Goal: Task Accomplishment & Management: Use online tool/utility

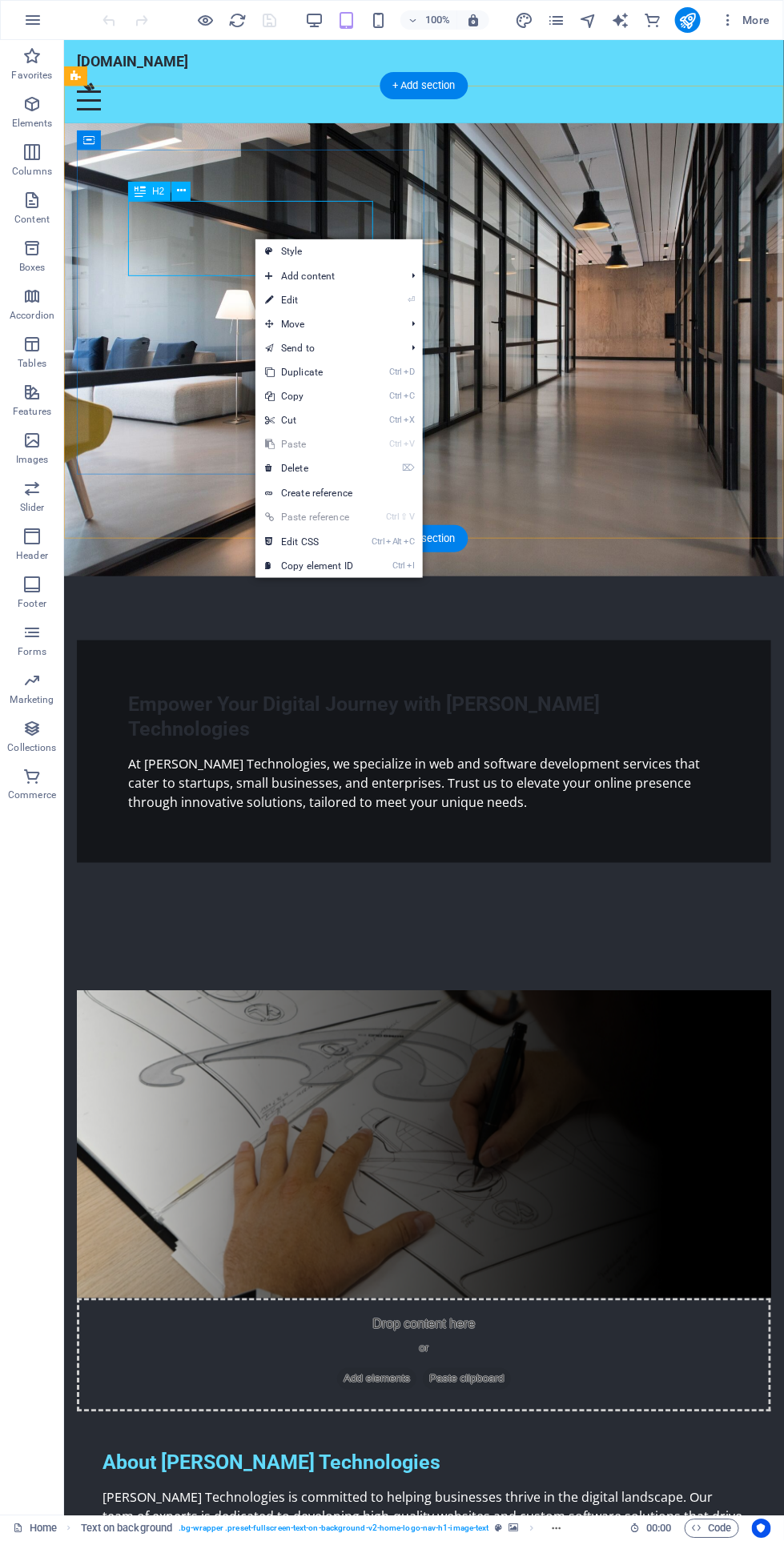
click at [366, 691] on div "Empower Your Digital Journey with [PERSON_NAME] Technologies" at bounding box center [423, 716] width 592 height 51
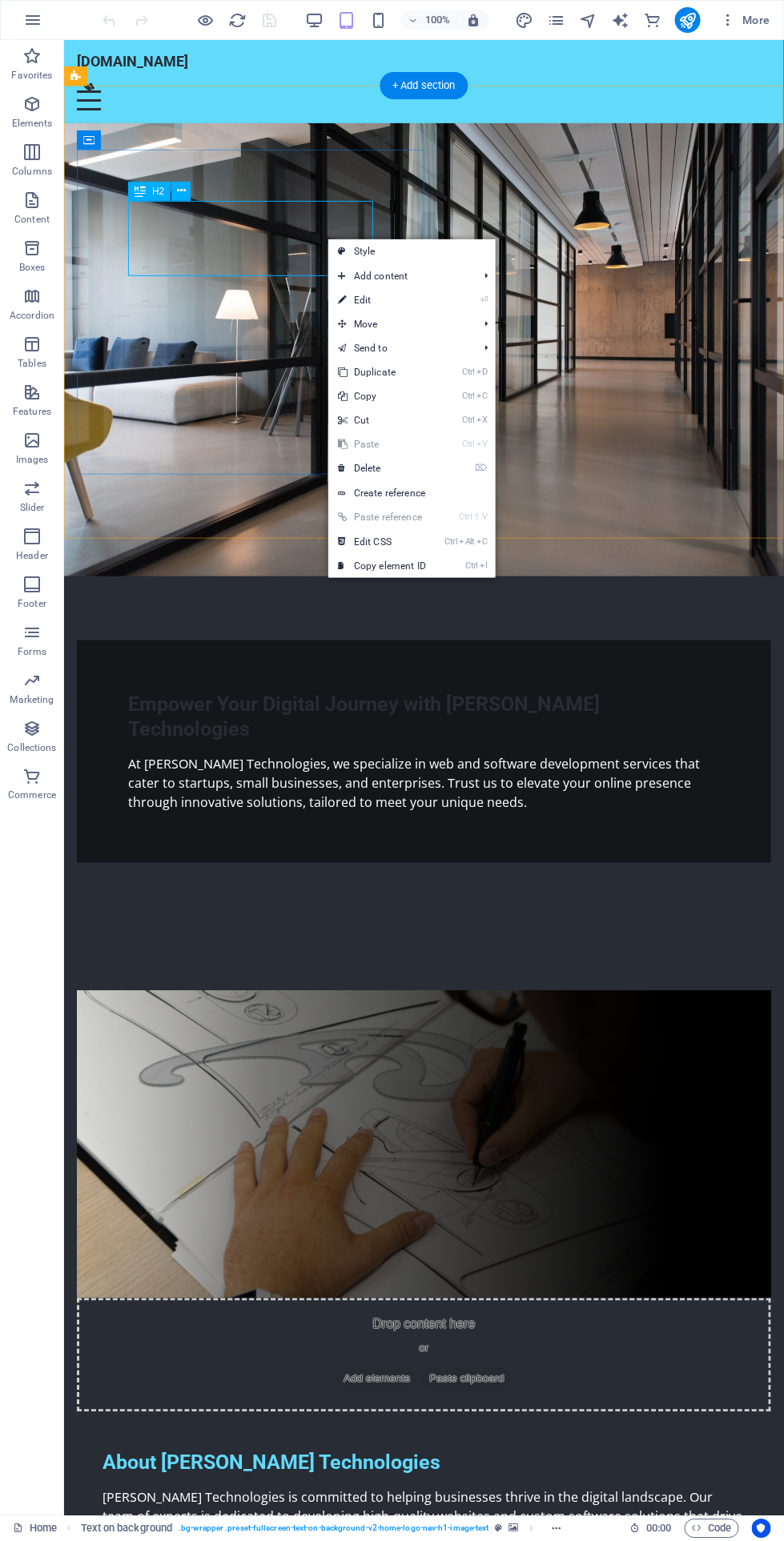
click at [378, 640] on div "Empower Your Digital Journey with [PERSON_NAME] Technologies At [PERSON_NAME] T…" at bounding box center [423, 752] width 694 height 224
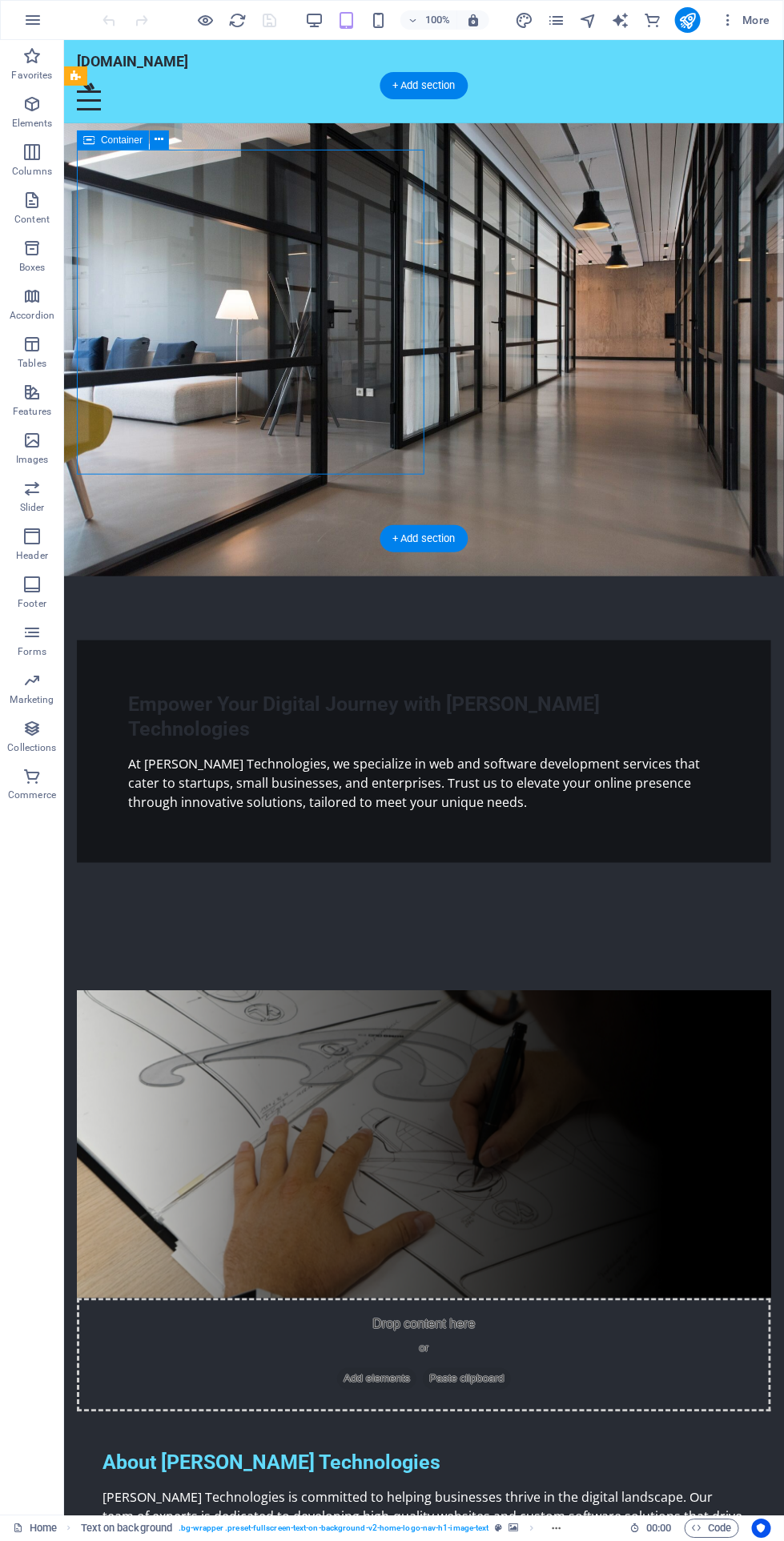
click at [161, 131] on icon at bounding box center [160, 139] width 9 height 17
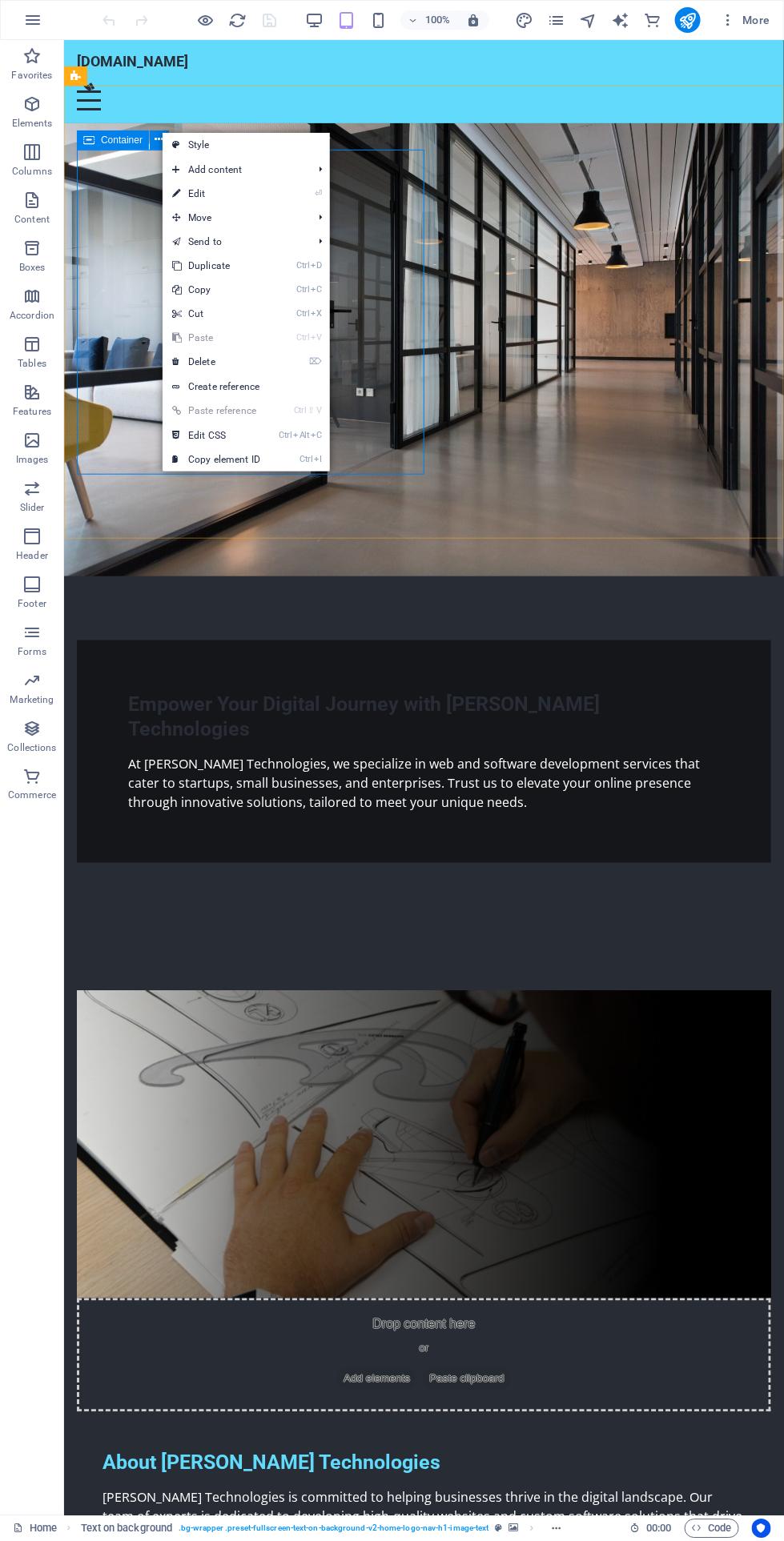
click at [285, 208] on span "Move" at bounding box center [234, 218] width 143 height 24
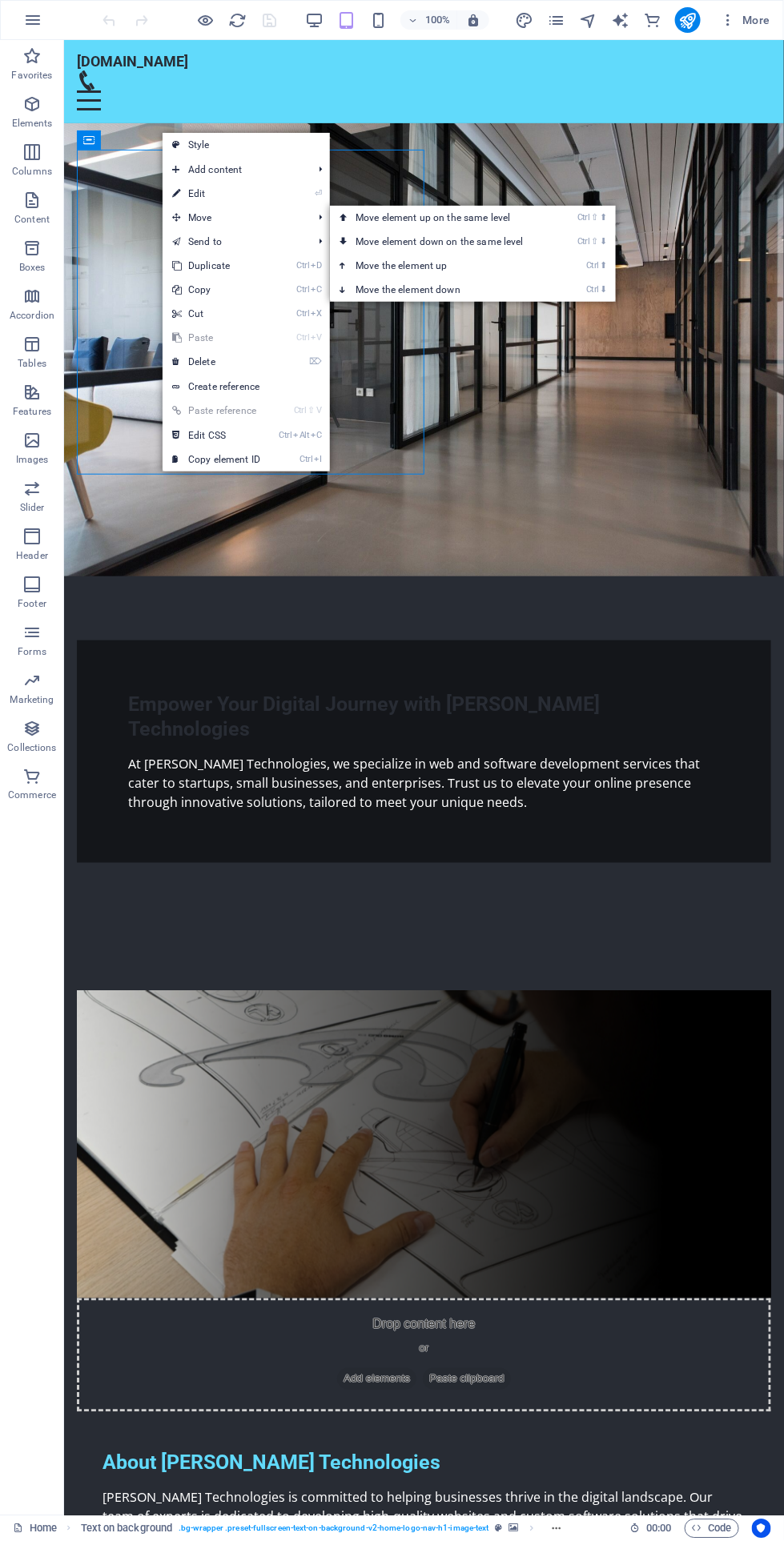
click at [265, 174] on span "Add content" at bounding box center [234, 170] width 143 height 24
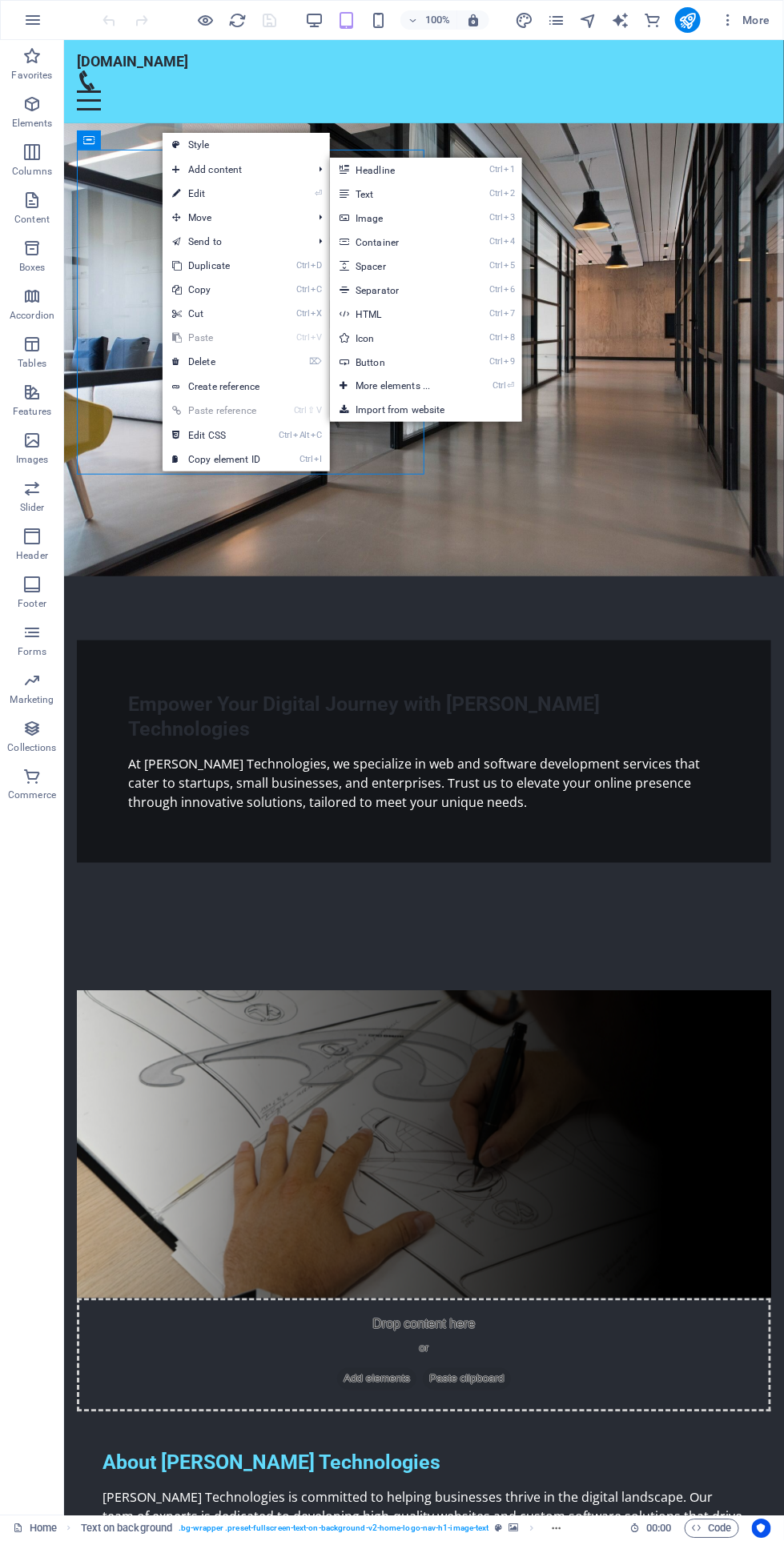
click at [269, 197] on link "⏎ Edit" at bounding box center [216, 194] width 107 height 24
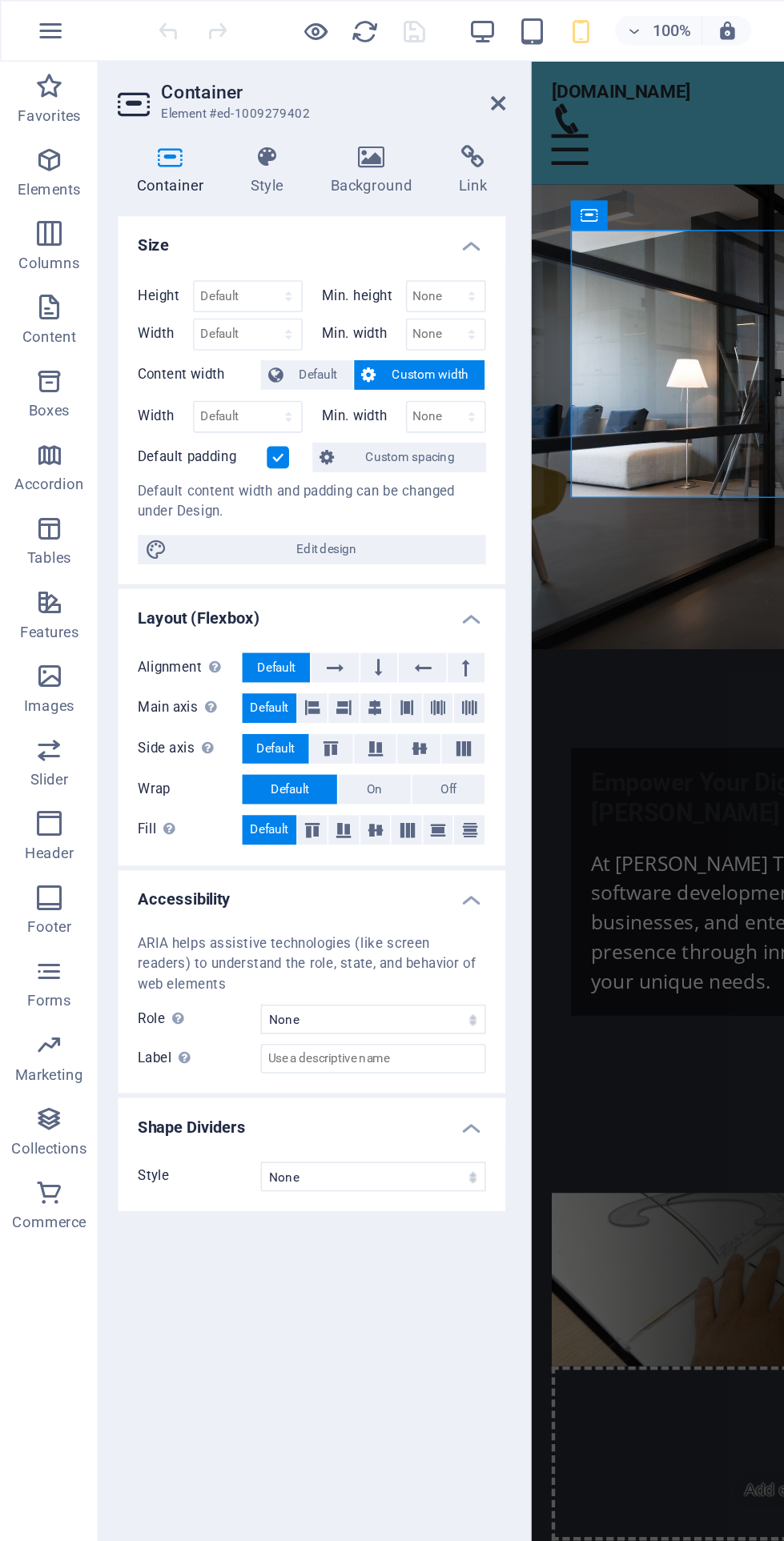
click at [192, 101] on icon at bounding box center [174, 102] width 45 height 16
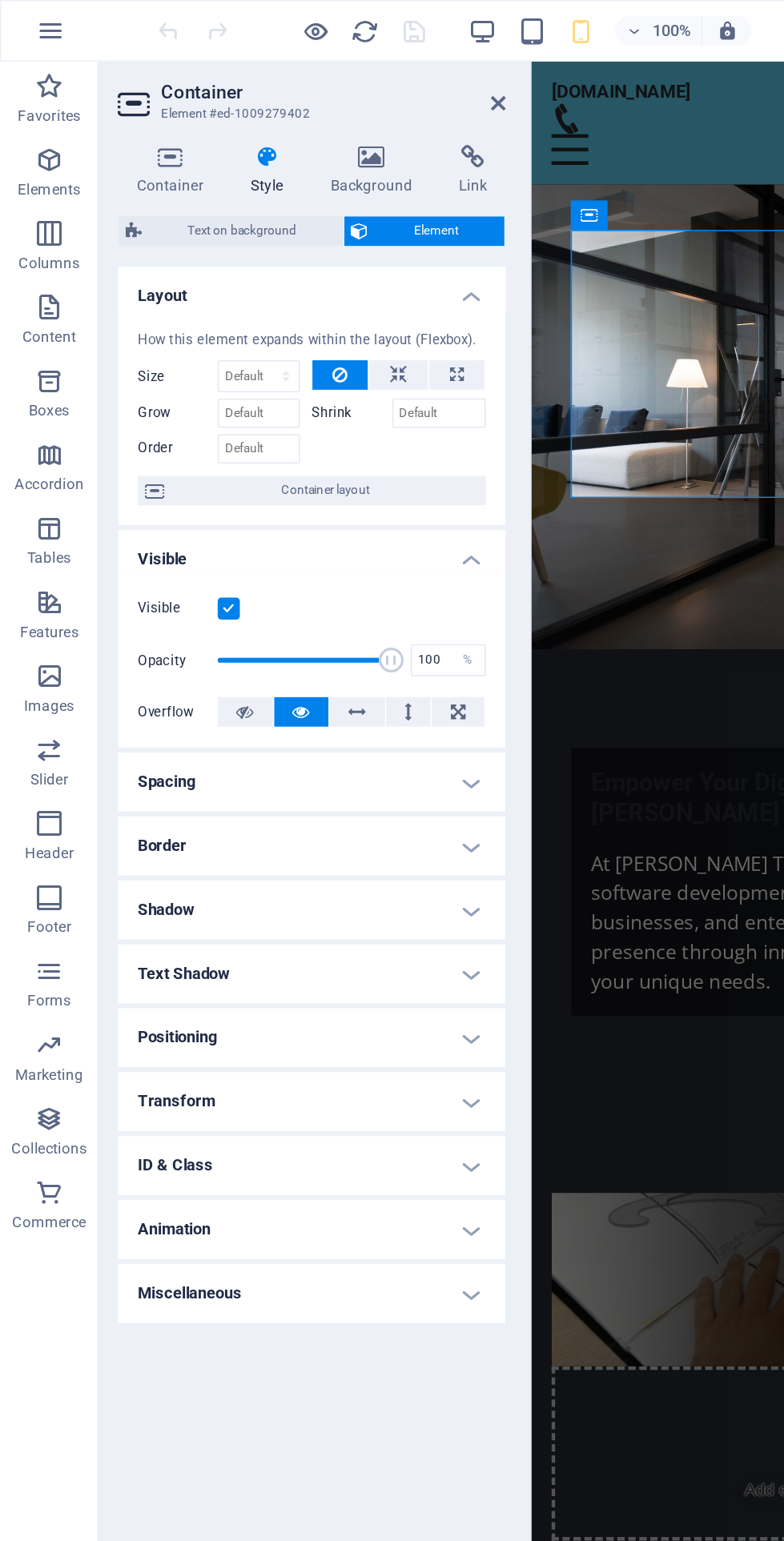
click at [246, 108] on icon at bounding box center [242, 102] width 78 height 16
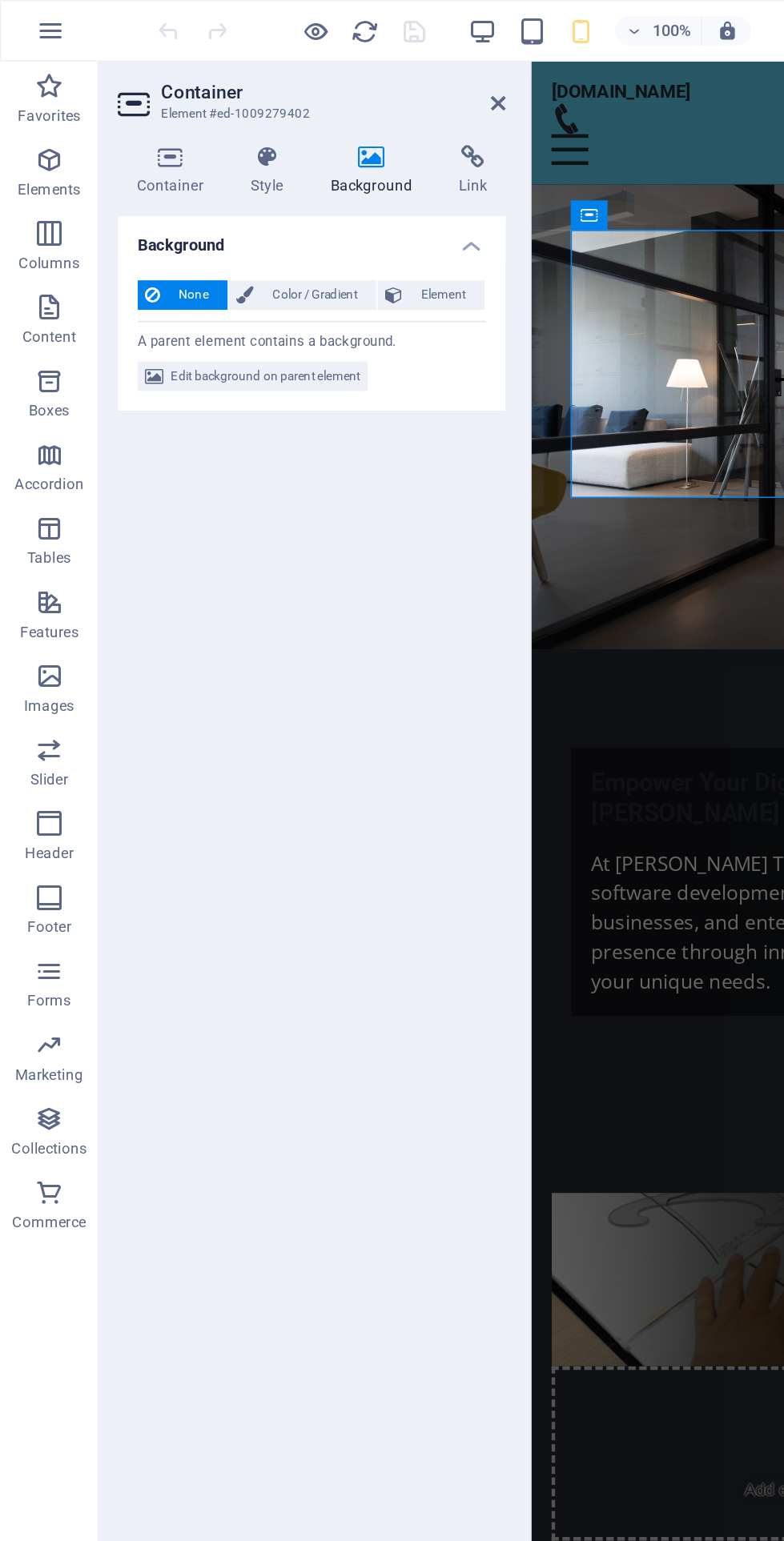
click at [187, 105] on icon at bounding box center [174, 102] width 45 height 16
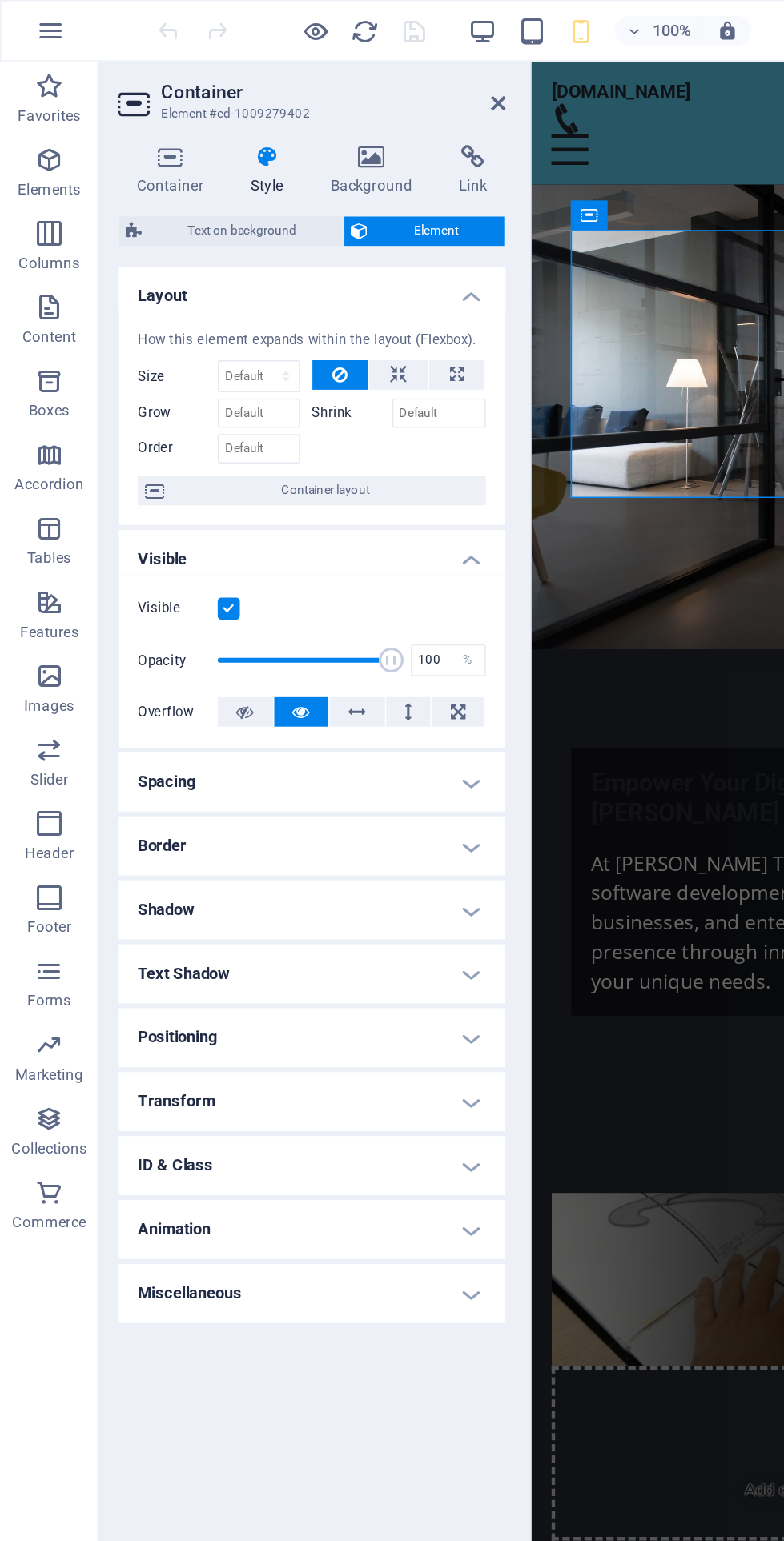
click at [255, 112] on h4 "Background" at bounding box center [245, 111] width 84 height 34
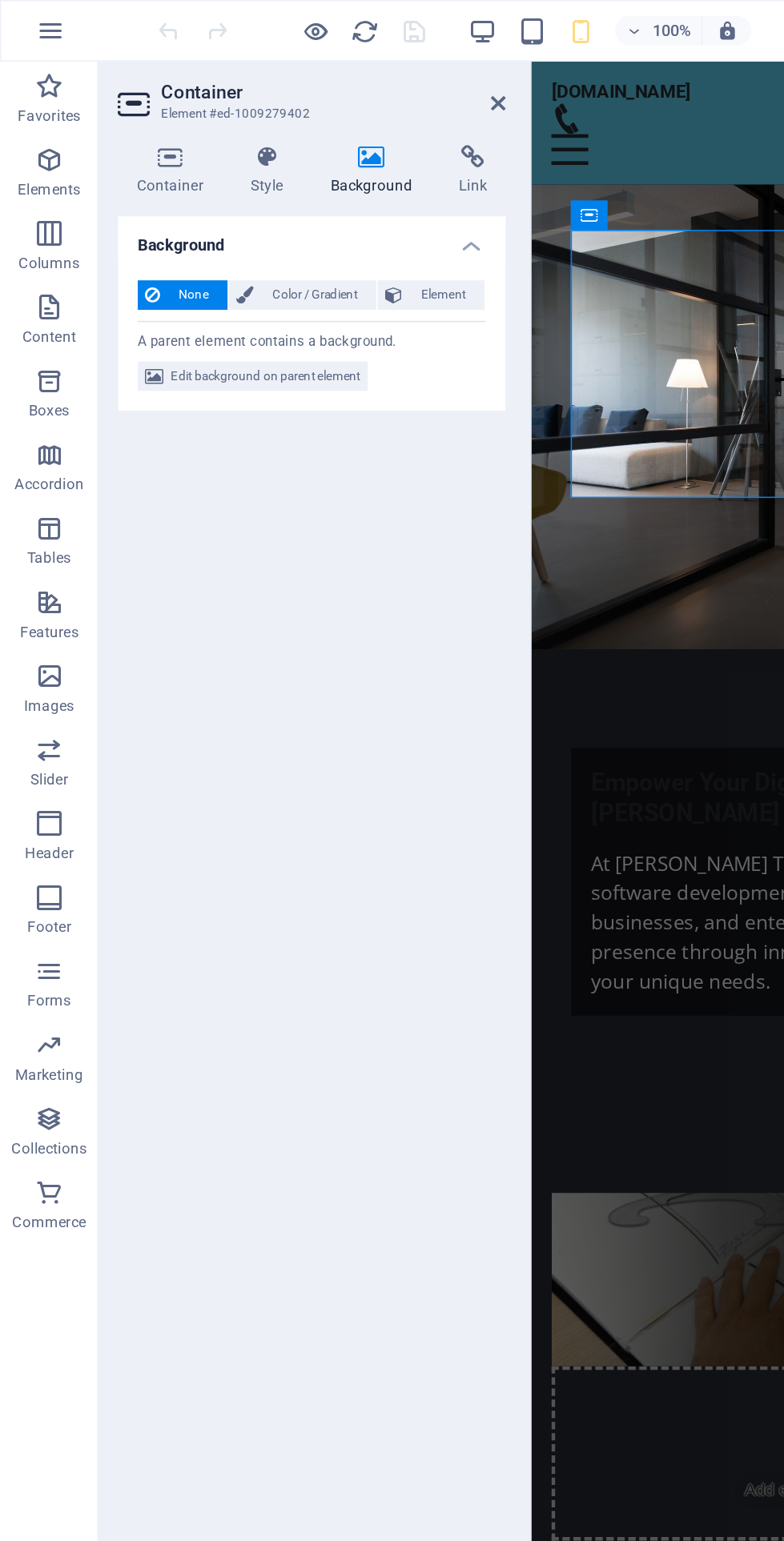
click at [223, 190] on span "Color / Gradient" at bounding box center [204, 192] width 71 height 19
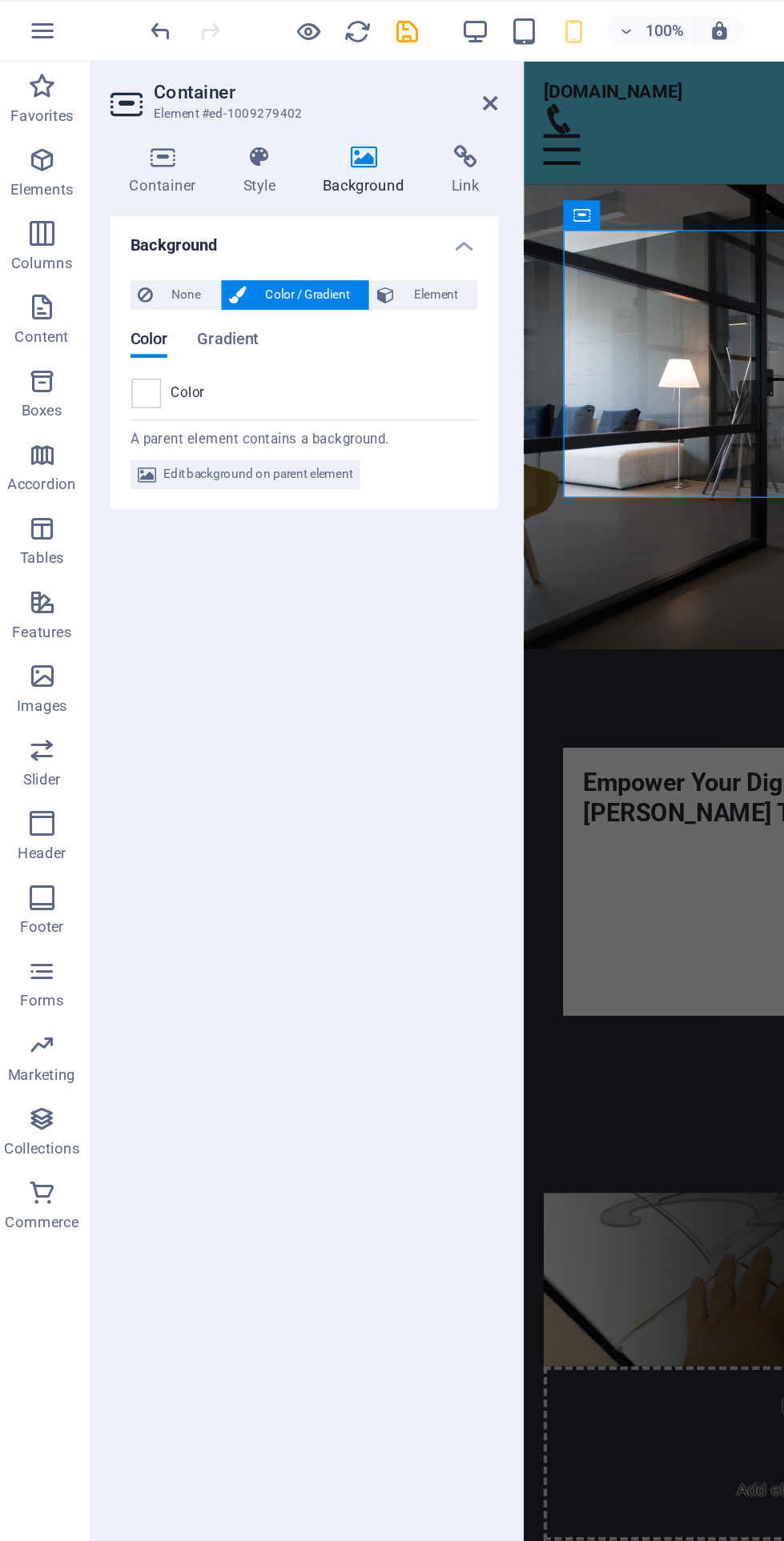
click at [107, 255] on span at bounding box center [100, 256] width 17 height 17
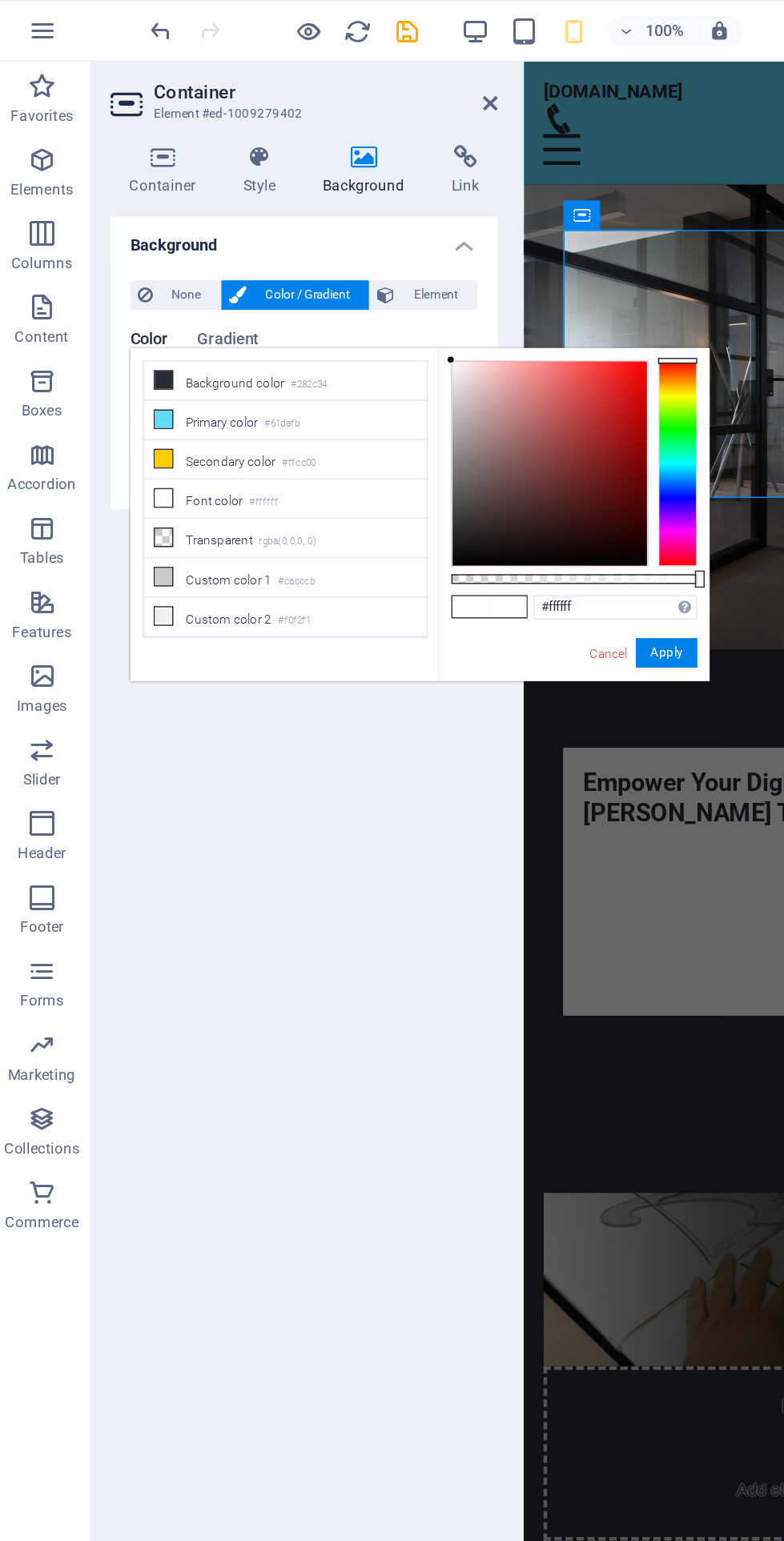
click at [226, 247] on li "Background color #282c34" at bounding box center [190, 248] width 184 height 25
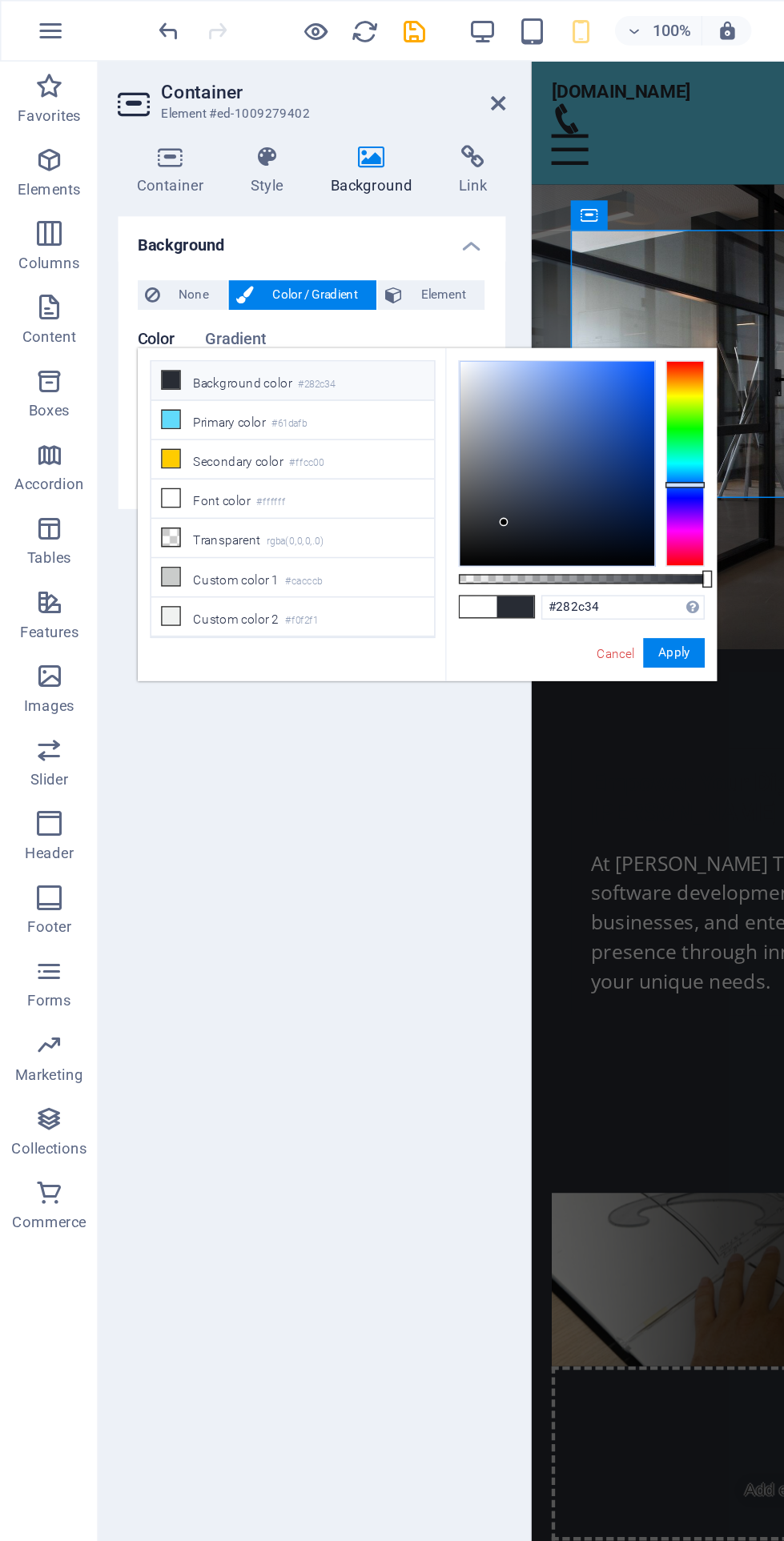
click at [175, 273] on li "Primary color #61dafb" at bounding box center [190, 273] width 184 height 25
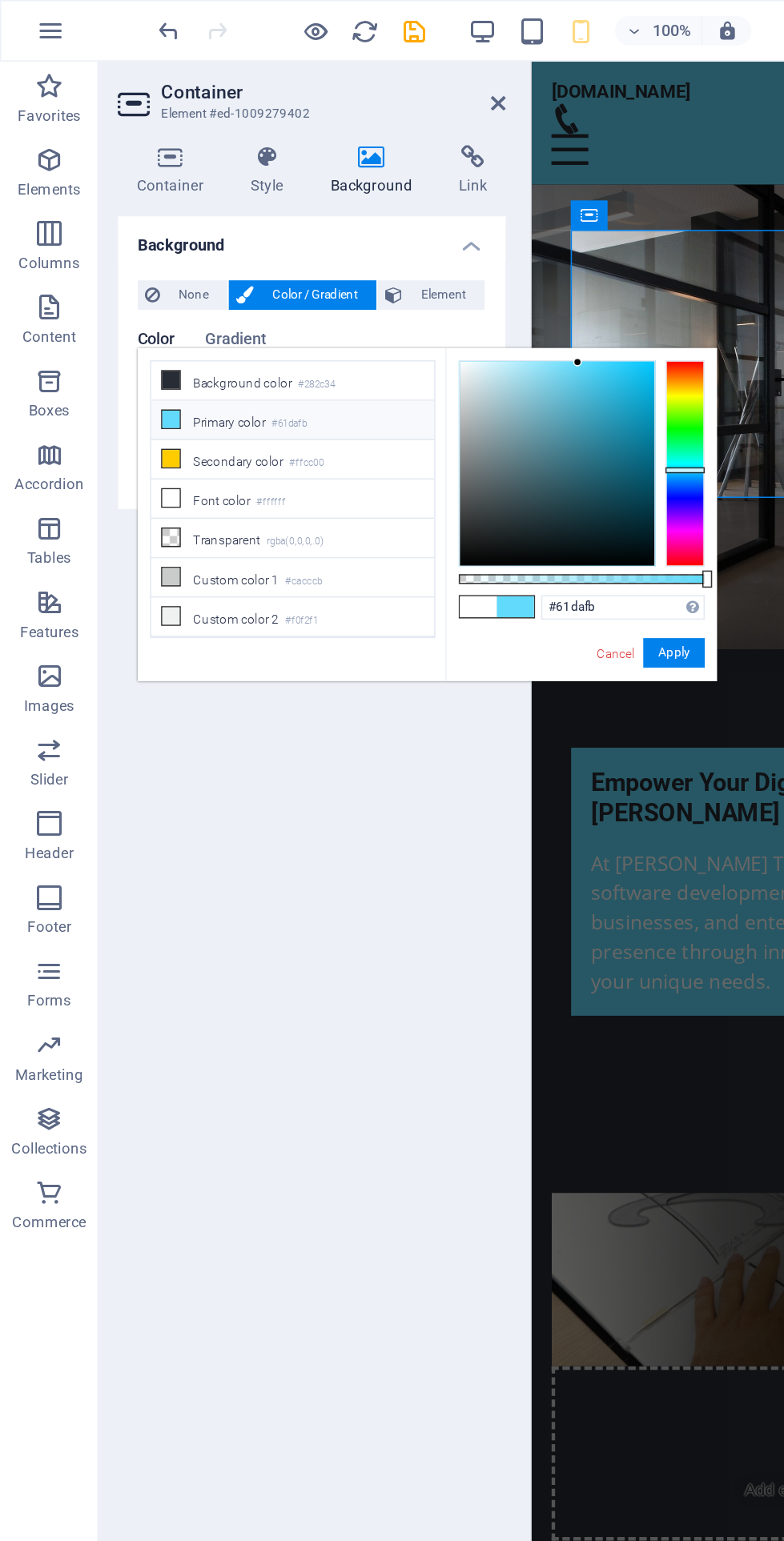
click at [202, 347] on small "rgba(0,0,0,.0)" at bounding box center [192, 353] width 38 height 11
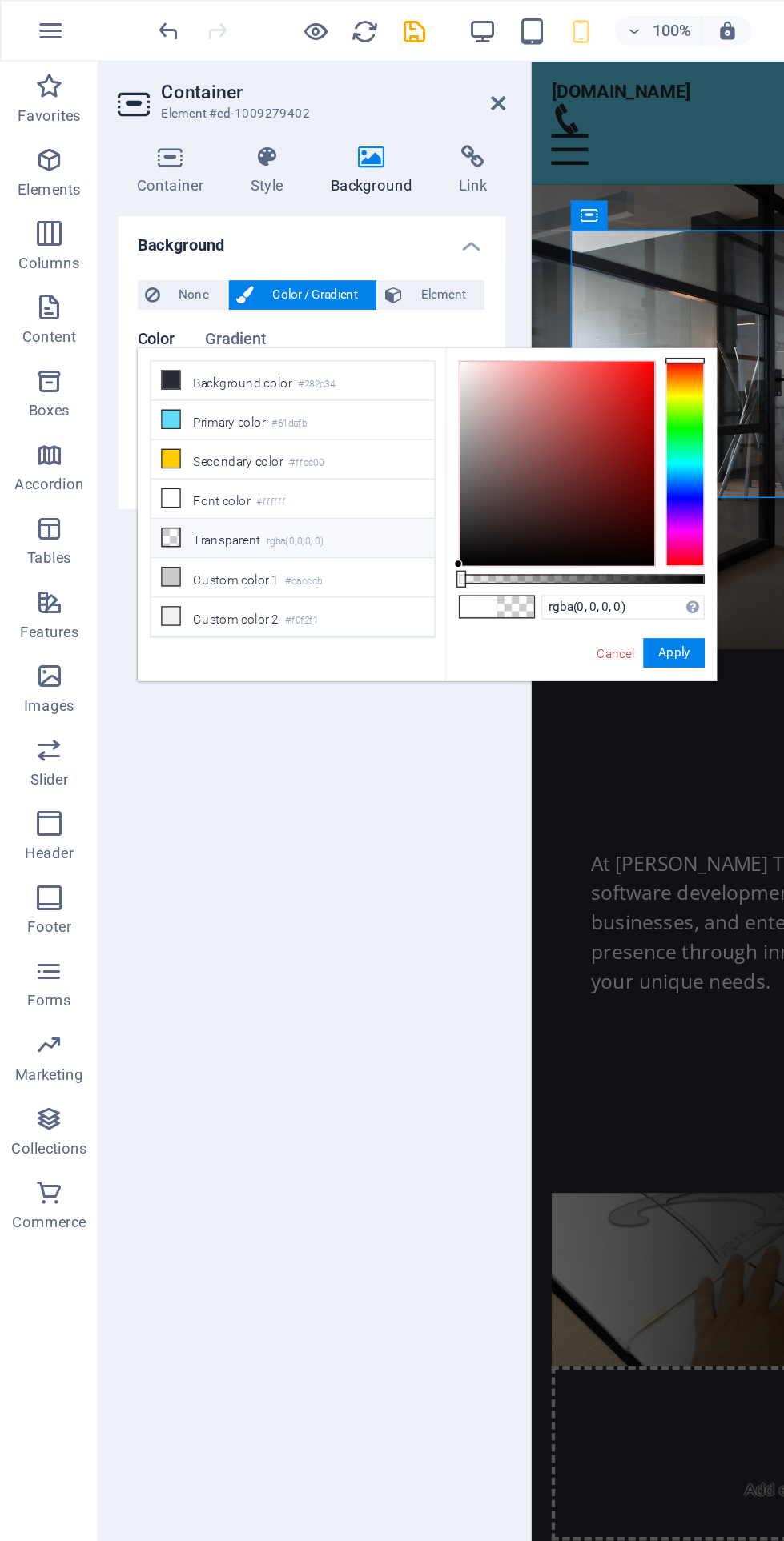
click at [202, 347] on small "rgba(0,0,0,.0)" at bounding box center [192, 353] width 38 height 11
click at [205, 389] on li "Custom color 2 #f0f2f1" at bounding box center [190, 402] width 184 height 25
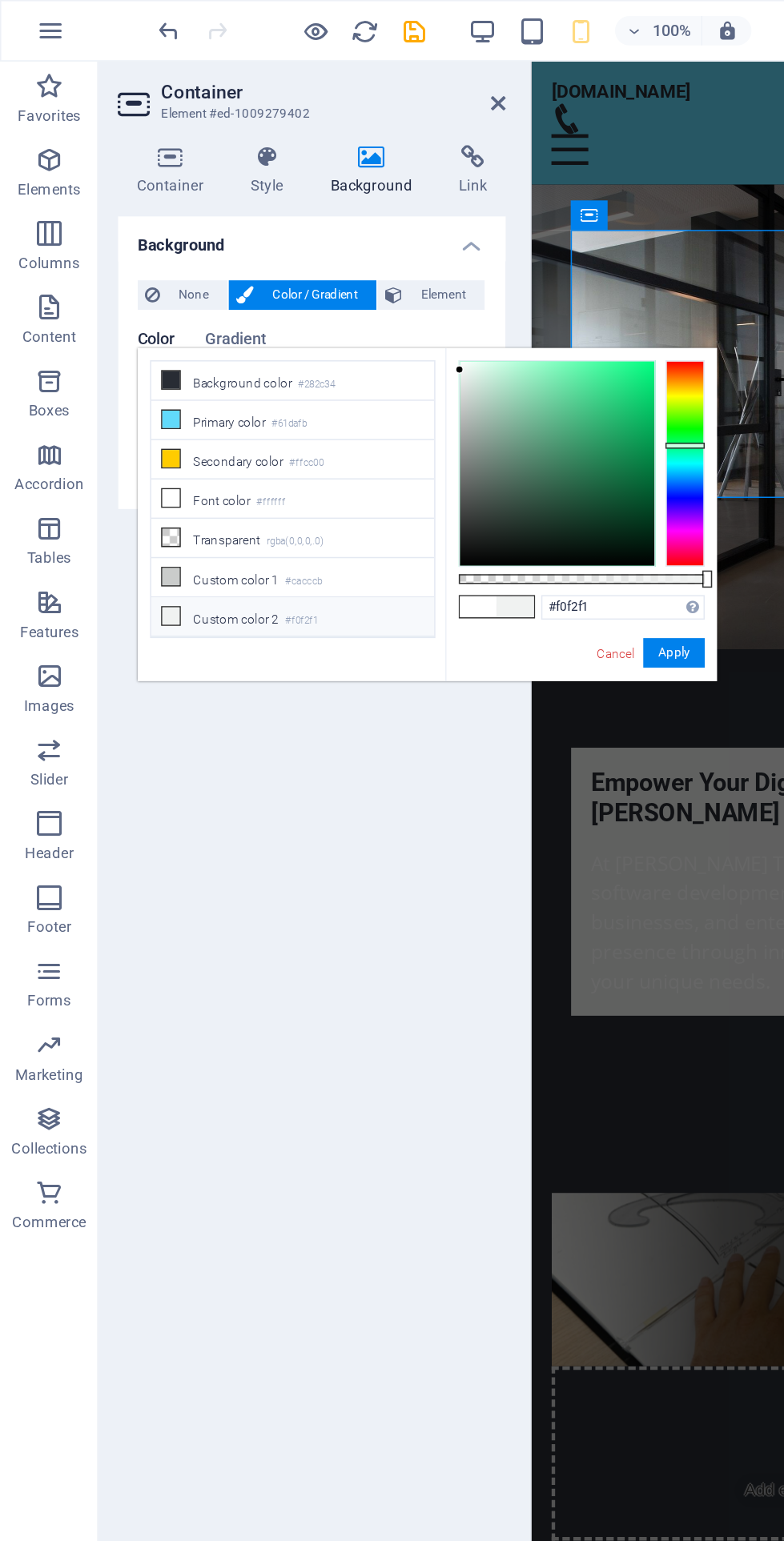
click at [189, 399] on small "#f0f2f1" at bounding box center [196, 404] width 22 height 11
click at [198, 347] on small "rgba(0,0,0,.0)" at bounding box center [192, 353] width 38 height 11
type input "rgba(0, 0, 0, 0)"
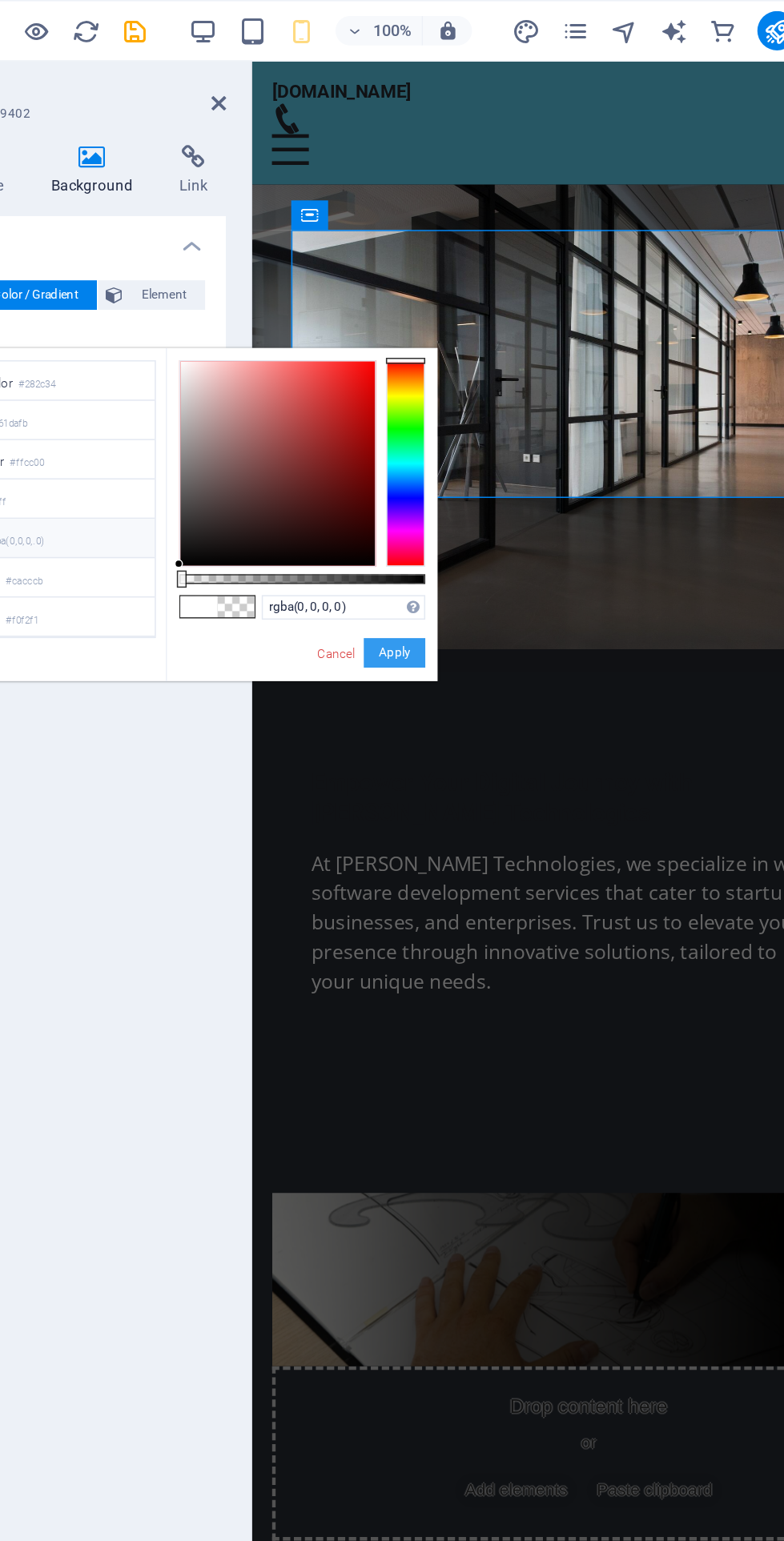
click at [450, 427] on button "Apply" at bounding box center [439, 425] width 40 height 19
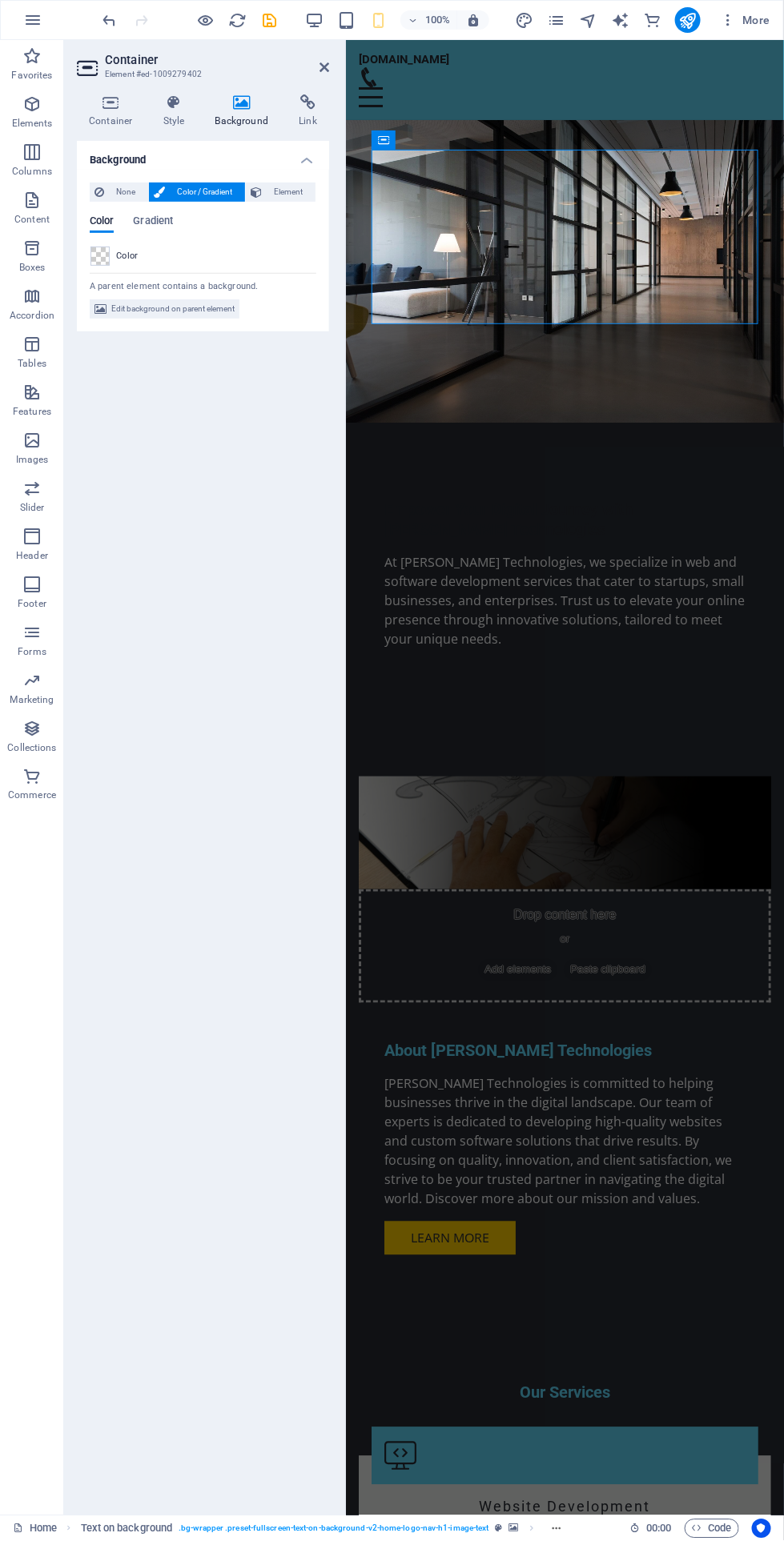
click at [211, 870] on div "Background None Color / Gradient Element Stretch background to full-width Color…" at bounding box center [203, 822] width 252 height 1362
click at [526, 499] on div "Empower Your Digital Journey with [PERSON_NAME] Technologies" at bounding box center [563, 519] width 361 height 40
click at [478, 148] on div "Container H2" at bounding box center [435, 153] width 101 height 20
click at [458, 137] on figure at bounding box center [564, 271] width 438 height 303
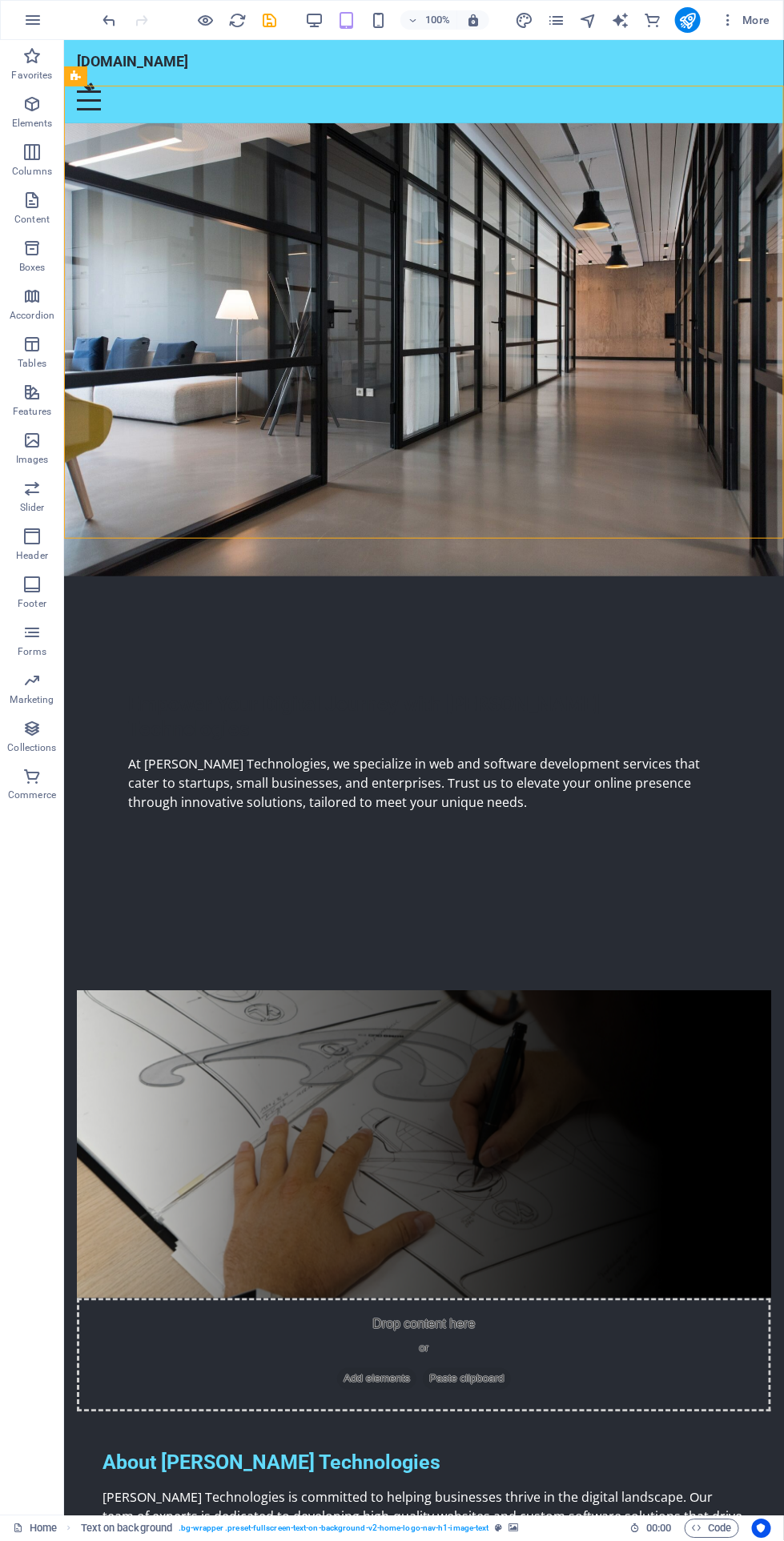
click at [282, 691] on div "Empower Your Digital Journey with [PERSON_NAME] Technologies" at bounding box center [423, 716] width 592 height 51
click at [185, 182] on button at bounding box center [181, 191] width 19 height 19
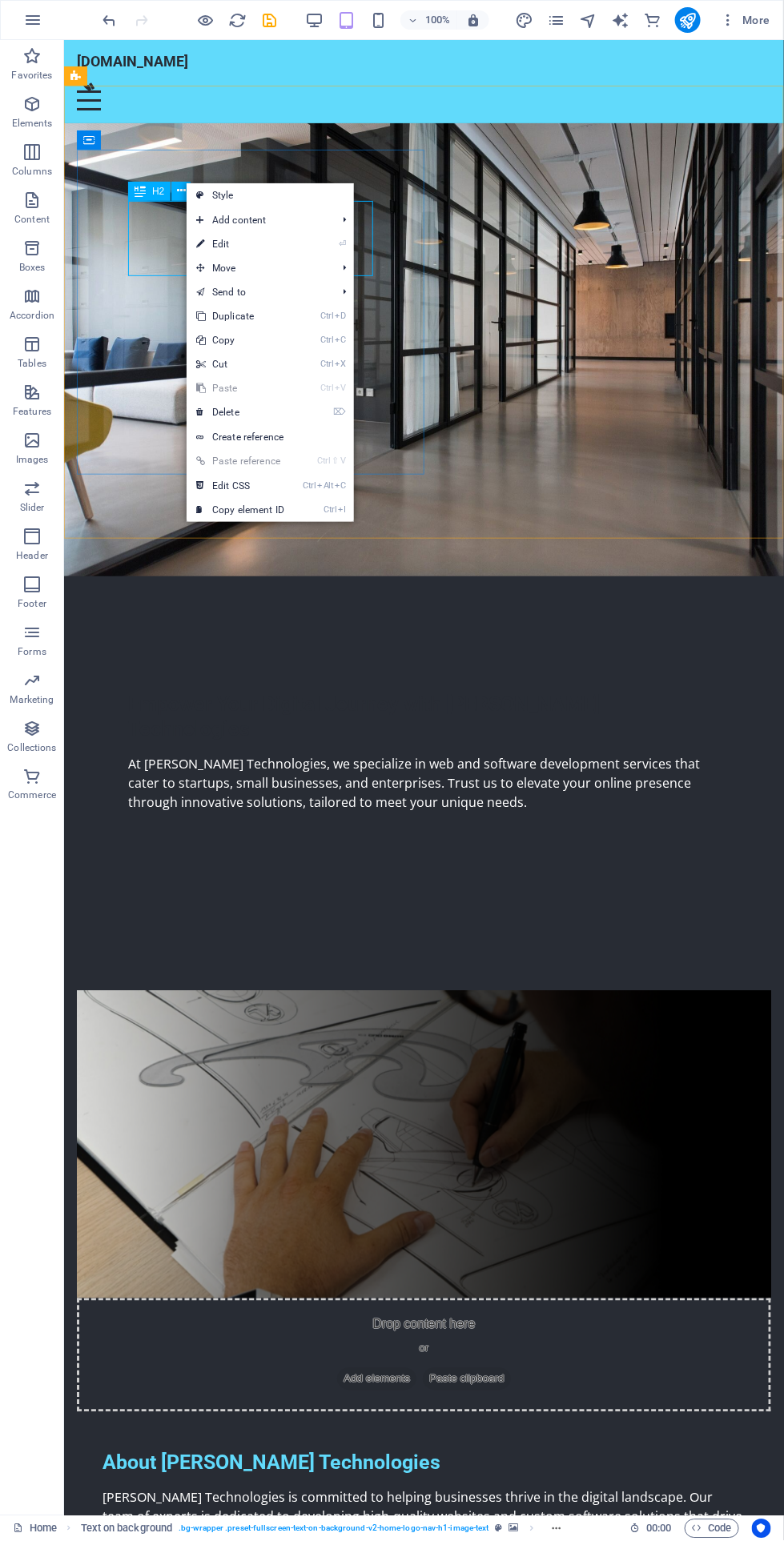
click at [587, 375] on figure at bounding box center [423, 348] width 719 height 453
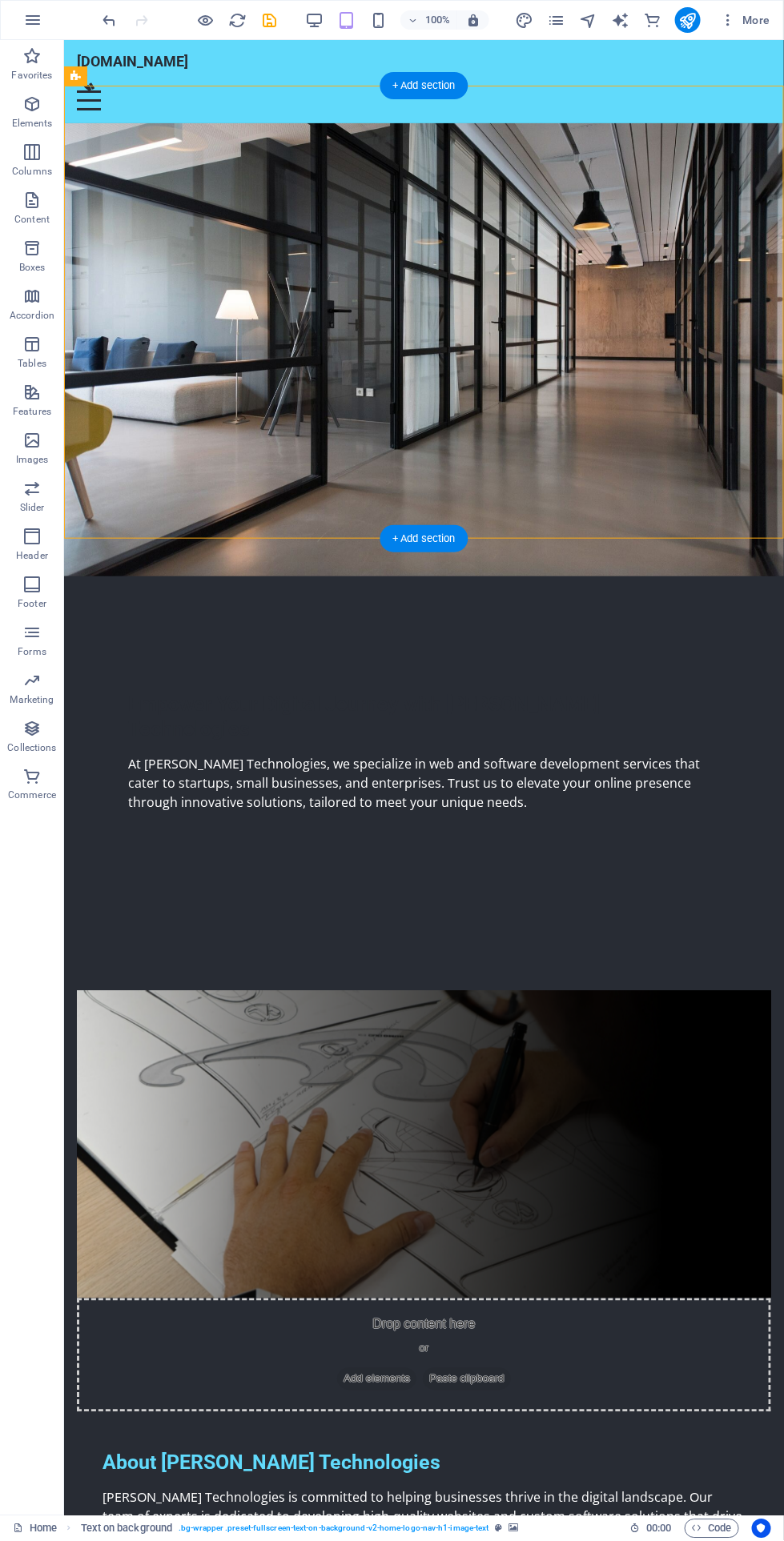
click at [316, 753] on div "At [PERSON_NAME] Technologies, we specialize in web and software development se…" at bounding box center [423, 782] width 592 height 58
click at [251, 691] on div "Empower Your Digital Journey with [PERSON_NAME] Technologies" at bounding box center [423, 716] width 592 height 51
click at [183, 192] on icon at bounding box center [182, 190] width 9 height 17
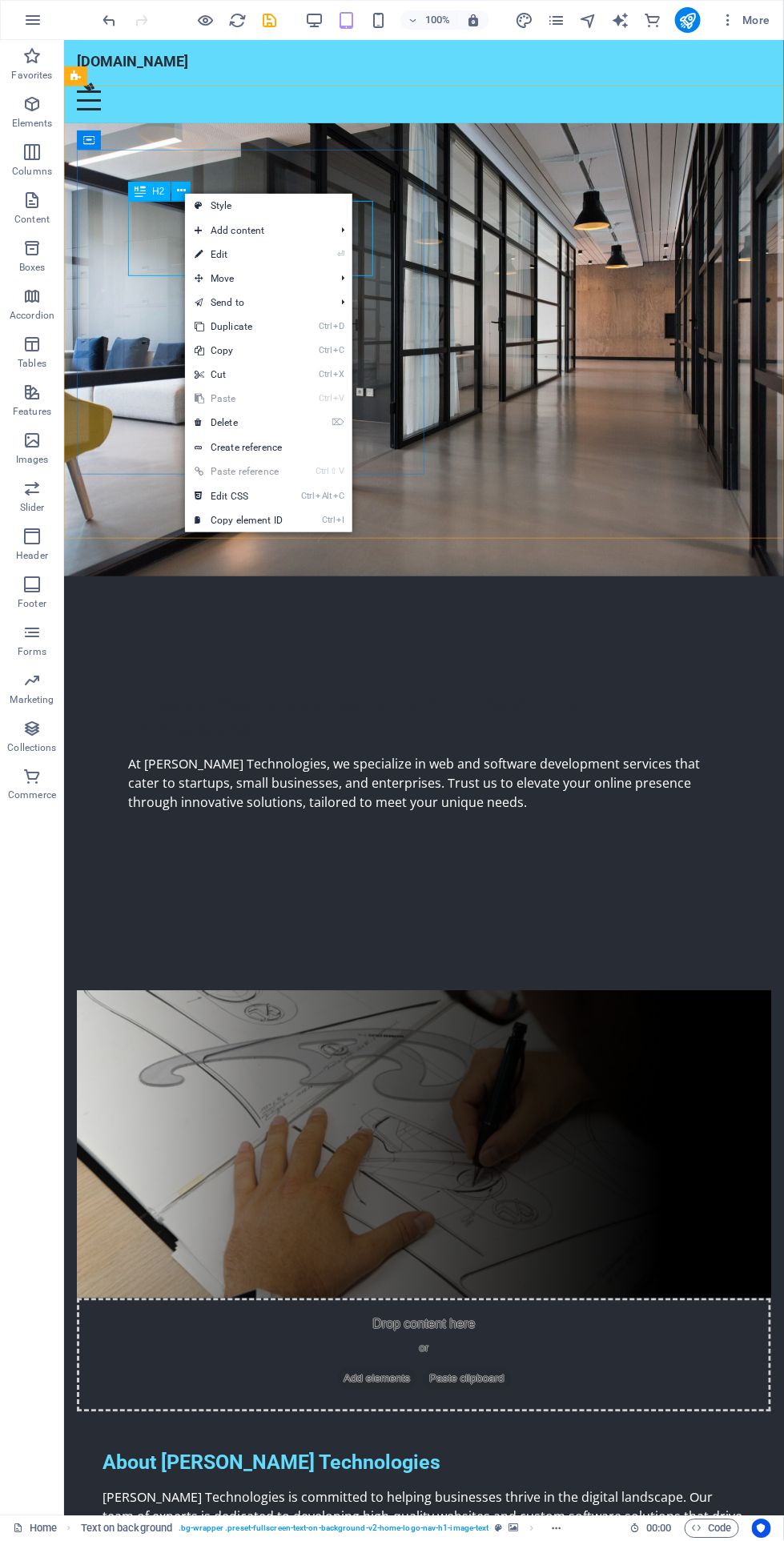
click at [310, 268] on span "Move" at bounding box center [257, 279] width 143 height 24
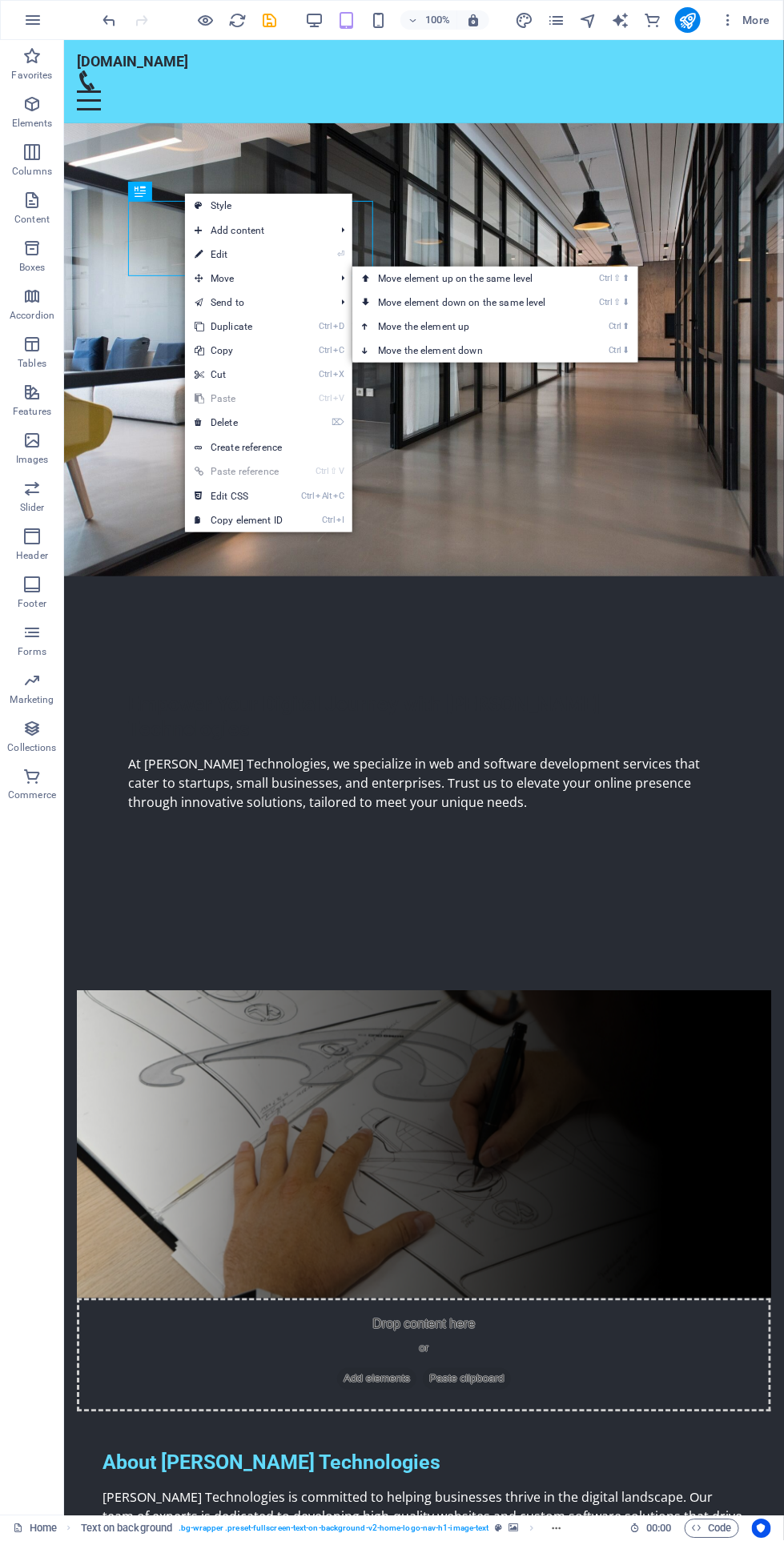
click at [308, 239] on span "Add content" at bounding box center [257, 230] width 143 height 24
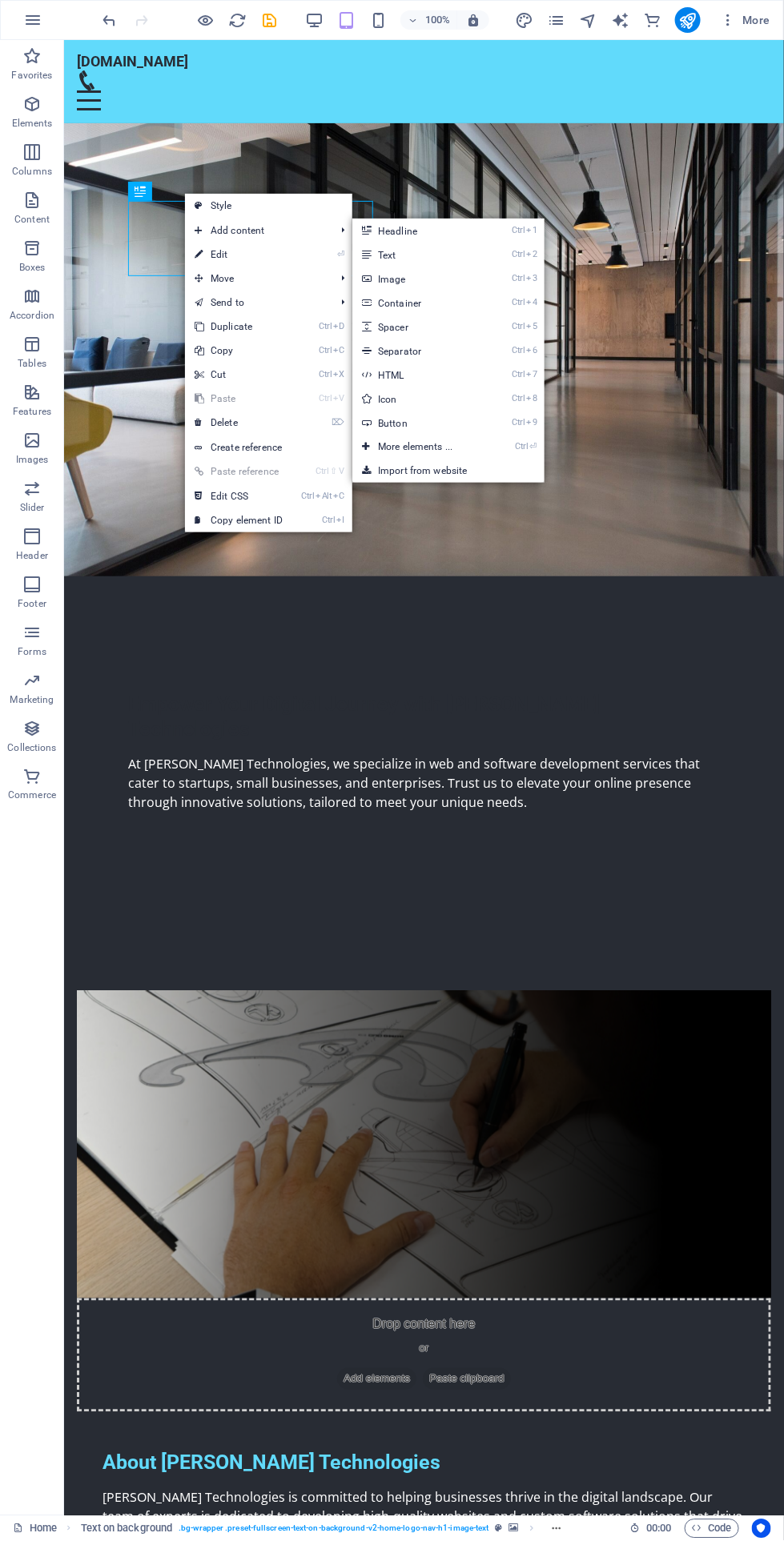
click at [306, 239] on span "Add content" at bounding box center [257, 230] width 143 height 24
click at [248, 259] on link "⏎ Edit" at bounding box center [238, 255] width 107 height 24
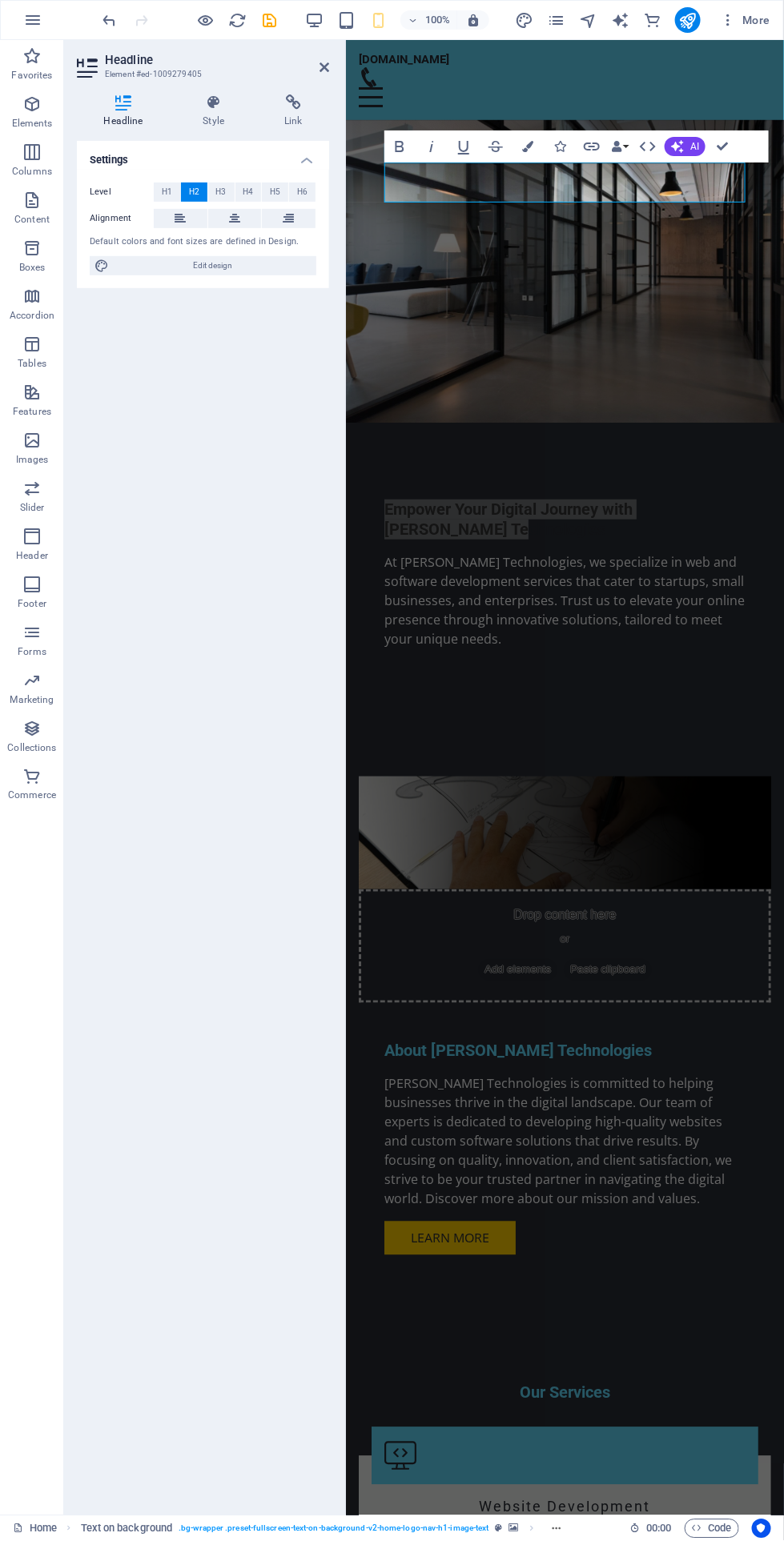
click at [223, 117] on h4 "Style" at bounding box center [217, 111] width 82 height 34
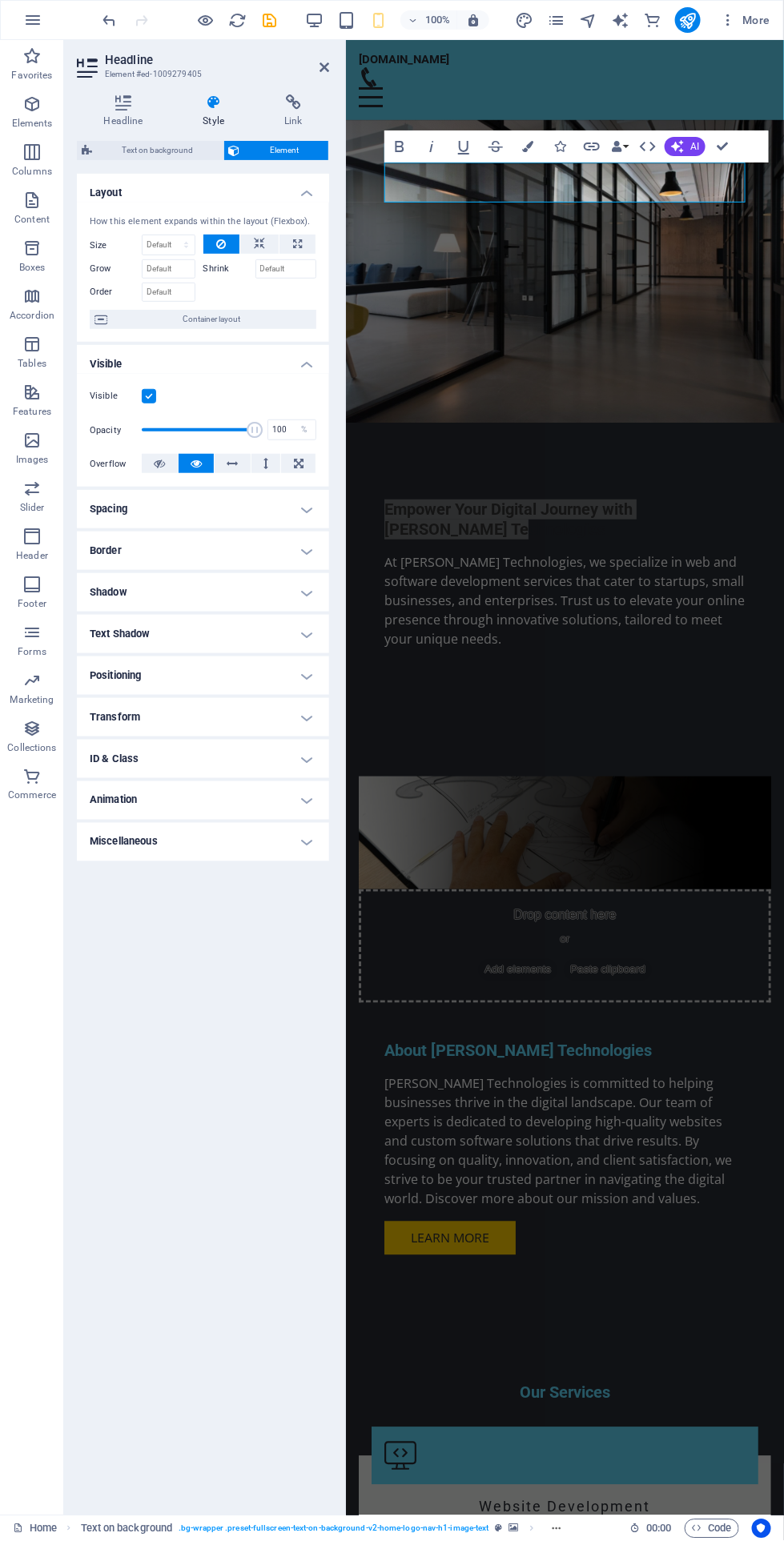
click at [145, 114] on h4 "Headline" at bounding box center [127, 111] width 100 height 34
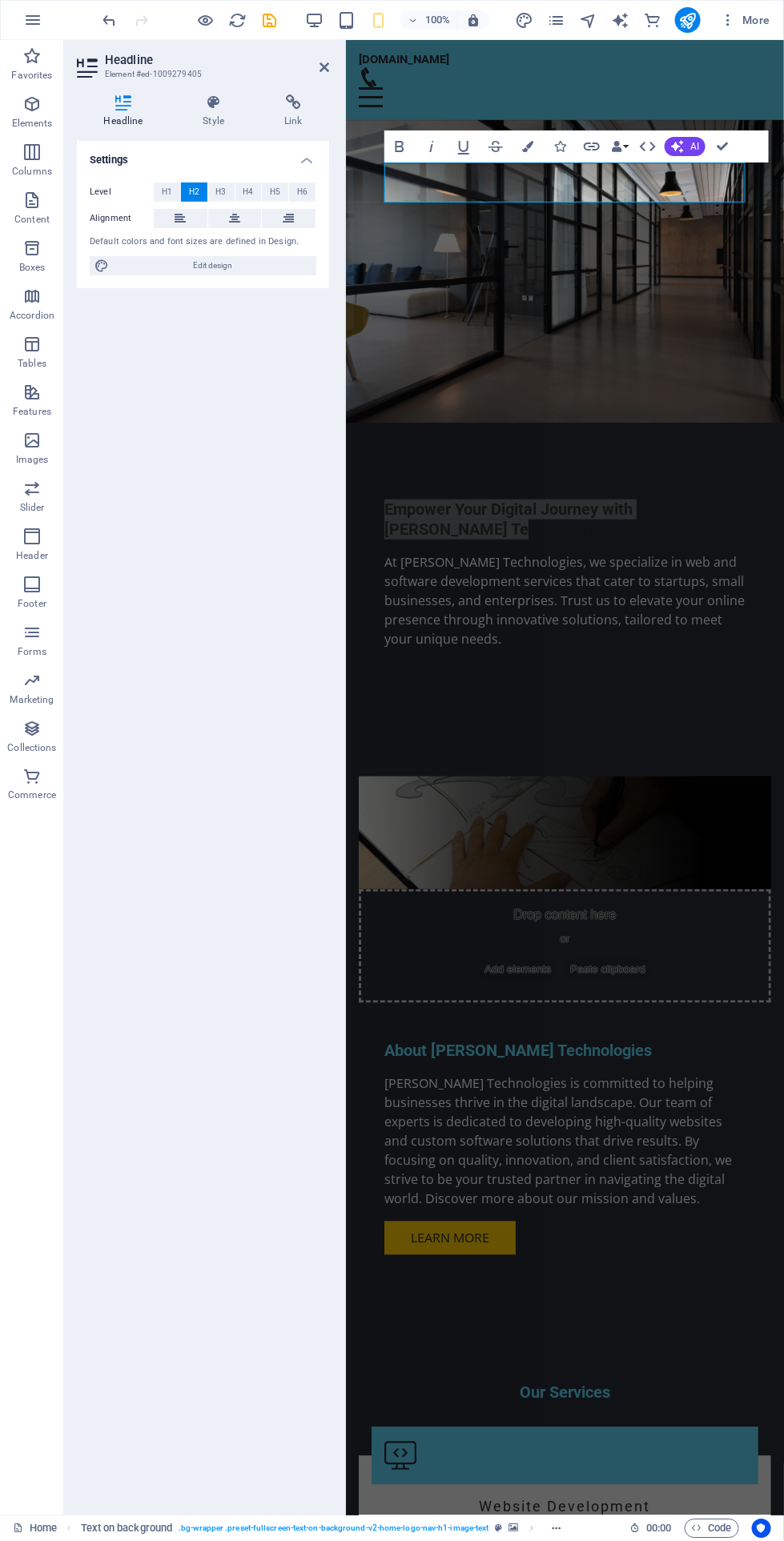
click at [226, 110] on icon at bounding box center [214, 102] width 75 height 16
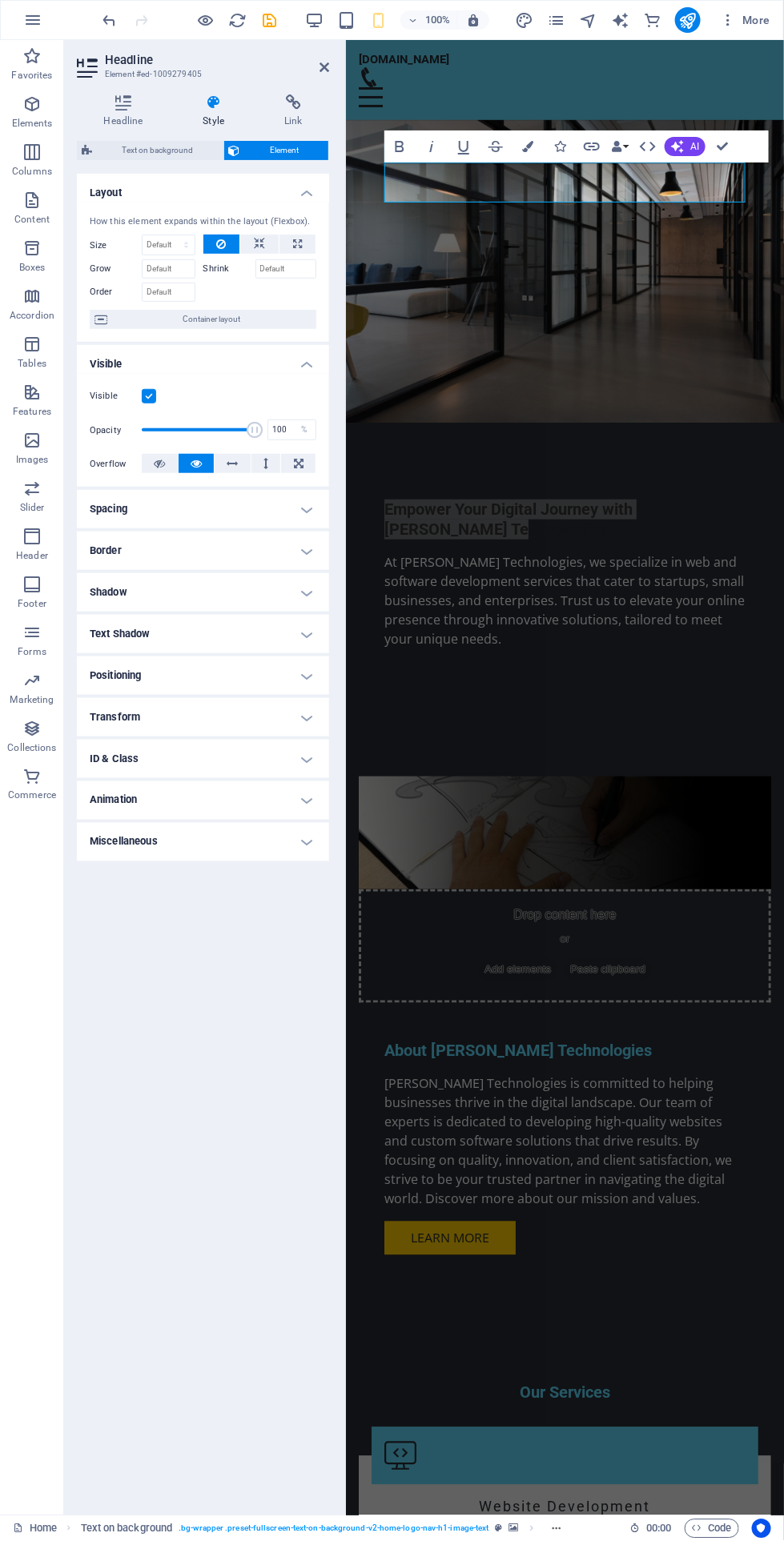
click at [271, 811] on h4 "Animation" at bounding box center [203, 801] width 252 height 38
click at [286, 852] on select "Don't animate Show / Hide Slide up/down Zoom in/out Slide left to right Slide r…" at bounding box center [203, 850] width 226 height 19
select select "fade"
click at [90, 840] on select "Don't animate Show / Hide Slide up/down Zoom in/out Slide left to right Slide r…" at bounding box center [203, 850] width 226 height 19
select select "scroll"
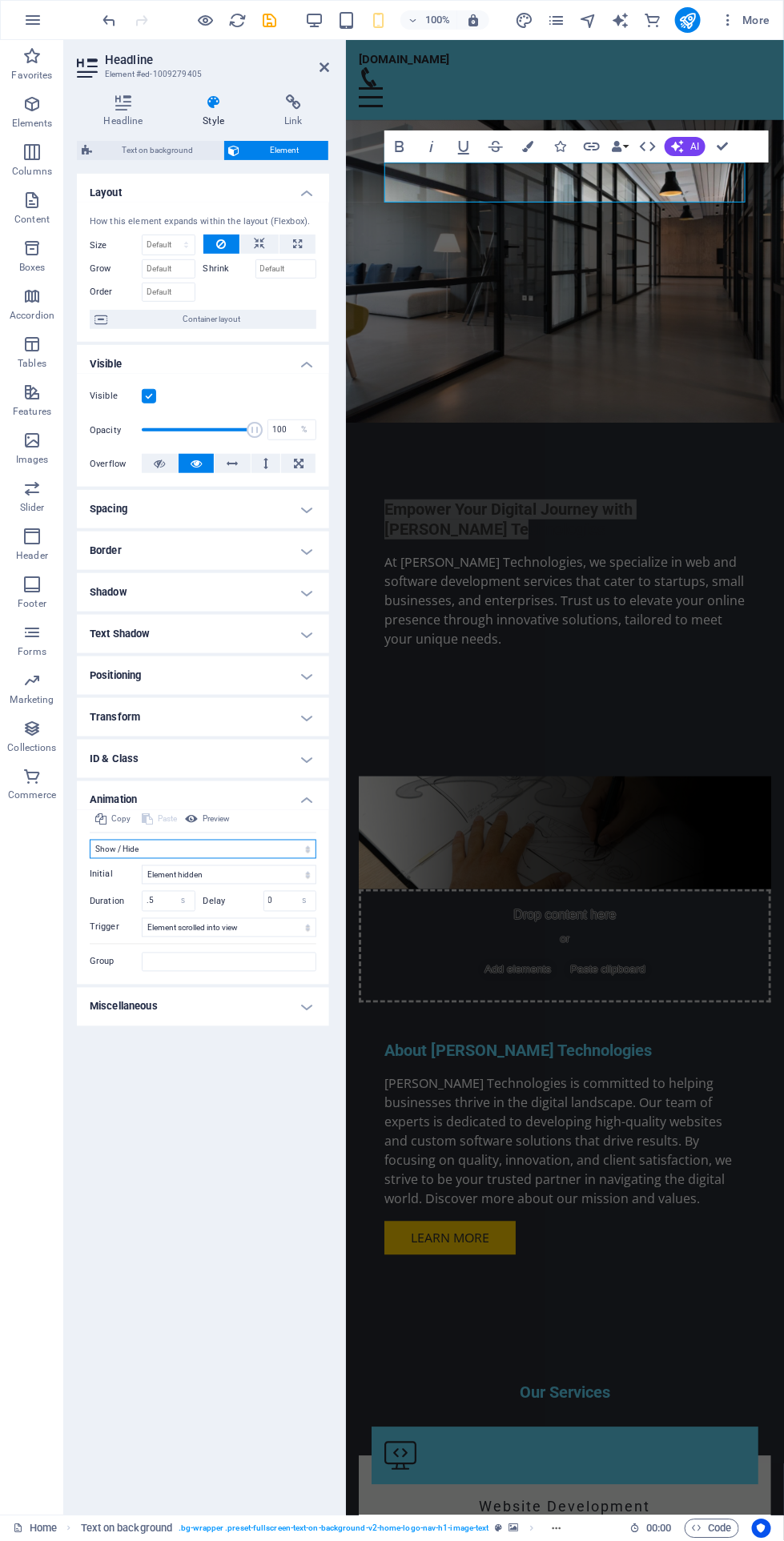
click at [253, 853] on select "Don't animate Show / Hide Slide up/down Zoom in/out Slide left to right Slide r…" at bounding box center [203, 850] width 226 height 19
click at [90, 840] on select "Don't animate Show / Hide Slide up/down Zoom in/out Slide left to right Slide r…" at bounding box center [203, 850] width 226 height 19
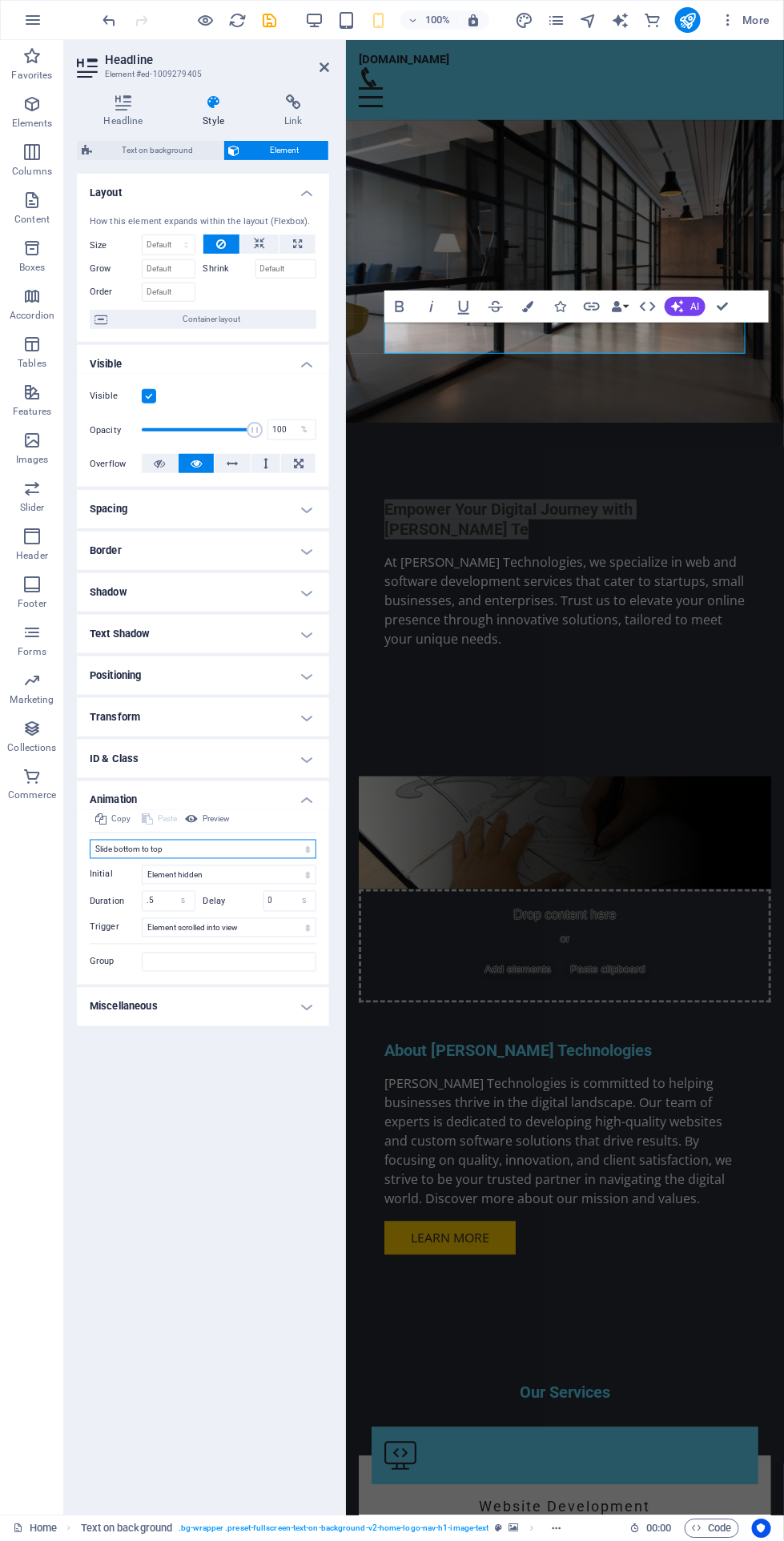
click at [291, 855] on select "Don't animate Show / Hide Slide up/down Zoom in/out Slide left to right Slide r…" at bounding box center [203, 850] width 226 height 19
select select "move-right-to-left"
click at [90, 840] on select "Don't animate Show / Hide Slide up/down Zoom in/out Slide left to right Slide r…" at bounding box center [203, 850] width 226 height 19
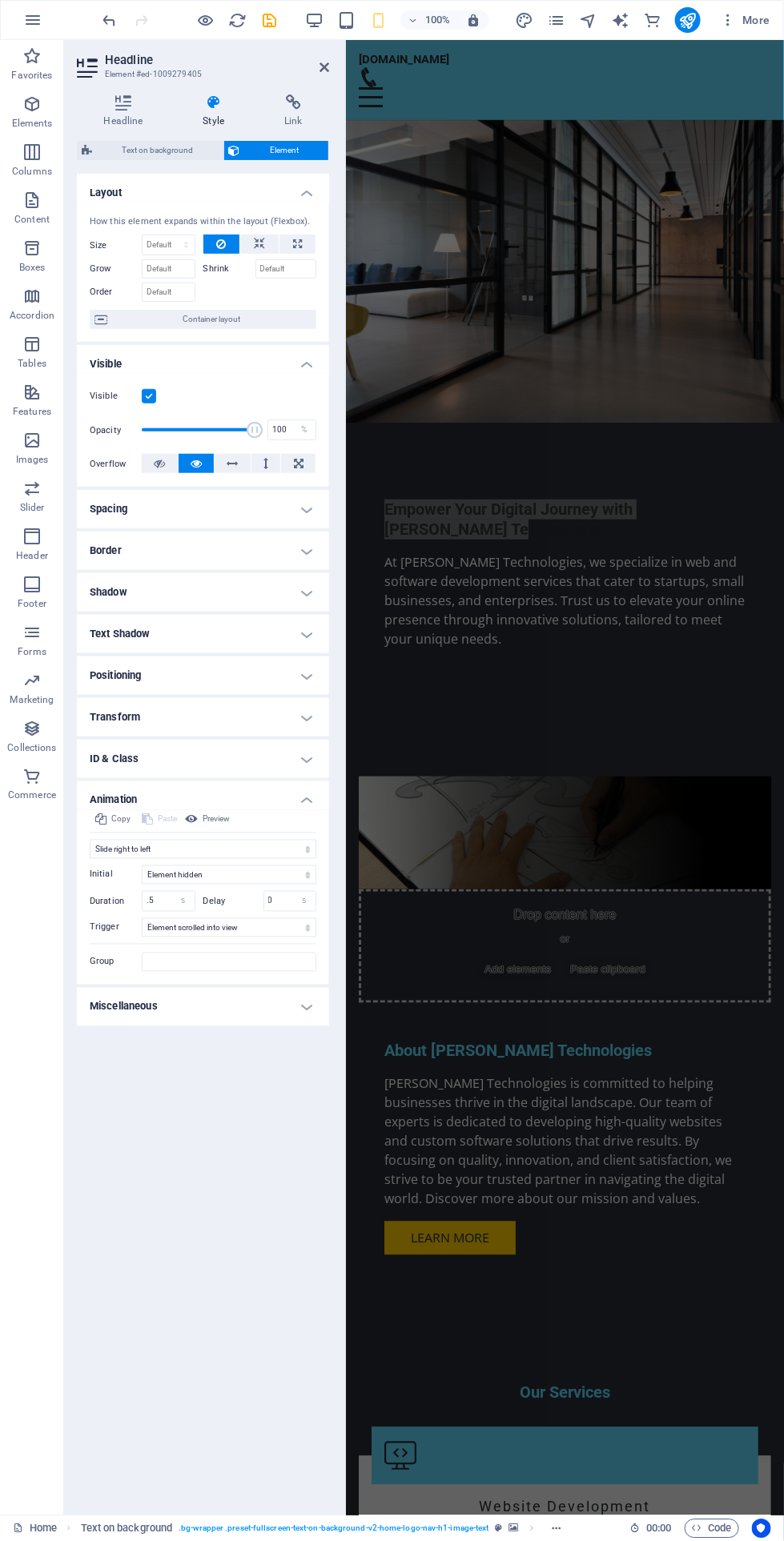
click at [140, 121] on h4 "Headline" at bounding box center [127, 111] width 100 height 34
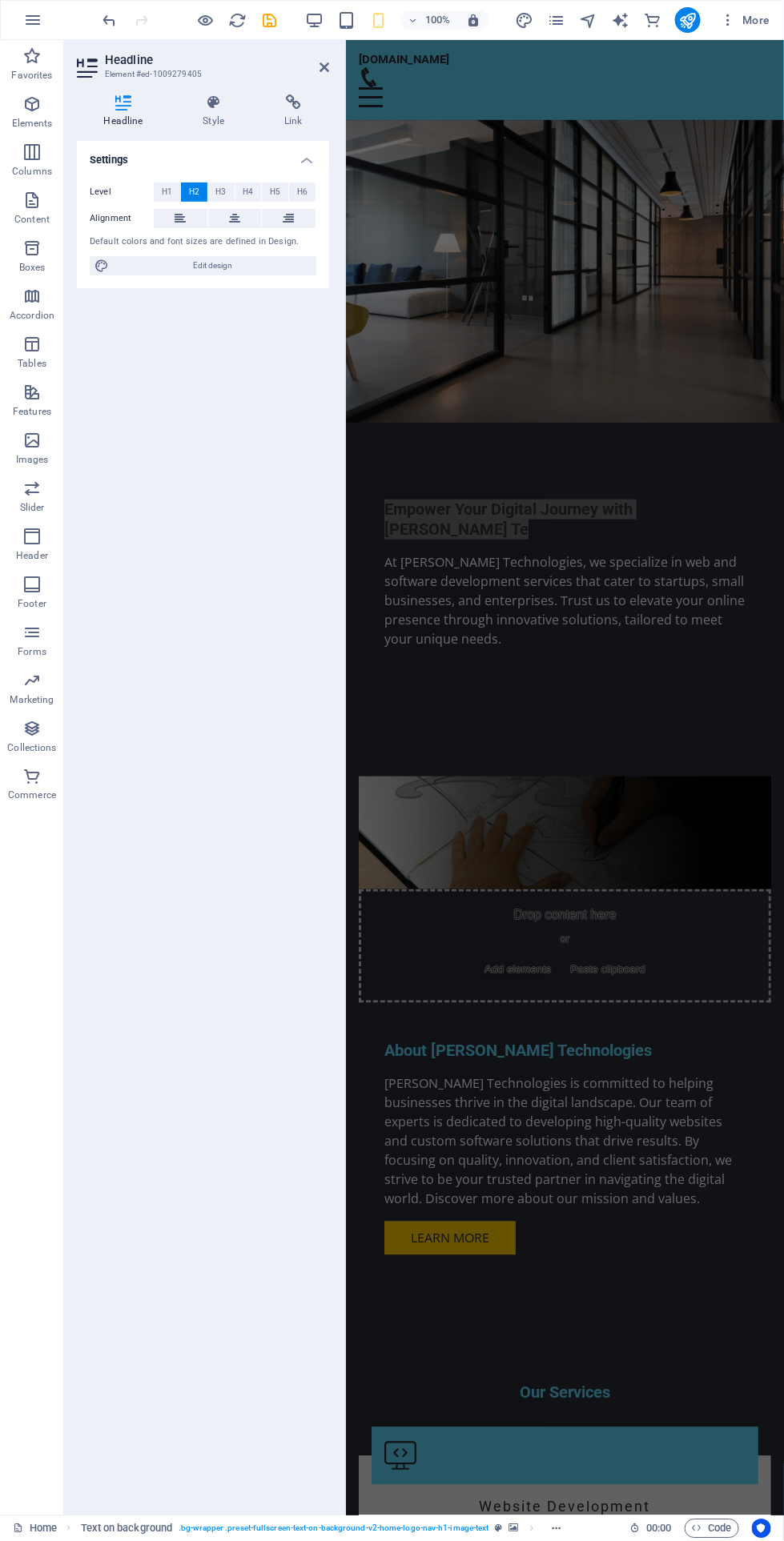
click at [275, 268] on span "Edit design" at bounding box center [212, 265] width 197 height 19
select select "px"
select select "200"
select select "px"
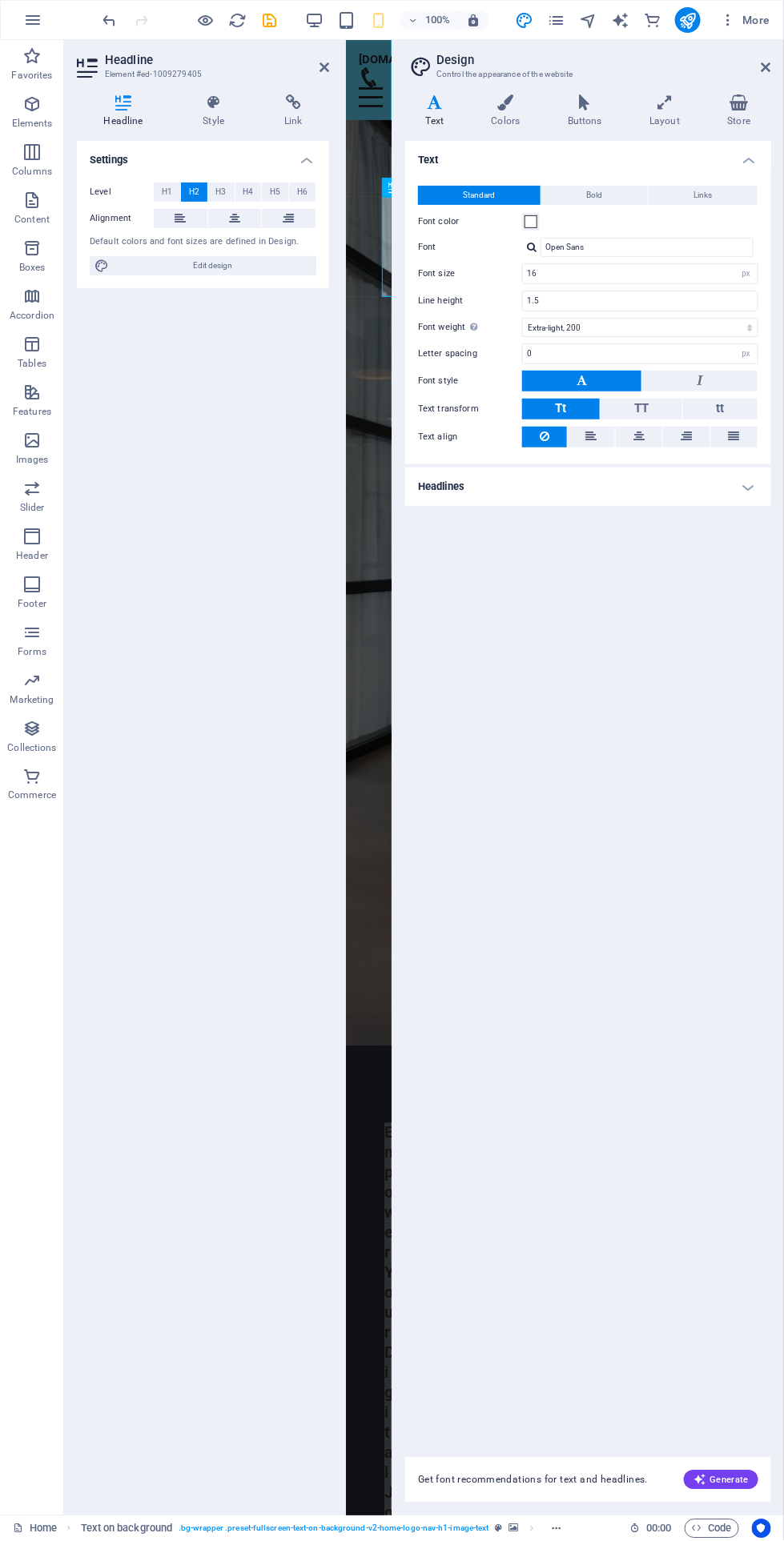
click at [766, 67] on icon at bounding box center [766, 67] width 10 height 13
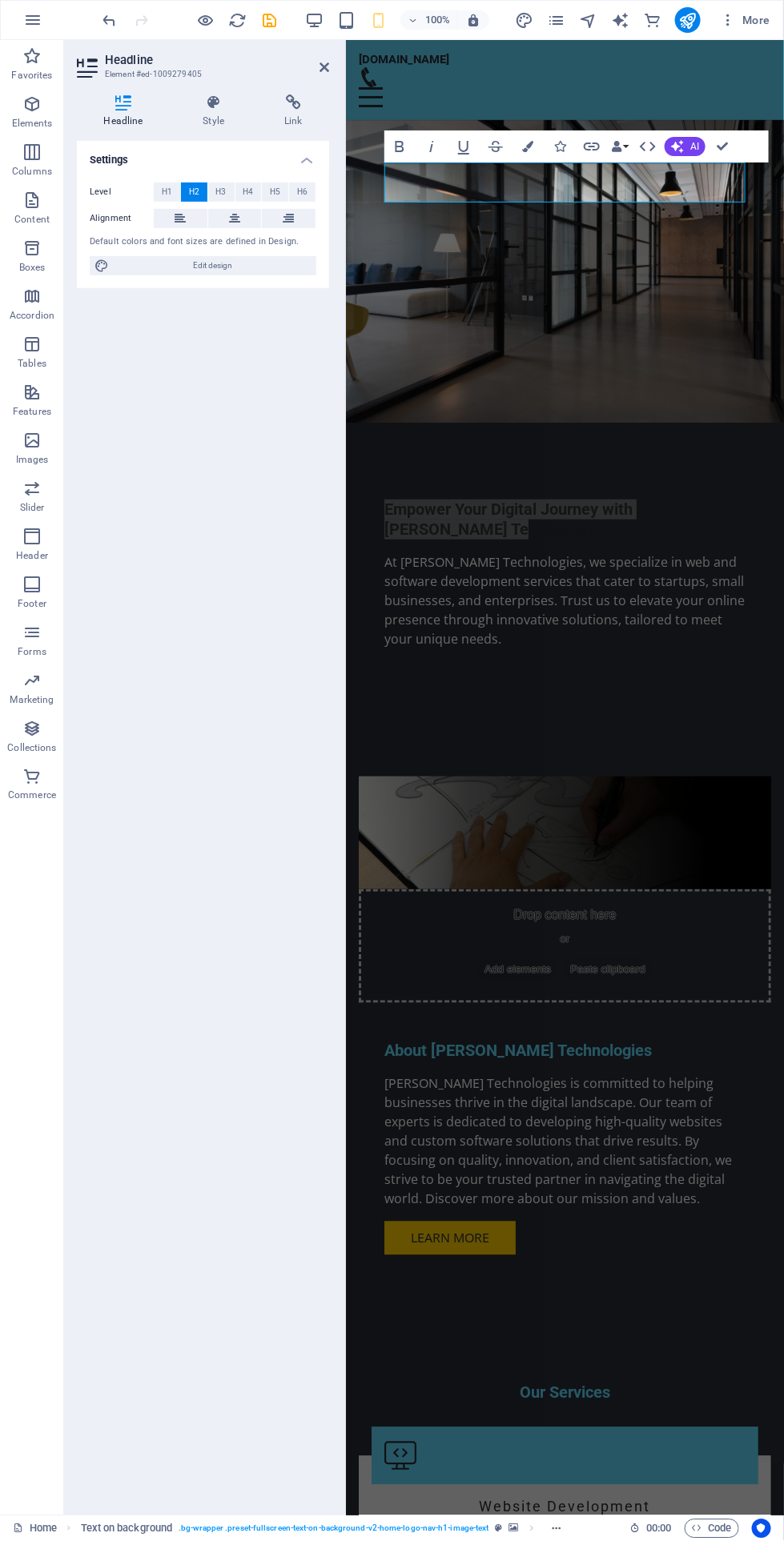
click at [210, 574] on div "Settings Level H1 H2 H3 H4 H5 H6 Alignment Default colors and font sizes are de…" at bounding box center [203, 822] width 252 height 1362
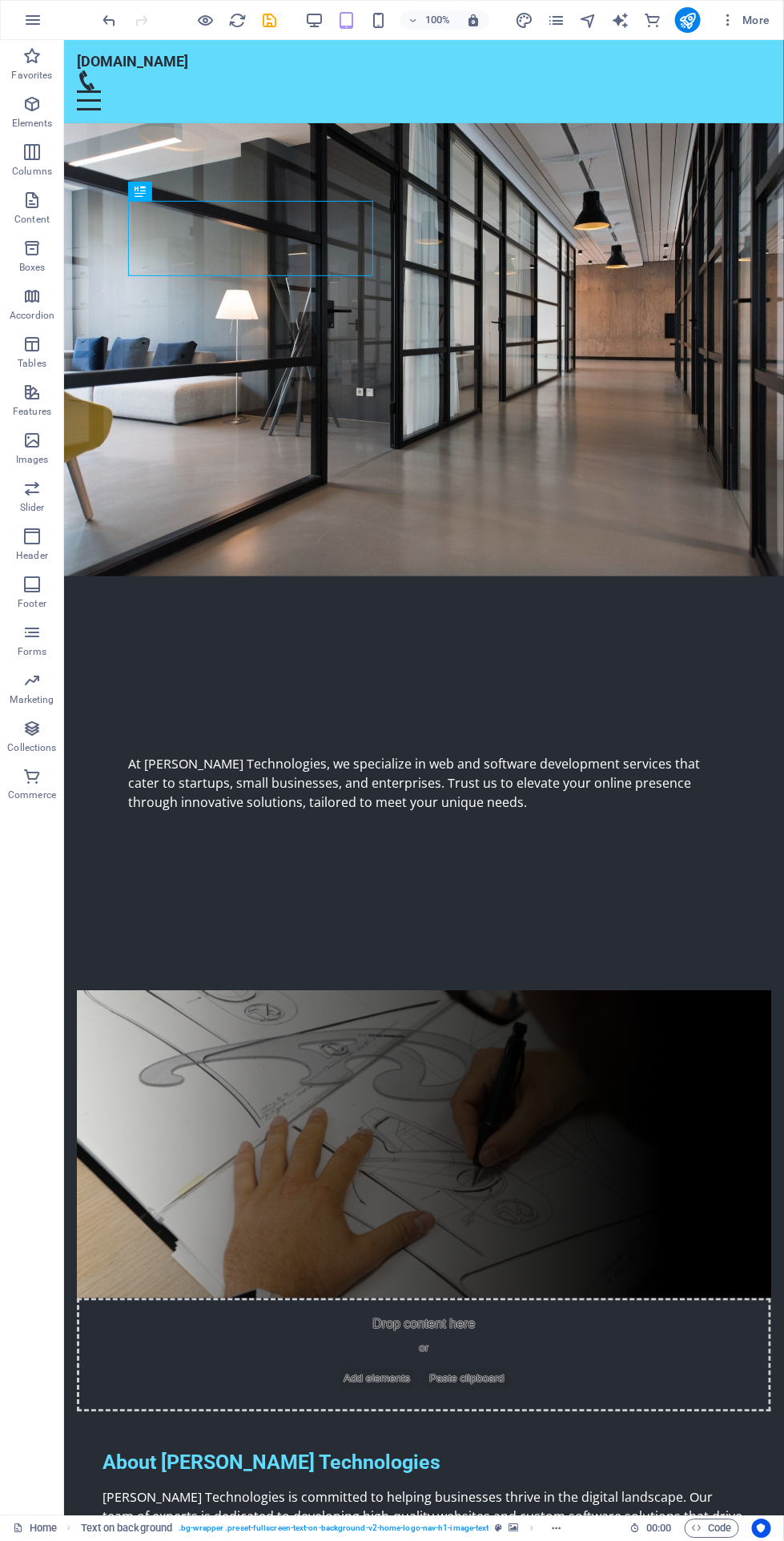
click at [325, 691] on div "Empower Your Digital Journey with [PERSON_NAME] Technologies" at bounding box center [423, 716] width 592 height 51
click at [180, 191] on icon at bounding box center [182, 190] width 9 height 17
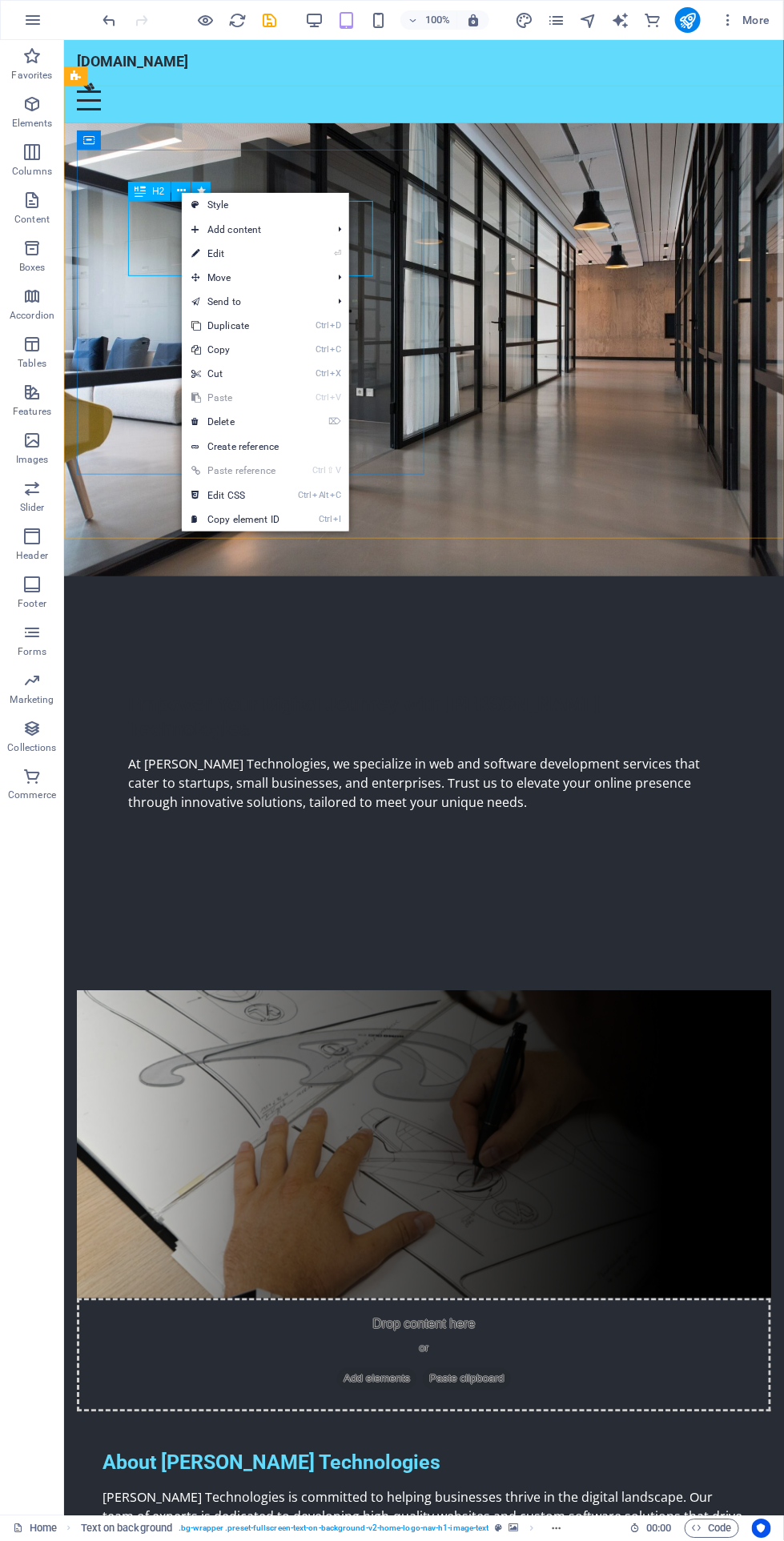
click at [311, 244] on li "⏎ Edit" at bounding box center [265, 254] width 168 height 24
click at [340, 252] on icon "⏎" at bounding box center [337, 253] width 7 height 10
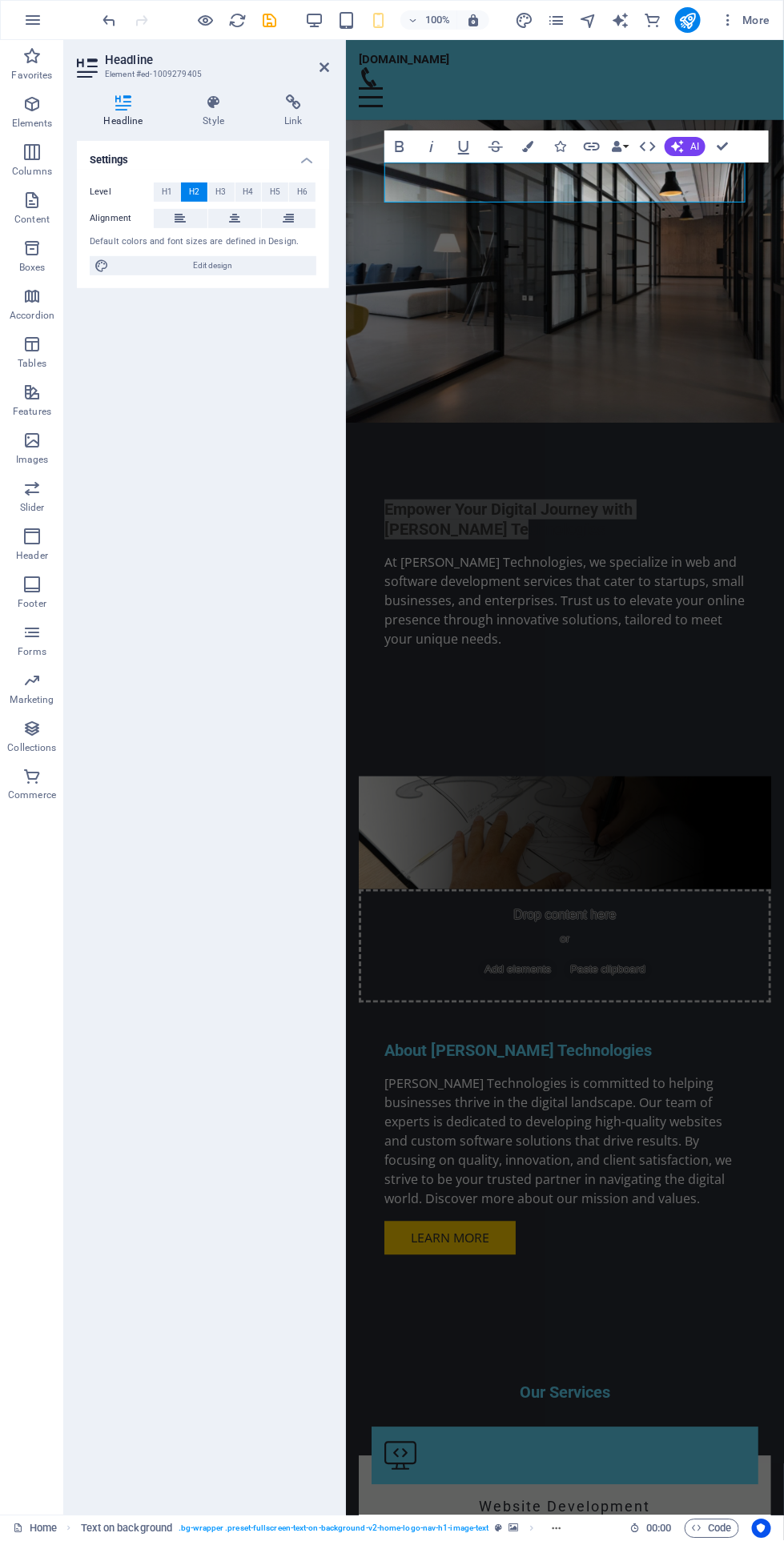
click at [236, 113] on h4 "Style" at bounding box center [217, 111] width 82 height 34
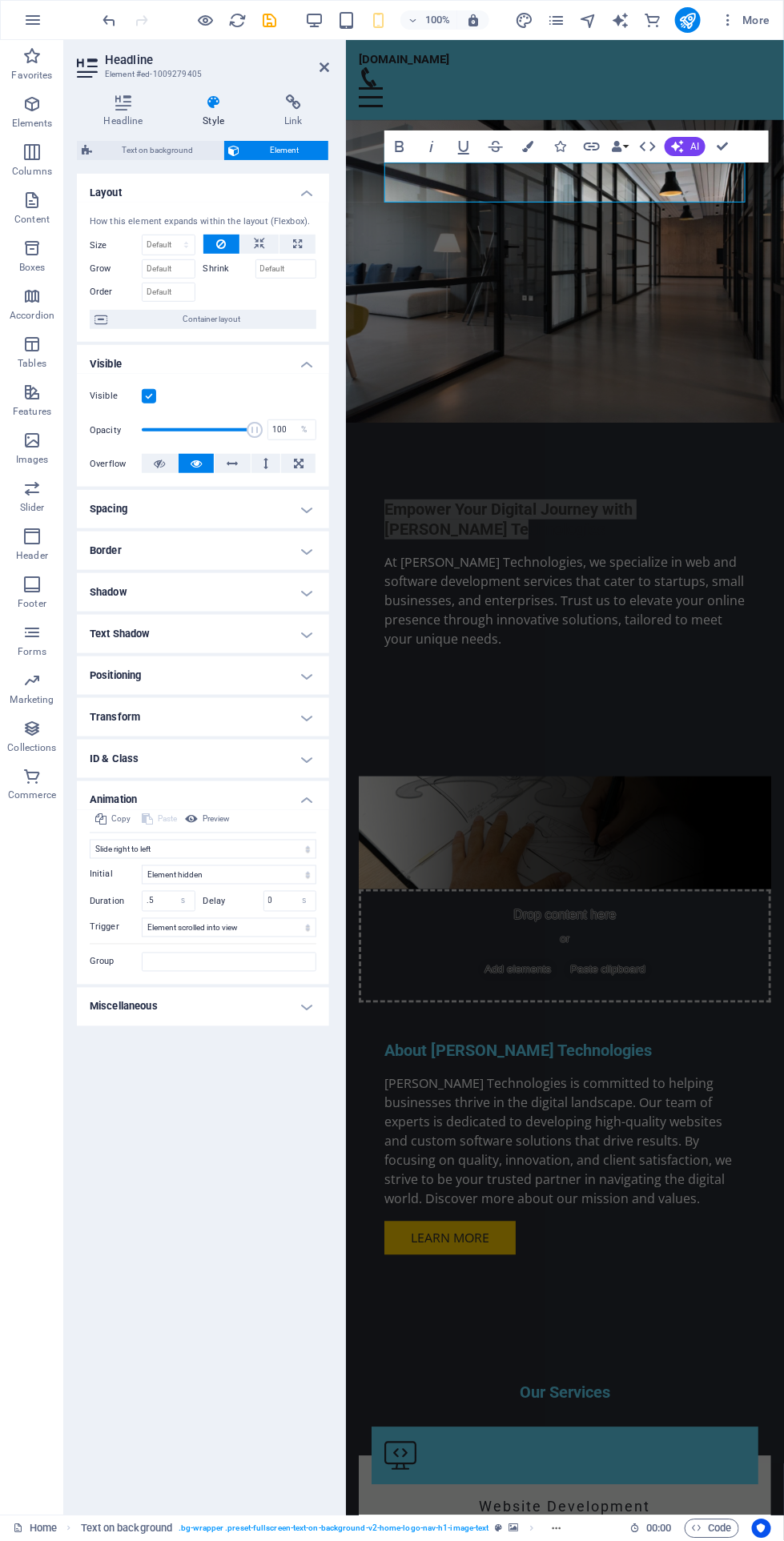
click at [265, 859] on div "Initial Element hidden Element shown Duration .5 s ms Delay 0 s ms Width auto p…" at bounding box center [203, 915] width 226 height 113
click at [279, 871] on select "Element hidden Element shown" at bounding box center [229, 875] width 175 height 19
click at [291, 926] on select "No automatic trigger On page load Element scrolled into view" at bounding box center [229, 928] width 175 height 19
click at [217, 818] on span "Preview" at bounding box center [216, 820] width 27 height 19
click at [140, 101] on icon at bounding box center [123, 102] width 93 height 16
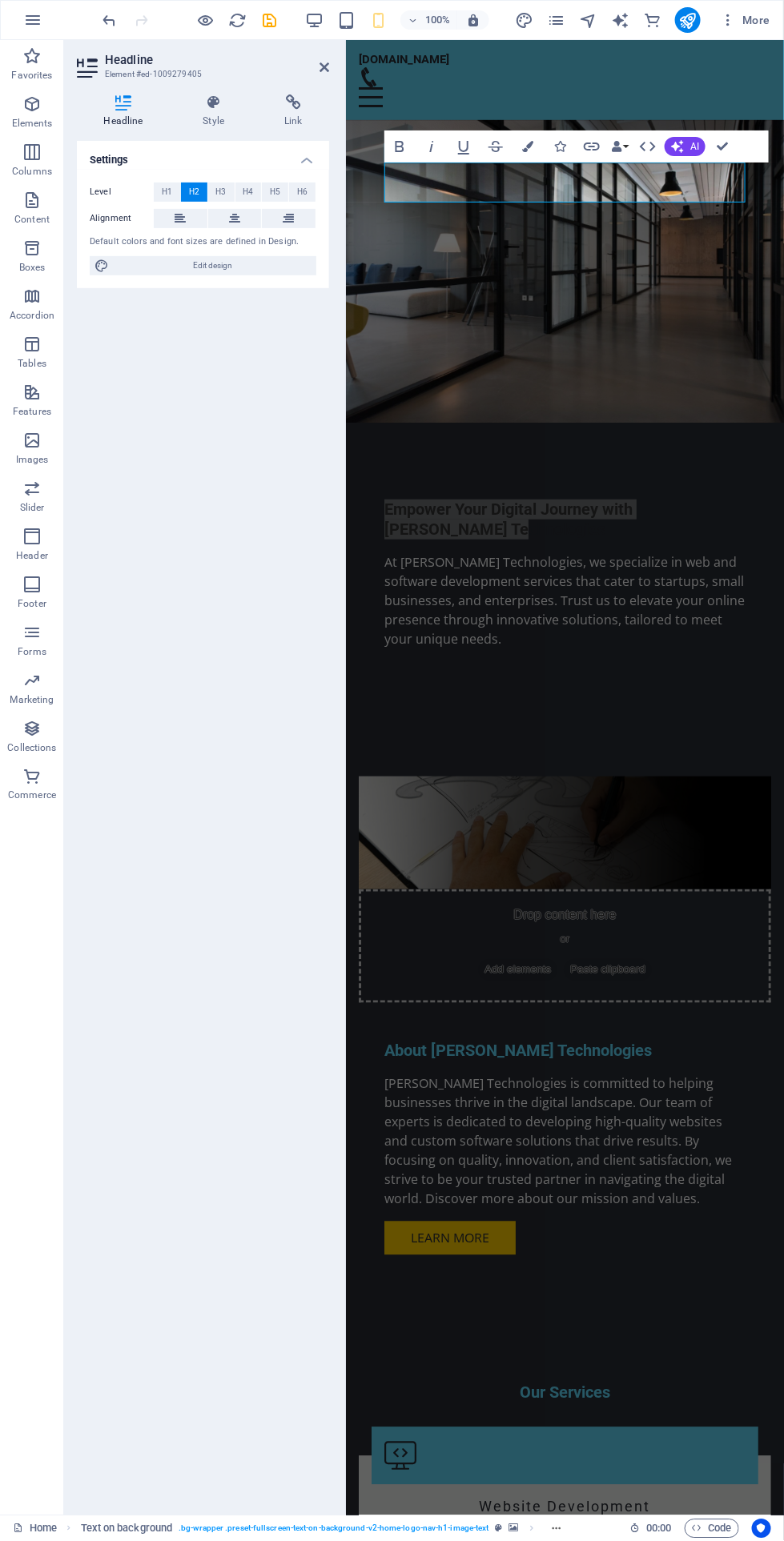
click at [265, 256] on span "Edit design" at bounding box center [212, 265] width 197 height 19
select select "px"
select select "200"
select select "px"
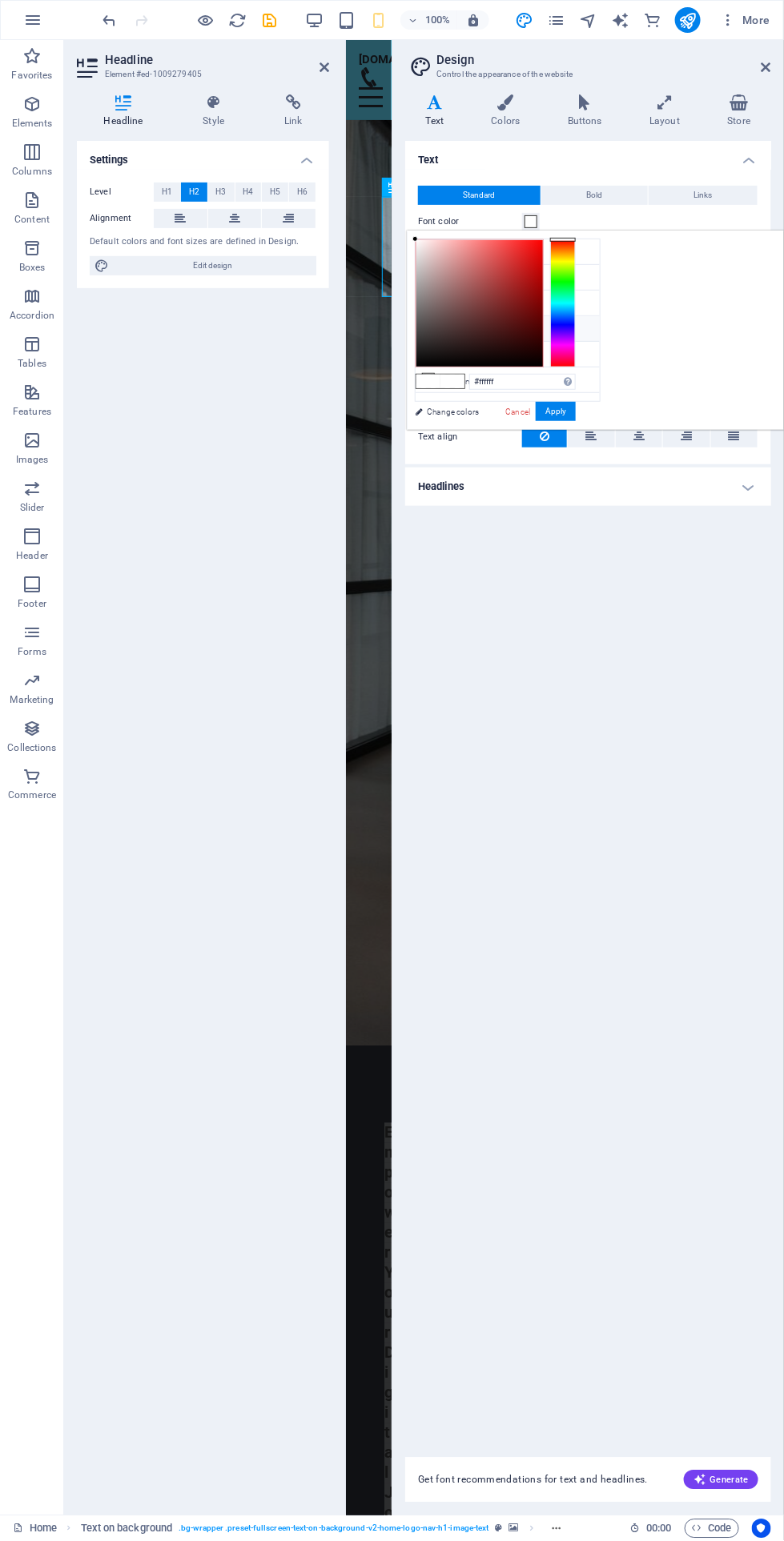
click at [486, 302] on li "Secondary color #ffcc00" at bounding box center [507, 303] width 184 height 25
type input "#ffcc00"
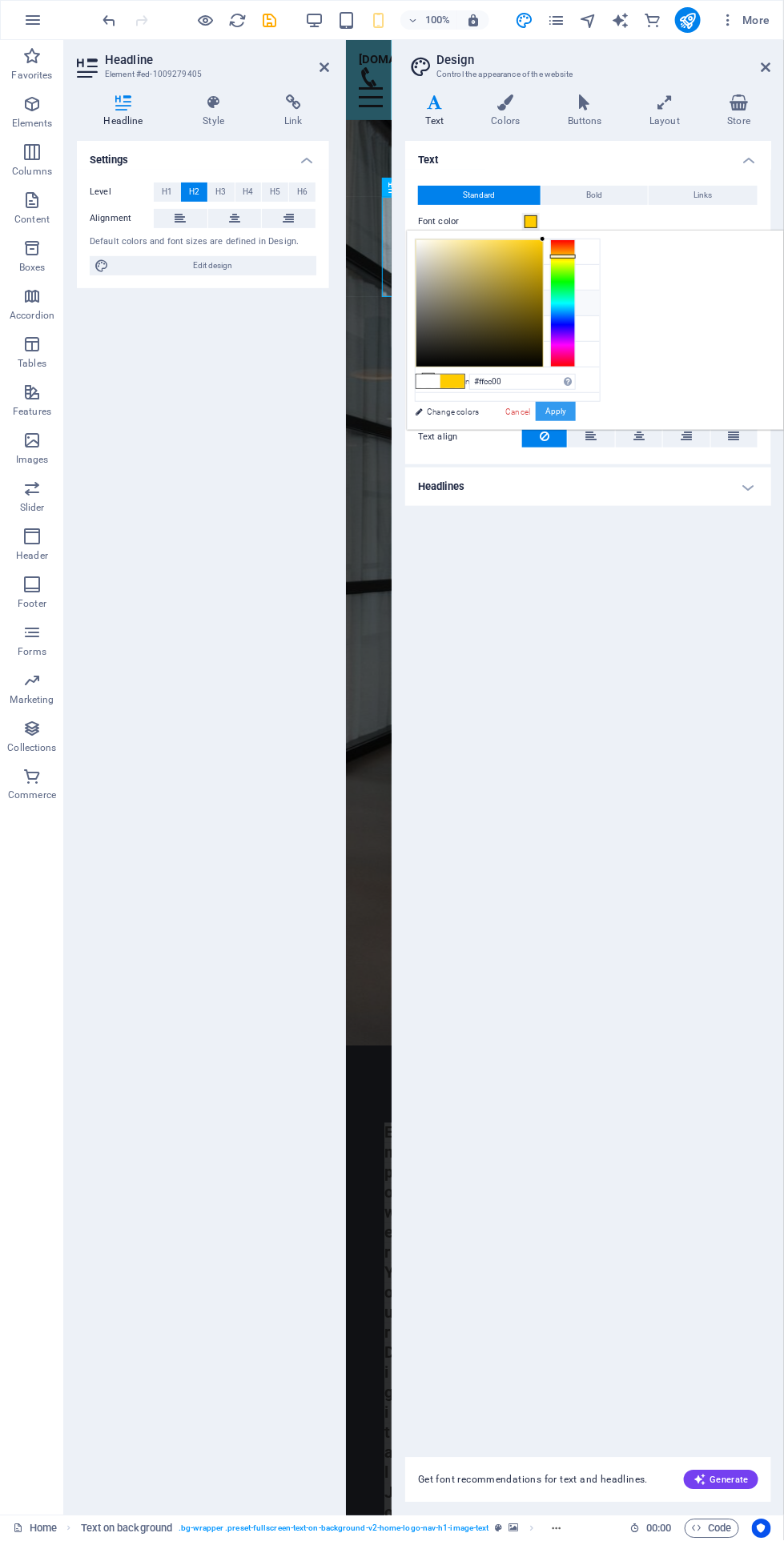
click at [575, 402] on button "Apply" at bounding box center [555, 411] width 40 height 19
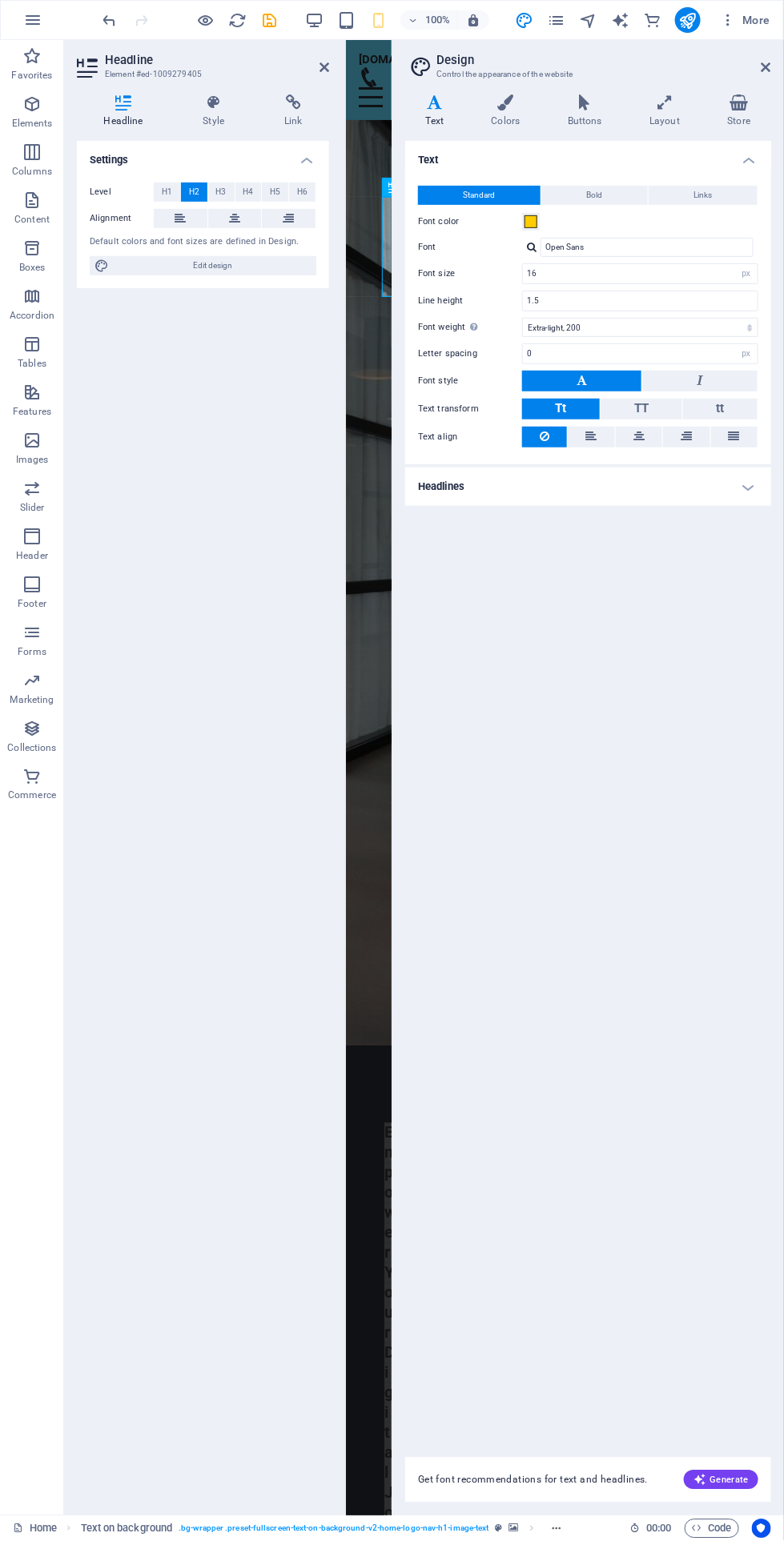
click at [769, 65] on icon at bounding box center [766, 67] width 10 height 13
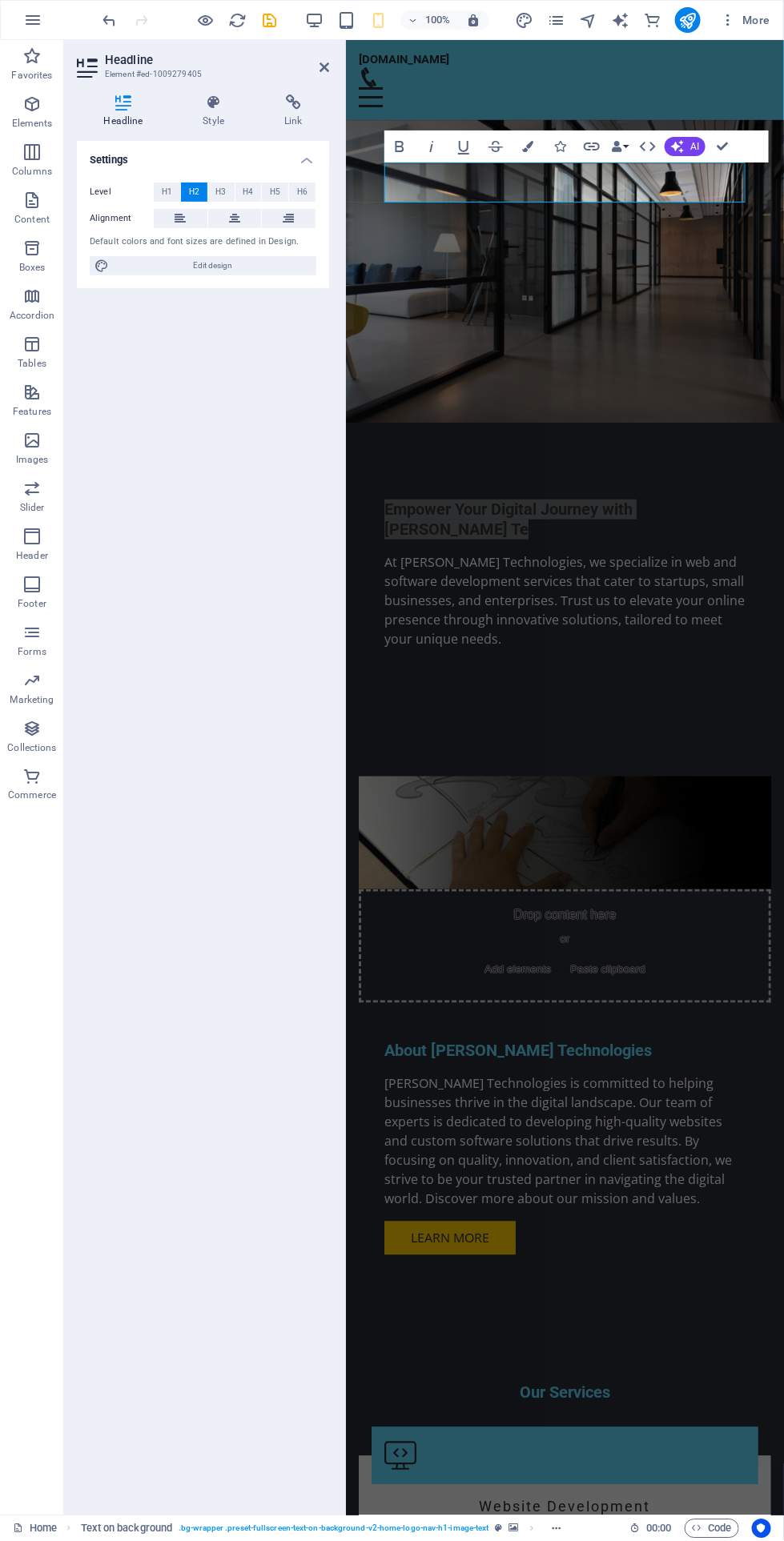
click at [295, 466] on div "Settings Level H1 H2 H3 H4 H5 H6 Alignment Default colors and font sizes are de…" at bounding box center [203, 822] width 252 height 1362
click at [532, 141] on icon "button" at bounding box center [527, 146] width 11 height 11
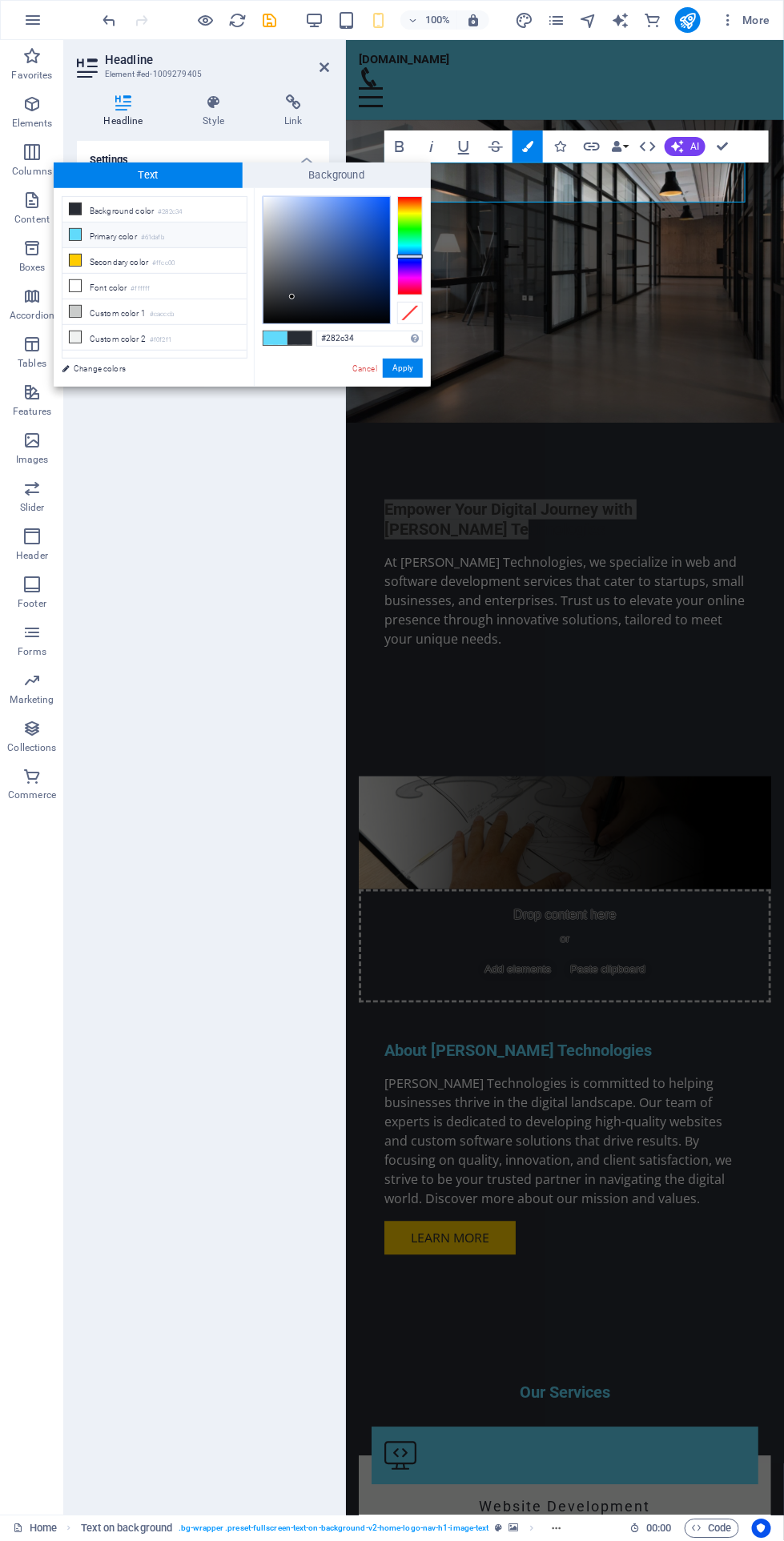
click at [159, 275] on li "Font color #ffffff" at bounding box center [155, 286] width 184 height 25
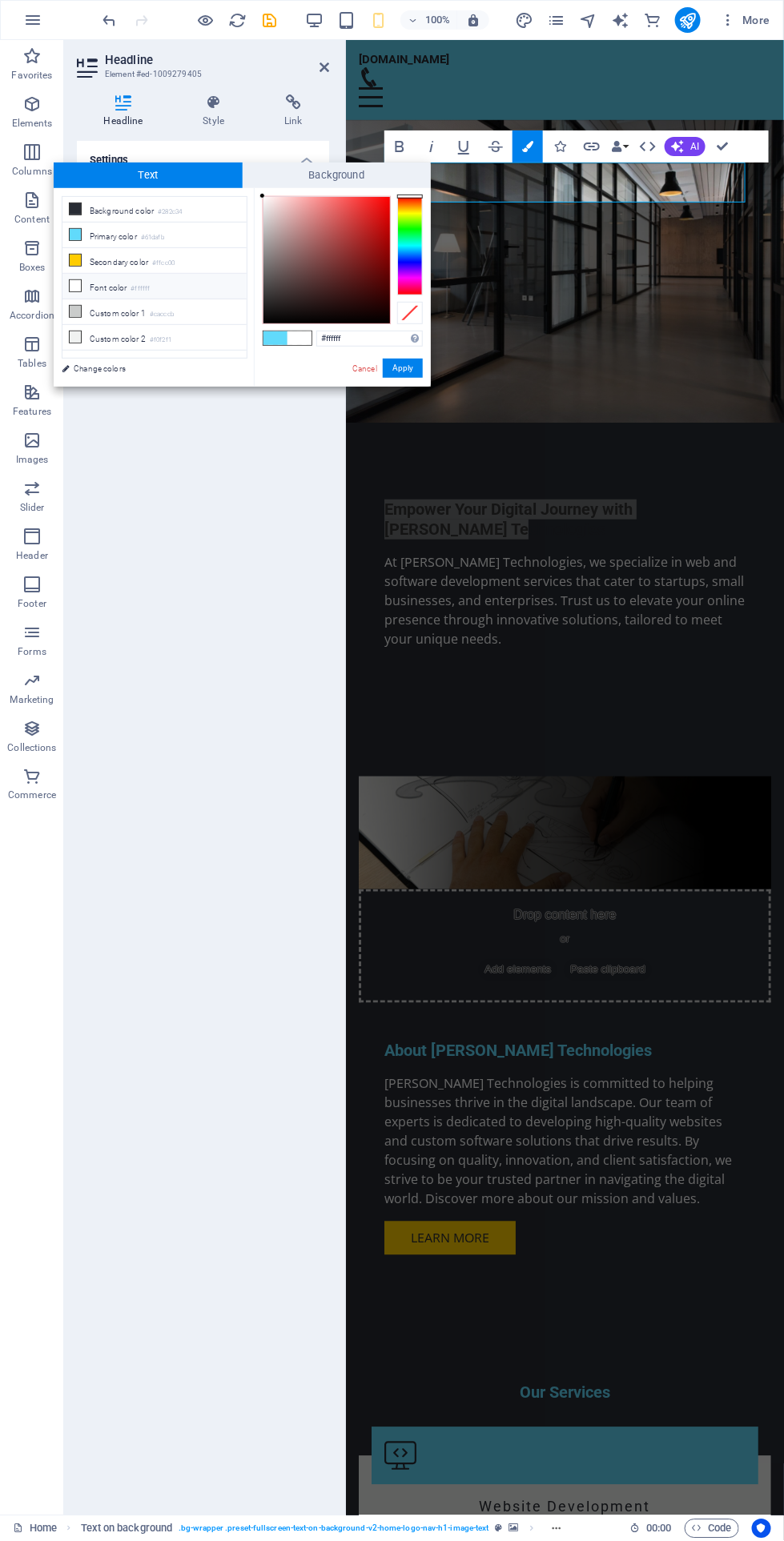
click at [142, 299] on li "Custom color 1 #cacccb" at bounding box center [155, 312] width 184 height 25
type input "#cacccb"
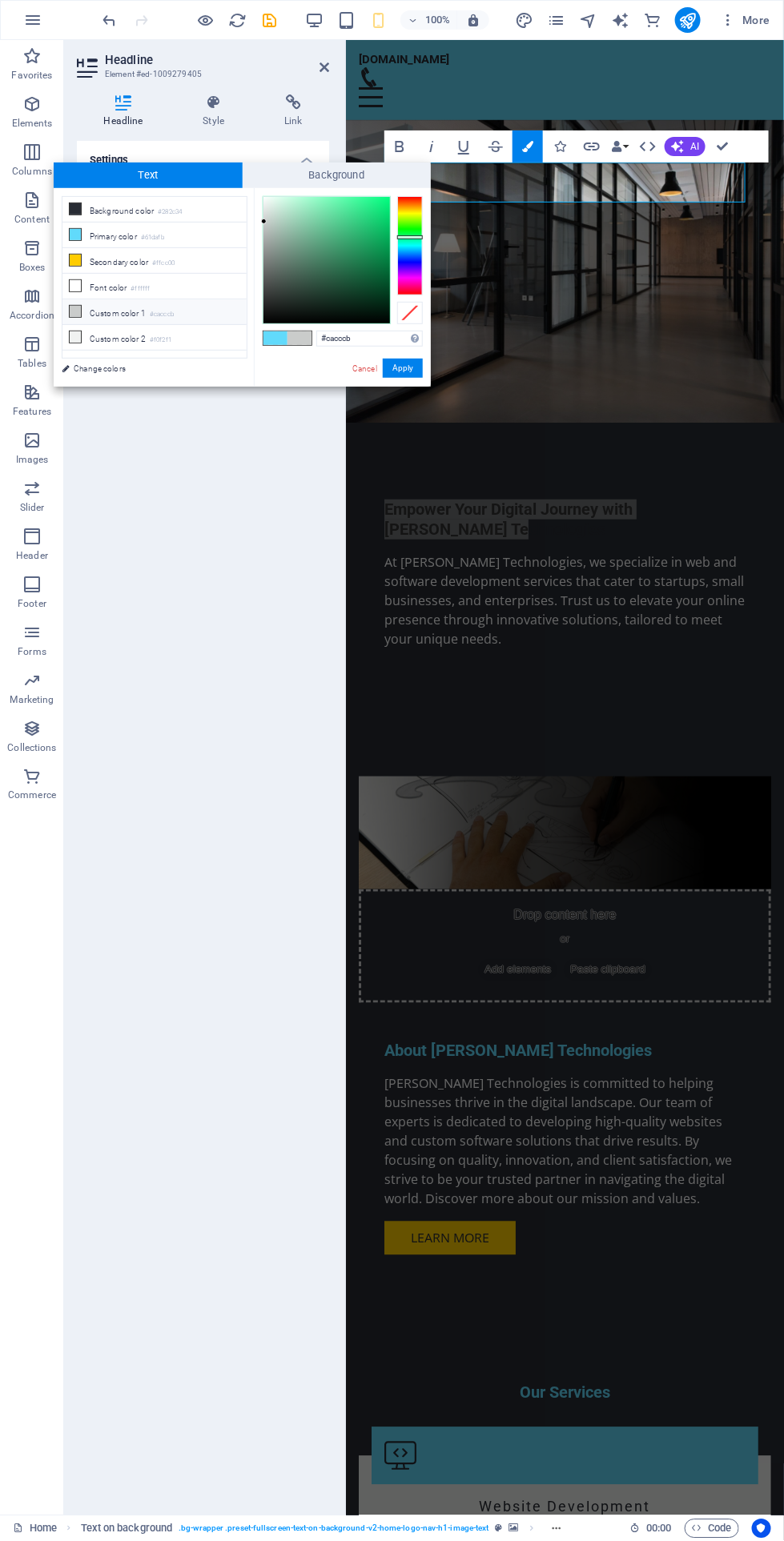
click at [419, 366] on button "Apply" at bounding box center [402, 368] width 40 height 19
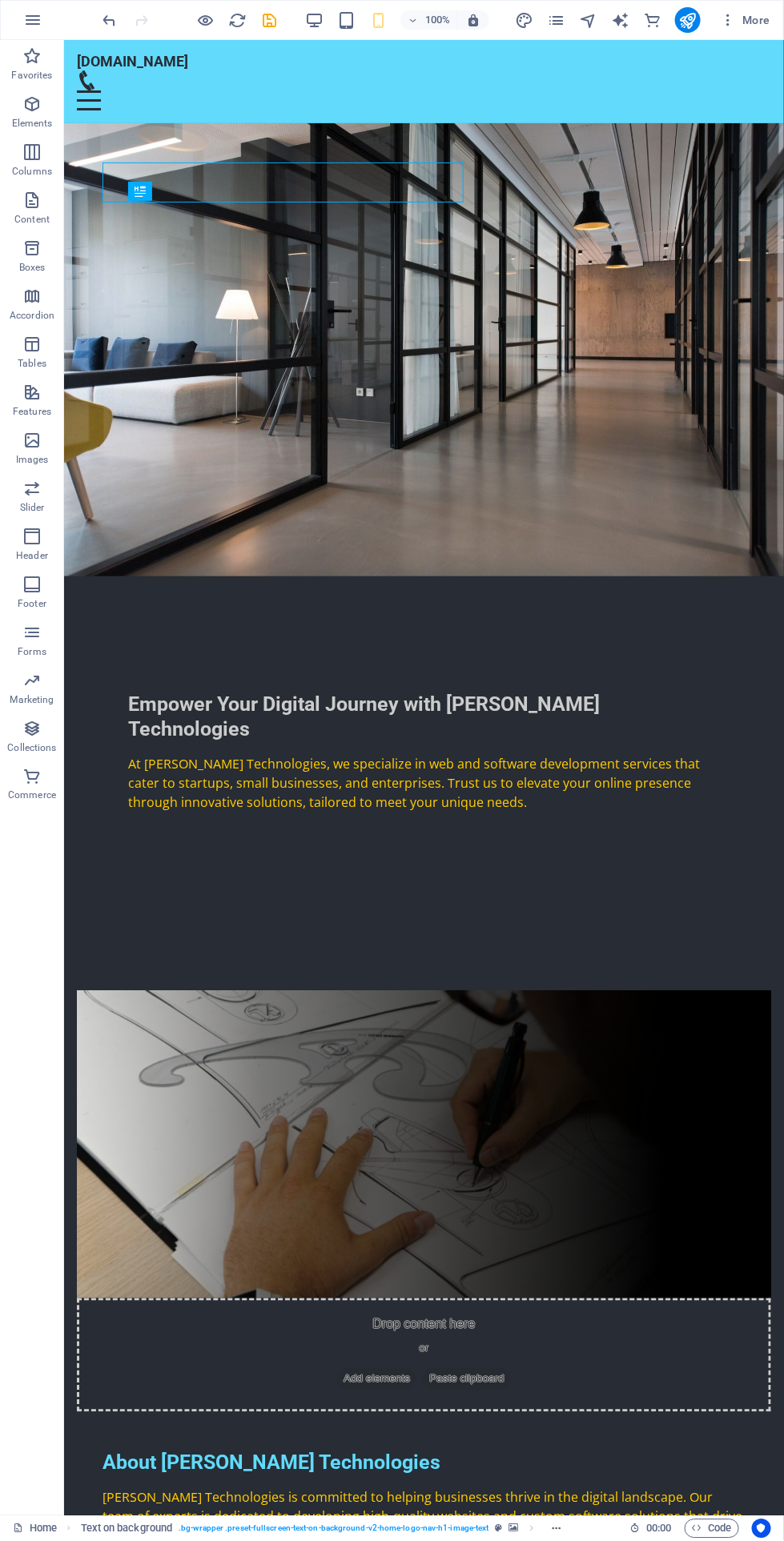
click at [723, 151] on figure at bounding box center [423, 348] width 719 height 453
click at [113, 15] on icon "undo" at bounding box center [110, 20] width 18 height 18
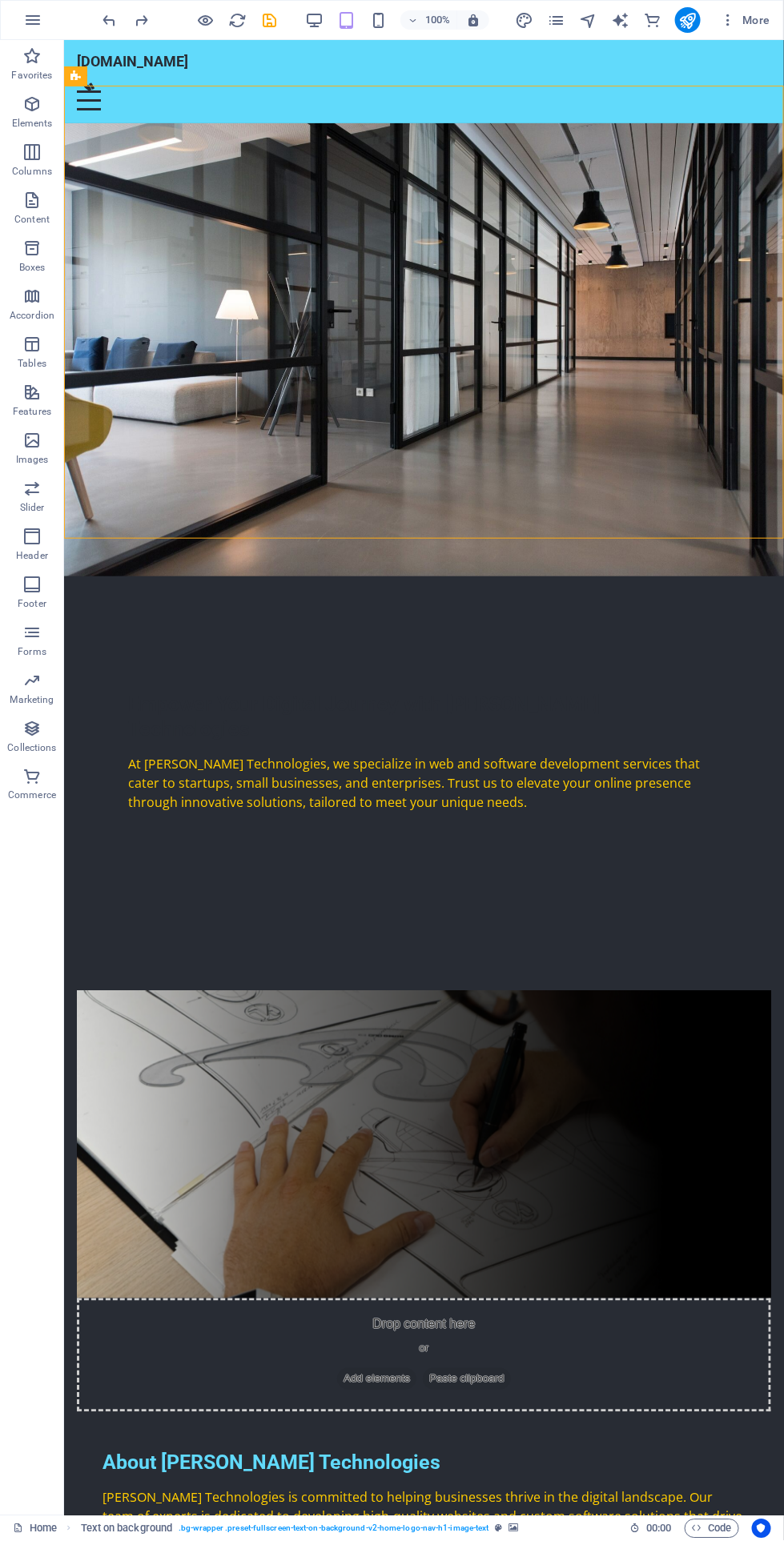
click at [111, 15] on icon "undo" at bounding box center [110, 20] width 18 height 18
click at [111, 16] on icon "undo" at bounding box center [110, 20] width 18 height 18
click at [111, 17] on icon "undo" at bounding box center [110, 20] width 18 height 18
click at [111, 16] on icon "undo" at bounding box center [110, 20] width 18 height 18
click at [111, 17] on icon "undo" at bounding box center [110, 20] width 18 height 18
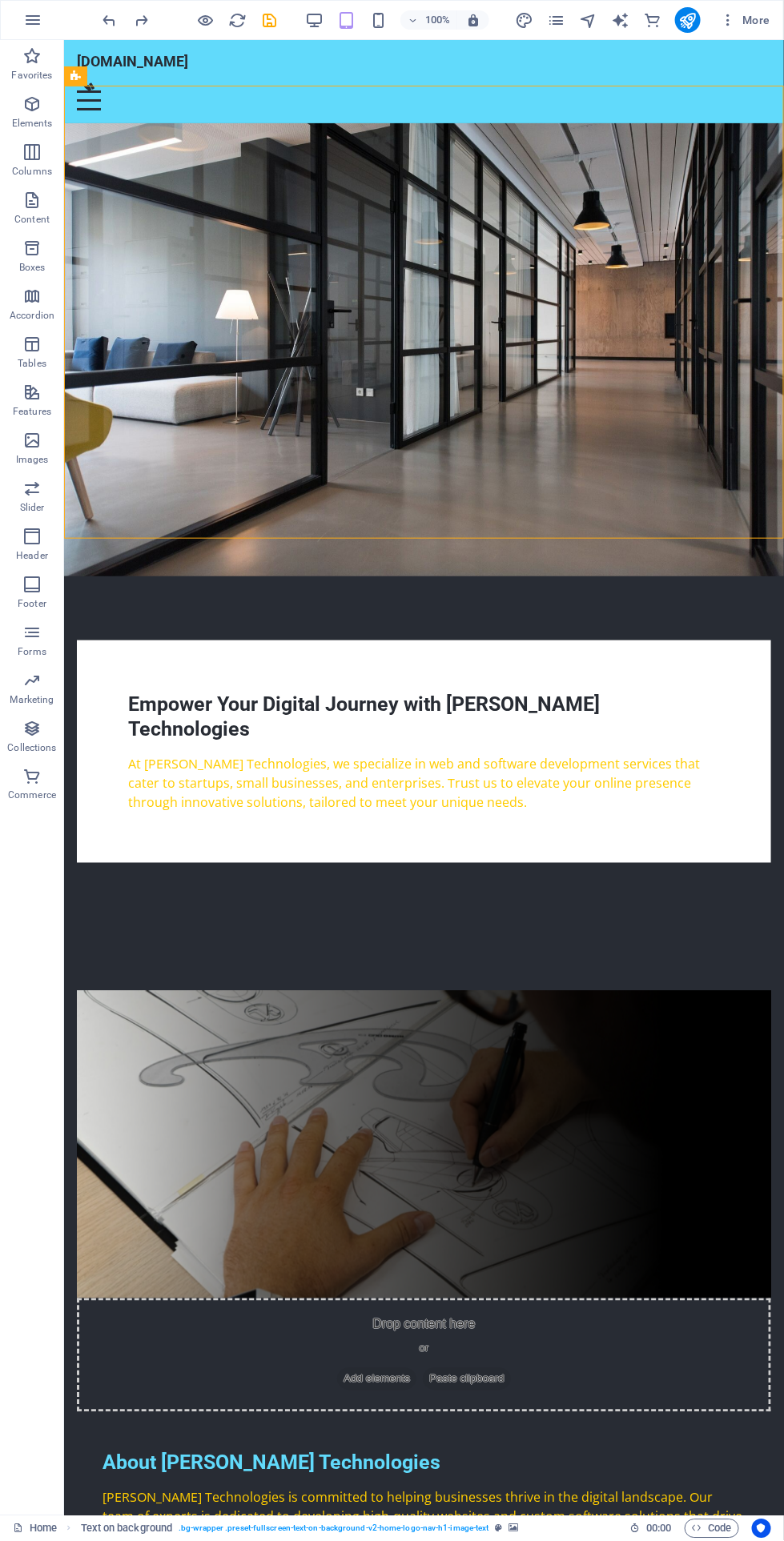
click at [112, 17] on icon "undo" at bounding box center [110, 20] width 18 height 18
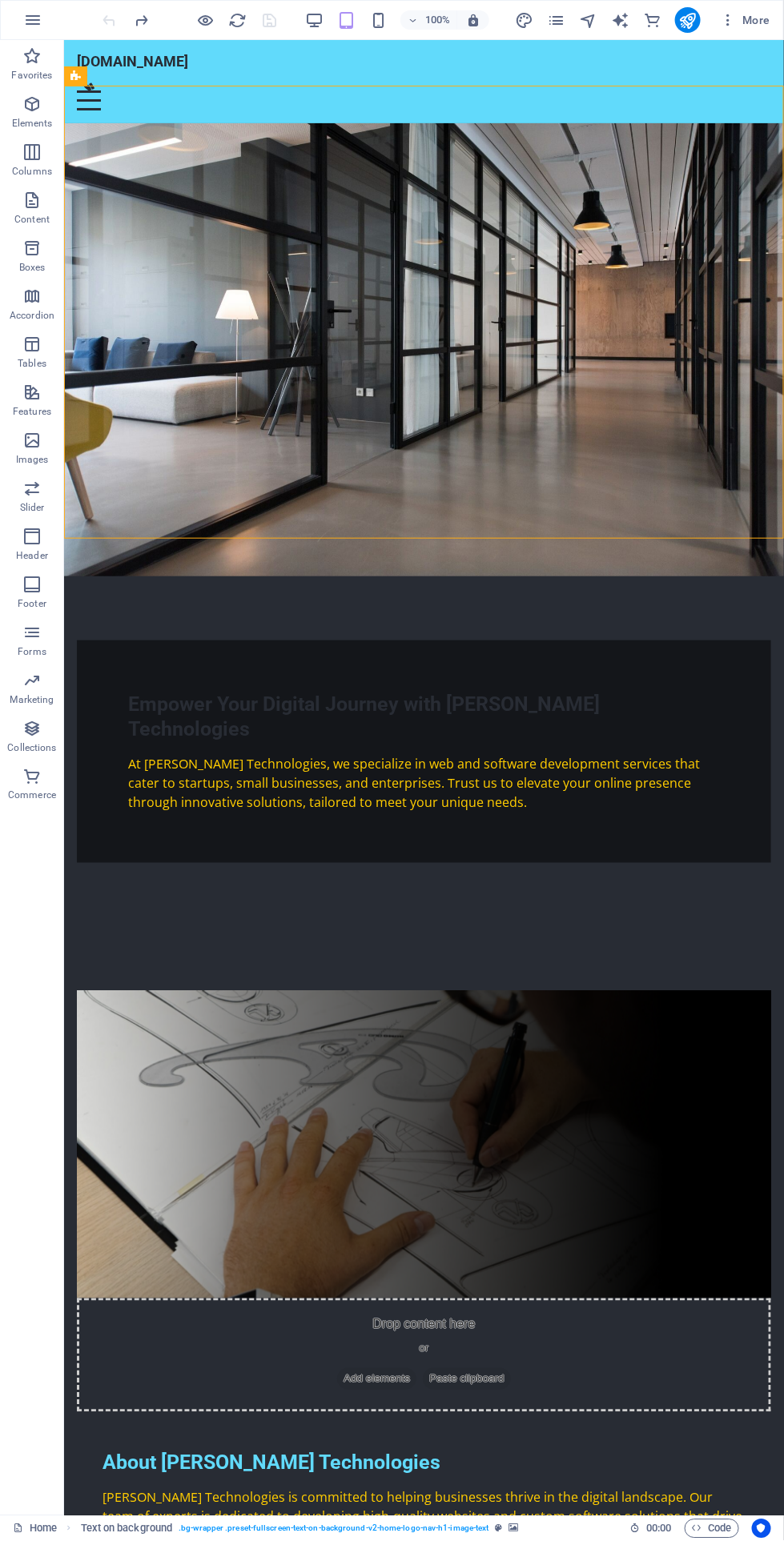
click at [113, 17] on div at bounding box center [189, 19] width 179 height 25
click at [749, 926] on div "Drop content here or Add elements Paste clipboard About Roy Technologies Roy Te…" at bounding box center [423, 1313] width 719 height 774
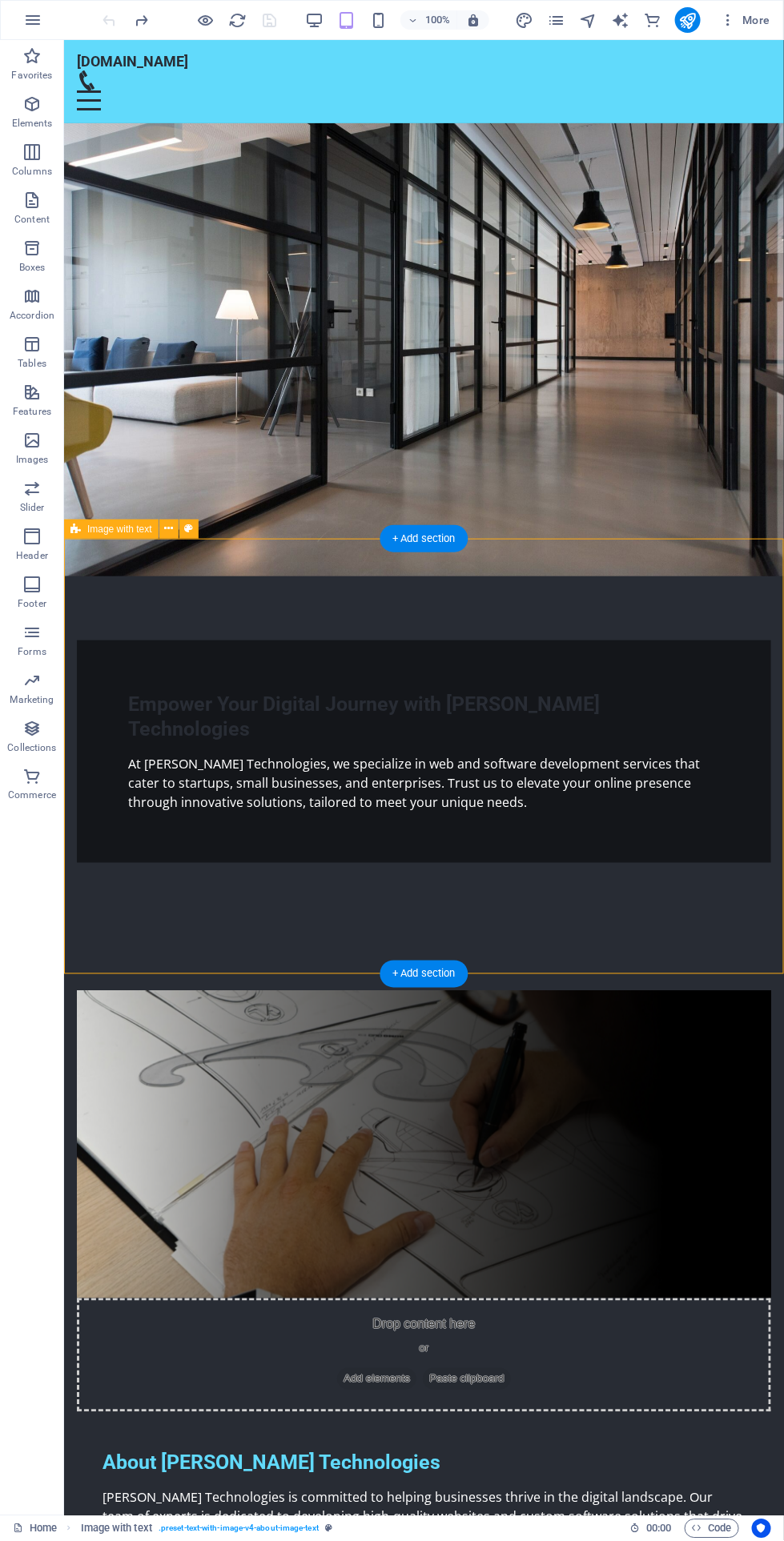
click at [258, 691] on div "Empower Your Digital Journey with [PERSON_NAME] Technologies" at bounding box center [423, 716] width 592 height 51
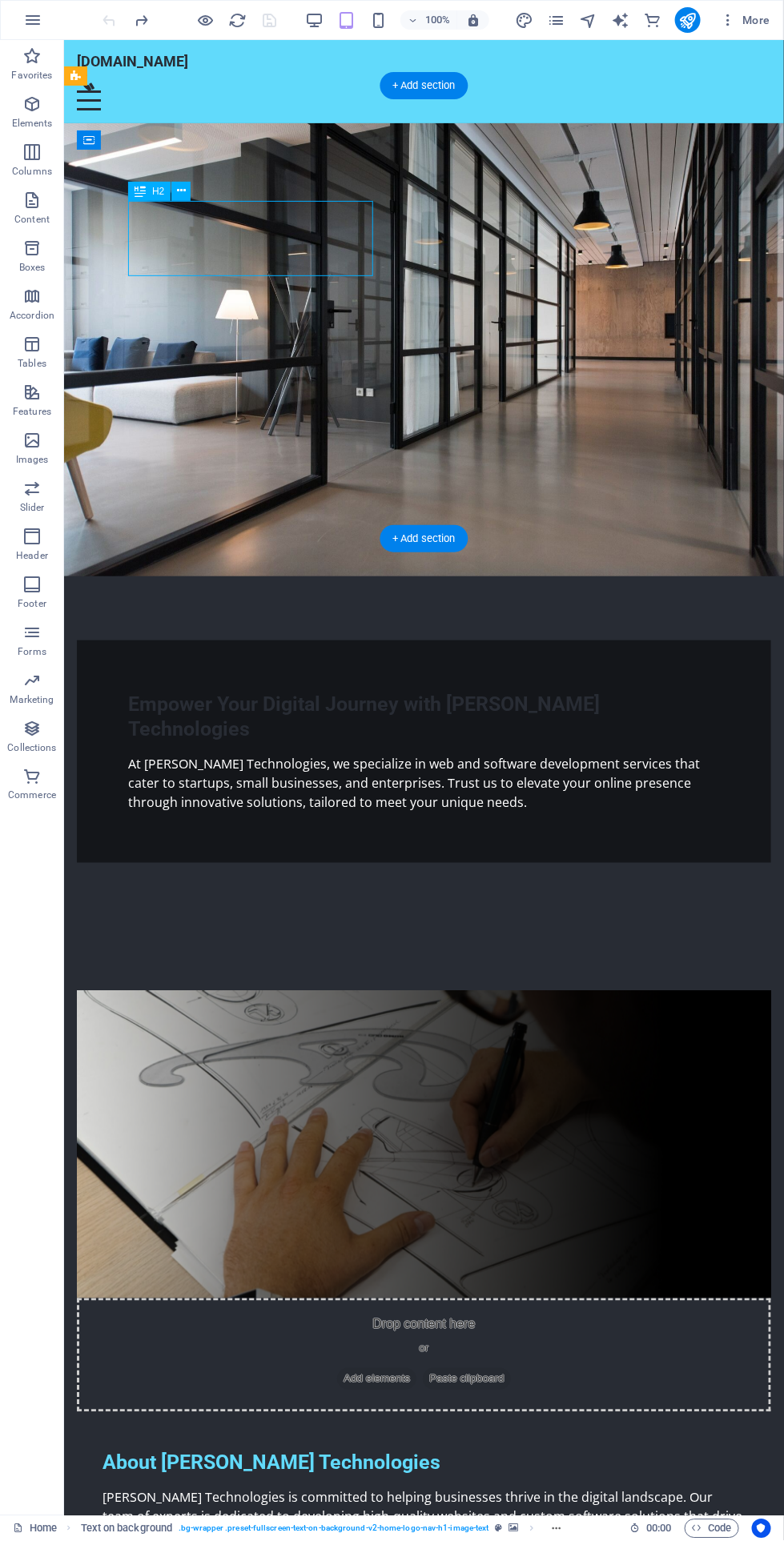
click at [180, 191] on icon at bounding box center [182, 190] width 9 height 17
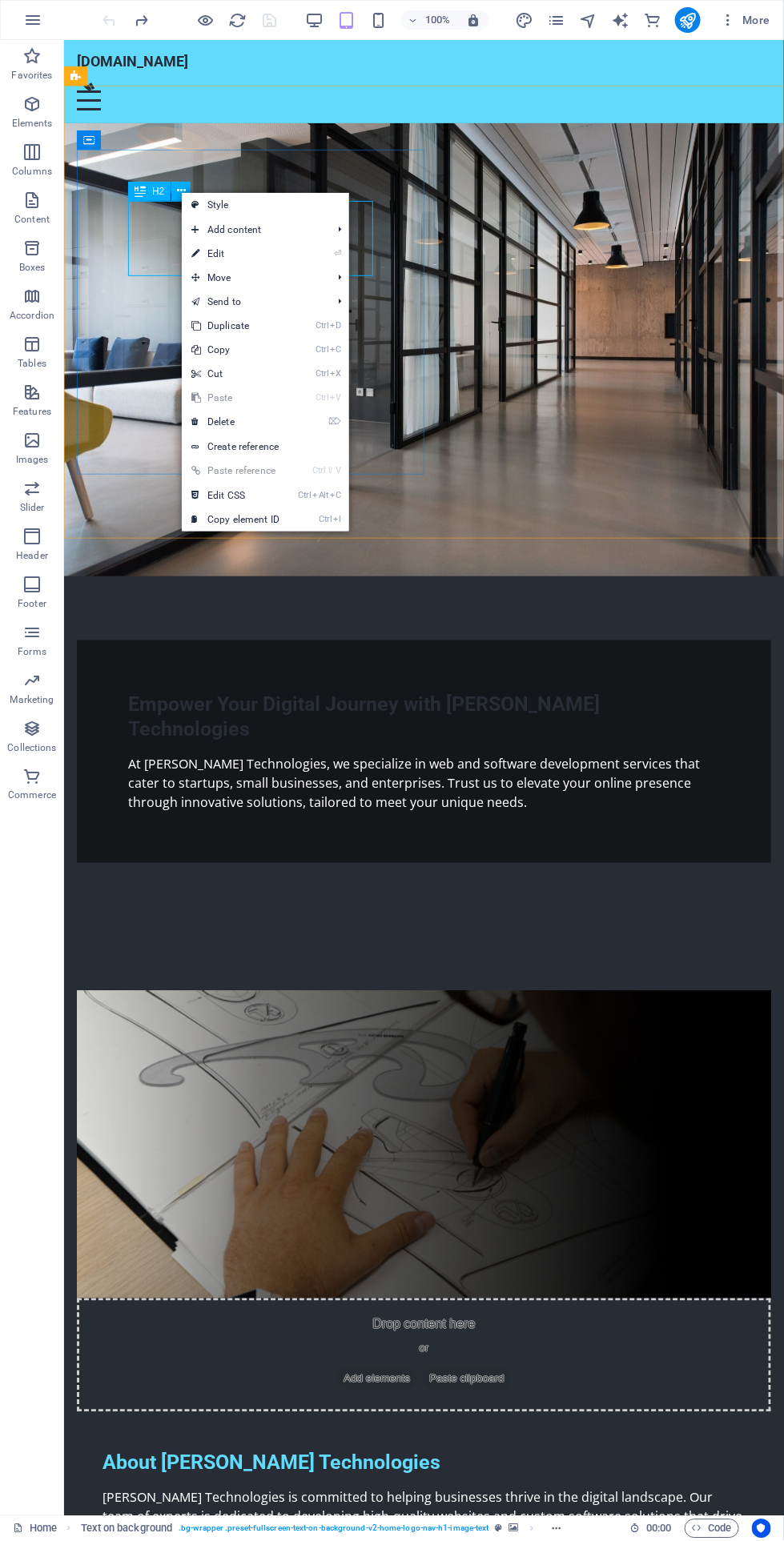
click at [285, 253] on link "⏎ Edit" at bounding box center [235, 254] width 107 height 24
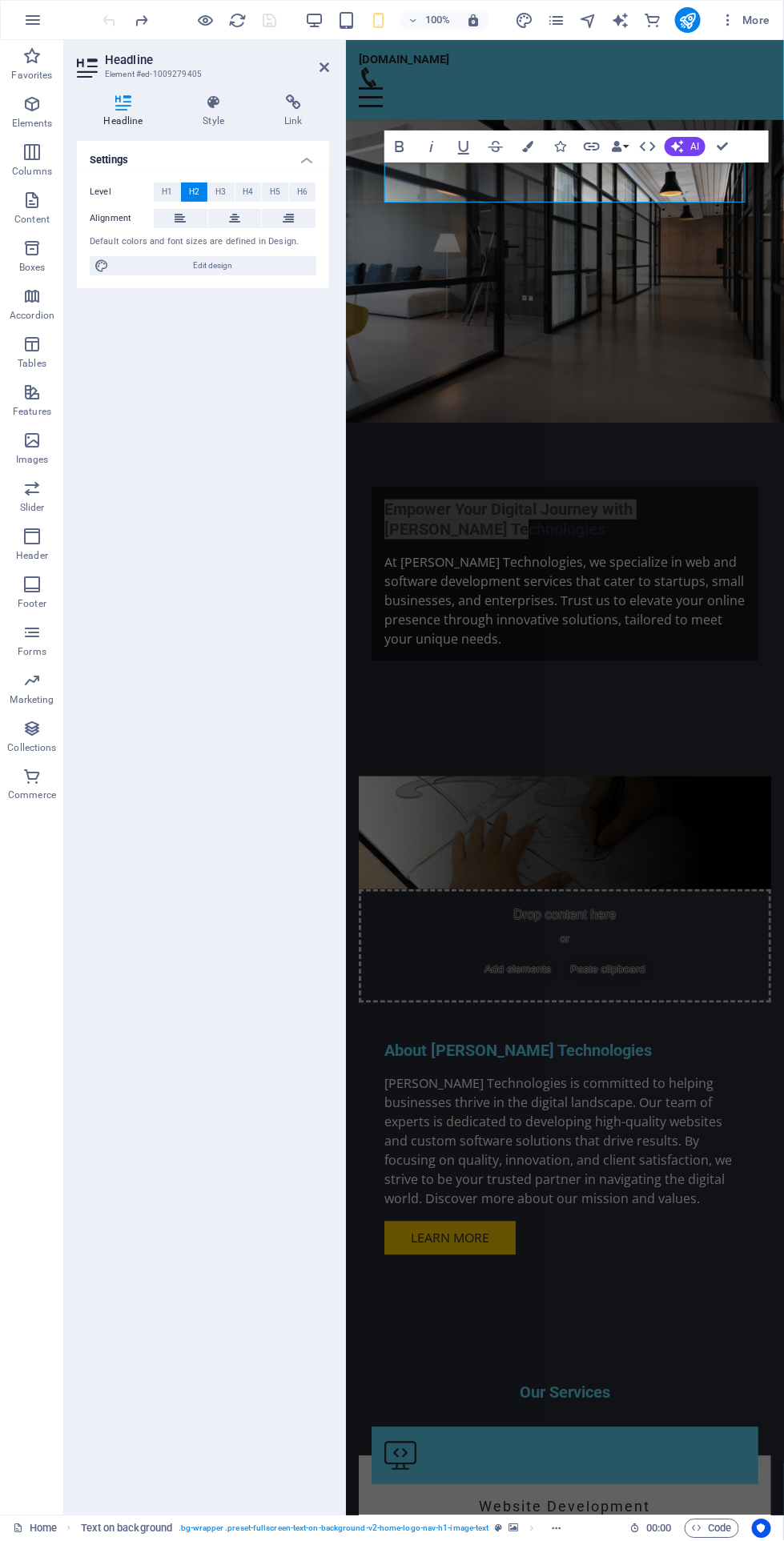
click at [538, 134] on button "Colors" at bounding box center [527, 146] width 31 height 32
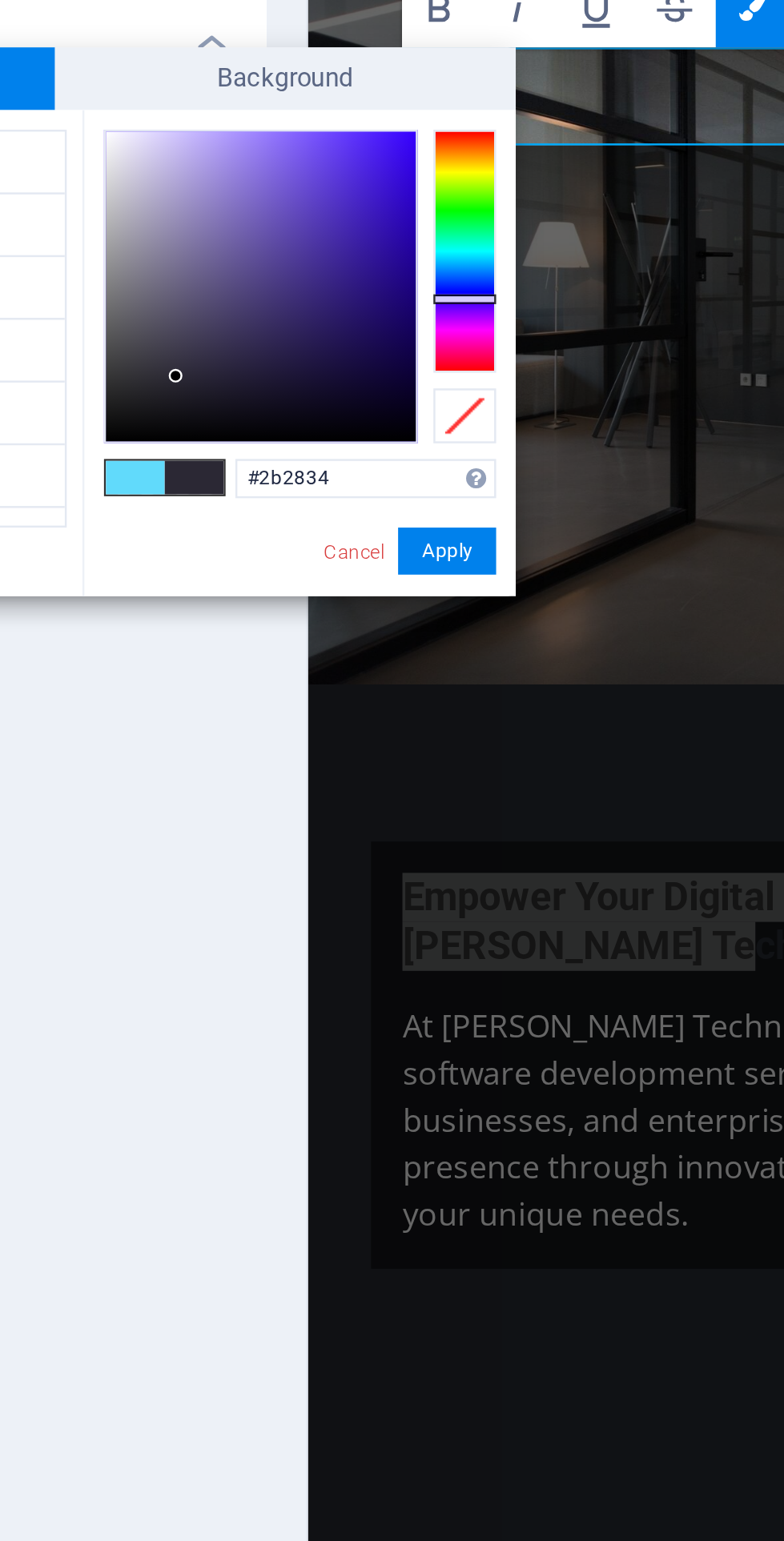
click at [416, 267] on div at bounding box center [409, 265] width 25 height 4
type input "#322834"
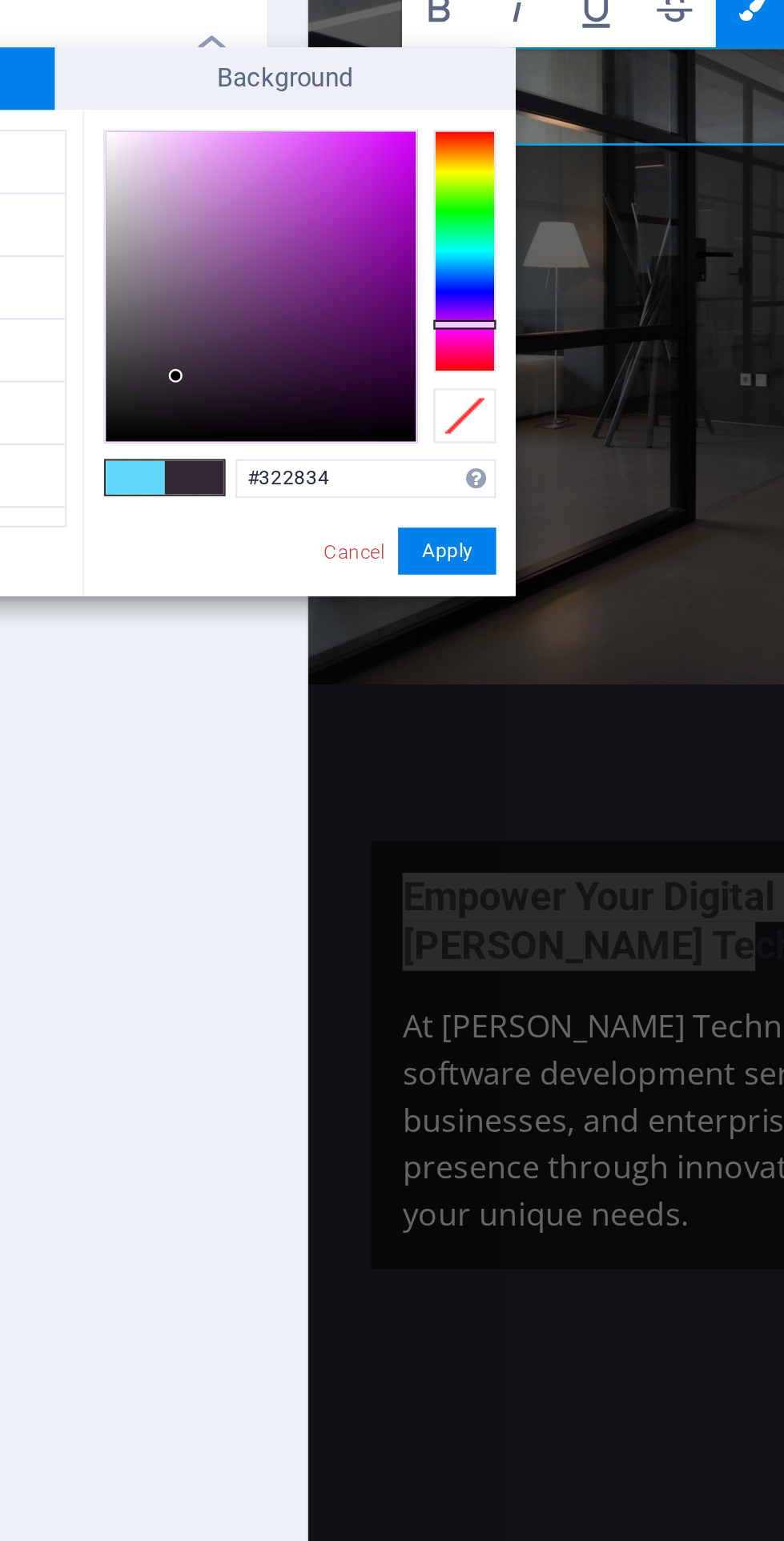
click at [406, 368] on button "Apply" at bounding box center [402, 368] width 40 height 19
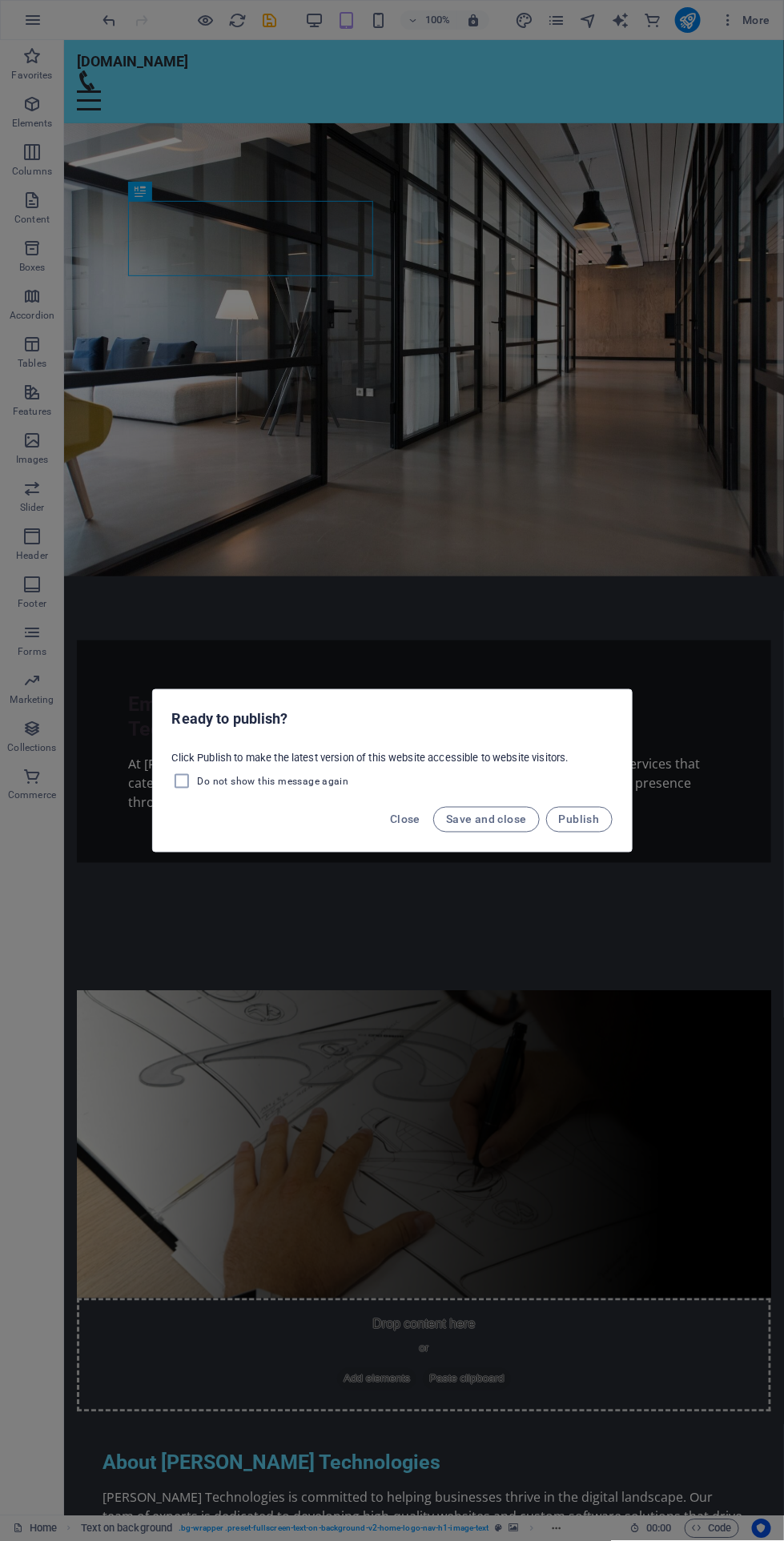
click at [415, 815] on span "Close" at bounding box center [404, 820] width 31 height 13
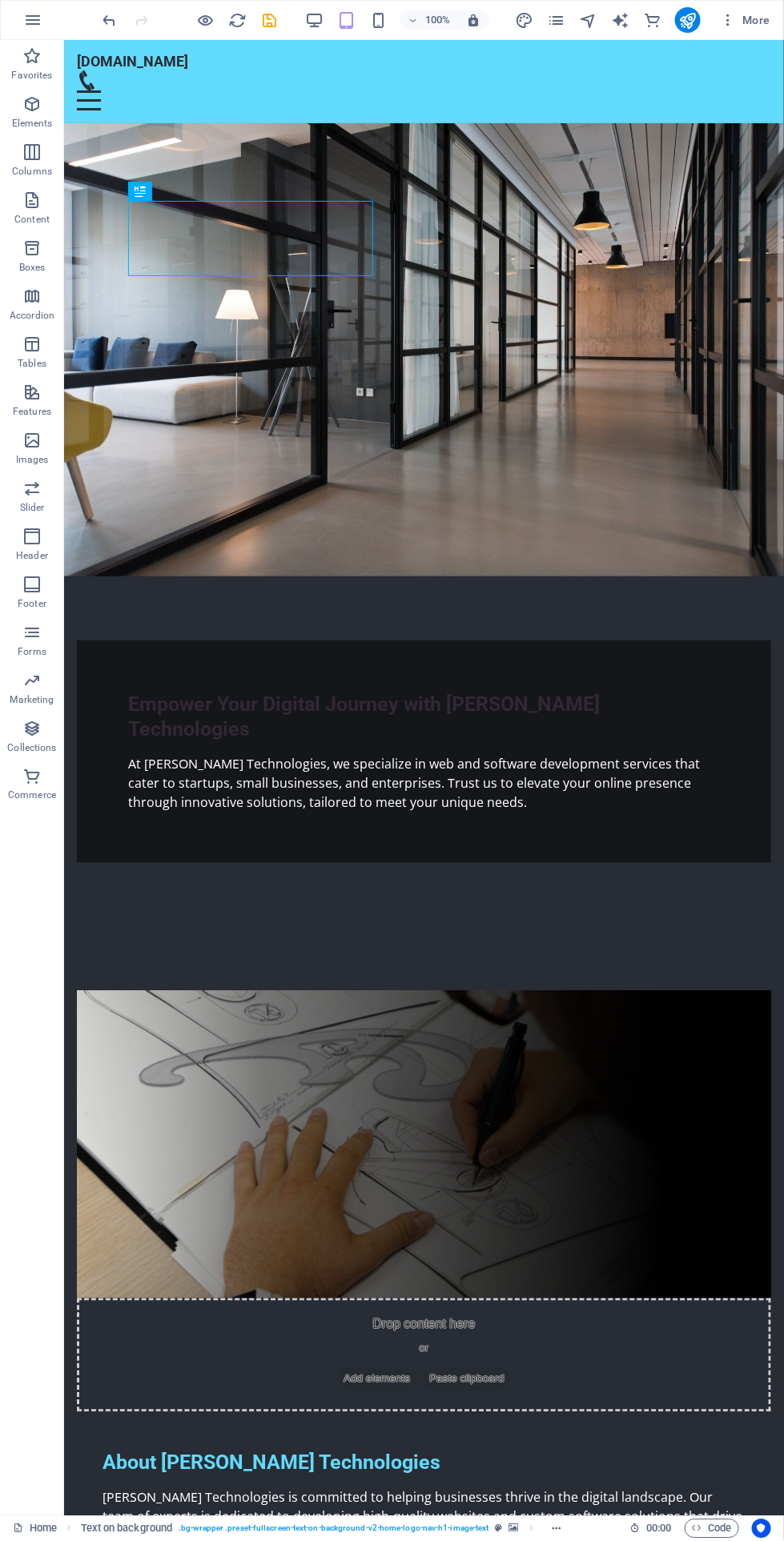
click at [228, 691] on div "Empower Your Digital Journey with [PERSON_NAME] Technologies" at bounding box center [423, 716] width 592 height 51
click at [186, 191] on button at bounding box center [181, 191] width 19 height 19
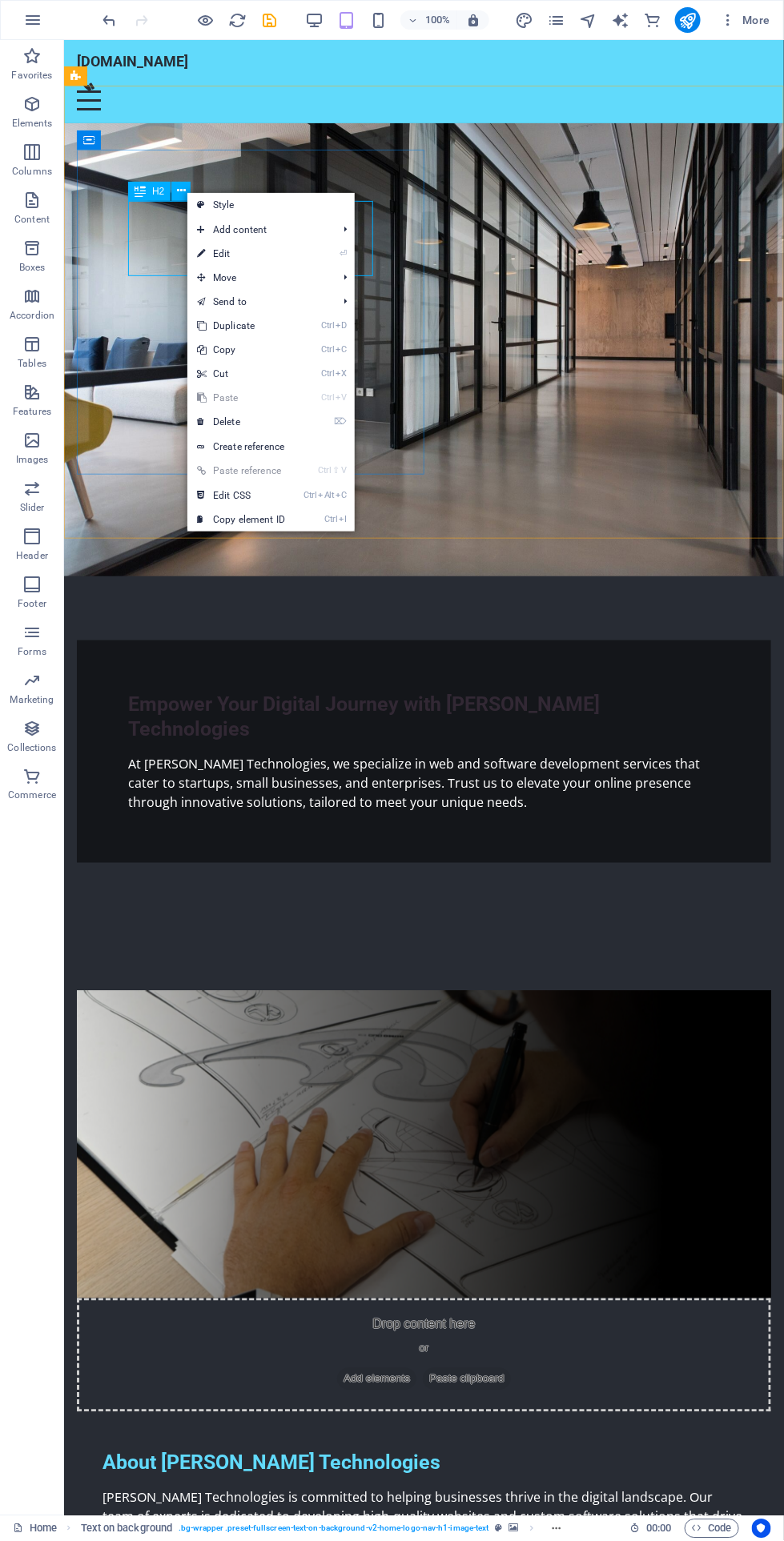
click at [300, 236] on span "Add content" at bounding box center [259, 230] width 143 height 24
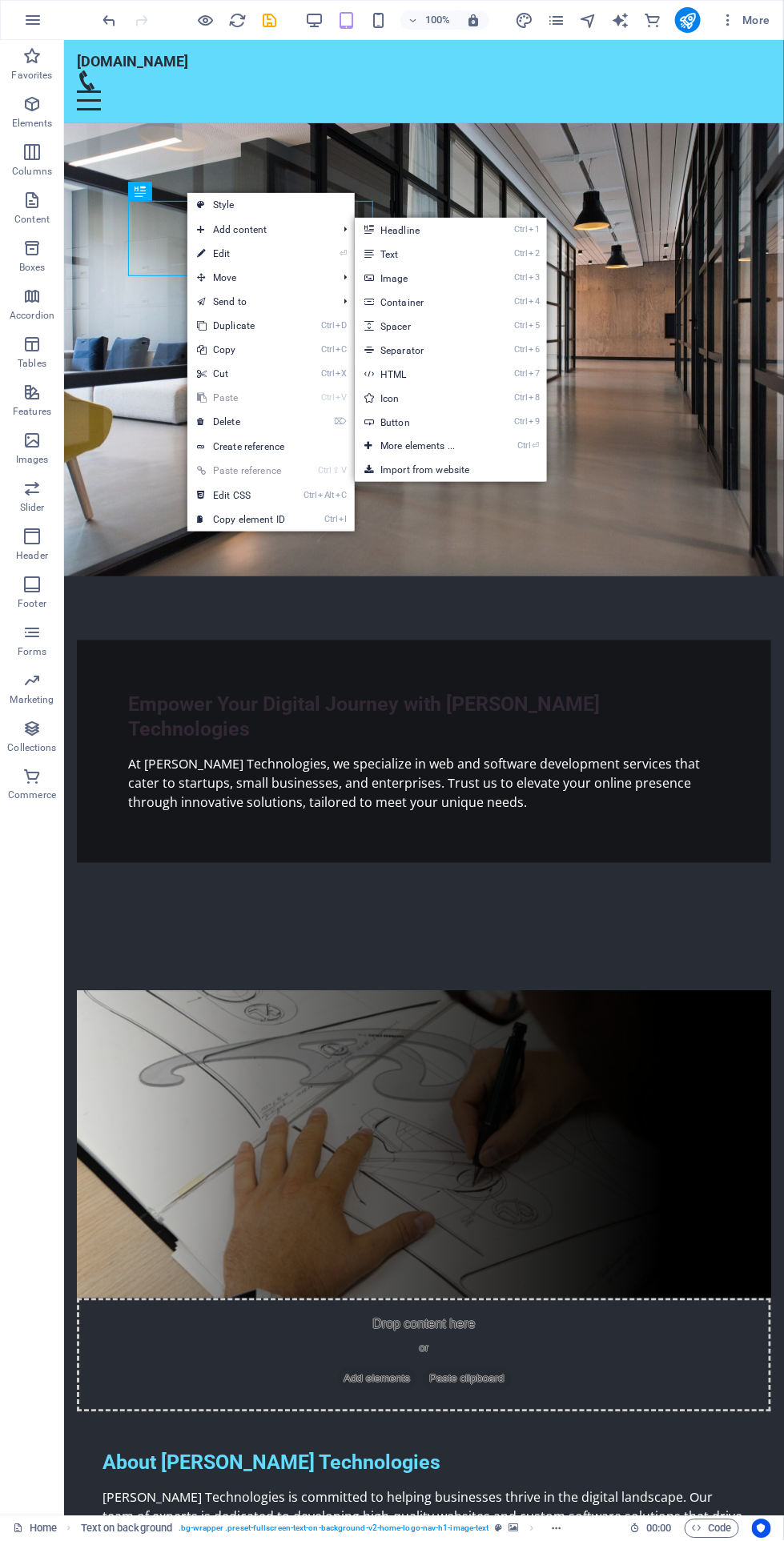
click at [475, 252] on link "Ctrl 2 Text" at bounding box center [420, 254] width 132 height 24
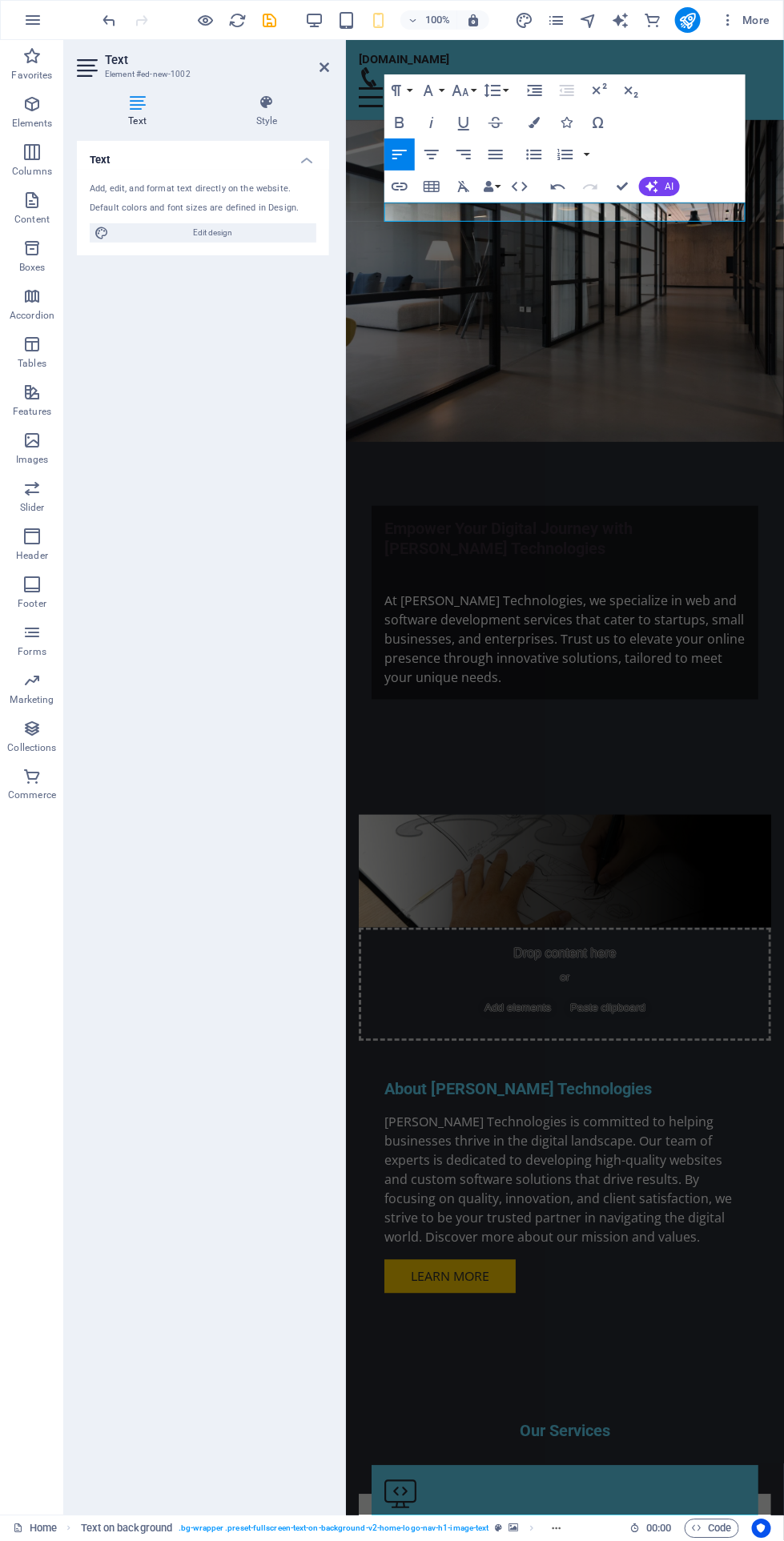
click at [269, 760] on div "Text Add, edit, and format text directly on the website. Default colors and fon…" at bounding box center [203, 822] width 252 height 1362
click at [630, 92] on icon "button" at bounding box center [630, 91] width 19 height 19
click at [244, 652] on div "Text Add, edit, and format text directly on the website. Default colors and fon…" at bounding box center [203, 822] width 252 height 1362
click at [323, 67] on icon at bounding box center [324, 67] width 10 height 13
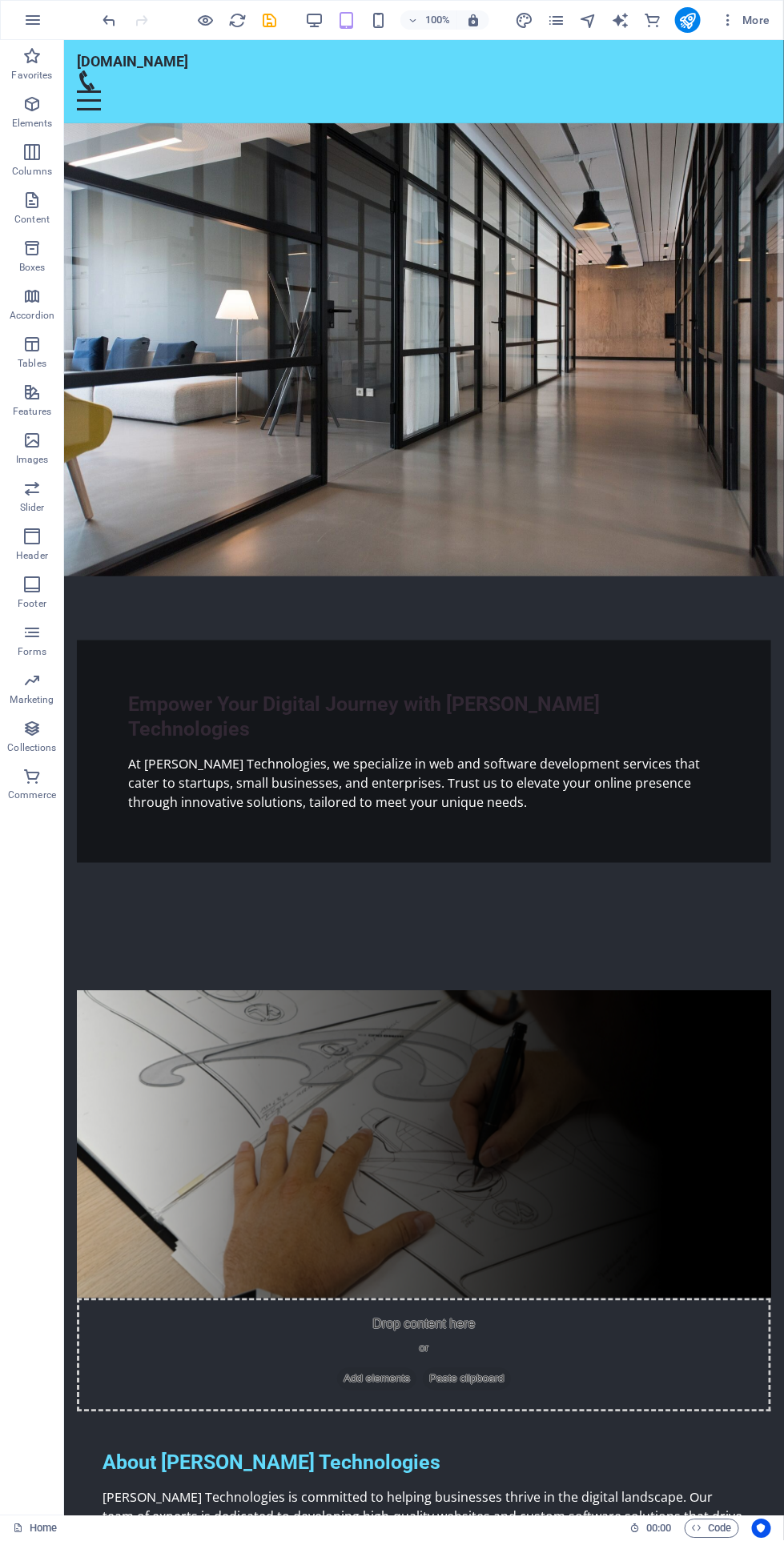
click at [240, 691] on div "Empower Your Digital Journey with [PERSON_NAME] Technologies" at bounding box center [423, 716] width 592 height 51
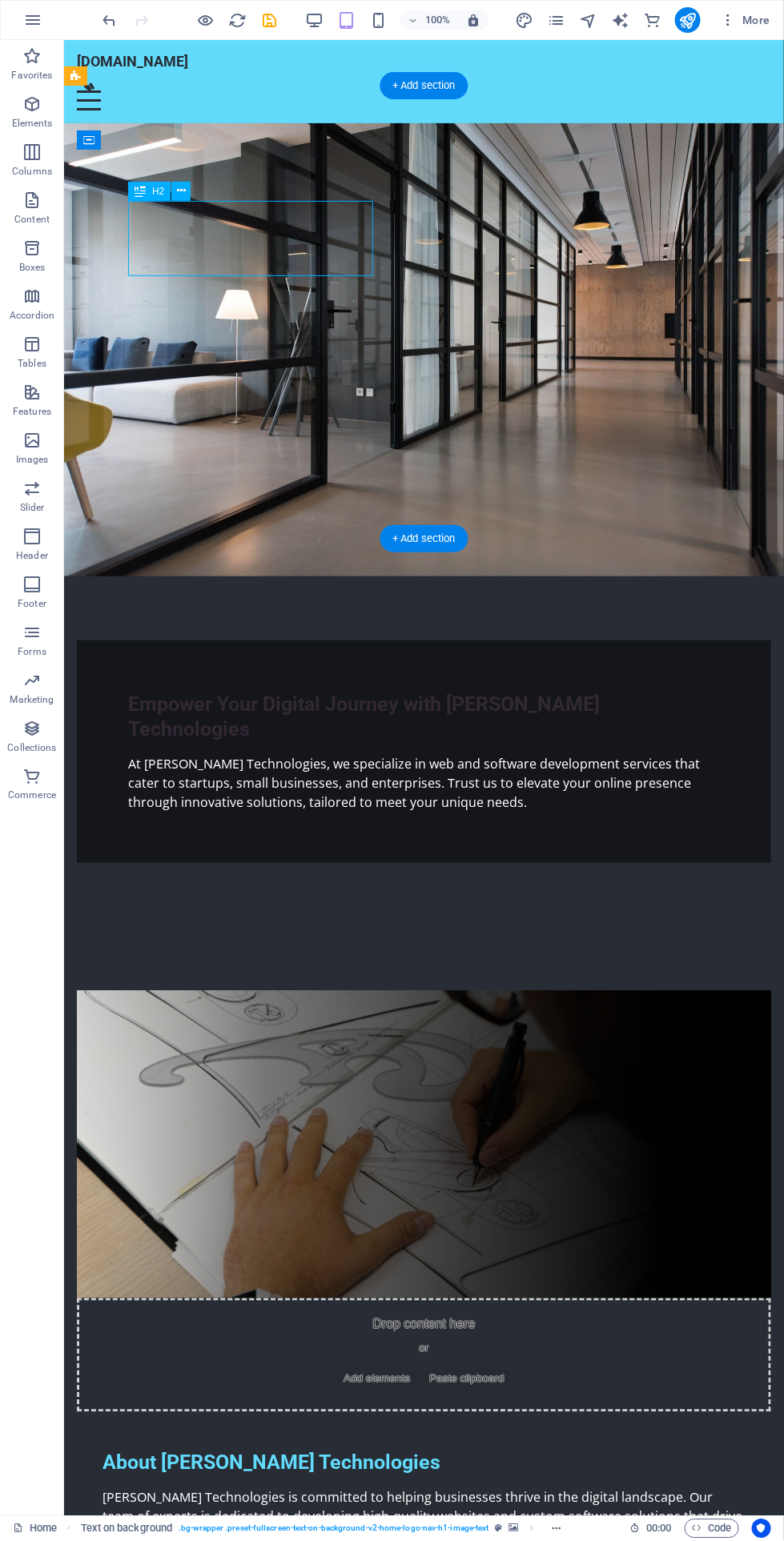
click at [189, 191] on button at bounding box center [181, 191] width 19 height 19
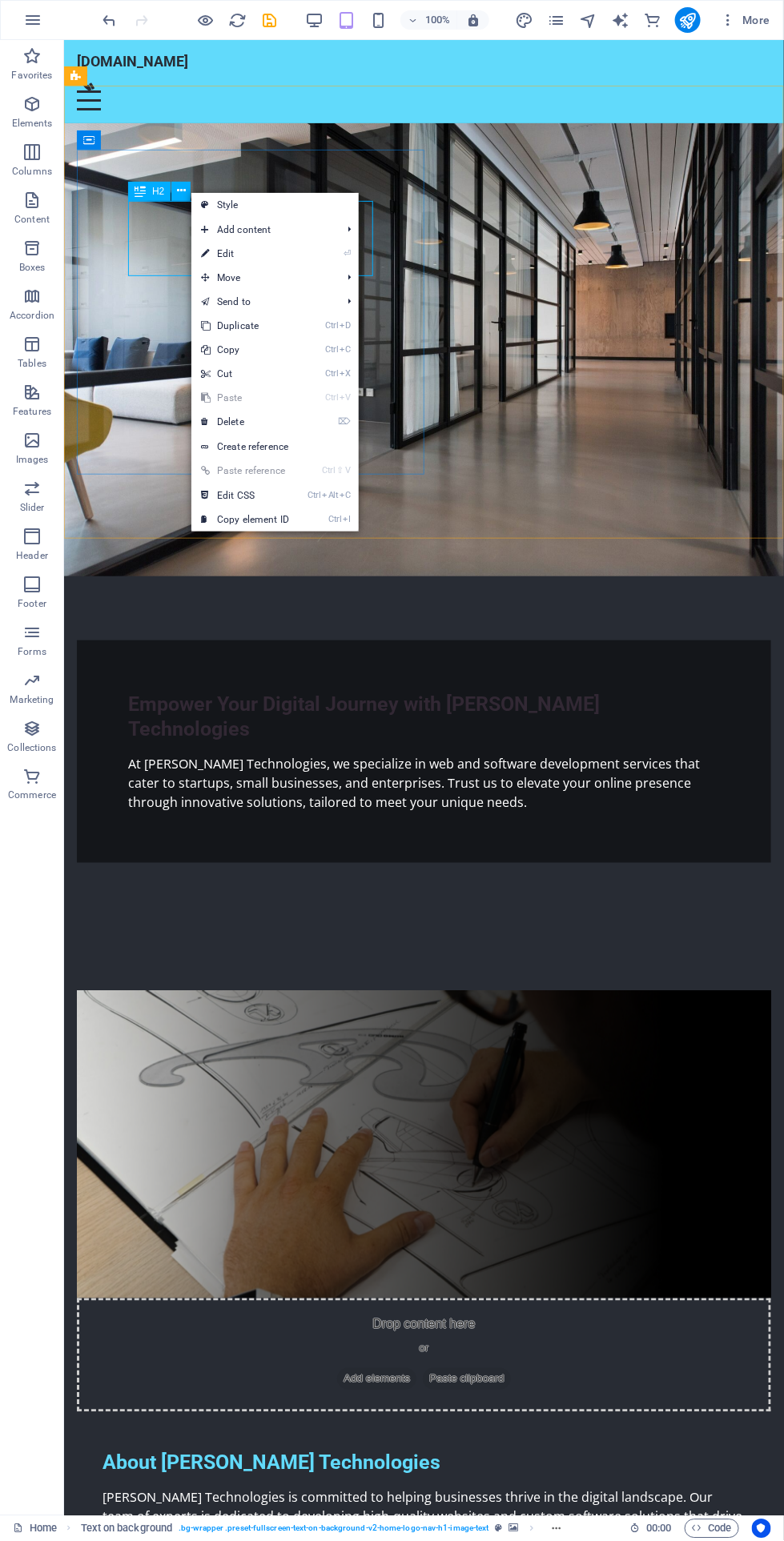
click at [281, 260] on link "⏎ Edit" at bounding box center [244, 254] width 107 height 24
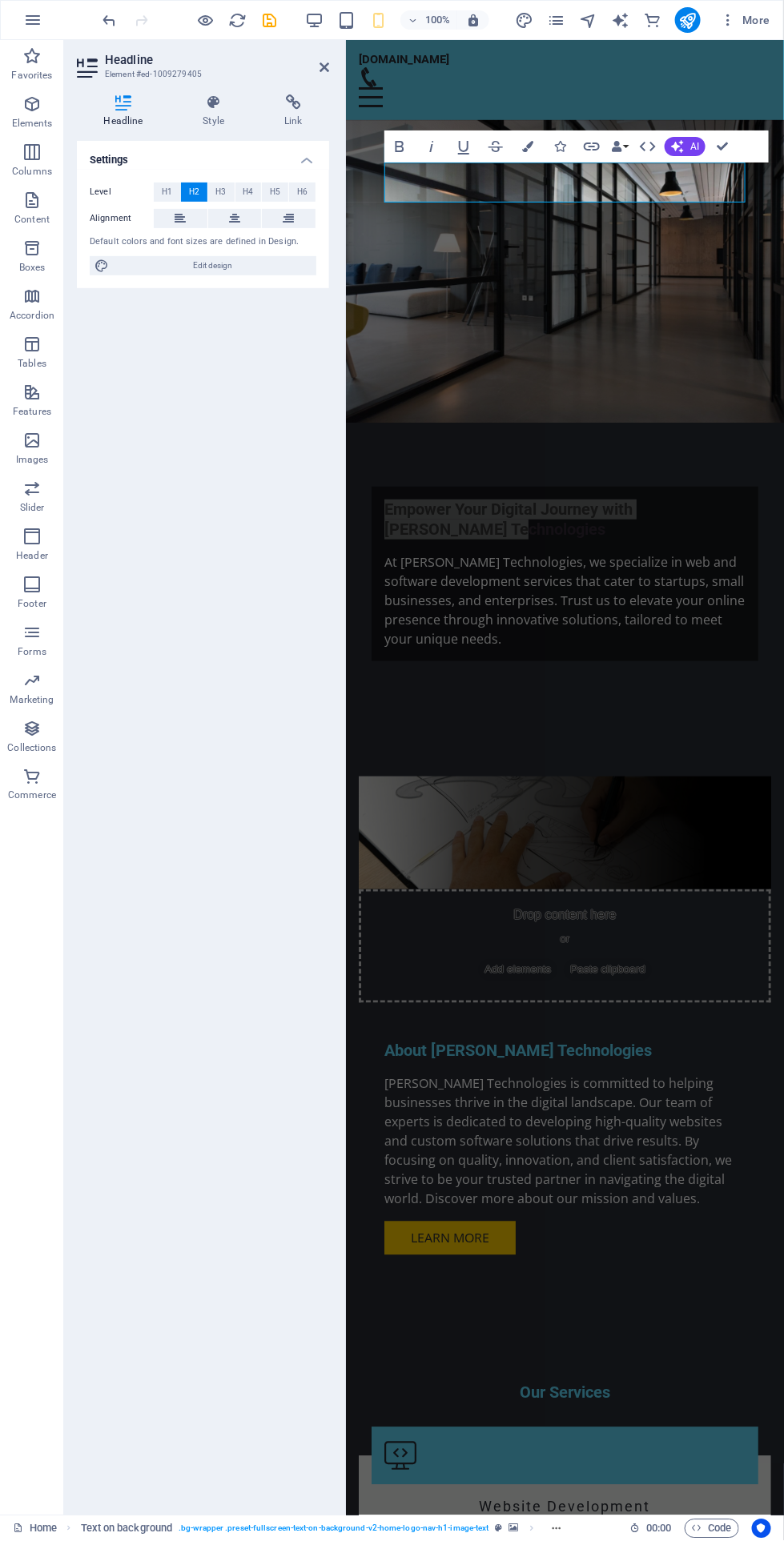
click at [265, 265] on span "Edit design" at bounding box center [212, 265] width 197 height 19
select select "px"
select select "200"
select select "px"
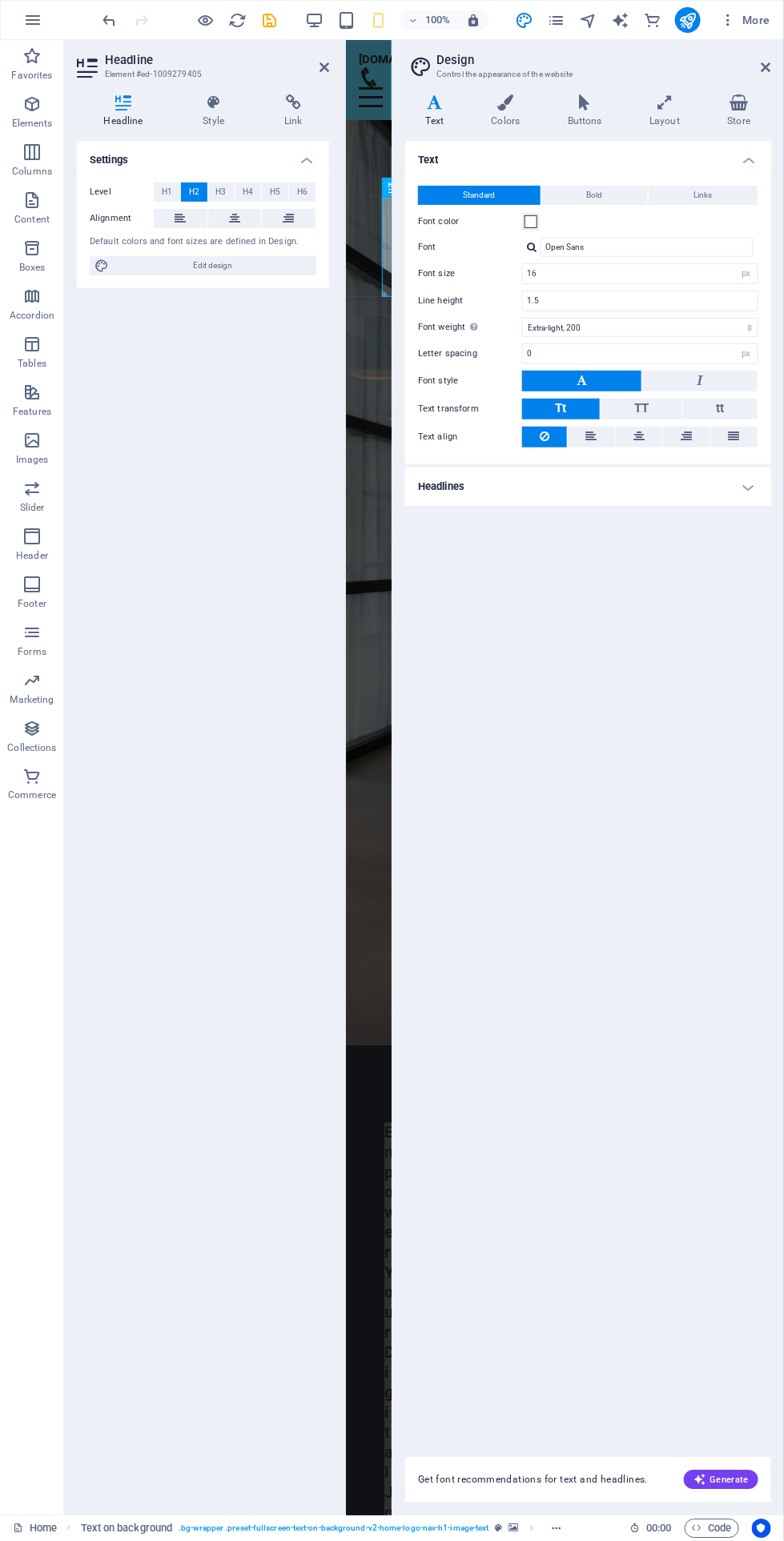
click at [512, 107] on icon at bounding box center [505, 102] width 70 height 16
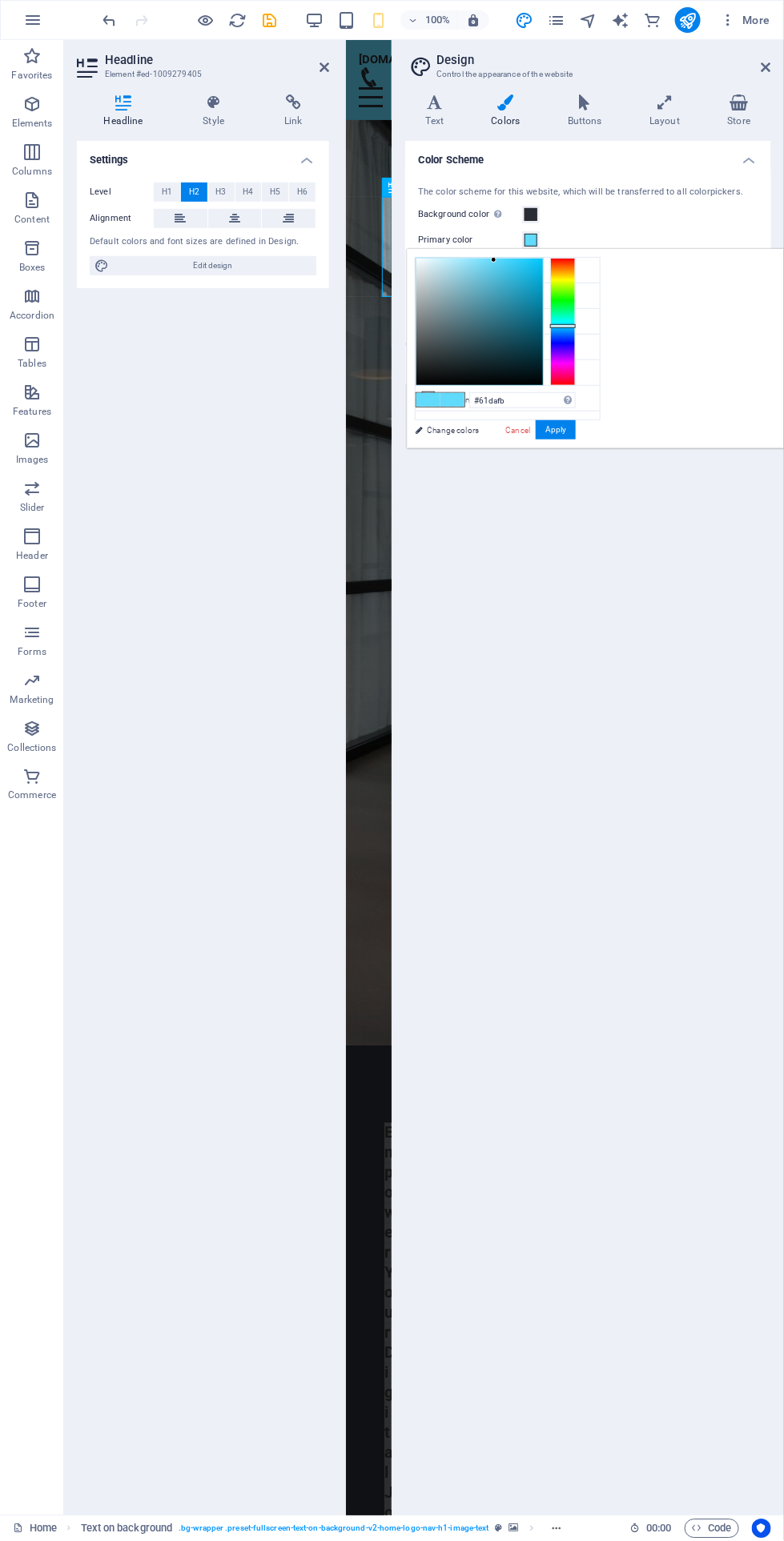
click at [534, 239] on span at bounding box center [531, 240] width 13 height 13
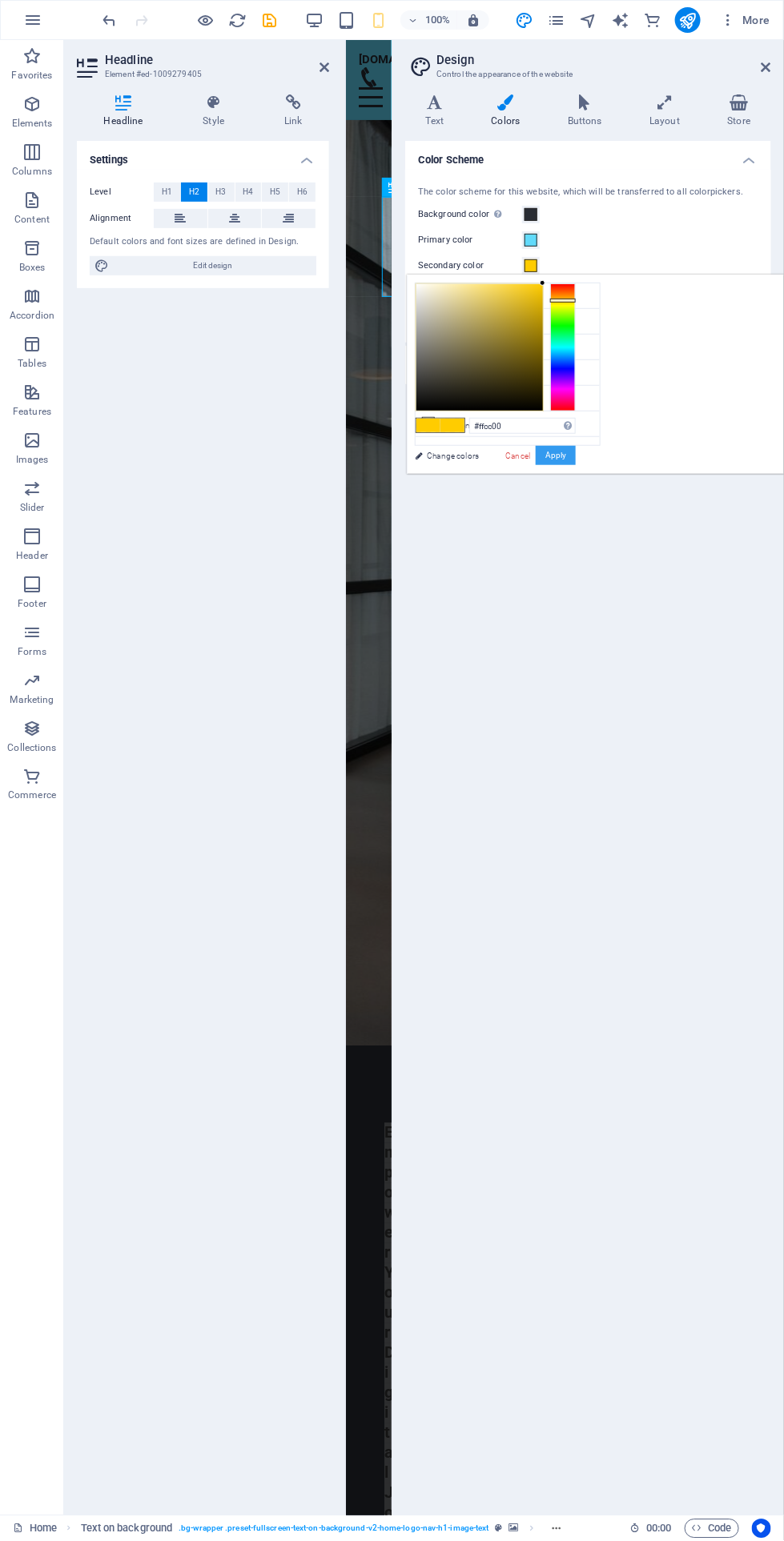
click at [575, 453] on button "Apply" at bounding box center [555, 456] width 40 height 19
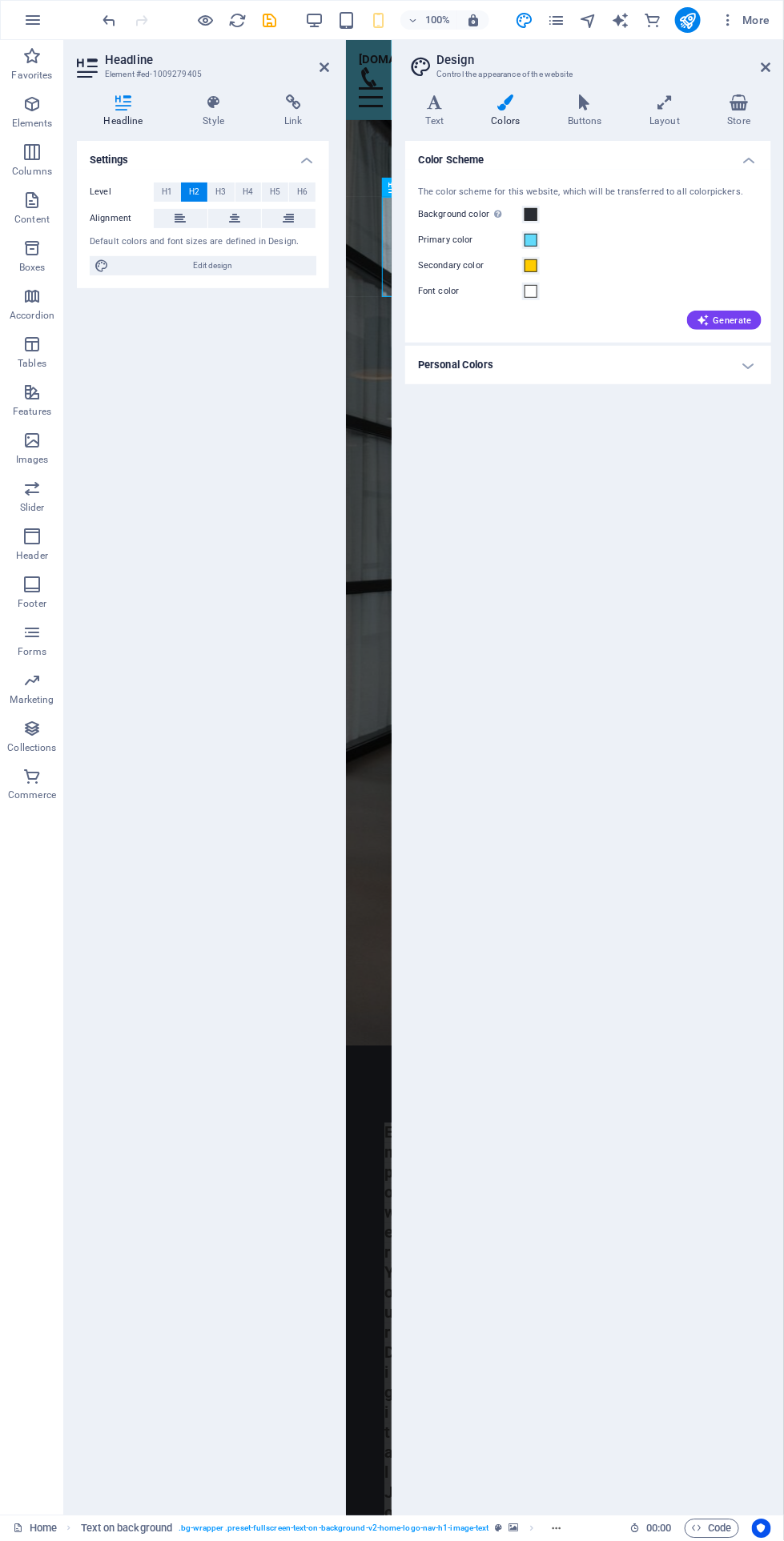
click at [766, 67] on icon at bounding box center [766, 67] width 10 height 13
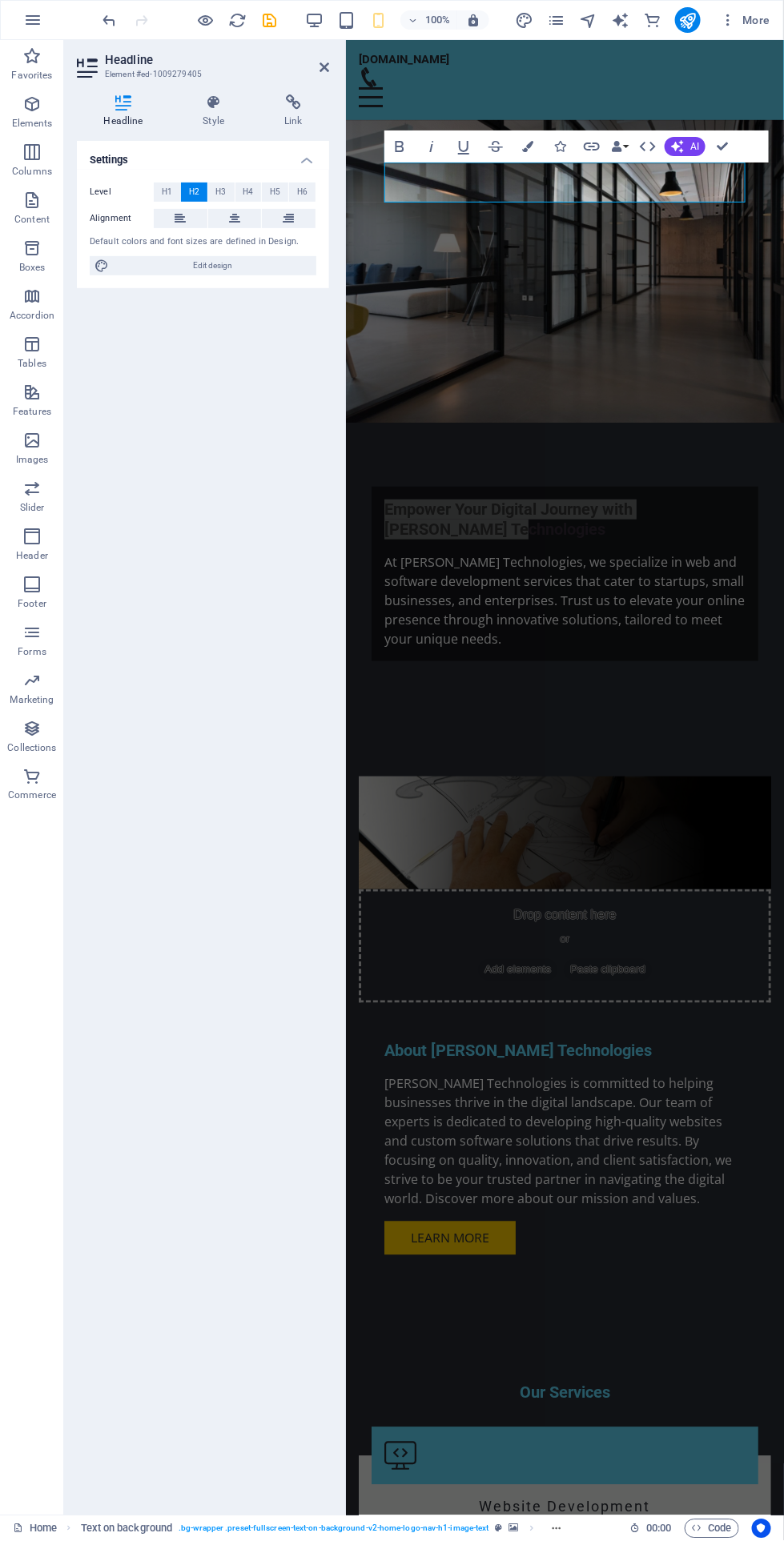
click at [306, 543] on div "Settings Level H1 H2 H3 H4 H5 H6 Alignment Default colors and font sizes are de…" at bounding box center [203, 822] width 252 height 1362
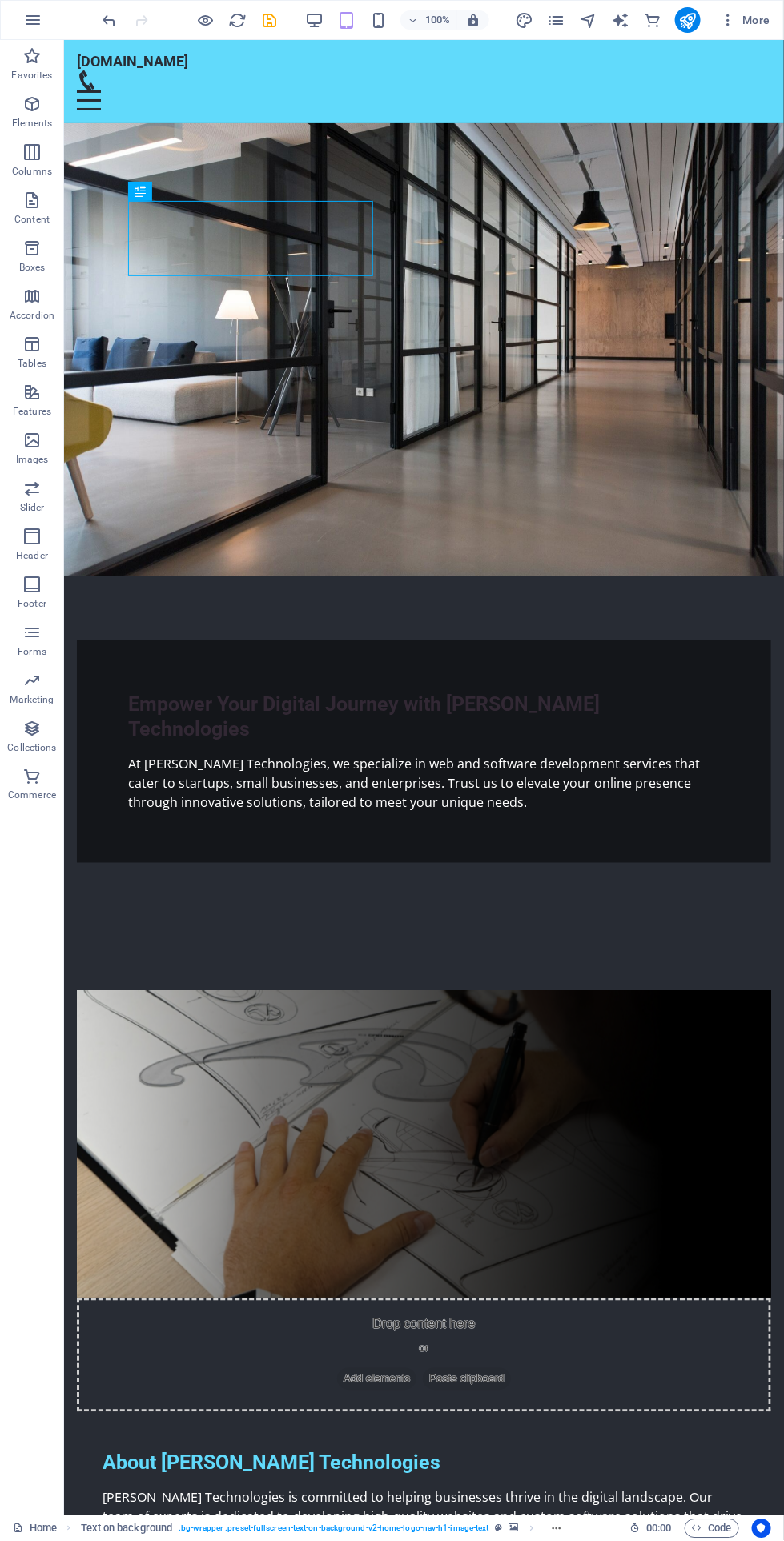
click at [168, 58] on div "[DOMAIN_NAME]" at bounding box center [423, 61] width 694 height 17
click at [260, 691] on div "Empower Your Digital Journey with [PERSON_NAME] Technologies" at bounding box center [423, 716] width 592 height 51
click at [180, 191] on icon at bounding box center [182, 190] width 9 height 17
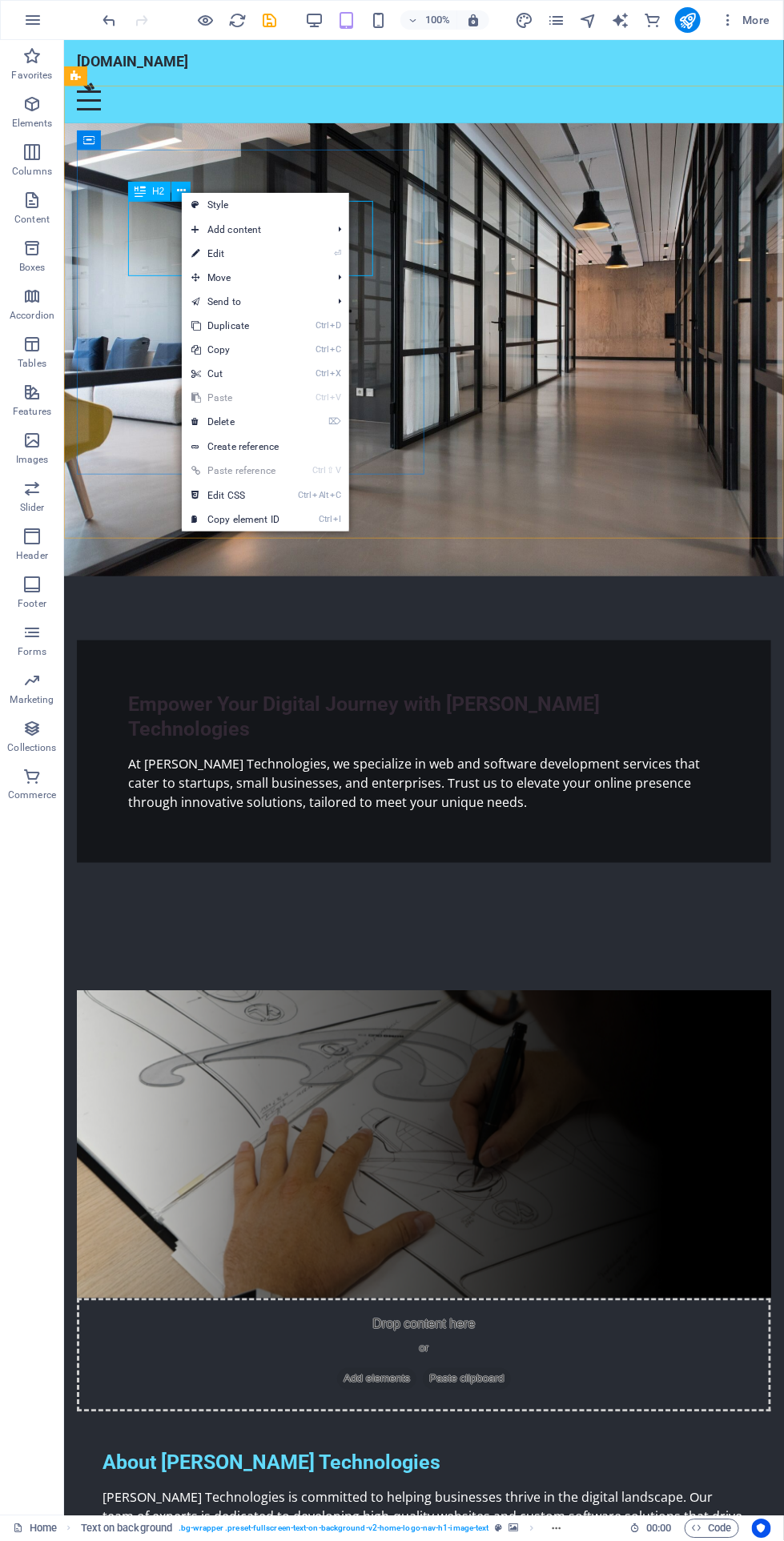
click at [299, 236] on span "Add content" at bounding box center [253, 230] width 143 height 24
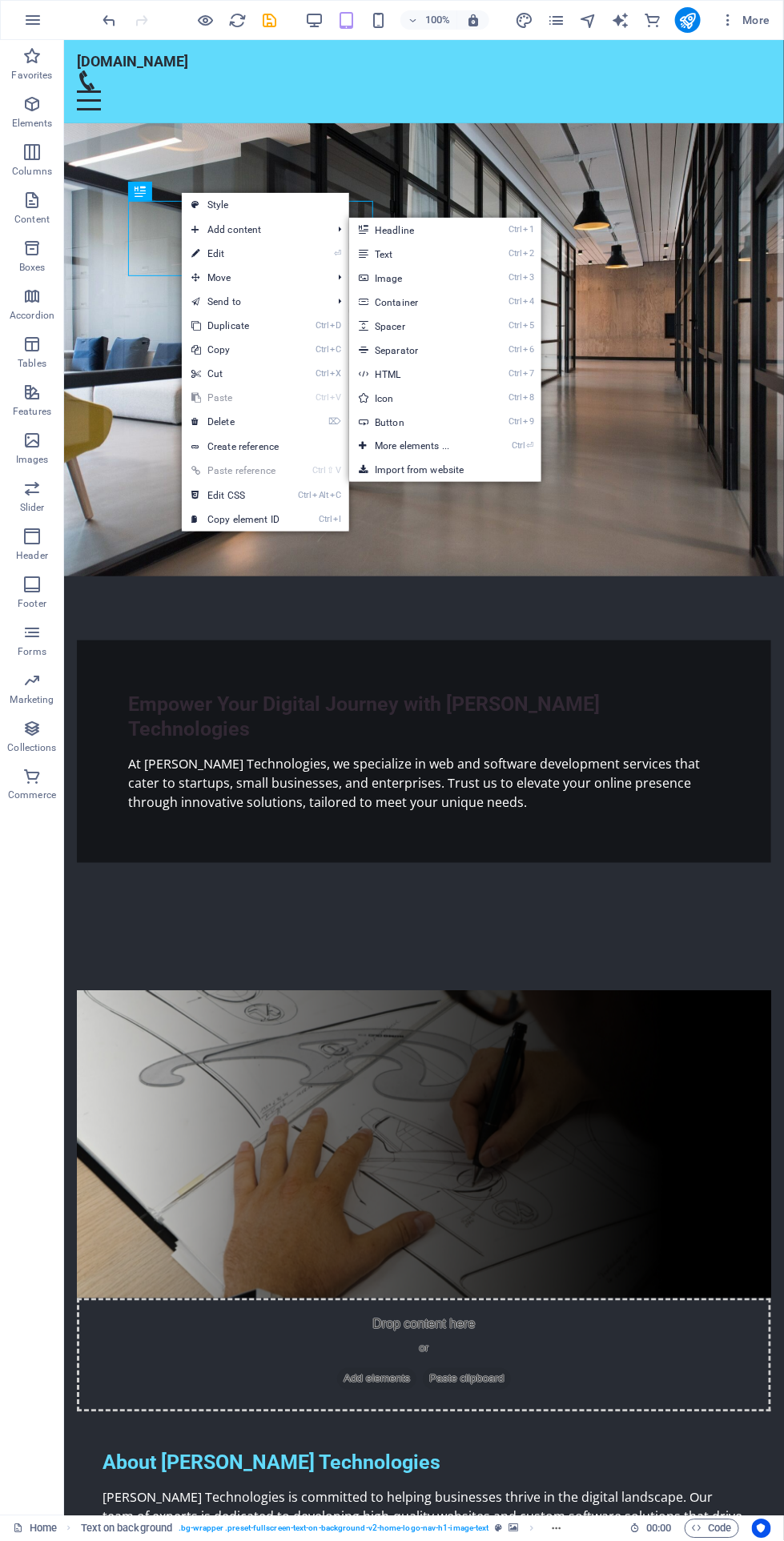
click at [299, 236] on span "Add content" at bounding box center [253, 230] width 143 height 24
click at [267, 245] on link "⏎ Edit" at bounding box center [235, 254] width 107 height 24
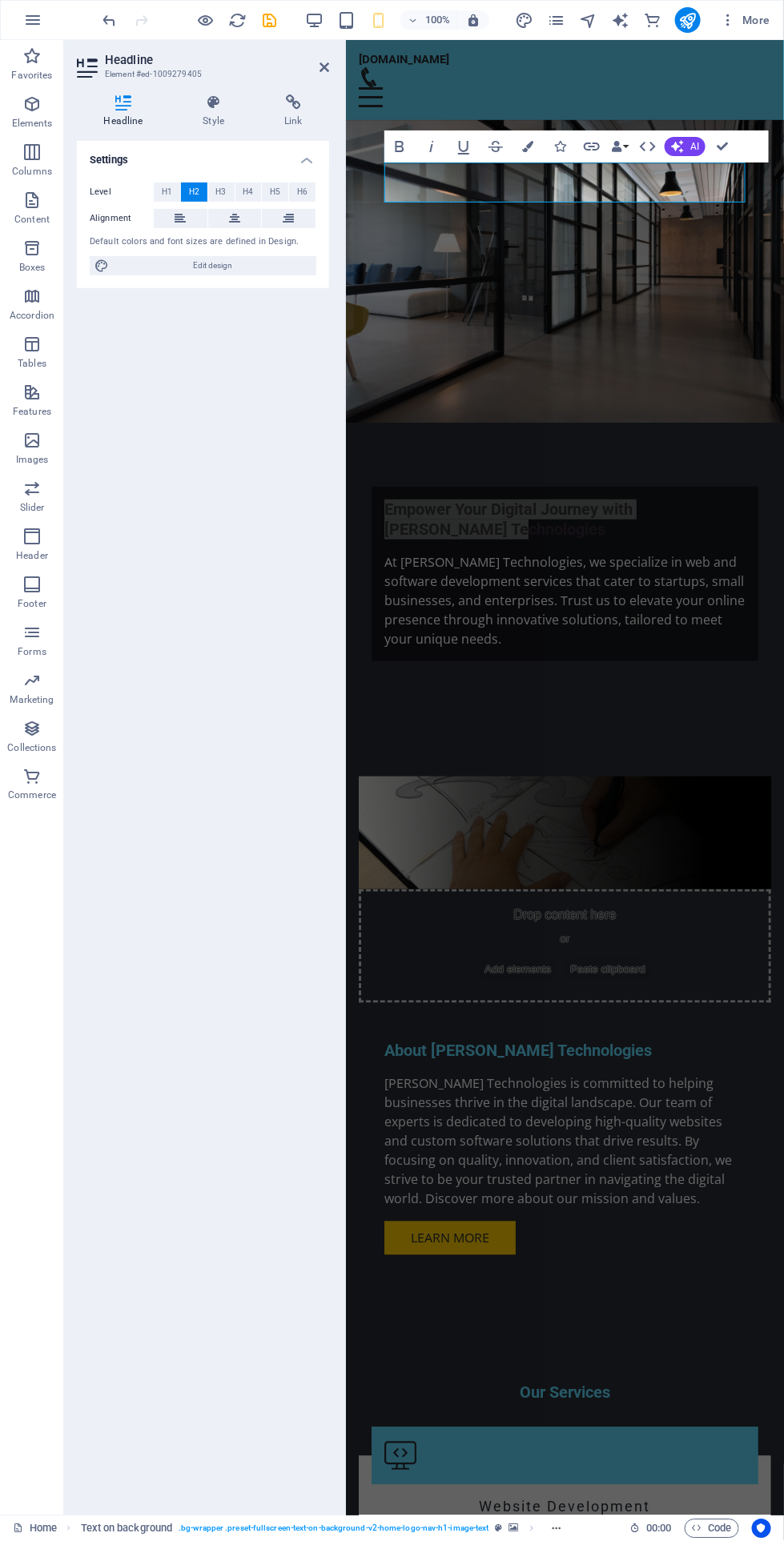
click at [531, 140] on button "Colors" at bounding box center [527, 146] width 31 height 32
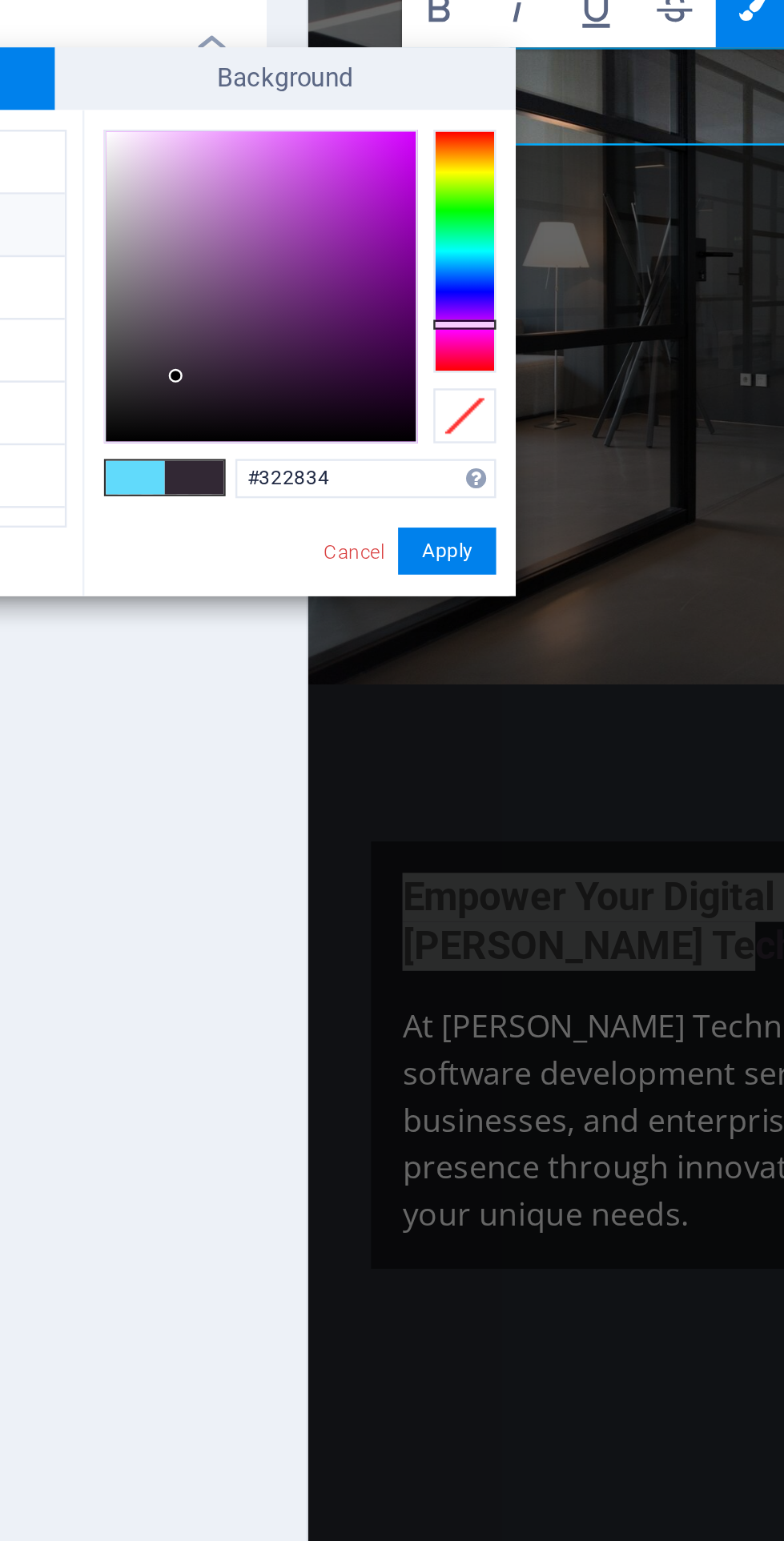
type input "#2c3428"
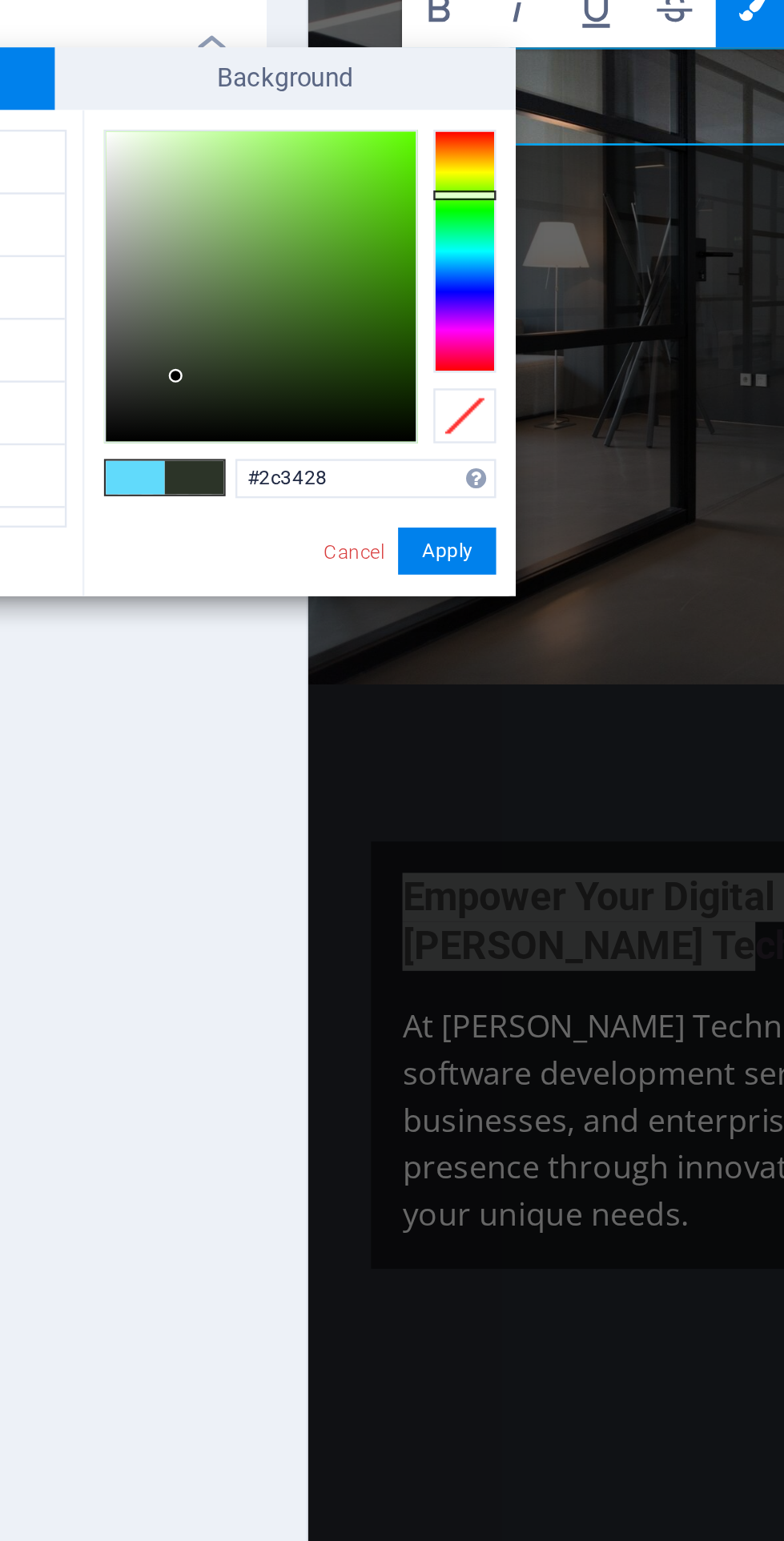
click at [409, 368] on button "Apply" at bounding box center [402, 368] width 40 height 19
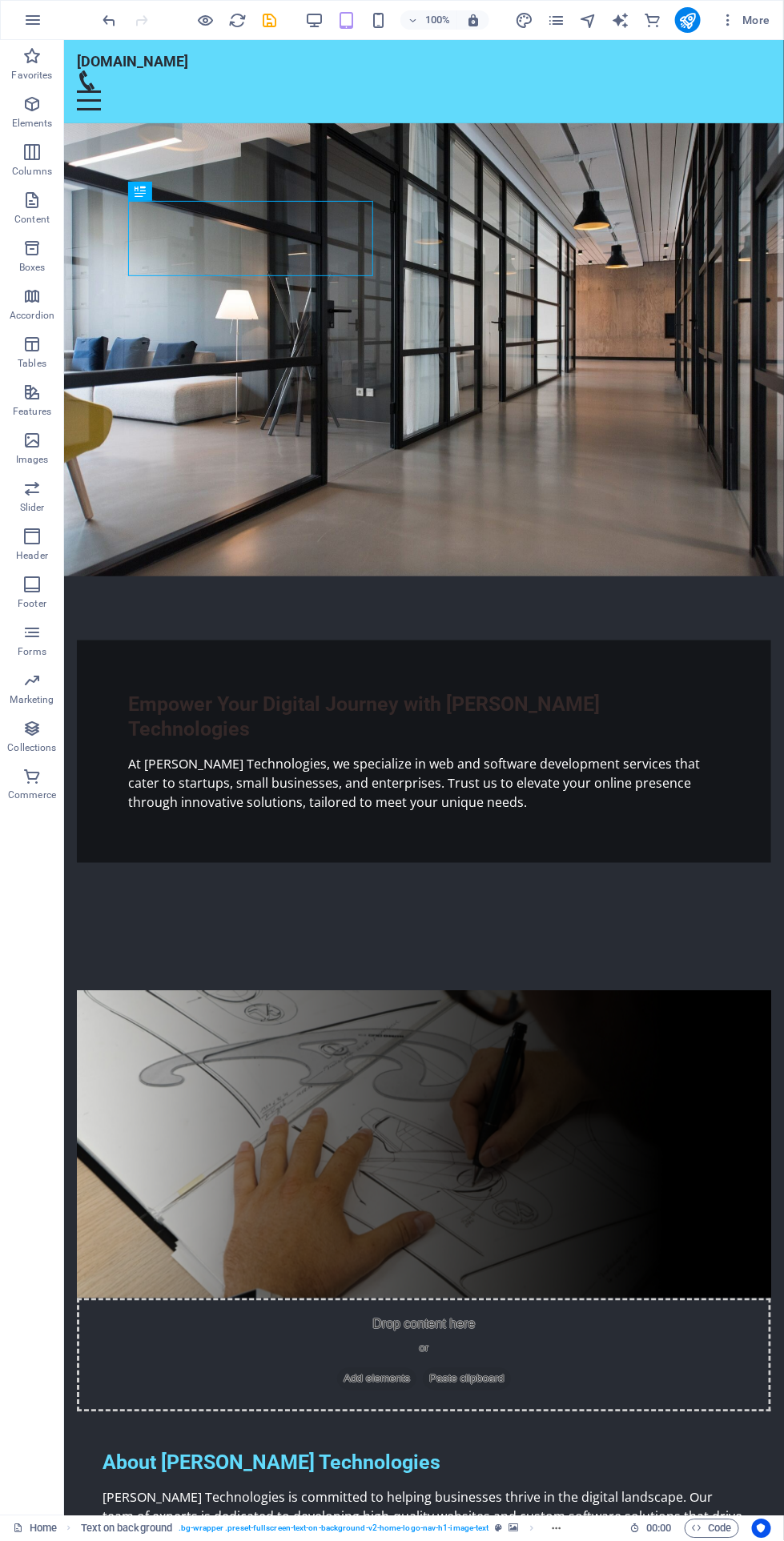
click at [573, 389] on figure at bounding box center [423, 348] width 719 height 453
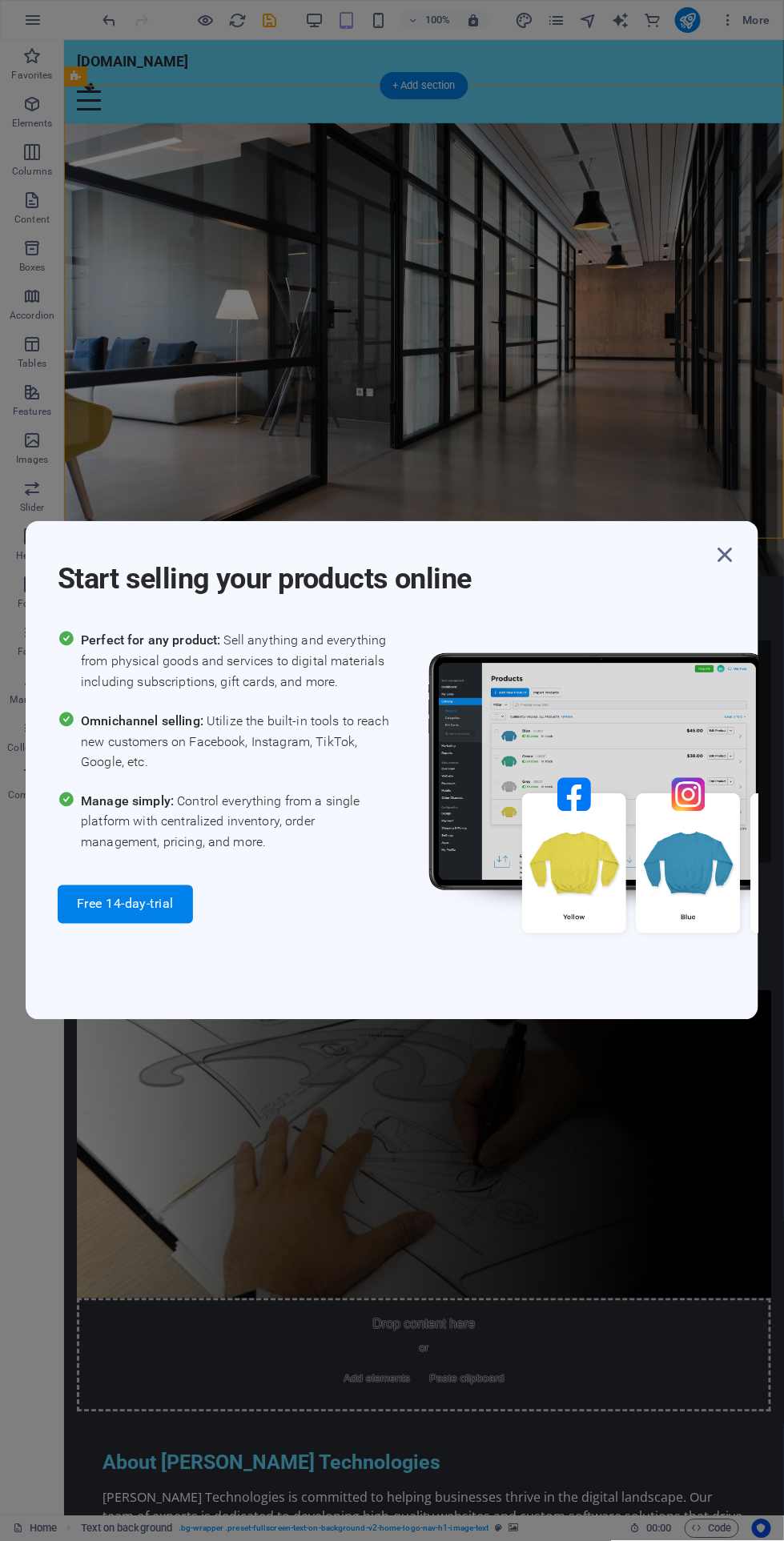
click at [732, 548] on icon "button" at bounding box center [724, 554] width 29 height 29
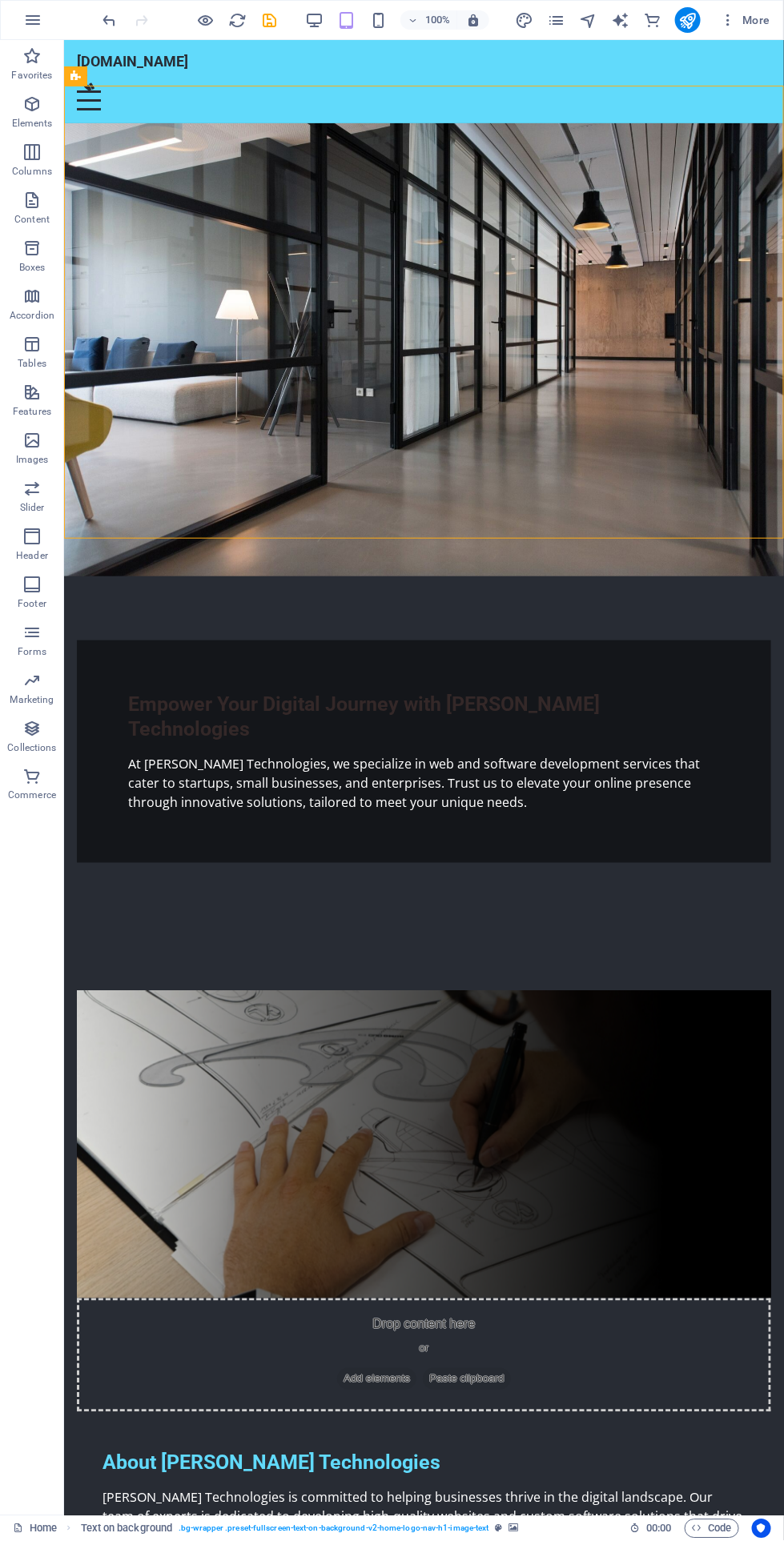
click at [279, 691] on div "Empower Your Digital Journey with [PERSON_NAME] Technologies" at bounding box center [423, 716] width 592 height 51
click at [185, 191] on button at bounding box center [181, 191] width 19 height 19
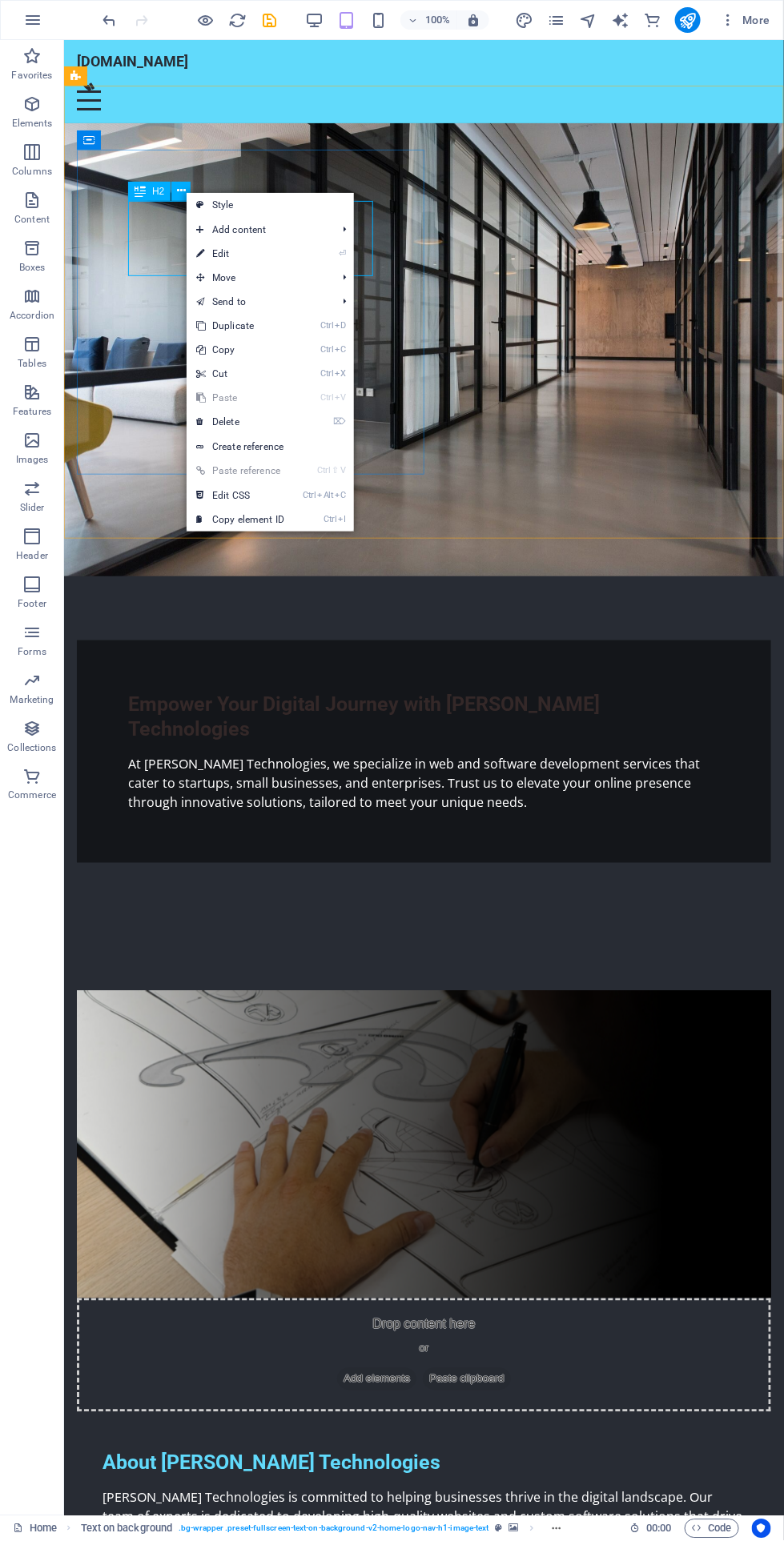
click at [309, 236] on span "Add content" at bounding box center [258, 230] width 143 height 24
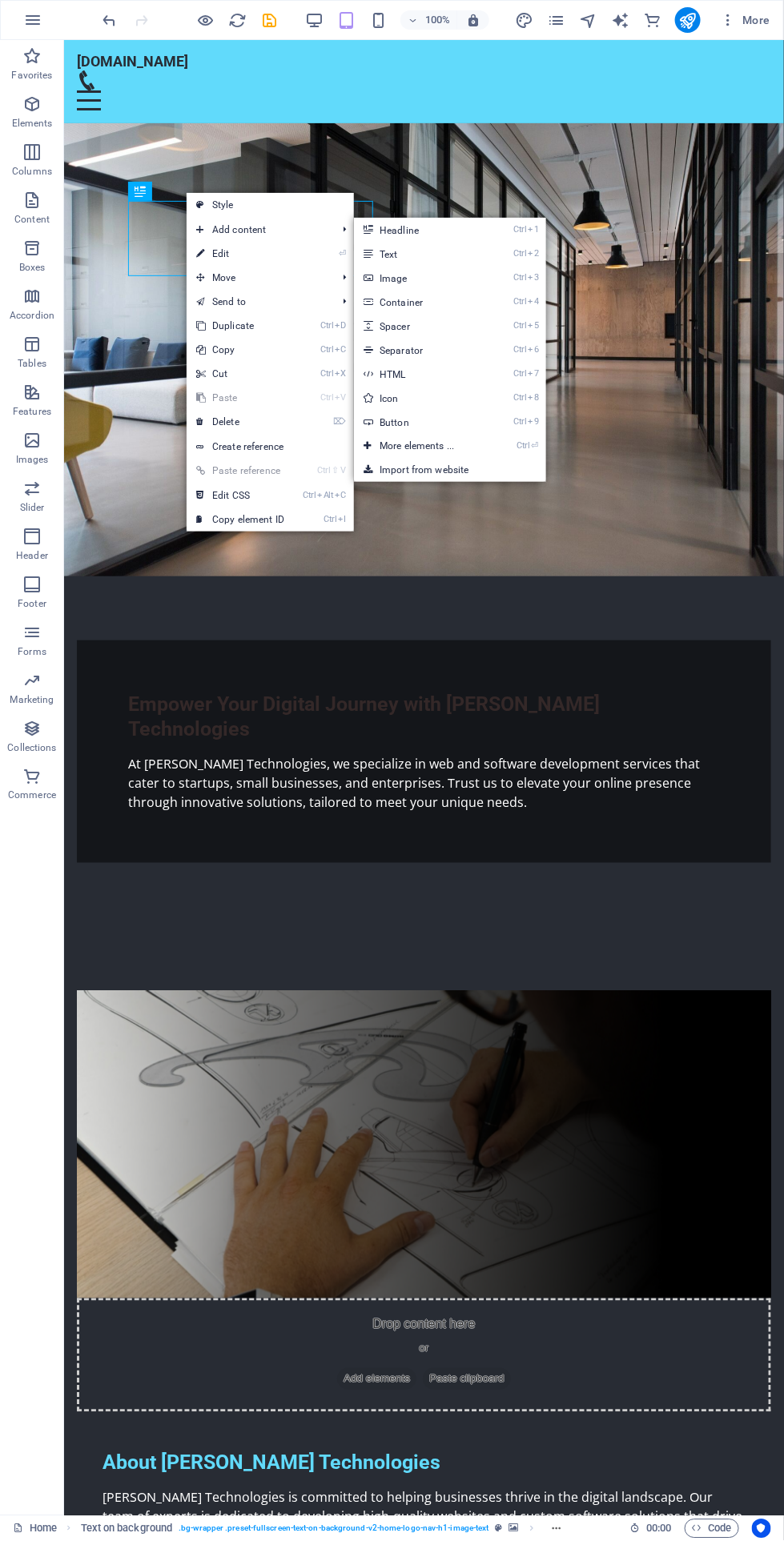
click at [308, 236] on span "Add content" at bounding box center [258, 230] width 143 height 24
click at [272, 245] on link "⏎ Edit" at bounding box center [240, 254] width 107 height 24
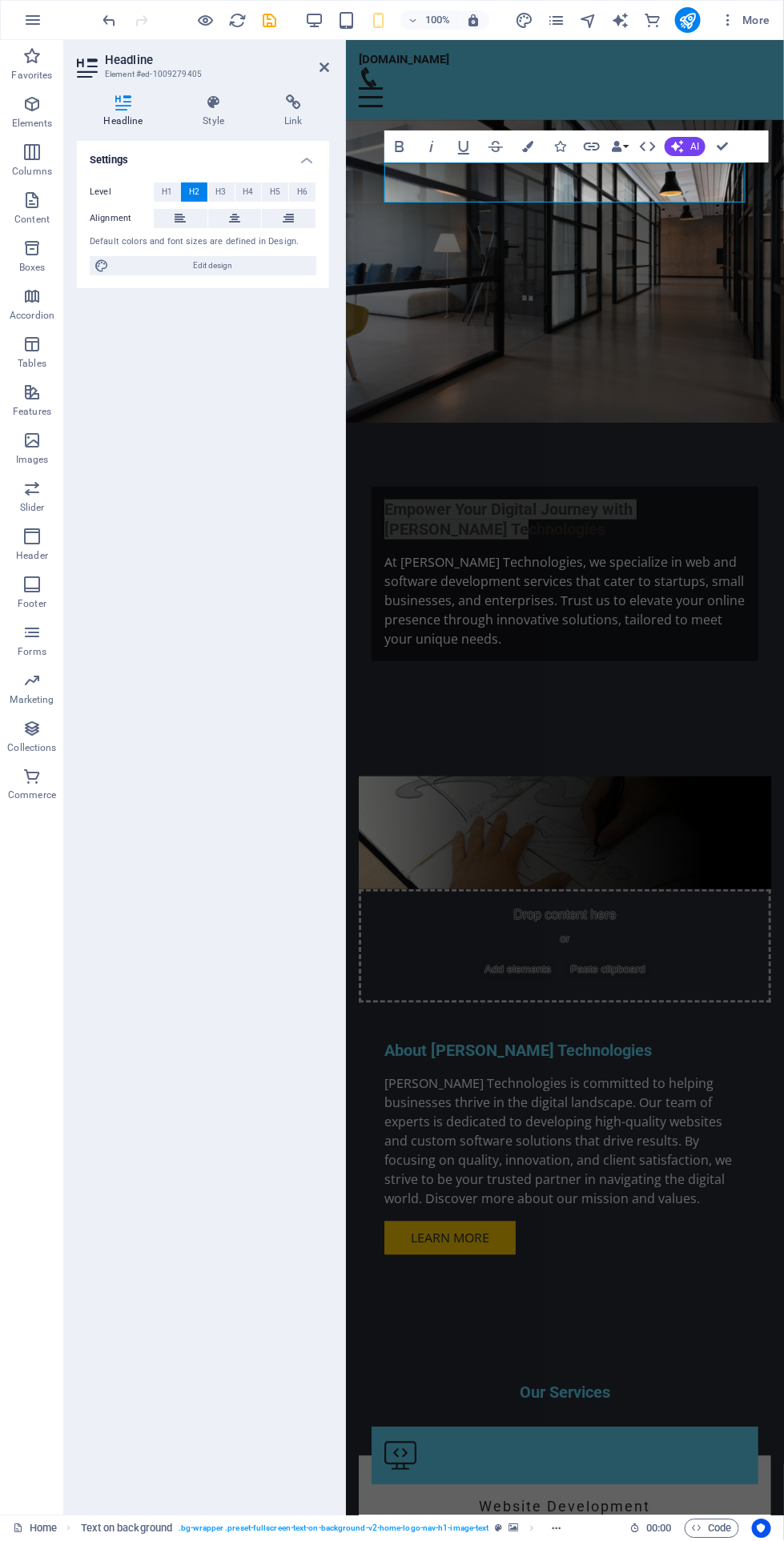
click at [536, 142] on button "Colors" at bounding box center [527, 146] width 31 height 32
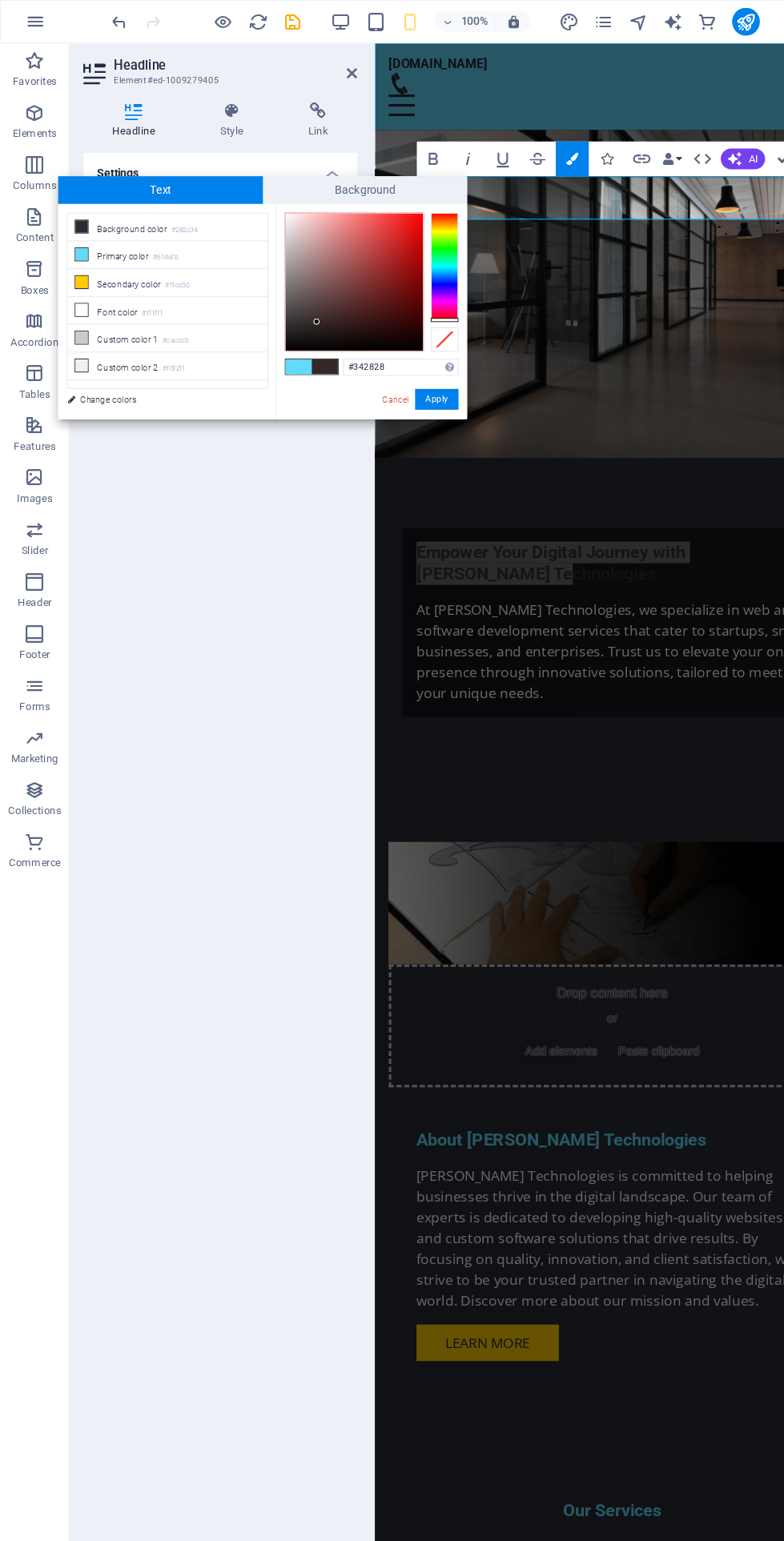
click at [416, 369] on button "Apply" at bounding box center [402, 368] width 40 height 19
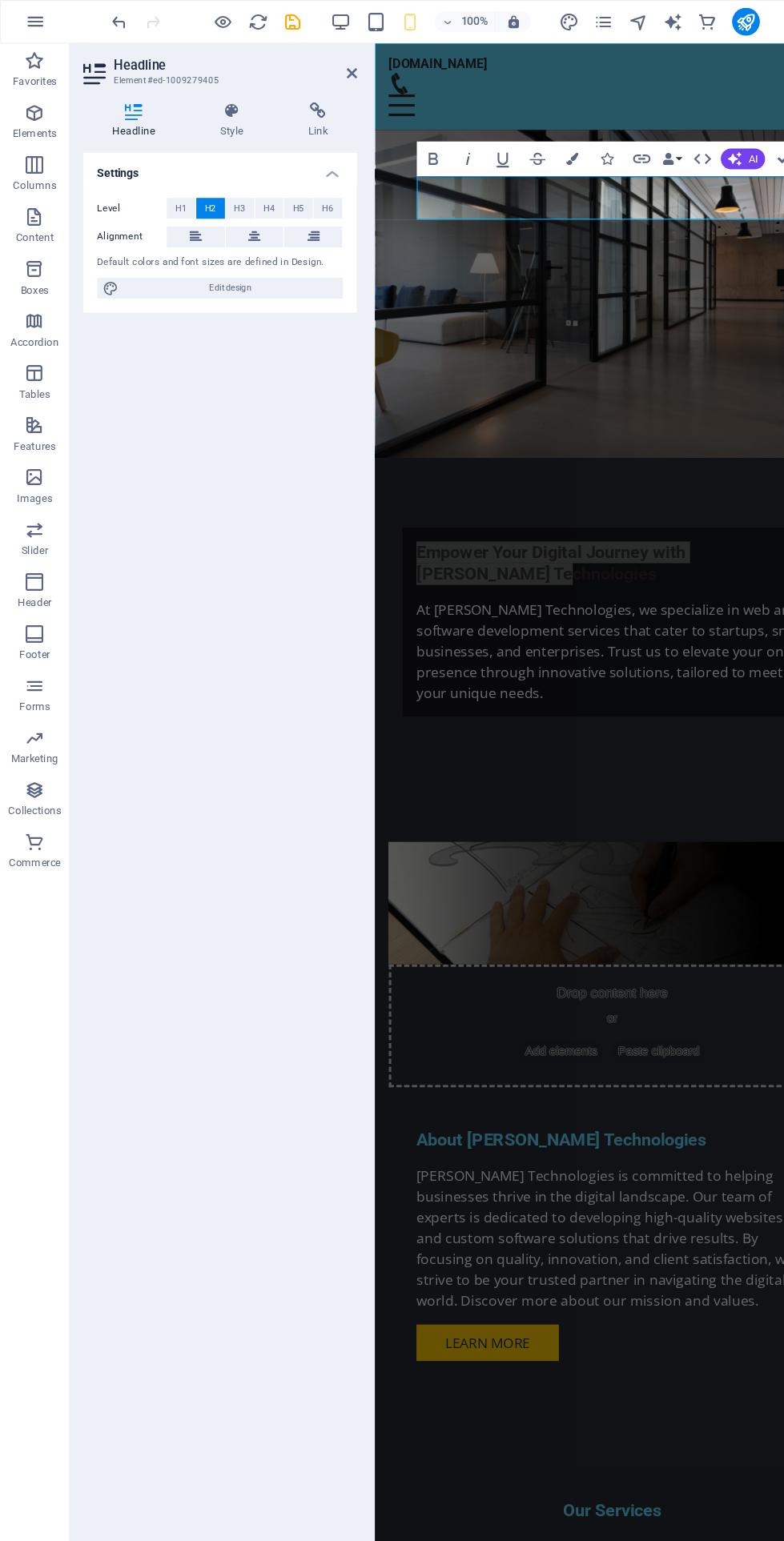
click at [399, 146] on icon "button" at bounding box center [400, 146] width 9 height 11
click at [400, 138] on icon "button" at bounding box center [399, 147] width 19 height 19
click at [528, 134] on button "Colors" at bounding box center [527, 146] width 31 height 32
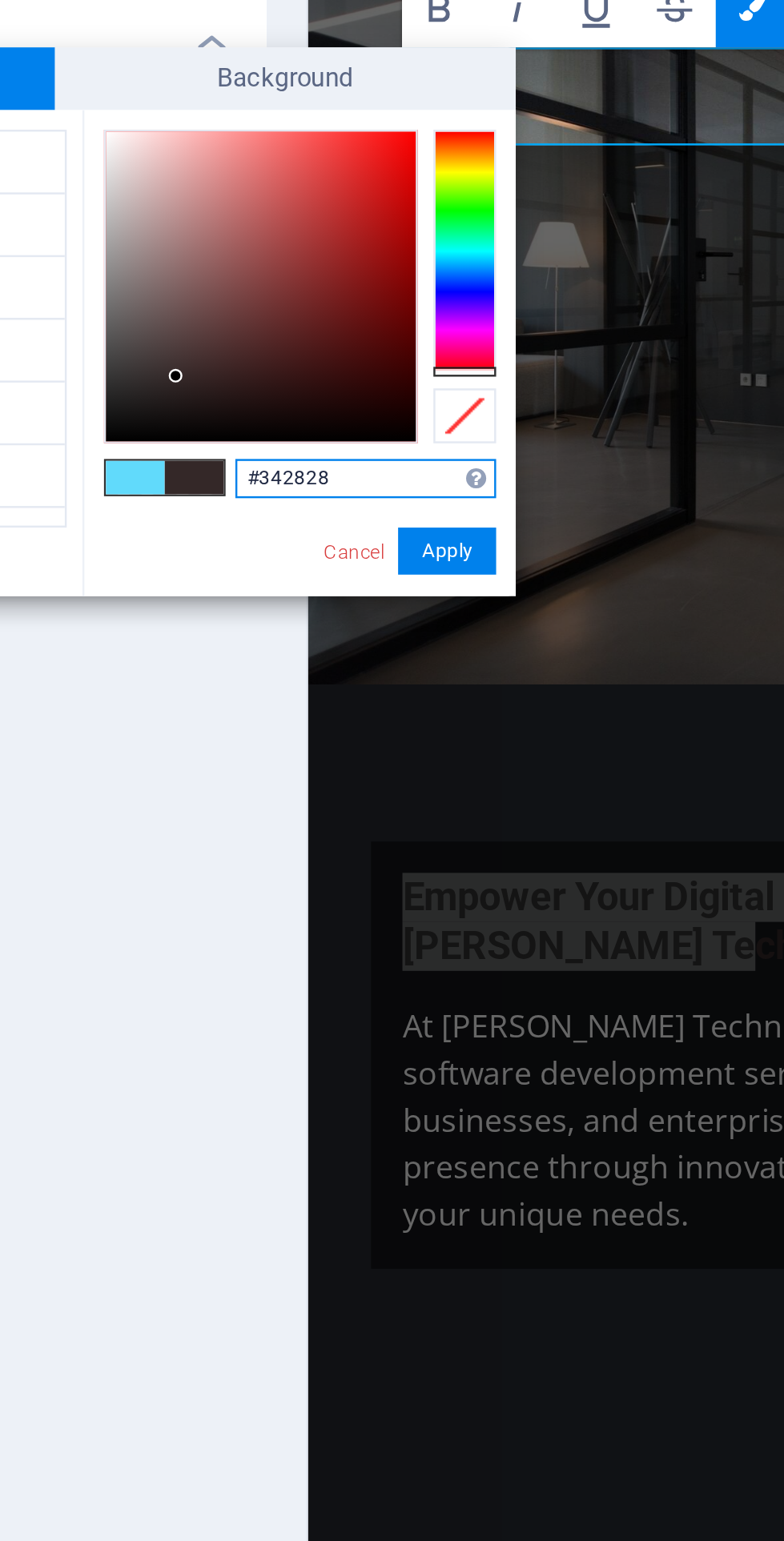
type input "#283429"
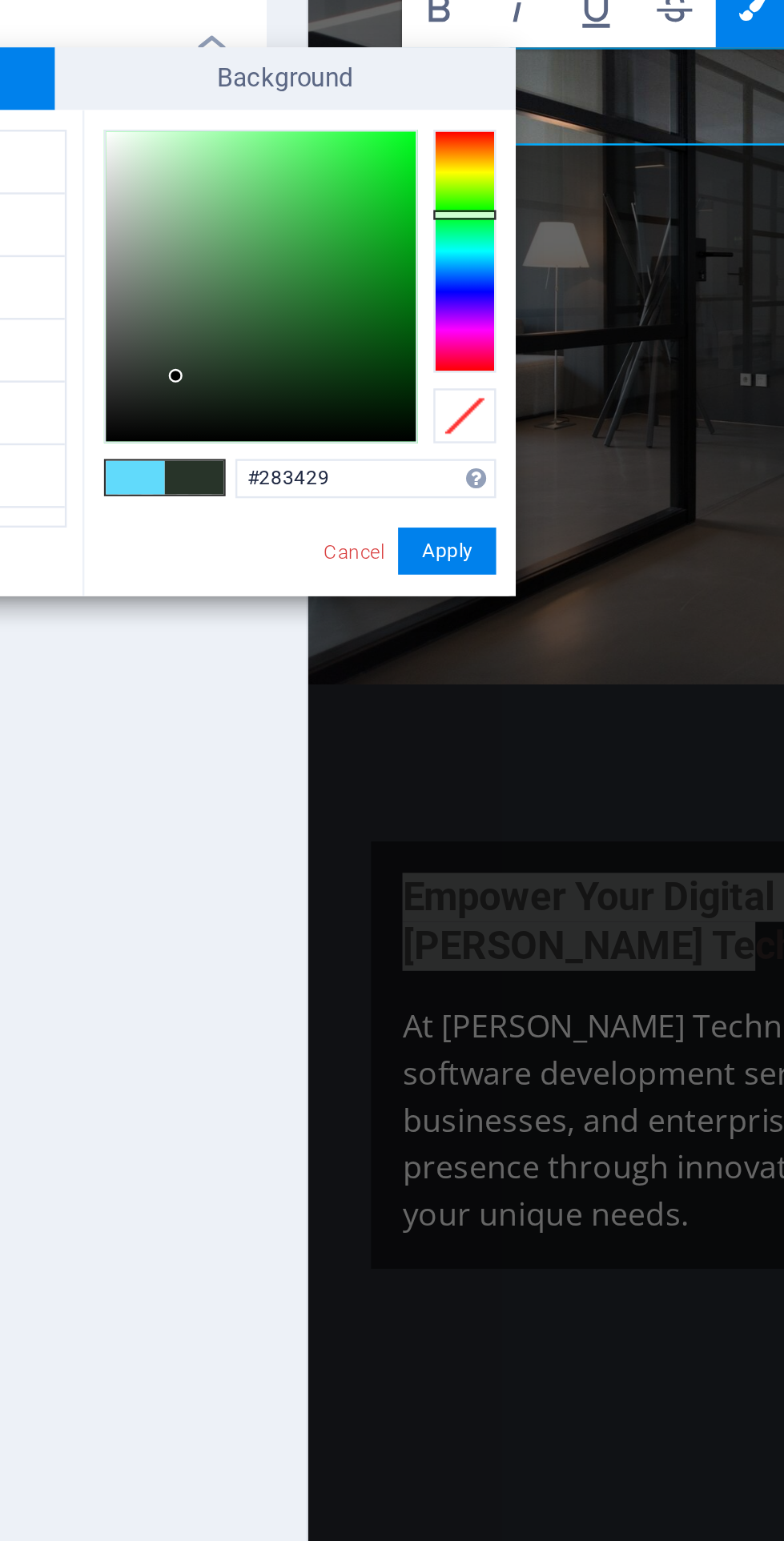
click at [409, 370] on button "Apply" at bounding box center [402, 368] width 40 height 19
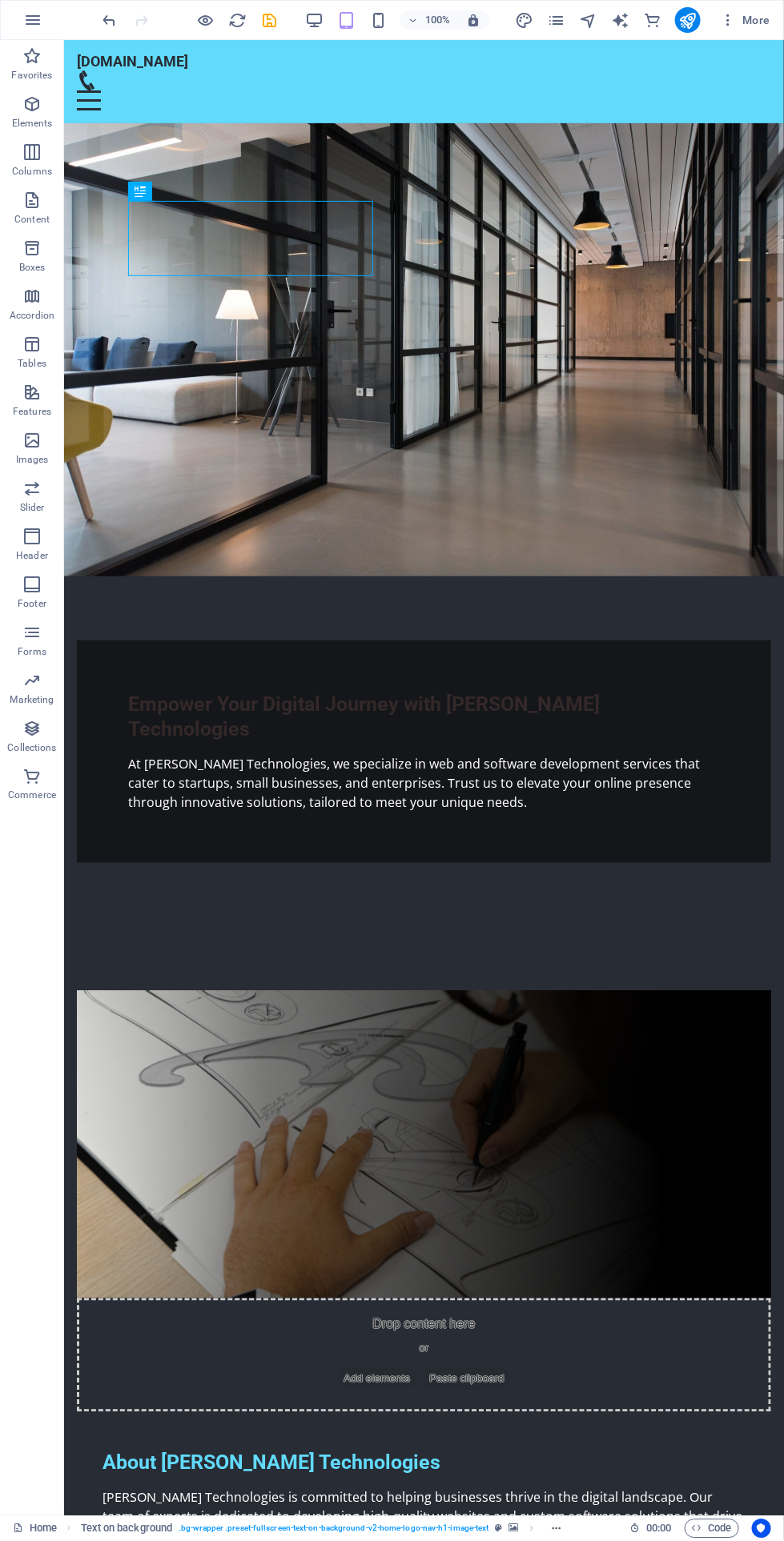
click at [618, 368] on figure at bounding box center [423, 348] width 719 height 453
click at [175, 59] on div "[DOMAIN_NAME]" at bounding box center [423, 61] width 694 height 17
click at [141, 49] on span "Logo" at bounding box center [141, 49] width 22 height 10
click at [194, 45] on div "roytechnologies.site Home About Us Services Get Started Contact" at bounding box center [423, 80] width 719 height 83
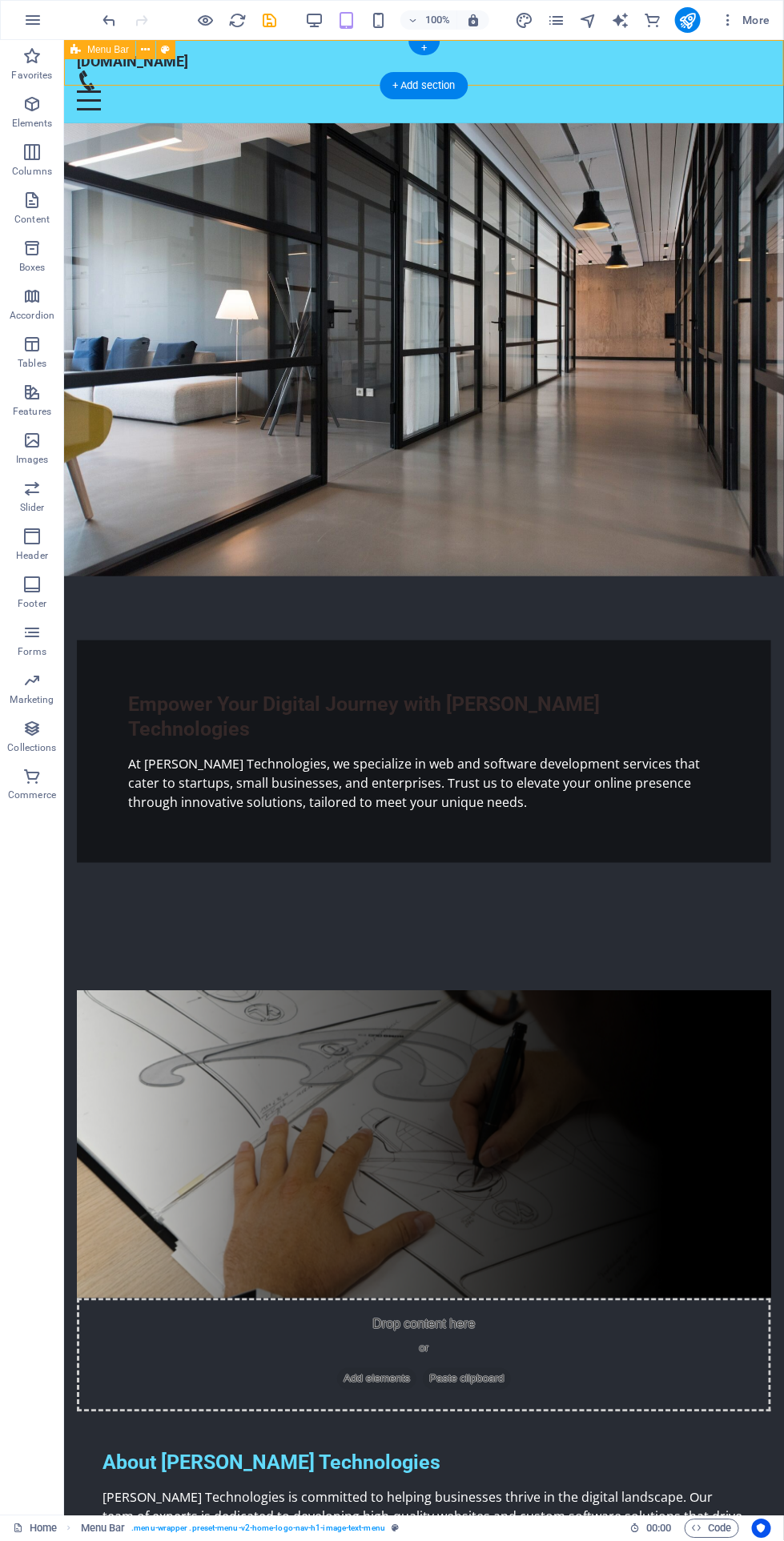
scroll to position [15, 0]
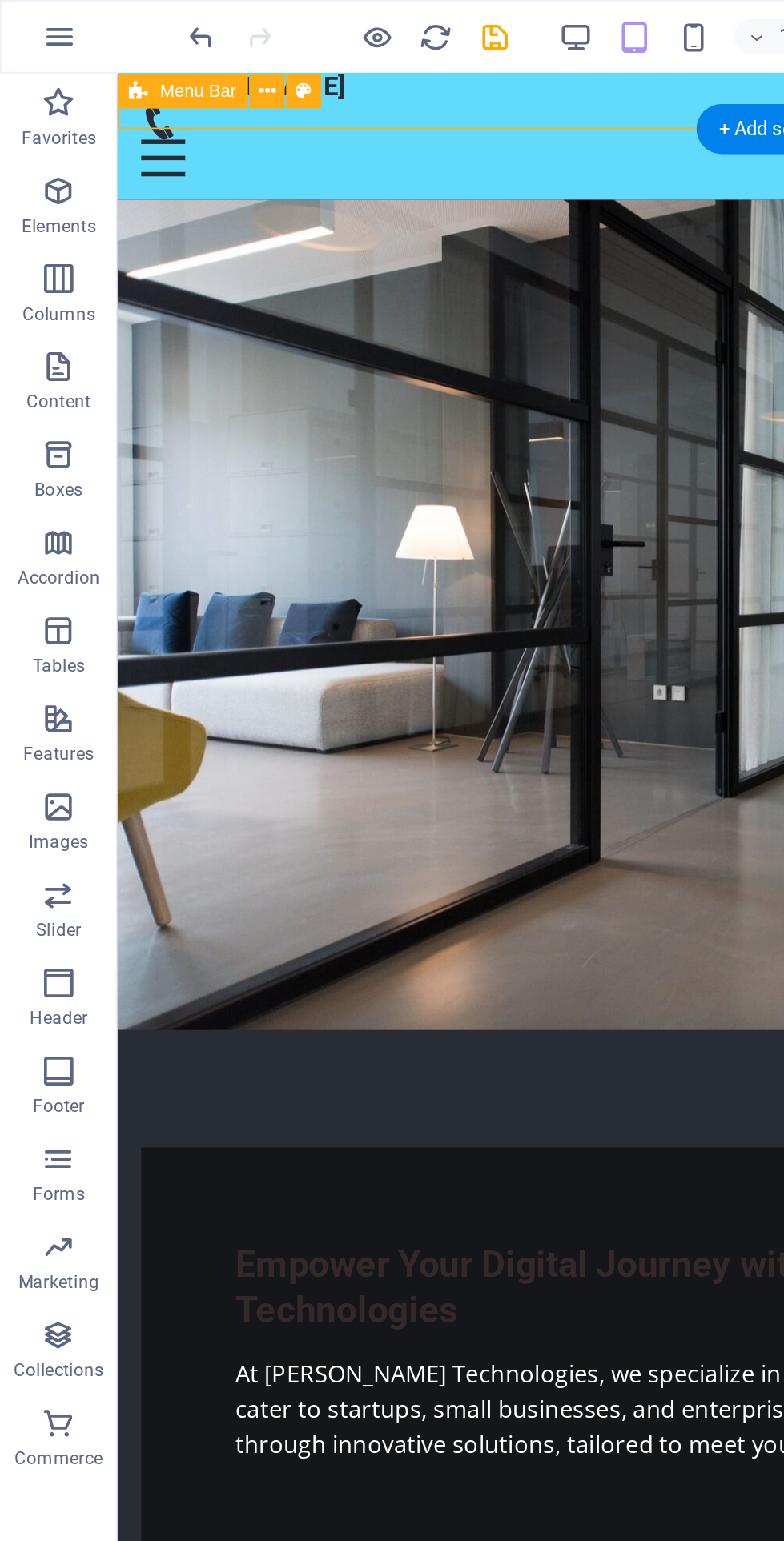
click at [320, 93] on div "roytechnologies.site Home About Us Services Get Started Contact" at bounding box center [477, 100] width 719 height 83
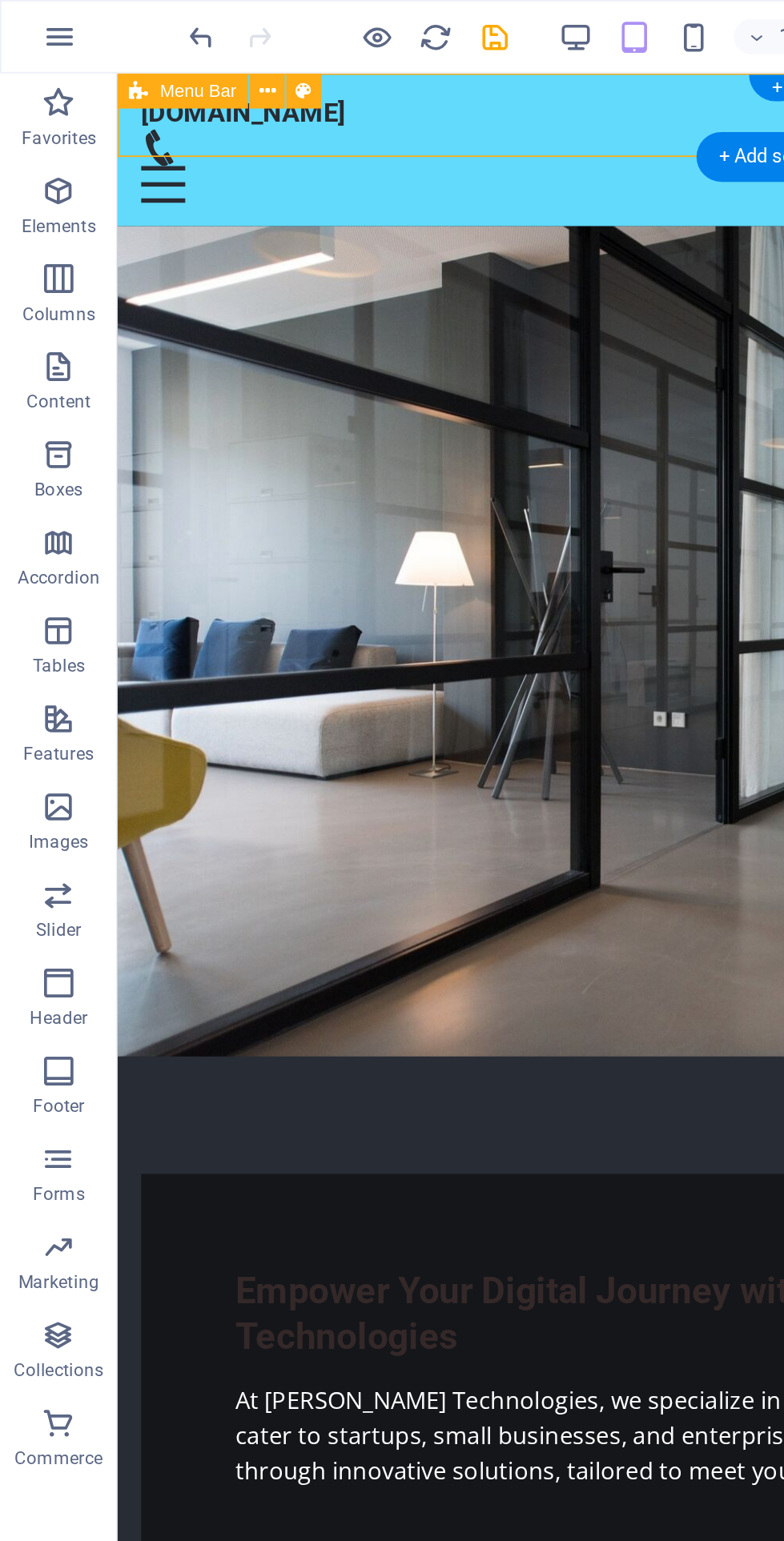
click at [245, 90] on div "[DOMAIN_NAME]" at bounding box center [477, 94] width 694 height 17
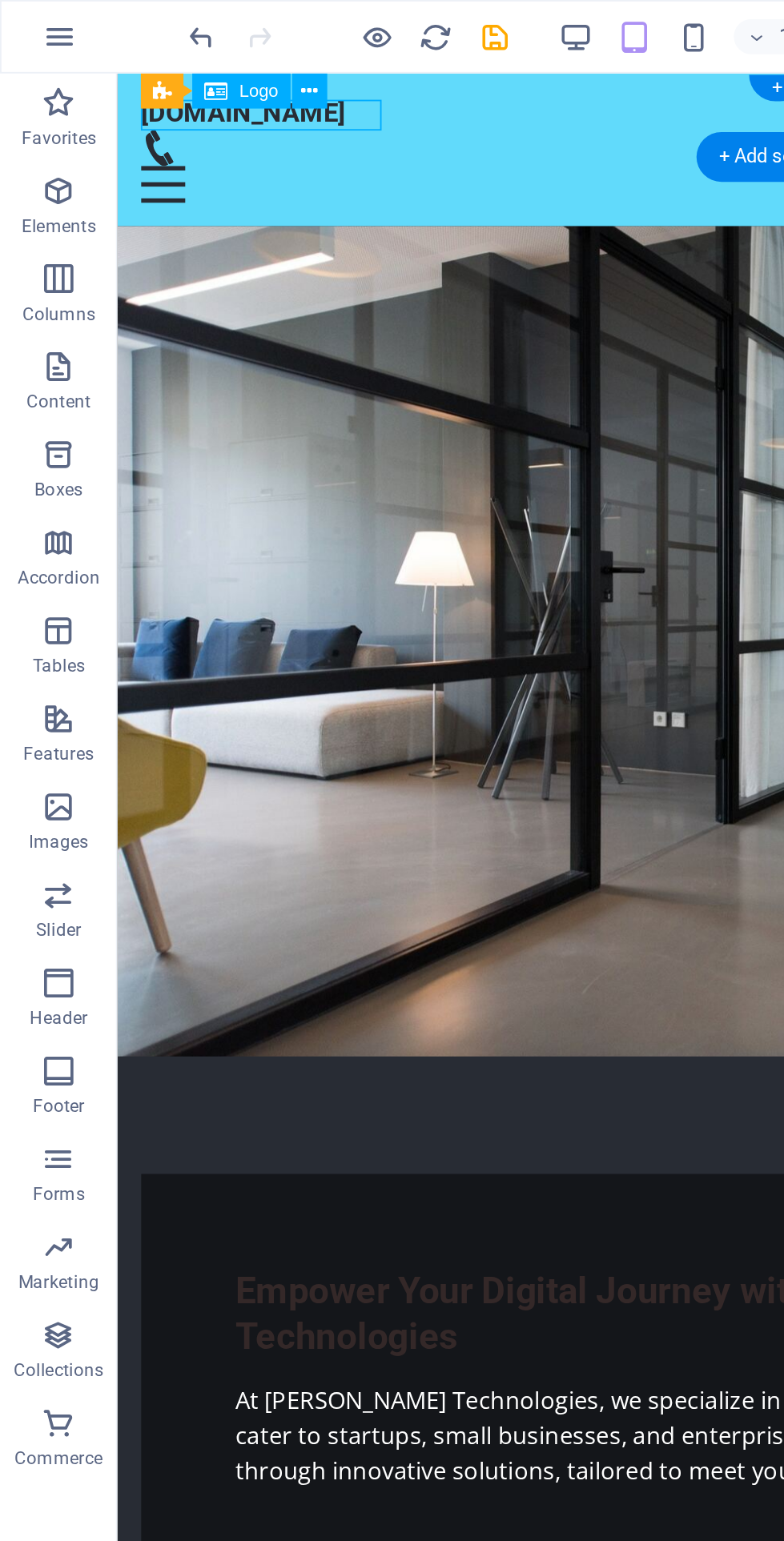
click at [130, 45] on span "Logo" at bounding box center [141, 49] width 22 height 10
click at [146, 45] on span "Logo" at bounding box center [141, 49] width 22 height 10
click at [165, 52] on icon at bounding box center [168, 50] width 9 height 17
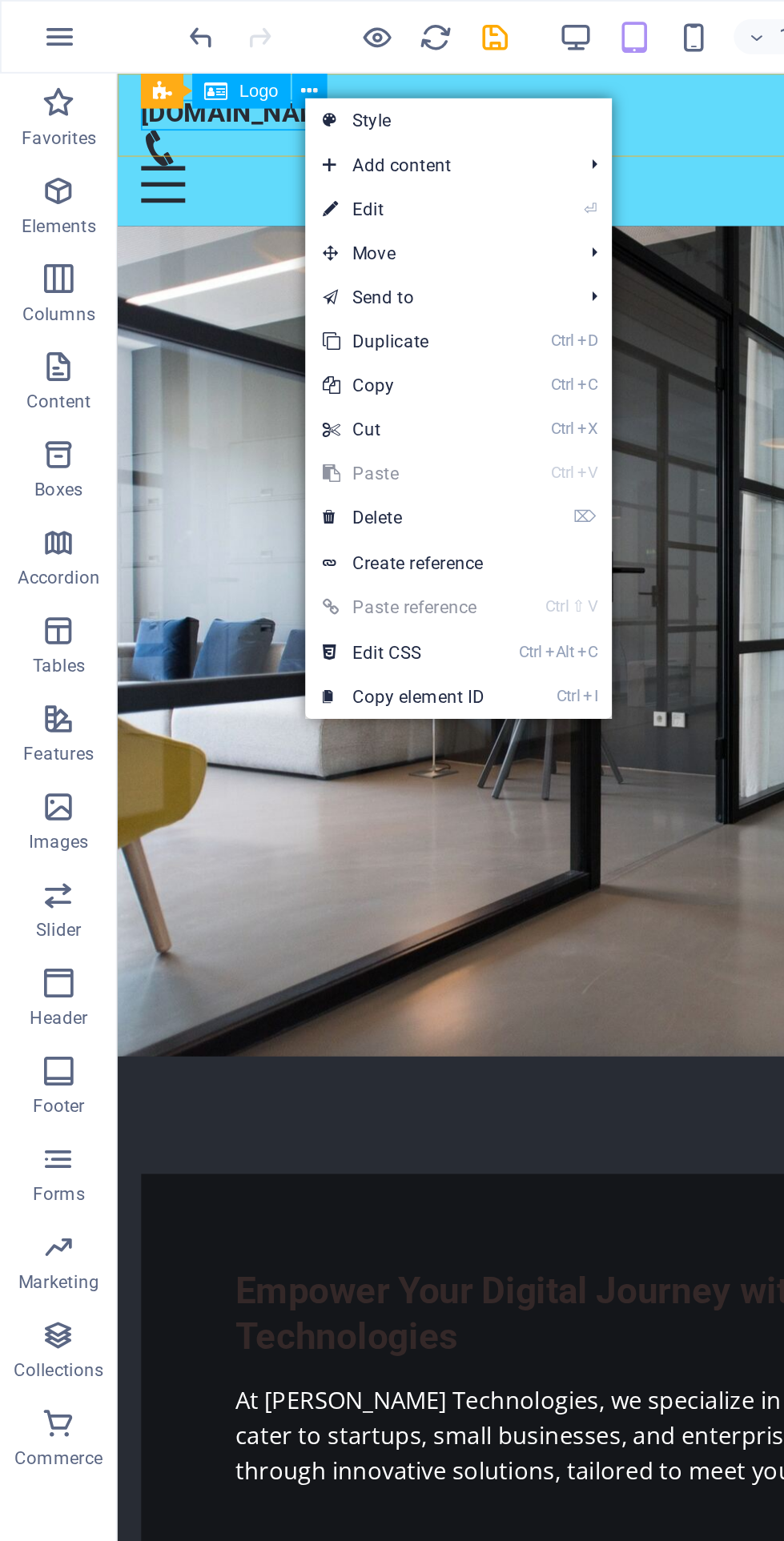
click at [270, 90] on span "Add content" at bounding box center [238, 91] width 143 height 24
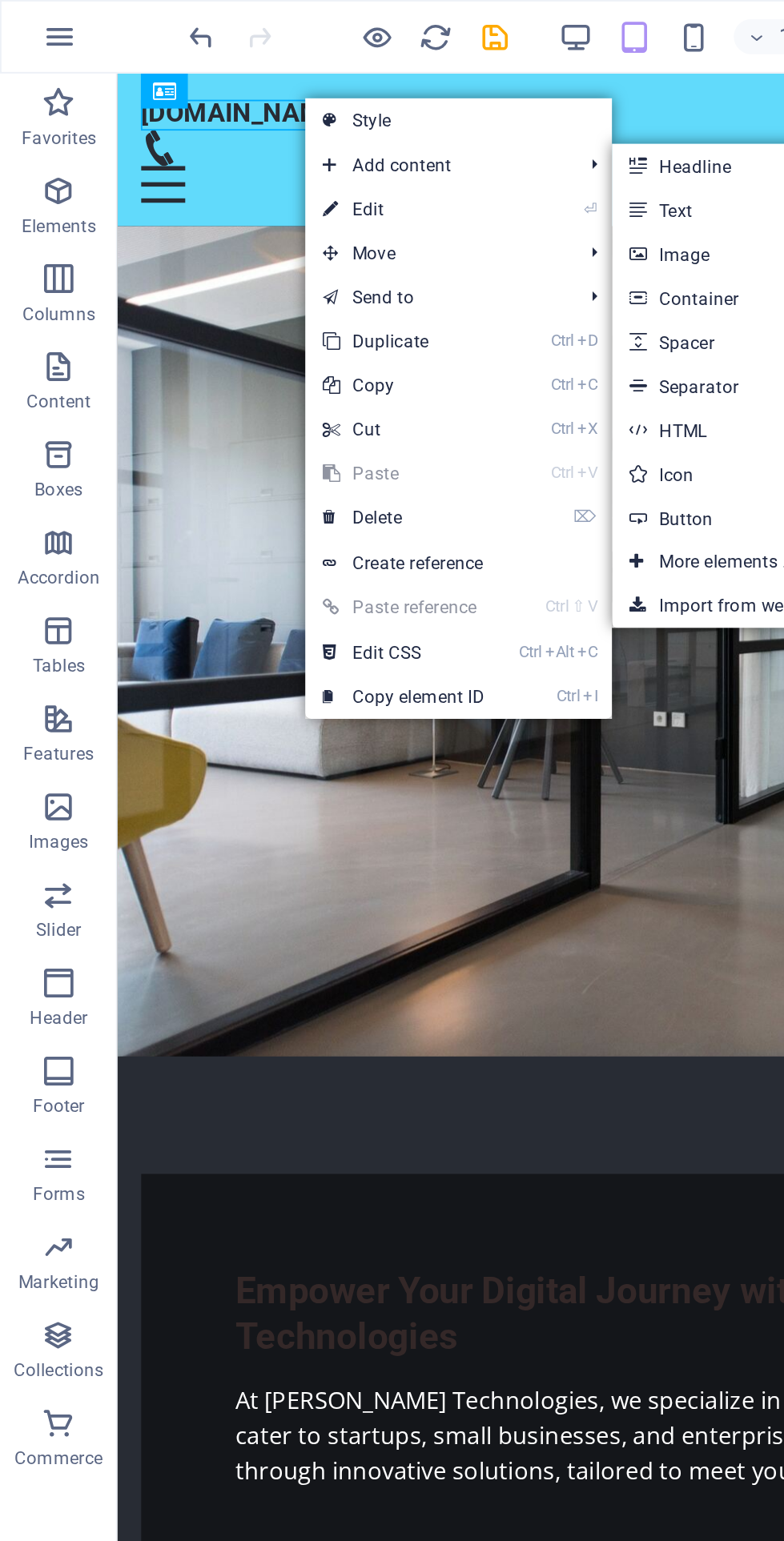
click at [415, 135] on link "Ctrl 3 Image" at bounding box center [399, 139] width 132 height 24
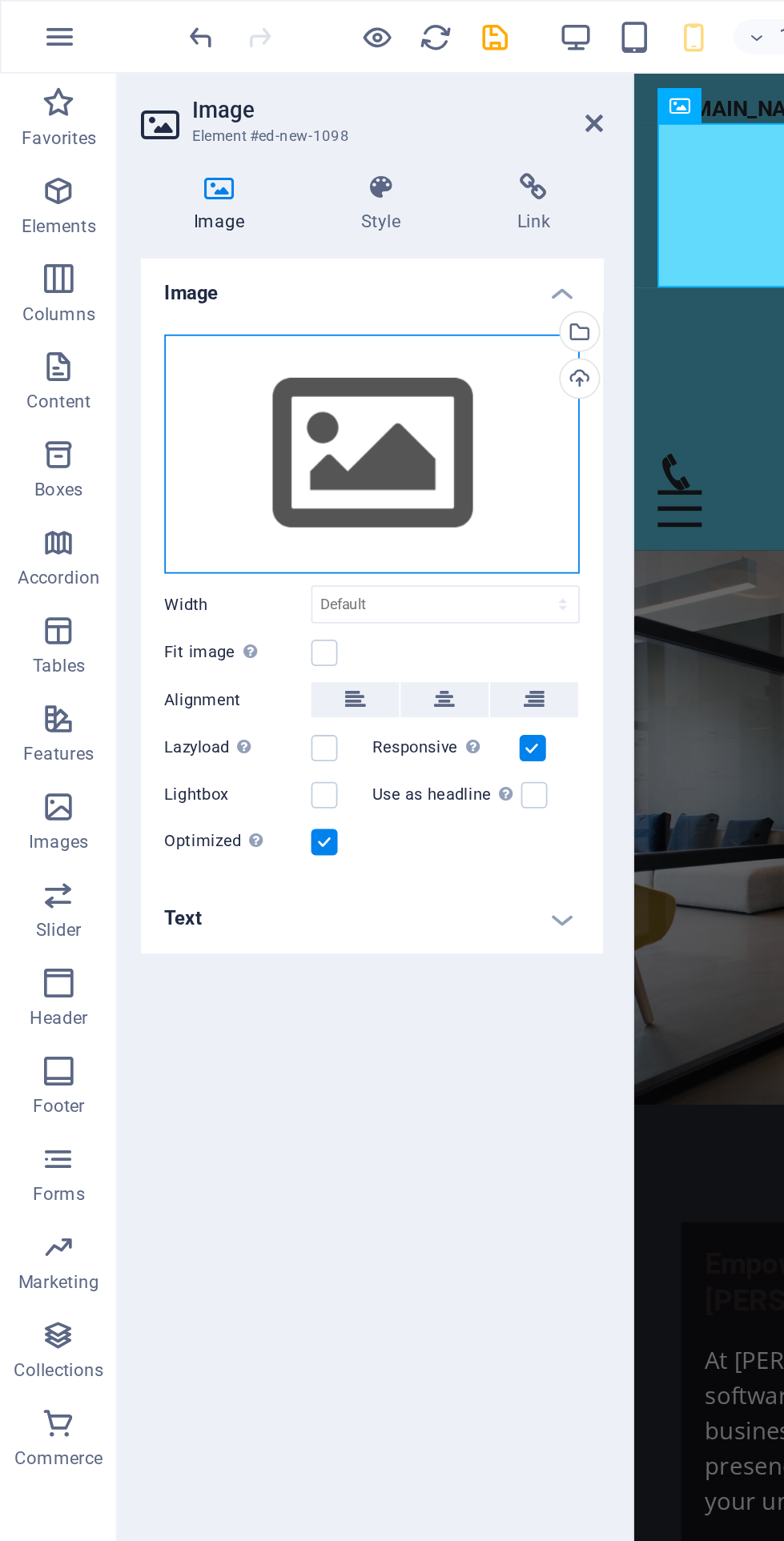
click at [236, 250] on div "Drag files here, click to choose files or select files from Files or our free s…" at bounding box center [203, 248] width 226 height 131
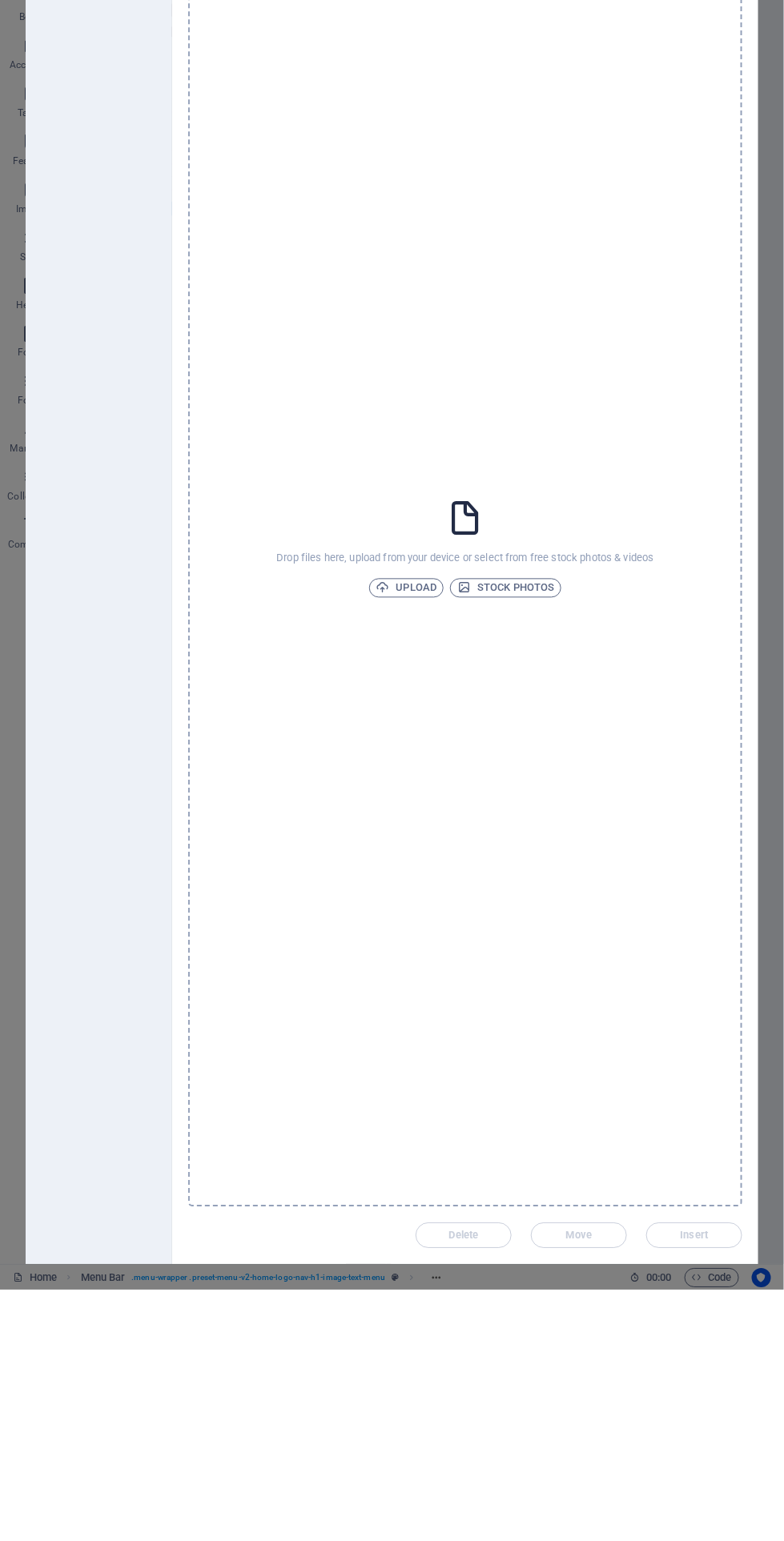
click at [434, 811] on p "Drop files here, upload from your device or select from free stock photos & vid…" at bounding box center [464, 809] width 377 height 15
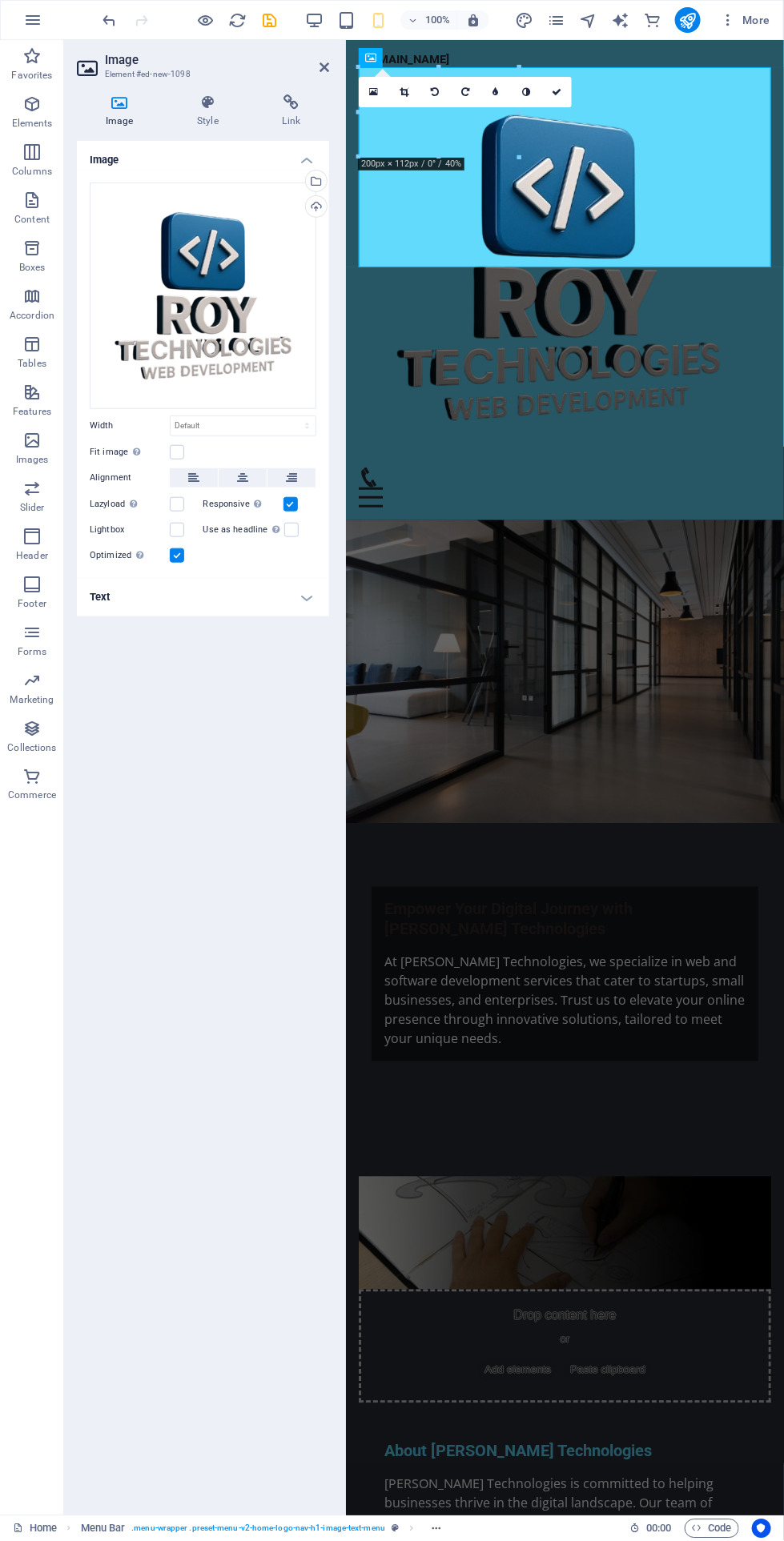
click at [558, 89] on icon at bounding box center [556, 92] width 10 height 10
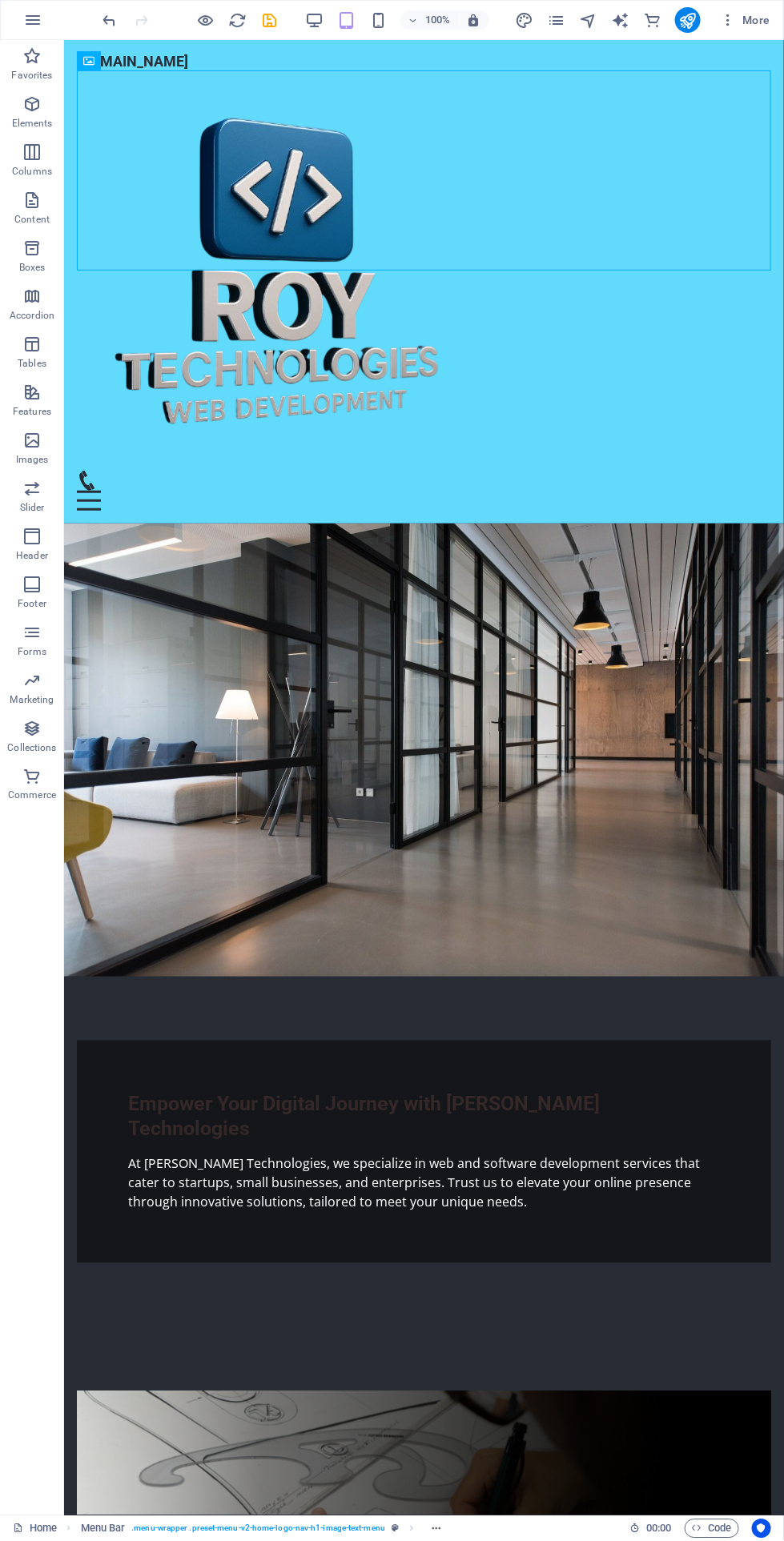
click at [196, 57] on div "[DOMAIN_NAME]" at bounding box center [423, 61] width 694 height 17
click at [194, 57] on div "[DOMAIN_NAME]" at bounding box center [423, 61] width 694 height 17
click at [188, 45] on div "Menu Bar Logo" at bounding box center [133, 50] width 112 height 20
click at [187, 44] on div "Menu Bar Logo" at bounding box center [133, 50] width 112 height 20
click at [185, 45] on div "Menu Bar Logo" at bounding box center [133, 50] width 112 height 20
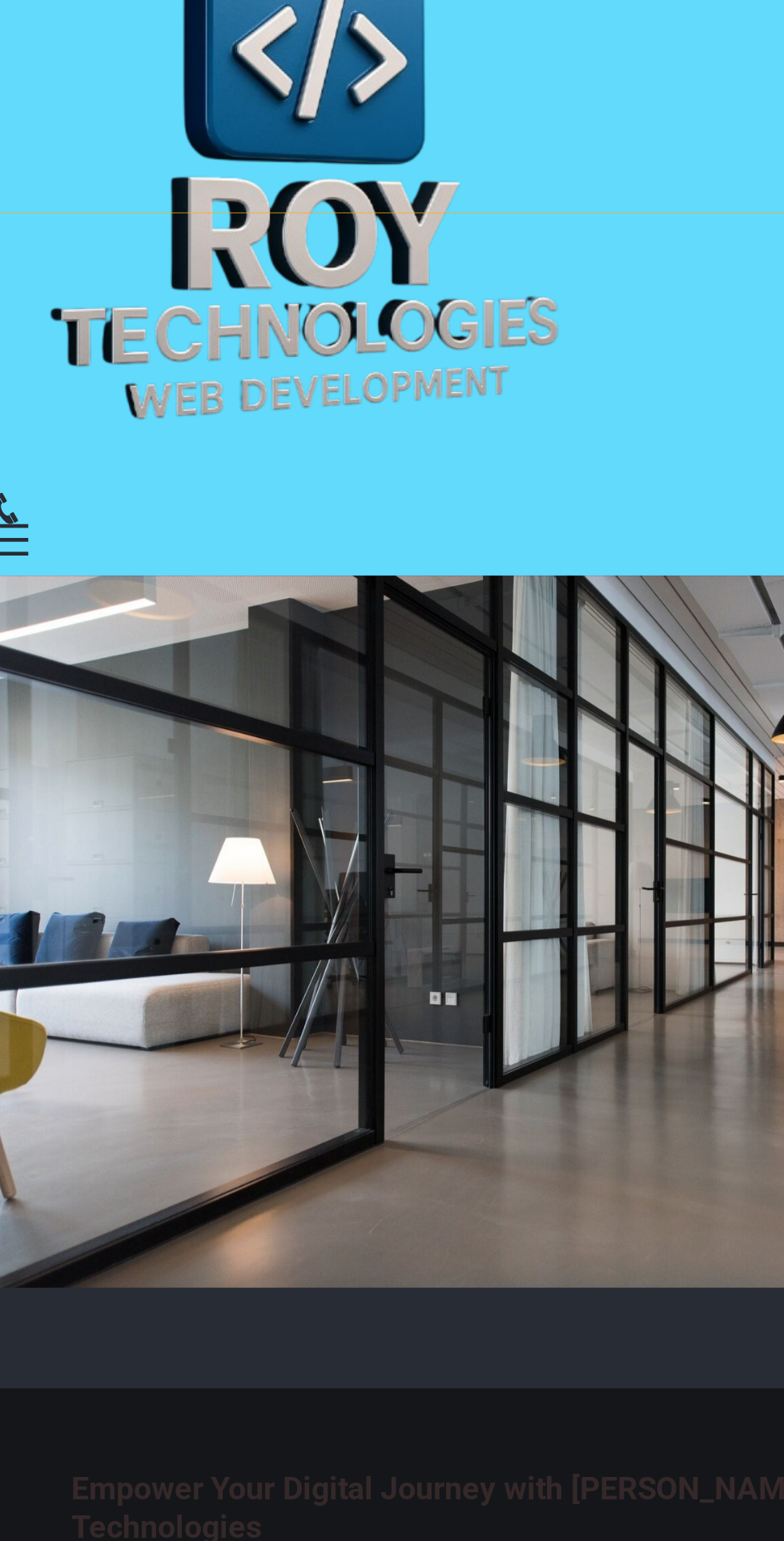
scroll to position [10, 0]
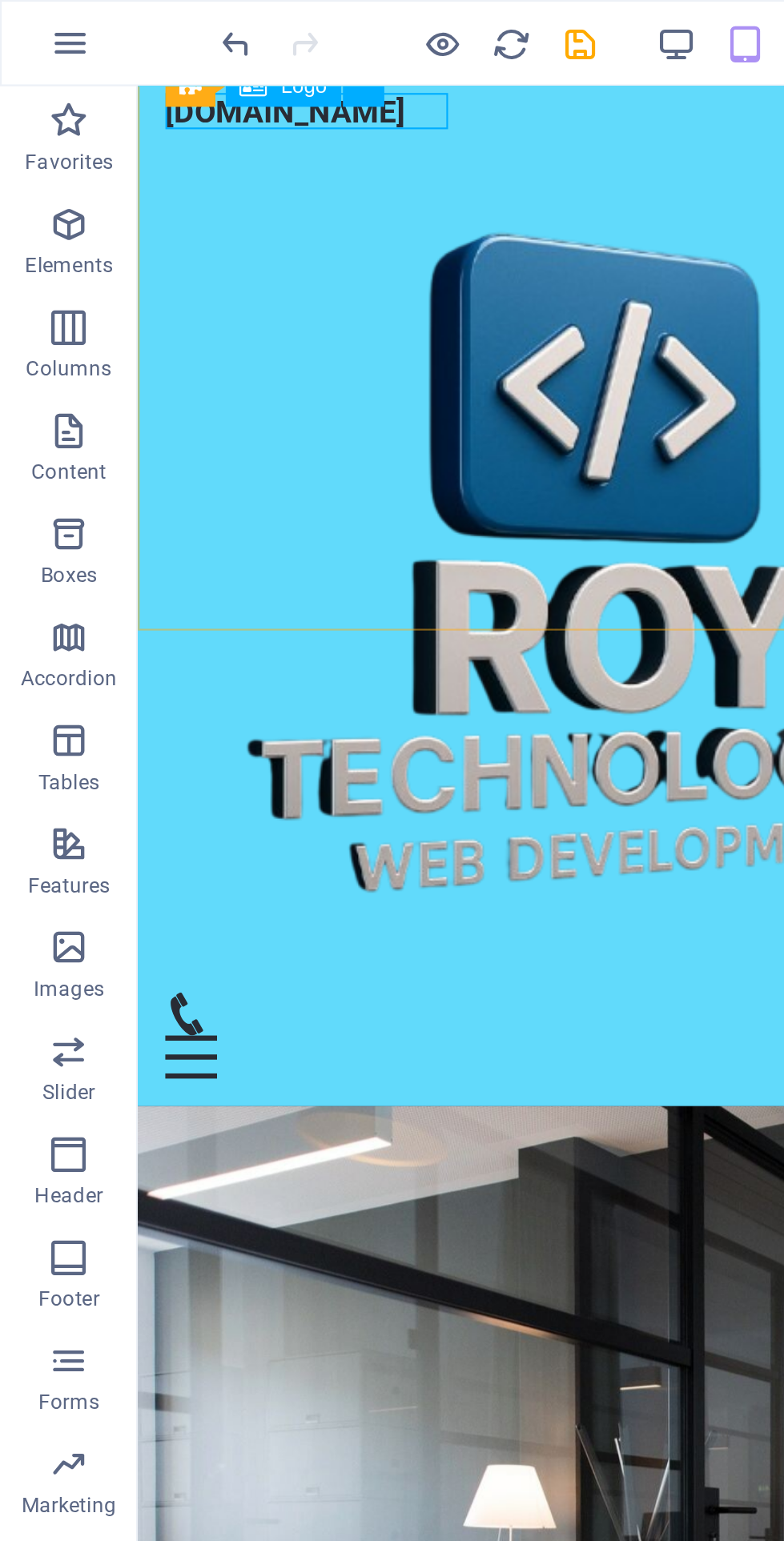
click at [168, 40] on icon at bounding box center [168, 39] width 9 height 17
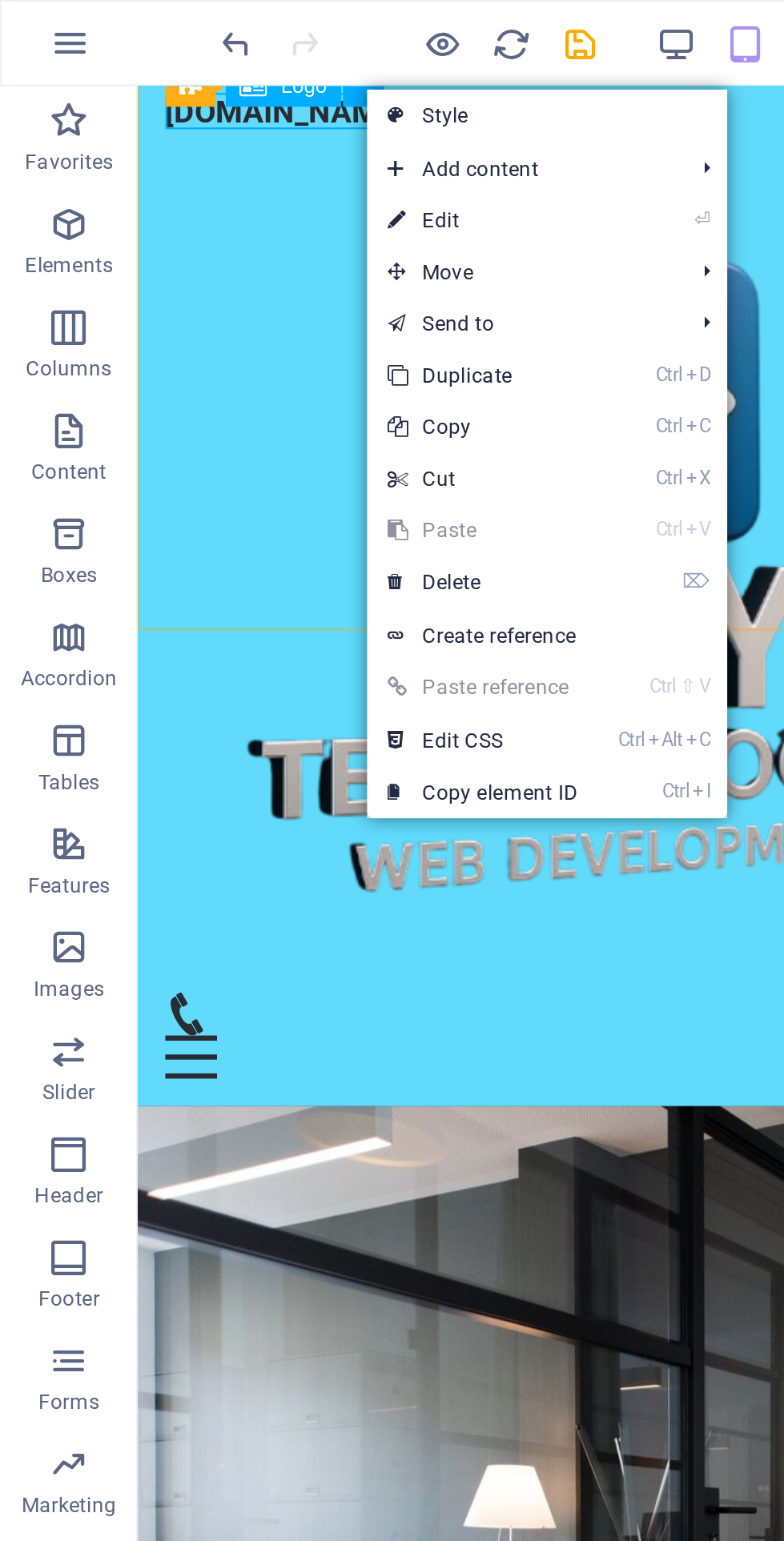
click at [239, 265] on link "⌦ Delete" at bounding box center [224, 271] width 107 height 24
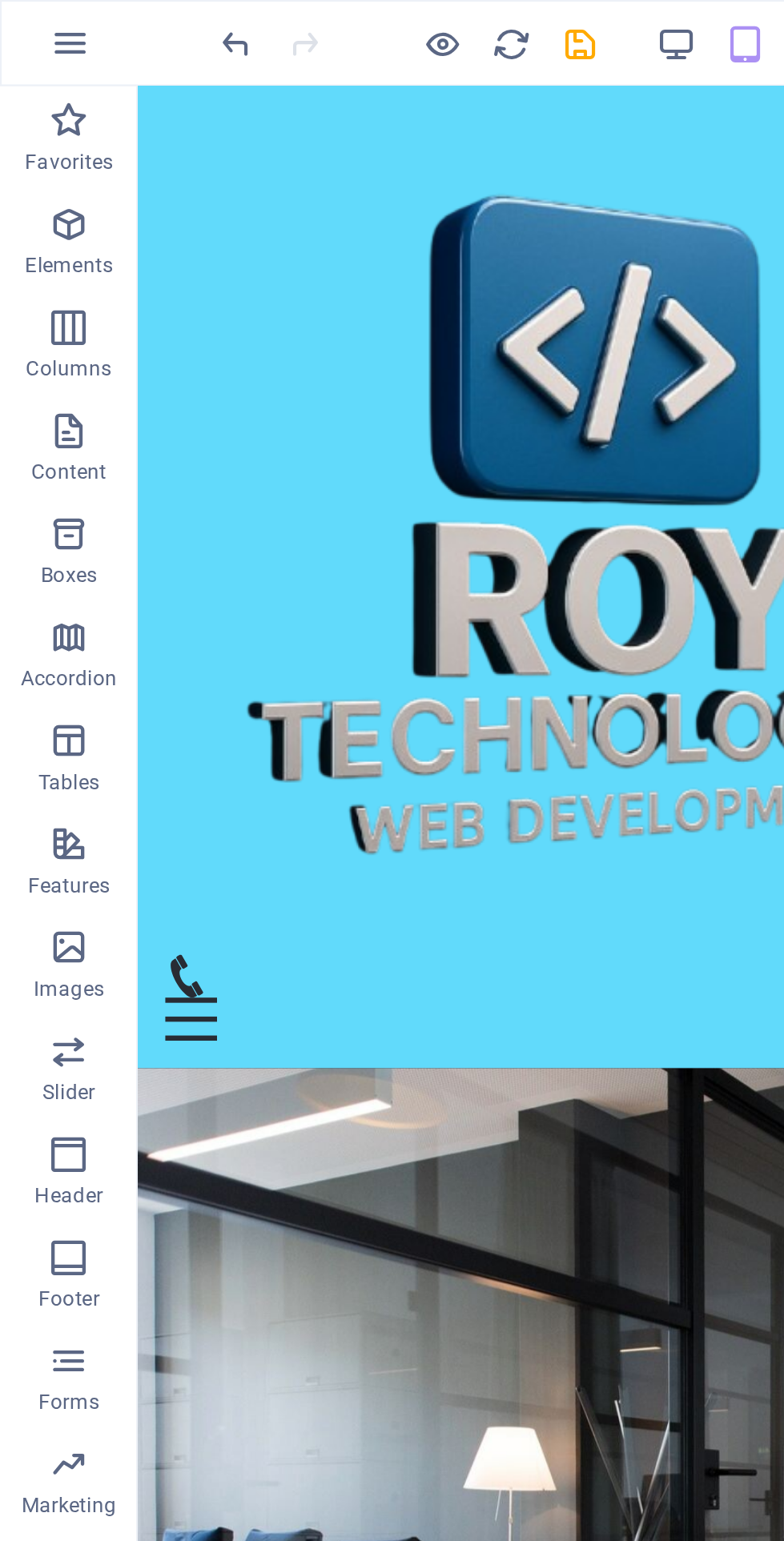
scroll to position [0, 0]
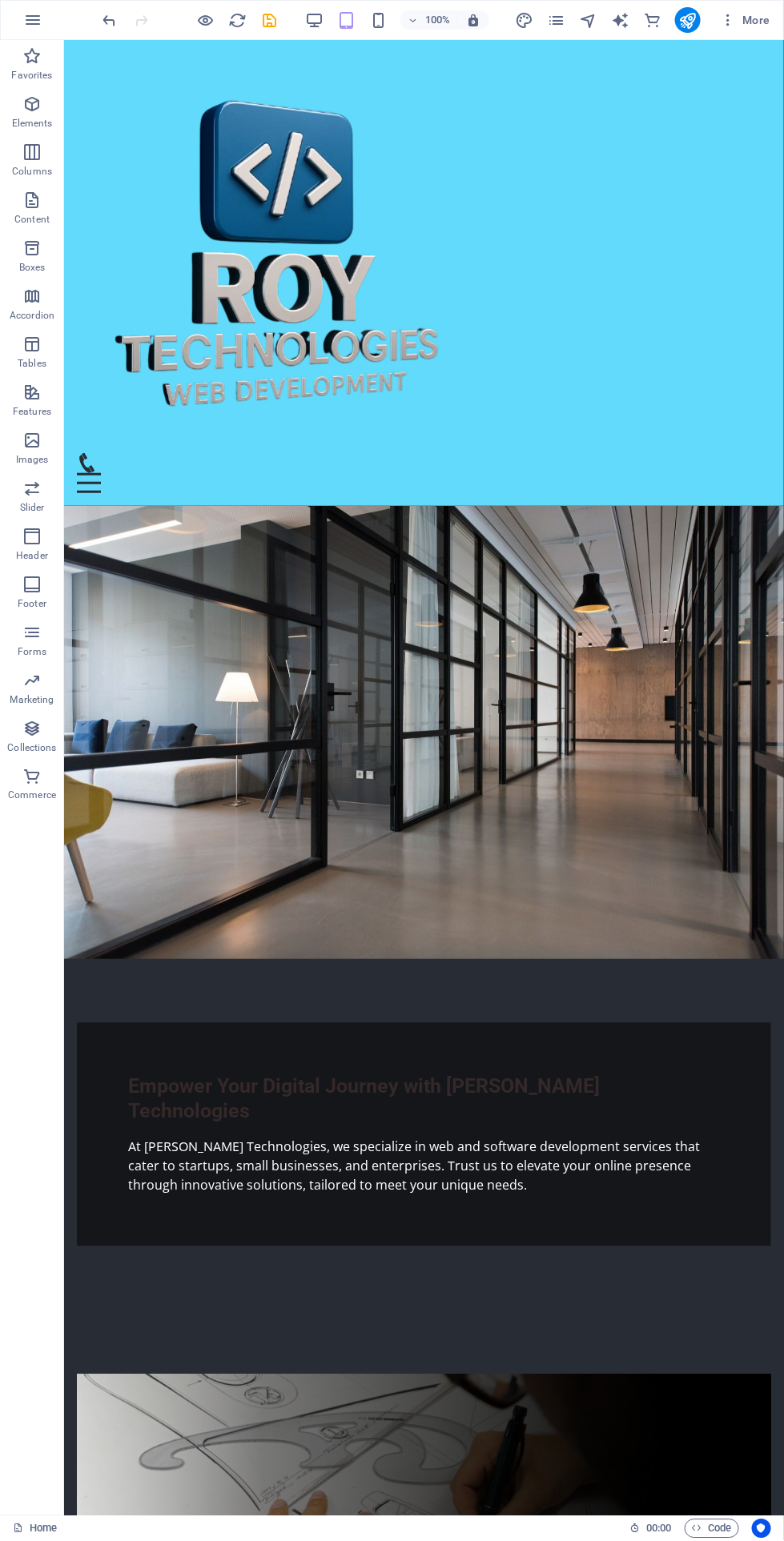
click at [210, 134] on figure at bounding box center [423, 252] width 694 height 400
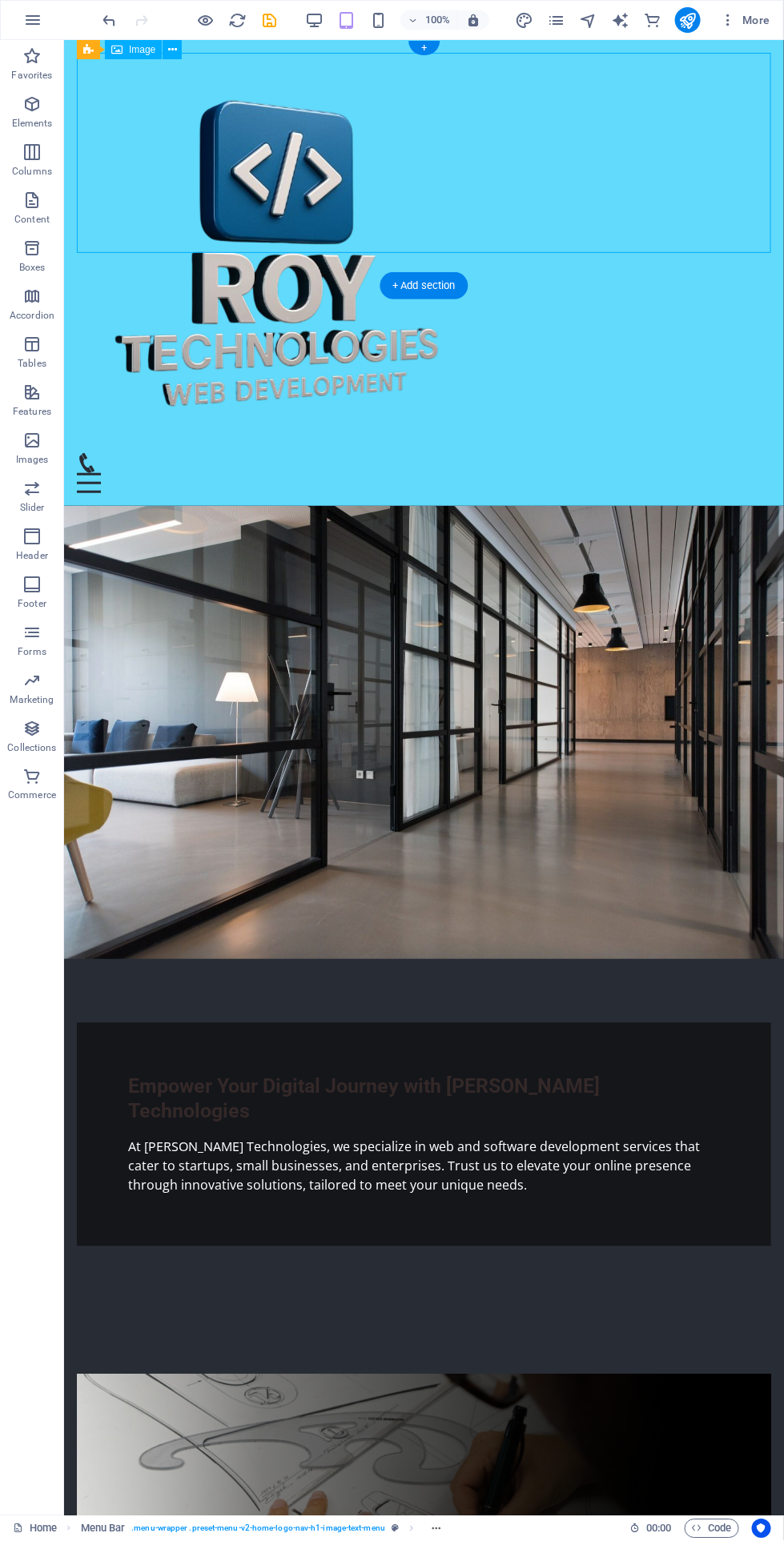
click at [164, 182] on figure at bounding box center [423, 252] width 694 height 400
click at [554, 579] on figure at bounding box center [423, 732] width 719 height 453
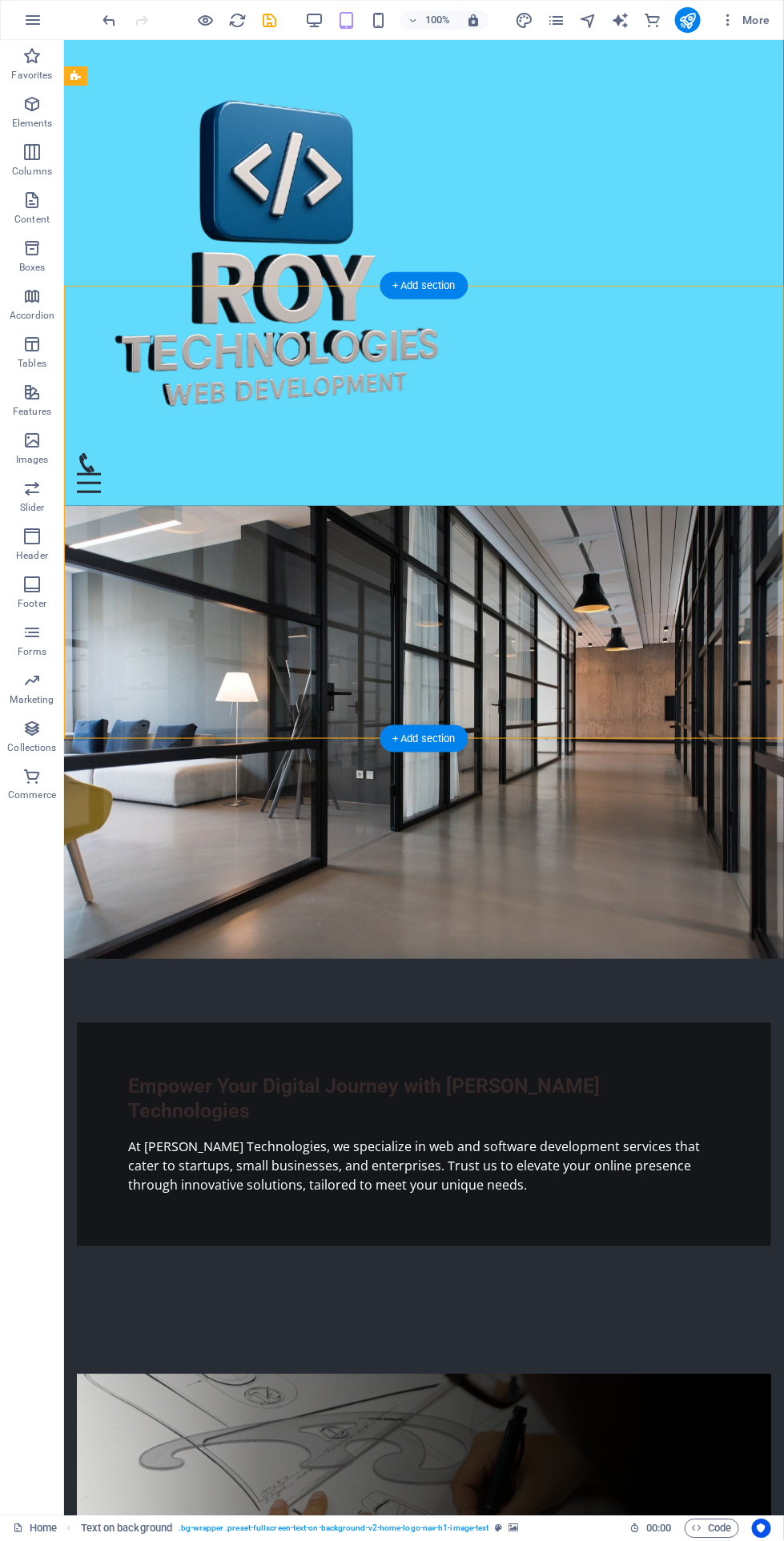
click at [198, 132] on figure at bounding box center [423, 252] width 694 height 400
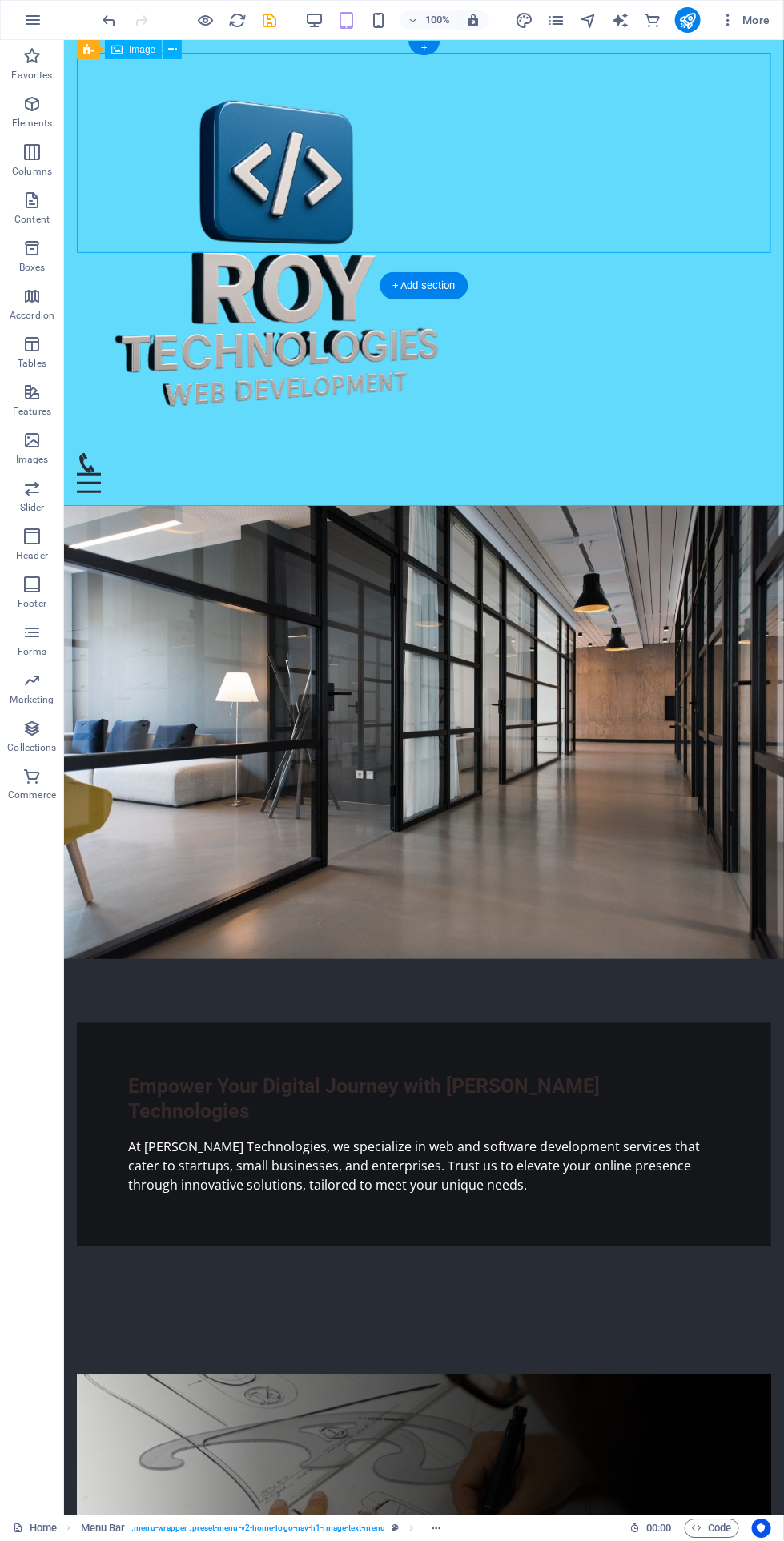
click at [177, 49] on button at bounding box center [172, 50] width 19 height 19
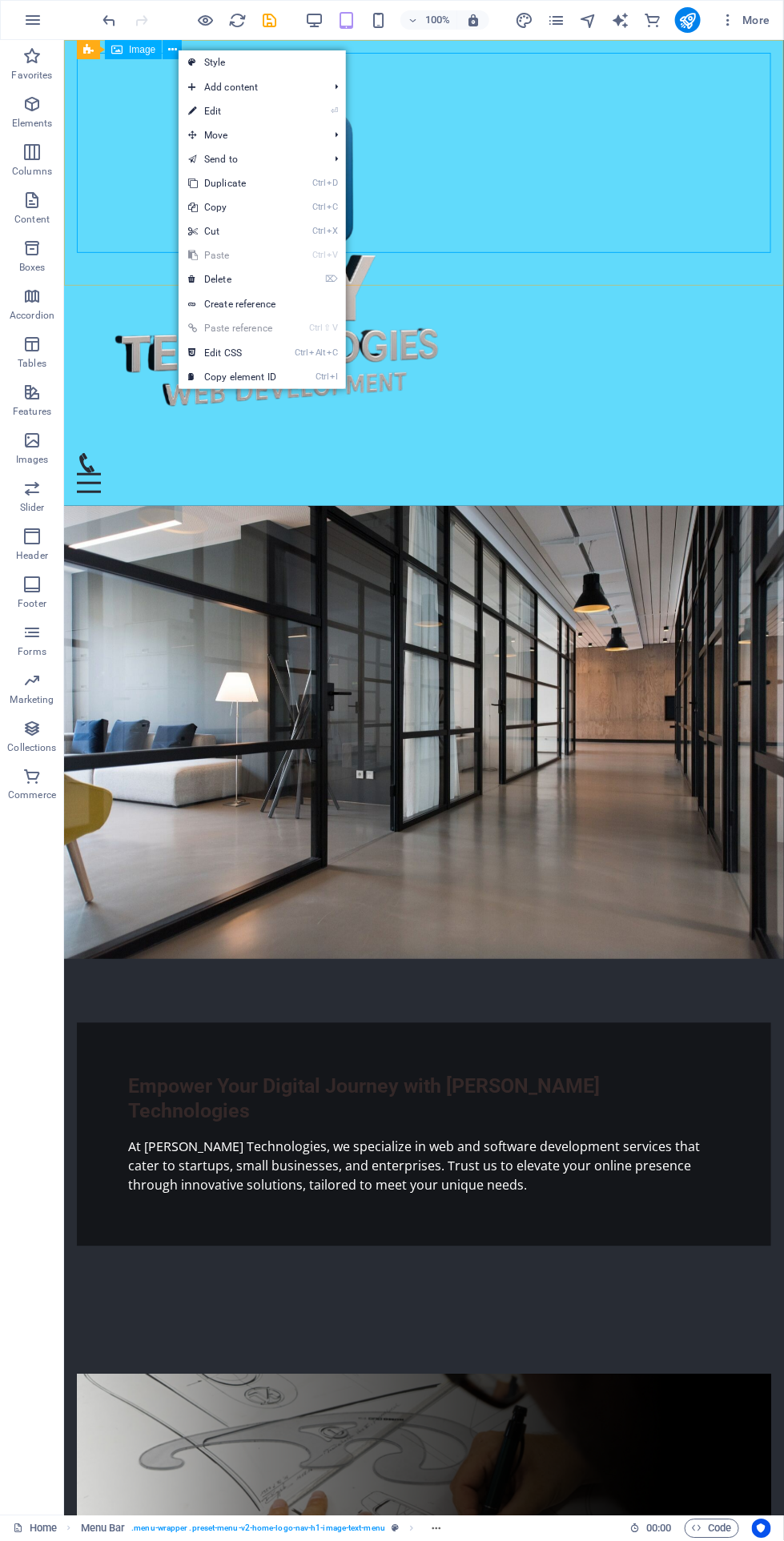
click at [295, 94] on span "Add content" at bounding box center [250, 87] width 143 height 24
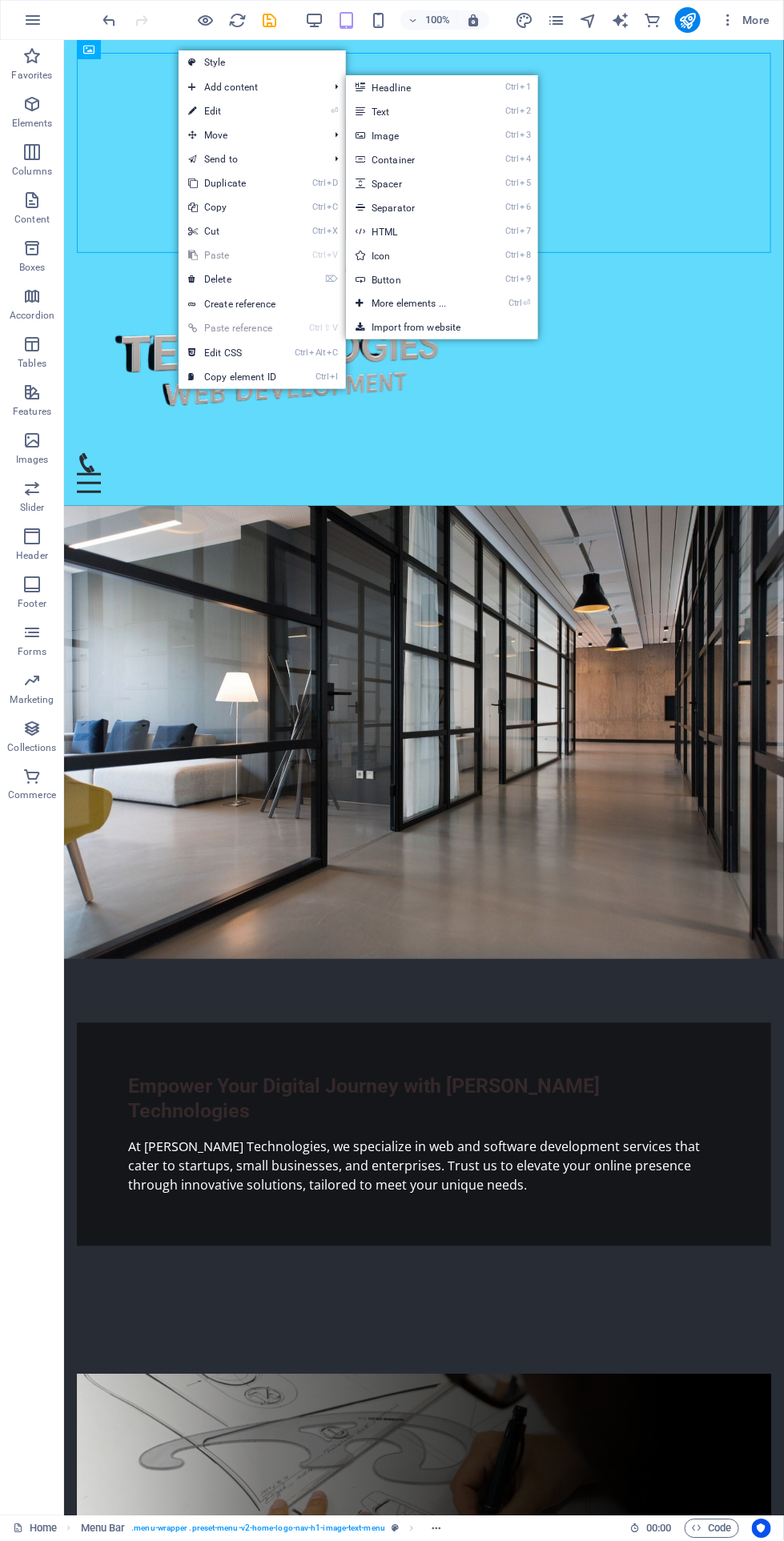
click at [283, 114] on link "⏎ Edit" at bounding box center [231, 112] width 107 height 24
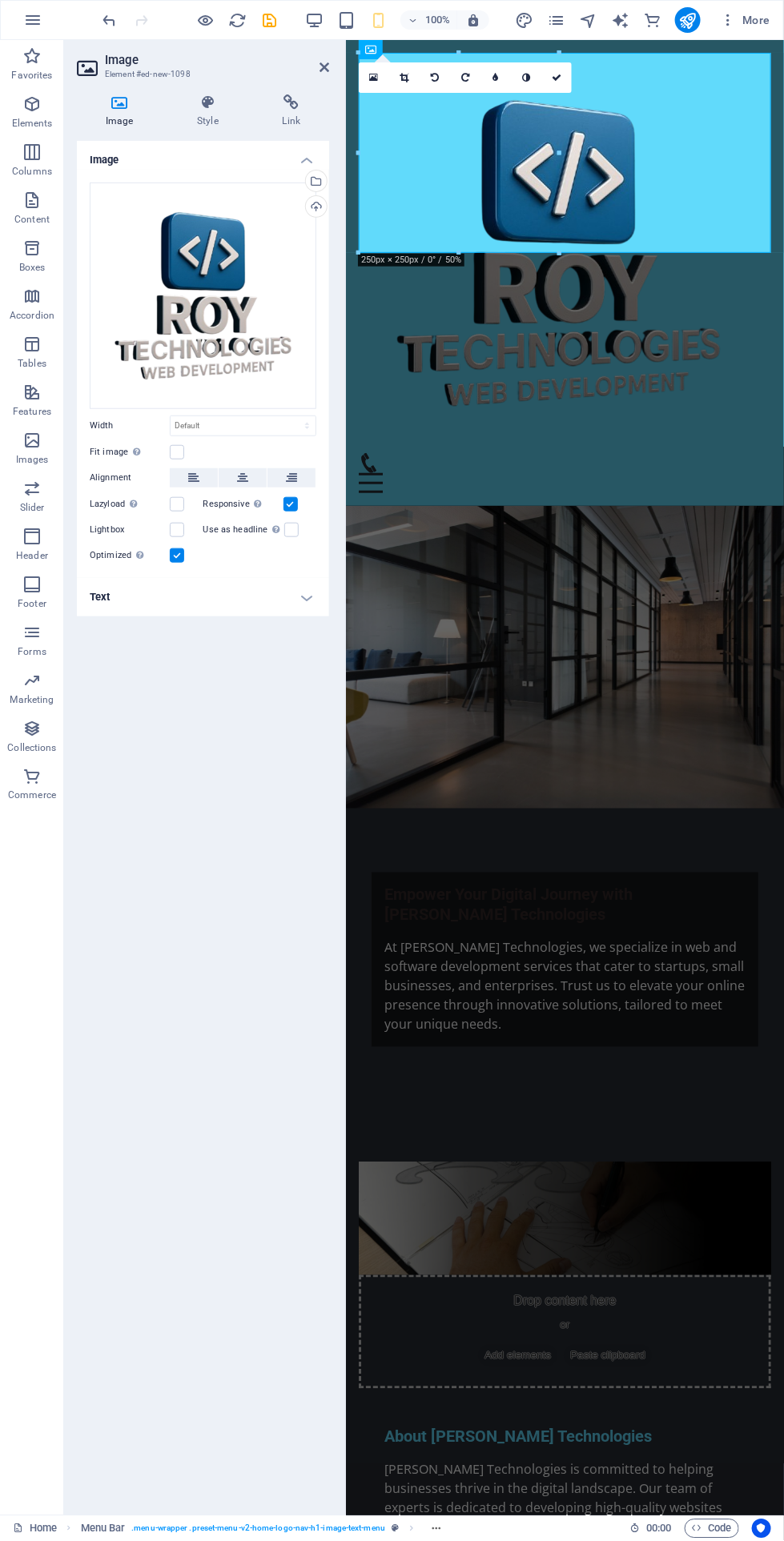
click at [305, 609] on h4 "Text" at bounding box center [203, 597] width 252 height 38
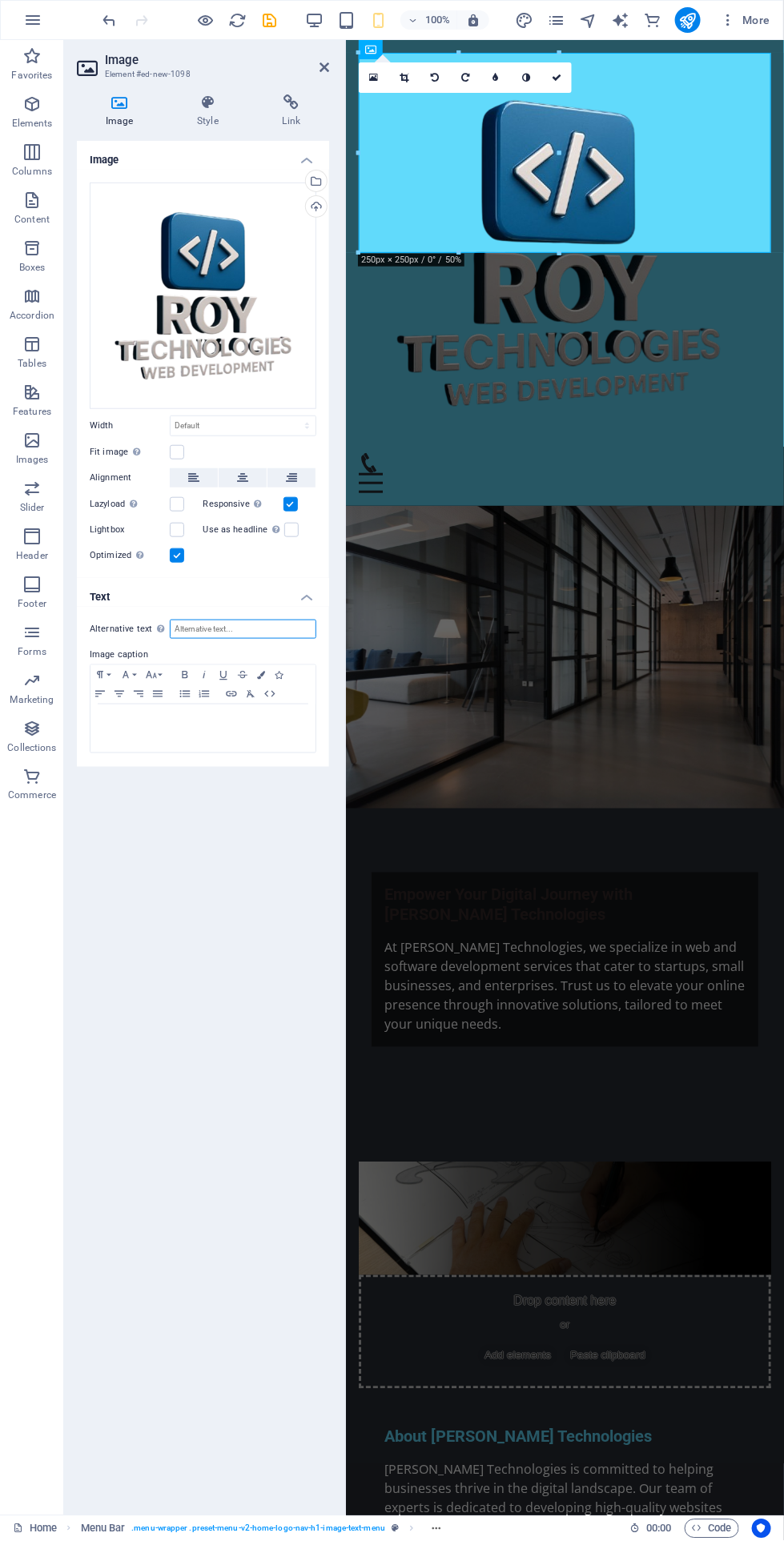
click at [265, 624] on input "Alternative text The alternative text is used by devices that cannot display im…" at bounding box center [243, 629] width 147 height 19
click at [231, 846] on div "Image Drag files here, click to choose files or select files from Files or our …" at bounding box center [203, 822] width 252 height 1362
click at [207, 103] on icon at bounding box center [208, 102] width 79 height 16
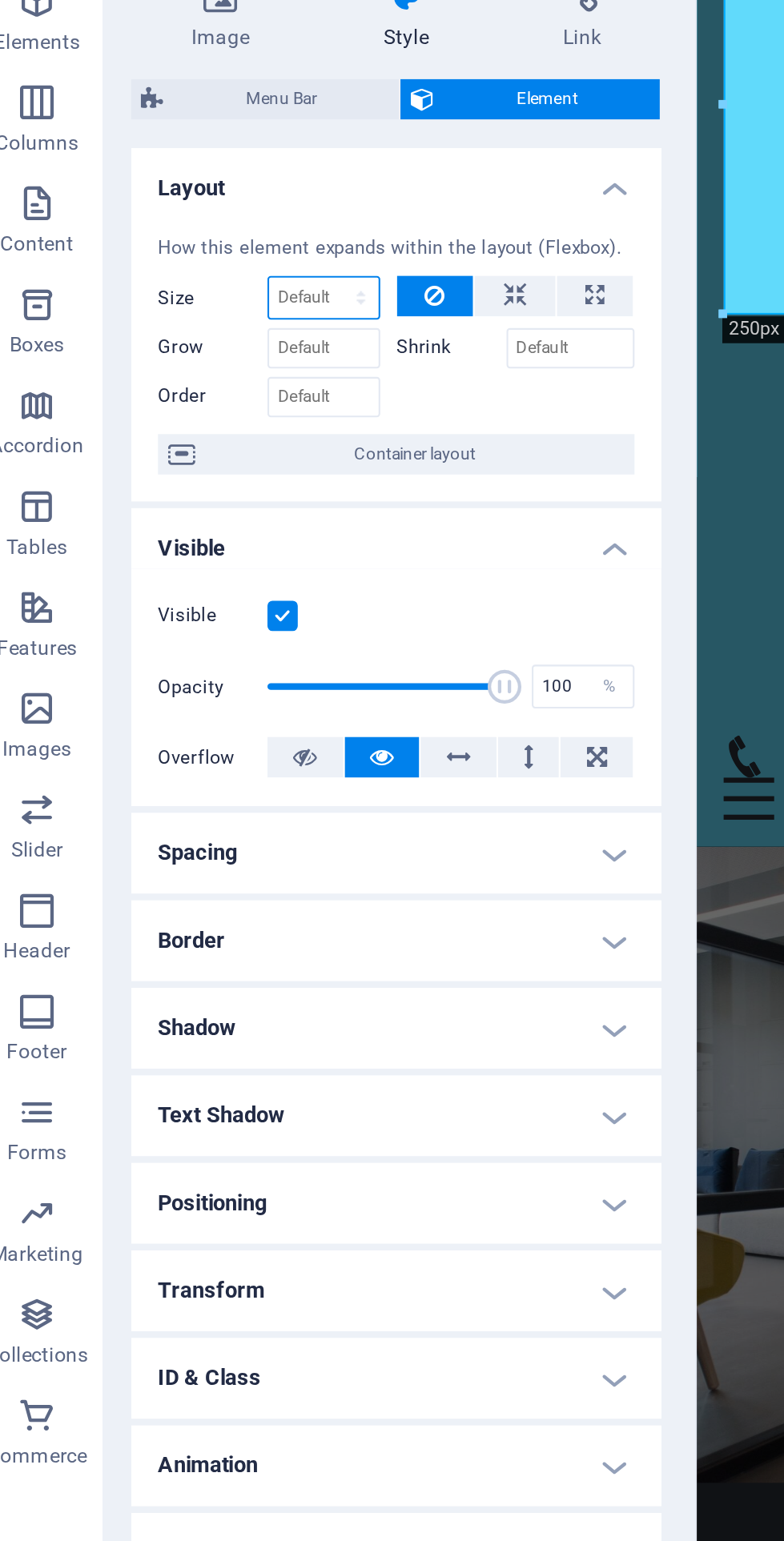
click at [179, 244] on select "Default auto px % 1/1 1/2 1/3 1/4 1/5 1/6 1/7 1/8 1/9 1/10" at bounding box center [168, 245] width 52 height 19
select select "%"
click at [171, 236] on select "Default auto px % 1/1 1/2 1/3 1/4 1/5 1/6 1/7 1/8 1/9 1/10" at bounding box center [168, 245] width 52 height 19
type input "100"
type input "50"
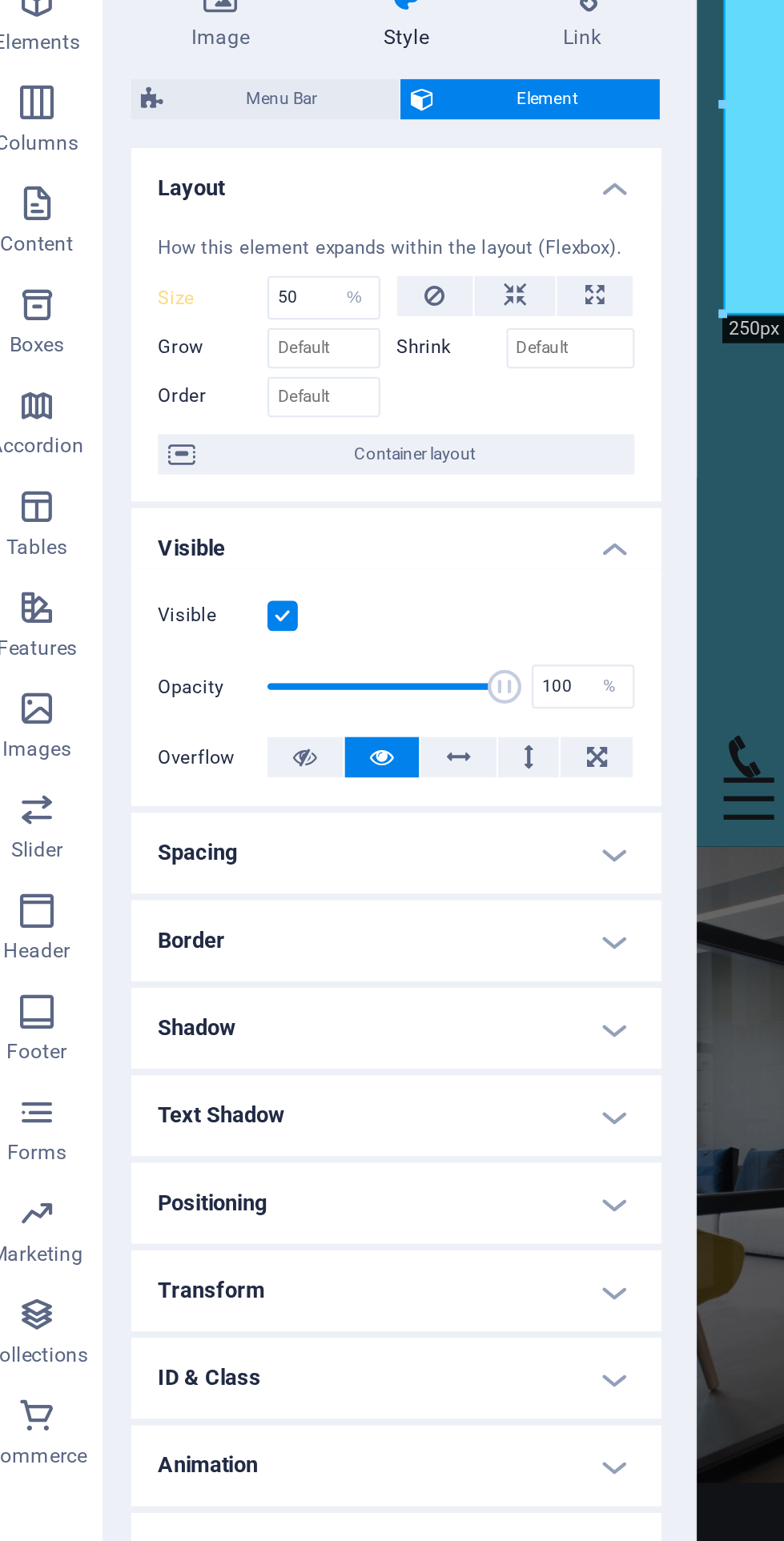
click at [228, 183] on h4 "Layout" at bounding box center [203, 188] width 252 height 29
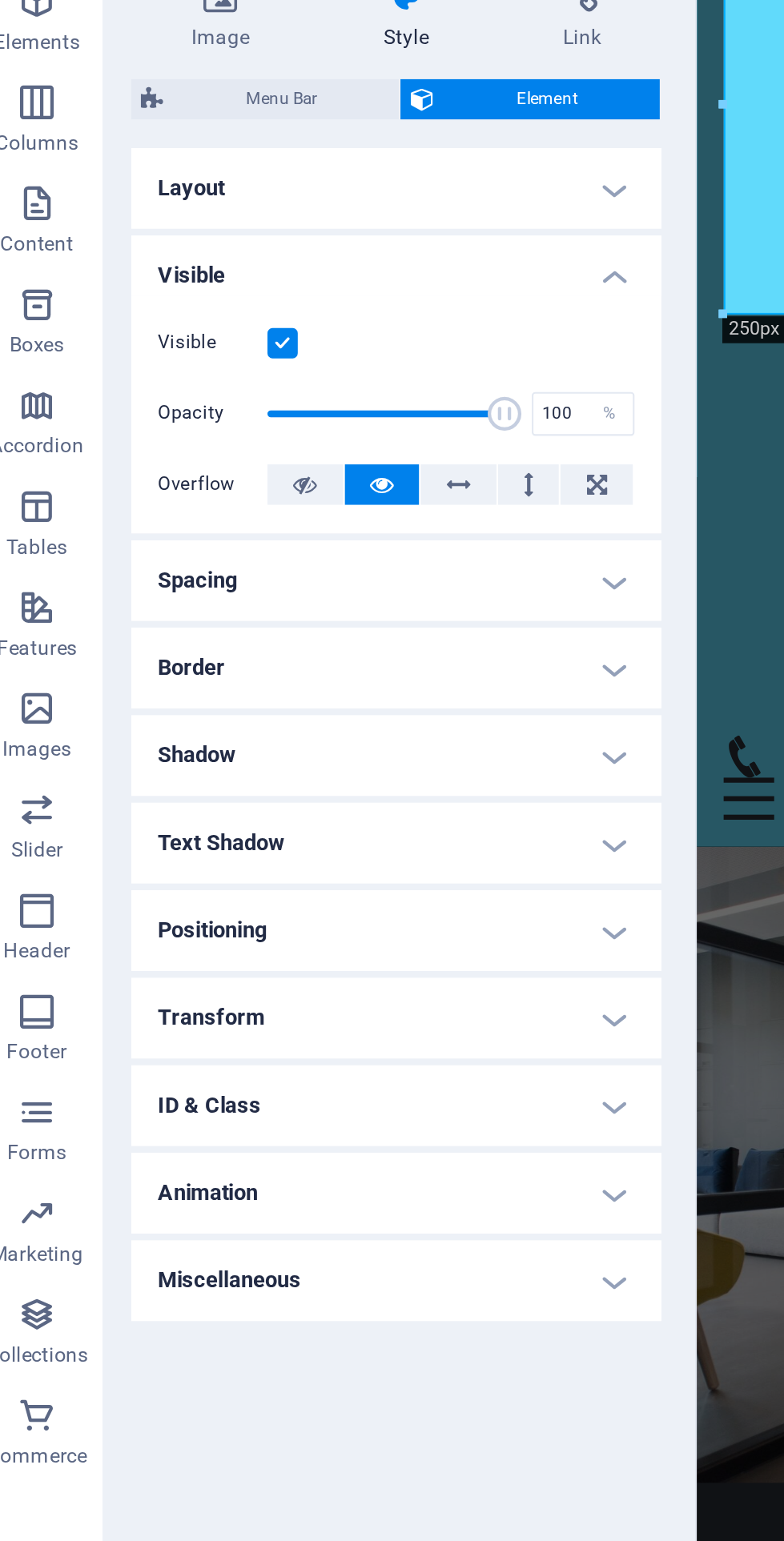
click at [275, 188] on h4 "Layout" at bounding box center [203, 193] width 252 height 38
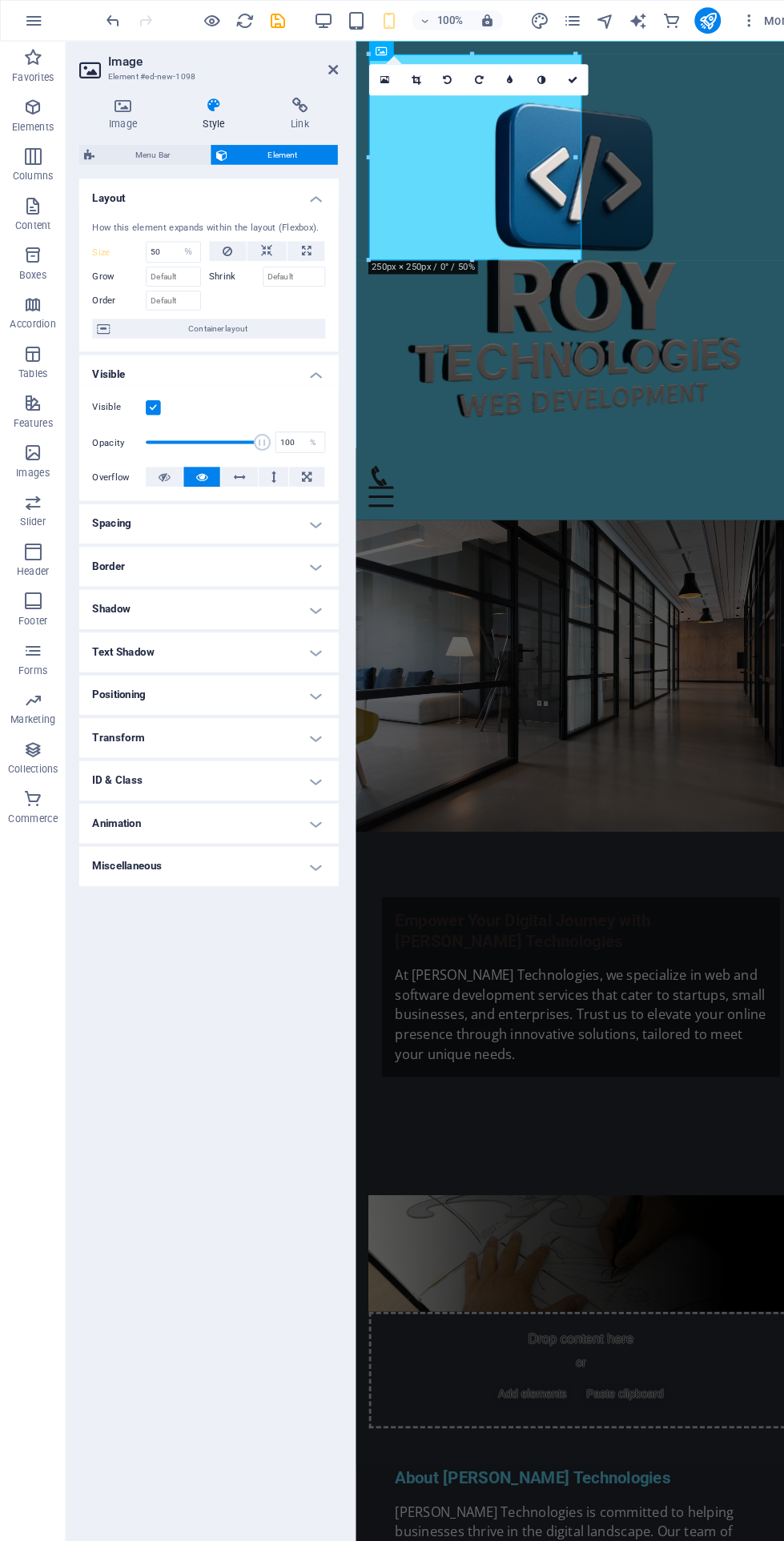
scroll to position [1, 0]
click at [157, 240] on input "50" at bounding box center [168, 245] width 52 height 19
click at [182, 247] on select "Default auto px % 1/1 1/2 1/3 1/4 1/5 1/6 1/7 1/8 1/9 1/10" at bounding box center [183, 245] width 23 height 19
click at [172, 236] on select "Default auto px % 1/1 1/2 1/3 1/4 1/5 1/6 1/7 1/8 1/9 1/10" at bounding box center [183, 245] width 23 height 19
click at [247, 1035] on div "Layout How this element expands within the layout (Flexbox). Size 50 Default au…" at bounding box center [203, 838] width 252 height 1329
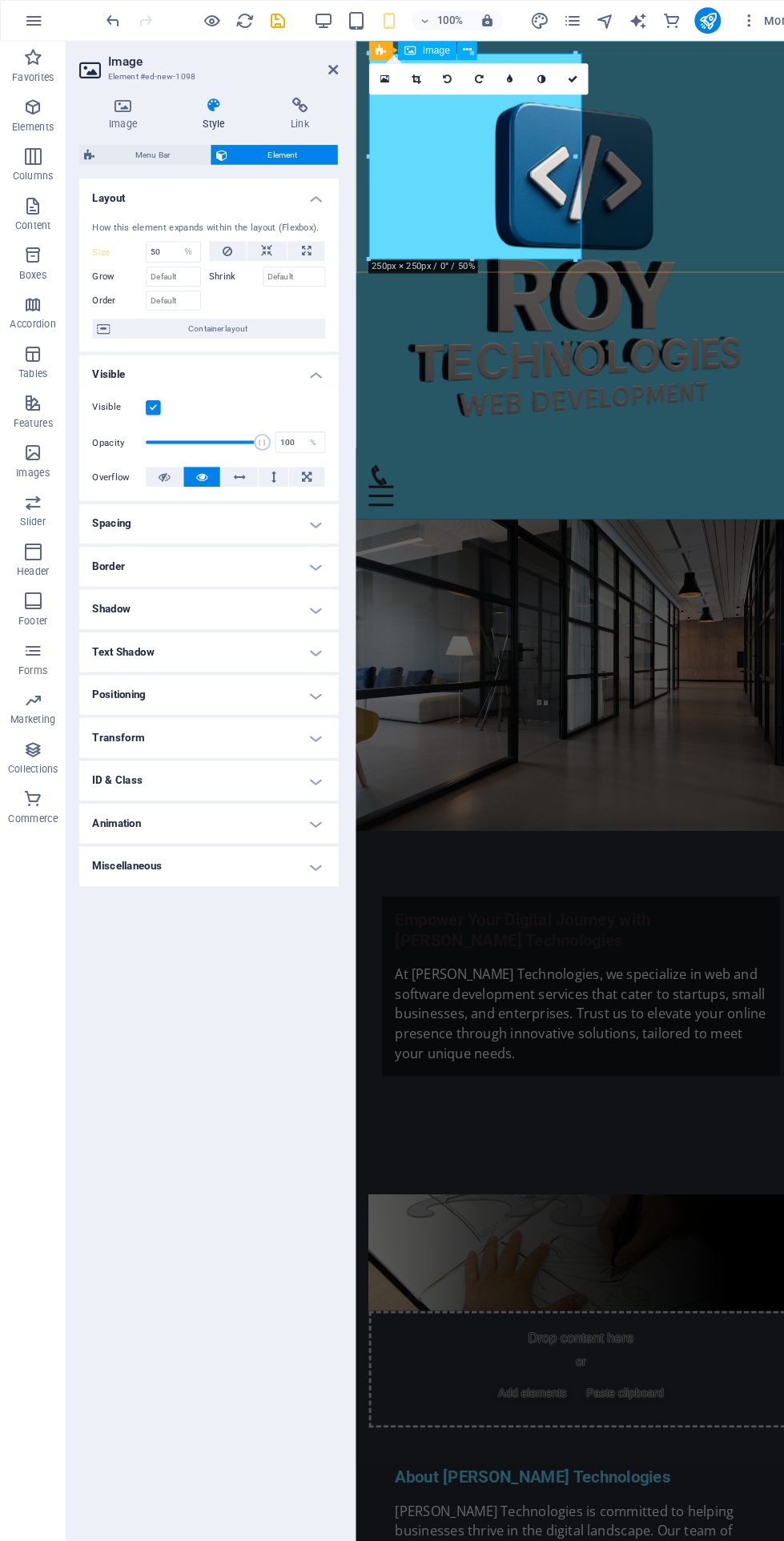
click at [467, 51] on div at bounding box center [458, 52] width 200 height 5
click at [379, 76] on link at bounding box center [374, 77] width 31 height 31
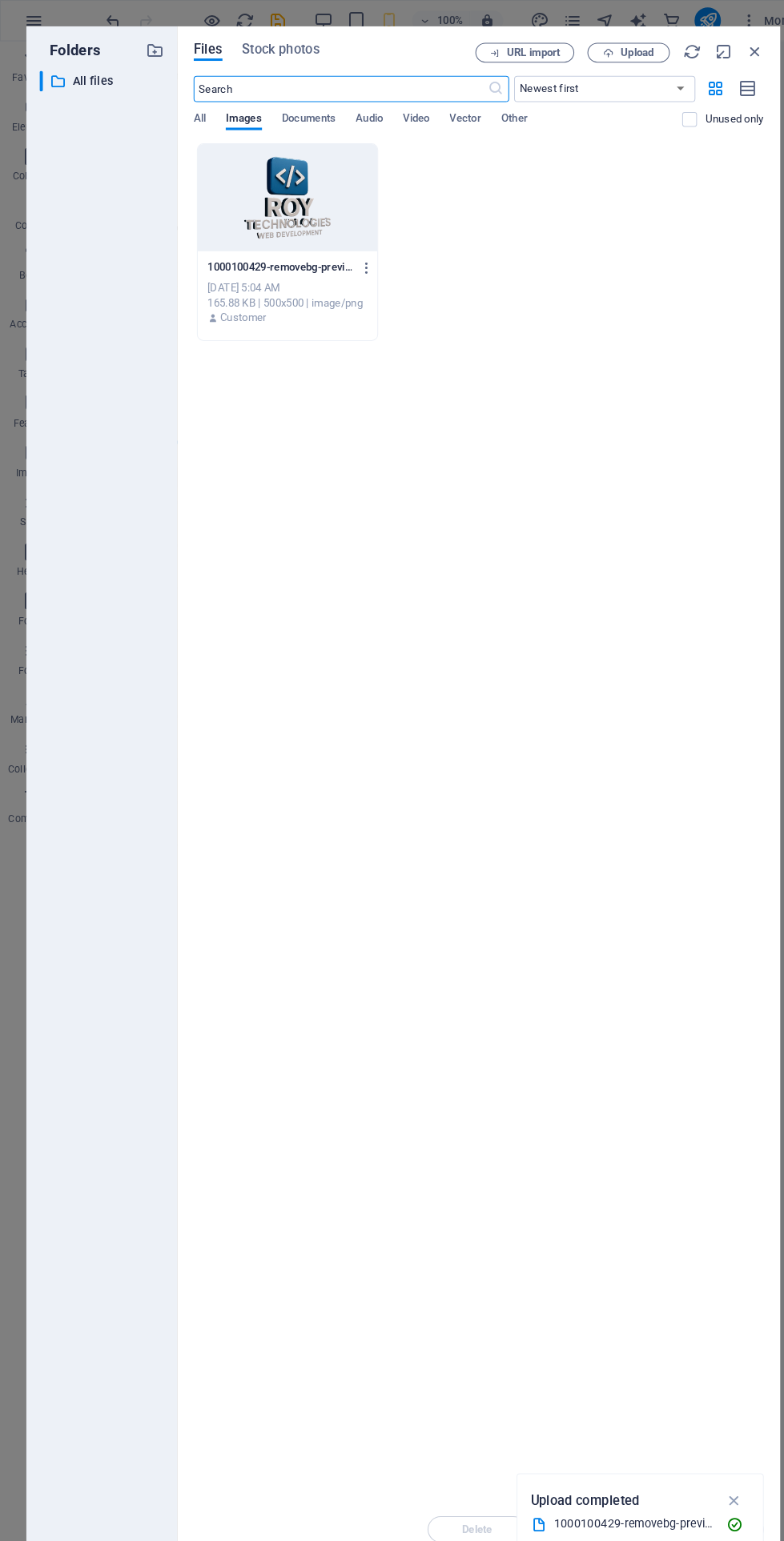
click at [733, 53] on icon "button" at bounding box center [733, 51] width 17 height 17
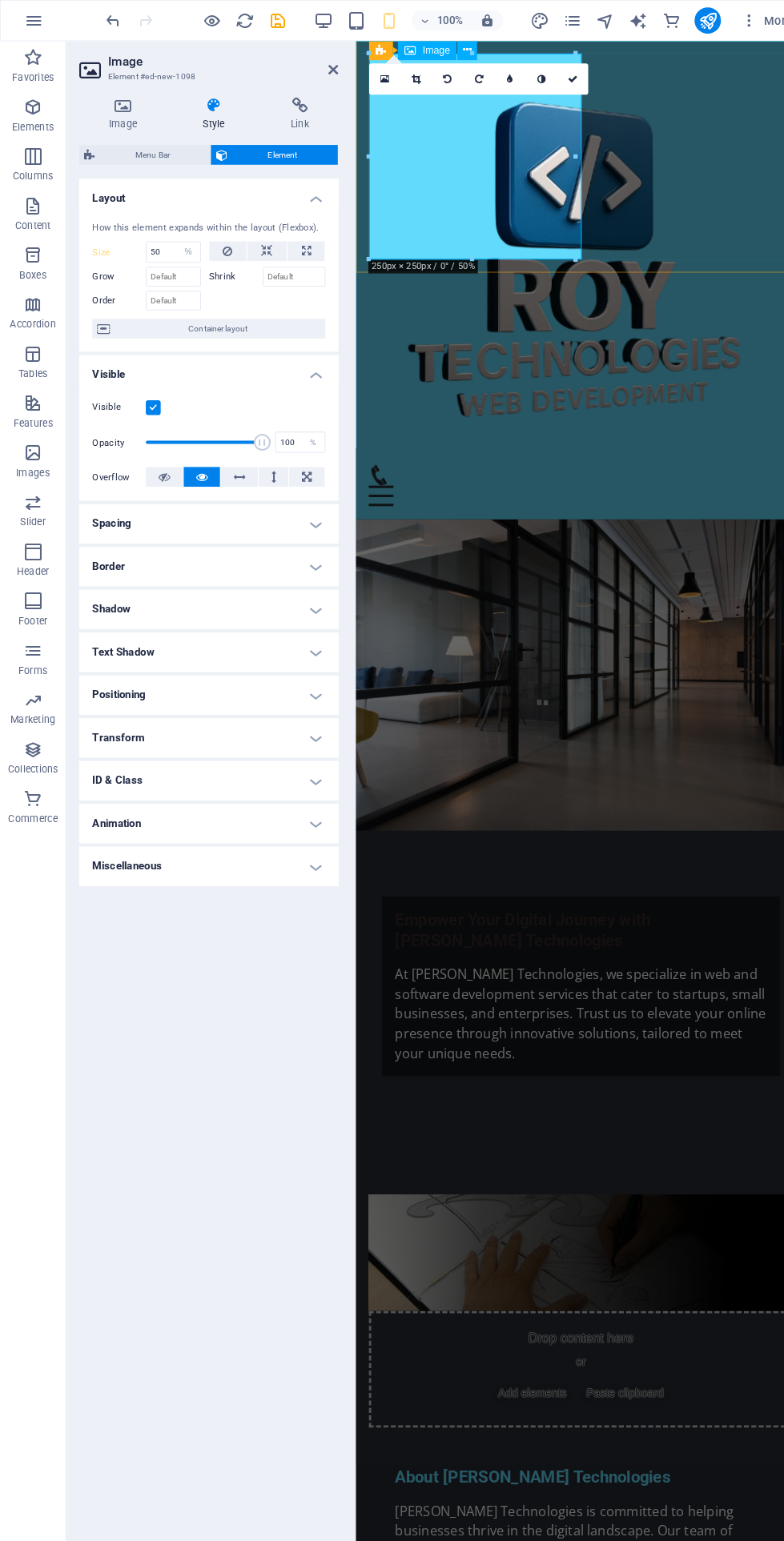
click at [435, 51] on div at bounding box center [458, 52] width 200 height 5
click at [476, 49] on div at bounding box center [458, 52] width 200 height 5
click at [457, 45] on icon at bounding box center [454, 48] width 9 height 17
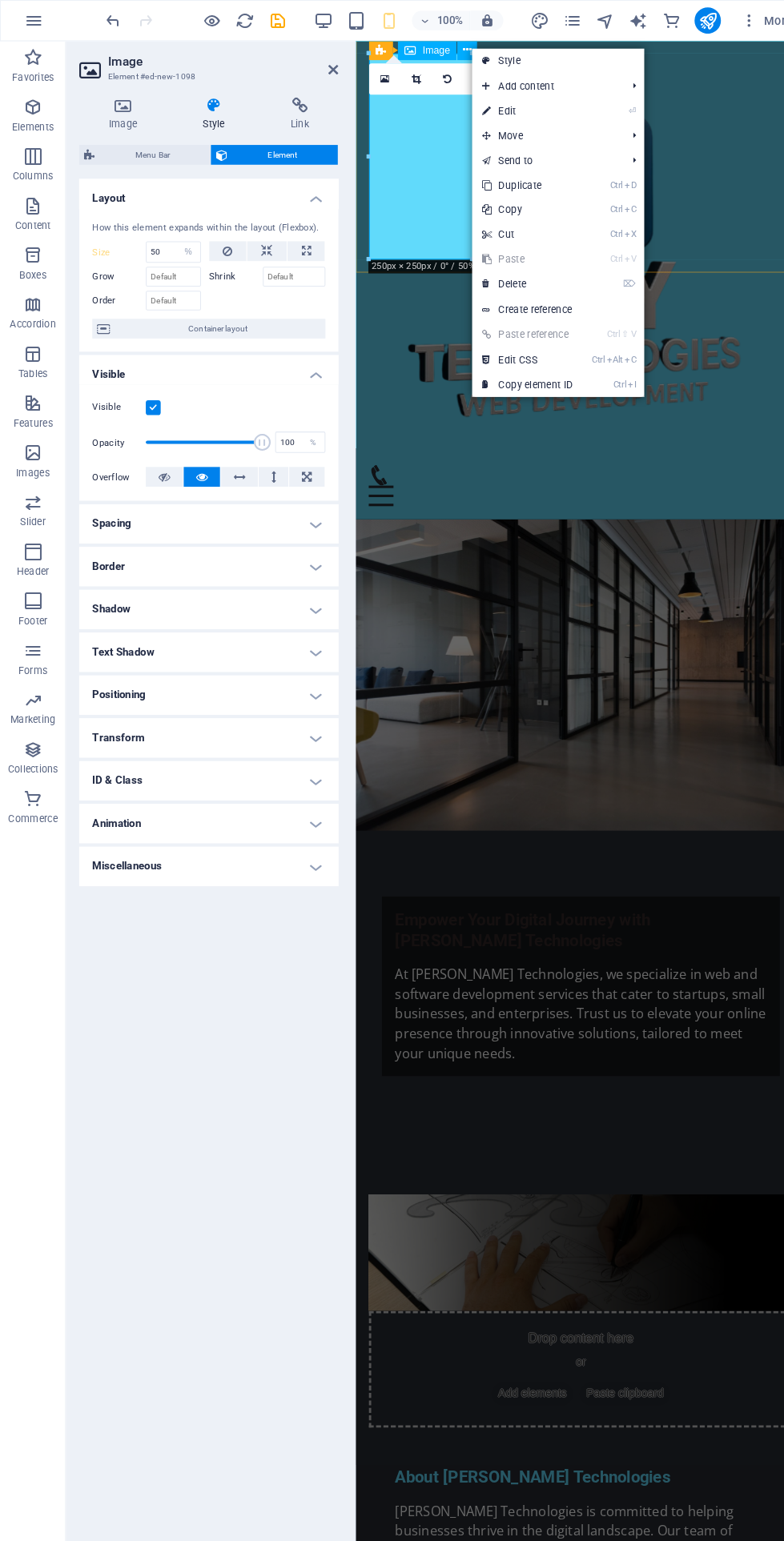
click at [217, 1098] on div "Layout How this element expands within the layout (Flexbox). Size 50 Default au…" at bounding box center [203, 838] width 252 height 1329
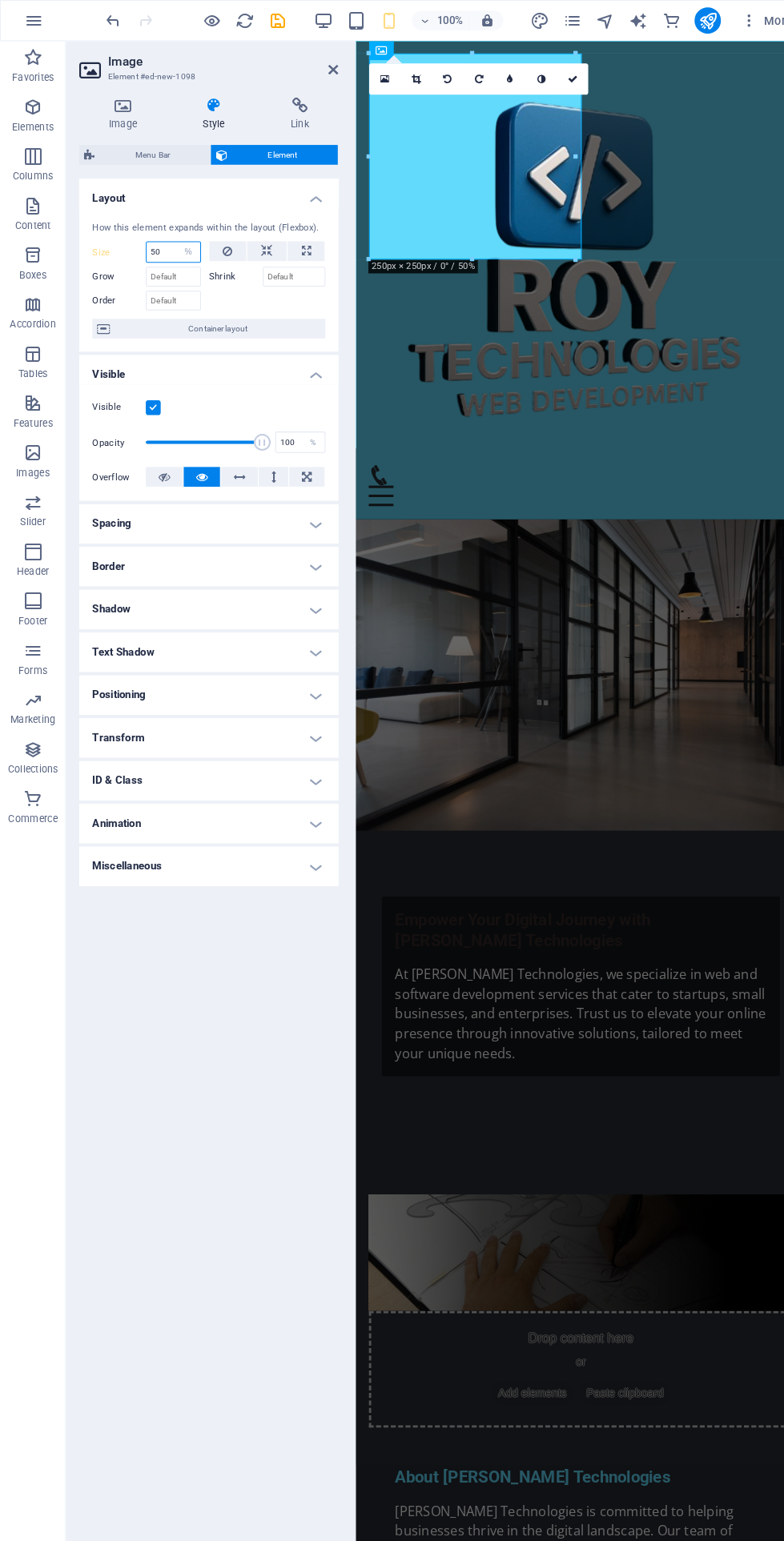
click at [161, 242] on input "50" at bounding box center [168, 245] width 52 height 19
click at [168, 157] on span "Menu Bar" at bounding box center [148, 150] width 102 height 19
click at [496, 166] on figure at bounding box center [574, 253] width 412 height 400
click at [477, 155] on figure at bounding box center [574, 253] width 412 height 400
select select "rem"
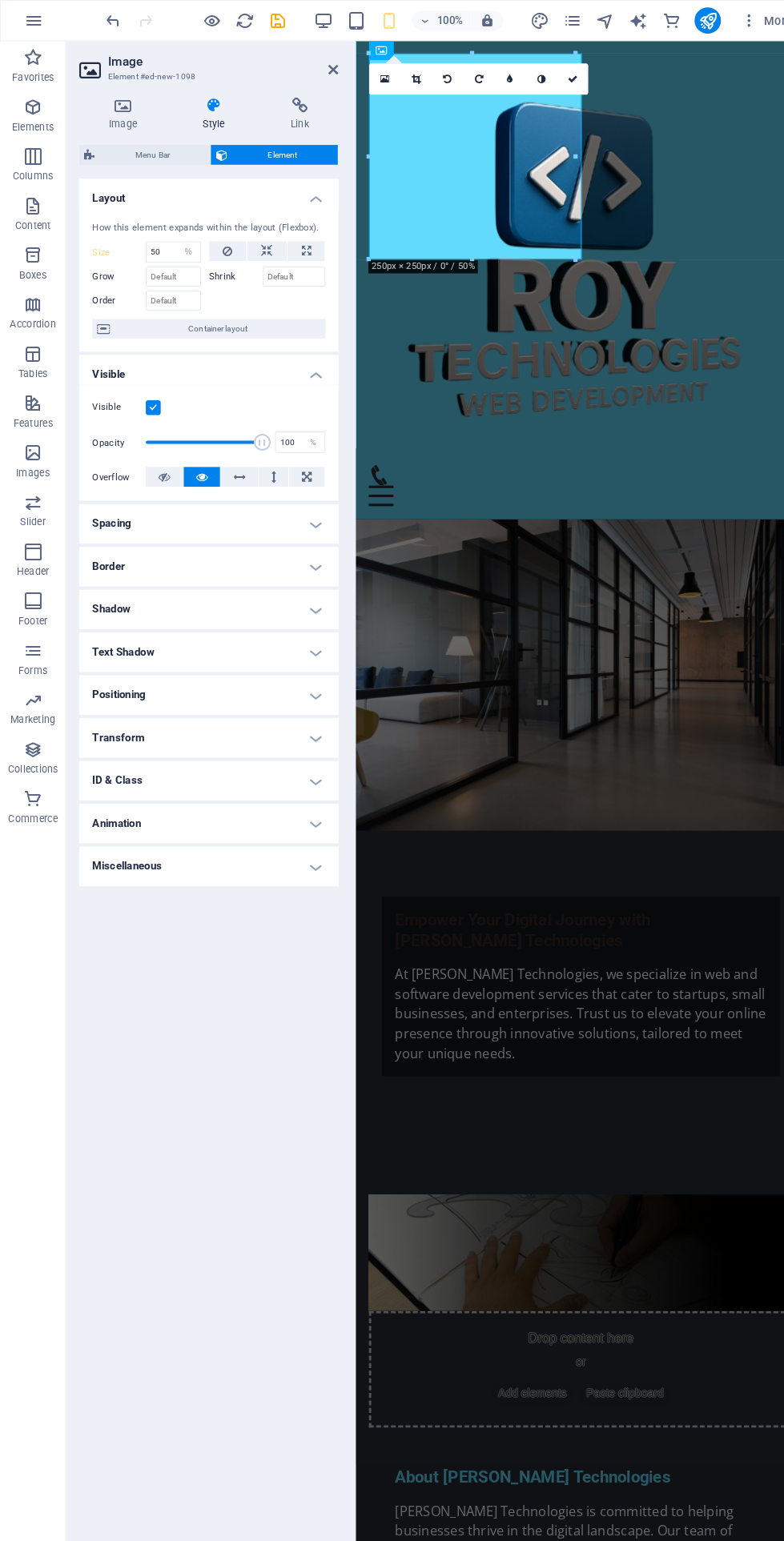
select select "preset-menu-v2-home-logo-nav-h1-image-text-menu"
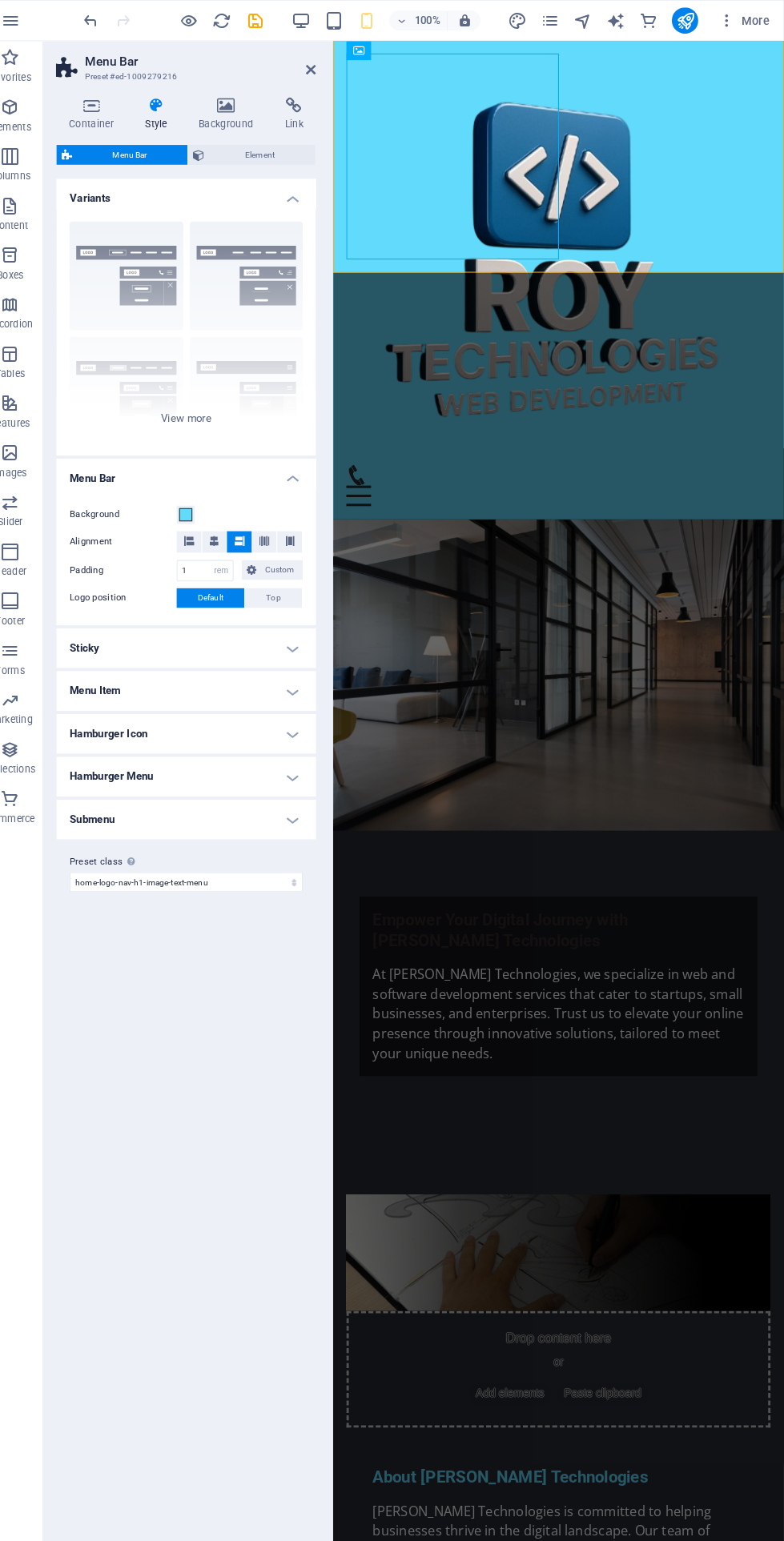
click at [323, 67] on icon at bounding box center [324, 67] width 10 height 13
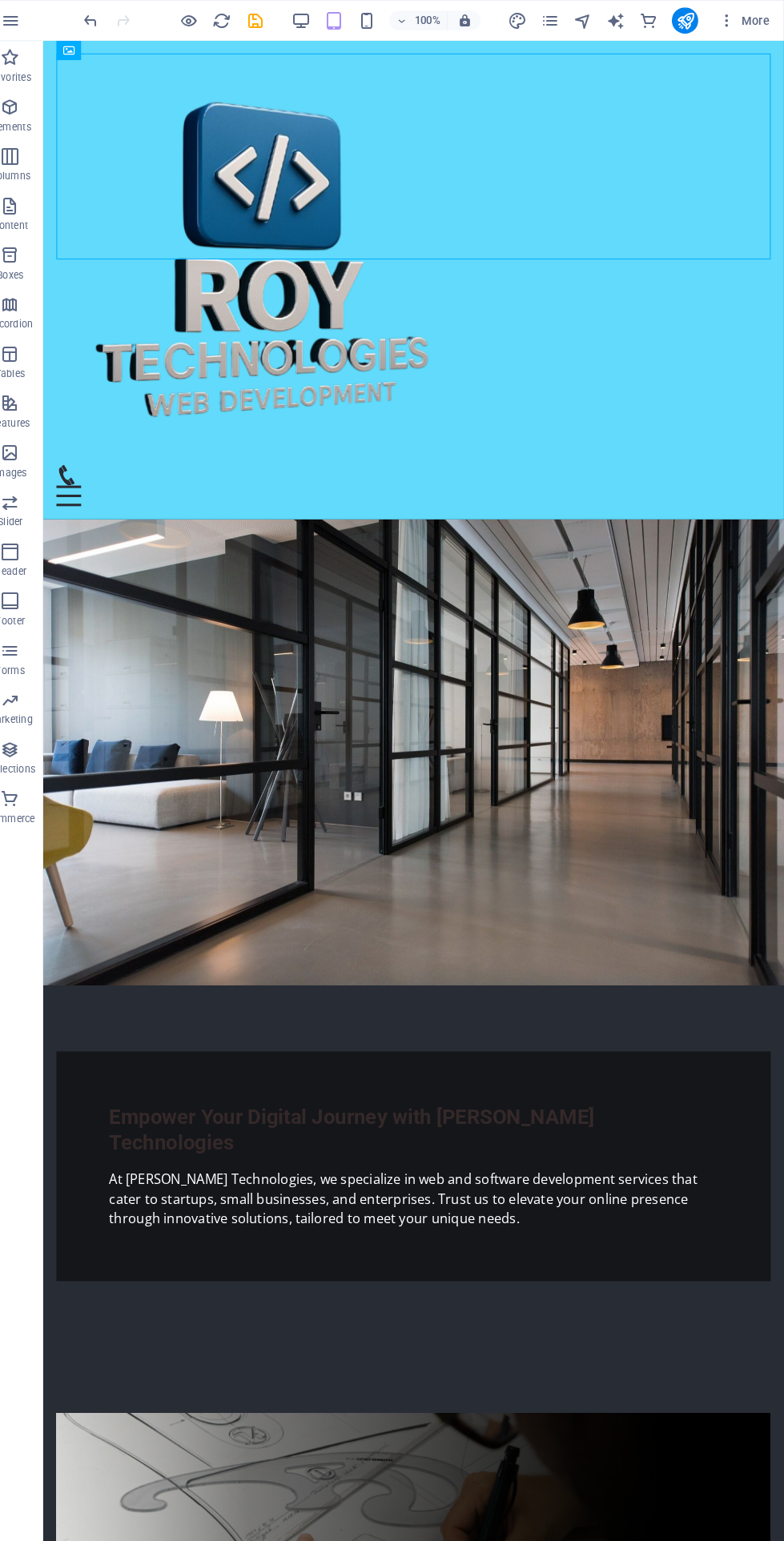
click at [158, 163] on figure at bounding box center [402, 253] width 694 height 400
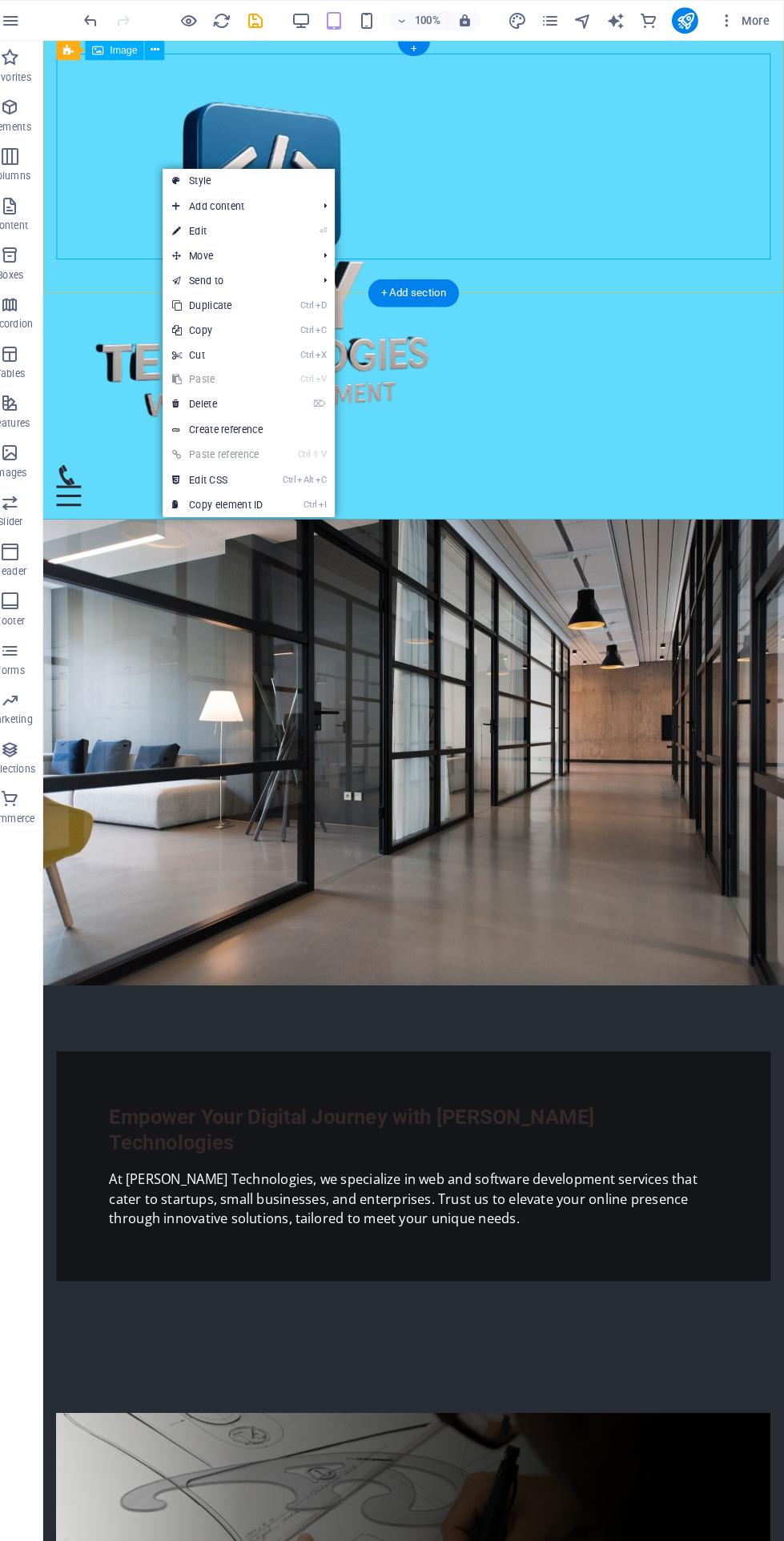
click at [284, 224] on link "⏎ Edit" at bounding box center [233, 225] width 107 height 24
select select "%"
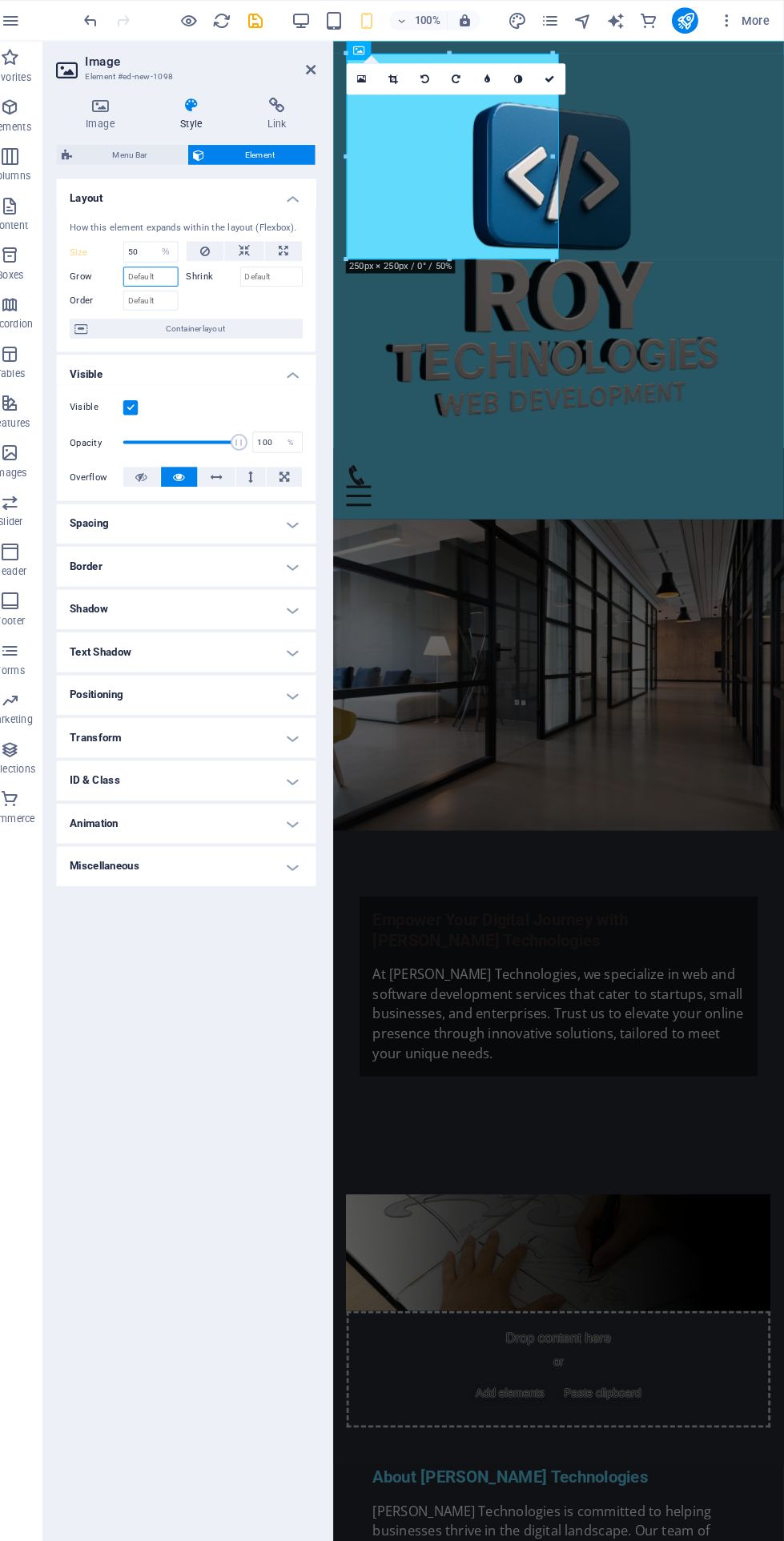
click at [171, 267] on input "Grow" at bounding box center [168, 269] width 53 height 19
click at [297, 244] on icon at bounding box center [298, 244] width 9 height 19
type input "100"
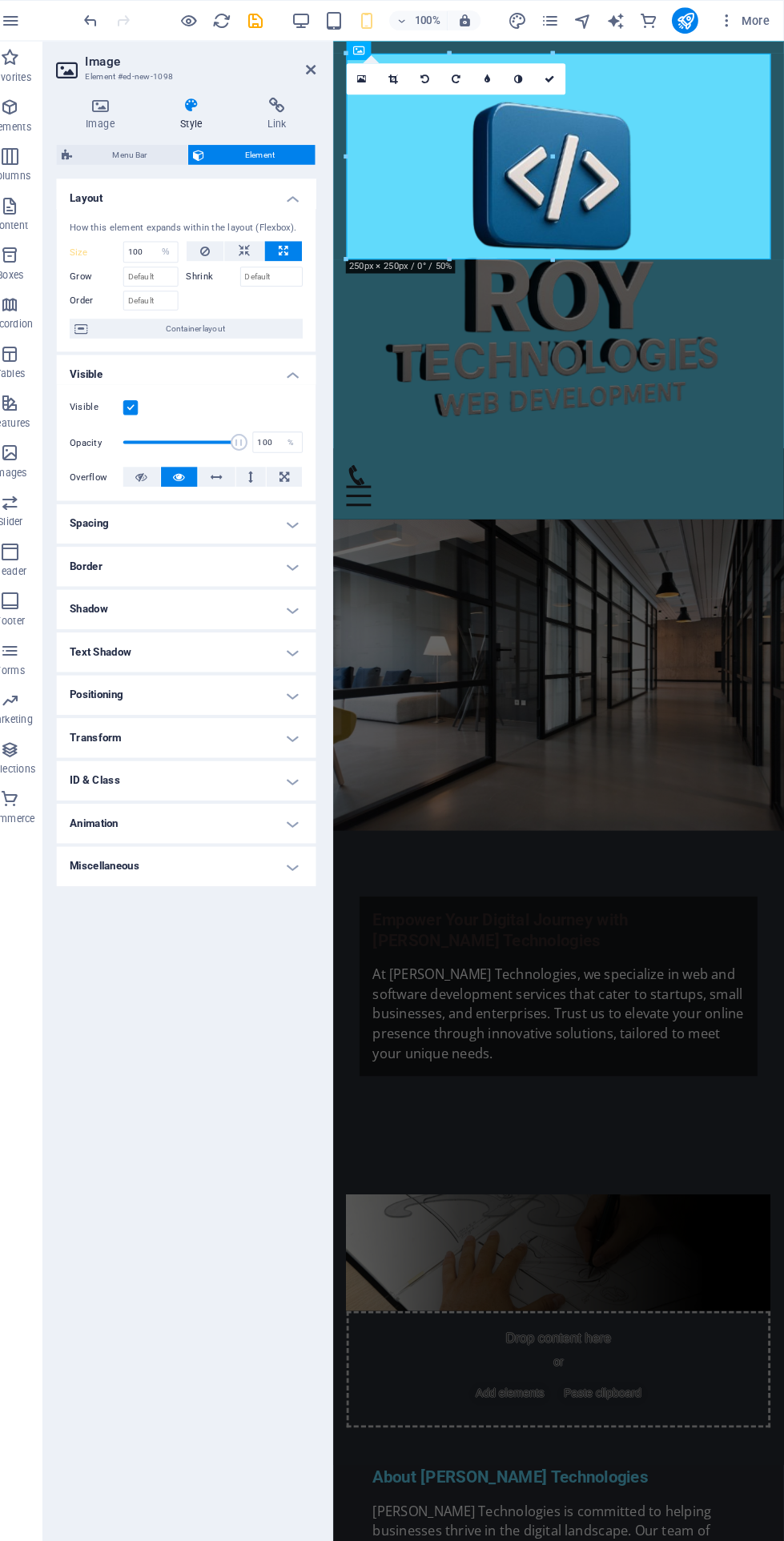
click at [265, 247] on icon at bounding box center [259, 244] width 11 height 19
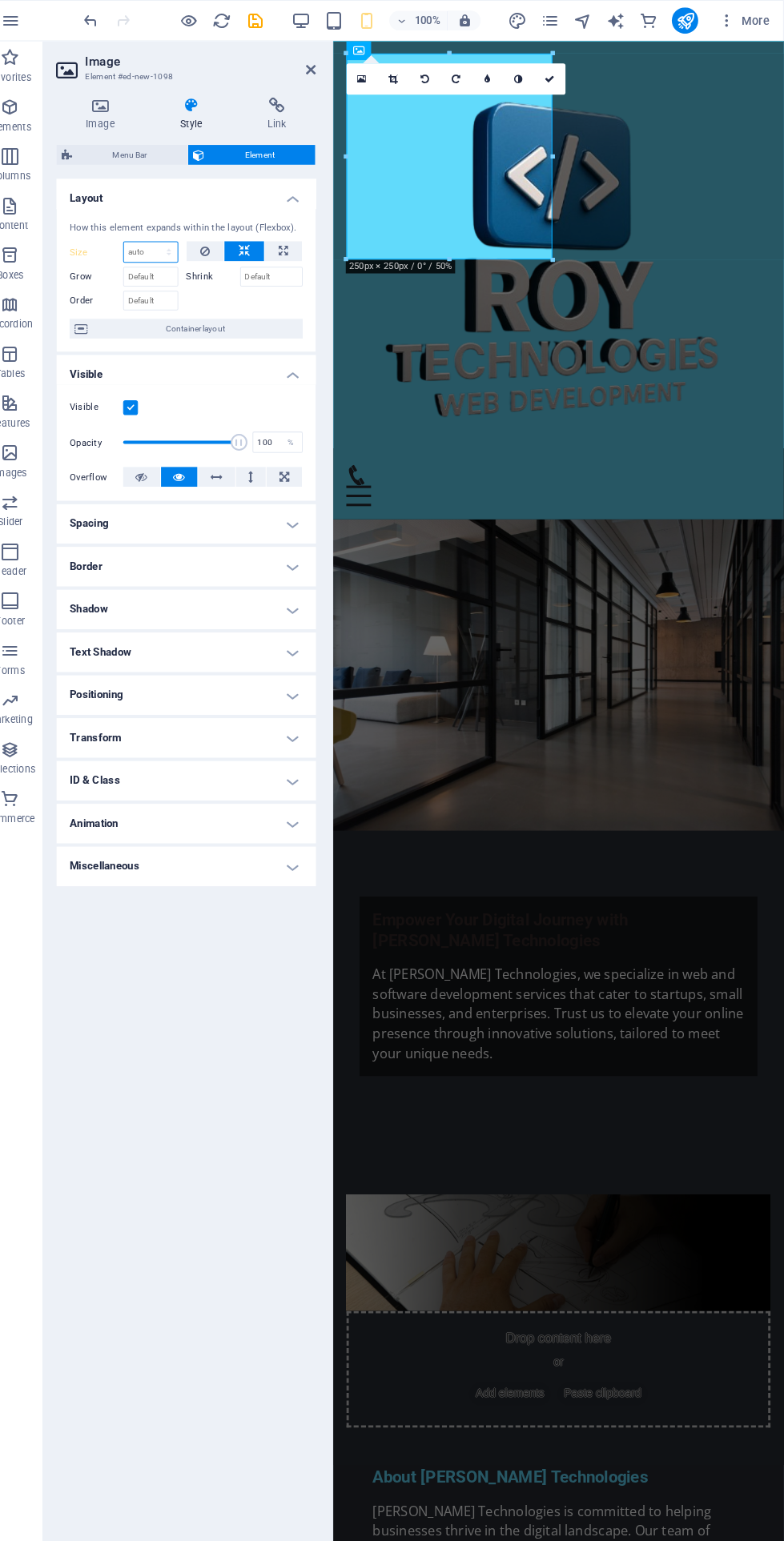
click at [172, 236] on select "Default auto px % 1/1 1/2 1/3 1/4 1/5 1/6 1/7 1/8 1/9 1/10" at bounding box center [168, 245] width 52 height 19
select select "%"
click at [171, 236] on select "Default auto px % 1/1 1/2 1/3 1/4 1/5 1/6 1/7 1/8 1/9 1/10" at bounding box center [168, 245] width 52 height 19
type input "100"
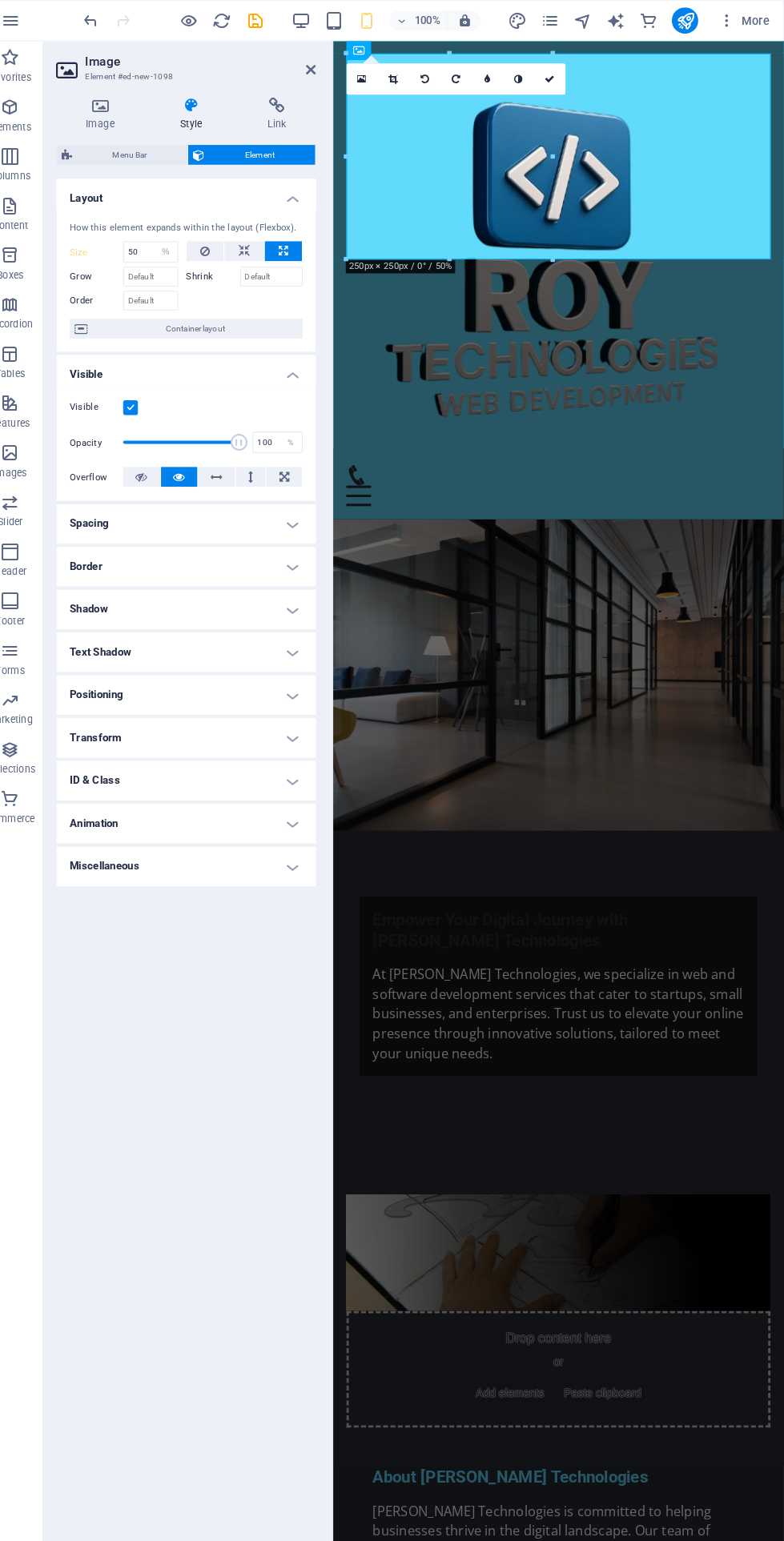
click at [283, 924] on div "Layout How this element expands within the layout (Flexbox). Size 50 Default au…" at bounding box center [203, 838] width 252 height 1329
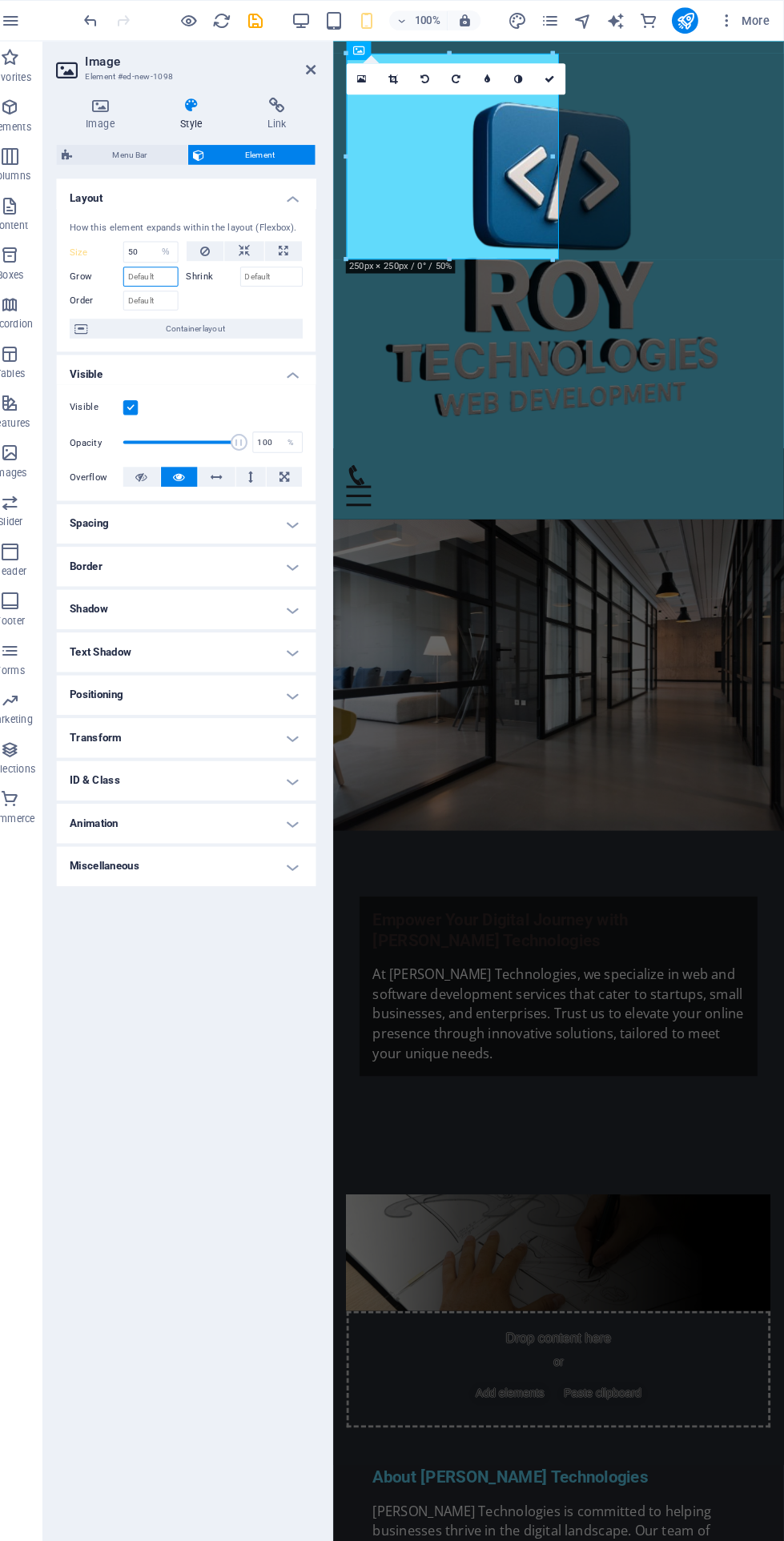
click at [174, 267] on input "Grow" at bounding box center [168, 269] width 53 height 19
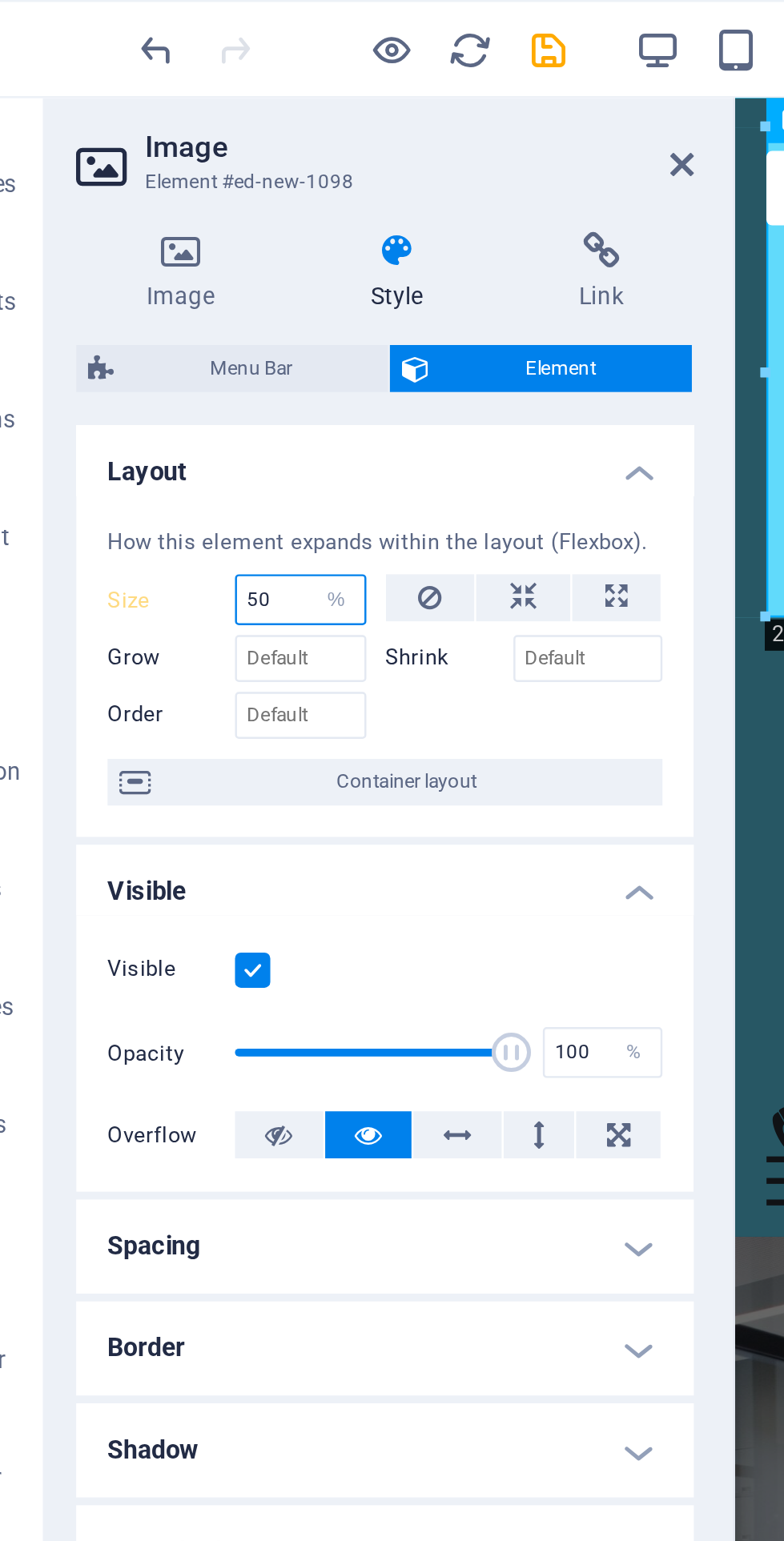
click at [172, 243] on select "Default auto px % 1/1 1/2 1/3 1/4 1/5 1/6 1/7 1/8 1/9 1/10" at bounding box center [183, 245] width 23 height 19
click at [166, 247] on input "50" at bounding box center [168, 245] width 52 height 19
type input "5"
type input "10"
click at [270, 61] on h2 "Image" at bounding box center [217, 60] width 224 height 15
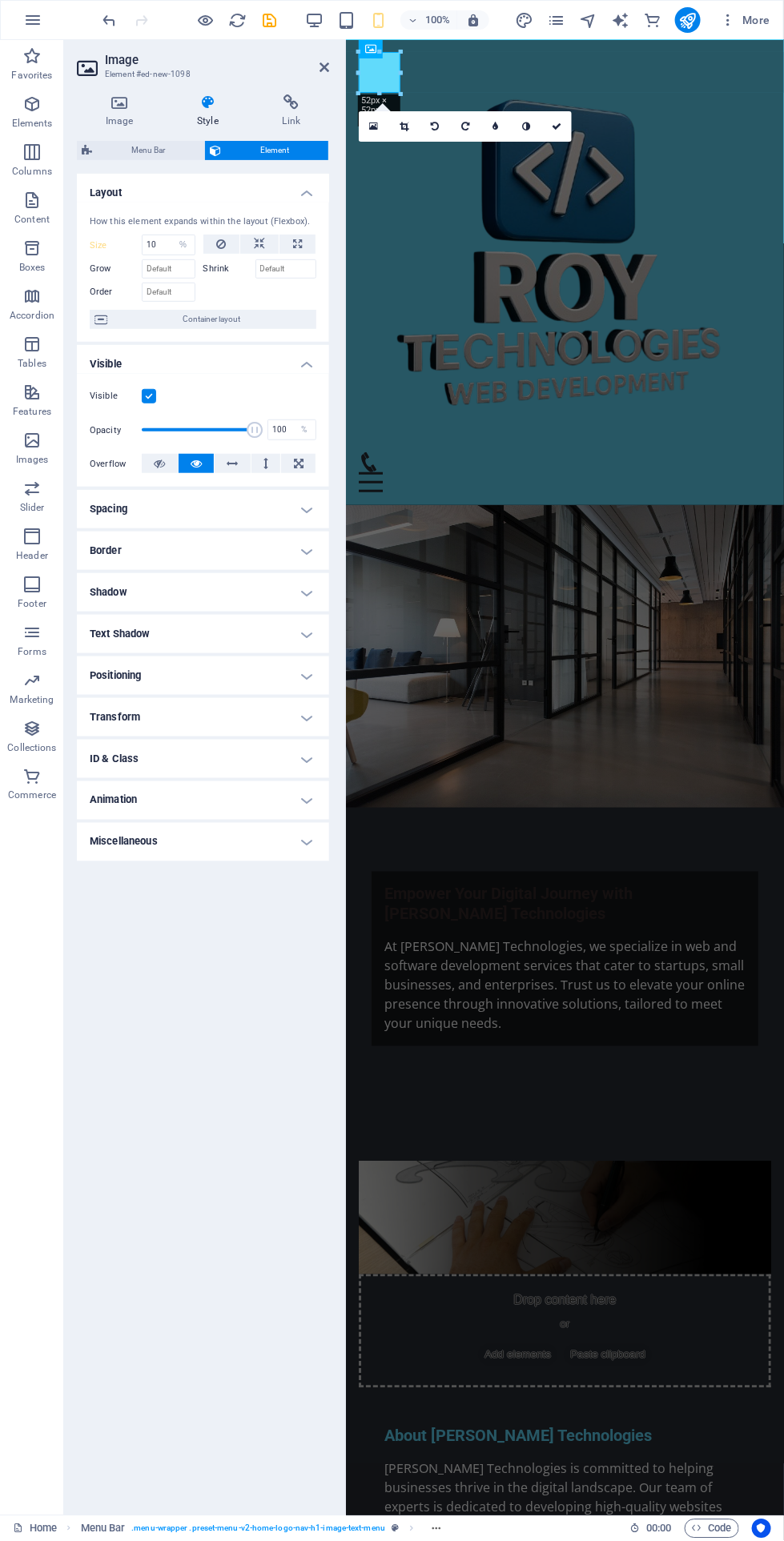
click at [272, 19] on icon "save" at bounding box center [270, 20] width 18 height 18
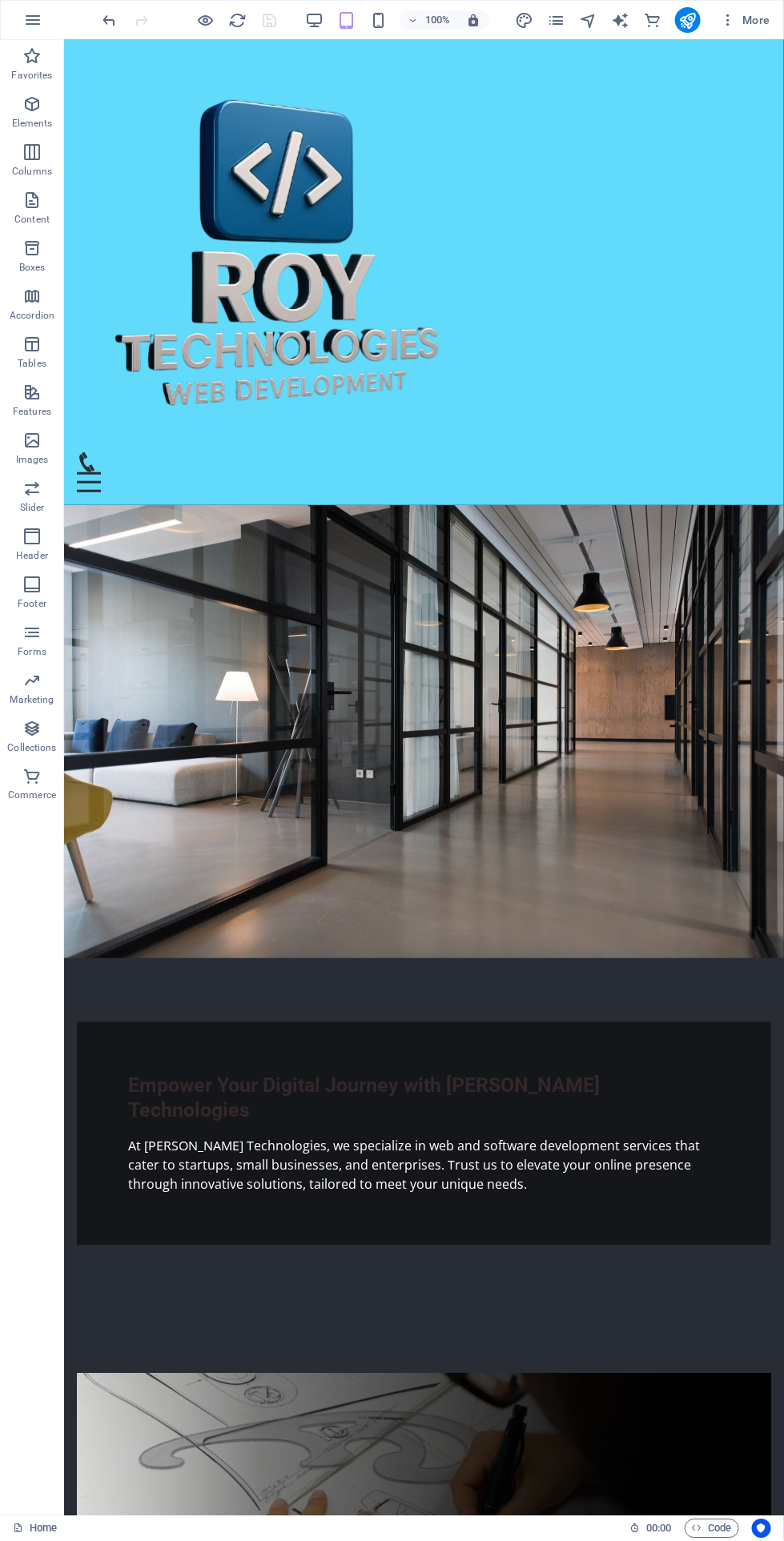
scroll to position [15, 0]
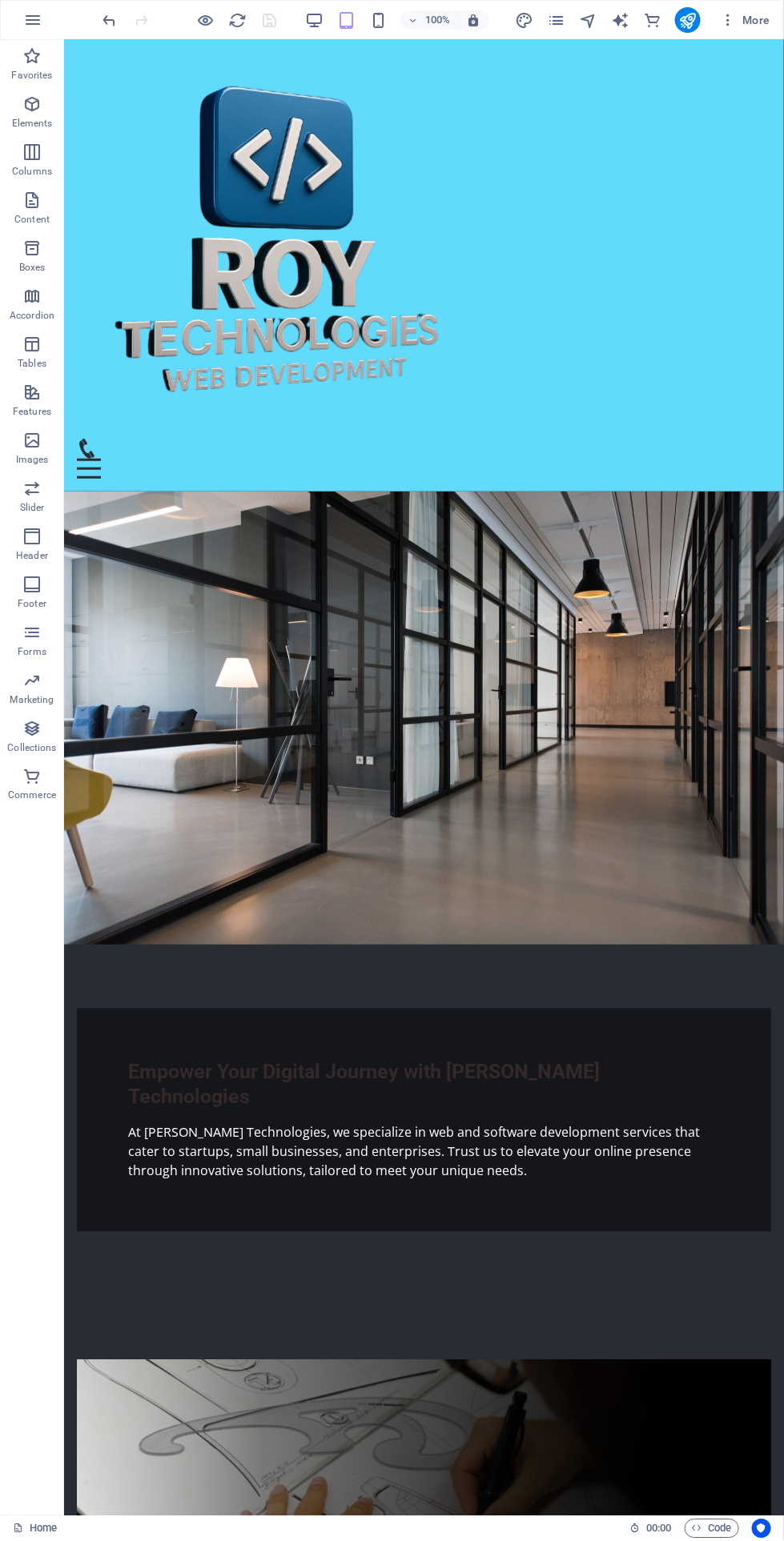
click at [206, 160] on figure at bounding box center [423, 237] width 694 height 400
click at [186, 132] on figure at bounding box center [423, 237] width 694 height 400
click at [210, 137] on figure at bounding box center [423, 237] width 694 height 400
click at [165, 162] on figure at bounding box center [423, 237] width 694 height 400
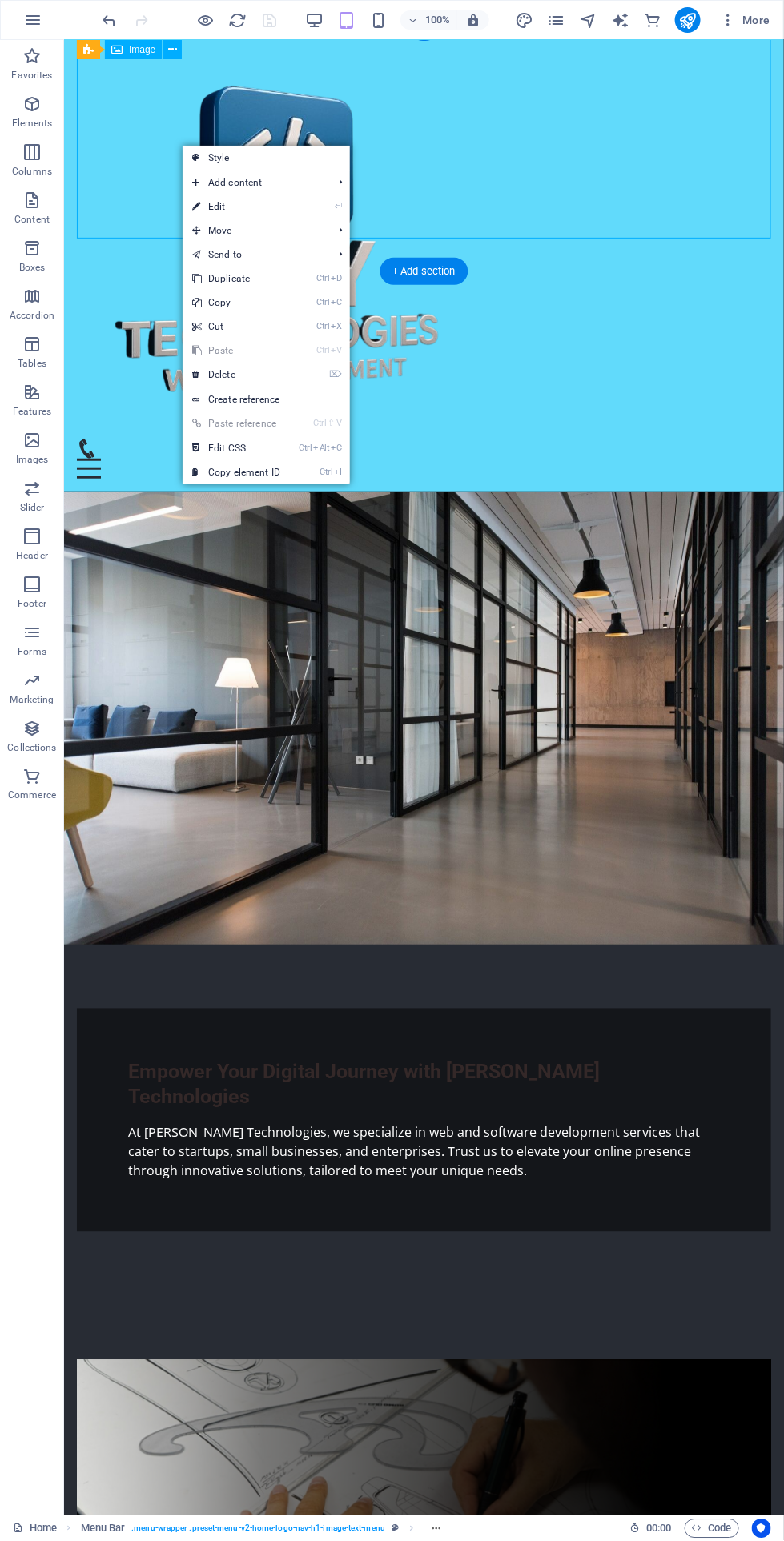
click at [290, 213] on link "⏎ Edit" at bounding box center [236, 207] width 107 height 24
select select "%"
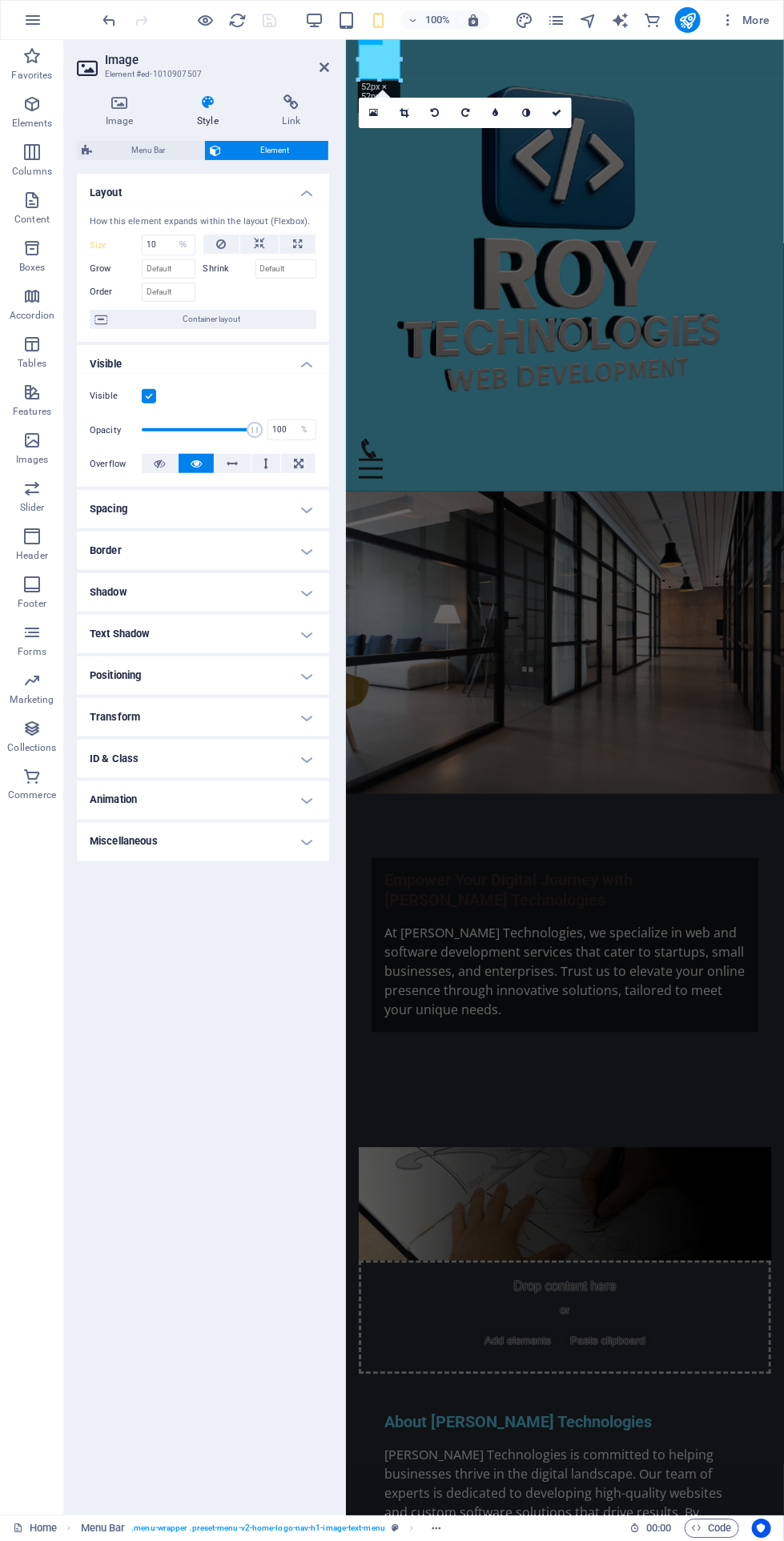
click at [684, 19] on icon "publish" at bounding box center [687, 20] width 18 height 18
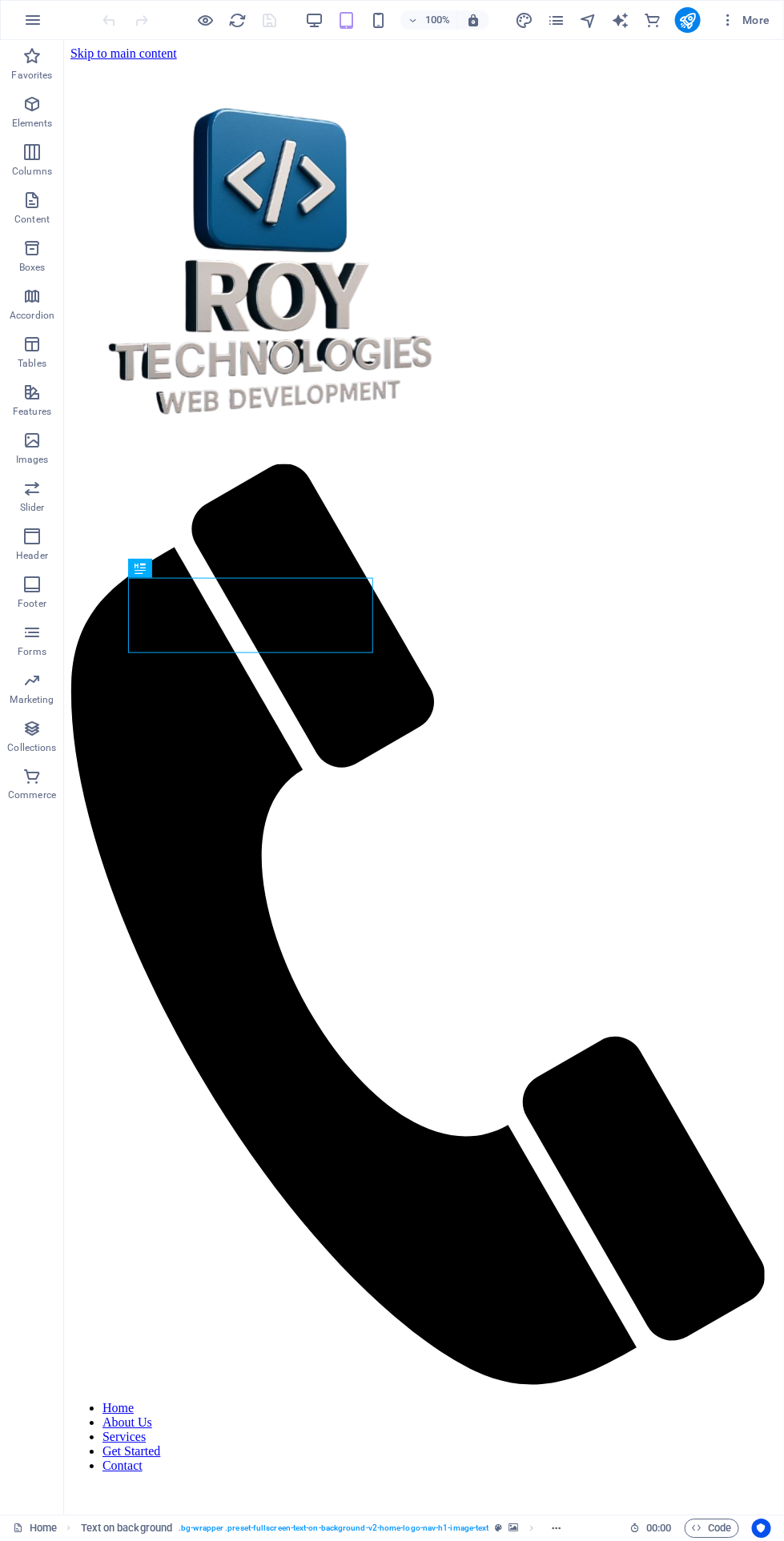
scroll to position [23, 0]
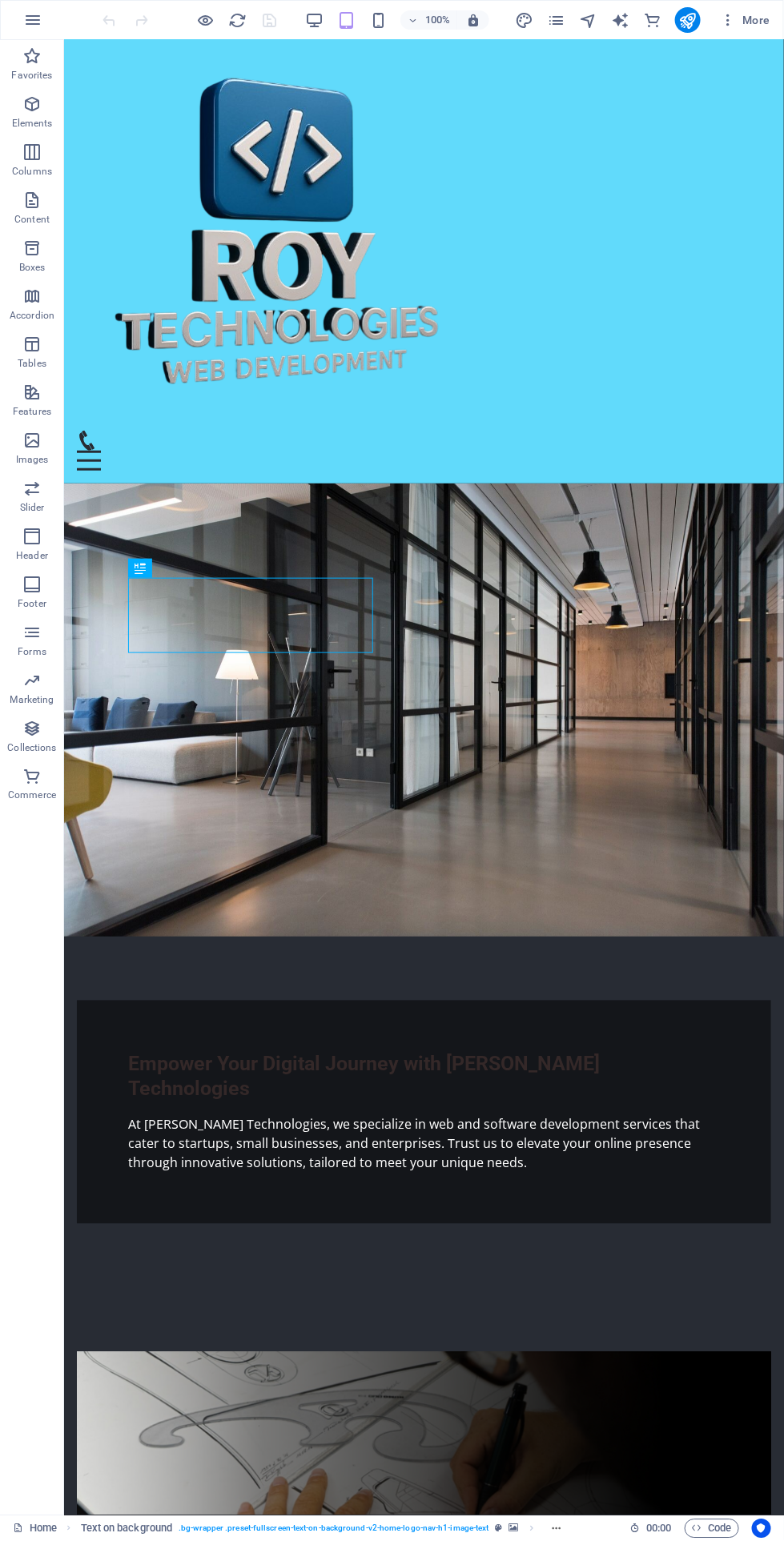
click at [385, 22] on icon "button" at bounding box center [378, 20] width 18 height 18
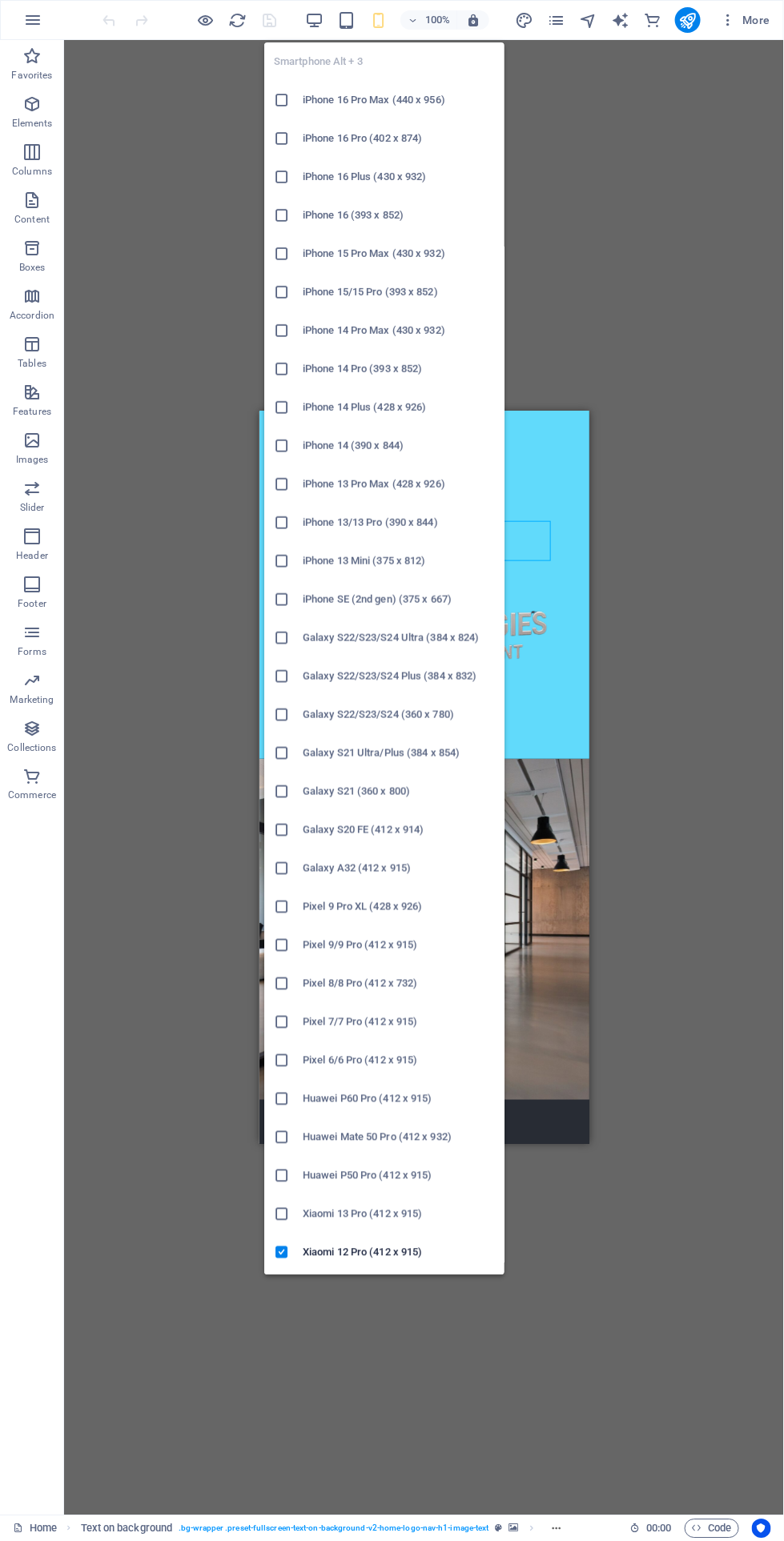
click at [438, 1243] on h6 "Xiaomi 12 Pro (412 x 915)" at bounding box center [399, 1253] width 192 height 19
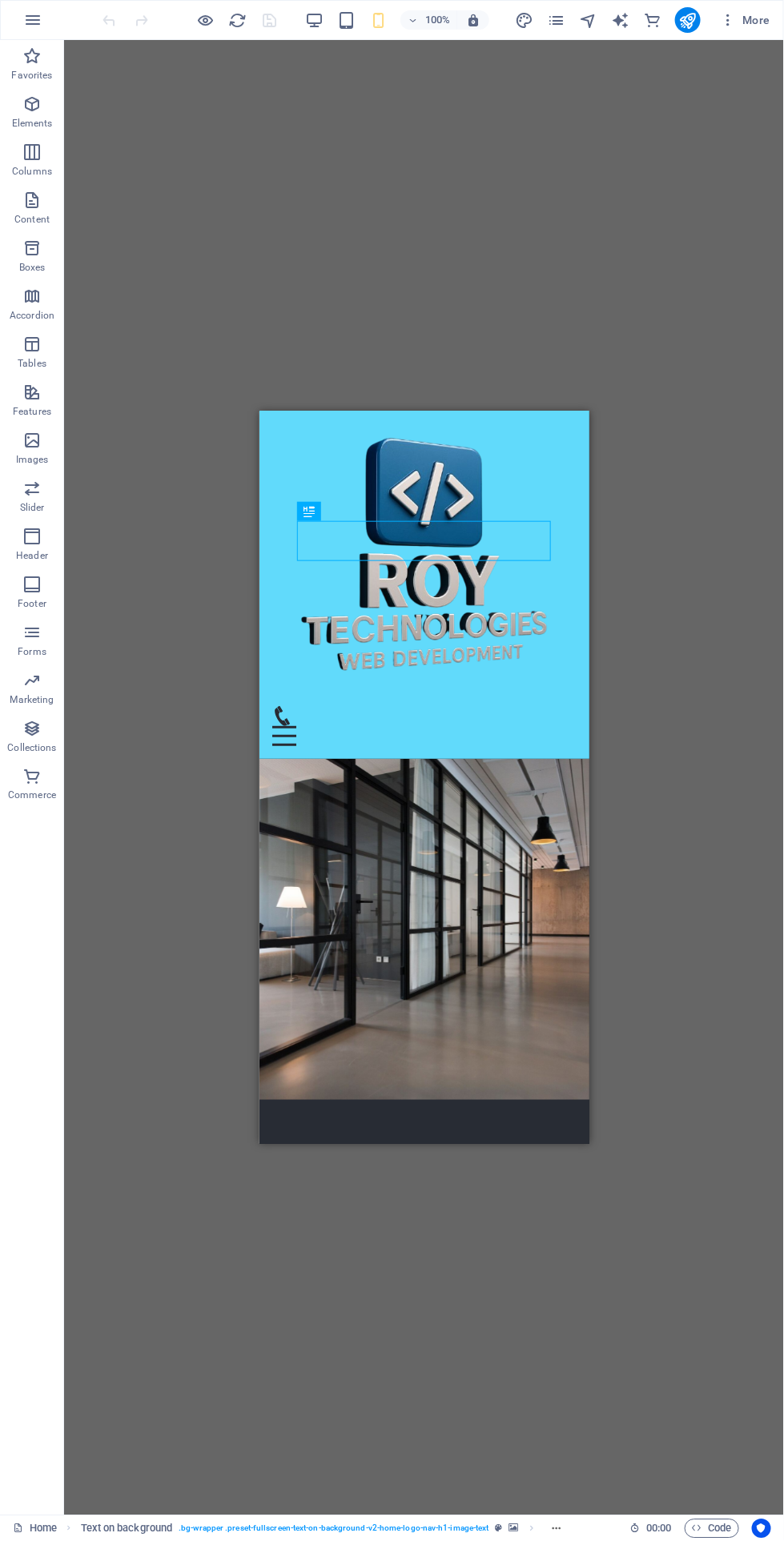
click at [736, 895] on div "Drag here to replace the existing content. Press “Ctrl” if you want to create a…" at bounding box center [423, 778] width 719 height 1476
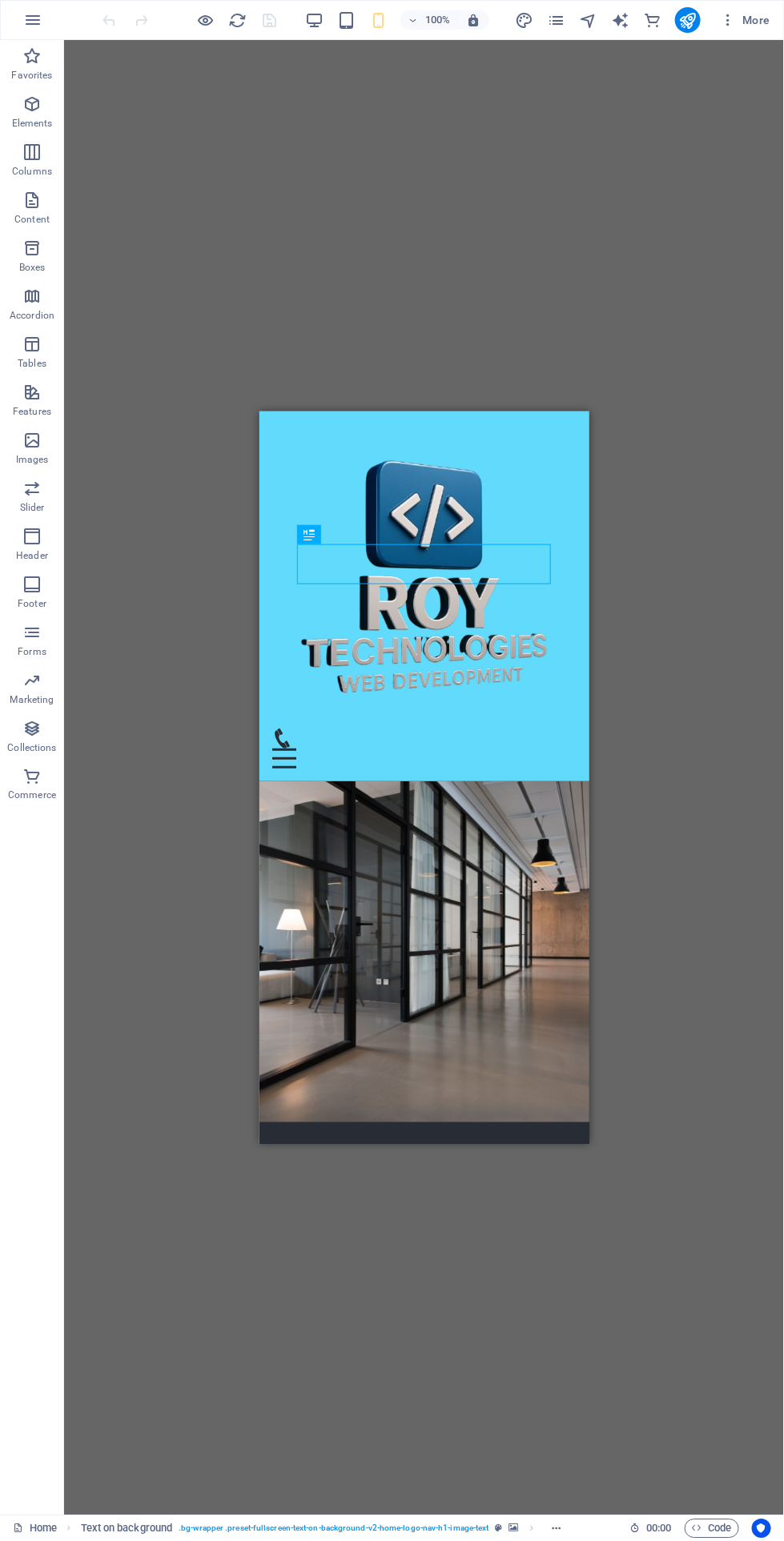
click at [459, 1199] on div "Empower Your Digital Journey with [PERSON_NAME] Technologies" at bounding box center [423, 1219] width 253 height 40
click at [398, 537] on div "Container H2" at bounding box center [347, 534] width 101 height 20
click at [387, 533] on button at bounding box center [380, 534] width 19 height 19
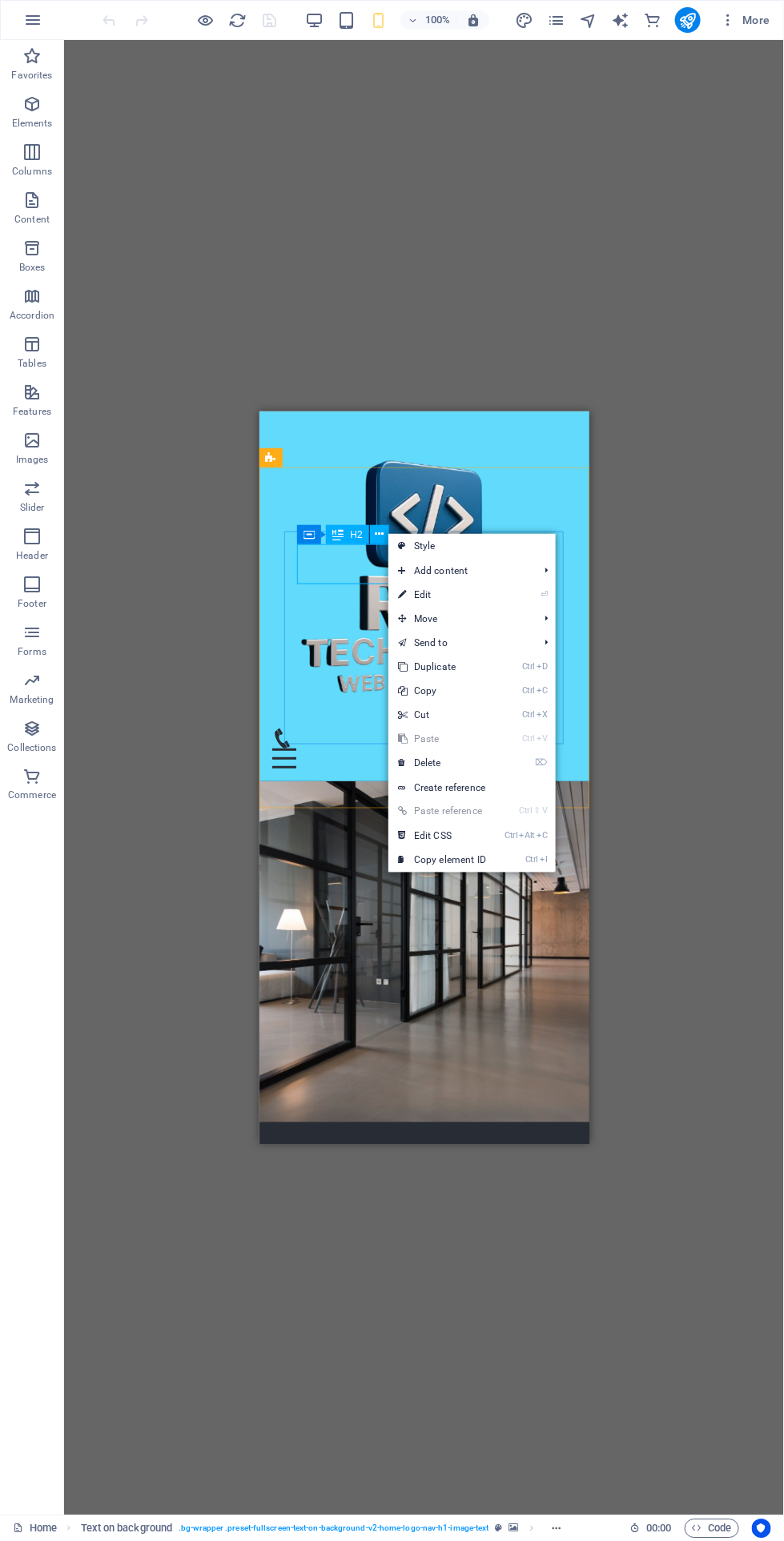
click at [492, 534] on link "Style" at bounding box center [472, 547] width 168 height 24
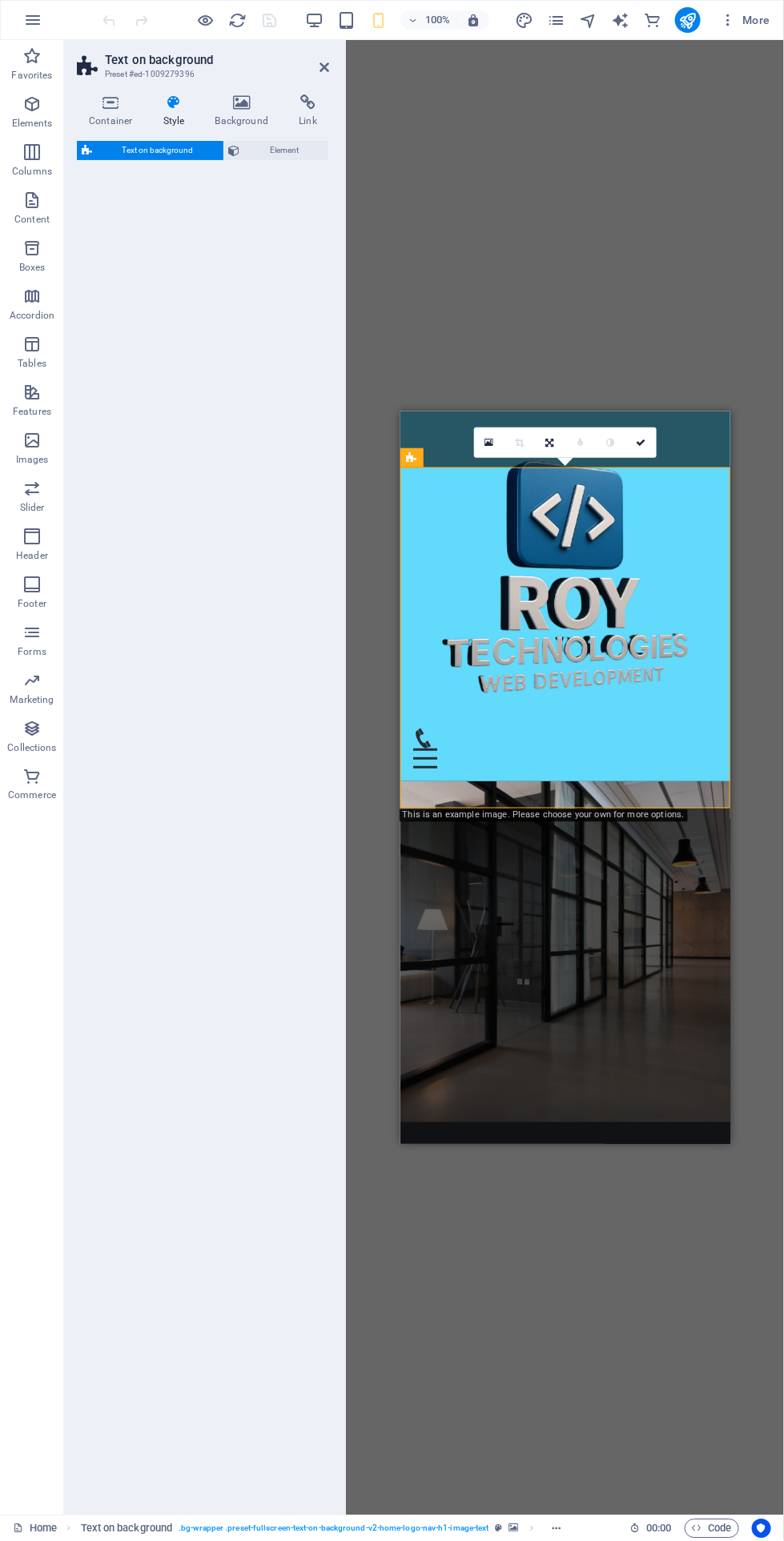
select select "%"
select select "rem"
select select "px"
select select "preset-fullscreen-text-on-background-v2-home-logo-nav-h1-image-text"
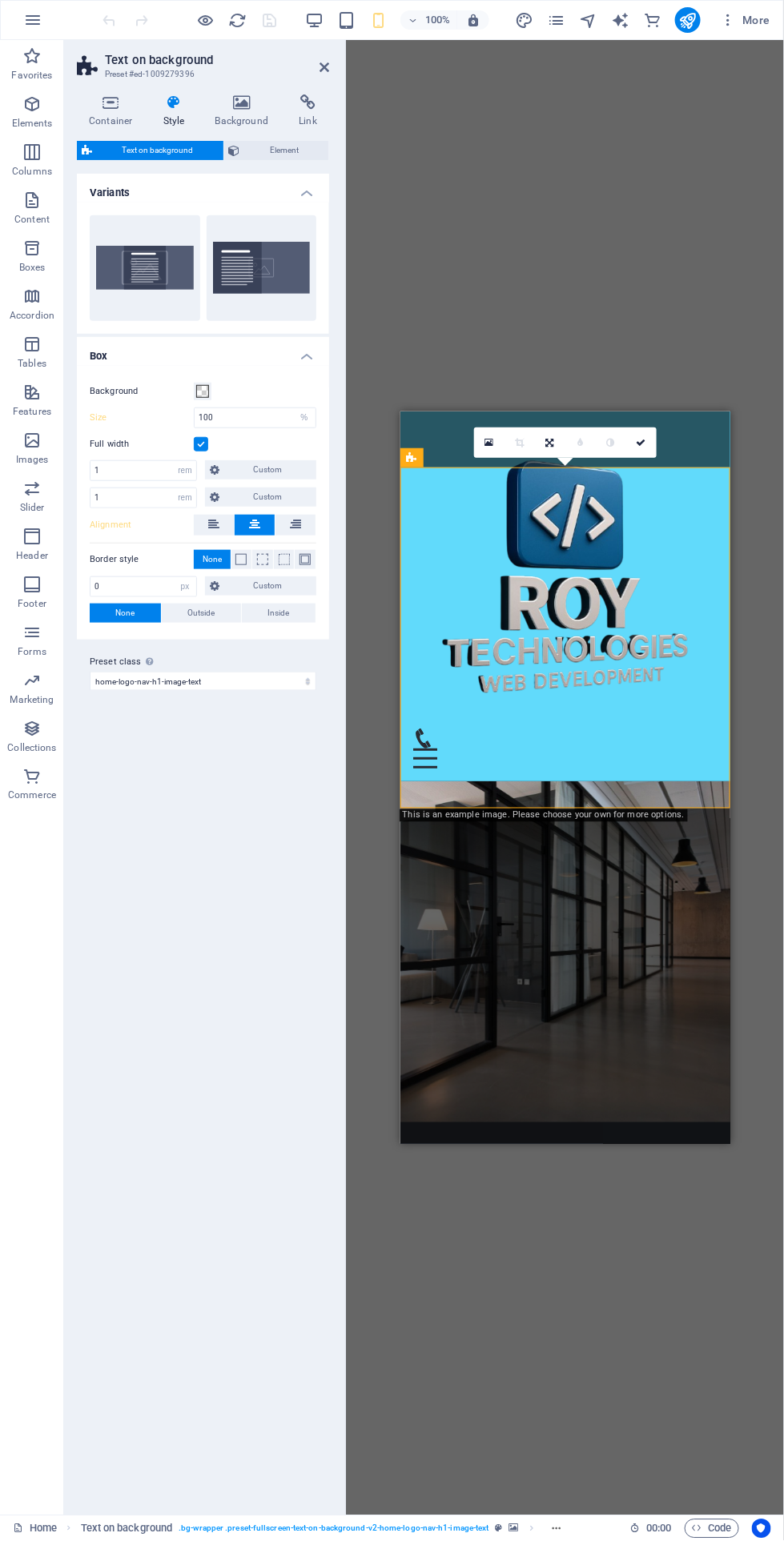
click at [292, 152] on span "Element" at bounding box center [285, 150] width 79 height 19
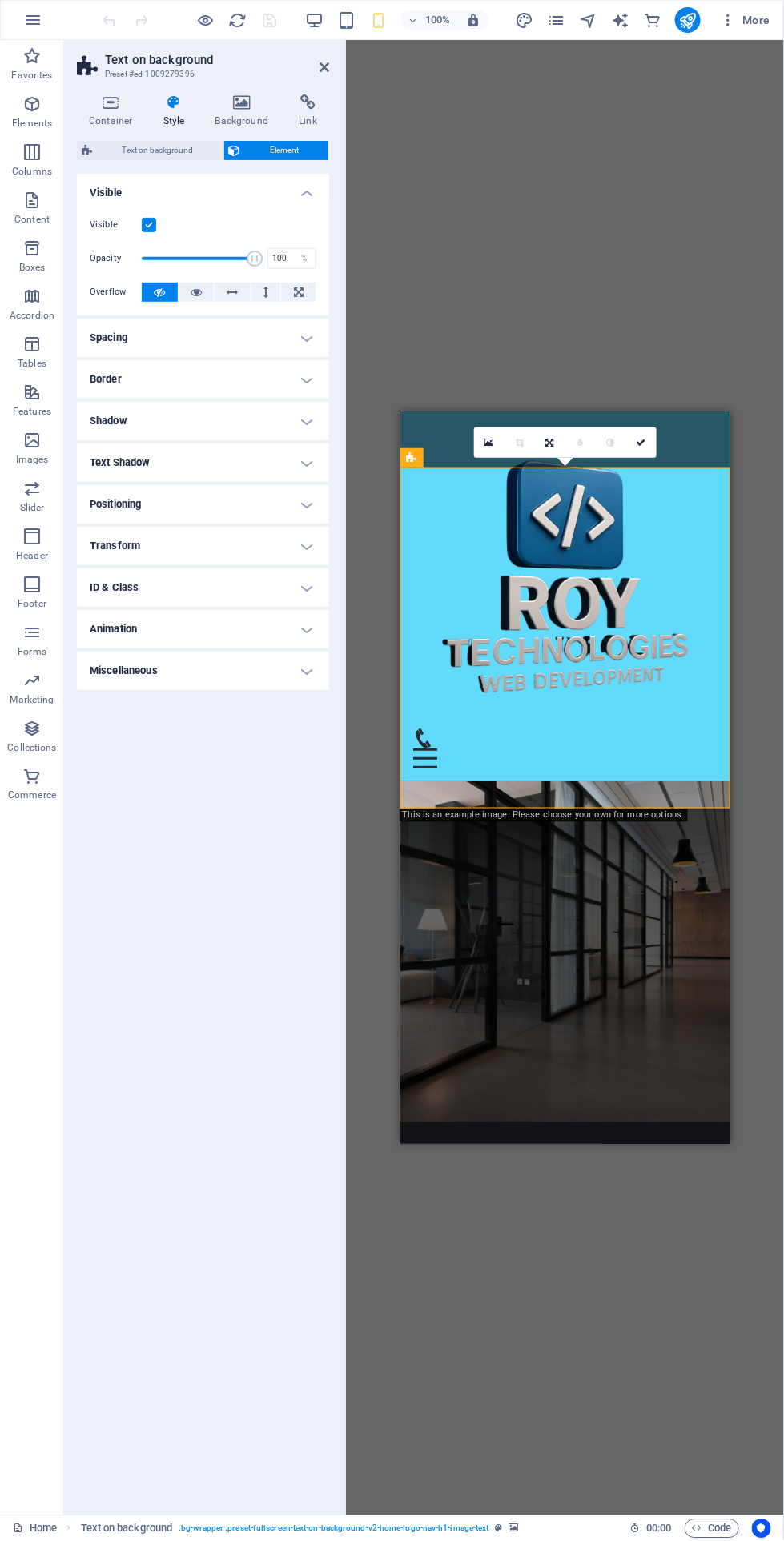
click at [194, 148] on span "Text on background" at bounding box center [157, 150] width 121 height 19
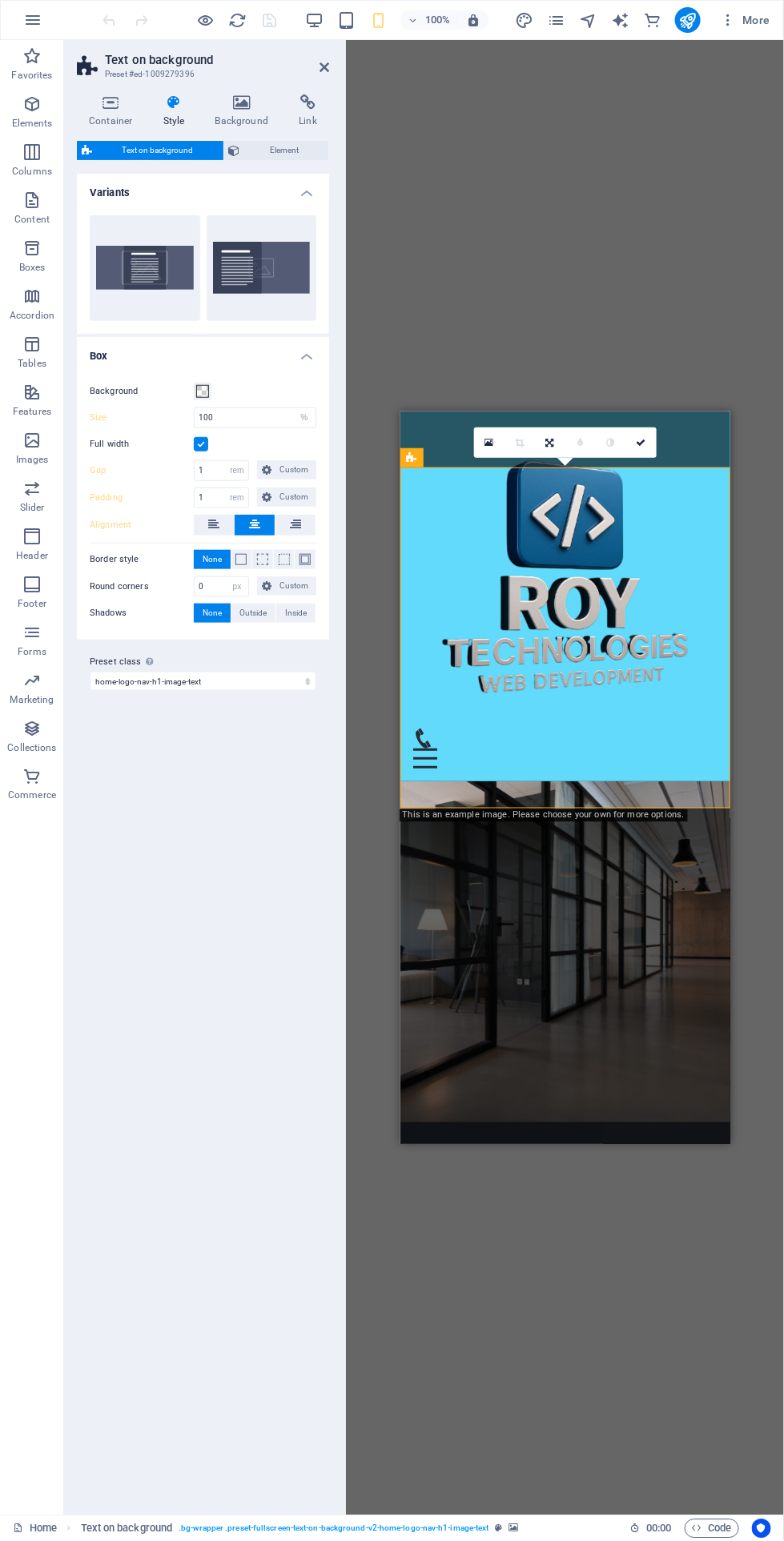
click at [302, 149] on span "Element" at bounding box center [285, 150] width 79 height 19
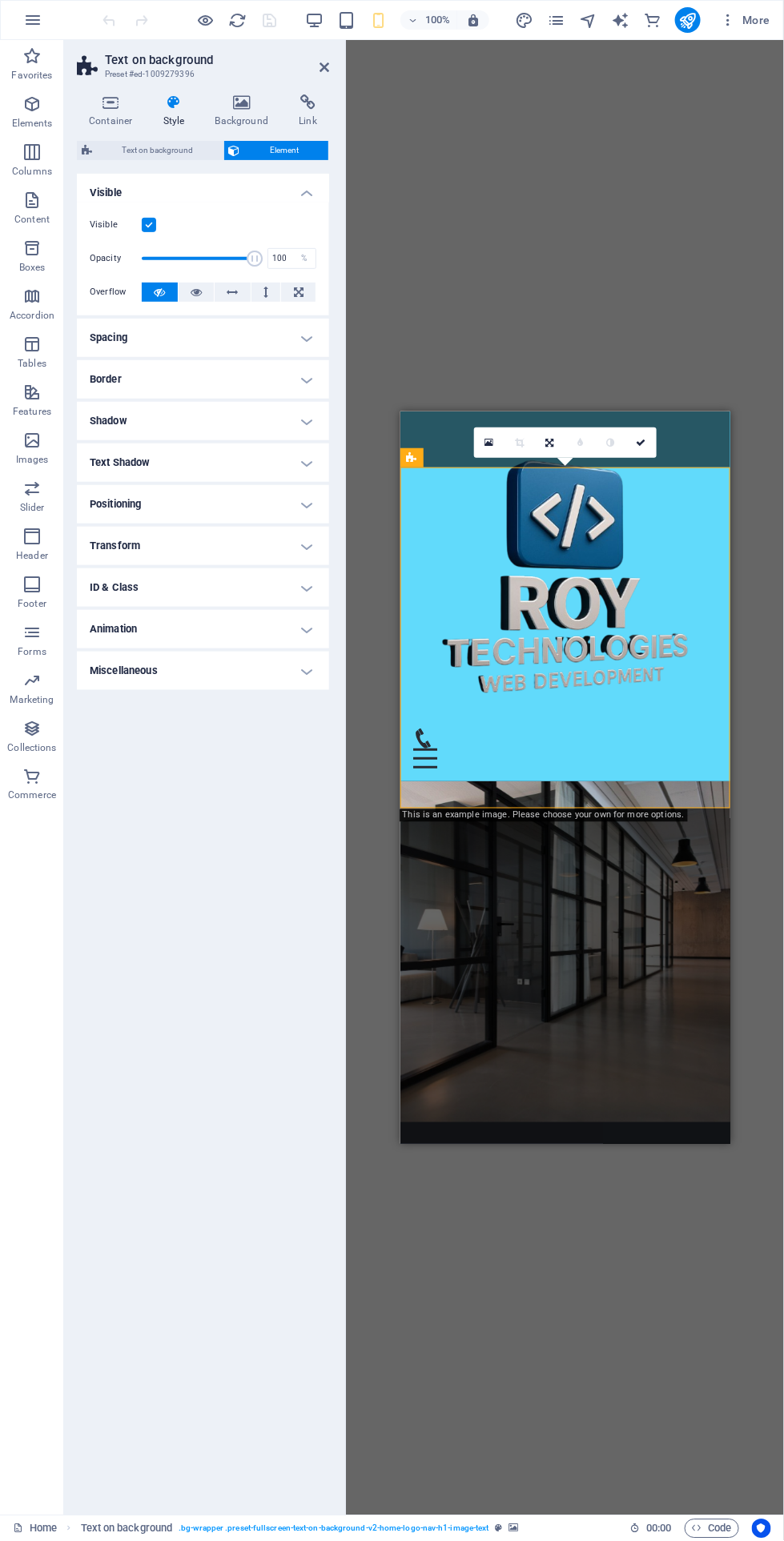
click at [306, 629] on h4 "Animation" at bounding box center [203, 629] width 252 height 38
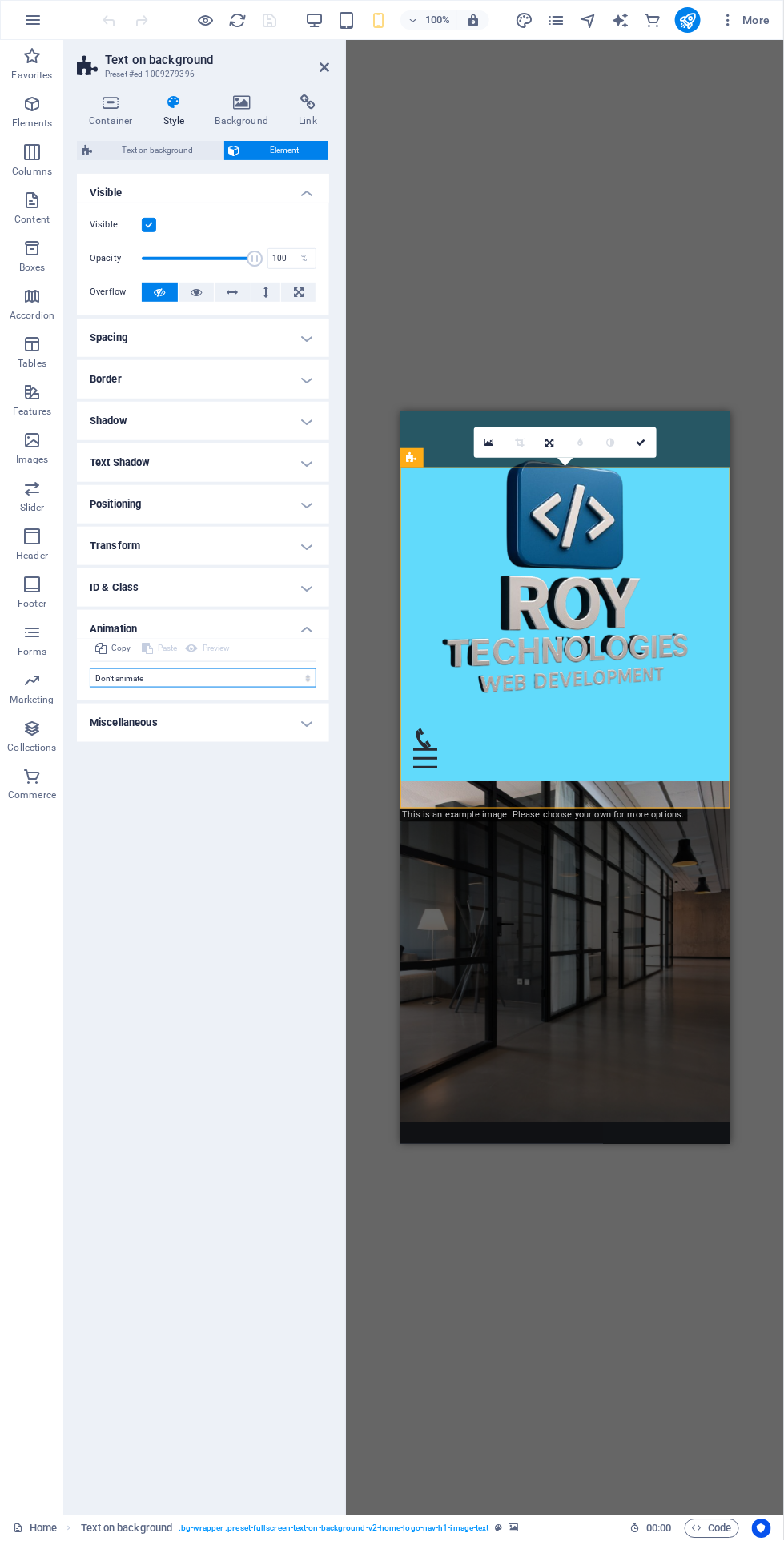
click at [283, 678] on select "Don't animate Show / Hide Slide up/down Zoom in/out Slide left to right Slide r…" at bounding box center [203, 678] width 226 height 19
select select "move-right-to-left"
click at [90, 669] on select "Don't animate Show / Hide Slide up/down Zoom in/out Slide left to right Slide r…" at bounding box center [203, 678] width 226 height 19
select select "scroll"
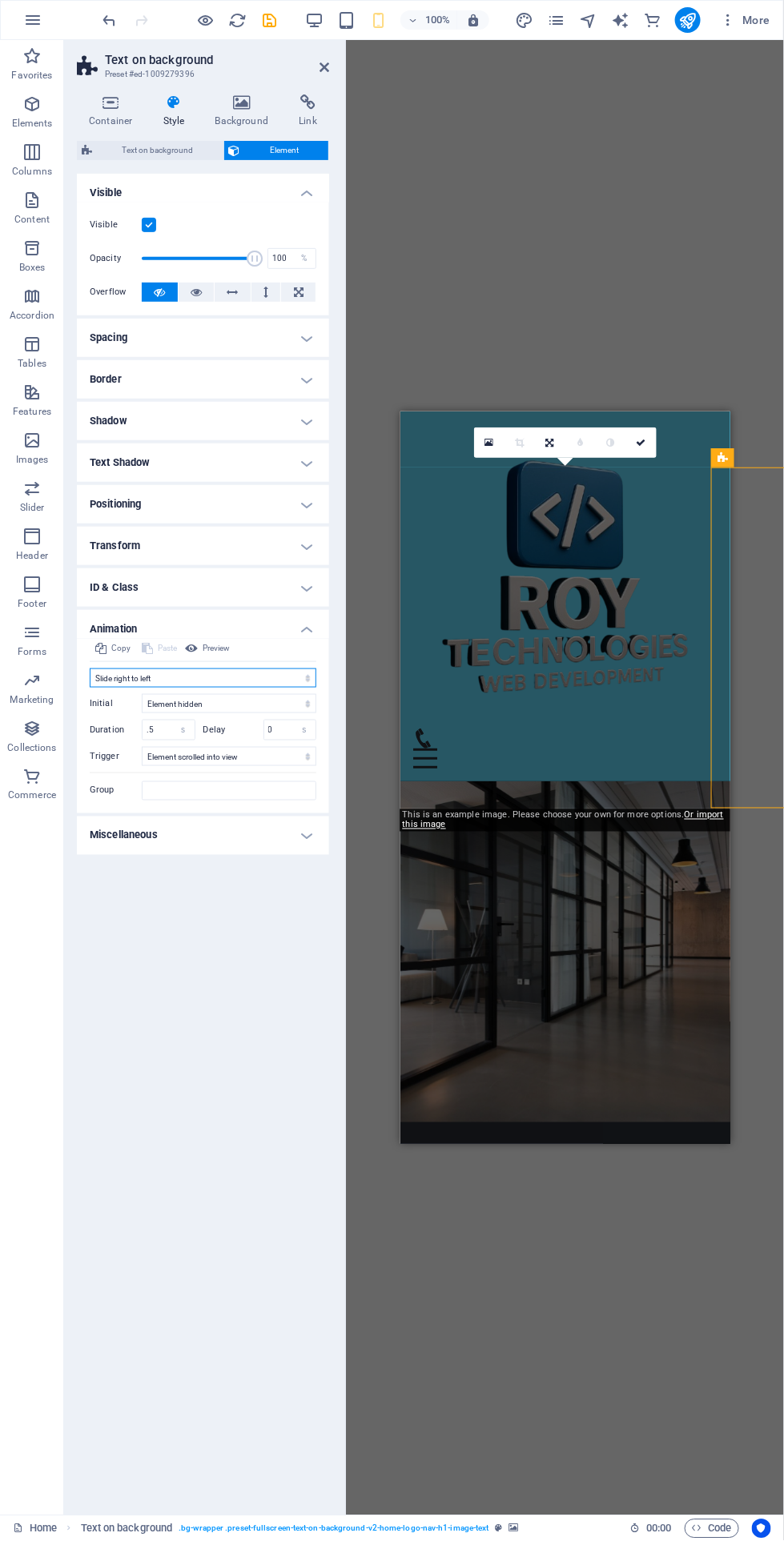
click at [303, 684] on select "Don't animate Show / Hide Slide up/down Zoom in/out Slide left to right Slide r…" at bounding box center [203, 678] width 226 height 19
select select "fade"
click at [90, 669] on select "Don't animate Show / Hide Slide up/down Zoom in/out Slide left to right Slide r…" at bounding box center [203, 678] width 226 height 19
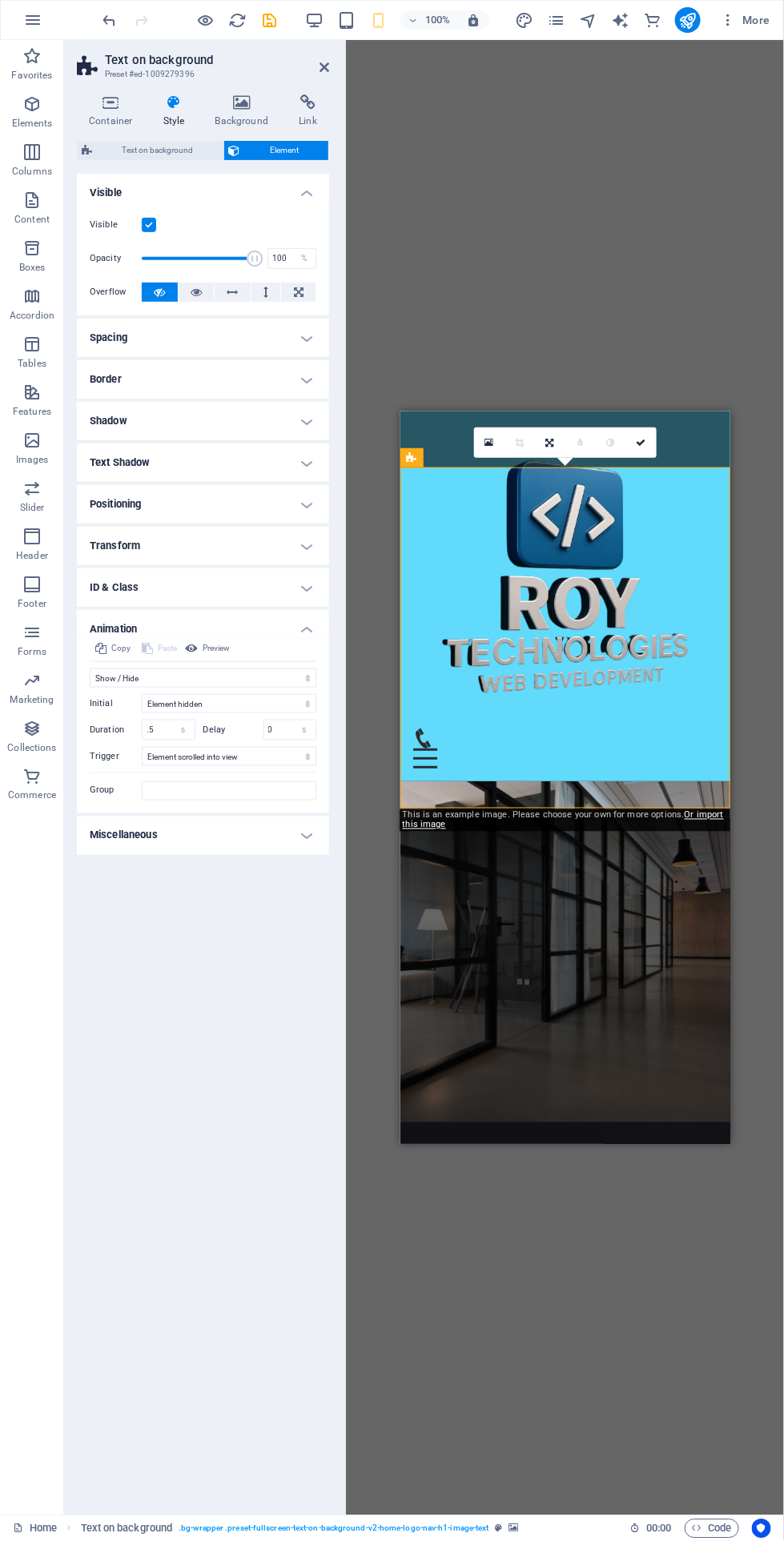
click at [580, 1199] on div "Empower Your Digital Journey with [PERSON_NAME] Technologies" at bounding box center [565, 1219] width 253 height 40
click at [621, 1199] on div "Empower Your Digital Journey with [PERSON_NAME] Technologies" at bounding box center [565, 1219] width 253 height 40
click at [286, 753] on select "No automatic trigger On page load Element scrolled into view" at bounding box center [229, 756] width 175 height 19
click at [274, 694] on select "Element hidden Element shown" at bounding box center [229, 704] width 175 height 19
click at [585, 1199] on div "Empower Your Digital Journey with [PERSON_NAME] Technologies" at bounding box center [565, 1219] width 253 height 40
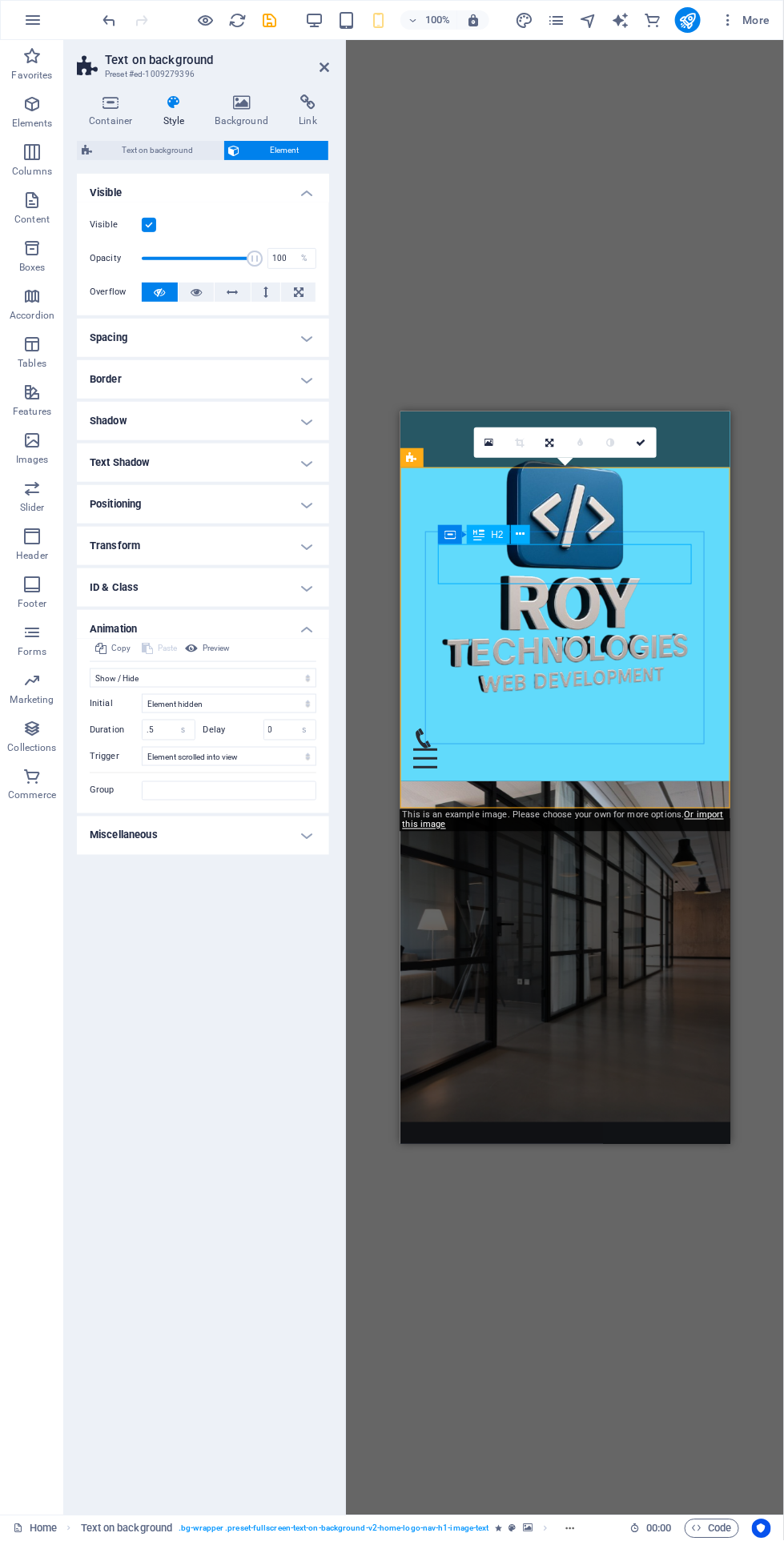
click at [230, 292] on icon at bounding box center [232, 292] width 11 height 19
click at [199, 288] on icon at bounding box center [196, 292] width 11 height 19
click at [168, 292] on button at bounding box center [159, 292] width 36 height 19
click at [648, 437] on link at bounding box center [641, 443] width 31 height 31
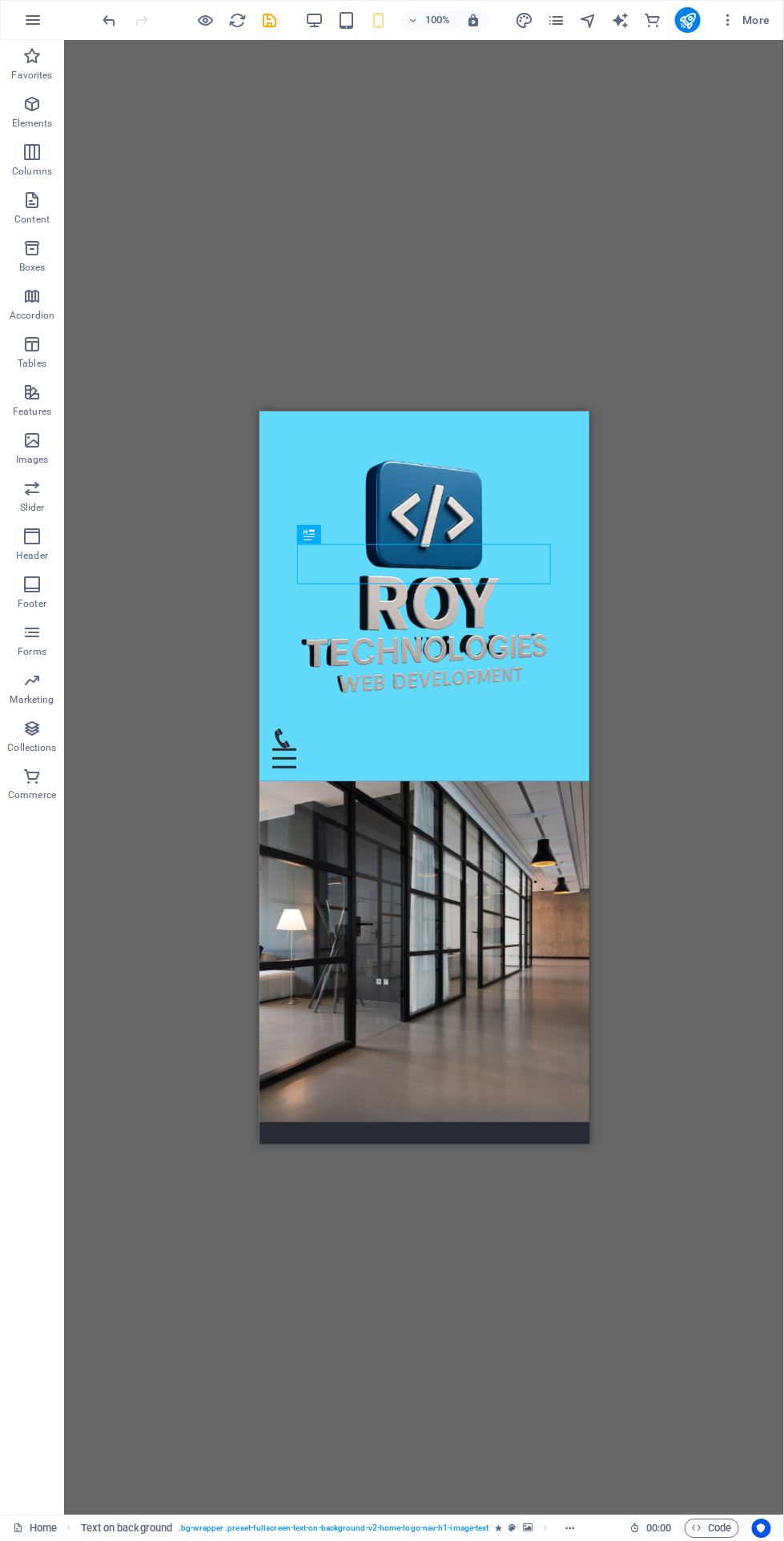
click at [709, 618] on div "Drag here to replace the existing content. Press “Ctrl” if you want to create a…" at bounding box center [423, 778] width 719 height 1476
click at [462, 1199] on div "Empower Your Digital Journey with [PERSON_NAME] Technologies" at bounding box center [423, 1219] width 253 height 40
click at [389, 526] on div "Container H2" at bounding box center [347, 534] width 101 height 20
click at [378, 537] on icon at bounding box center [379, 533] width 9 height 17
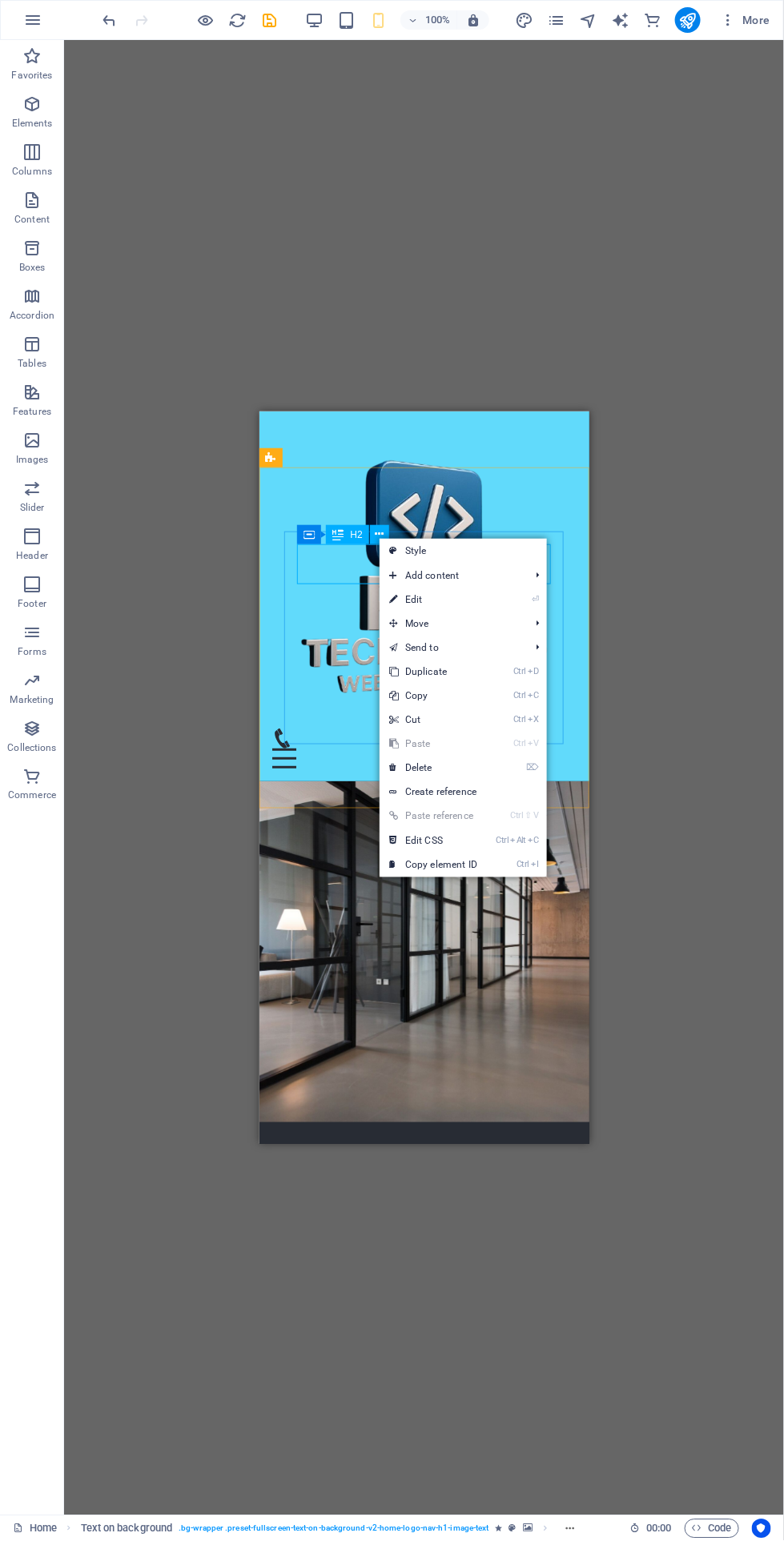
click at [472, 544] on link "Style" at bounding box center [464, 551] width 168 height 24
select select "%"
select select "rem"
select select "px"
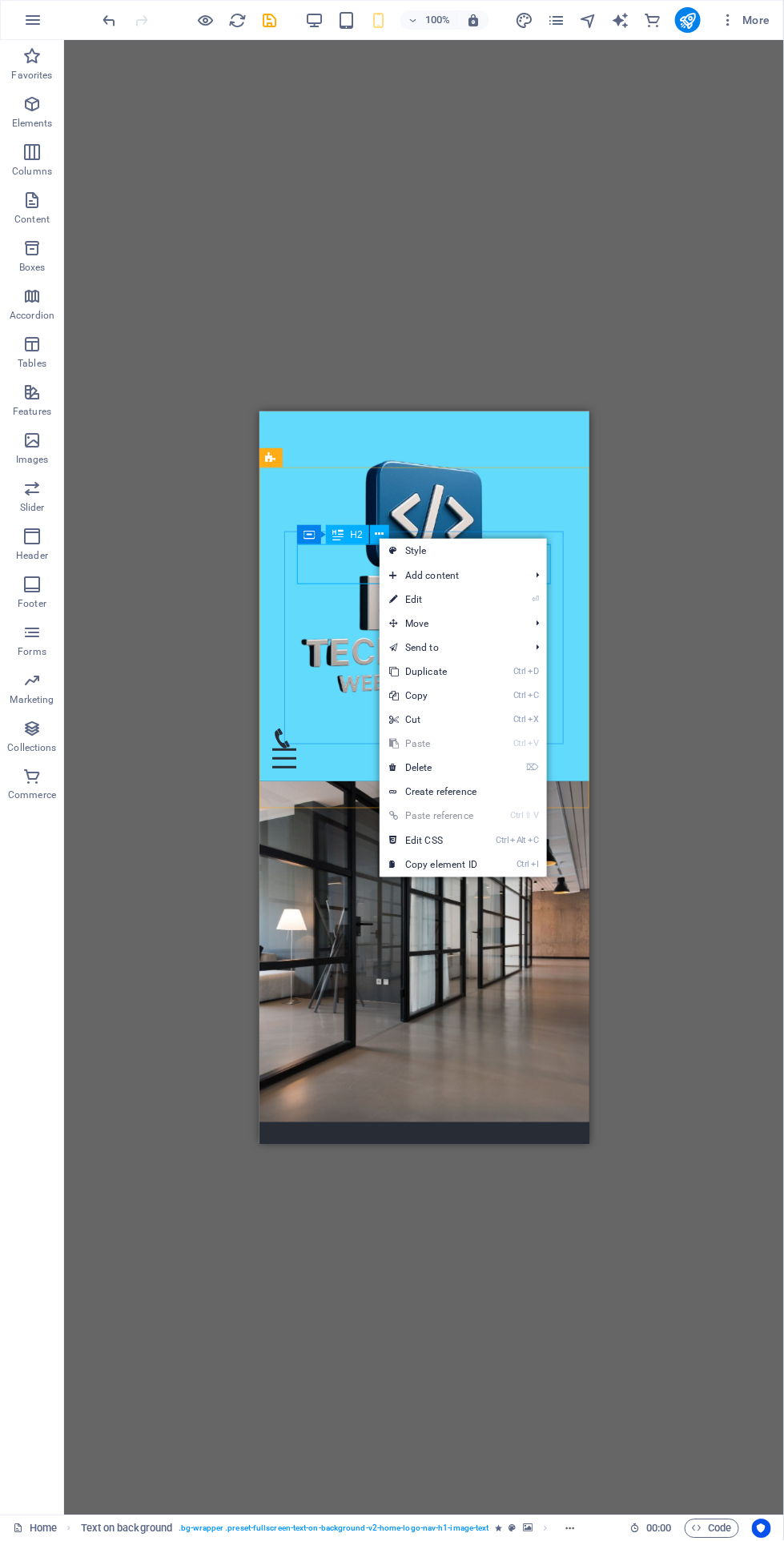
select select "preset-fullscreen-text-on-background-v2-home-logo-nav-h1-image-text"
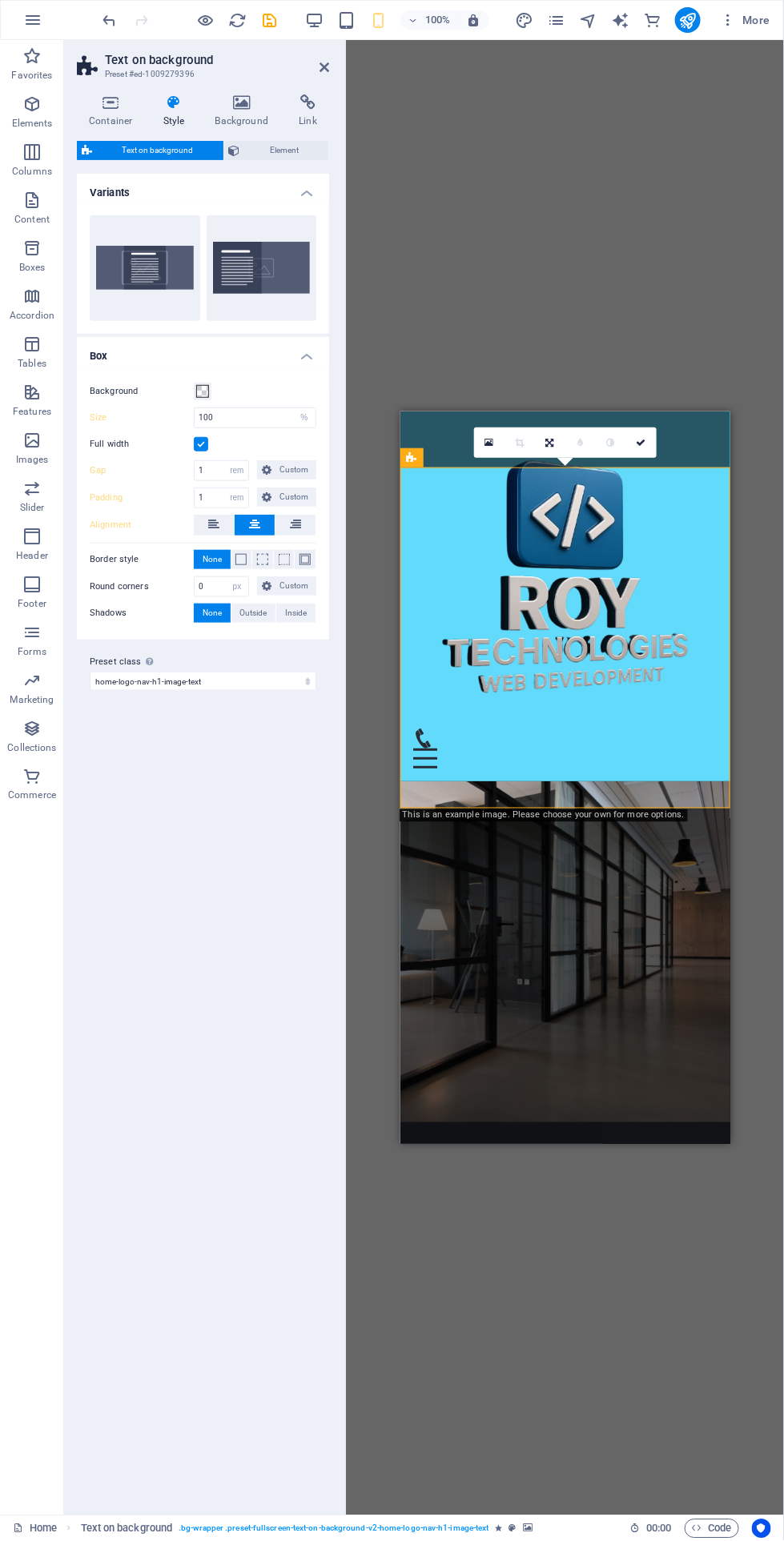
click at [244, 118] on h4 "Background" at bounding box center [245, 111] width 84 height 34
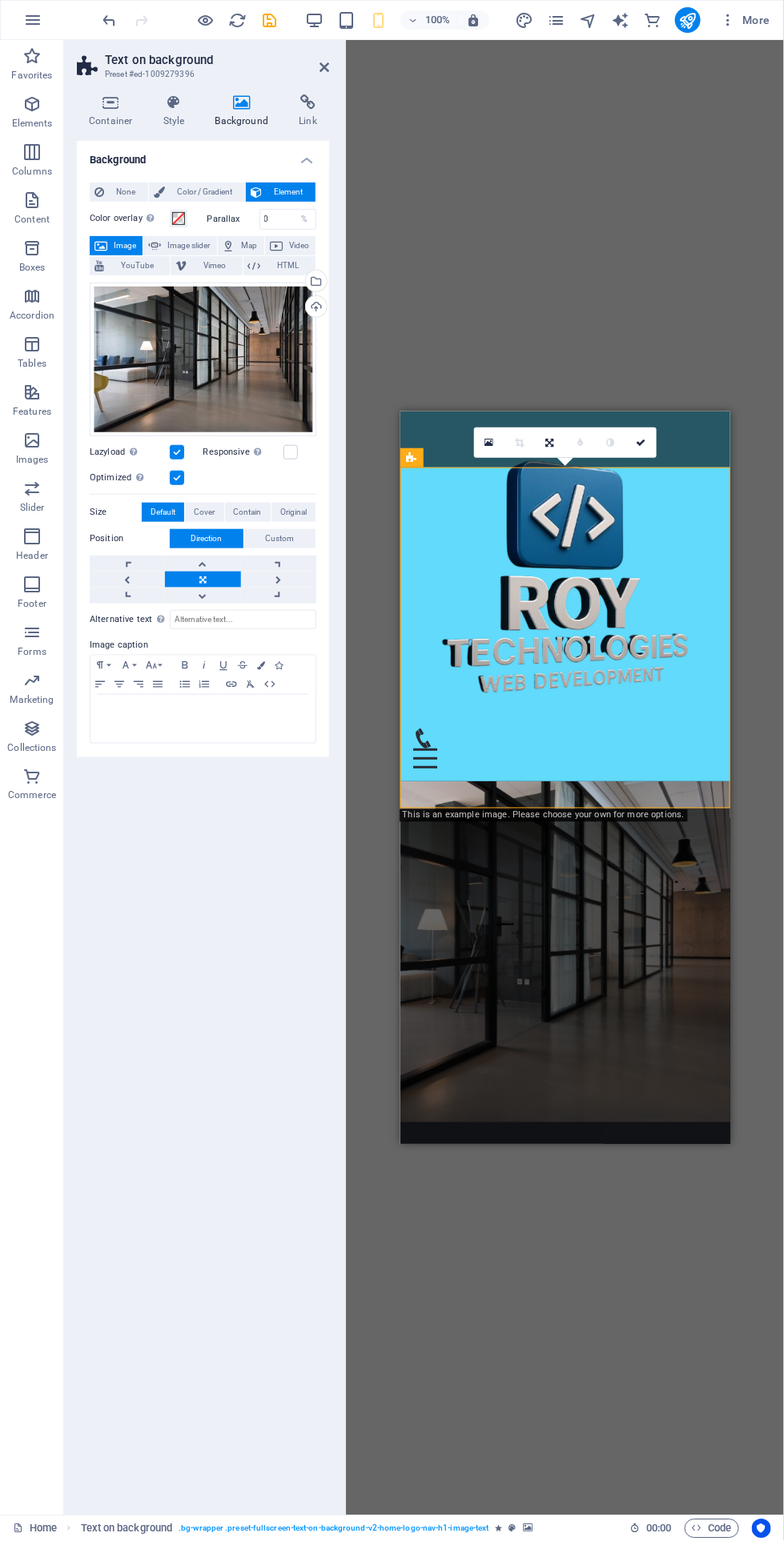
click at [211, 186] on span "Color / Gradient" at bounding box center [204, 192] width 71 height 19
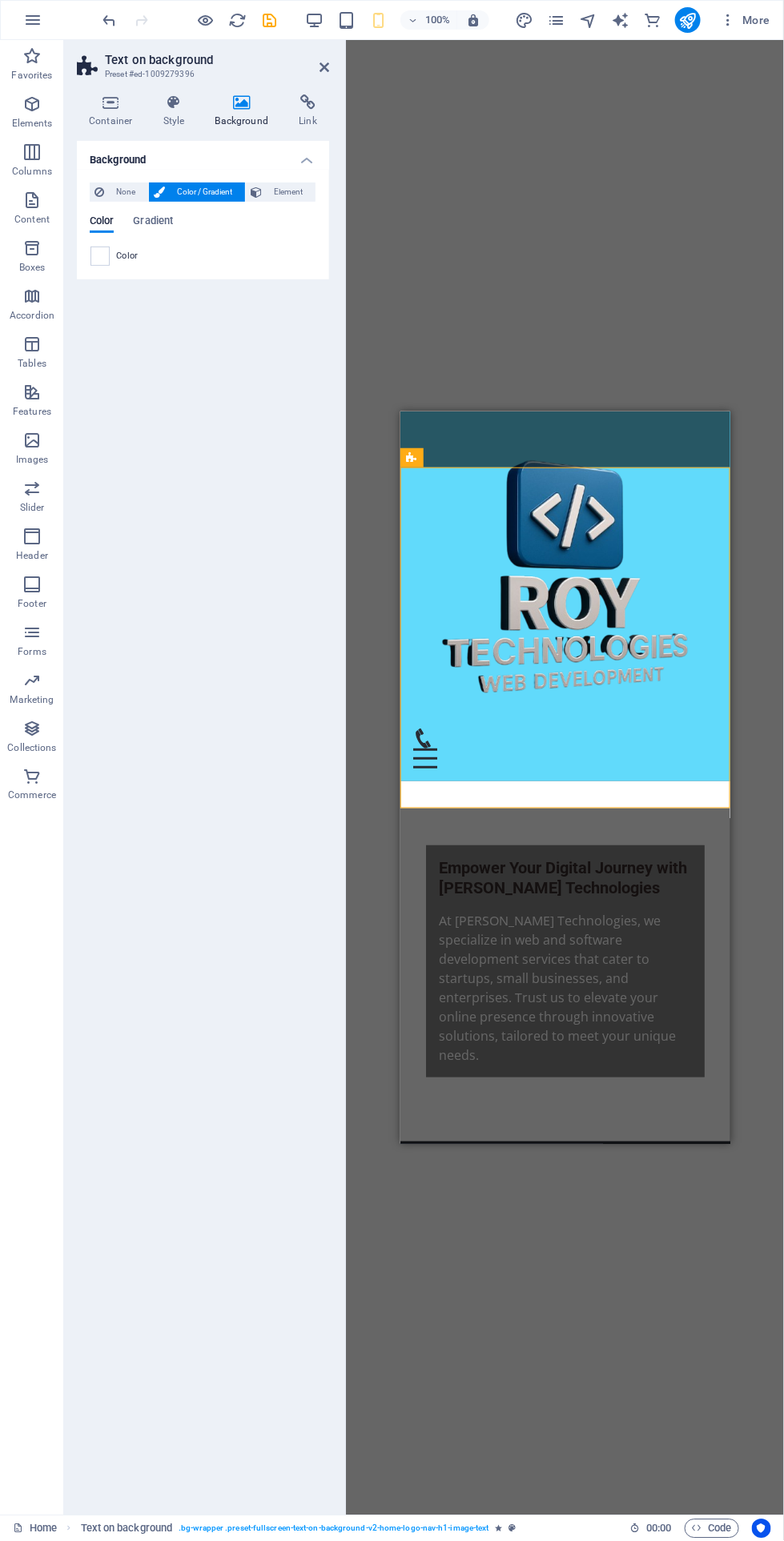
click at [313, 194] on button "Element" at bounding box center [280, 192] width 70 height 19
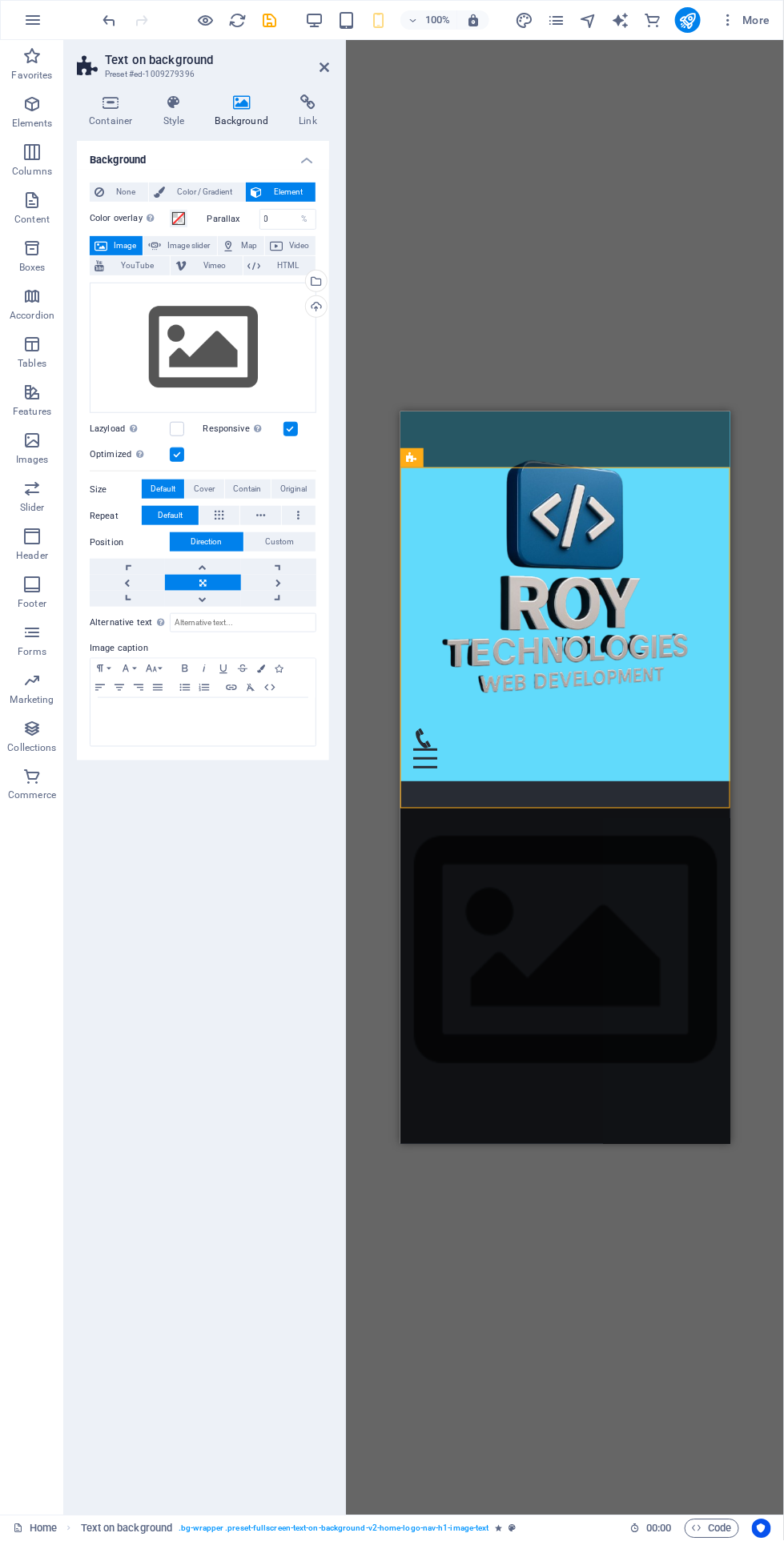
click at [307, 101] on icon at bounding box center [307, 102] width 43 height 16
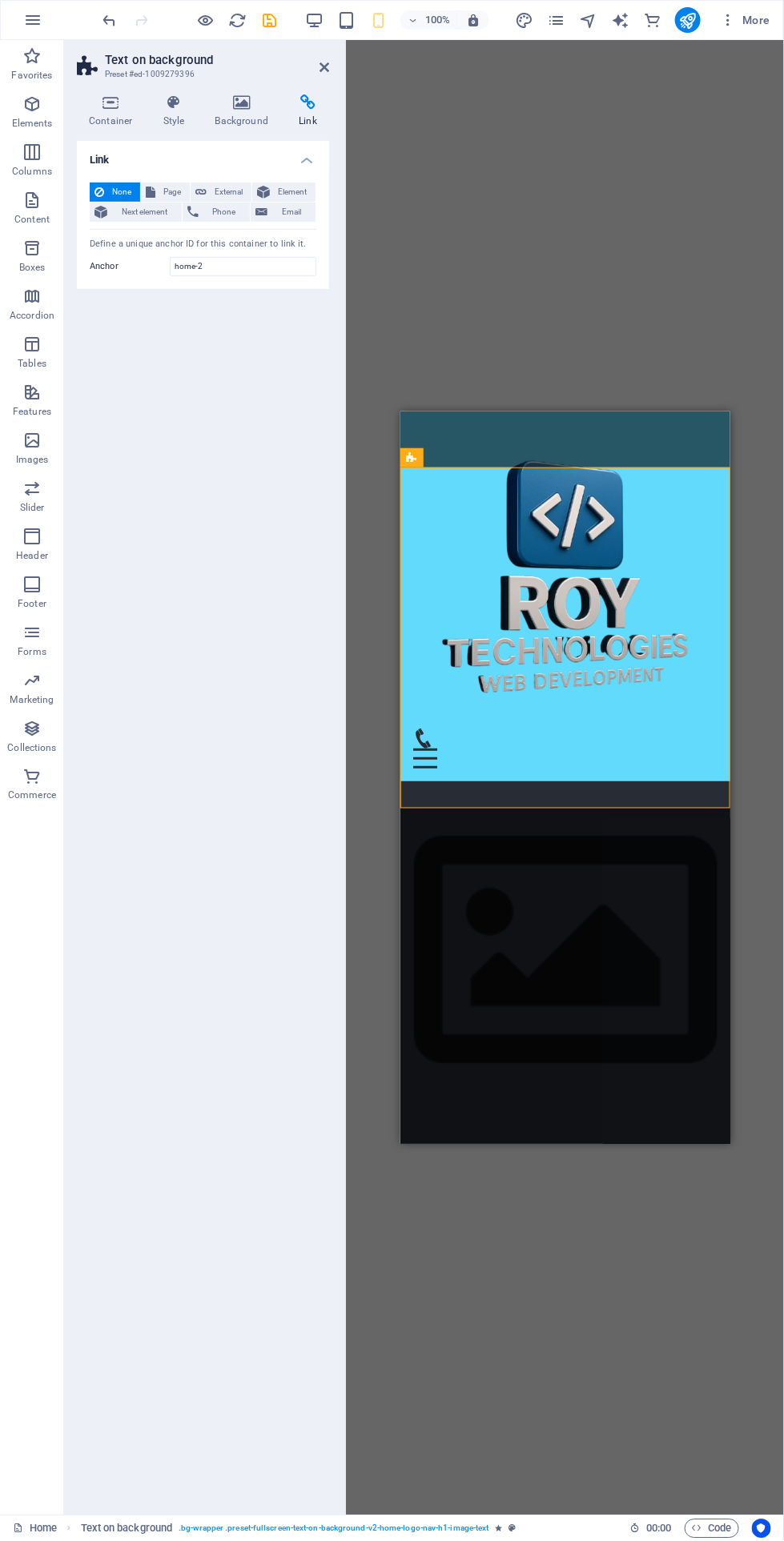
click at [245, 111] on h4 "Background" at bounding box center [245, 111] width 84 height 34
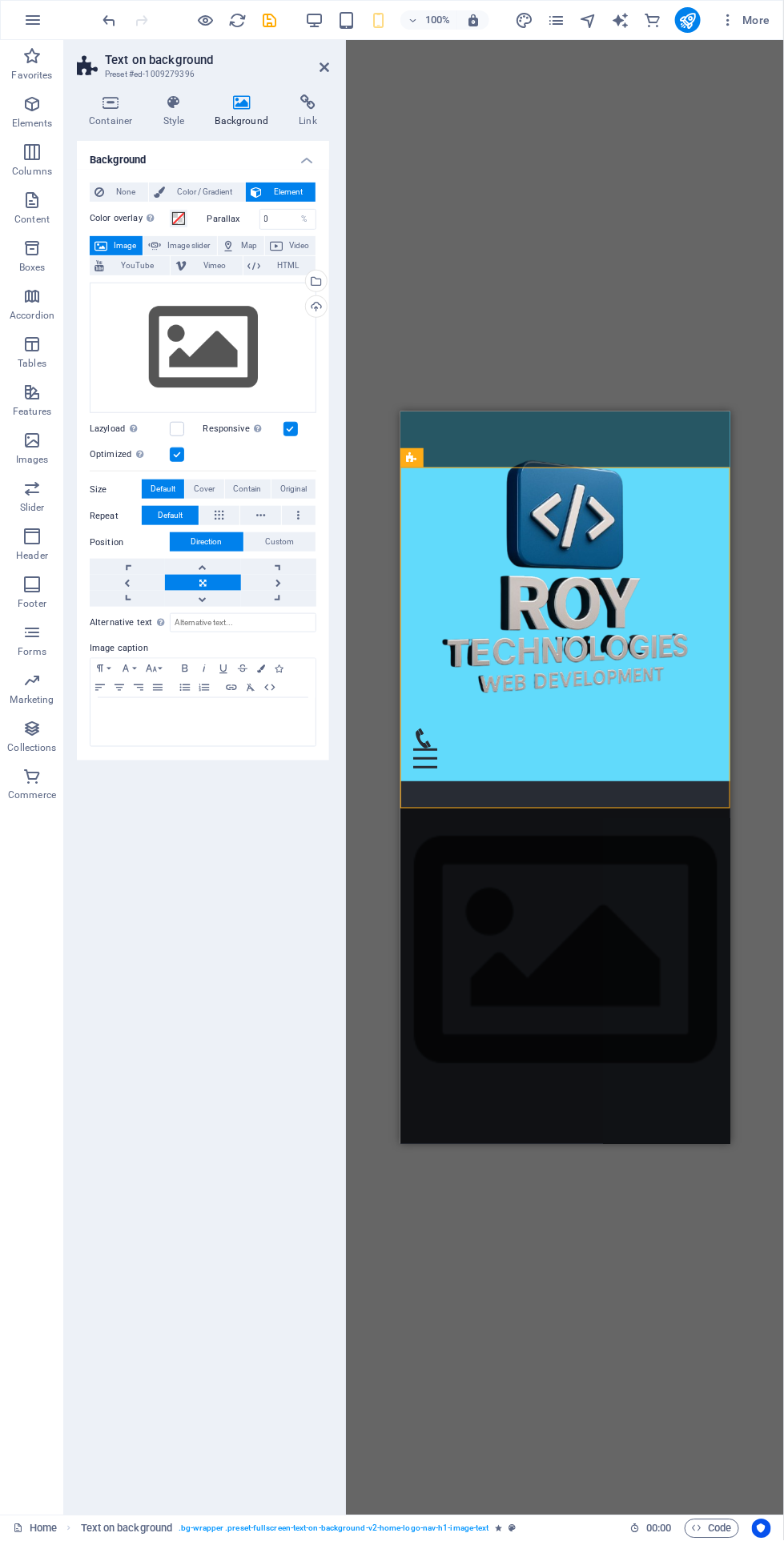
click at [323, 67] on icon at bounding box center [324, 67] width 10 height 13
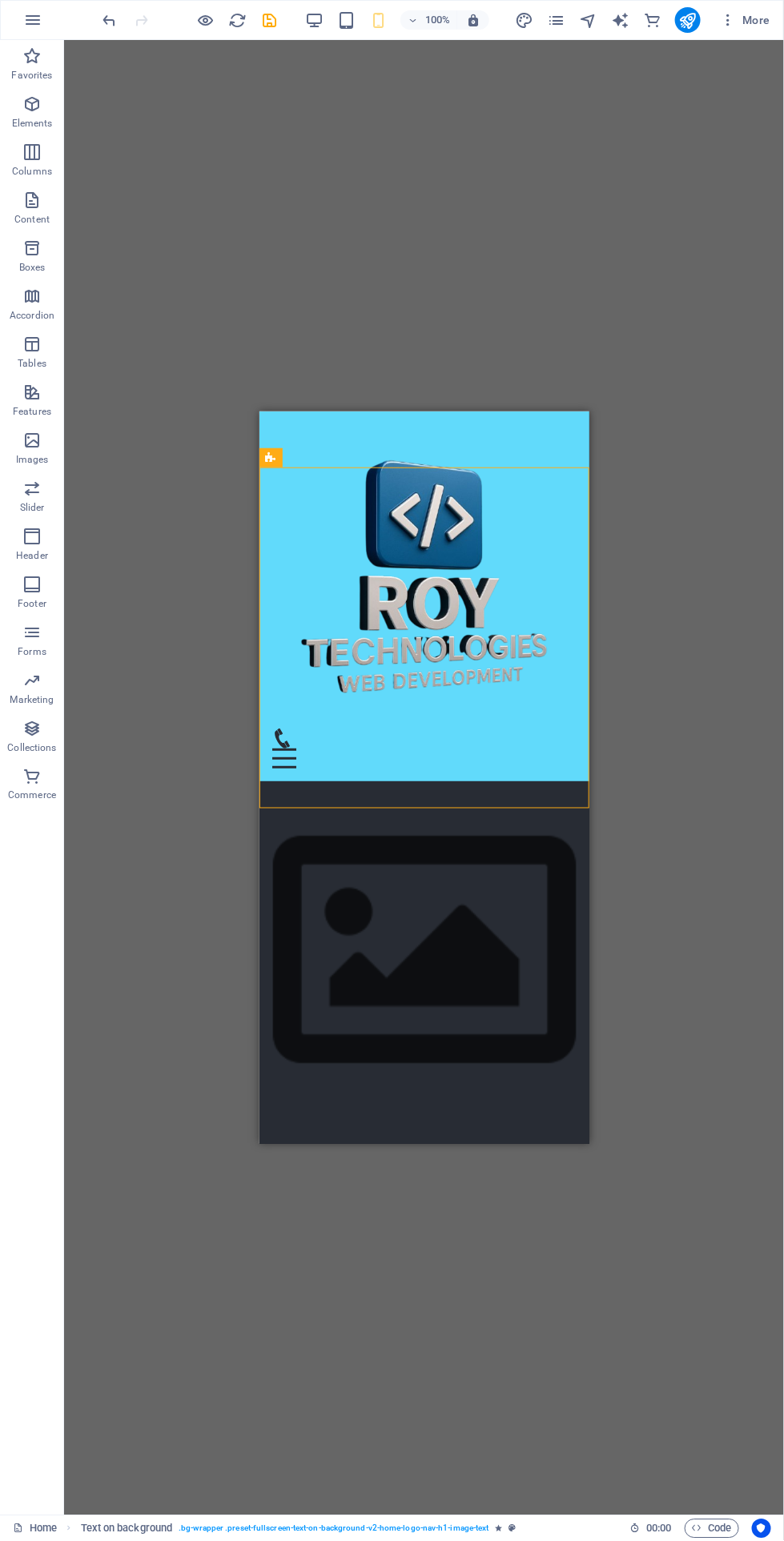
click at [105, 20] on icon "undo" at bounding box center [110, 20] width 18 height 18
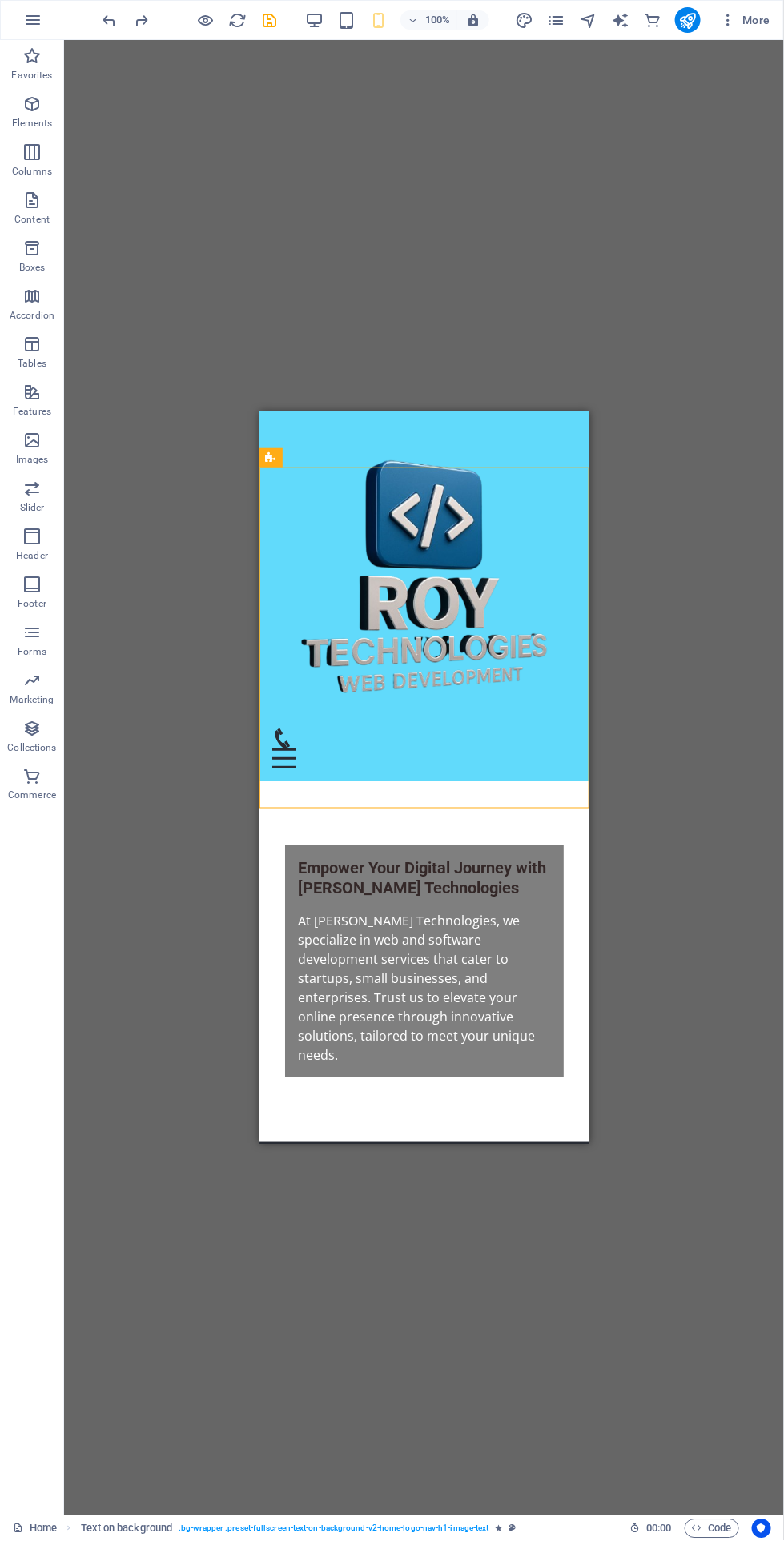
click at [111, 19] on icon "undo" at bounding box center [110, 20] width 18 height 18
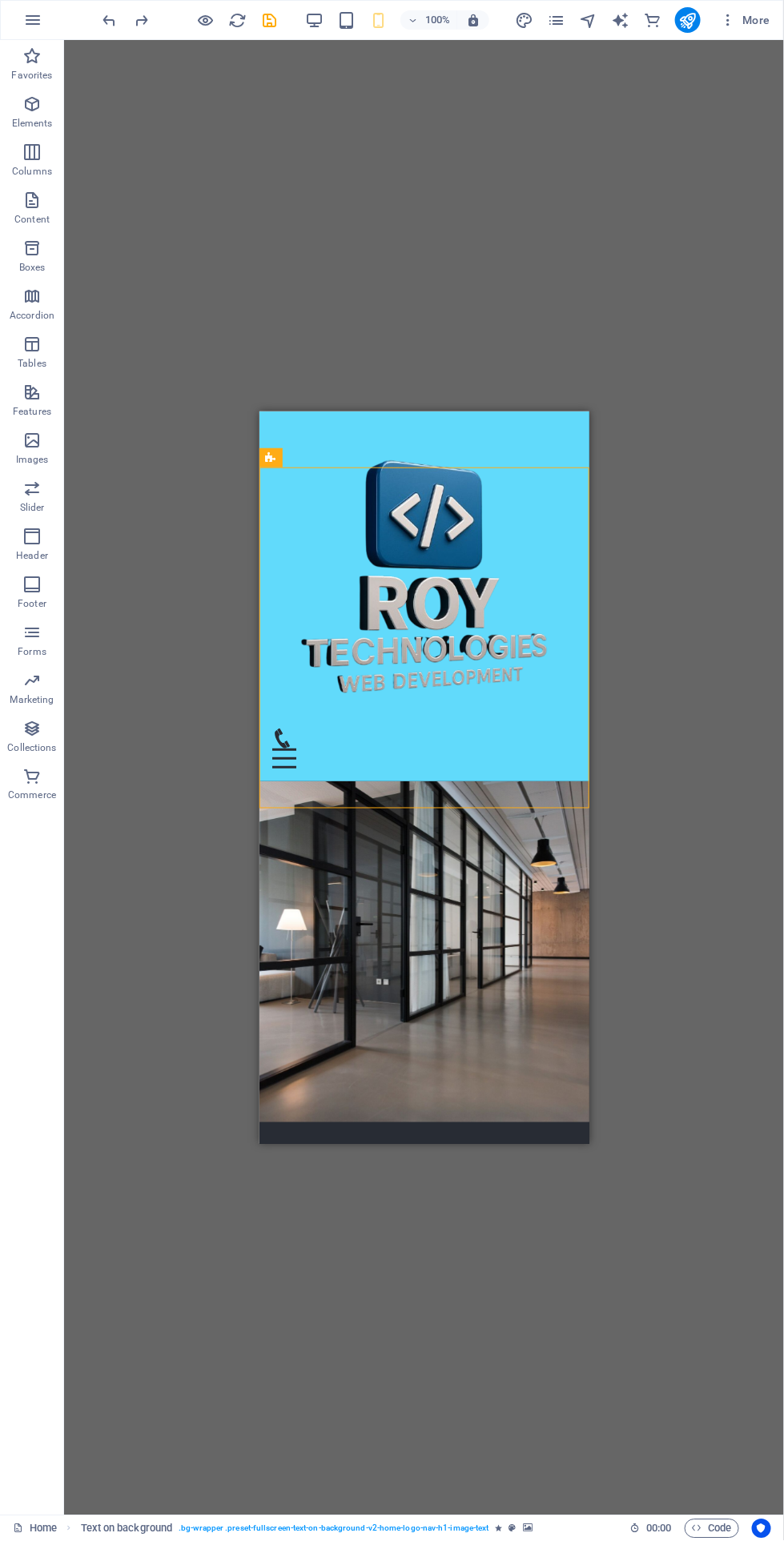
click at [461, 1199] on div "Empower Your Digital Journey with [PERSON_NAME] Technologies" at bounding box center [423, 1219] width 253 height 40
click at [398, 529] on div "Container H2" at bounding box center [347, 534] width 101 height 20
click at [383, 526] on button at bounding box center [380, 534] width 19 height 19
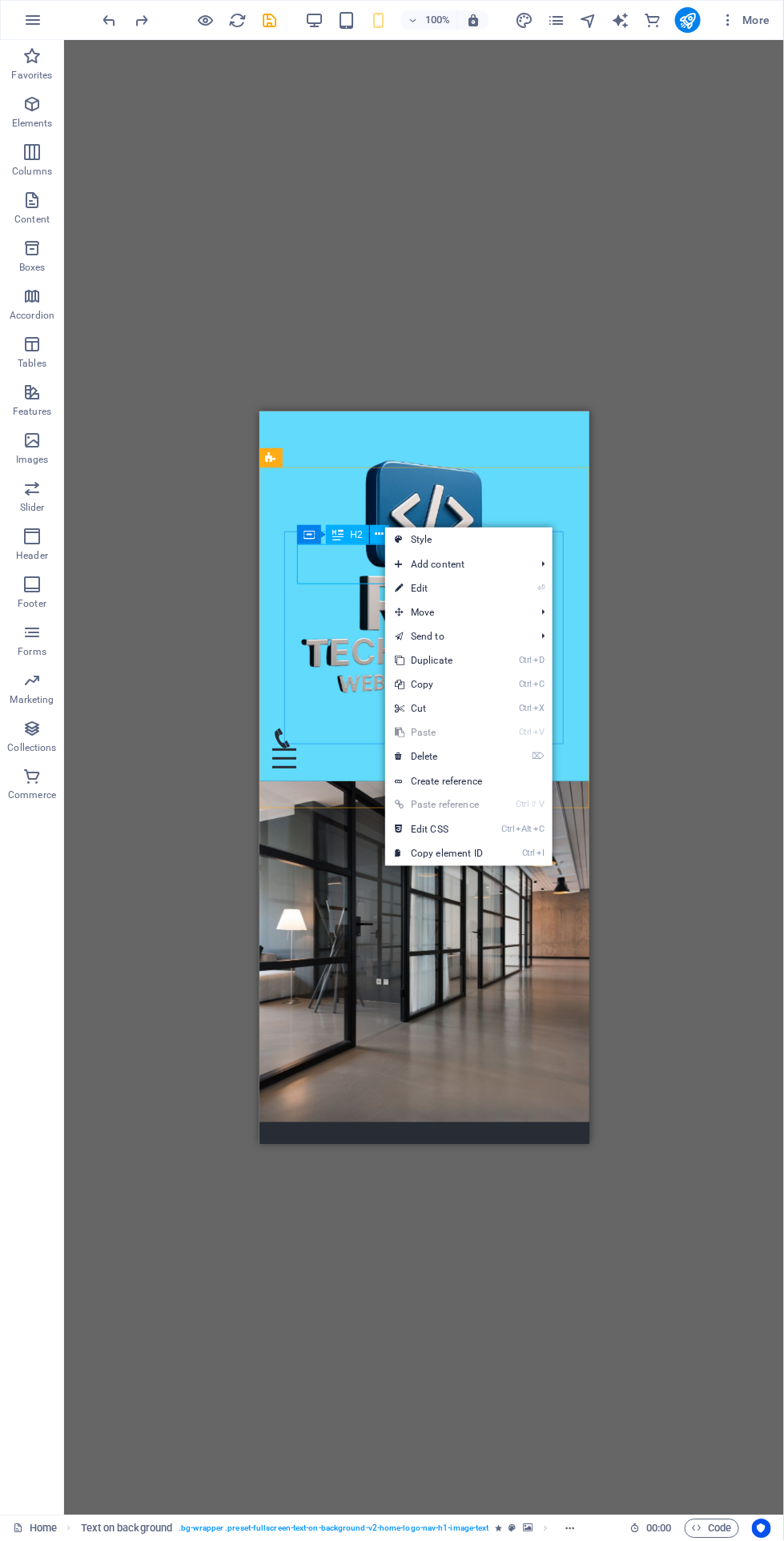
click at [486, 580] on link "⏎ Edit" at bounding box center [438, 588] width 107 height 24
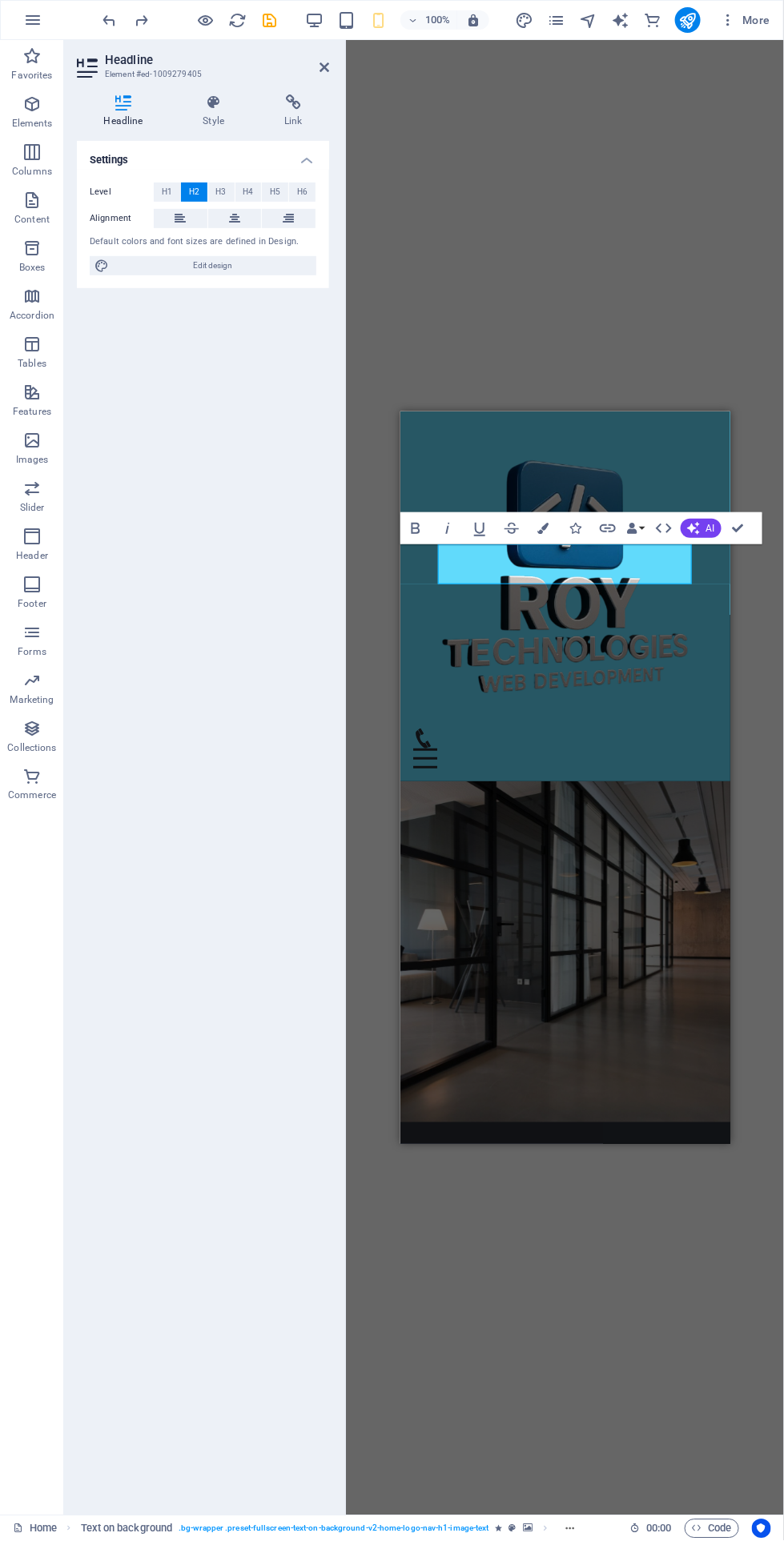
click at [544, 528] on icon "button" at bounding box center [543, 528] width 11 height 11
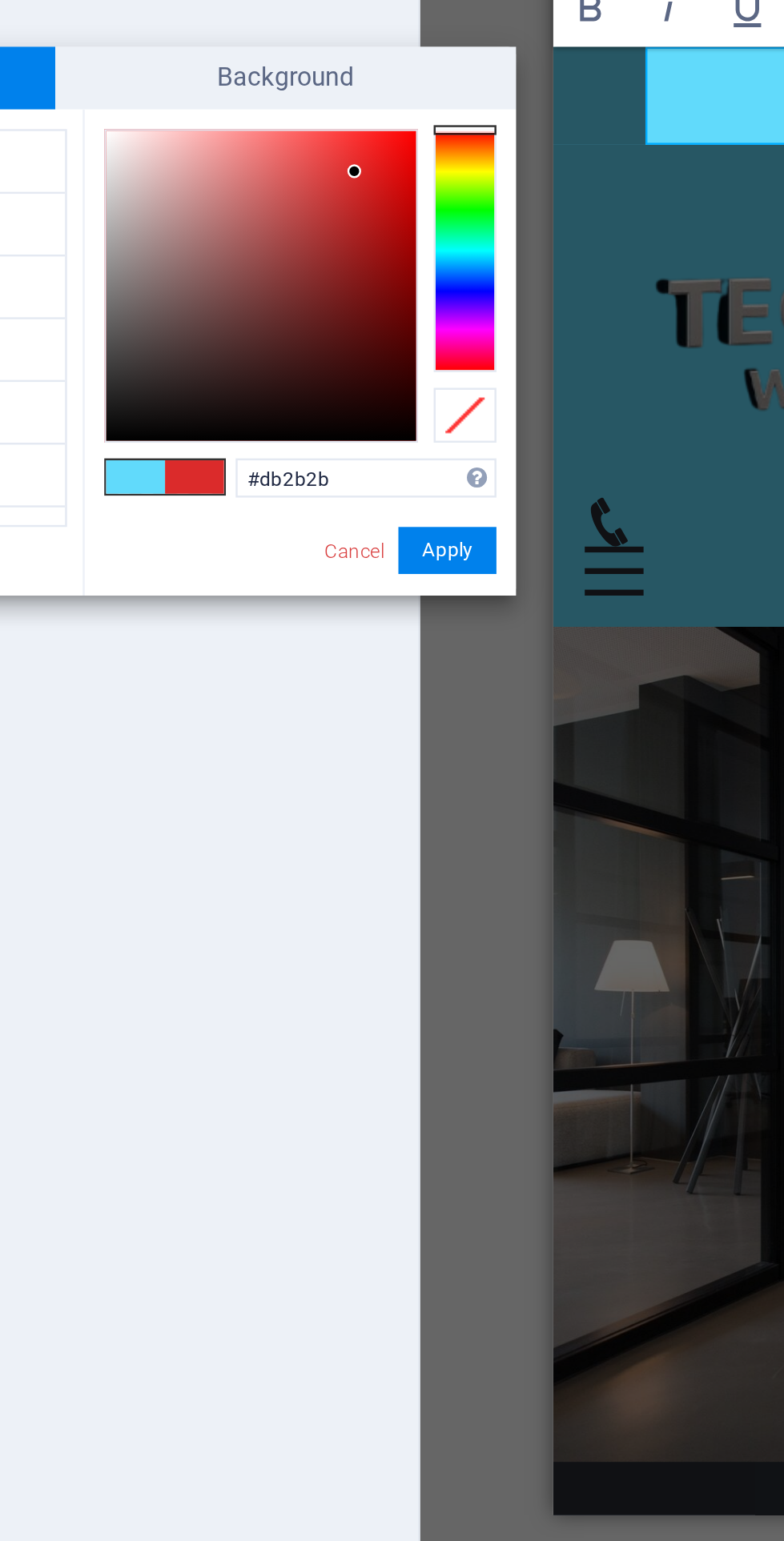
type input "#d72020"
click at [362, 745] on button "Apply" at bounding box center [357, 750] width 40 height 19
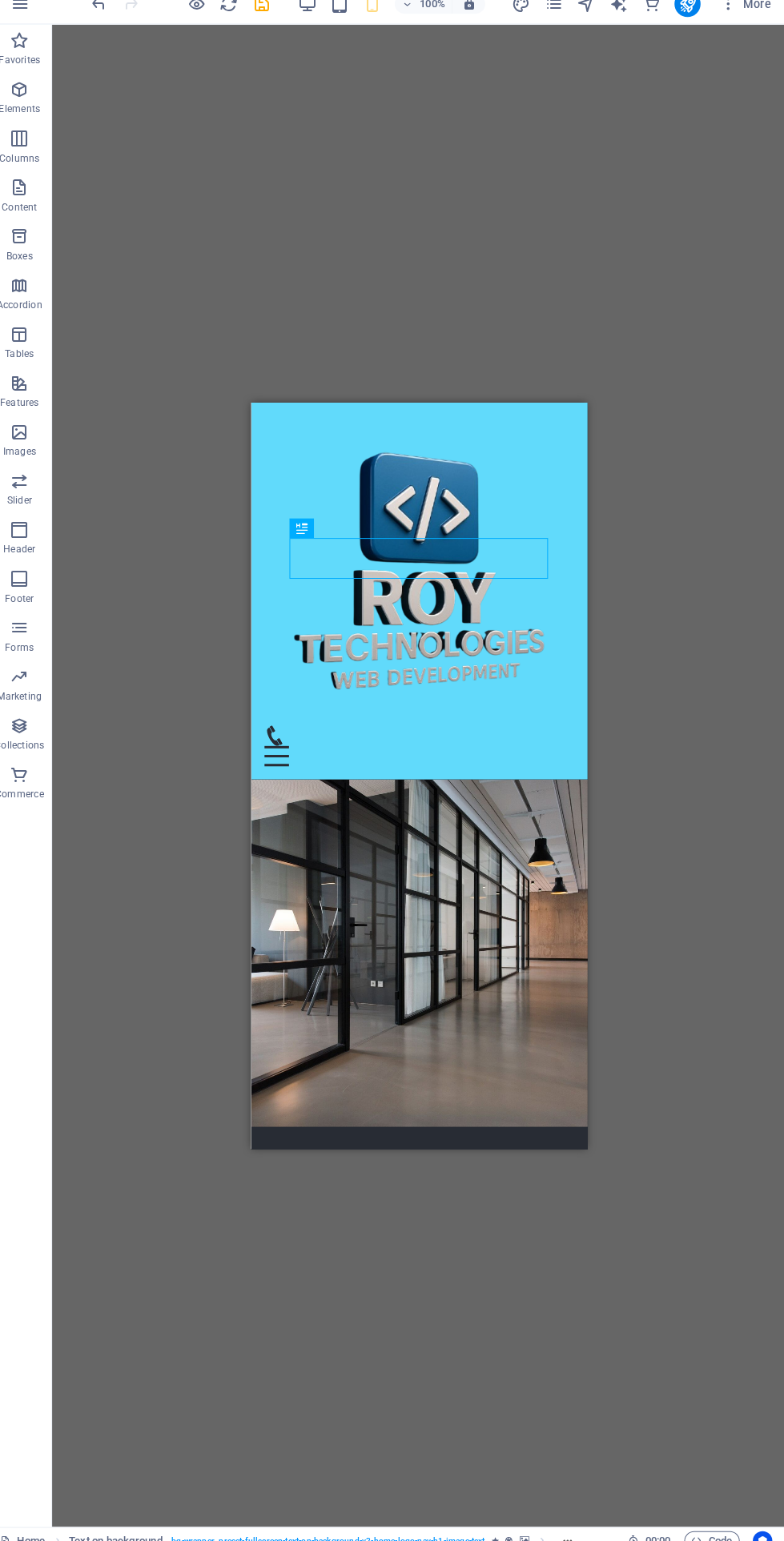
click at [732, 589] on div "Container H2 Text on background Container" at bounding box center [423, 778] width 719 height 1476
click at [527, 773] on figure at bounding box center [416, 943] width 330 height 341
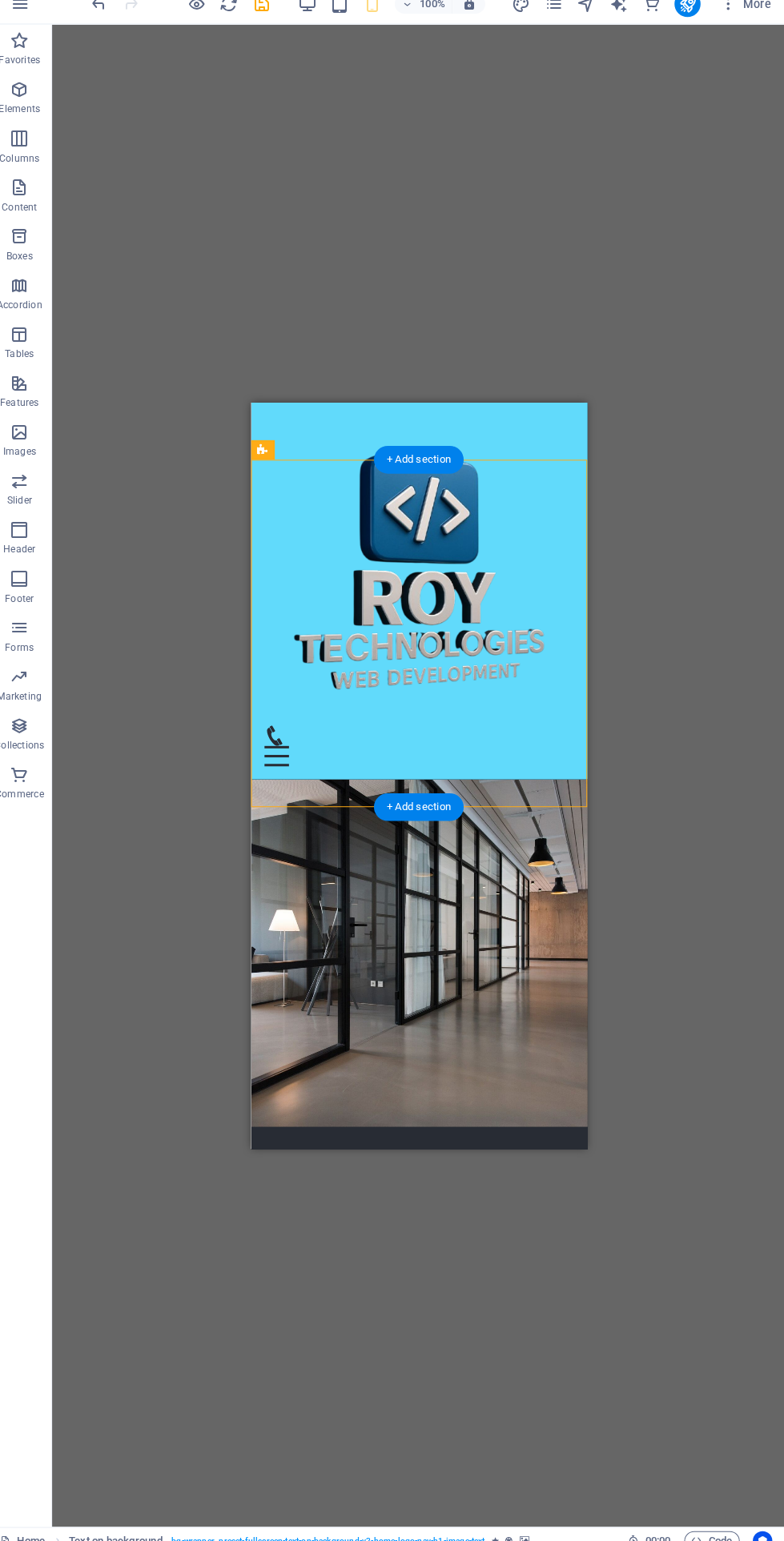
click at [476, 1190] on div "Empower Your Digital Journey with [PERSON_NAME] Technologies" at bounding box center [416, 1210] width 253 height 40
click at [338, 534] on icon at bounding box center [337, 534] width 11 height 19
click at [347, 526] on span "Container" at bounding box center [329, 521] width 42 height 10
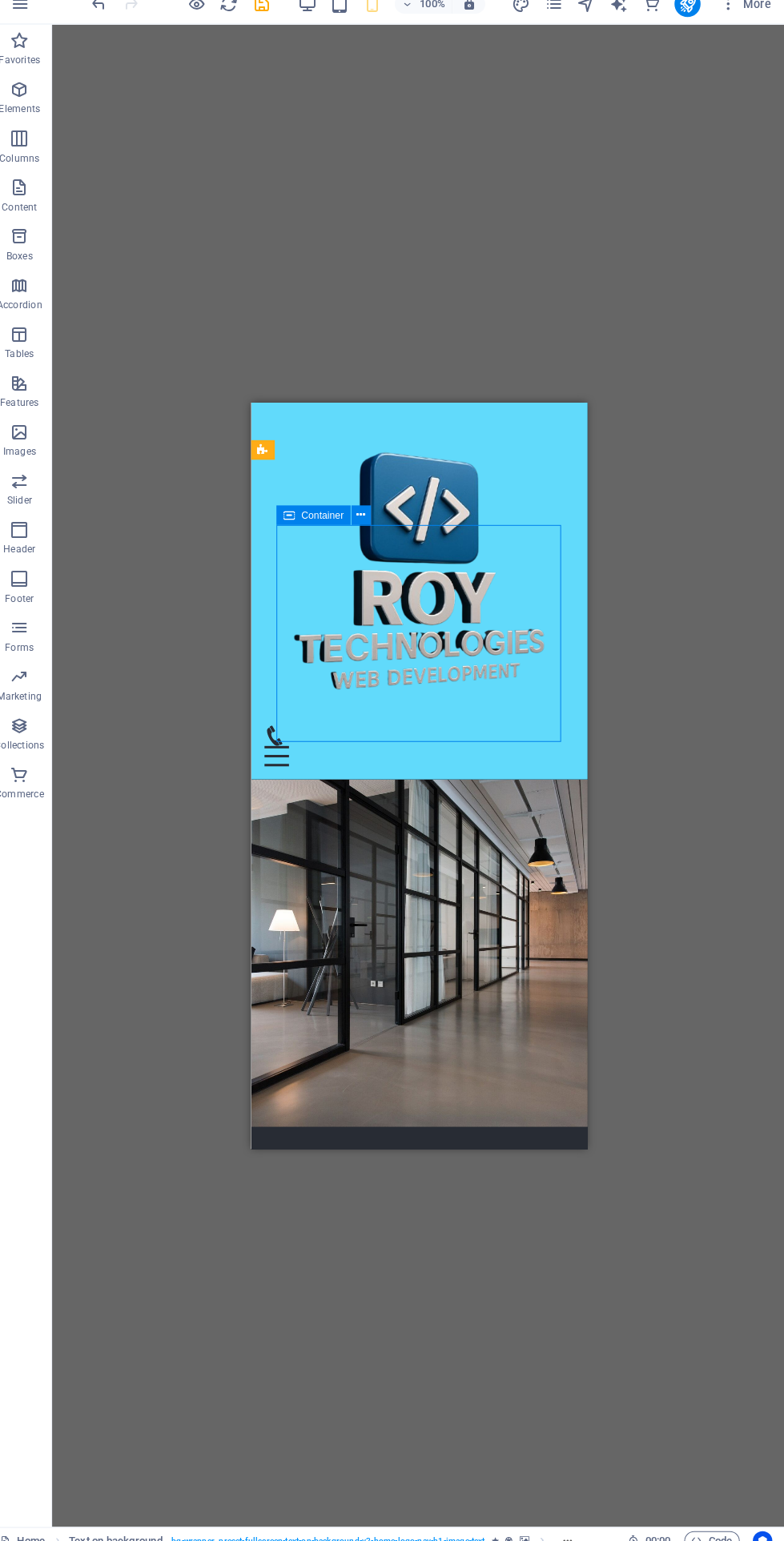
click at [382, 1190] on div "Empower Your Digital Journey with [PERSON_NAME] Technologies" at bounding box center [416, 1210] width 253 height 40
click at [377, 773] on figure at bounding box center [416, 943] width 330 height 341
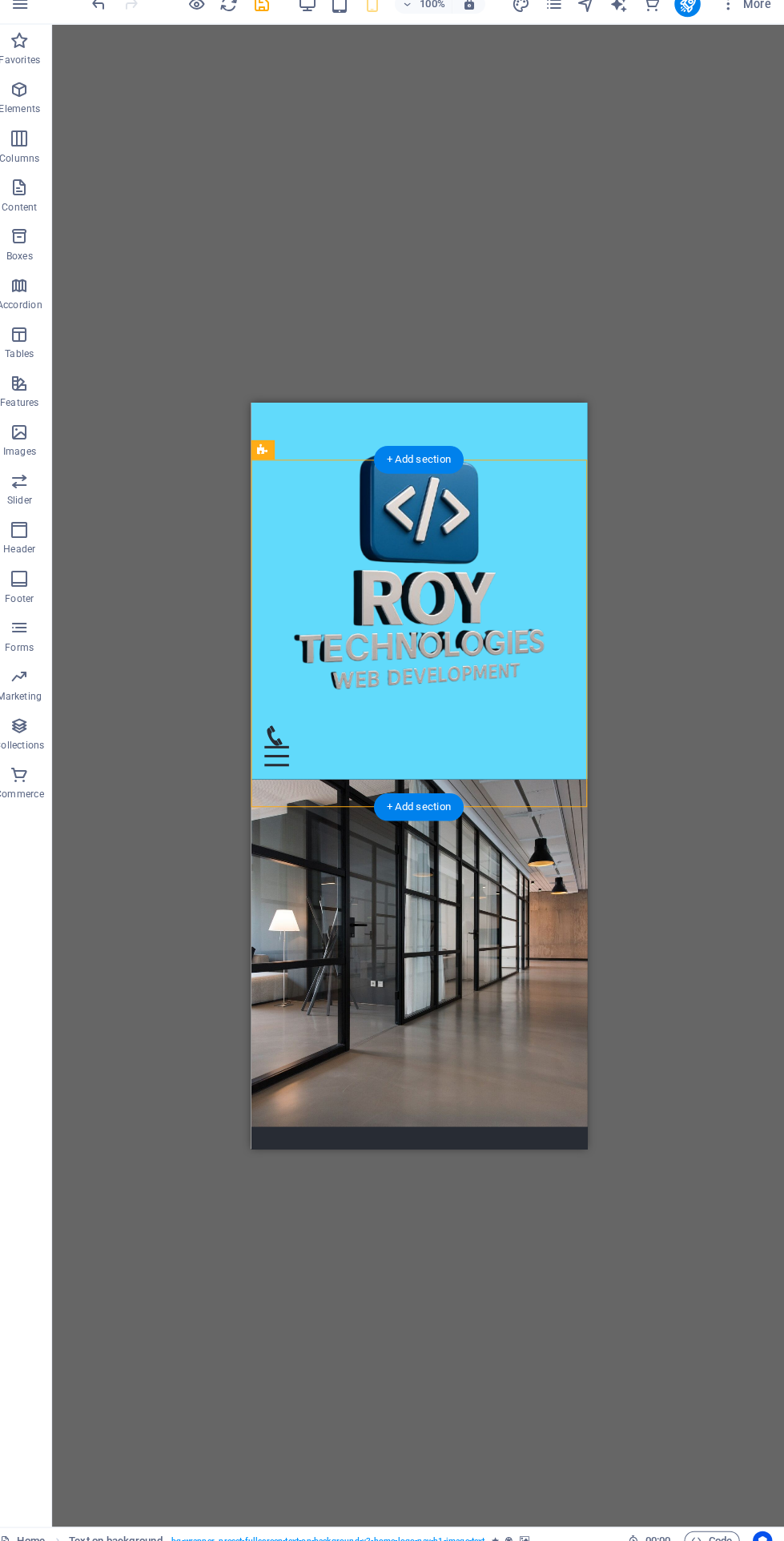
click at [476, 1190] on div "Empower Your Digital Journey with [PERSON_NAME] Technologies" at bounding box center [416, 1210] width 253 height 40
click at [380, 528] on icon at bounding box center [379, 533] width 9 height 17
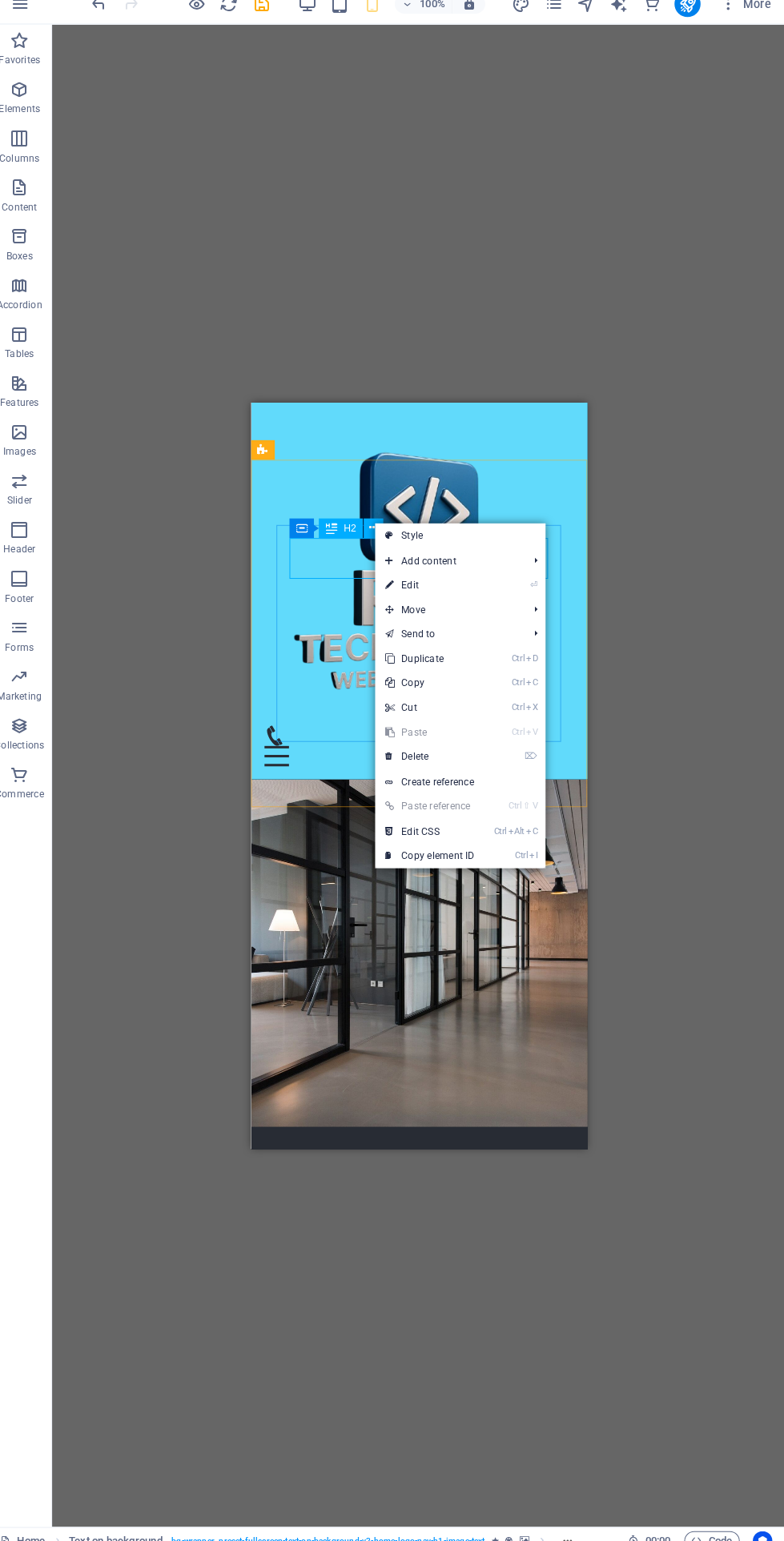
click at [486, 593] on link "⏎ Edit" at bounding box center [434, 591] width 107 height 24
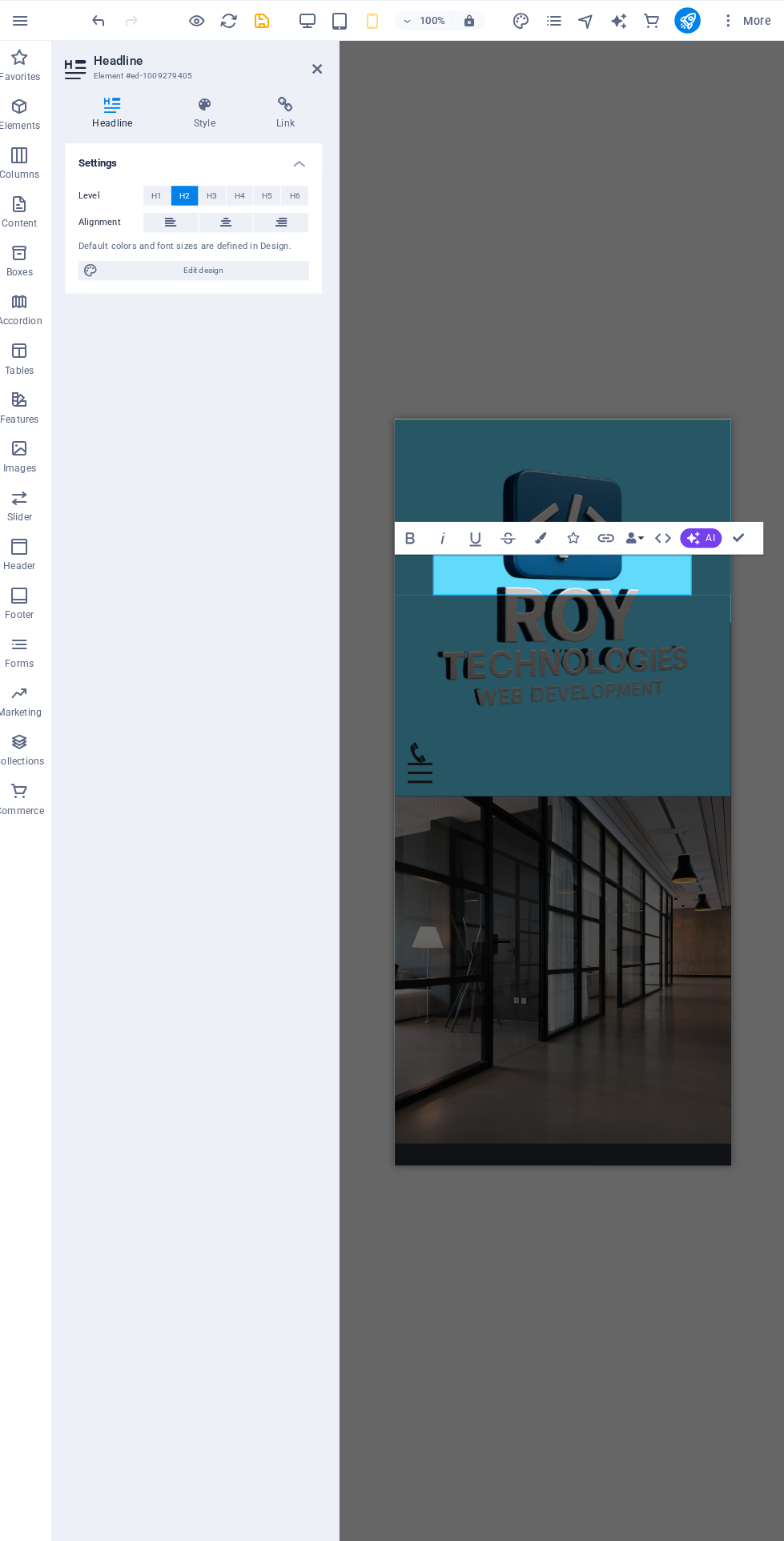
click at [266, 270] on span "Edit design" at bounding box center [212, 265] width 197 height 19
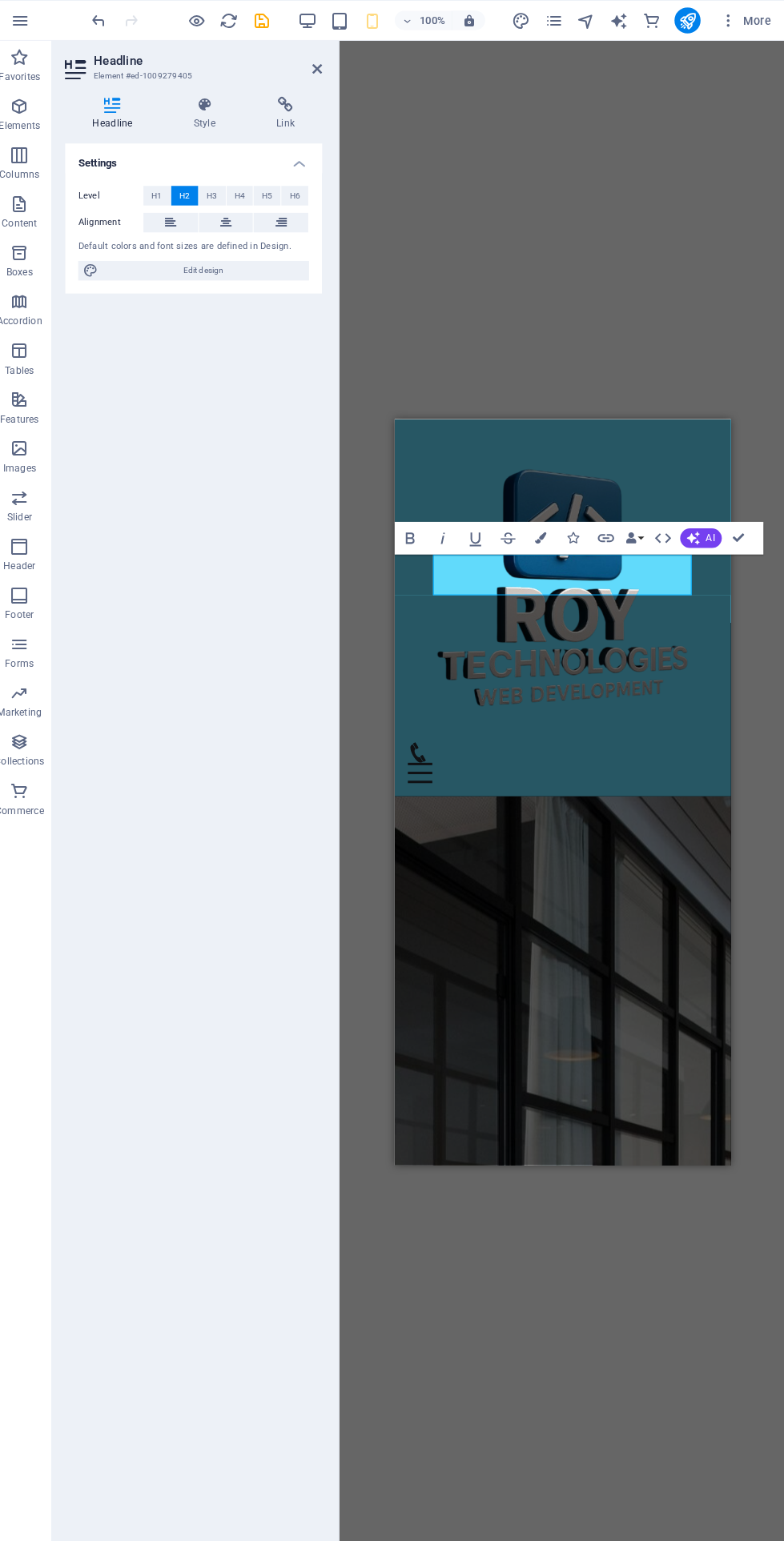
select select "px"
select select "200"
select select "px"
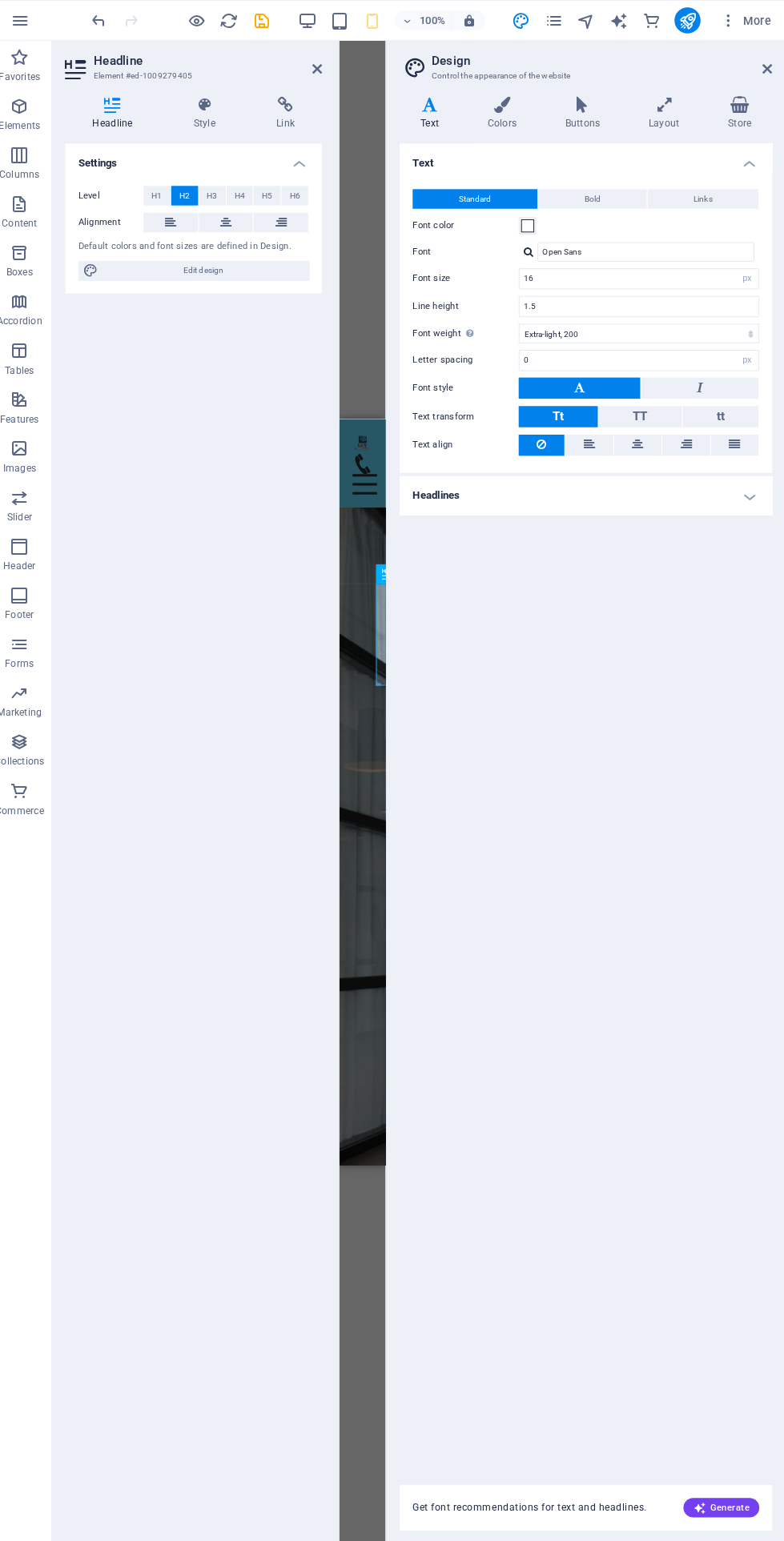
click at [622, 191] on button "Bold" at bounding box center [595, 196] width 107 height 19
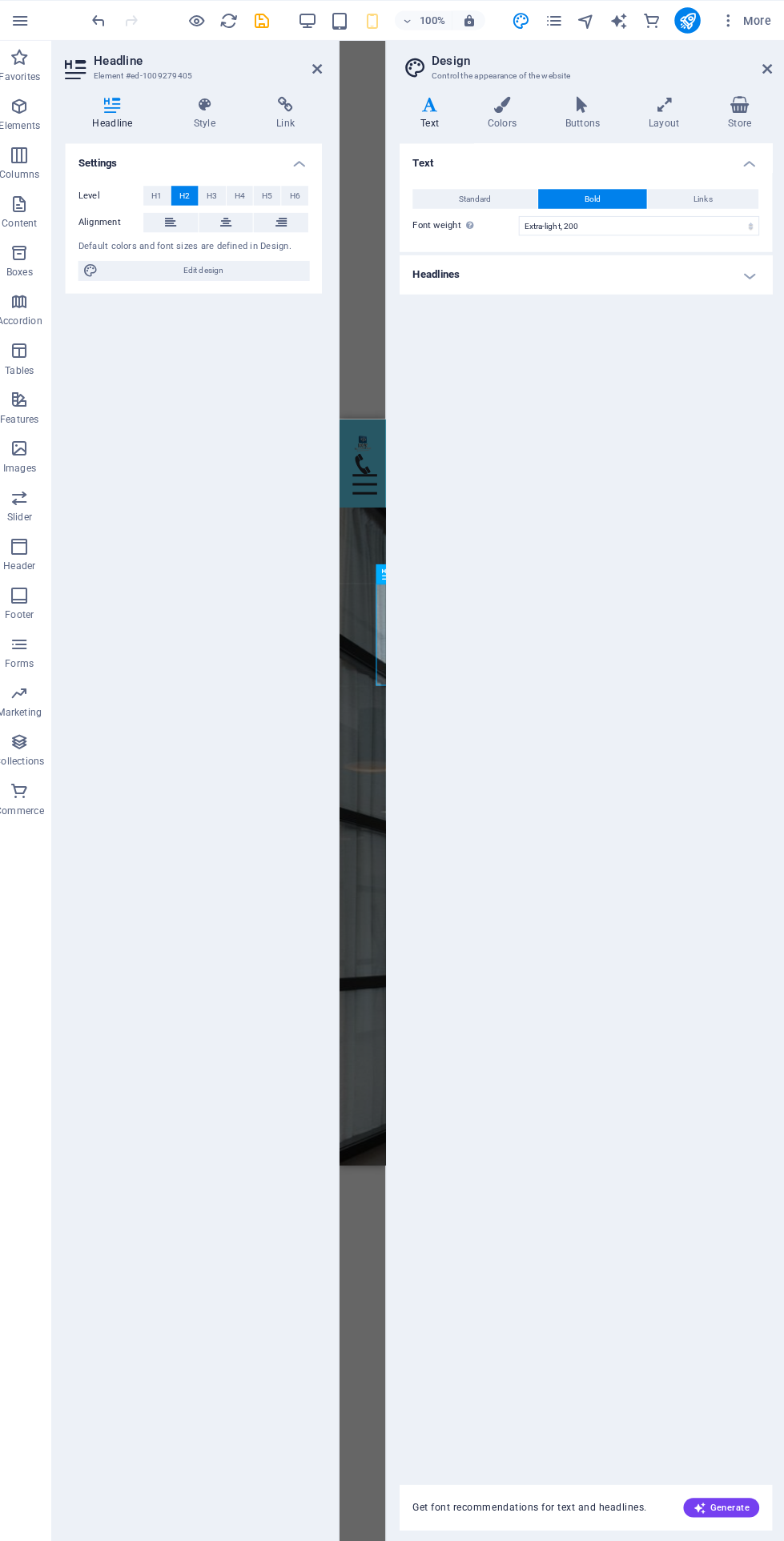
click at [725, 190] on button "Links" at bounding box center [703, 196] width 109 height 19
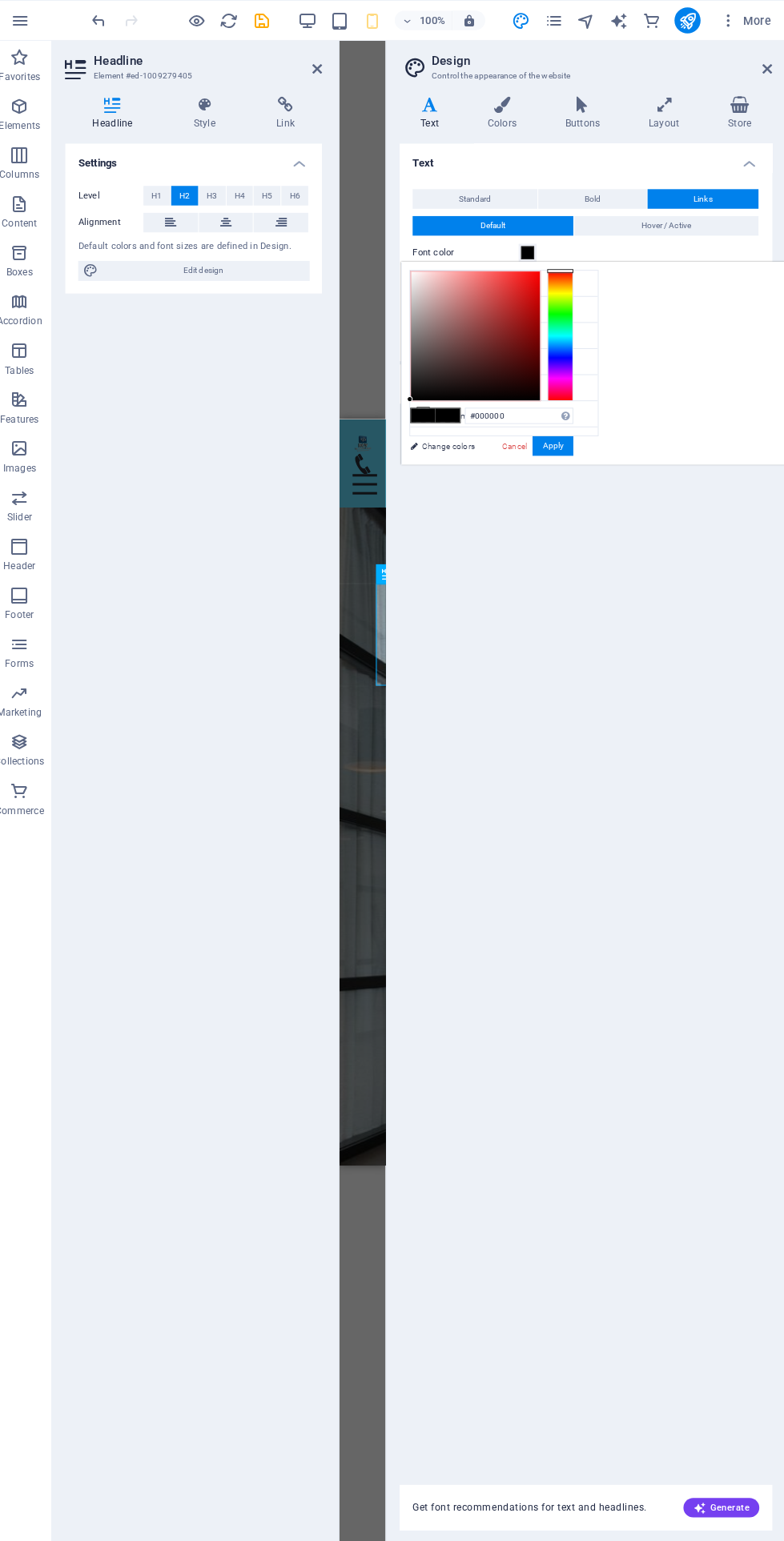
click at [479, 326] on li "Secondary color #ffcc00" at bounding box center [507, 329] width 184 height 25
type input "#ffcc00"
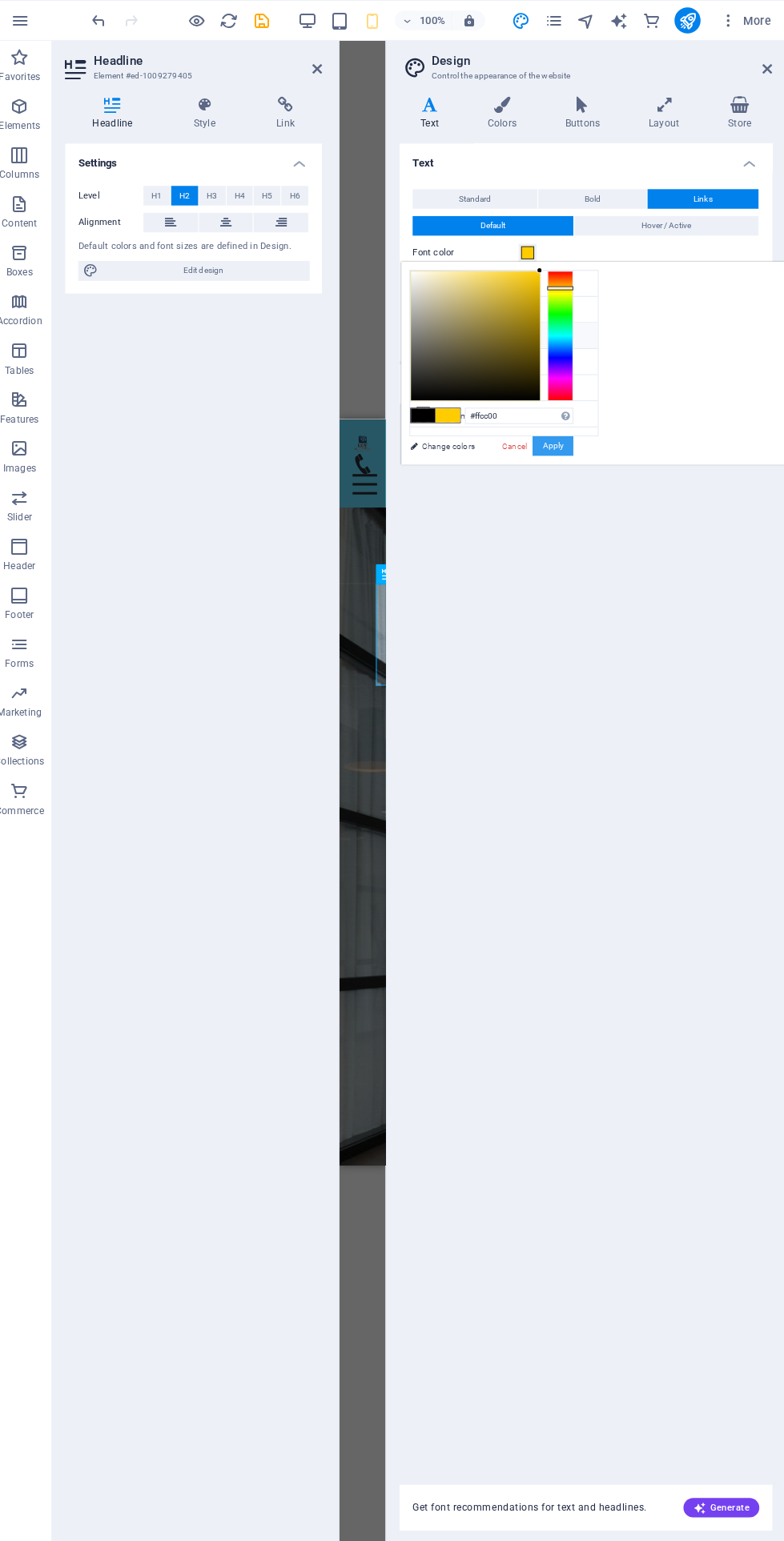
click at [575, 434] on button "Apply" at bounding box center [555, 438] width 40 height 19
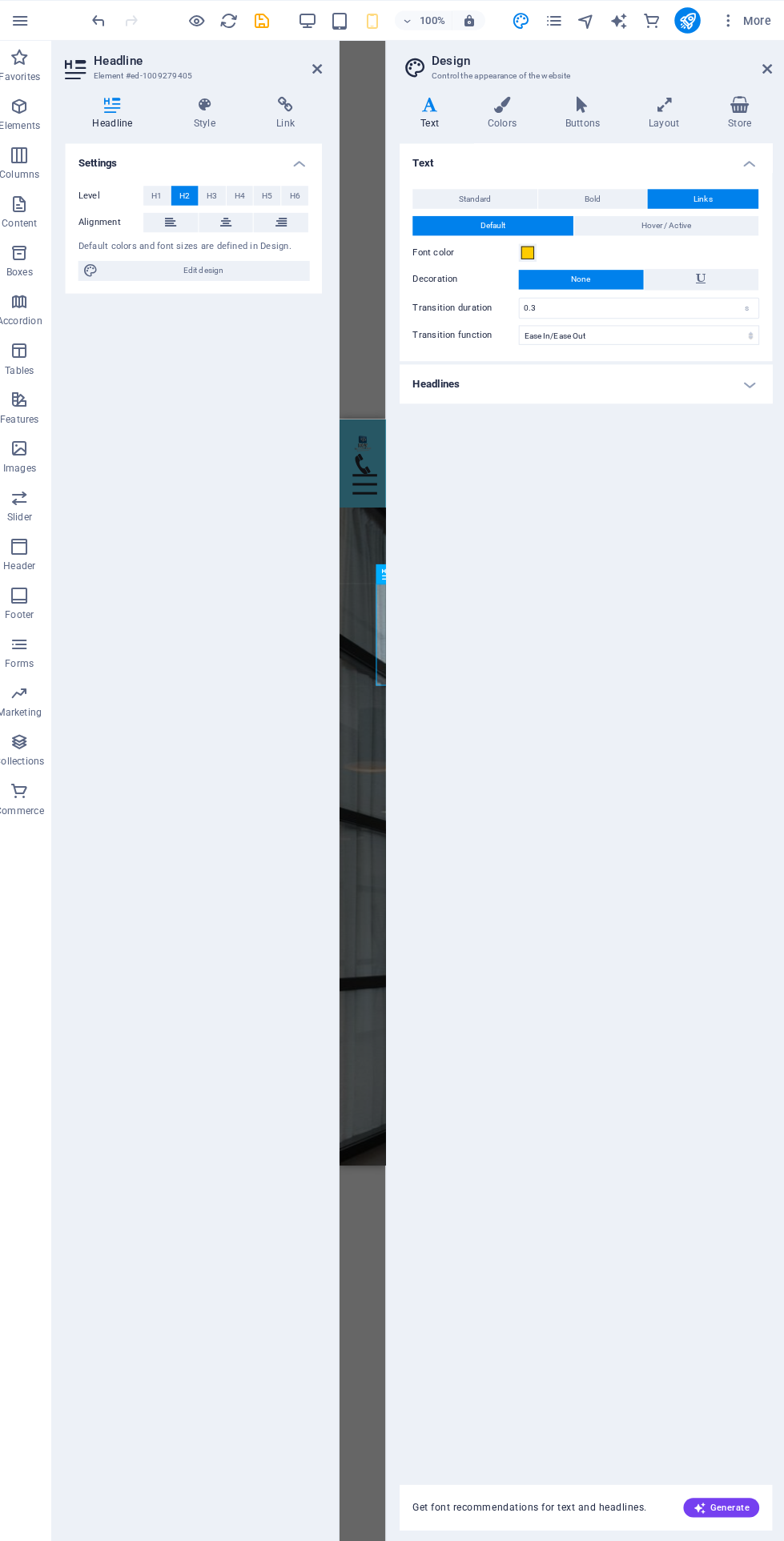
click at [766, 67] on icon at bounding box center [766, 67] width 10 height 13
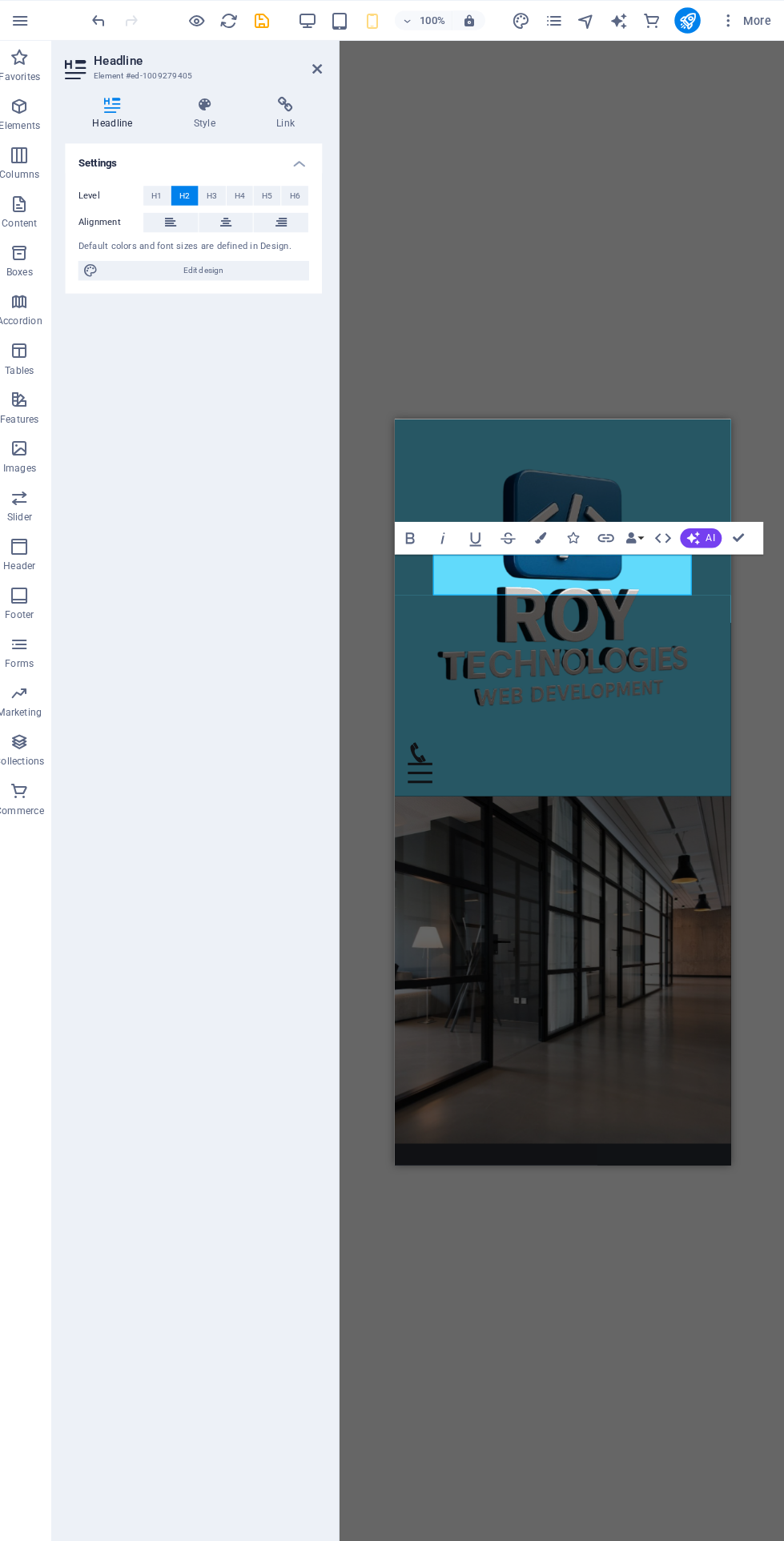
click at [698, 788] on figure at bounding box center [559, 959] width 330 height 341
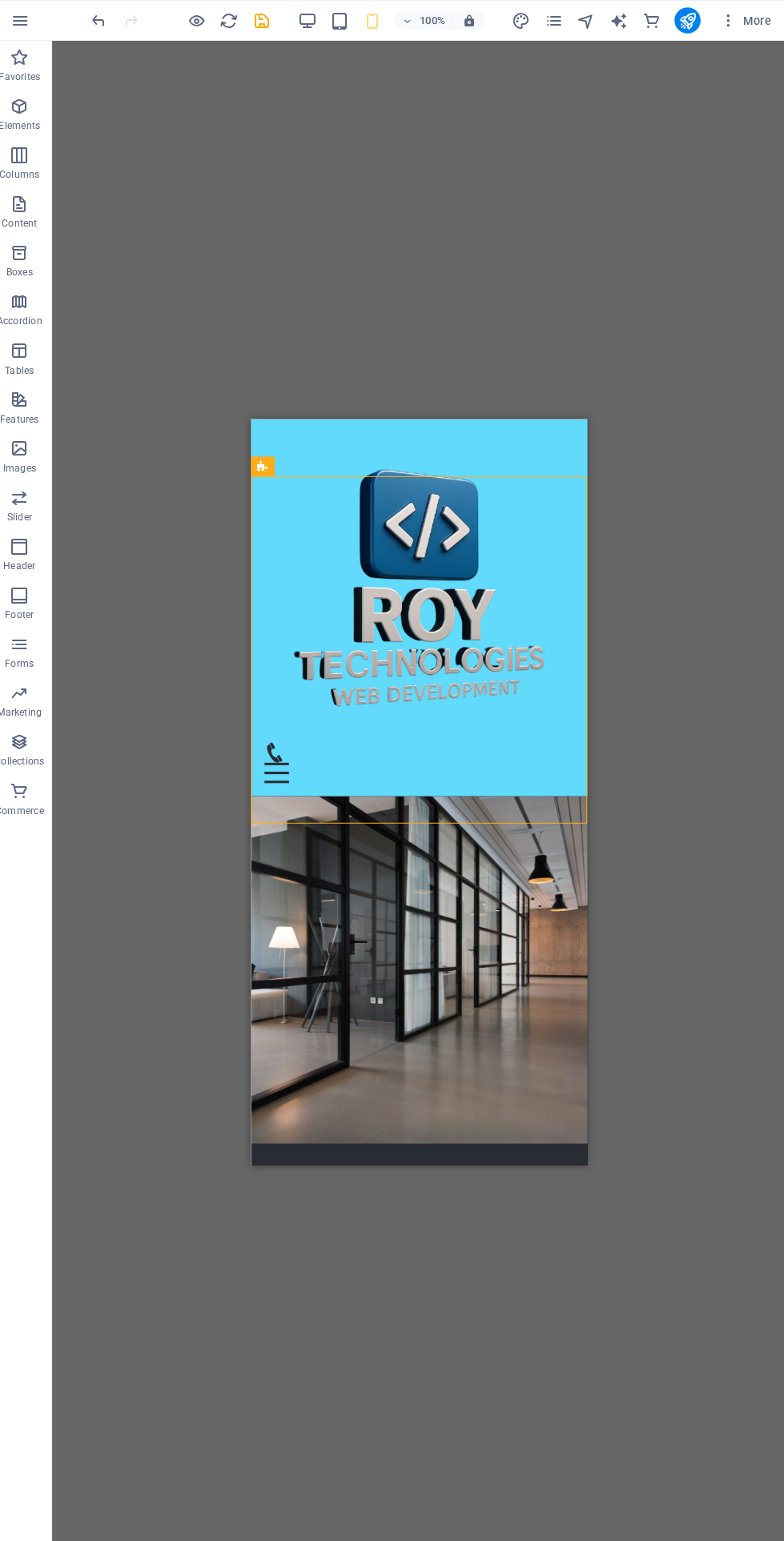
click at [453, 1207] on div "Empower Your Digital Journey with [PERSON_NAME] Technologies" at bounding box center [416, 1227] width 253 height 40
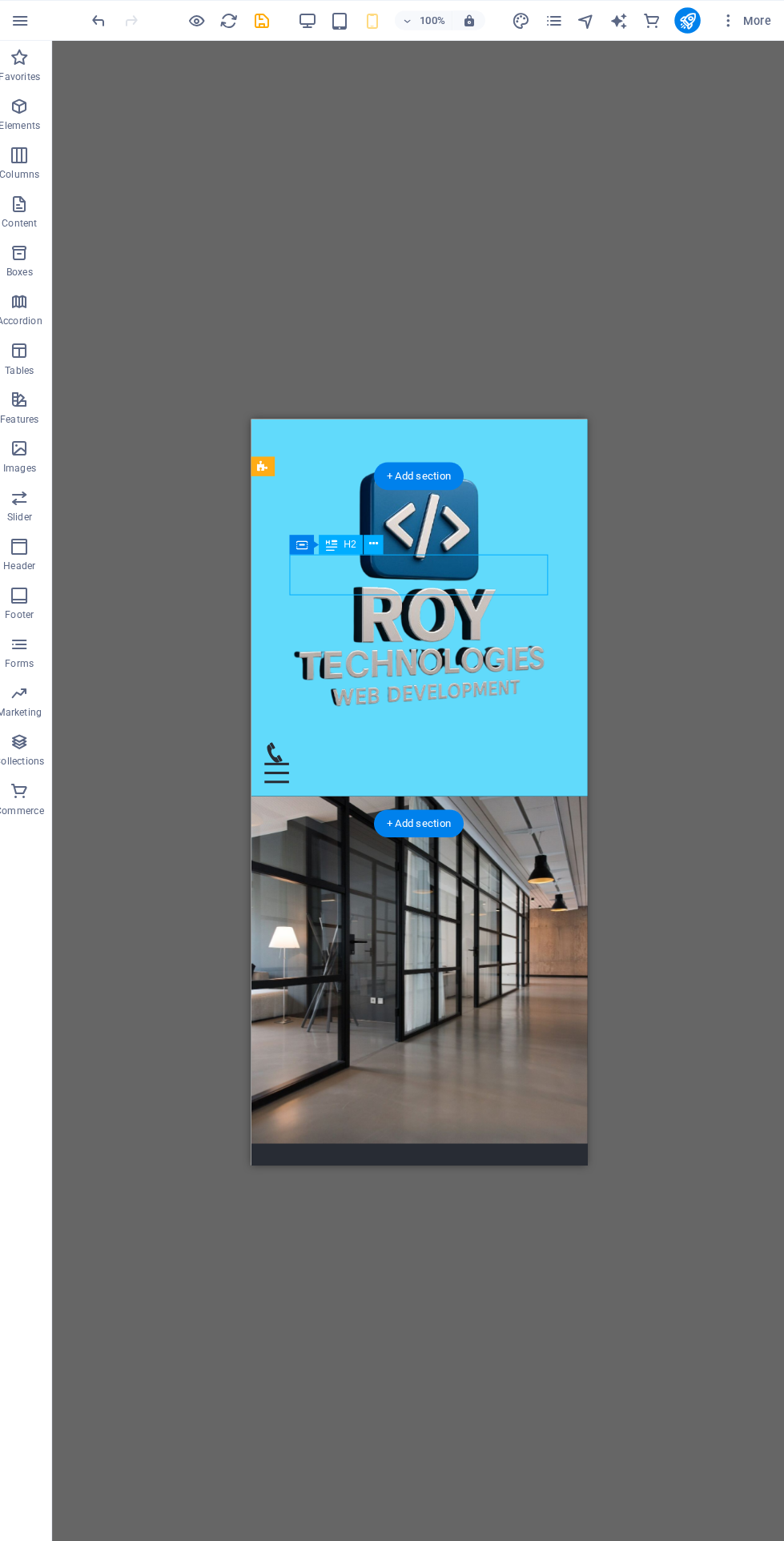
click at [379, 534] on icon at bounding box center [379, 533] width 9 height 17
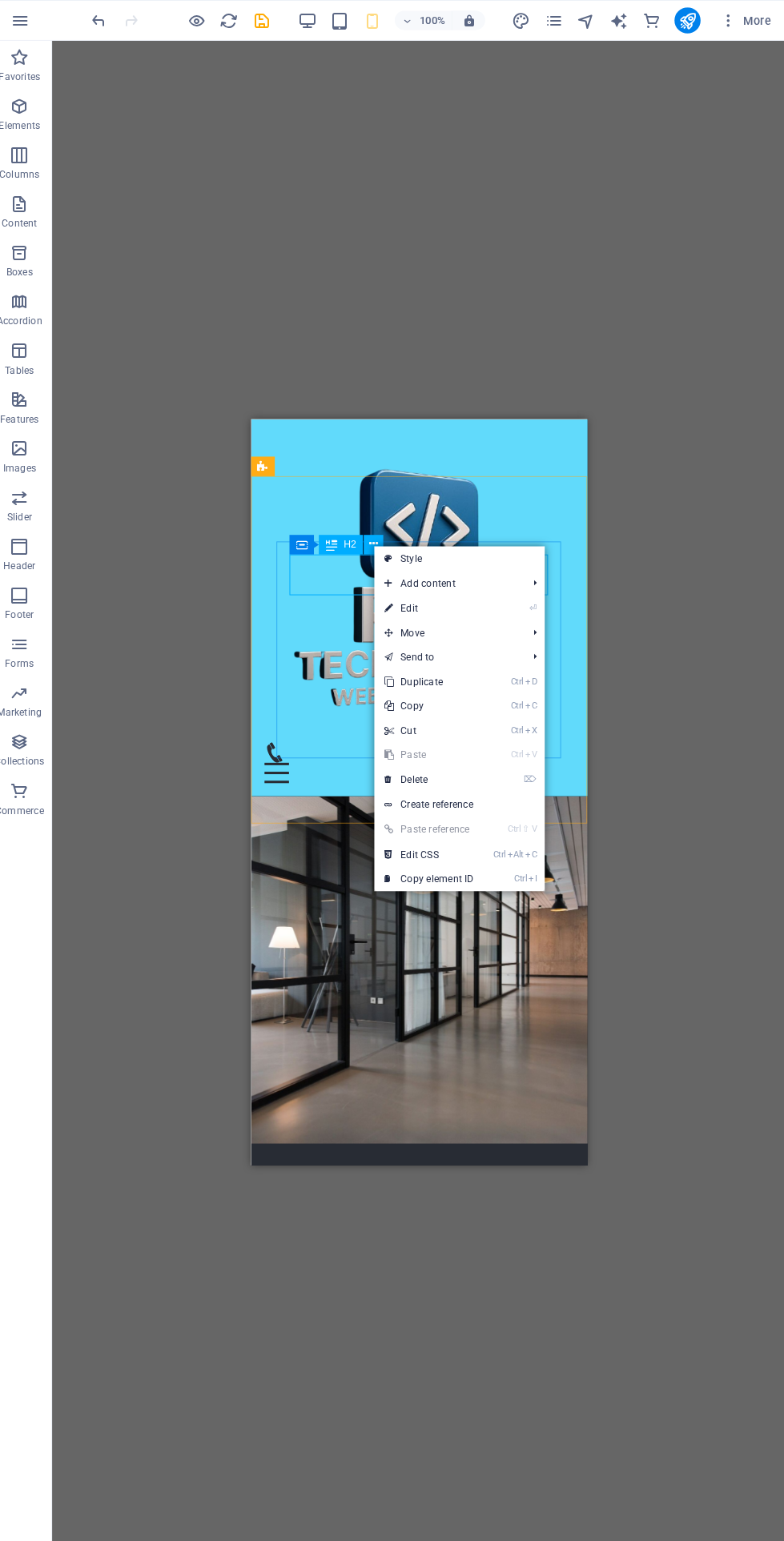
click at [485, 596] on link "⏎ Edit" at bounding box center [433, 597] width 107 height 24
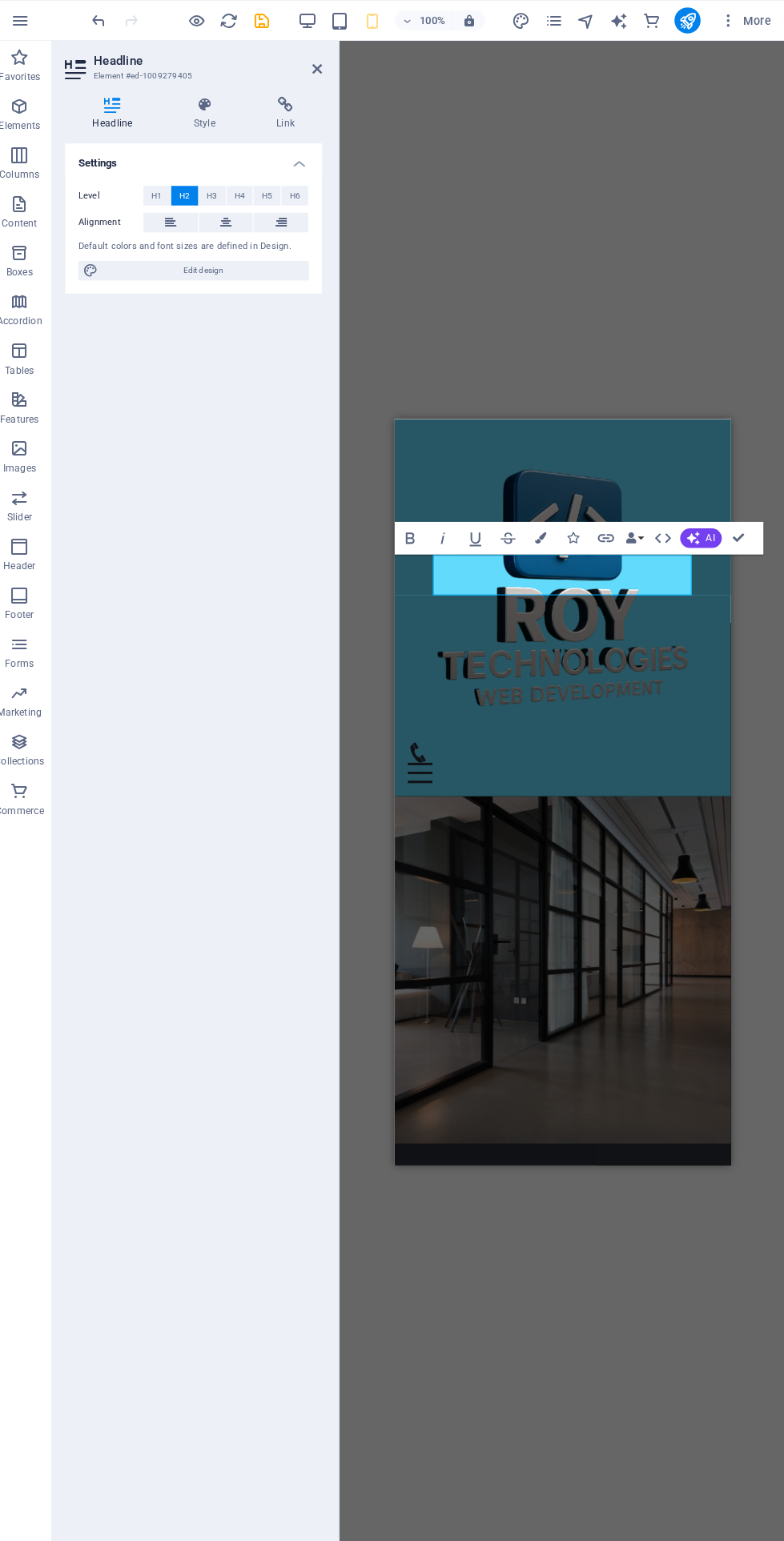
click at [554, 514] on button "Colors" at bounding box center [543, 528] width 31 height 32
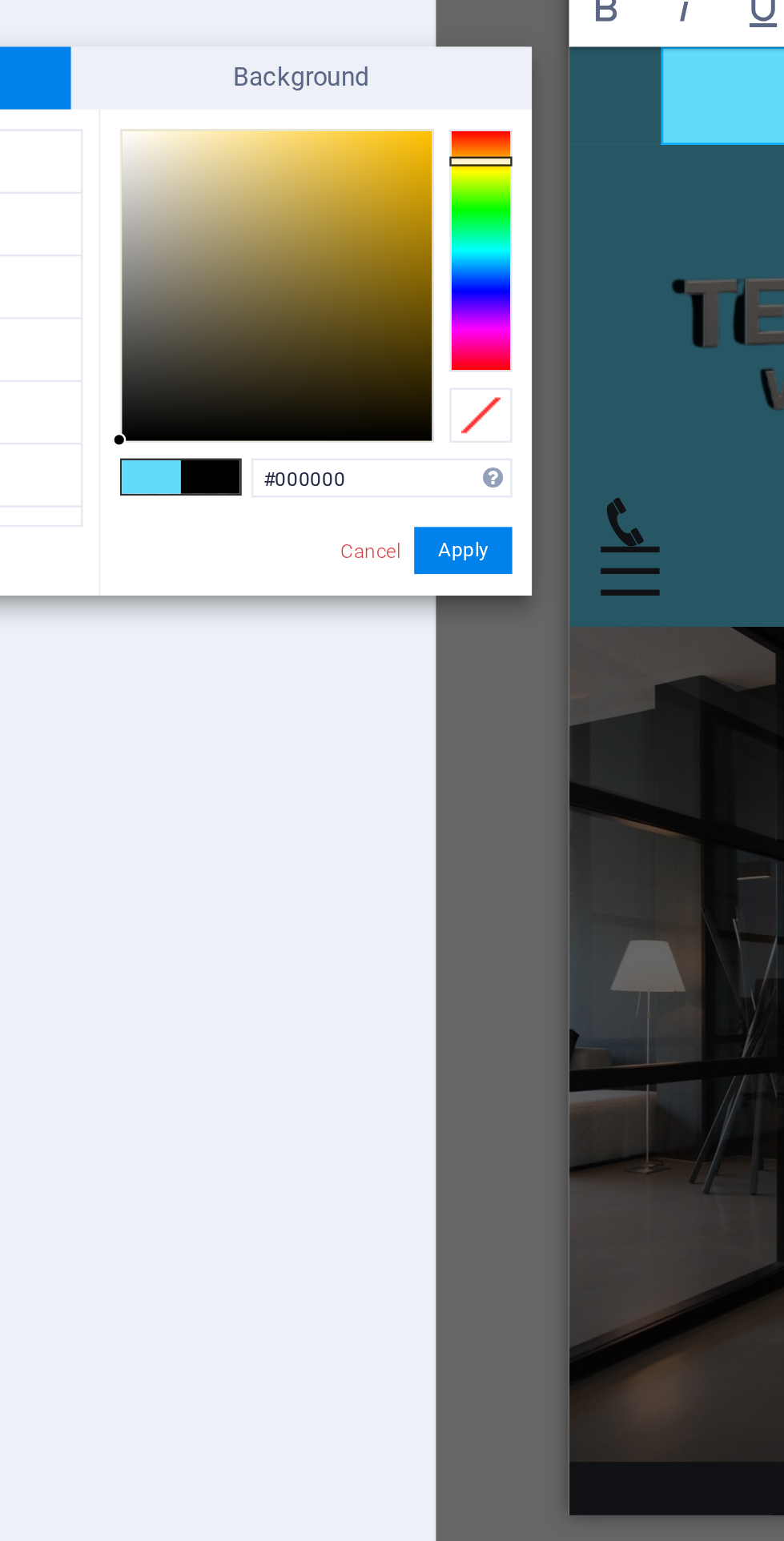
click at [373, 589] on div at bounding box center [363, 591] width 25 height 4
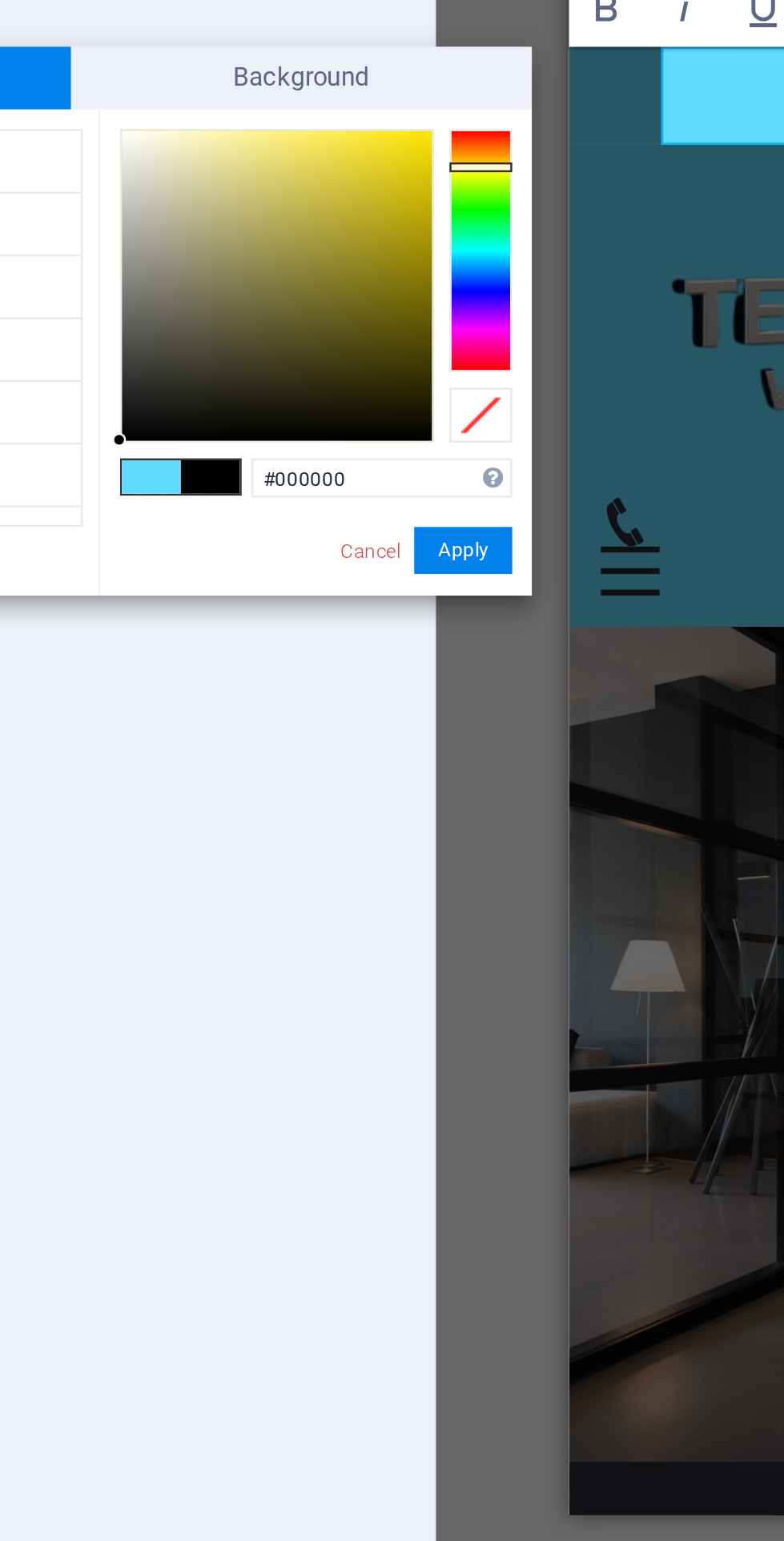
click at [366, 752] on button "Apply" at bounding box center [357, 750] width 40 height 19
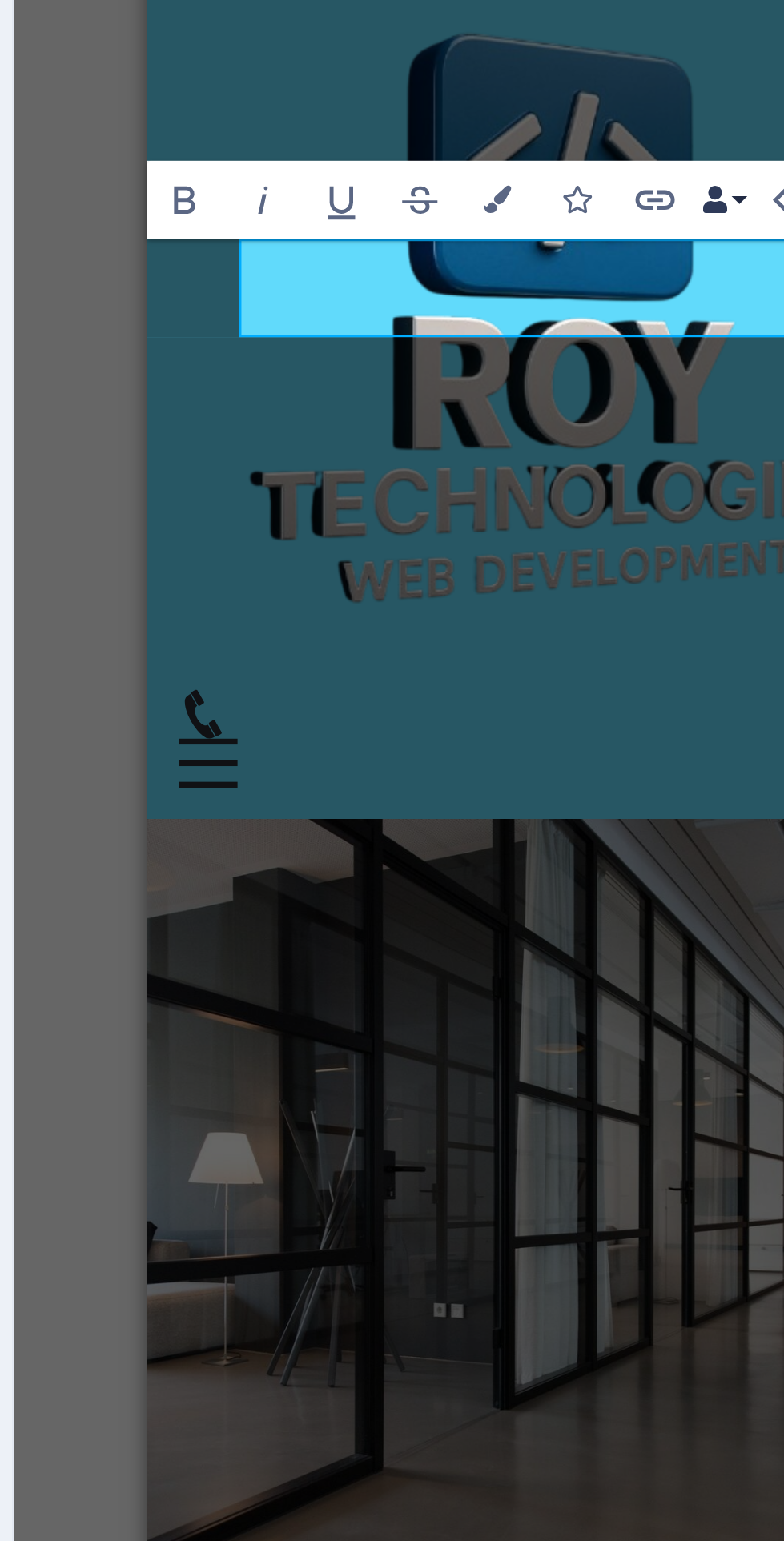
click at [640, 528] on button "Data Bindings" at bounding box center [636, 528] width 23 height 32
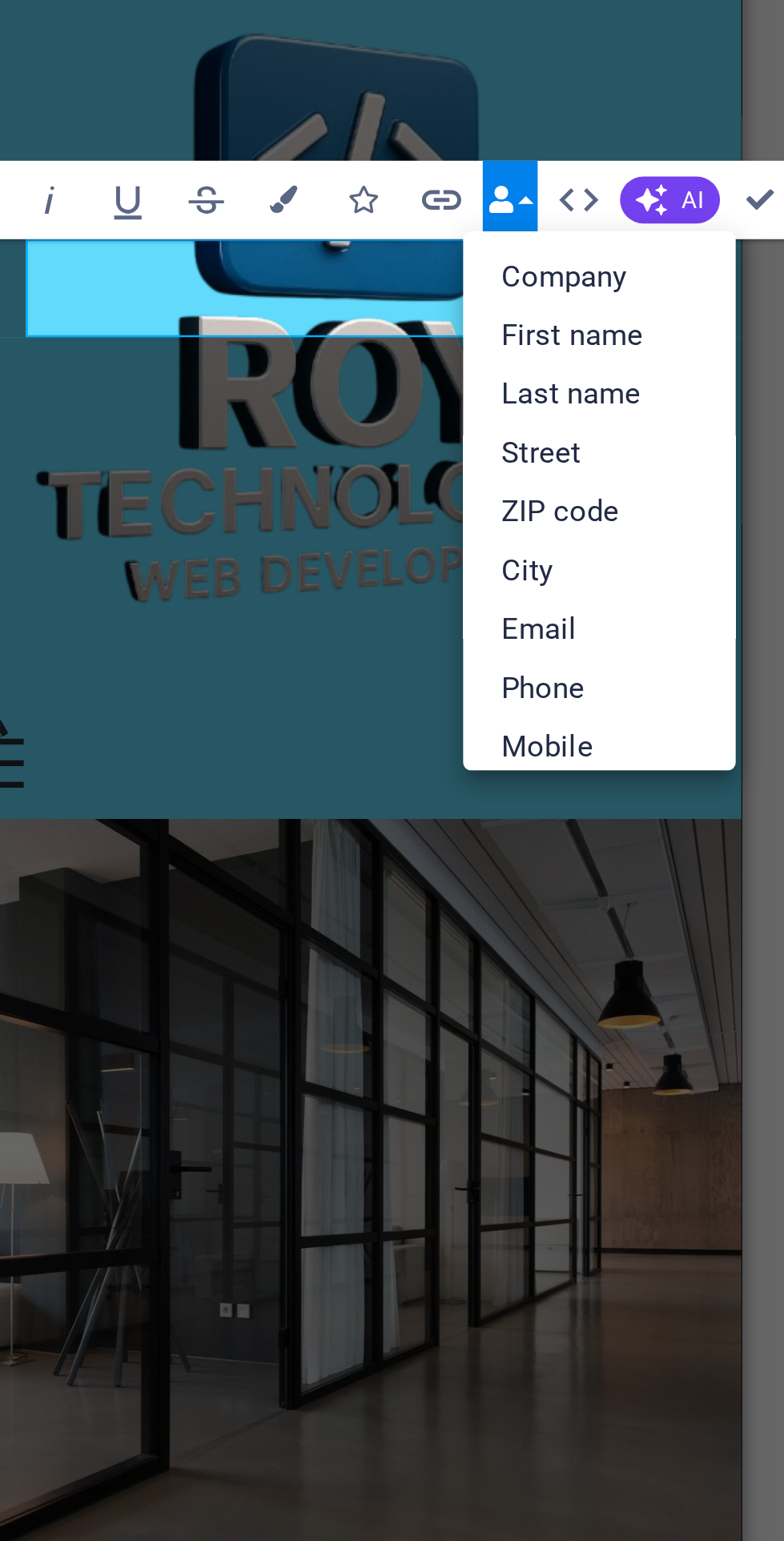
click at [236, 986] on div "Drop content here or Add elements Paste clipboard About Roy Technologies Roy Te…" at bounding box center [99, 1338] width 330 height 704
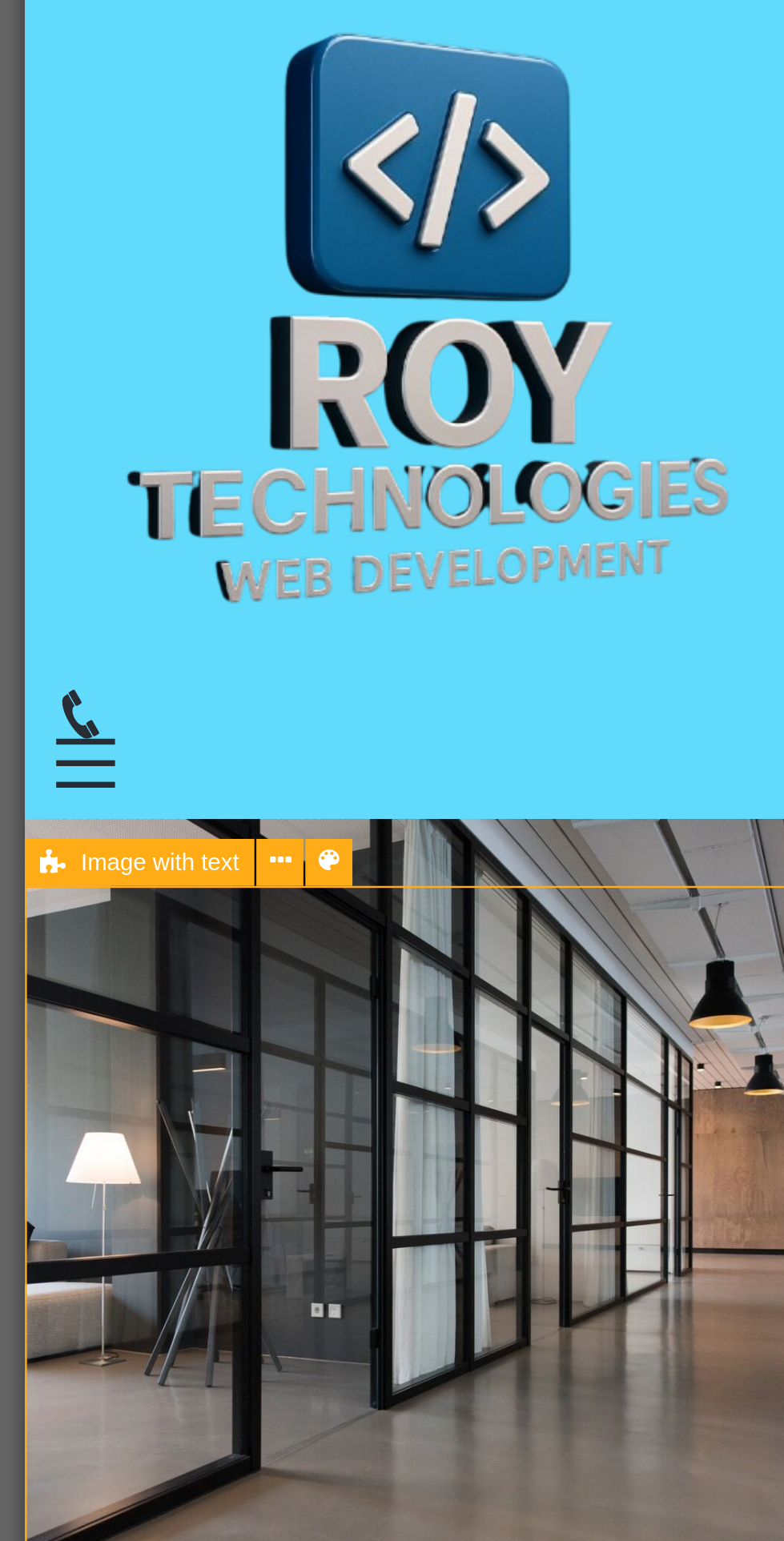
click at [175, 702] on div "Empower Your Digital Journey with [PERSON_NAME] Technologies" at bounding box center [189, 722] width 253 height 40
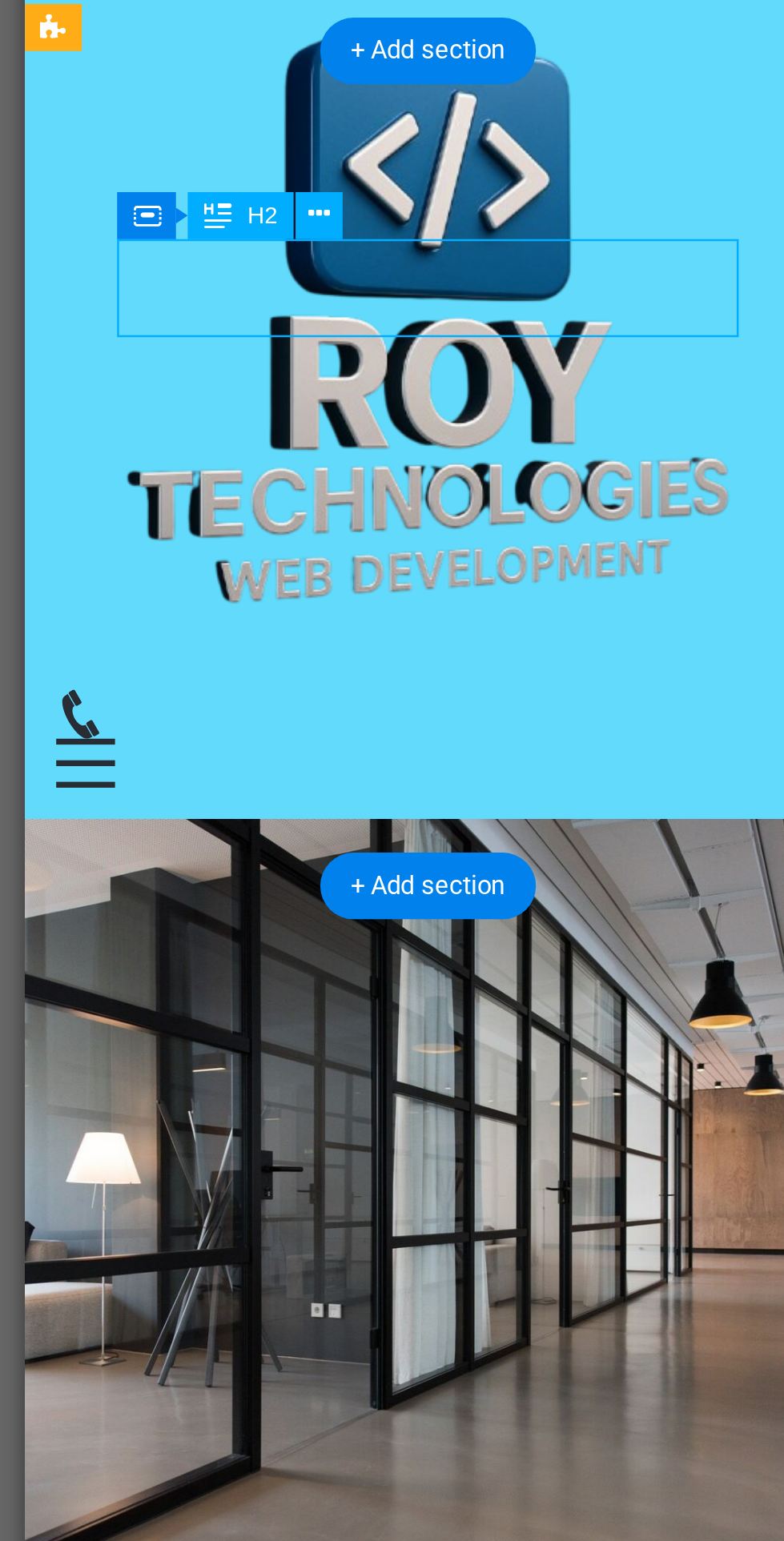
click at [382, 532] on icon at bounding box center [379, 533] width 9 height 17
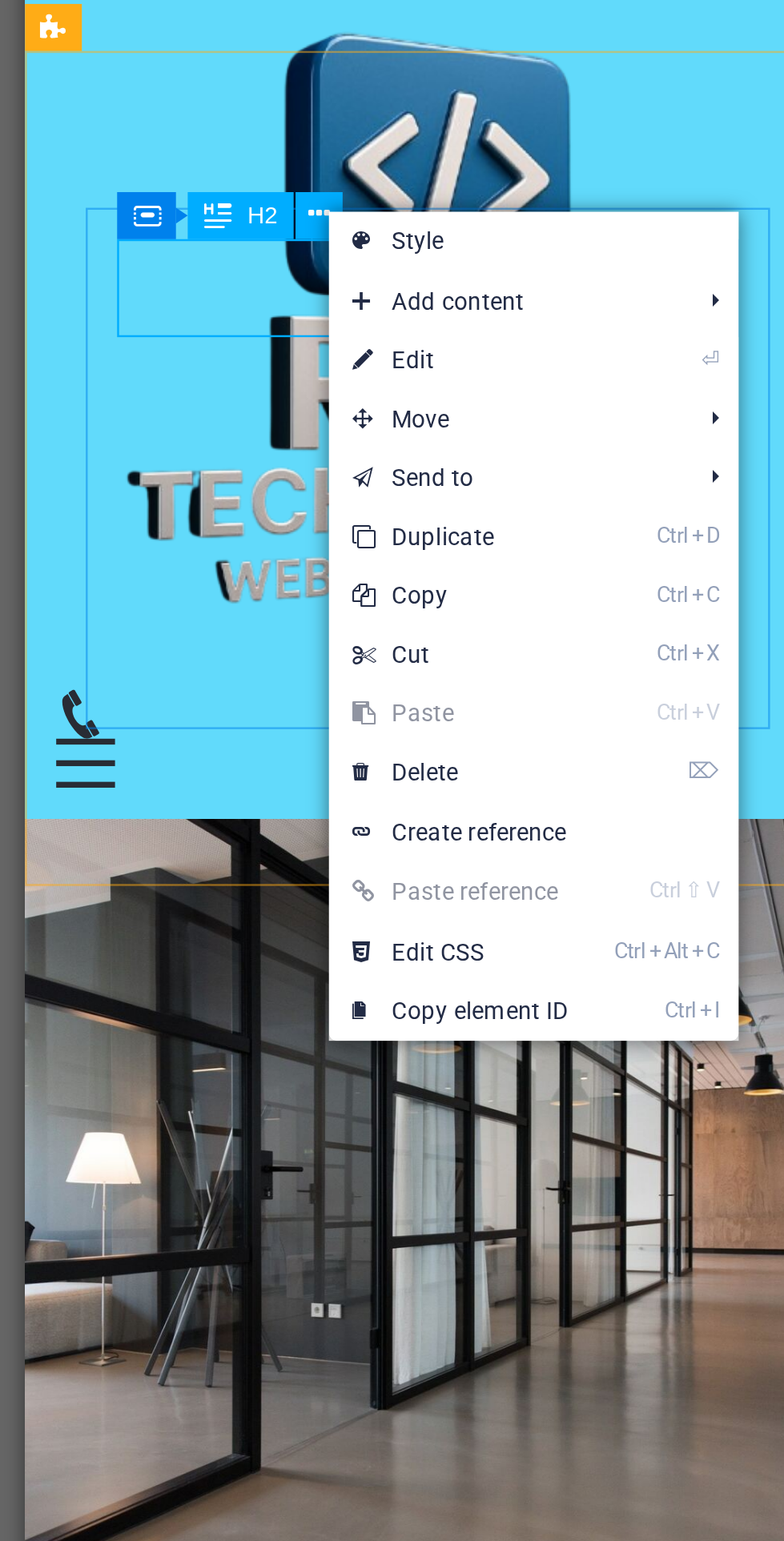
click at [495, 564] on span "Add content" at bounding box center [455, 570] width 143 height 24
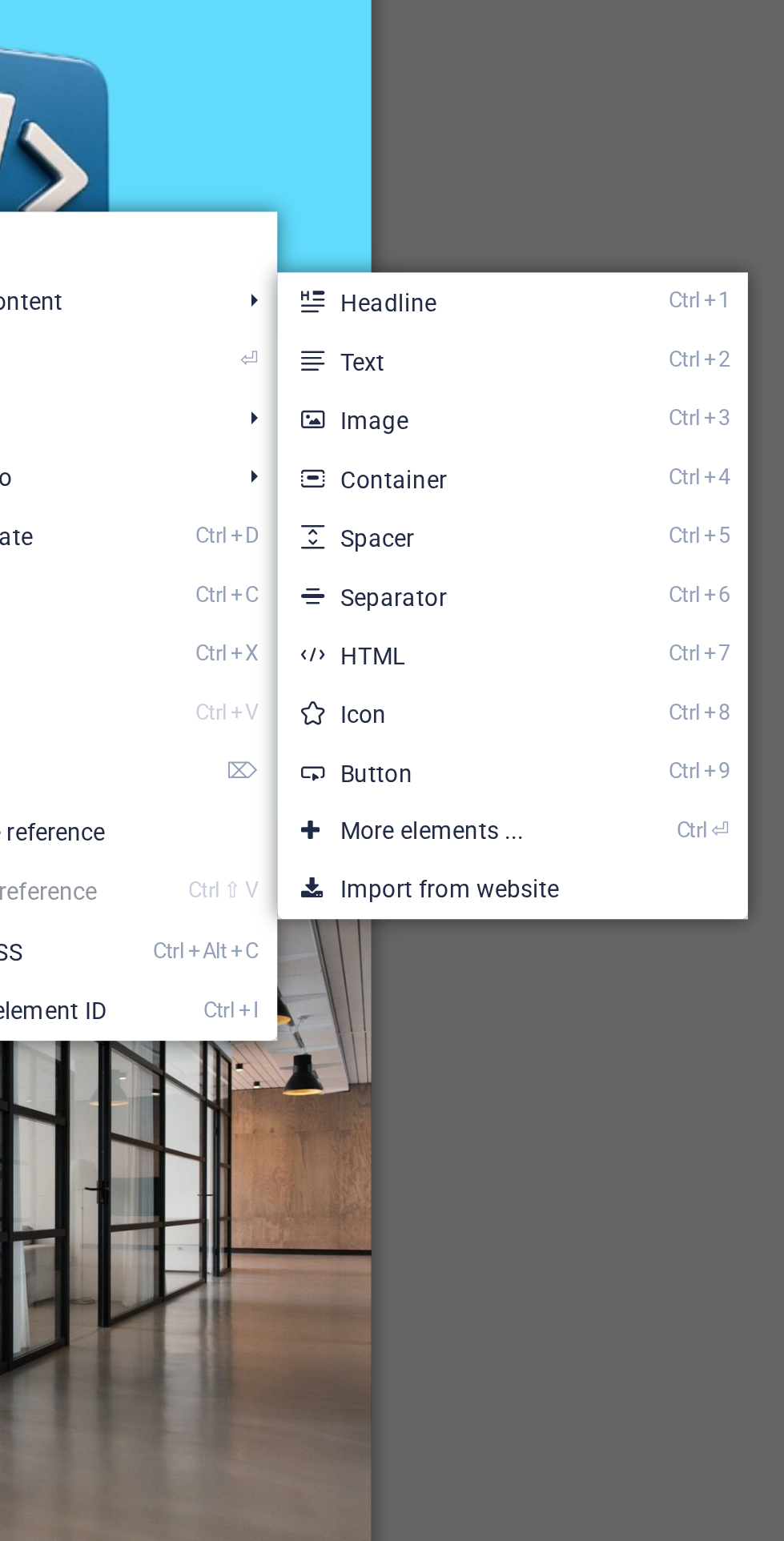
click at [641, 592] on link "Ctrl 2 Text" at bounding box center [616, 595] width 132 height 24
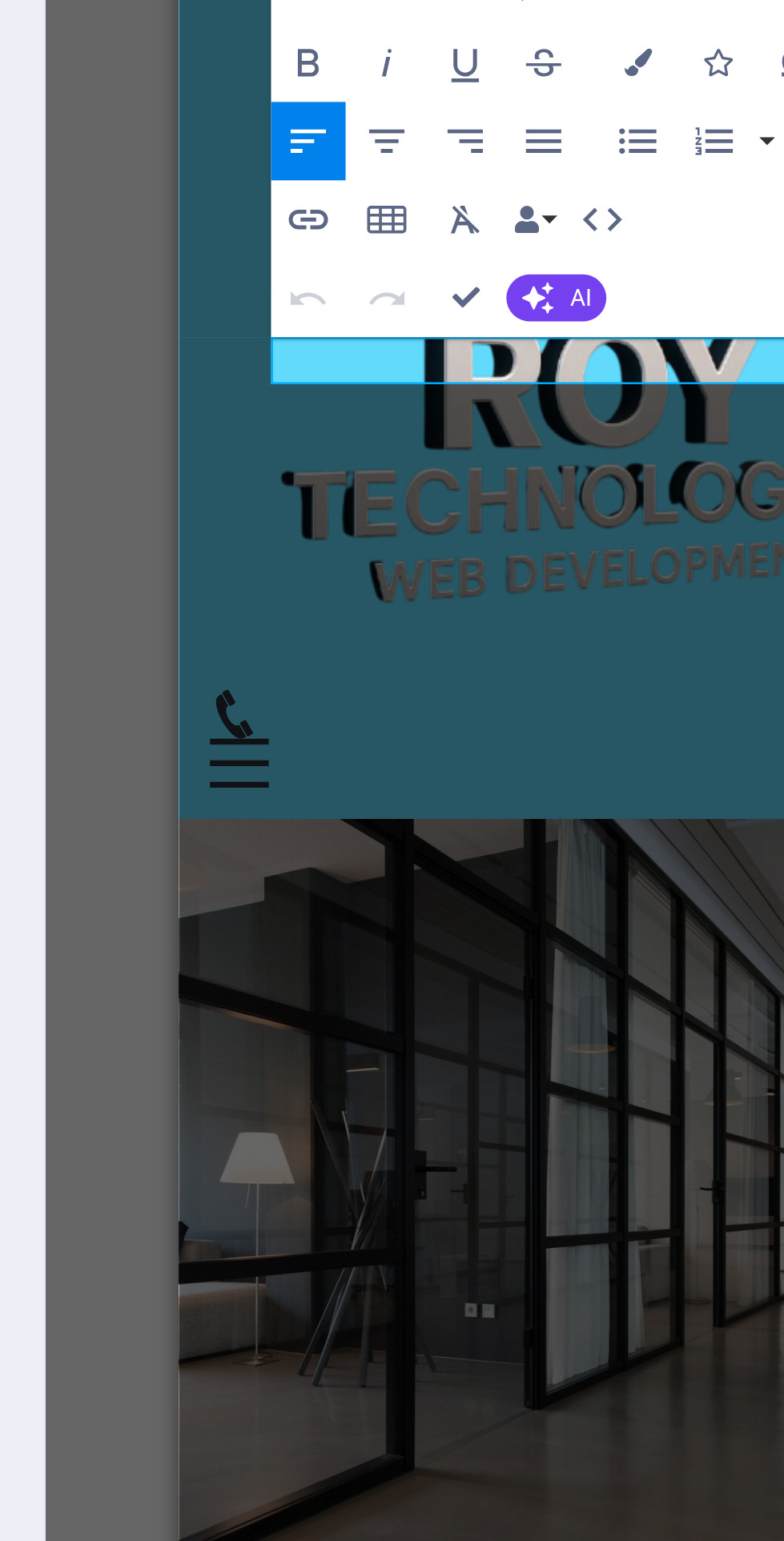
click at [379, 774] on div "At [PERSON_NAME] Technologies, we specialize in web and software development se…" at bounding box center [343, 851] width 253 height 154
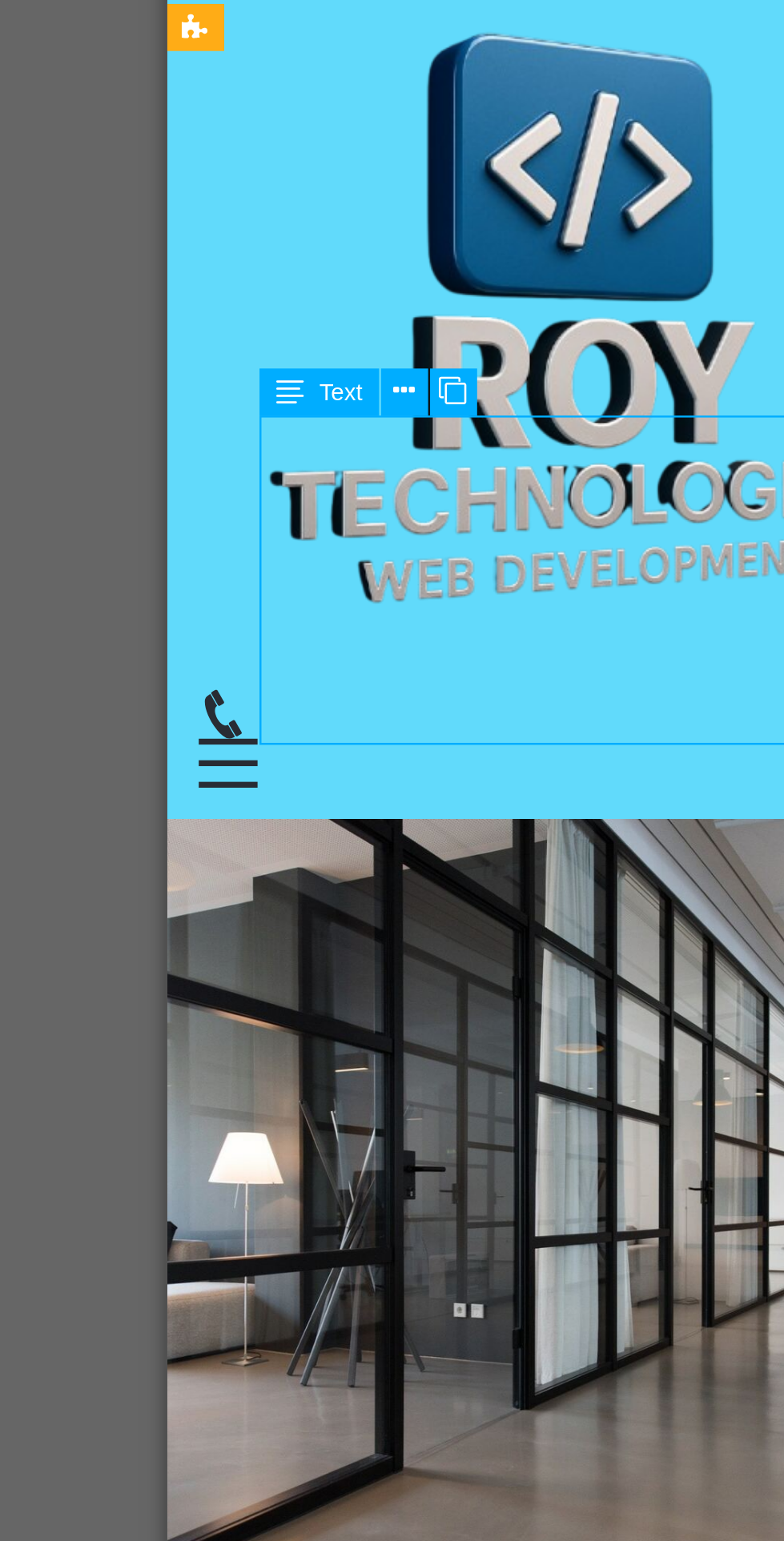
click at [304, 702] on div "Empower Your Digital Journey with [PERSON_NAME] Technologies" at bounding box center [331, 722] width 253 height 40
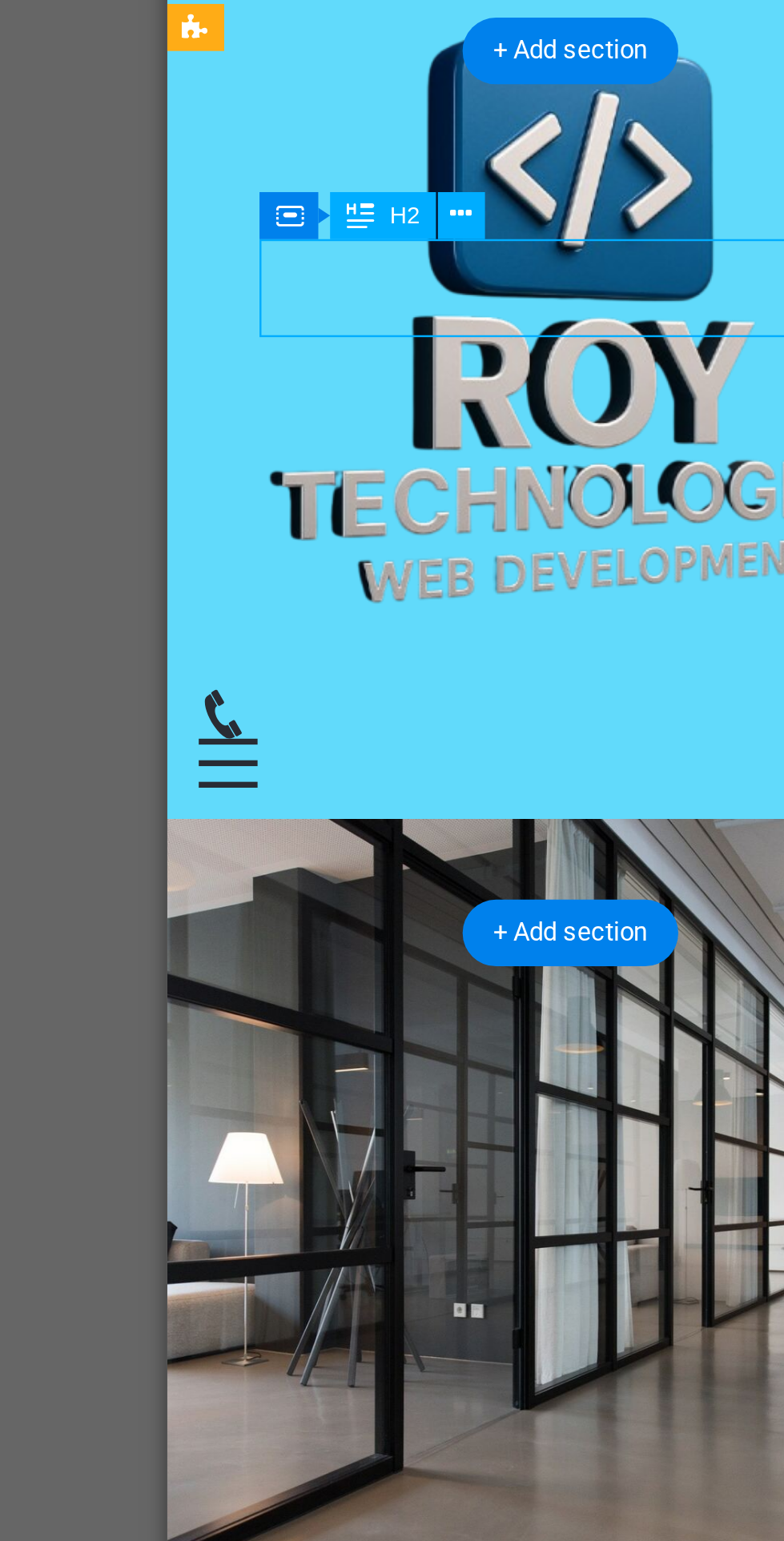
click at [276, 742] on div "New text element" at bounding box center [331, 752] width 253 height 19
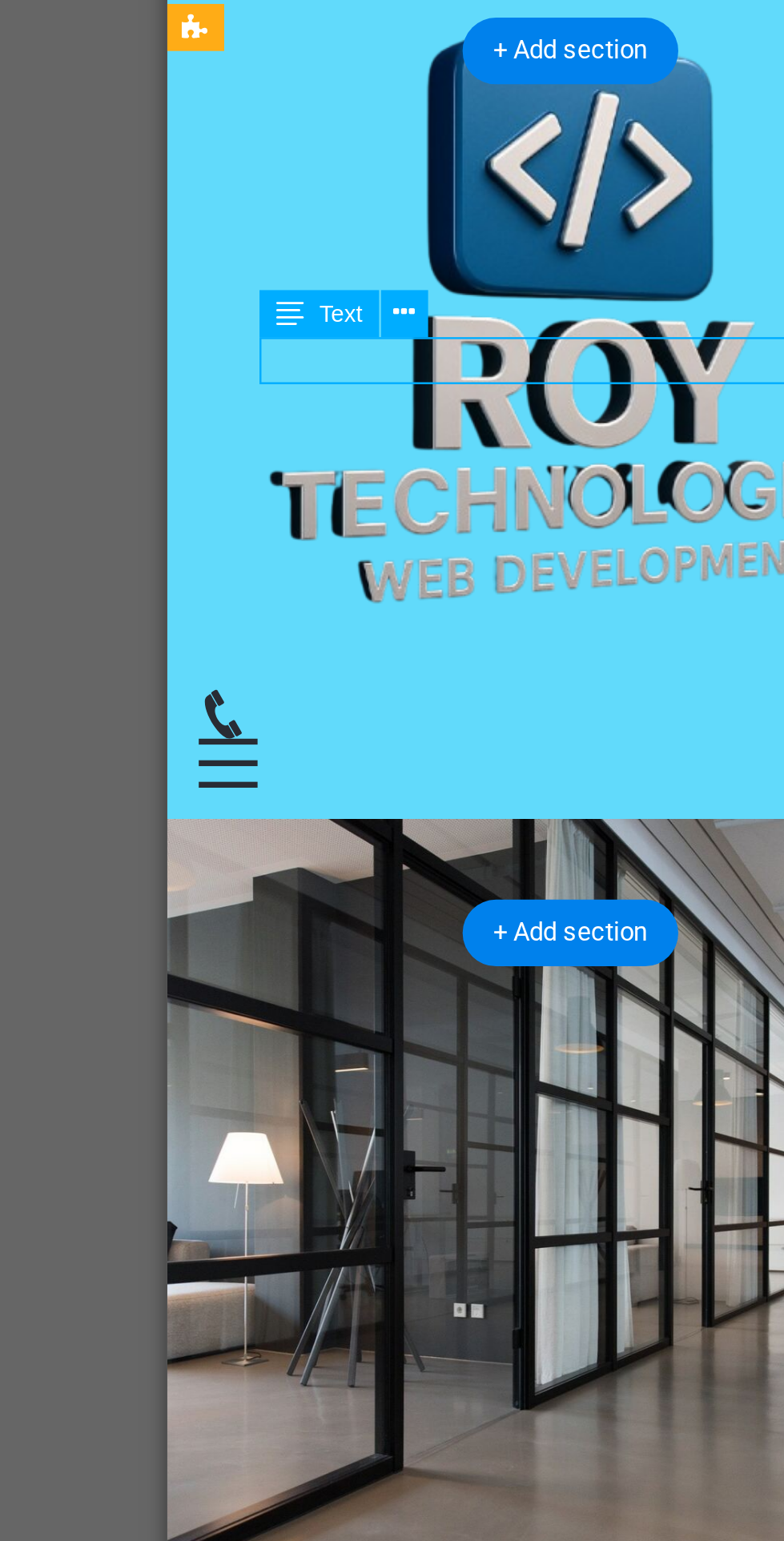
click at [359, 573] on icon at bounding box center [355, 574] width 9 height 17
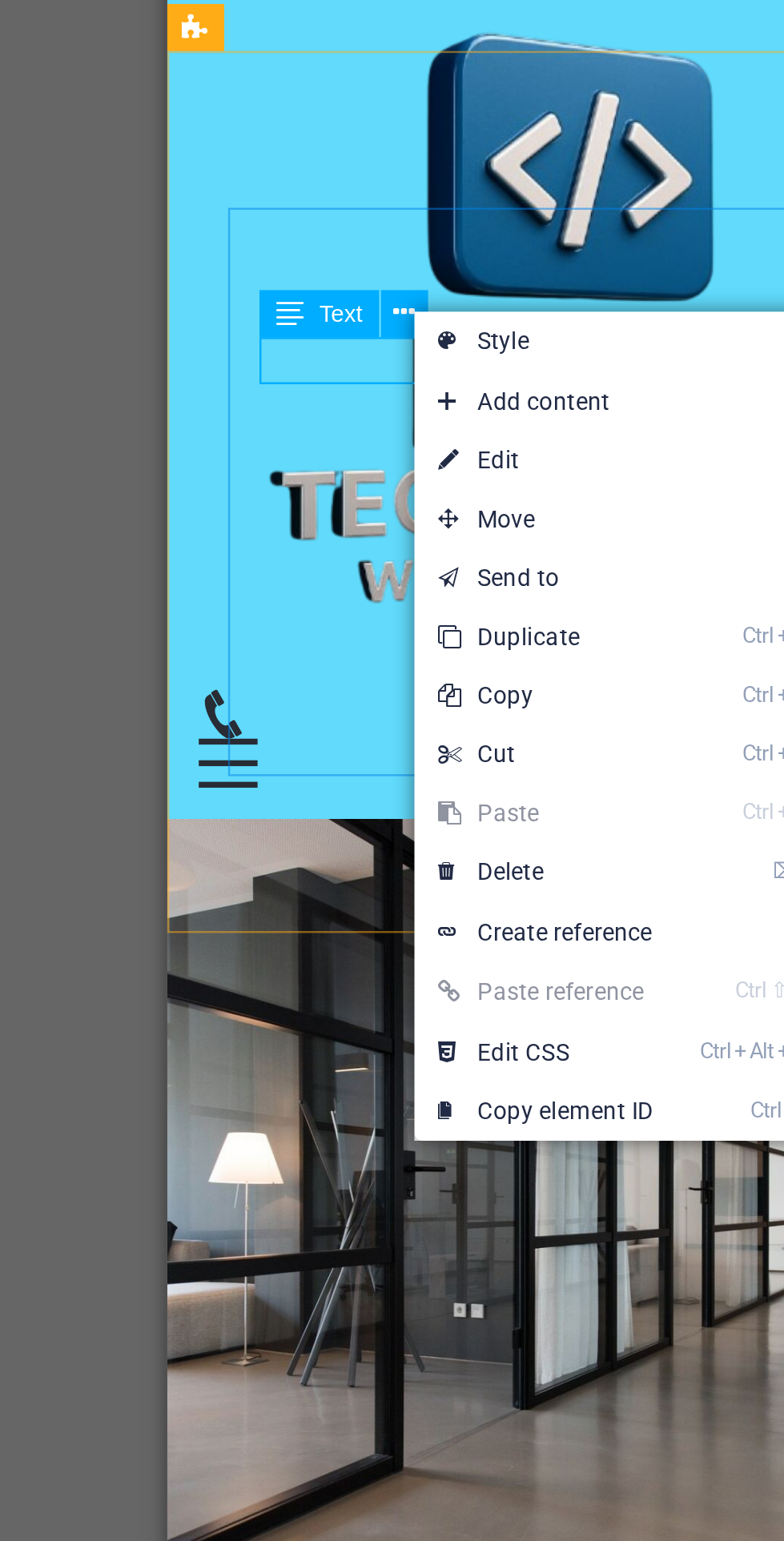
click at [438, 796] on link "⌦ Delete" at bounding box center [414, 803] width 107 height 24
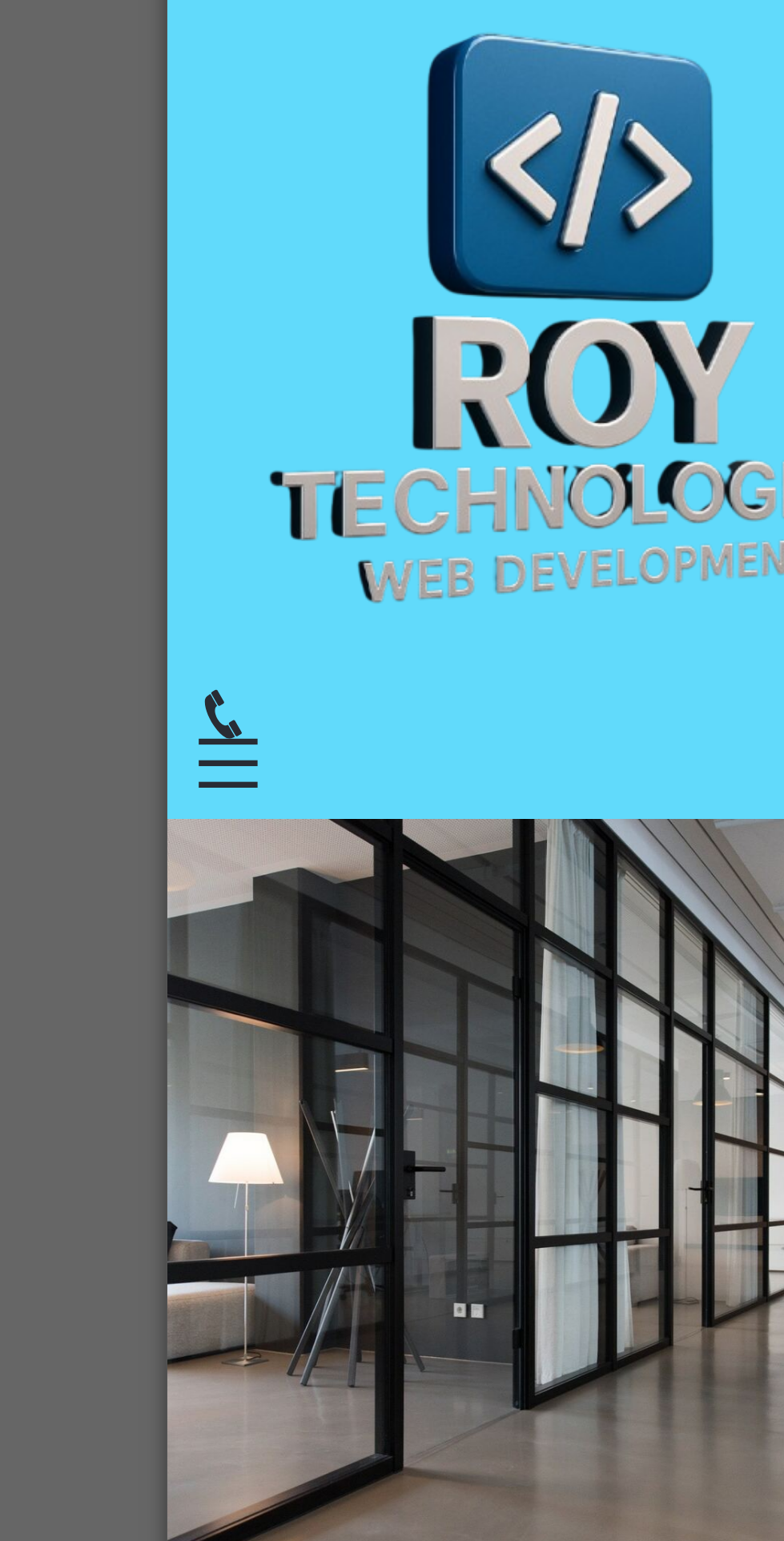
click at [317, 702] on div "Empower Your Digital Journey with [PERSON_NAME] Technologies" at bounding box center [331, 722] width 253 height 40
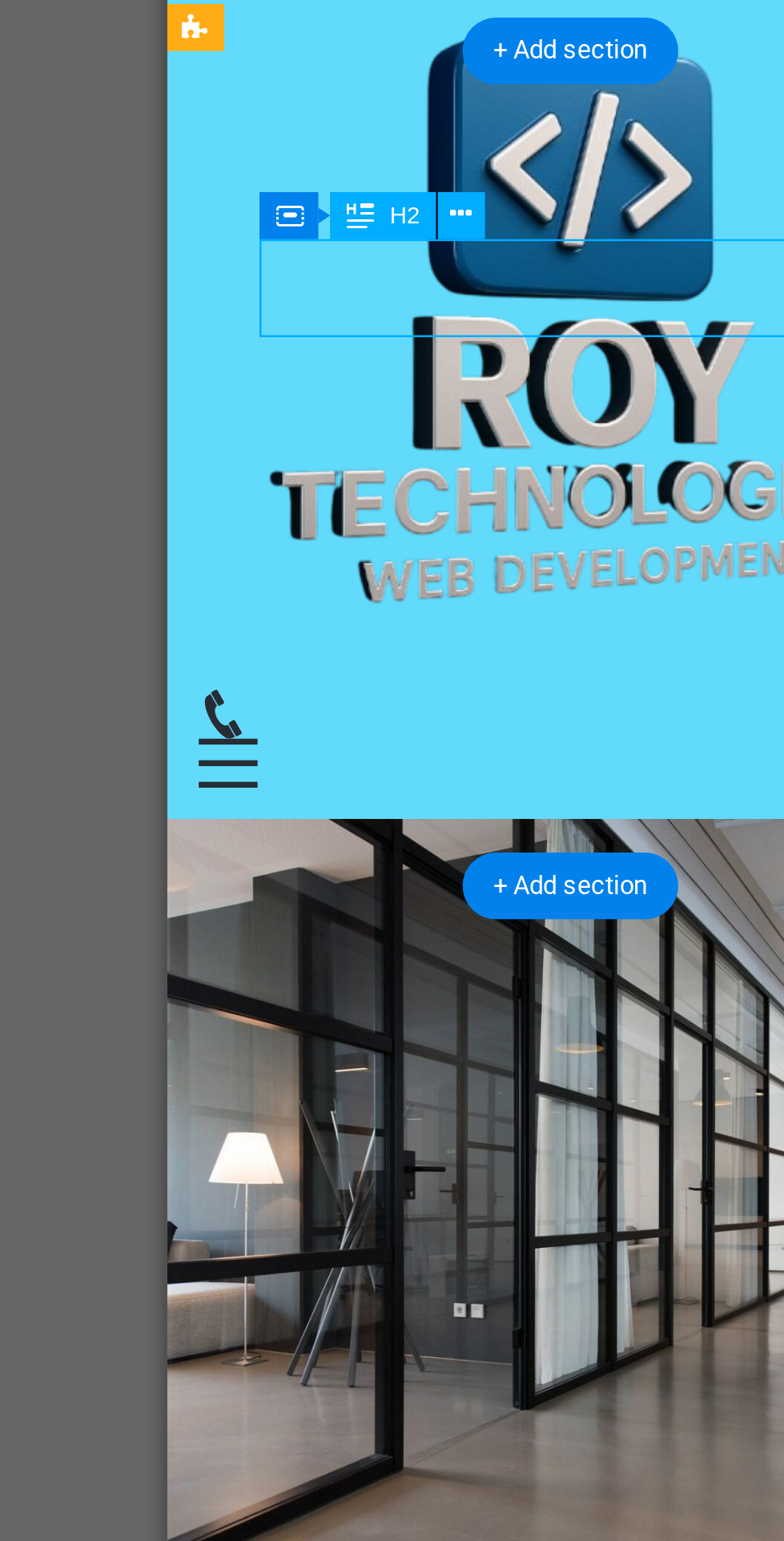
click at [386, 532] on button at bounding box center [380, 534] width 19 height 19
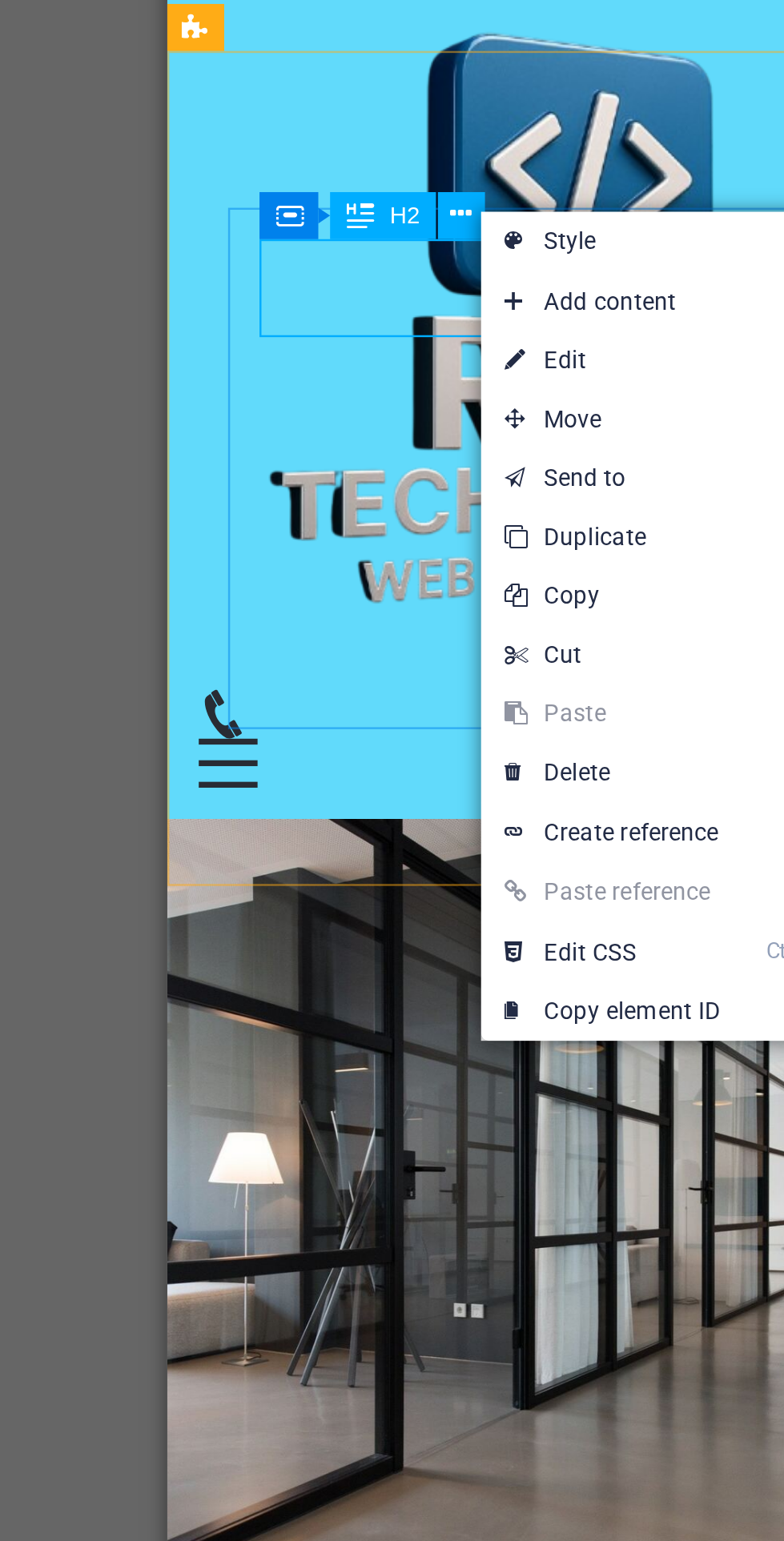
click at [467, 589] on link "⏎ Edit" at bounding box center [441, 595] width 107 height 24
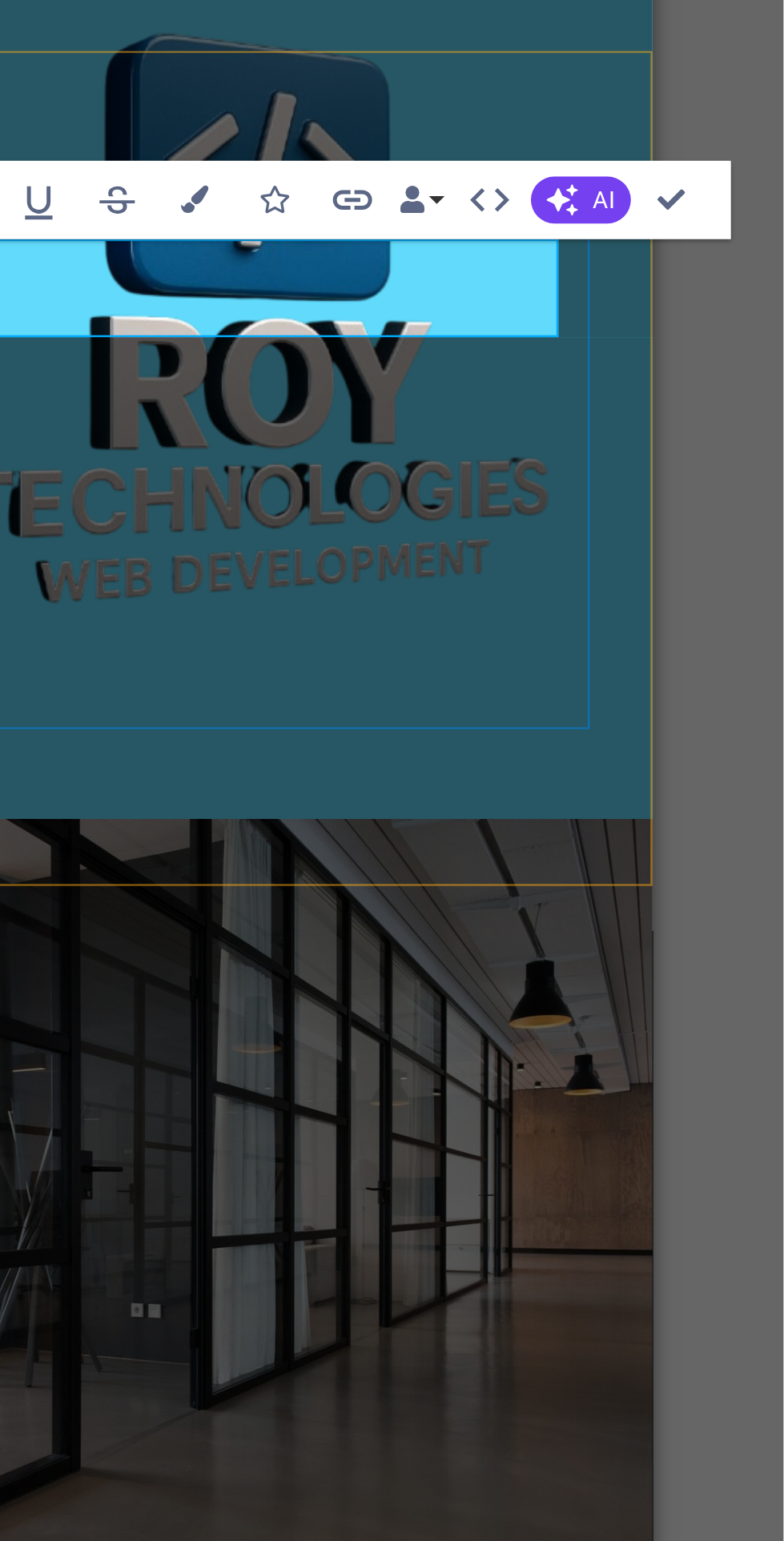
click at [706, 532] on span "AI" at bounding box center [711, 528] width 9 height 10
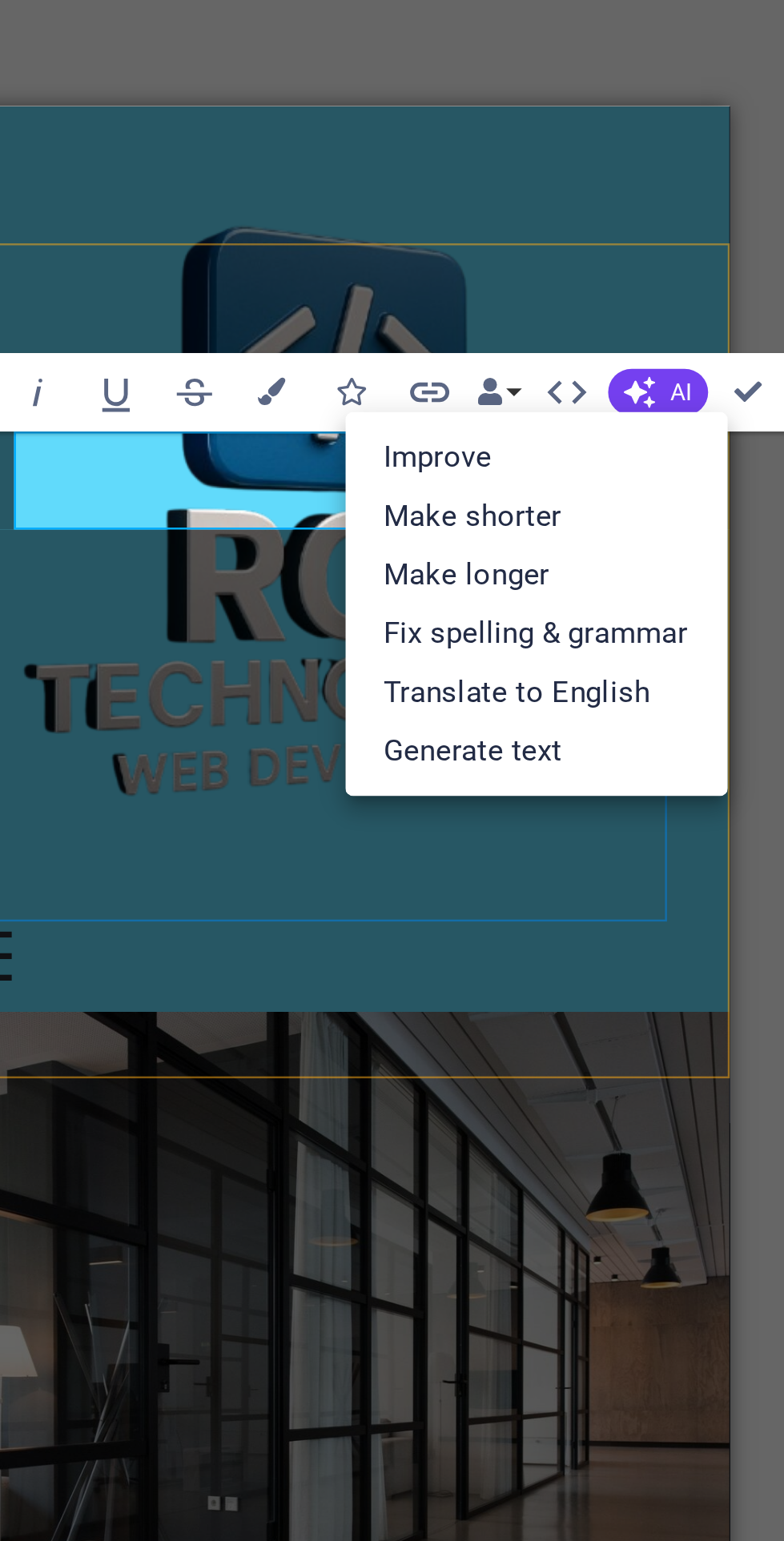
click at [677, 552] on link "Improve" at bounding box center [650, 555] width 156 height 24
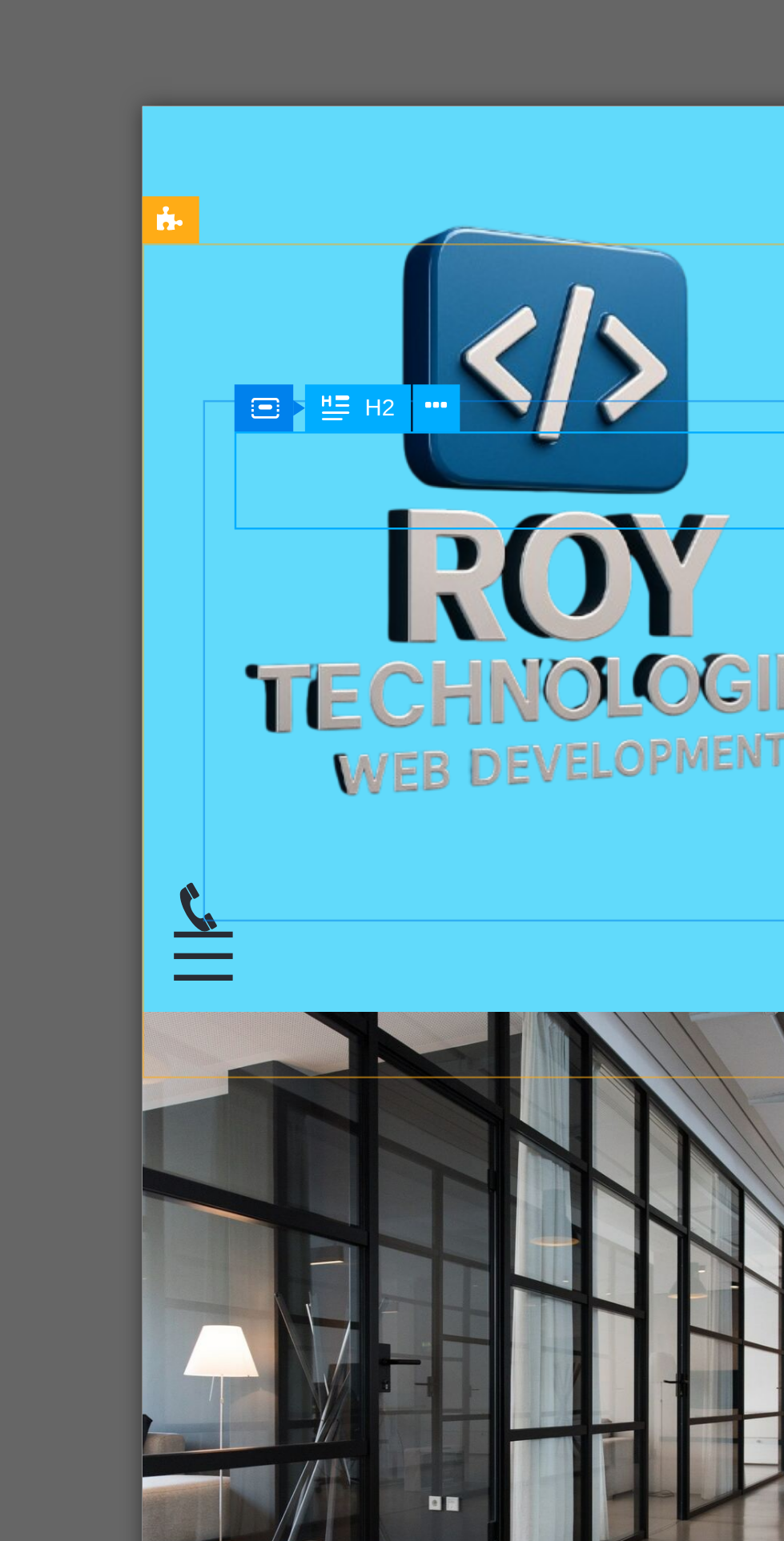
click at [220, 893] on div "Elevate Your Digital Journey with Roy Technologies" at bounding box center [306, 913] width 253 height 40
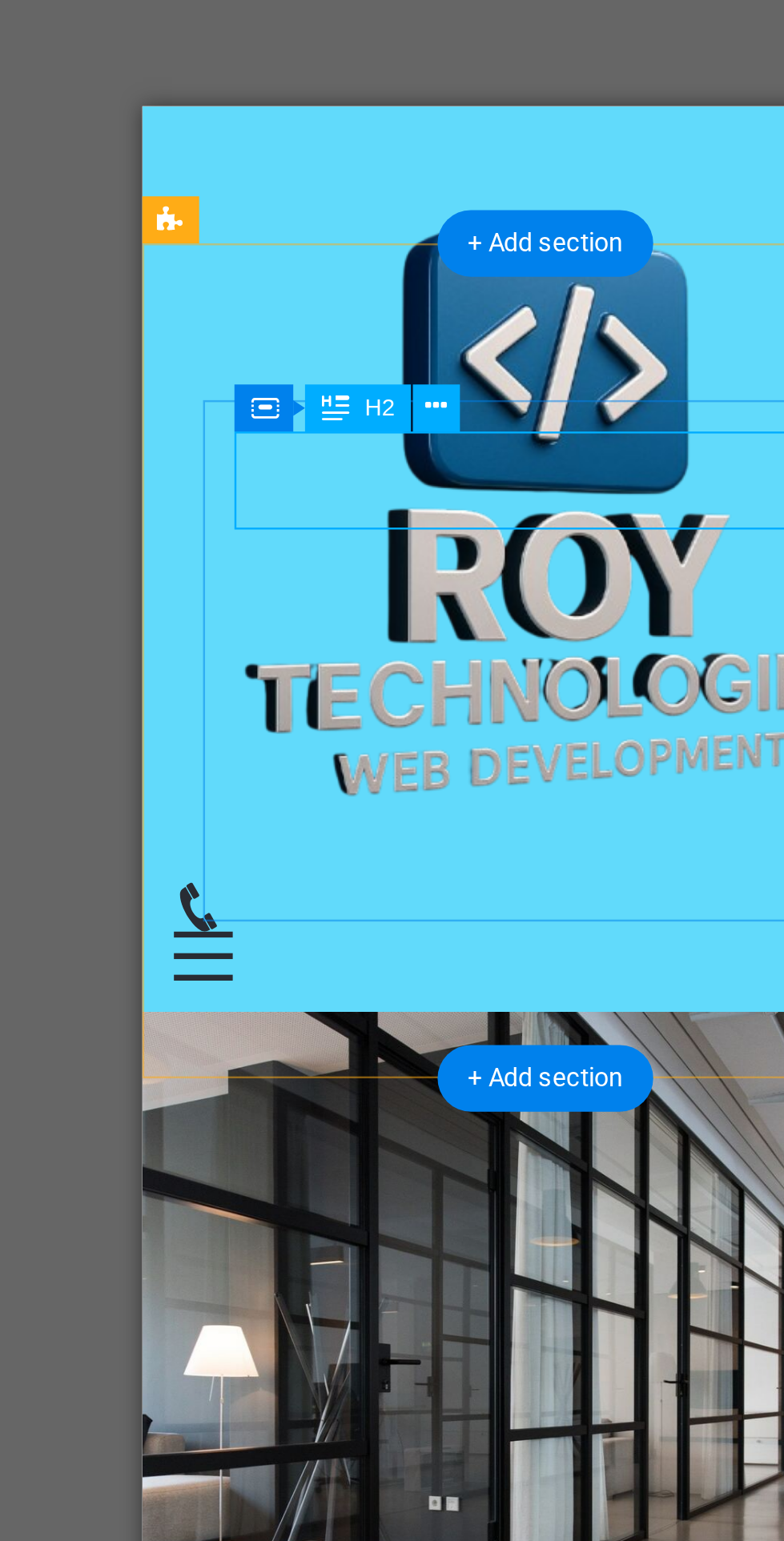
click at [221, 893] on div "Elevate Your Digital Journey with Roy Technologies" at bounding box center [306, 913] width 253 height 40
click at [237, 893] on div "Elevate Your Digital Journey with Roy Technologies" at bounding box center [306, 913] width 253 height 40
click at [224, 893] on div "Elevate Your Digital Journey with Roy Technologies" at bounding box center [306, 913] width 253 height 40
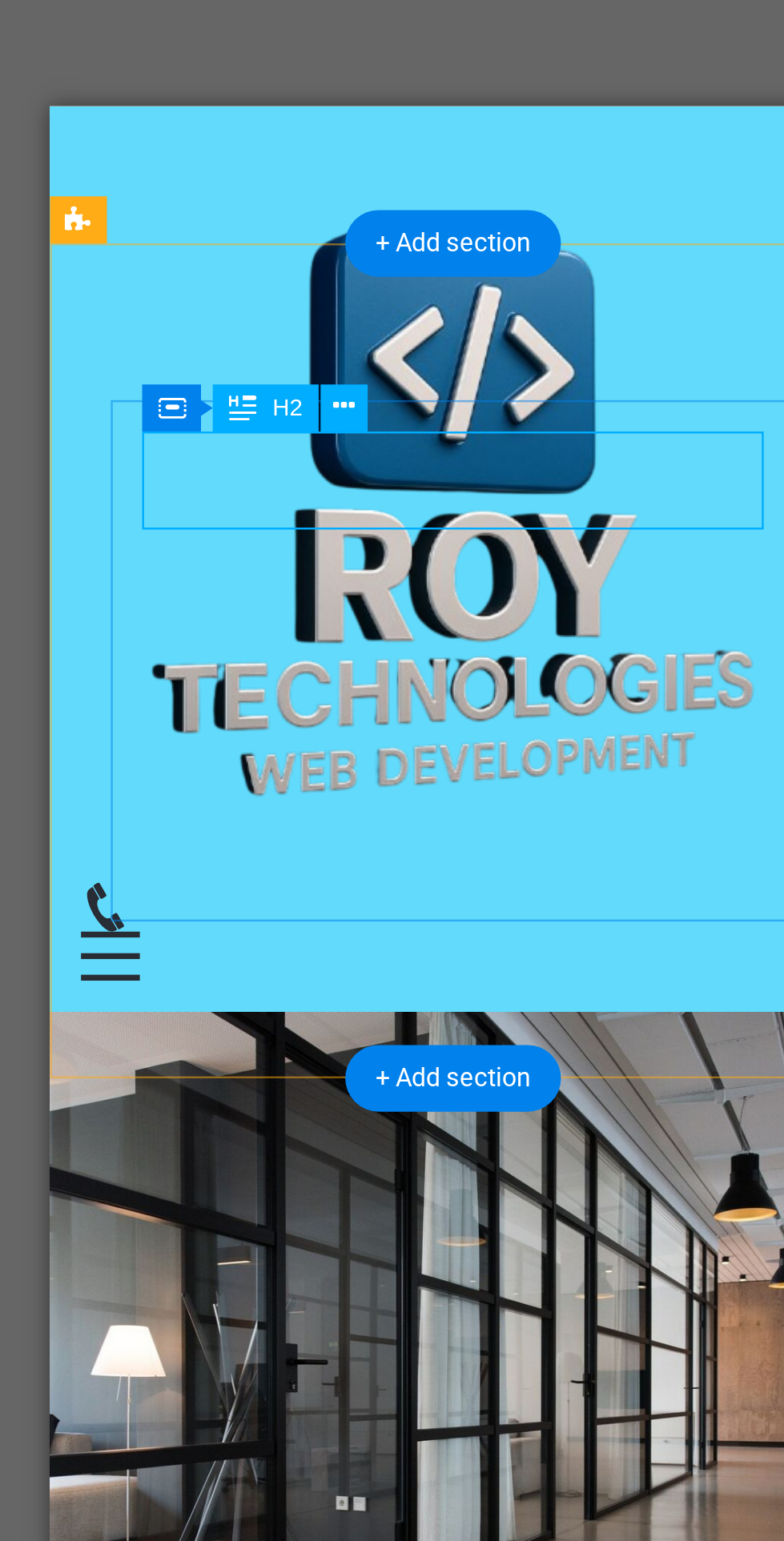
click at [182, 893] on div "Elevate Your Digital Journey with Roy Technologies" at bounding box center [214, 913] width 253 height 40
click at [386, 534] on button at bounding box center [380, 534] width 19 height 19
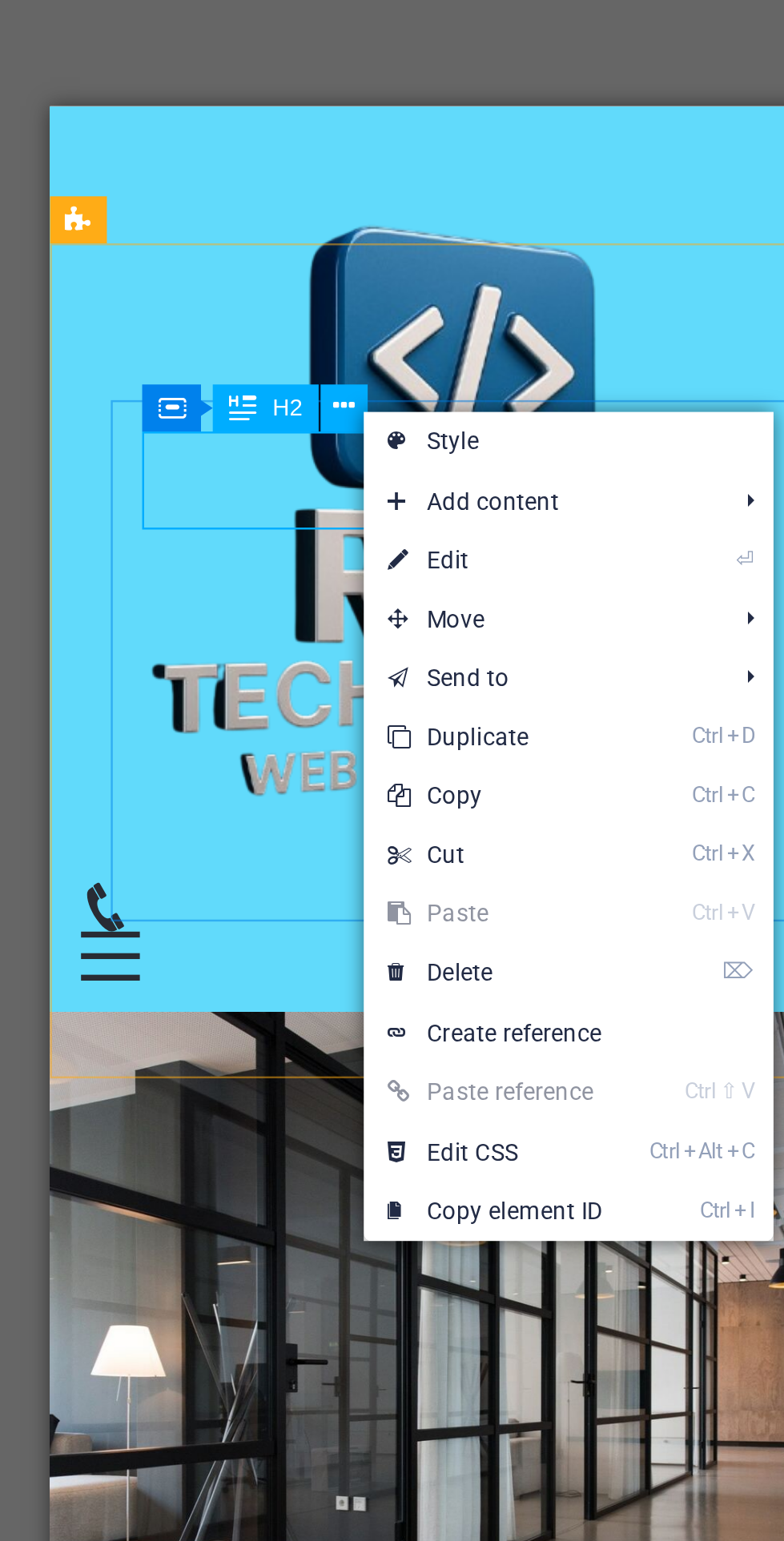
click at [457, 594] on link "⏎ Edit" at bounding box center [441, 597] width 107 height 24
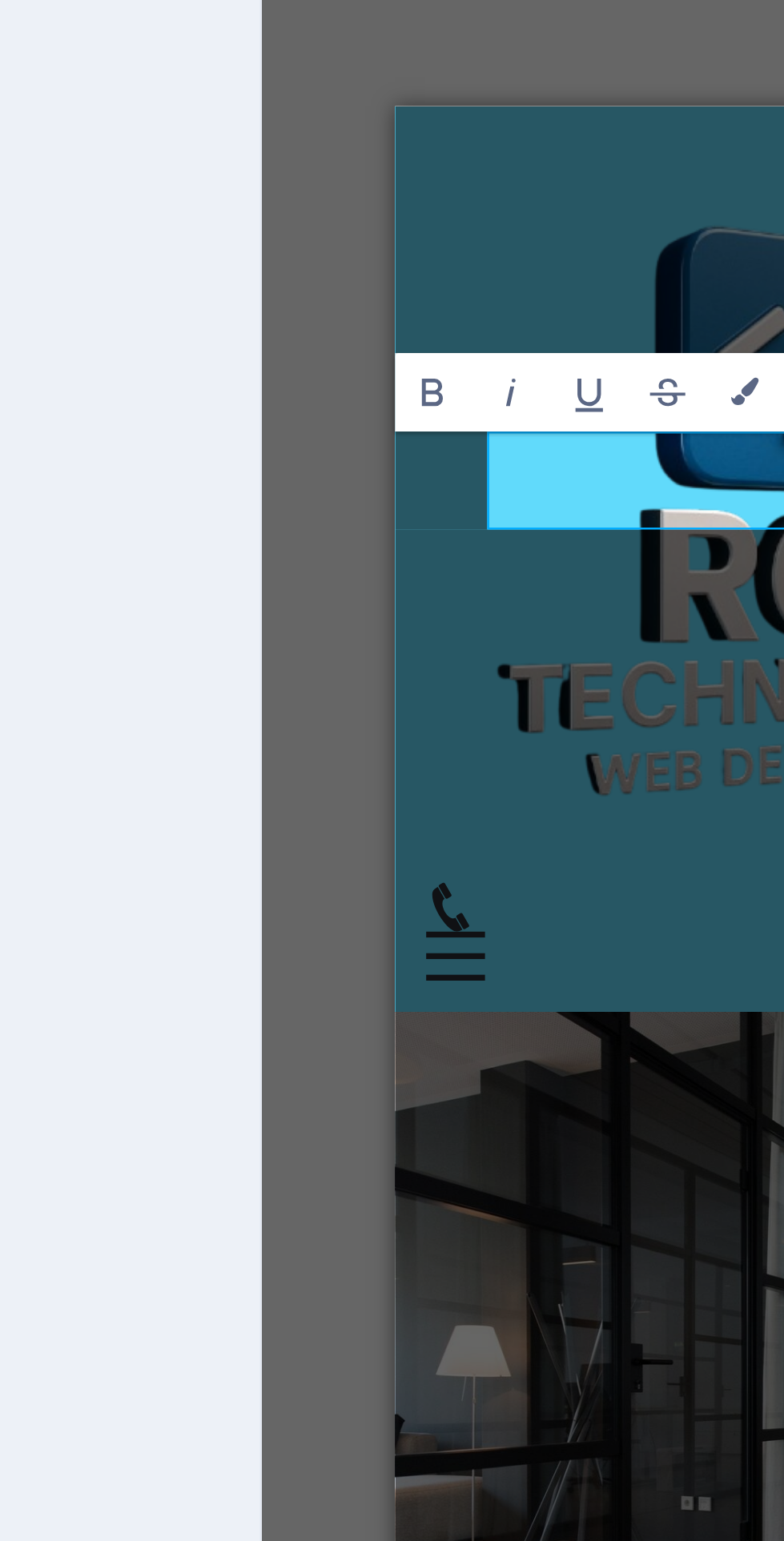
click at [466, 893] on h2 "Elevate Your Digital Journey with Roy Technologies" at bounding box center [559, 913] width 253 height 40
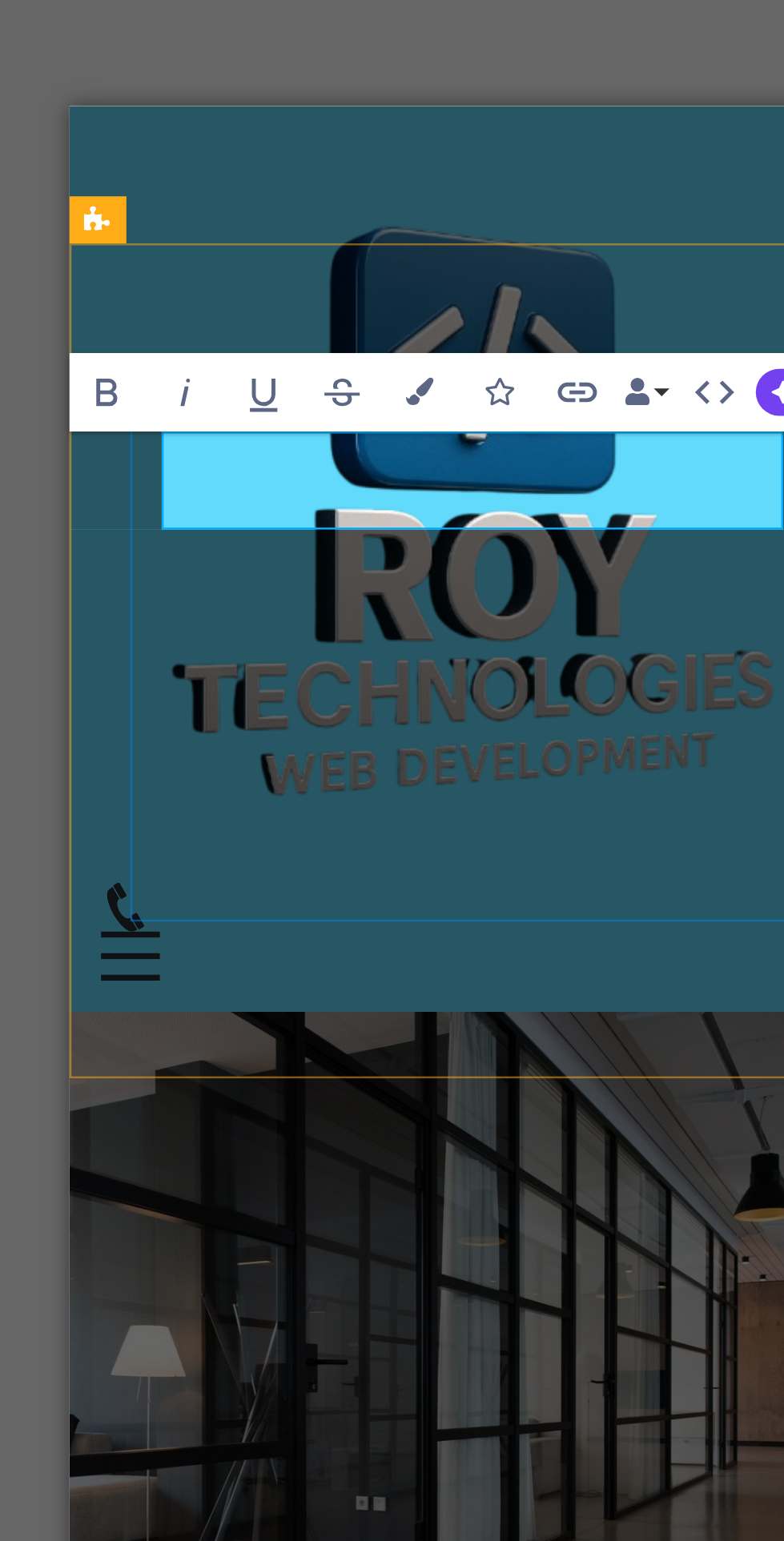
click at [165, 893] on h2 "Elevate Your Digital Journey with Roy Technologies" at bounding box center [233, 913] width 253 height 40
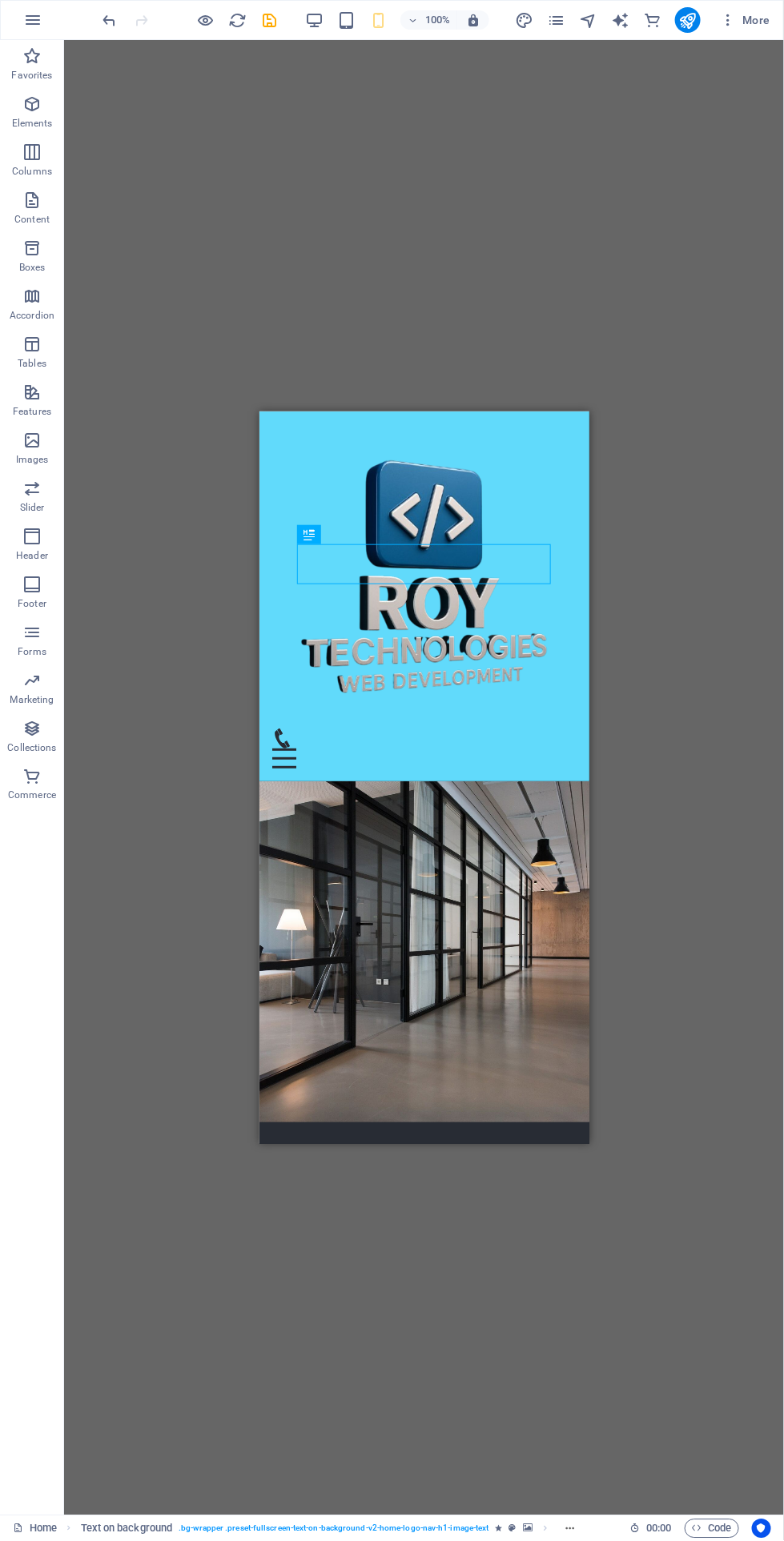
click at [592, 17] on icon "navigator" at bounding box center [588, 20] width 18 height 18
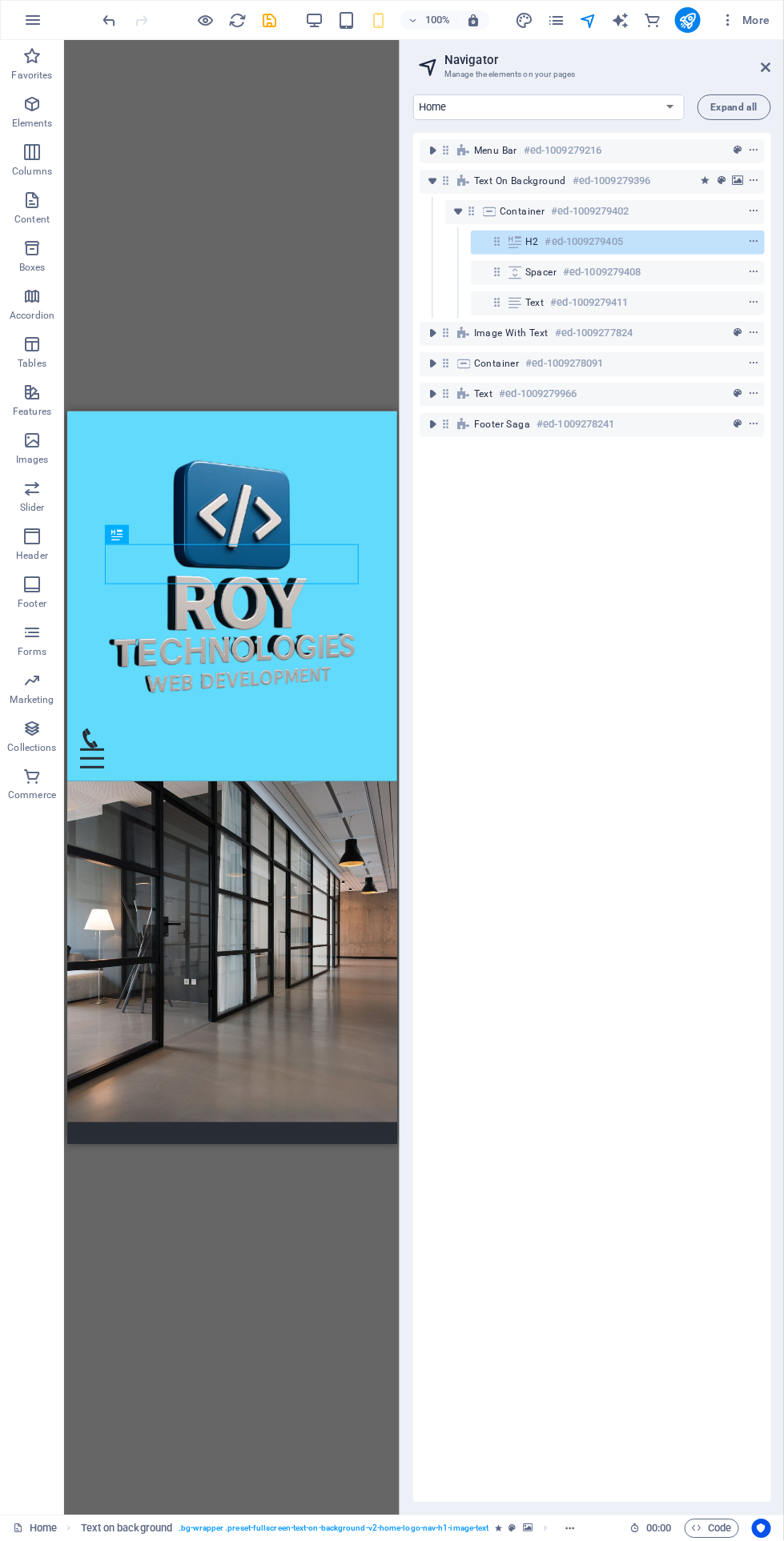
click at [766, 66] on icon at bounding box center [766, 67] width 10 height 13
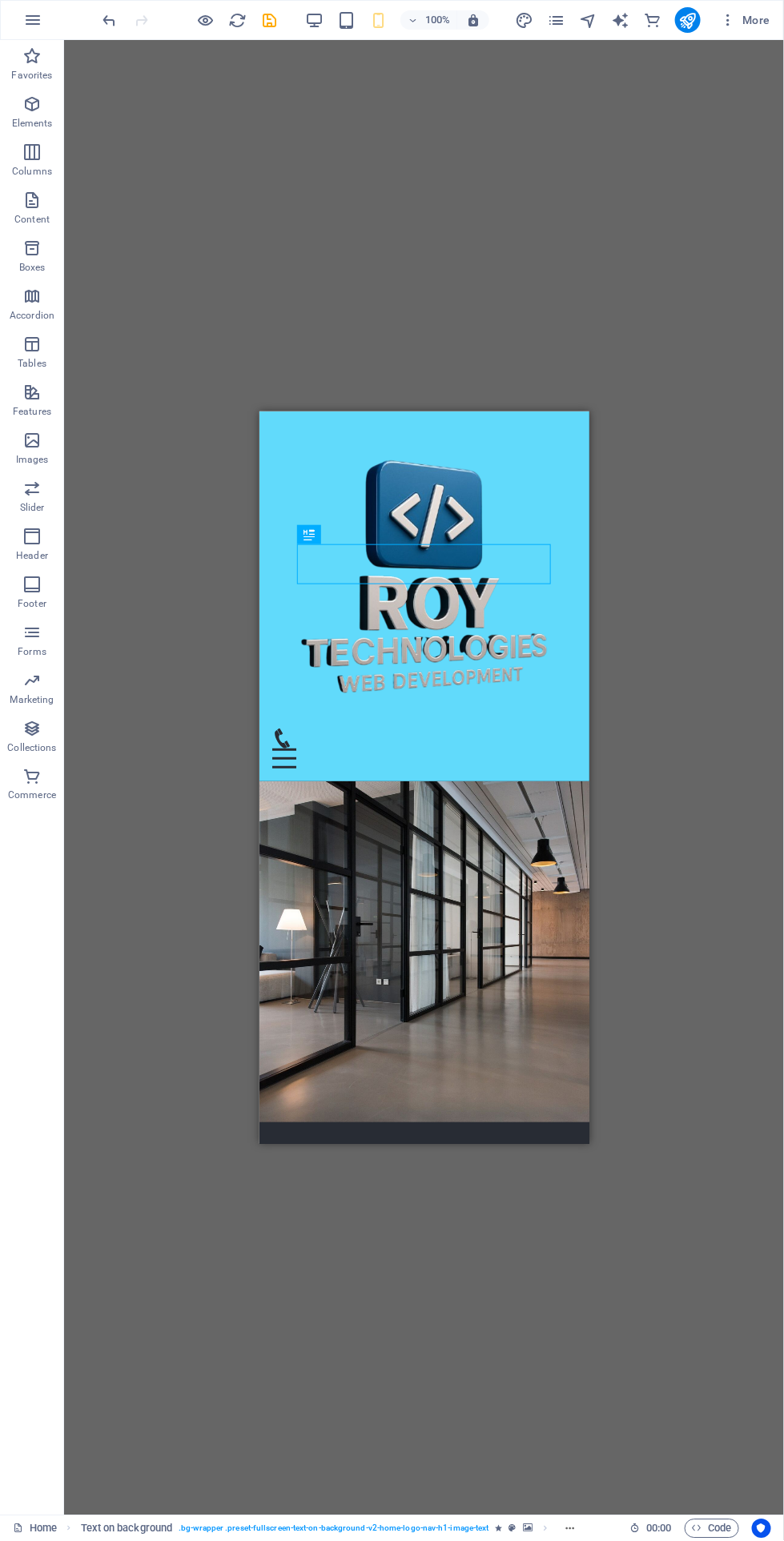
click at [688, 24] on icon "publish" at bounding box center [687, 20] width 18 height 18
click at [688, 23] on icon "publish" at bounding box center [687, 20] width 18 height 18
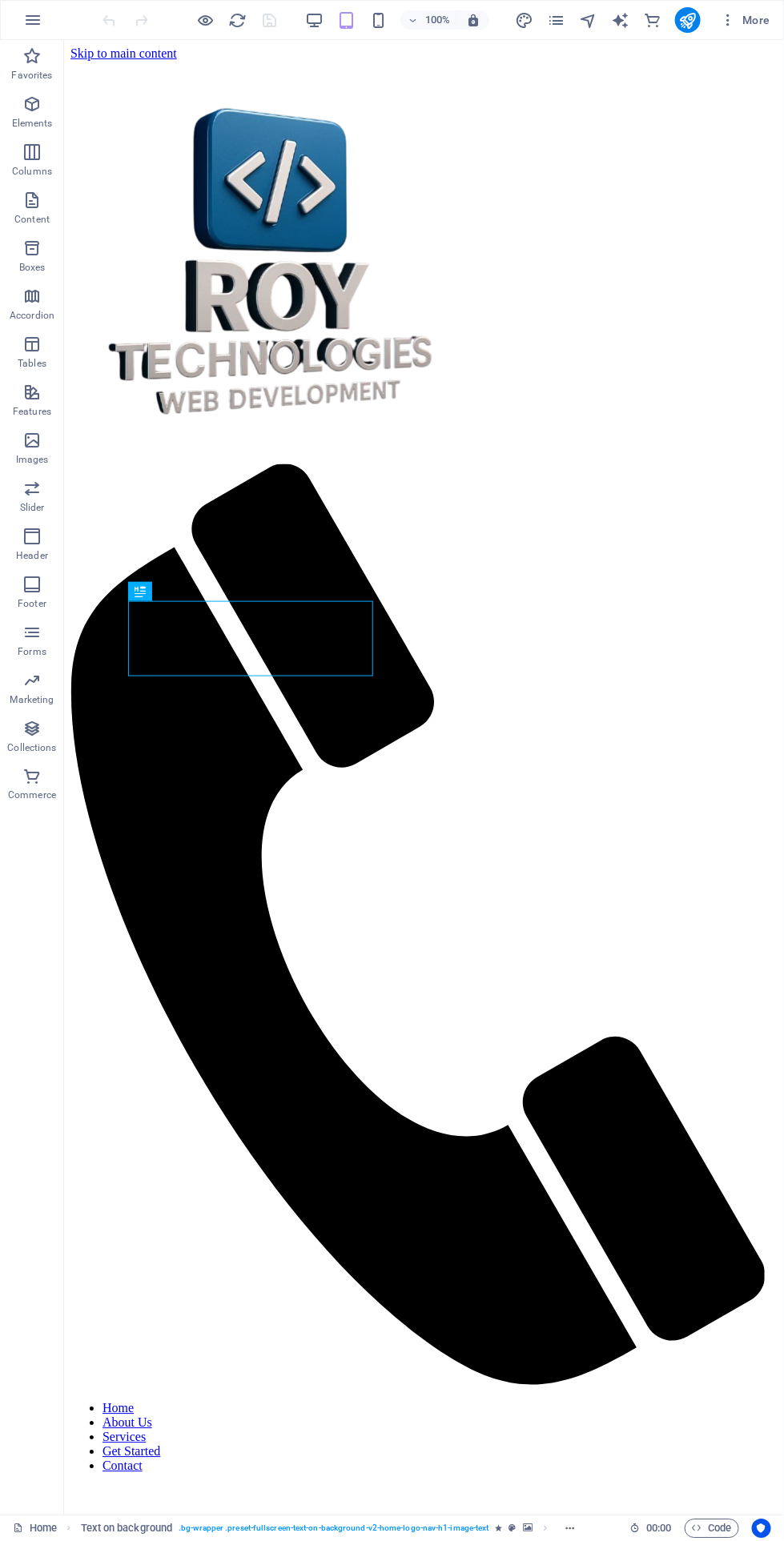
click at [372, 22] on icon "button" at bounding box center [378, 20] width 18 height 18
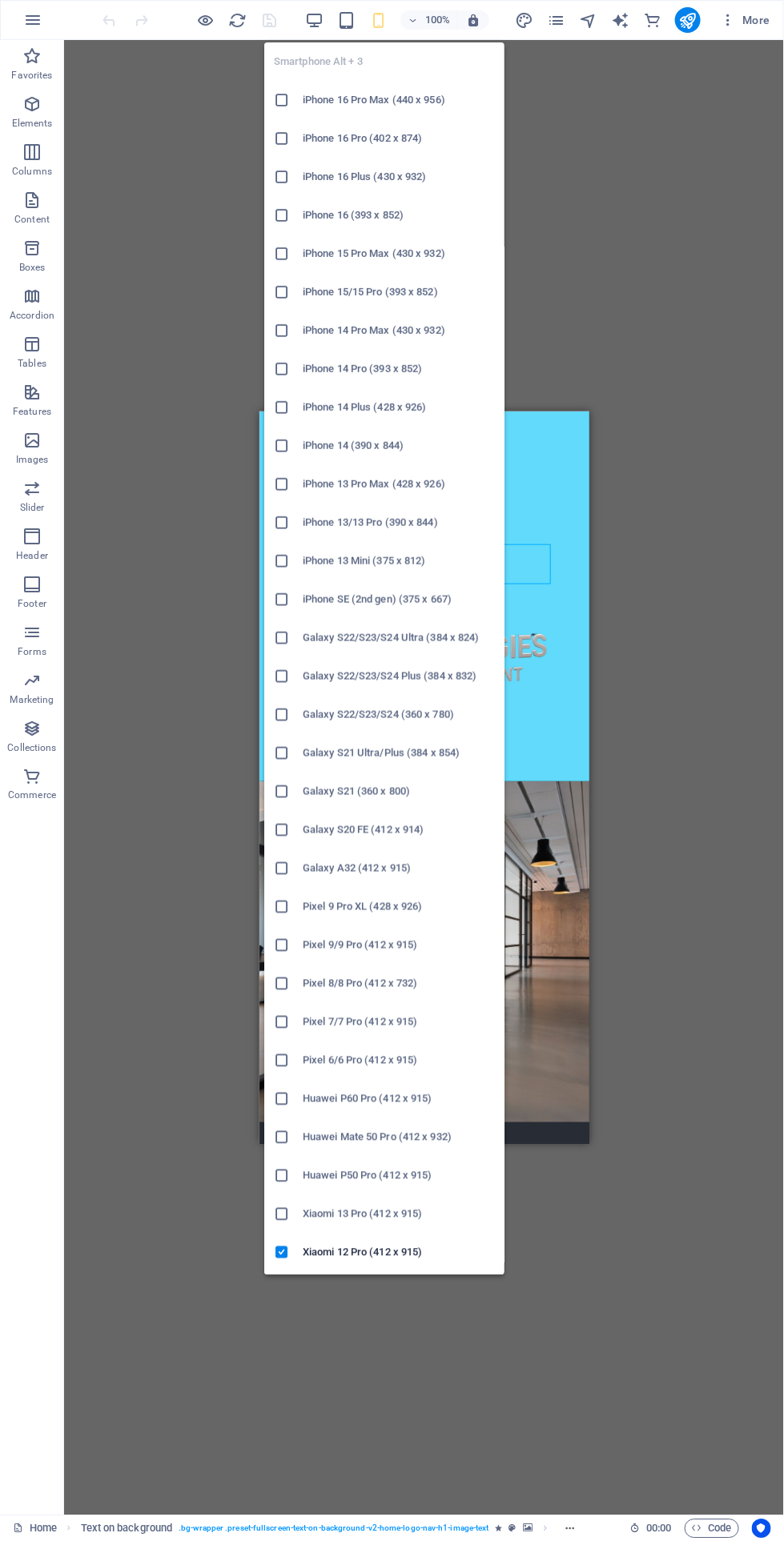
click at [134, 380] on div "Drag here to replace the existing content. Press “Ctrl” if you want to create a…" at bounding box center [423, 778] width 719 height 1476
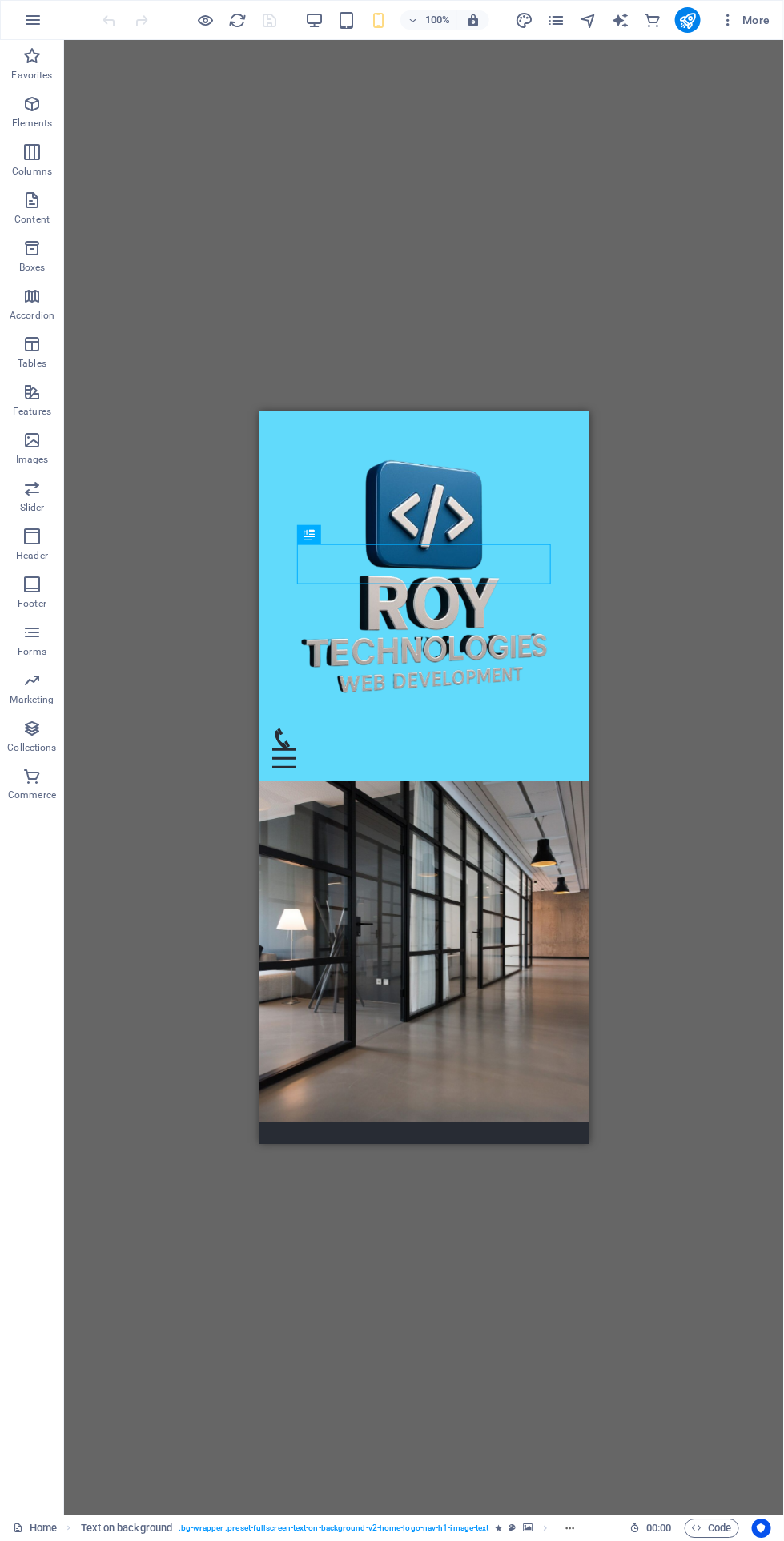
click at [373, 727] on div at bounding box center [423, 747] width 304 height 40
click at [177, 497] on div "Drag here to replace the existing content. Press “Ctrl” if you want to create a…" at bounding box center [423, 778] width 719 height 1476
click at [381, 781] on figure at bounding box center [423, 951] width 330 height 341
click at [377, 451] on div "Home About Us Services Get Started Contact" at bounding box center [423, 595] width 330 height 370
click at [323, 425] on div "Menu Bar" at bounding box center [295, 421] width 72 height 19
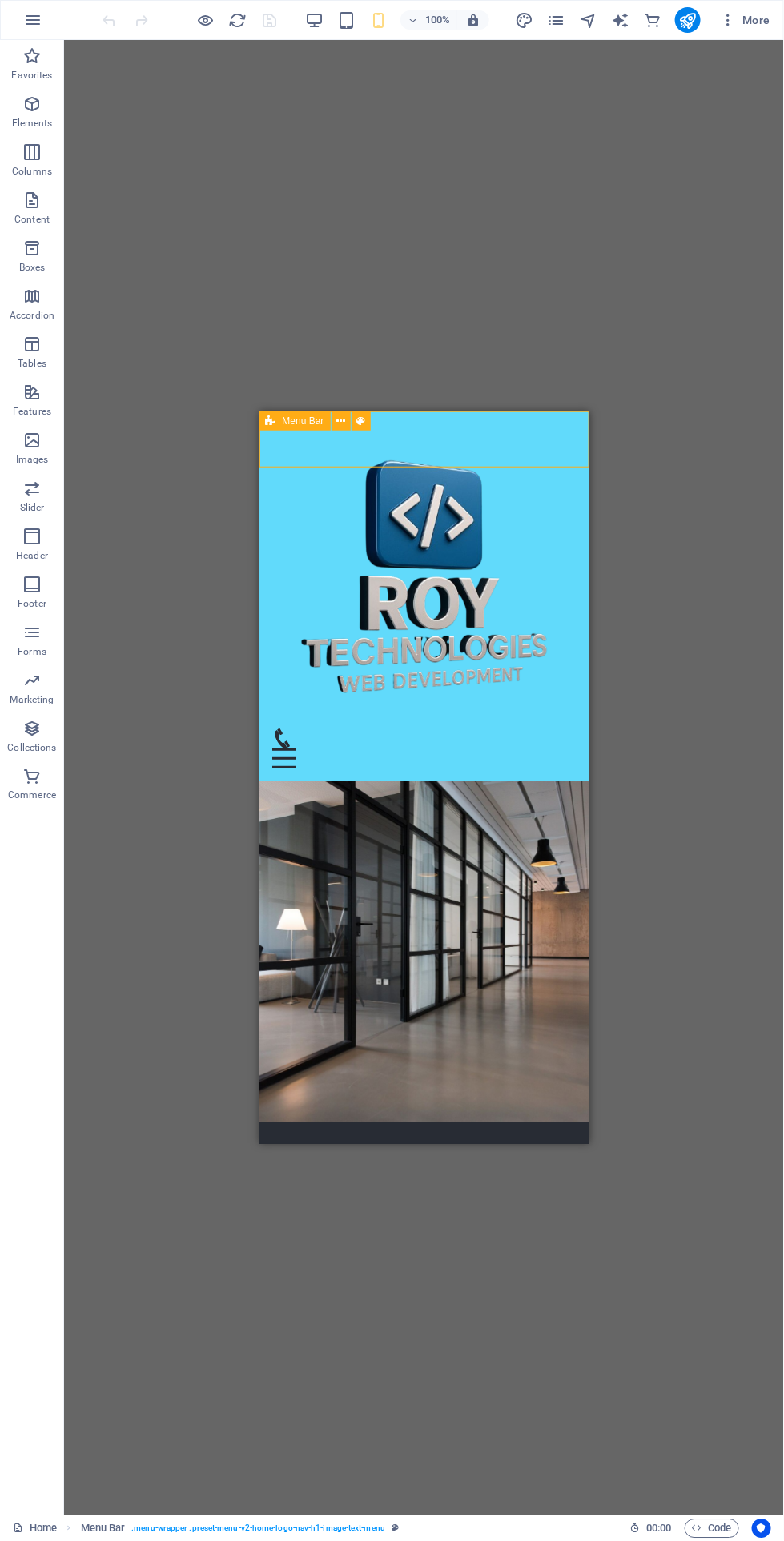
click at [358, 417] on icon at bounding box center [361, 421] width 9 height 17
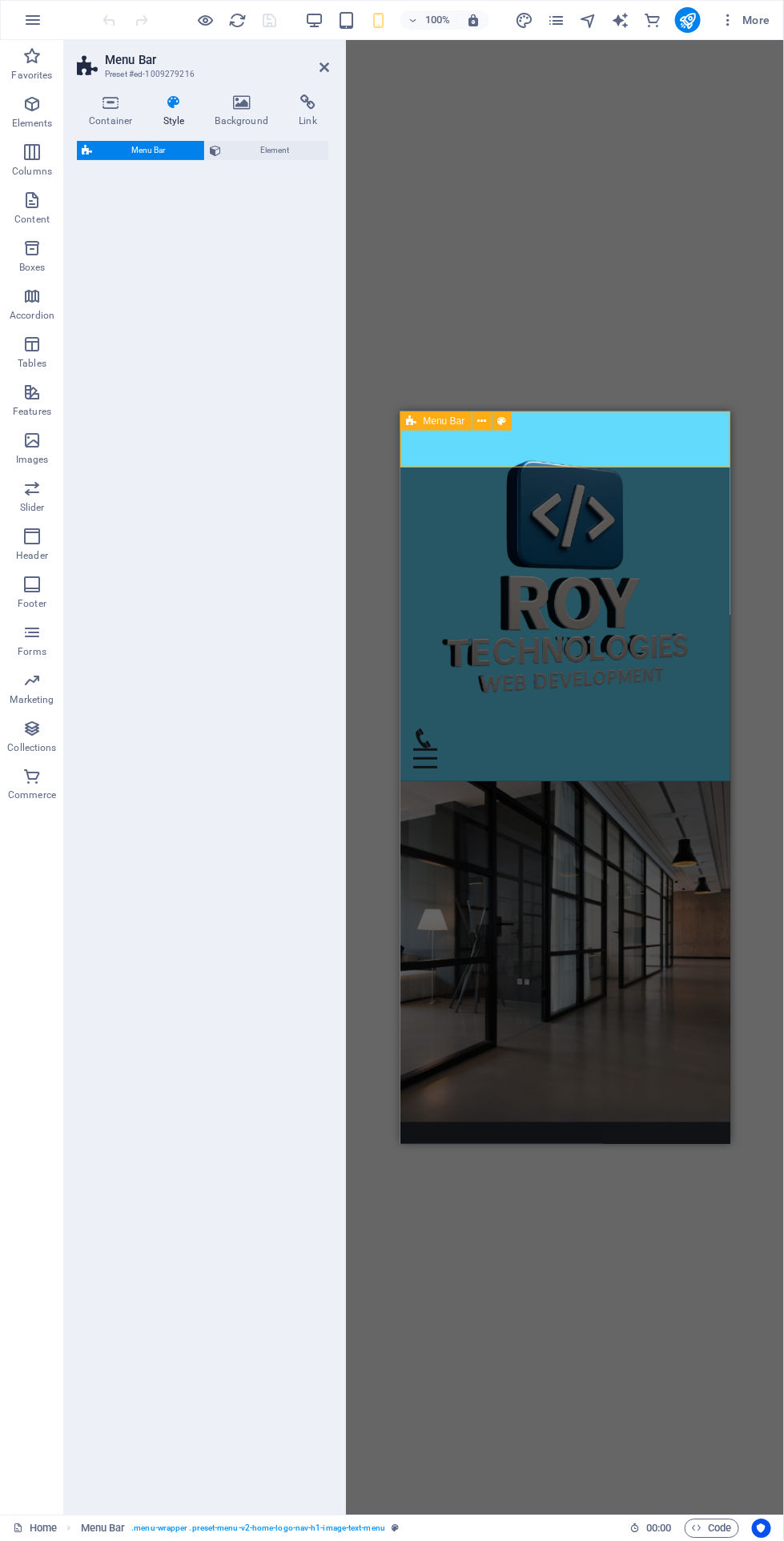
select select "rem"
select select "preset-menu-v2-home-logo-nav-h1-image-text-menu"
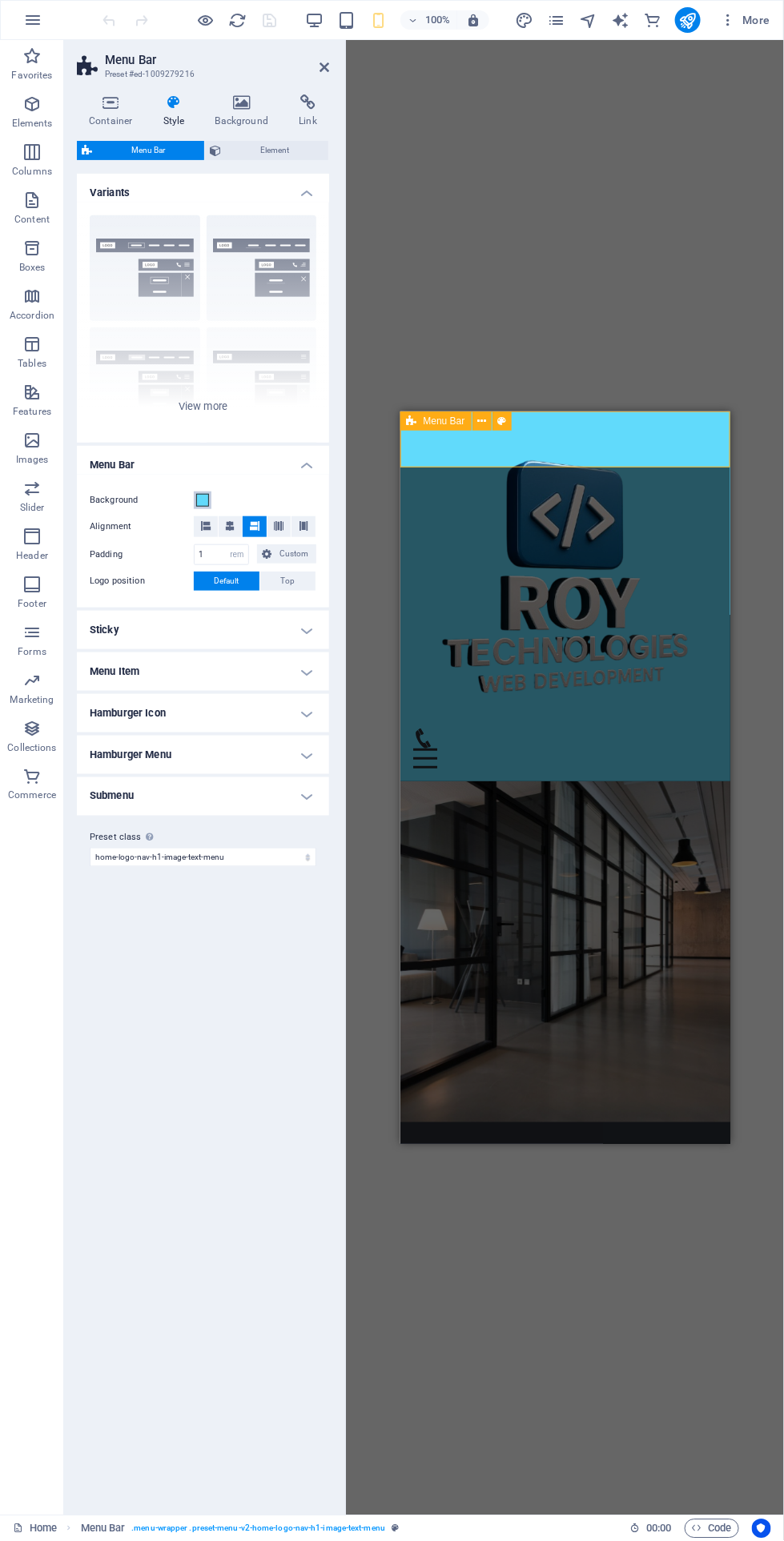
click at [207, 497] on span at bounding box center [203, 500] width 13 height 13
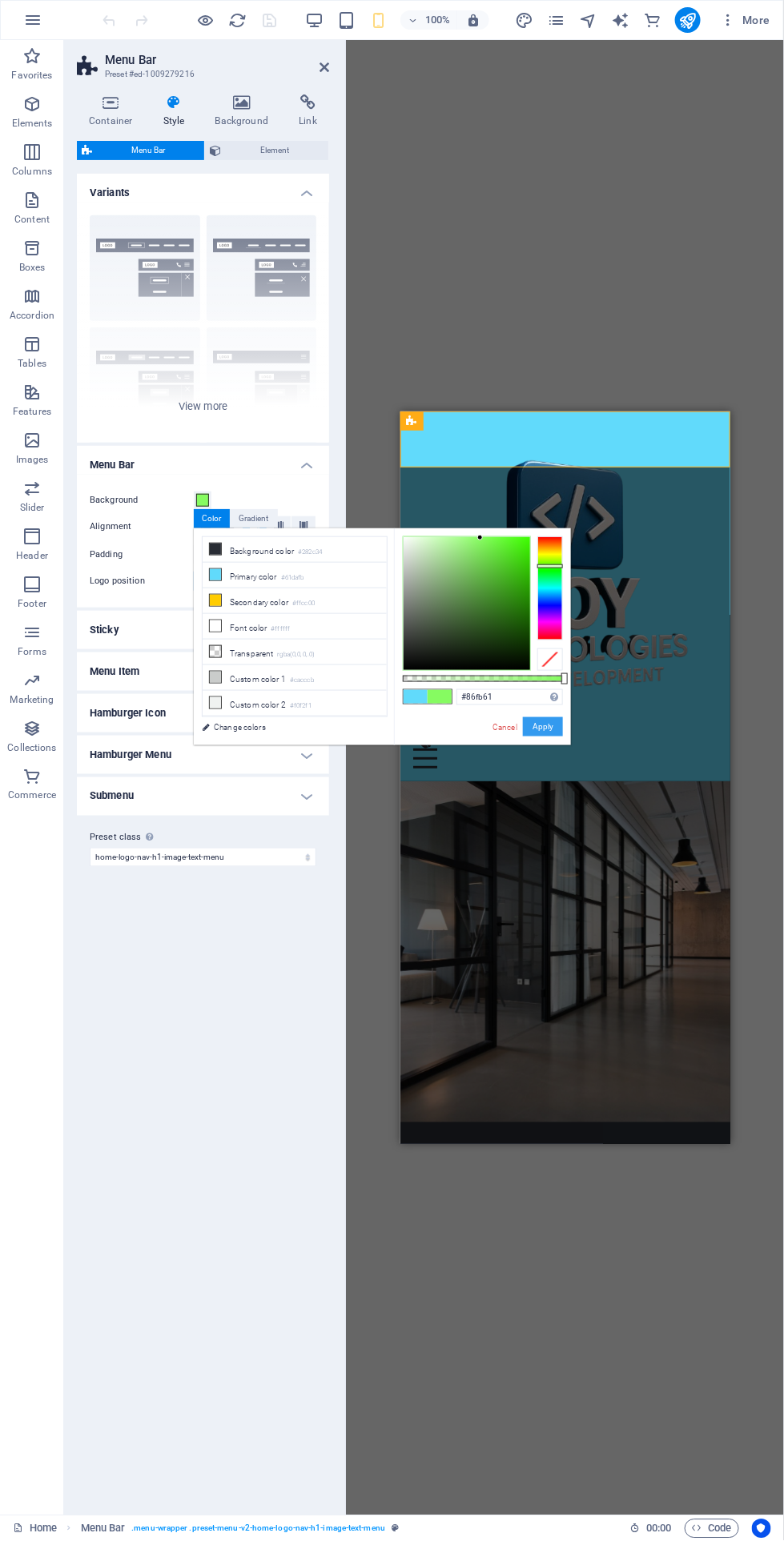
click at [547, 730] on button "Apply" at bounding box center [543, 726] width 40 height 19
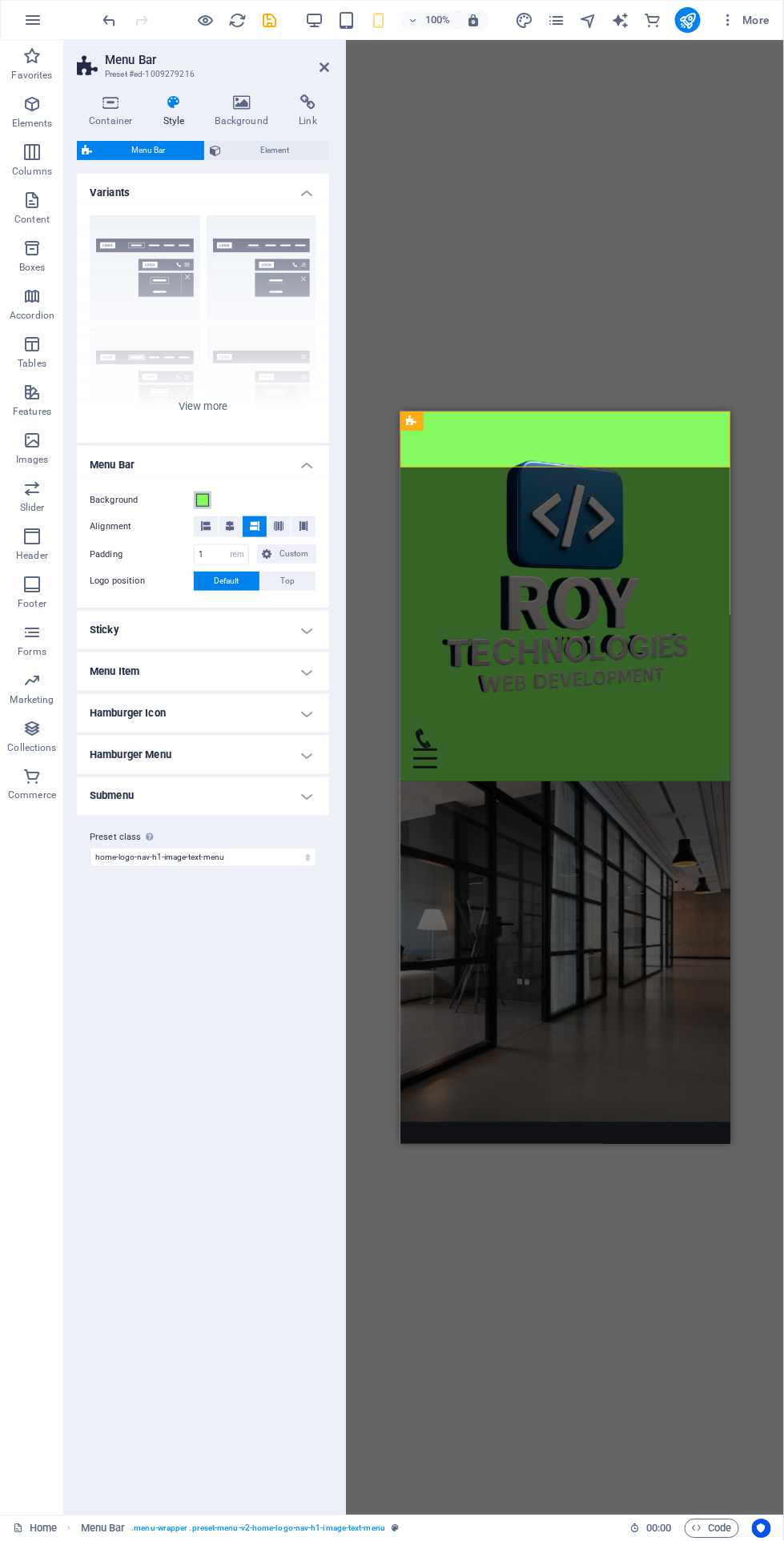
click at [202, 499] on span at bounding box center [203, 500] width 13 height 13
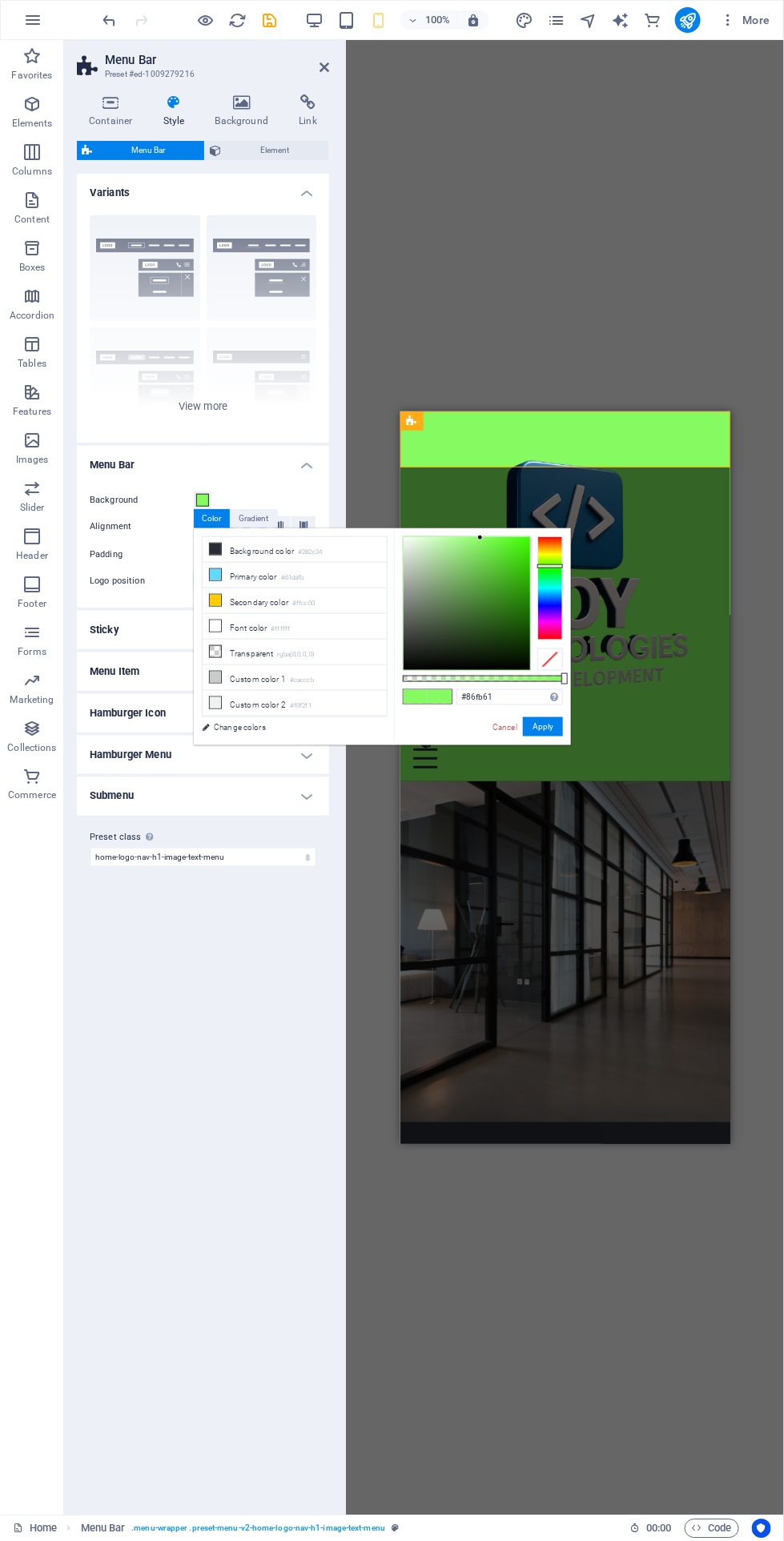
click at [215, 597] on icon at bounding box center [215, 600] width 11 height 11
type input "#ffcc00"
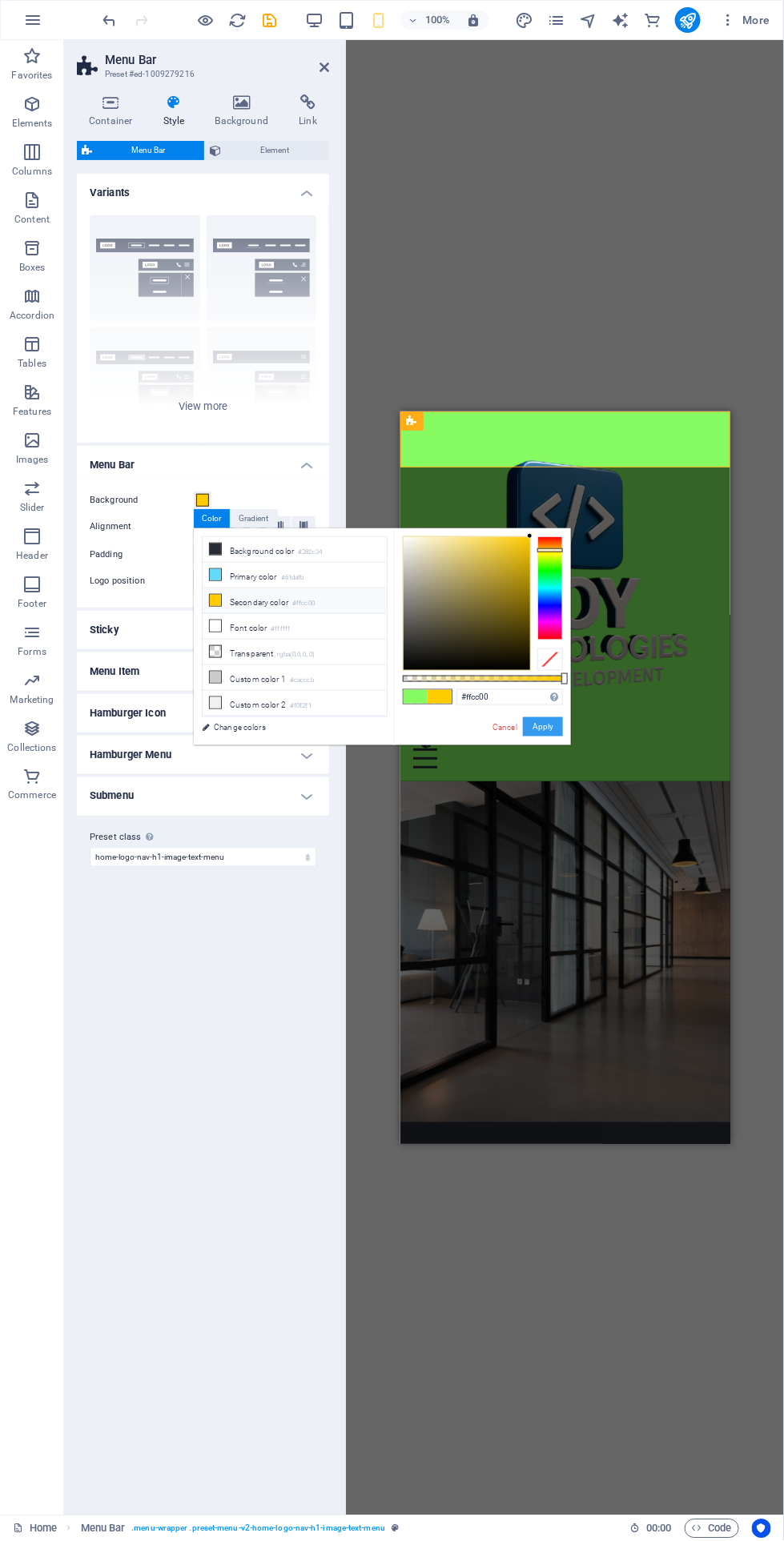
click at [558, 724] on button "Apply" at bounding box center [543, 726] width 40 height 19
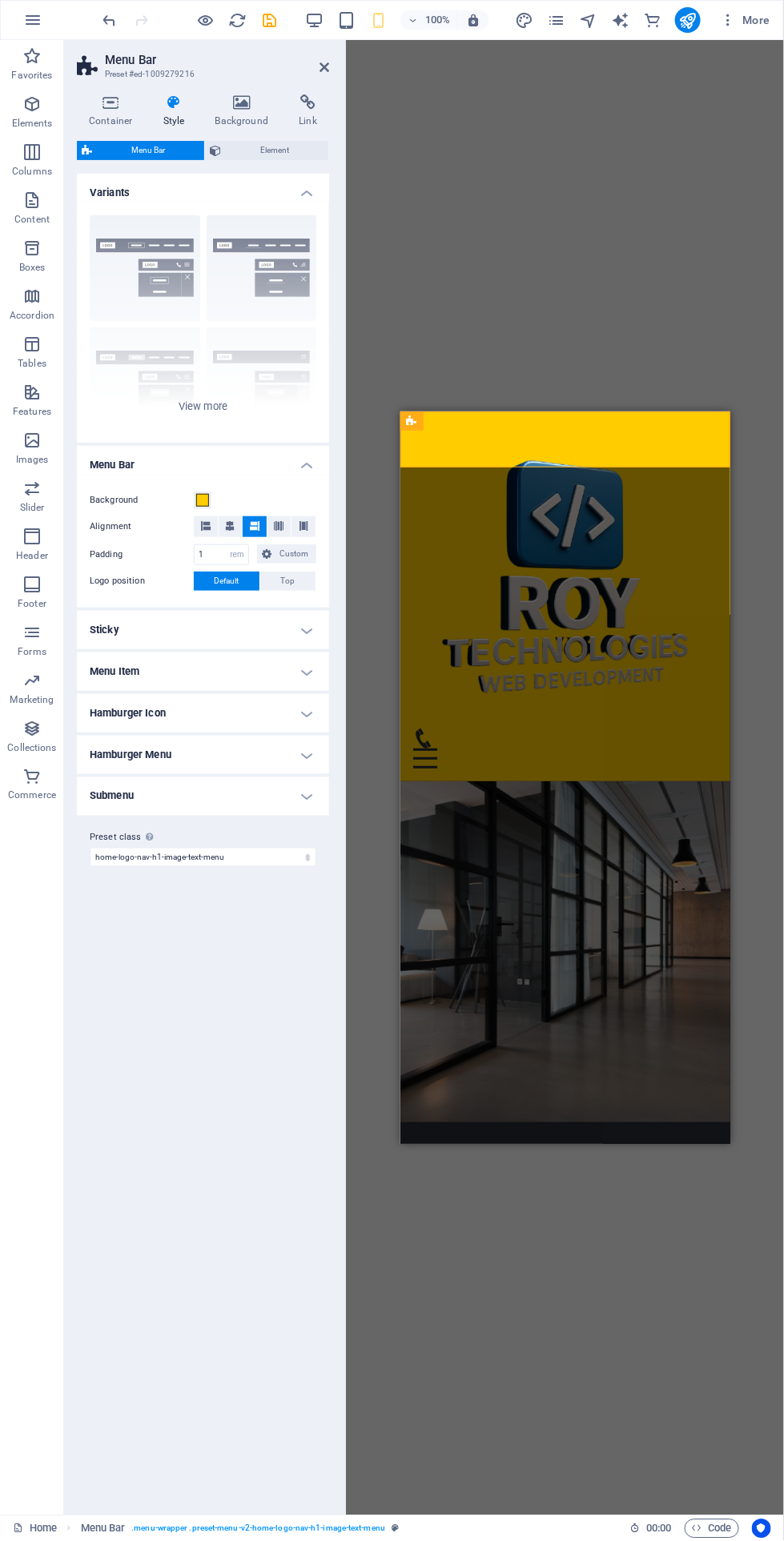
click at [323, 66] on icon at bounding box center [324, 67] width 10 height 13
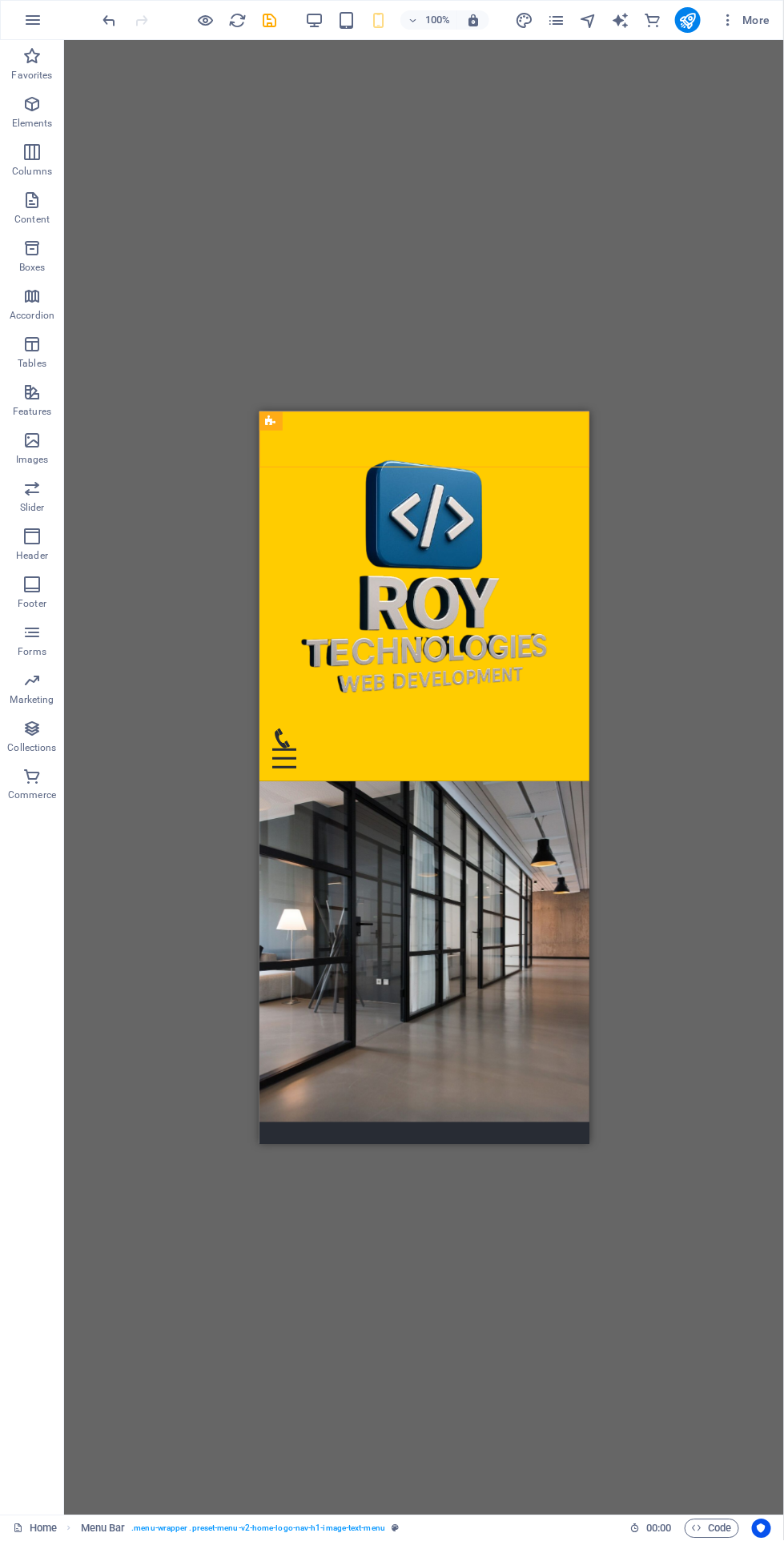
click at [348, 1199] on div "Empower Your Digital Journey with [PERSON_NAME] Technologies" at bounding box center [423, 1219] width 253 height 40
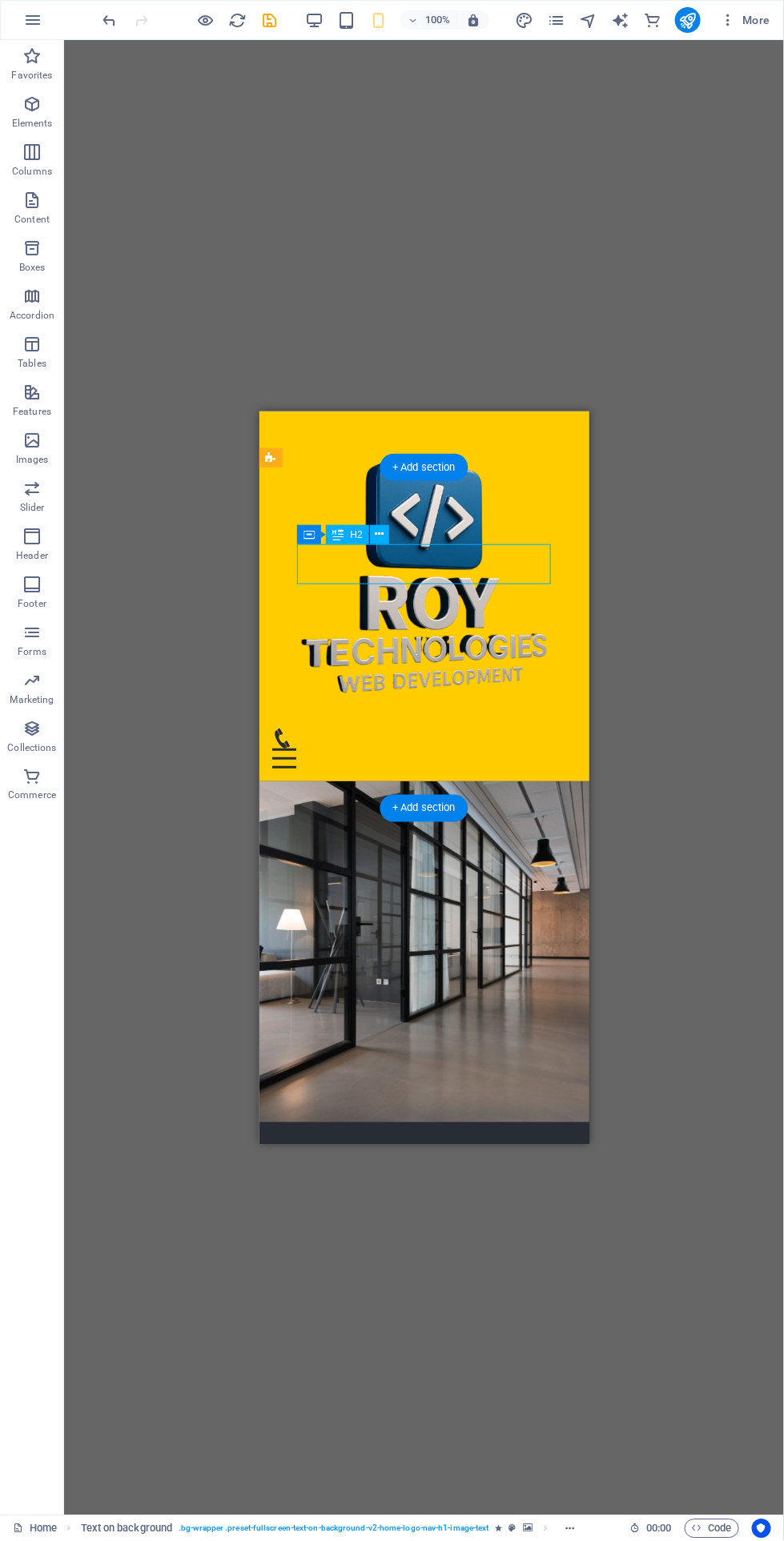
click at [380, 533] on icon at bounding box center [379, 533] width 9 height 17
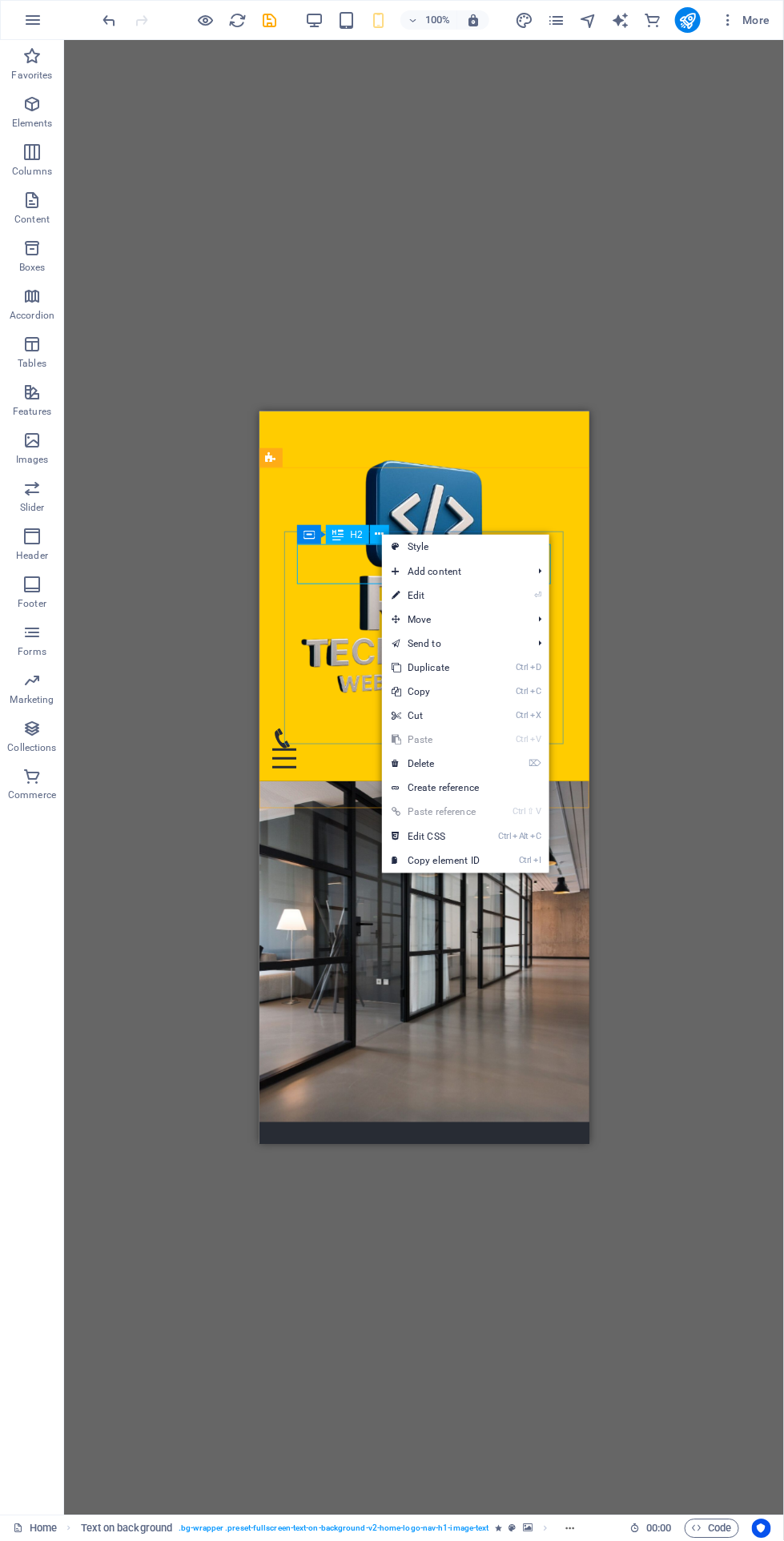
click at [395, 592] on icon at bounding box center [395, 595] width 8 height 24
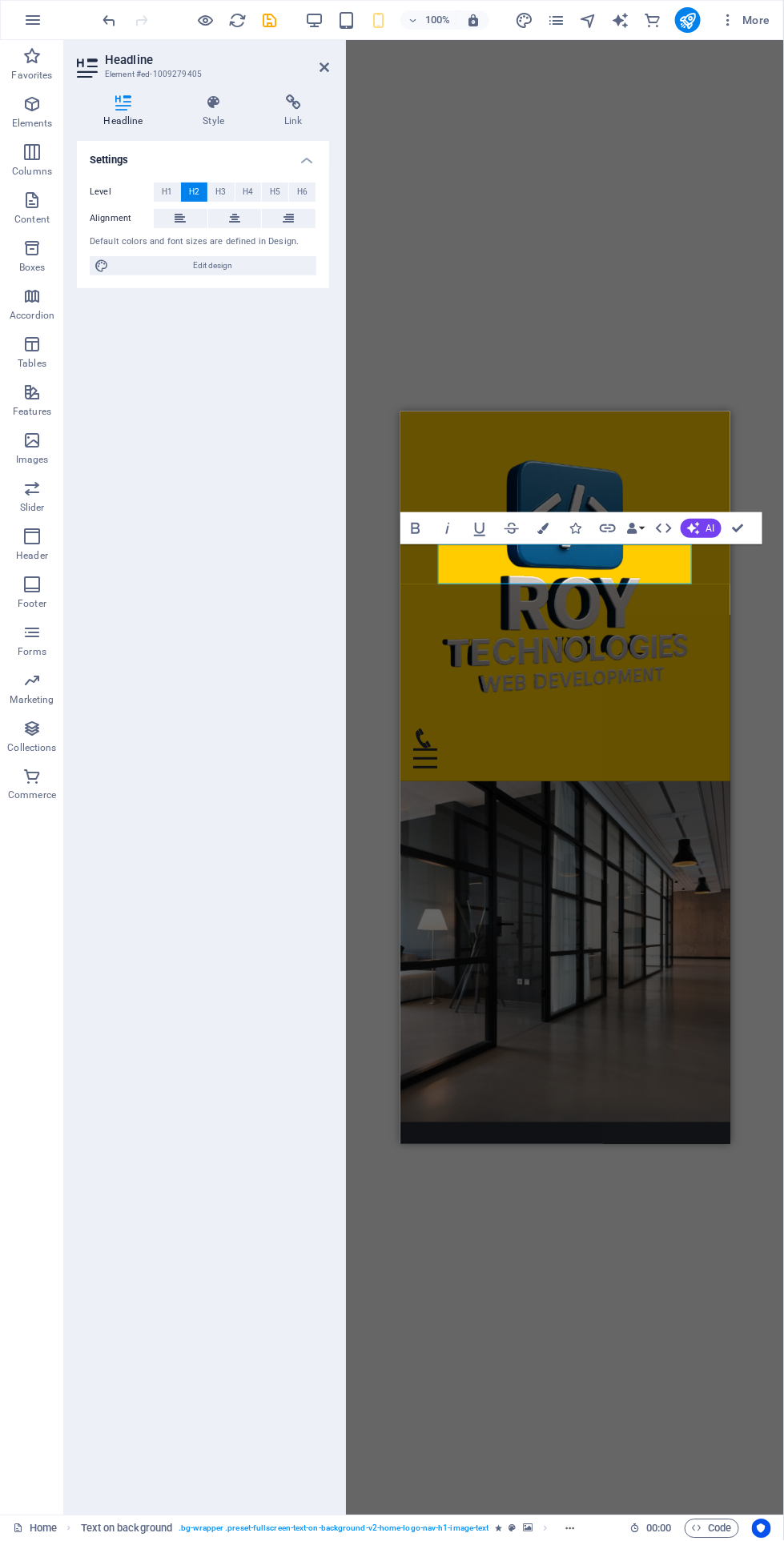
click at [202, 125] on h4 "Style" at bounding box center [217, 111] width 82 height 34
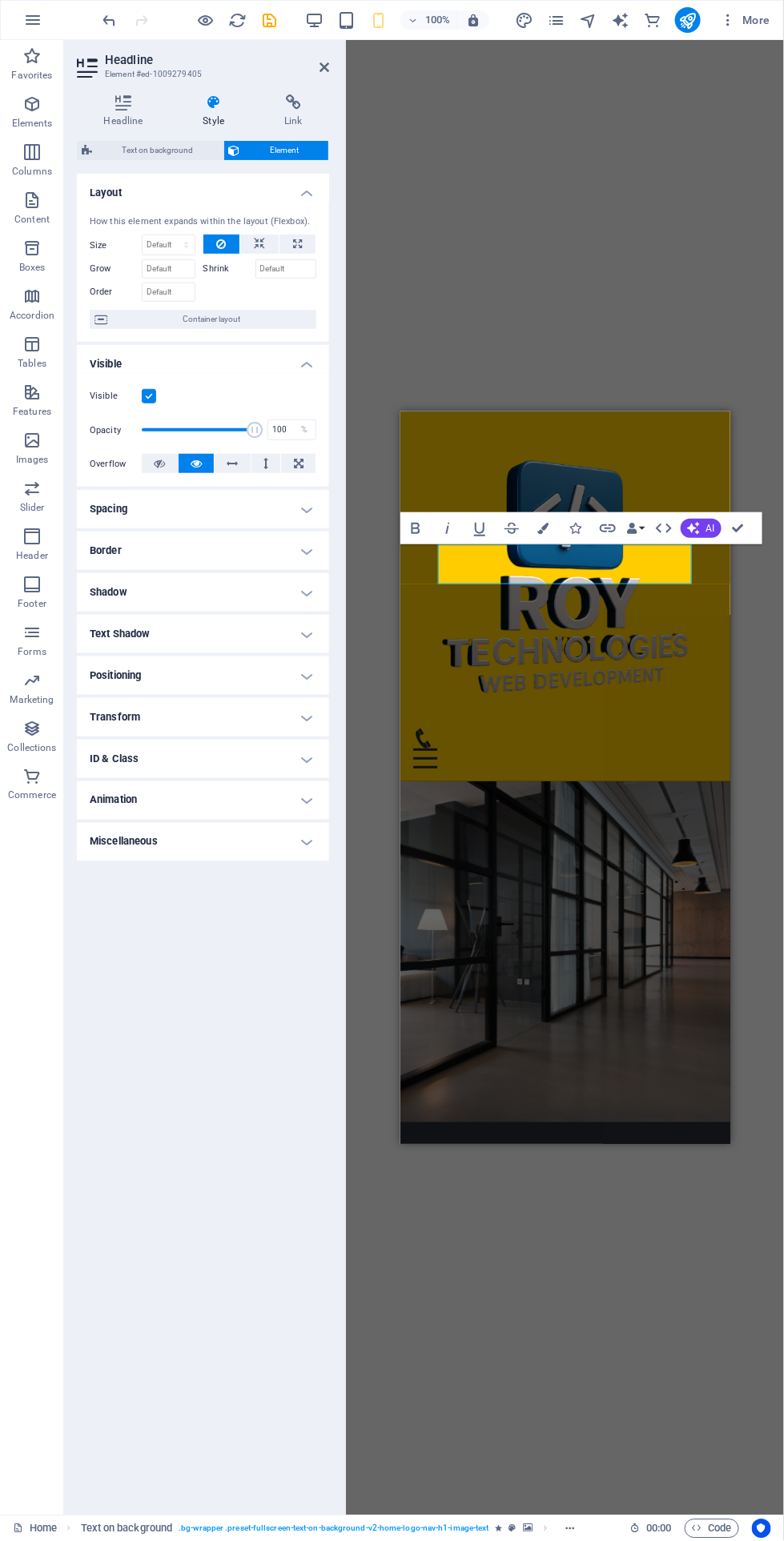
click at [108, 798] on h4 "Animation" at bounding box center [203, 801] width 252 height 38
click at [93, 850] on select "Don't animate Show / Hide Slide up/down Zoom in/out Slide left to right Slide r…" at bounding box center [203, 850] width 226 height 19
select select "move-left-to-right"
click at [90, 840] on select "Don't animate Show / Hide Slide up/down Zoom in/out Slide left to right Slide r…" at bounding box center [203, 850] width 226 height 19
select select "scroll"
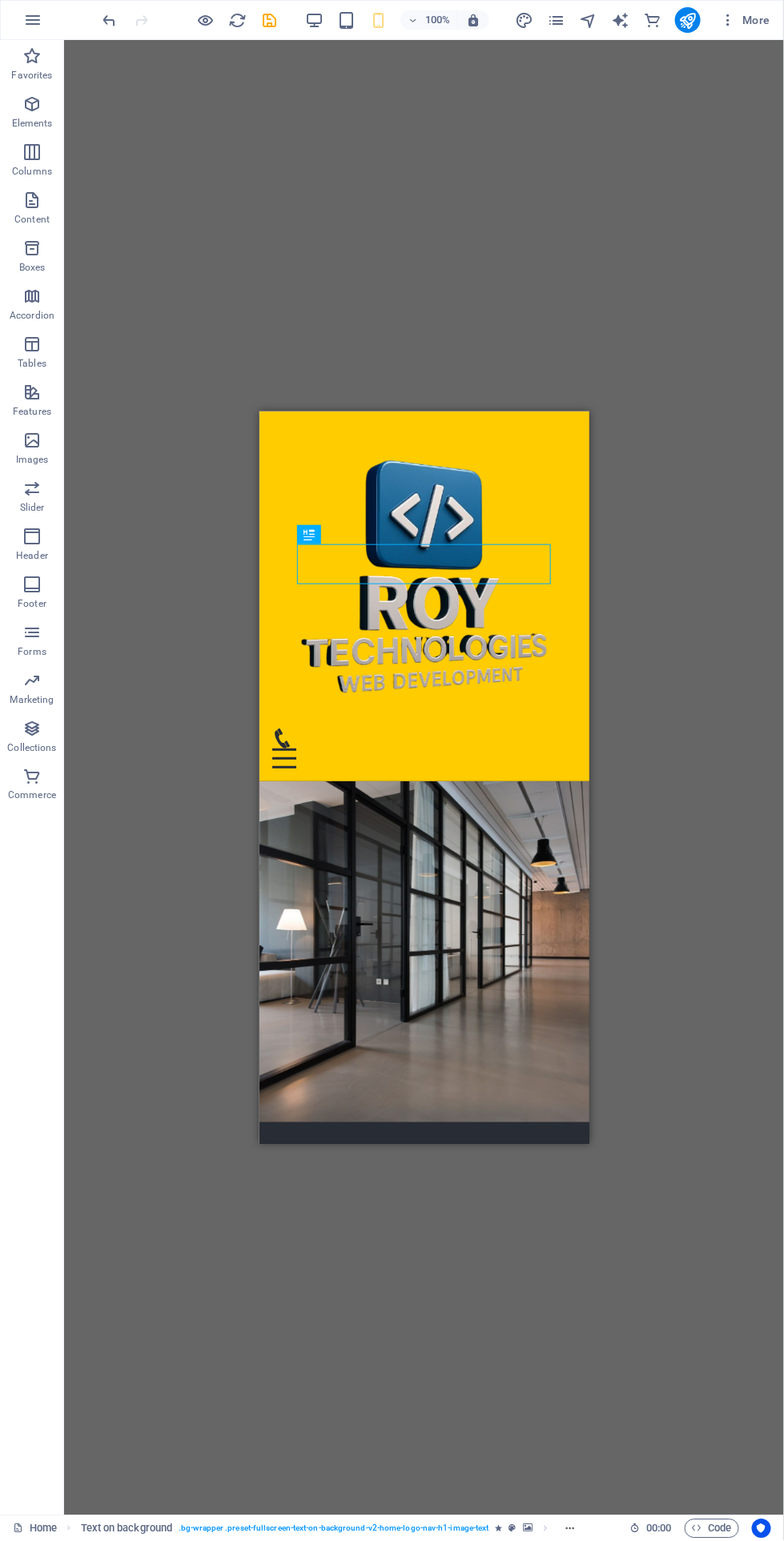
click at [377, 1199] on div "Empower Your Digital Journey with [PERSON_NAME] Technologies" at bounding box center [423, 1219] width 253 height 40
click at [375, 538] on icon at bounding box center [379, 533] width 9 height 17
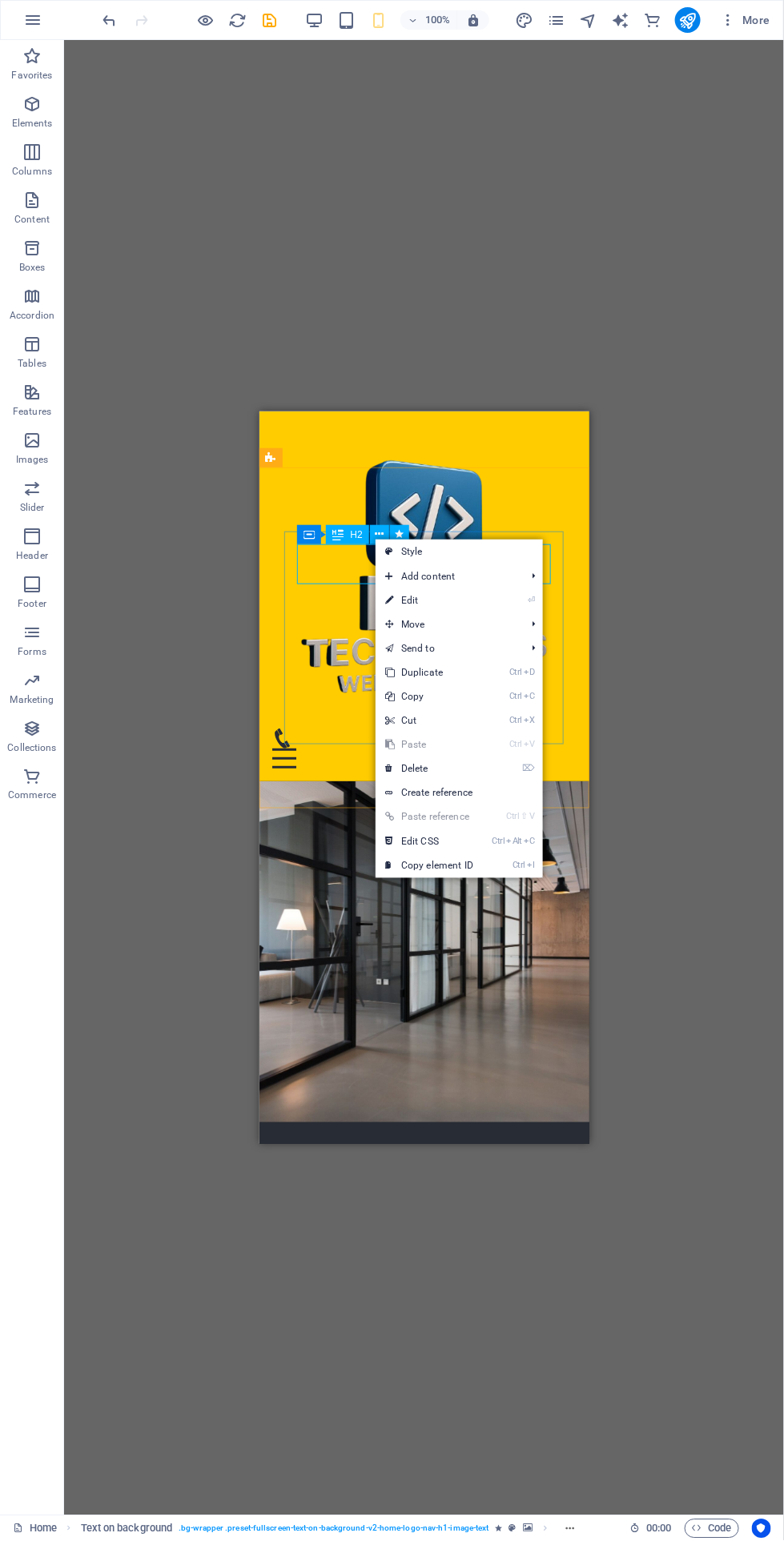
click at [388, 600] on icon at bounding box center [389, 601] width 8 height 24
select select "move-left-to-right"
select select "s"
select select "scroll"
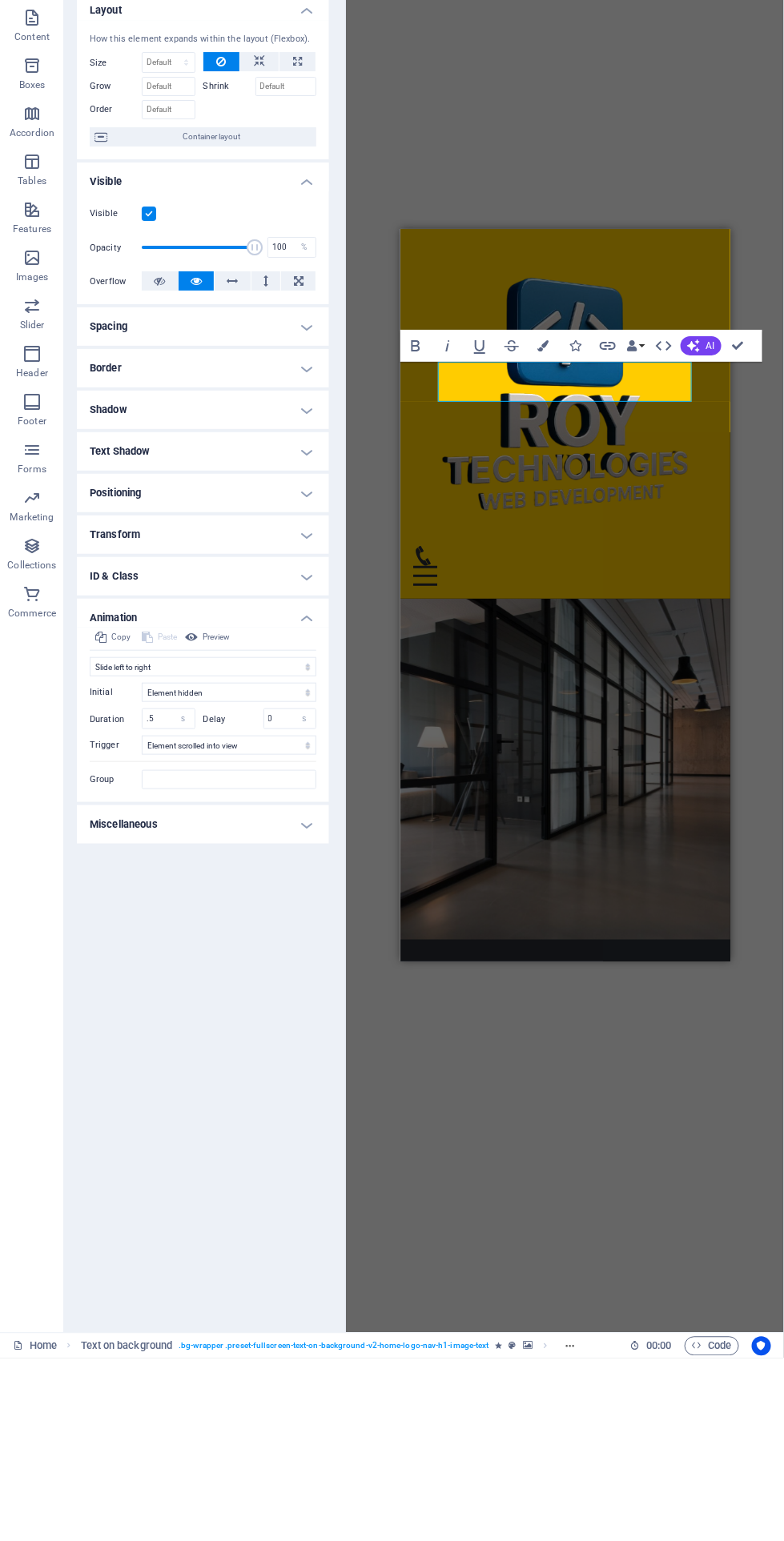
click at [203, 813] on span "Preview" at bounding box center [216, 820] width 27 height 19
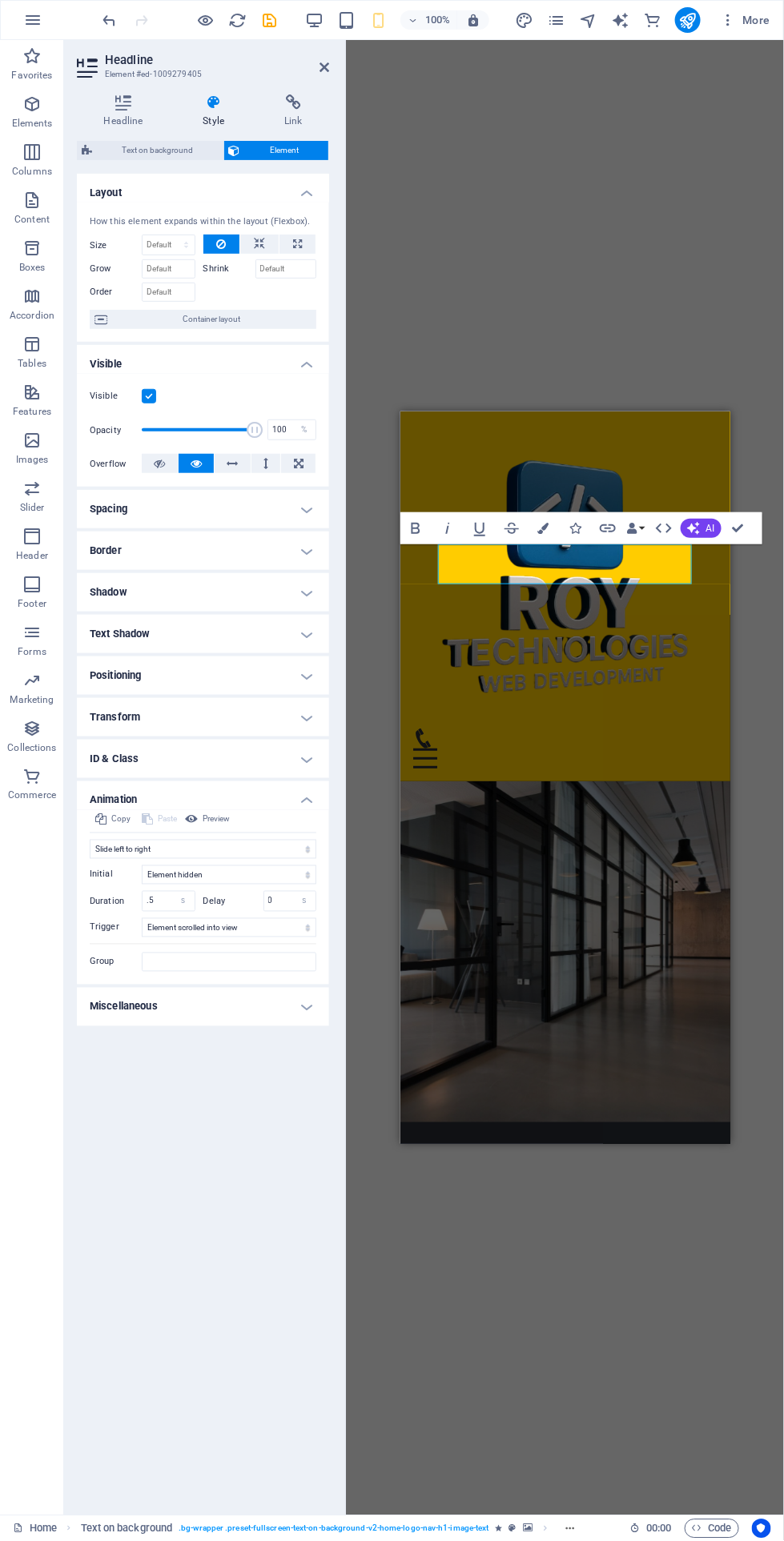
click at [687, 25] on icon "publish" at bounding box center [687, 20] width 18 height 18
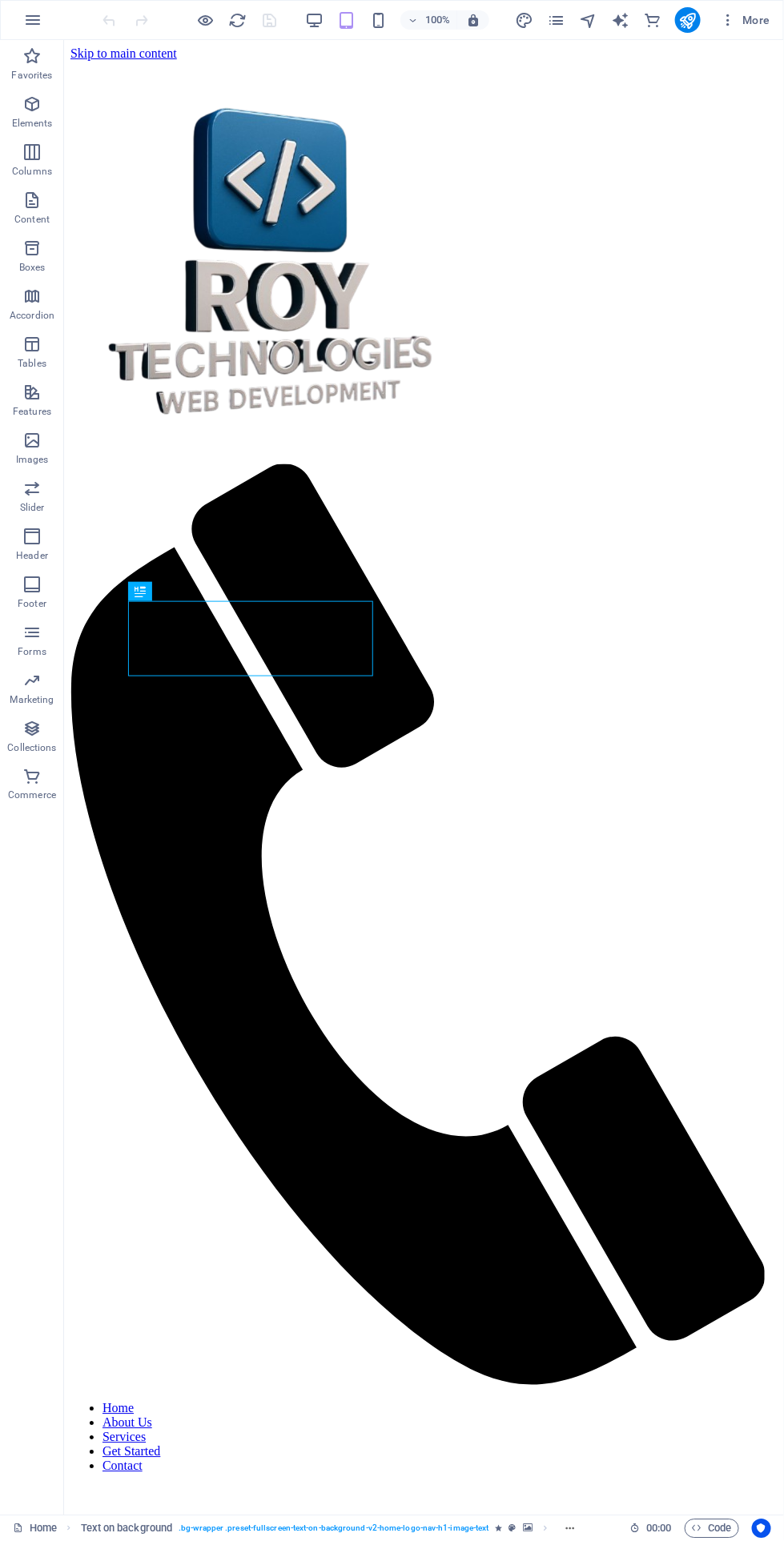
click at [380, 19] on icon "button" at bounding box center [378, 20] width 18 height 18
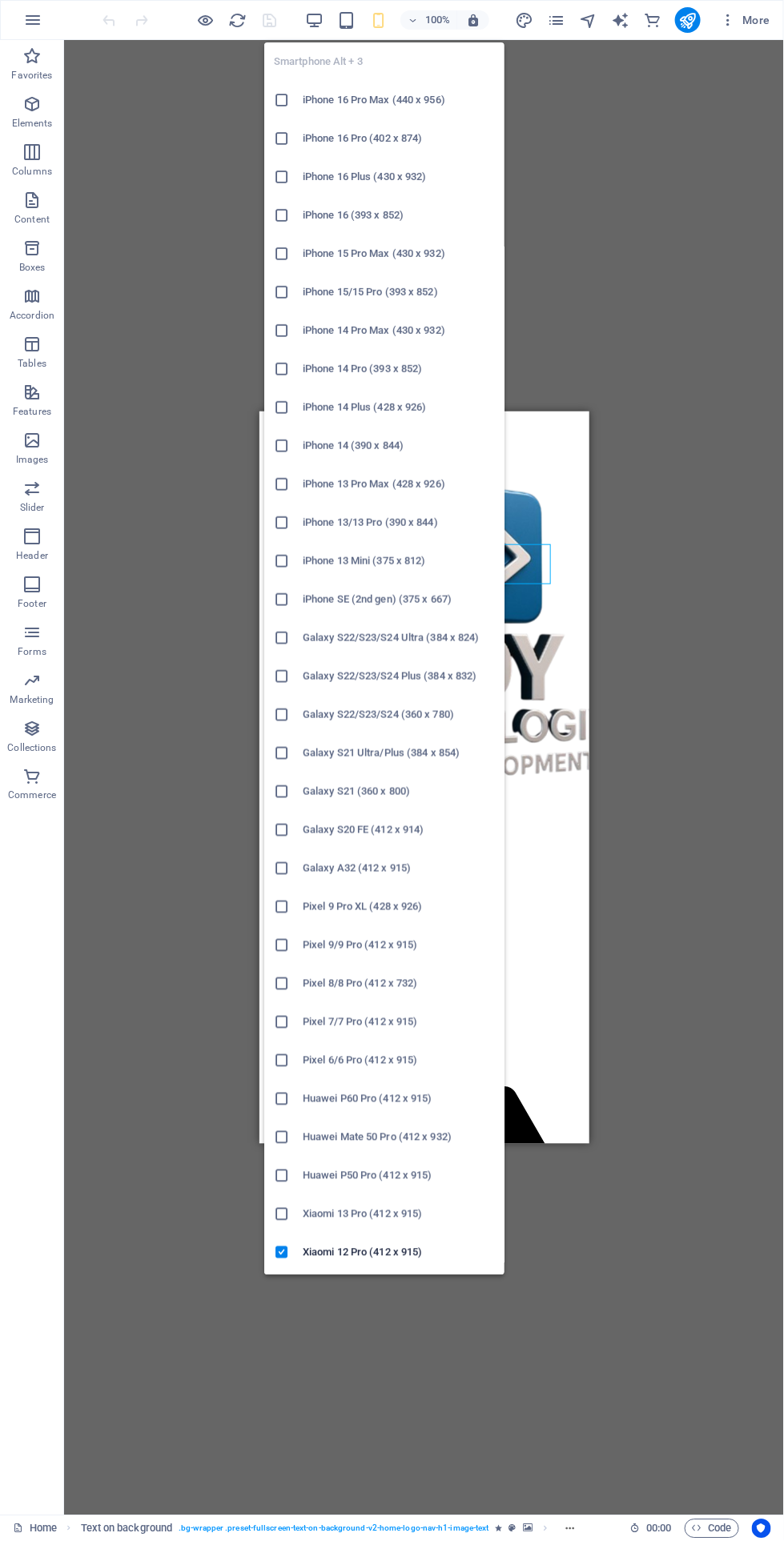
click at [630, 293] on div "Drag here to replace the existing content. Press “Ctrl” if you want to create a…" at bounding box center [423, 778] width 719 height 1476
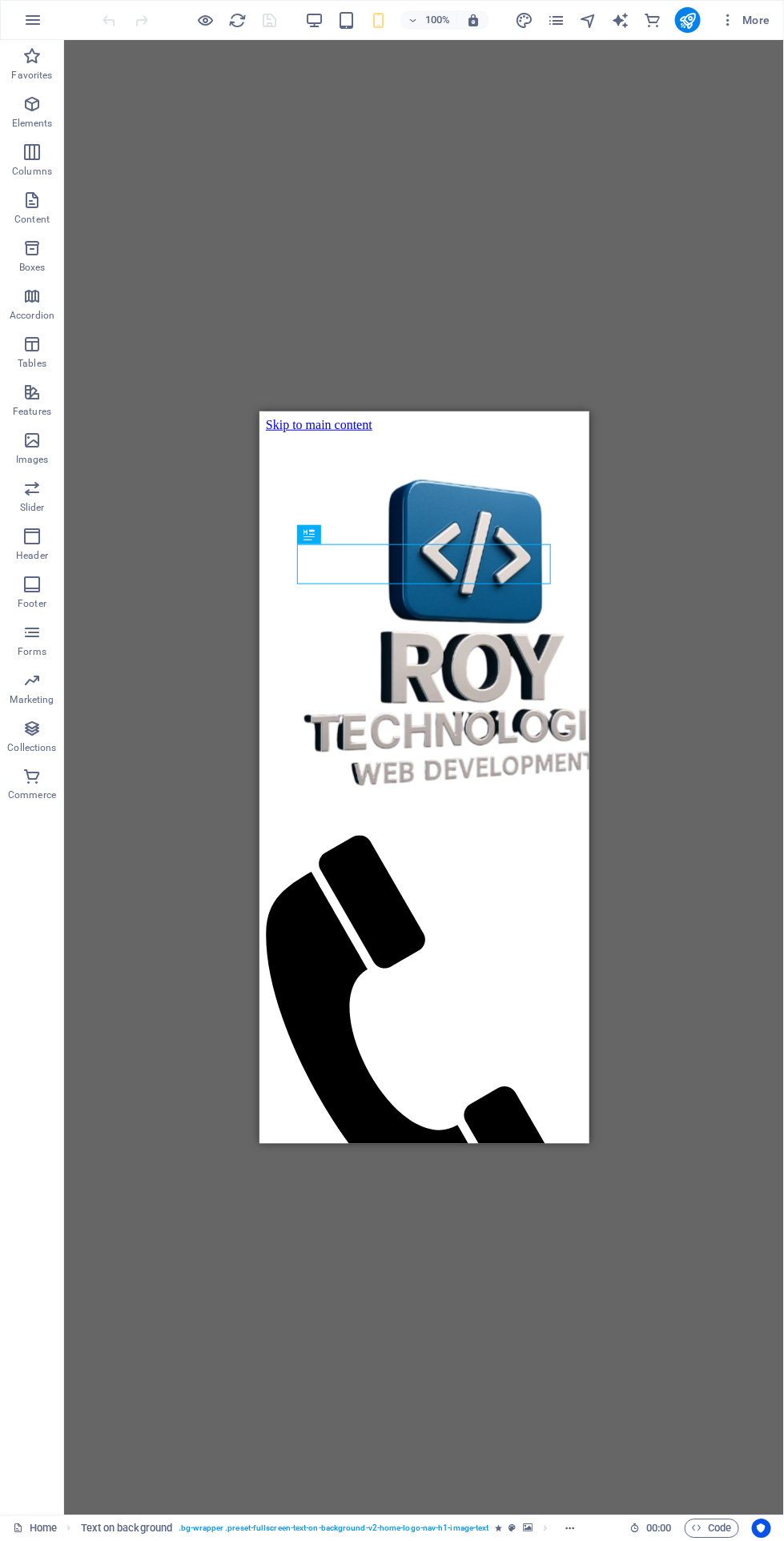
click at [285, 437] on figure at bounding box center [423, 633] width 317 height 403
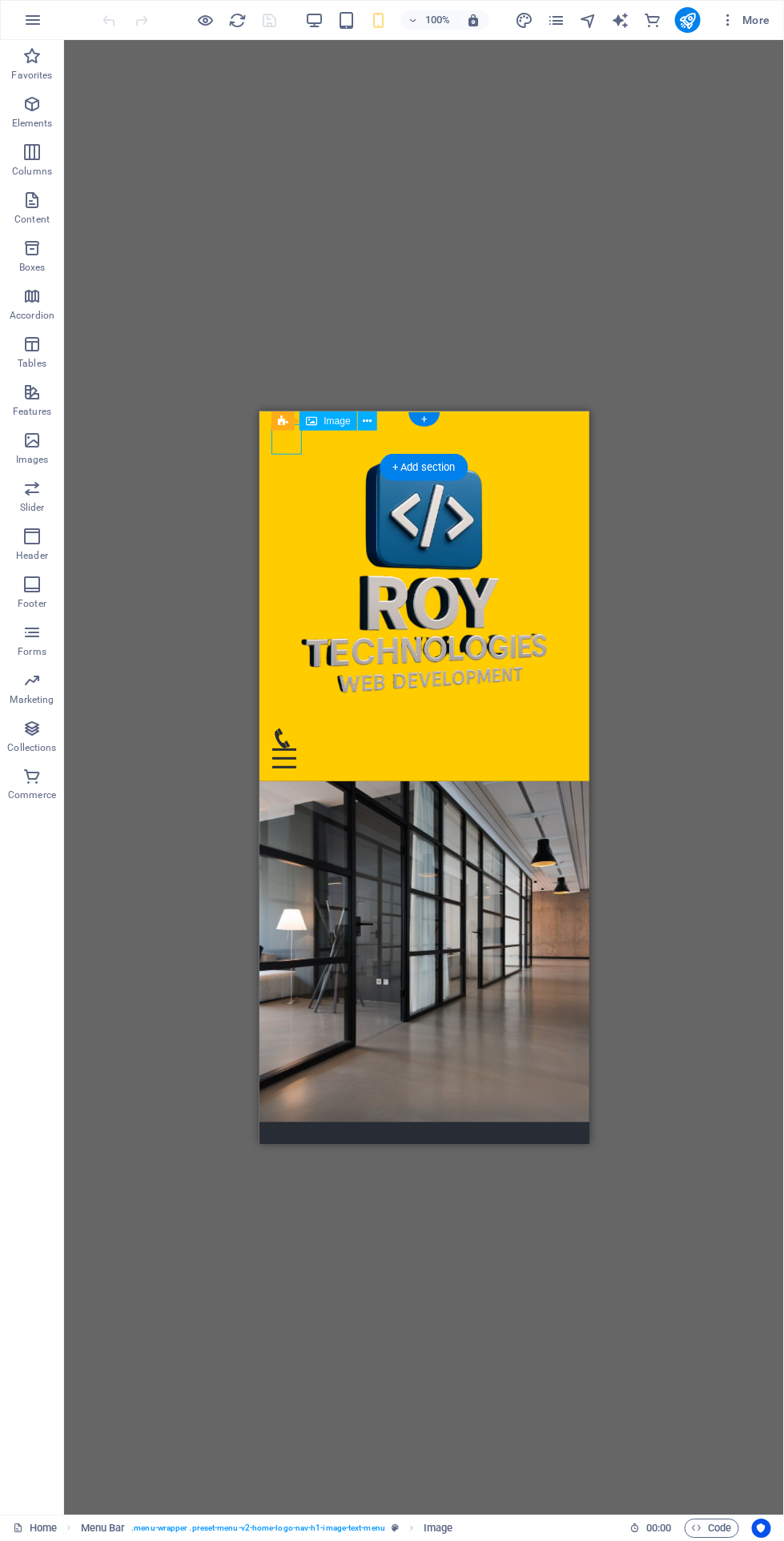
click at [381, 416] on div "Menu Bar Image" at bounding box center [329, 421] width 115 height 20
click at [368, 421] on icon at bounding box center [367, 421] width 9 height 17
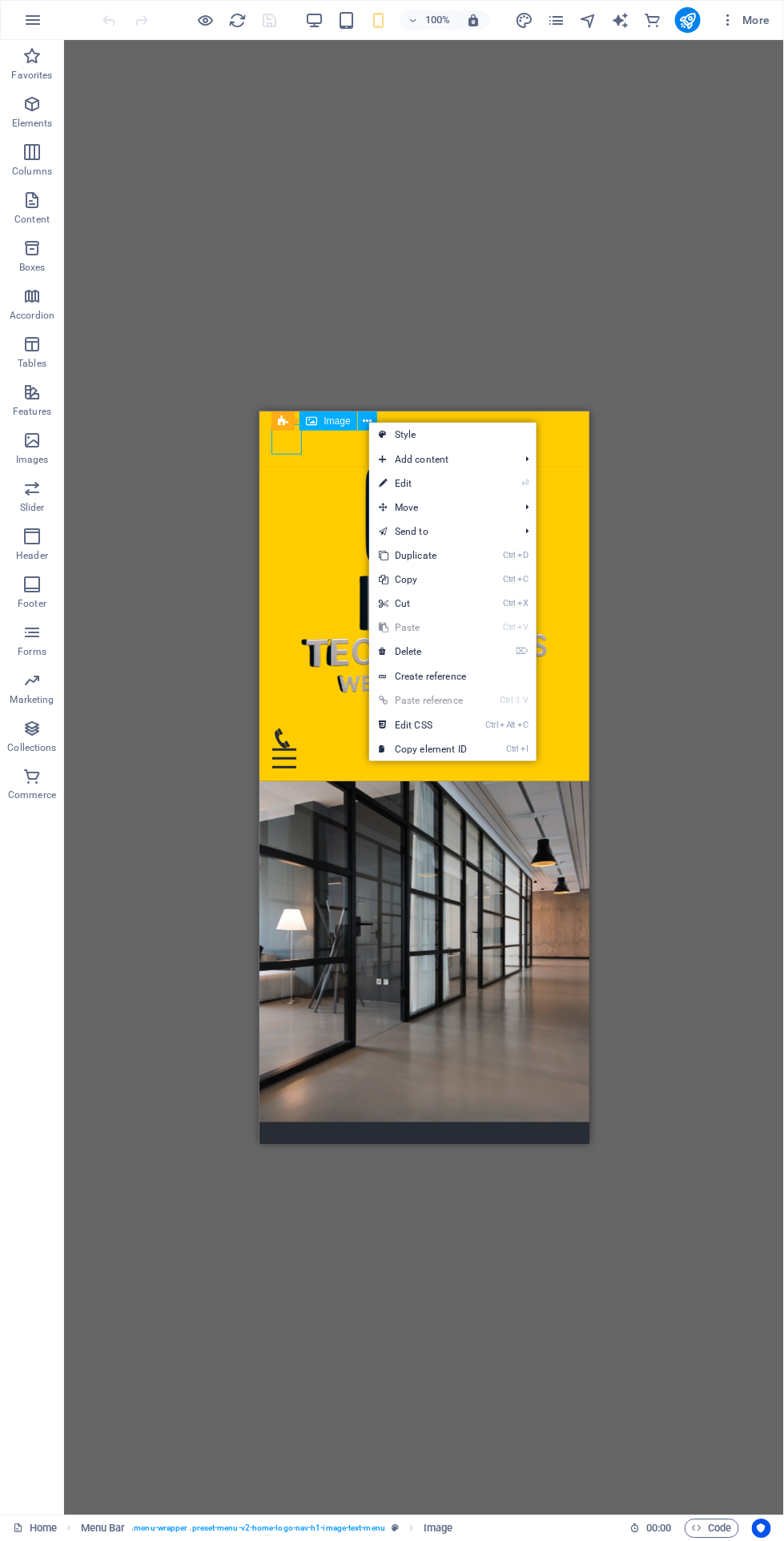
click at [469, 477] on link "⏎ Edit" at bounding box center [423, 484] width 107 height 24
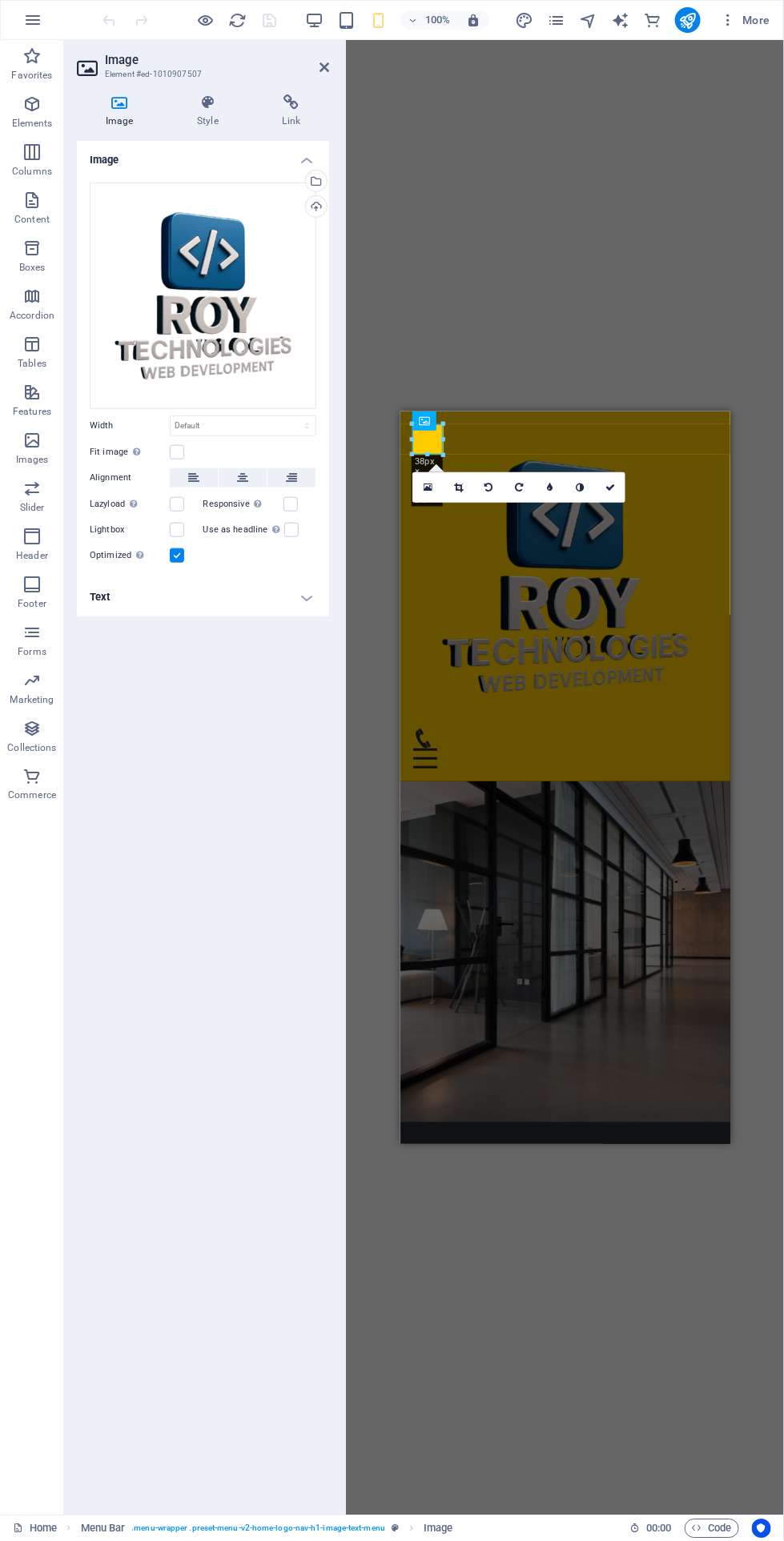
click at [230, 99] on icon at bounding box center [208, 102] width 79 height 16
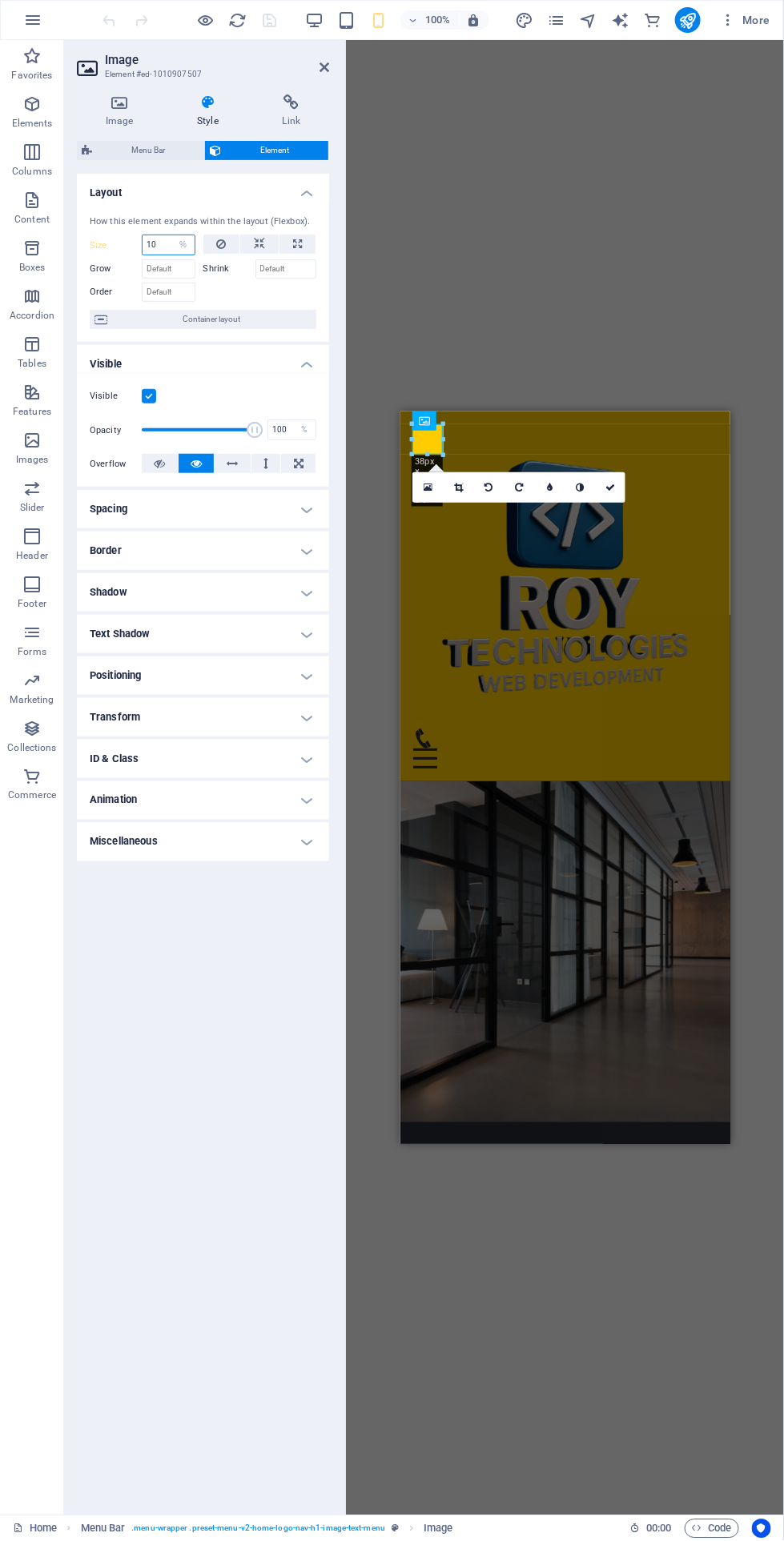
click at [161, 238] on input "10" at bounding box center [168, 245] width 52 height 19
type input "1"
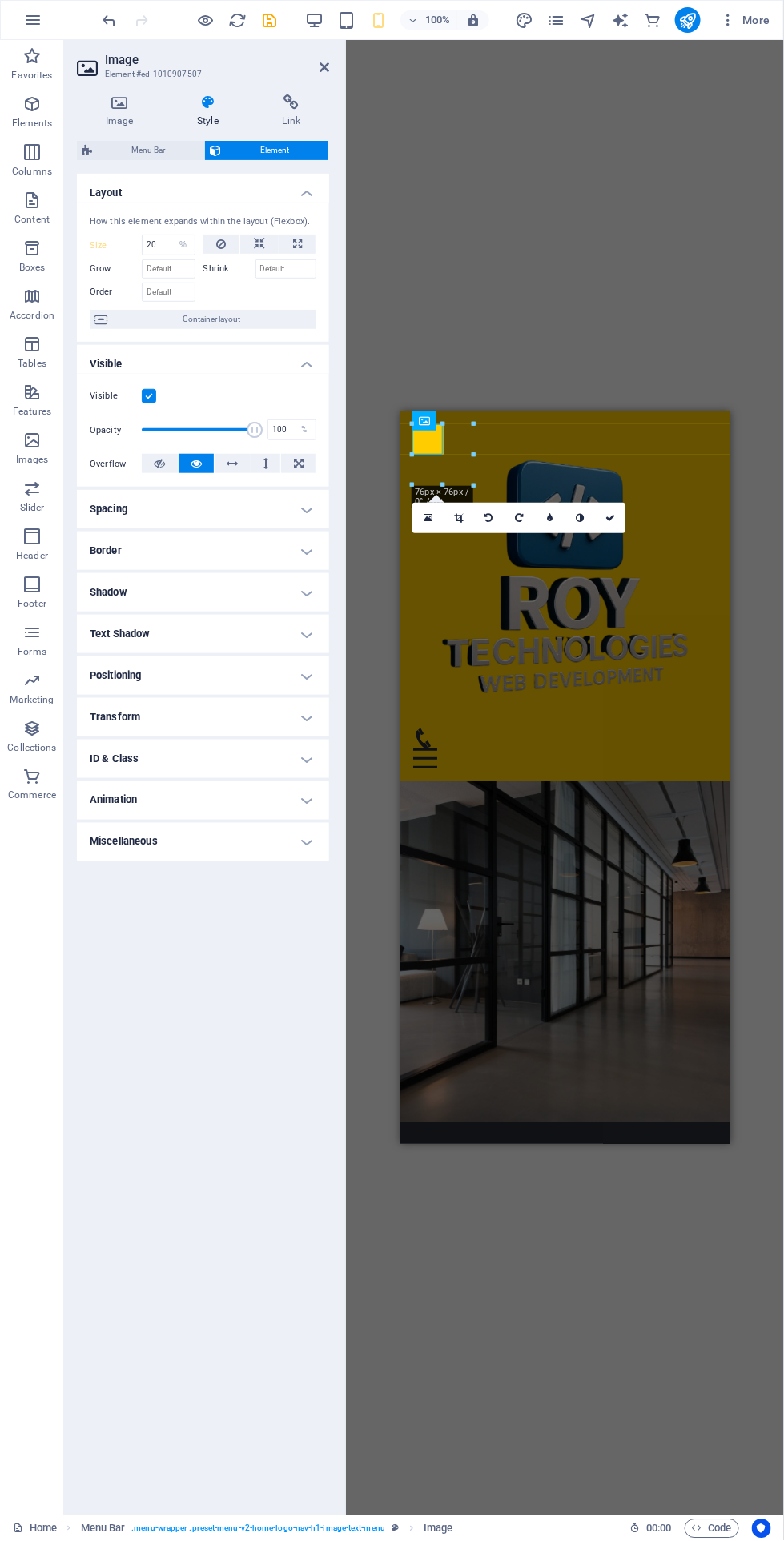
click at [245, 955] on div "Layout How this element expands within the layout (Flexbox). Size 20 Default au…" at bounding box center [203, 838] width 252 height 1329
click at [157, 239] on input "20" at bounding box center [168, 245] width 52 height 19
type input "2"
type input "15"
click at [239, 950] on div "Layout How this element expands within the layout (Flexbox). Size 15 Default au…" at bounding box center [203, 838] width 252 height 1329
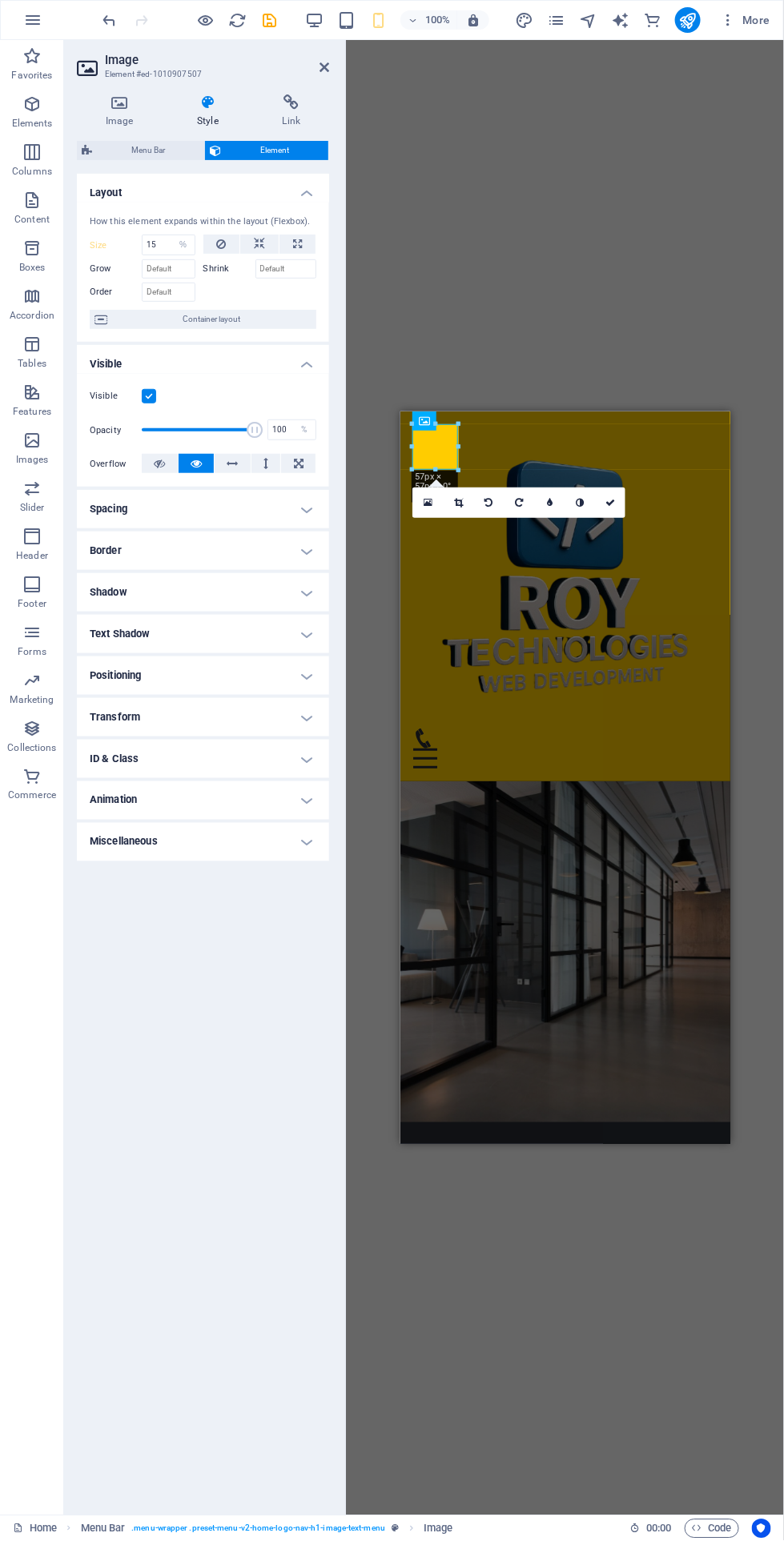
click at [671, 179] on div "H2 Text on background Container Menu Bar Image Menu Bar 180 170 160 150 140 130…" at bounding box center [565, 778] width 438 height 1476
click at [323, 67] on icon at bounding box center [324, 67] width 10 height 13
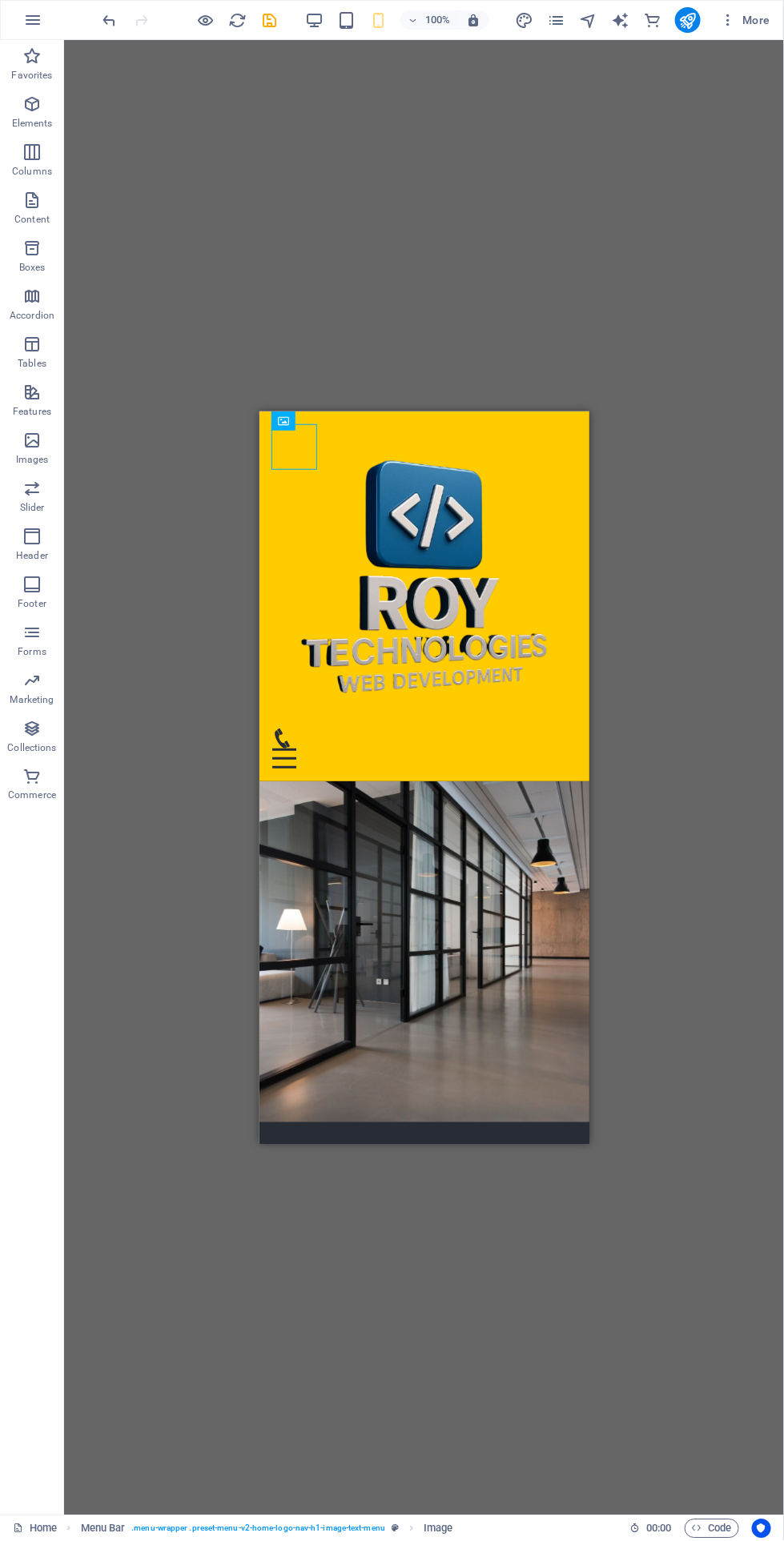
click at [705, 540] on div "H2 Text on background Container Menu Bar Image Menu Bar" at bounding box center [423, 778] width 719 height 1476
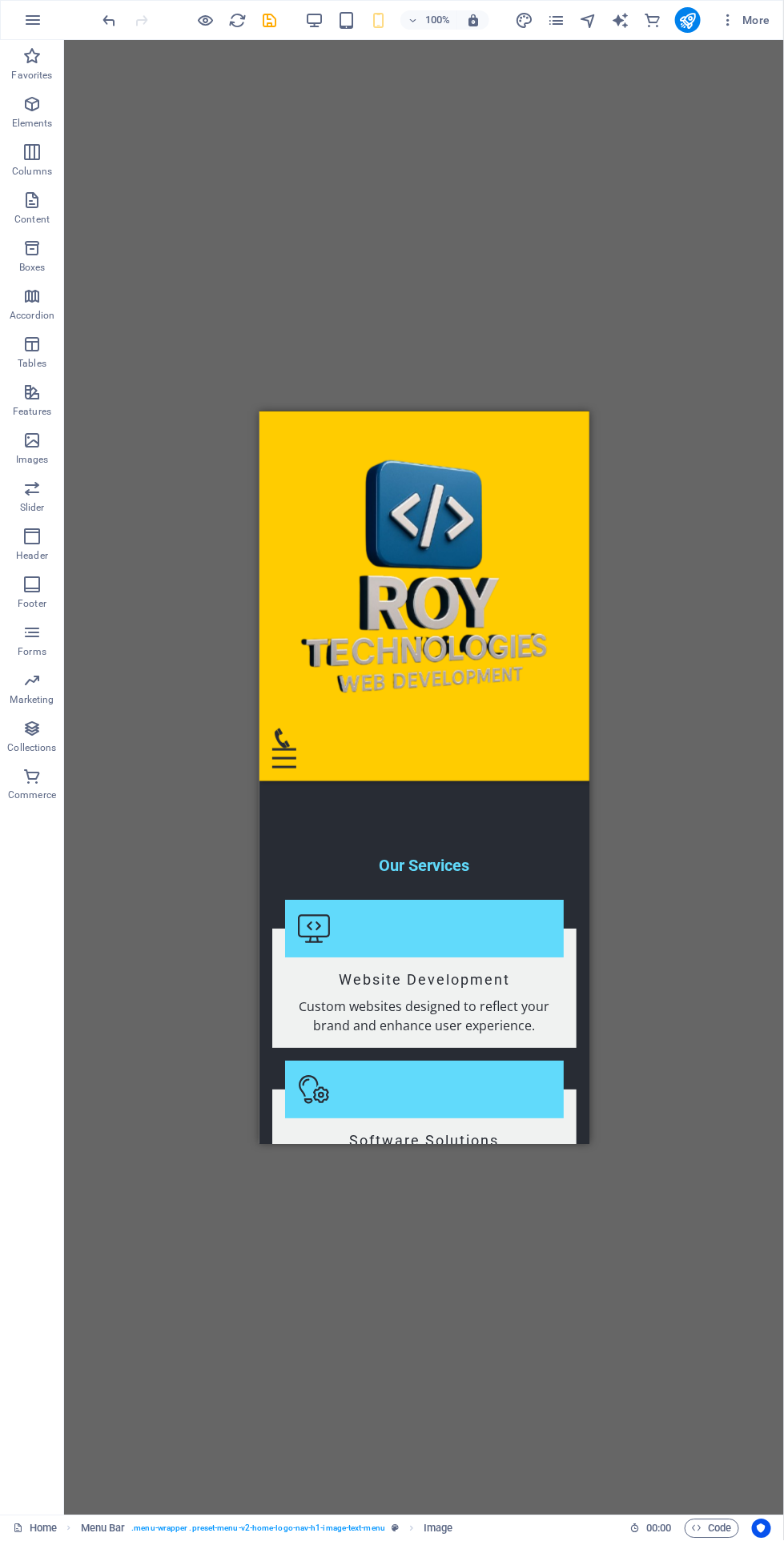
scroll to position [2210, 0]
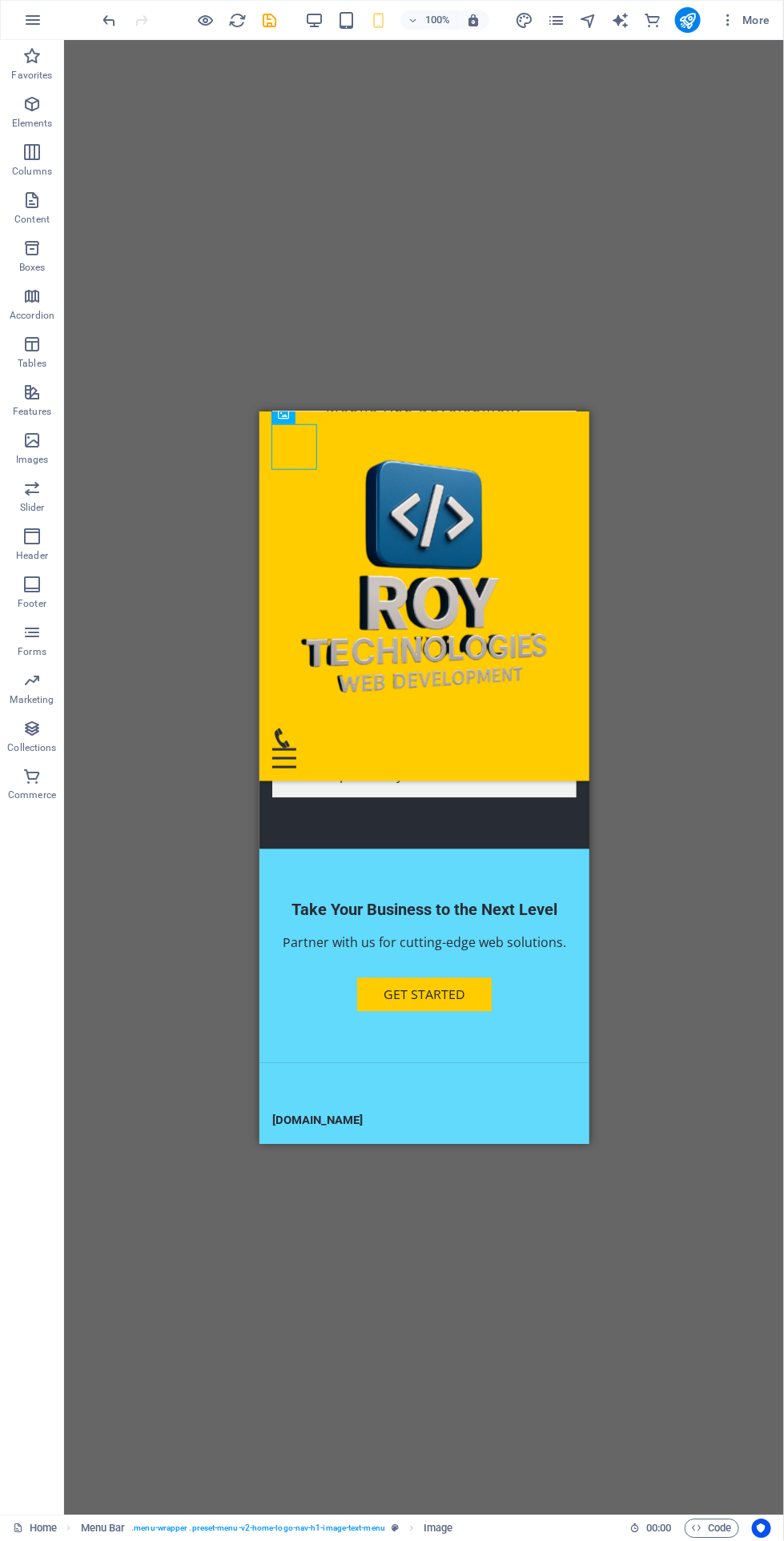
click at [444, 1063] on div "roytechnologies.site Roy Technologies - Your trusted partner in web and softwar…" at bounding box center [423, 1376] width 330 height 628
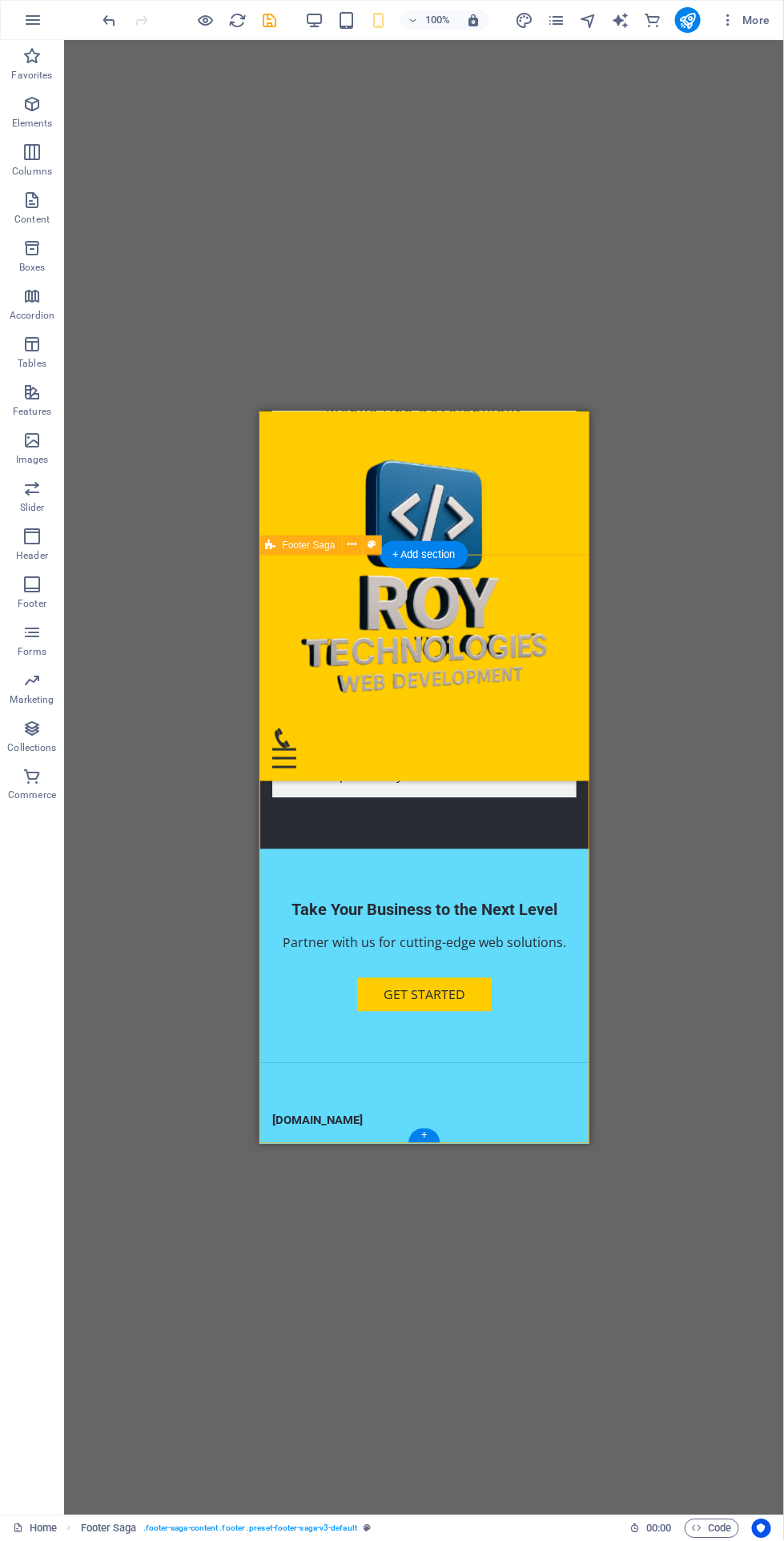
click at [444, 1063] on div "roytechnologies.site Roy Technologies - Your trusted partner in web and softwar…" at bounding box center [423, 1376] width 330 height 628
click at [444, 1063] on div "roytechnologies.site Roy Technologies - Your trusted partner in web and softwar…" at bounding box center [423, 1376] width 330 height 628
click at [472, 1352] on nav "Home About Us Services Get Started Contact" at bounding box center [423, 1400] width 304 height 96
click at [444, 1113] on div "[DOMAIN_NAME]" at bounding box center [423, 1120] width 304 height 15
click at [453, 594] on div "Logo" at bounding box center [412, 596] width 84 height 20
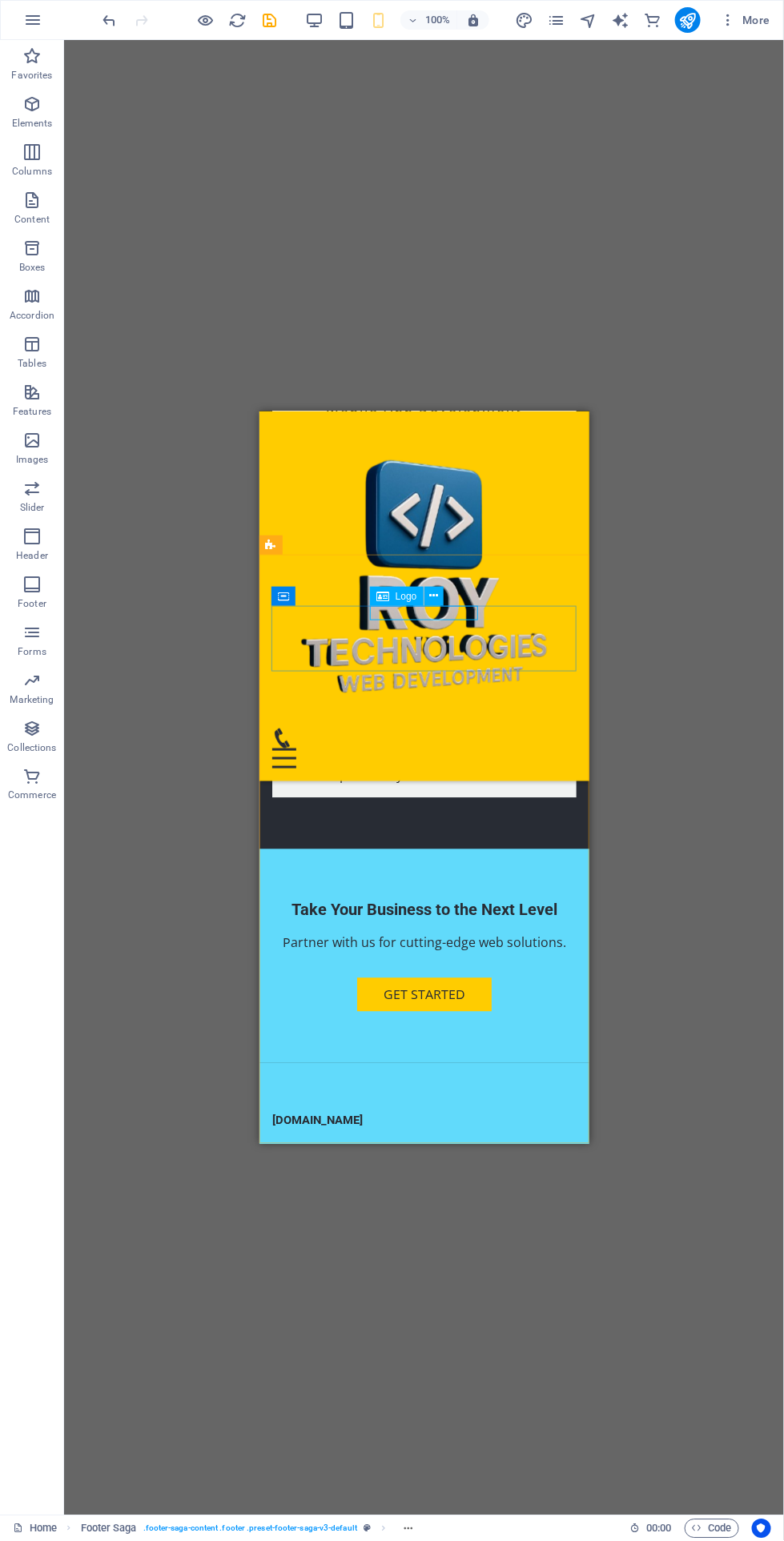
click at [438, 588] on button at bounding box center [434, 596] width 19 height 19
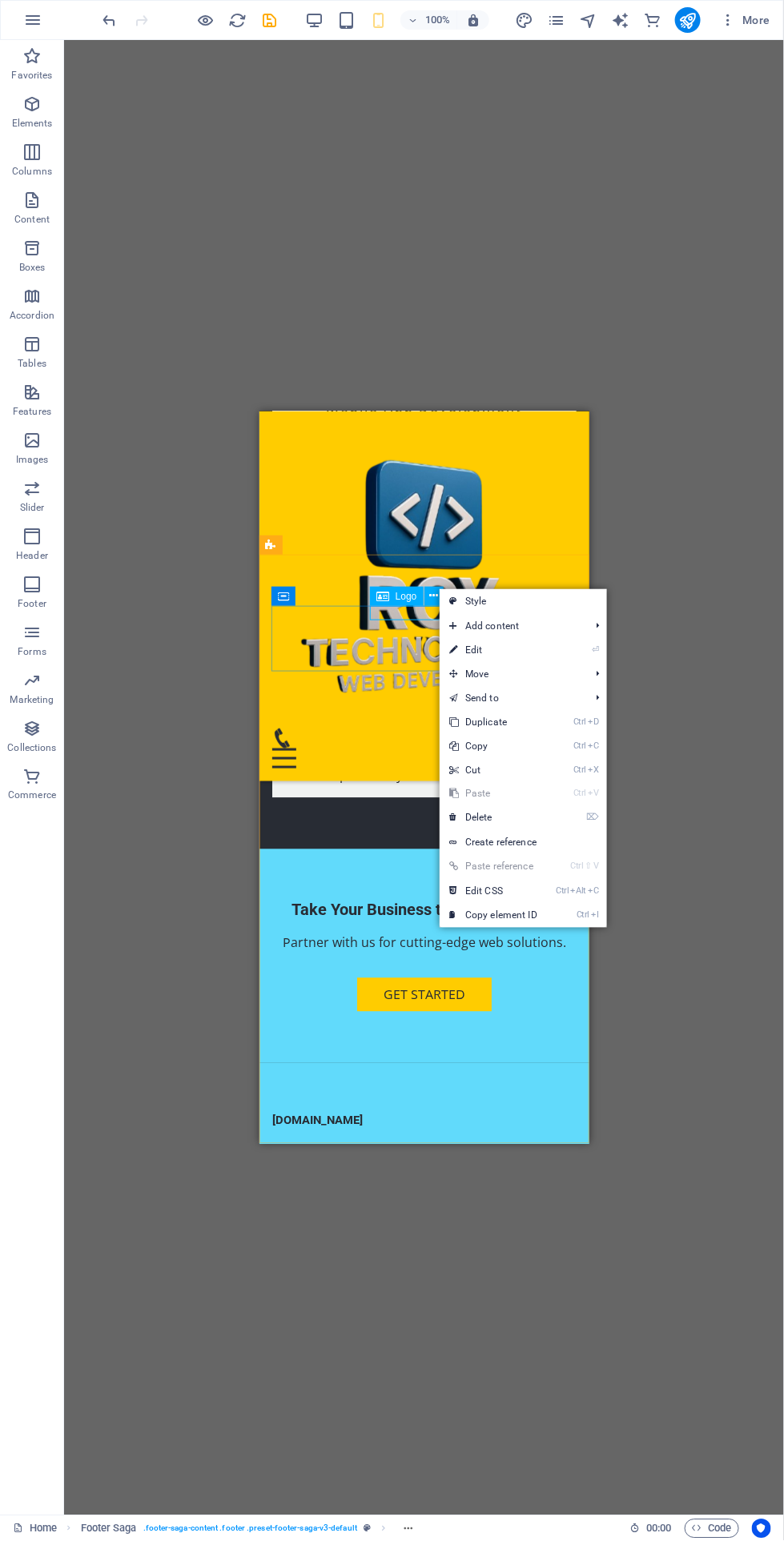
click at [545, 647] on link "⏎ Edit" at bounding box center [492, 650] width 107 height 24
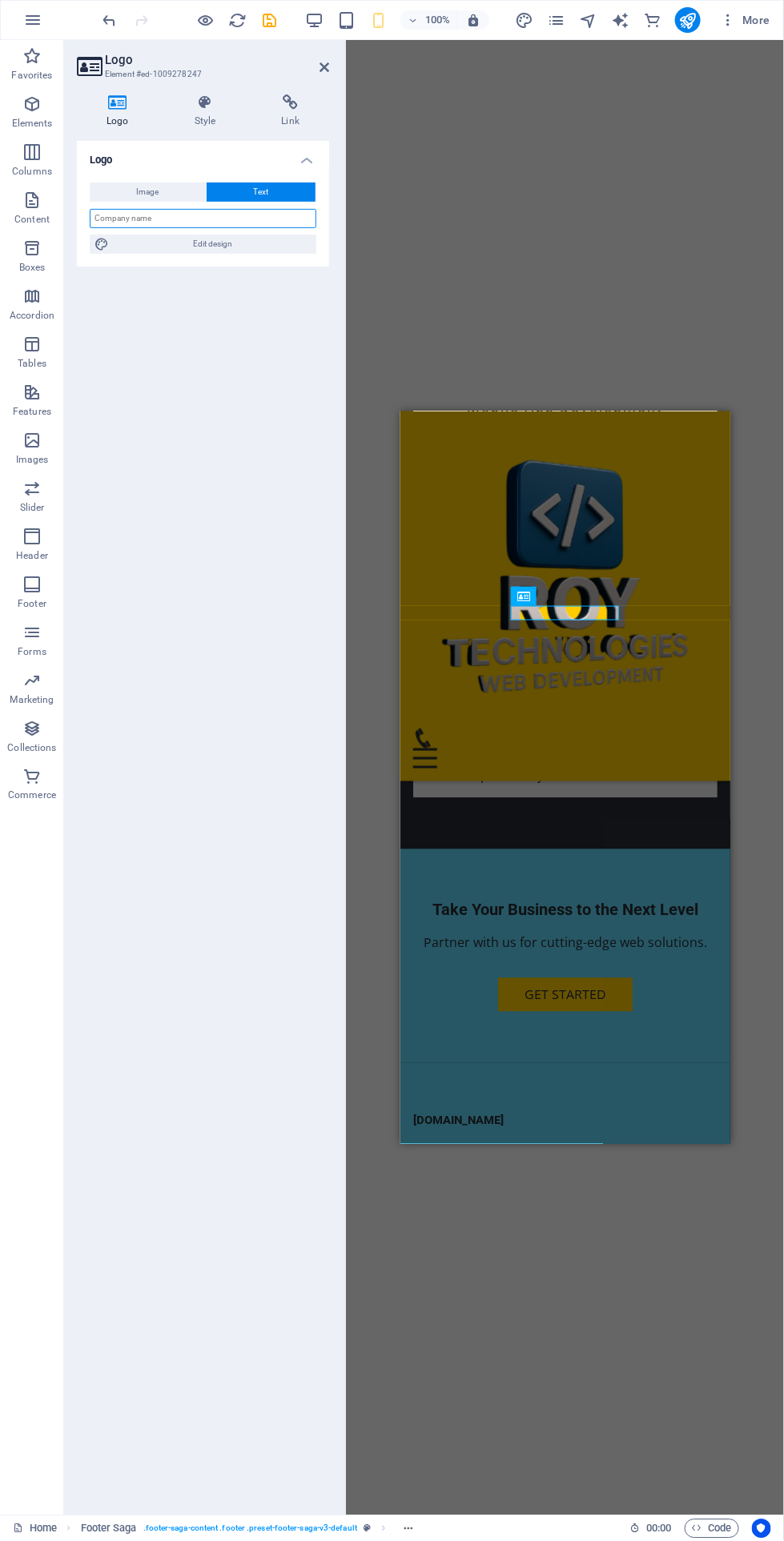
click at [213, 213] on input "text" at bounding box center [203, 218] width 226 height 19
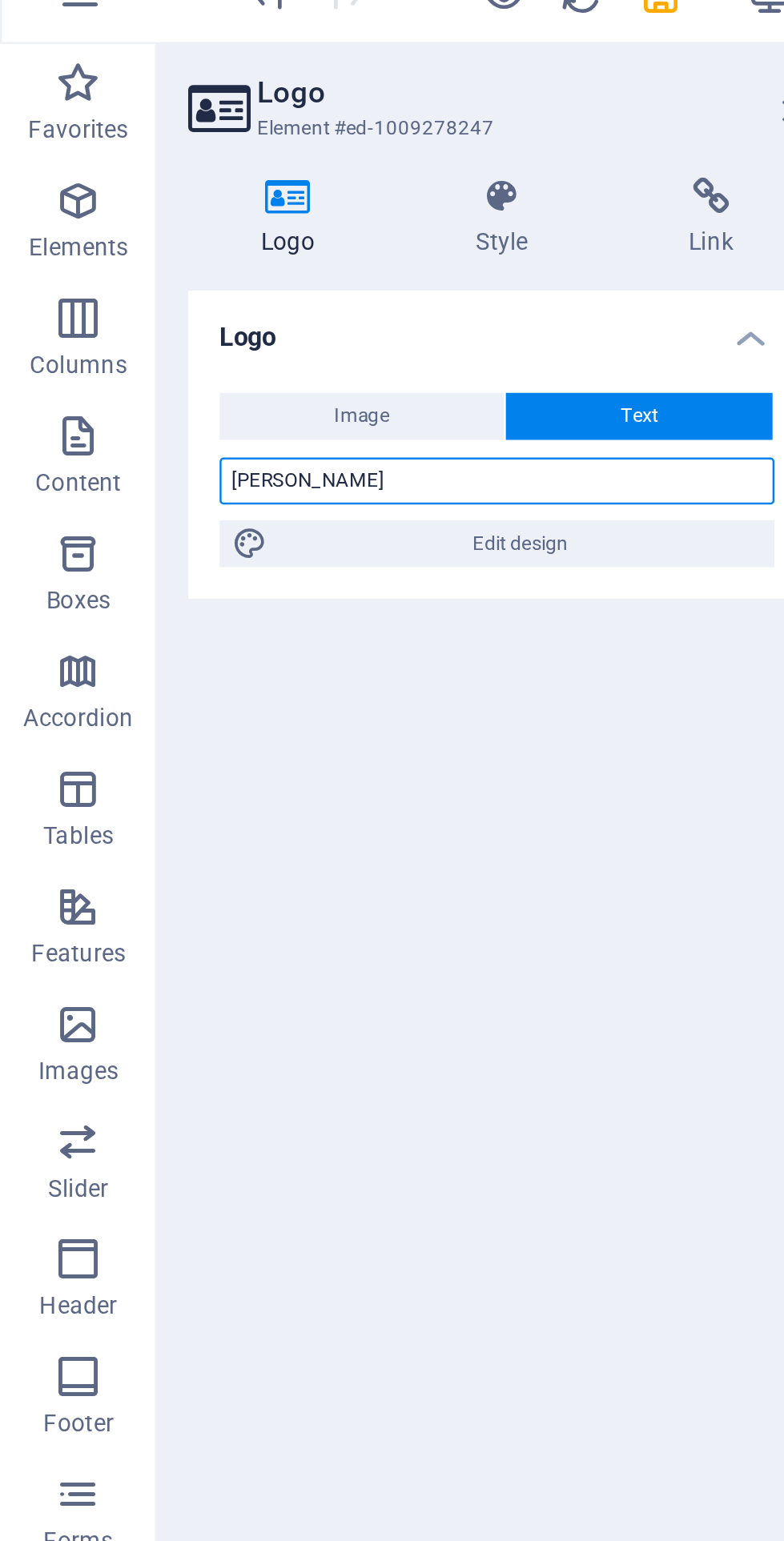
type input "Roy Technologies"
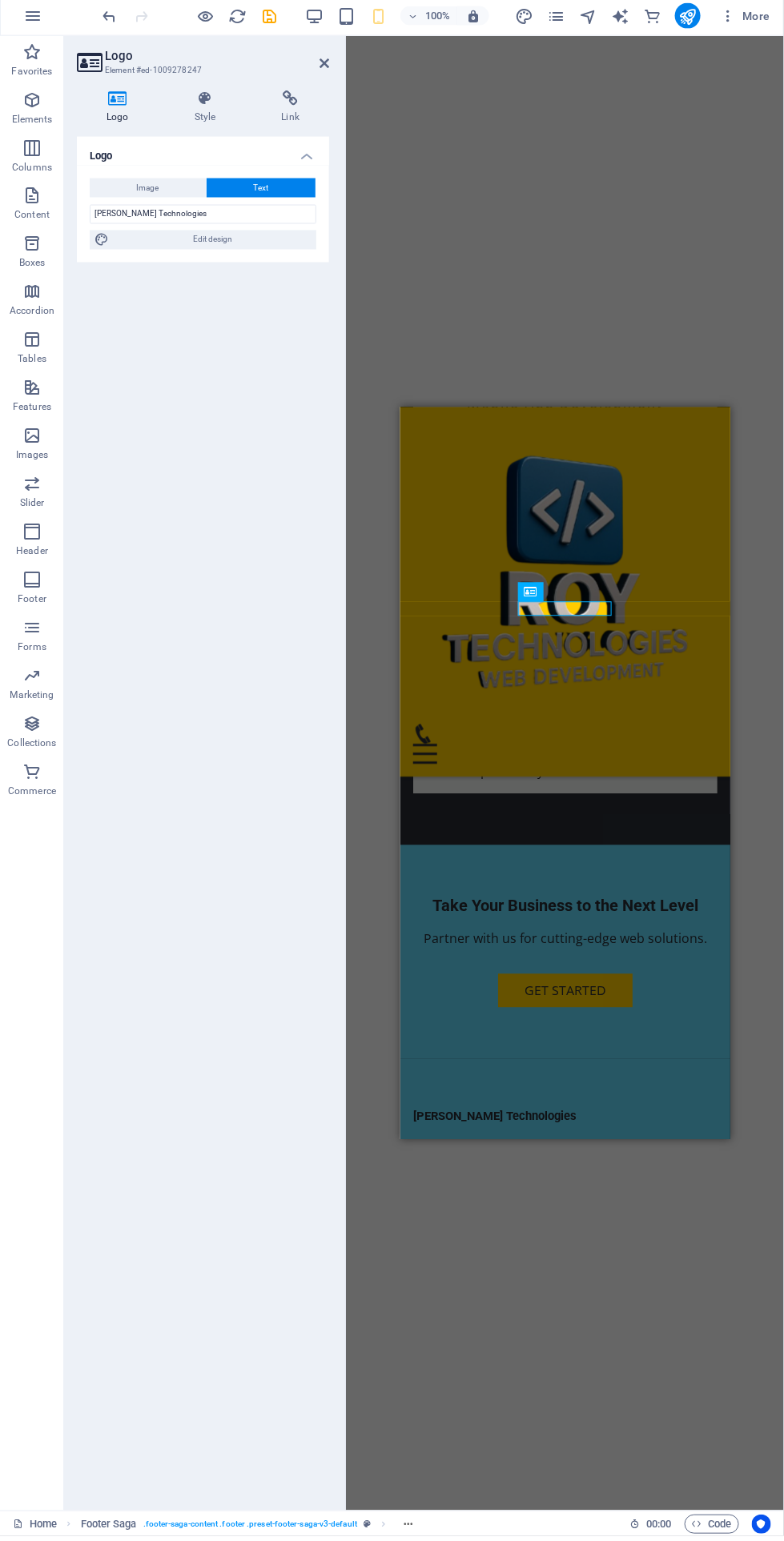
click at [224, 114] on h4 "Style" at bounding box center [209, 111] width 87 height 34
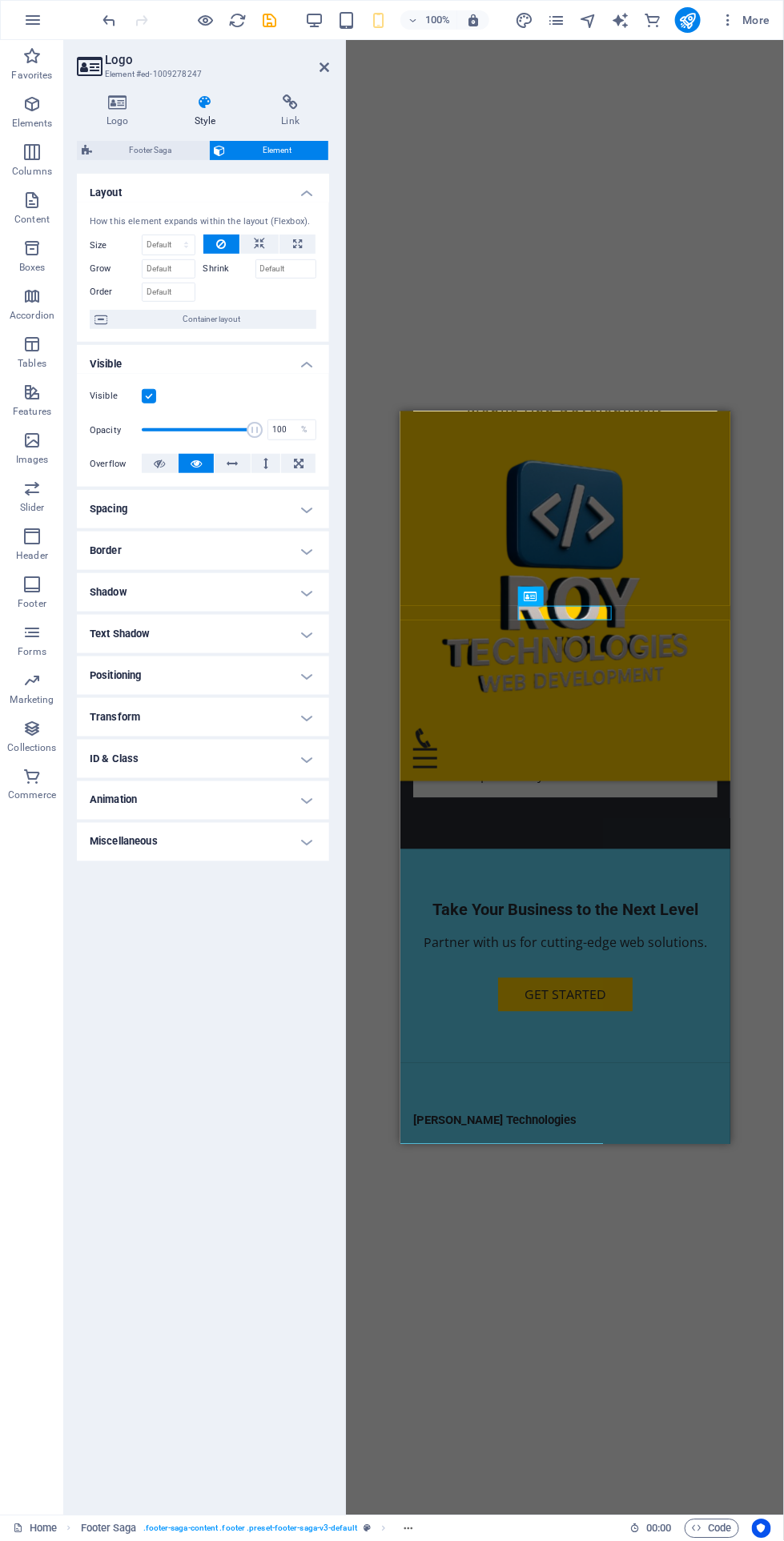
click at [306, 551] on h4 "Border" at bounding box center [203, 551] width 252 height 38
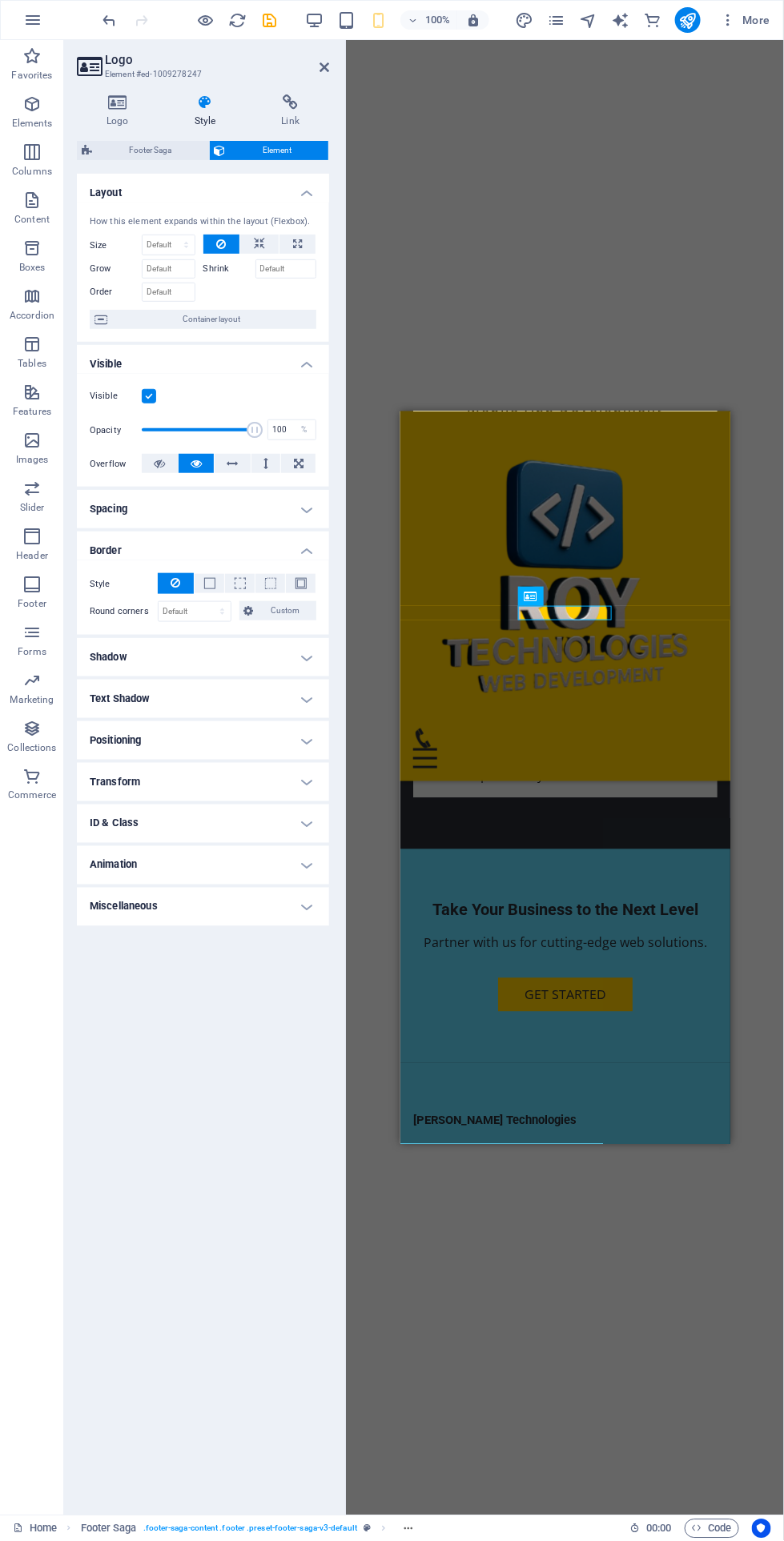
click at [208, 582] on span at bounding box center [210, 583] width 11 height 11
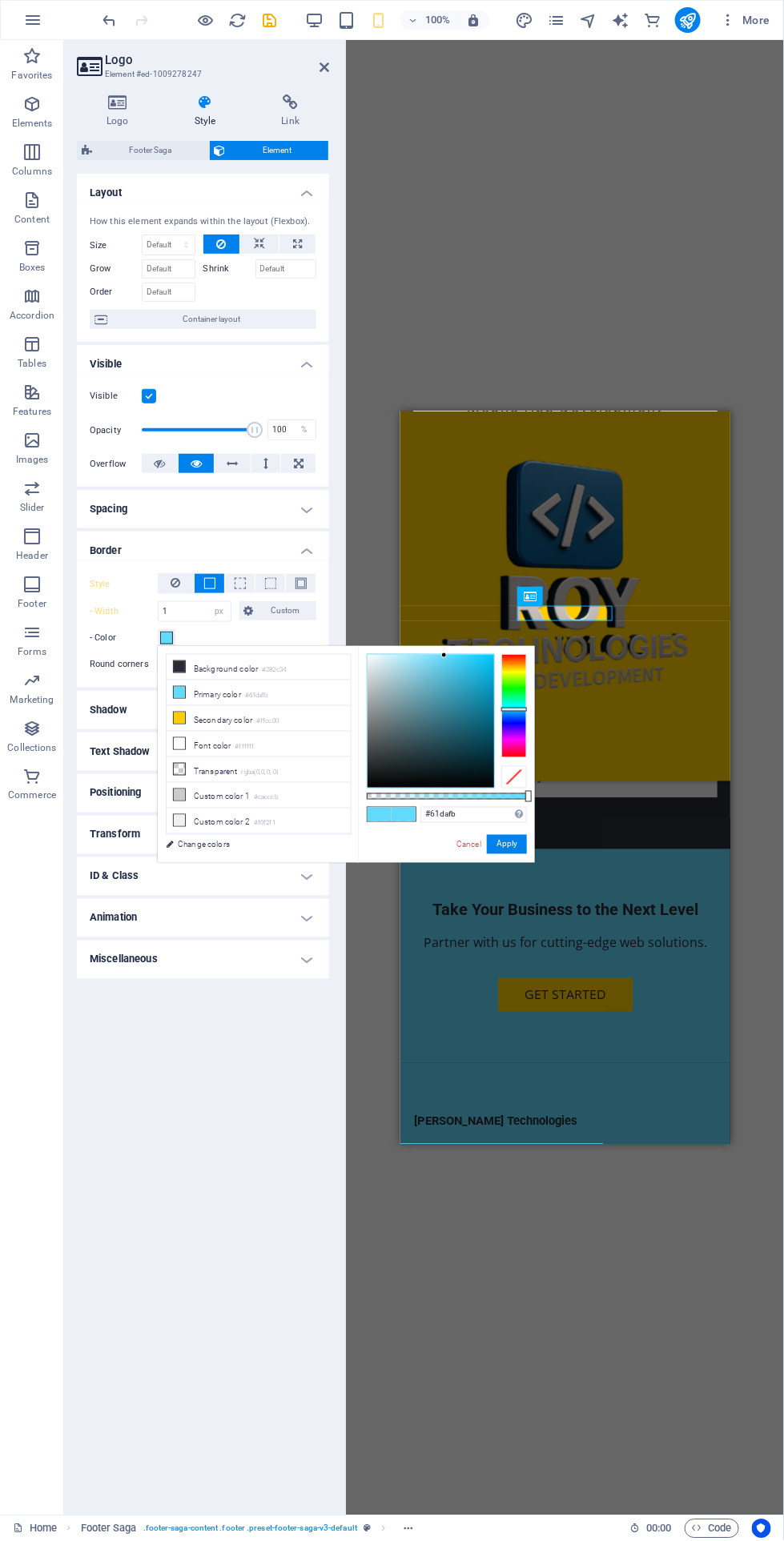
click at [166, 636] on span at bounding box center [166, 637] width 13 height 13
click at [165, 636] on span at bounding box center [166, 637] width 13 height 13
click at [251, 712] on li "Secondary color #ffcc00" at bounding box center [258, 719] width 184 height 25
type input "#ffcc00"
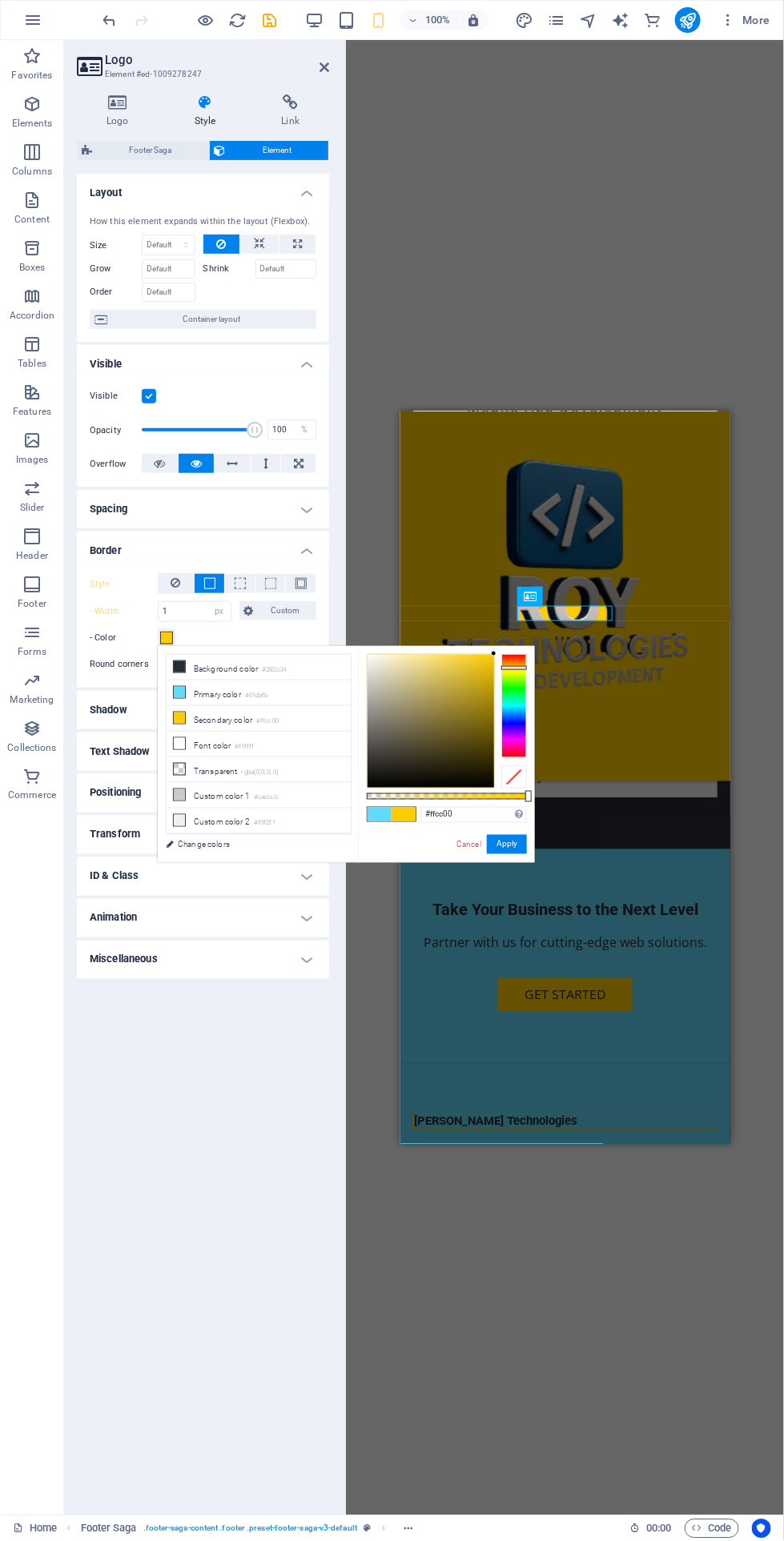
click at [532, 851] on div "#ffcc00 Supported formats #0852ed rgb(8, 82, 237) rgba(8, 82, 237, 90%) hsv(221…" at bounding box center [446, 870] width 177 height 449
click at [531, 850] on div "#ffcc00 Supported formats #0852ed rgb(8, 82, 237) rgba(8, 82, 237, 90%) hsv(221…" at bounding box center [446, 870] width 177 height 449
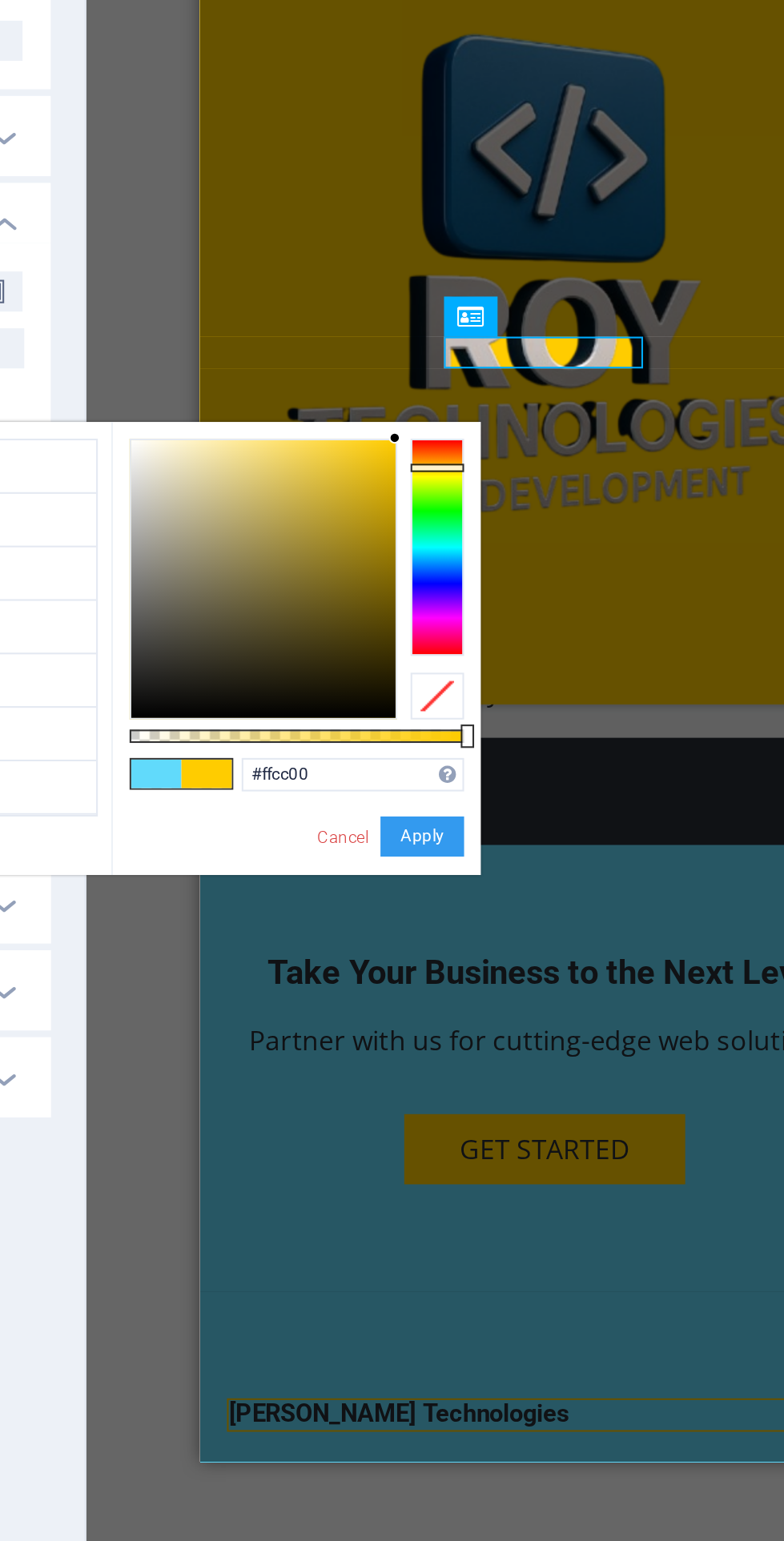
click at [515, 851] on button "Apply" at bounding box center [506, 844] width 40 height 19
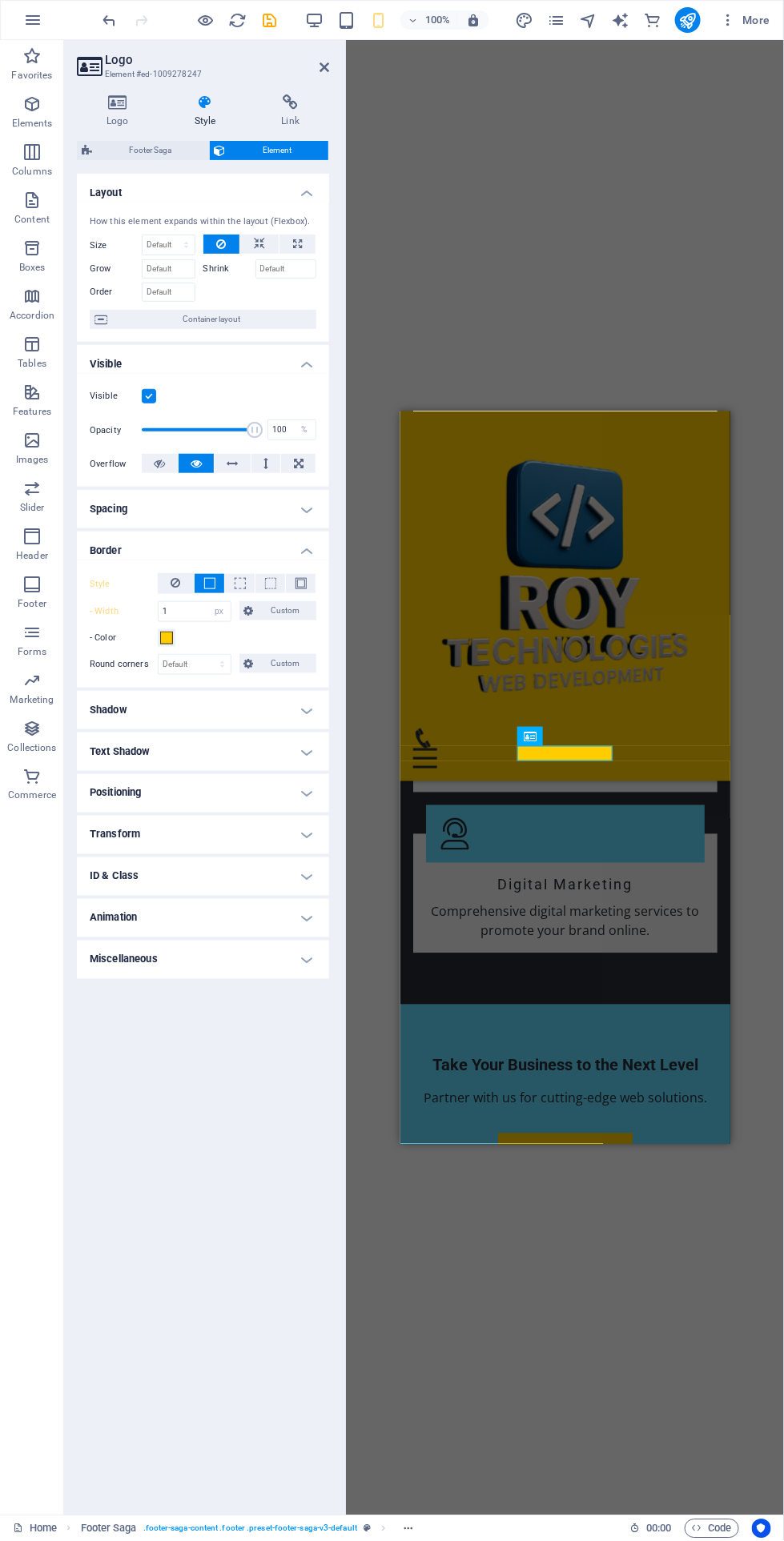
scroll to position [2048, 0]
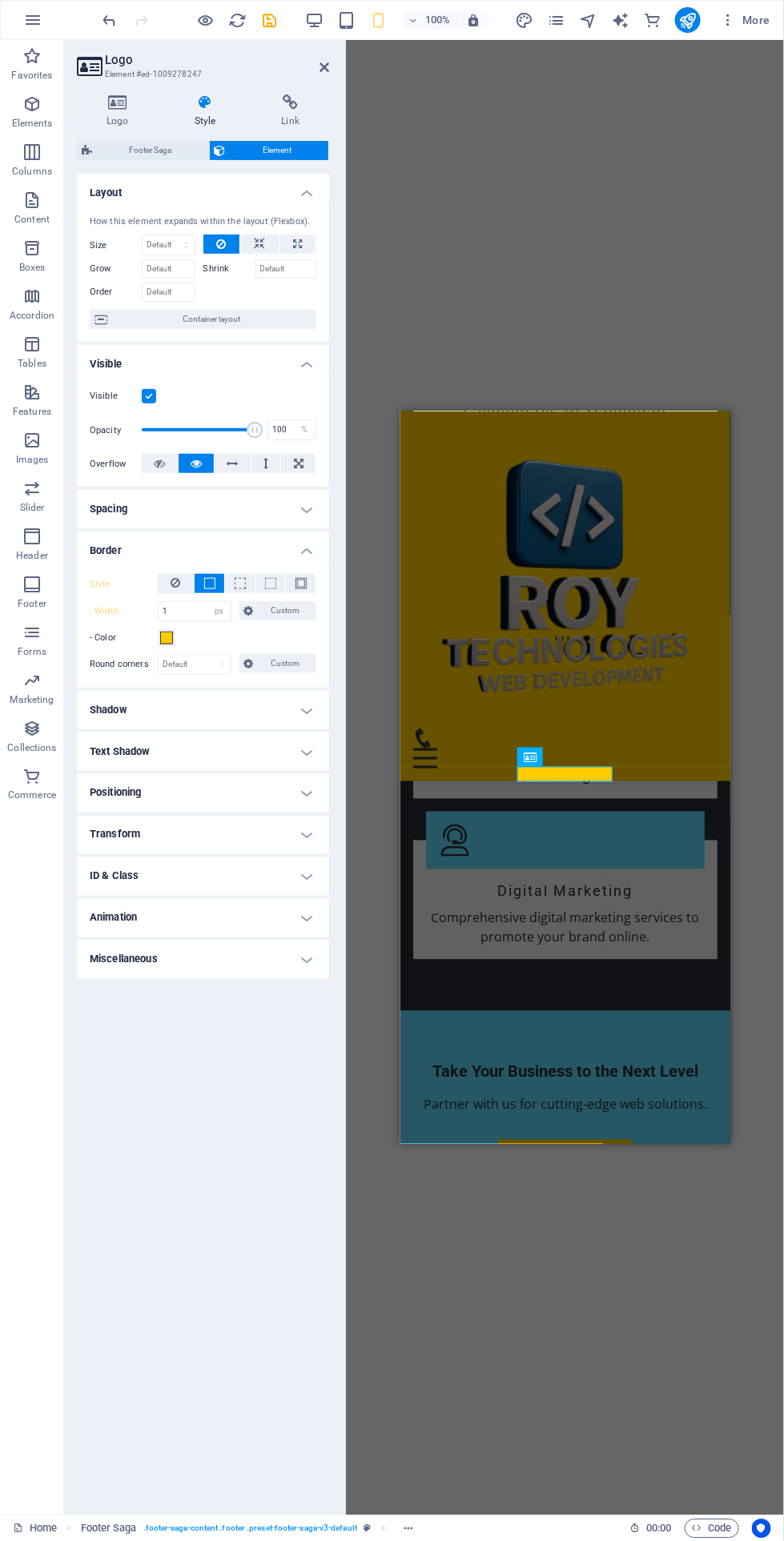
click at [175, 582] on icon at bounding box center [175, 582] width 10 height 19
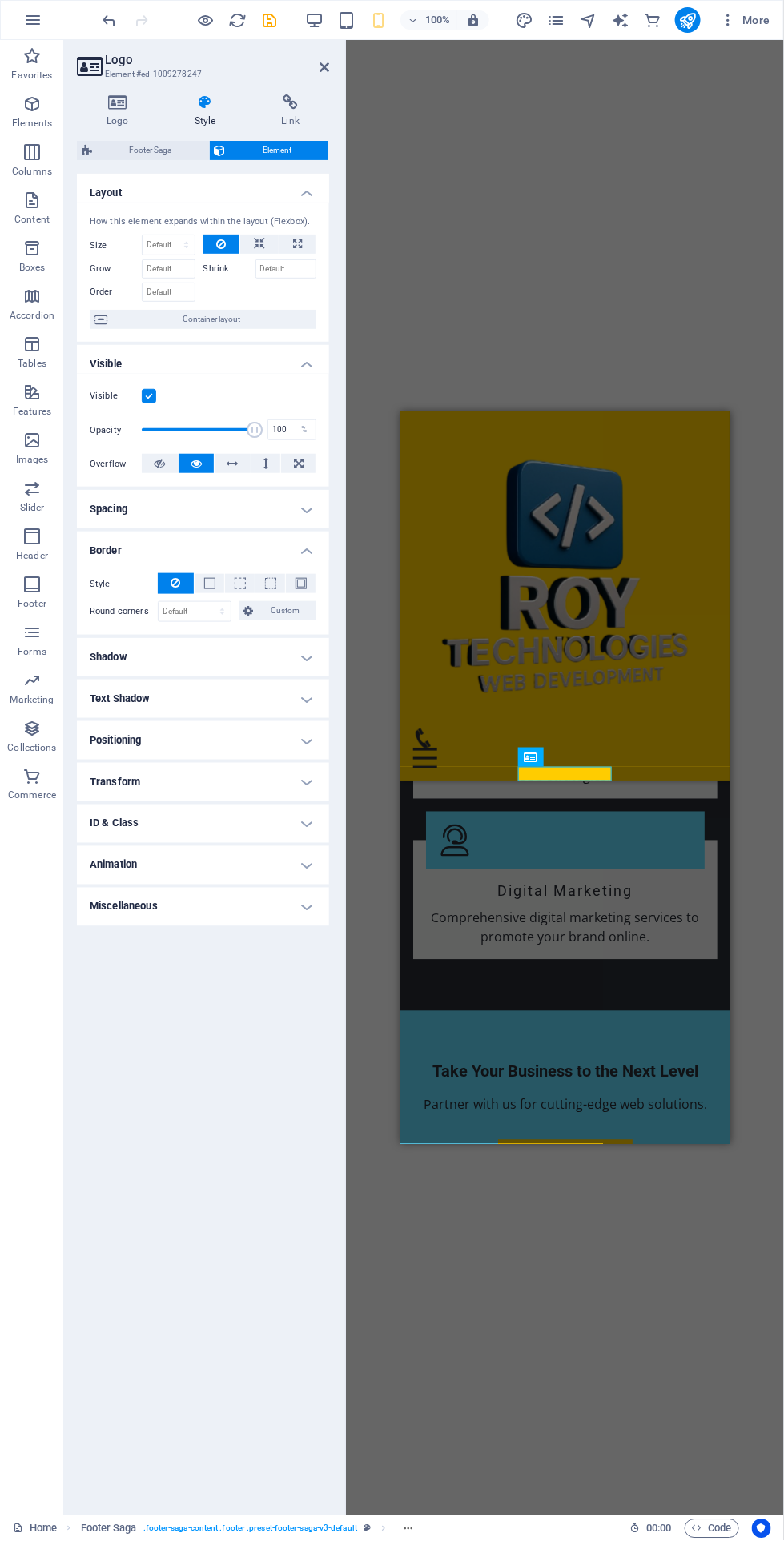
click at [272, 849] on h4 "Animation" at bounding box center [203, 865] width 252 height 38
click at [263, 910] on select "Don't animate Show / Hide Slide up/down Zoom in/out Slide left to right Slide r…" at bounding box center [203, 914] width 226 height 19
select select "slide"
click at [90, 905] on select "Don't animate Show / Hide Slide up/down Zoom in/out Slide left to right Slide r…" at bounding box center [203, 914] width 226 height 19
select select "scroll"
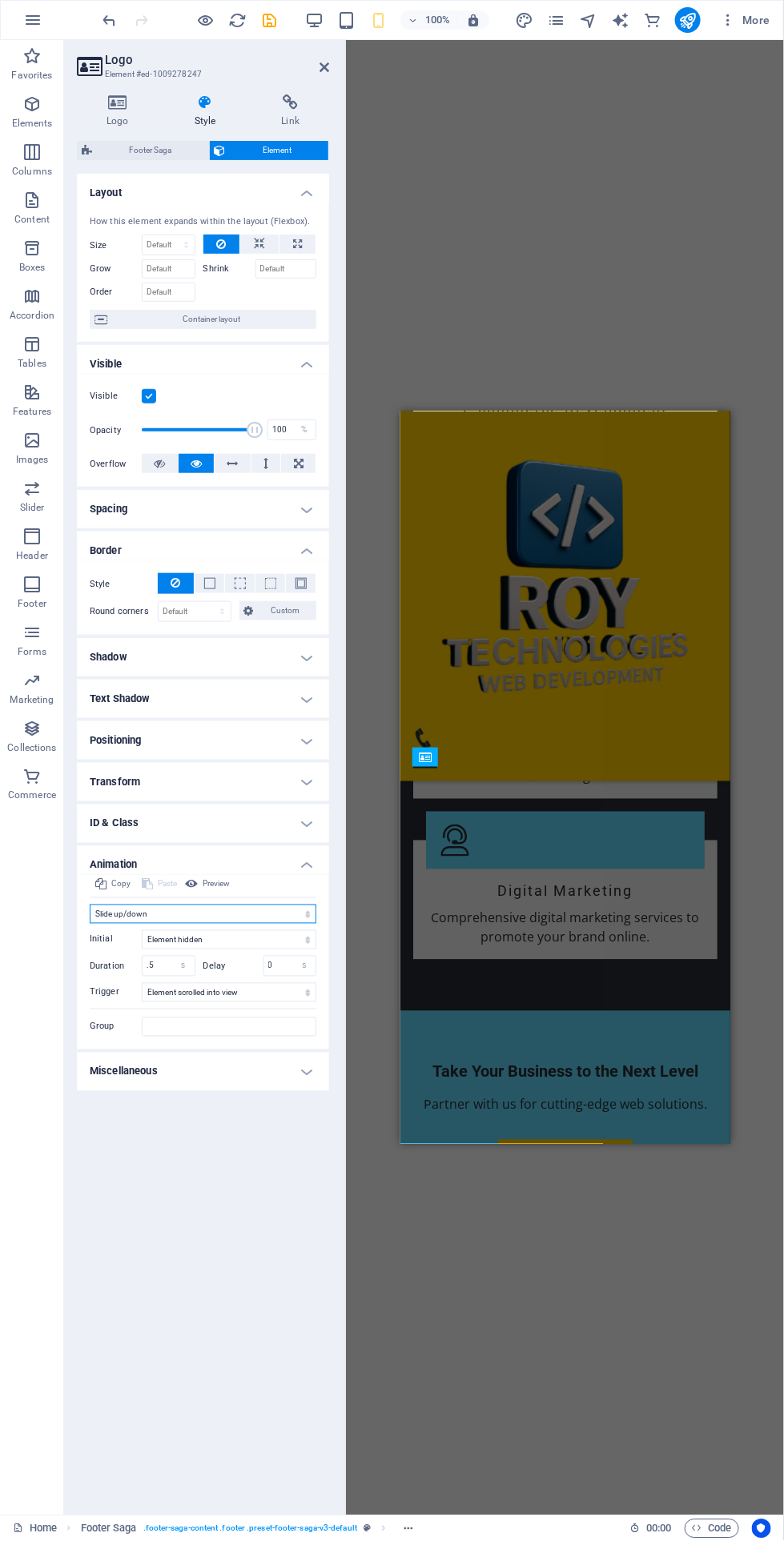
click at [247, 914] on select "Don't animate Show / Hide Slide up/down Zoom in/out Slide left to right Slide r…" at bounding box center [203, 914] width 226 height 19
click at [90, 905] on select "Don't animate Show / Hide Slide up/down Zoom in/out Slide left to right Slide r…" at bounding box center [203, 914] width 226 height 19
click at [261, 1169] on div "Layout How this element expands within the layout (Flexbox). Size Default auto …" at bounding box center [203, 838] width 252 height 1329
click at [217, 882] on span "Preview" at bounding box center [216, 884] width 27 height 19
click at [244, 907] on select "Don't animate Show / Hide Slide up/down Zoom in/out Slide left to right Slide r…" at bounding box center [203, 914] width 226 height 19
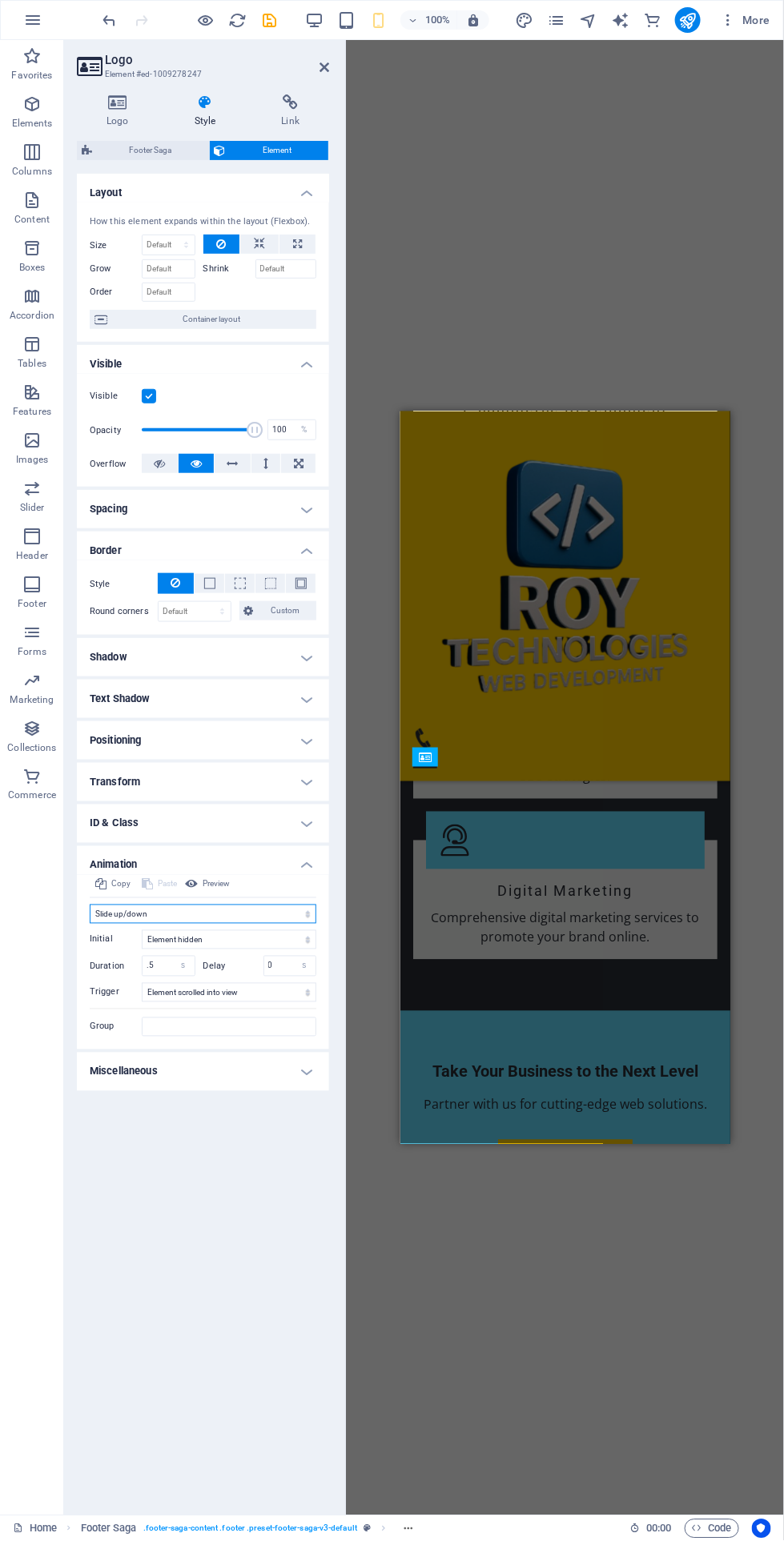
select select "move-right-to-left"
click at [90, 905] on select "Don't animate Show / Hide Slide up/down Zoom in/out Slide left to right Slide r…" at bounding box center [203, 914] width 226 height 19
click at [328, 66] on icon at bounding box center [324, 67] width 10 height 13
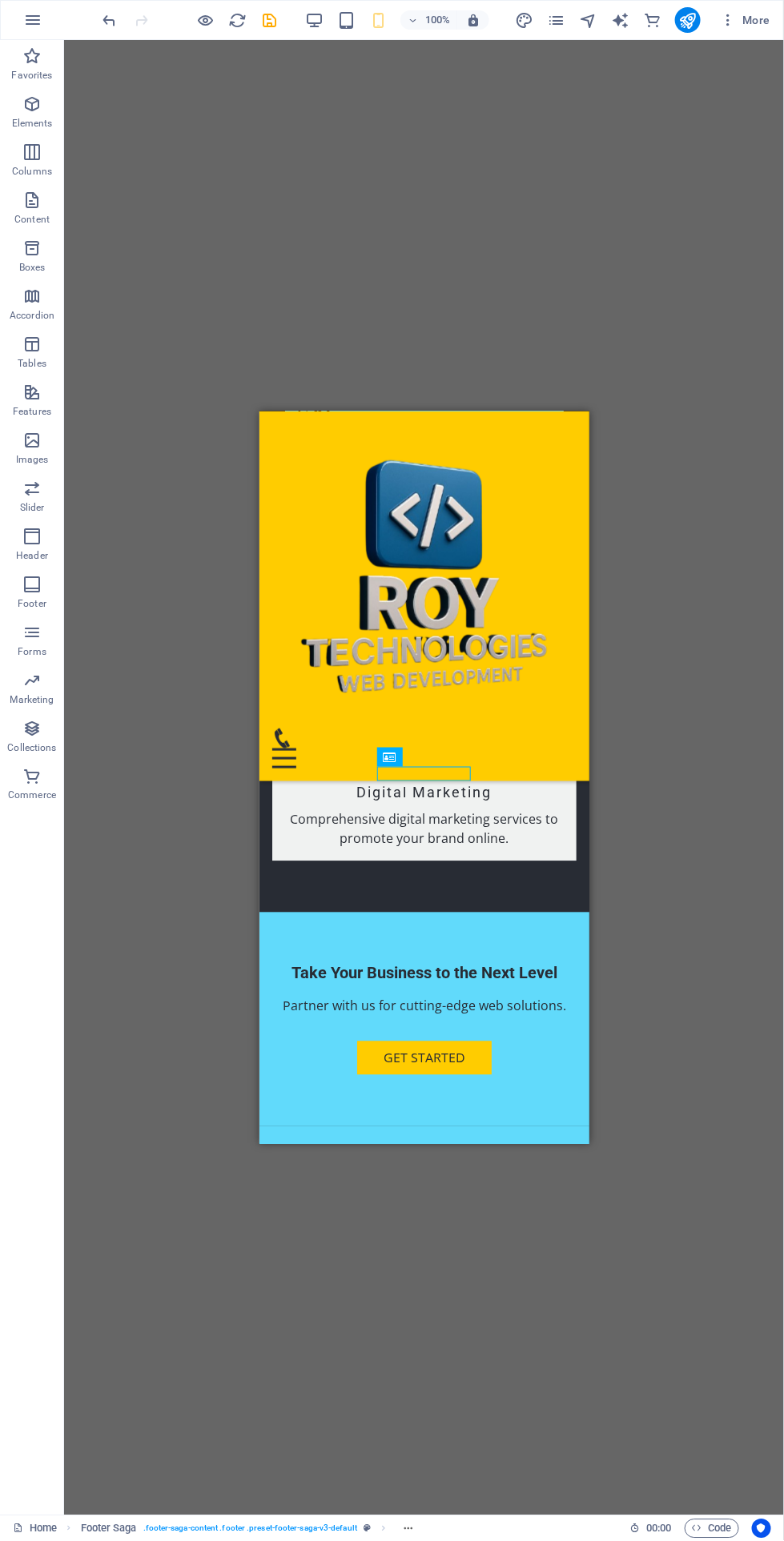
scroll to position [2210, 0]
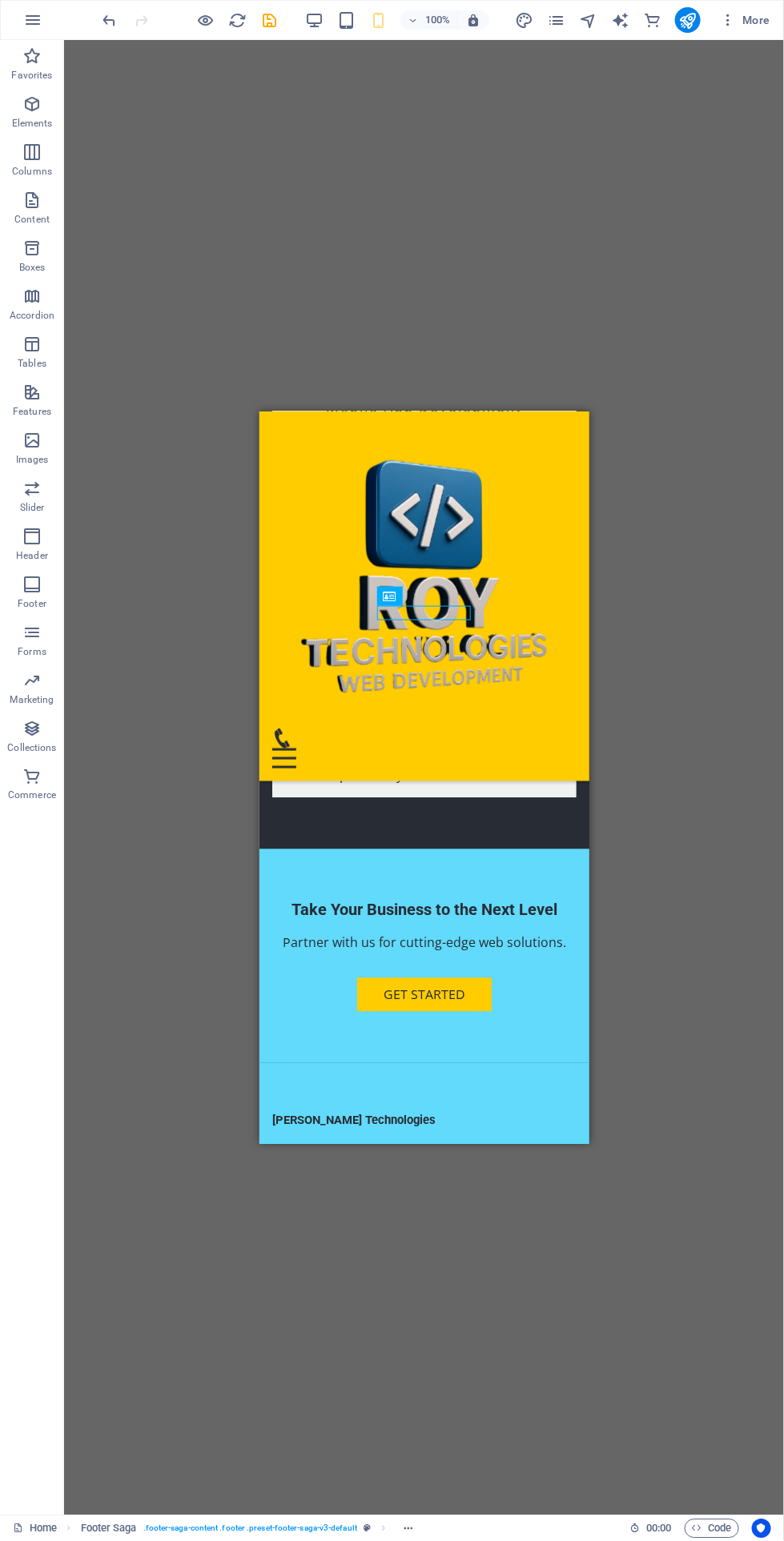
click at [332, 1237] on span "Innovate City" at bounding box center [350, 1246] width 79 height 17
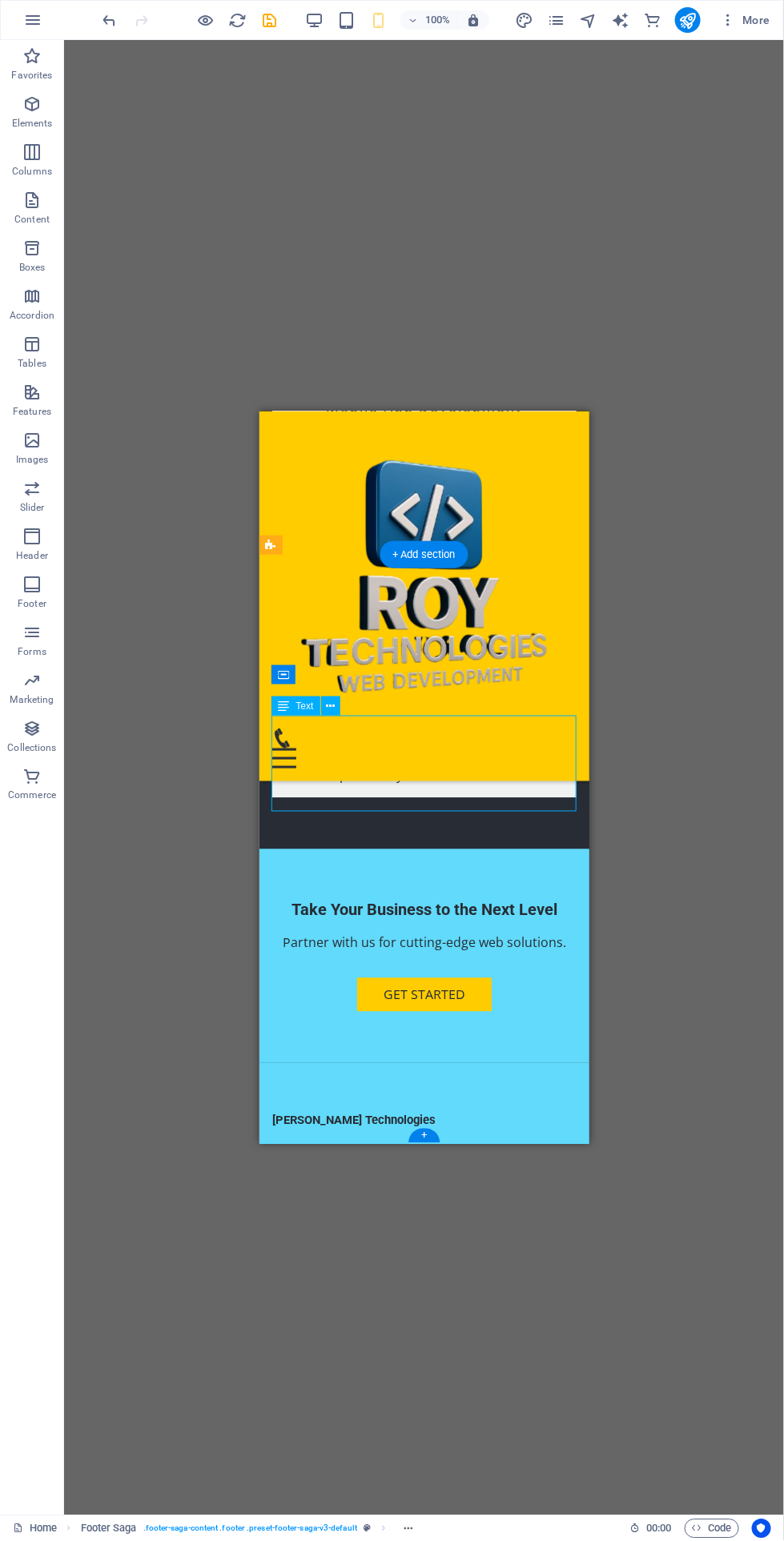
click at [342, 704] on div "Text" at bounding box center [311, 706] width 79 height 20
click at [461, 1217] on div "123 Tech Lane 12345 Innovate City Phone: (555) 123-4567 Mobile: Email: info@roy…" at bounding box center [423, 1265] width 304 height 96
click at [385, 1237] on span "Innovate City" at bounding box center [350, 1246] width 79 height 17
click at [728, 839] on div "H2 Text on background Container Image Menu Bar Footer Saga Menu Container Logo …" at bounding box center [423, 778] width 719 height 1476
click at [332, 1186] on div "Contact" at bounding box center [423, 1194] width 304 height 18
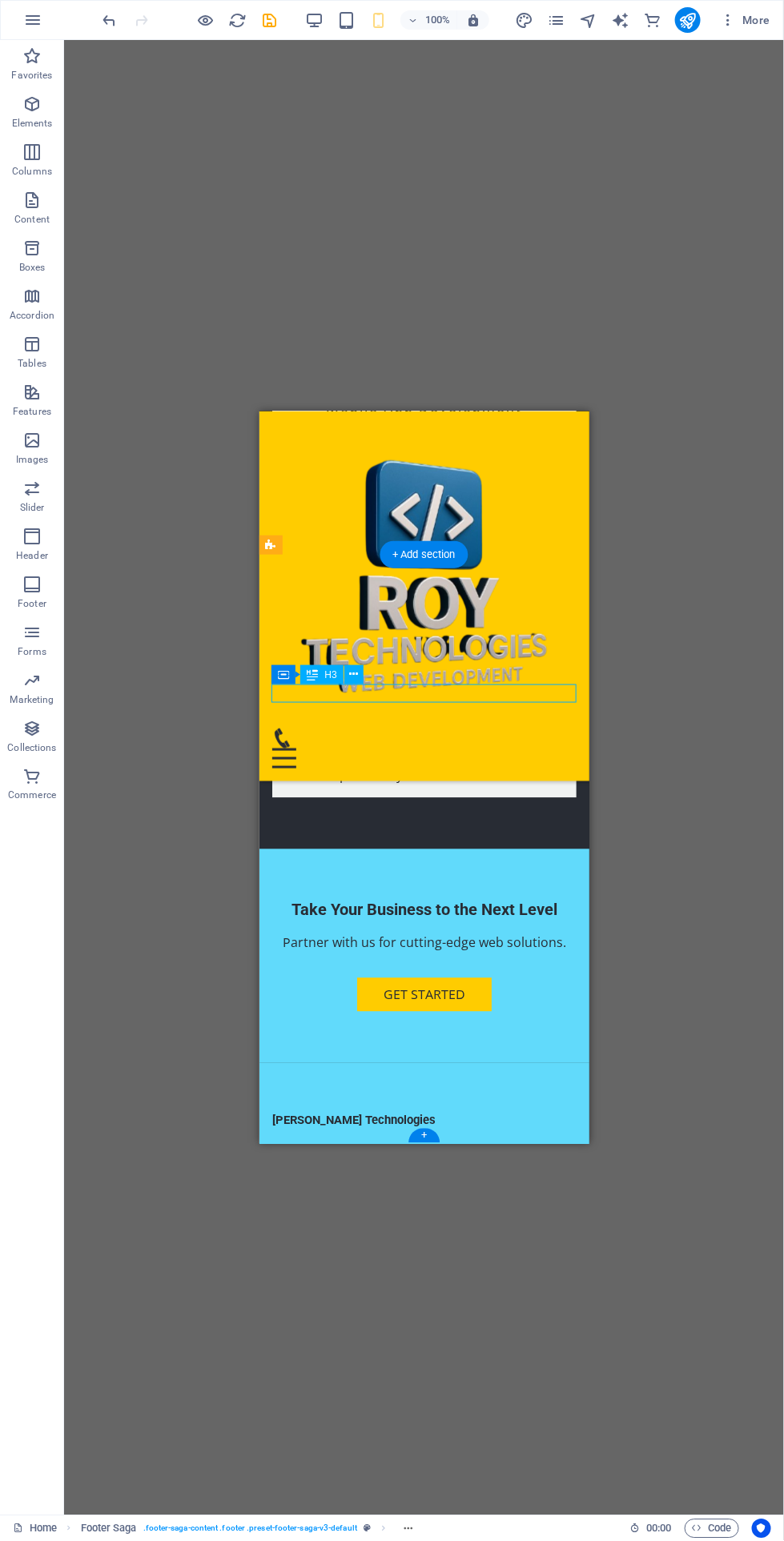
click at [369, 677] on div "Container H3" at bounding box center [322, 675] width 101 height 20
click at [368, 677] on div "Container H3" at bounding box center [322, 675] width 101 height 20
click at [354, 669] on icon at bounding box center [354, 674] width 9 height 17
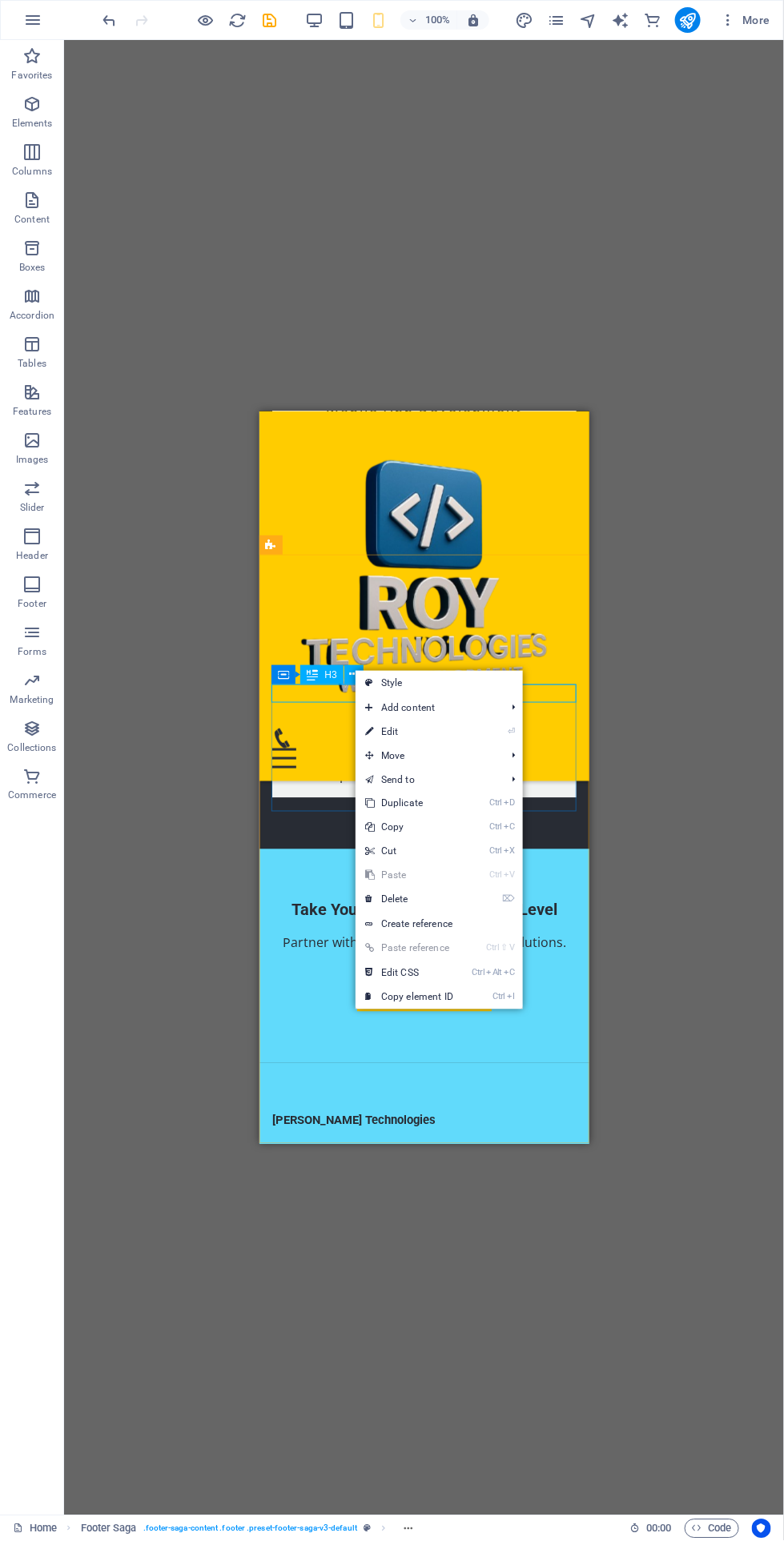
click at [457, 730] on link "⏎ Edit" at bounding box center [409, 732] width 107 height 24
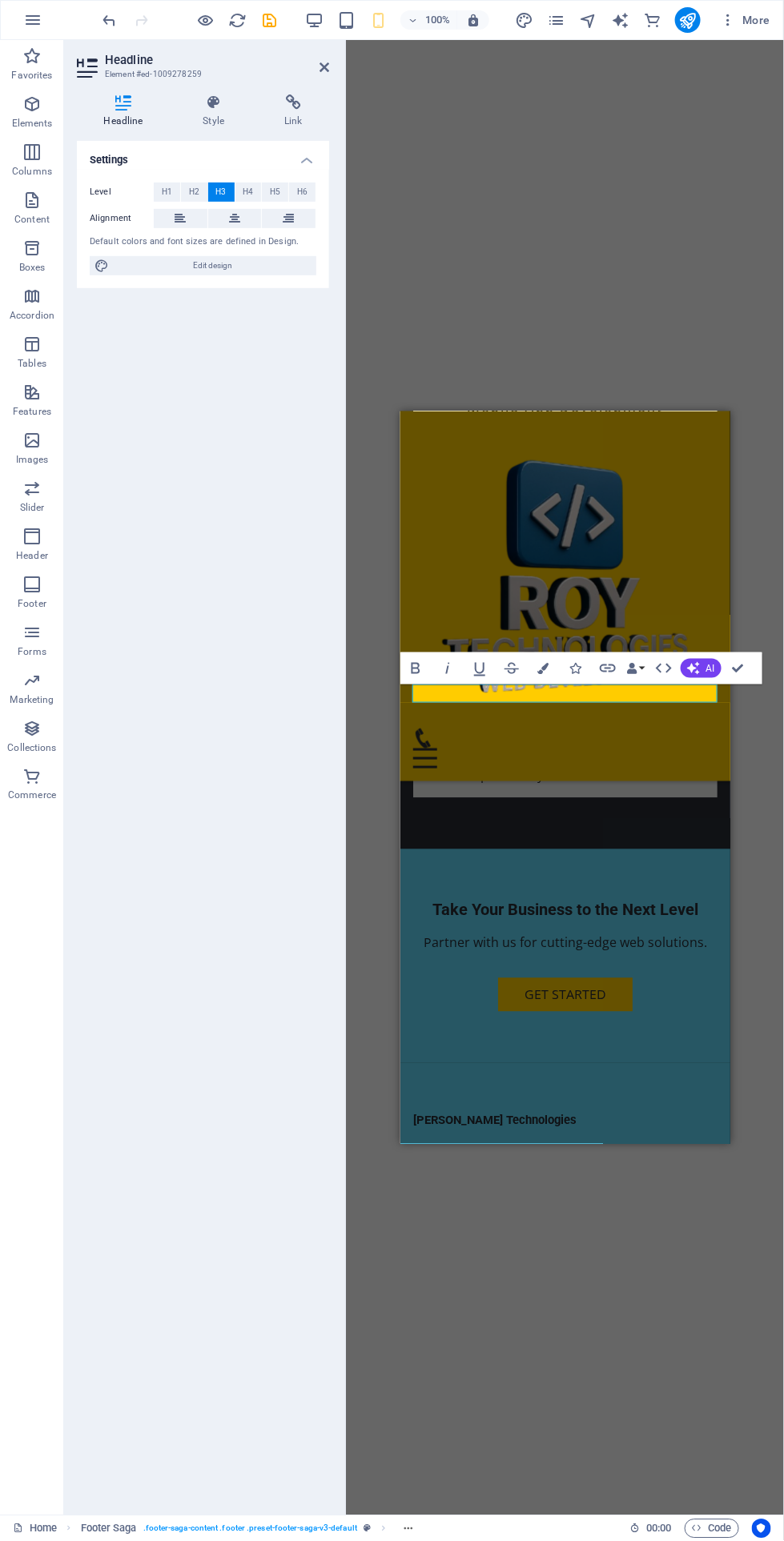
click at [417, 666] on icon "button" at bounding box center [416, 669] width 19 height 19
click at [424, 675] on icon "button" at bounding box center [416, 669] width 19 height 19
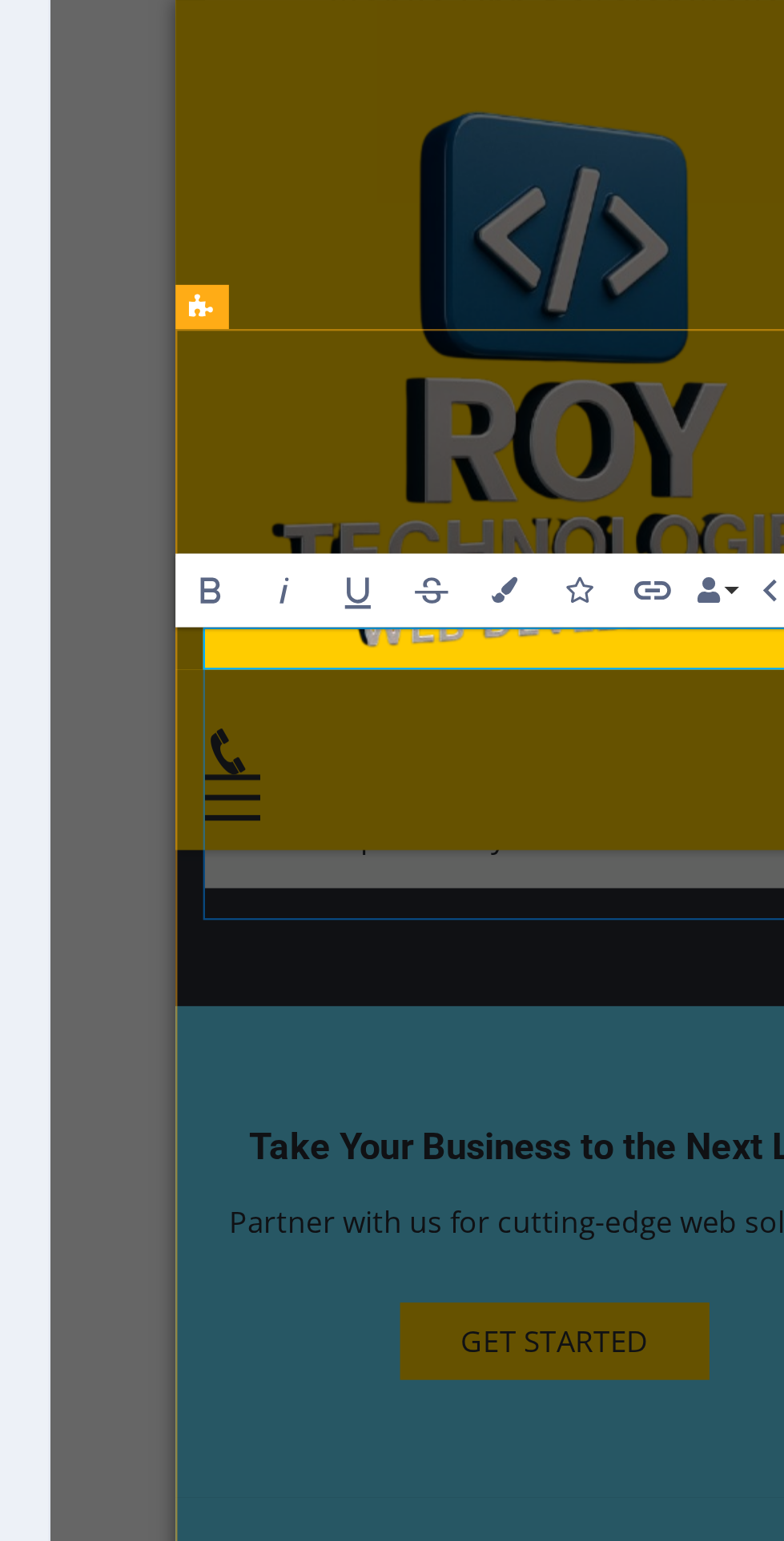
click at [420, 671] on icon "button" at bounding box center [416, 669] width 19 height 19
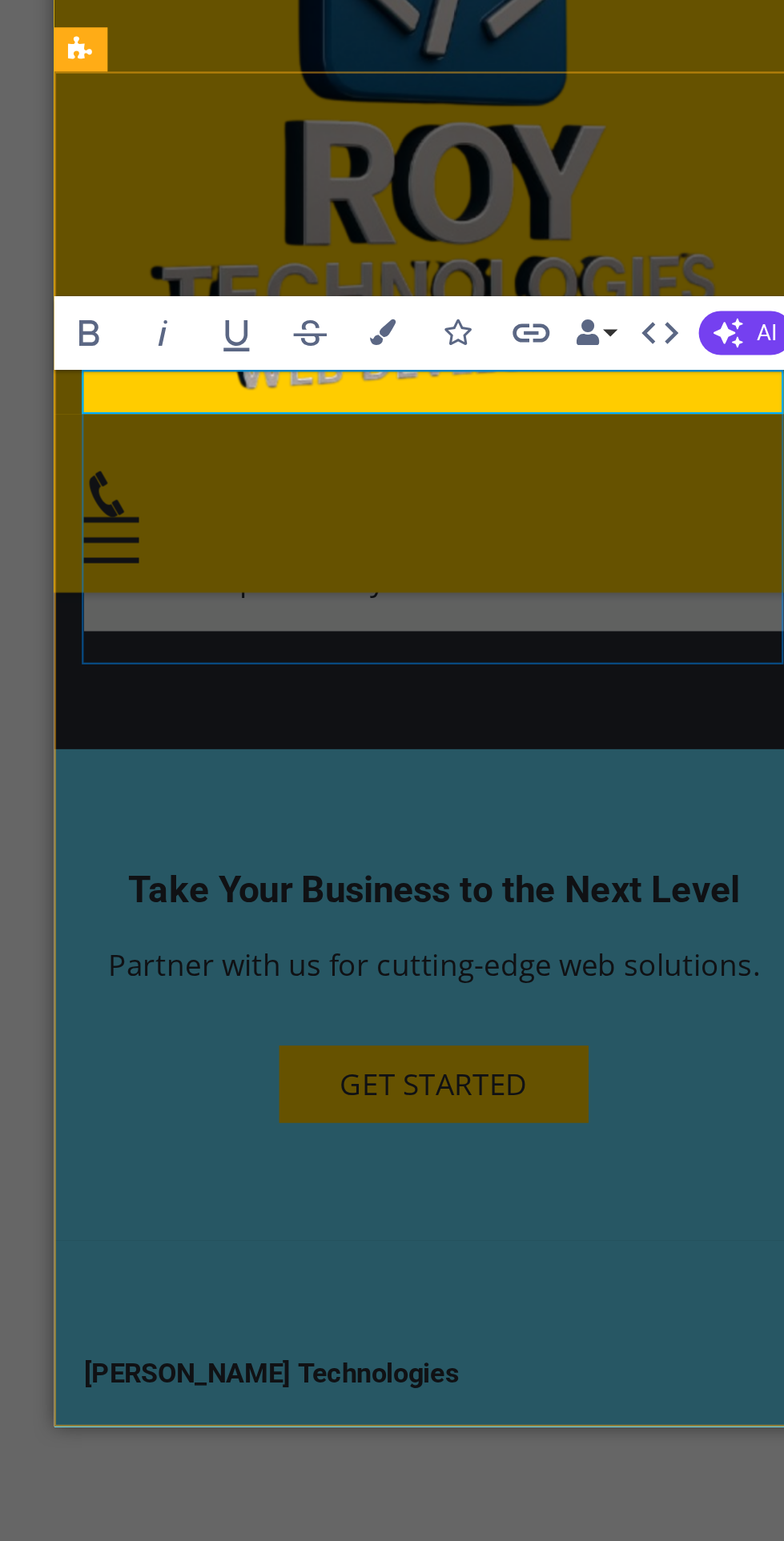
click at [422, 669] on icon "button" at bounding box center [416, 669] width 19 height 19
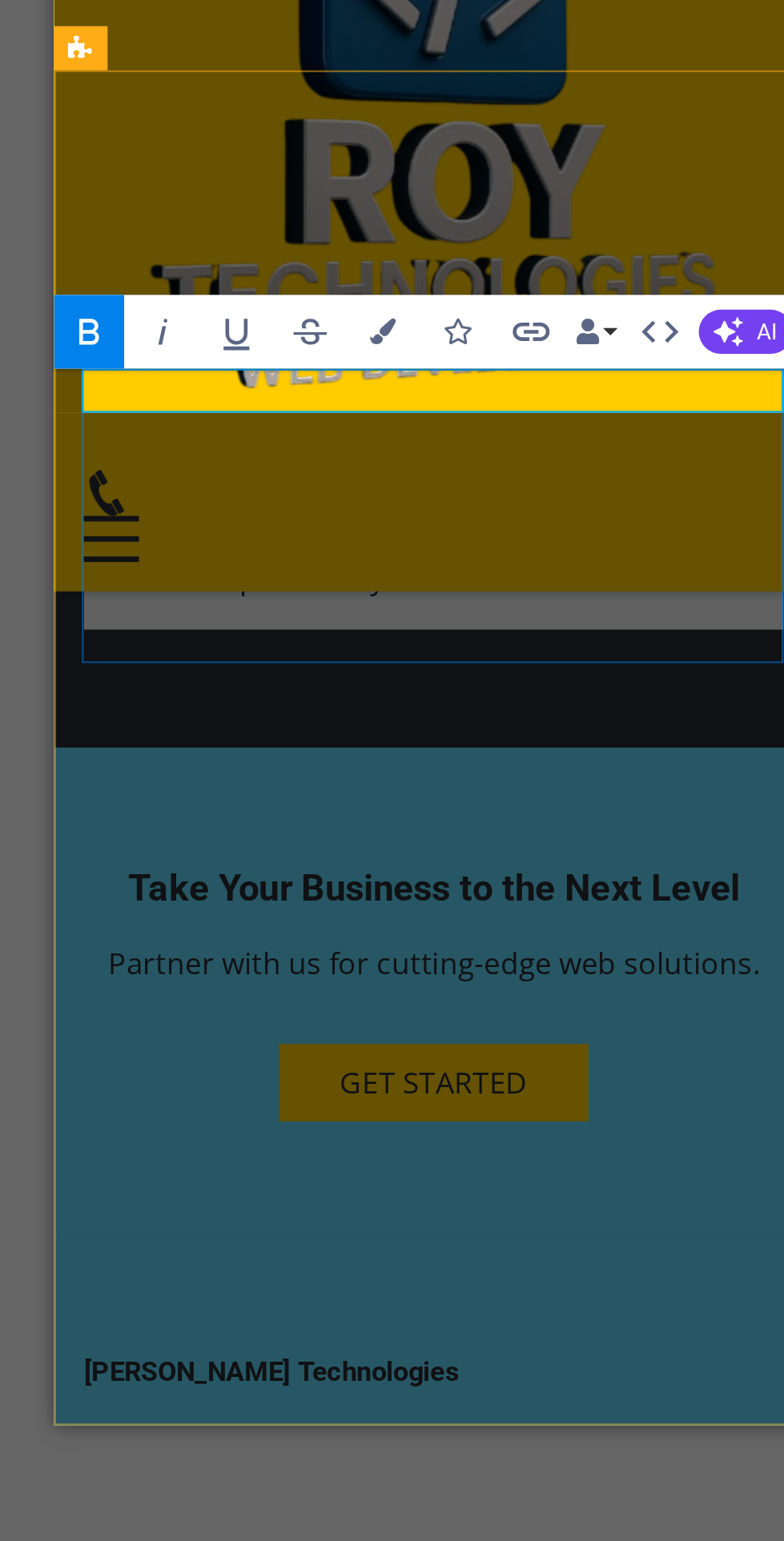
click at [699, 671] on button "AI" at bounding box center [700, 669] width 41 height 19
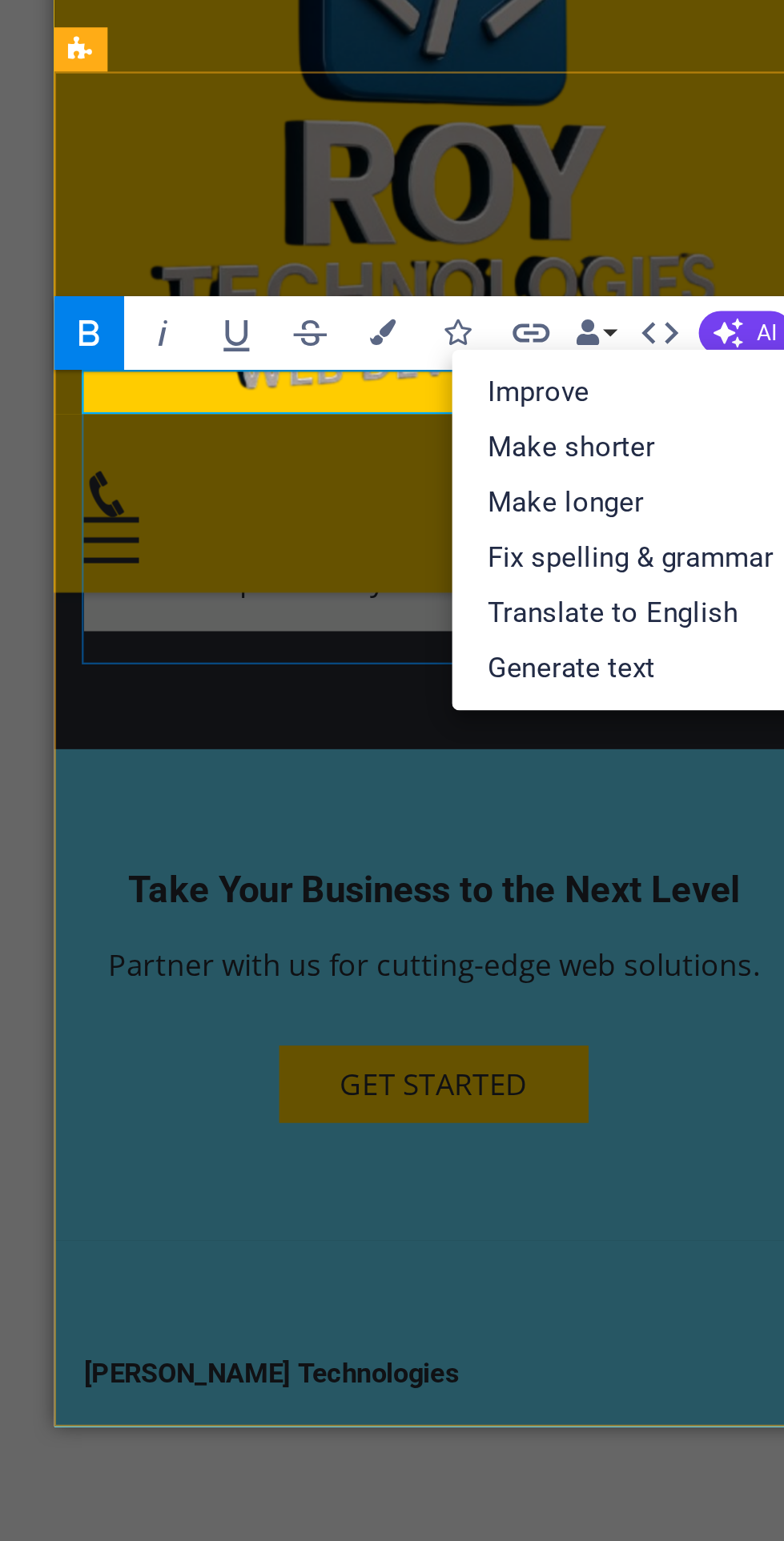
click at [673, 698] on link "Improve" at bounding box center [650, 694] width 156 height 24
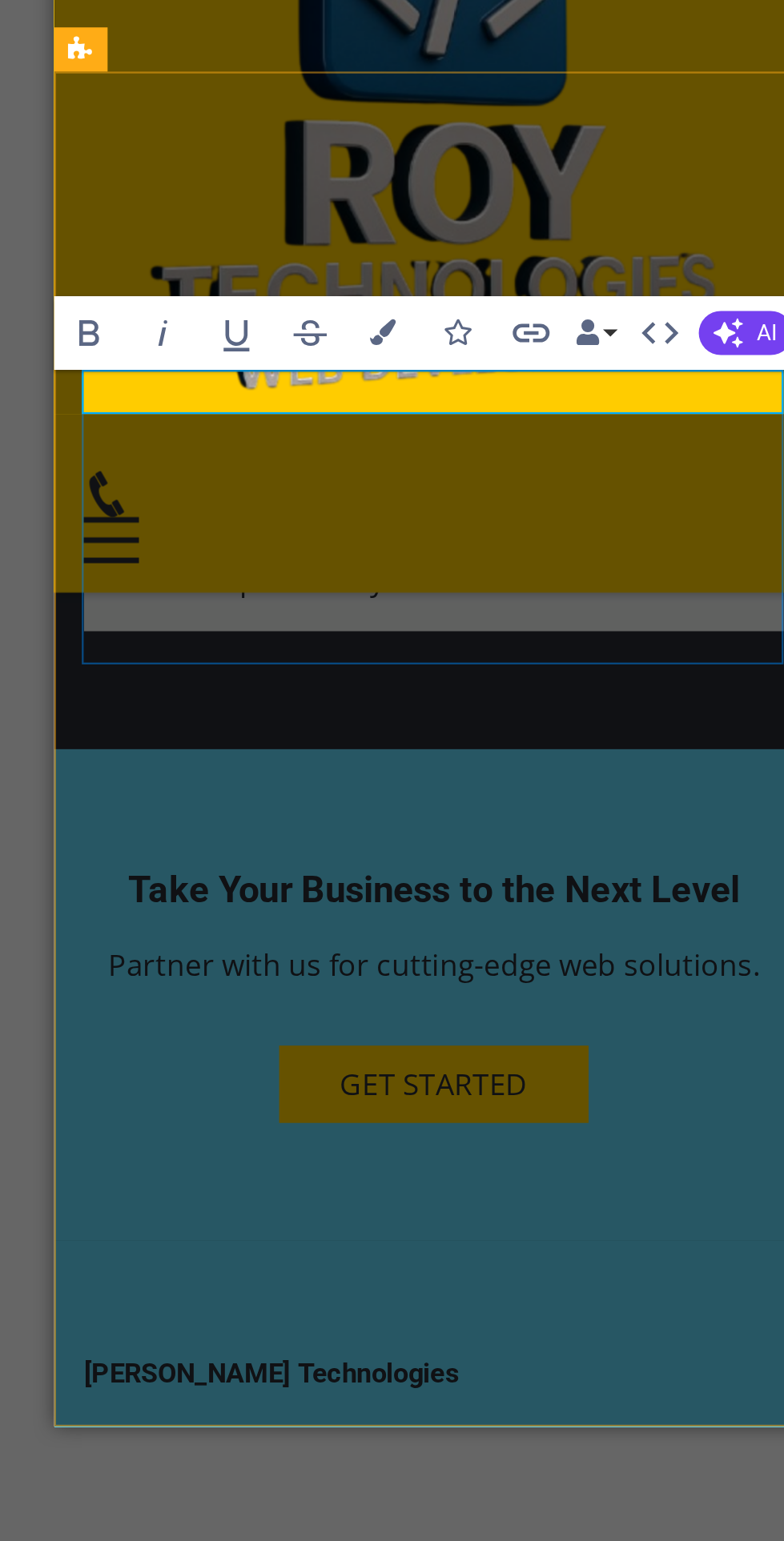
click at [415, 664] on icon "button" at bounding box center [416, 669] width 19 height 19
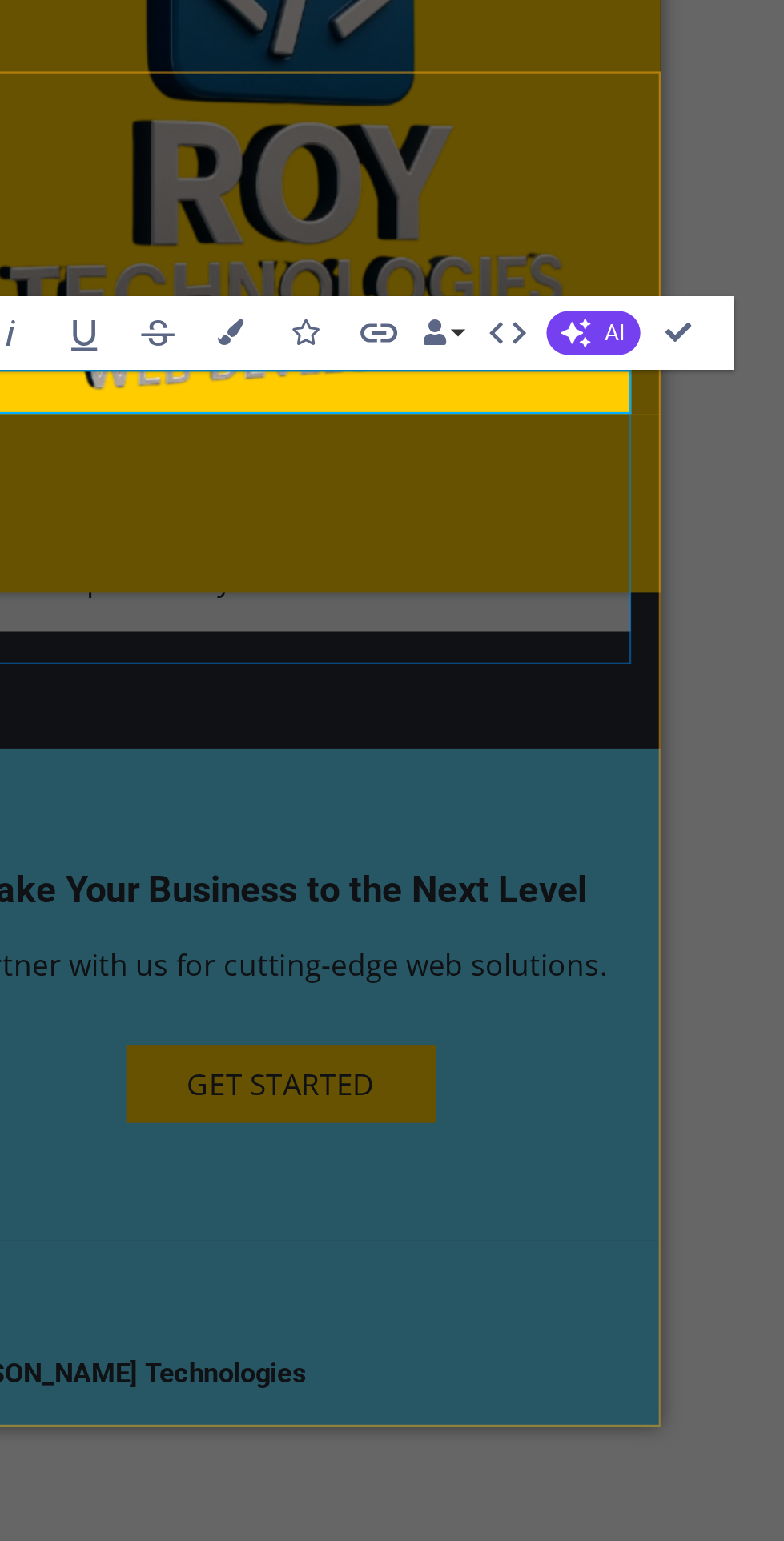
click at [704, 669] on button "AI" at bounding box center [700, 669] width 41 height 19
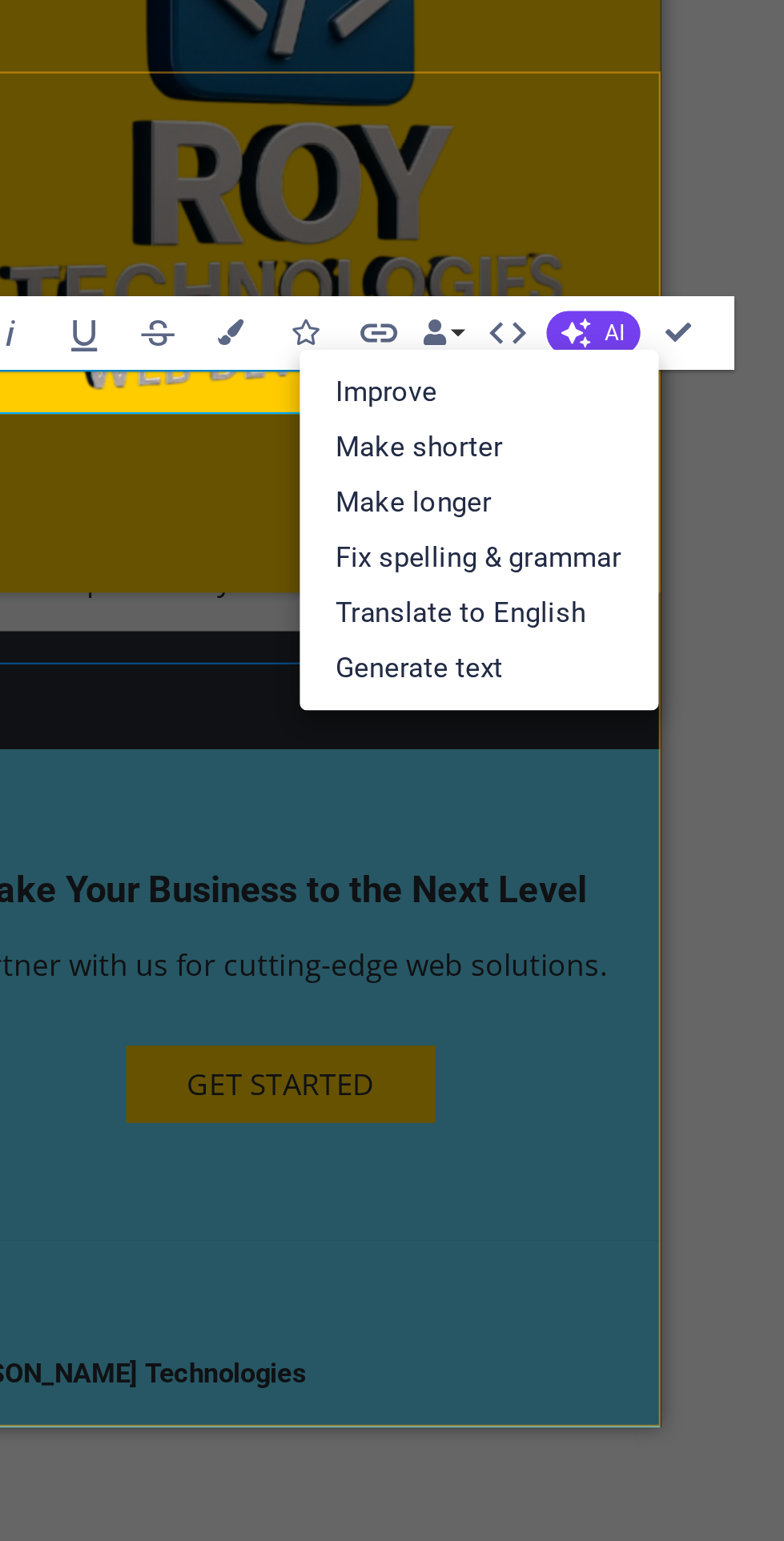
click at [686, 813] on link "Generate text" at bounding box center [650, 815] width 156 height 24
select select "English"
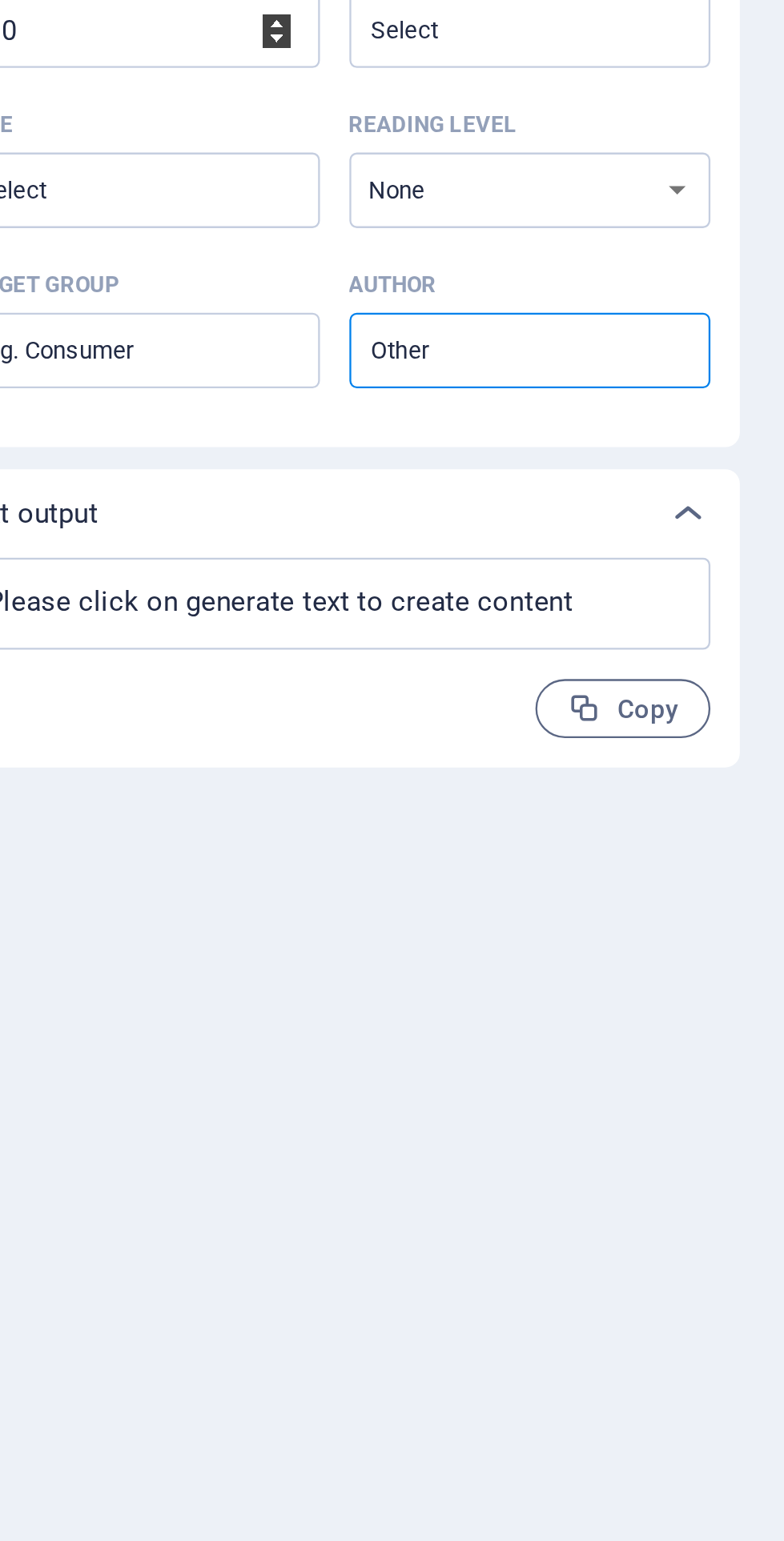
scroll to position [5081, 0]
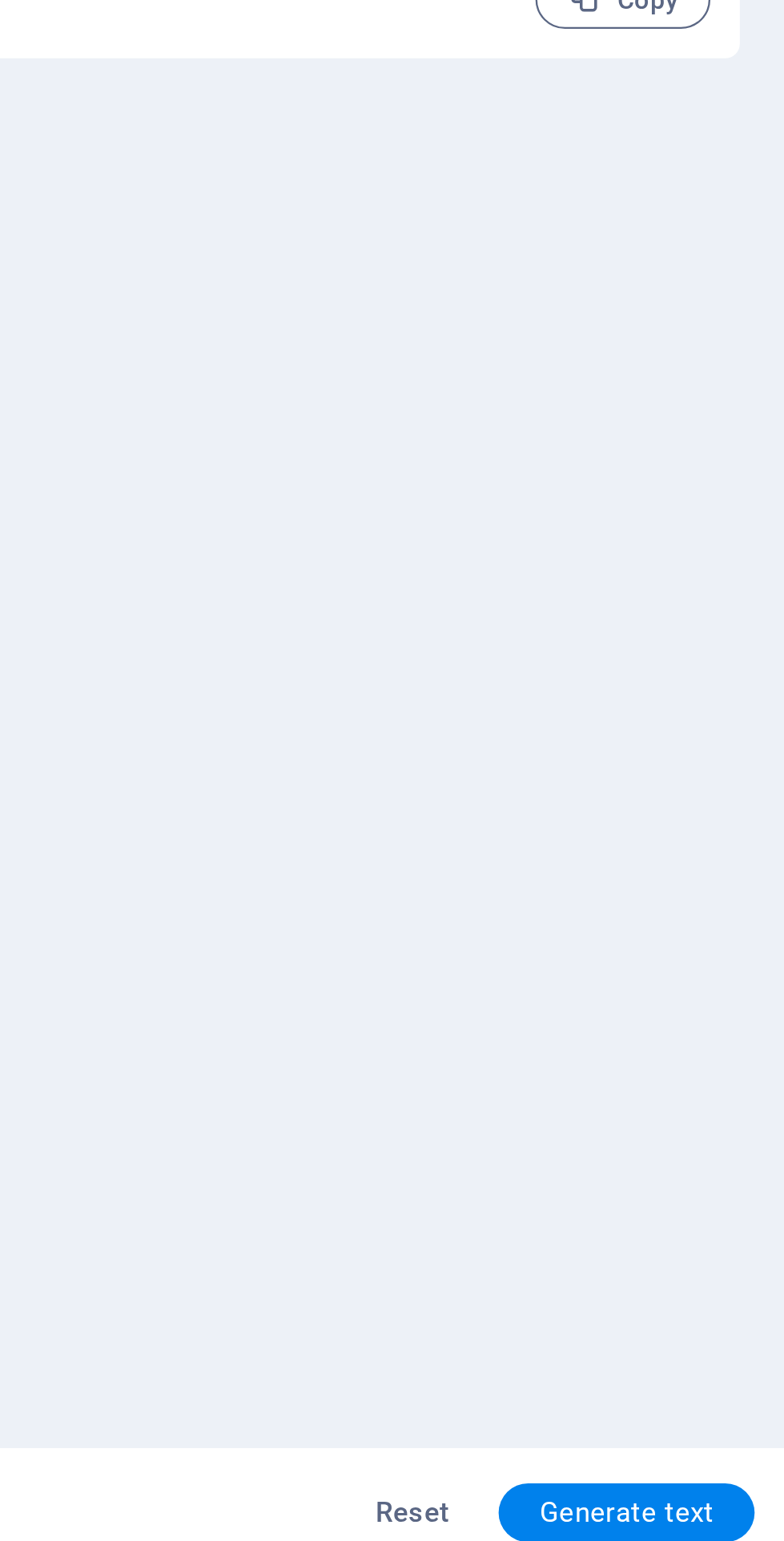
type textarea "x"
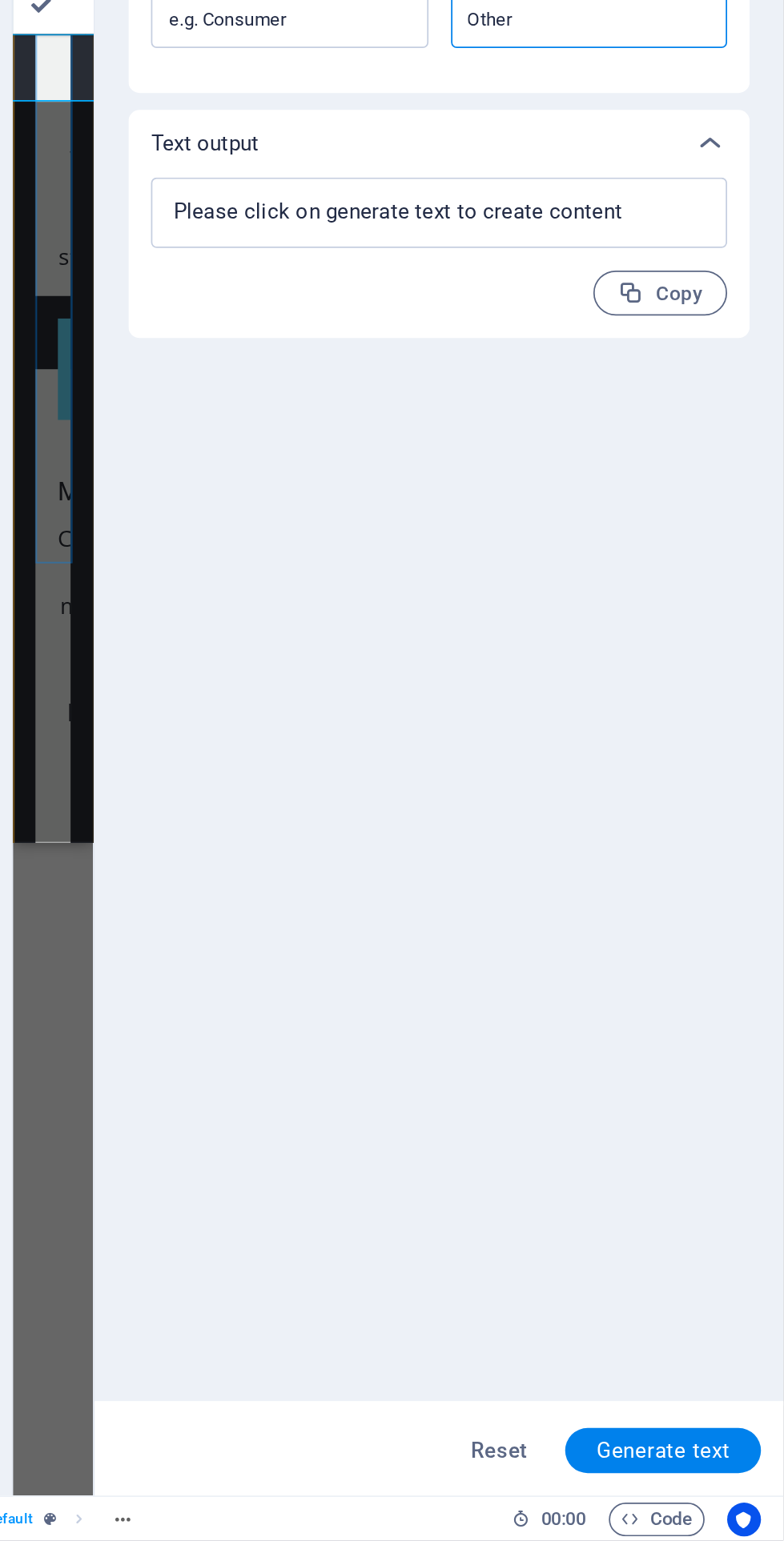
scroll to position [0, 0]
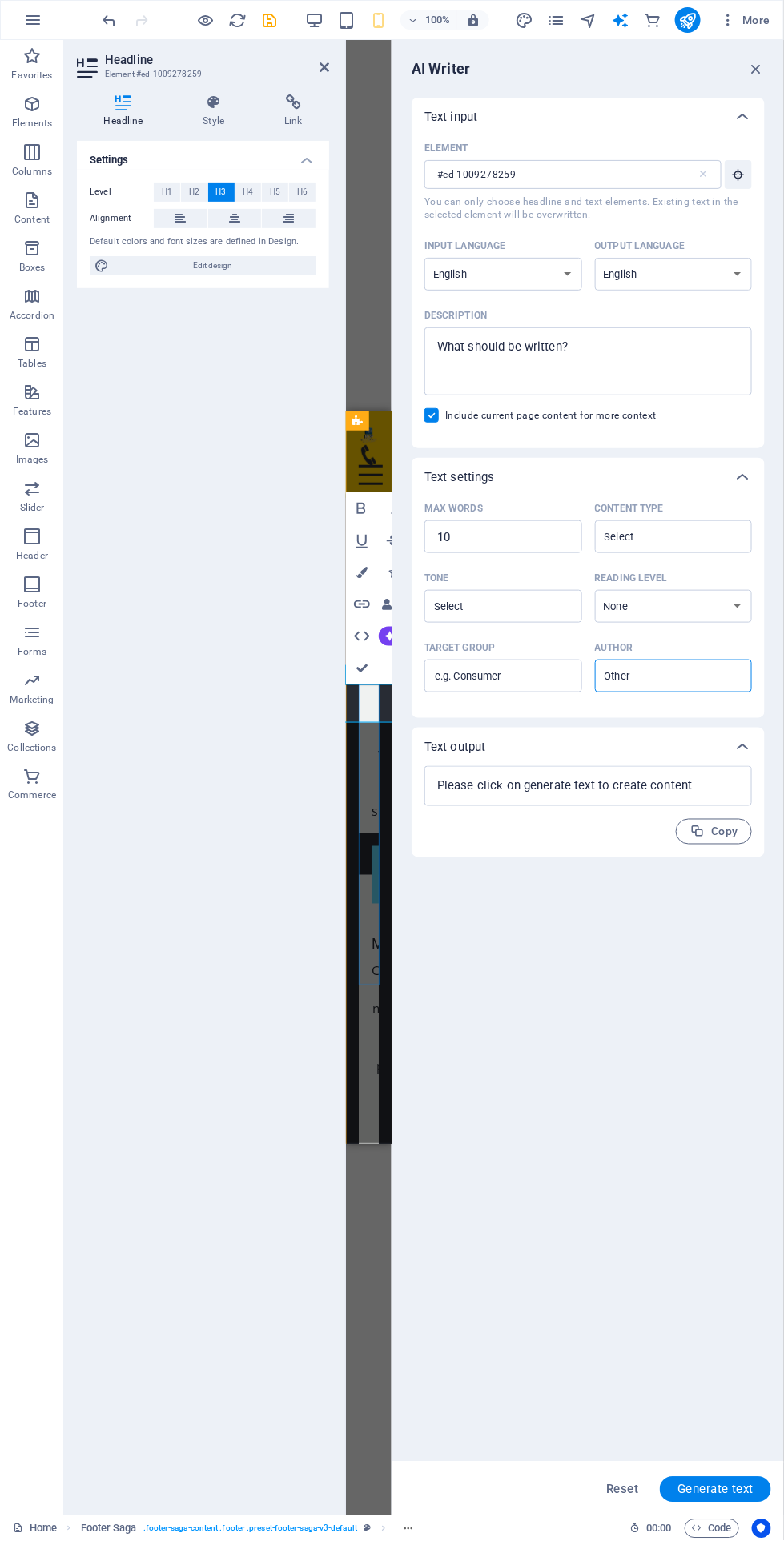
click at [763, 71] on icon "button" at bounding box center [755, 69] width 17 height 17
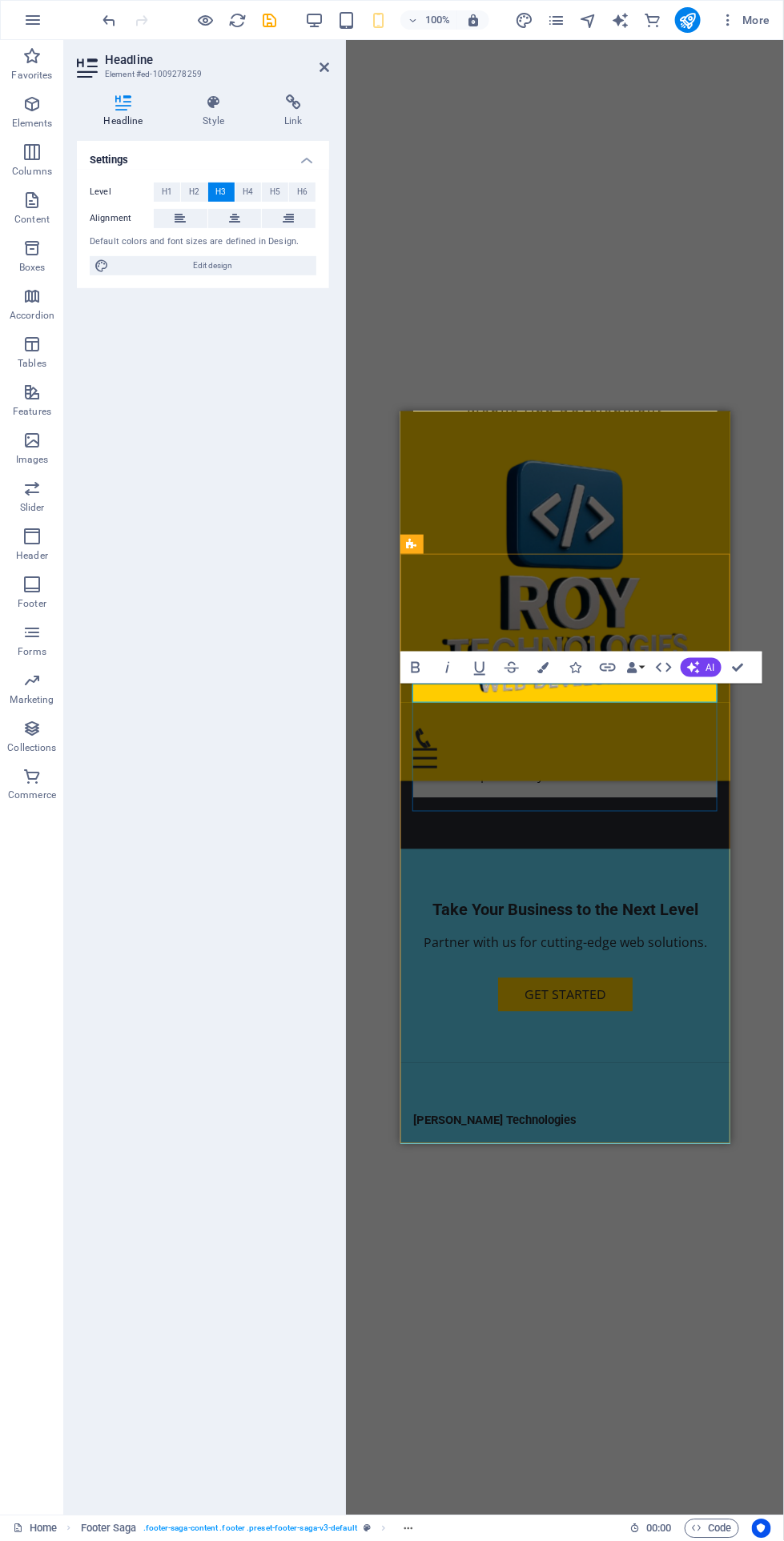
click at [684, 1290] on div "H2 Text on background Container Image Menu Bar Footer Saga Menu Container Logo …" at bounding box center [565, 778] width 438 height 1476
click at [624, 383] on div "H2 Text on background Container Image Menu Bar Footer Saga Menu Container Logo …" at bounding box center [565, 778] width 438 height 1476
click at [342, 79] on div at bounding box center [343, 778] width 3 height 1476
click at [342, 78] on div at bounding box center [343, 778] width 3 height 1476
click at [327, 63] on icon at bounding box center [324, 67] width 10 height 13
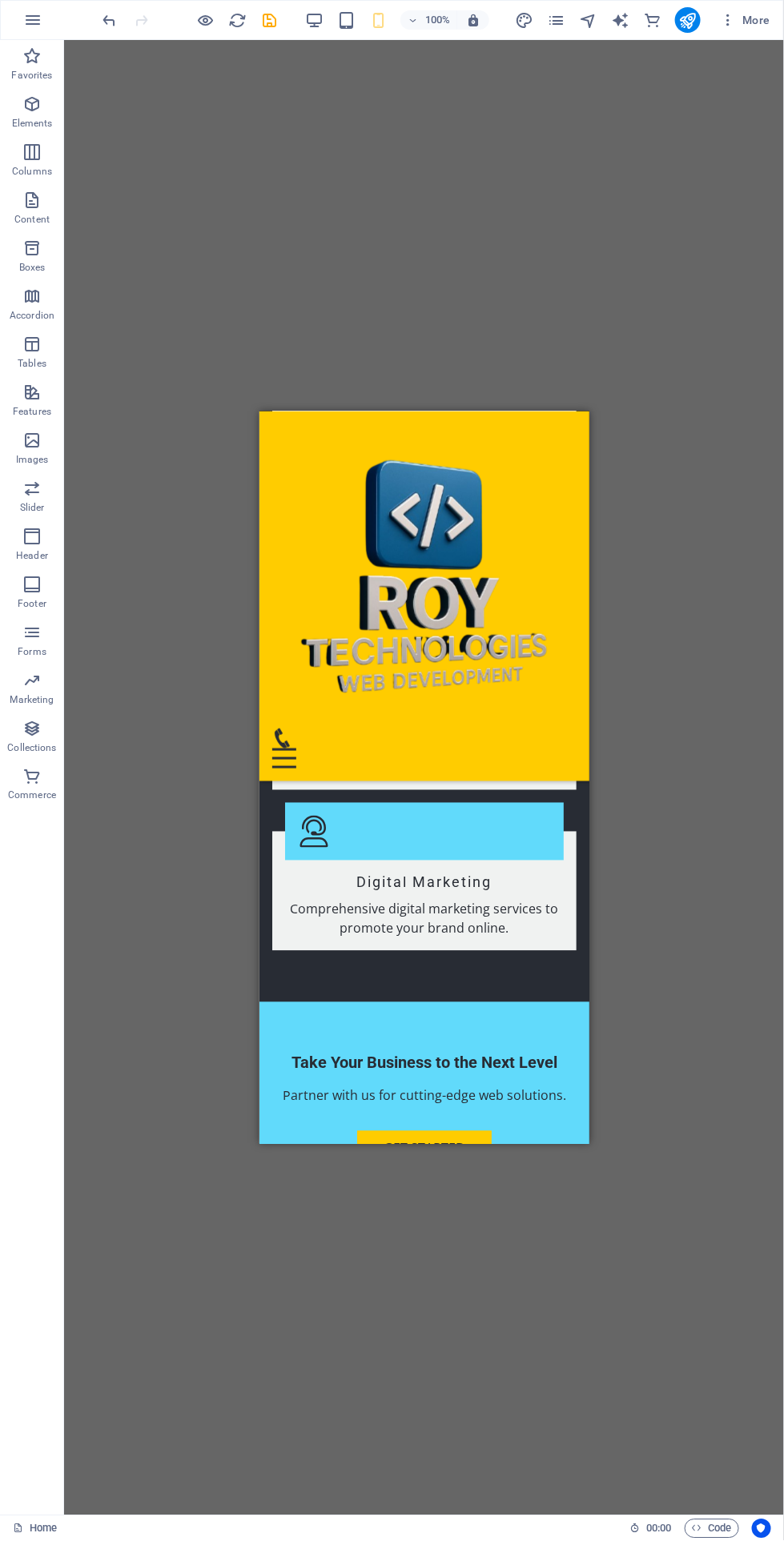
scroll to position [2051, 0]
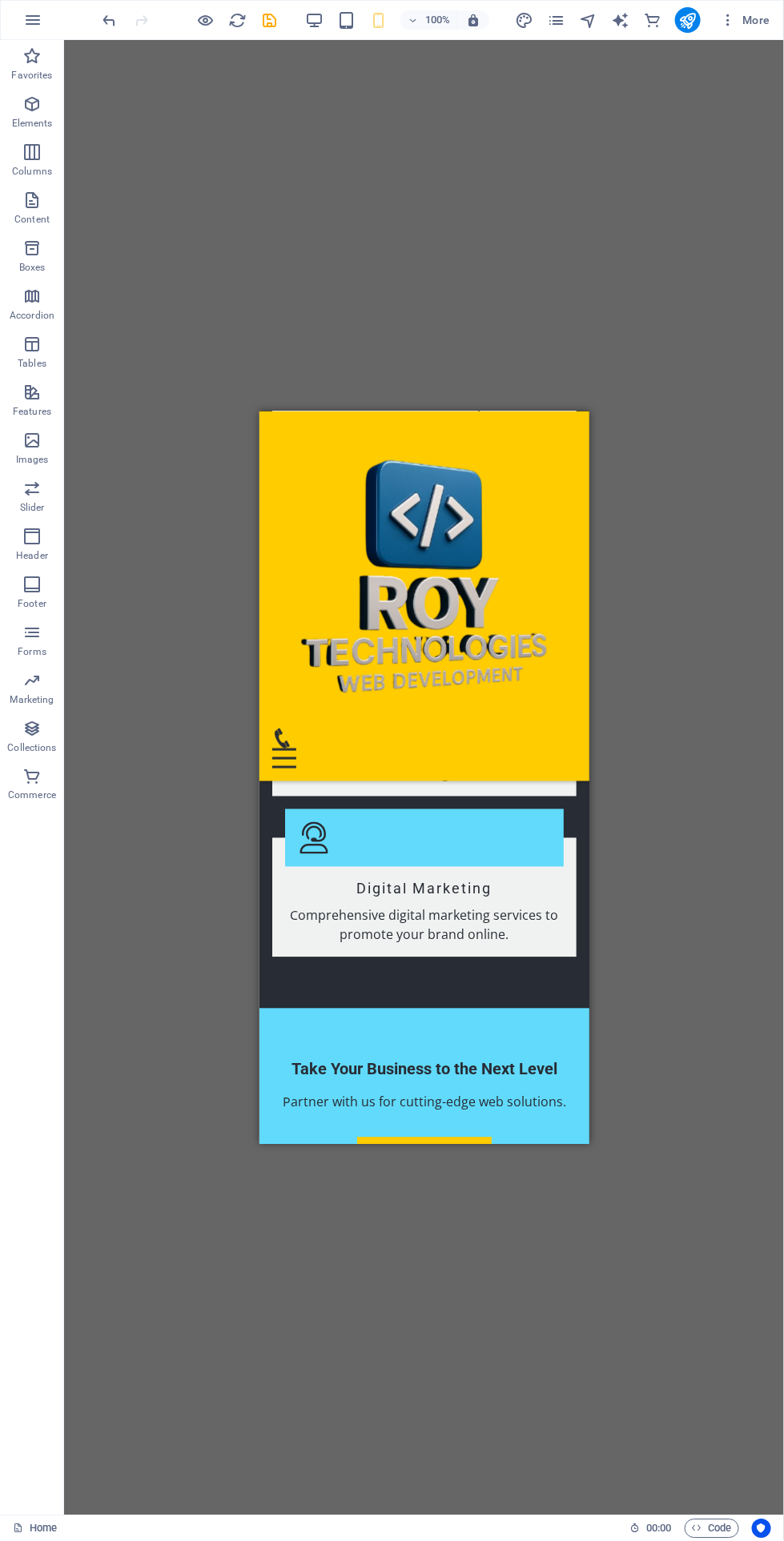
click at [338, 1359] on span "[STREET_ADDRESS]" at bounding box center [328, 1367] width 114 height 17
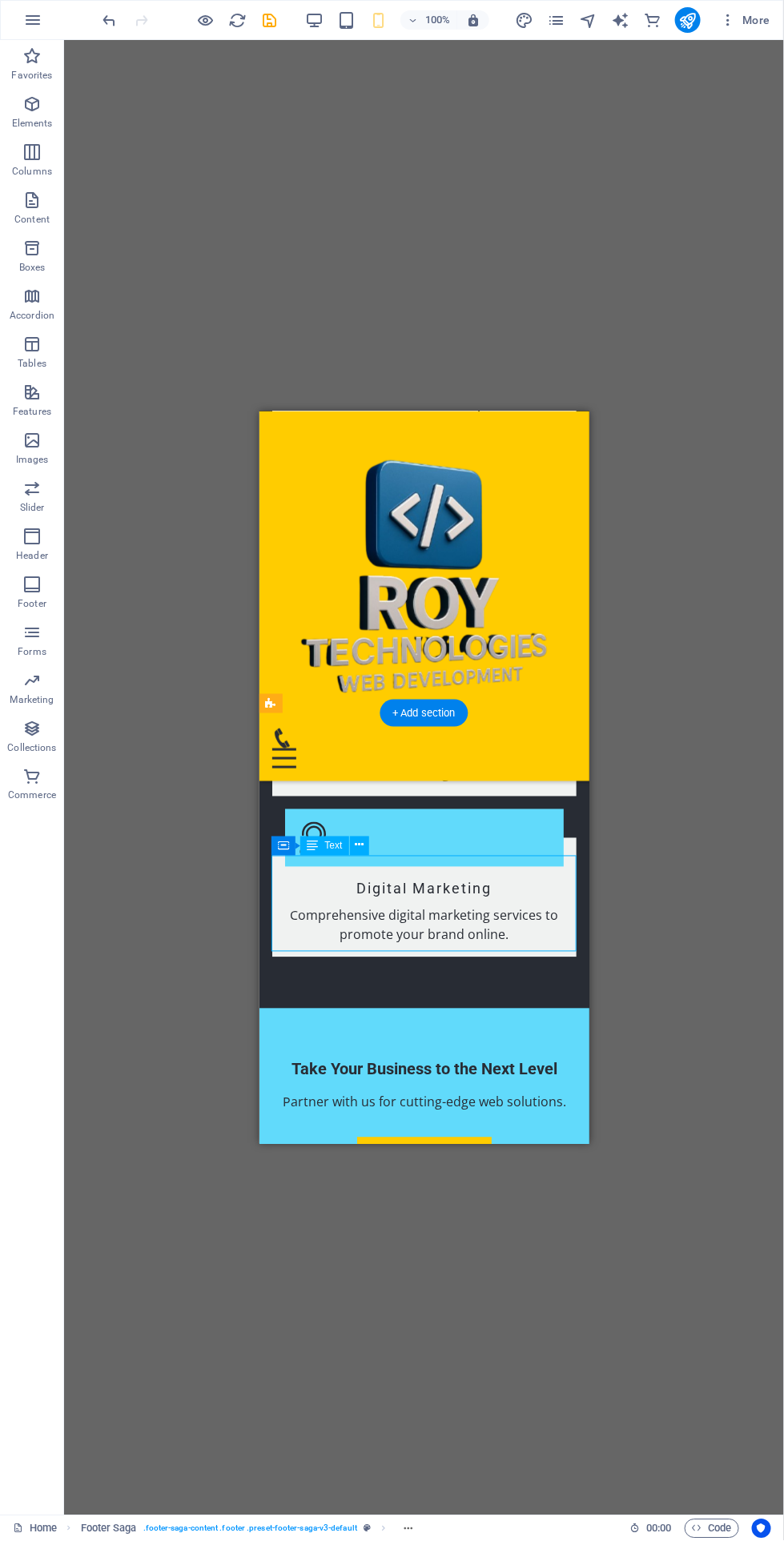
click at [117, 24] on icon "undo" at bounding box center [110, 20] width 18 height 18
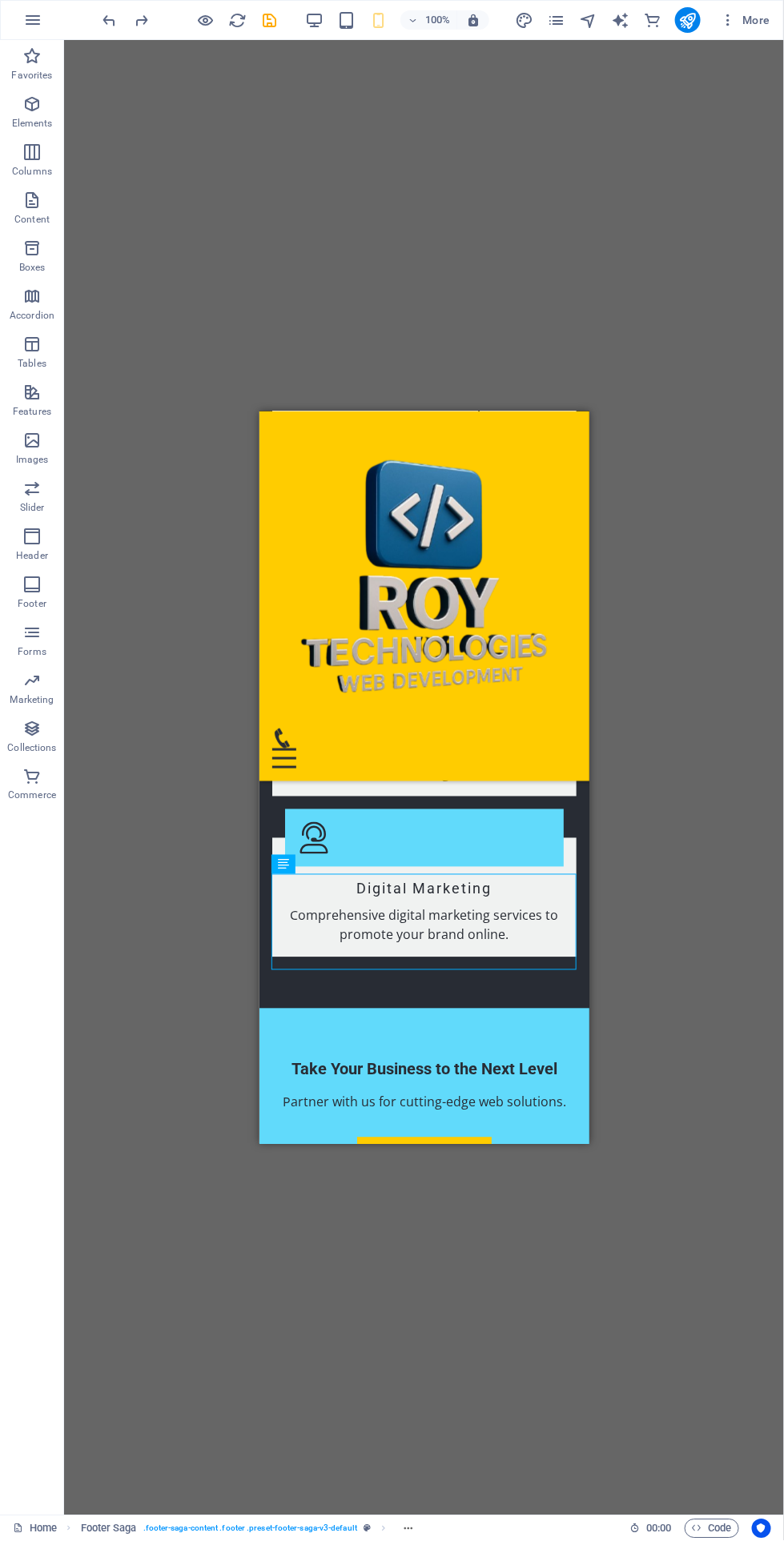
click at [683, 774] on div "H2 Text on background Container Image Menu Bar Footer Saga Menu Container Logo …" at bounding box center [423, 778] width 719 height 1476
click at [383, 1415] on span "(555) 123-4567" at bounding box center [357, 1424] width 87 height 17
click at [457, 1376] on div "123 Tech Lane 12345 Innovate City Phone: (555) 123-4567 Mobile: Email: info@roy…" at bounding box center [423, 1424] width 304 height 96
click at [331, 865] on icon at bounding box center [330, 864] width 9 height 17
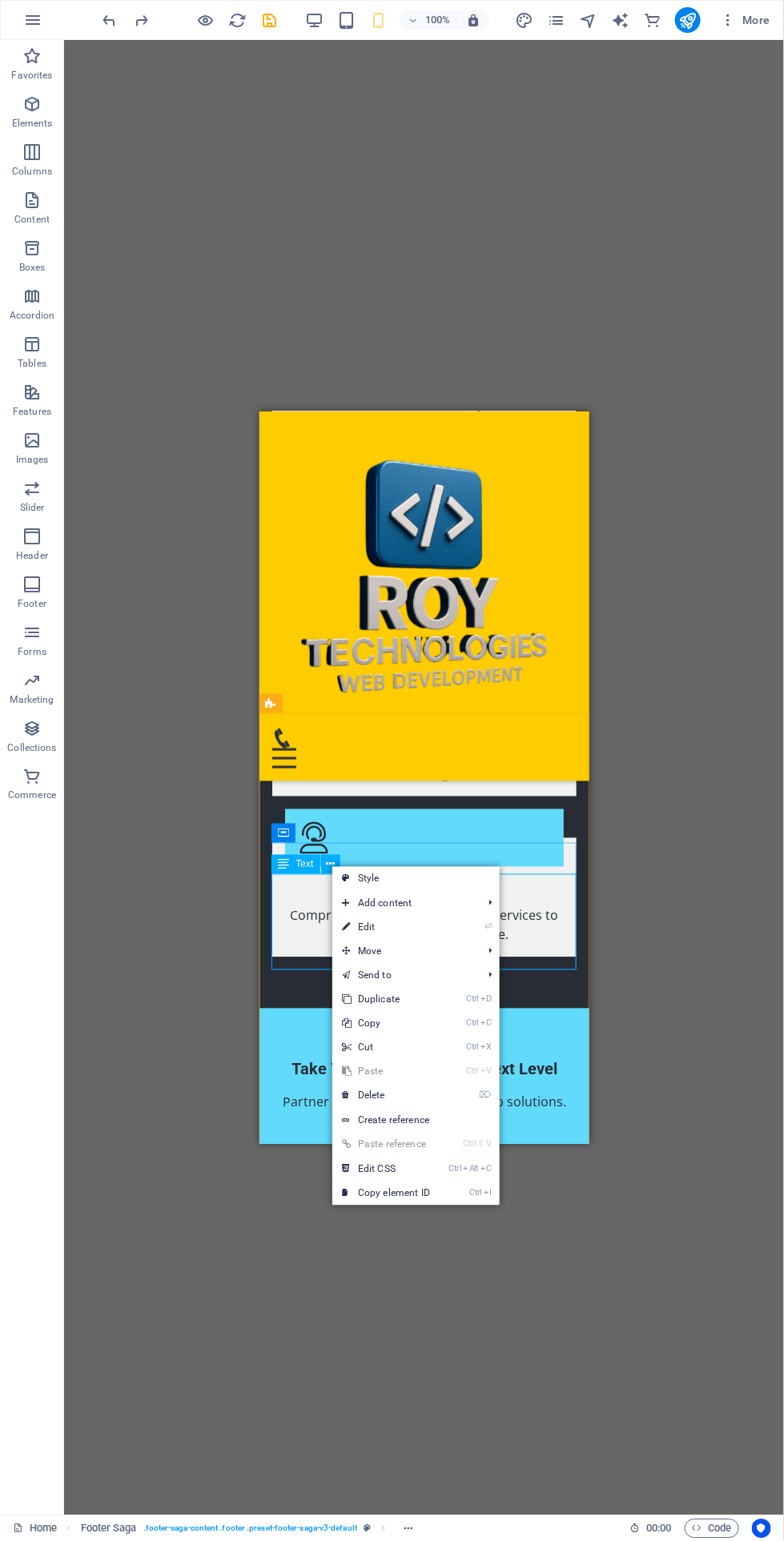
click at [430, 927] on link "⏎ Edit" at bounding box center [385, 928] width 107 height 24
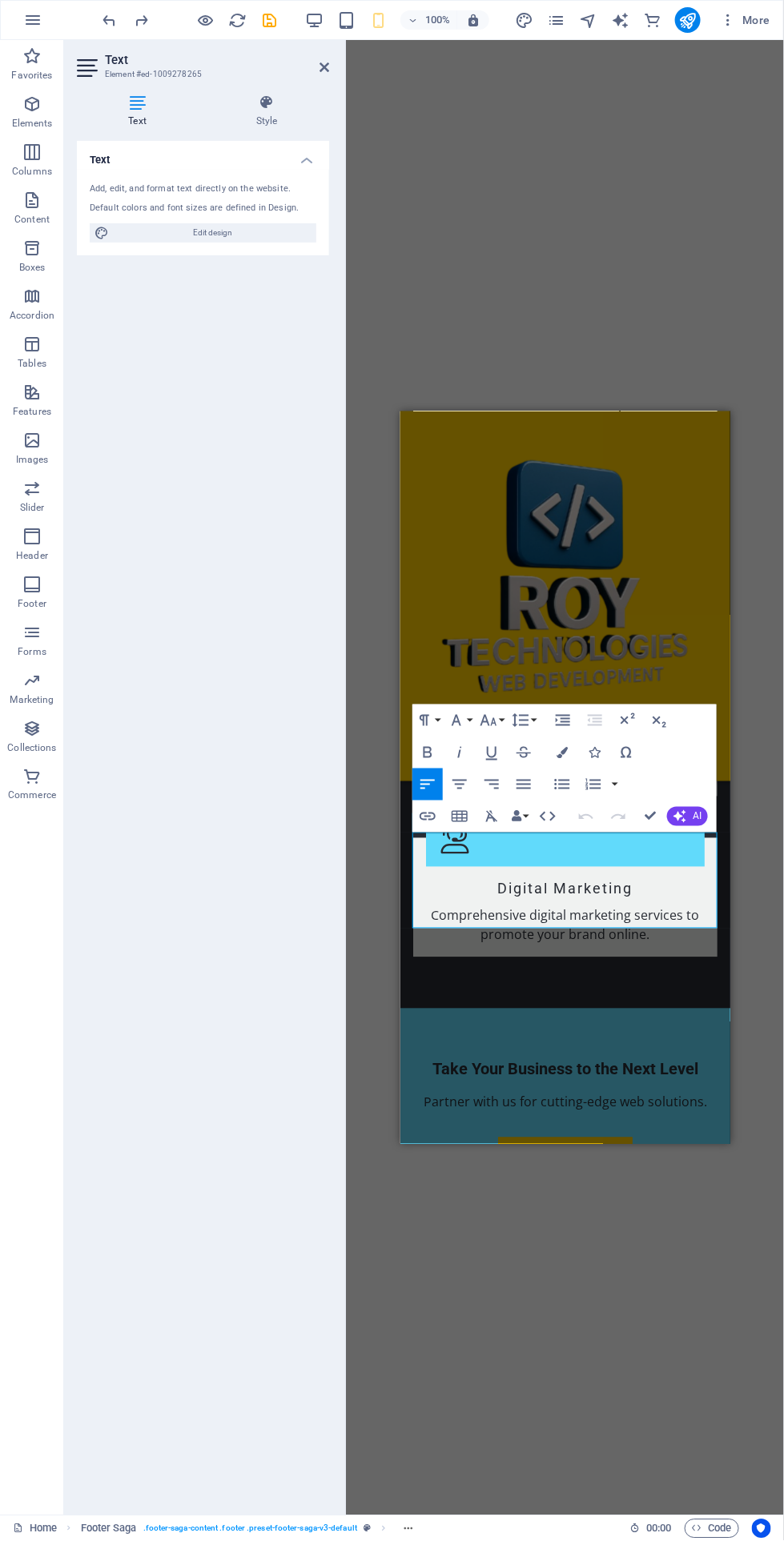
scroll to position [2167, 0]
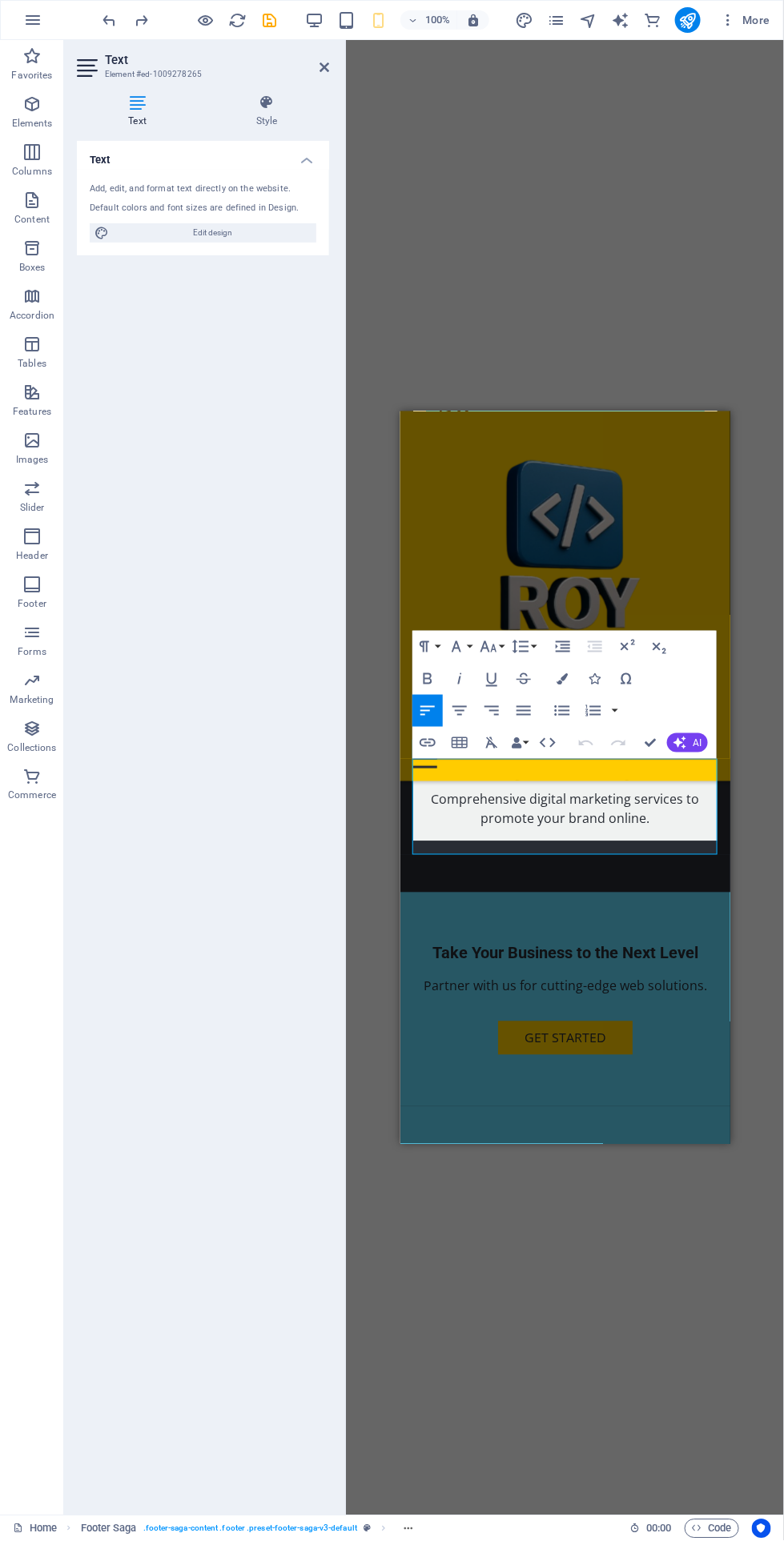
click at [582, 1317] on p "Mobile:" at bounding box center [564, 1327] width 304 height 19
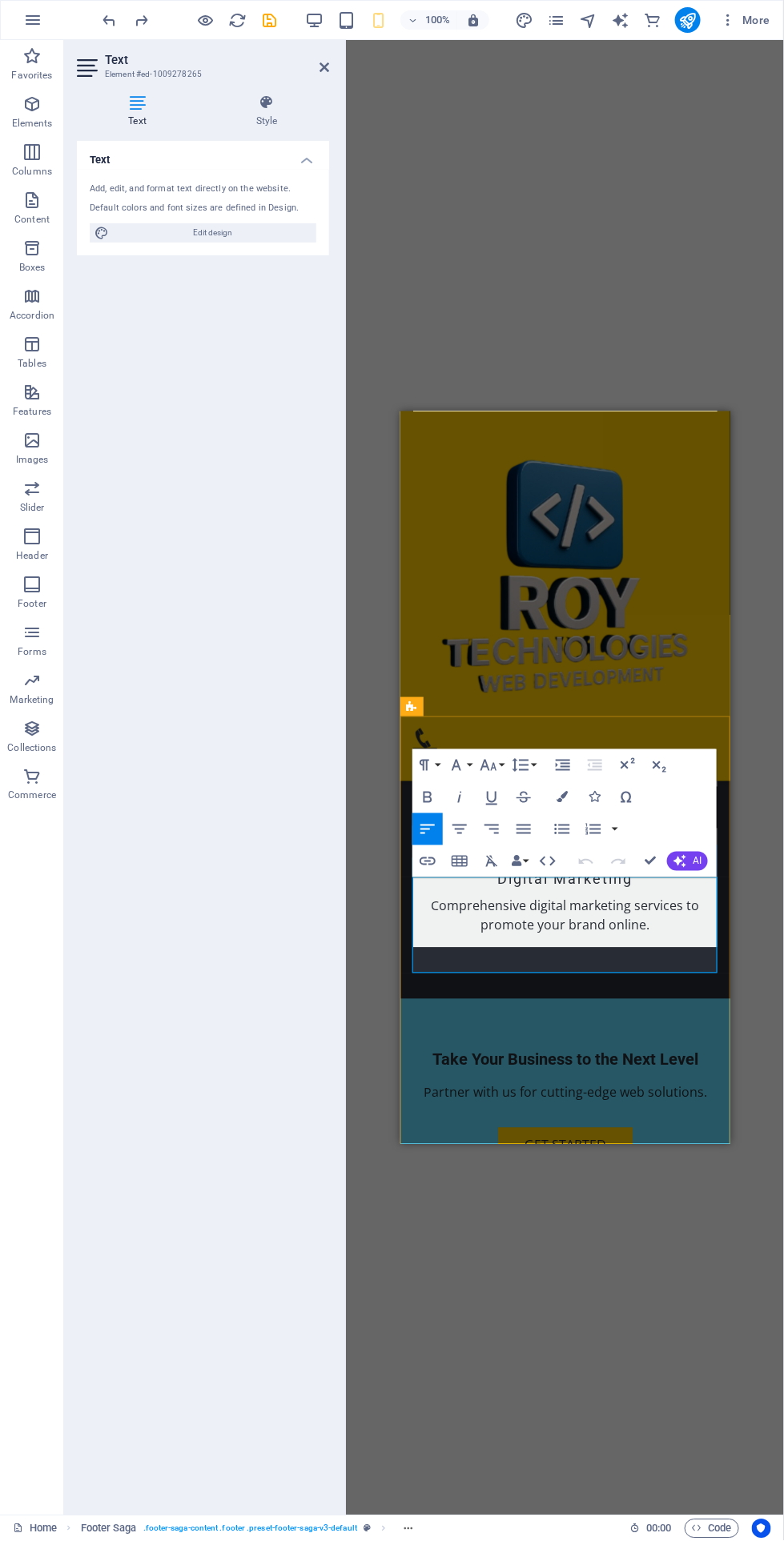
scroll to position [2047, 0]
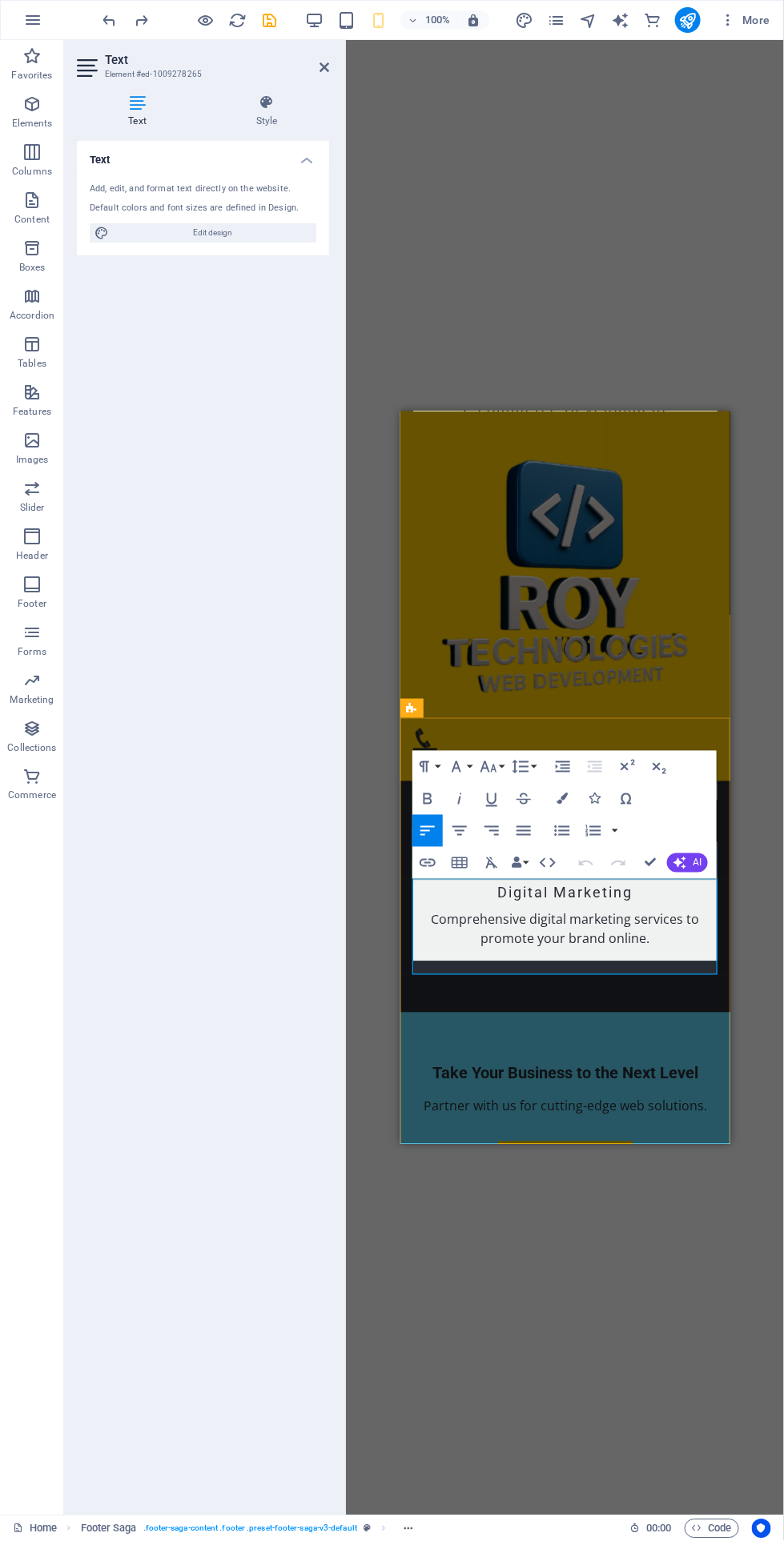
click at [508, 1380] on p "123 Tech Lane" at bounding box center [564, 1390] width 304 height 19
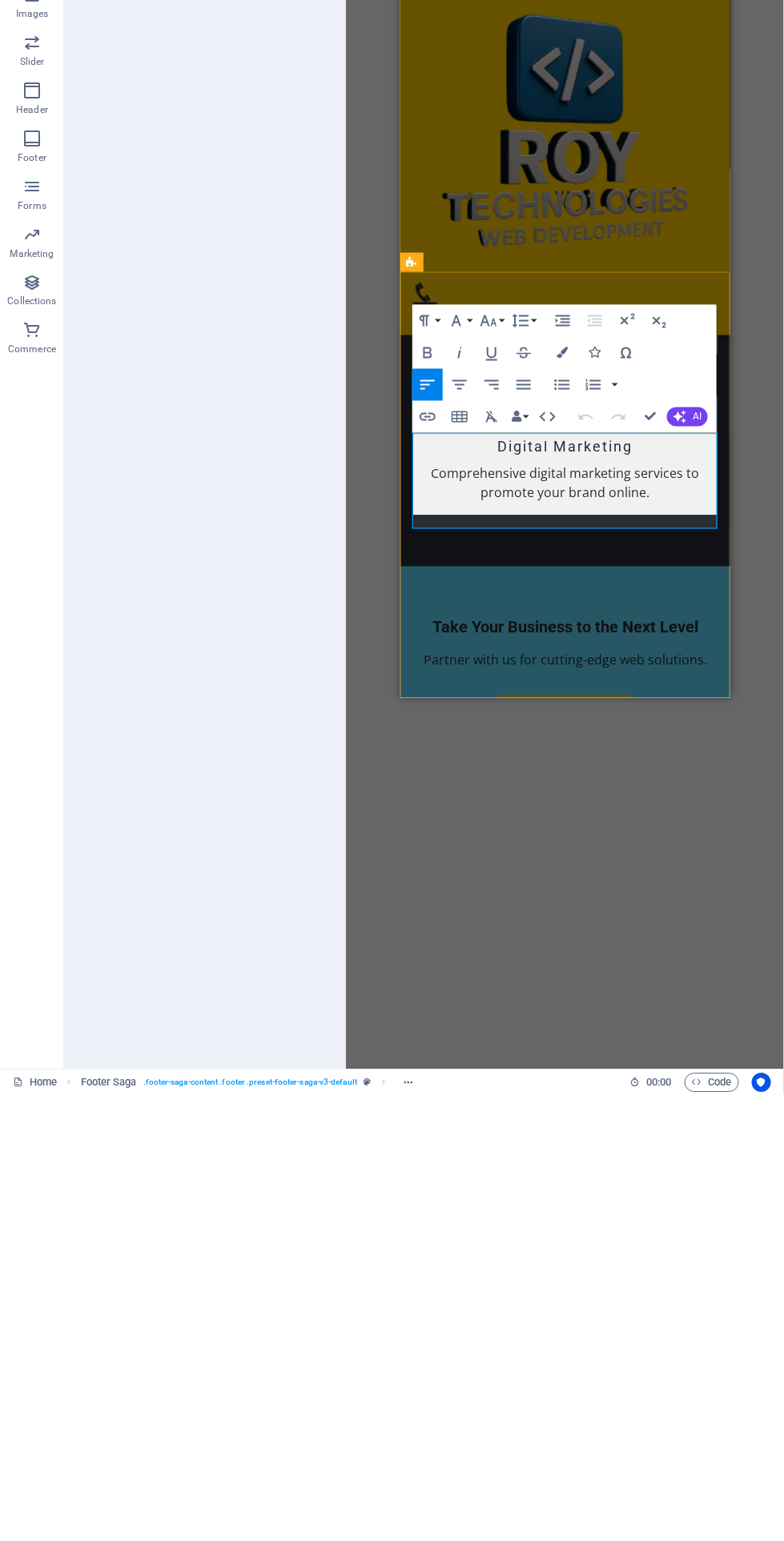
click at [640, 973] on p "Phone: (555) 123-4567" at bounding box center [564, 983] width 304 height 19
click at [498, 955] on span "Innovate City" at bounding box center [491, 964] width 79 height 17
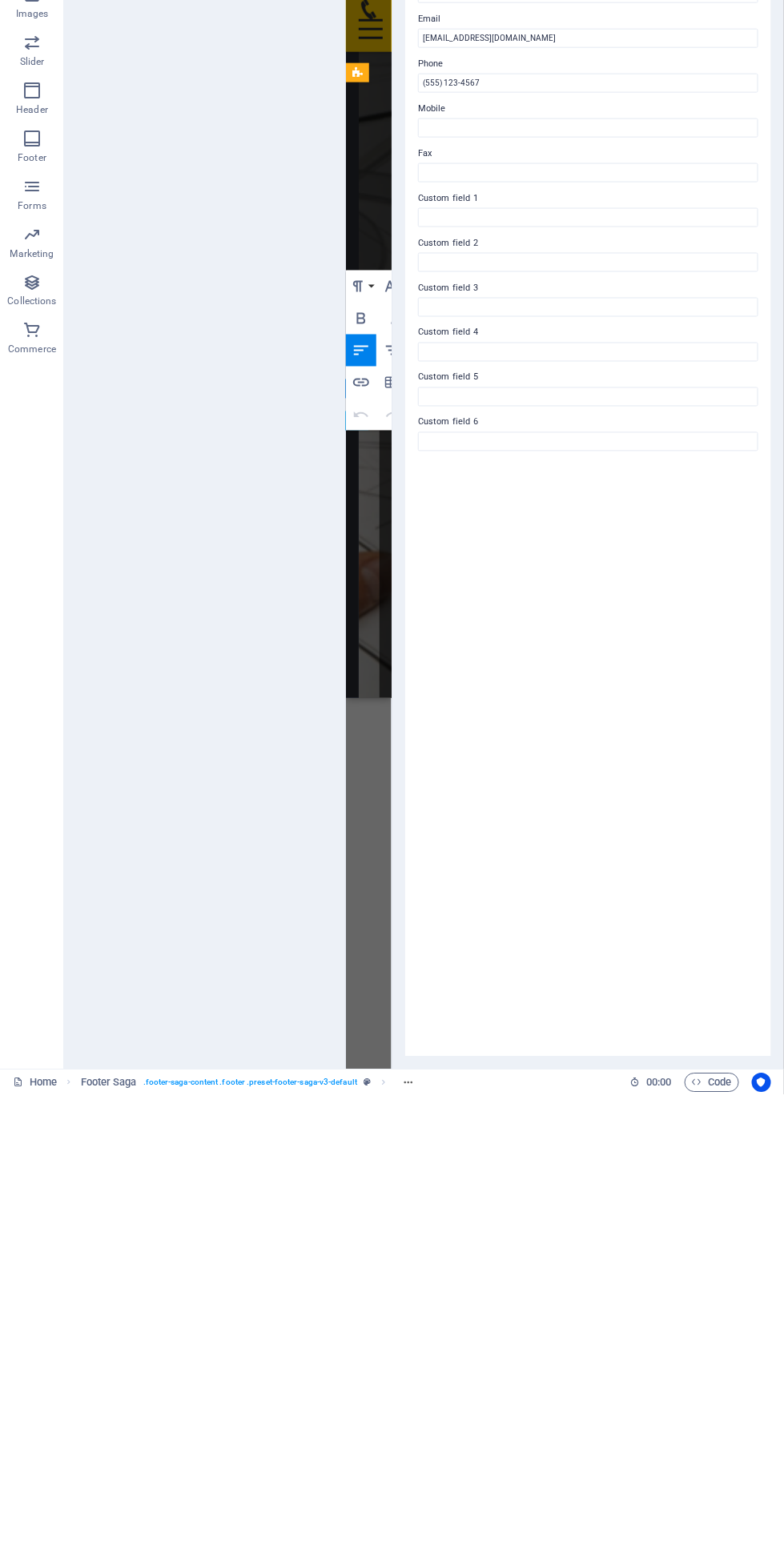
scroll to position [4922, 0]
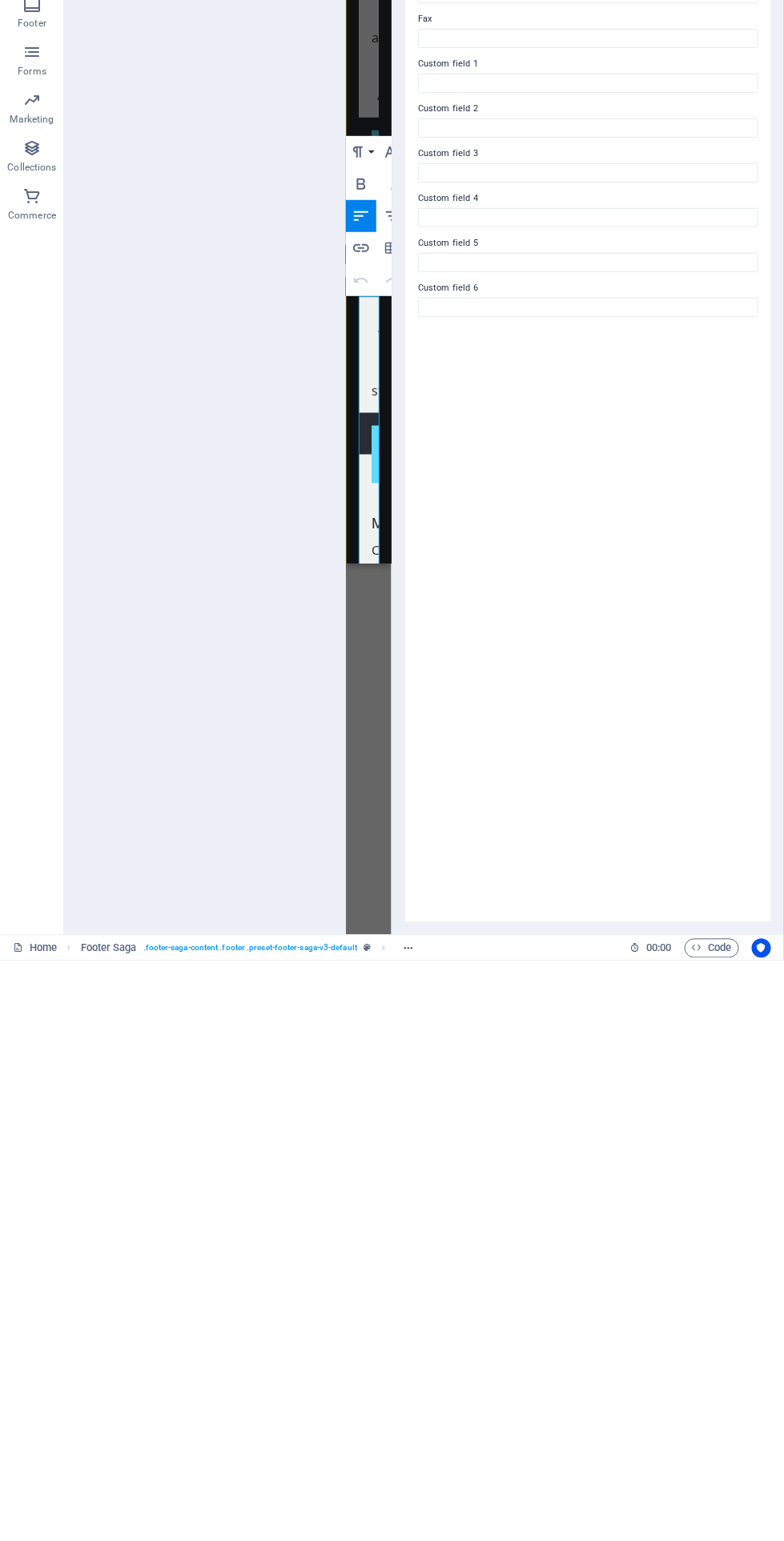
click at [503, 1013] on div "Contact data for this website. This can be used everywhere on the website and w…" at bounding box center [588, 822] width 366 height 1362
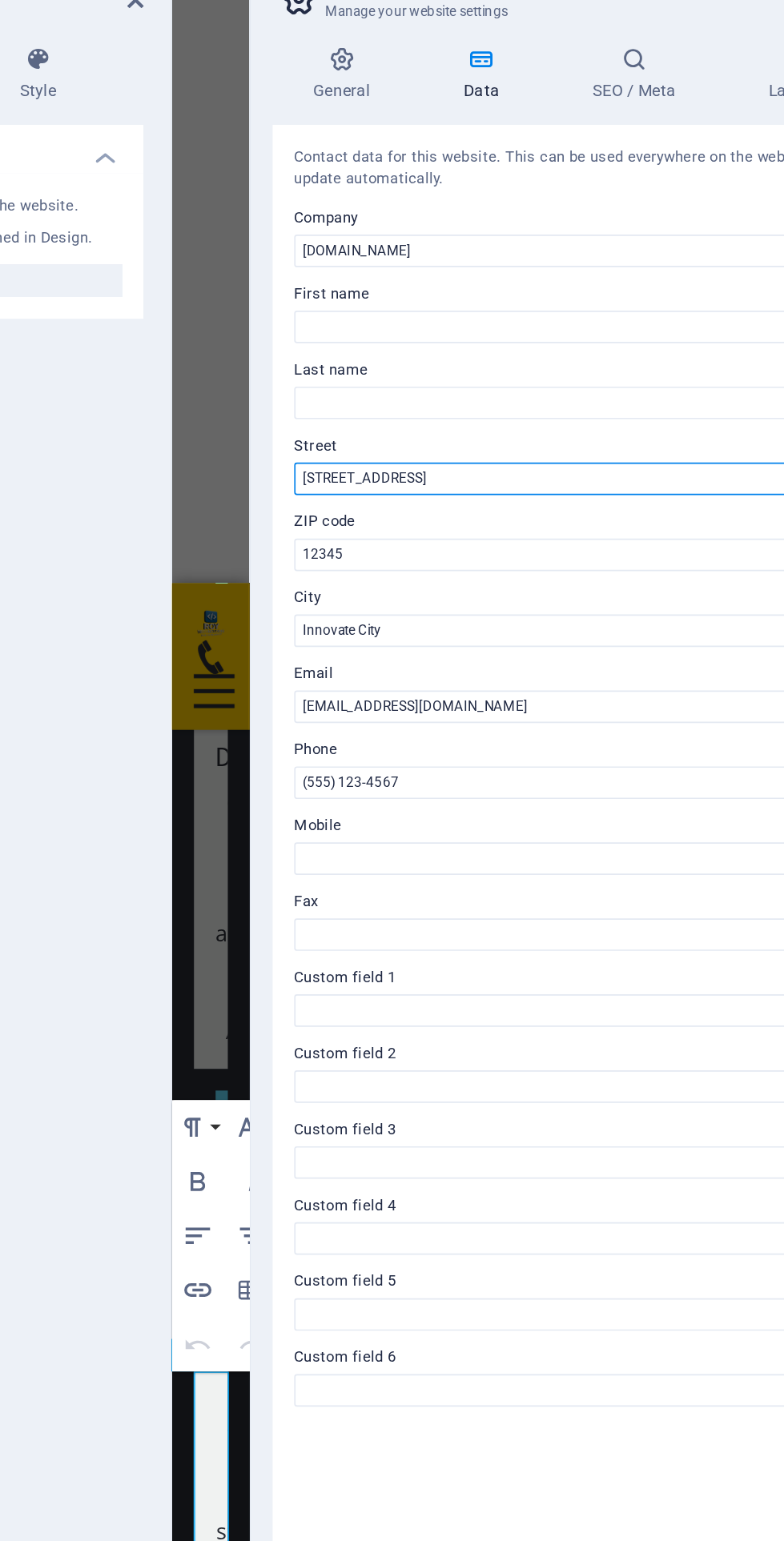
click at [557, 353] on input "123 Tech Lane" at bounding box center [588, 350] width 340 height 19
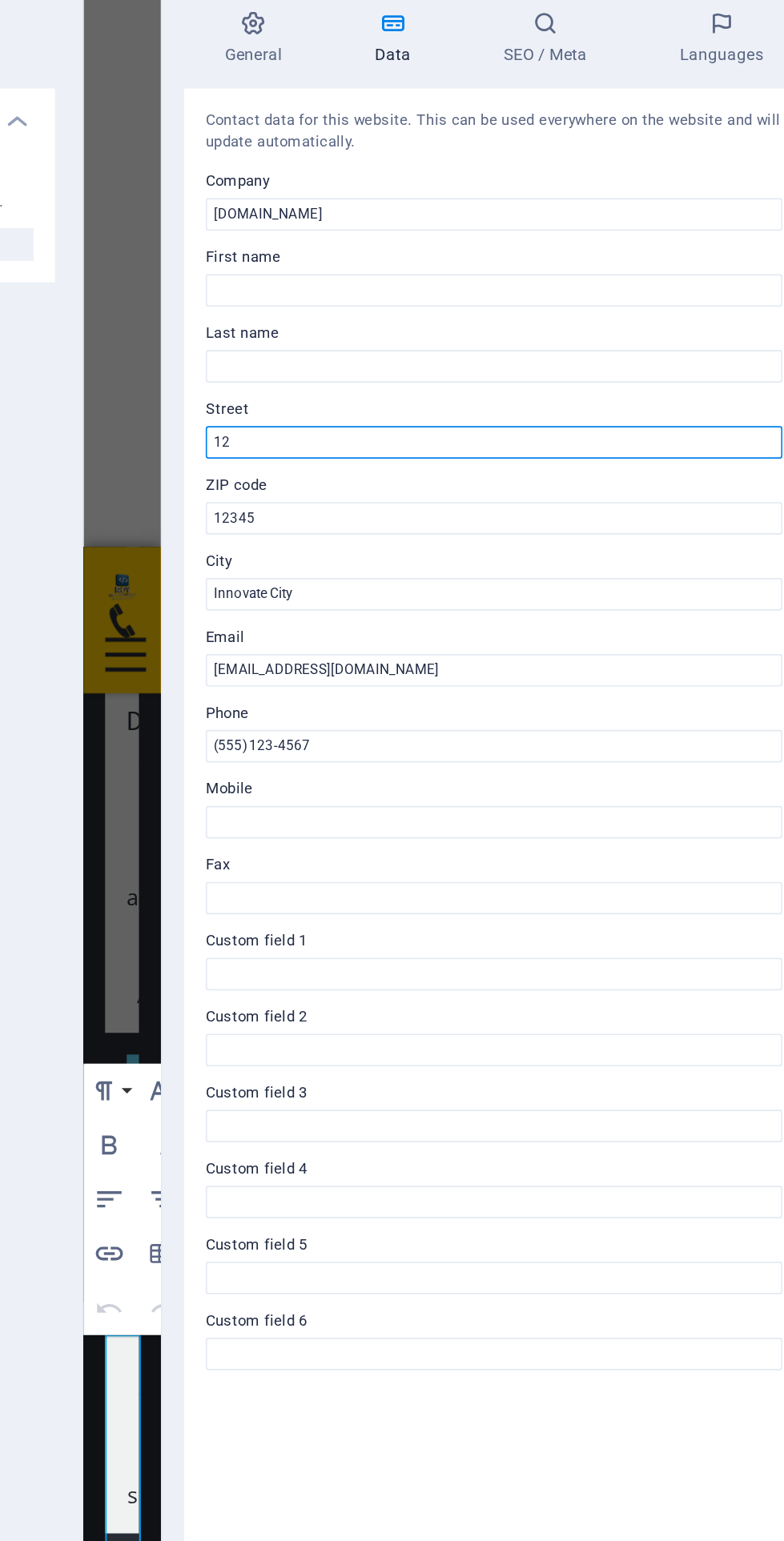
type input "1"
type input "Pichhla"
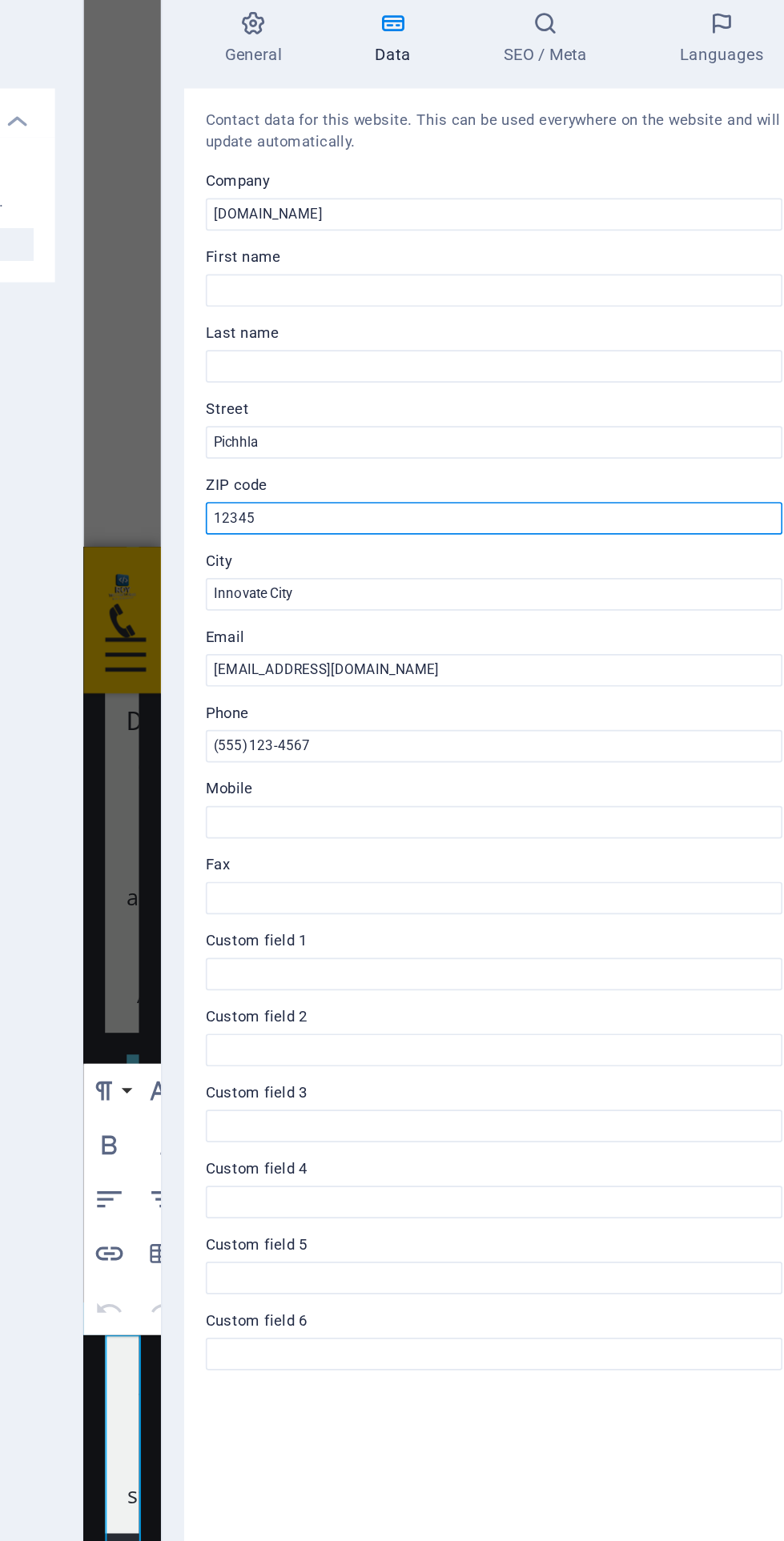
click at [605, 392] on input "12345" at bounding box center [588, 395] width 340 height 19
type input "1"
type input "733121"
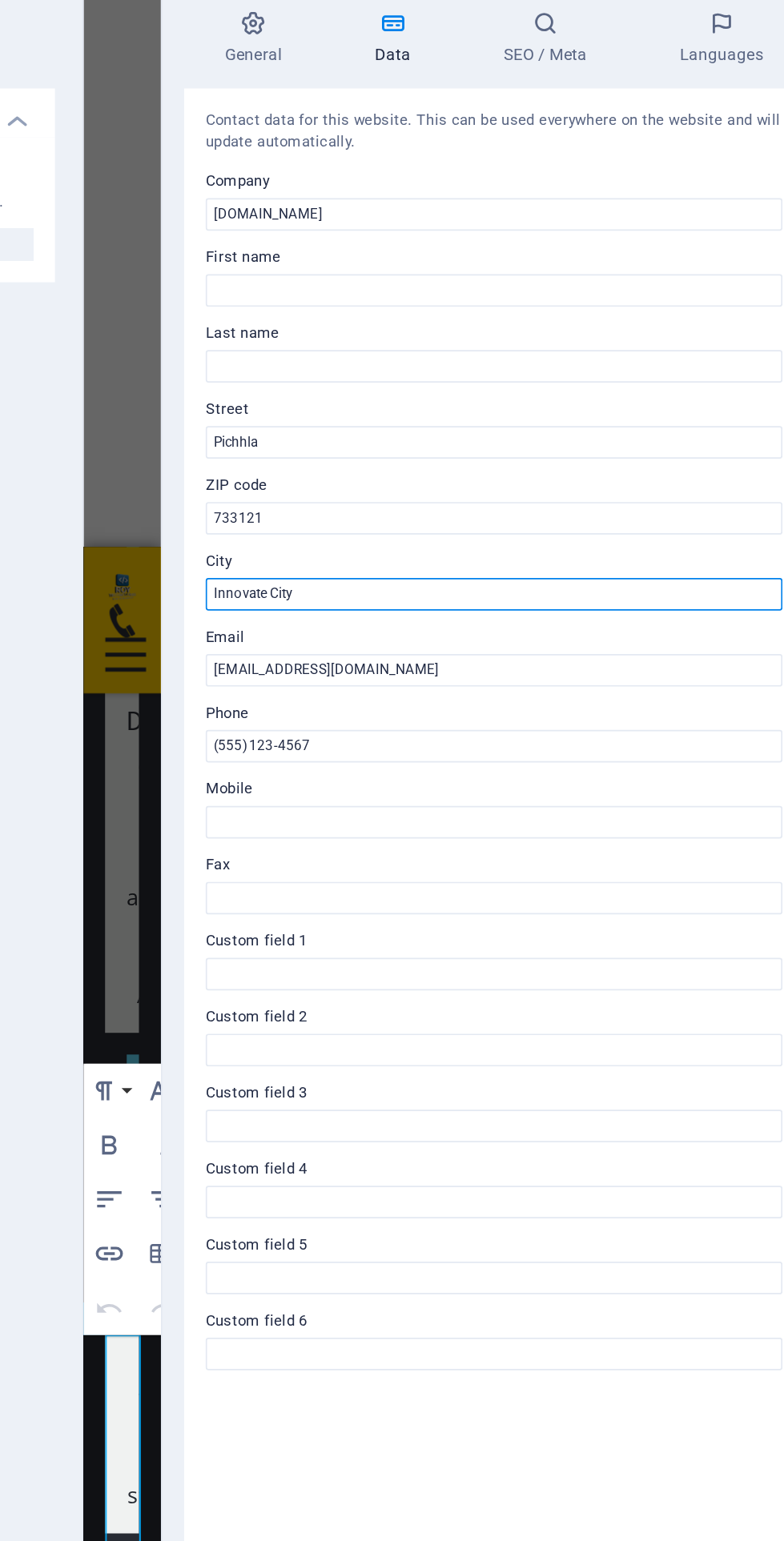
click at [581, 438] on input "Innovate City" at bounding box center [588, 439] width 340 height 19
type input "I"
type input "Badalpur Road, Near Jio Tower"
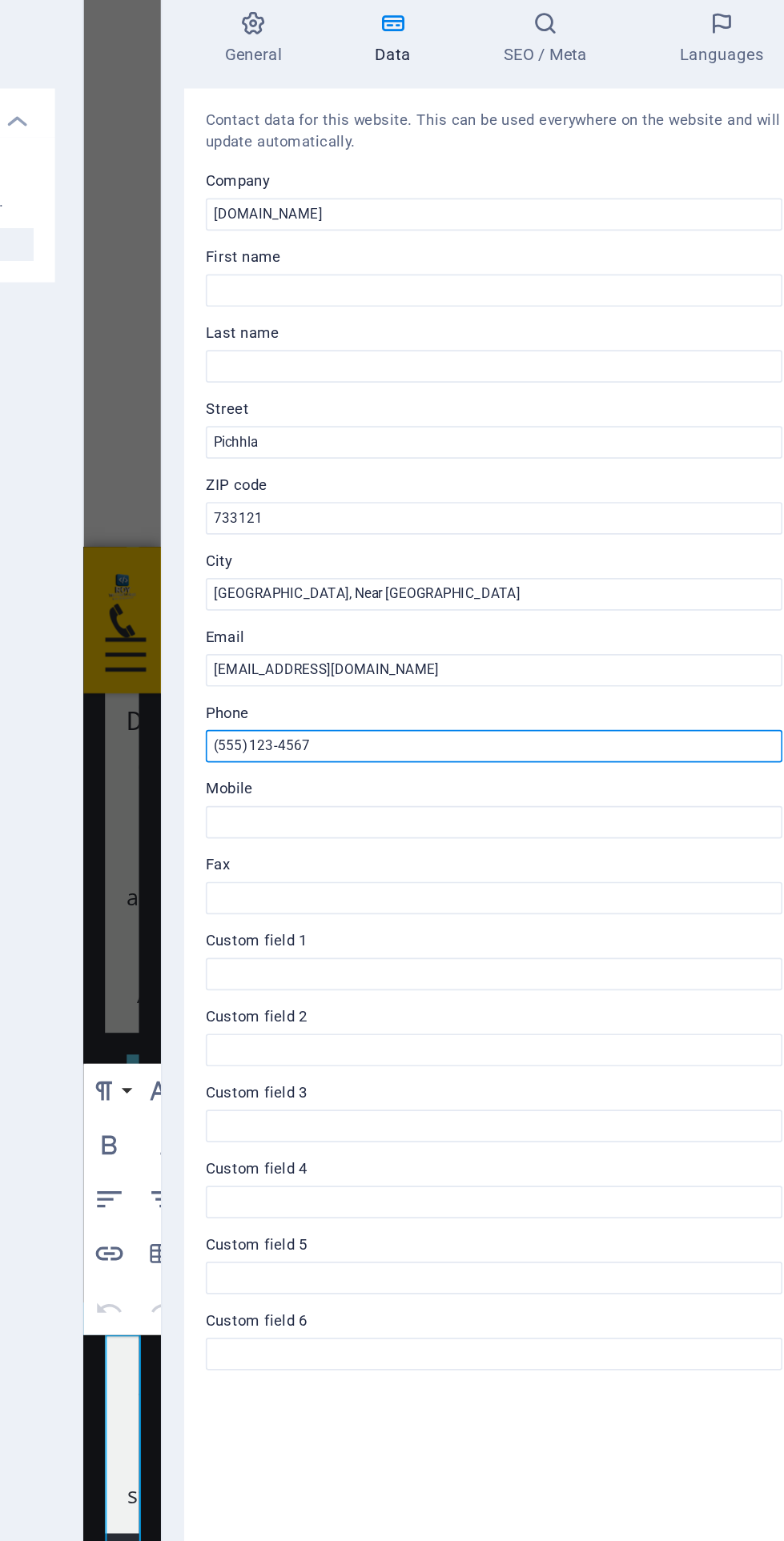
click at [549, 524] on input "(555) 123-4567" at bounding box center [588, 529] width 340 height 19
type input "("
type input "9434676433"
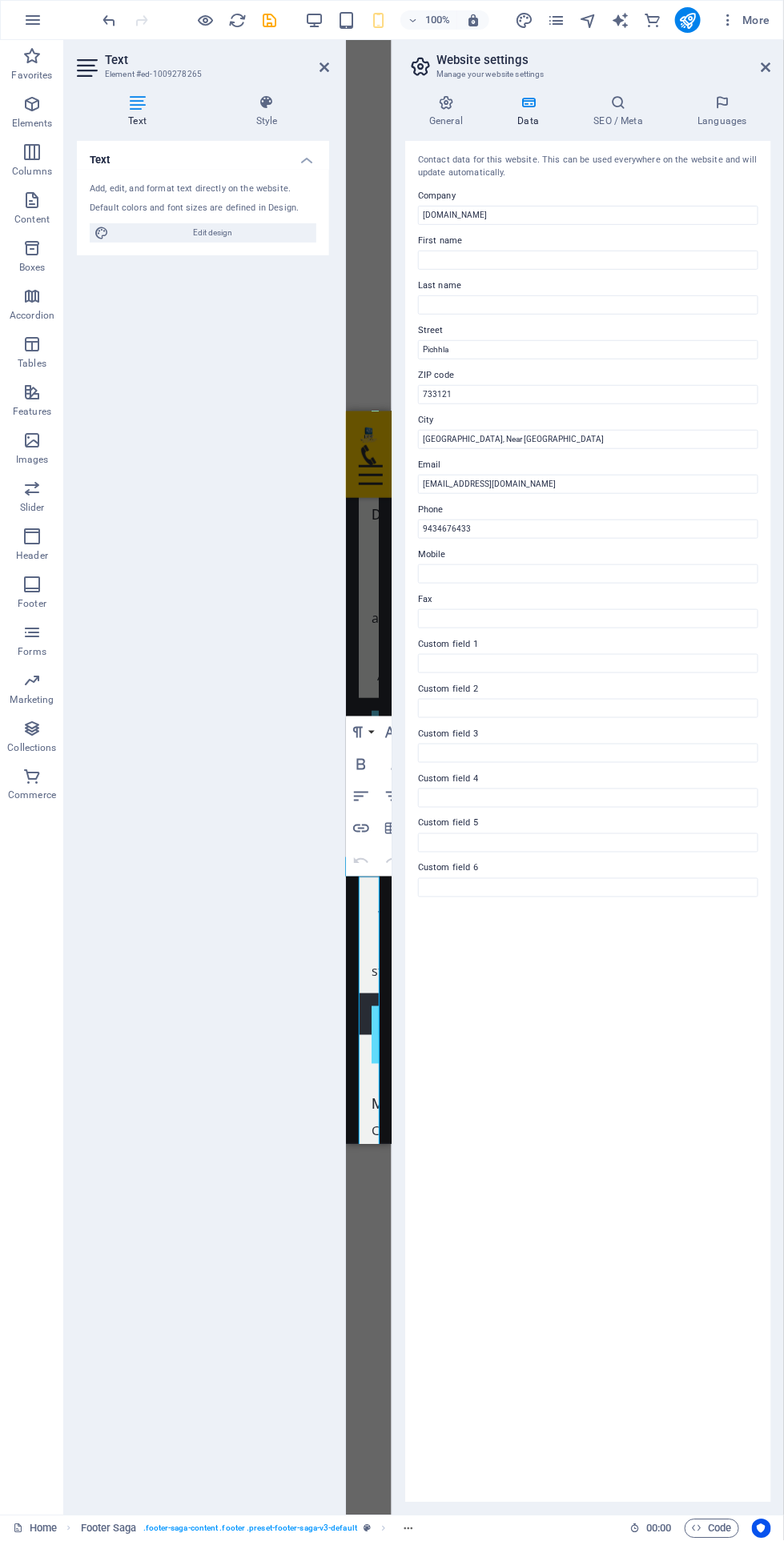
click at [766, 66] on icon at bounding box center [766, 67] width 10 height 13
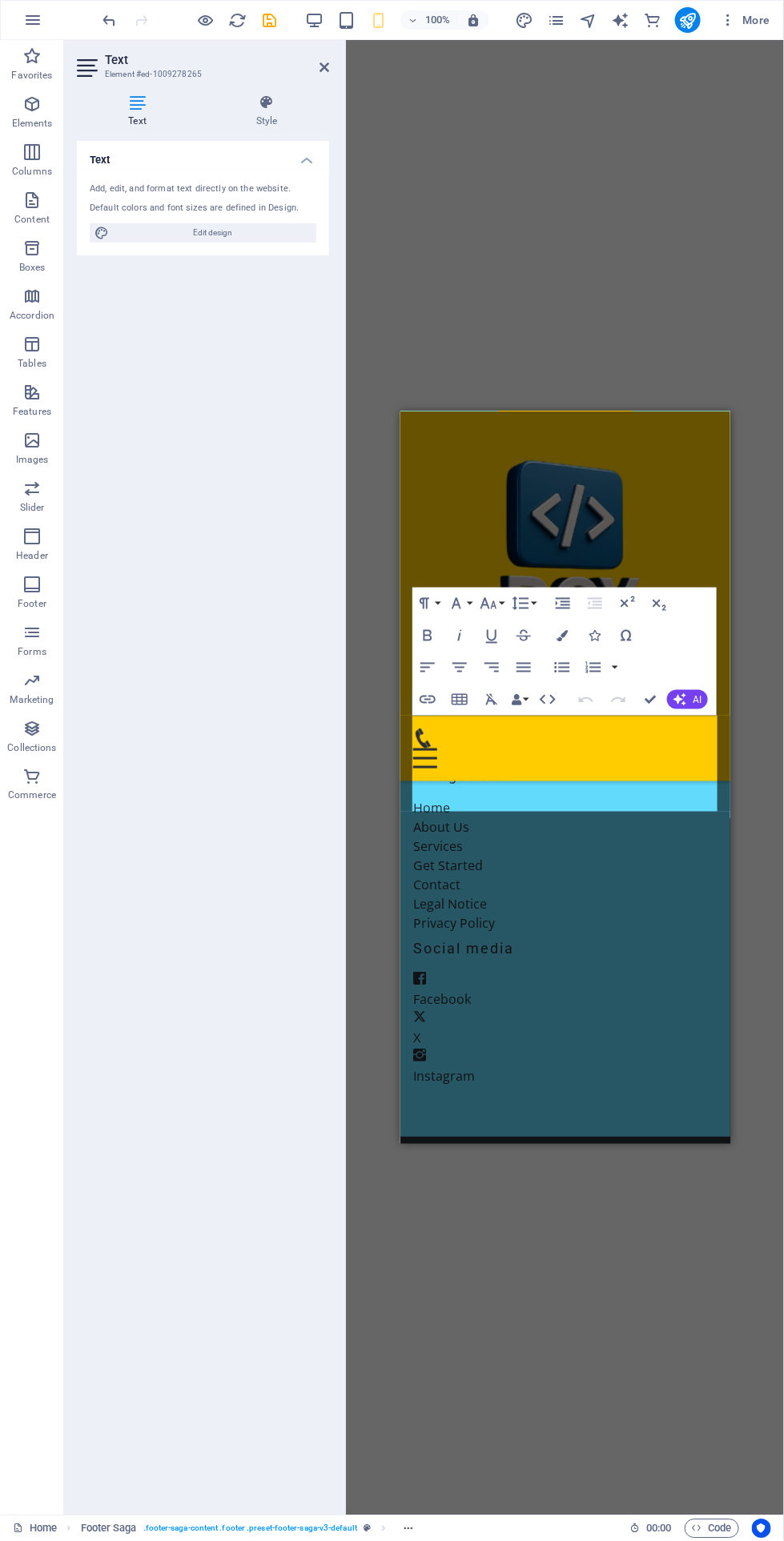
scroll to position [2210, 0]
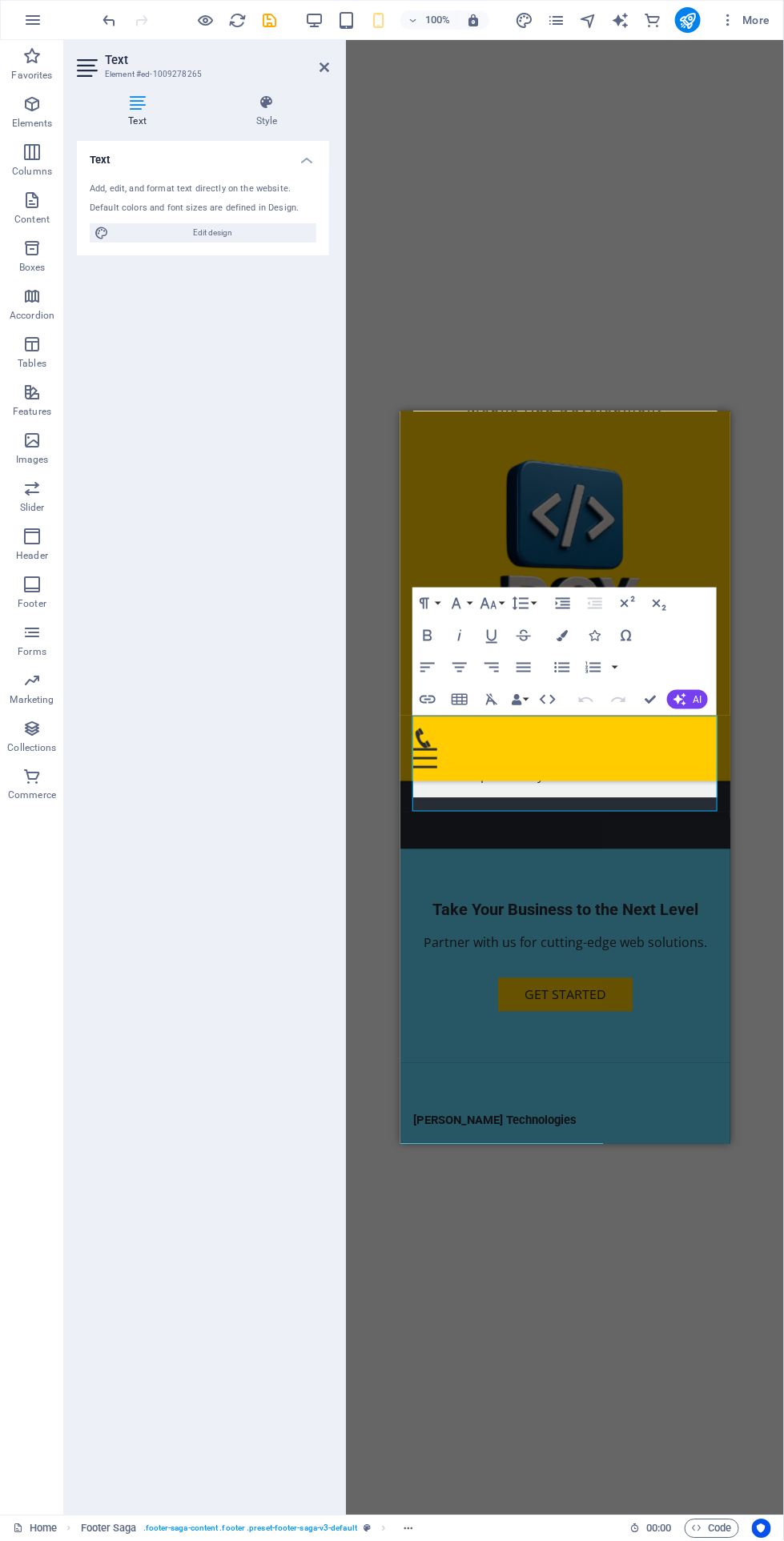
click at [655, 1297] on div "Drag here to replace the existing content. Press “Ctrl” if you want to create a…" at bounding box center [565, 778] width 438 height 1476
click at [621, 1371] on nav "Home About Us Services Get Started Contact" at bounding box center [564, 1419] width 304 height 96
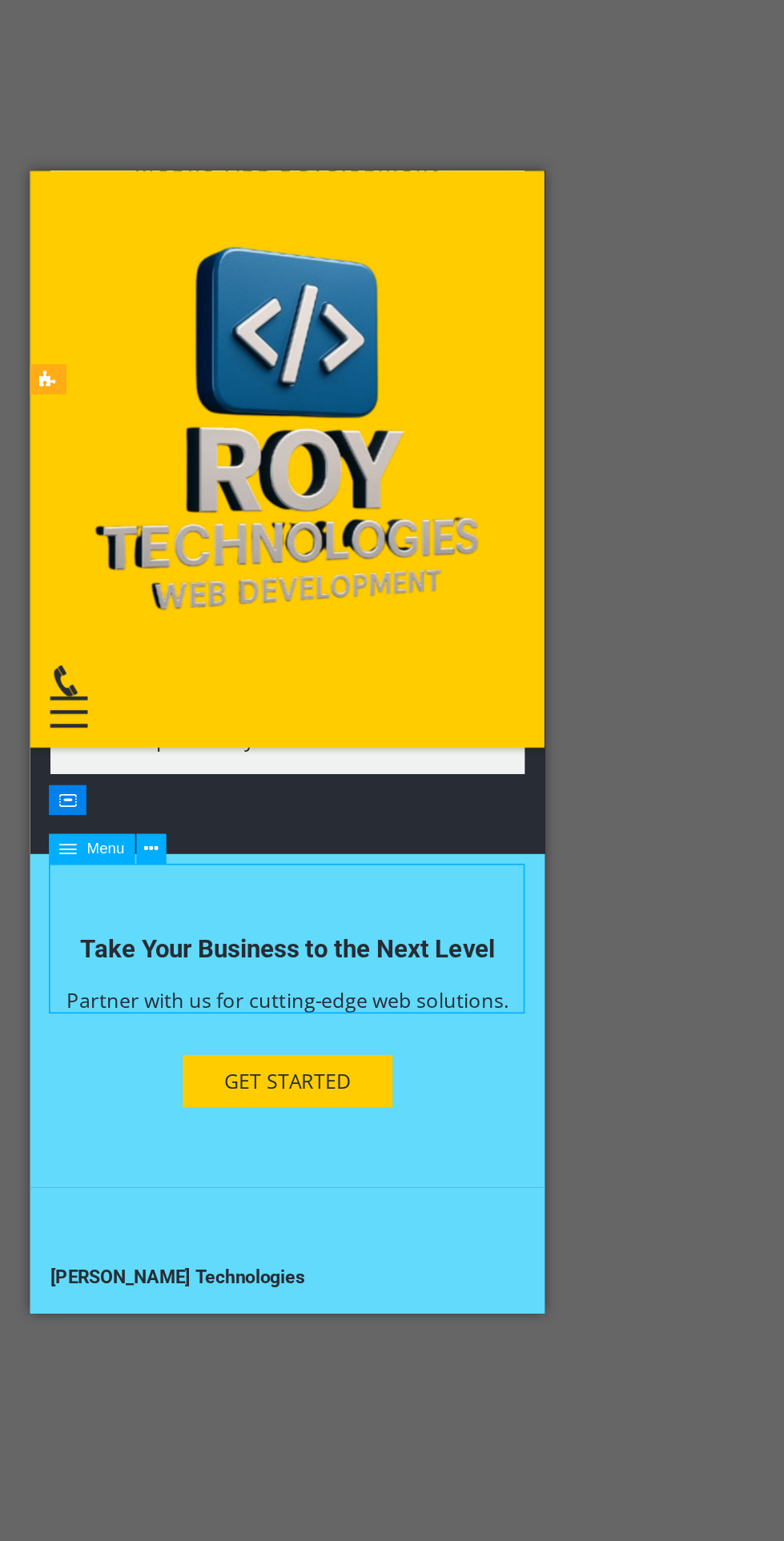
click at [695, 750] on div "Drag here to replace the existing content. Press “Ctrl” if you want to create a…" at bounding box center [423, 778] width 719 height 1476
click at [151, 1035] on span "9434676433" at bounding box center [120, 1043] width 72 height 17
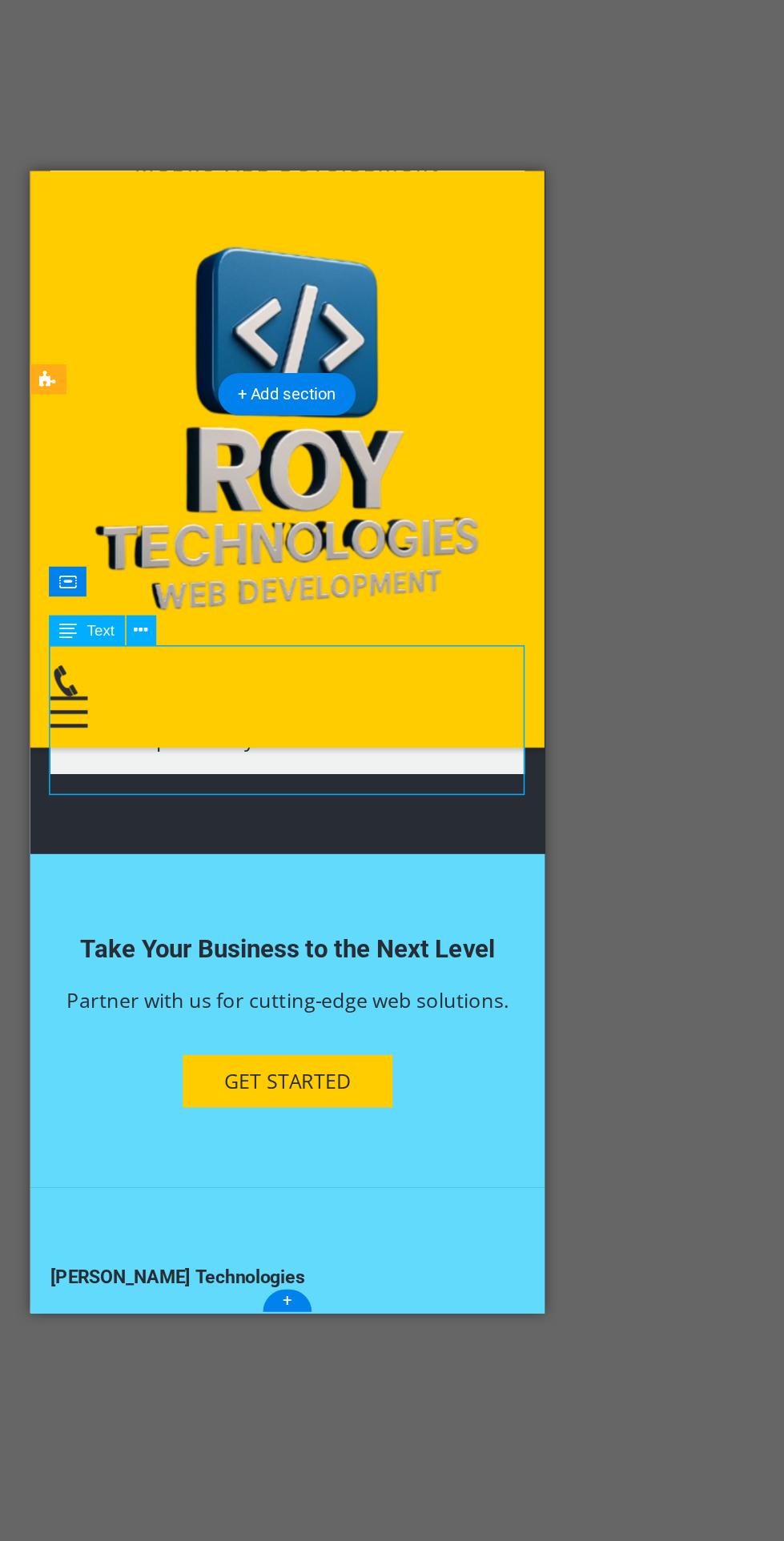
click at [230, 977] on div "Pichhla 733121 Badalpur Road, Near Jio Tower Phone: 9434676433 Mobile: Email: i…" at bounding box center [194, 1035] width 304 height 115
click at [334, 702] on icon at bounding box center [330, 705] width 9 height 17
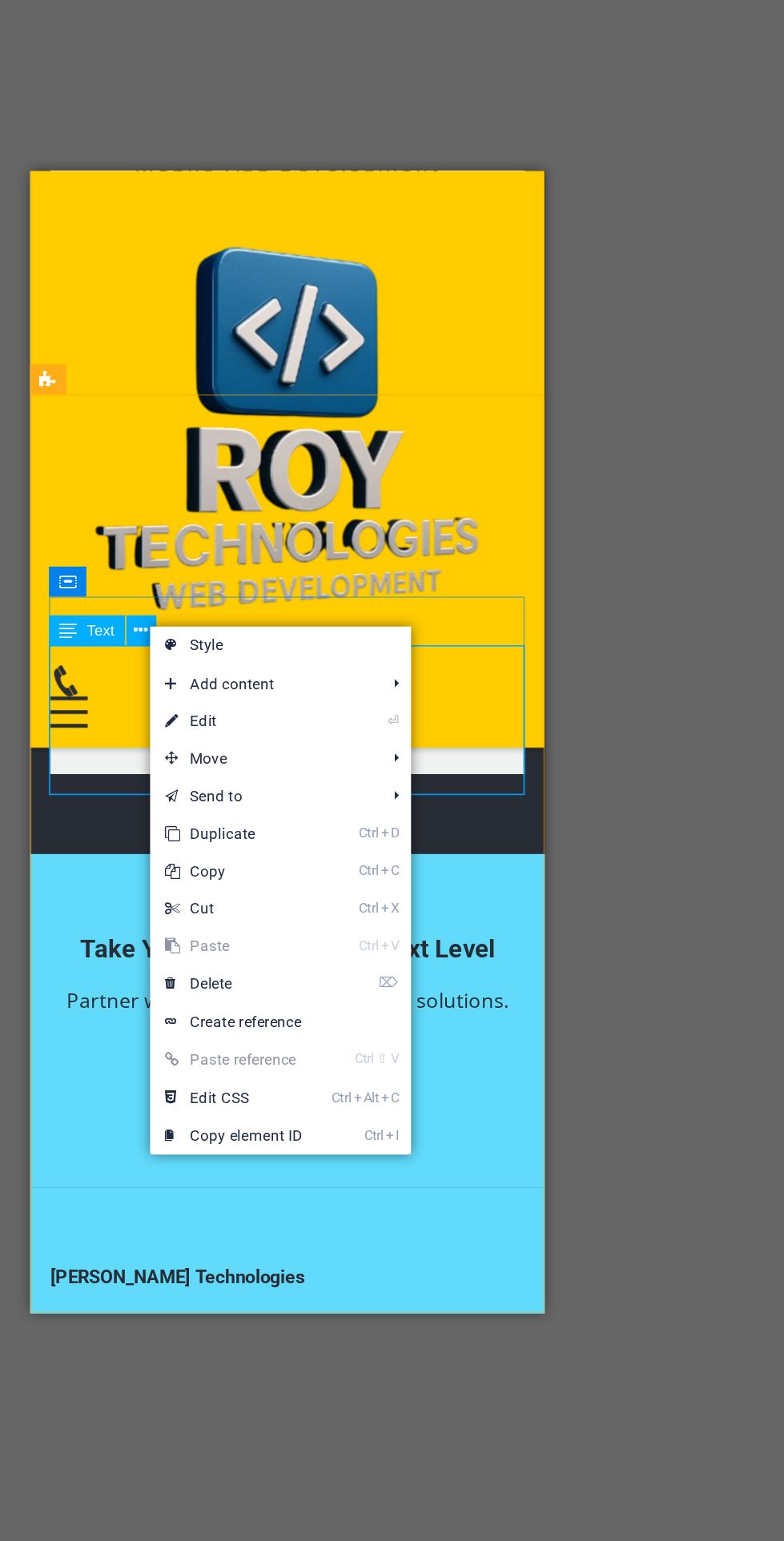
click at [437, 763] on link "⏎ Edit" at bounding box center [389, 765] width 107 height 24
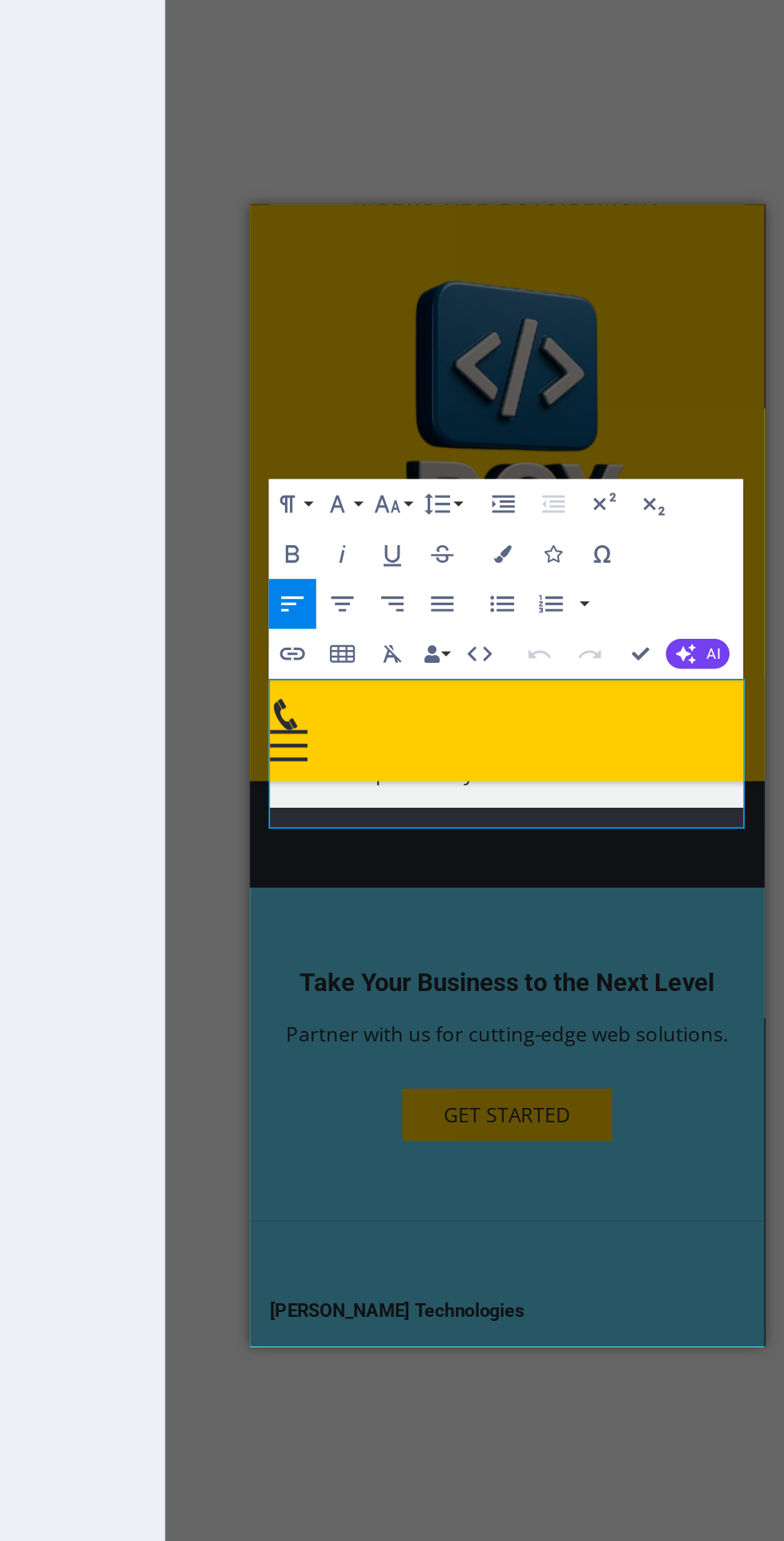
click at [303, 1030] on span "733121" at bounding box center [284, 1039] width 44 height 17
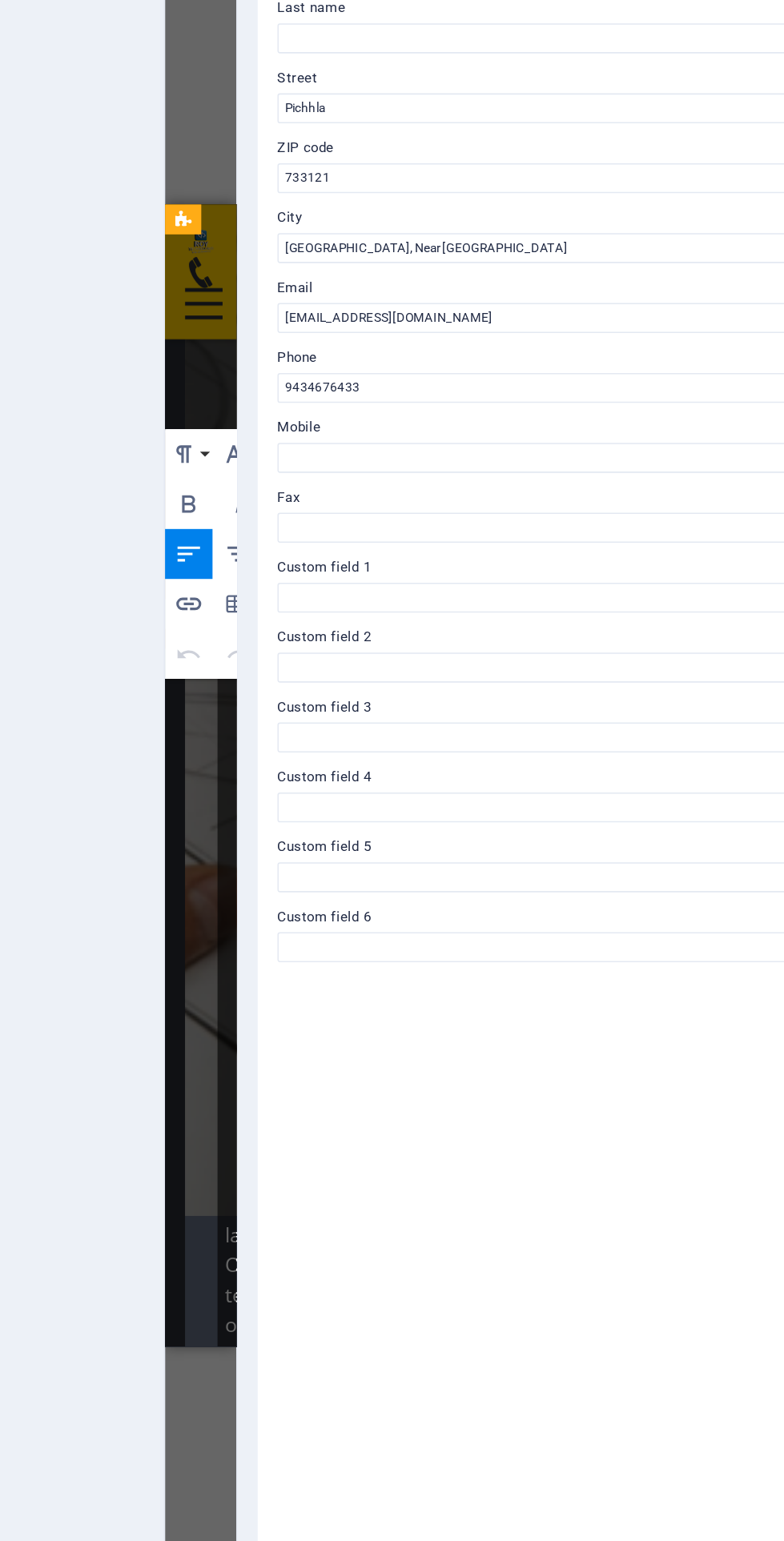
scroll to position [5082, 0]
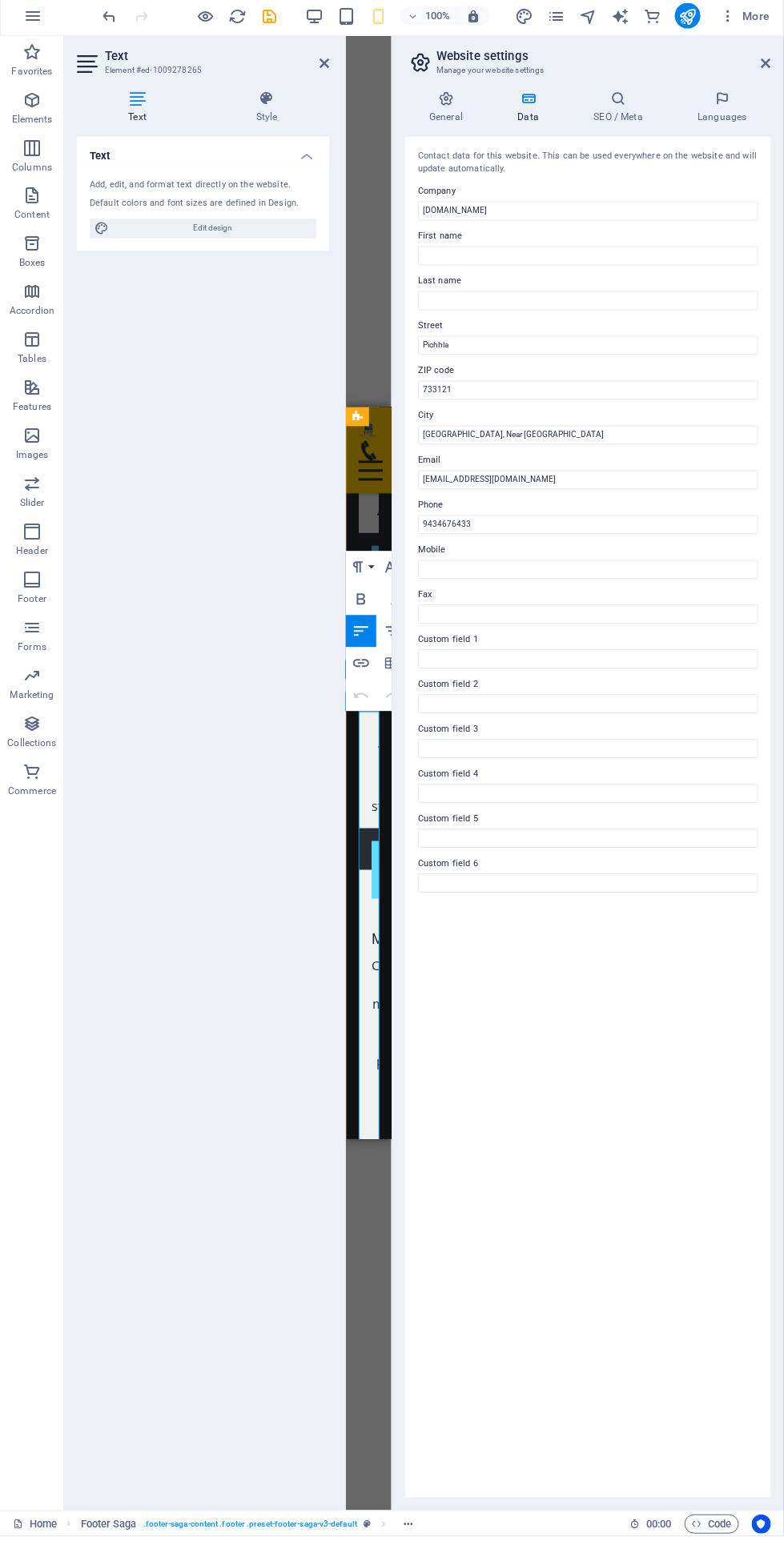
click at [430, 111] on h4 "General" at bounding box center [449, 111] width 88 height 34
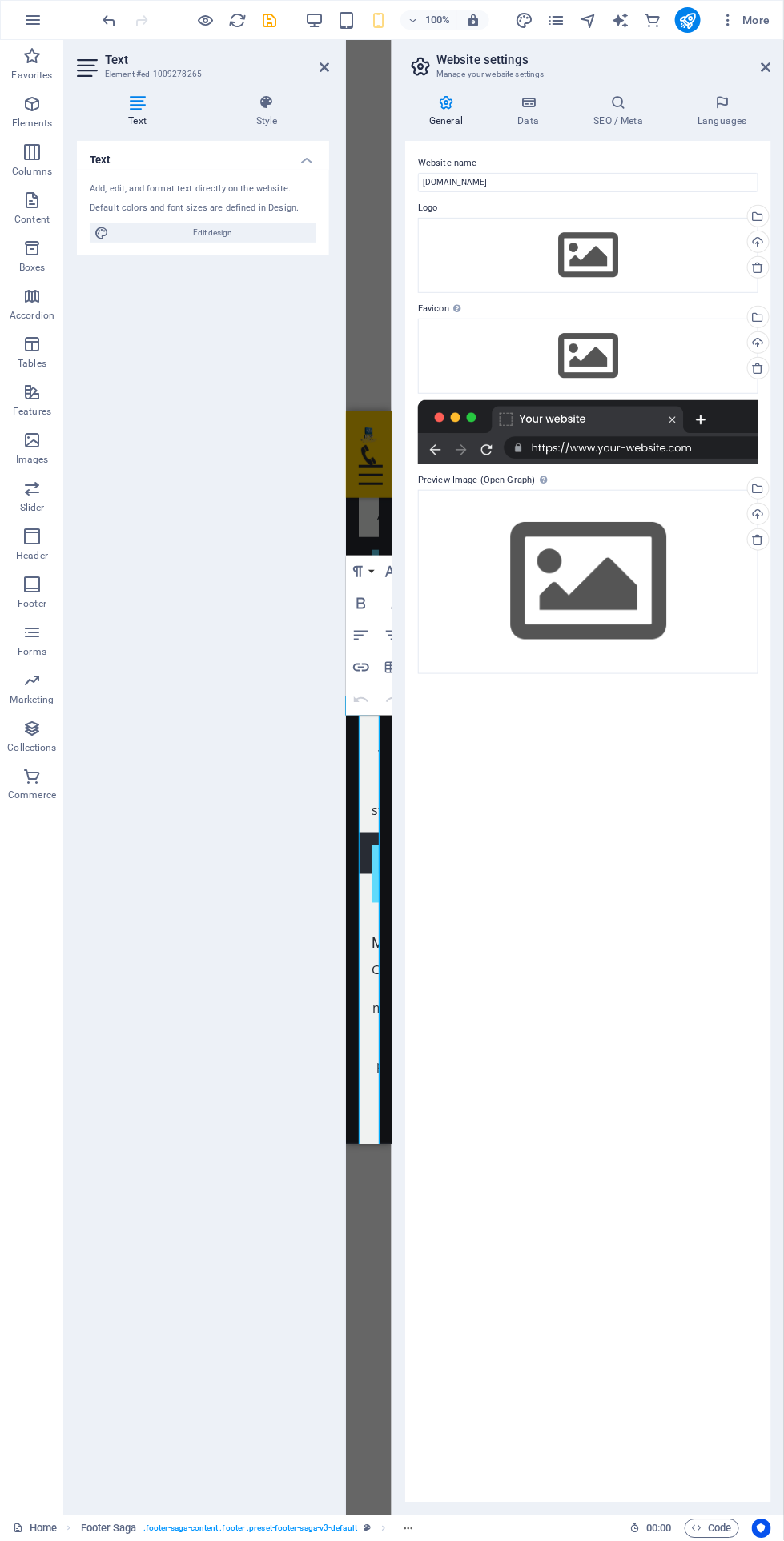
click at [532, 107] on icon at bounding box center [528, 102] width 70 height 16
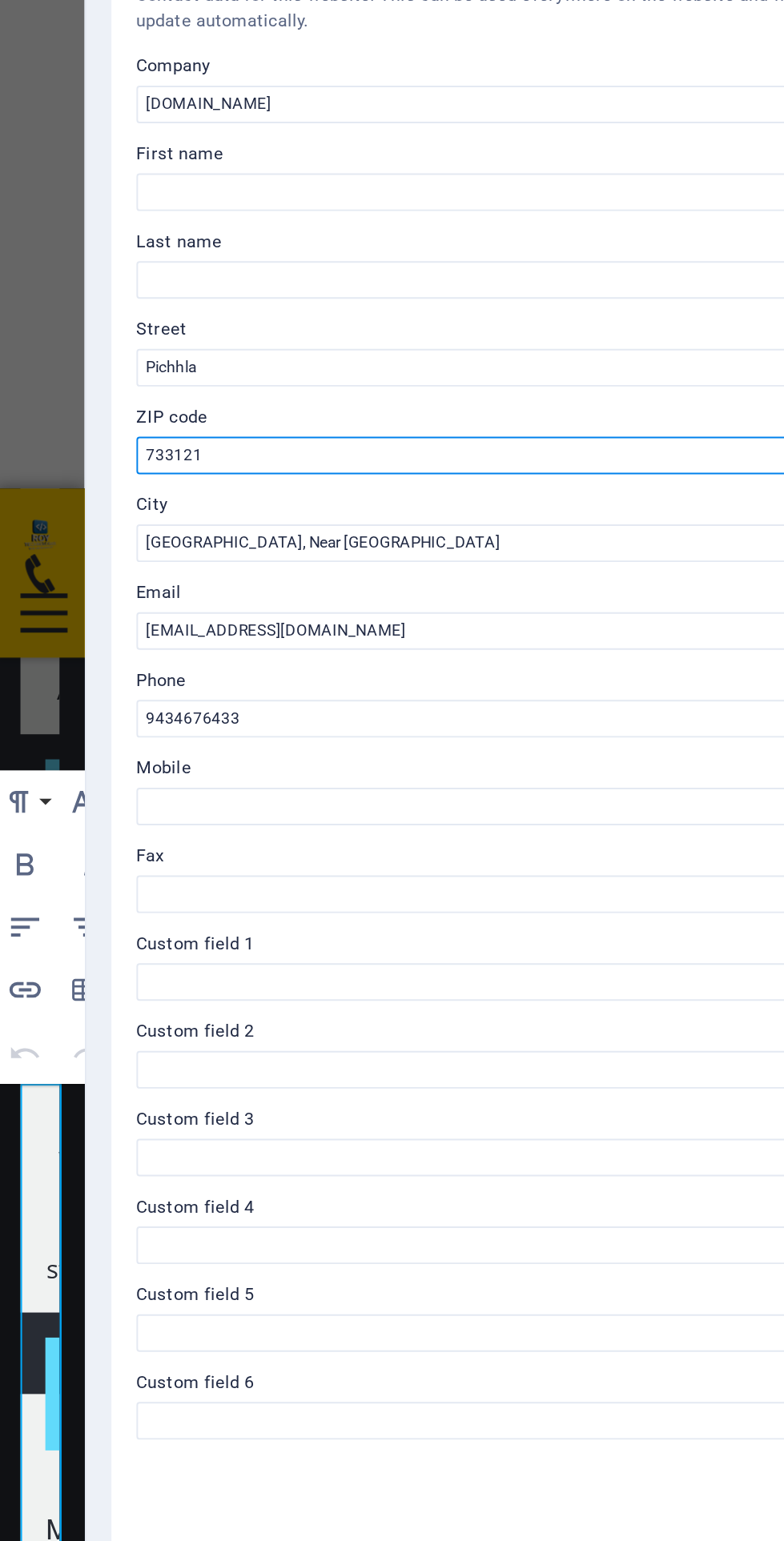
click at [549, 392] on input "733121" at bounding box center [588, 395] width 340 height 19
type input "7"
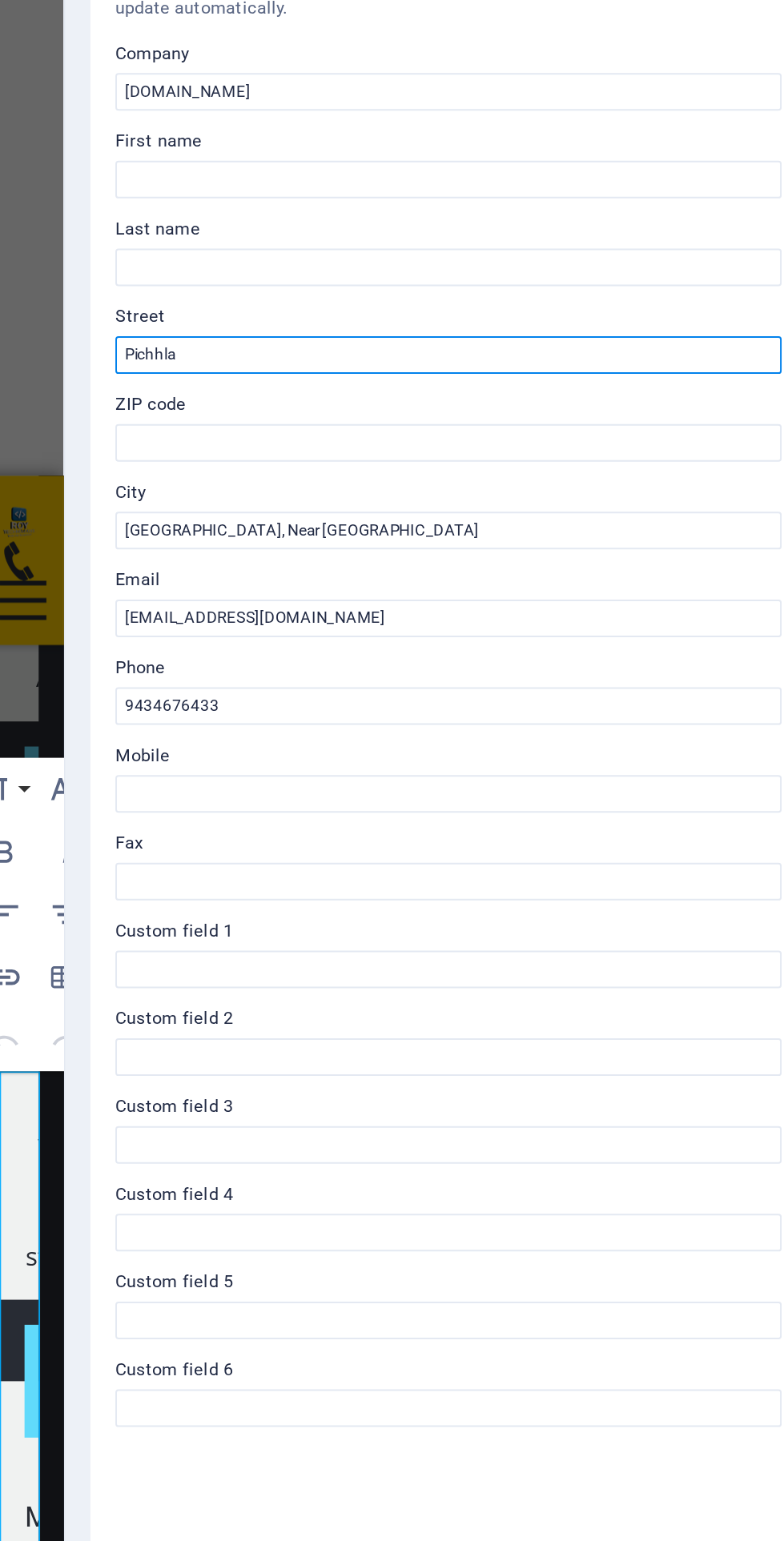
click at [588, 350] on input "Pichhla" at bounding box center [588, 350] width 340 height 19
type input "Pichhla , [GEOGRAPHIC_DATA], Near [GEOGRAPHIC_DATA]"
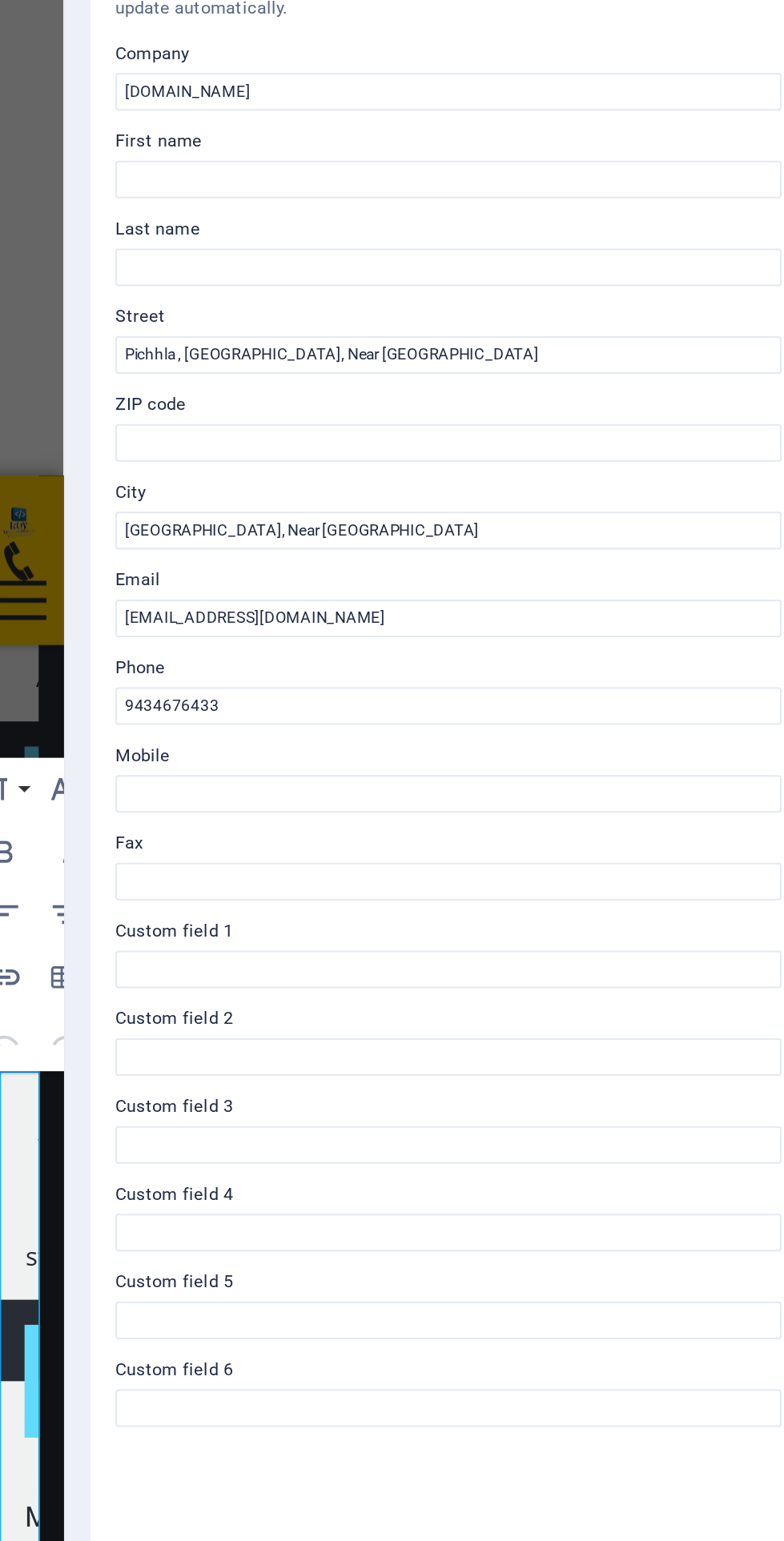
click at [595, 426] on label "City" at bounding box center [588, 420] width 340 height 19
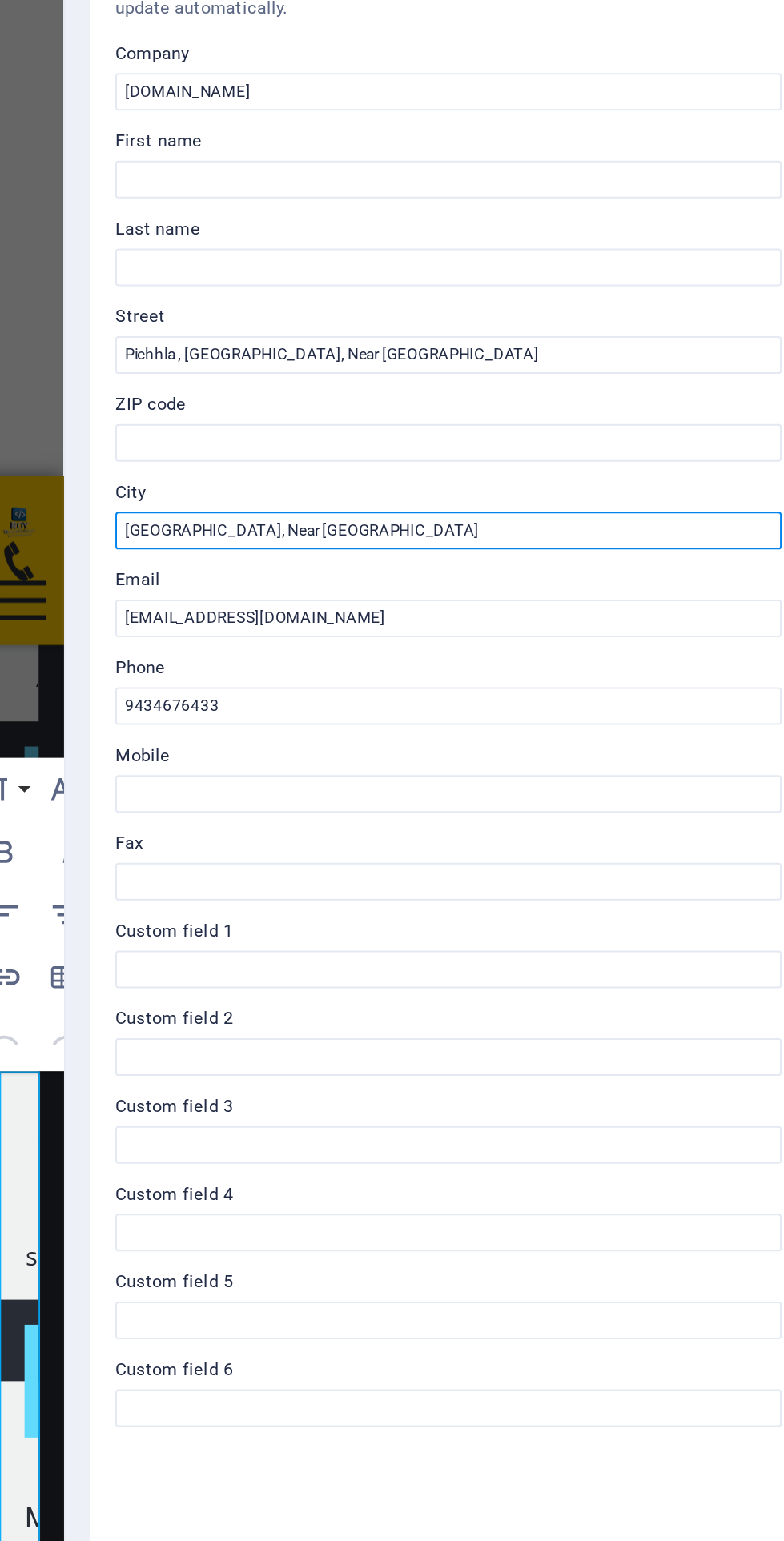
click at [595, 430] on input "Badalpur Road, Near Jio Tower" at bounding box center [588, 439] width 340 height 19
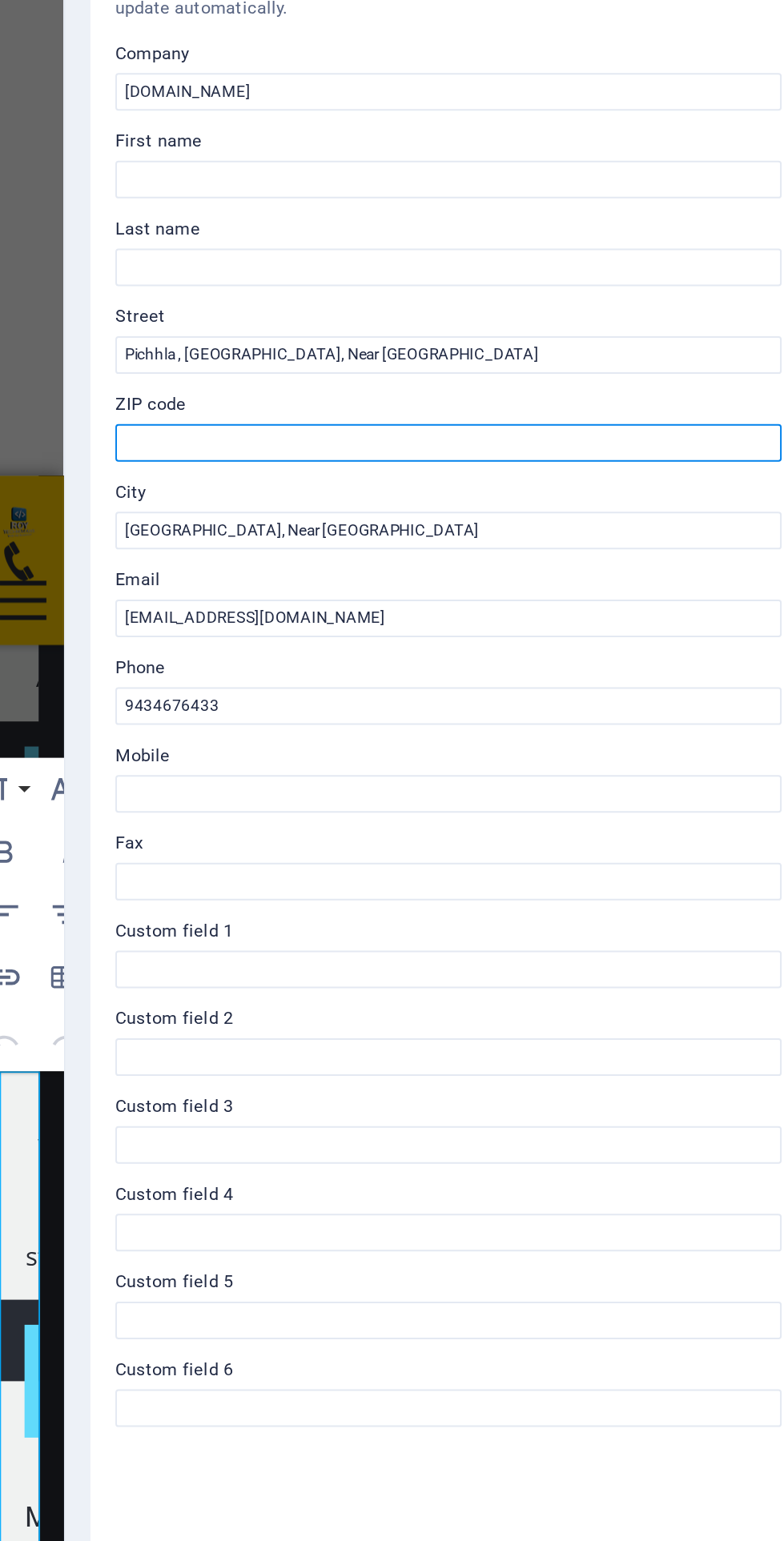
click at [619, 392] on input "ZIP code" at bounding box center [588, 395] width 340 height 19
type input "733121"
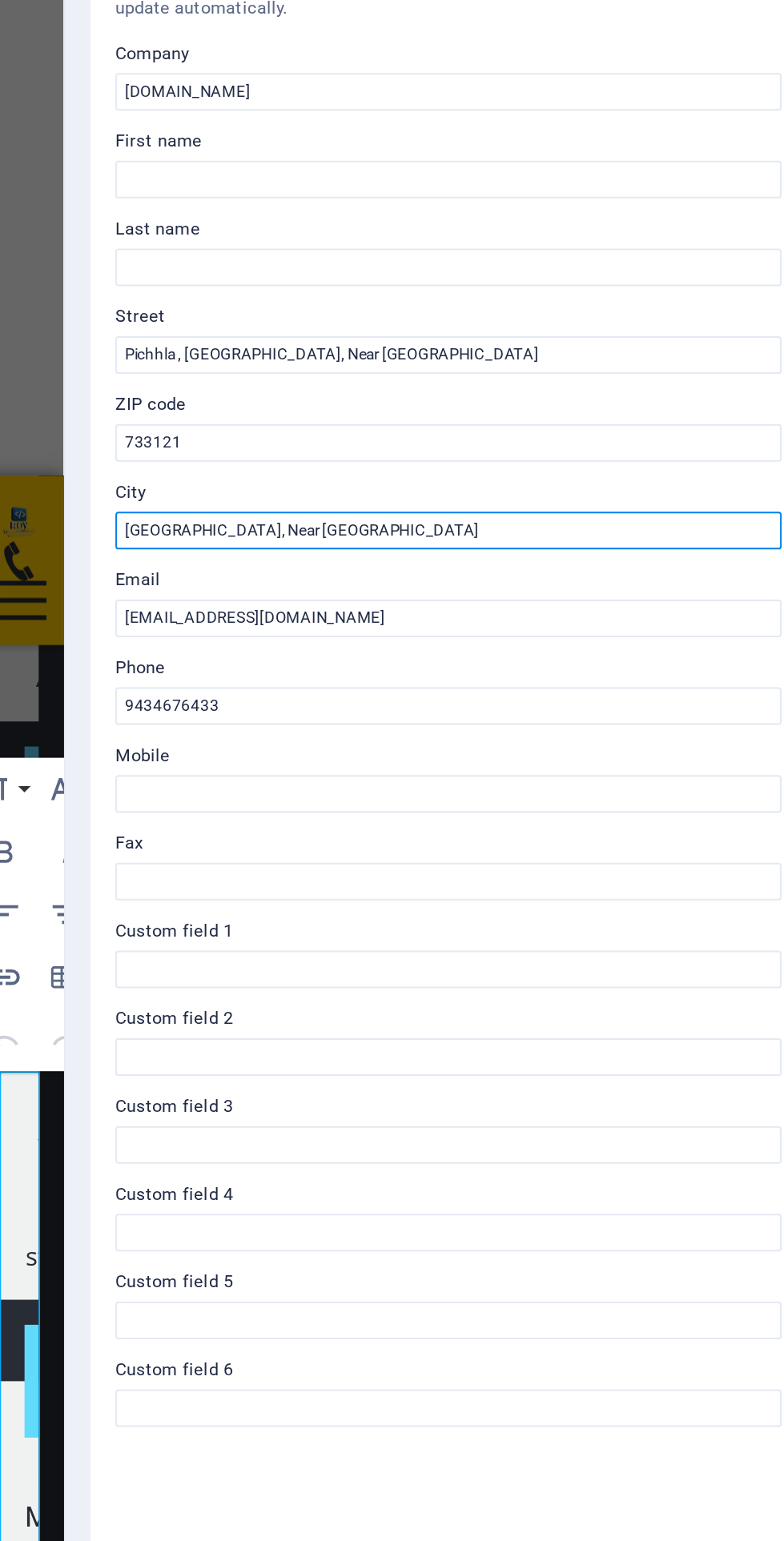
click at [605, 441] on input "Badalpur Road, Near Jio Tower" at bounding box center [588, 439] width 340 height 19
type input "B"
type input "Buniadpur Town"
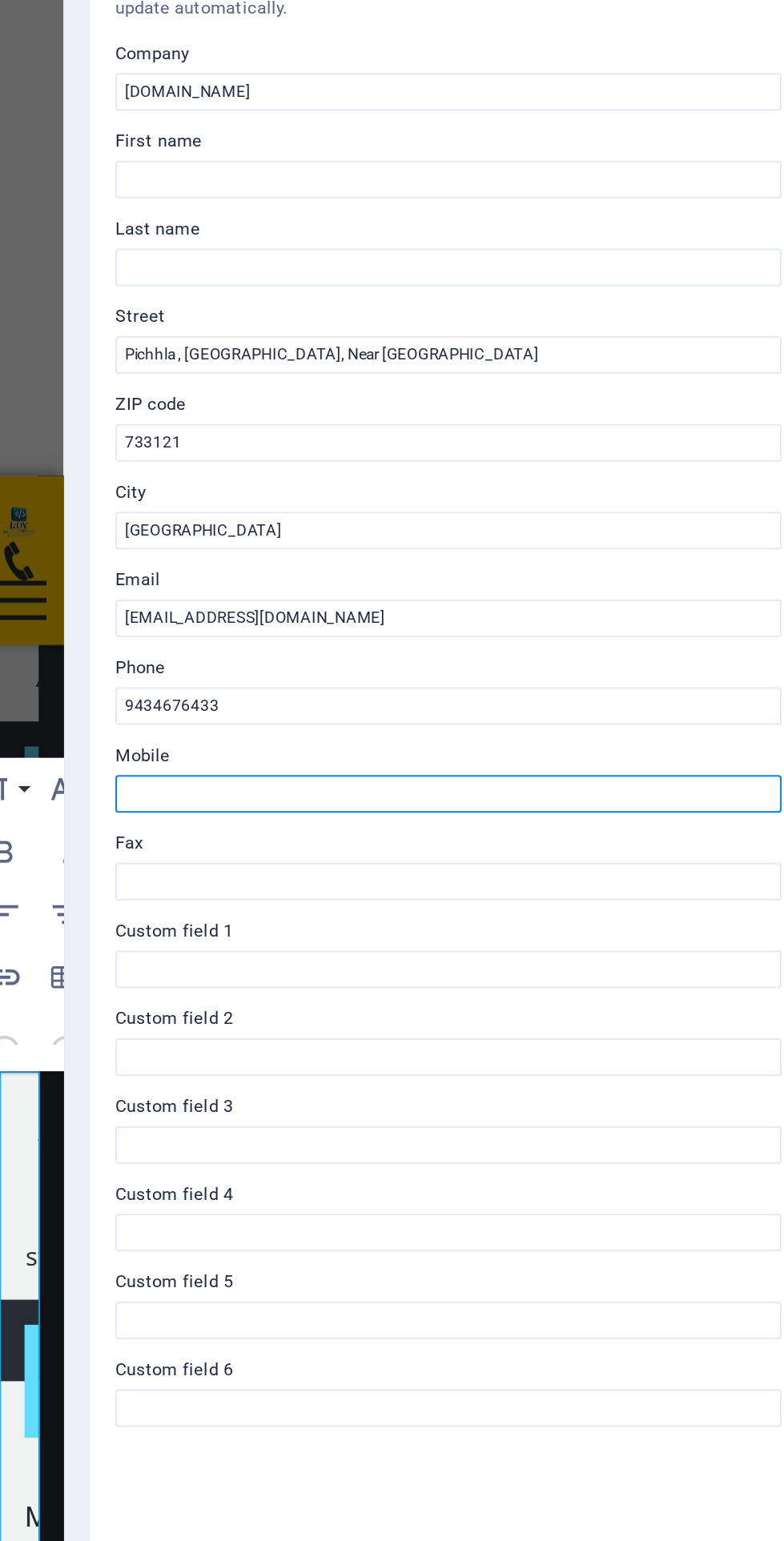
click at [595, 571] on input "Mobile" at bounding box center [588, 574] width 340 height 19
type input "9"
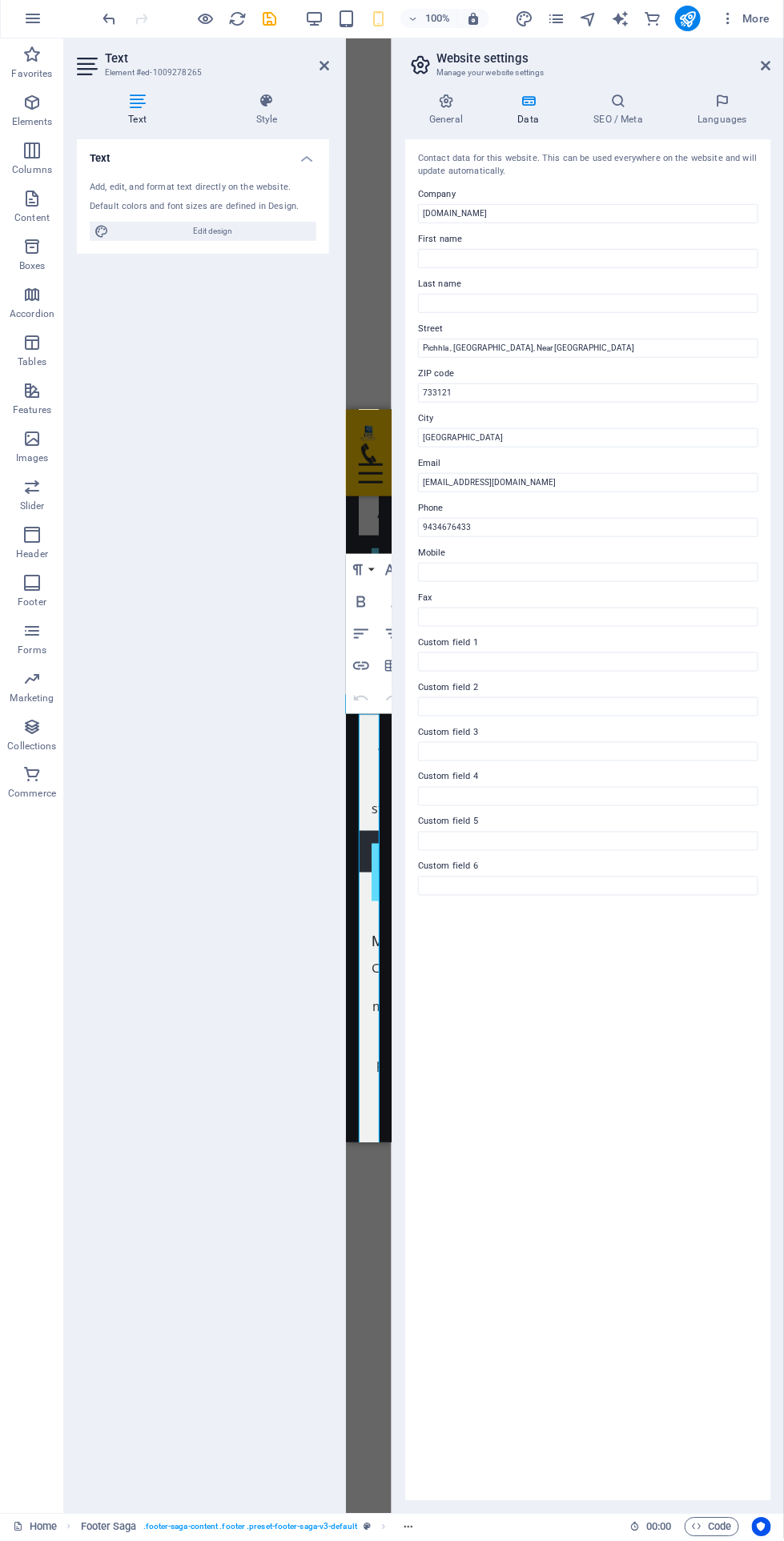
click at [766, 67] on icon at bounding box center [766, 67] width 10 height 13
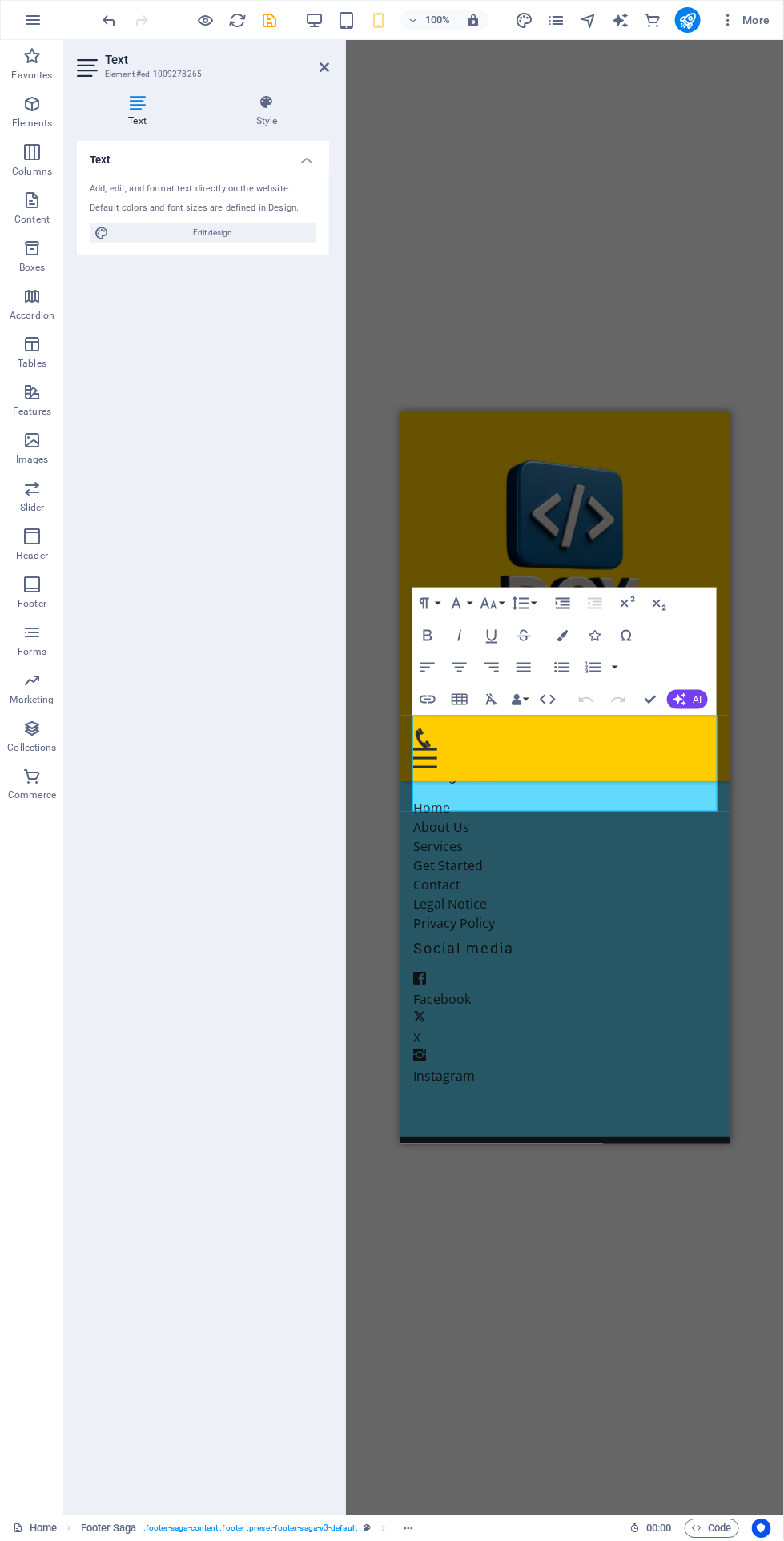
scroll to position [2210, 0]
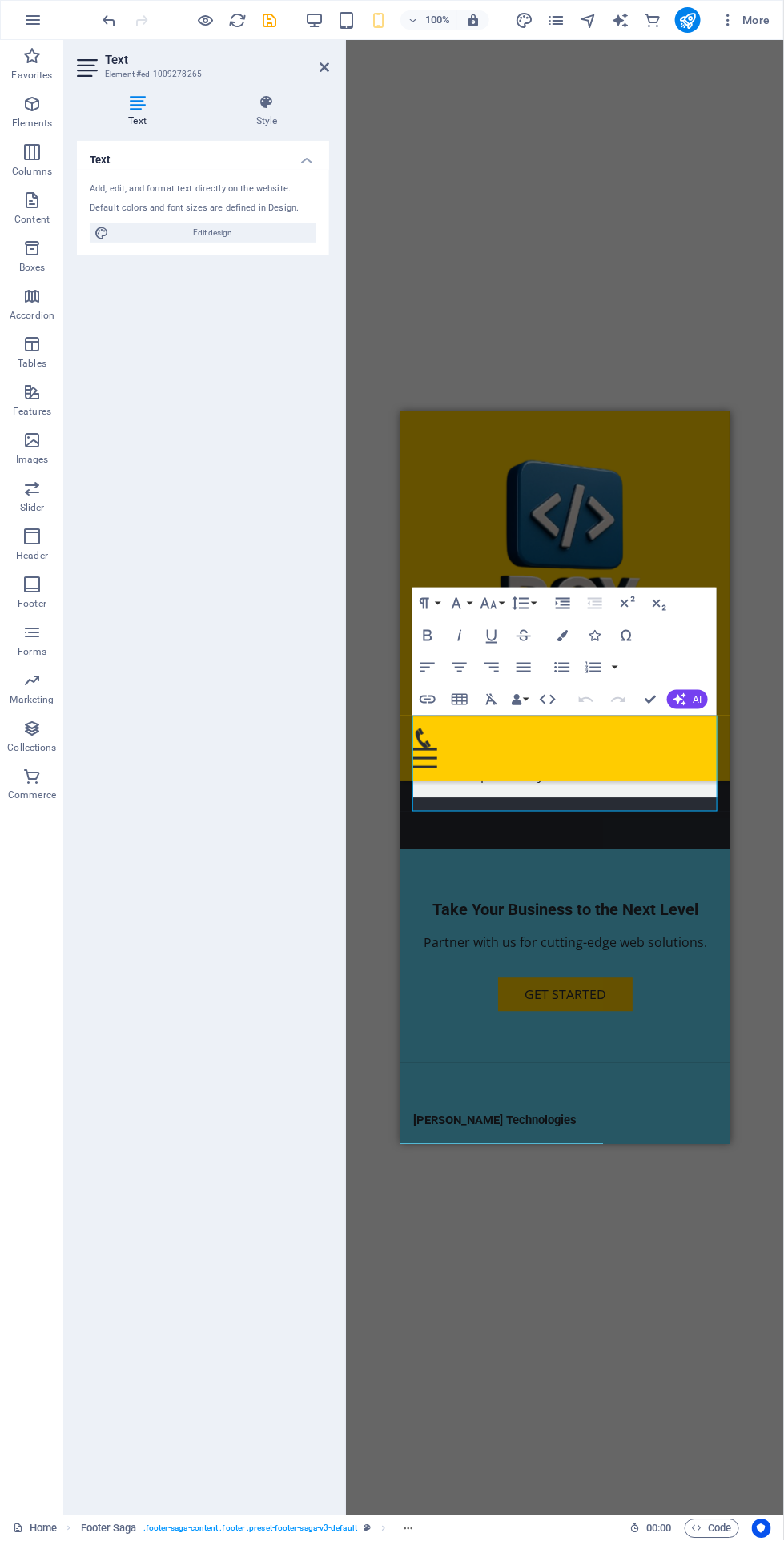
click at [614, 1294] on div "Drag here to replace the existing content. Press “Ctrl” if you want to create a…" at bounding box center [565, 778] width 438 height 1476
click at [611, 1371] on nav "Home About Us Services Get Started Contact" at bounding box center [564, 1419] width 304 height 96
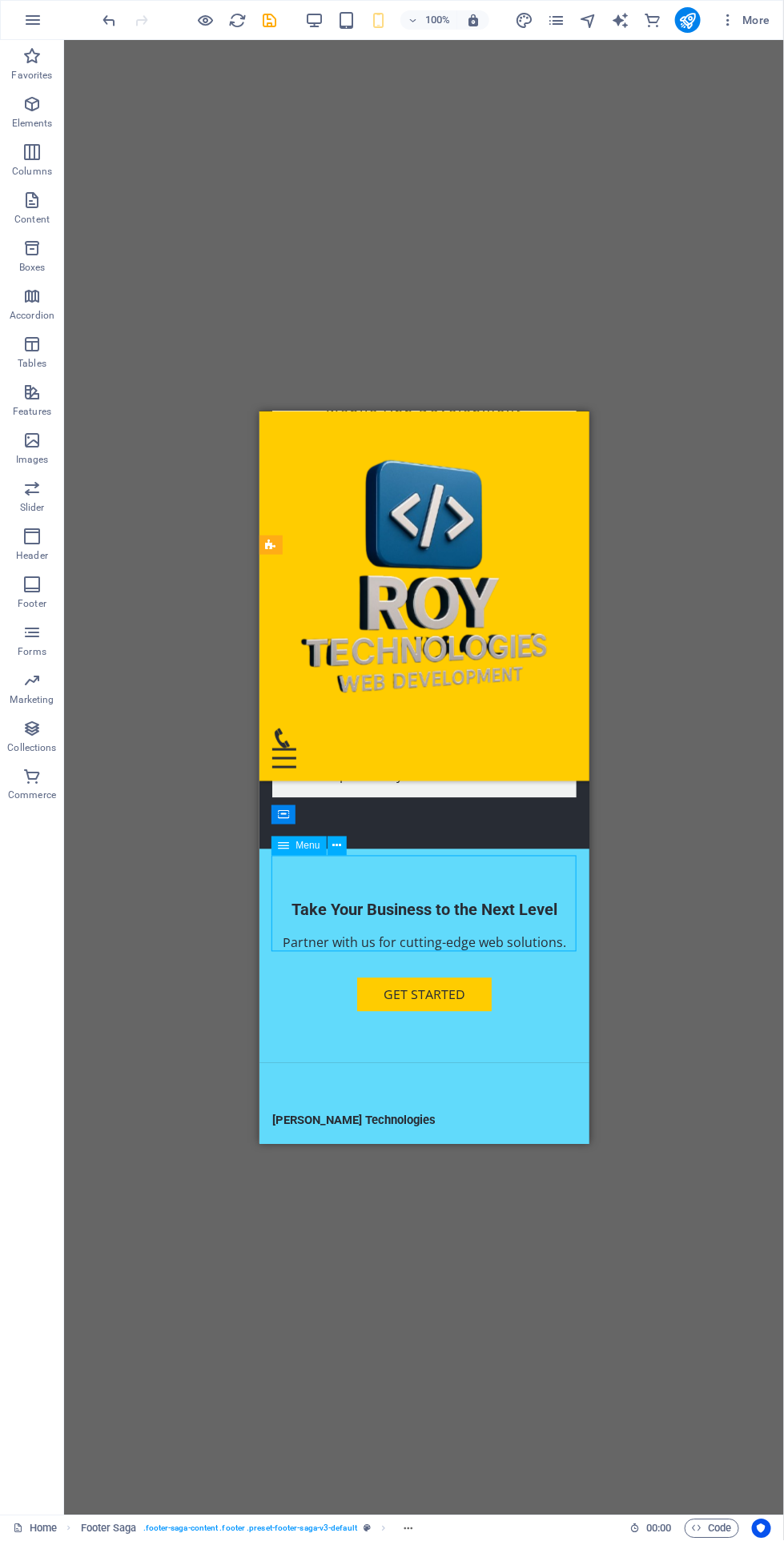
scroll to position [2200, 0]
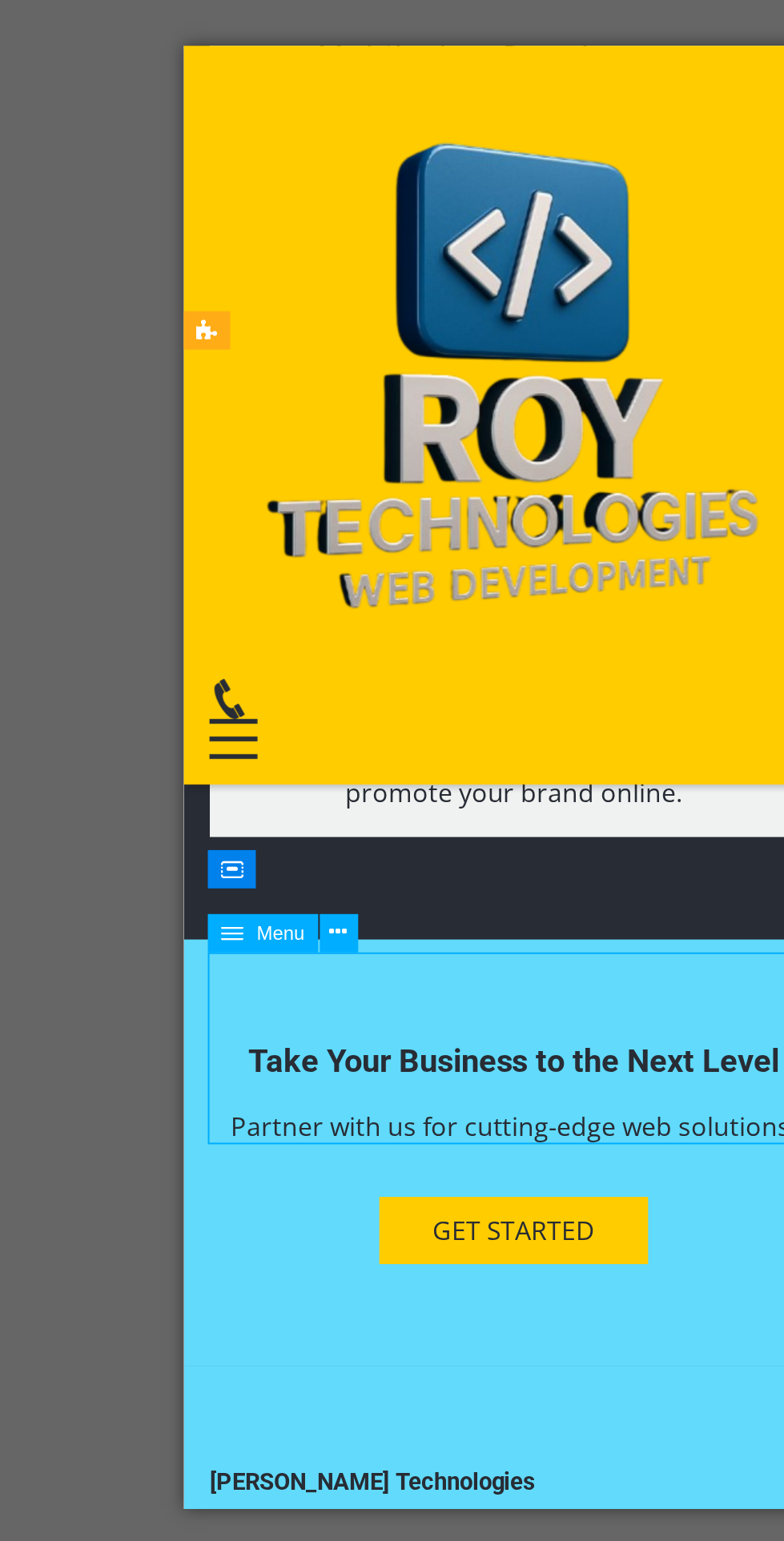
click at [218, 862] on div "Pichhla , Badalpur Road, Near Jio Tower 733121 Buniadpur Town Phone: 9434676433…" at bounding box center [347, 919] width 304 height 115
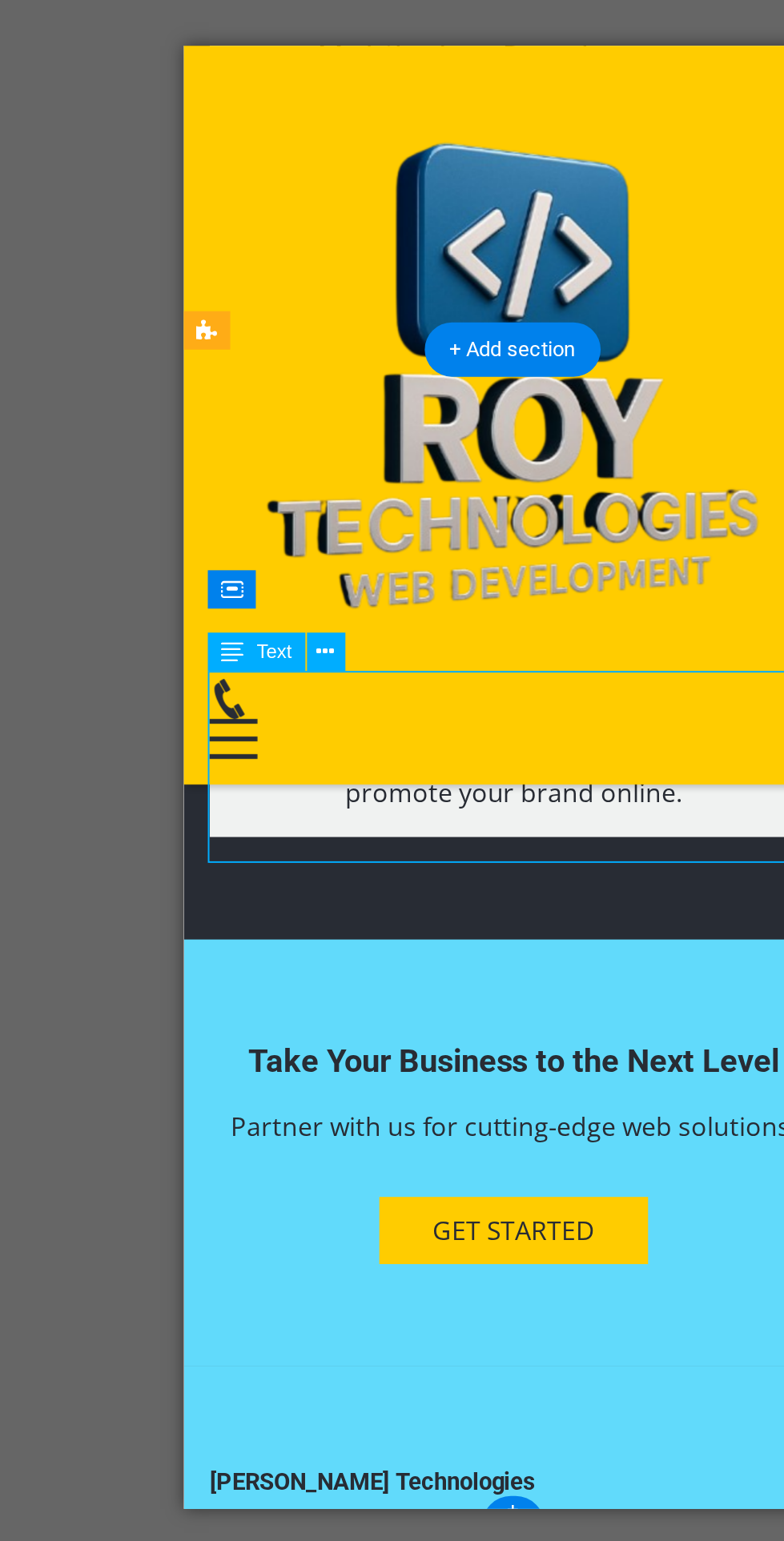
click at [229, 862] on div "Pichhla , Badalpur Road, Near Jio Tower 733121 Buniadpur Town Phone: 9434676433…" at bounding box center [347, 919] width 304 height 115
click at [332, 716] on icon at bounding box center [330, 715] width 9 height 17
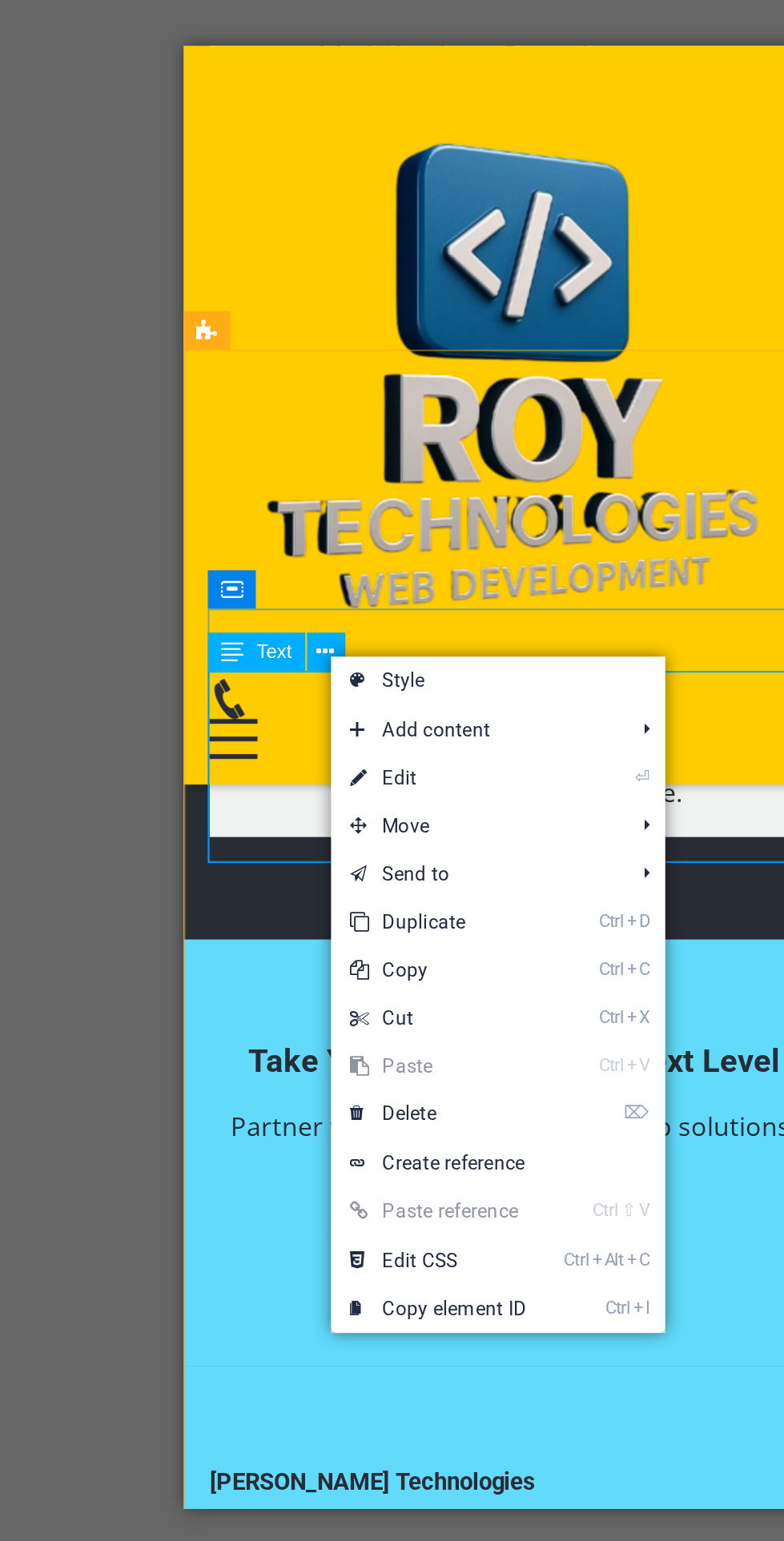
click at [399, 786] on link "⏎ Edit" at bounding box center [386, 778] width 107 height 24
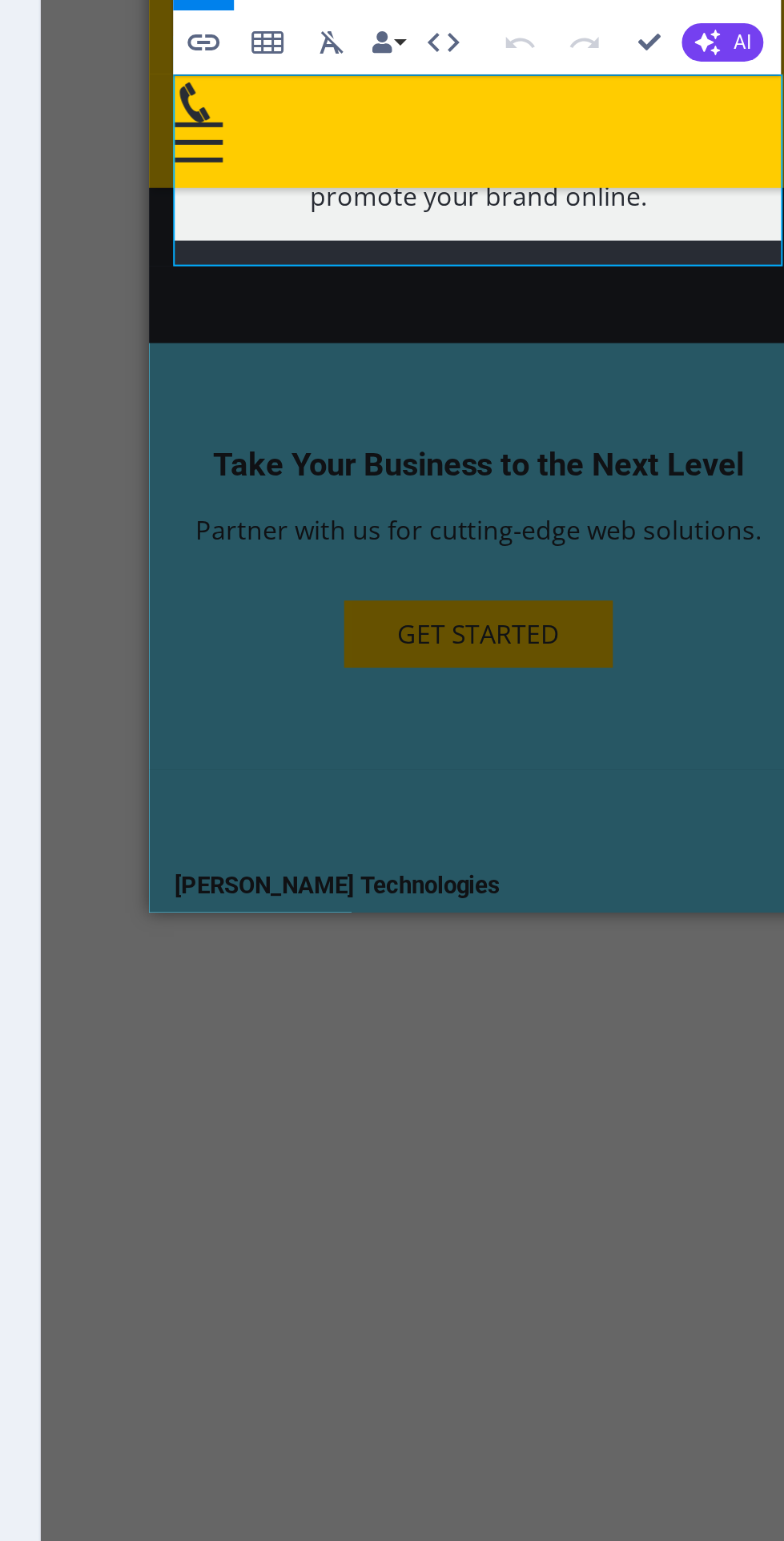
click at [192, 341] on p "Mobile:" at bounding box center [313, 351] width 304 height 19
click at [187, 341] on p "le:" at bounding box center [313, 351] width 304 height 19
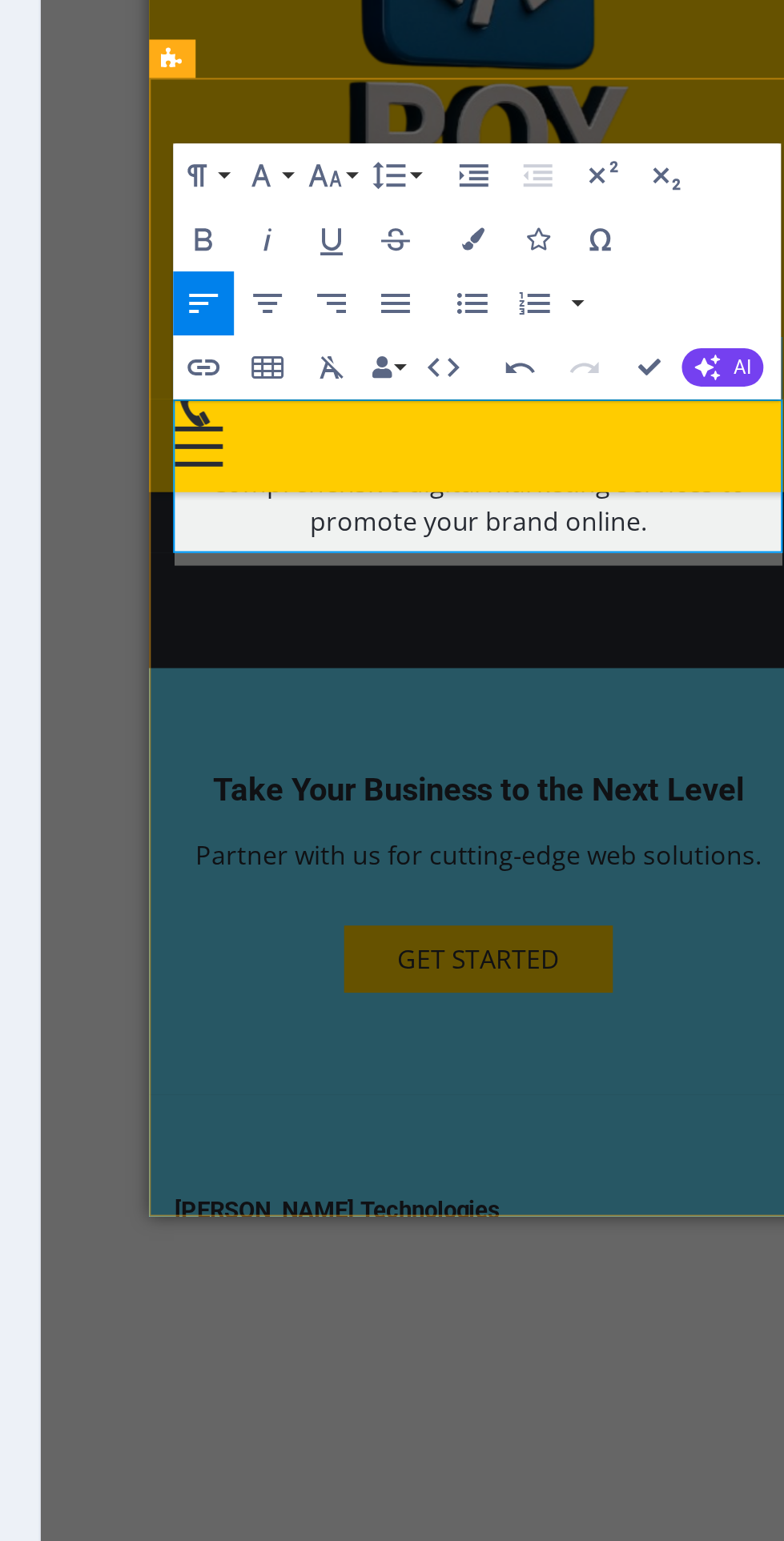
click at [305, 619] on span "Buniadpur Town" at bounding box center [271, 628] width 127 height 17
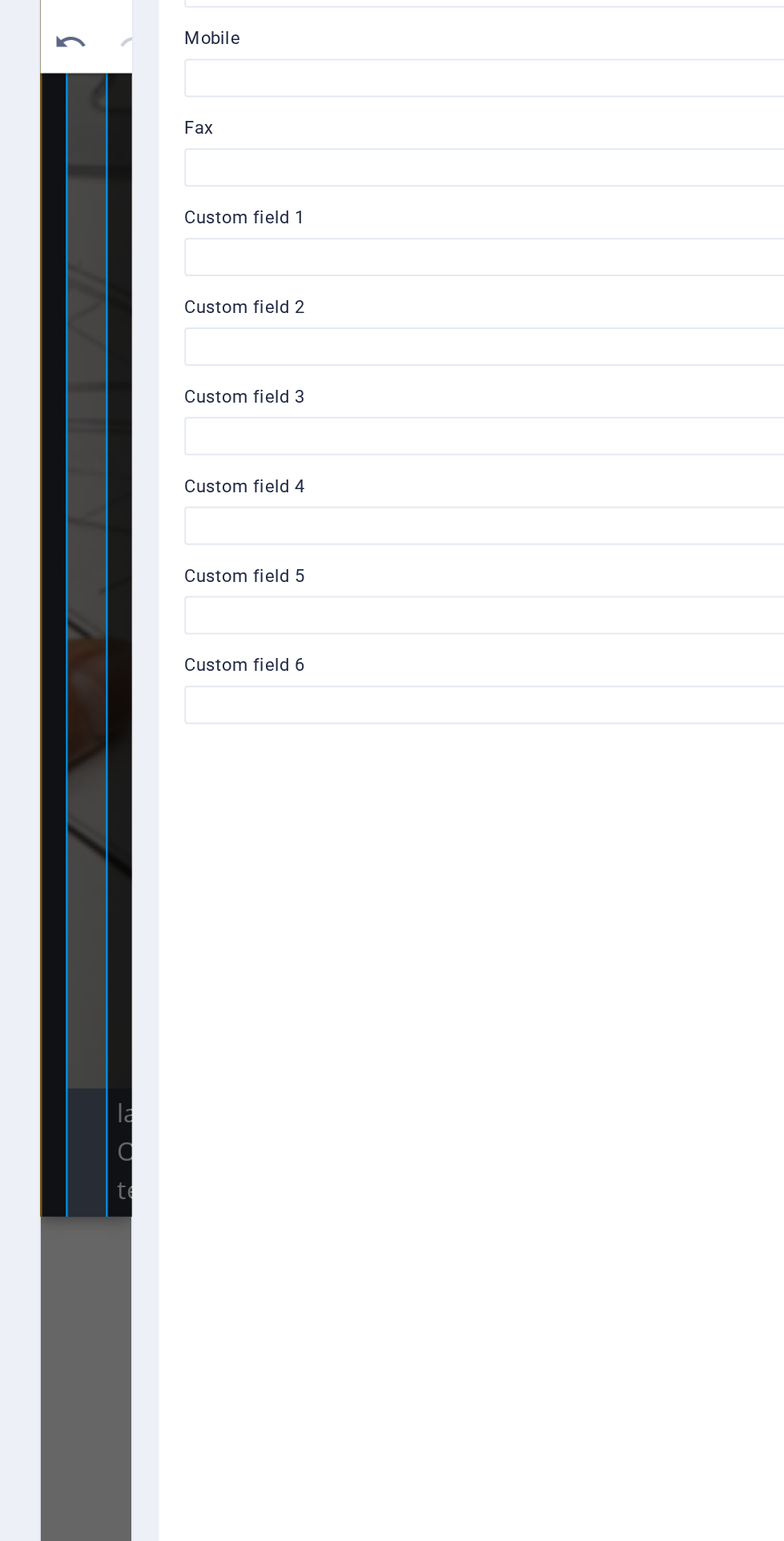
scroll to position [5471, 0]
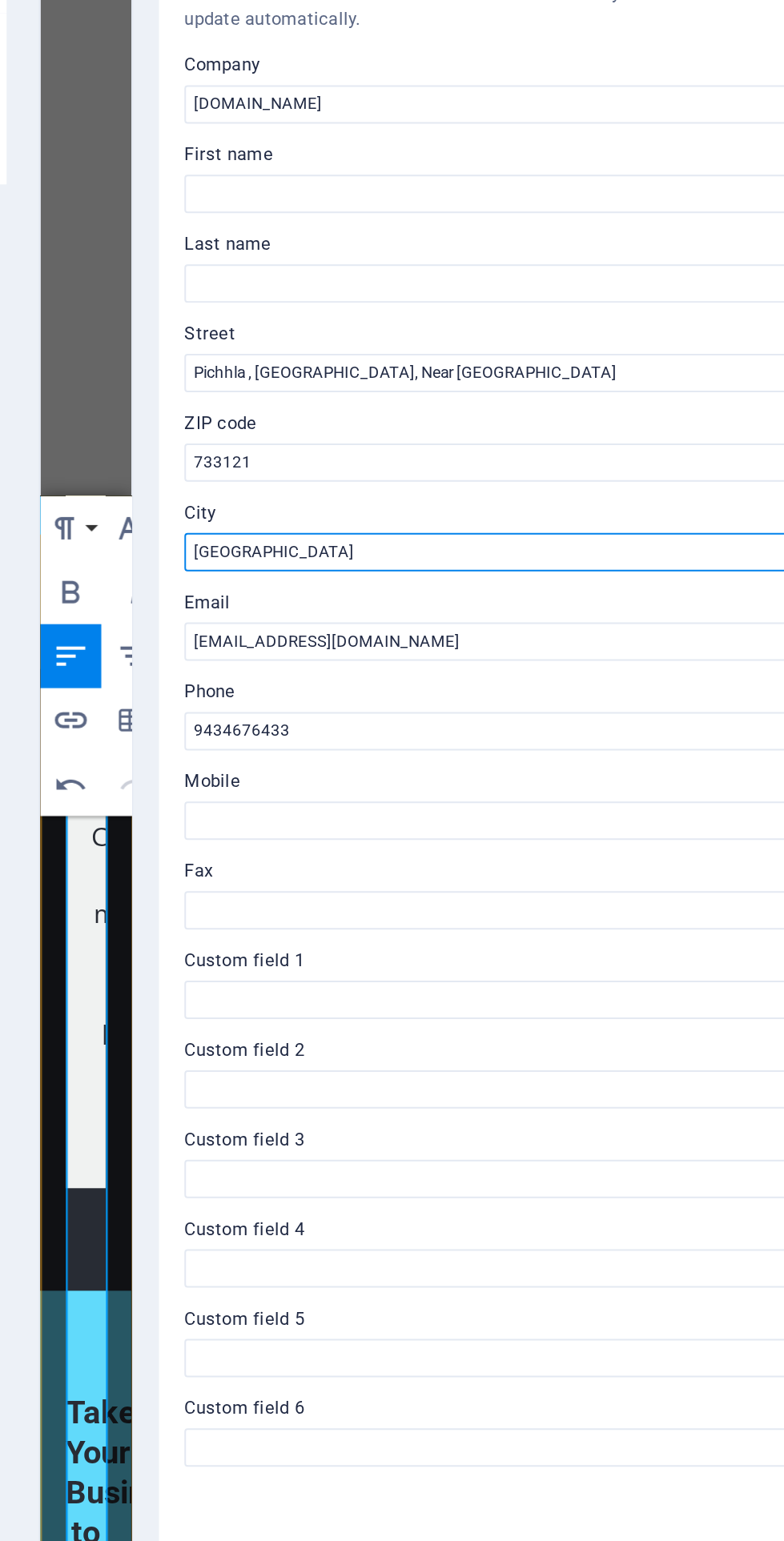
click at [571, 437] on input "Buniadpur Town" at bounding box center [588, 439] width 340 height 19
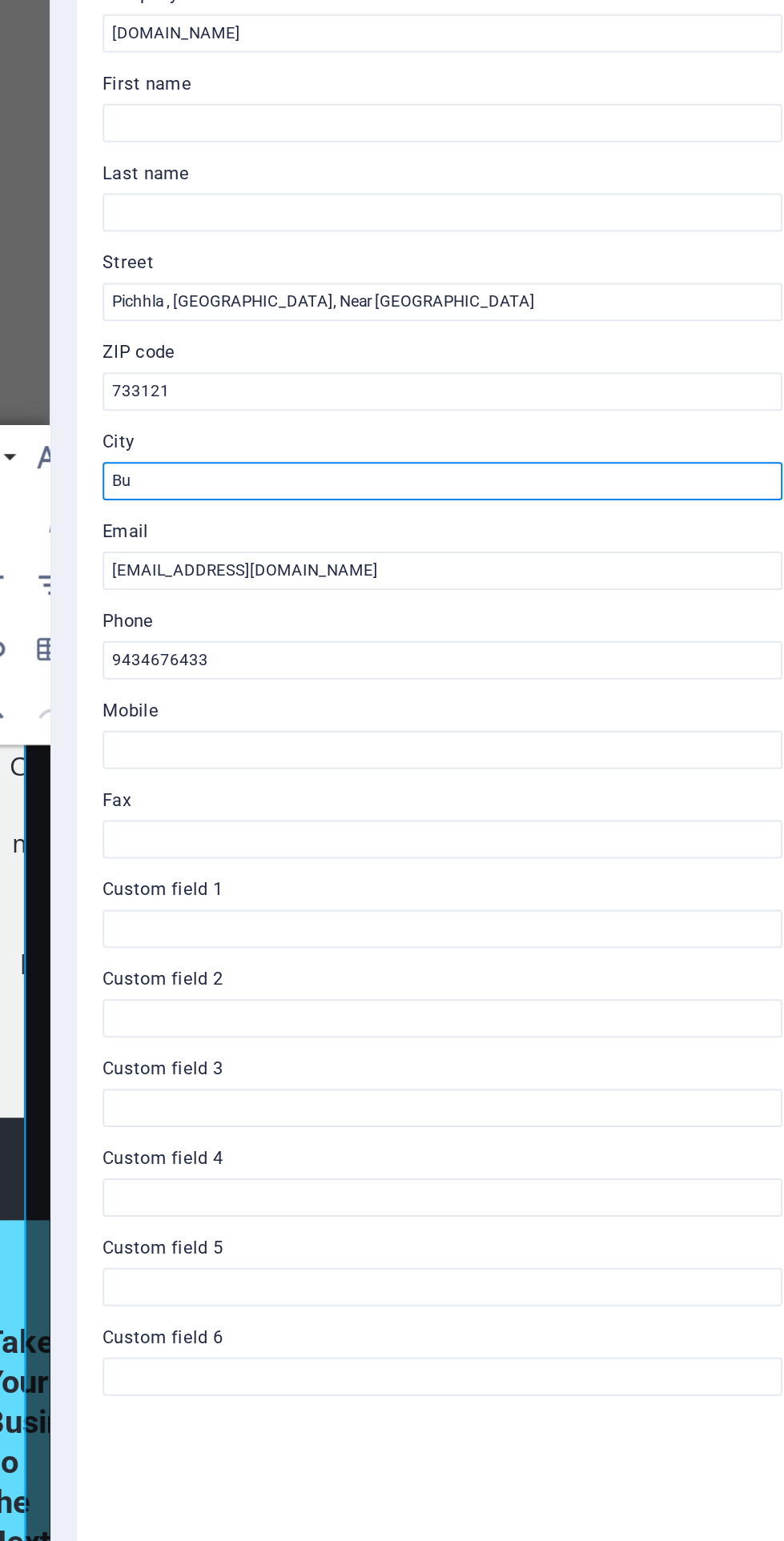
type input "B"
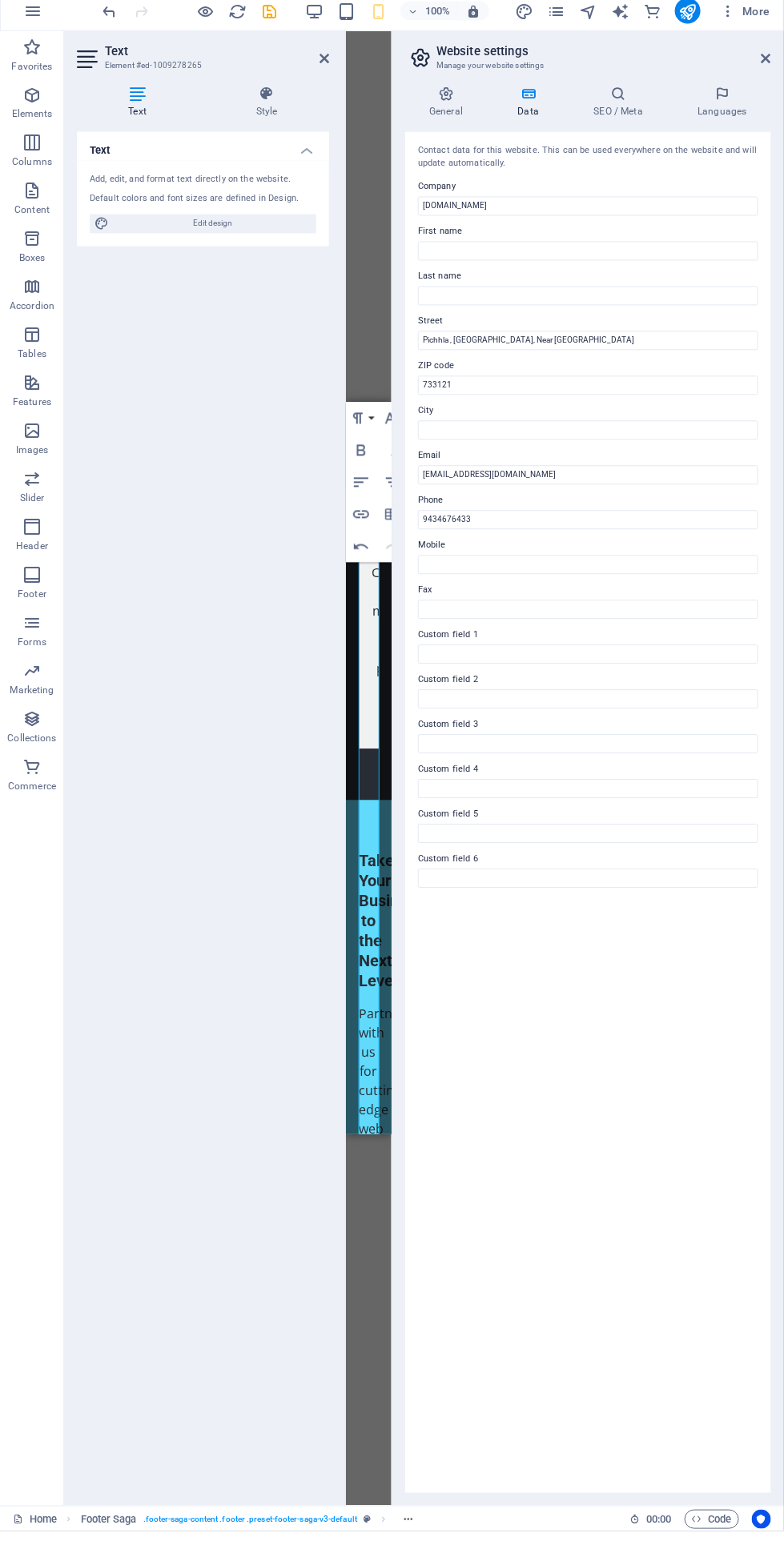
click at [766, 67] on icon at bounding box center [766, 67] width 10 height 13
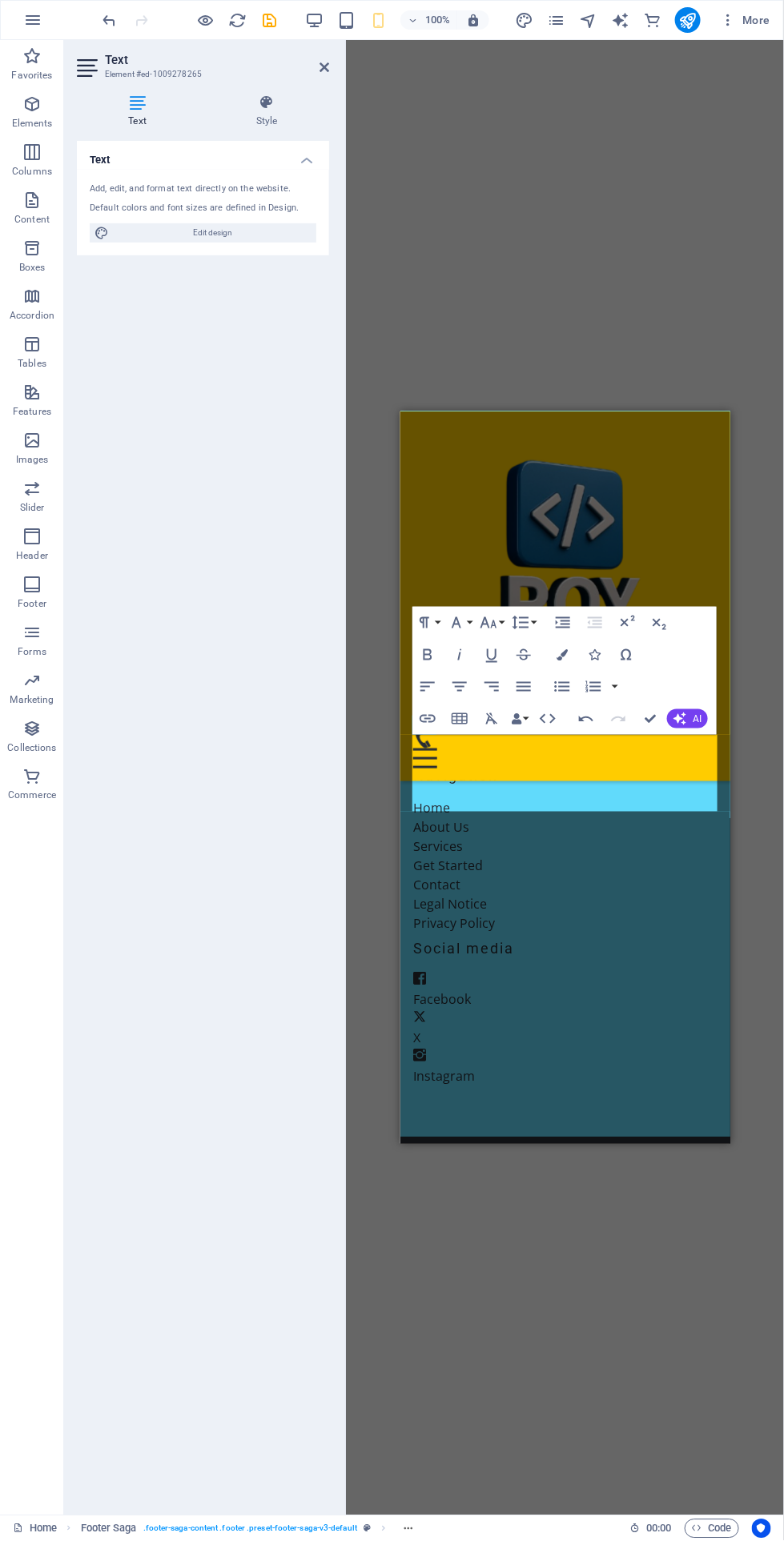
scroll to position [2190, 0]
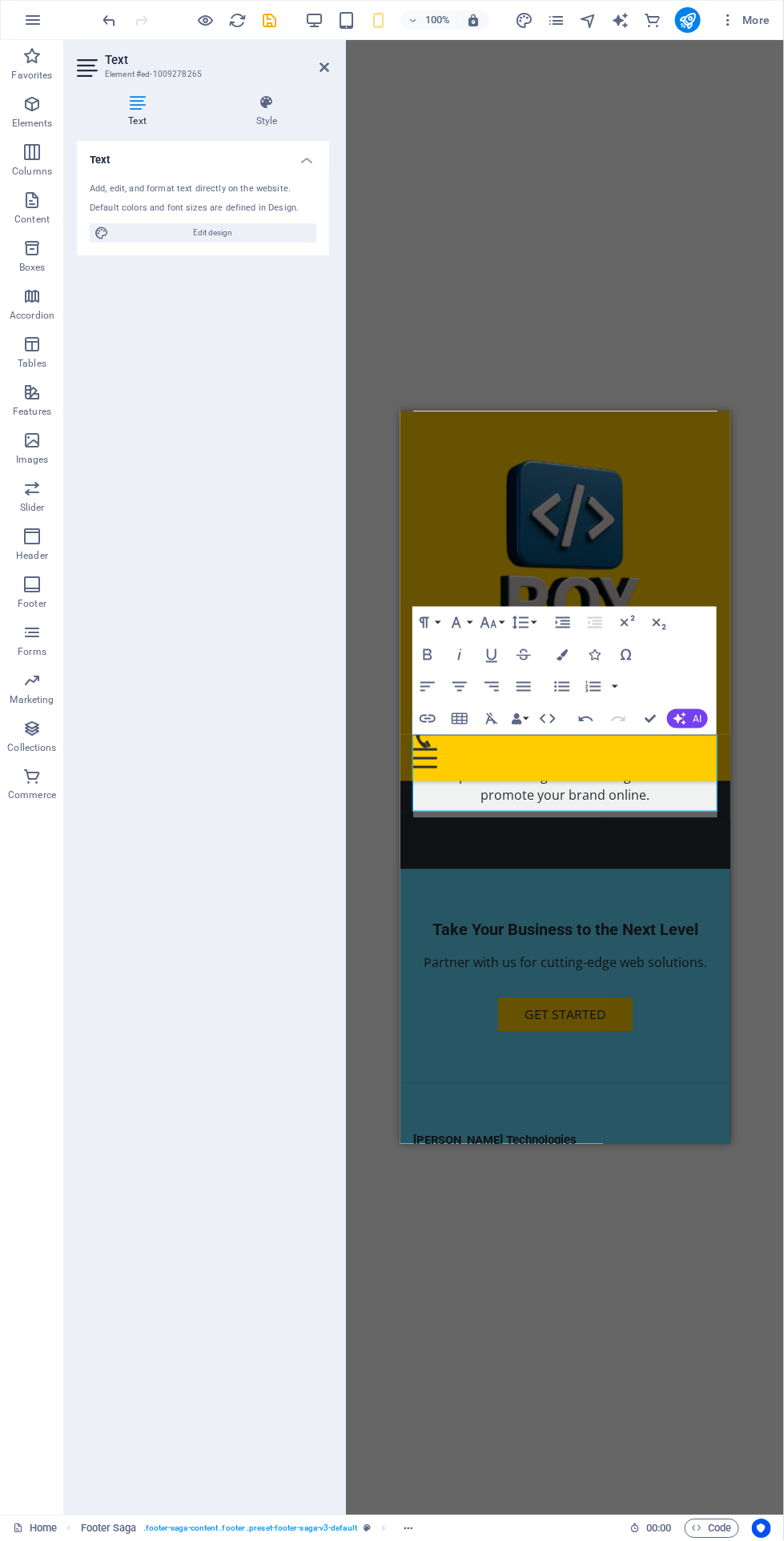
click at [630, 1249] on div "H2 Text on background Container Image Menu Bar Footer Saga Menu Container Logo …" at bounding box center [565, 778] width 438 height 1476
click at [677, 1531] on div at bounding box center [564, 1537] width 304 height 13
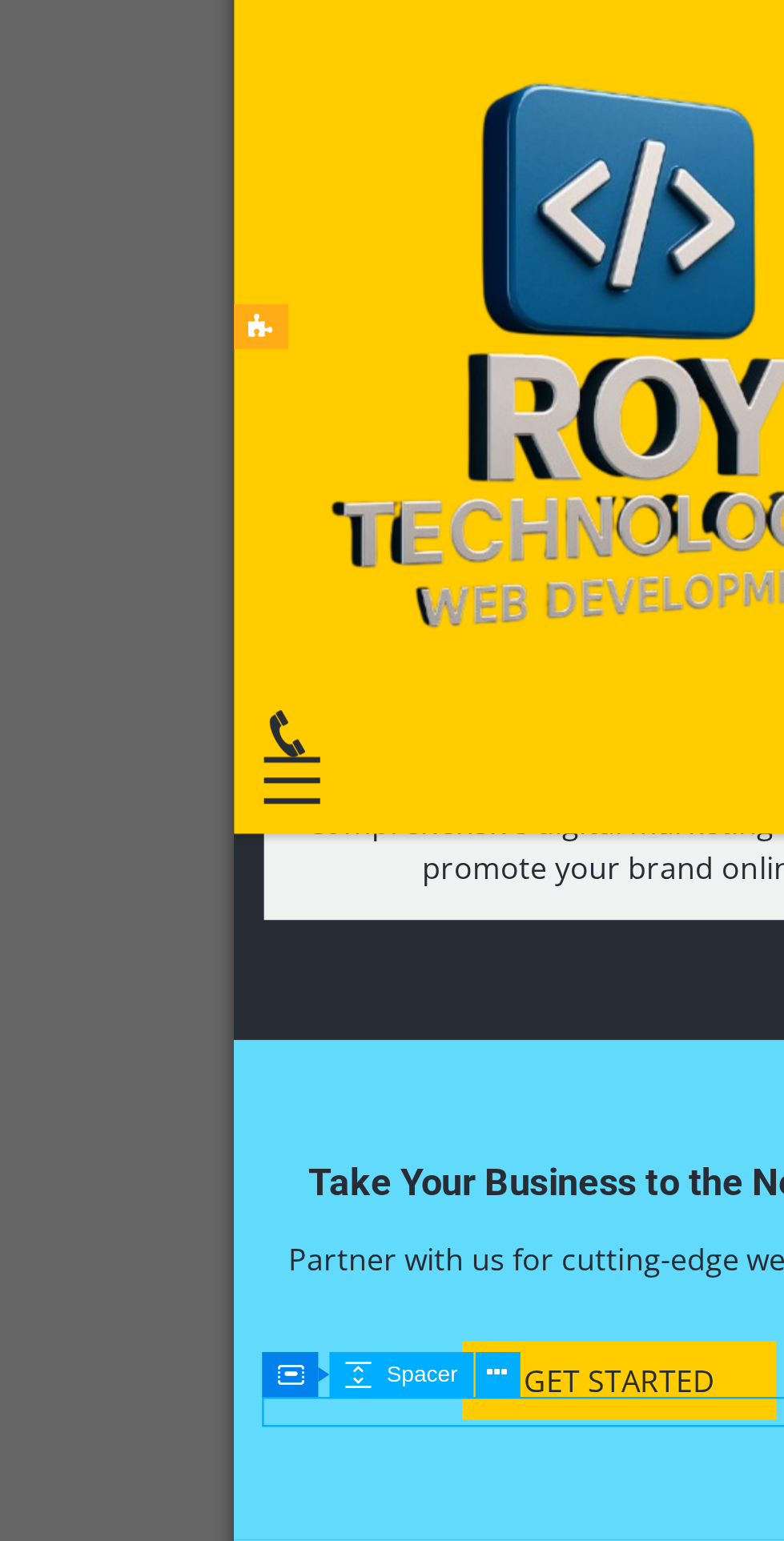
click at [291, 765] on div "Contact" at bounding box center [397, 774] width 304 height 18
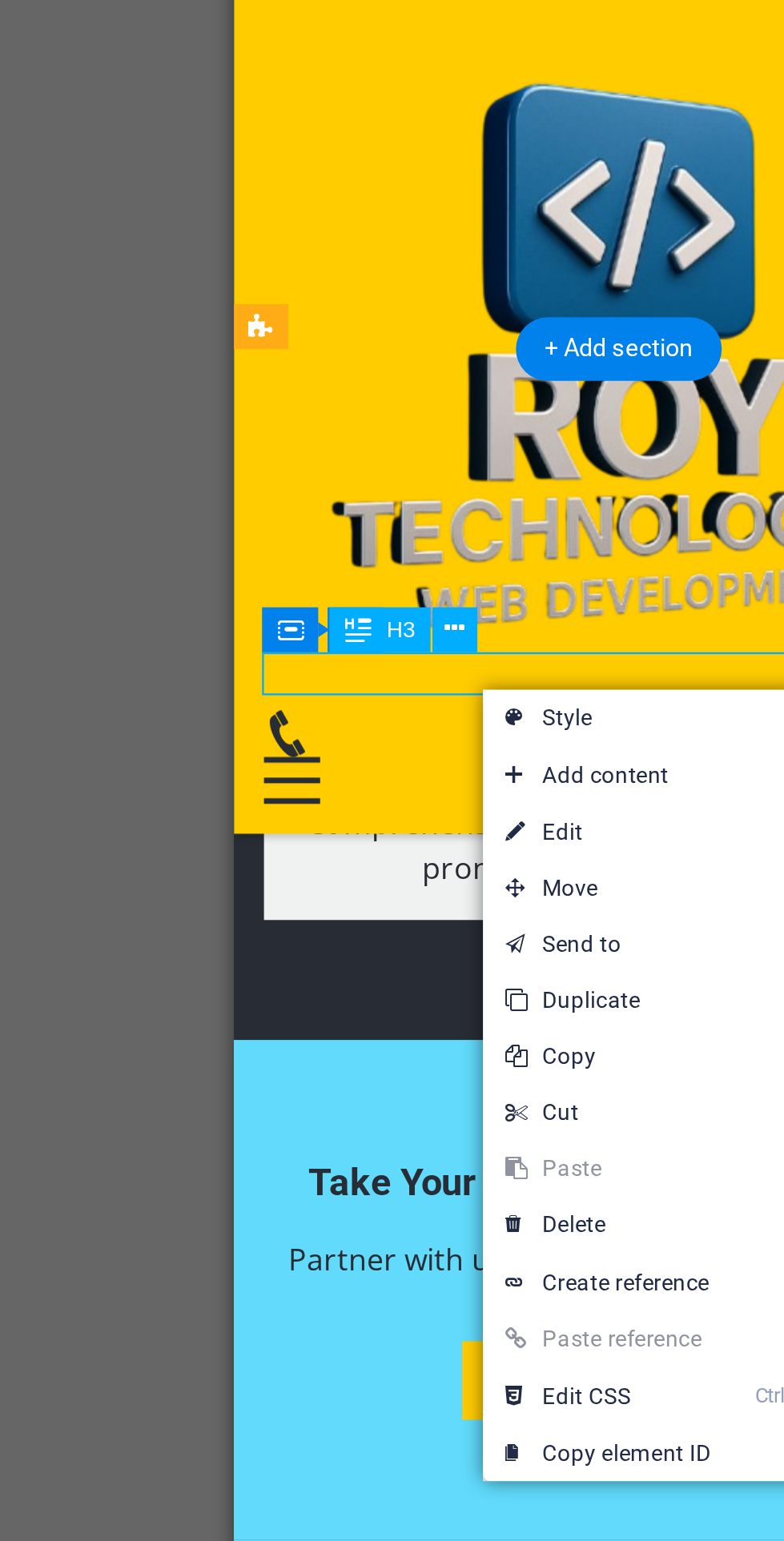
click at [437, 804] on span "Move" at bounding box center [437, 805] width 143 height 24
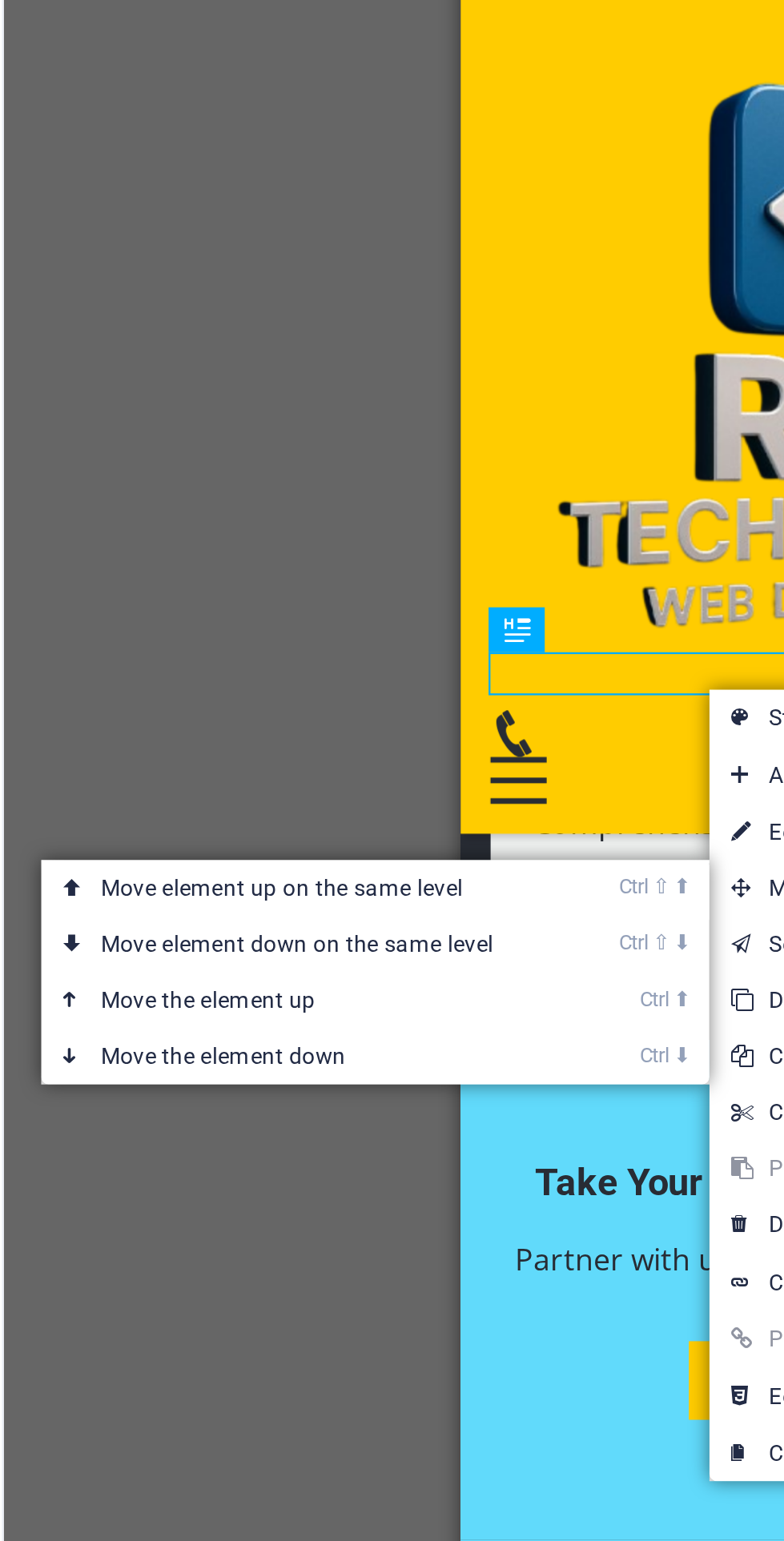
click at [302, 822] on link "Ctrl ⇧ ⬇ Move element down on the same level" at bounding box center [193, 829] width 226 height 24
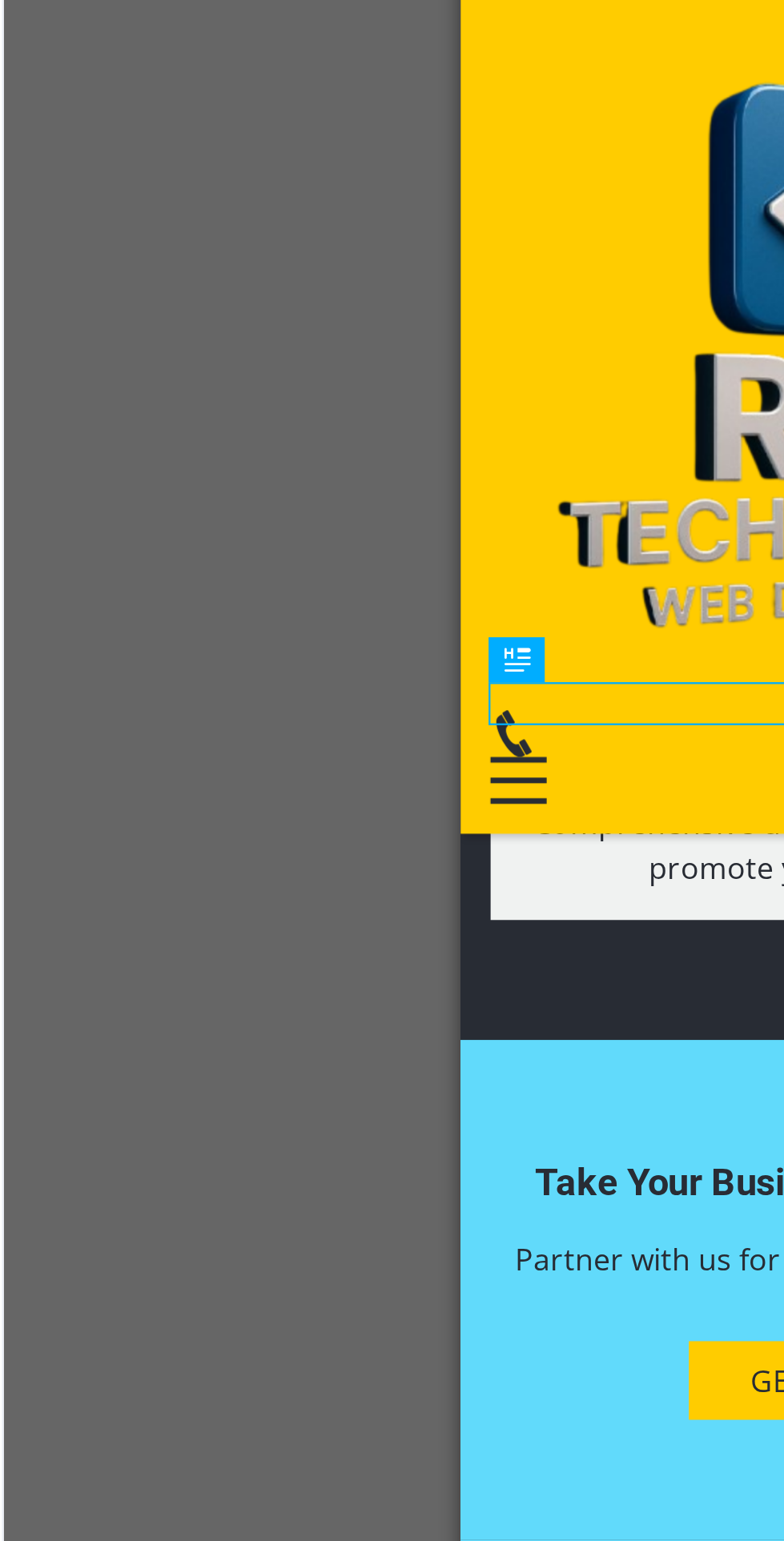
click at [205, 918] on div "H2 Text on background Container Image Menu Bar Footer Saga Menu Container Logo …" at bounding box center [423, 778] width 719 height 1476
click at [528, 641] on div "Roy Technologies Roy Technologies - Your trusted partner in web and software de…" at bounding box center [623, 954] width 330 height 628
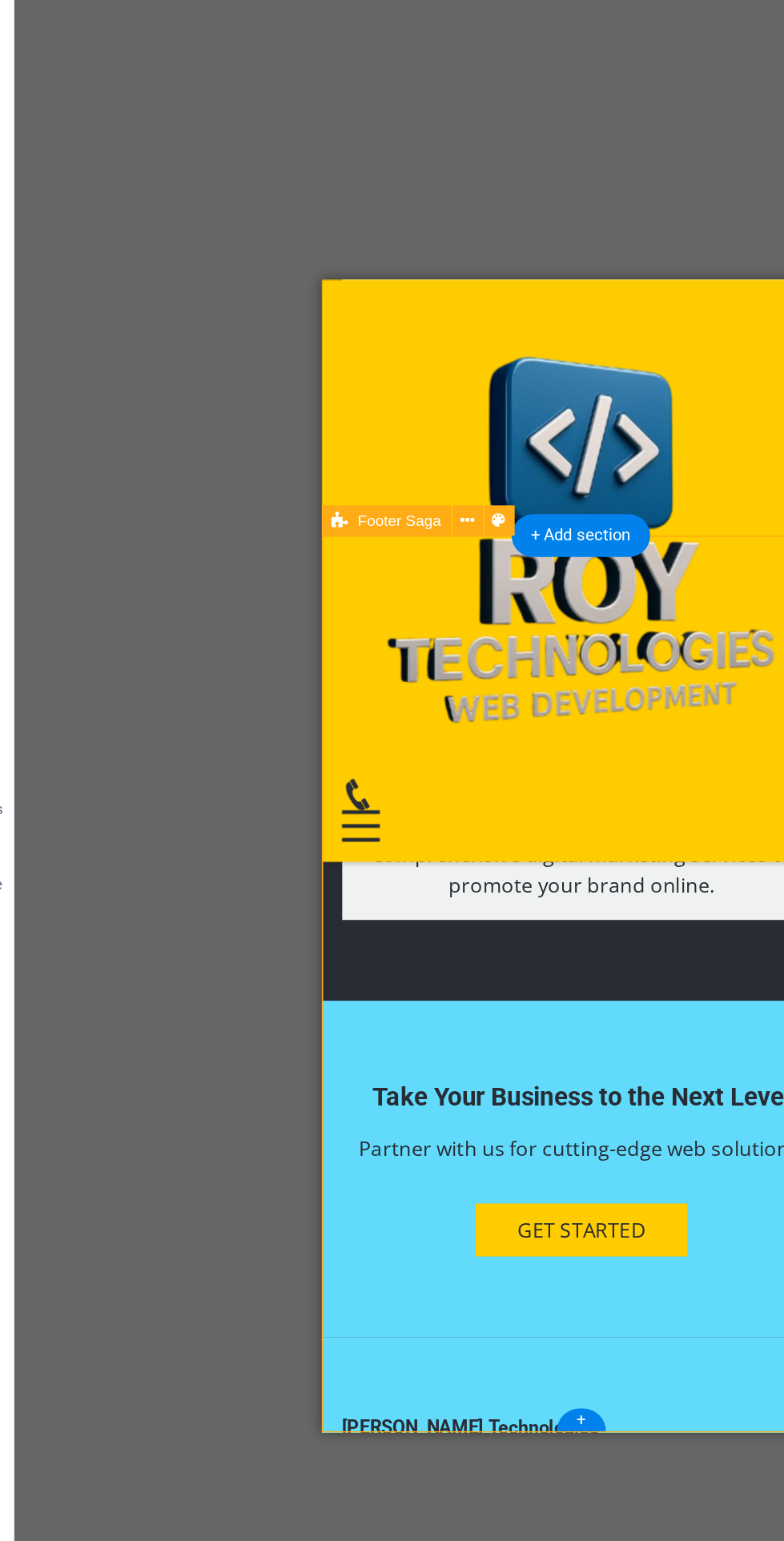
click at [364, 1106] on span "Pichhla , [GEOGRAPHIC_DATA], Near [GEOGRAPHIC_DATA]" at bounding box center [442, 1125] width 217 height 37
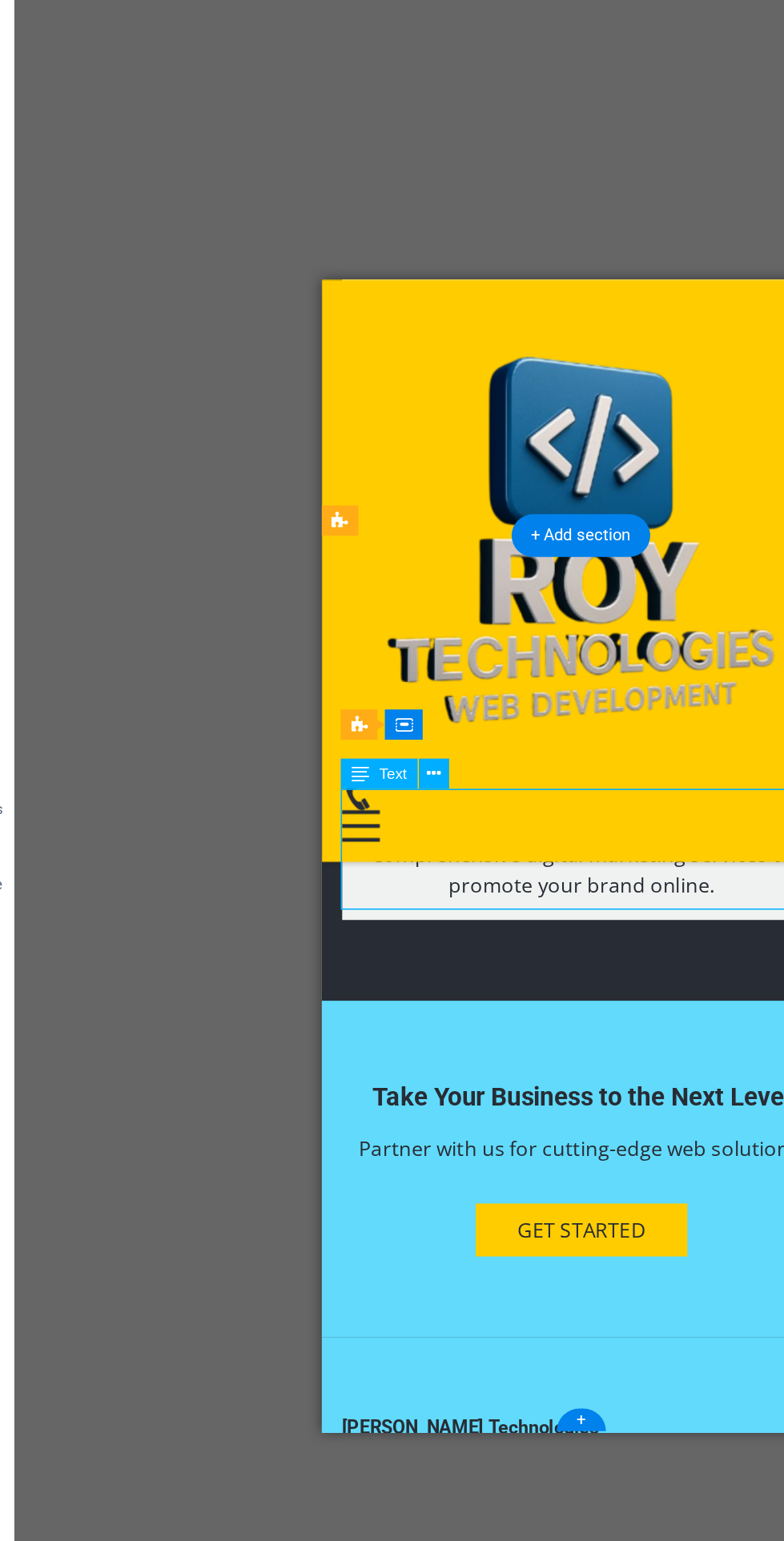
click at [340, 720] on button at bounding box center [331, 726] width 19 height 19
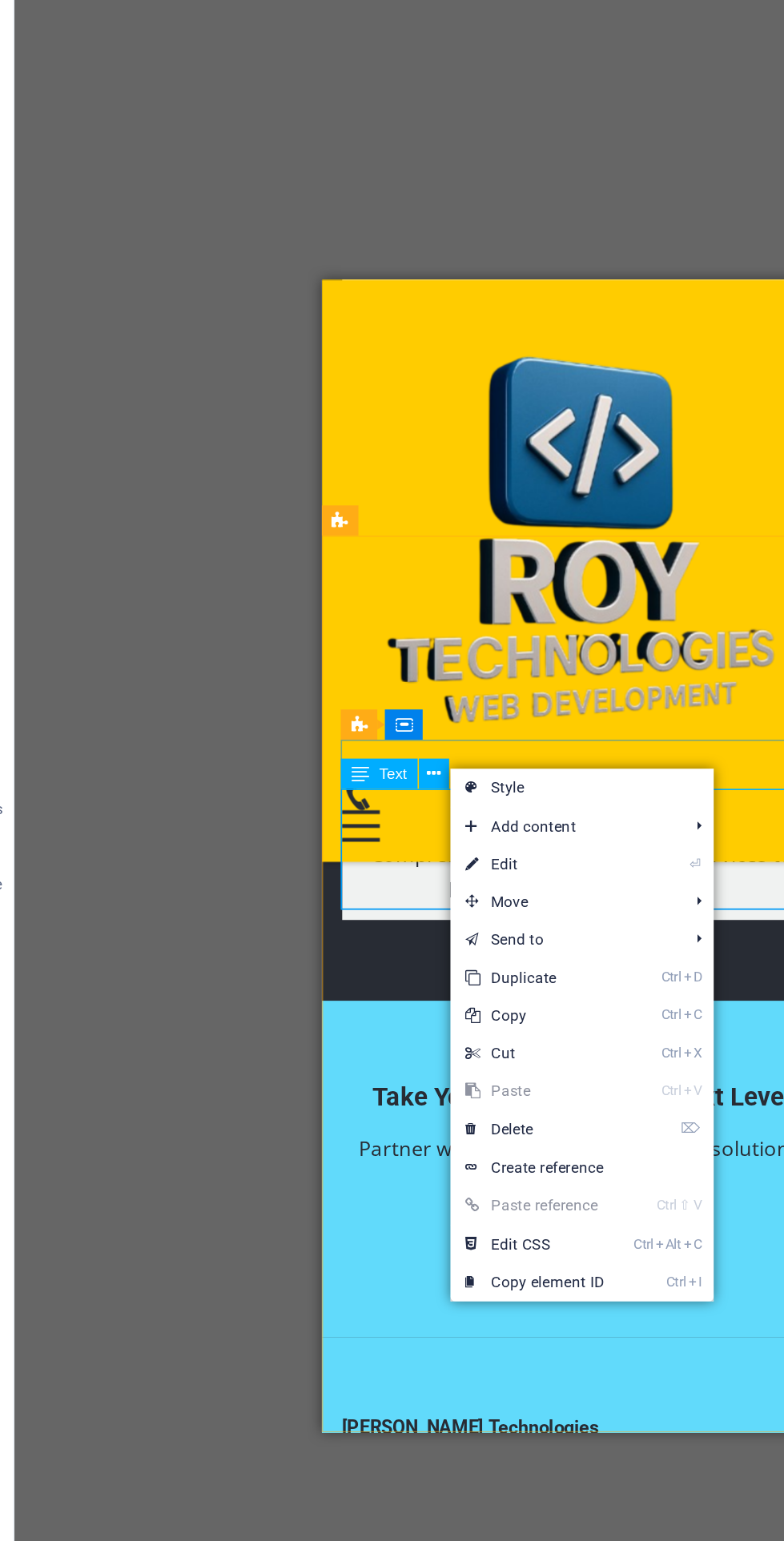
click at [436, 782] on link "⏎ Edit" at bounding box center [395, 783] width 107 height 24
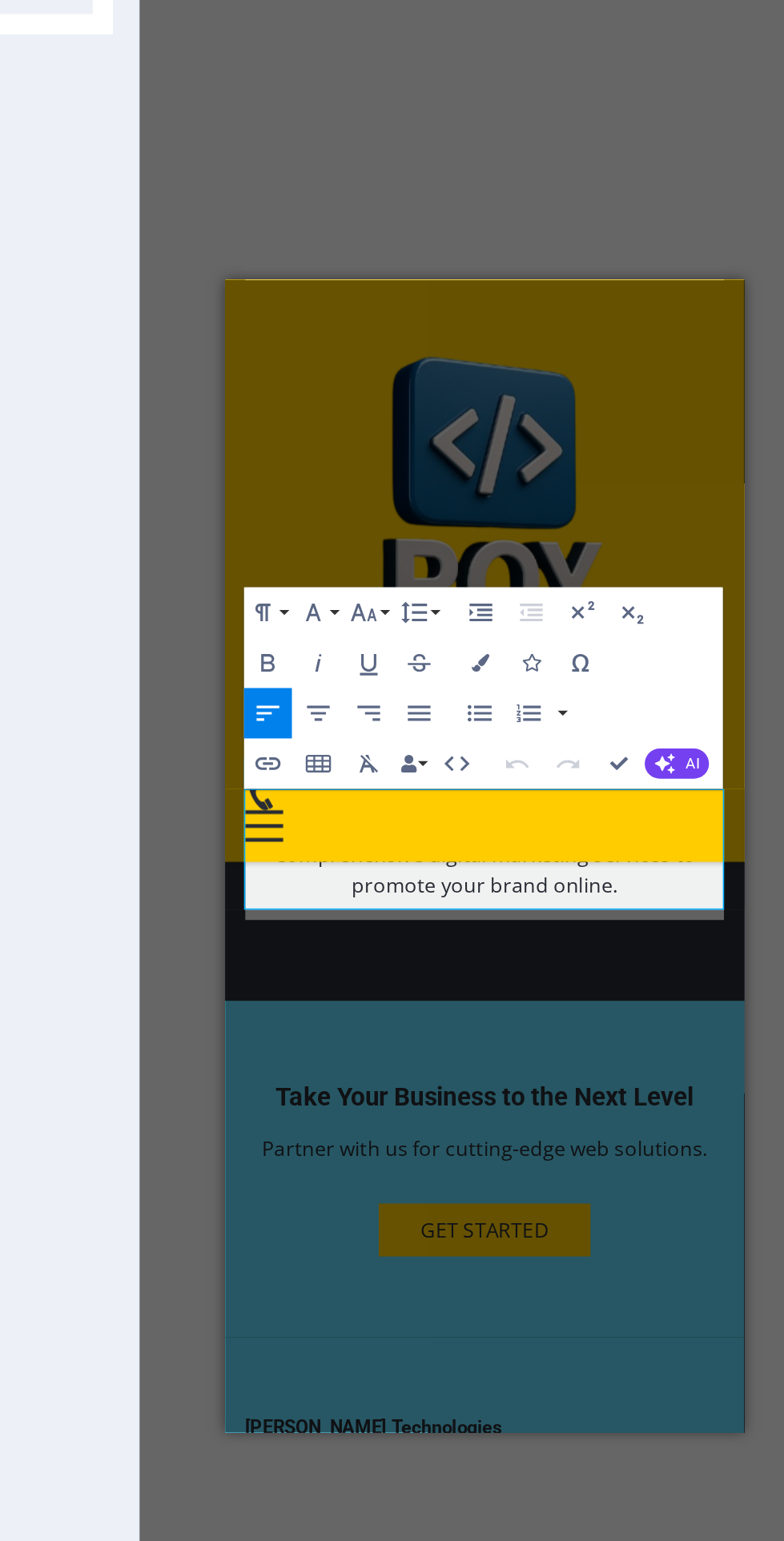
scroll to position [0, 0]
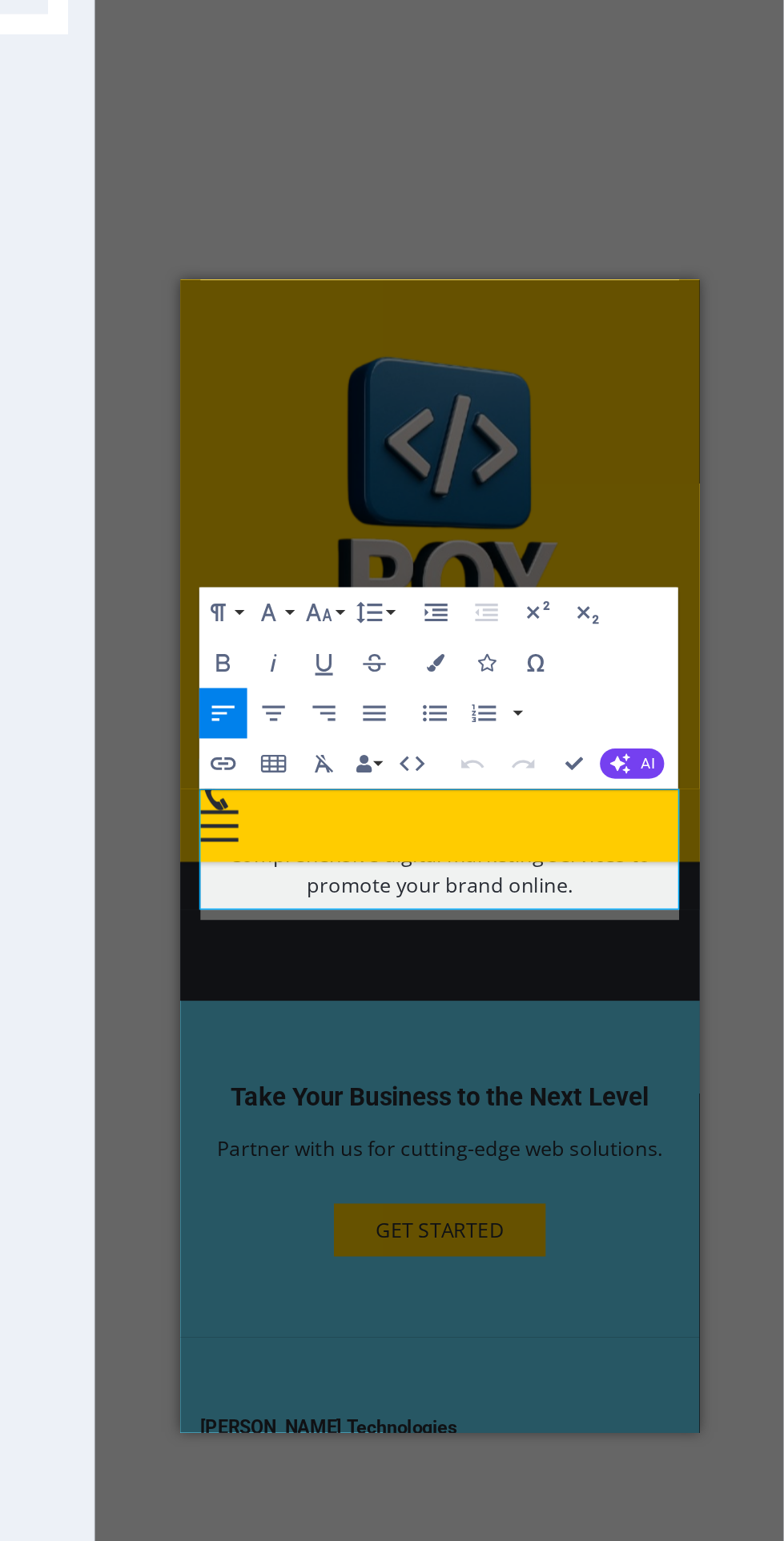
click at [694, 726] on button "AI" at bounding box center [687, 719] width 41 height 19
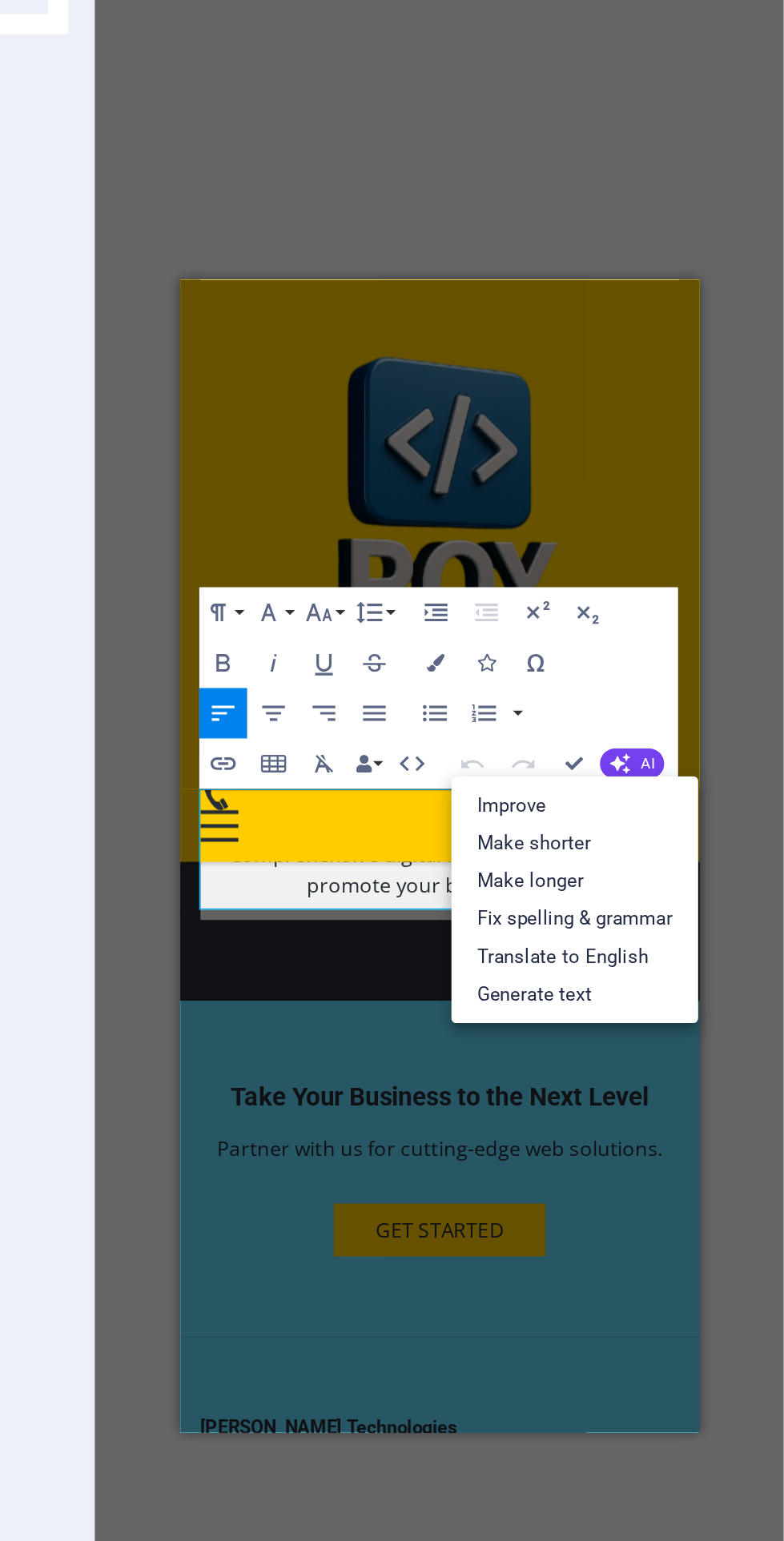
click at [660, 746] on link "Improve" at bounding box center [650, 746] width 156 height 24
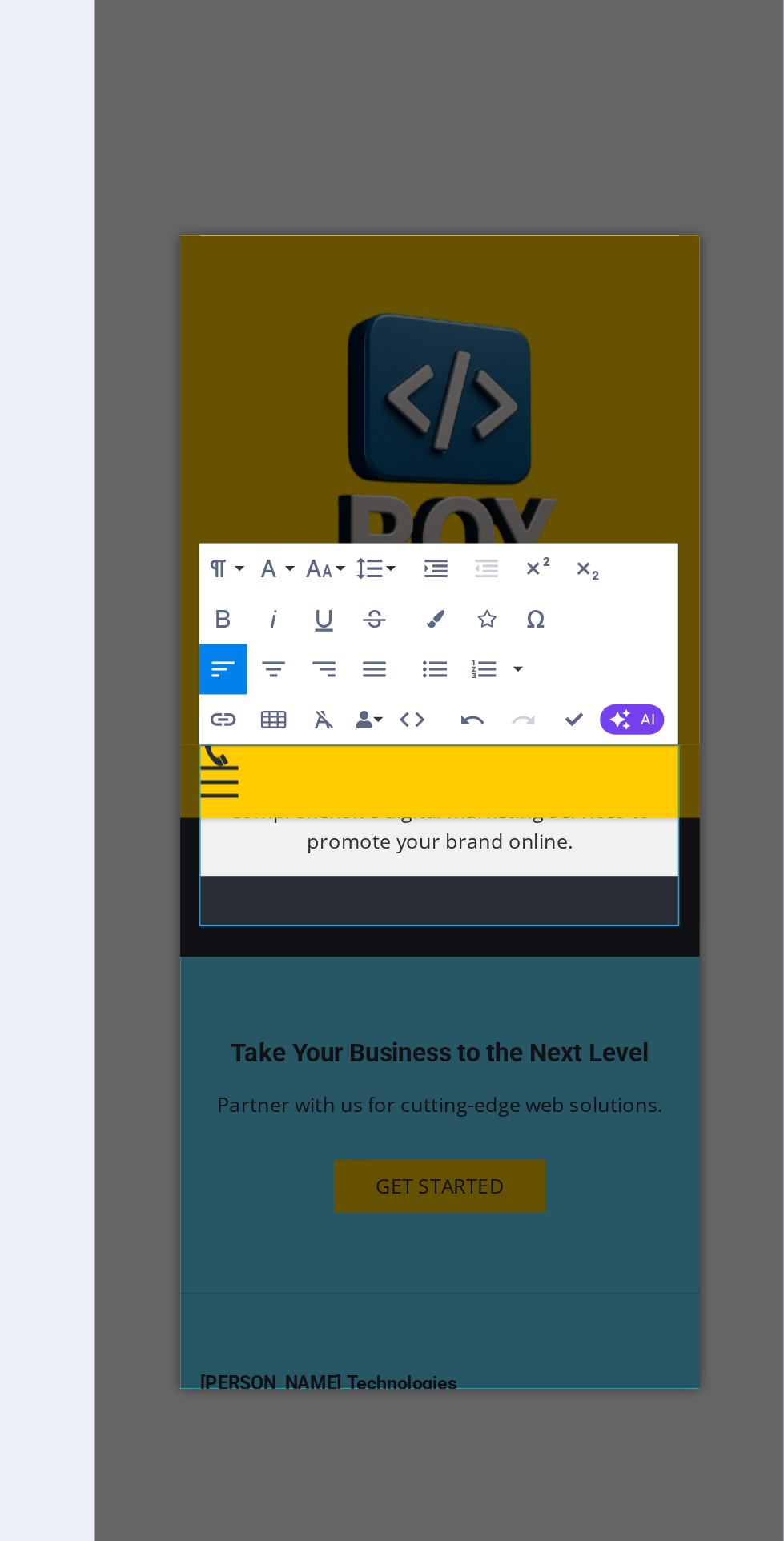
click at [478, 693] on div "Take Your Business to the Next Level Partner with us for cutting-edge web solut…" at bounding box center [344, 800] width 330 height 214
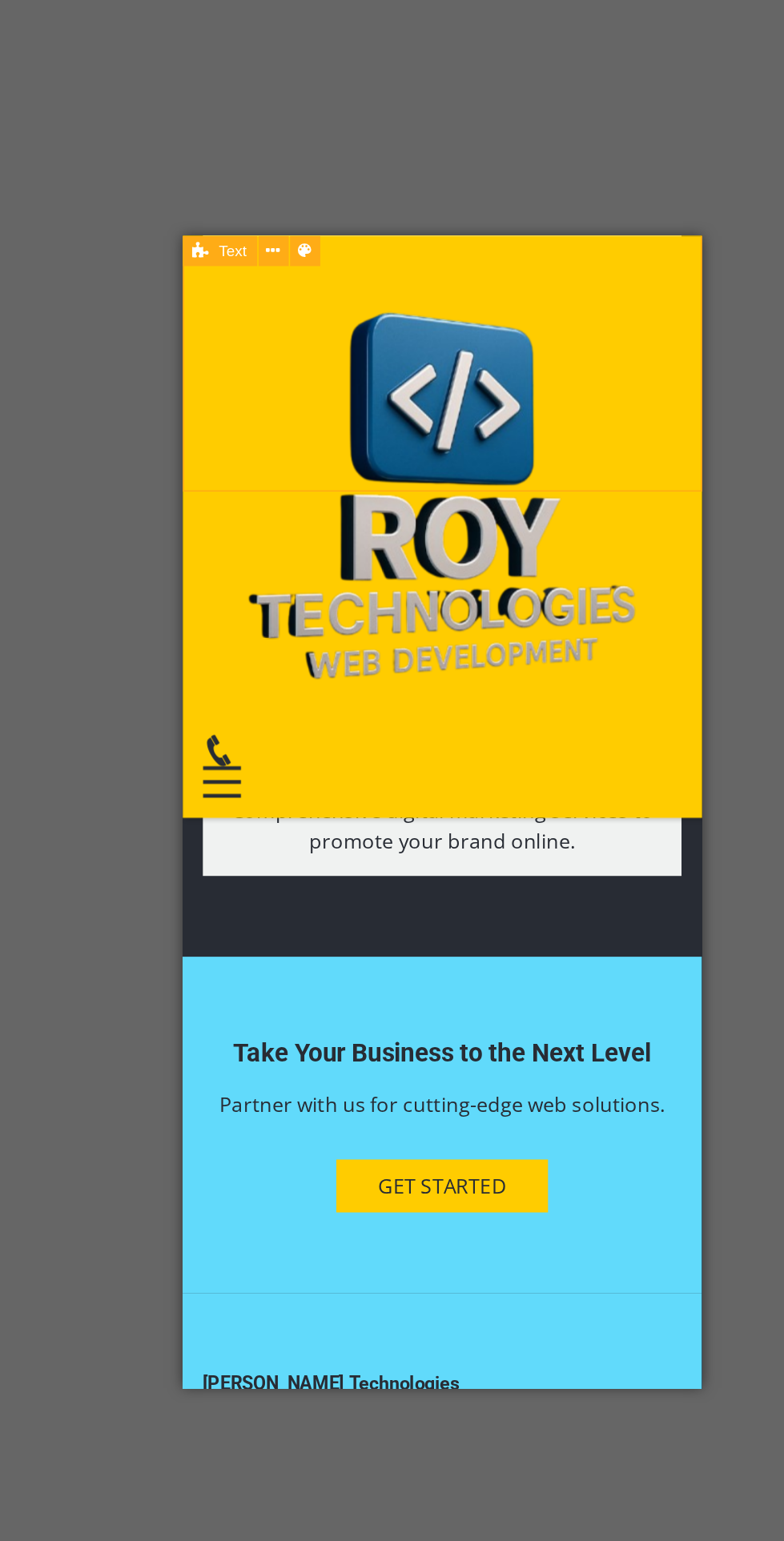
click at [299, 1062] on div "Pichhla, Badalpur Road Near Jio Tower 733121 Phone: 9434 676 433 Email: info@ro…" at bounding box center [347, 1119] width 304 height 115
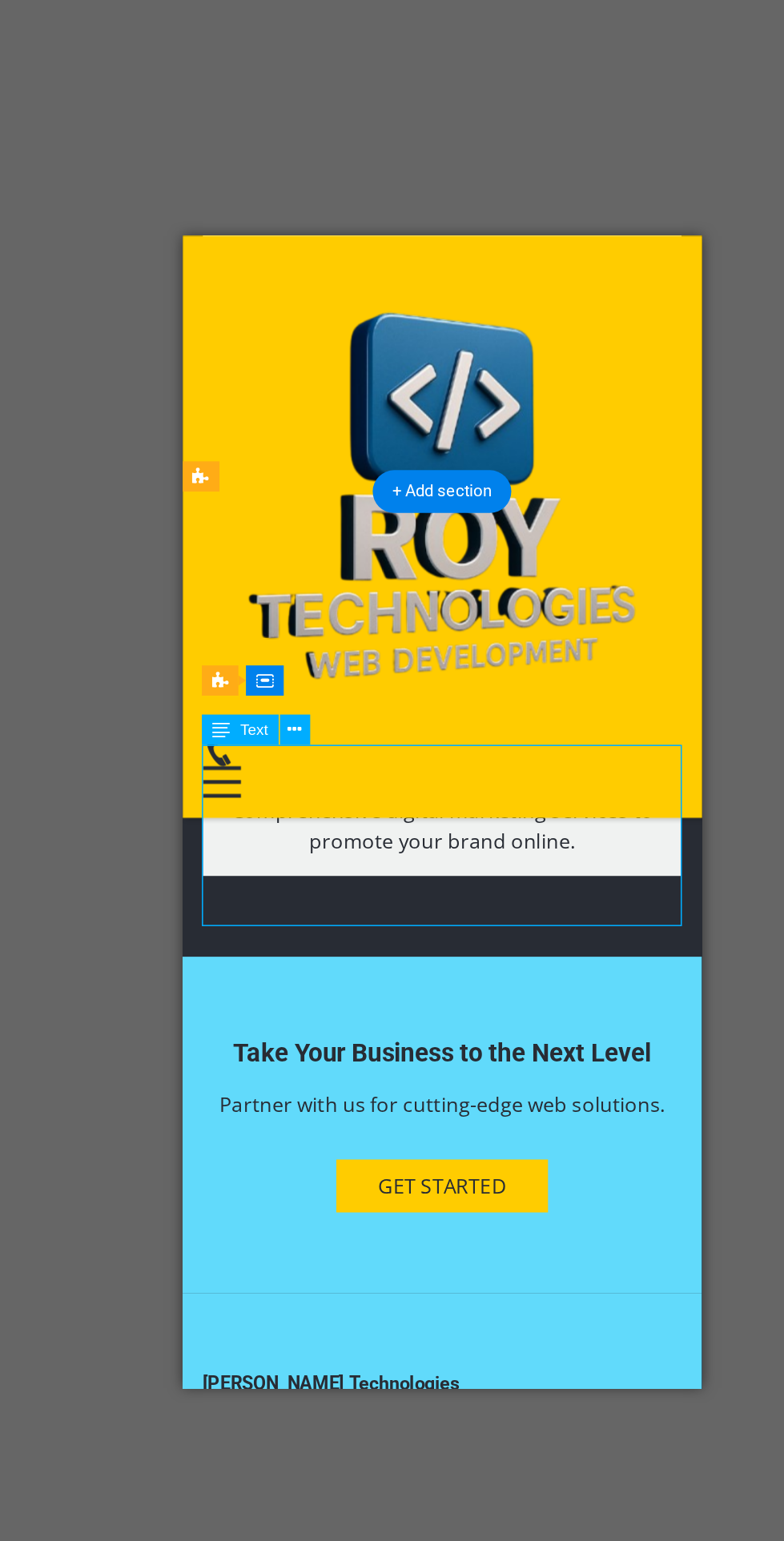
click at [341, 722] on div "Text" at bounding box center [311, 726] width 79 height 20
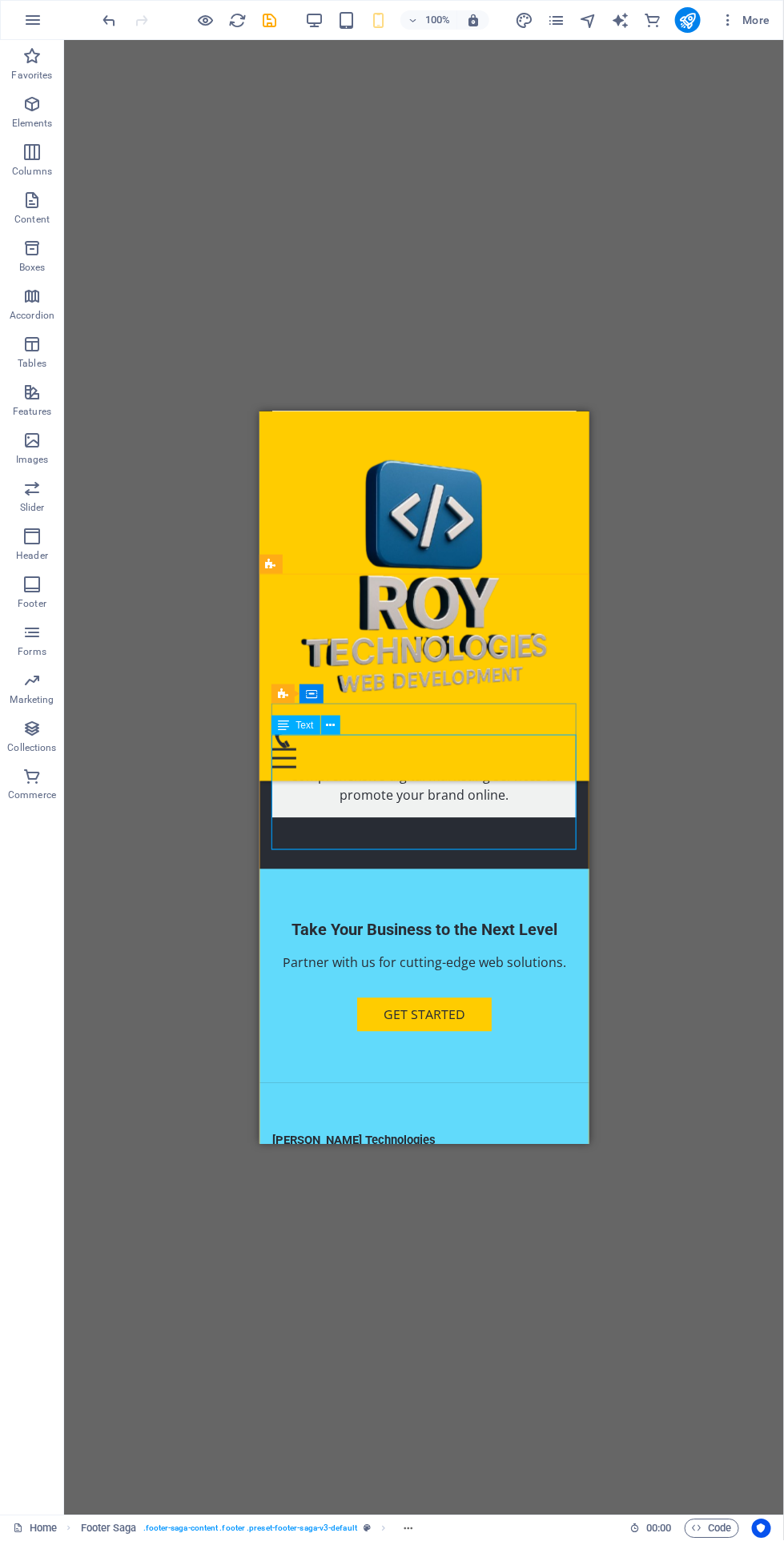
click at [111, 23] on icon "undo" at bounding box center [110, 20] width 18 height 18
click at [427, 1237] on div "Pichhla , Badalpur Road, Near Jio Tower 733121 Phone: 9434676433 Email: info@ro…" at bounding box center [423, 1285] width 304 height 96
click at [347, 728] on div "Text" at bounding box center [311, 726] width 79 height 20
click at [346, 728] on div "Text" at bounding box center [311, 726] width 79 height 20
click at [345, 726] on div "Text" at bounding box center [311, 726] width 79 height 20
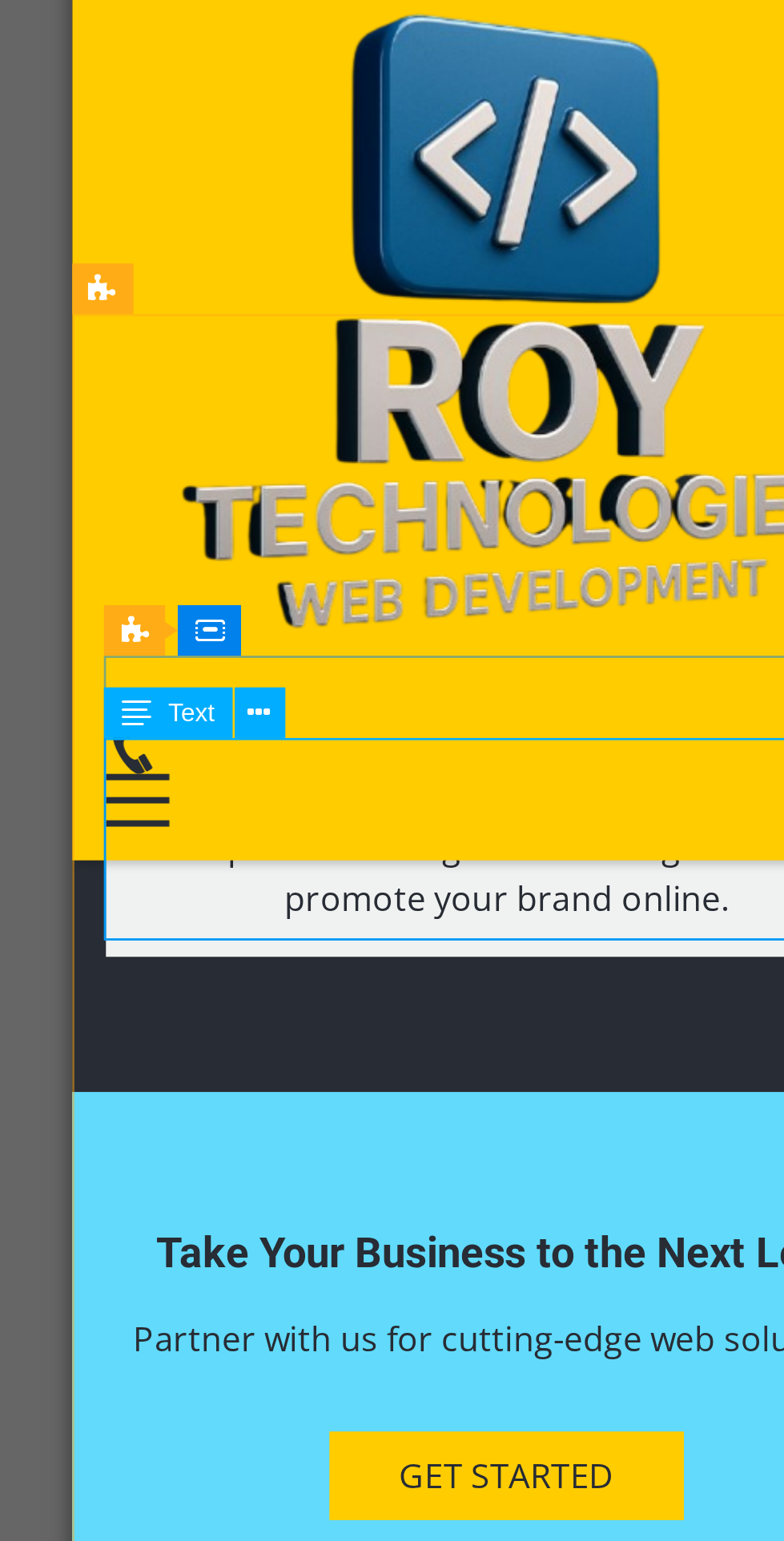
click at [334, 722] on icon at bounding box center [330, 725] width 9 height 17
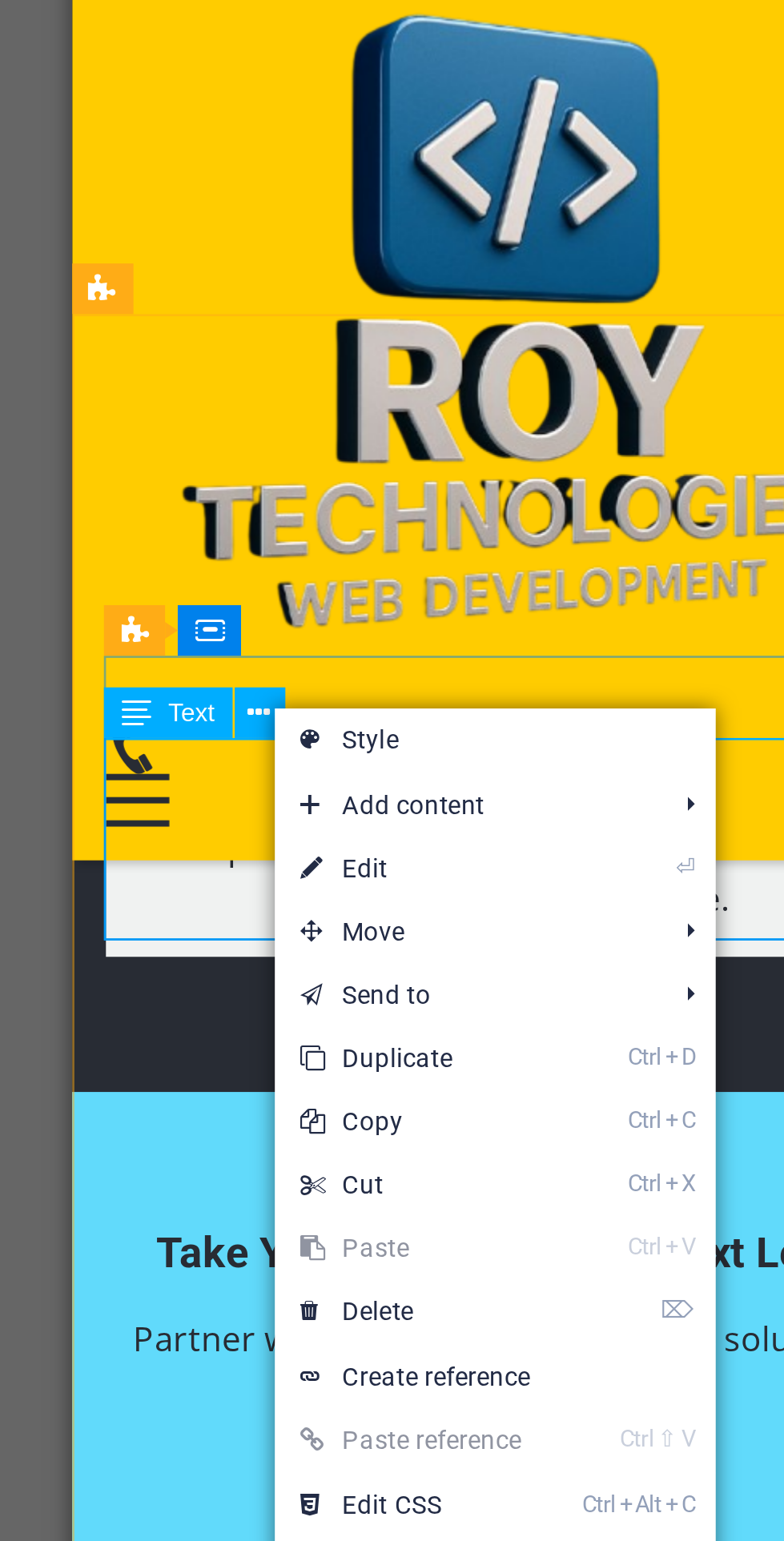
click at [420, 784] on link "⏎ Edit" at bounding box center [389, 785] width 107 height 24
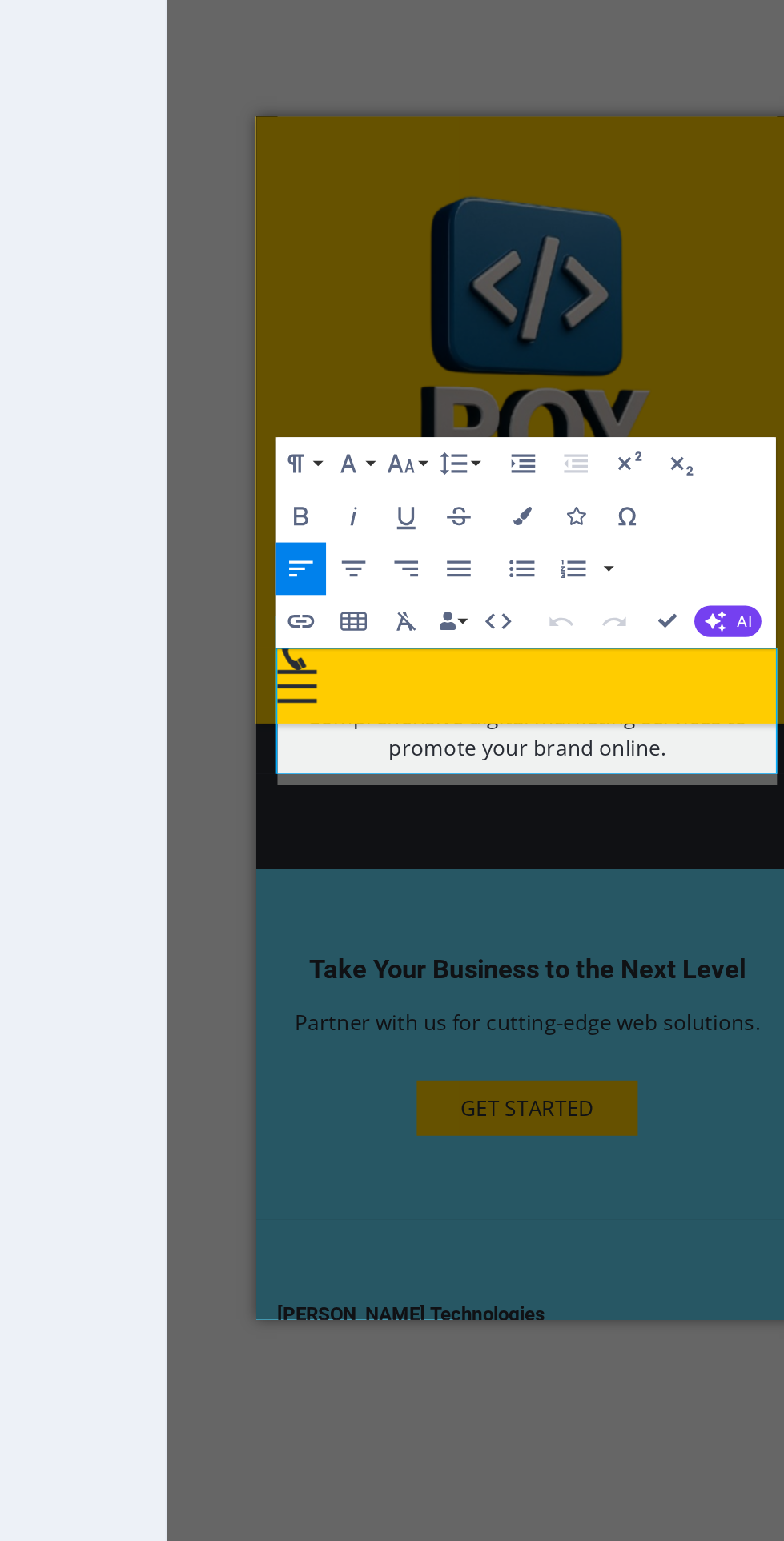
click at [425, 646] on icon "button" at bounding box center [428, 655] width 19 height 19
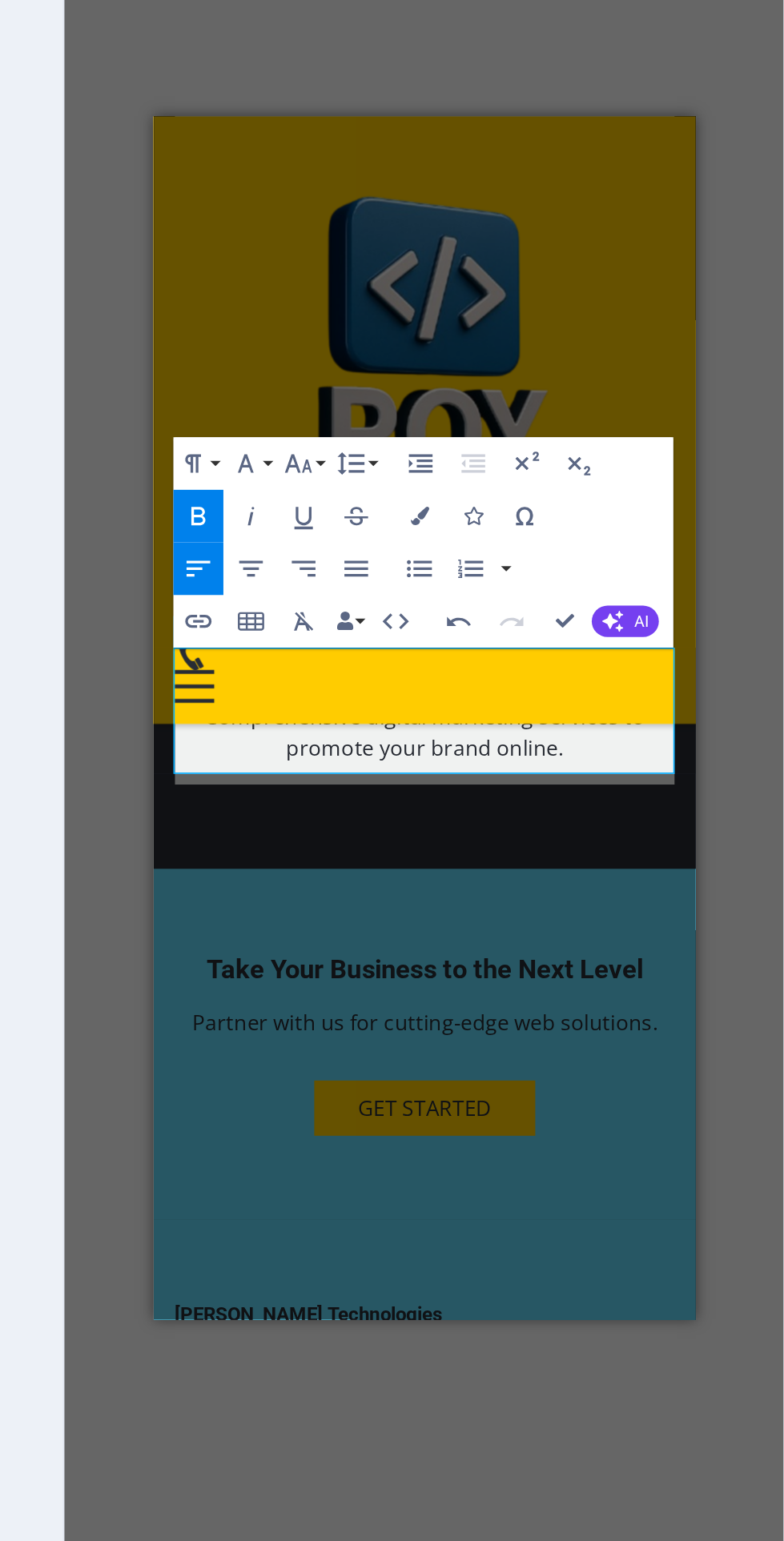
click at [449, 788] on div "Roy Technologies Roy Technologies - Your trusted partner in web and software de…" at bounding box center [318, 1101] width 330 height 628
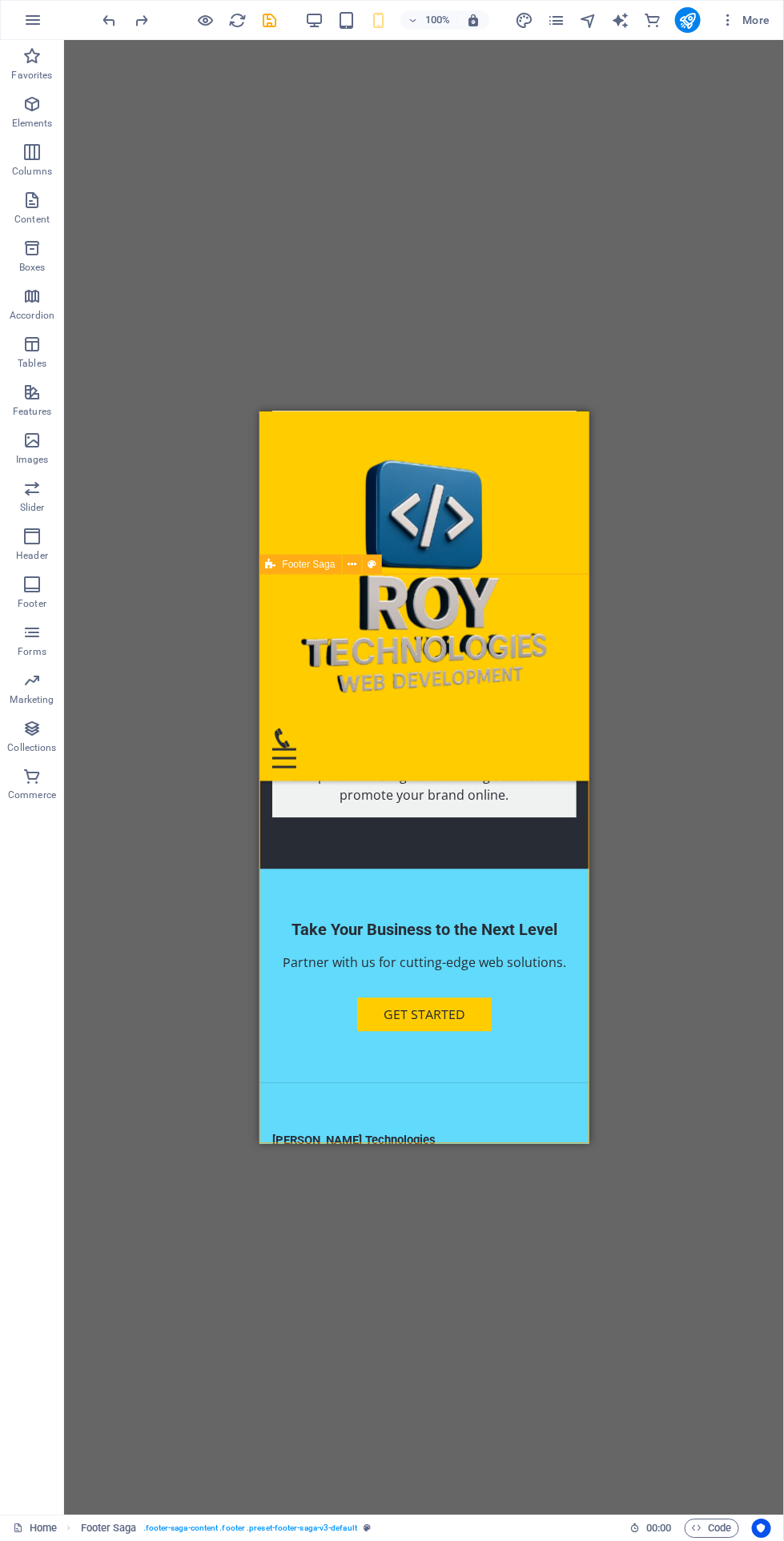
click at [430, 1218] on div "Contact" at bounding box center [423, 1227] width 304 height 18
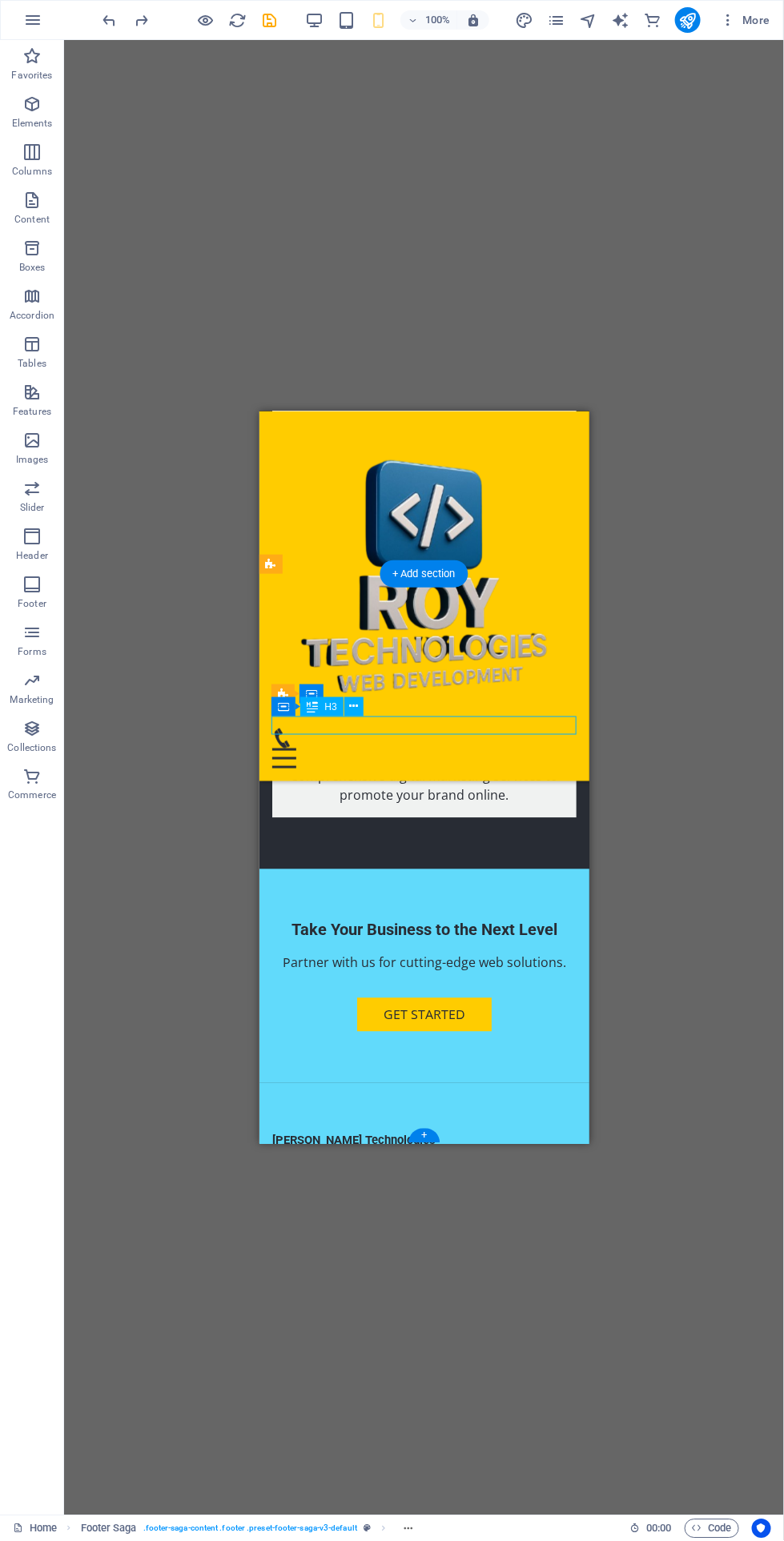
click at [575, 1083] on div "Roy Technologies Roy Technologies - Your trusted partner in web and software de…" at bounding box center [423, 1396] width 330 height 628
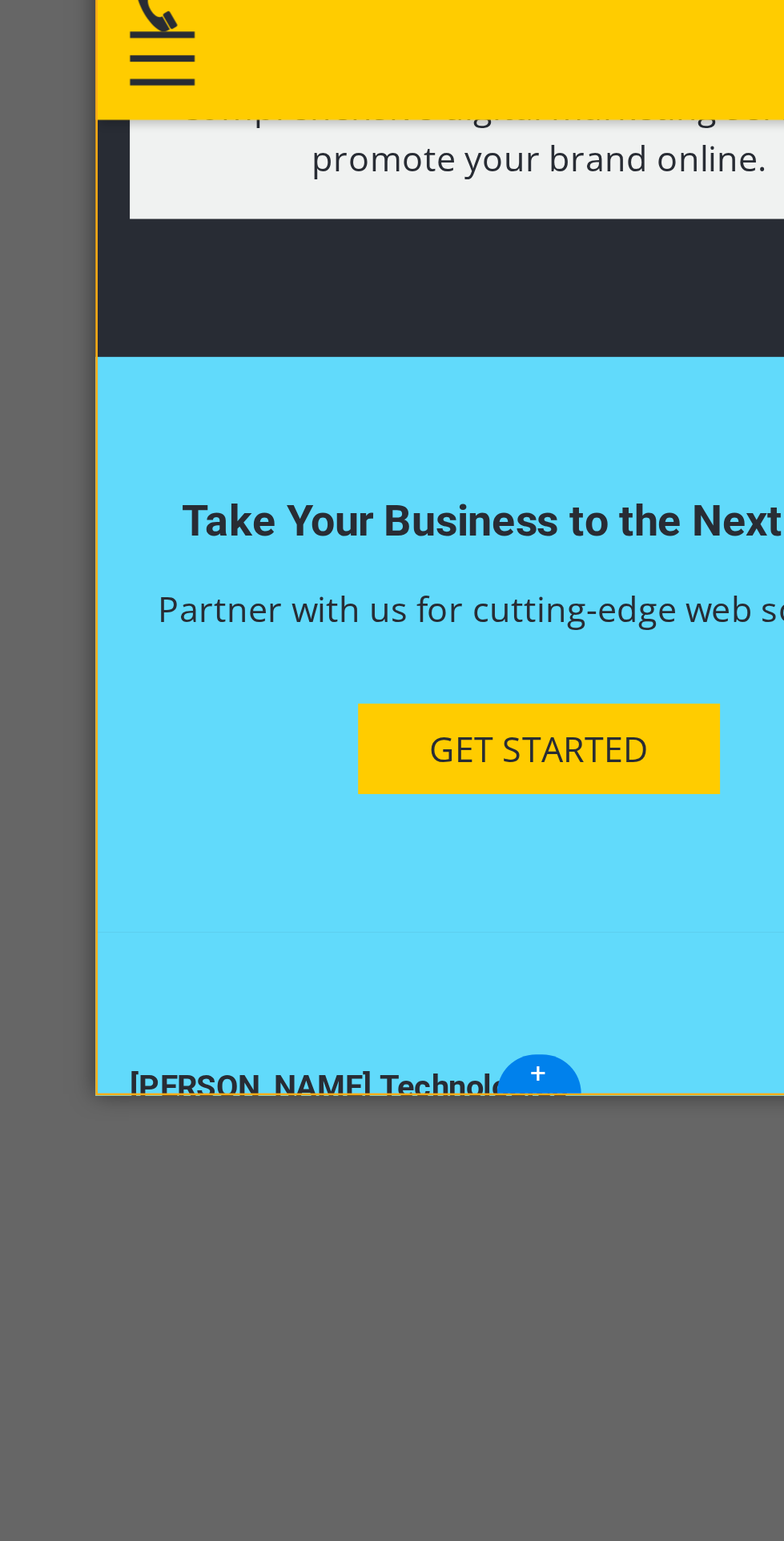
click at [155, 354] on div "Instagram" at bounding box center [258, 363] width 304 height 19
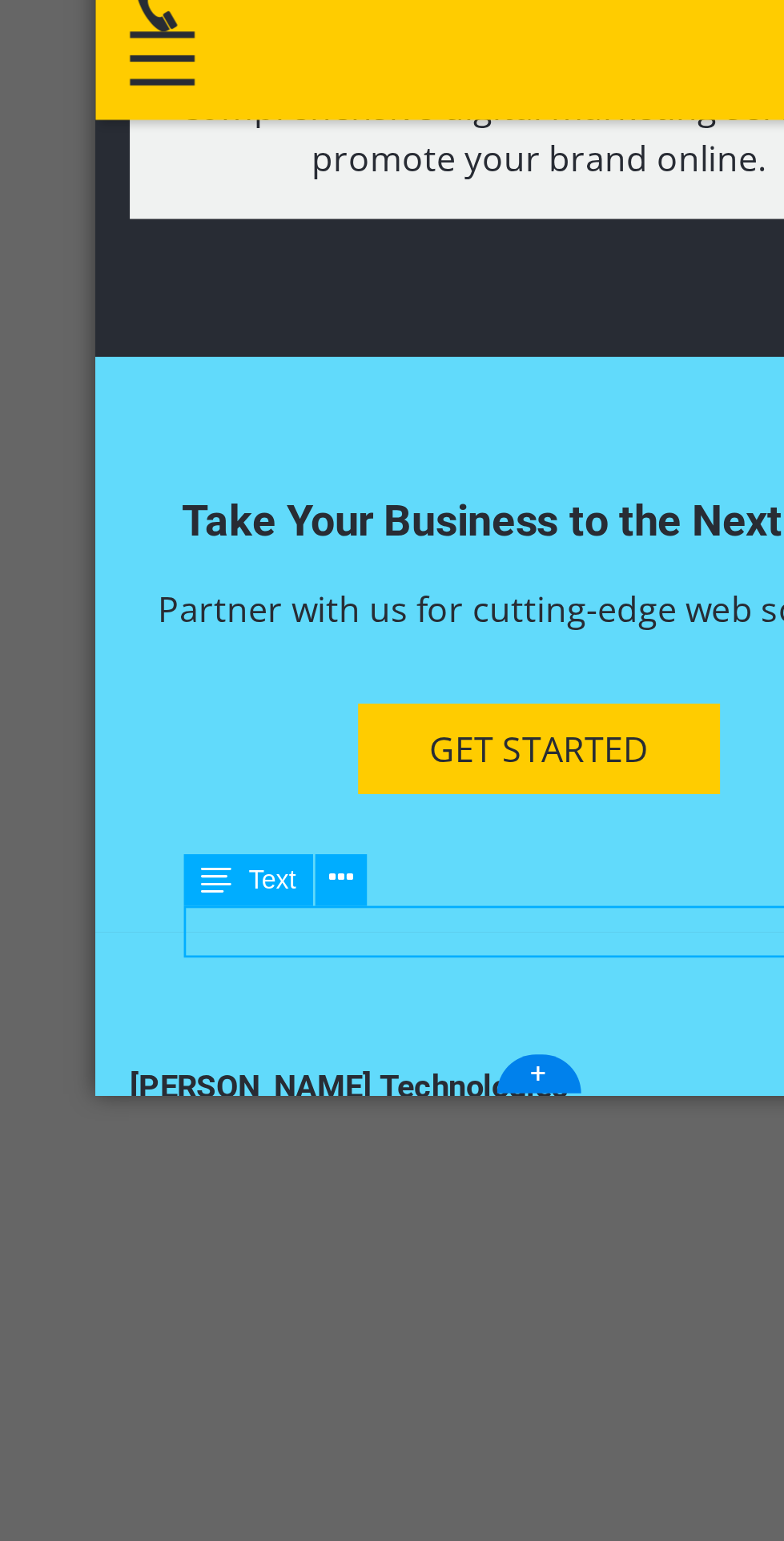
click at [356, 1061] on button at bounding box center [351, 1063] width 19 height 19
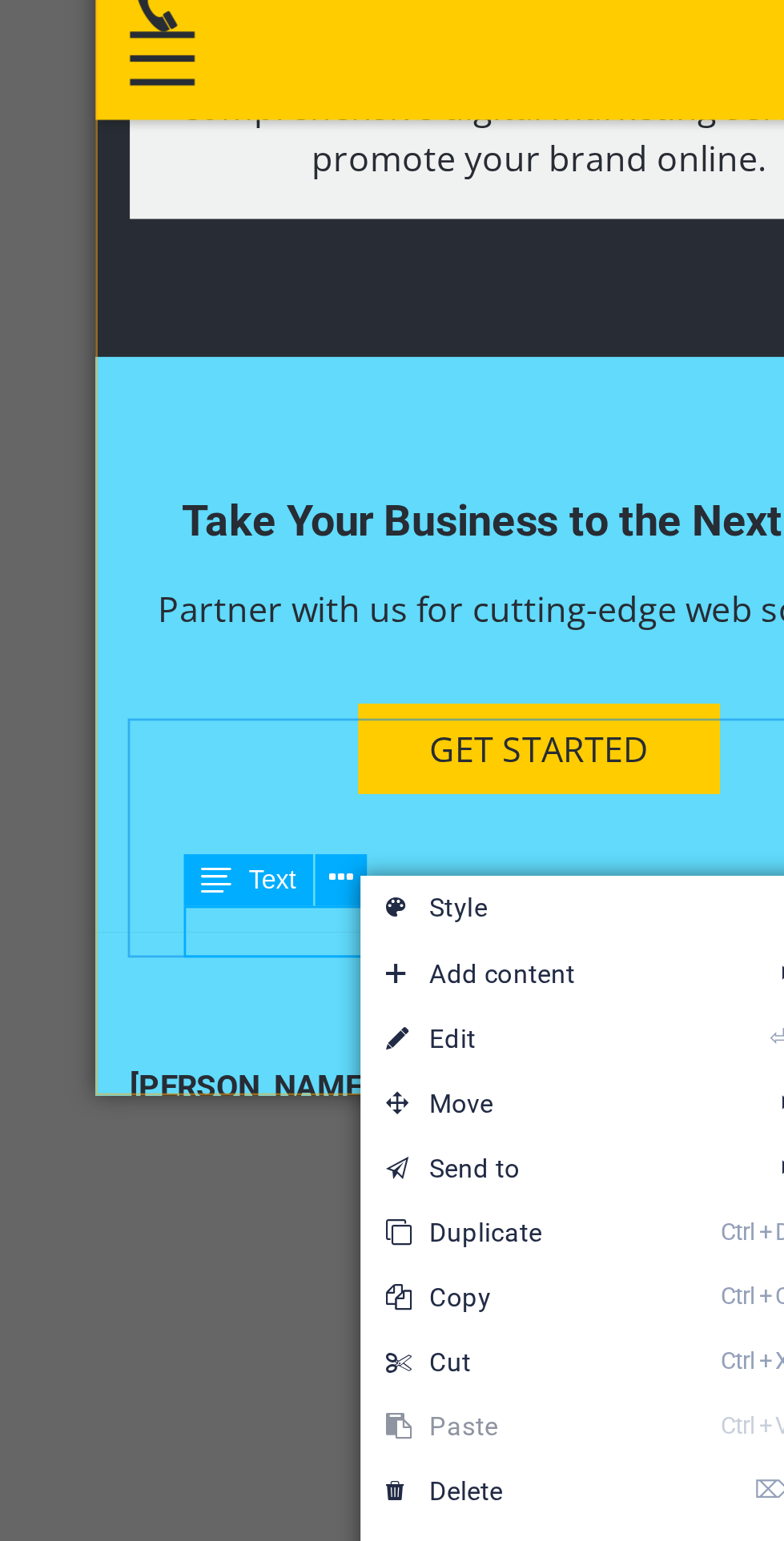
click at [444, 1284] on link "⌦ Delete" at bounding box center [411, 1291] width 107 height 24
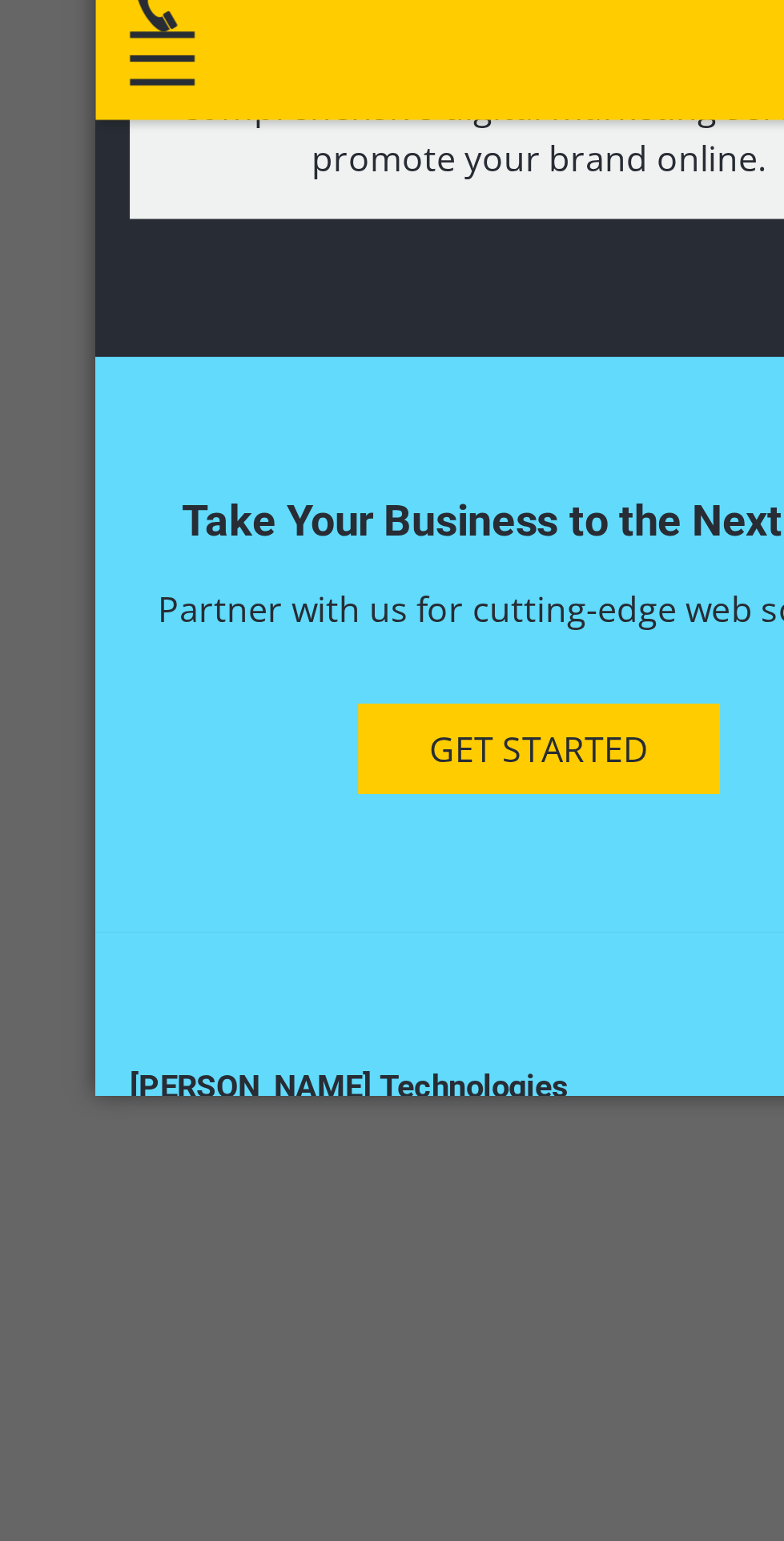
click at [120, 334] on figure at bounding box center [258, 344] width 304 height 19
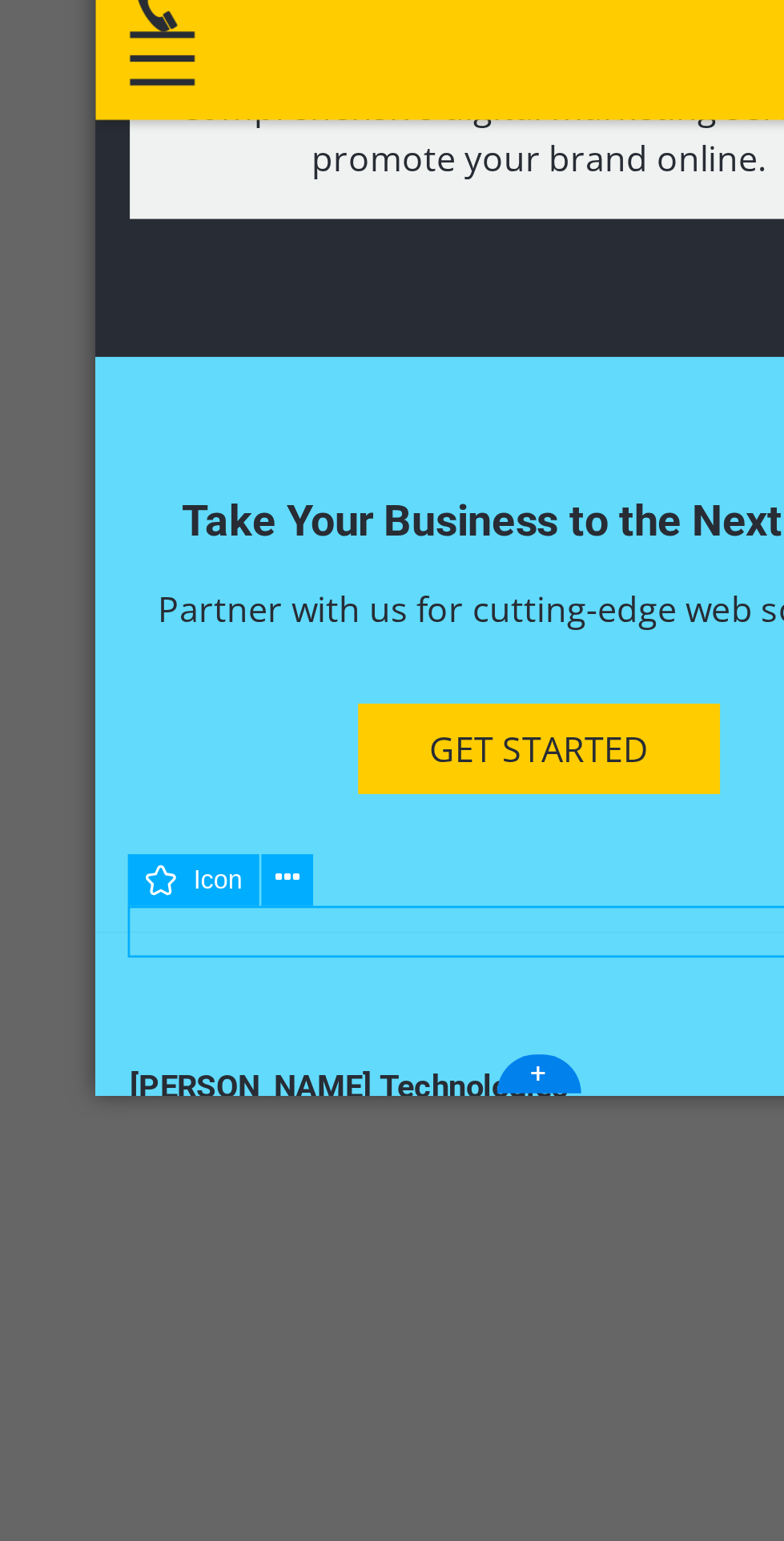
click at [334, 1061] on icon at bounding box center [331, 1063] width 9 height 17
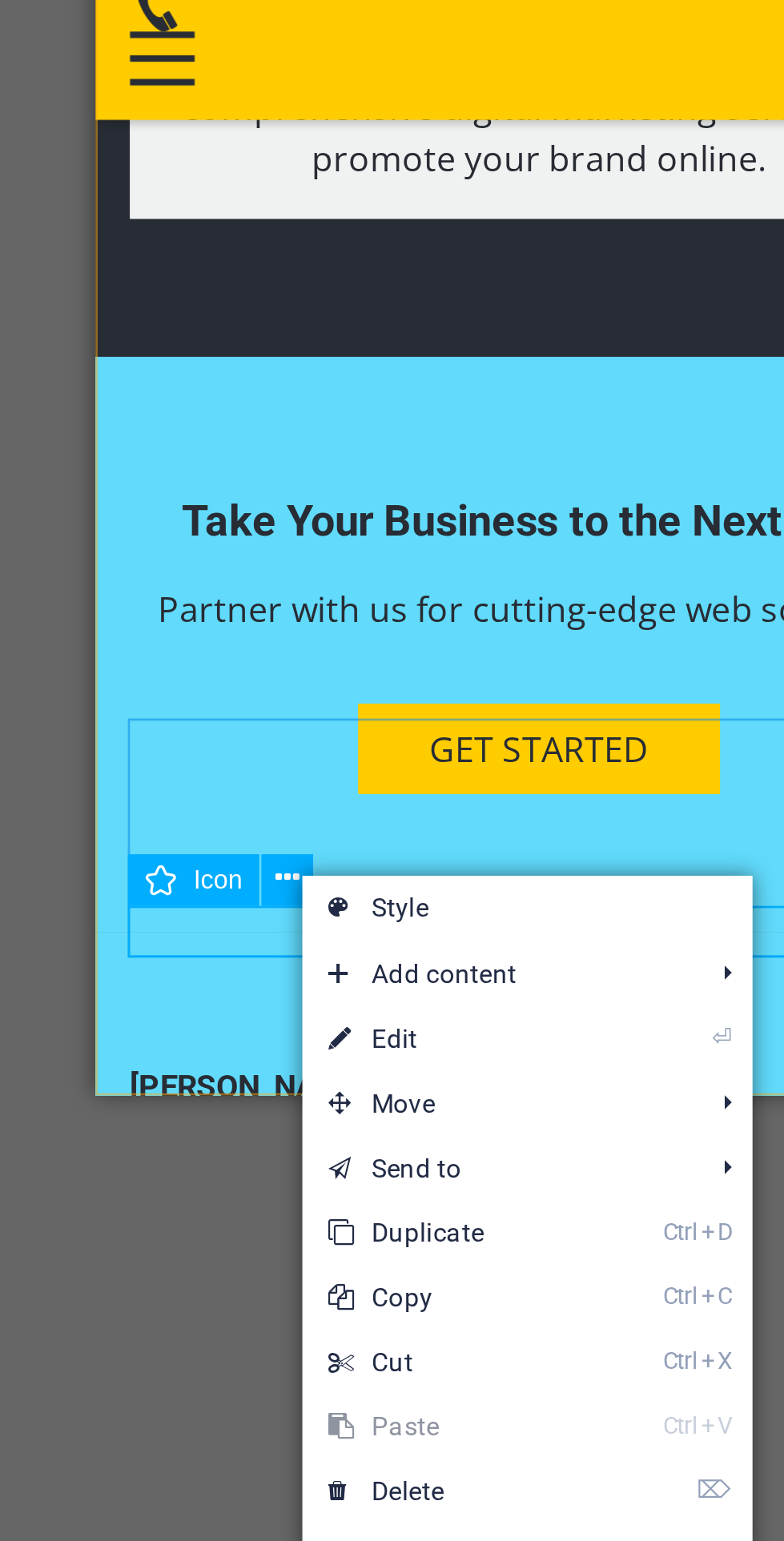
click at [409, 1290] on link "⌦ Delete" at bounding box center [389, 1291] width 107 height 24
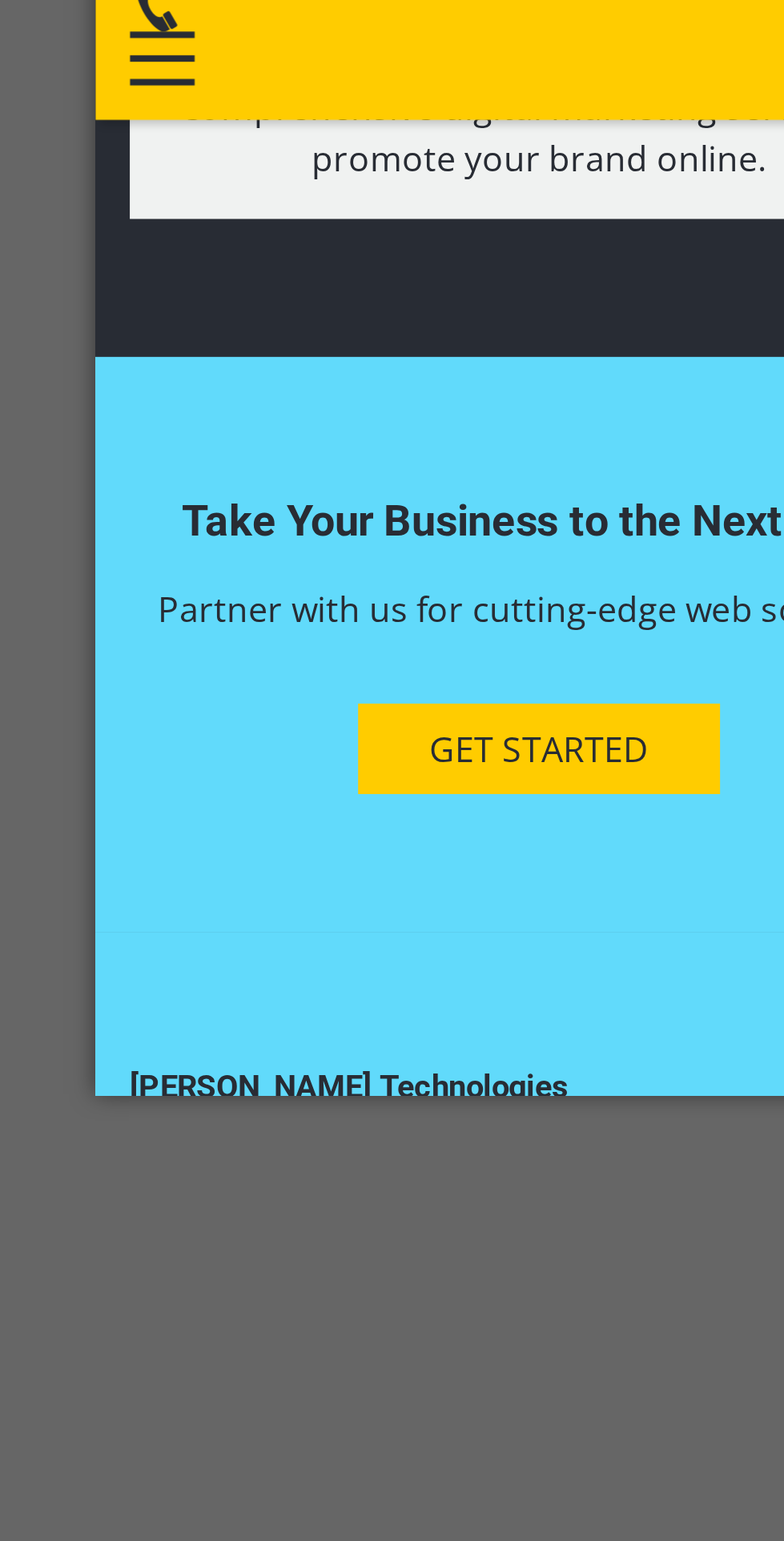
scroll to position [2170, 0]
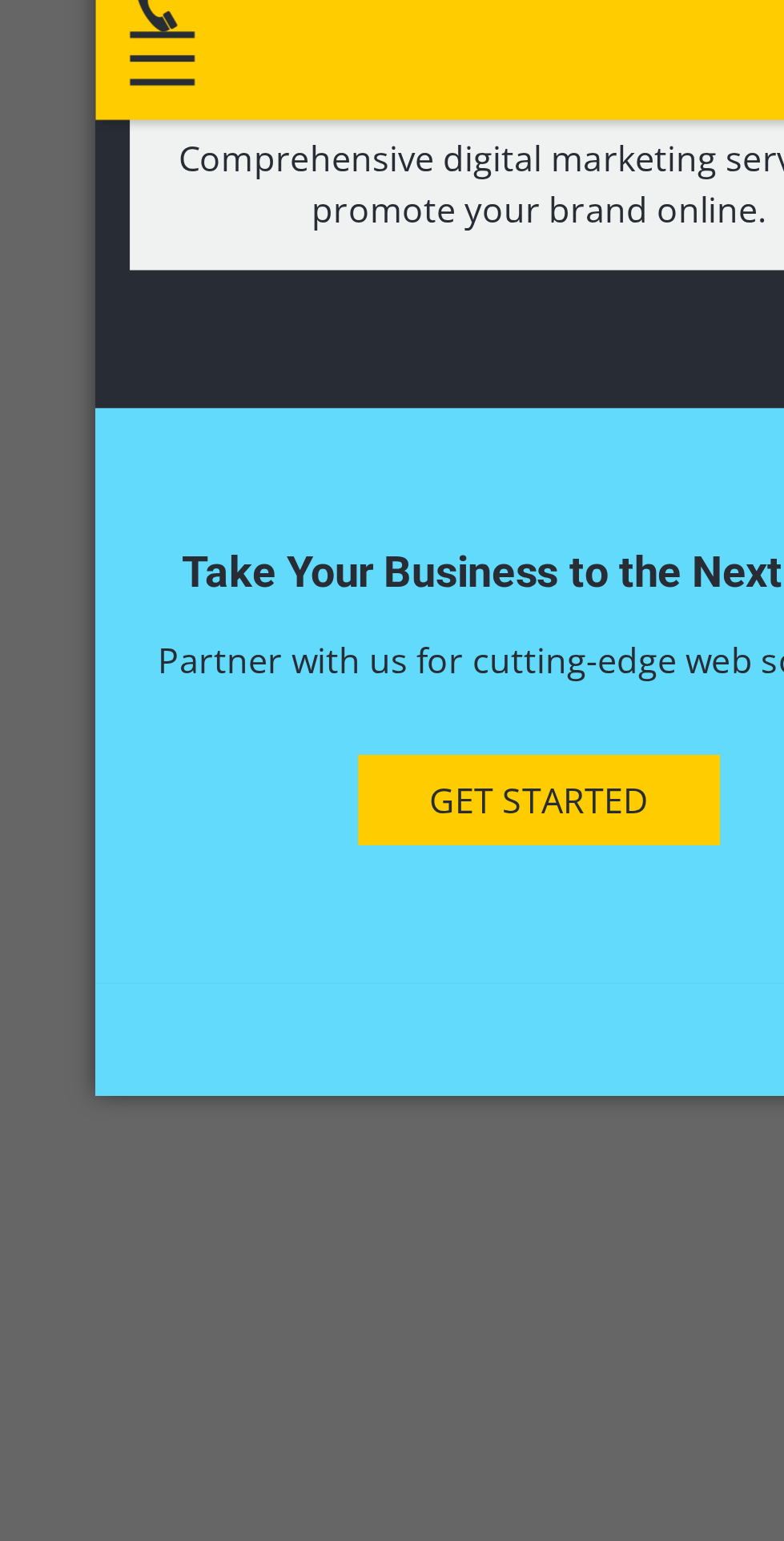
click at [125, 315] on figure at bounding box center [258, 325] width 304 height 19
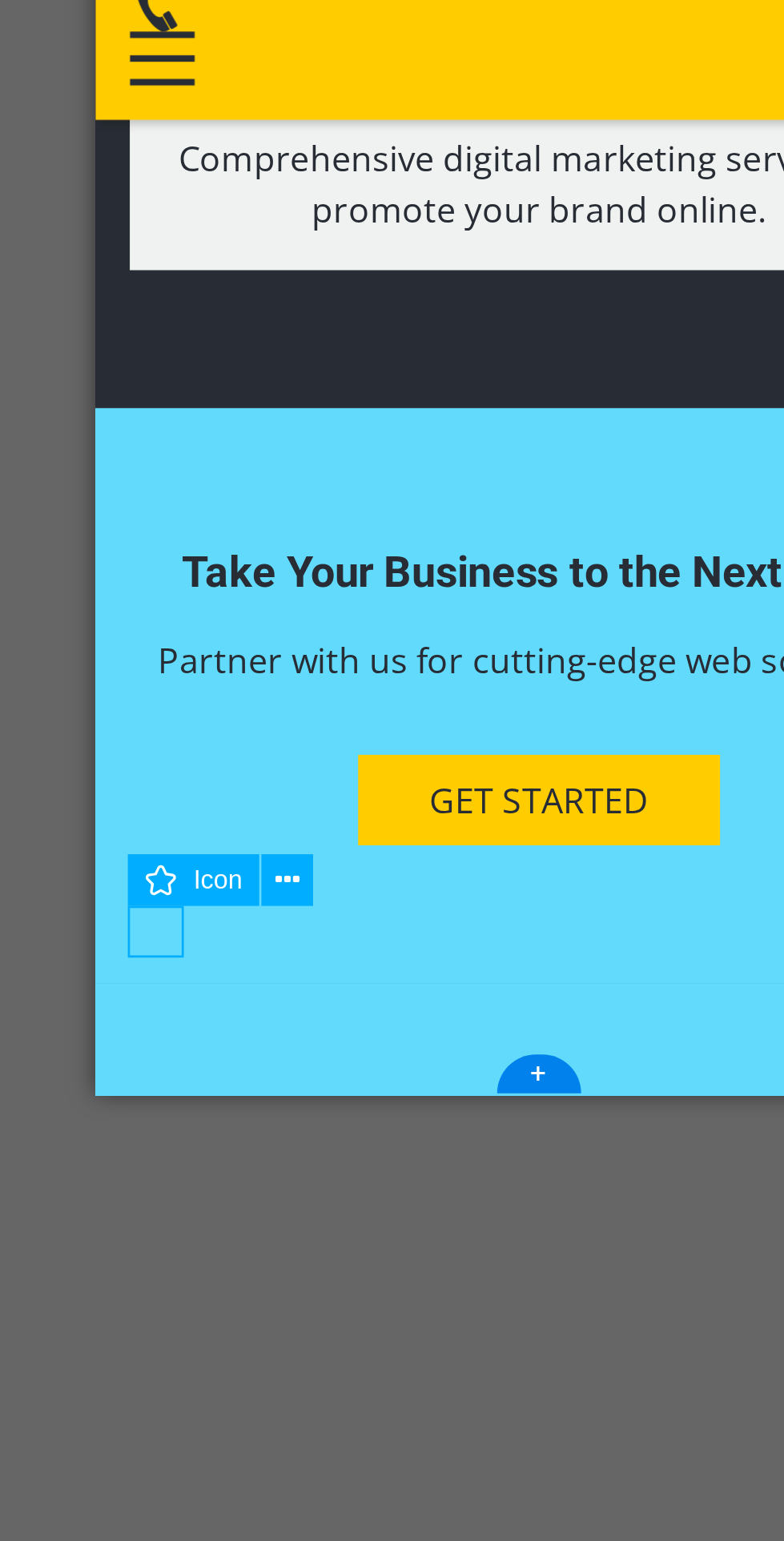
click at [334, 1063] on icon at bounding box center [331, 1063] width 9 height 17
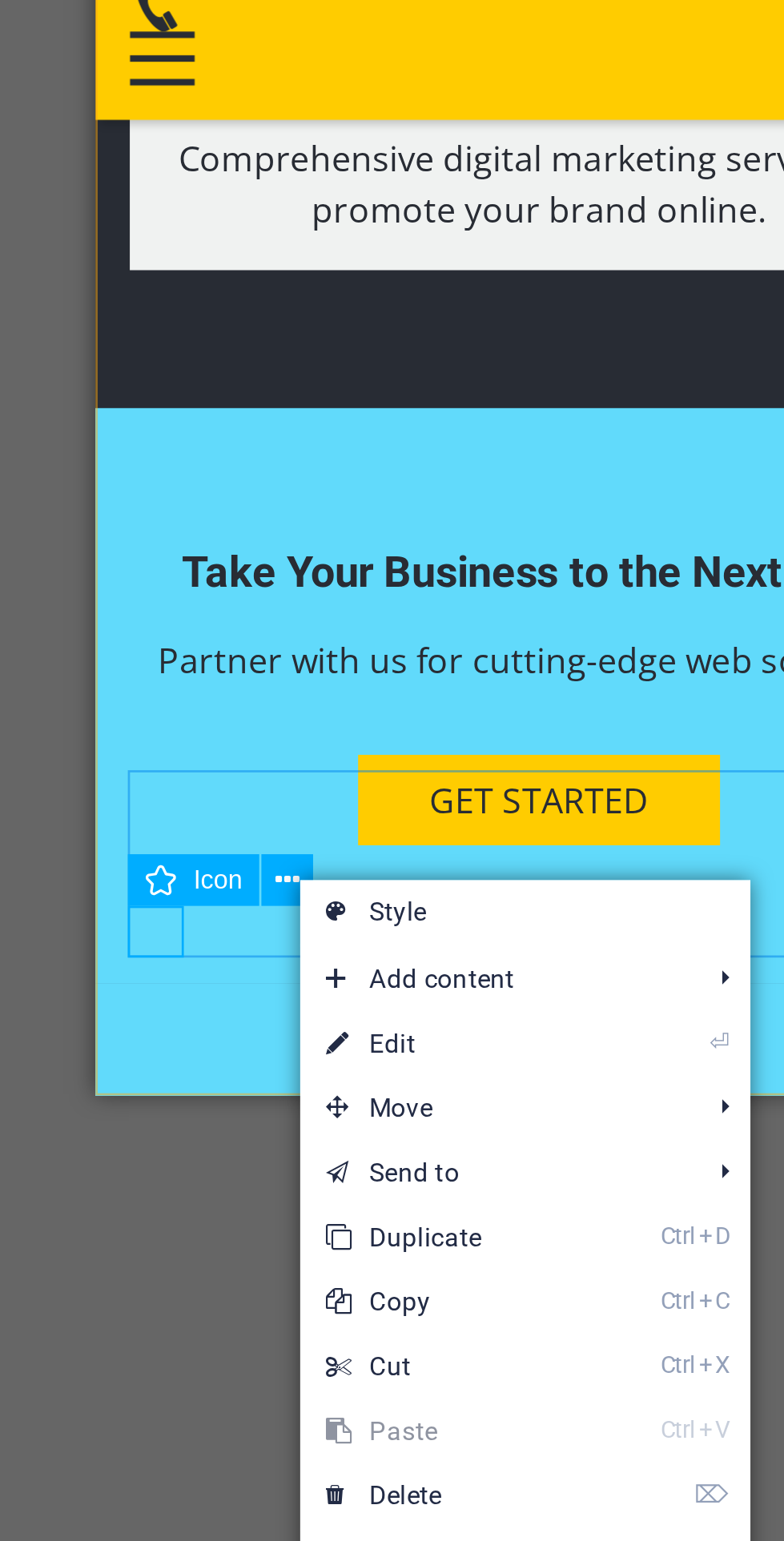
click at [413, 1287] on link "⌦ Delete" at bounding box center [389, 1293] width 107 height 24
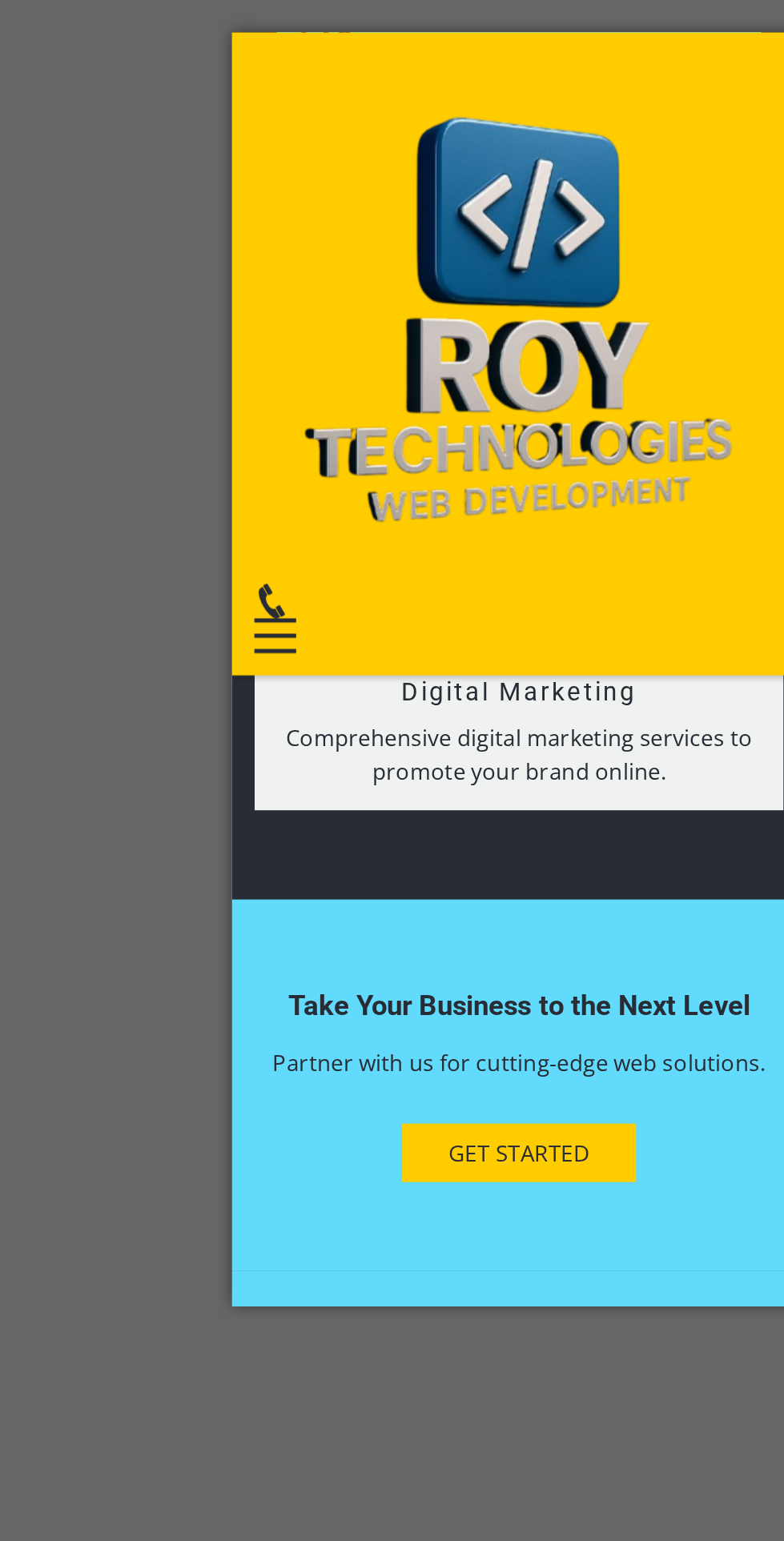
scroll to position [2143, 0]
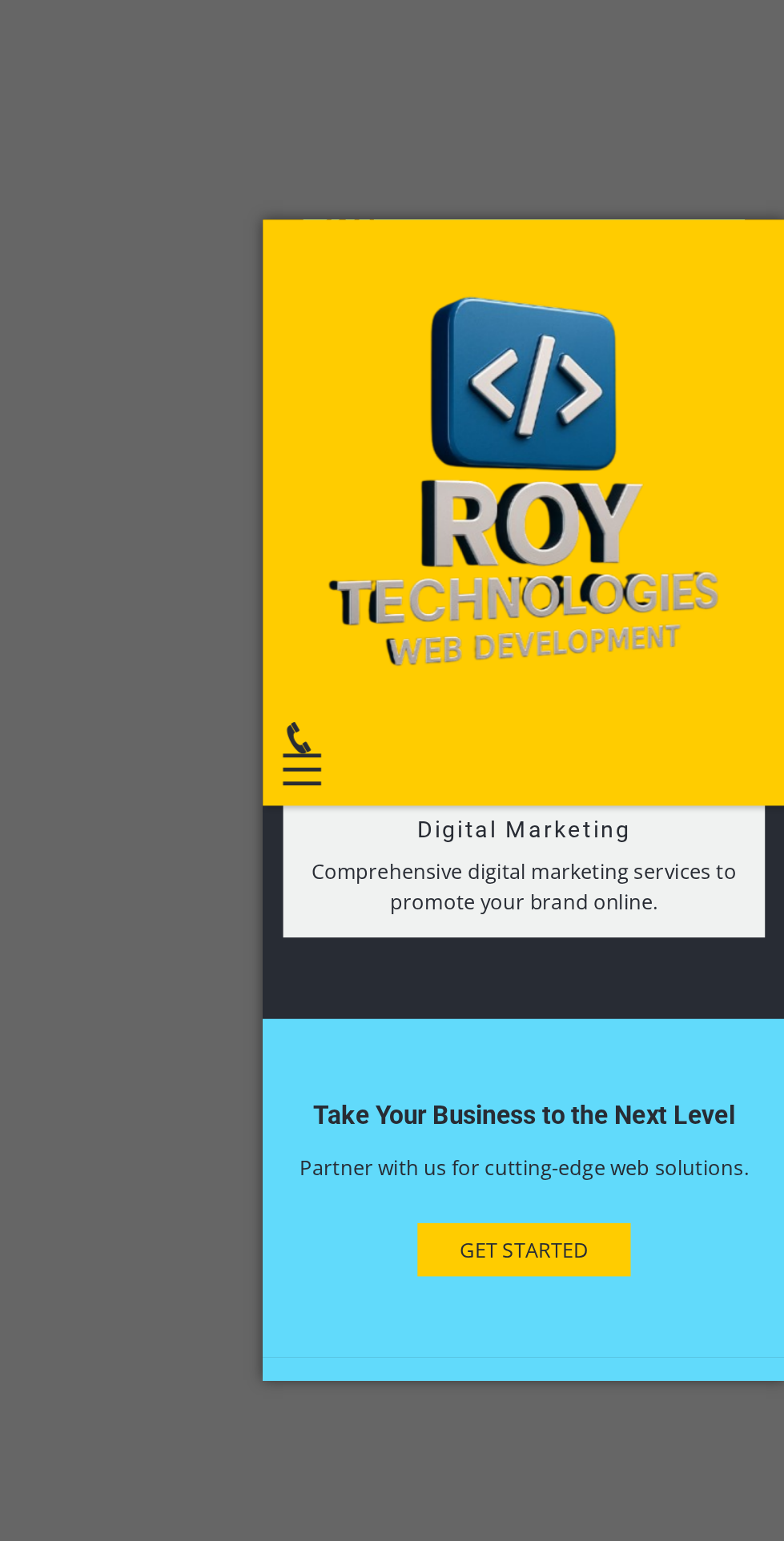
click at [308, 1092] on span "Pichhla , [GEOGRAPHIC_DATA], Near [GEOGRAPHIC_DATA]" at bounding box center [382, 1111] width 217 height 37
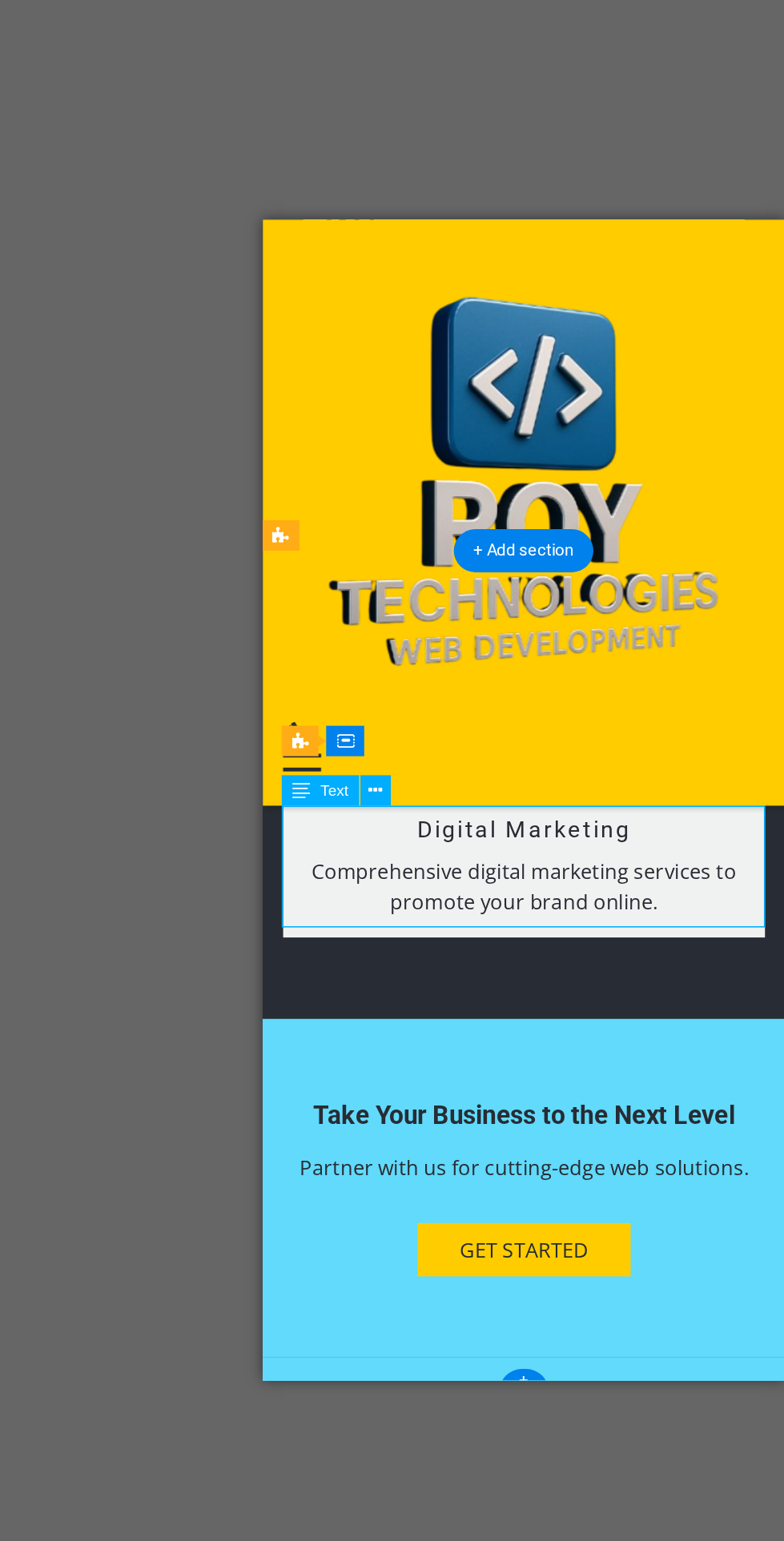
click at [345, 779] on div "Text" at bounding box center [311, 772] width 79 height 20
click at [339, 767] on button at bounding box center [331, 772] width 19 height 19
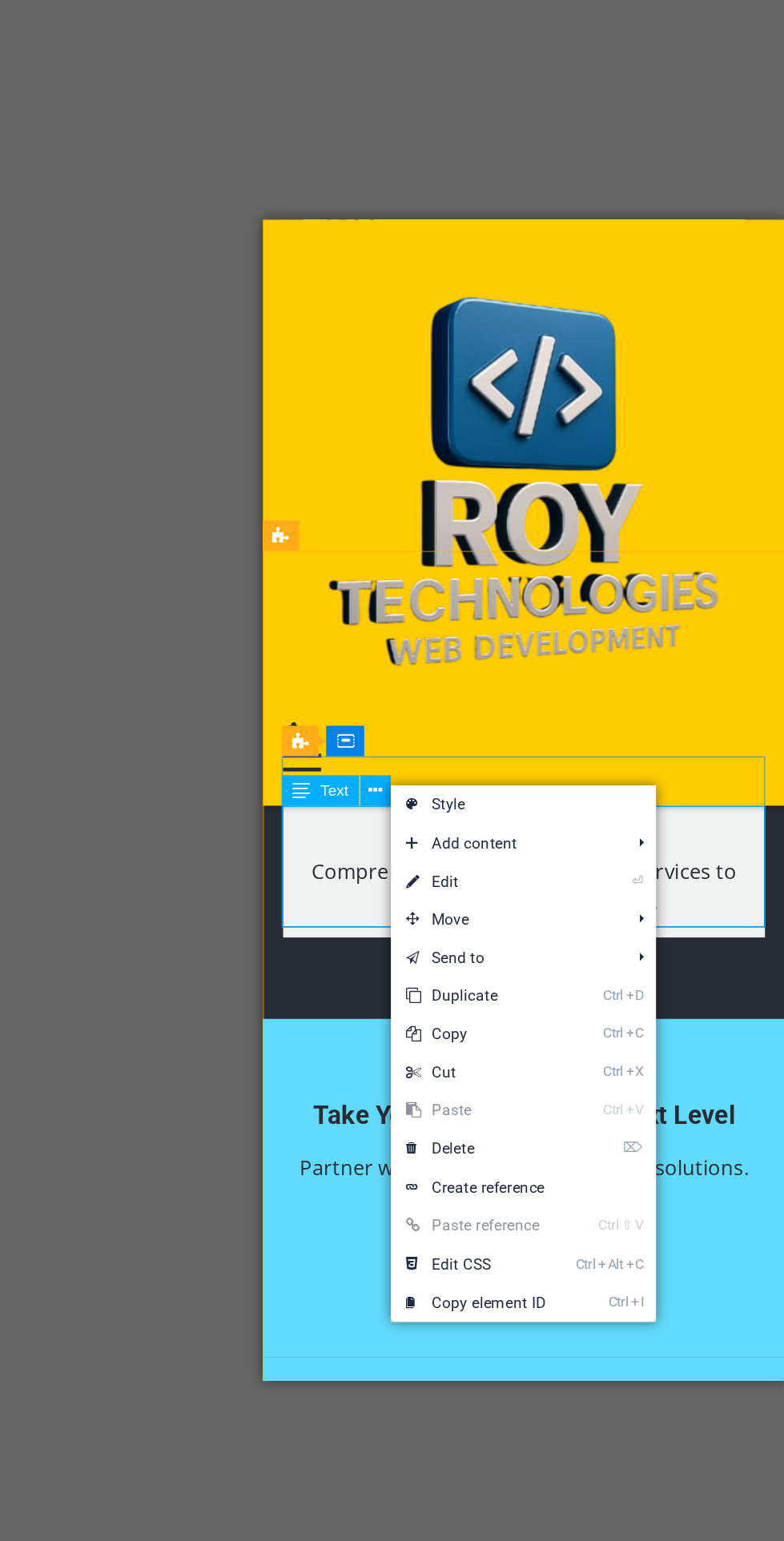
click at [424, 831] on link "⏎ Edit" at bounding box center [394, 829] width 107 height 24
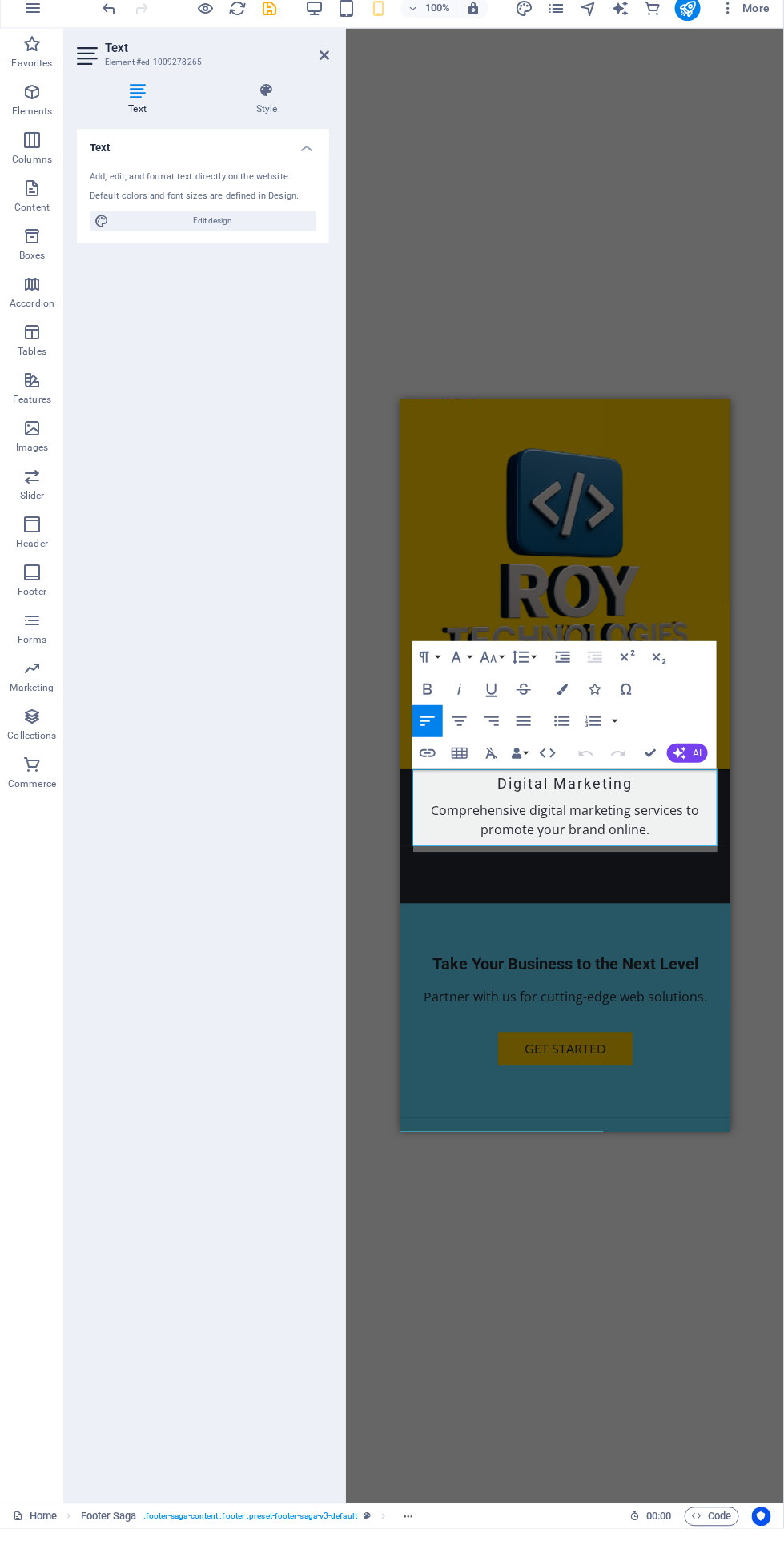
click at [274, 103] on icon at bounding box center [266, 102] width 125 height 16
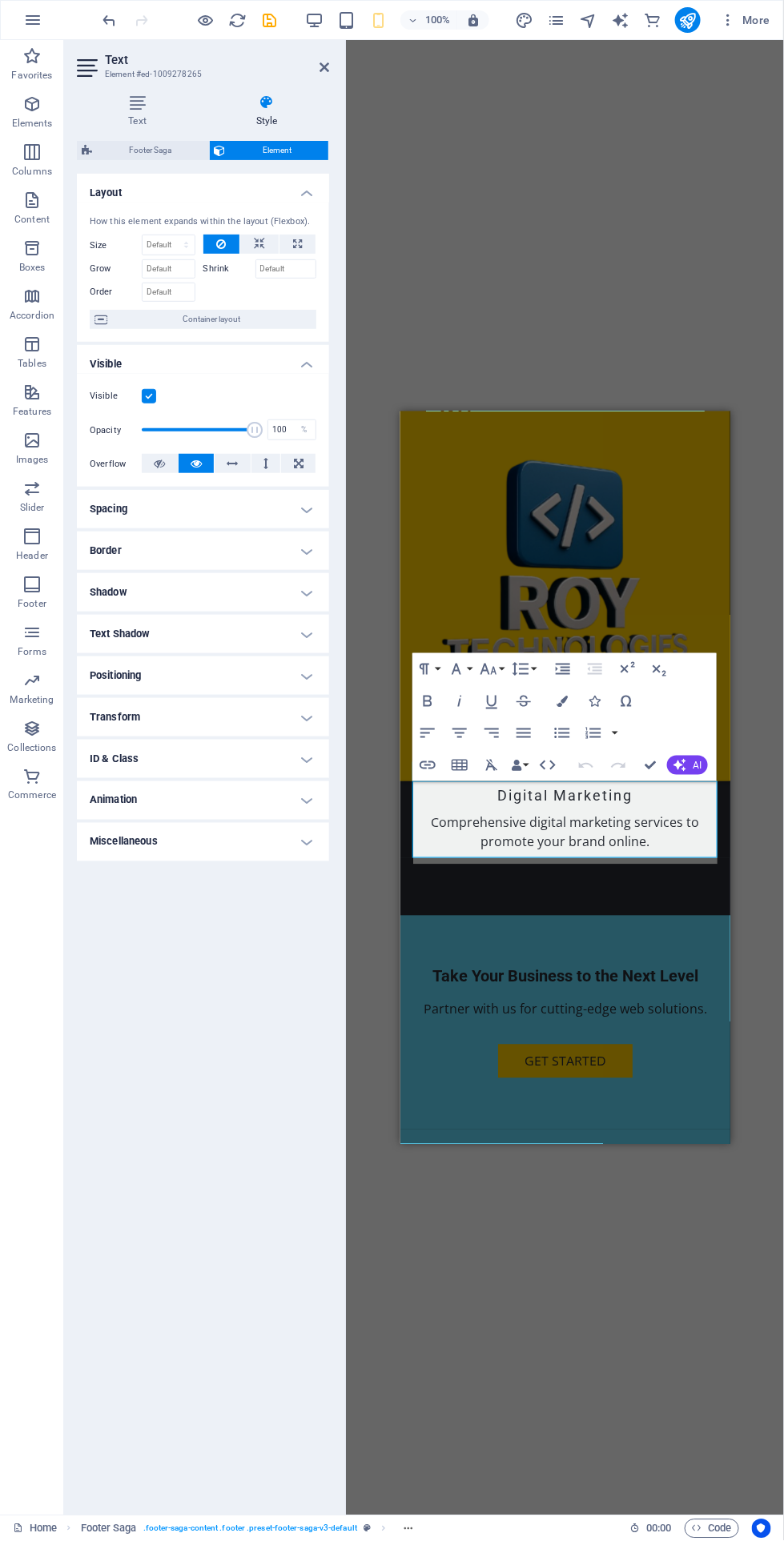
click at [150, 118] on h4 "Text" at bounding box center [141, 111] width 127 height 34
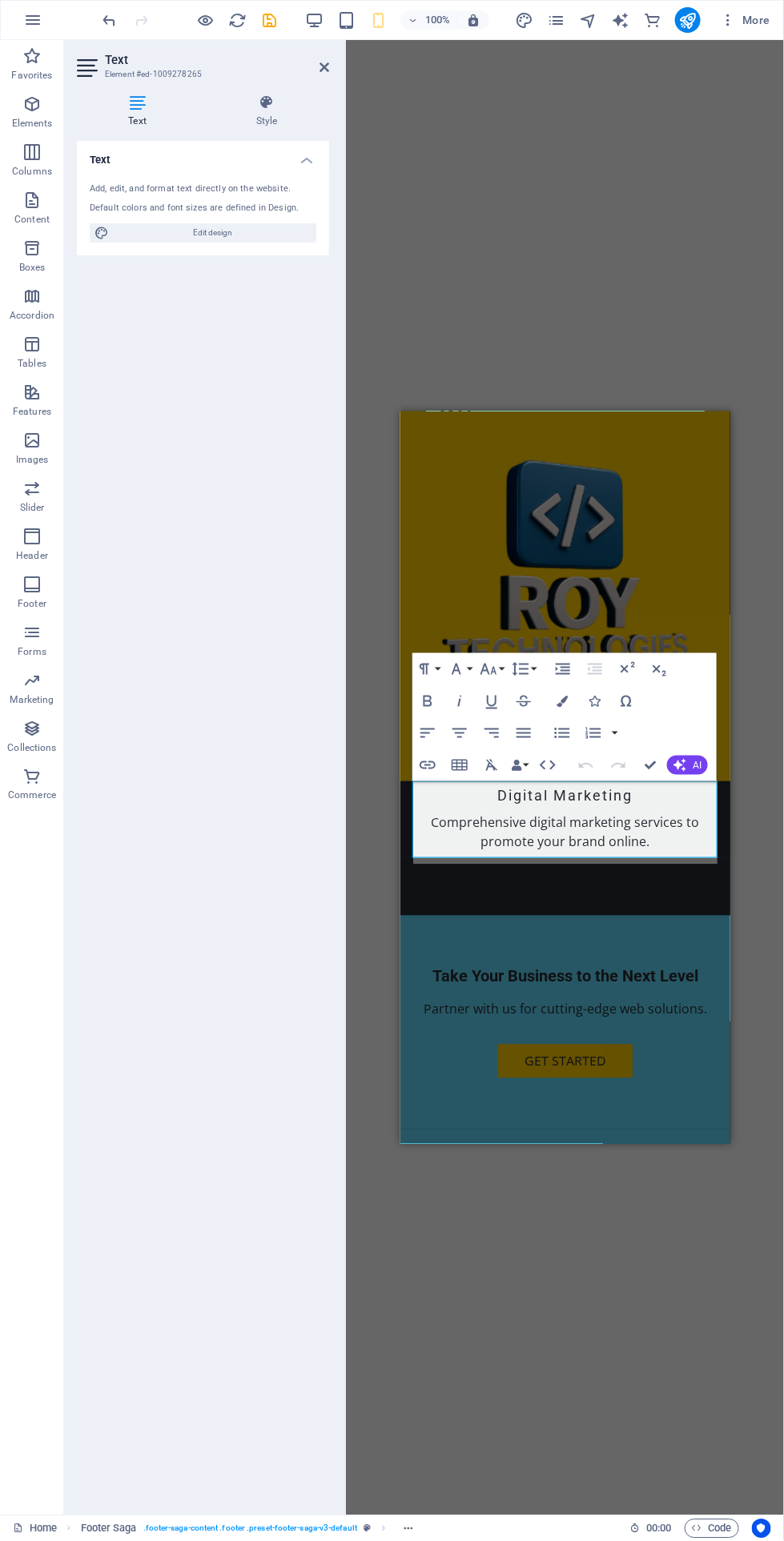
click at [271, 125] on h4 "Style" at bounding box center [266, 111] width 125 height 34
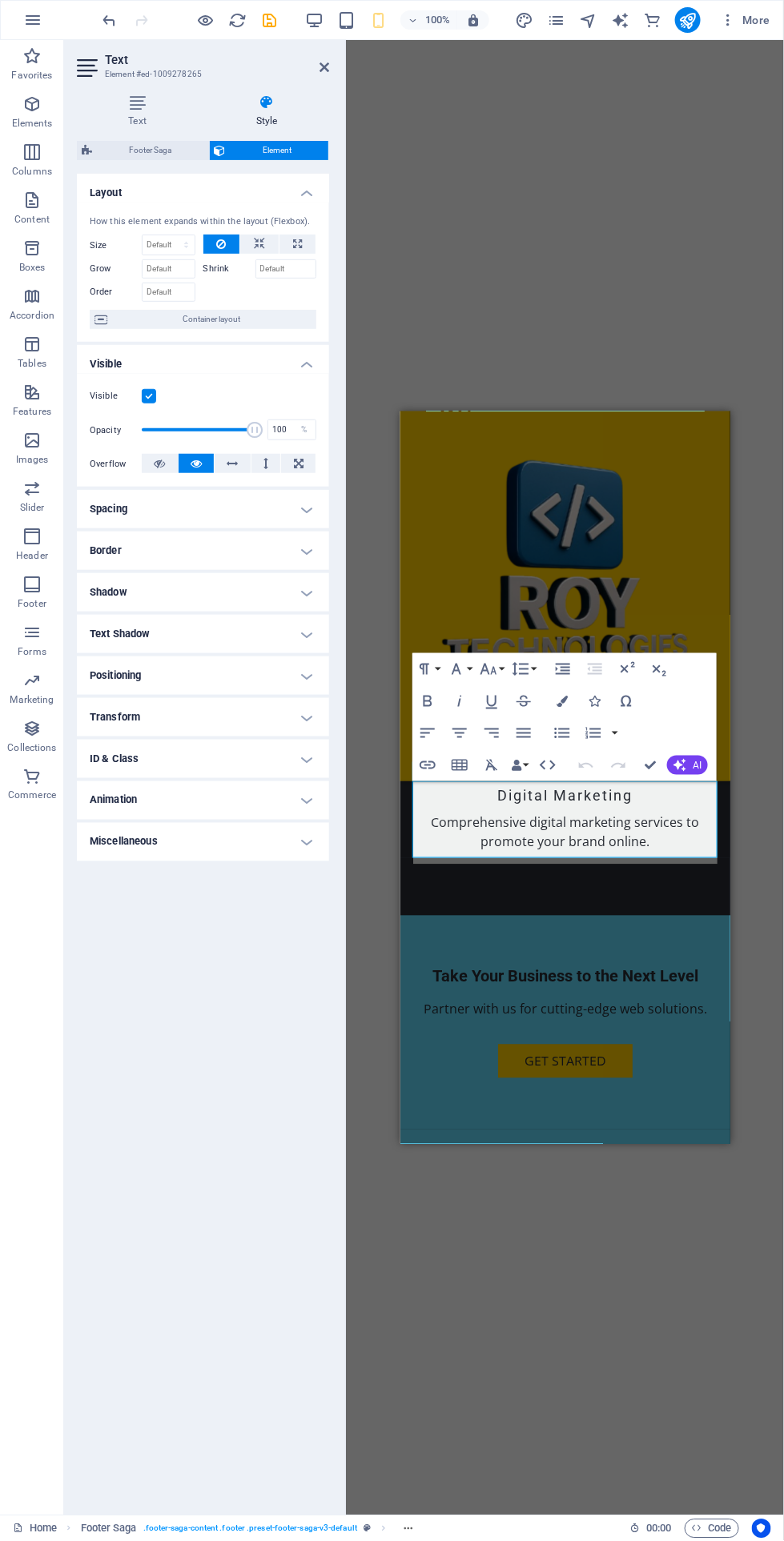
click at [168, 153] on span "Footer Saga" at bounding box center [150, 150] width 107 height 19
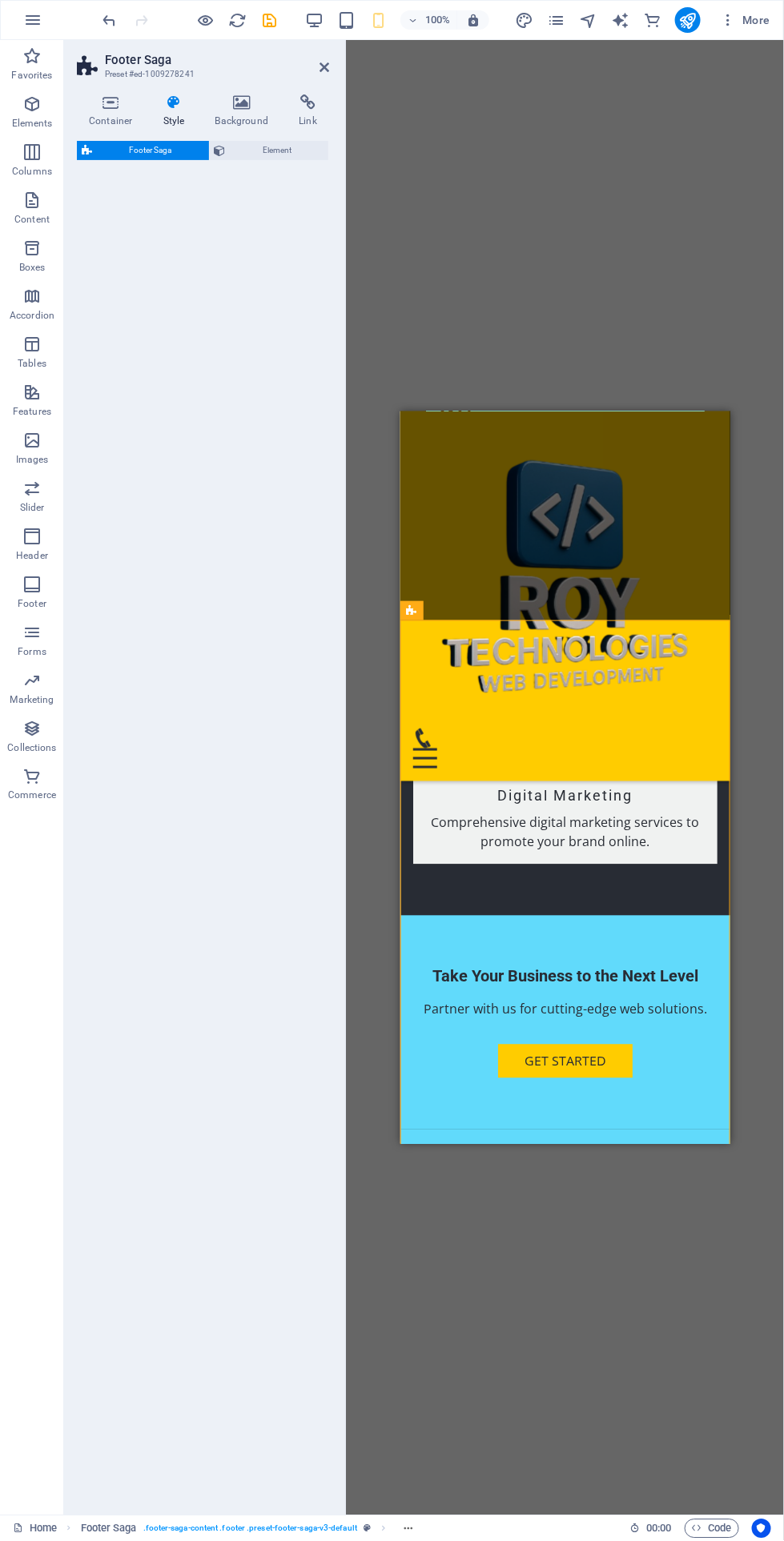
select select "rem"
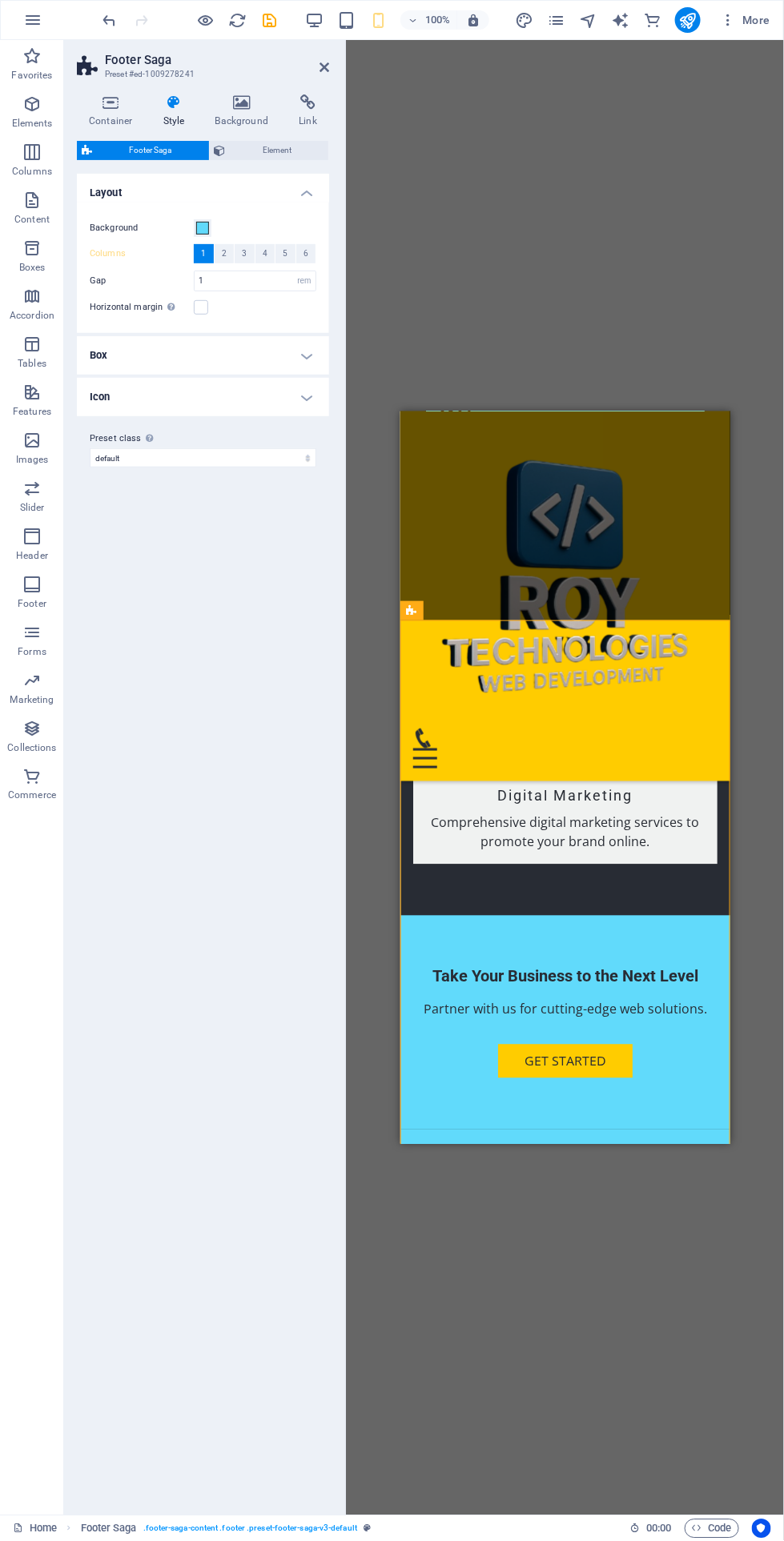
click at [508, 1265] on div "Contact" at bounding box center [564, 1274] width 304 height 18
click at [558, 1265] on div "Contact" at bounding box center [564, 1274] width 304 height 18
click at [554, 1283] on div "Pichhla , Badalpur Road, Near Jio Tower 733121 Phone: 9434676433 Email: info@ro…" at bounding box center [564, 1331] width 304 height 96
click at [280, 152] on span "Element" at bounding box center [277, 150] width 93 height 19
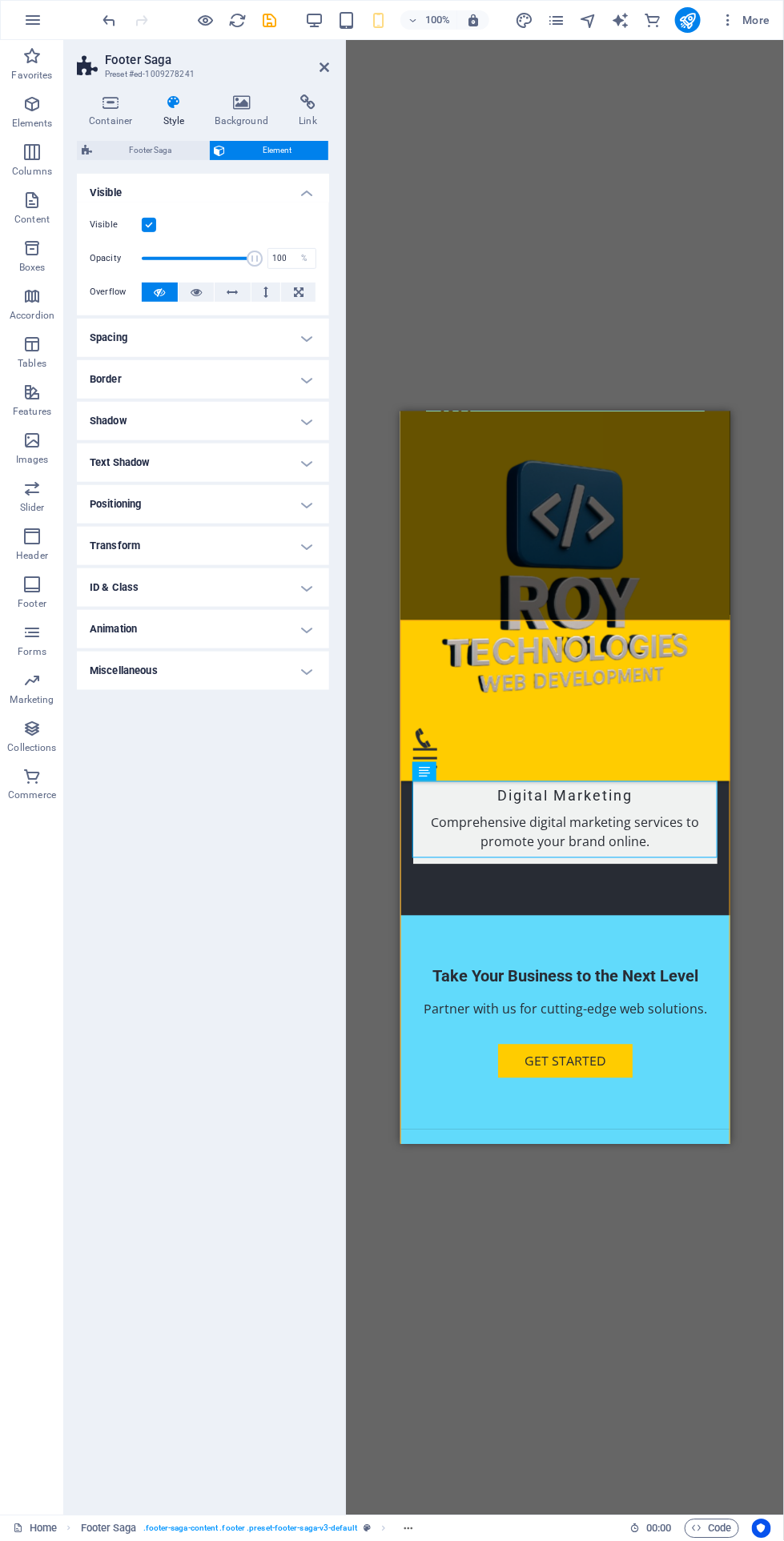
click at [164, 154] on span "Footer Saga" at bounding box center [150, 150] width 107 height 19
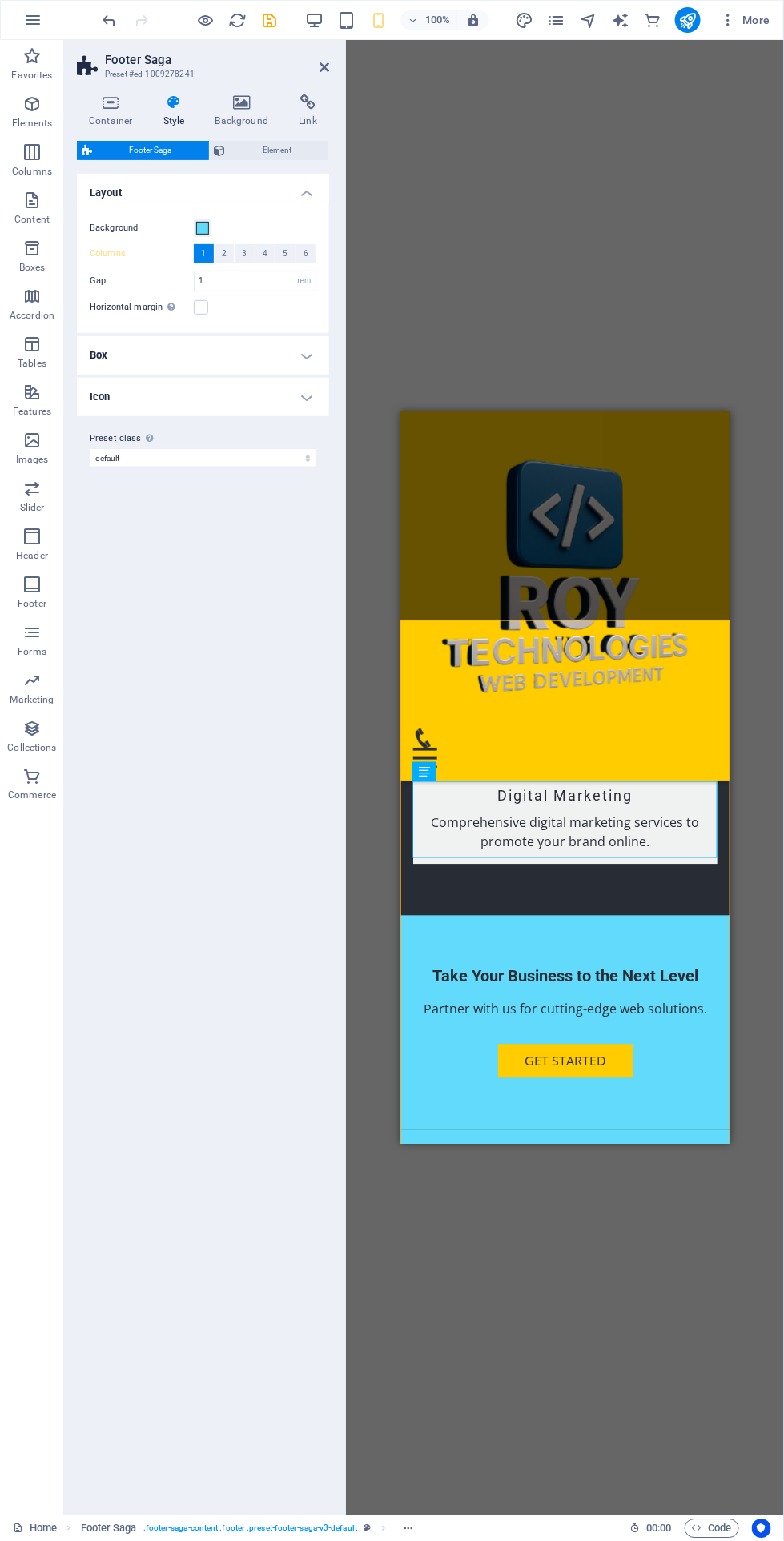
click at [269, 102] on icon at bounding box center [242, 102] width 78 height 16
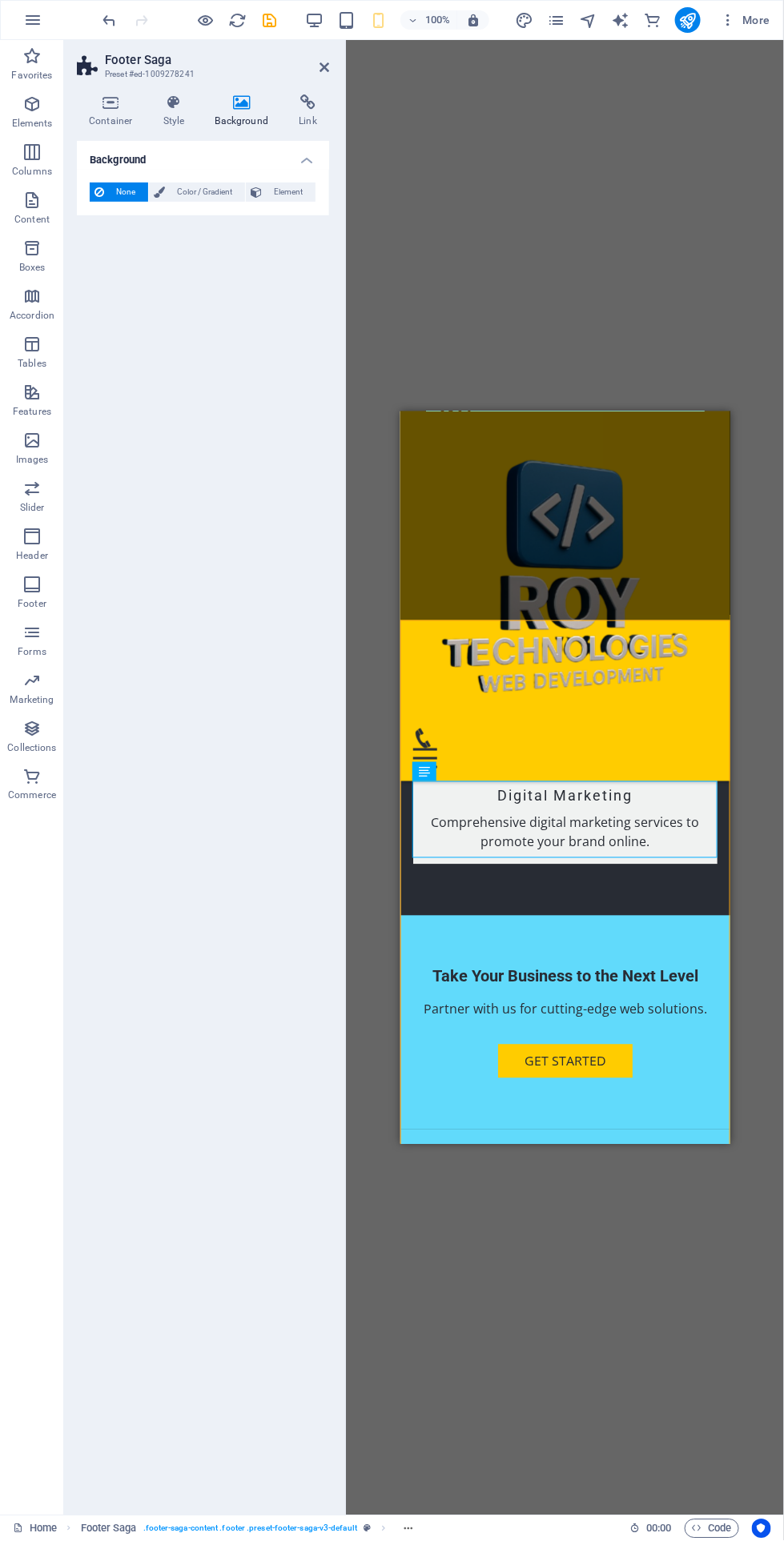
click at [235, 183] on span "Color / Gradient" at bounding box center [204, 192] width 71 height 19
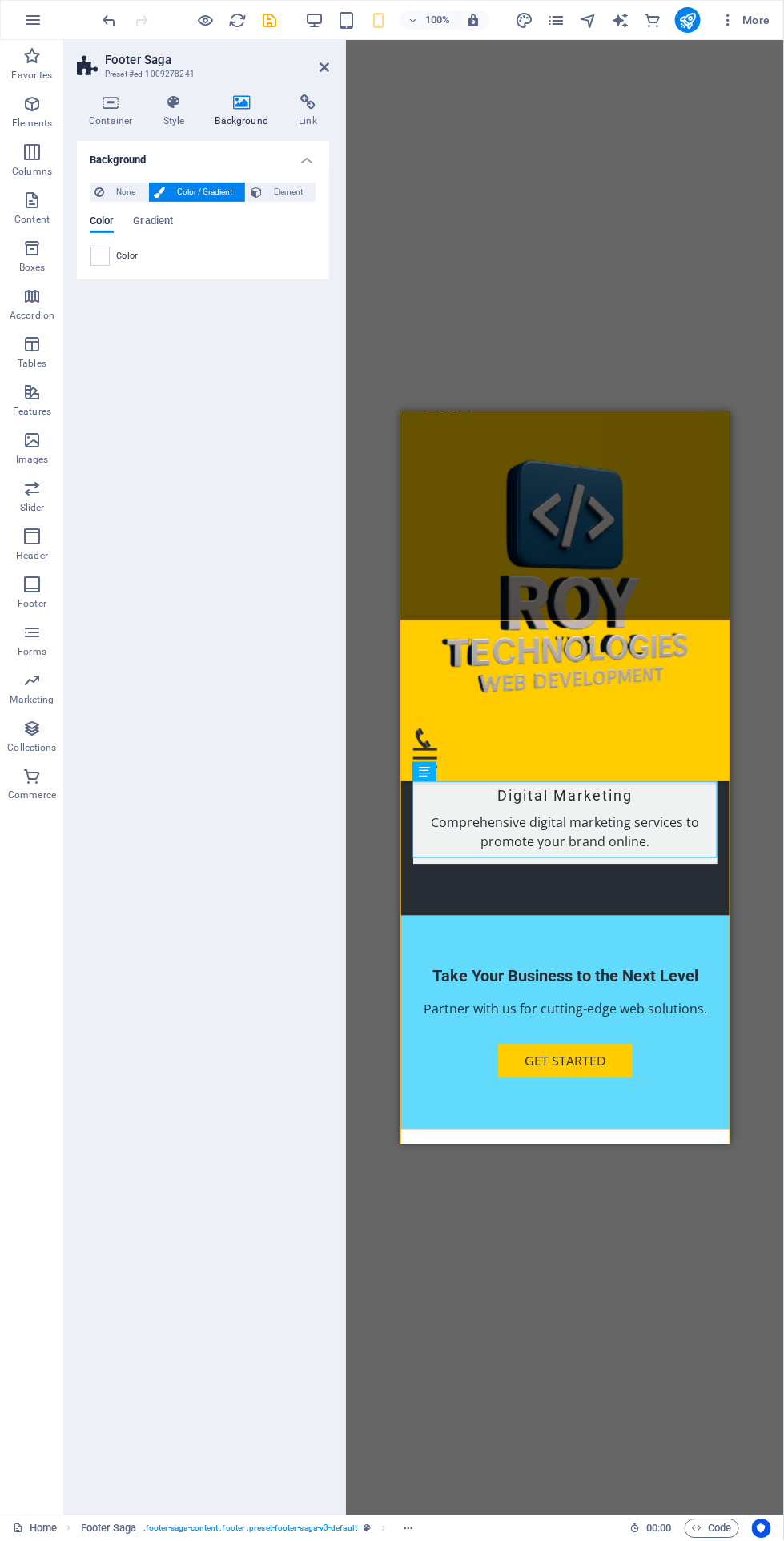
click at [302, 194] on span "Element" at bounding box center [288, 192] width 44 height 19
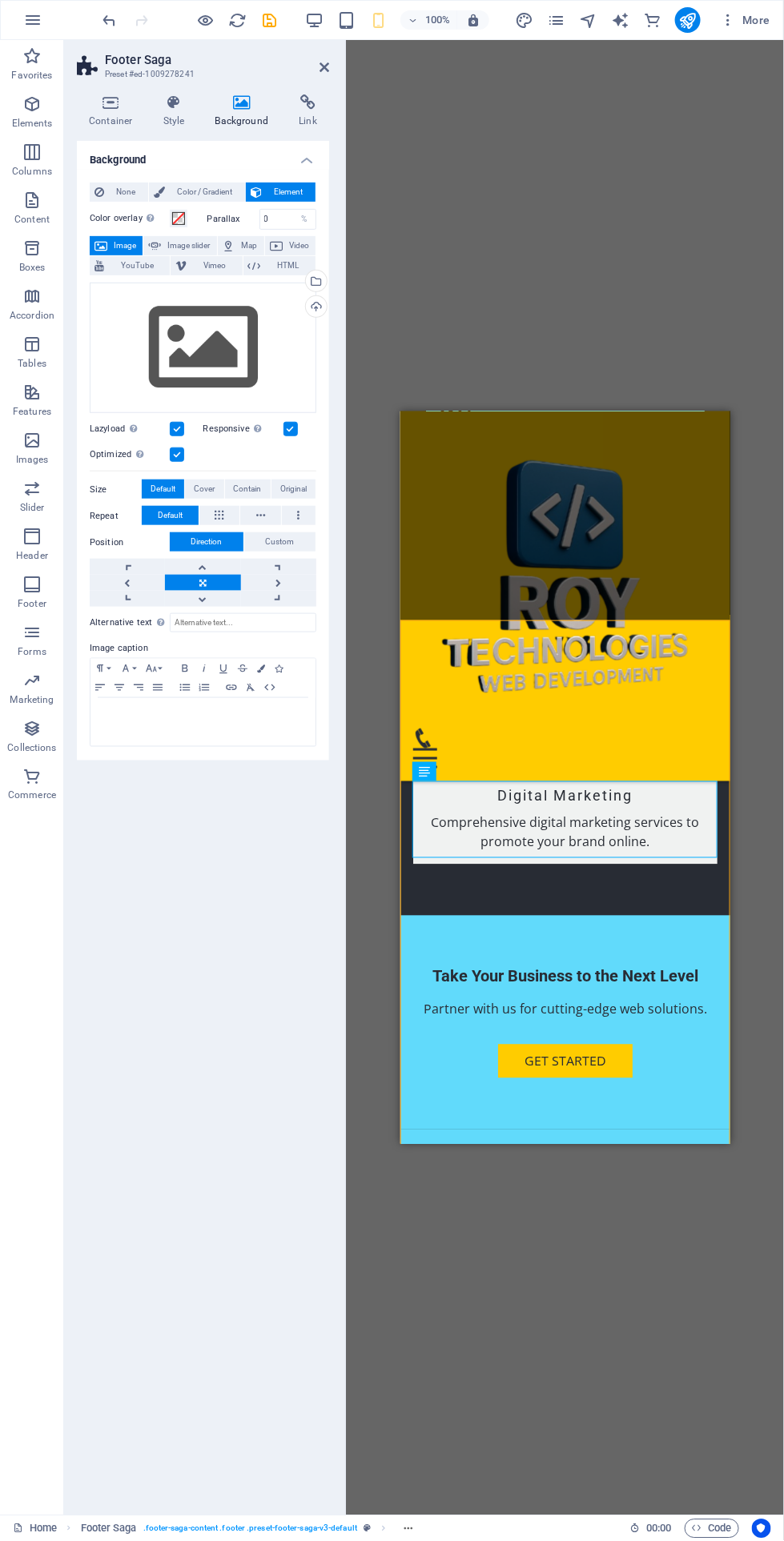
click at [323, 62] on icon at bounding box center [324, 67] width 10 height 13
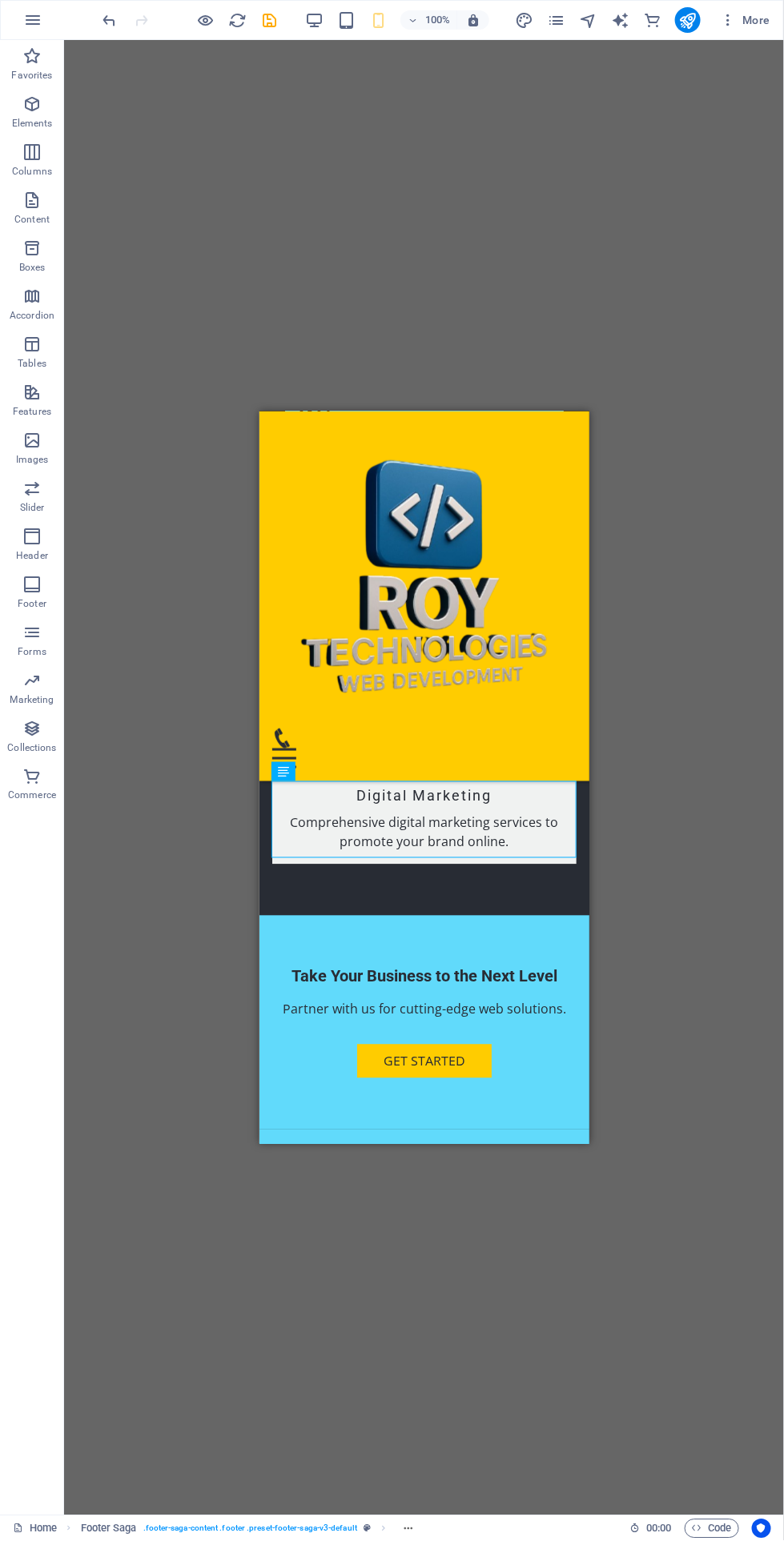
click at [110, 13] on icon "undo" at bounding box center [110, 20] width 18 height 18
click at [108, 13] on icon "undo" at bounding box center [110, 20] width 18 height 18
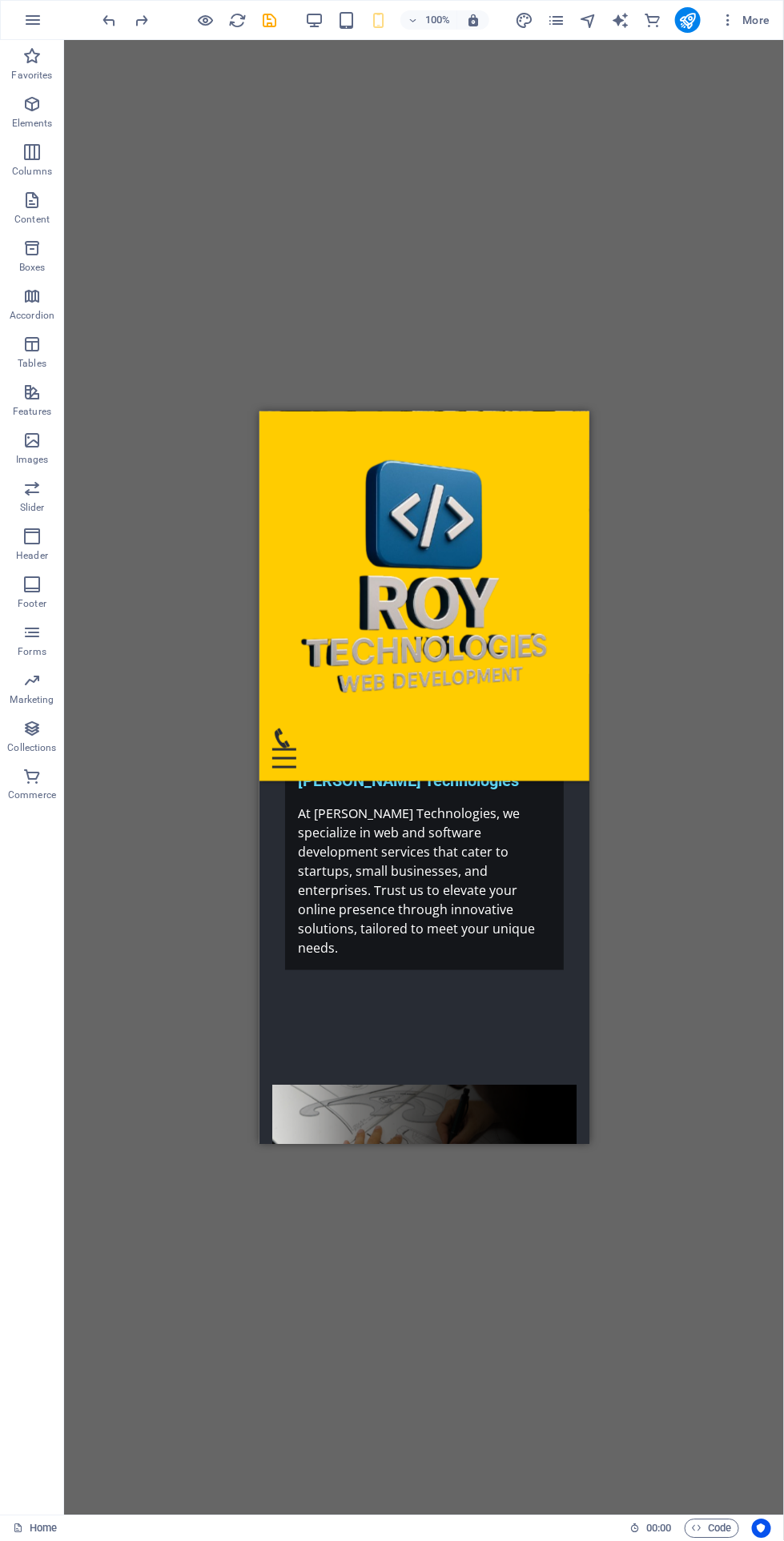
scroll to position [155, 0]
click at [377, 1262] on span "Add elements" at bounding box center [376, 1273] width 79 height 23
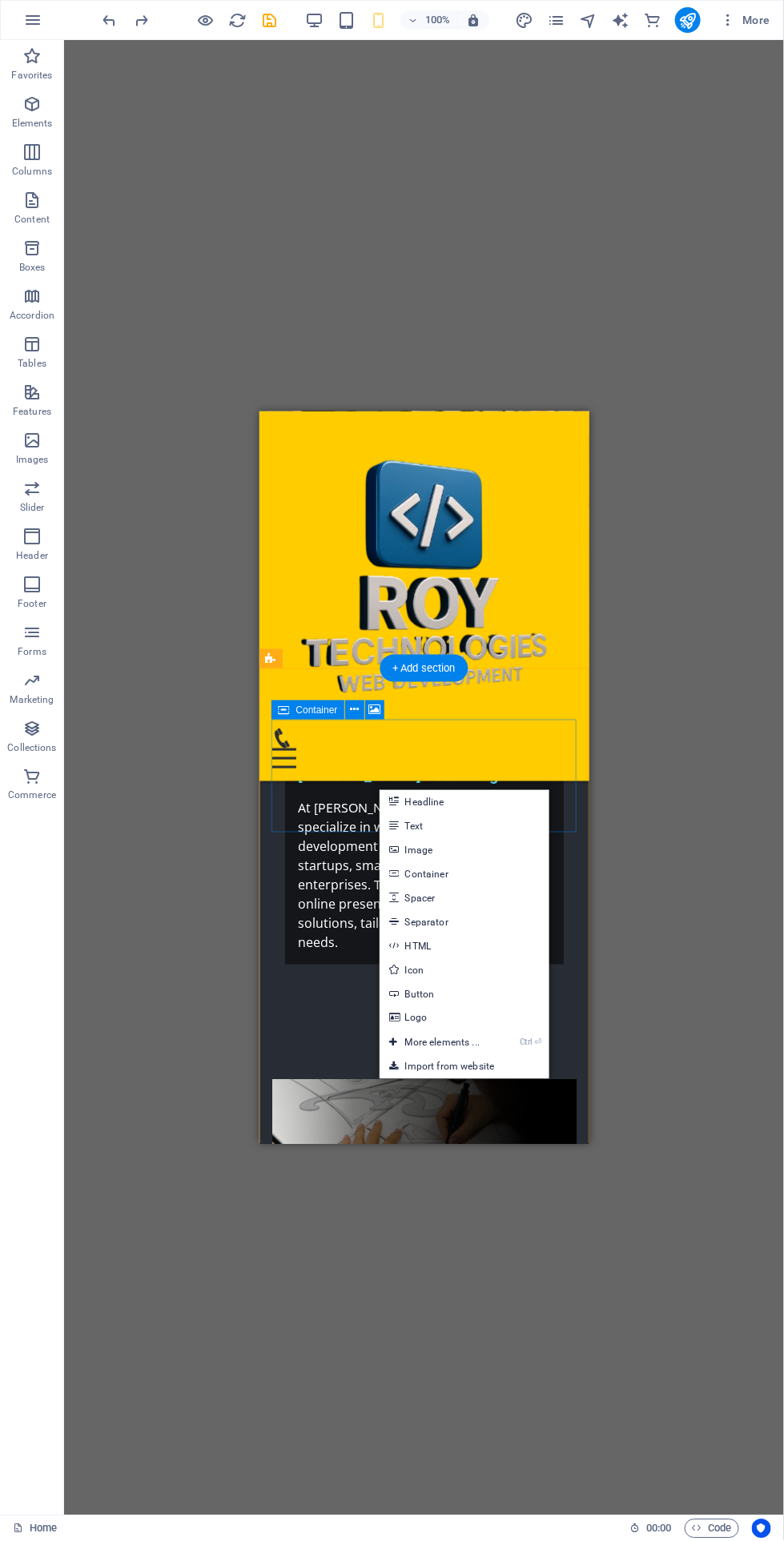
click at [515, 797] on link "Headline" at bounding box center [464, 802] width 169 height 24
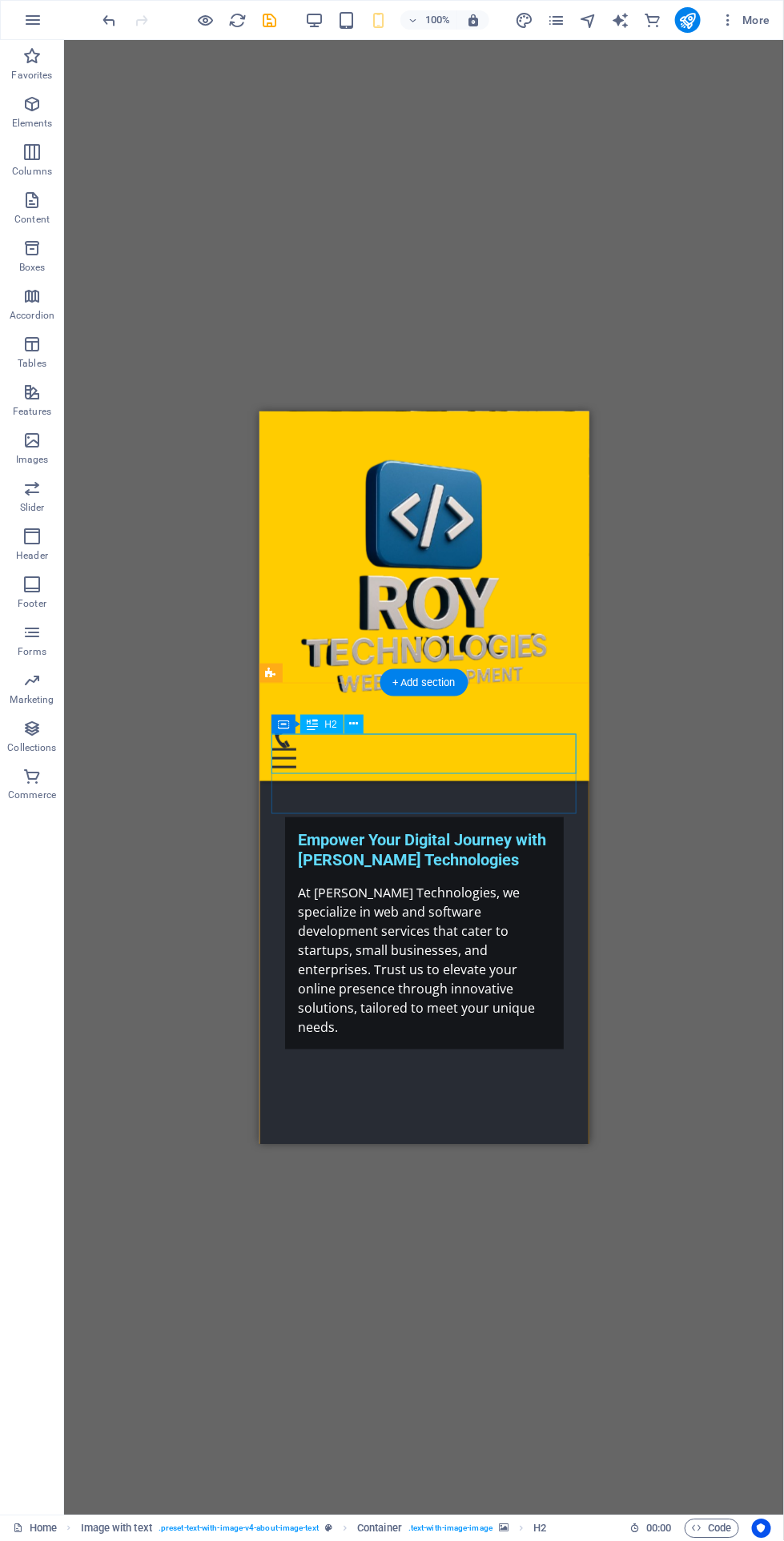
scroll to position [138, 0]
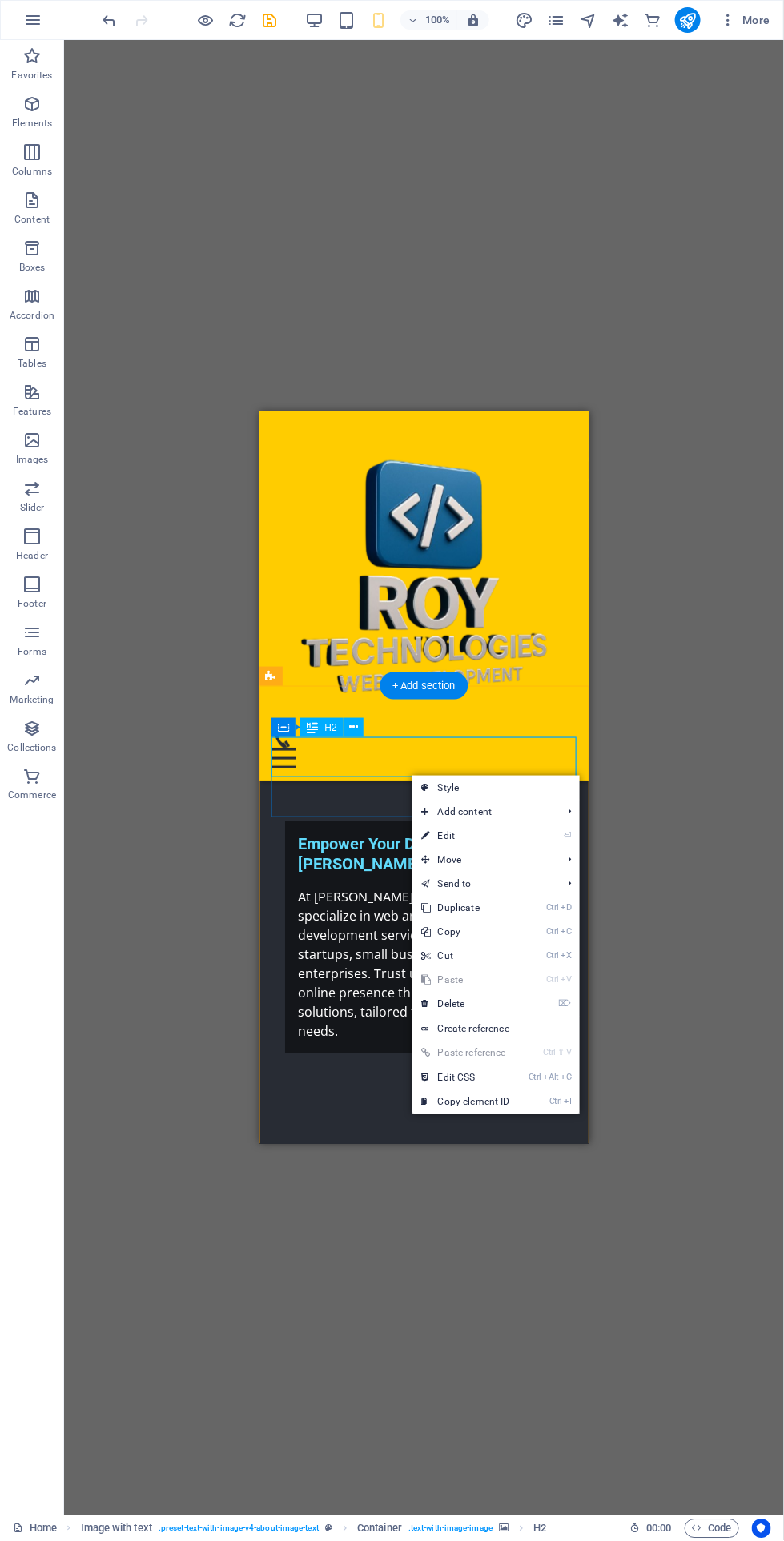
click at [522, 865] on span "Move" at bounding box center [484, 861] width 143 height 24
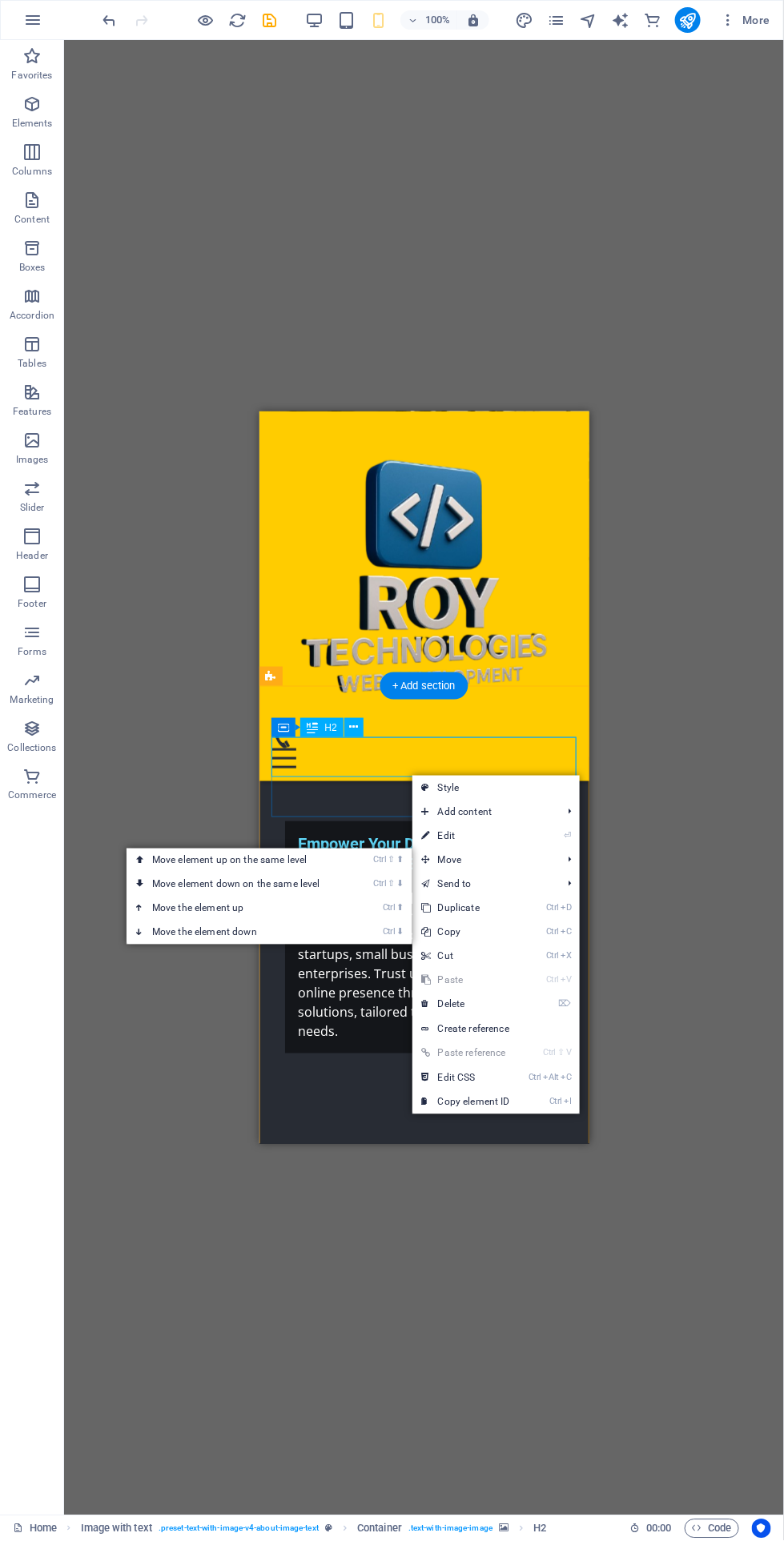
click at [293, 934] on link "Ctrl ⬇ Move the element down" at bounding box center [239, 932] width 226 height 24
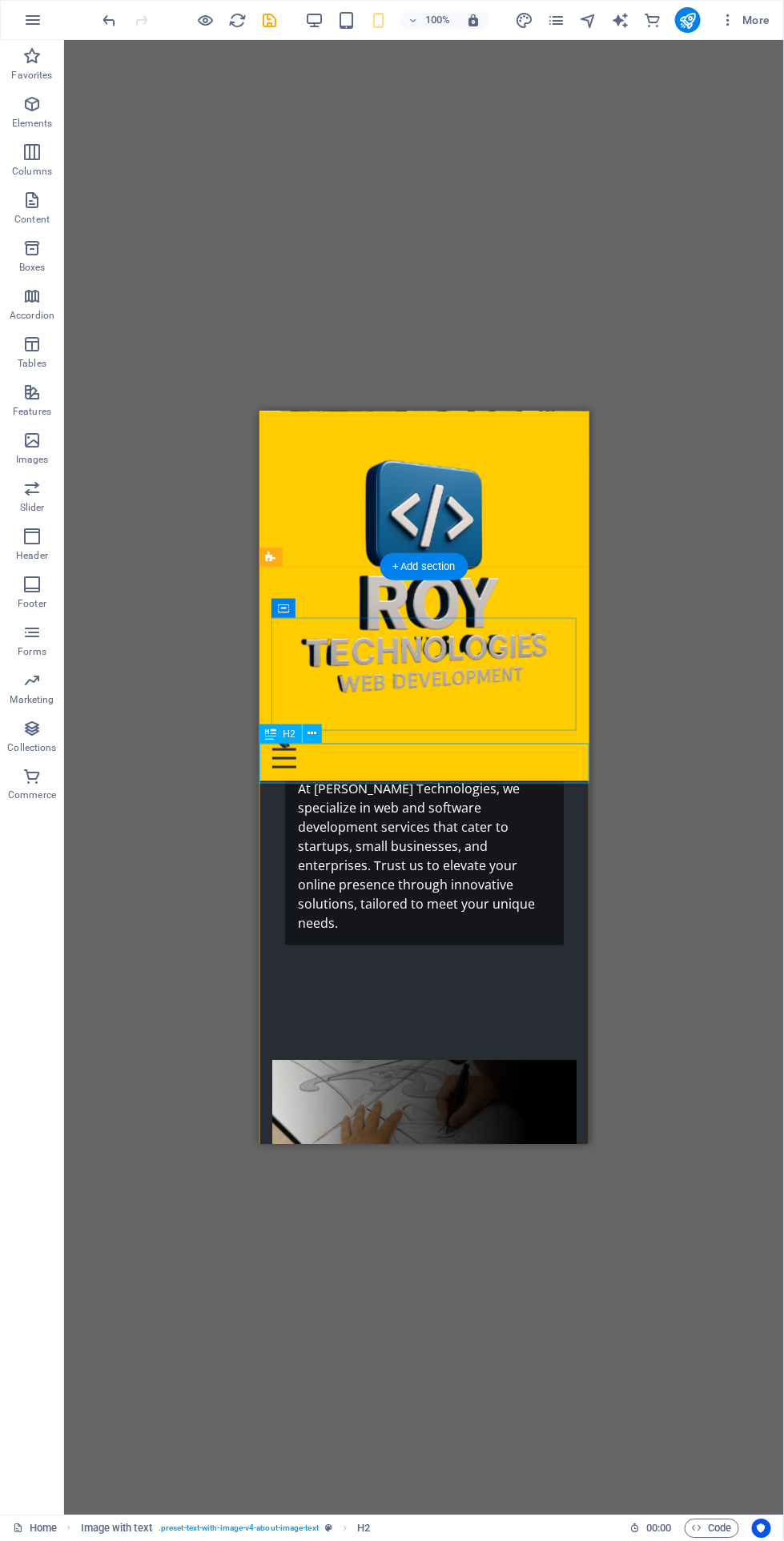
scroll to position [262, 0]
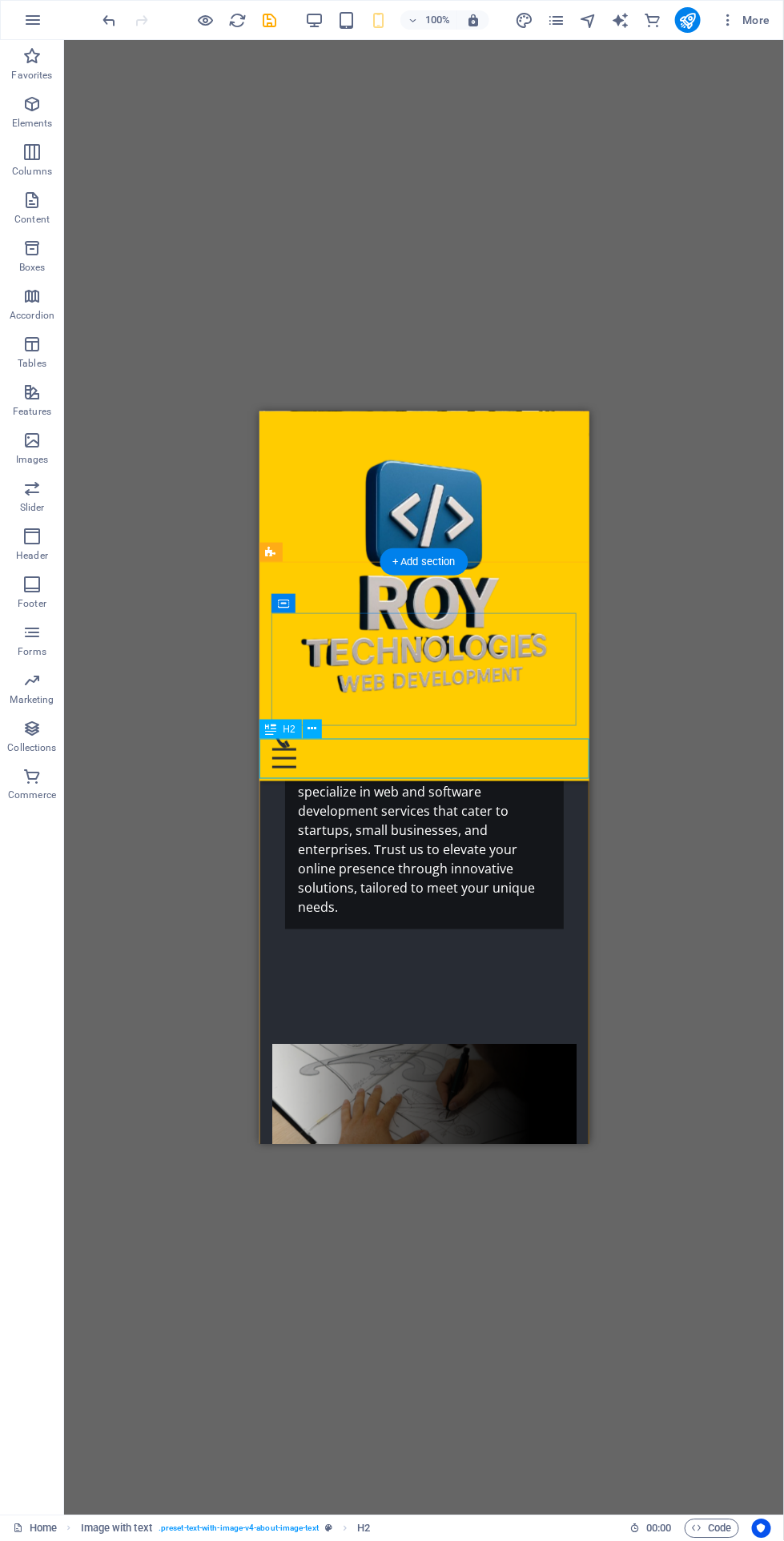
click at [185, 957] on div "H2 Text on background Container Image Menu Bar Footer Saga Menu Container Logo …" at bounding box center [423, 778] width 719 height 1476
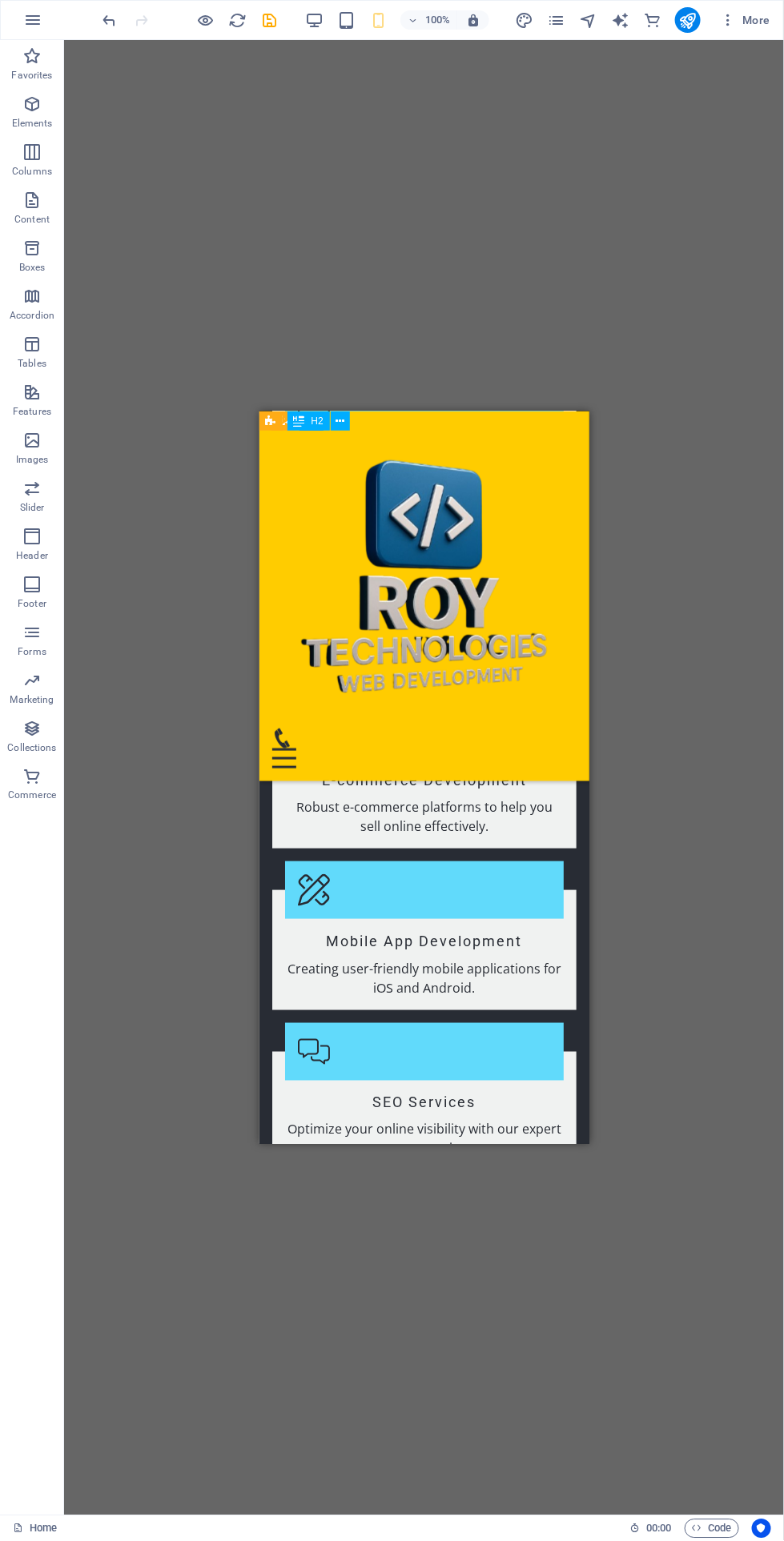
scroll to position [0, 0]
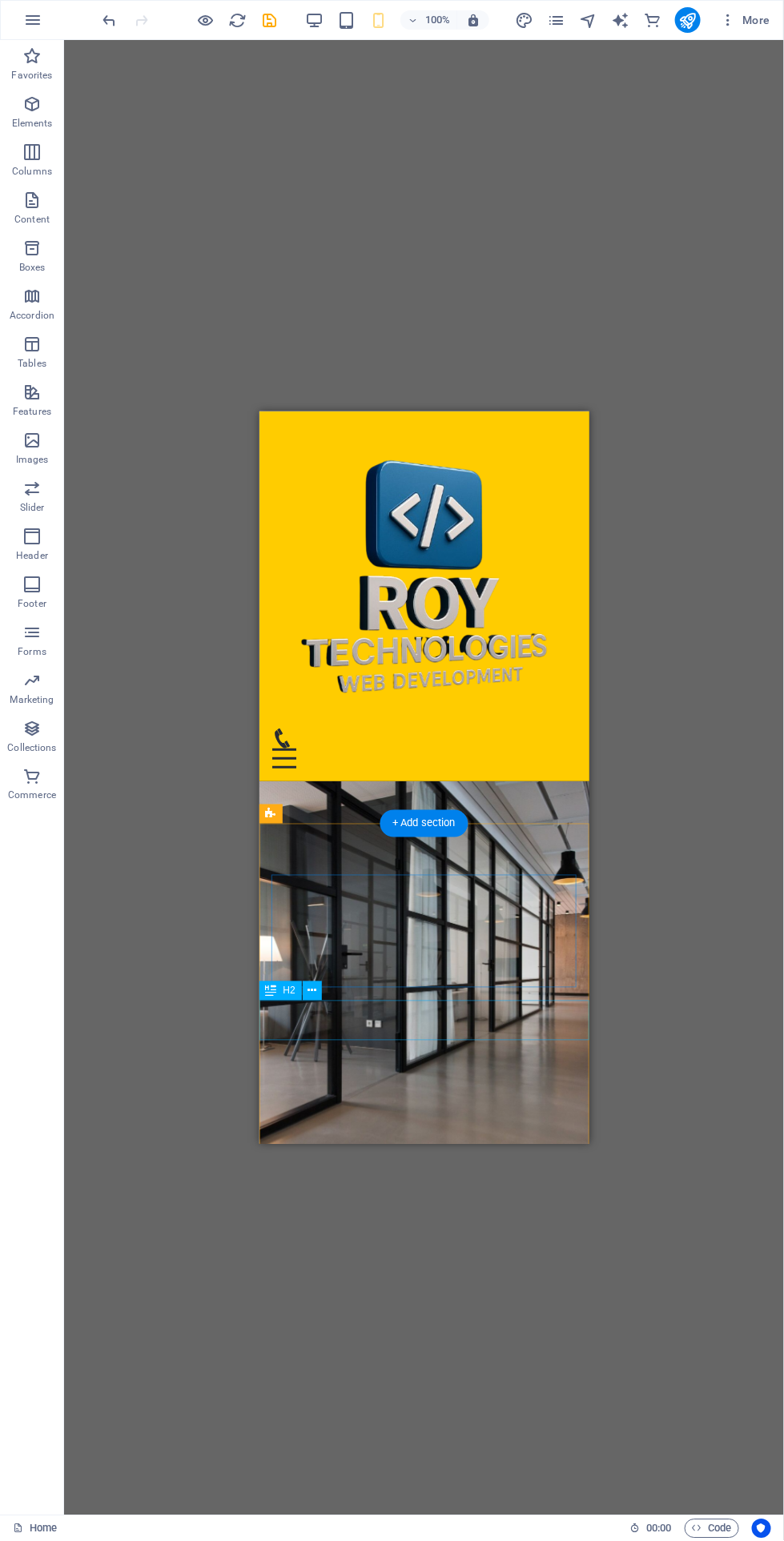
click at [312, 991] on icon at bounding box center [312, 991] width 9 height 17
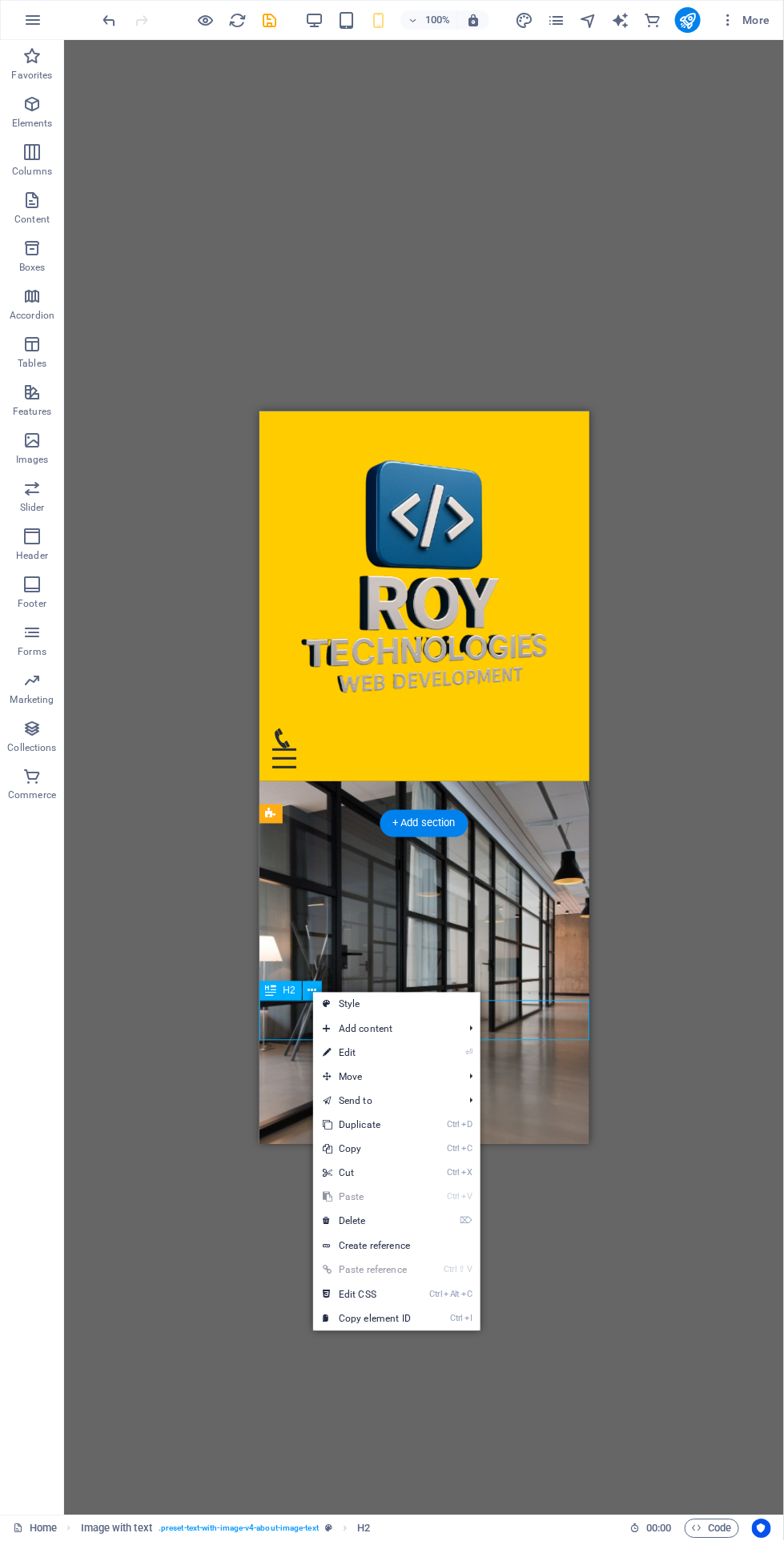
click at [327, 1221] on icon at bounding box center [326, 1221] width 8 height 24
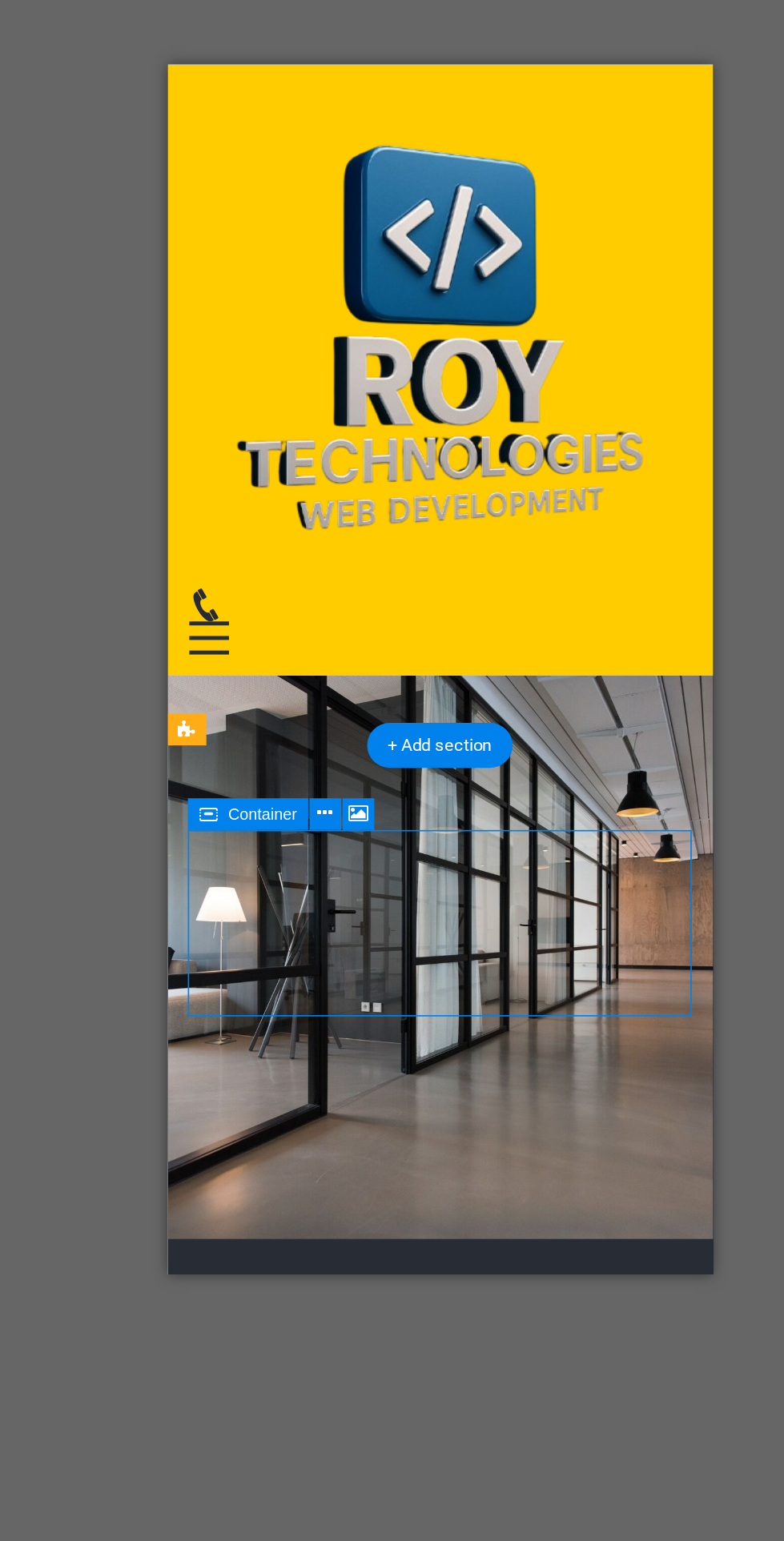
scroll to position [17, 0]
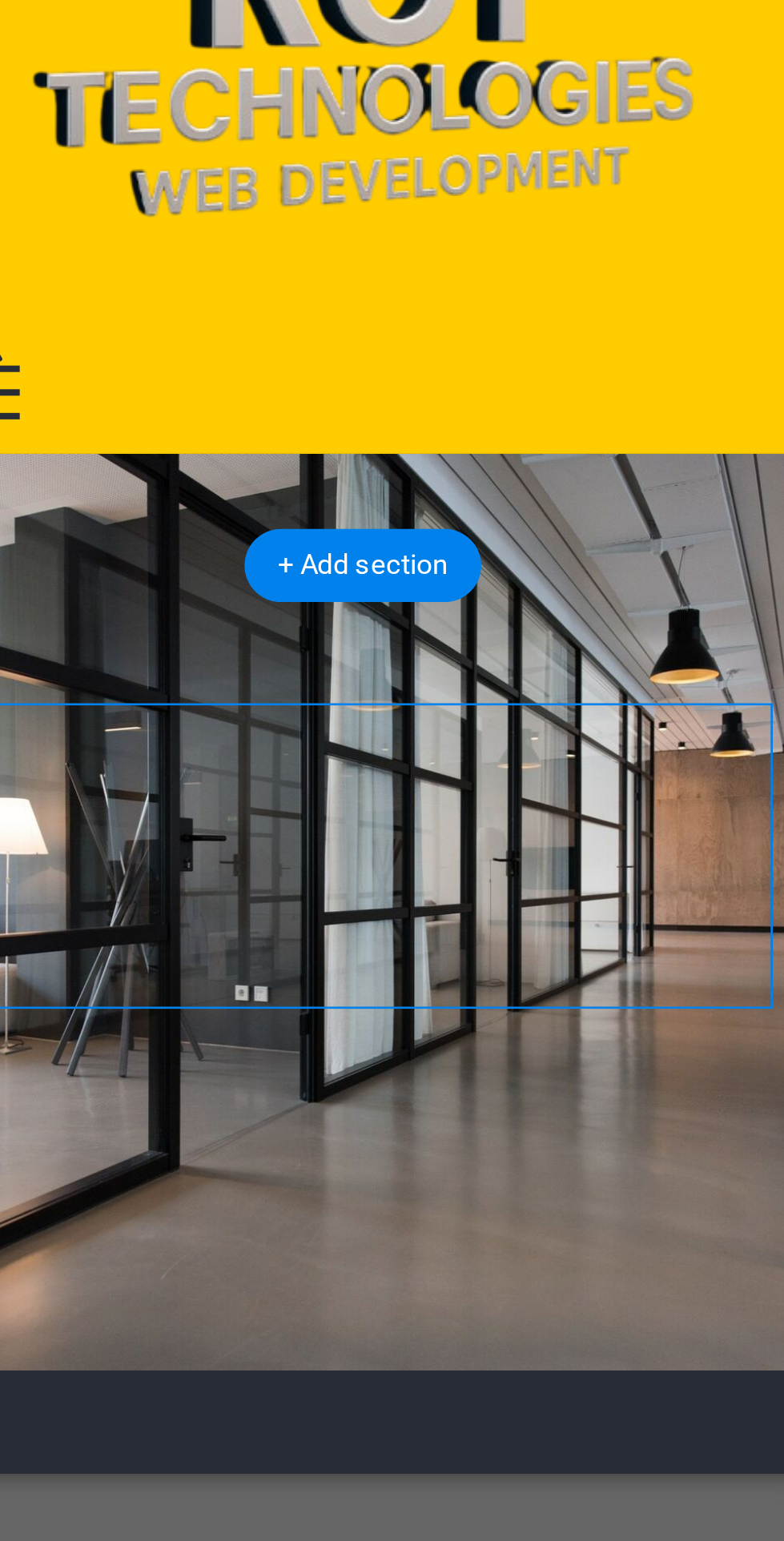
click at [124, 794] on span "Paste clipboard" at bounding box center [127, 805] width 88 height 23
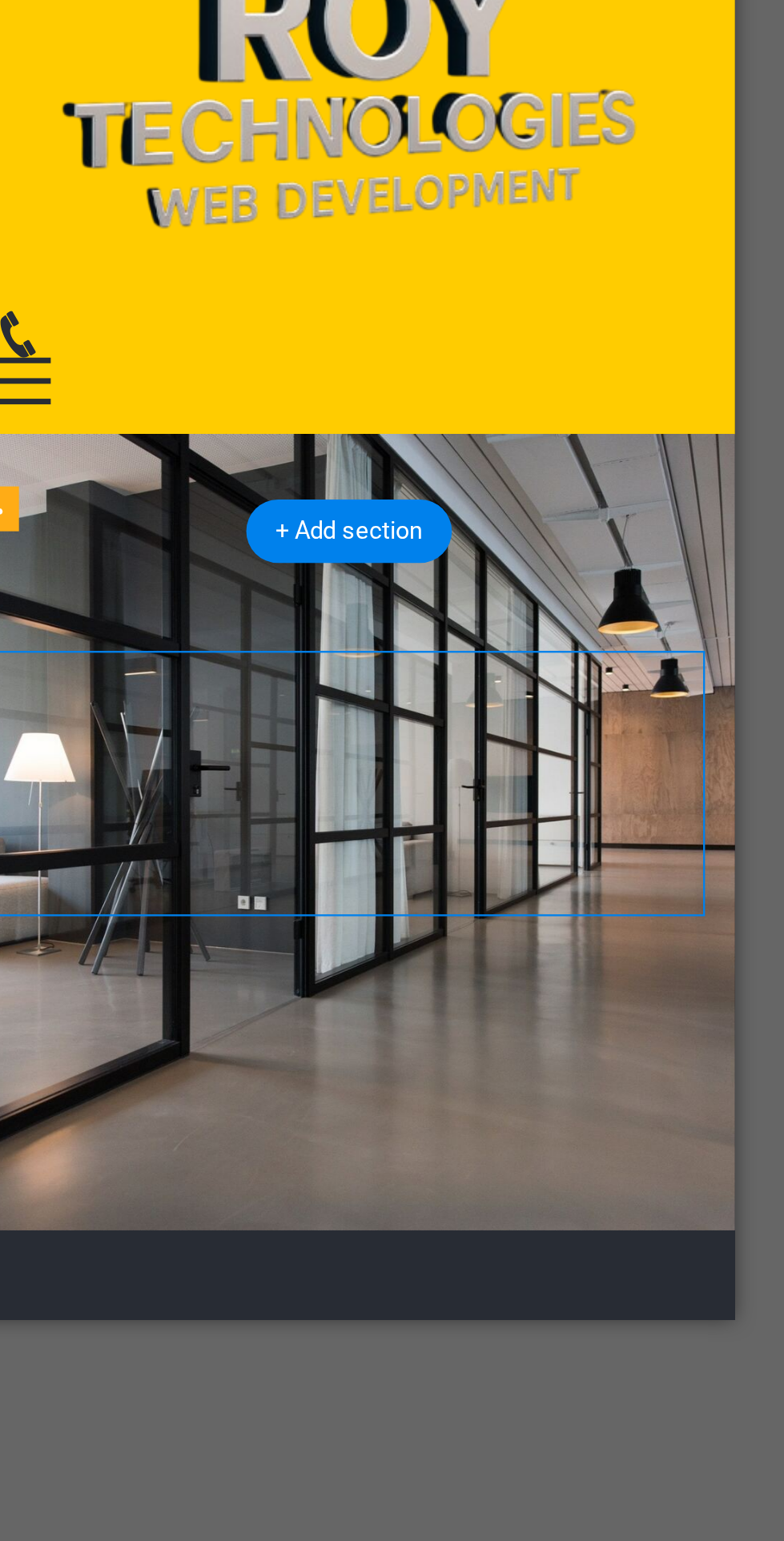
click at [76, 898] on span "Add elements" at bounding box center [82, 910] width 79 height 23
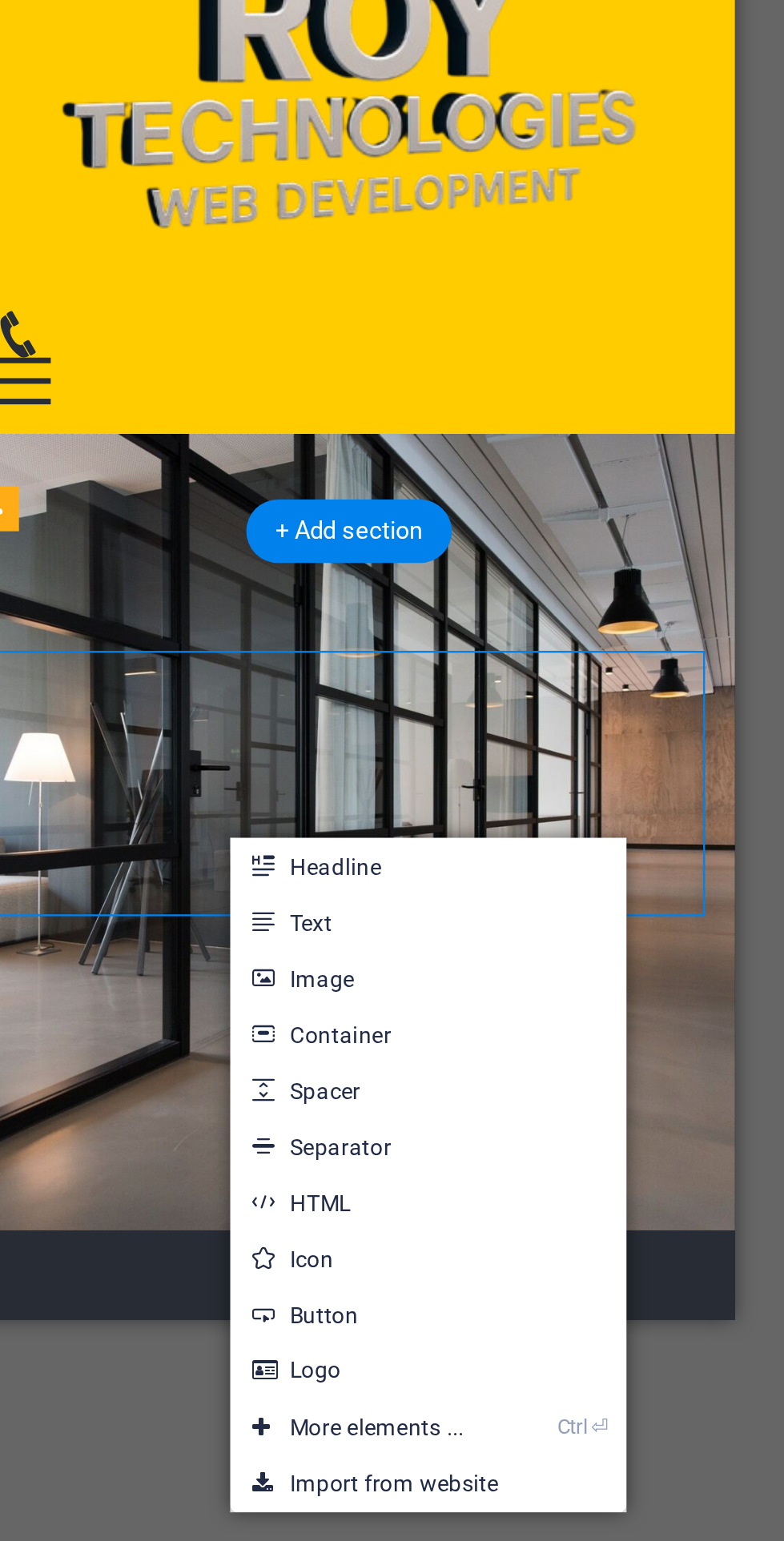
click at [422, 947] on link "Headline" at bounding box center [457, 950] width 169 height 24
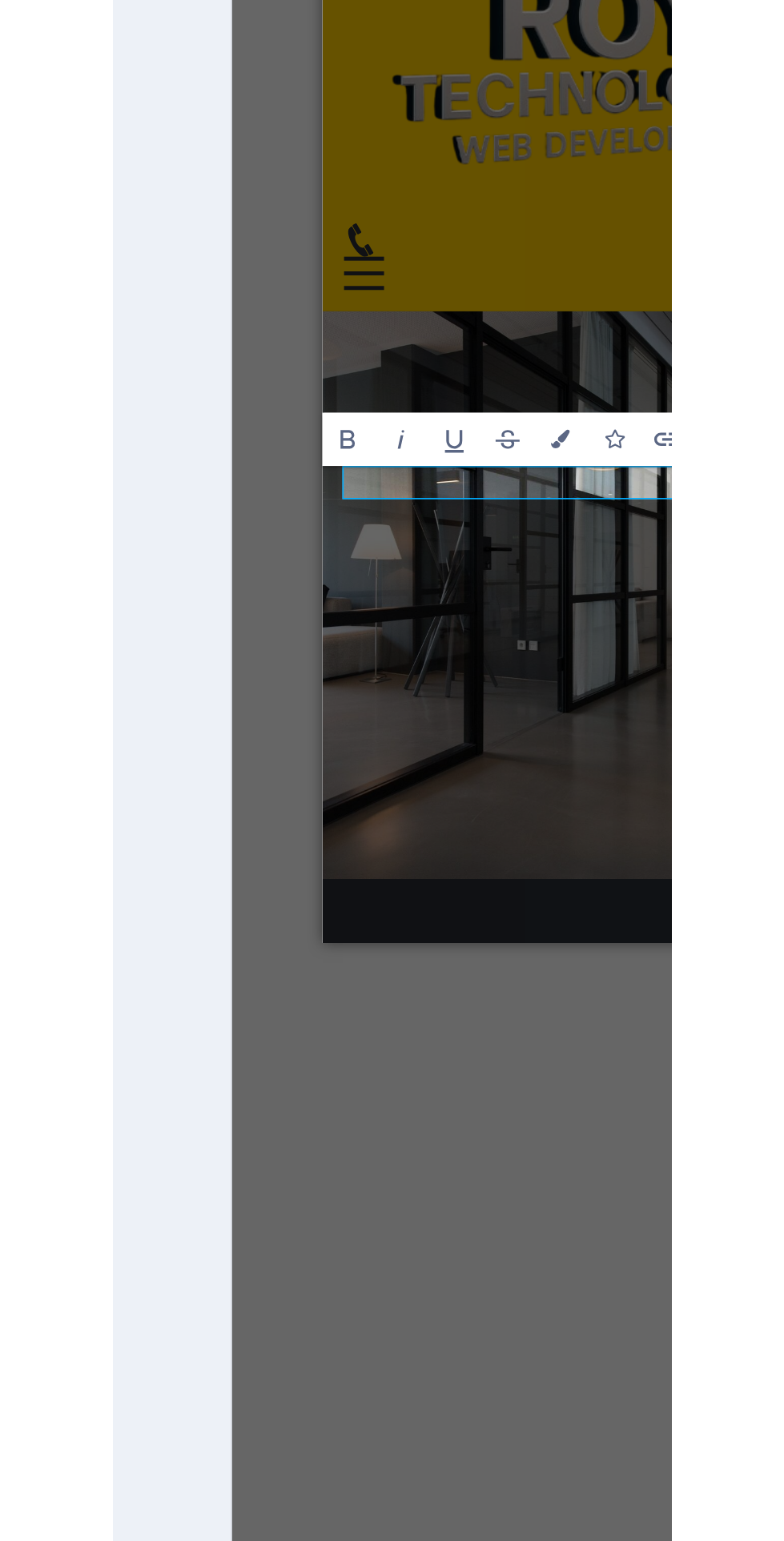
scroll to position [0, 0]
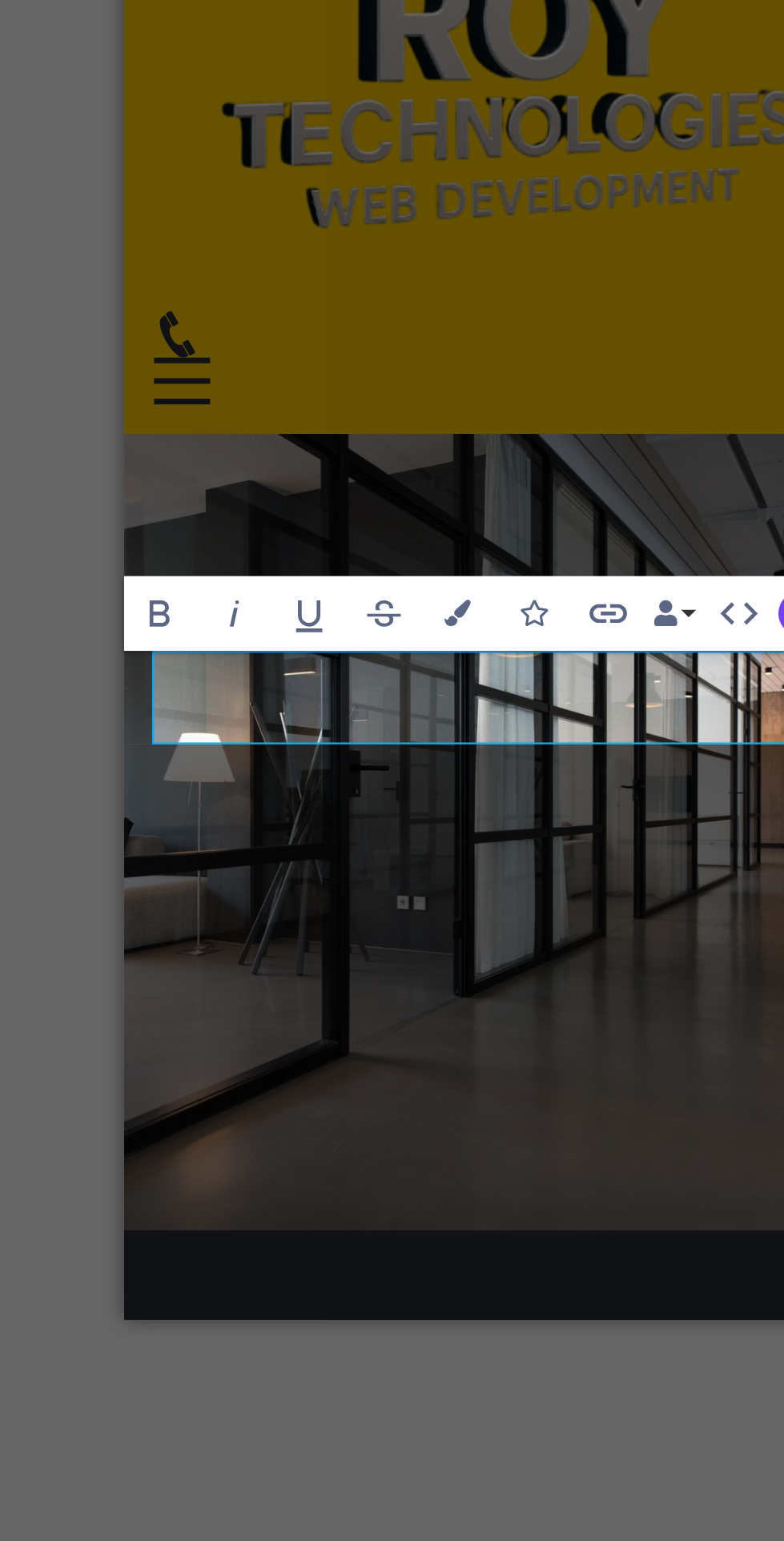
click at [307, 795] on h2 "[PERSON_NAME] Technologies, Web Development Company" at bounding box center [287, 815] width 304 height 40
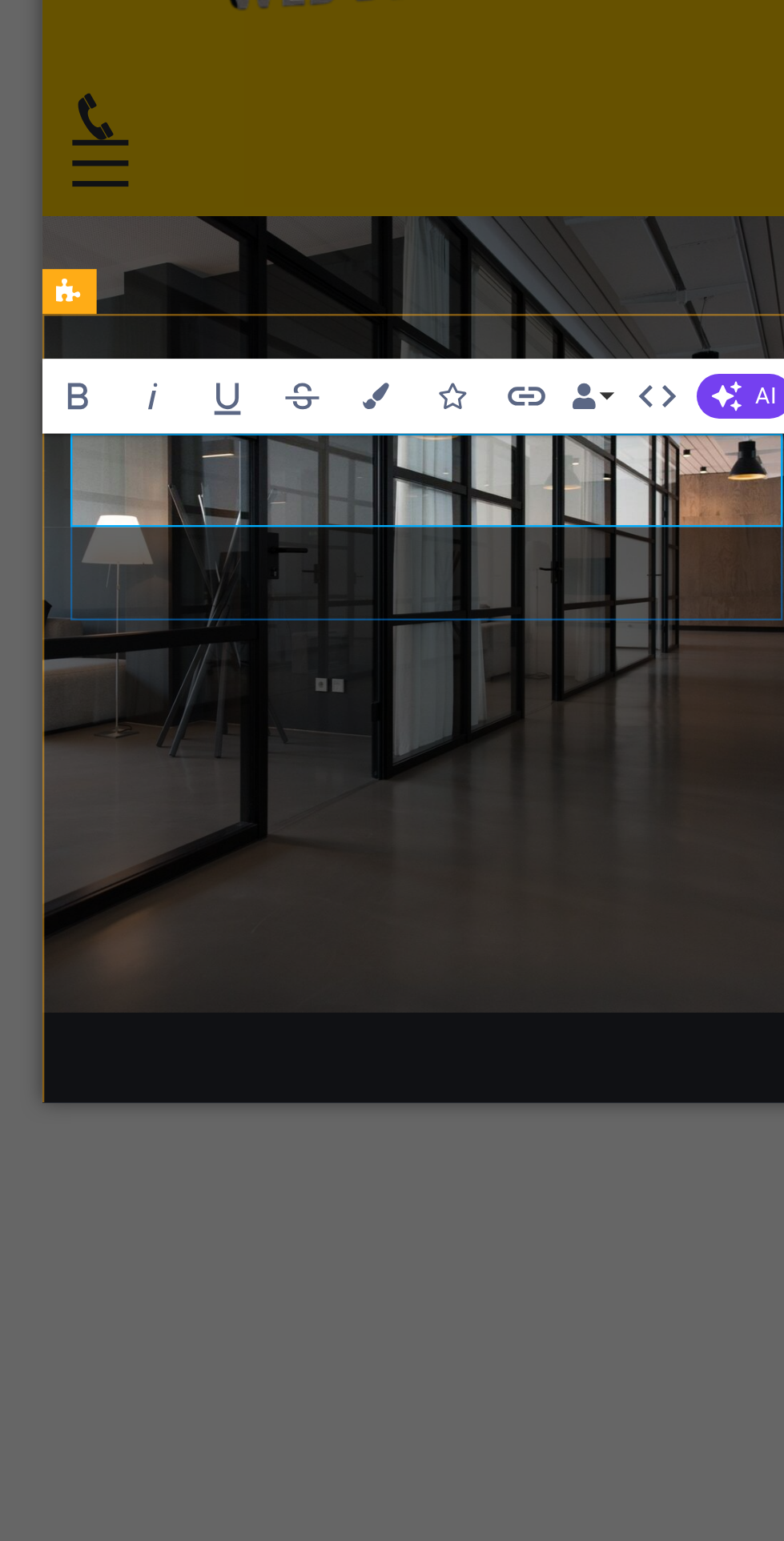
click at [230, 579] on h2 "[PERSON_NAME] Technologies, Web & Software Development Company" at bounding box center [205, 599] width 304 height 40
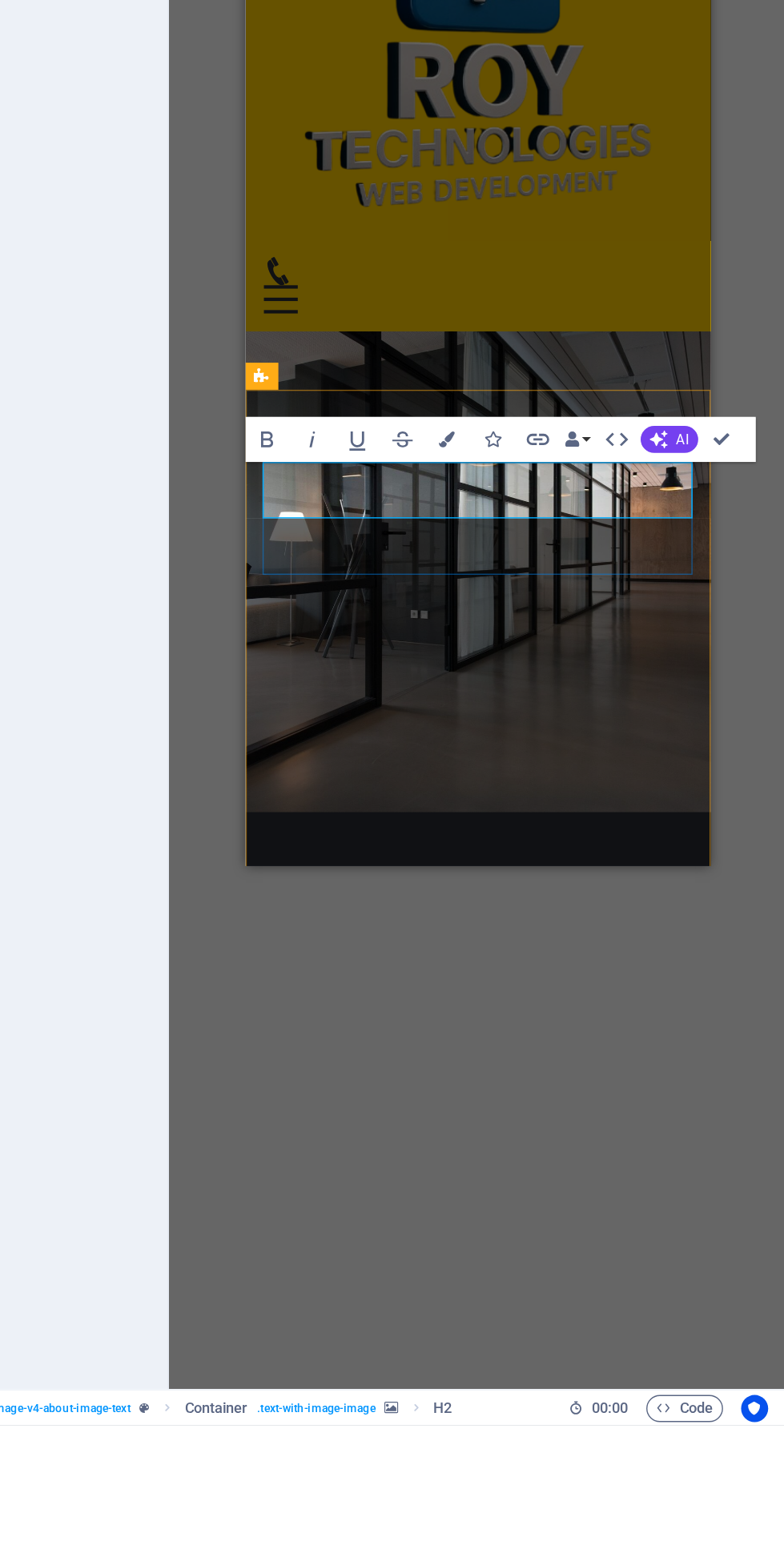
click at [695, 841] on icon "button" at bounding box center [693, 841] width 13 height 13
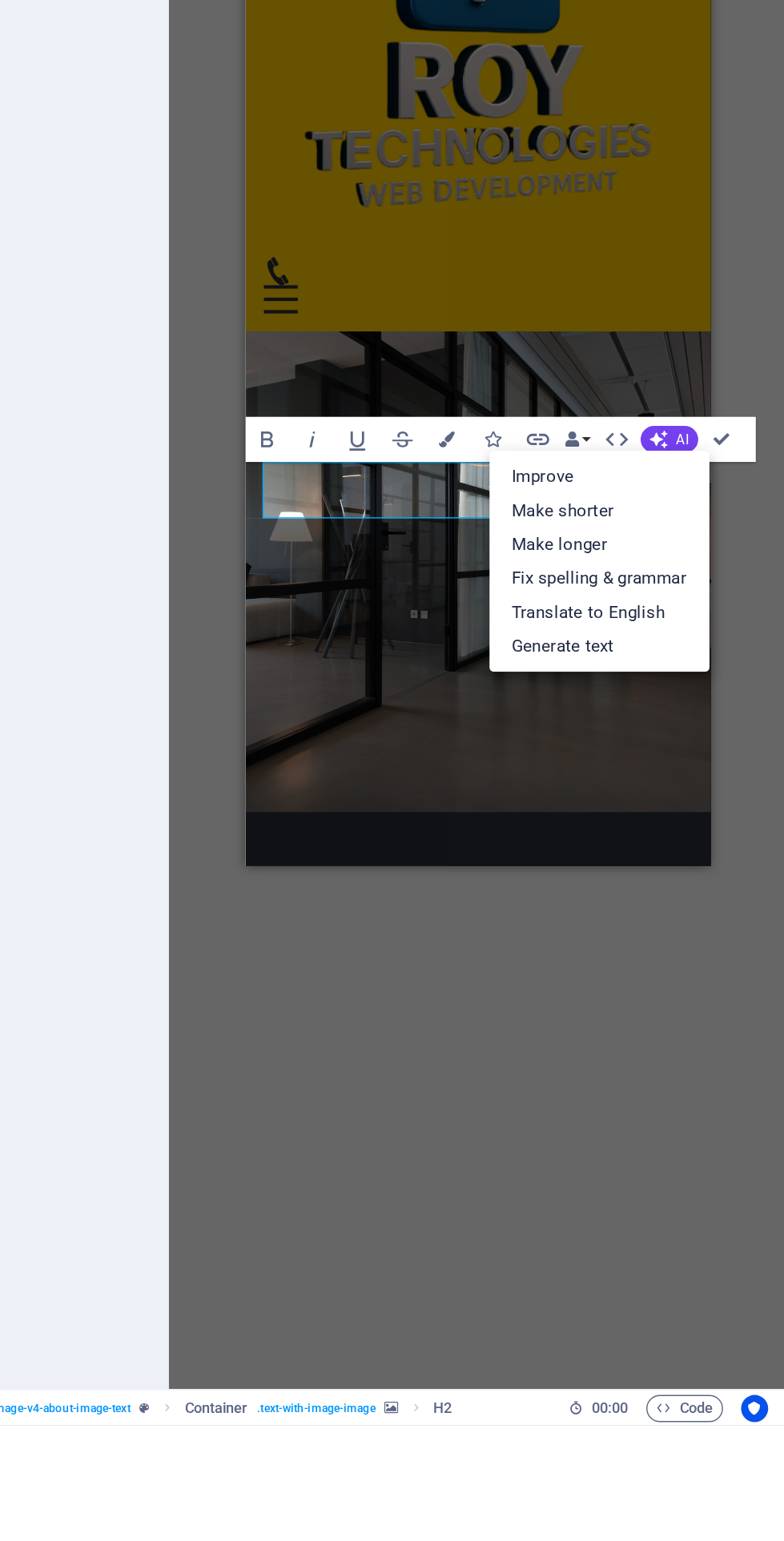
click at [605, 873] on link "Improve" at bounding box center [650, 868] width 156 height 24
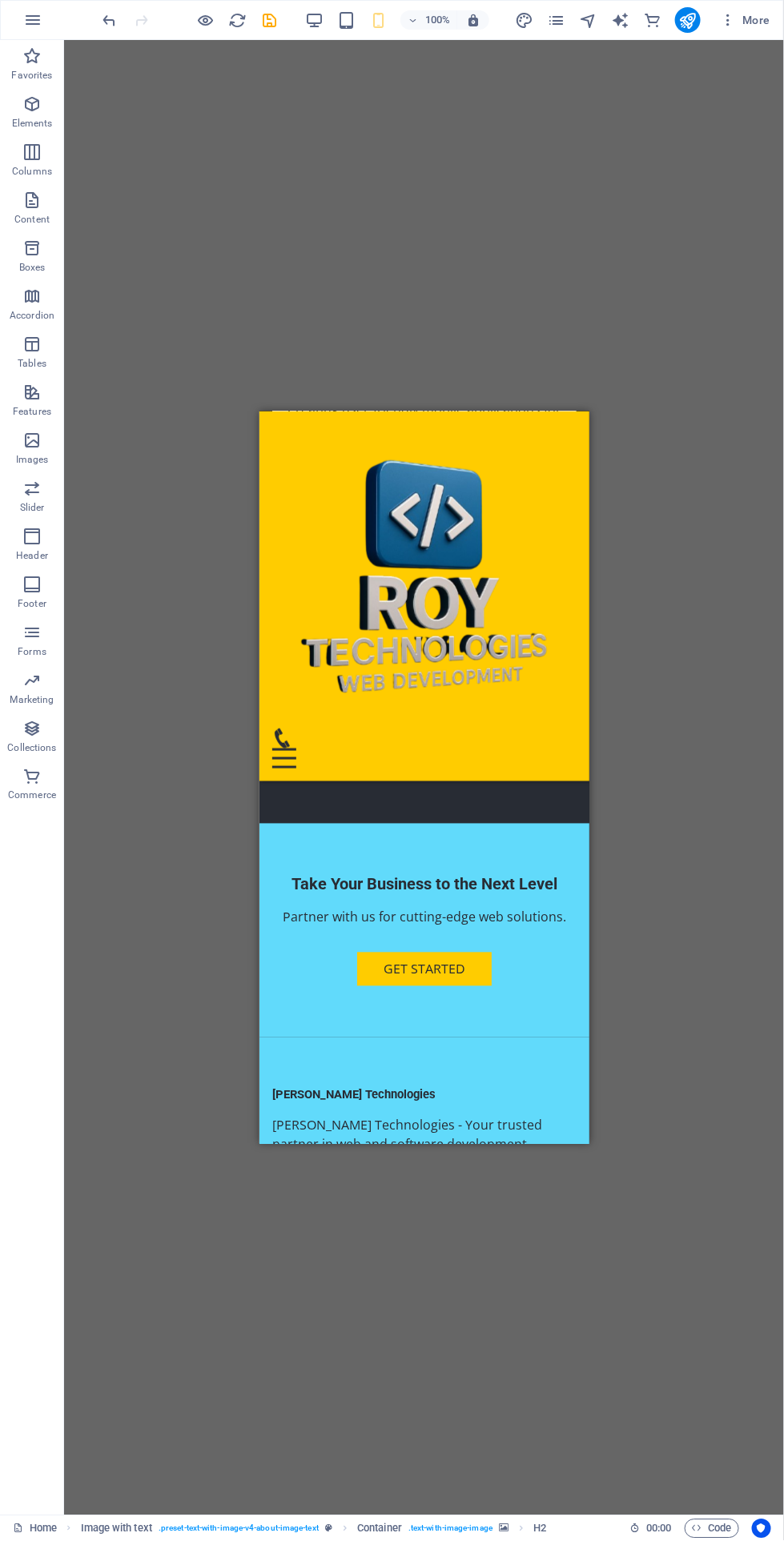
scroll to position [2119, 0]
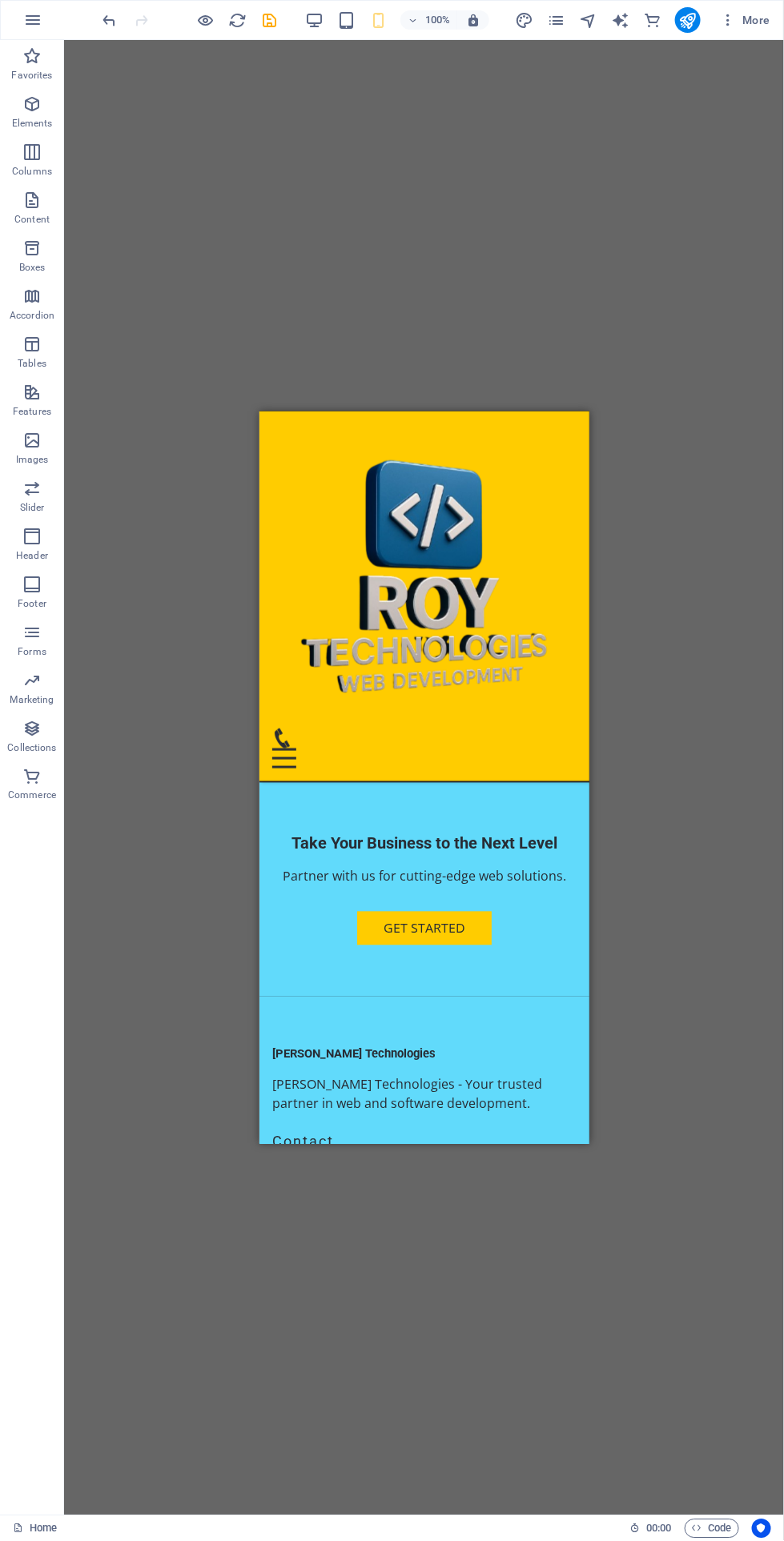
click at [688, 21] on icon "publish" at bounding box center [687, 20] width 18 height 18
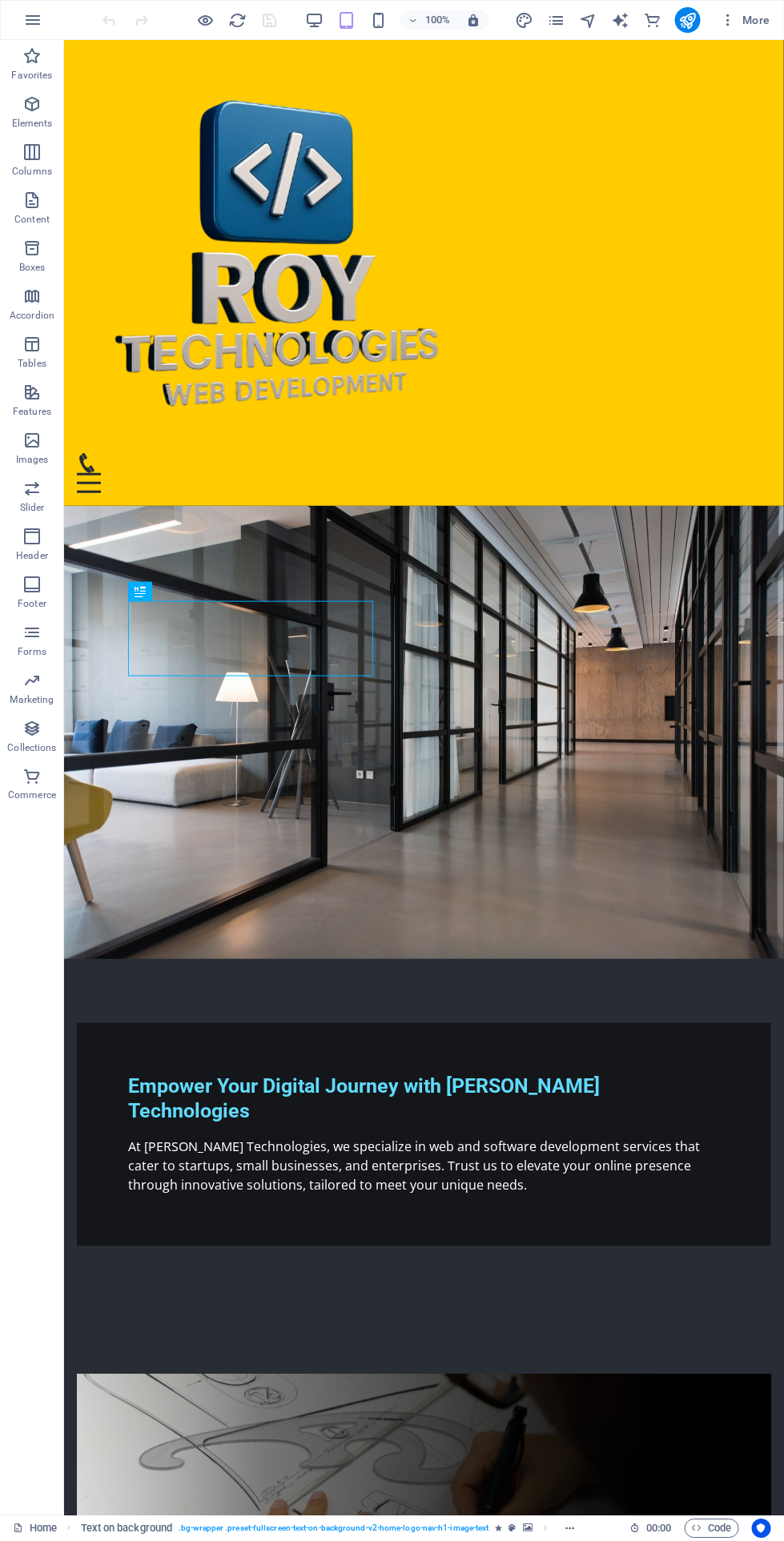
click at [379, 24] on icon "button" at bounding box center [378, 20] width 18 height 18
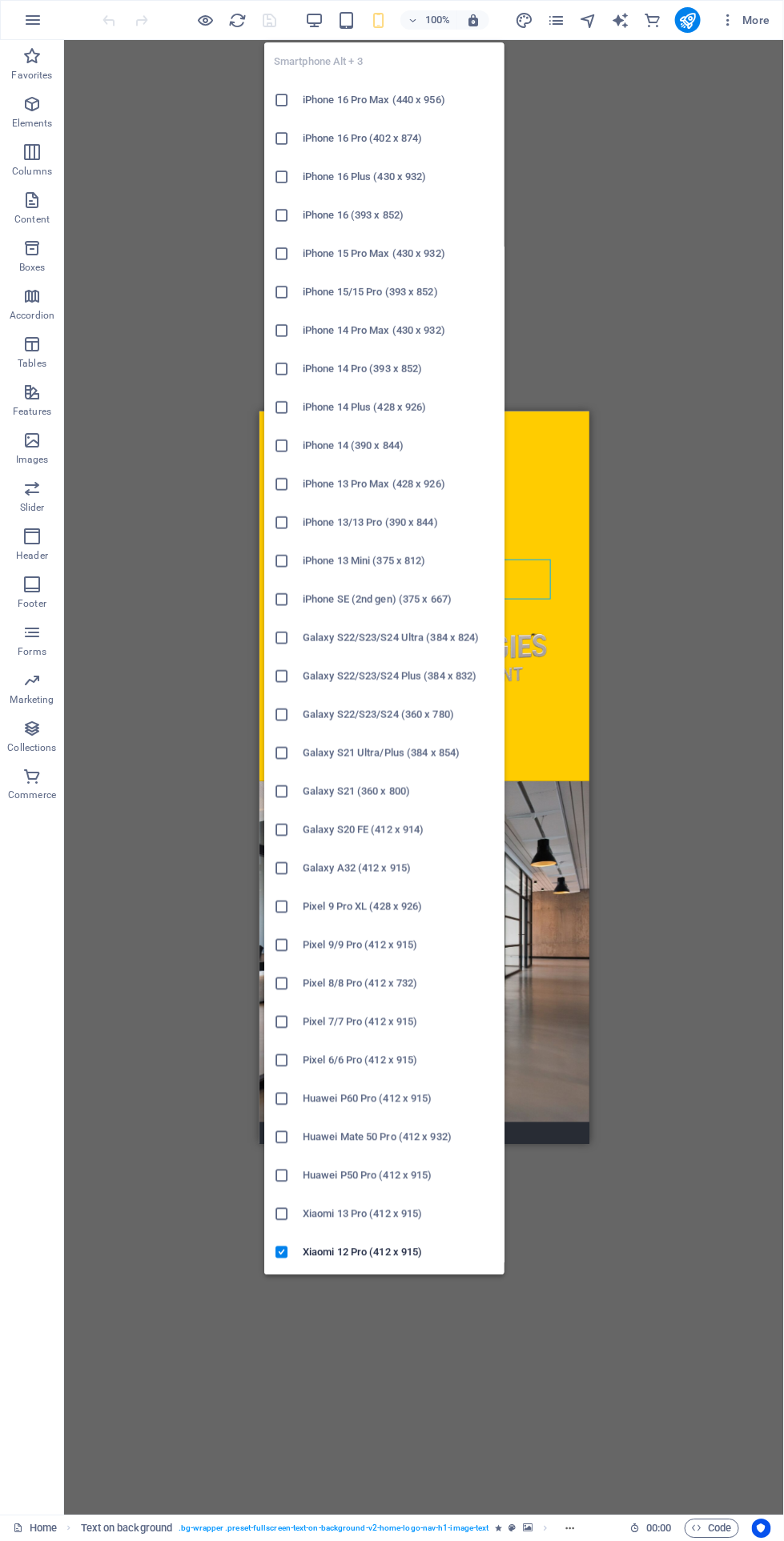
click at [165, 795] on div "Drag here to replace the existing content. Press “Ctrl” if you want to create a…" at bounding box center [423, 778] width 719 height 1476
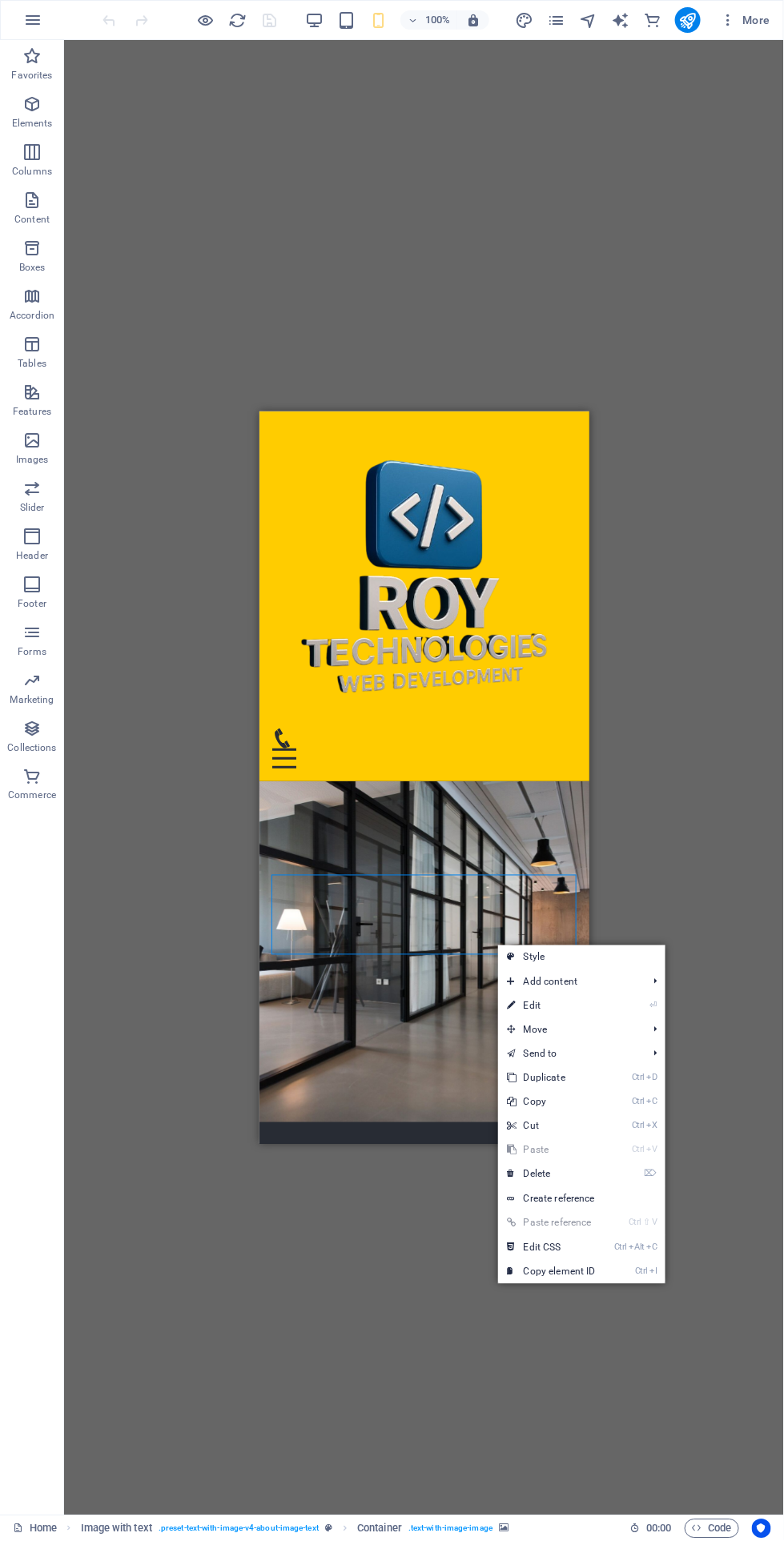
click at [601, 1005] on link "⏎ Edit" at bounding box center [551, 1007] width 107 height 24
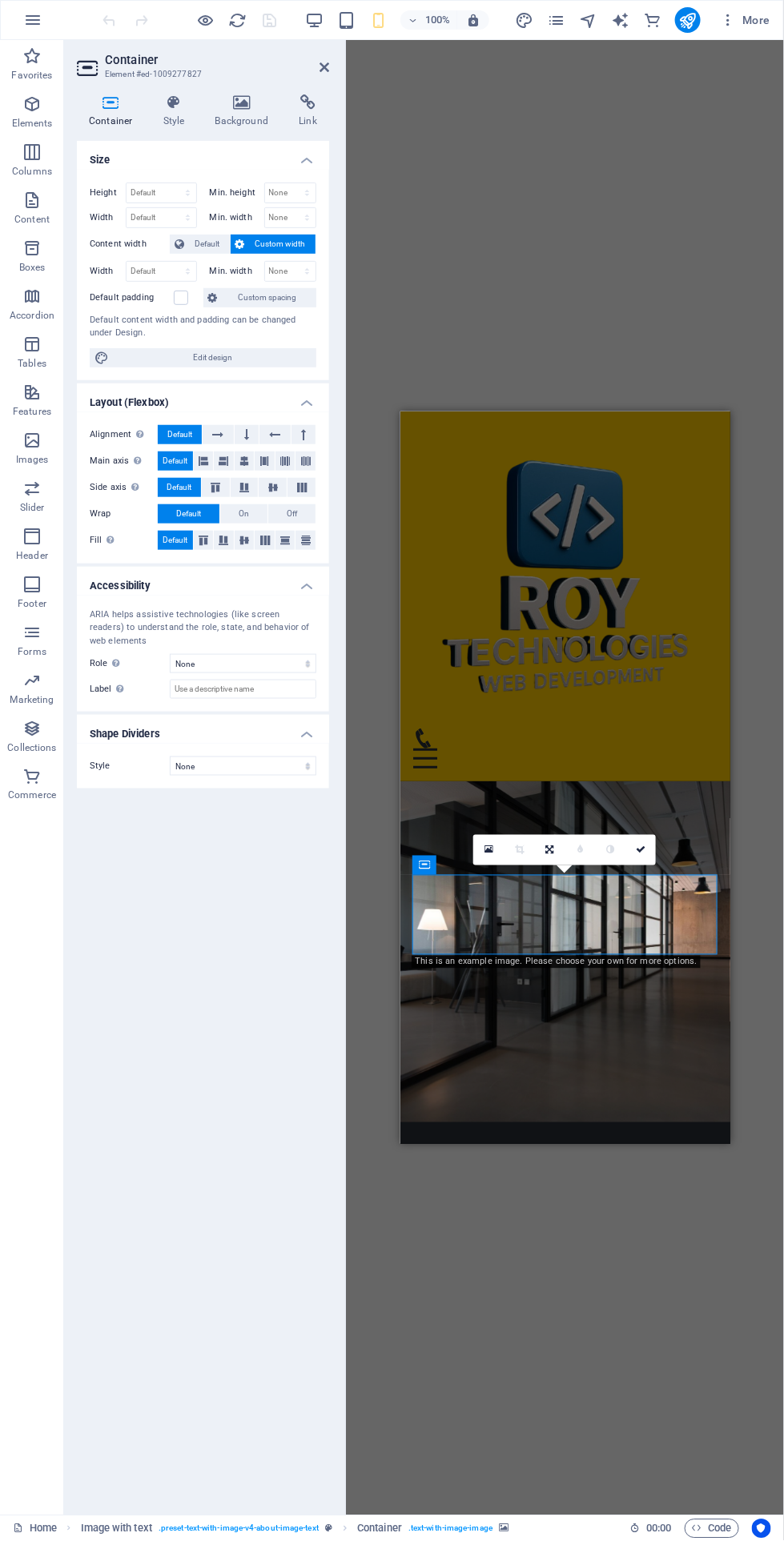
click at [485, 856] on link at bounding box center [488, 850] width 31 height 31
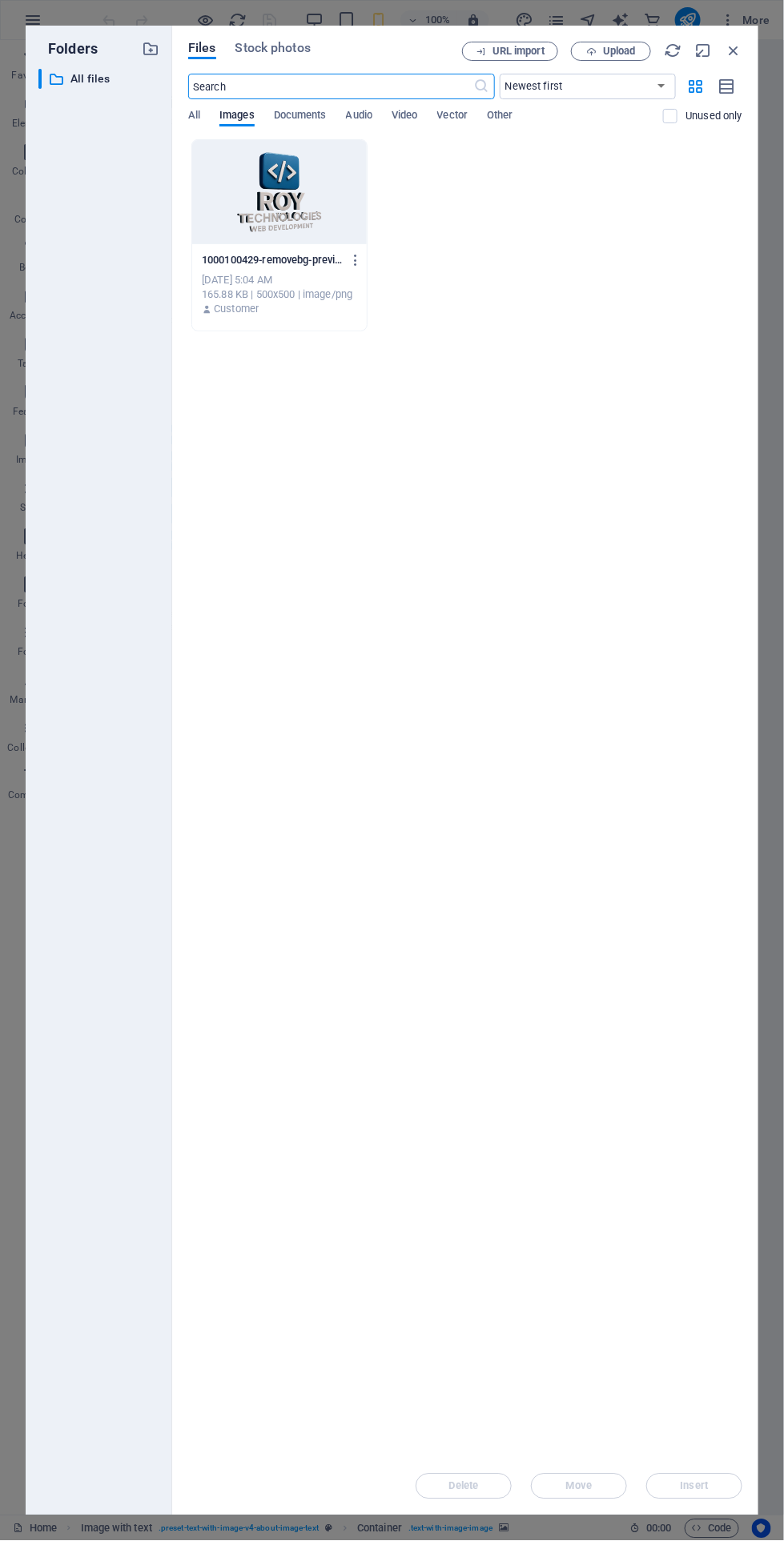
scroll to position [775, 0]
click at [196, 114] on span "All" at bounding box center [194, 117] width 12 height 23
click at [741, 44] on icon "button" at bounding box center [733, 51] width 17 height 17
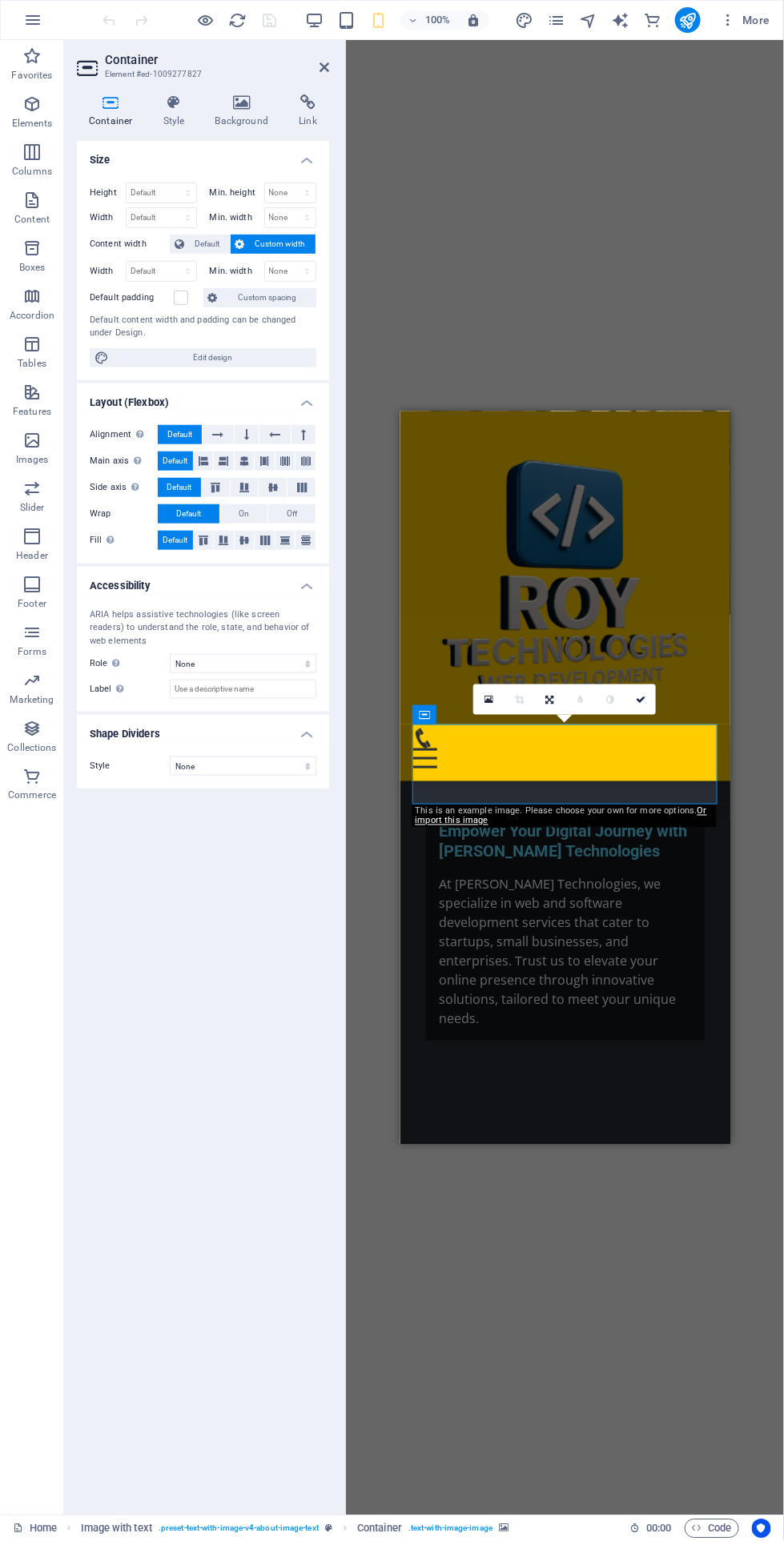
scroll to position [175, 0]
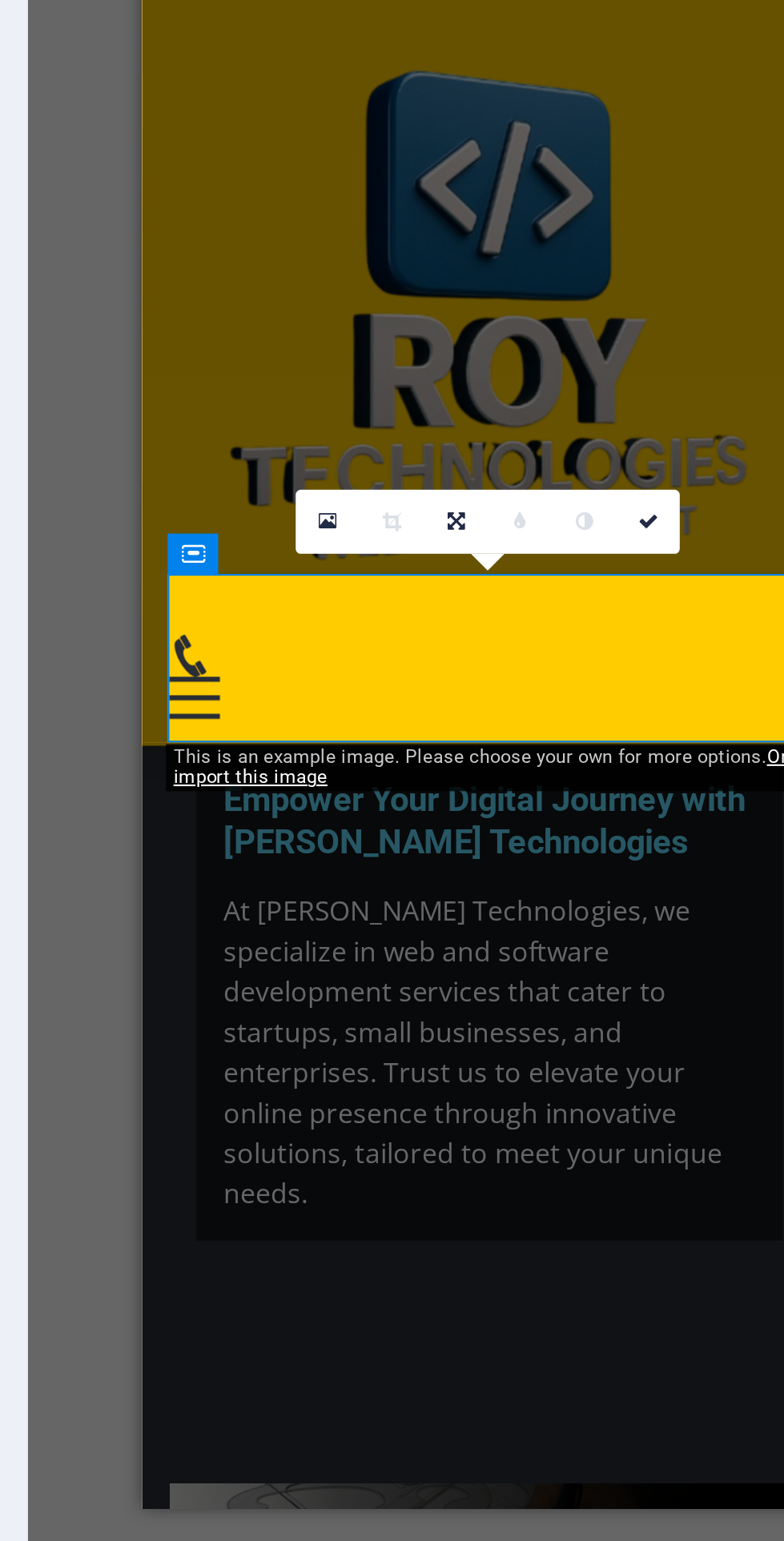
click at [486, 792] on link "Or import this image" at bounding box center [560, 791] width 292 height 20
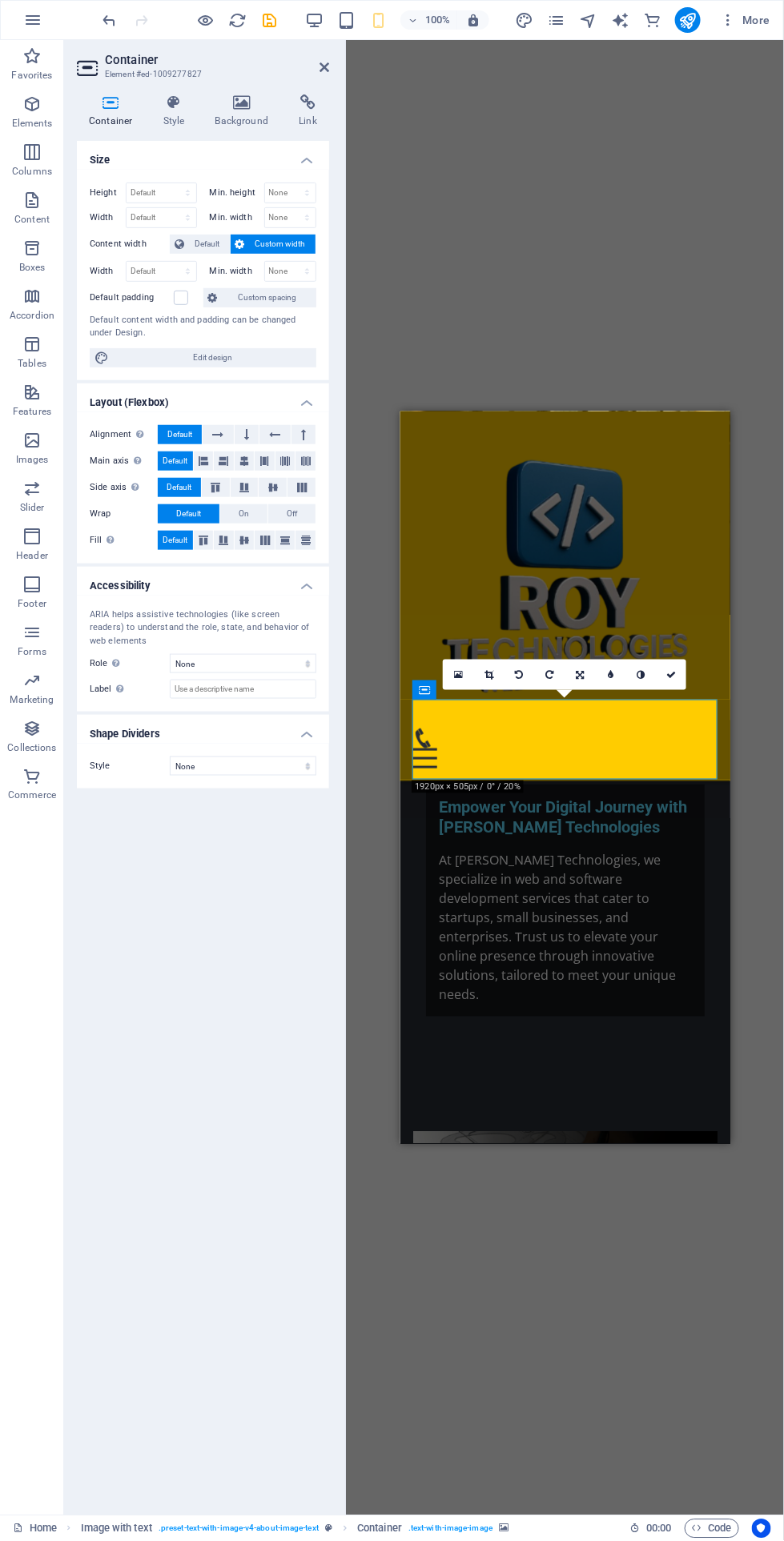
click at [666, 1362] on div "[PERSON_NAME] Technologies is committed to helping businesses thrive in the dig…" at bounding box center [565, 1468] width 253 height 211
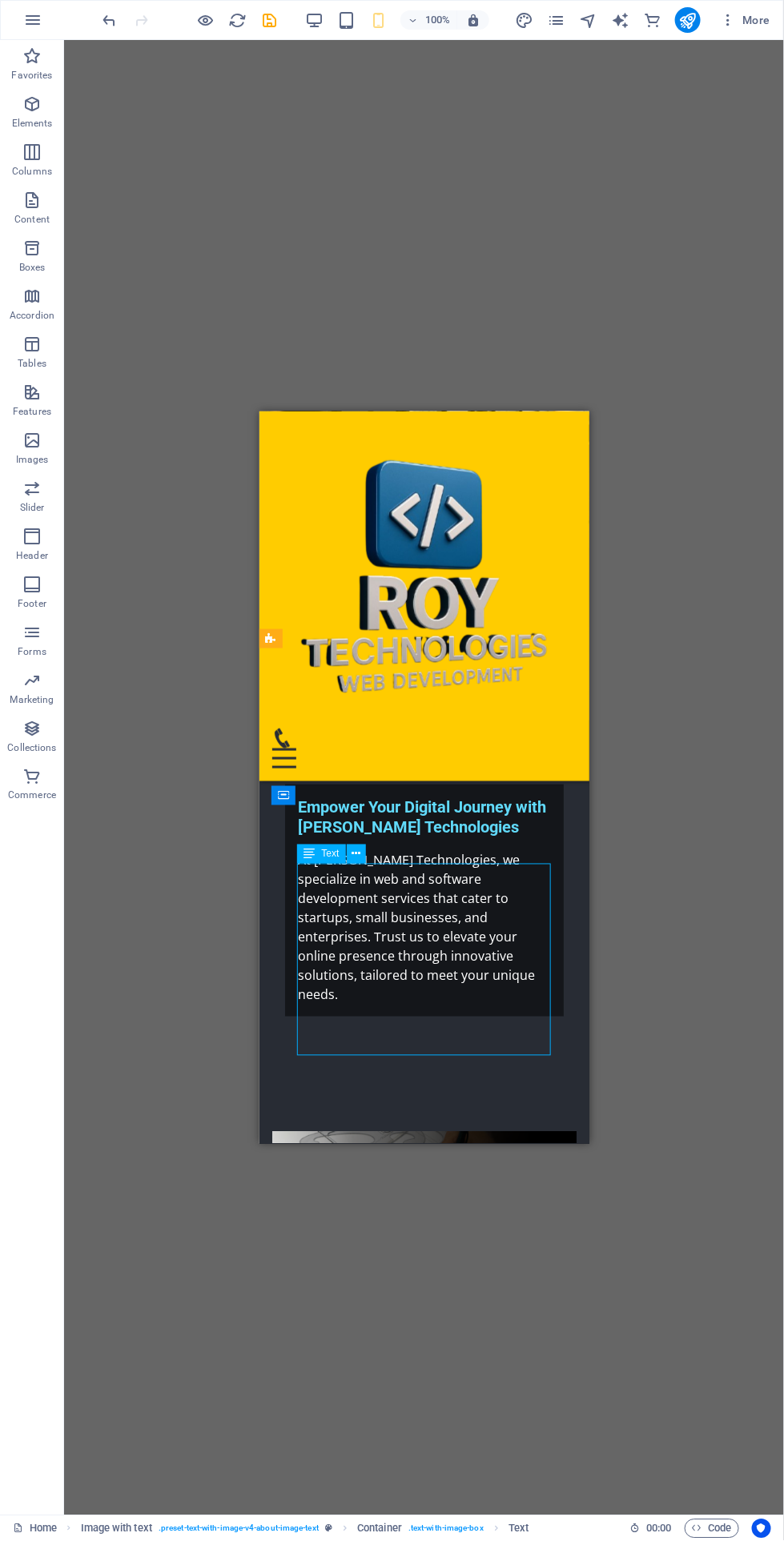
click at [486, 1211] on div "[PERSON_NAME] Technologies: A Leading Web and Software Development Company in […" at bounding box center [423, 1241] width 304 height 60
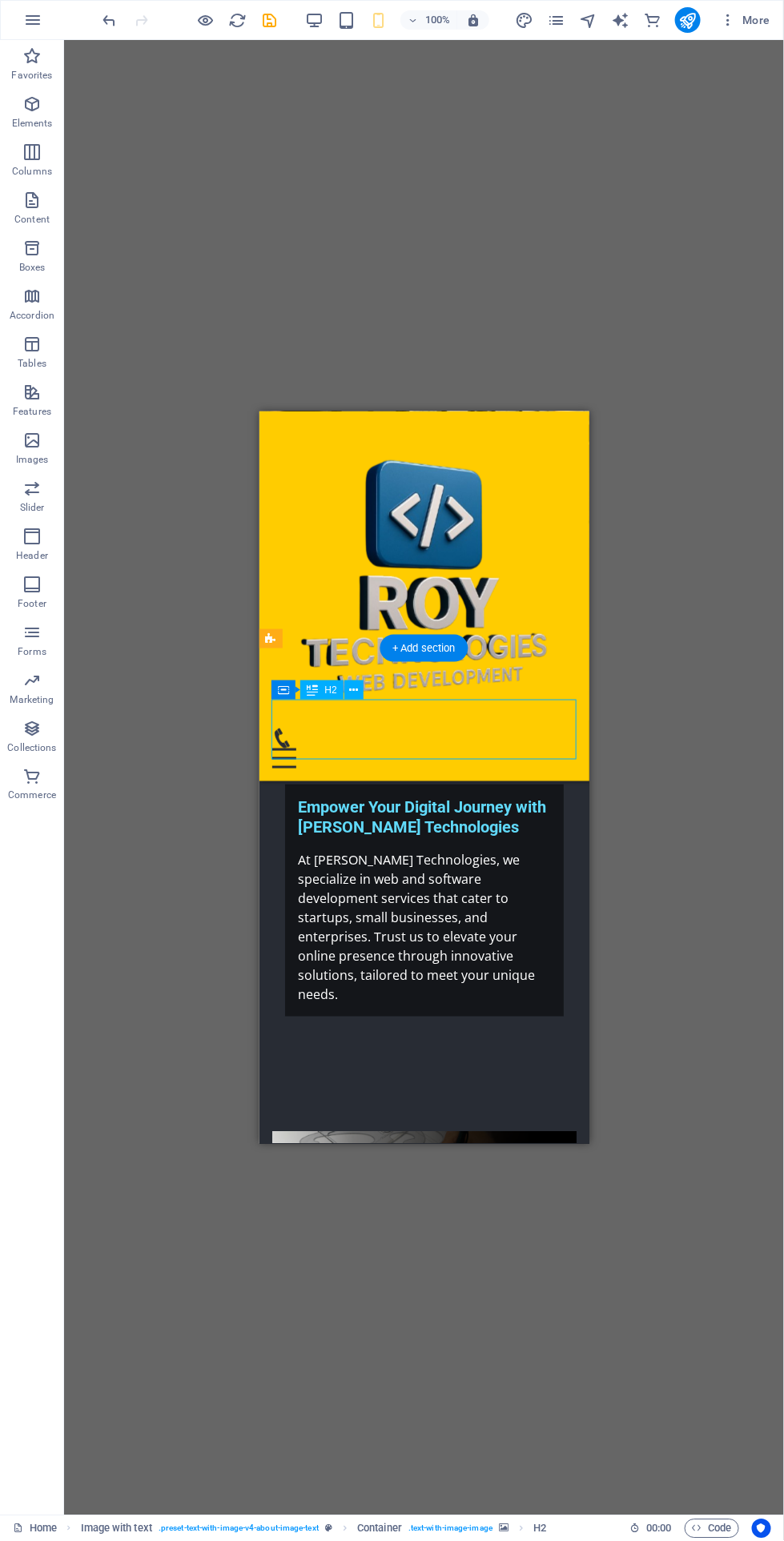
click at [364, 688] on div "Container H2" at bounding box center [322, 690] width 101 height 20
click at [364, 686] on div "Container H2" at bounding box center [322, 690] width 101 height 20
click at [362, 687] on button at bounding box center [354, 690] width 19 height 19
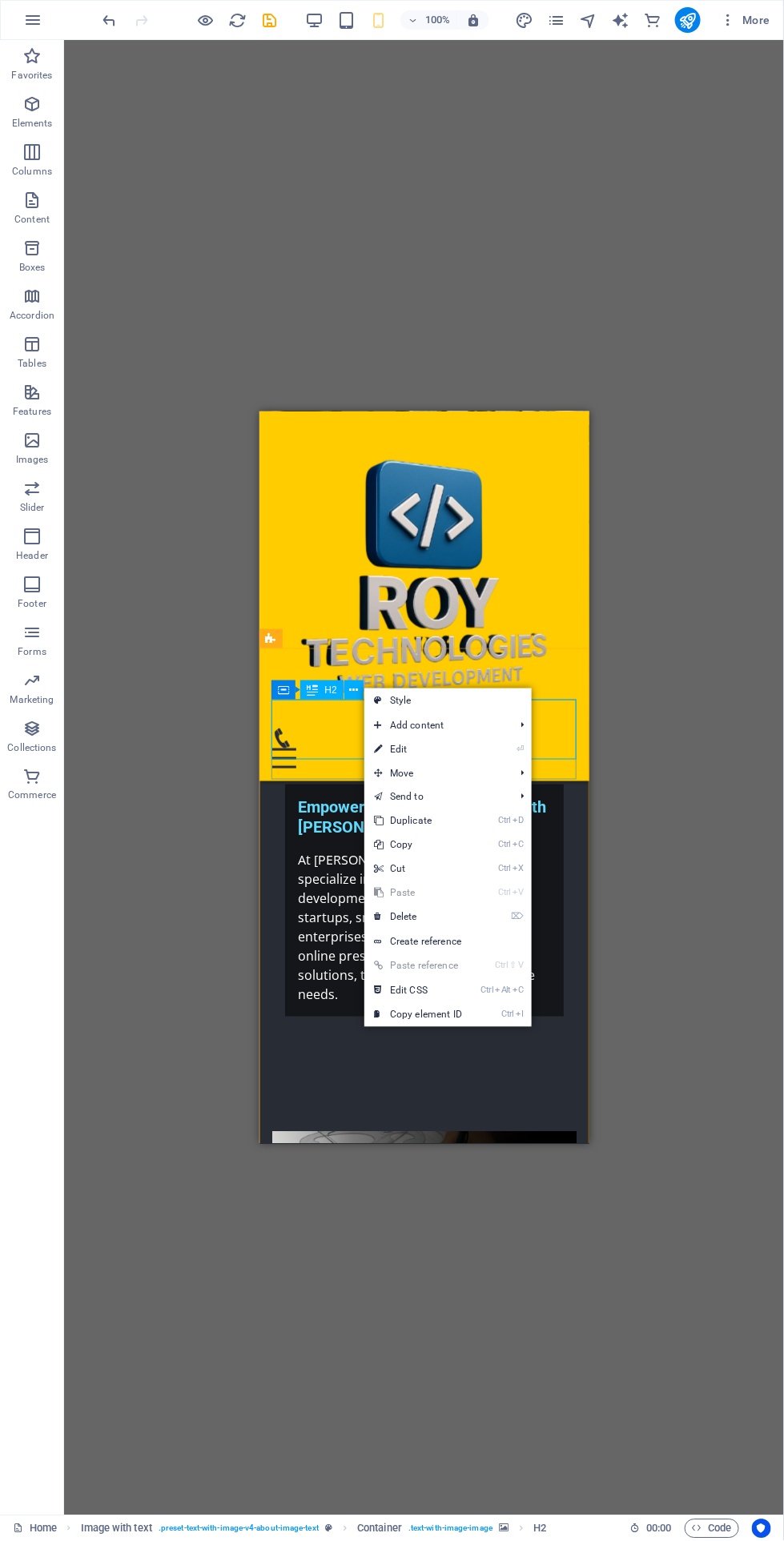
click at [459, 748] on link "⏎ Edit" at bounding box center [417, 749] width 107 height 24
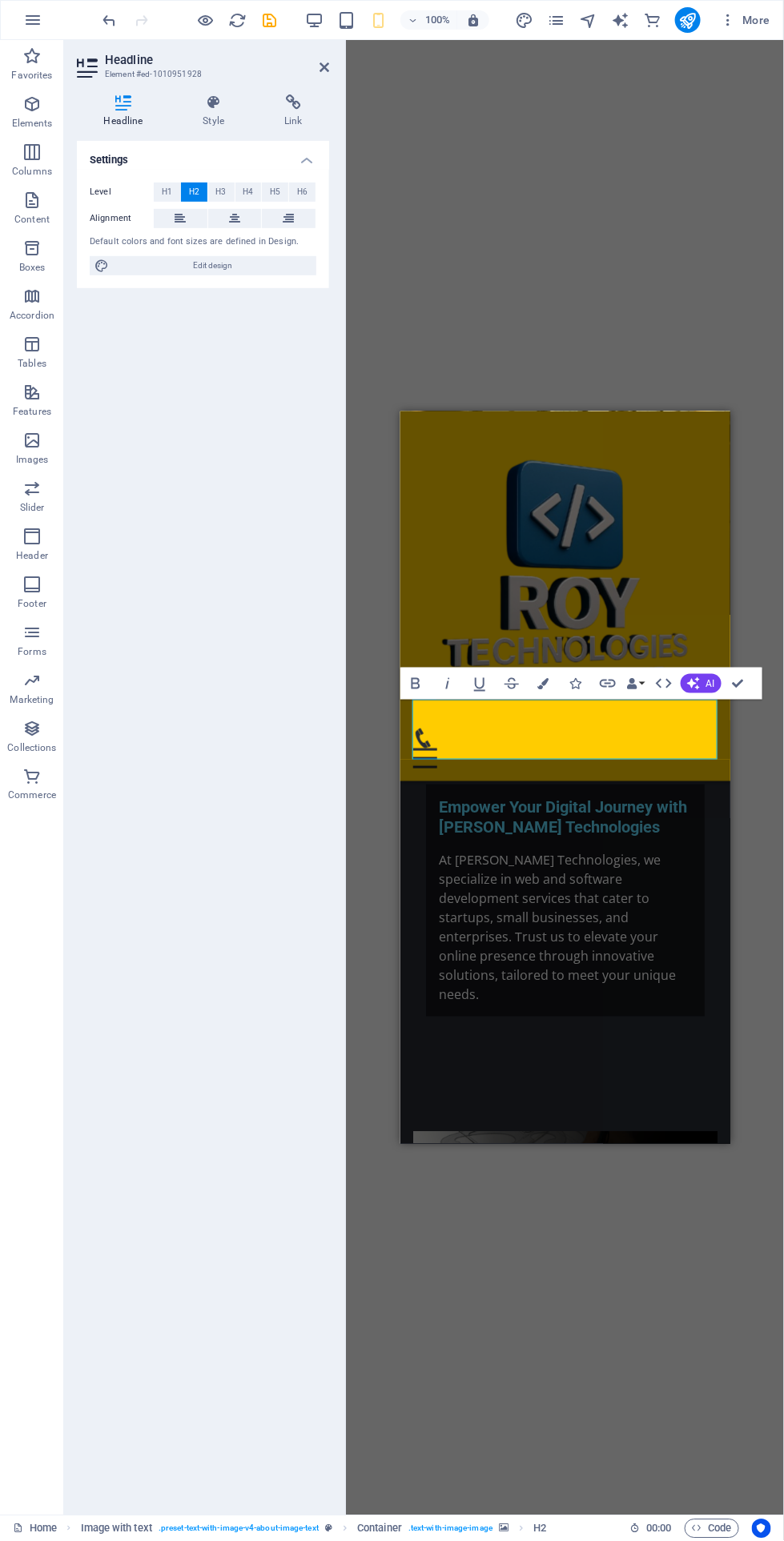
click at [200, 111] on h4 "Style" at bounding box center [217, 111] width 82 height 34
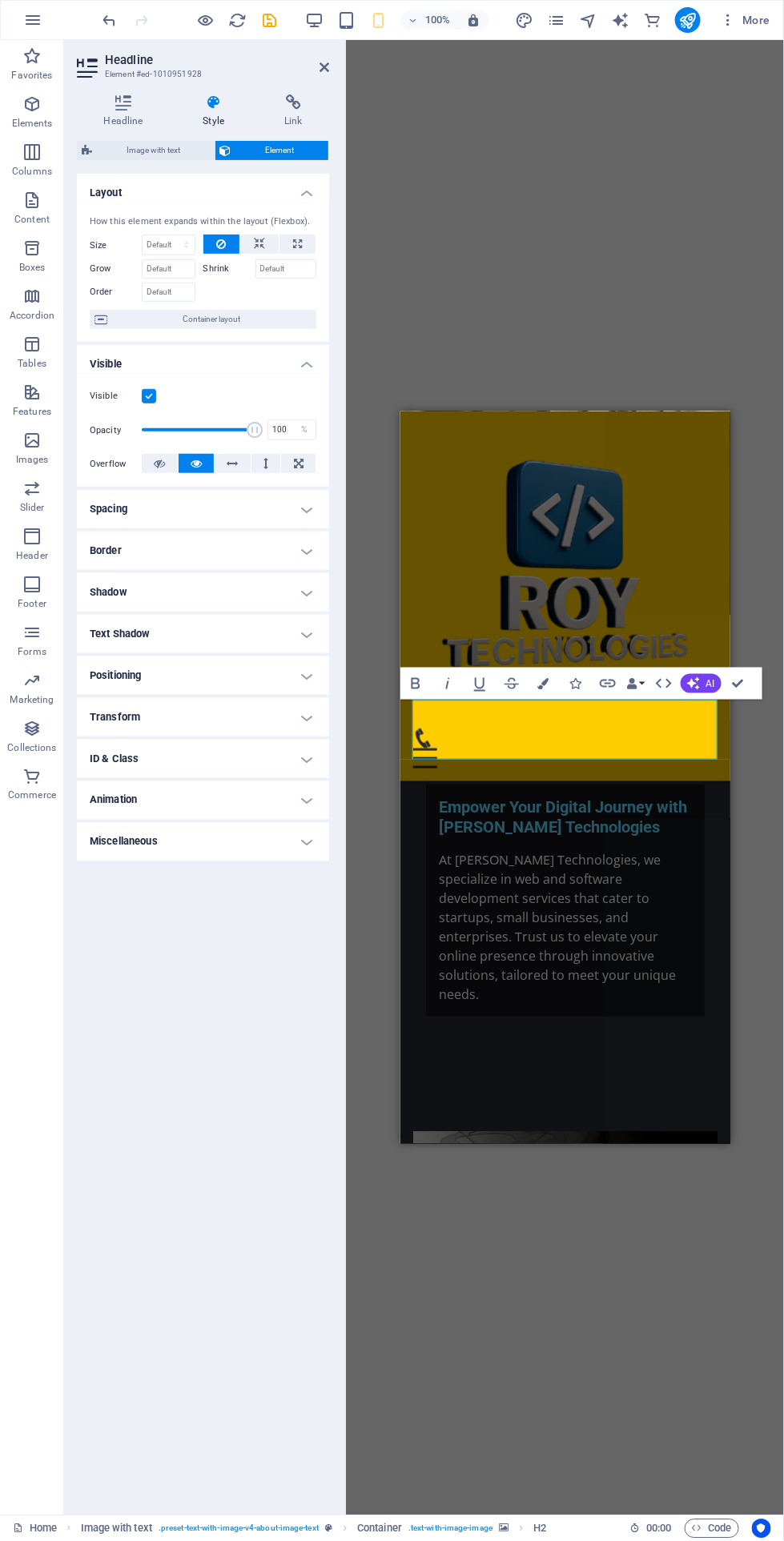
click at [109, 793] on h4 "Animation" at bounding box center [203, 801] width 252 height 38
click at [113, 850] on select "Don't animate Show / Hide Slide up/down Zoom in/out Slide left to right Slide r…" at bounding box center [203, 850] width 226 height 19
select select "move-left-to-right"
click at [90, 840] on select "Don't animate Show / Hide Slide up/down Zoom in/out Slide left to right Slide r…" at bounding box center [203, 850] width 226 height 19
select select "scroll"
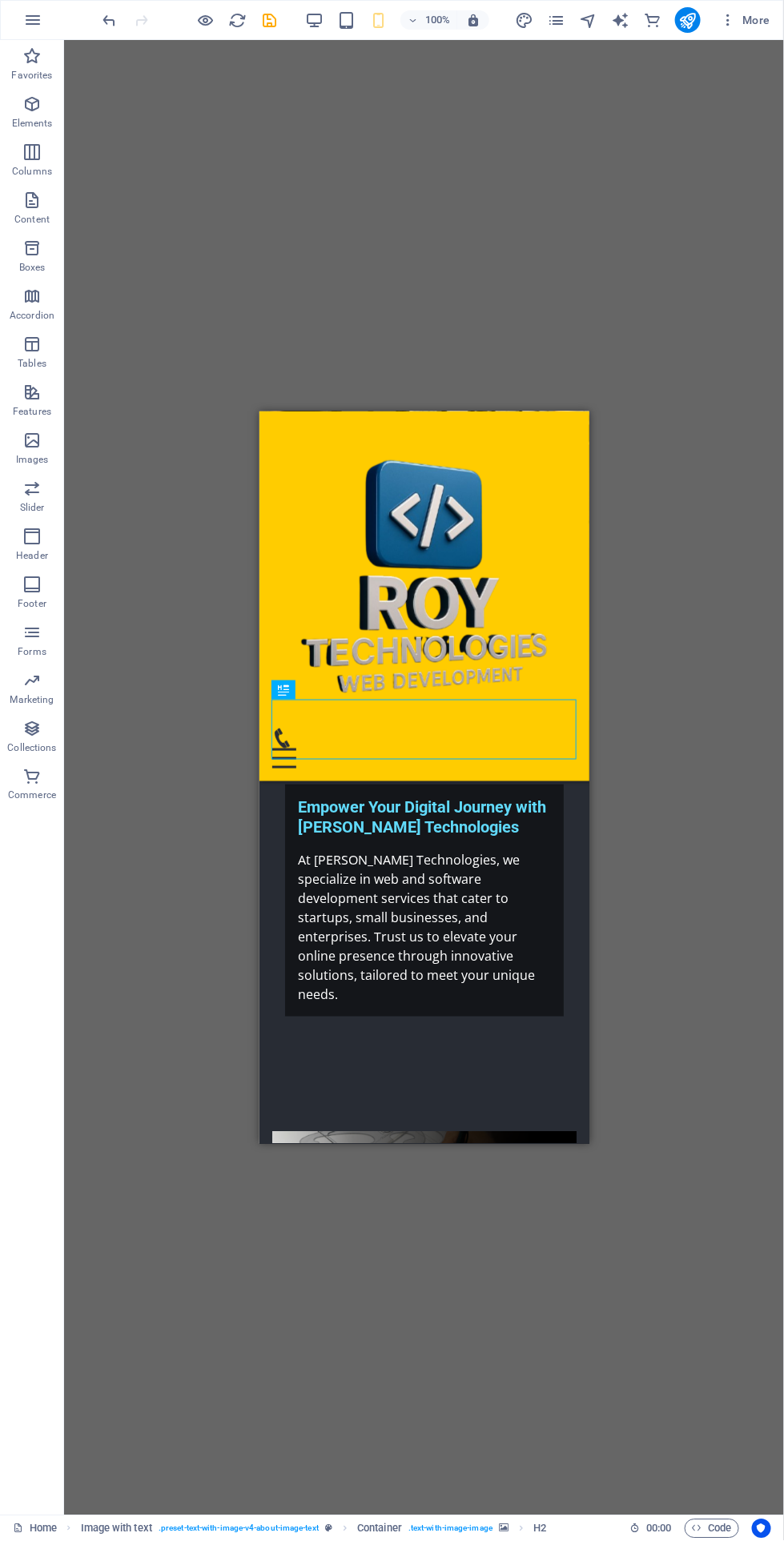
click at [686, 19] on icon "publish" at bounding box center [687, 20] width 18 height 18
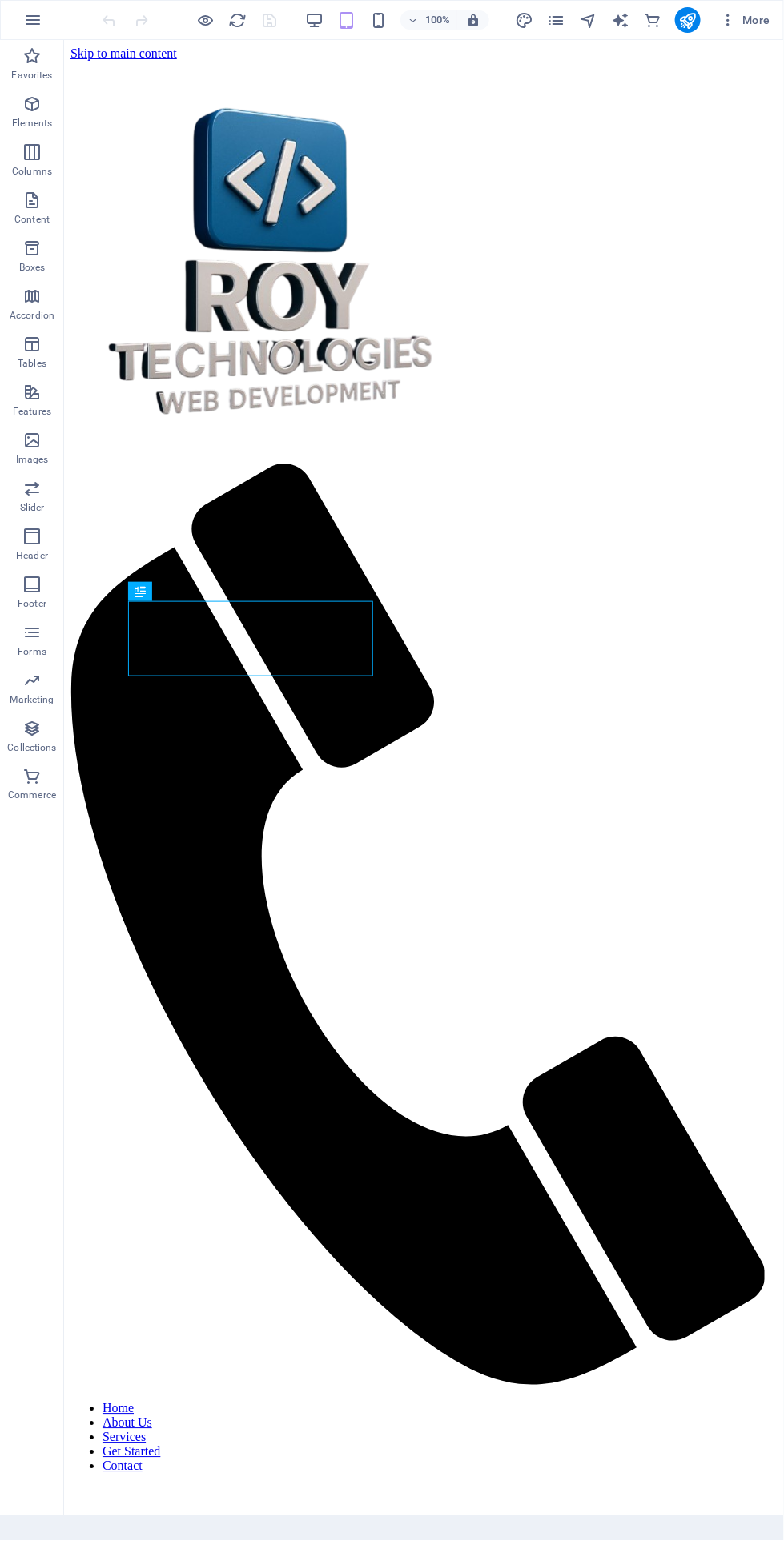
click at [375, 27] on icon "button" at bounding box center [378, 20] width 18 height 18
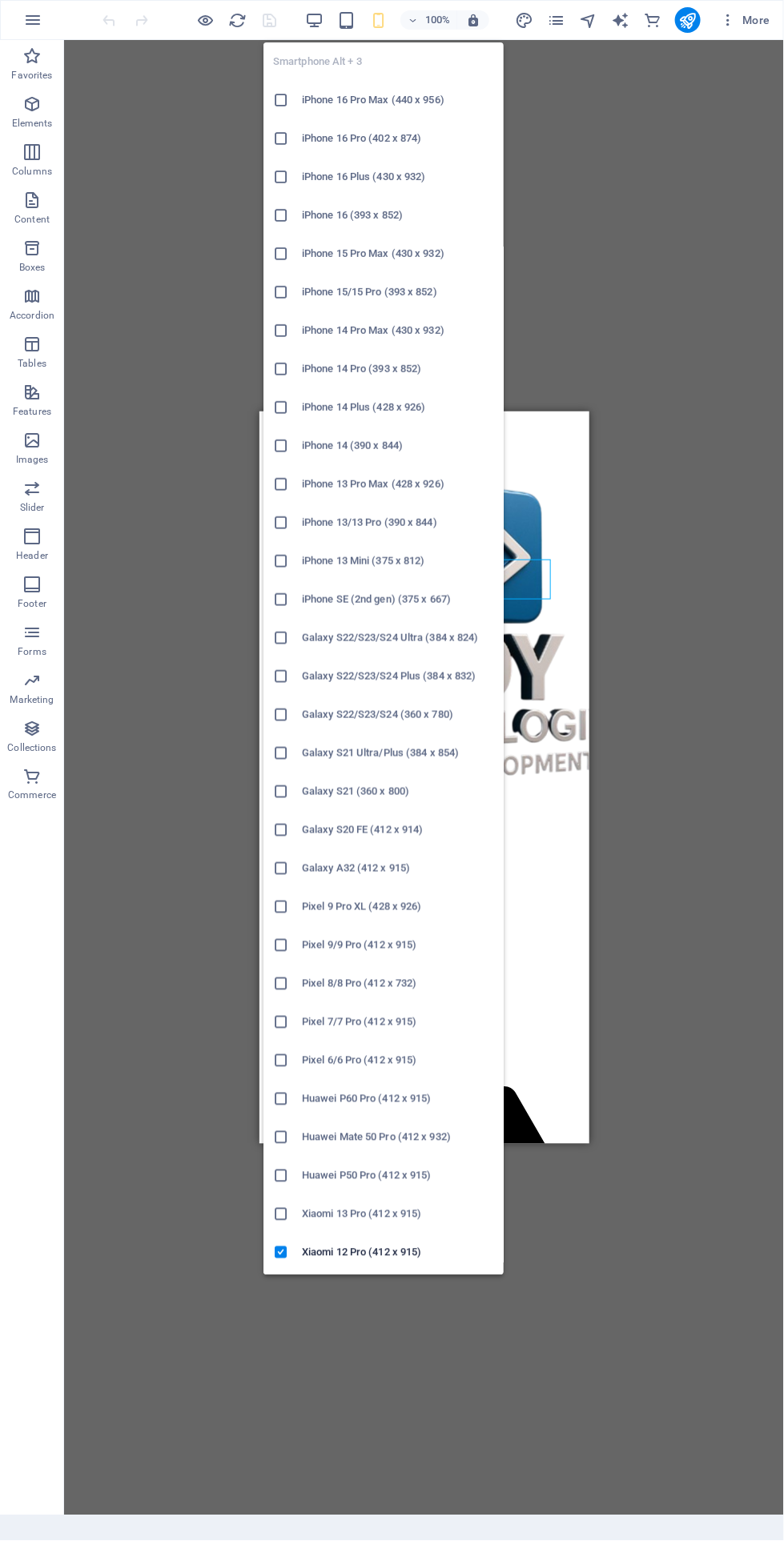
click at [582, 438] on header "Home About Us Services Get Started Contact" at bounding box center [423, 879] width 317 height 896
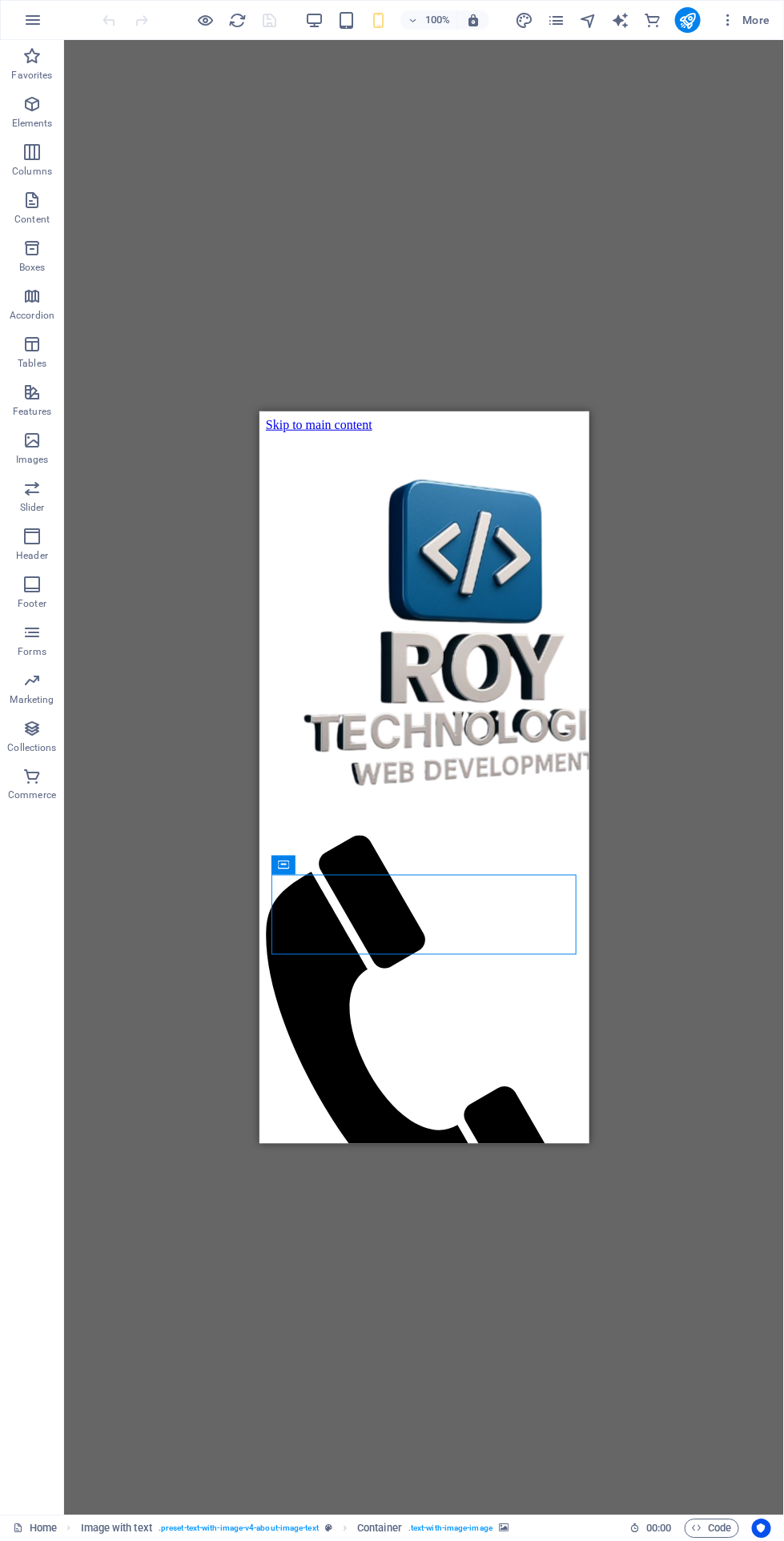
click at [353, 865] on icon at bounding box center [354, 864] width 9 height 17
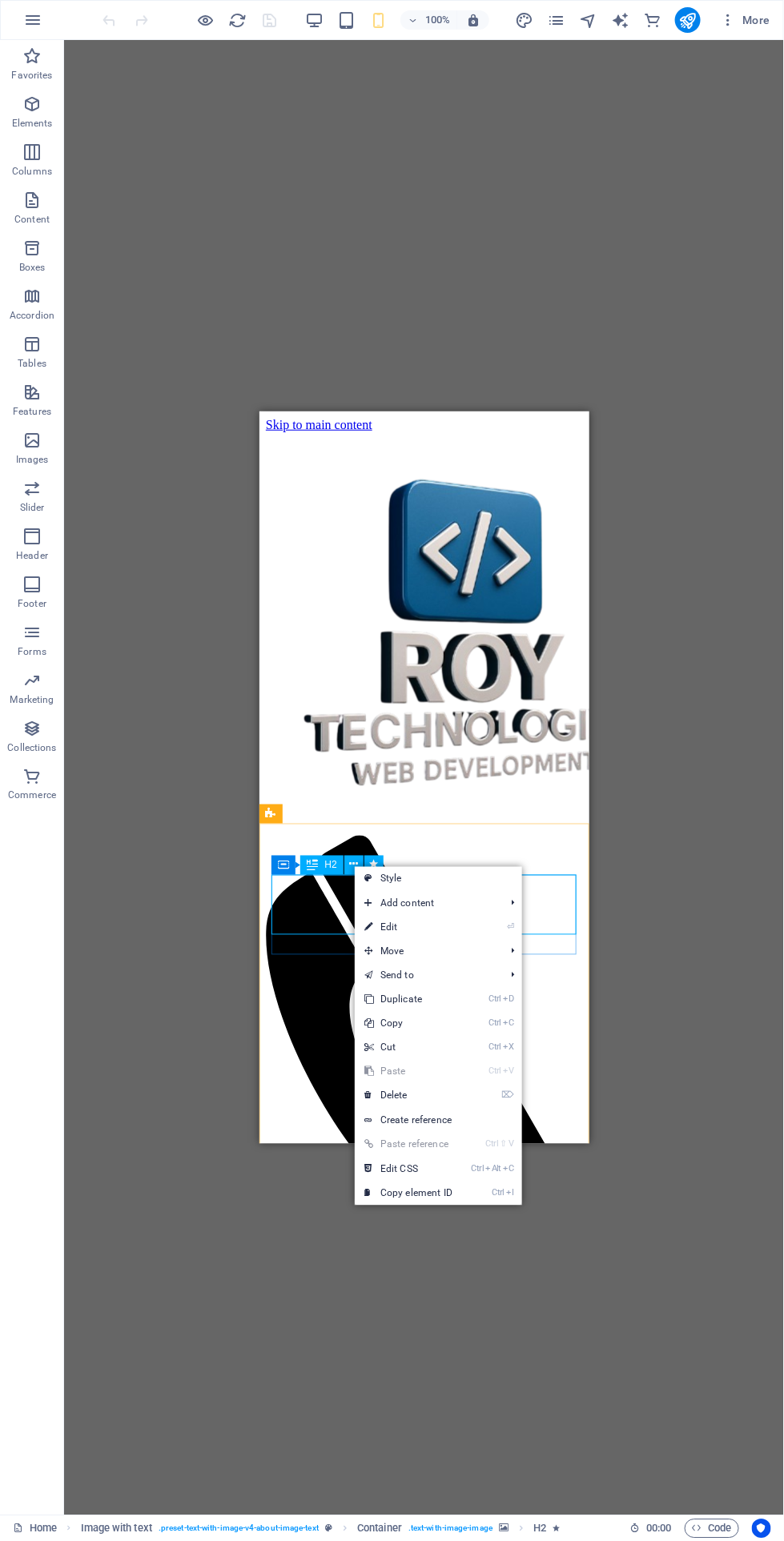
click at [459, 946] on span "Move" at bounding box center [426, 952] width 143 height 24
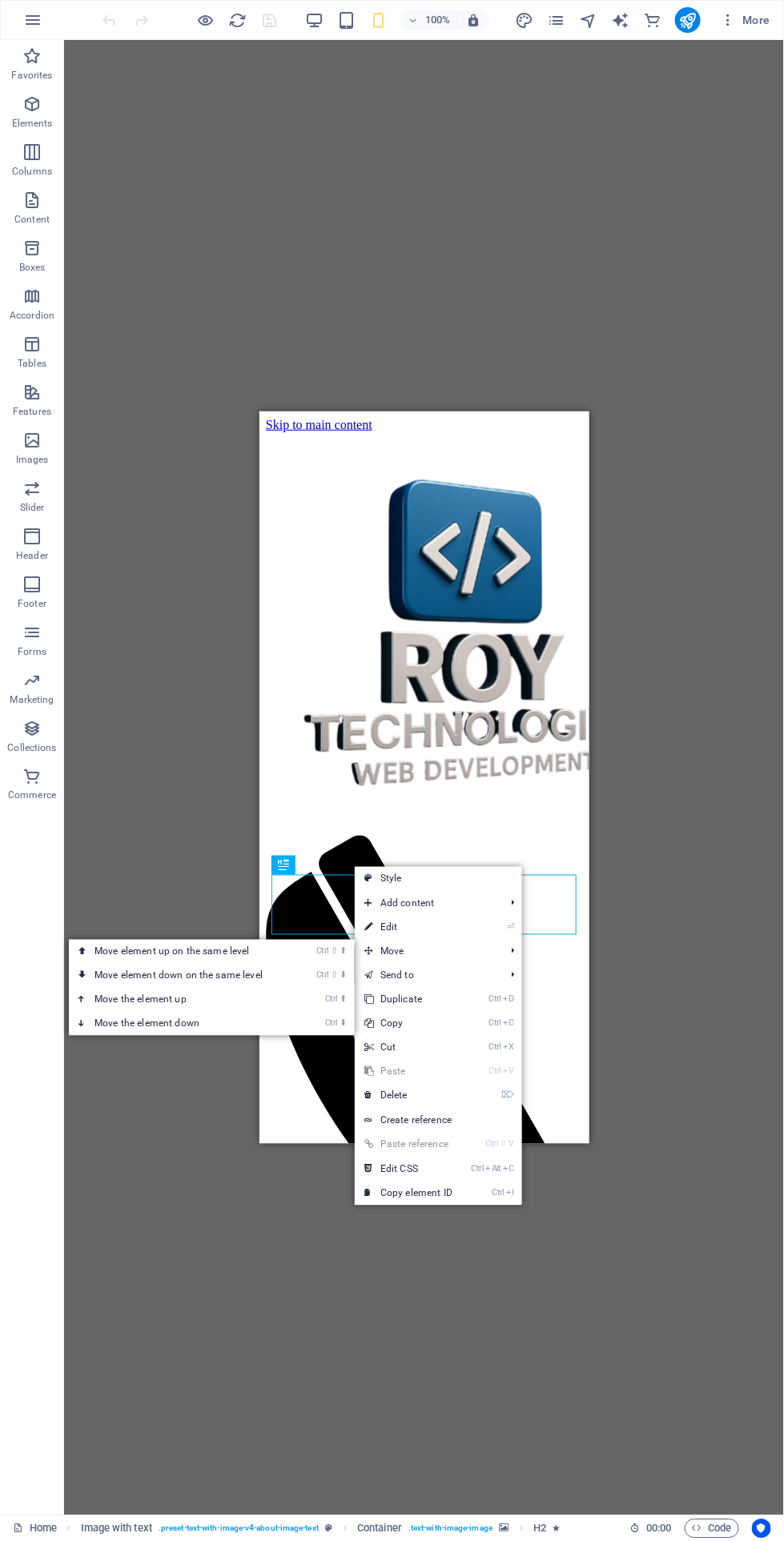
click at [267, 994] on link "Ctrl ⬆ Move the element up" at bounding box center [182, 1000] width 226 height 24
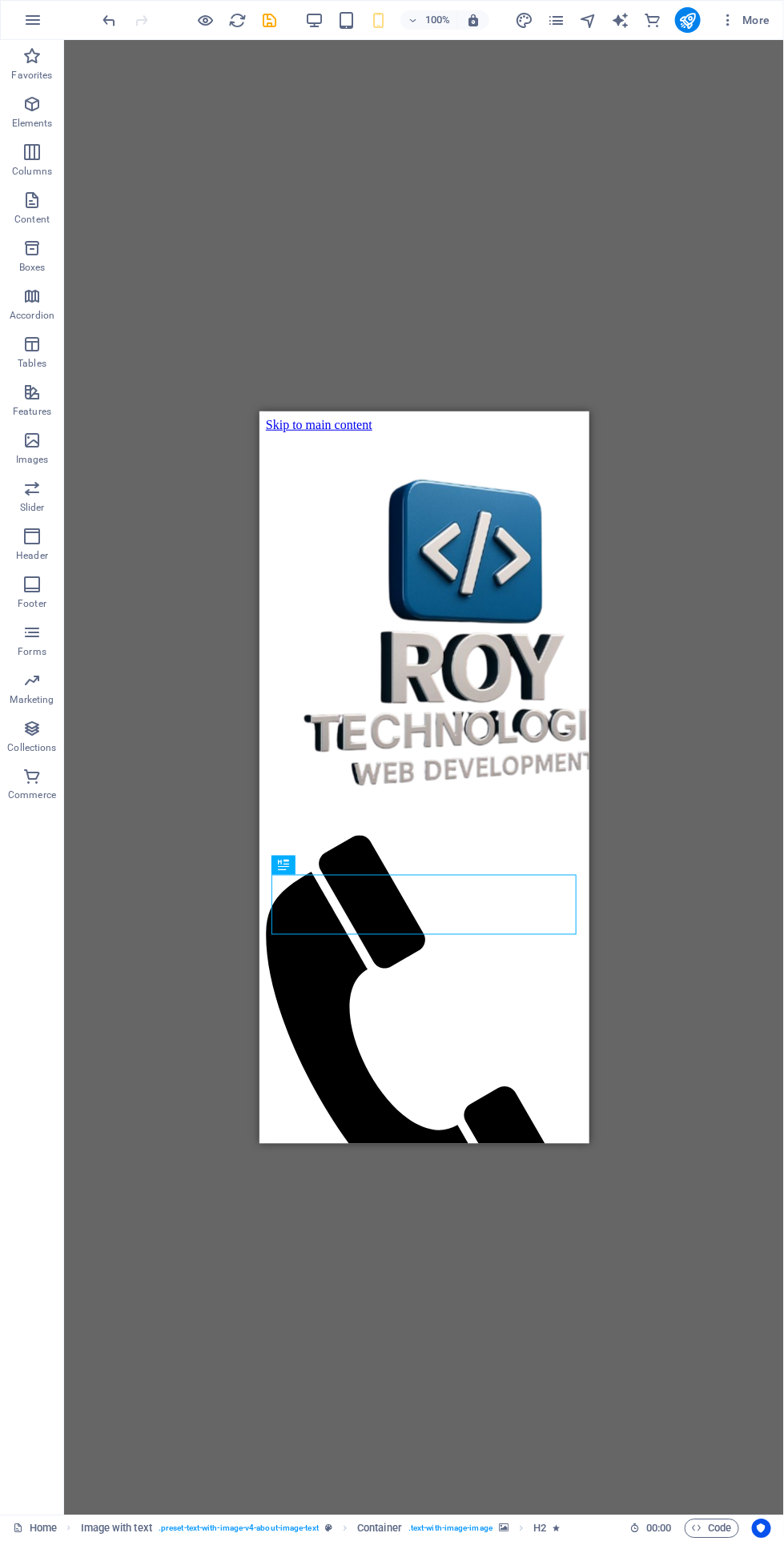
click at [104, 22] on icon "undo" at bounding box center [110, 20] width 18 height 18
click at [373, 864] on icon at bounding box center [374, 864] width 9 height 17
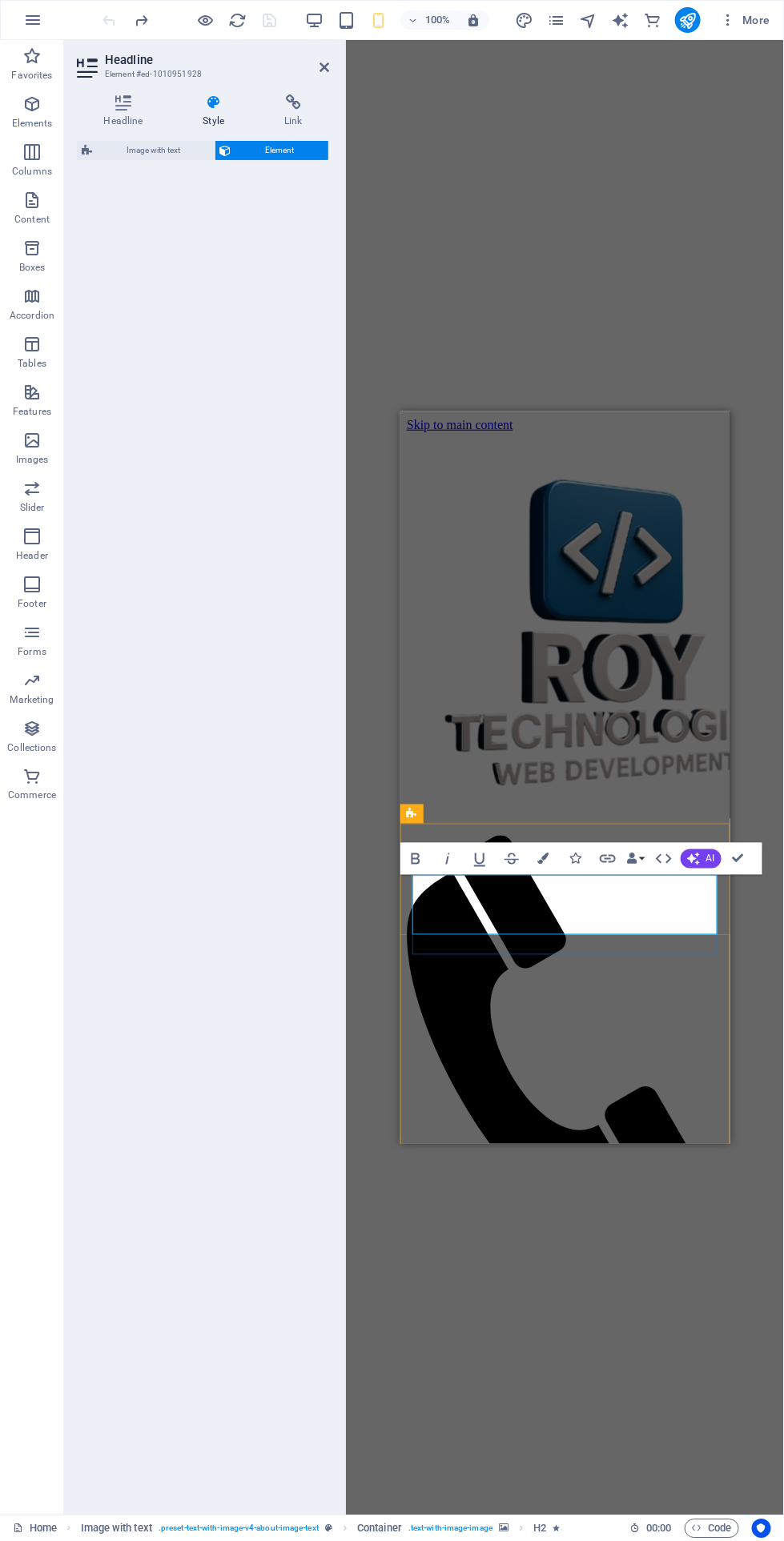
select select "move-left-to-right"
select select "s"
select select "scroll"
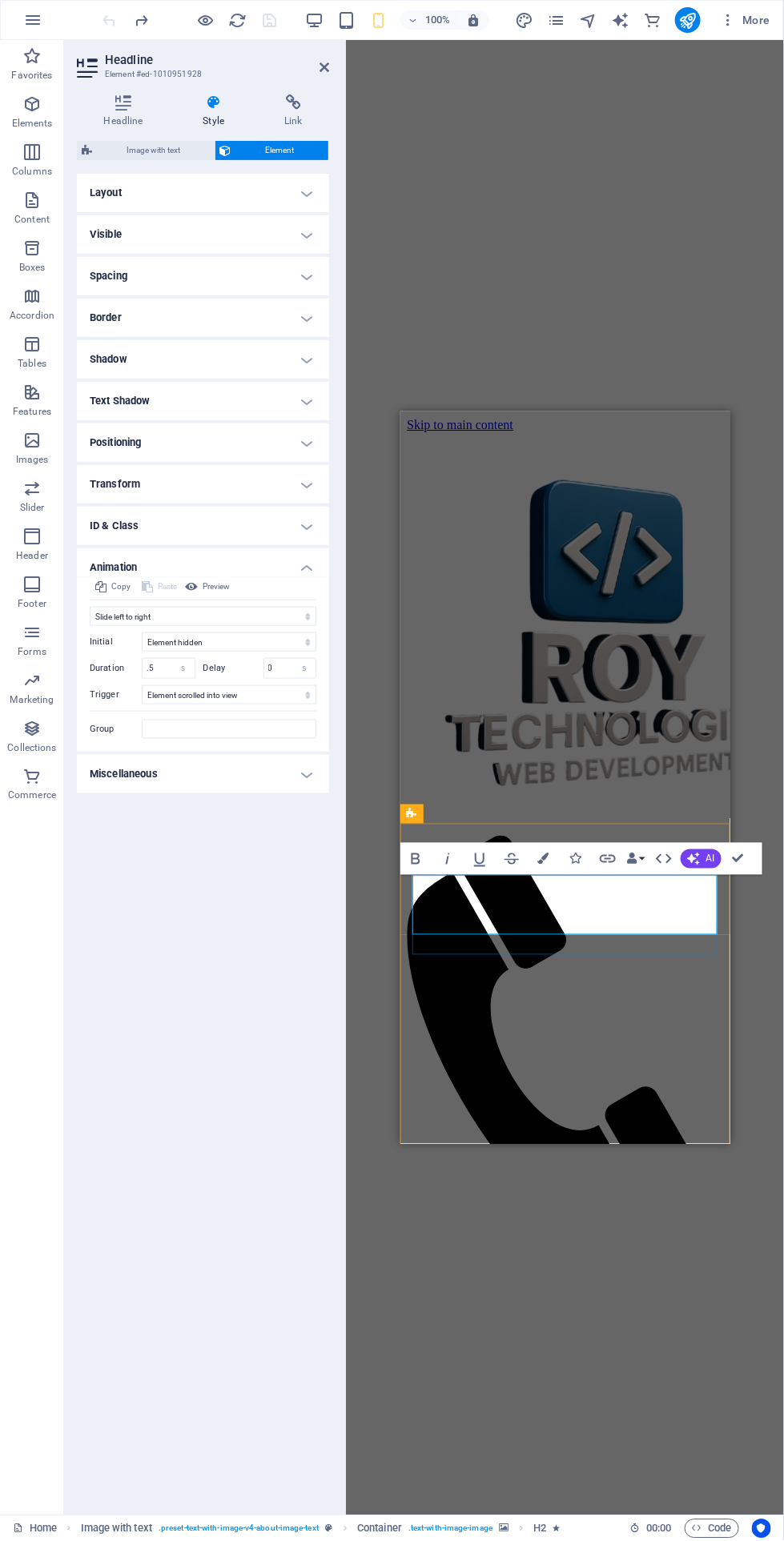
click at [274, 408] on h4 "Text Shadow" at bounding box center [203, 401] width 252 height 38
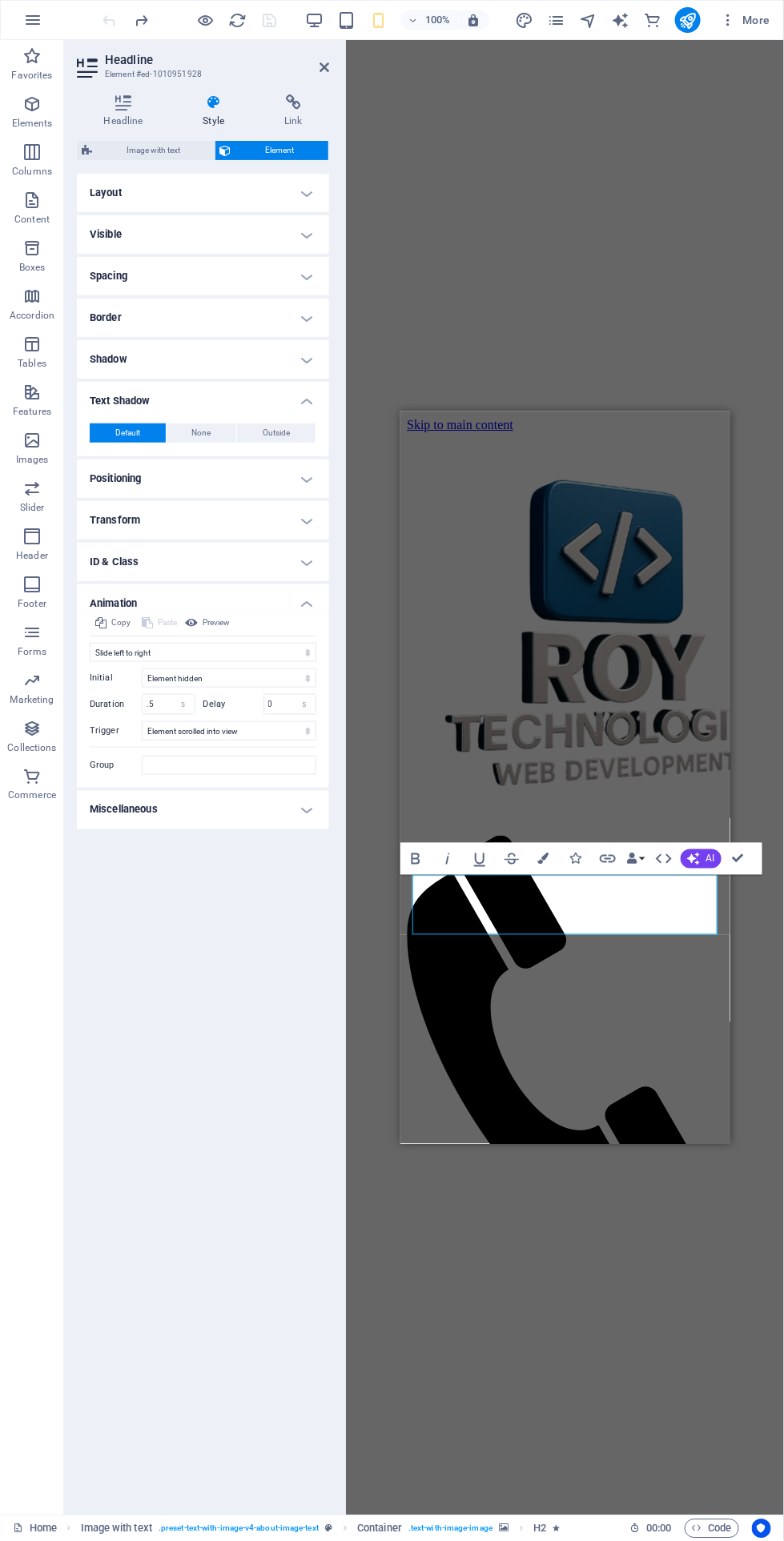
click at [651, 302] on div "H2 Text on background Container Menu Bar Container Image with text Container H2…" at bounding box center [565, 778] width 438 height 1476
click at [323, 67] on icon at bounding box center [324, 67] width 10 height 13
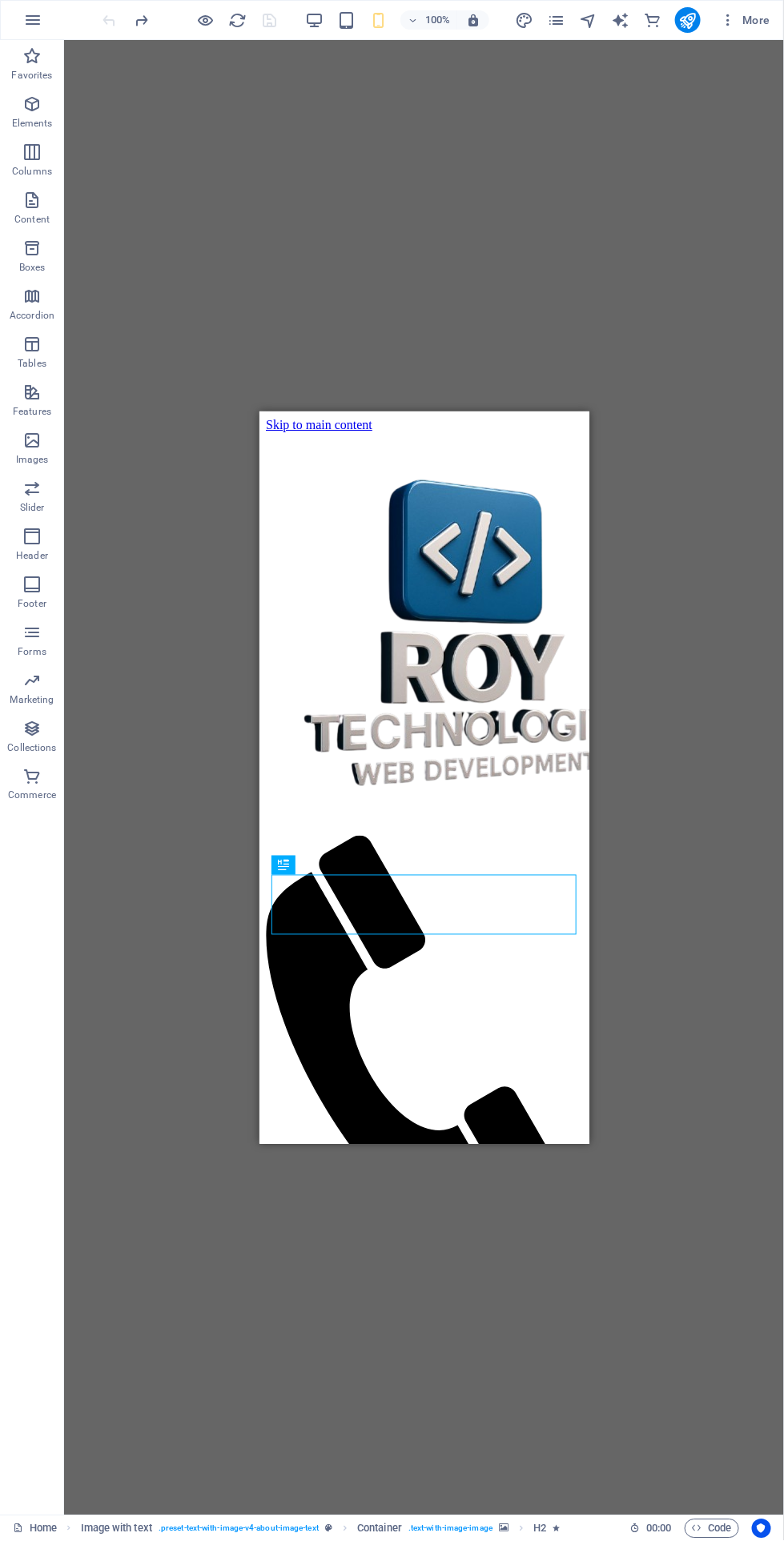
click at [351, 863] on icon at bounding box center [354, 864] width 9 height 17
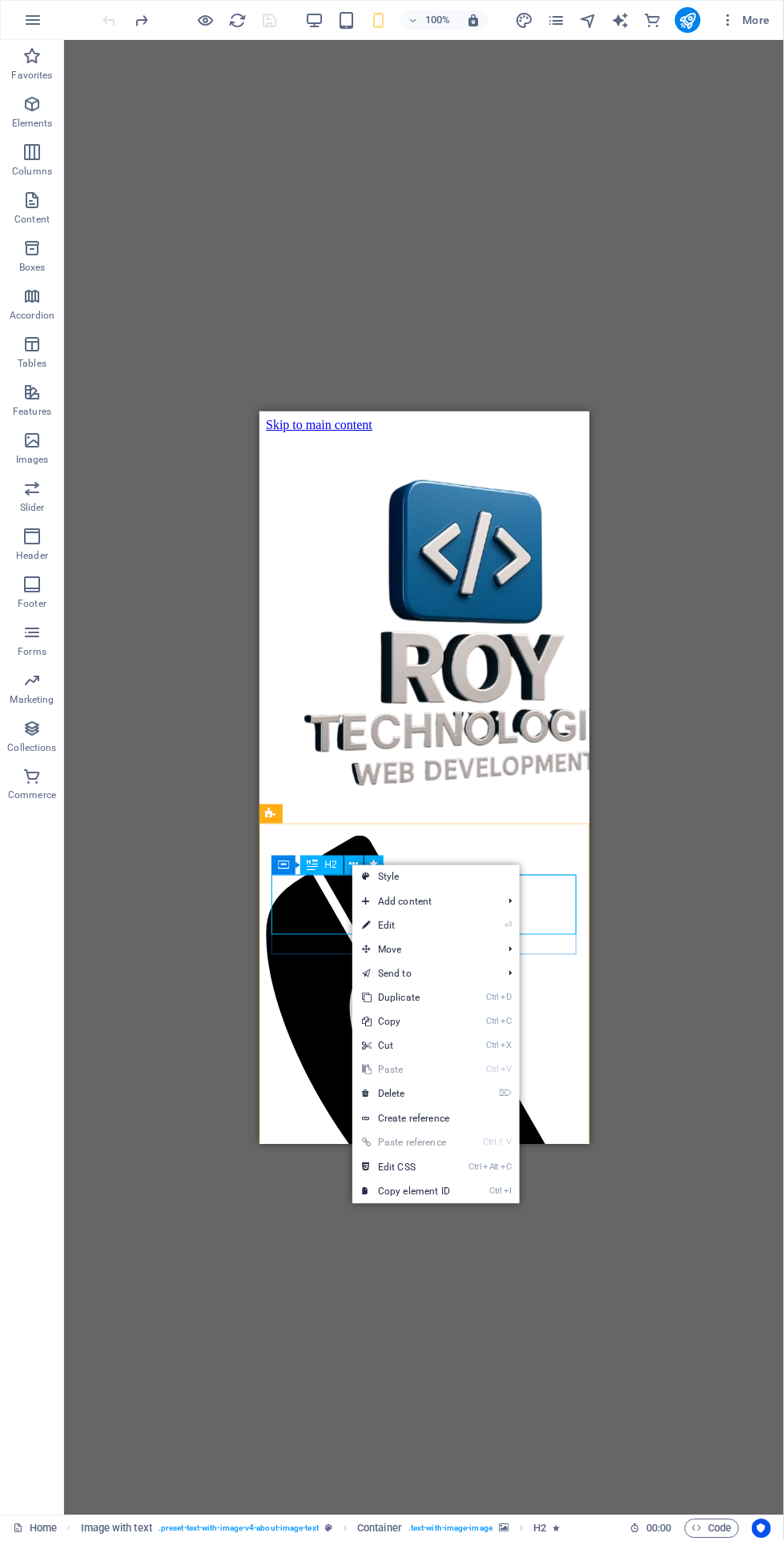
click at [453, 944] on span "Move" at bounding box center [423, 951] width 143 height 24
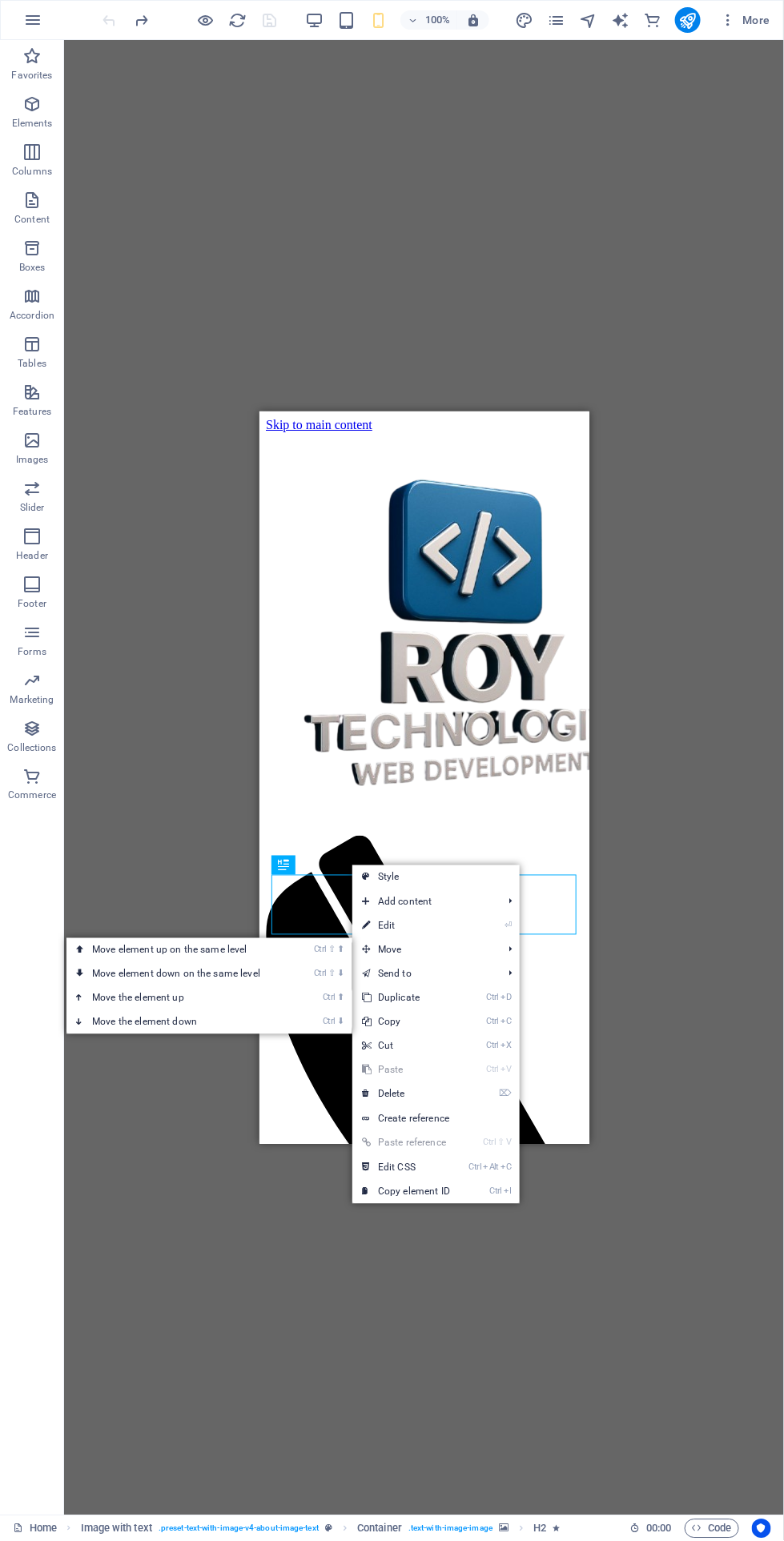
click at [279, 967] on link "Ctrl ⇧ ⬇ Move element down on the same level" at bounding box center [179, 974] width 226 height 24
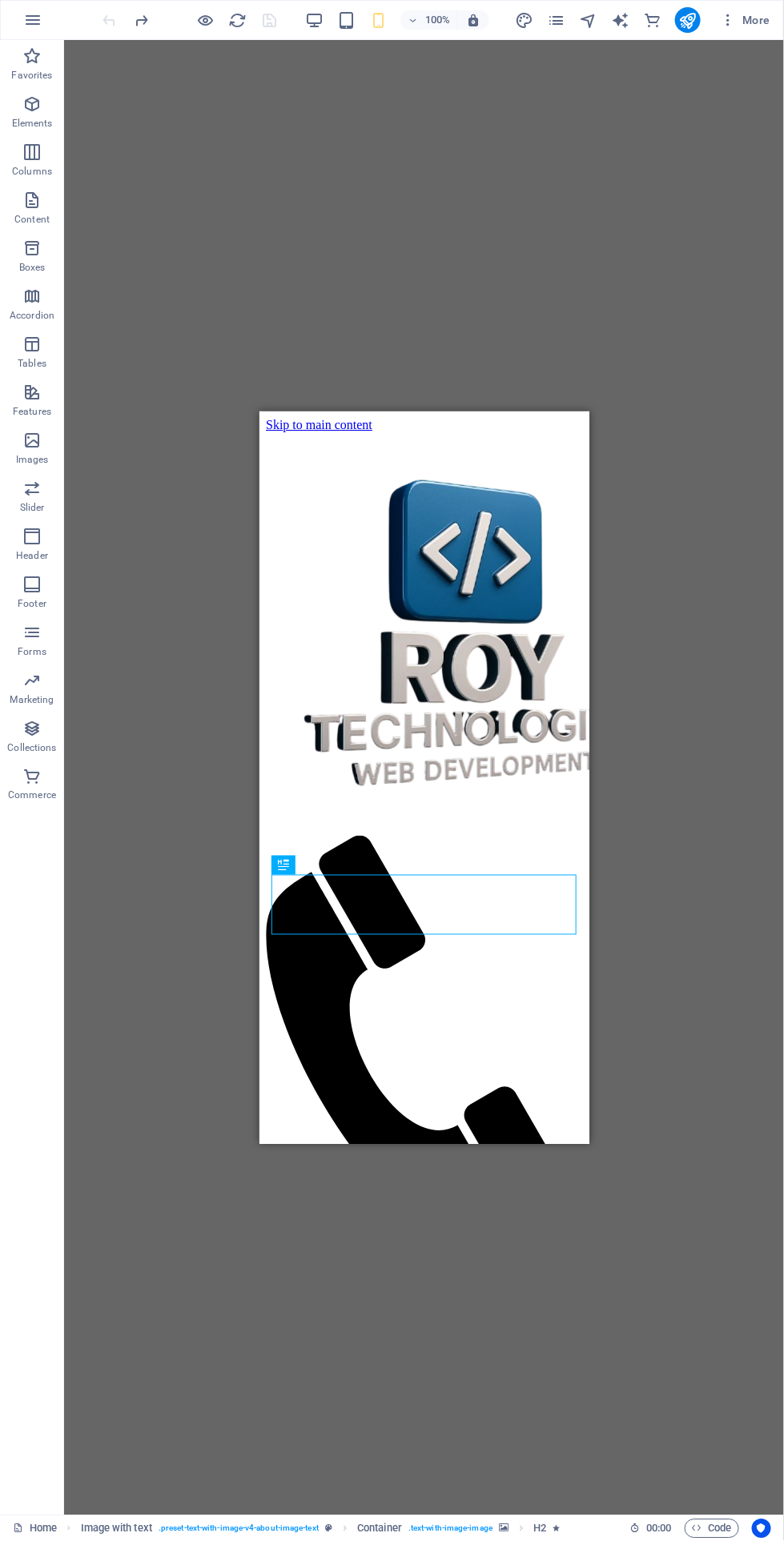
click at [717, 530] on div "H2 Text on background Container Menu Bar Container Image with text Container H2" at bounding box center [423, 778] width 719 height 1476
click at [687, 17] on icon "publish" at bounding box center [687, 20] width 18 height 18
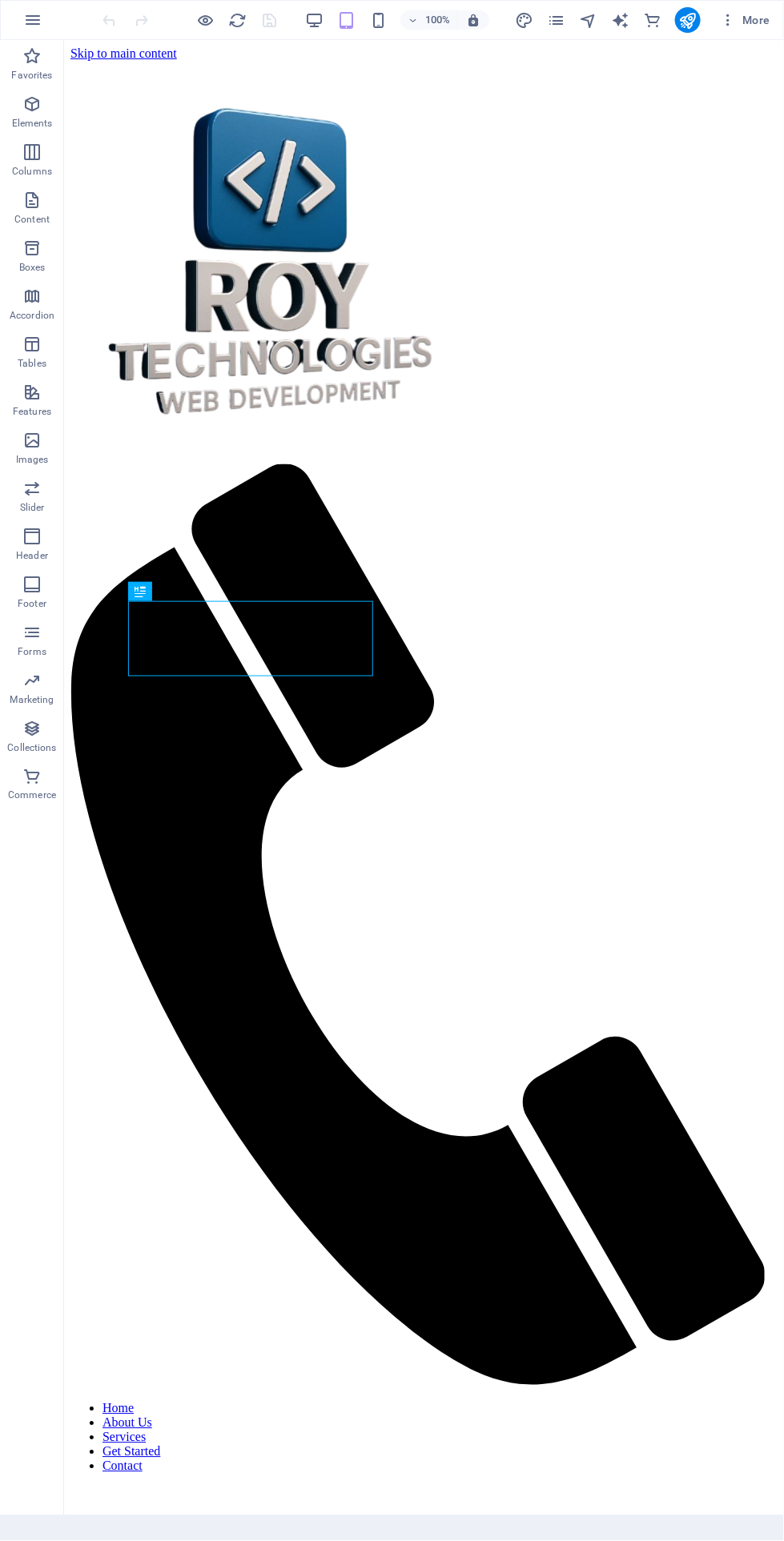
click at [379, 27] on icon "button" at bounding box center [378, 20] width 18 height 18
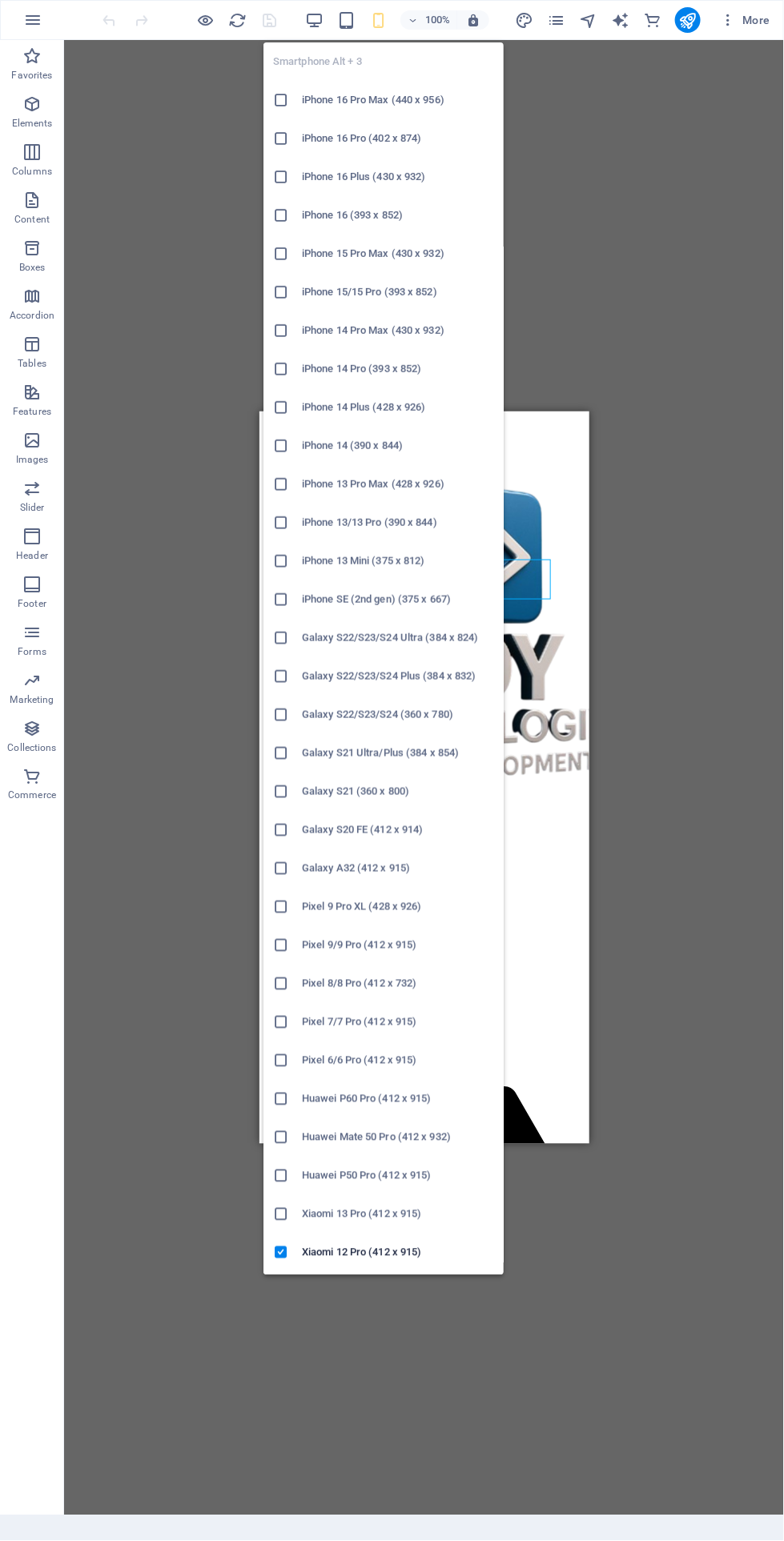
click at [635, 318] on div "Drag here to replace the existing content. Press “Ctrl” if you want to create a…" at bounding box center [423, 778] width 719 height 1476
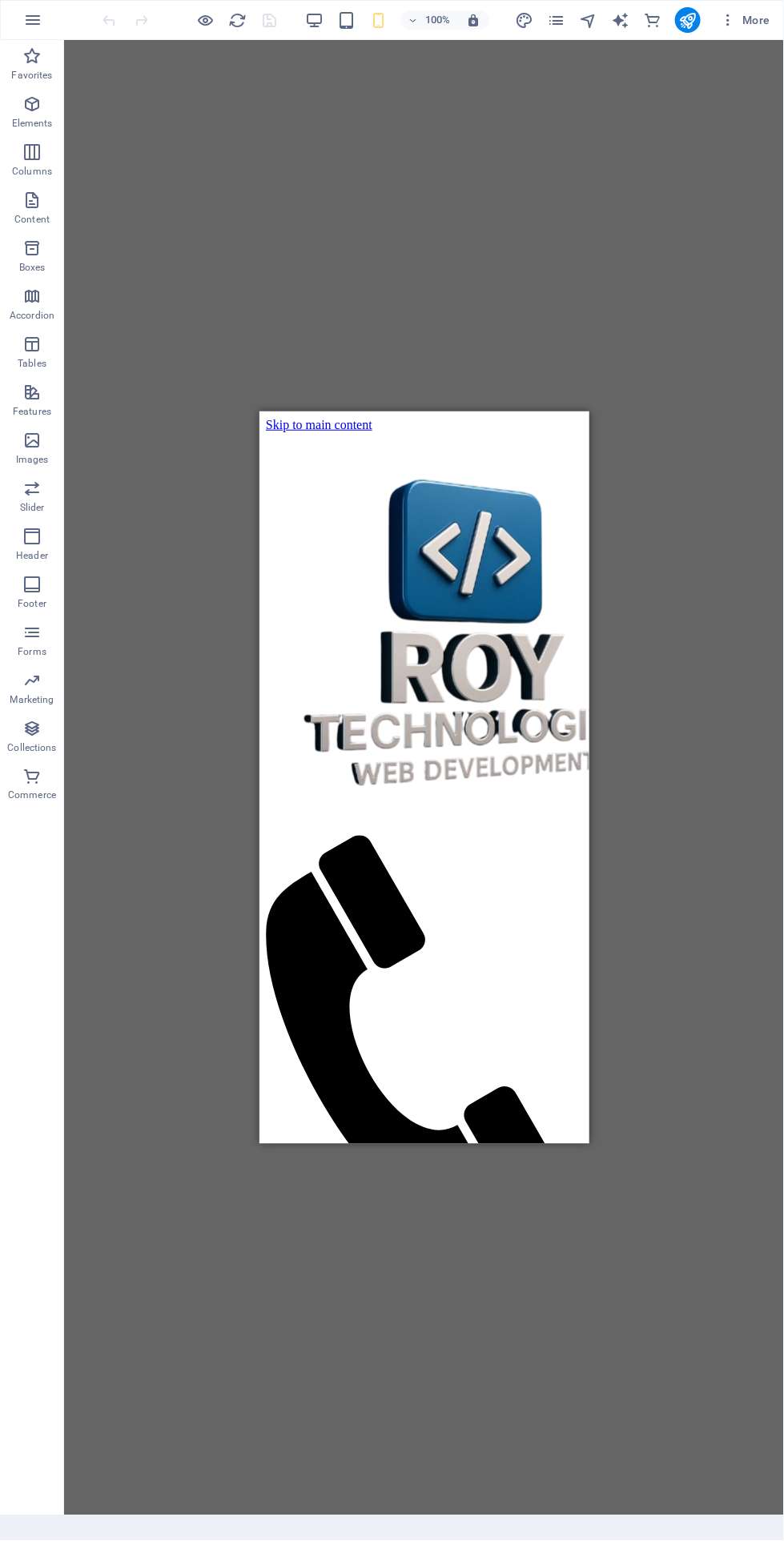
scroll to position [2119, 0]
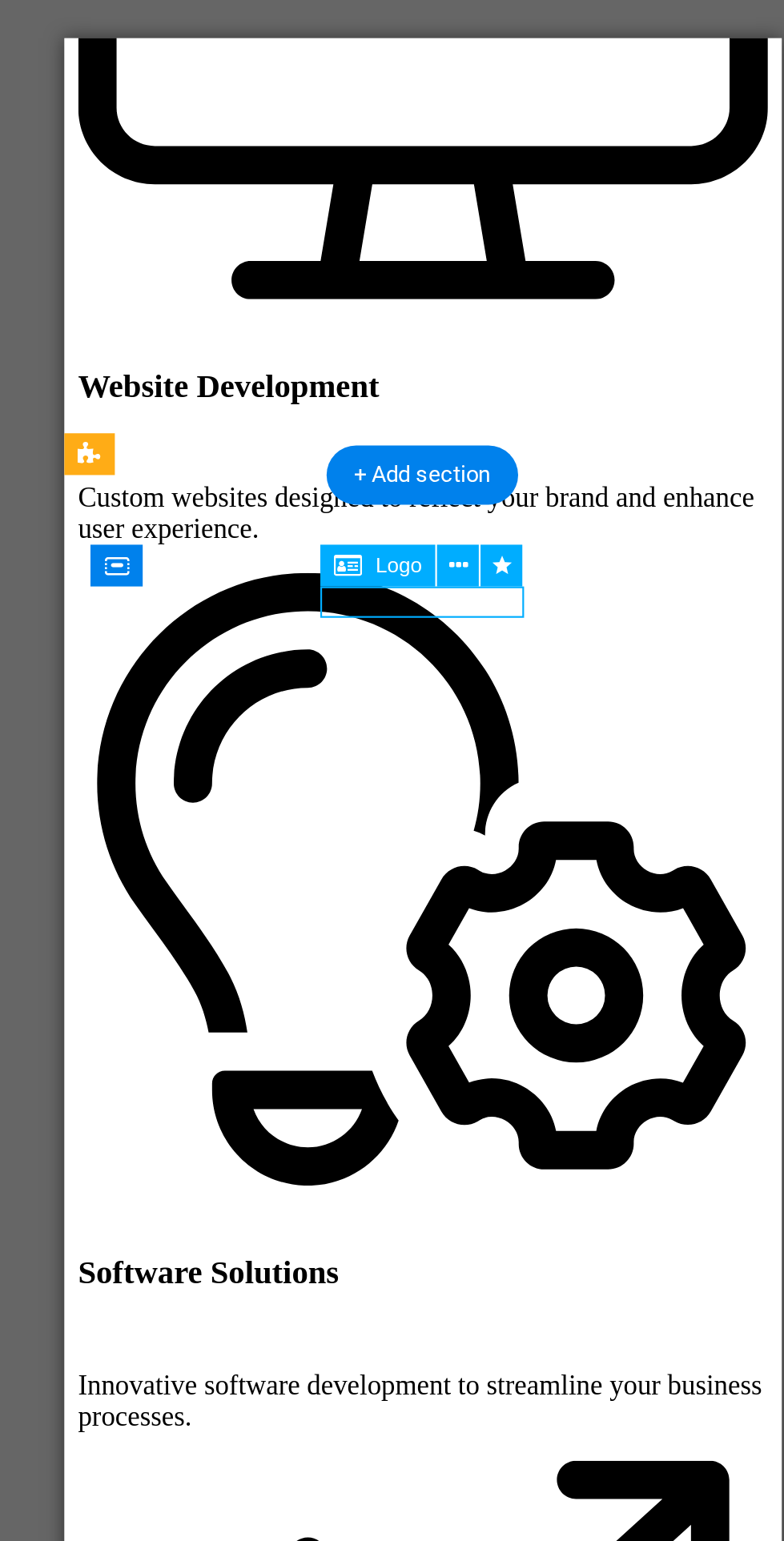
click at [459, 657] on button at bounding box center [460, 654] width 19 height 19
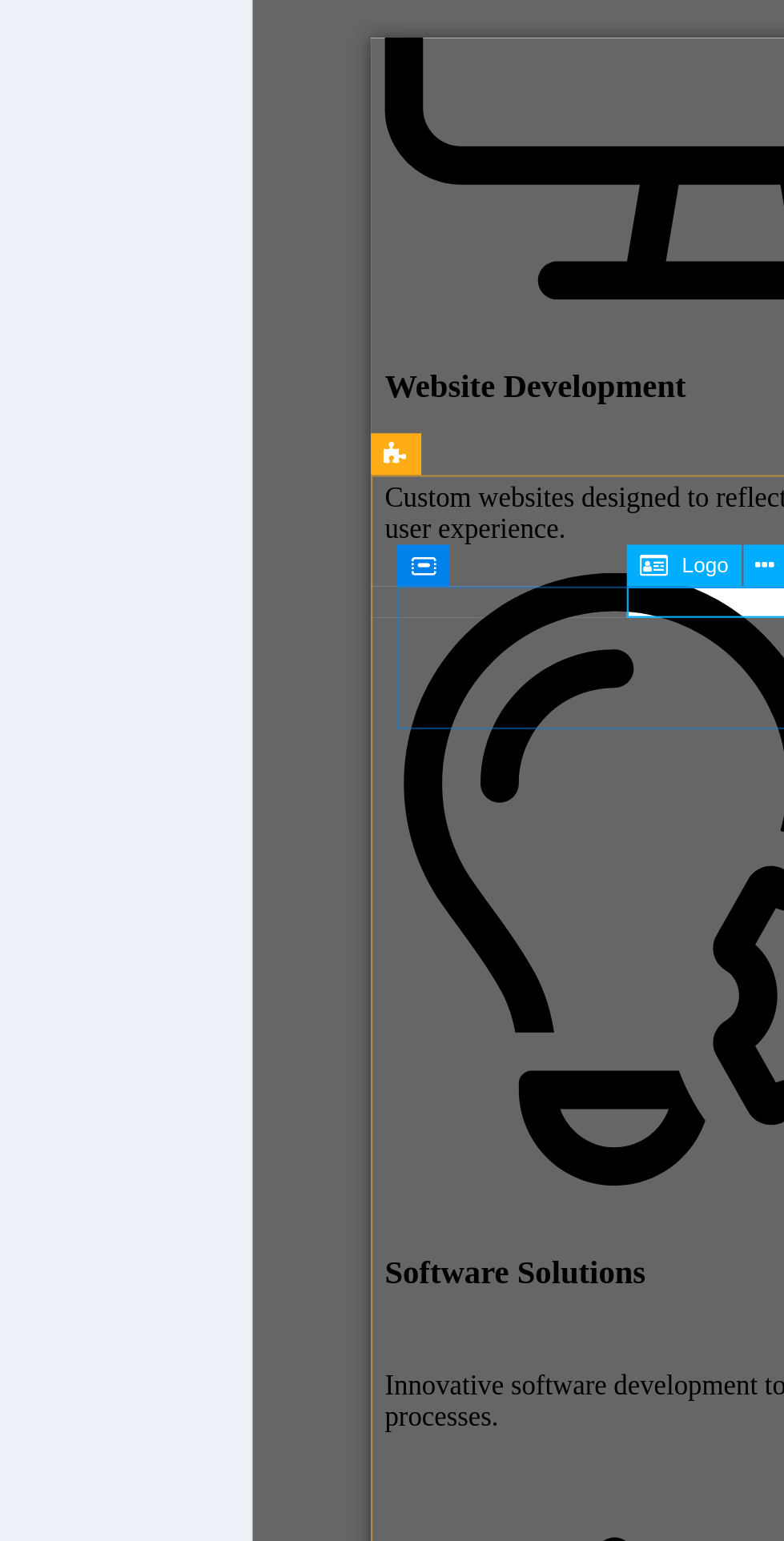
select select "move-right-to-left"
select select "s"
select select "scroll"
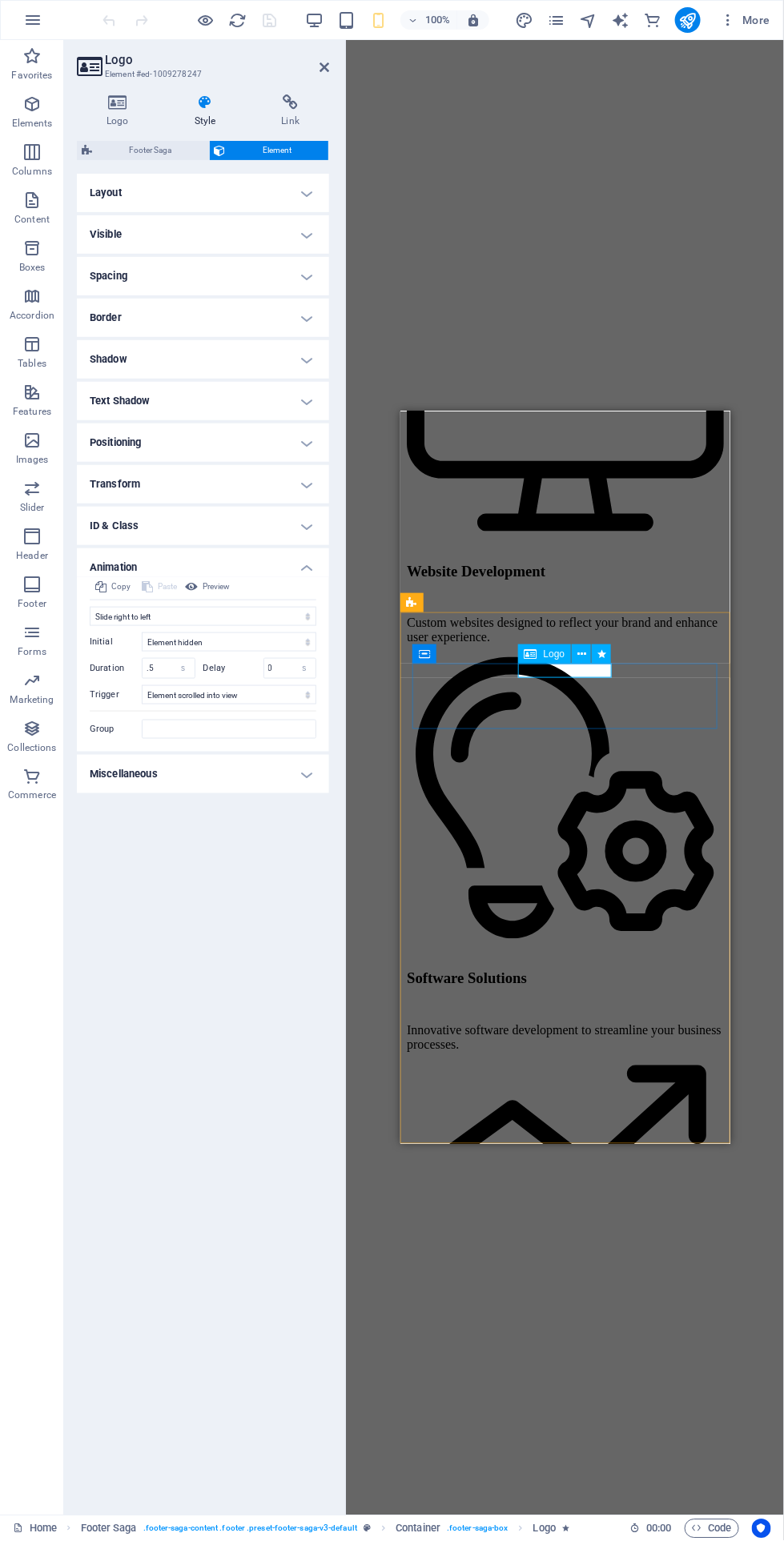
click at [137, 149] on span "Footer Saga" at bounding box center [150, 150] width 107 height 19
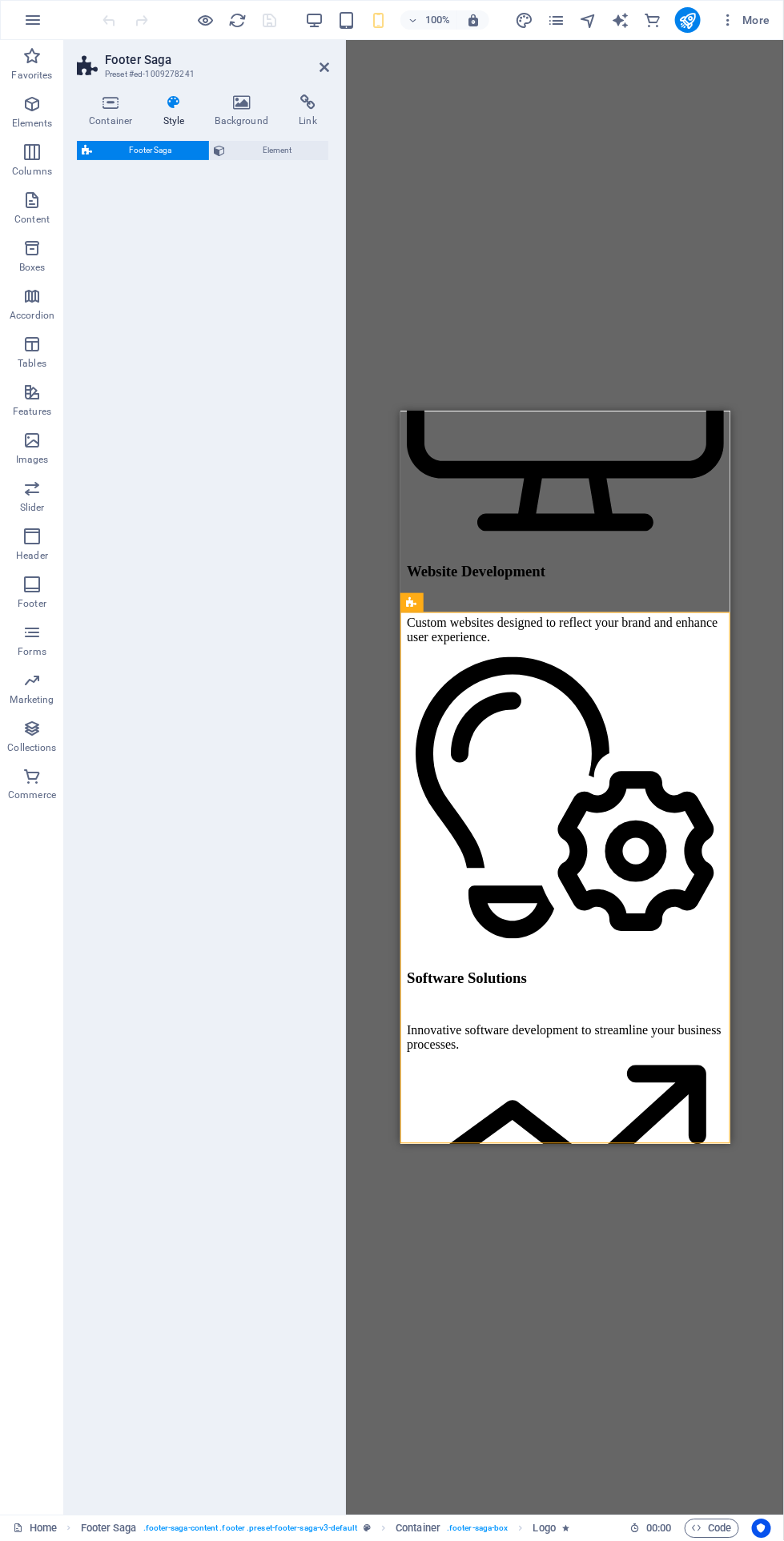
select select "rem"
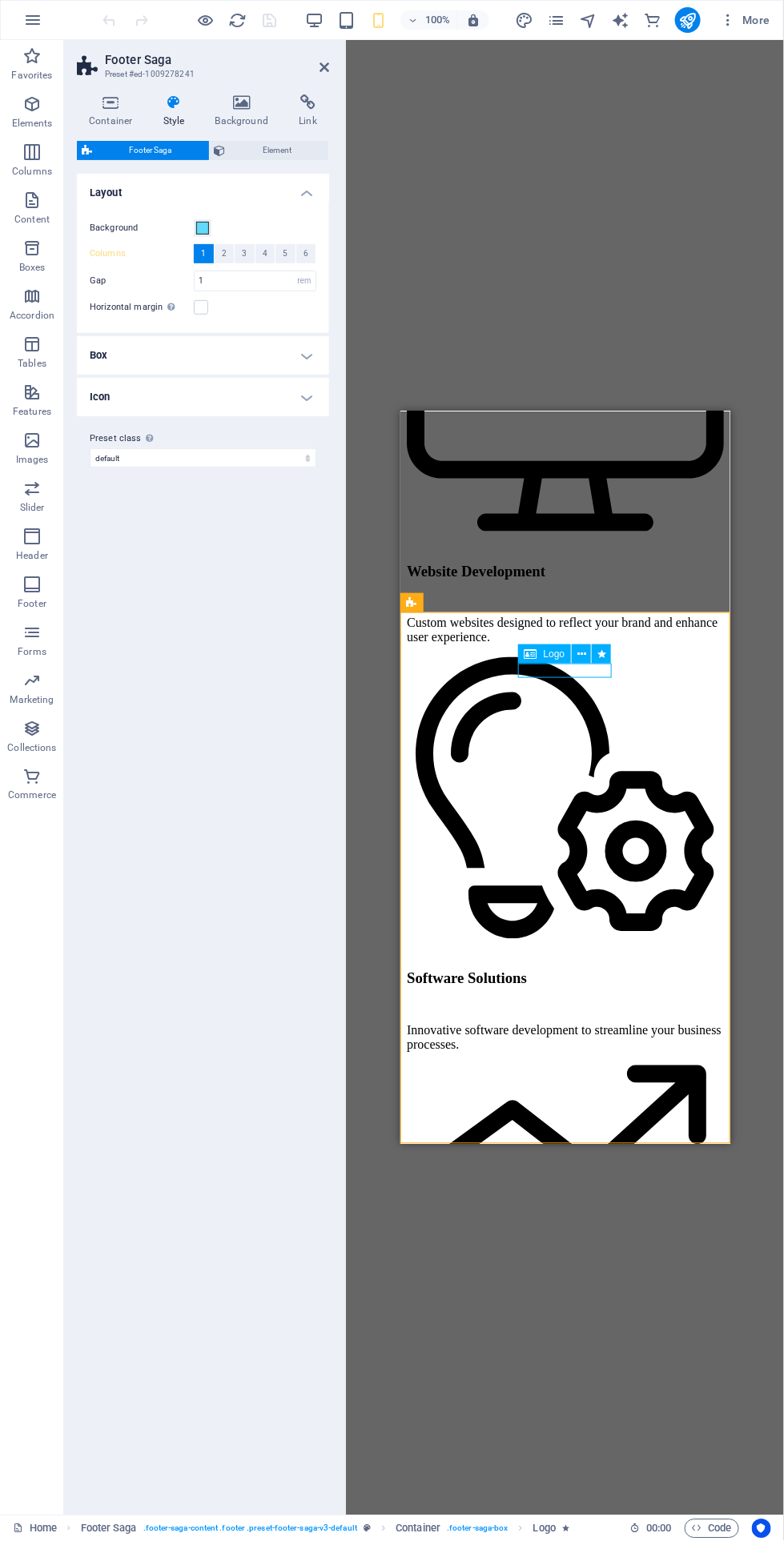
click at [588, 655] on button at bounding box center [581, 654] width 19 height 19
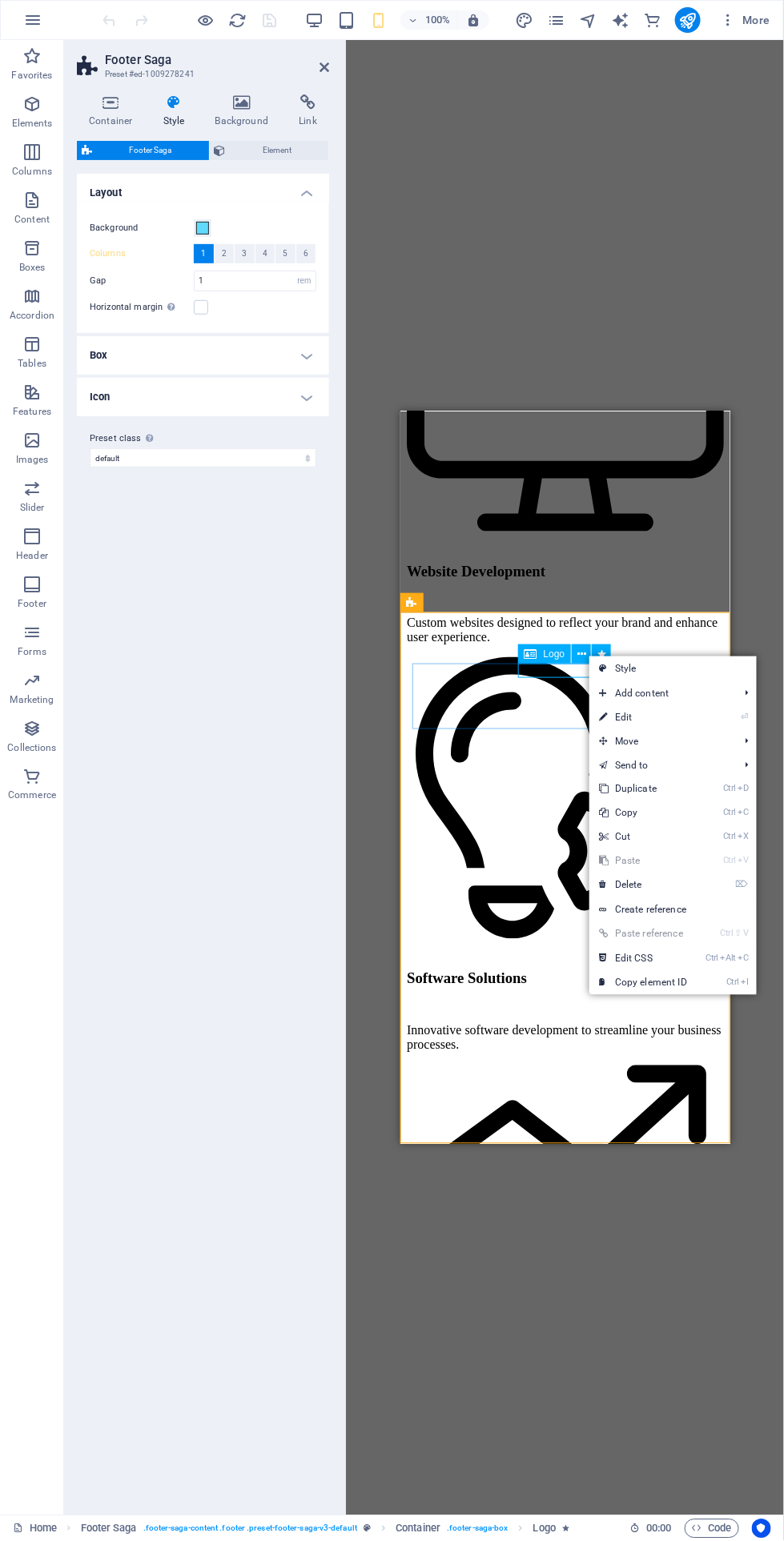
click at [691, 691] on span "Add content" at bounding box center [661, 693] width 143 height 24
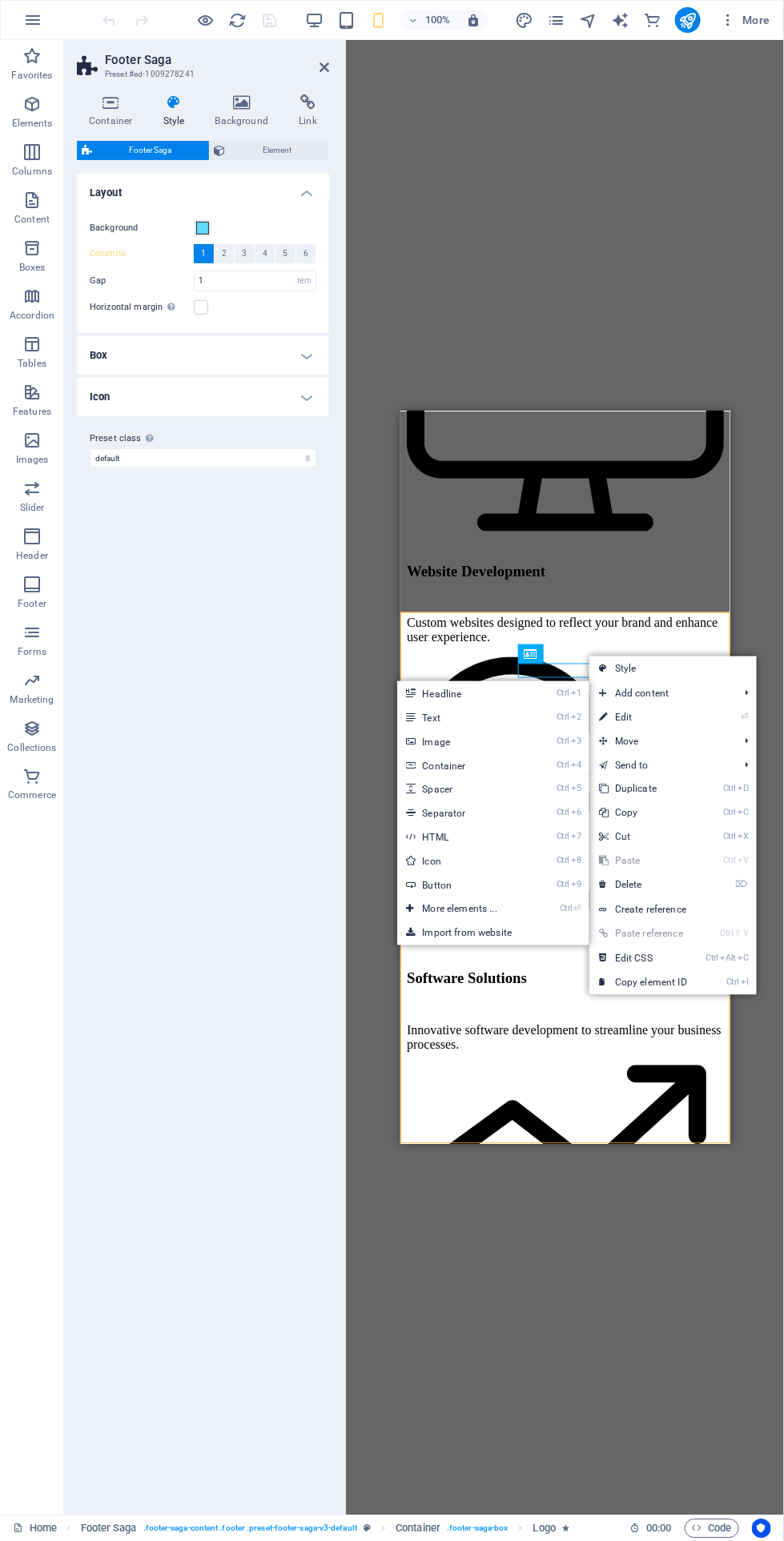
click at [508, 716] on link "Ctrl 2 Text" at bounding box center [463, 718] width 132 height 24
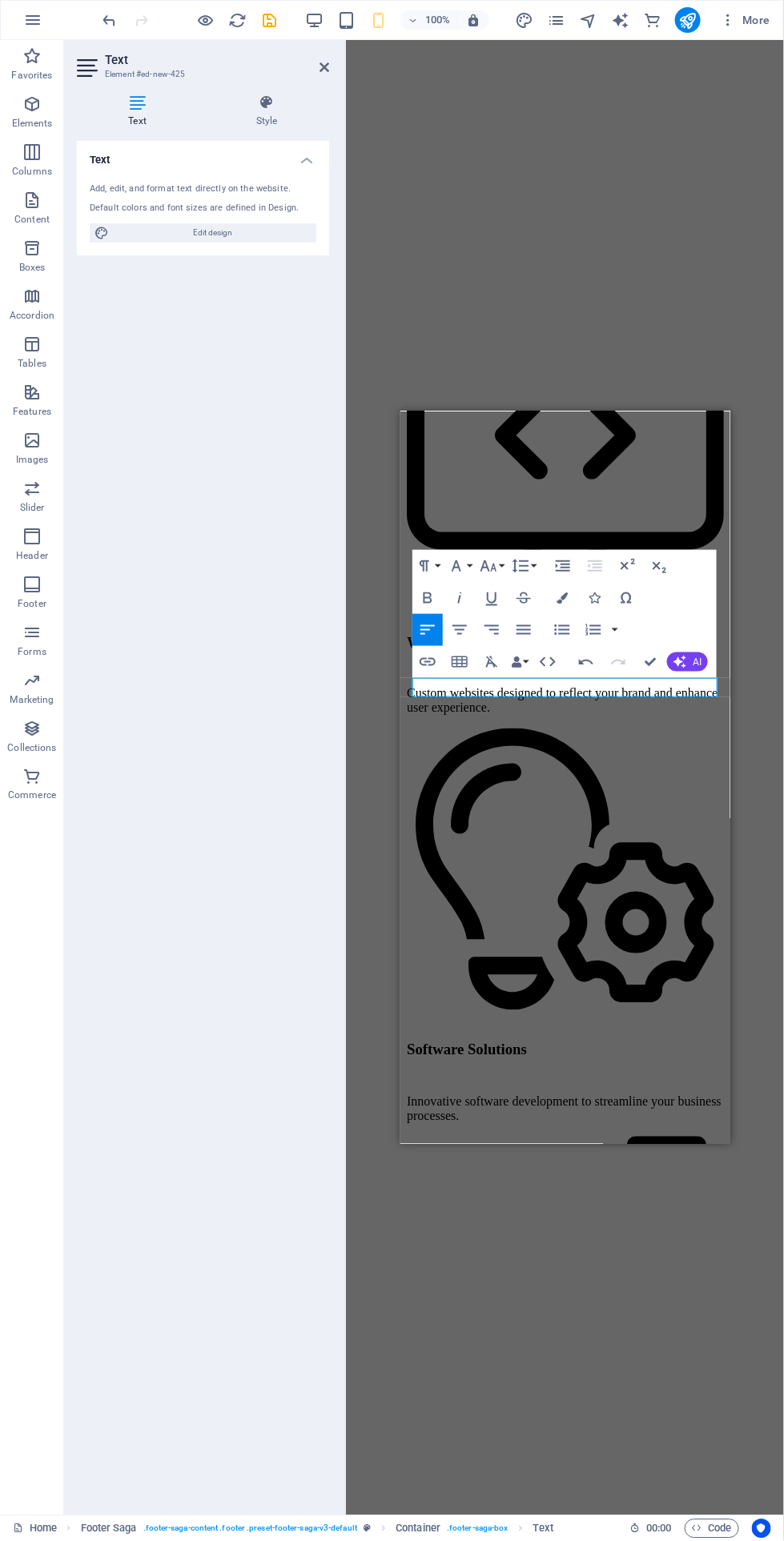
click at [235, 521] on div "Text Add, edit, and format text directly on the website. Default colors and fon…" at bounding box center [203, 822] width 252 height 1362
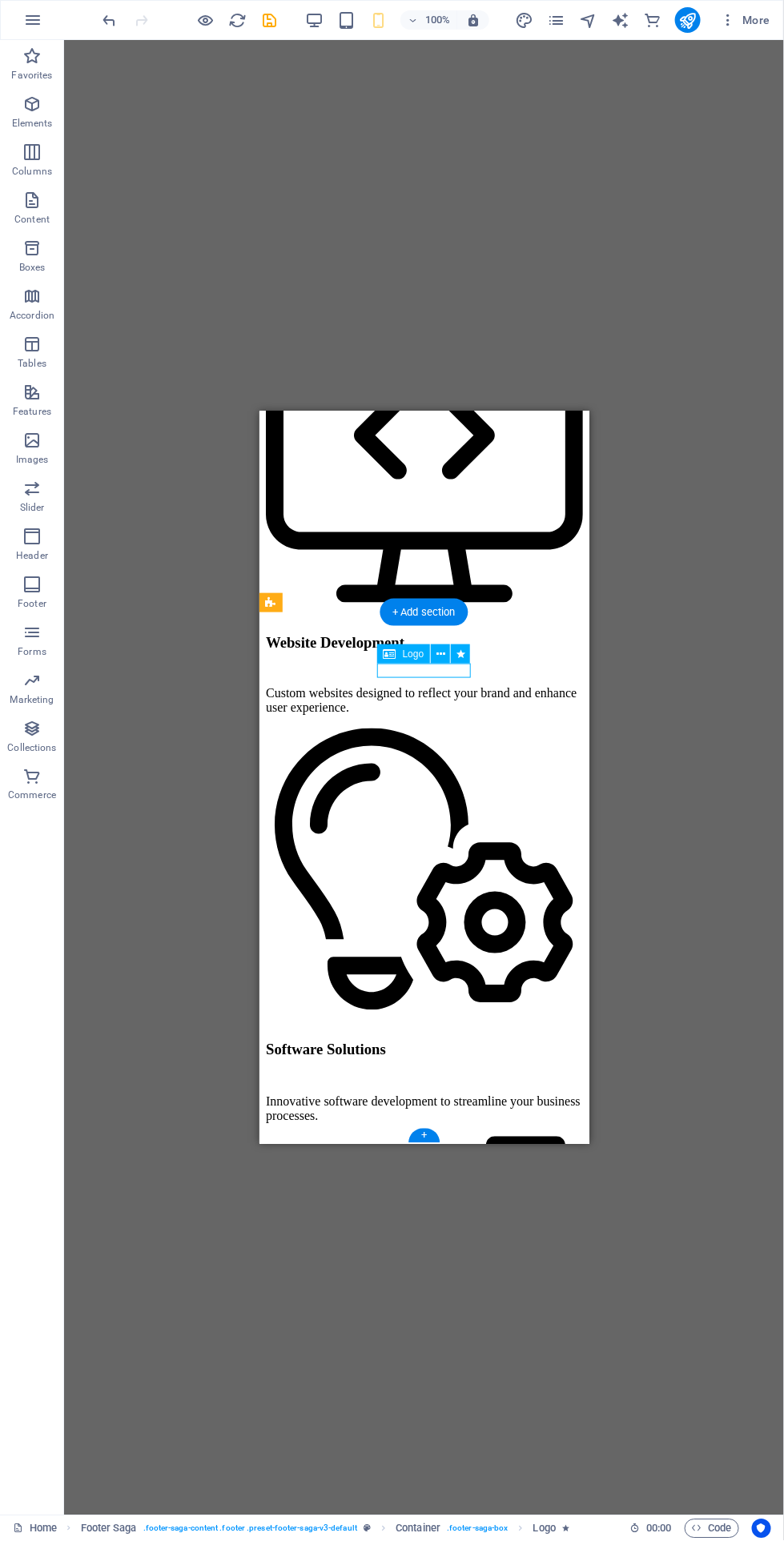
click at [448, 645] on button at bounding box center [440, 654] width 19 height 19
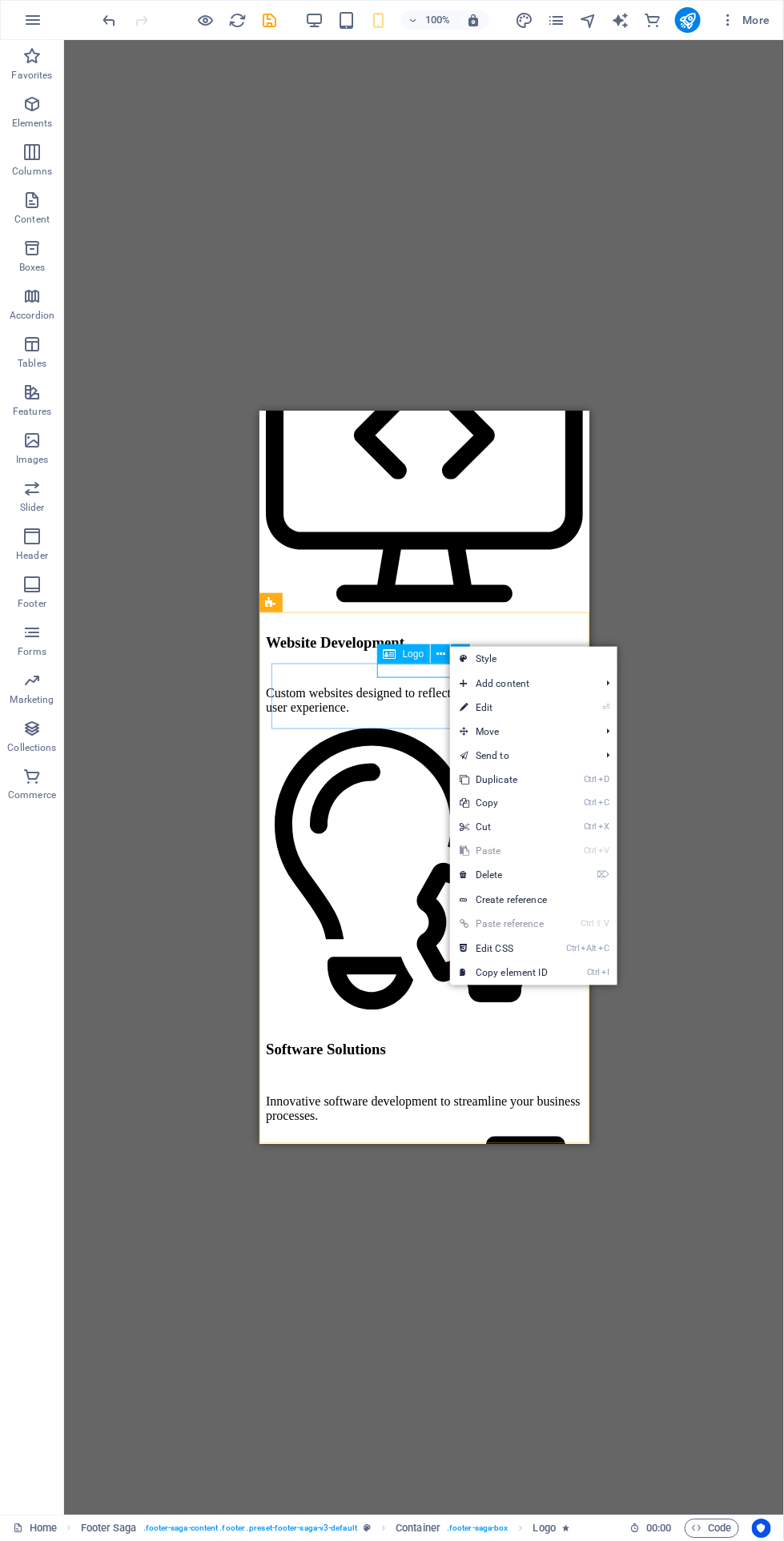
click at [555, 726] on span "Move" at bounding box center [521, 732] width 143 height 24
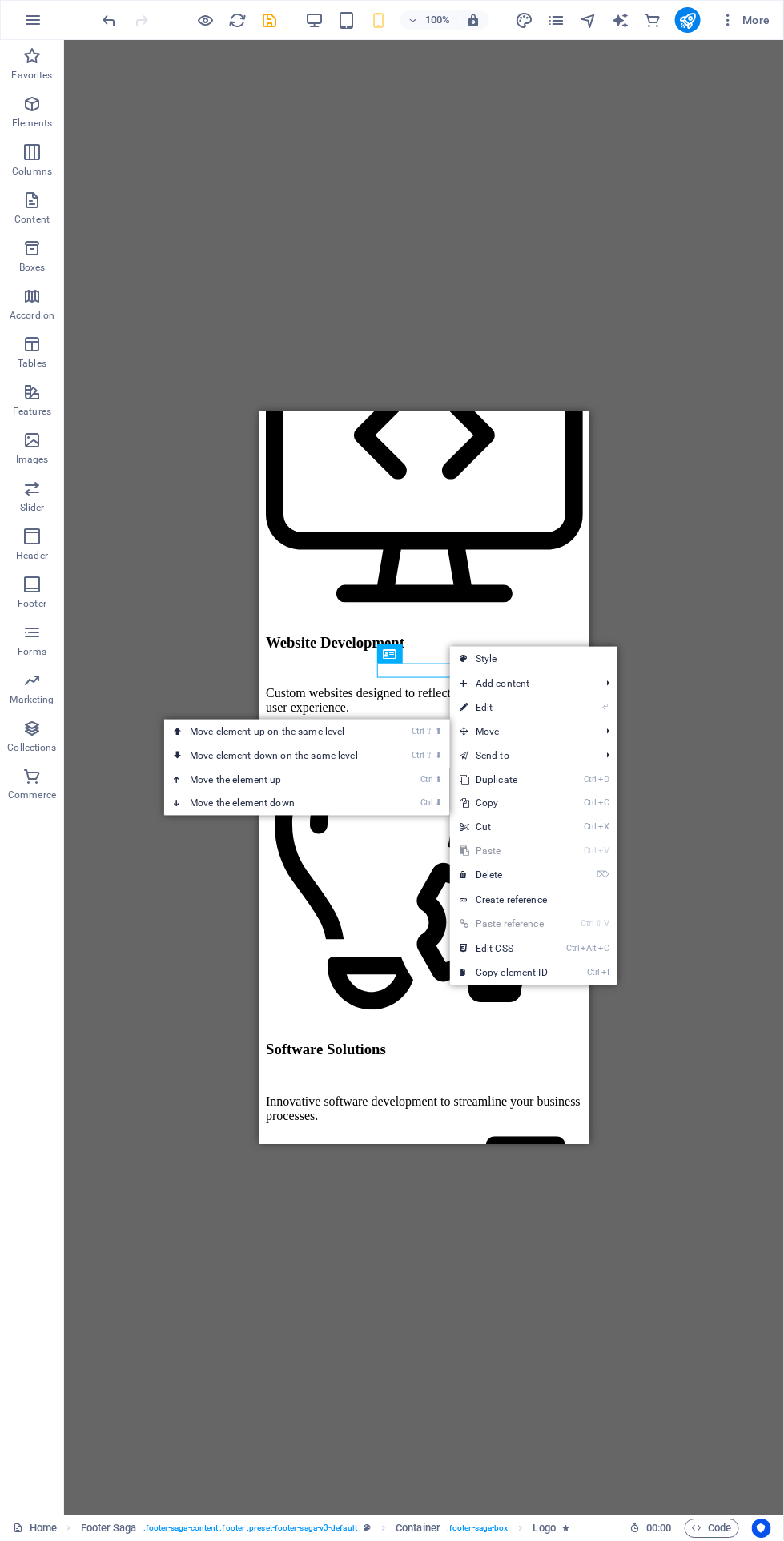
click at [536, 704] on link "⏎ Edit" at bounding box center [503, 708] width 107 height 24
select select "move-right-to-left"
select select "s"
select select "scroll"
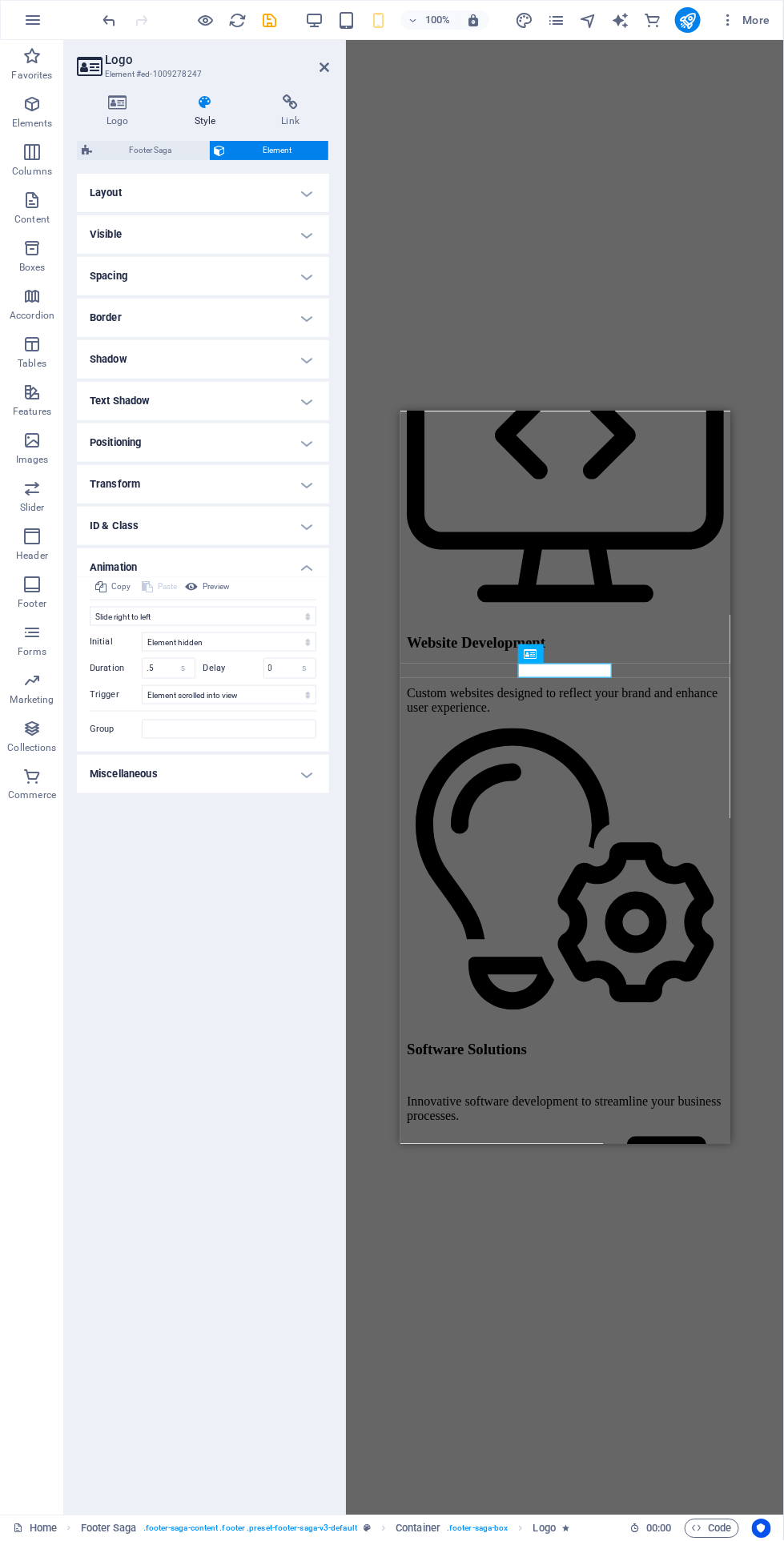
click at [109, 155] on span "Footer Saga" at bounding box center [150, 150] width 107 height 19
select select "rem"
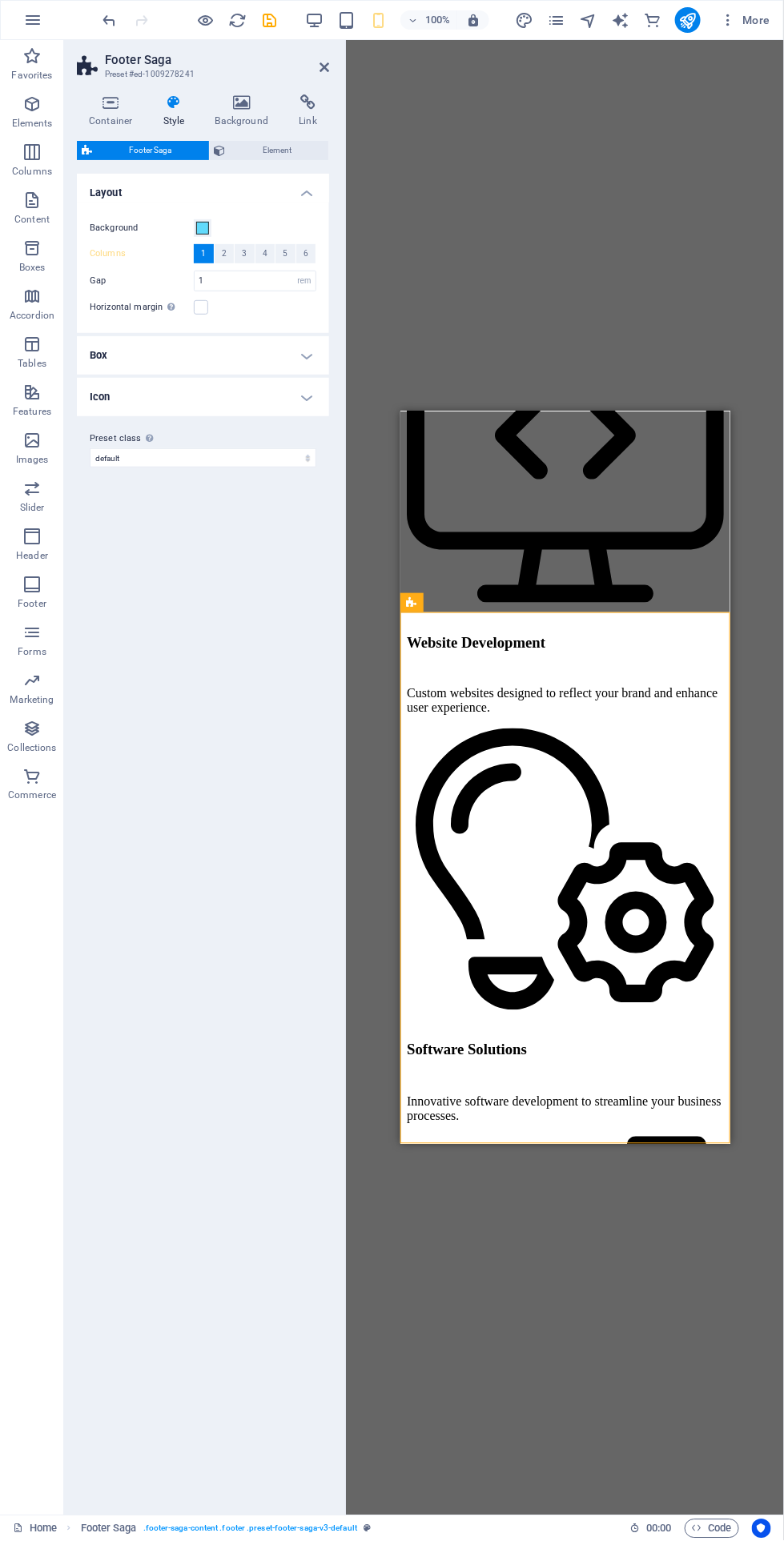
click at [255, 148] on span "Element" at bounding box center [277, 150] width 93 height 19
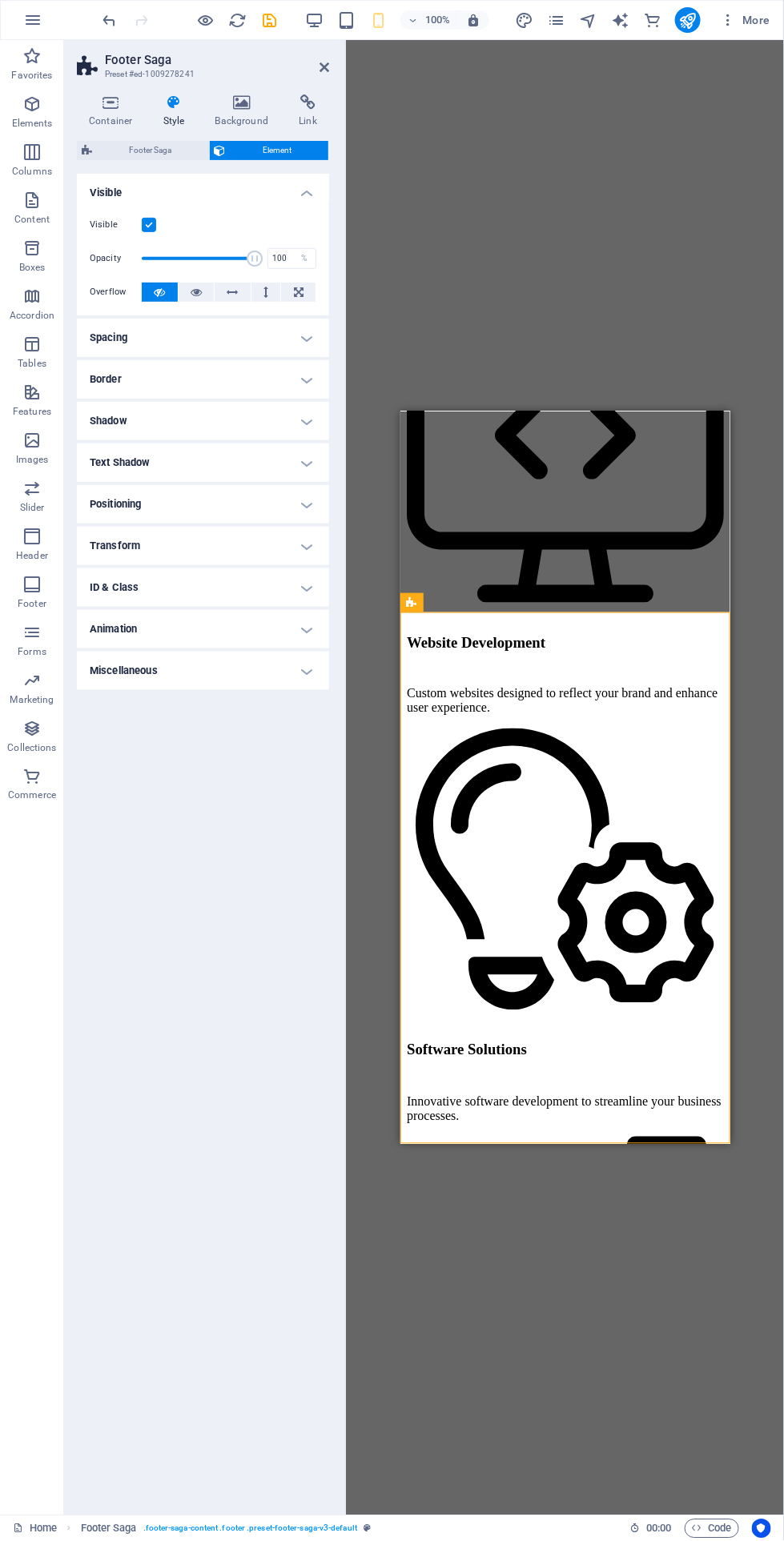
click at [107, 120] on h4 "Container" at bounding box center [113, 111] width 74 height 34
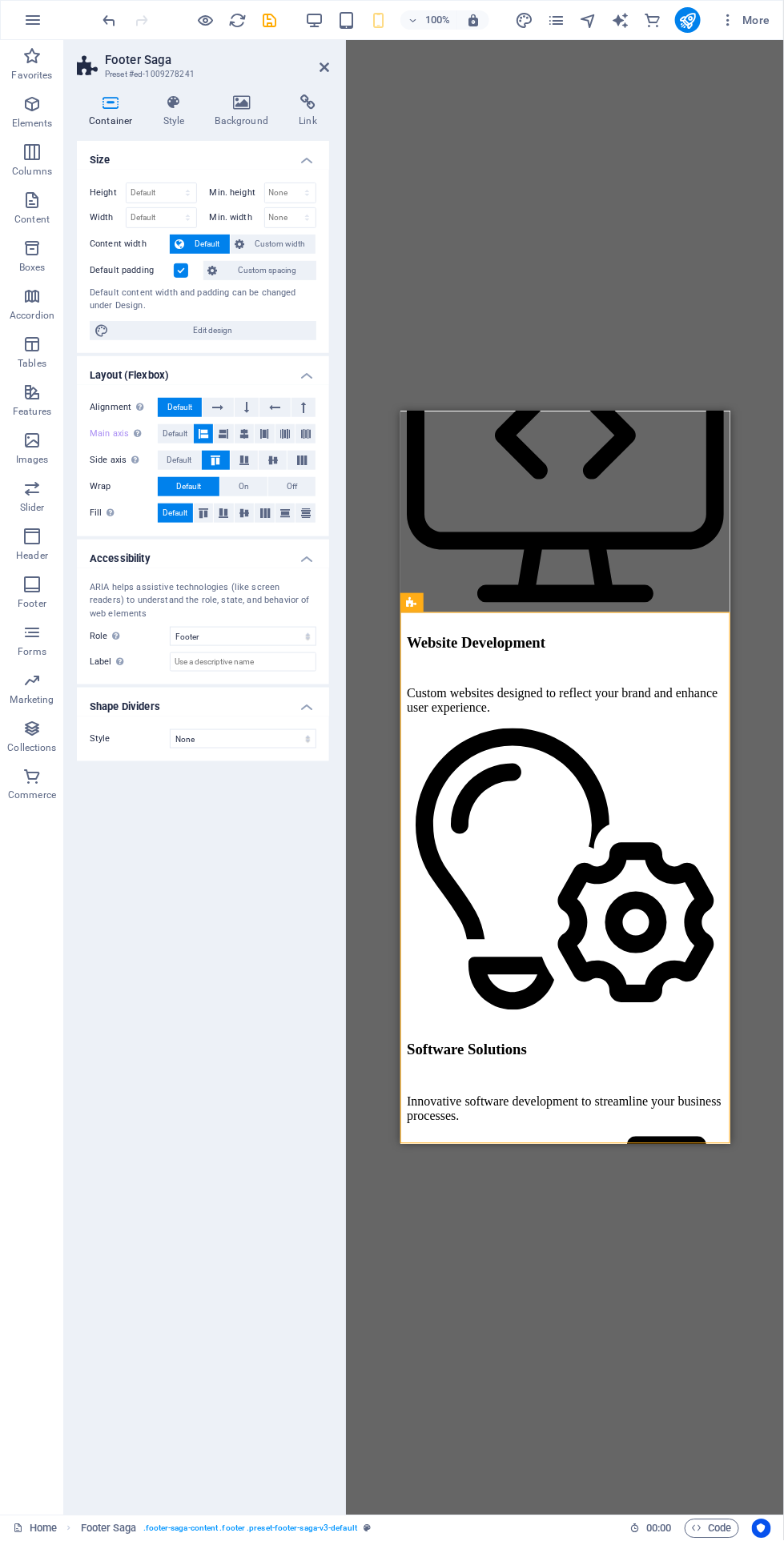
click at [581, 660] on icon at bounding box center [581, 654] width 9 height 17
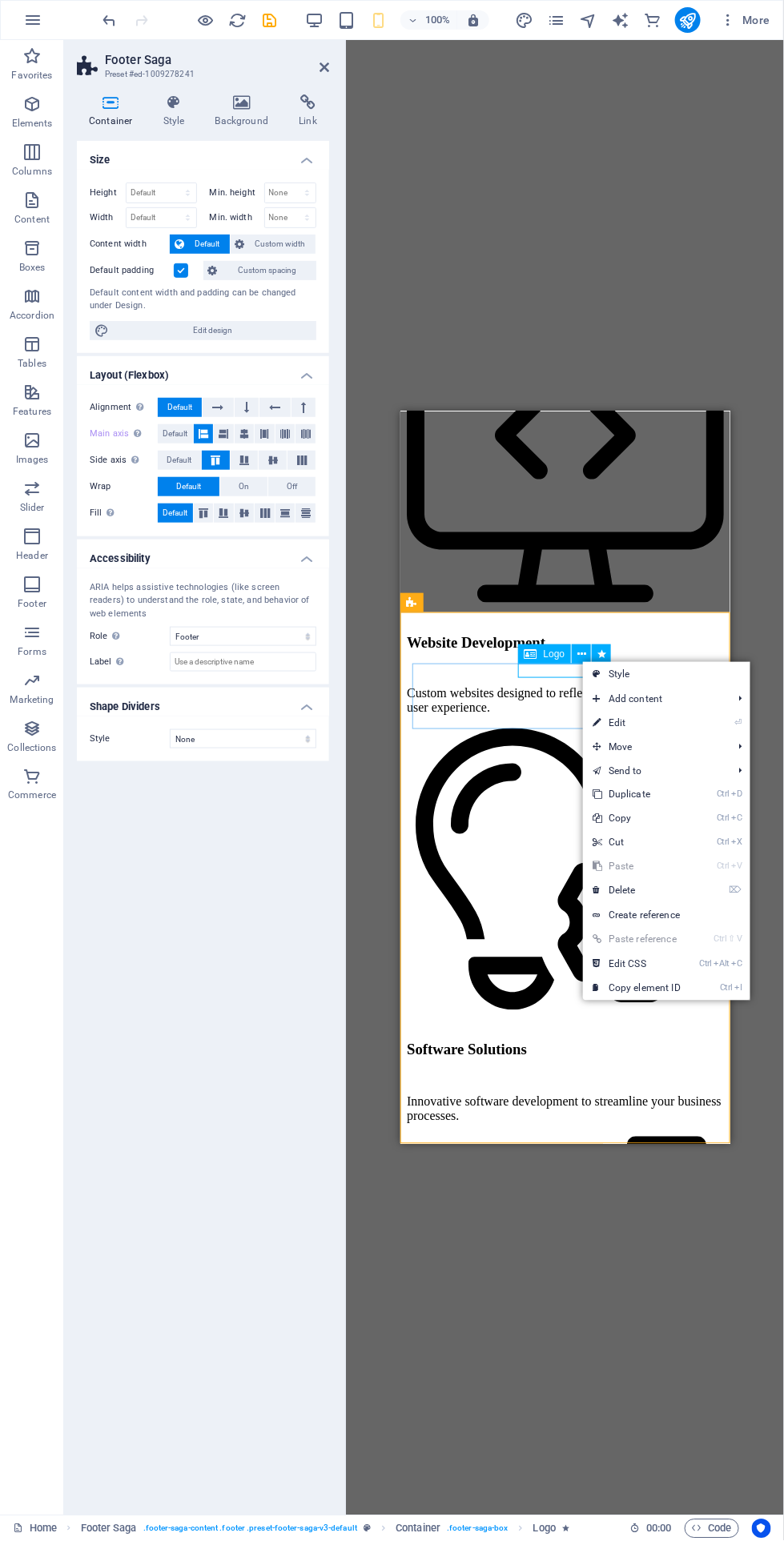
click at [710, 670] on link "Style" at bounding box center [666, 674] width 168 height 24
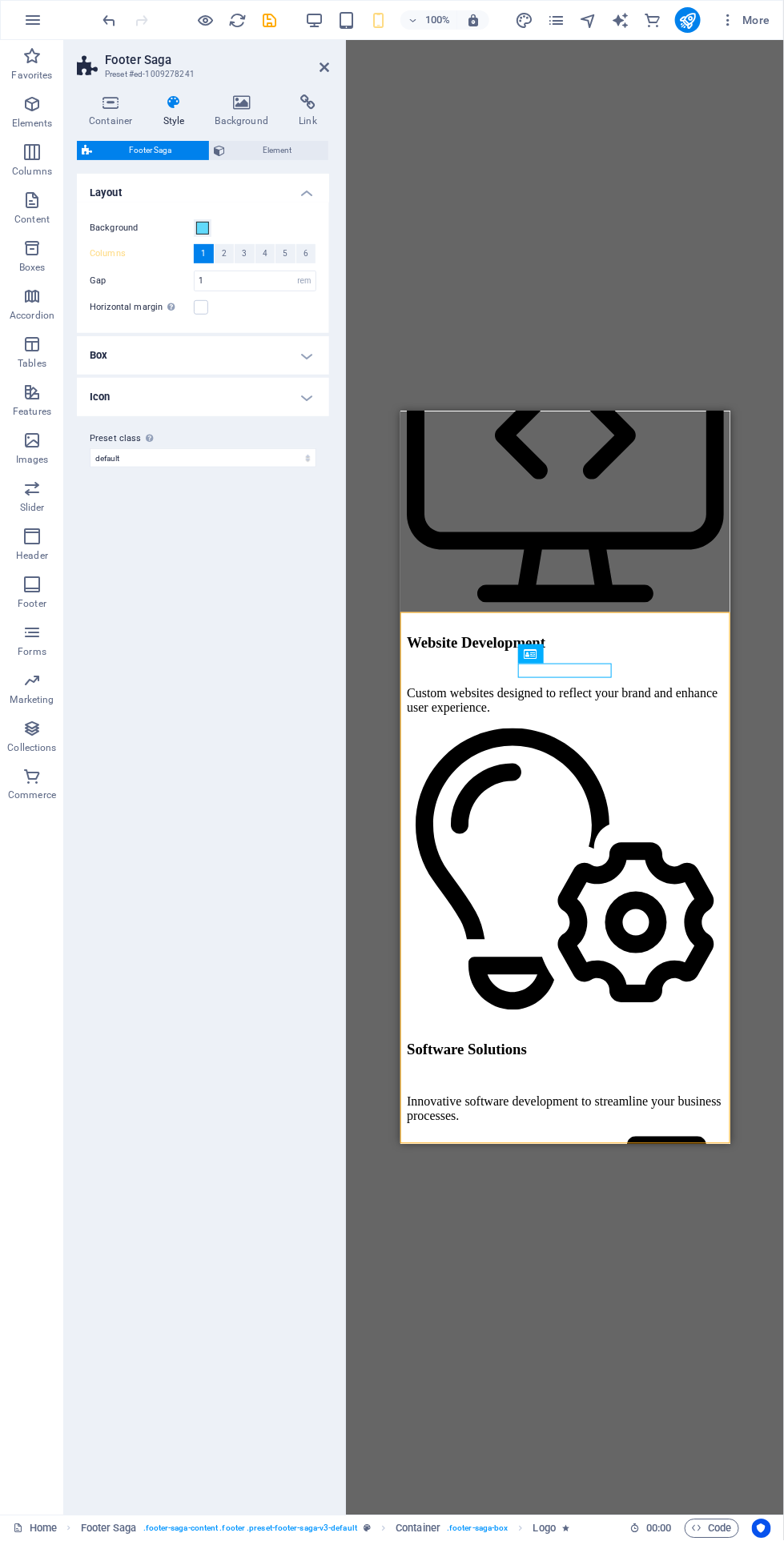
click at [104, 105] on icon at bounding box center [111, 102] width 68 height 16
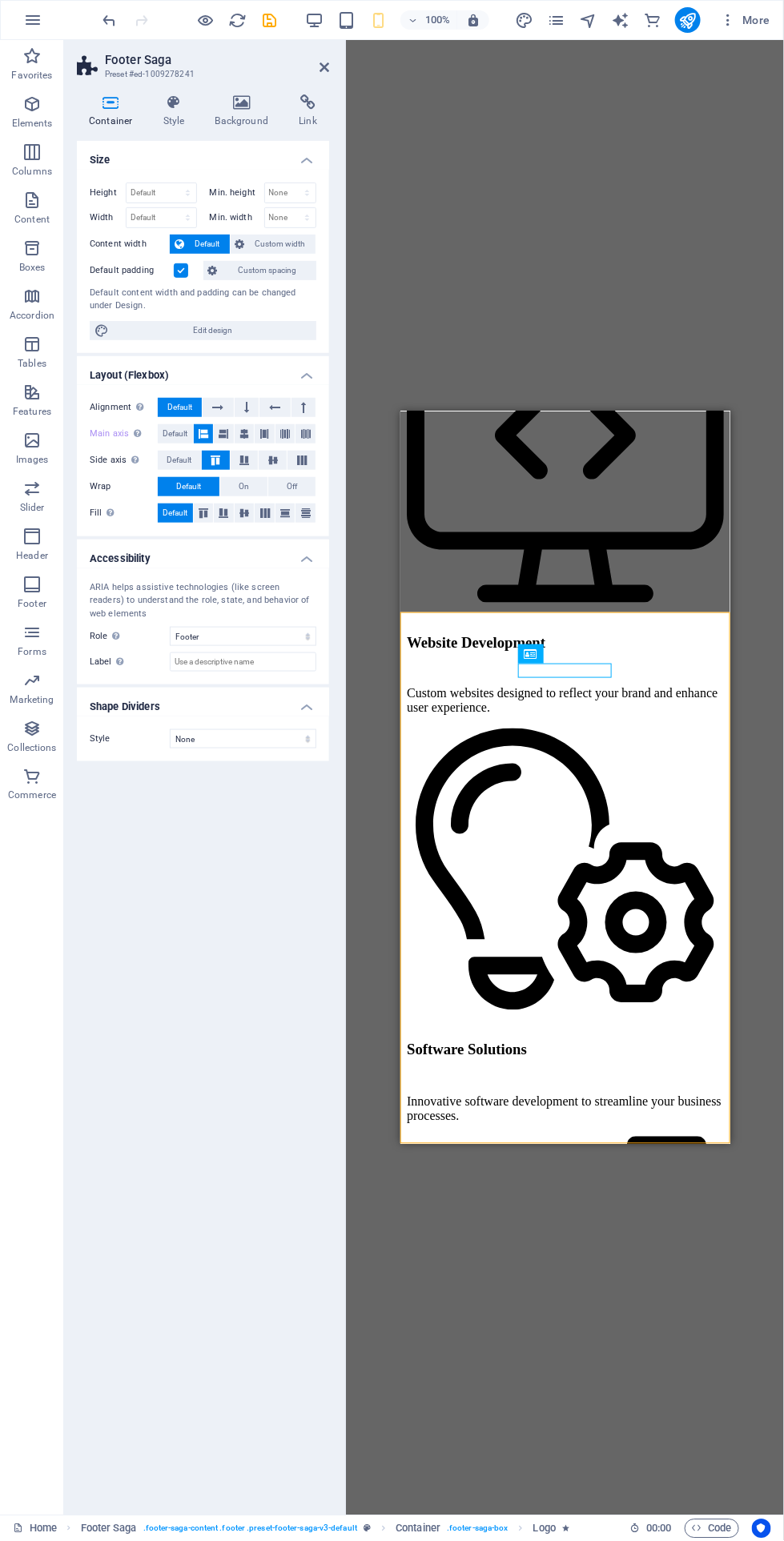
click at [143, 326] on span "Edit design" at bounding box center [212, 331] width 197 height 19
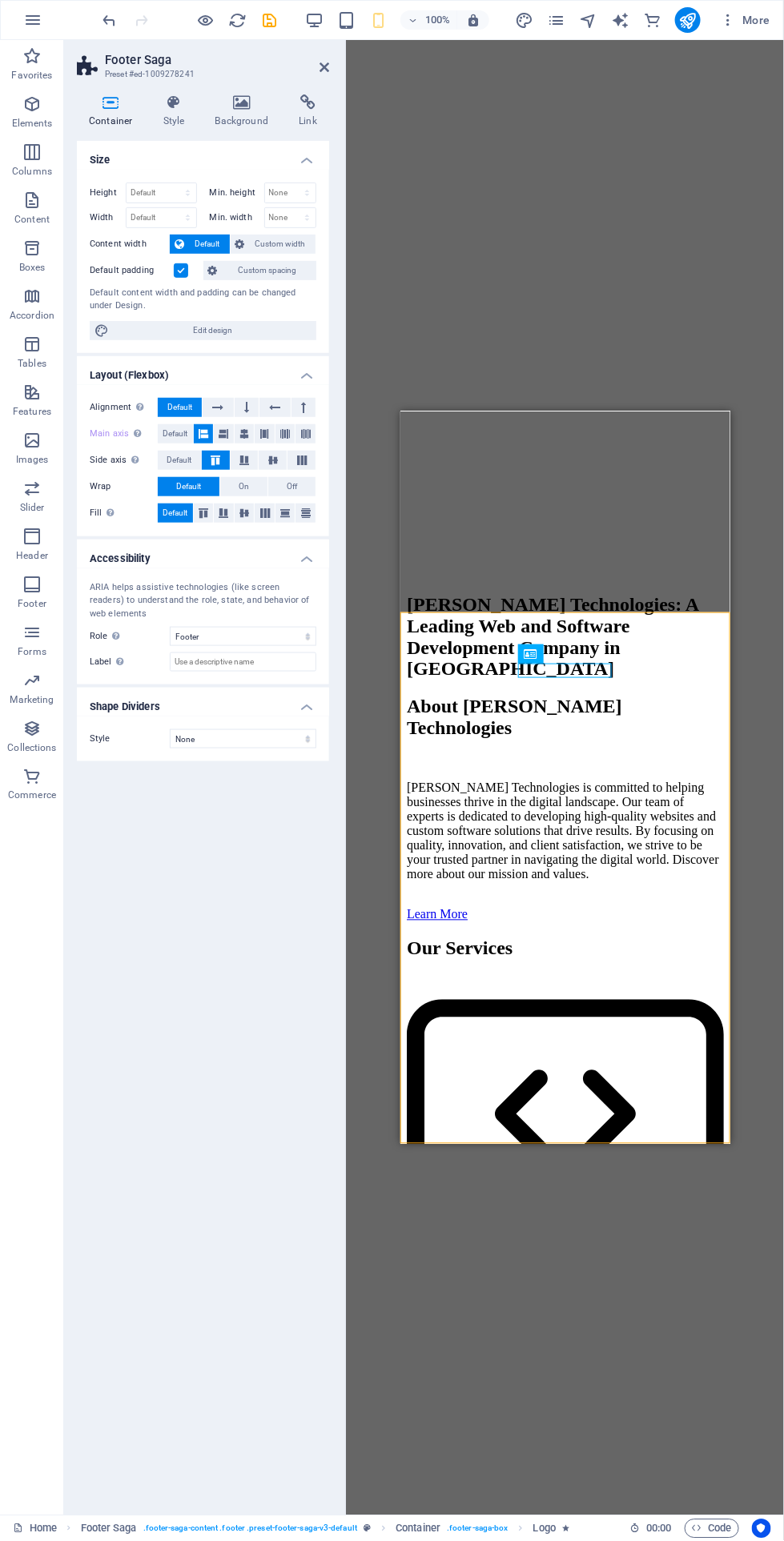
select select "rem"
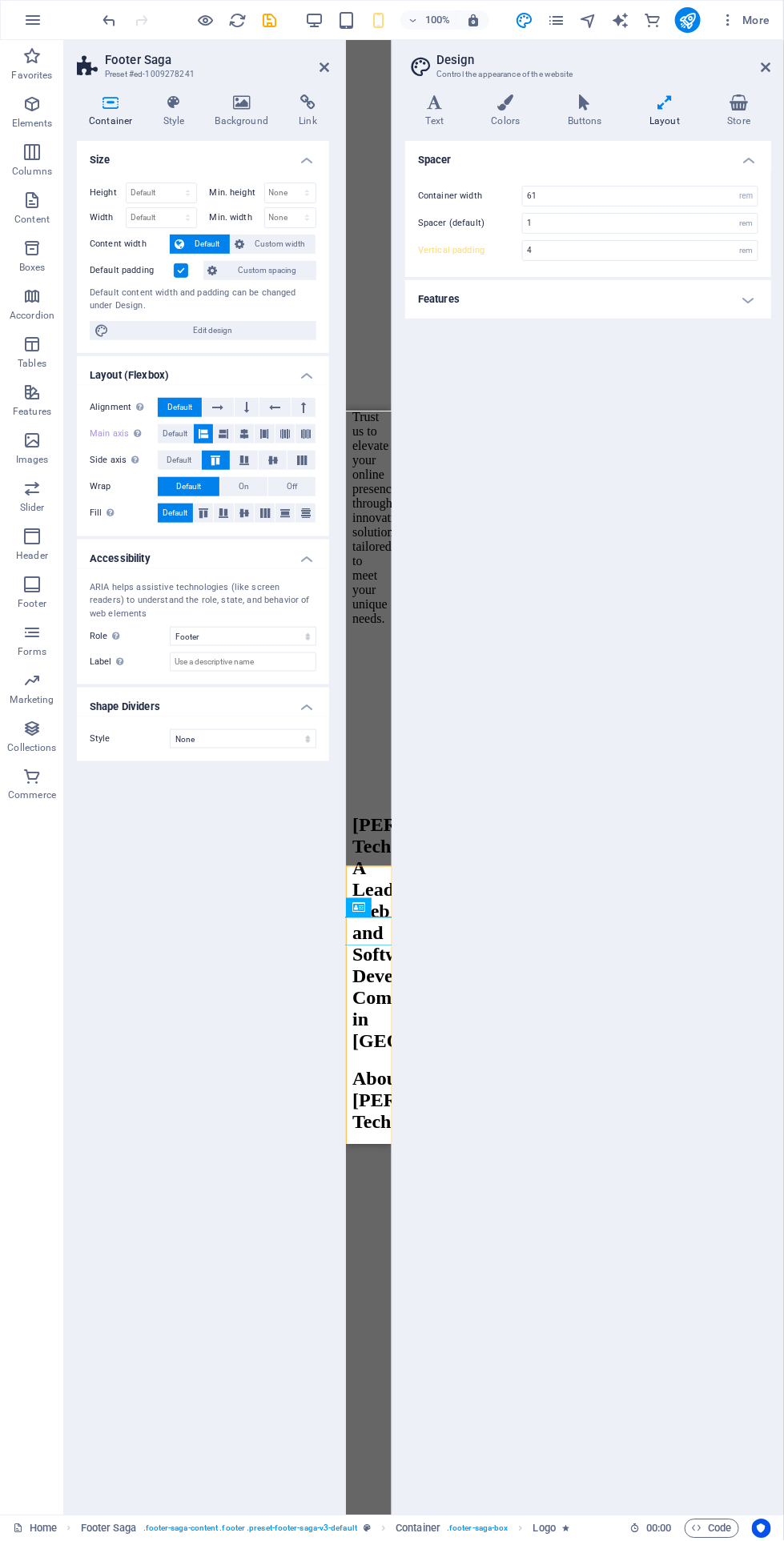
scroll to position [4537, 0]
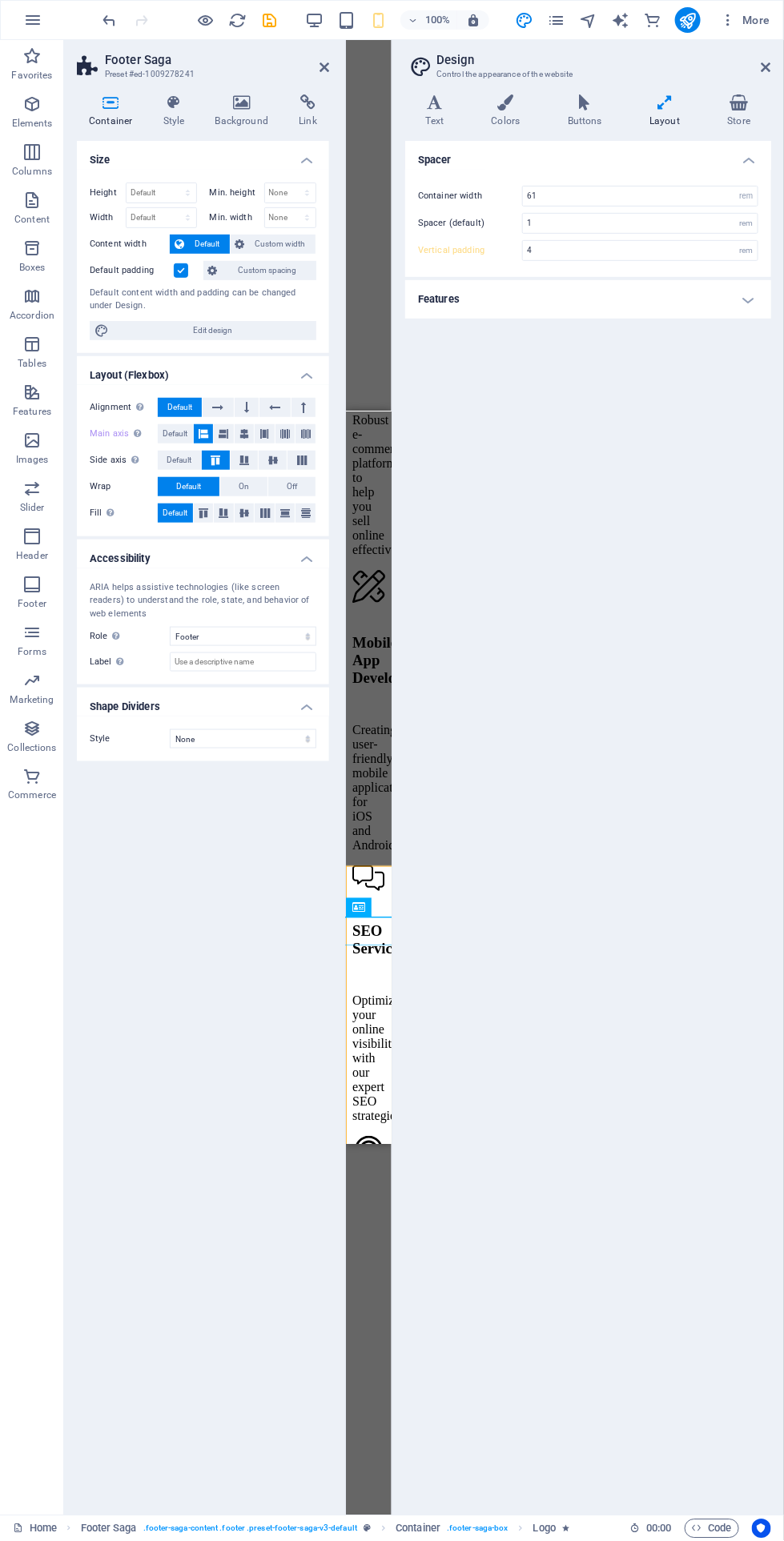
click at [746, 126] on h4 "Store" at bounding box center [739, 111] width 64 height 34
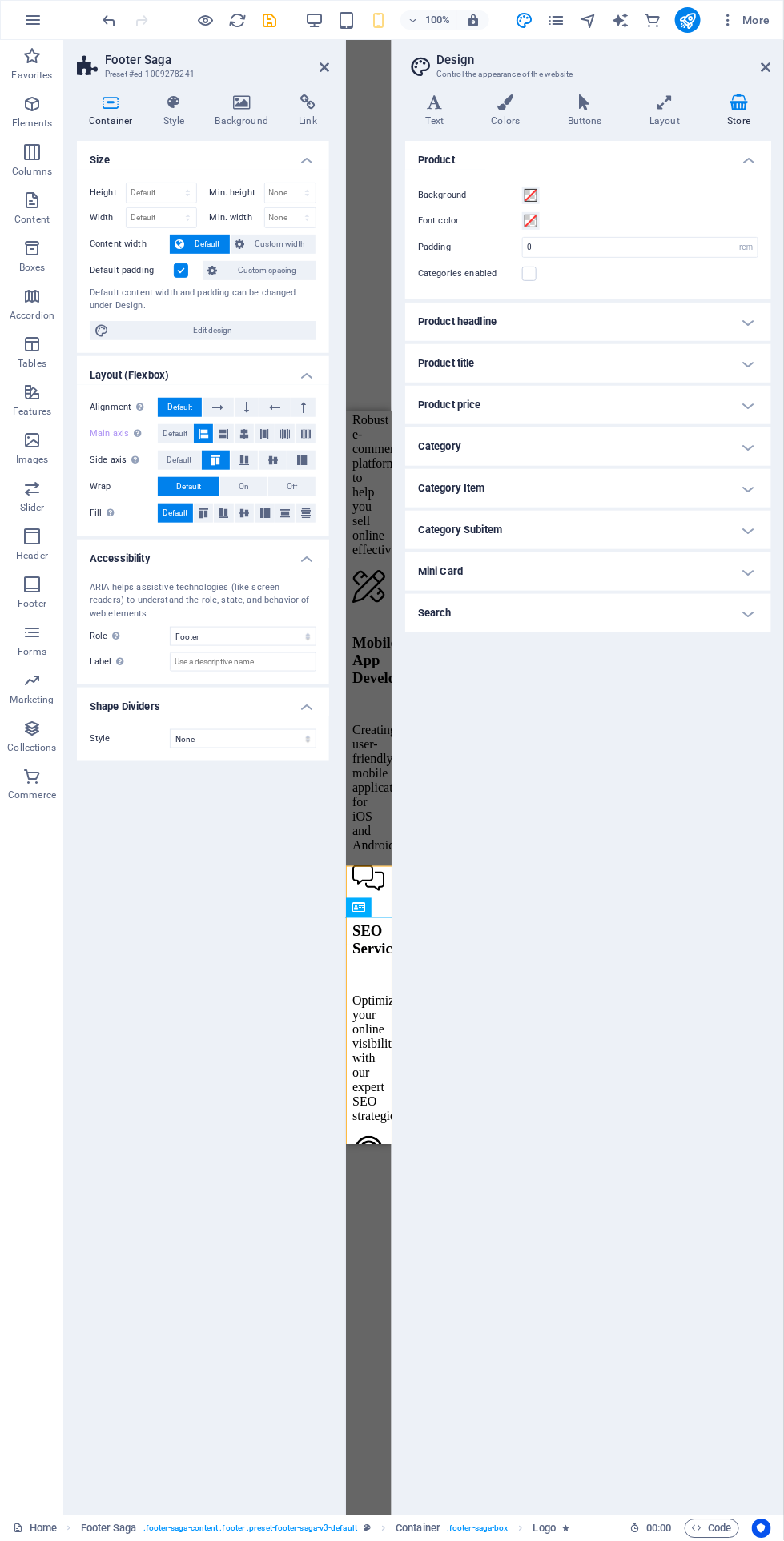
click at [575, 122] on h4 "Buttons" at bounding box center [588, 111] width 82 height 34
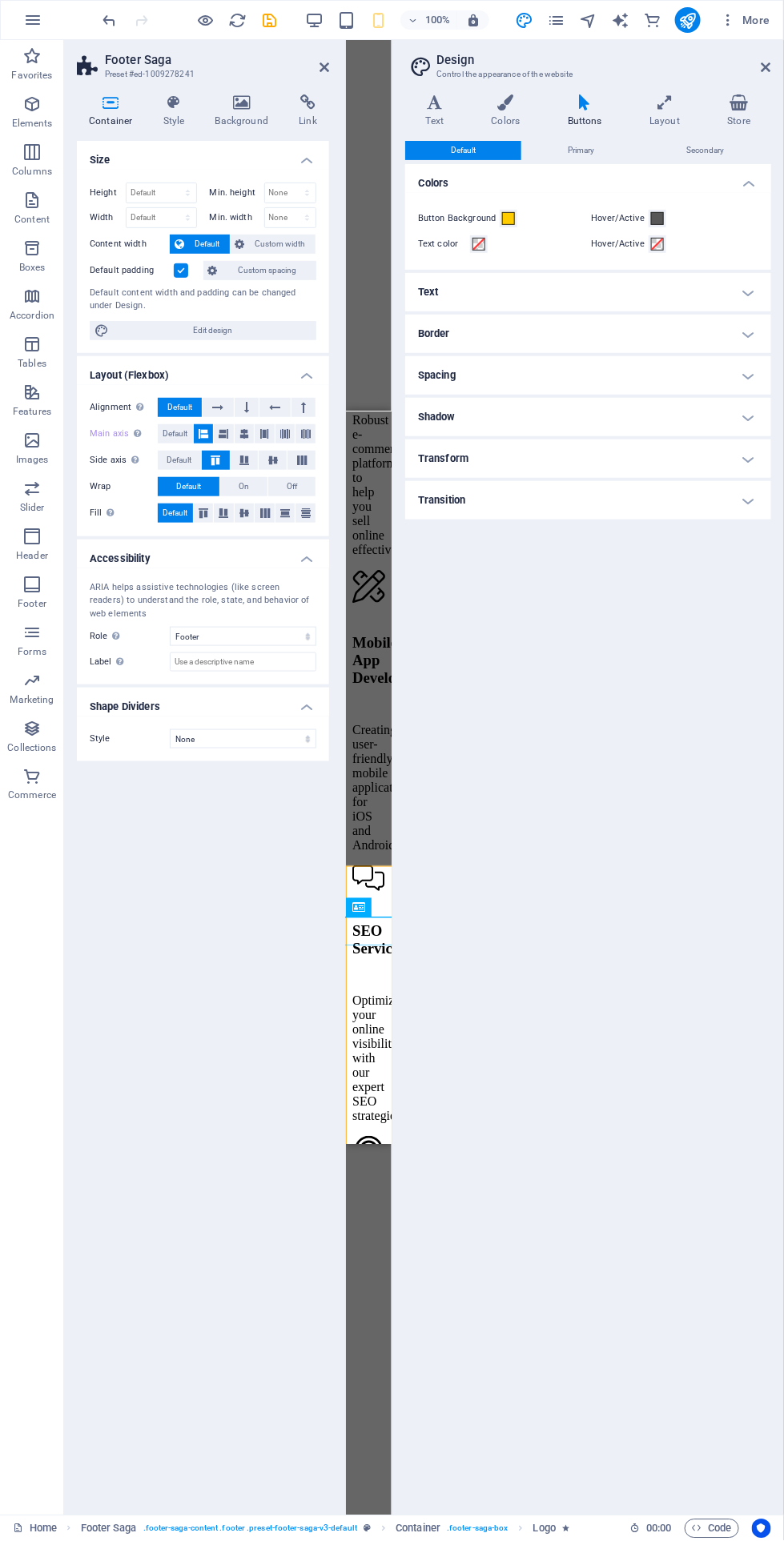
click at [510, 107] on icon at bounding box center [505, 102] width 70 height 16
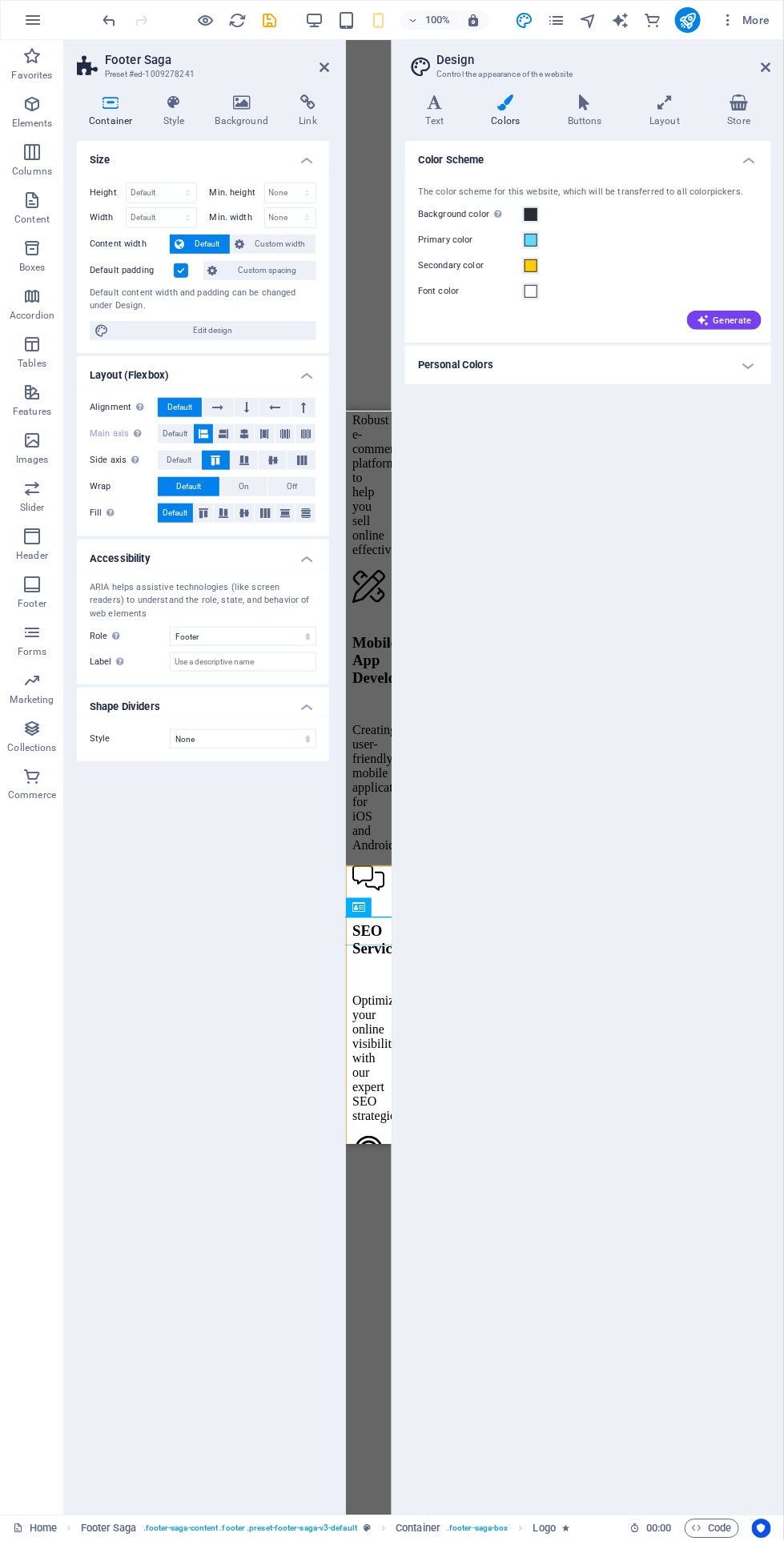
click at [435, 120] on h4 "Text" at bounding box center [437, 111] width 65 height 34
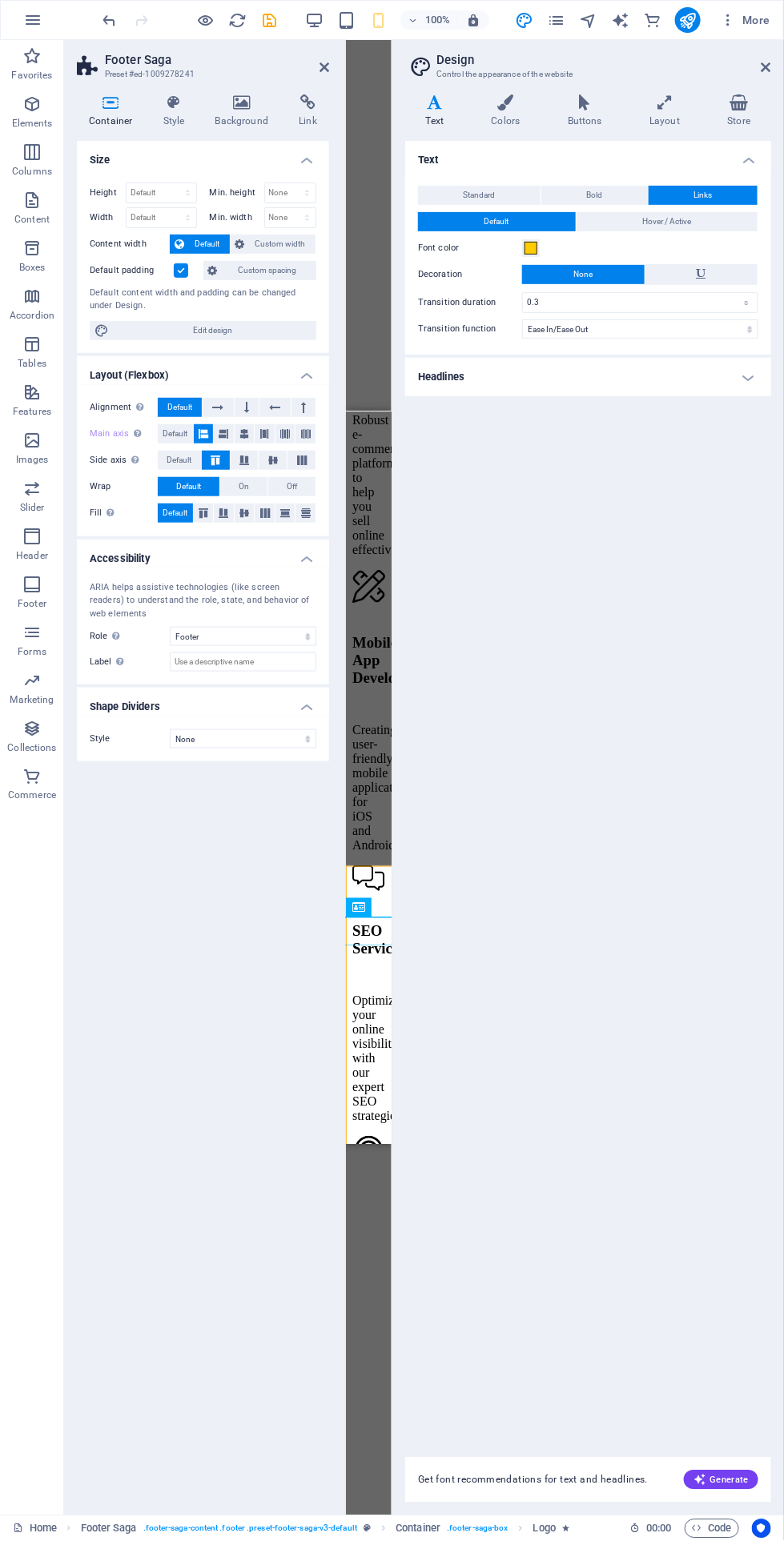
click at [742, 373] on h4 "Headlines" at bounding box center [588, 377] width 366 height 38
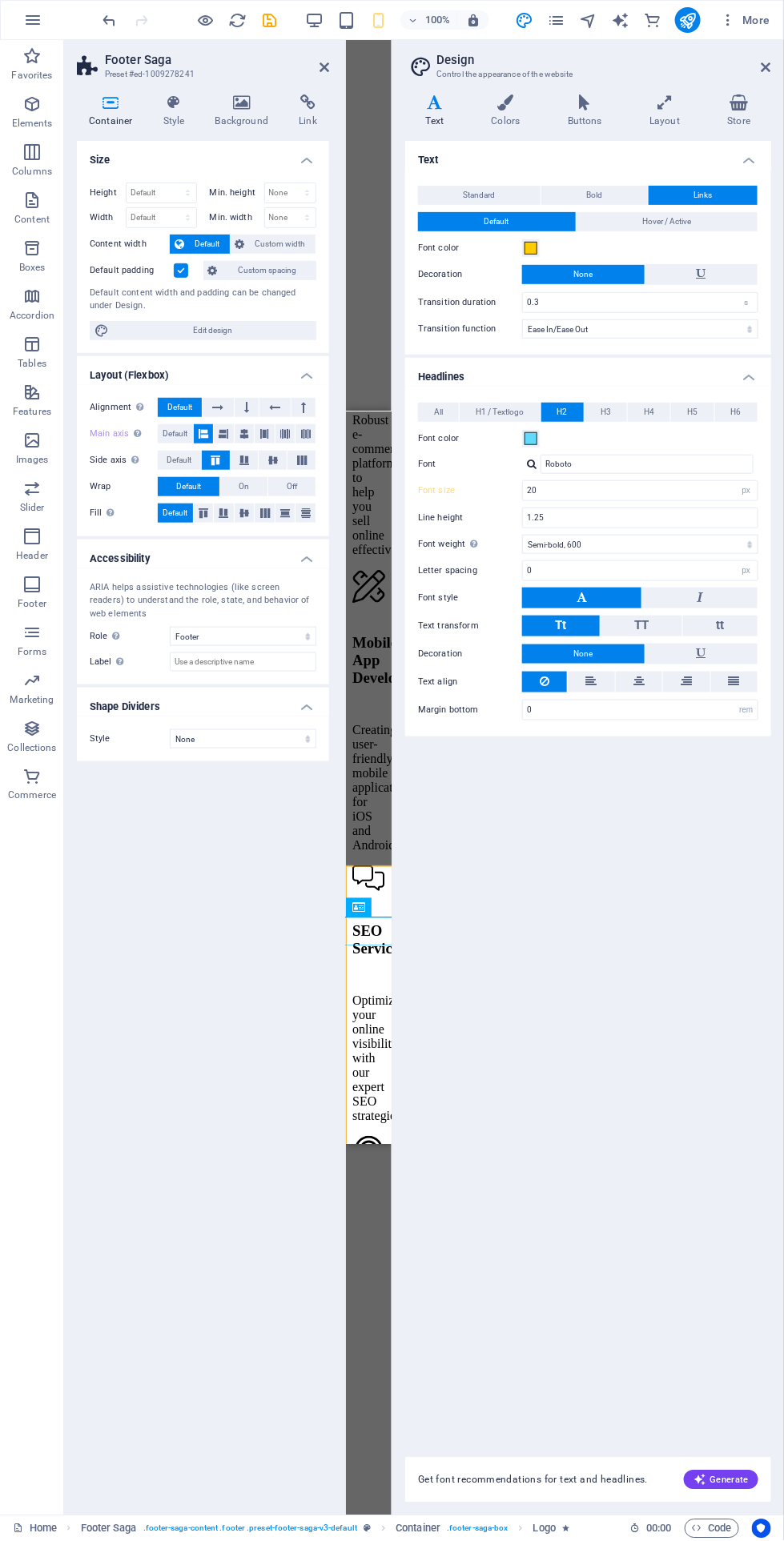
click at [342, 1241] on div at bounding box center [343, 778] width 3 height 1476
click at [763, 72] on icon at bounding box center [766, 67] width 10 height 13
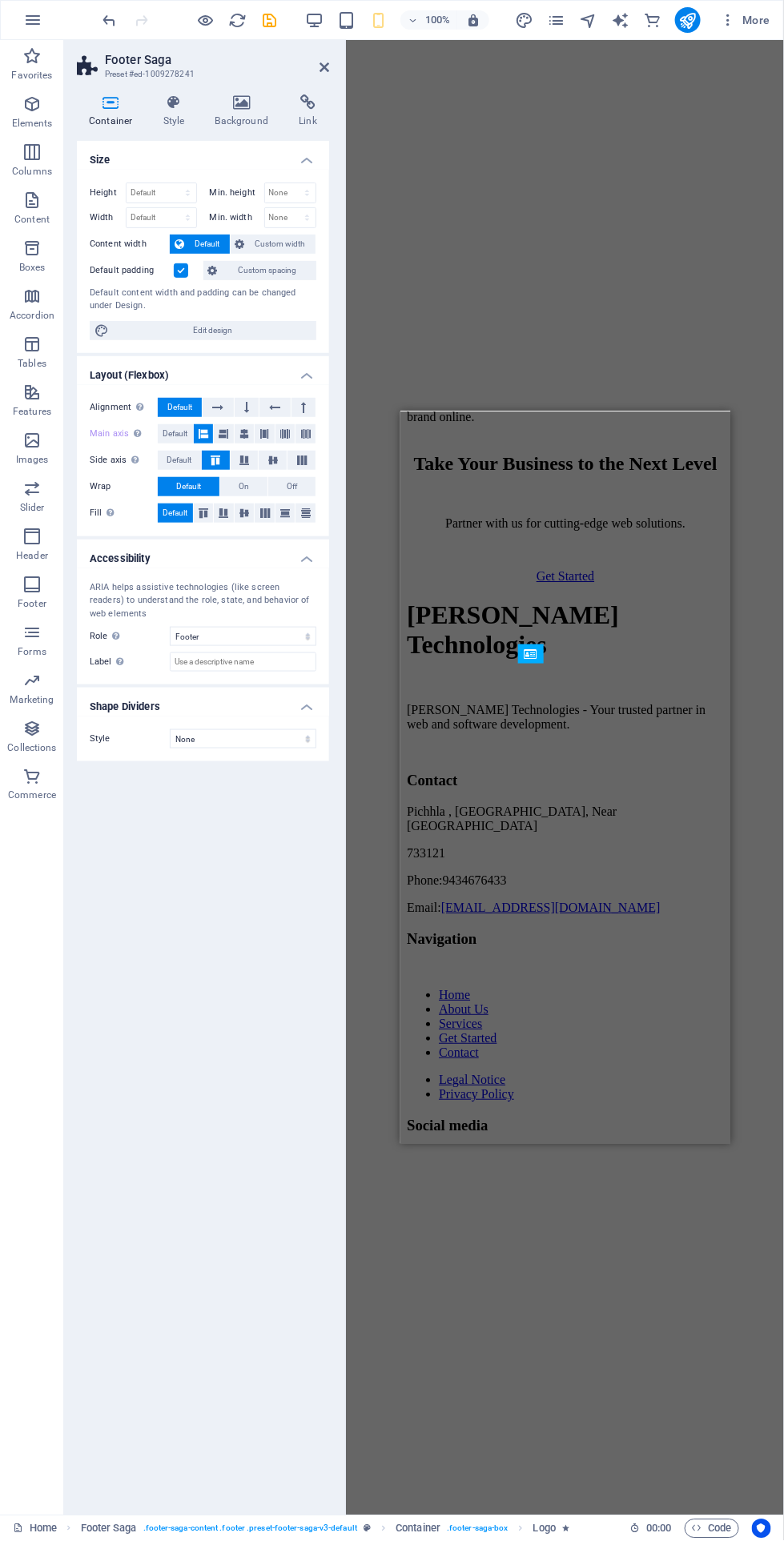
scroll to position [2119, 0]
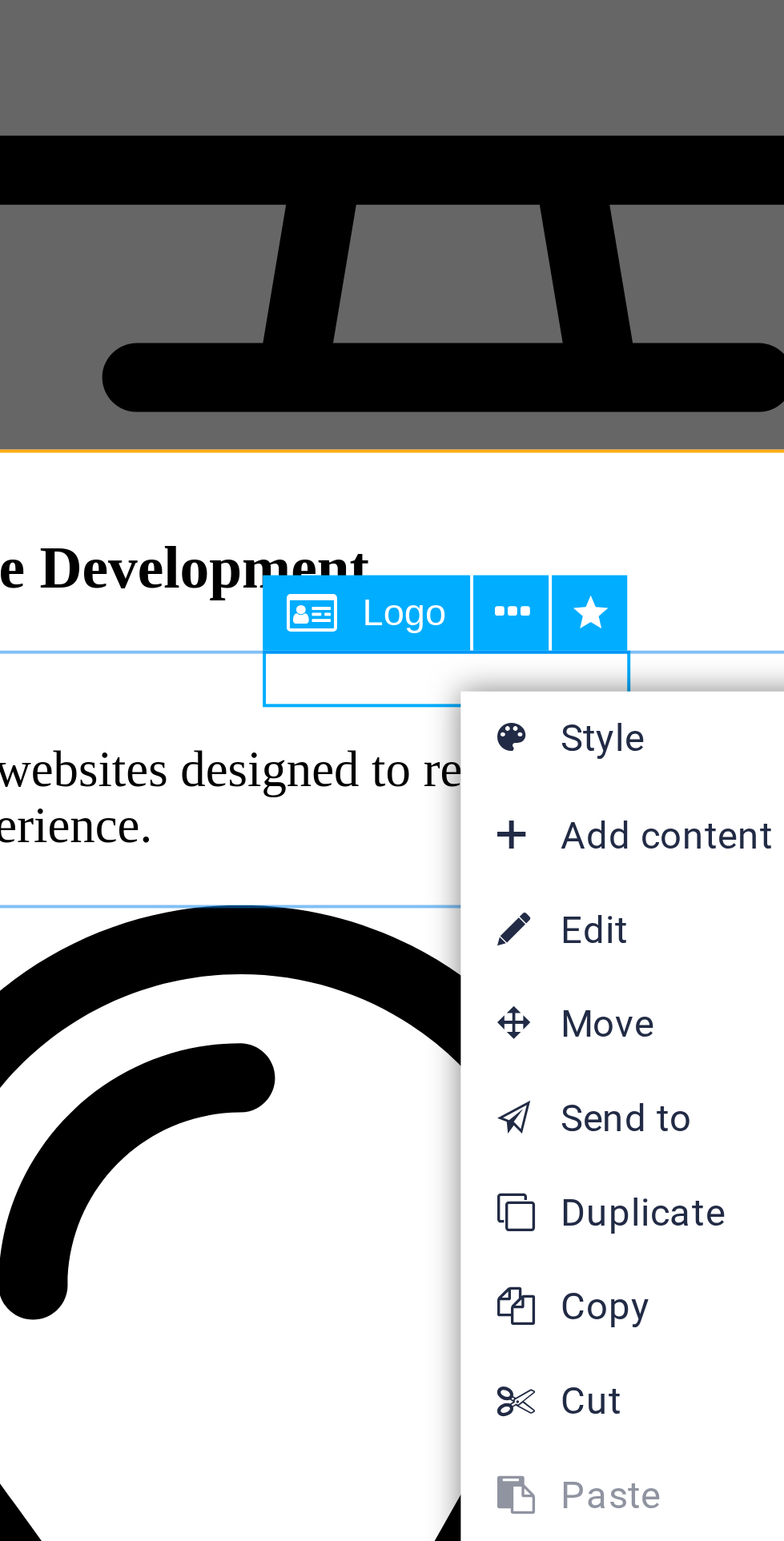
click at [621, 736] on link "⏎ Edit" at bounding box center [622, 735] width 107 height 24
select select "move-right-to-left"
select select "s"
select select "scroll"
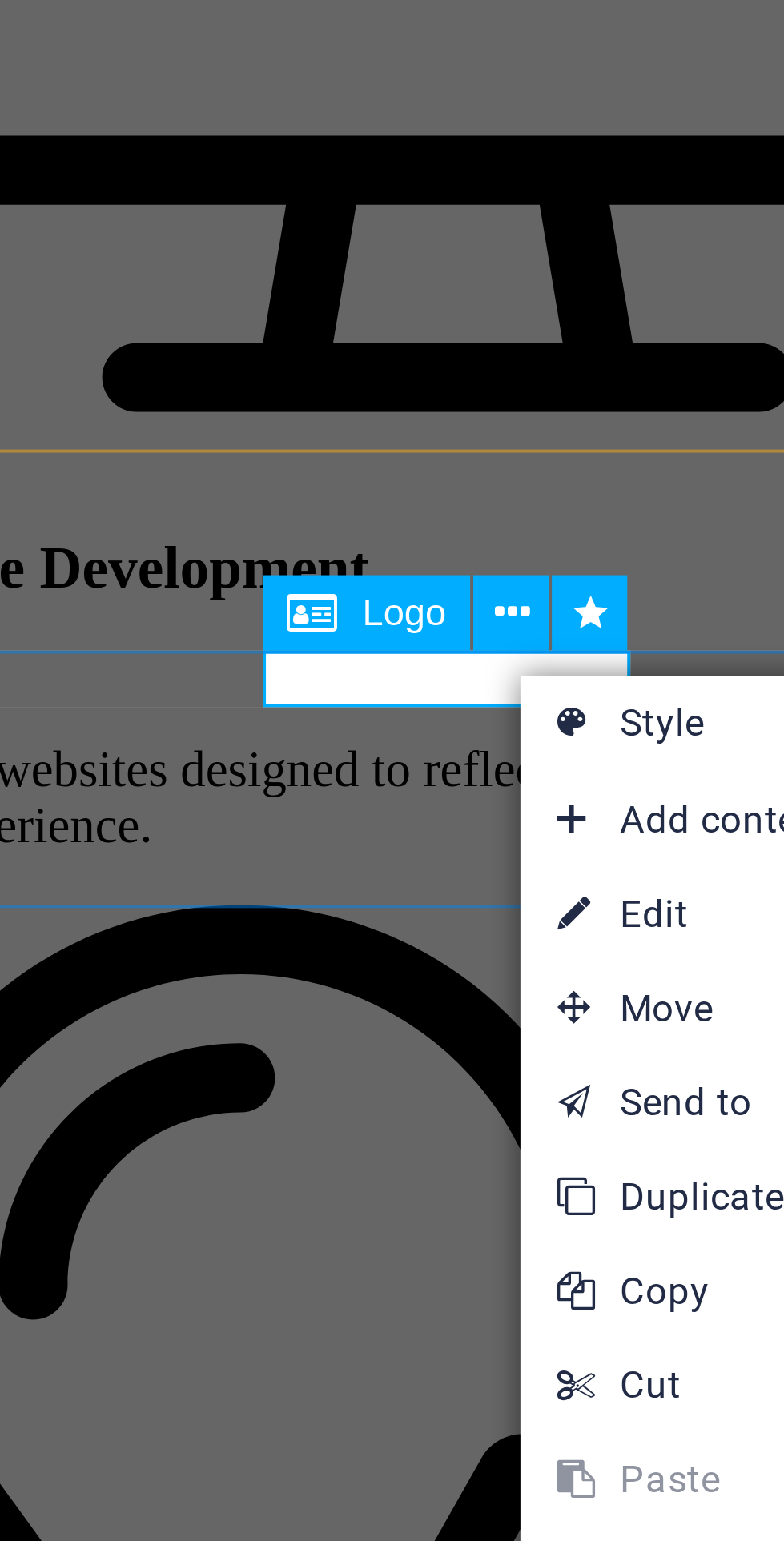
click at [621, 730] on link "⏎ Edit" at bounding box center [636, 731] width 107 height 24
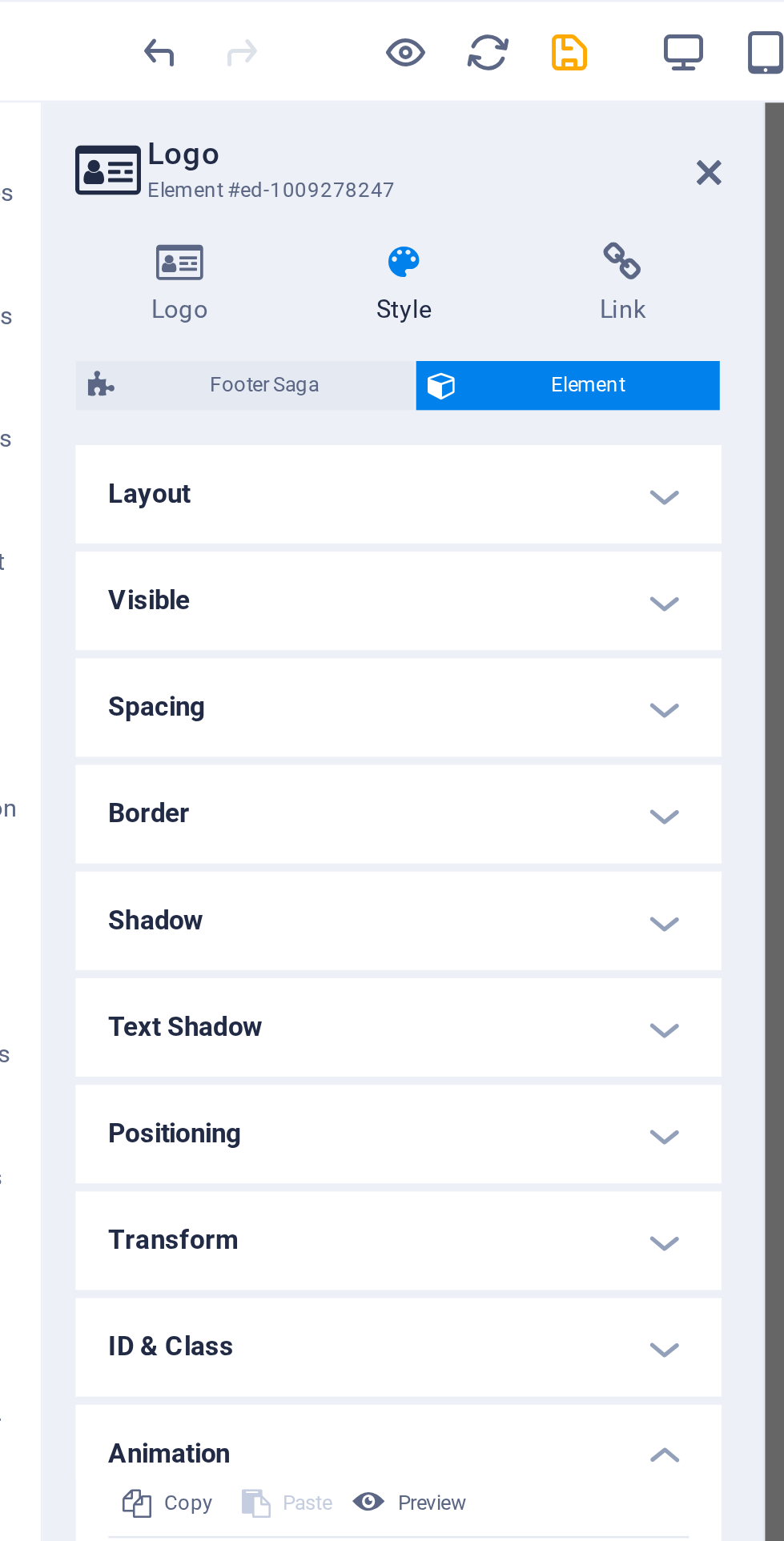
click at [148, 150] on span "Footer Saga" at bounding box center [150, 150] width 107 height 19
select select "rem"
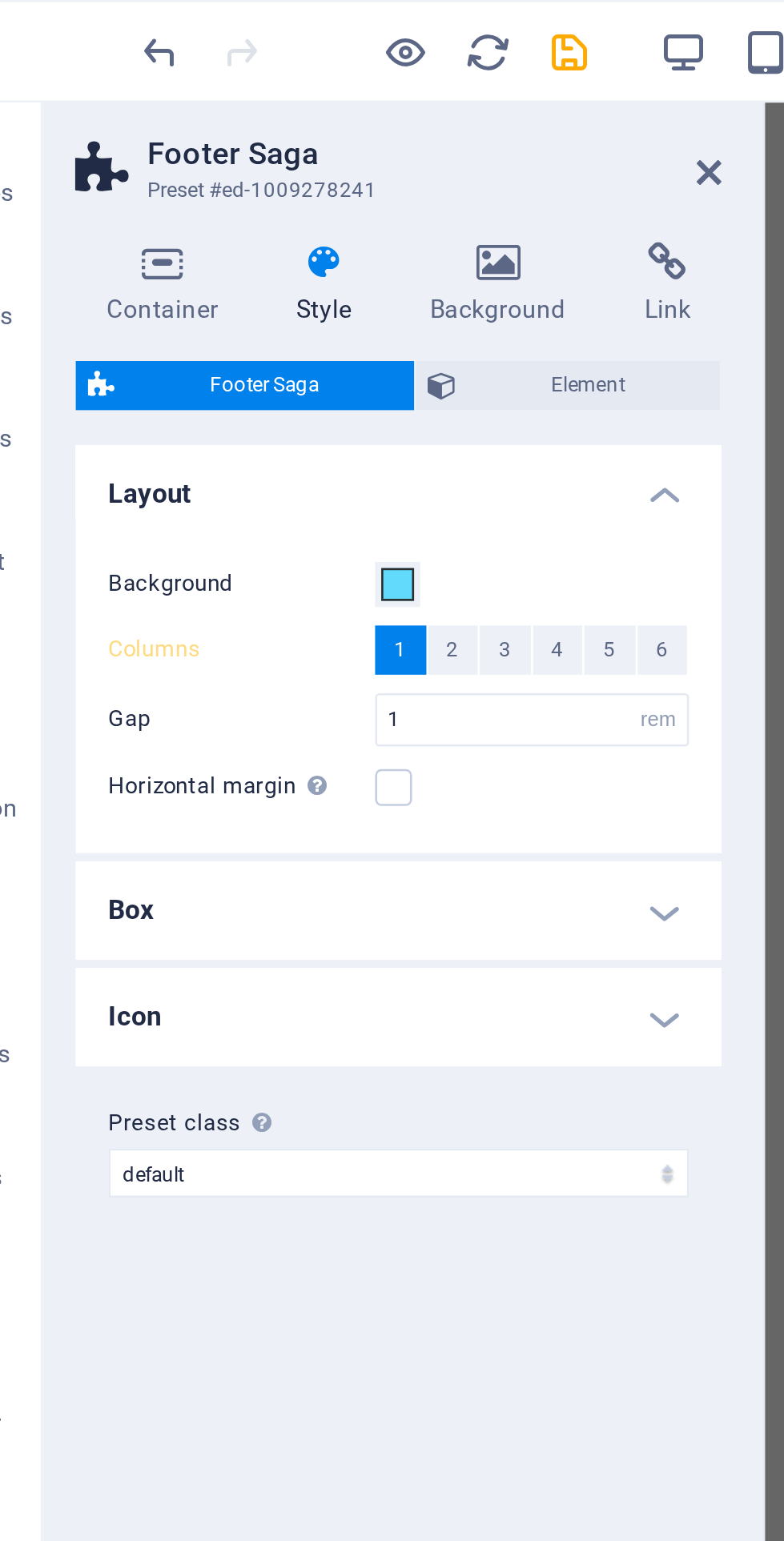
click at [305, 382] on h4 "Icon" at bounding box center [203, 397] width 252 height 38
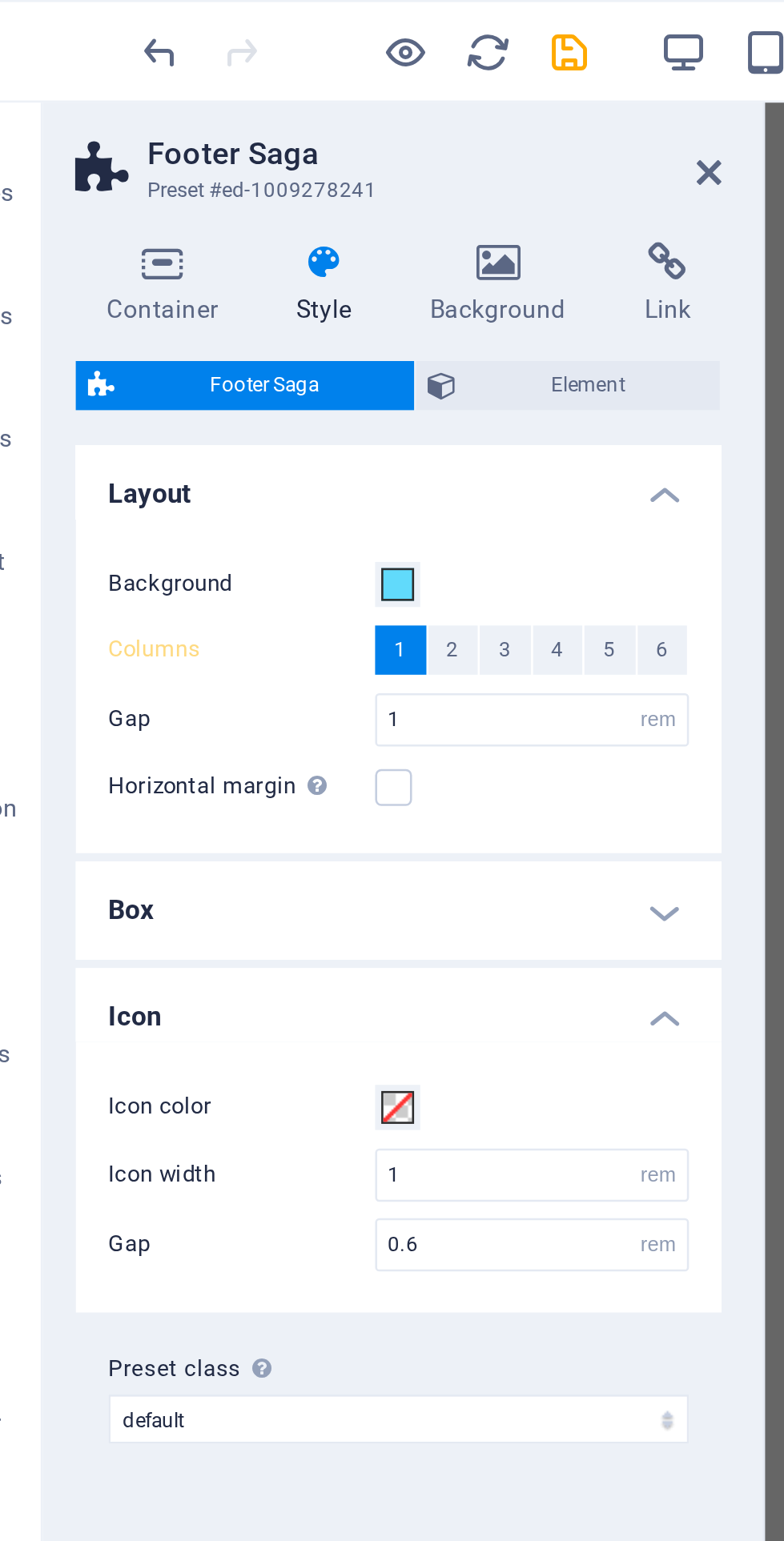
click at [309, 352] on h4 "Box" at bounding box center [203, 355] width 252 height 38
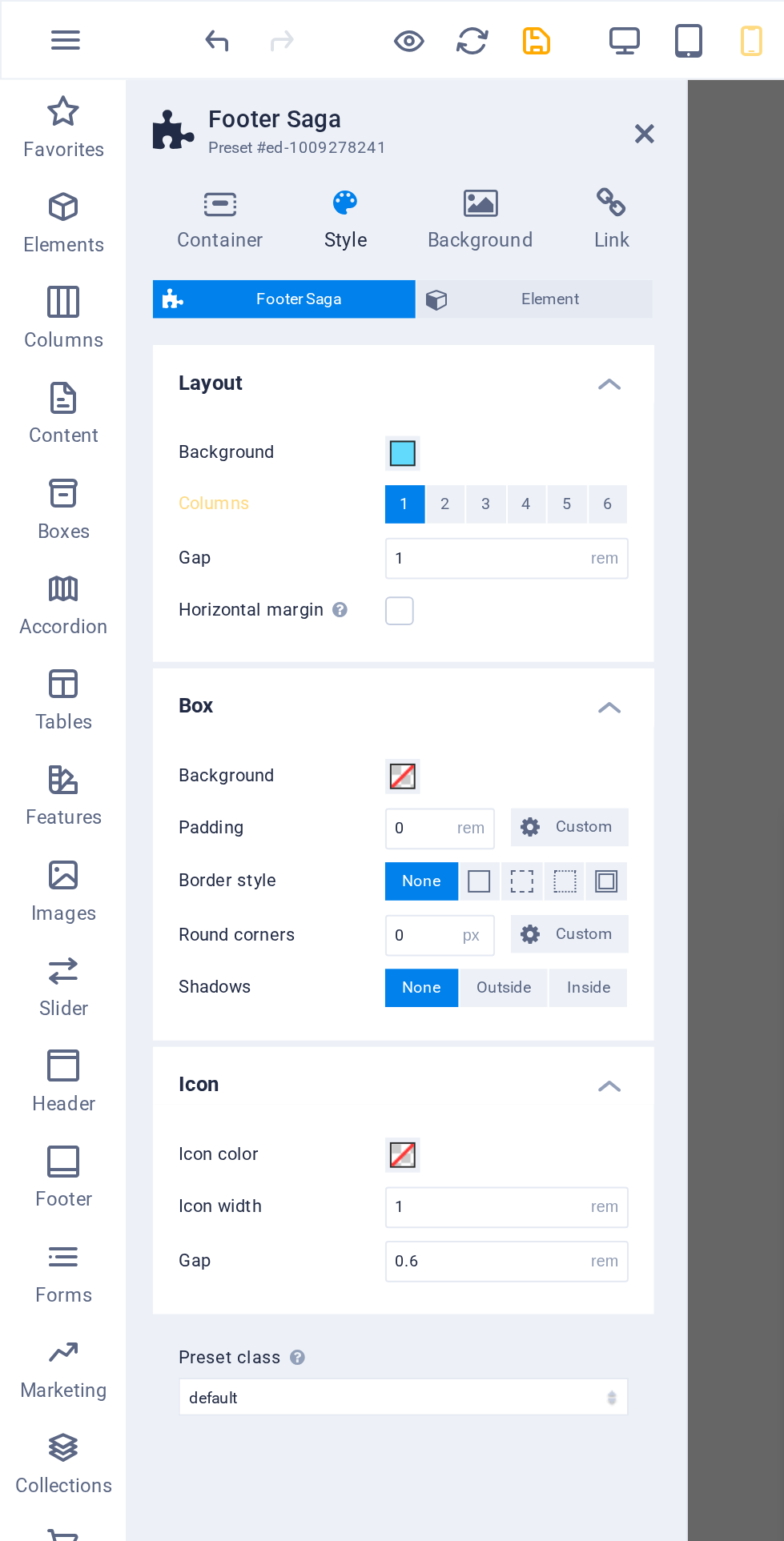
click at [323, 72] on icon at bounding box center [324, 67] width 10 height 13
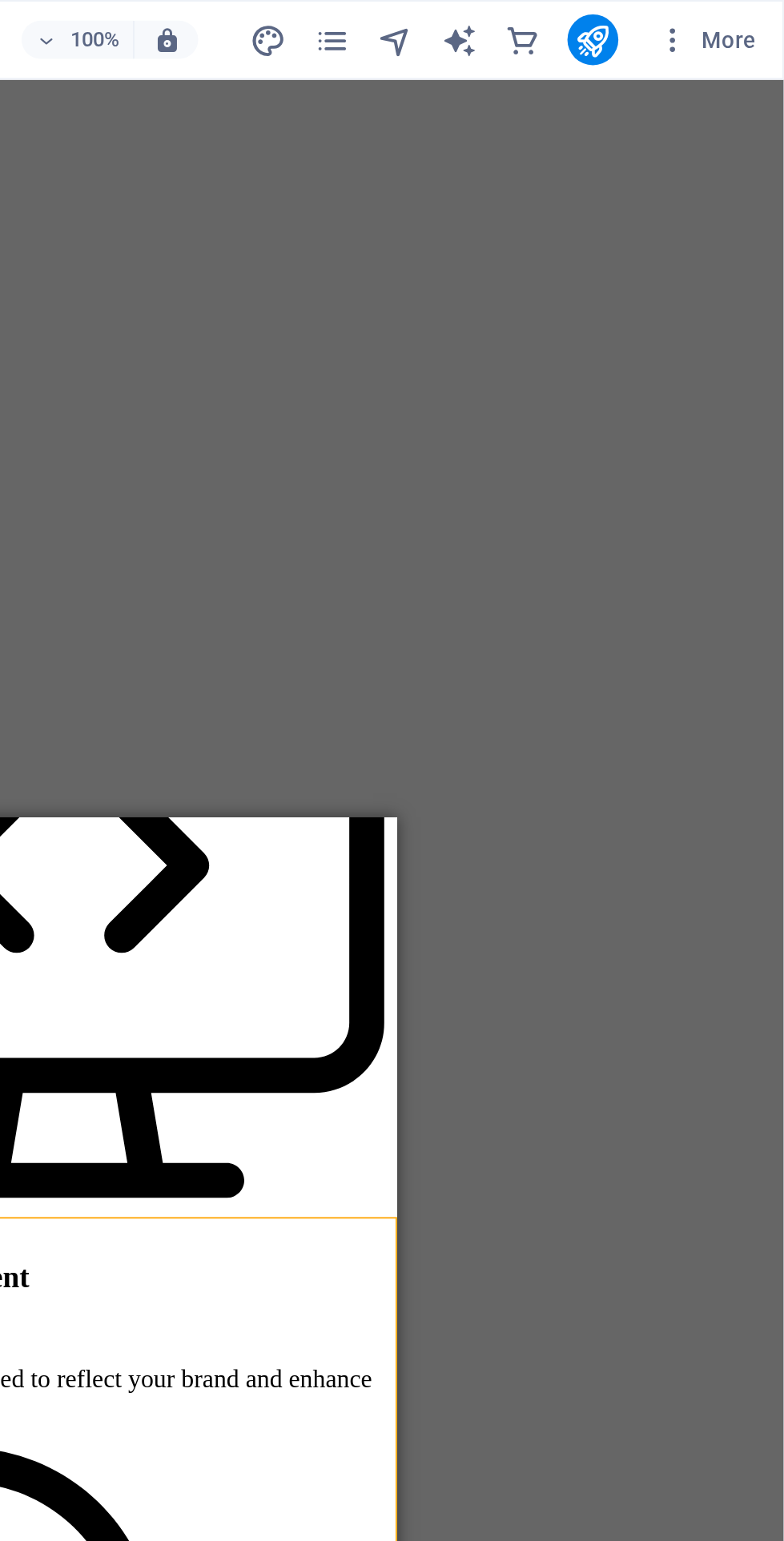
scroll to position [0, 0]
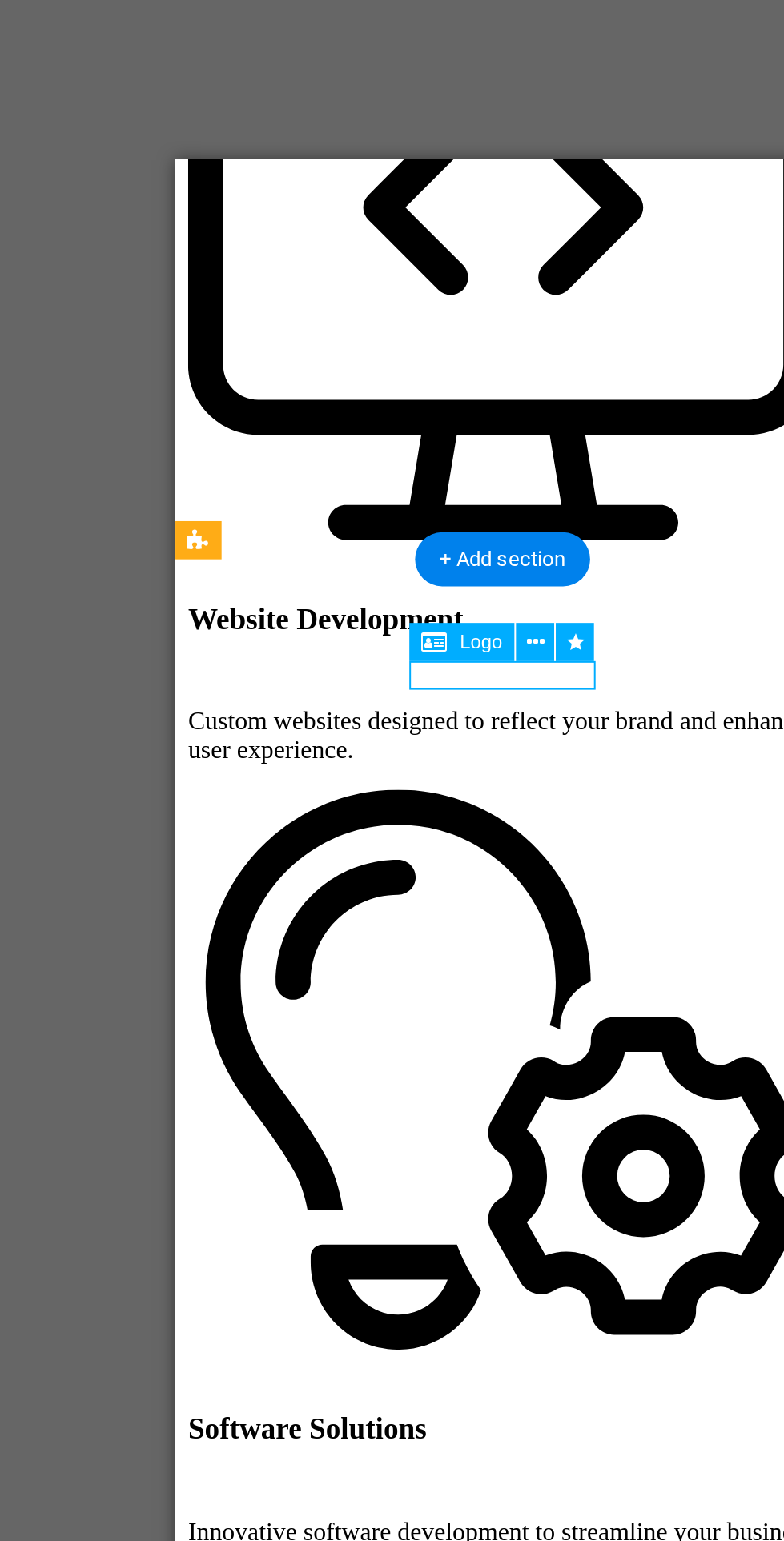
click at [470, 646] on button at bounding box center [460, 654] width 19 height 19
select select "move-right-to-left"
select select "s"
select select "scroll"
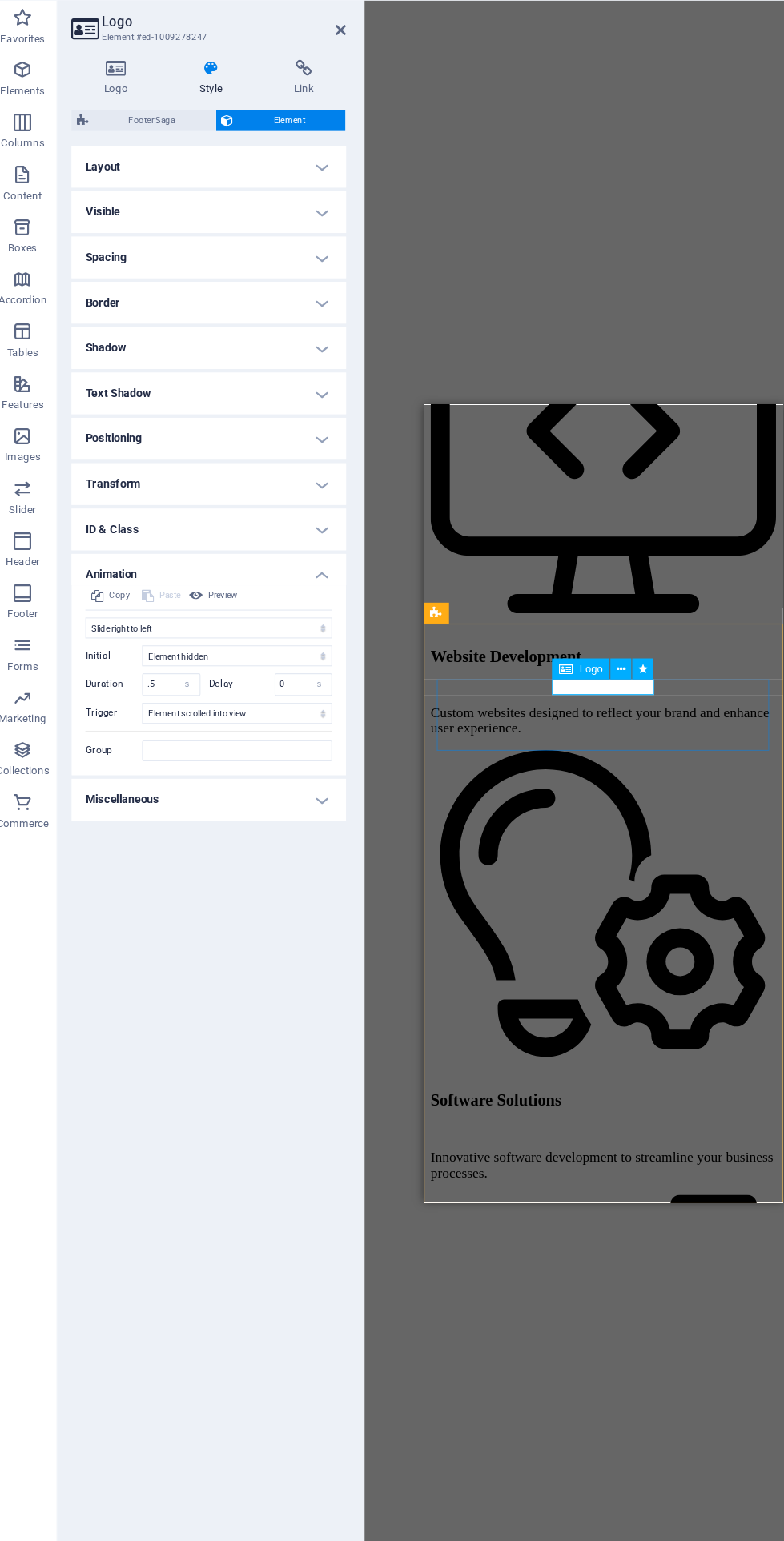
click at [574, 644] on button at bounding box center [581, 654] width 19 height 19
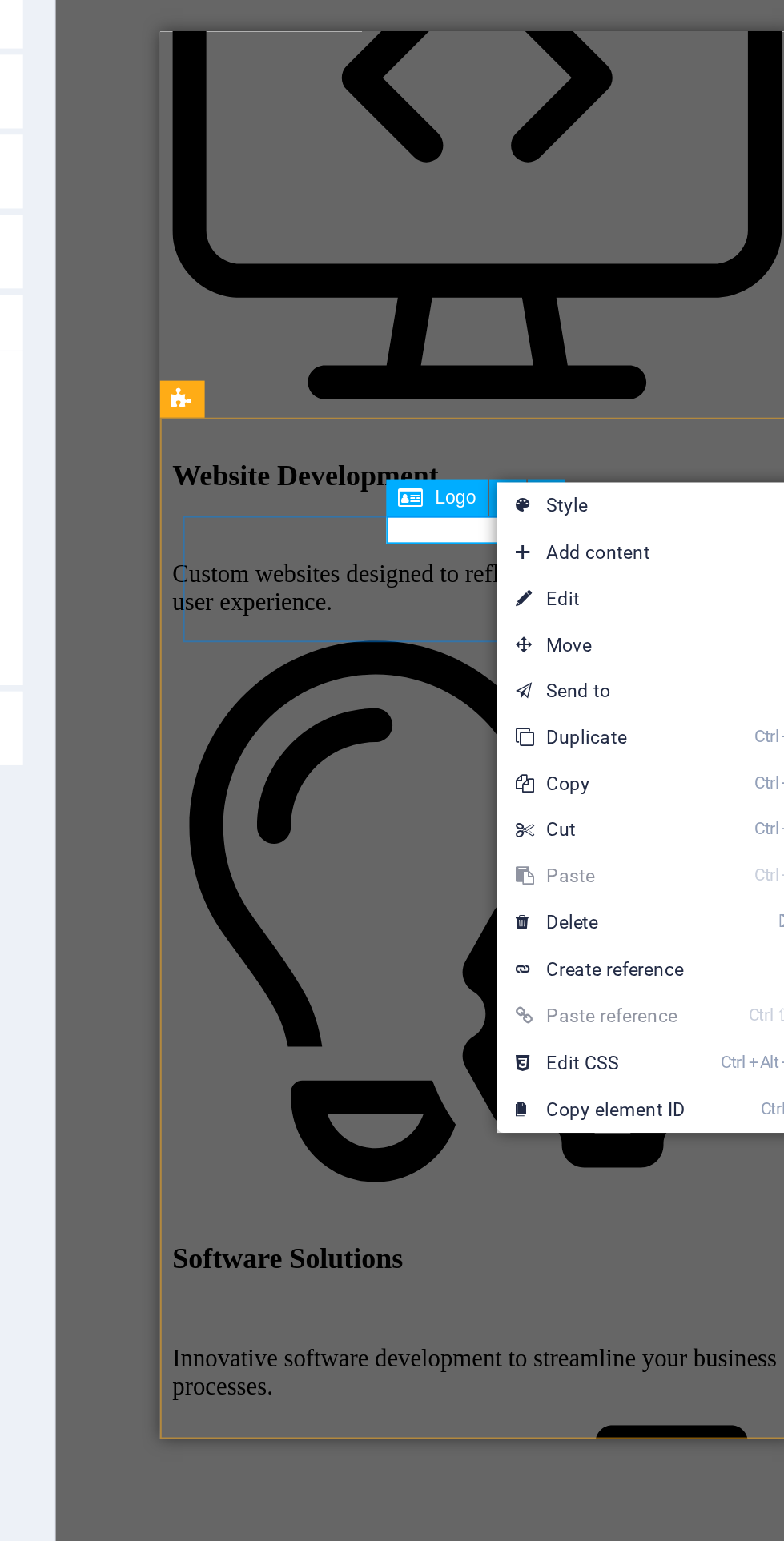
click at [673, 942] on link "Ctrl Alt C Edit CSS" at bounding box center [629, 949] width 107 height 24
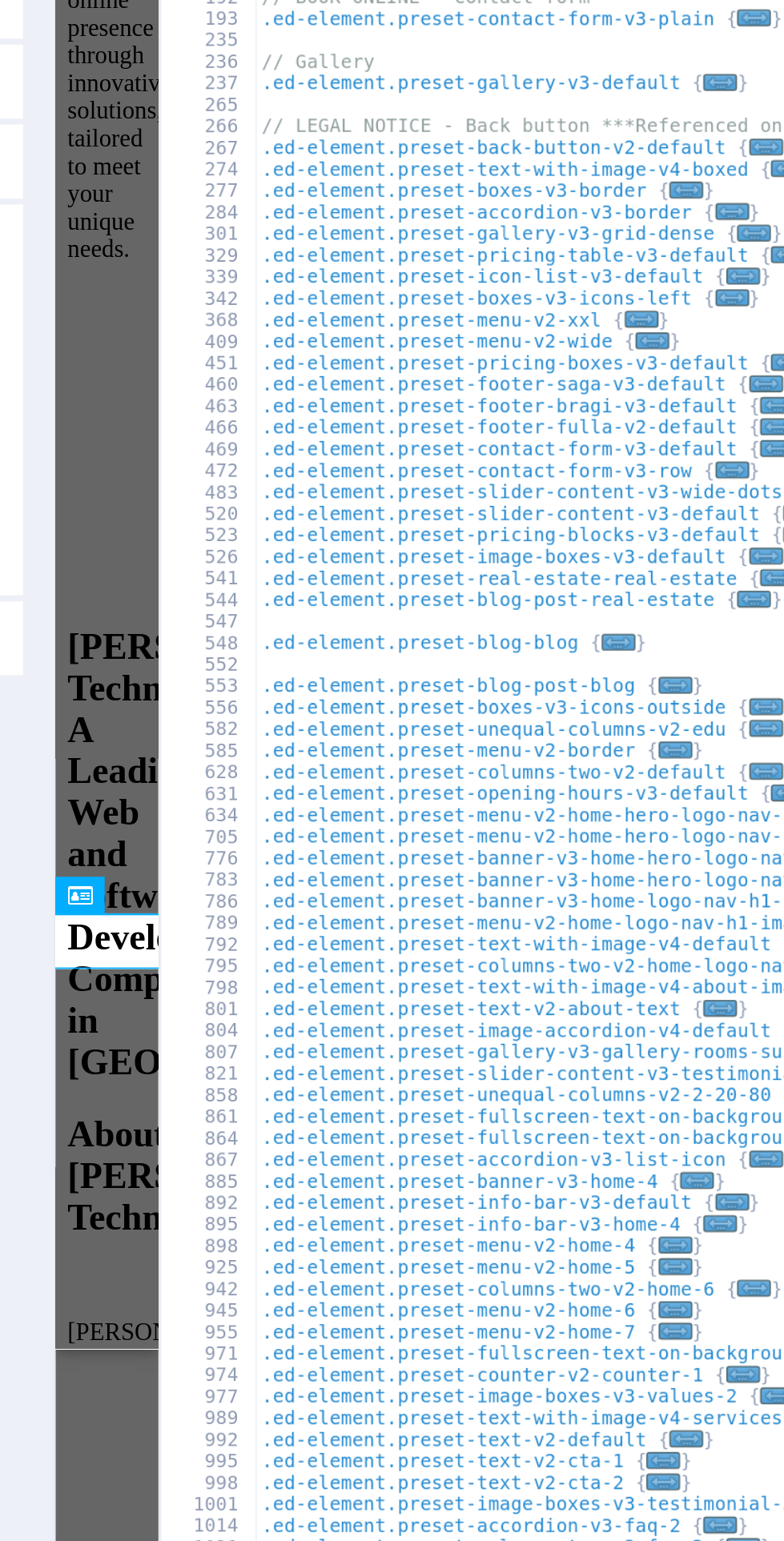
type textarea "flex-basis: auto!important;"
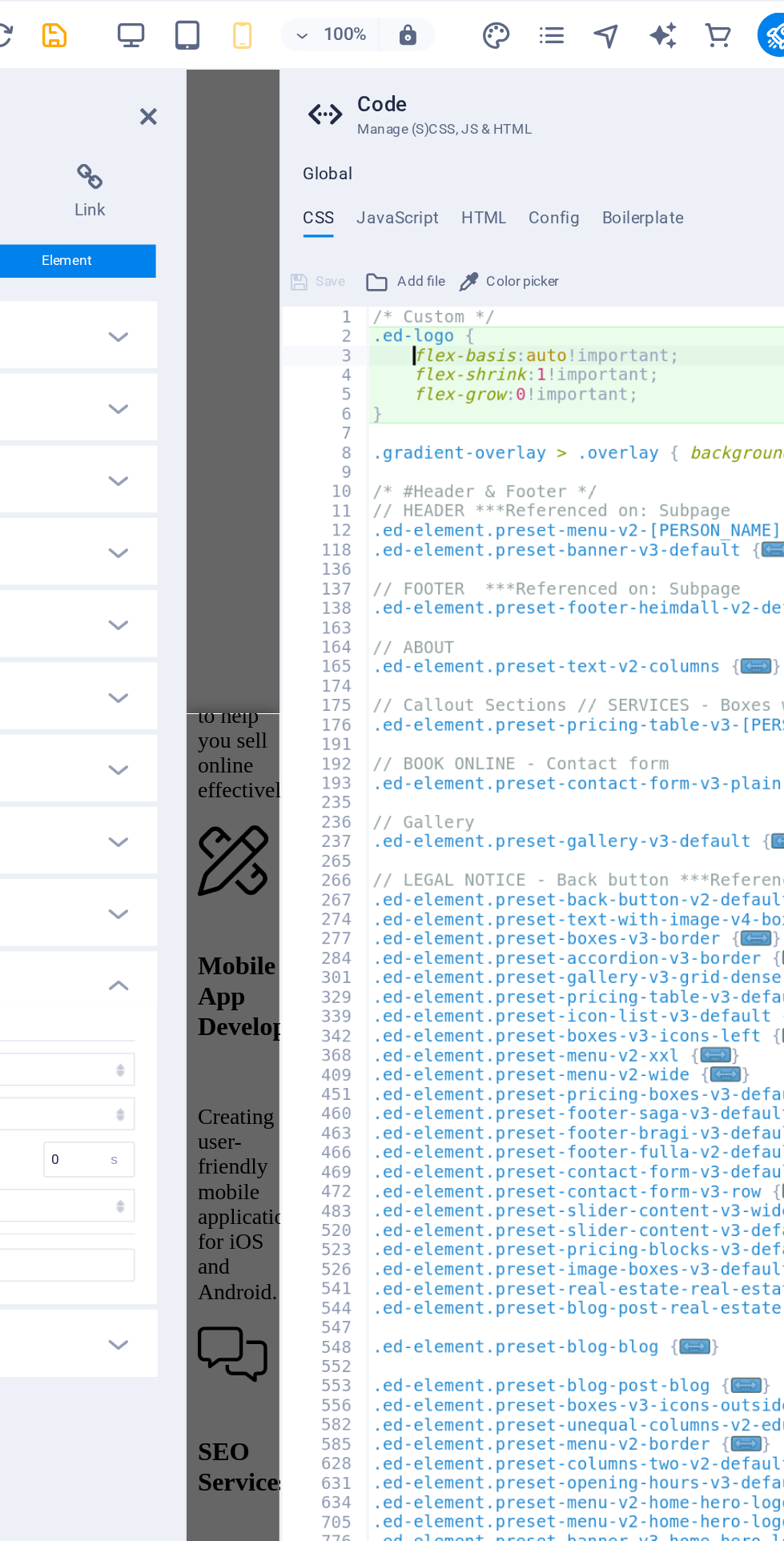
click at [519, 131] on h4 "HTML" at bounding box center [518, 129] width 26 height 17
type textarea "<a href="#main-content" class="wv-link-content button">Skip to main content</a>"
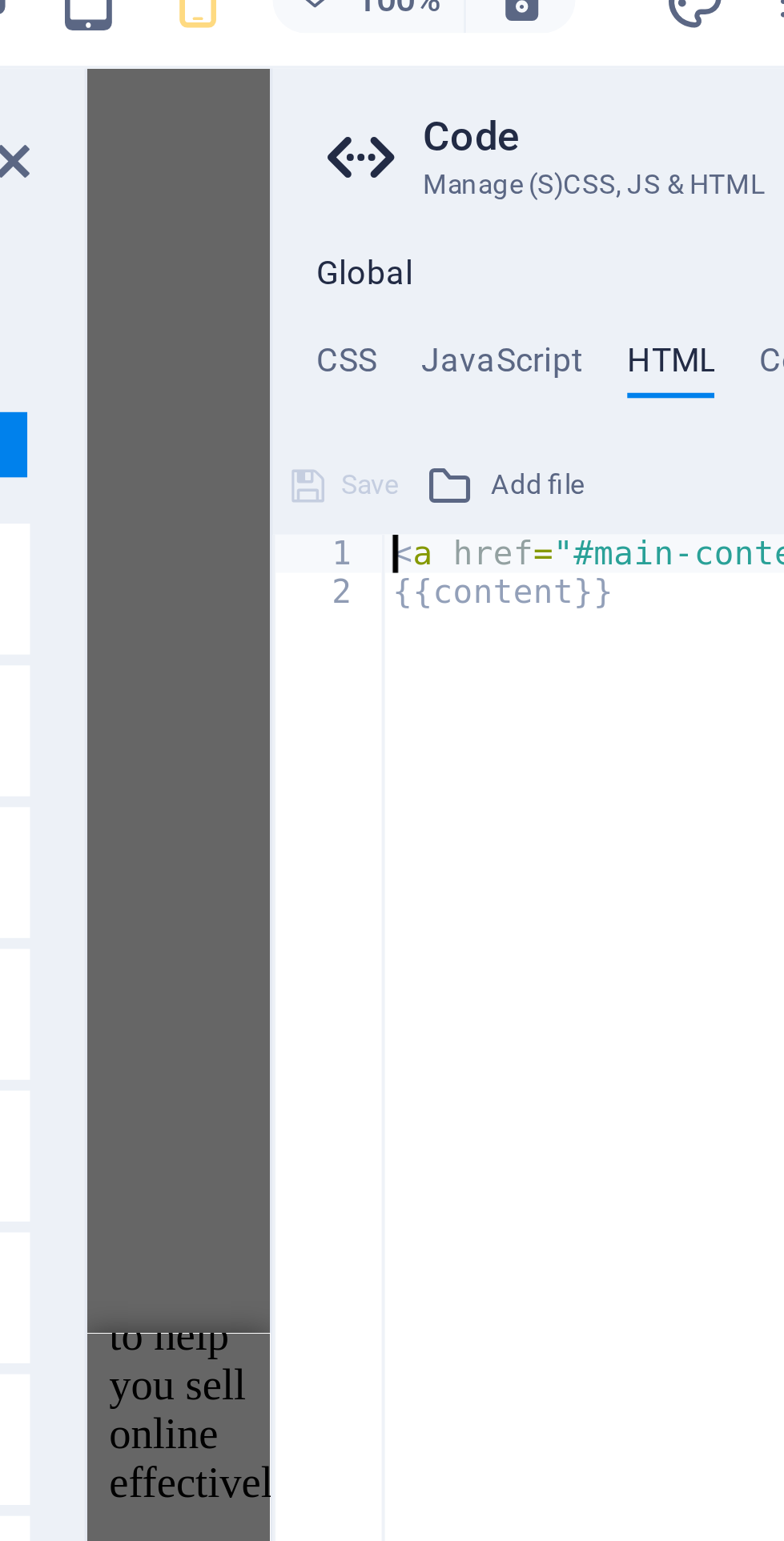
click at [471, 125] on h4 "JavaScript" at bounding box center [467, 129] width 47 height 17
type textarea "/* JS for preset "Menu V2" */"
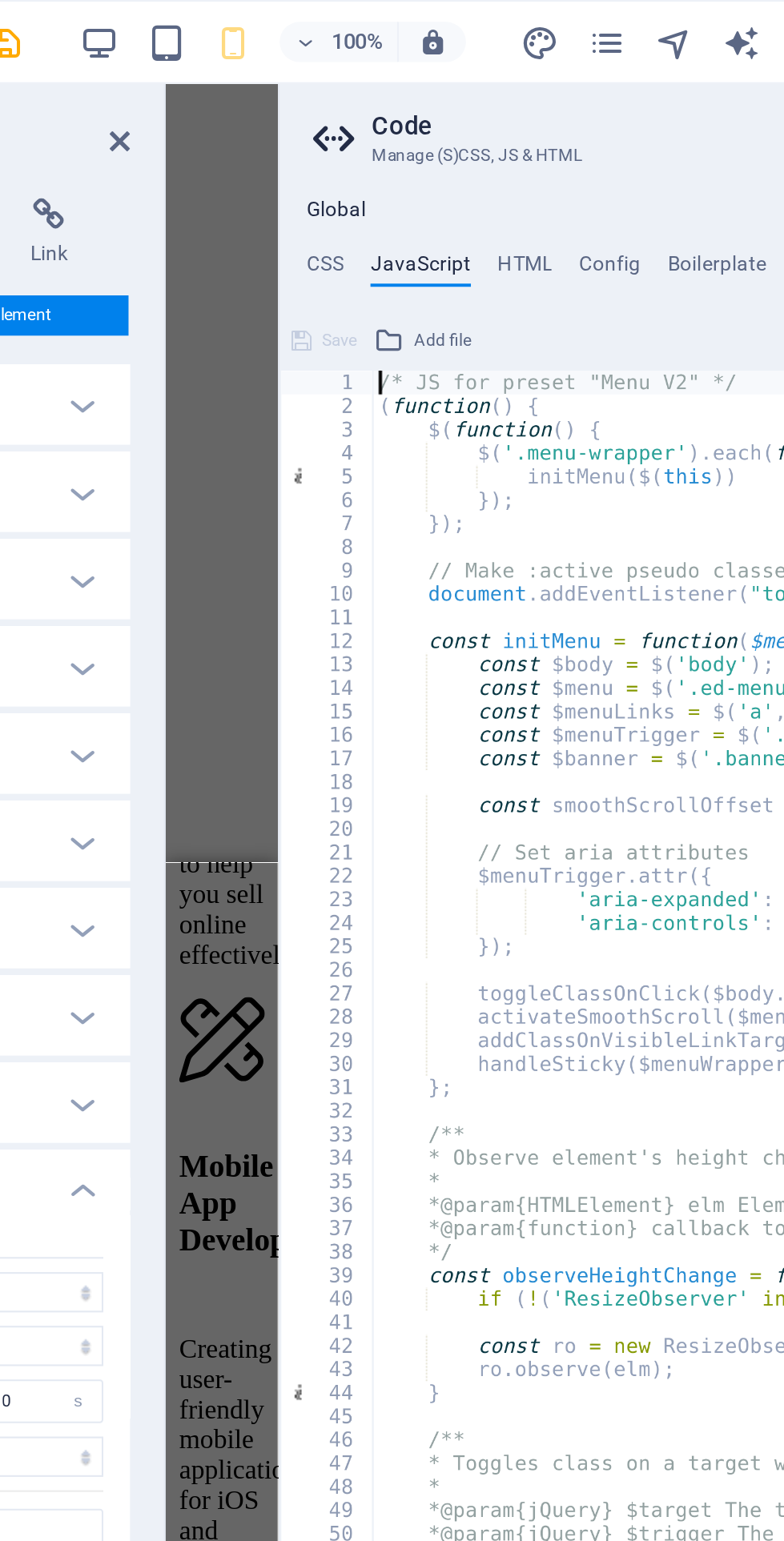
click at [592, 133] on h4 "Boilerplate" at bounding box center [609, 129] width 47 height 17
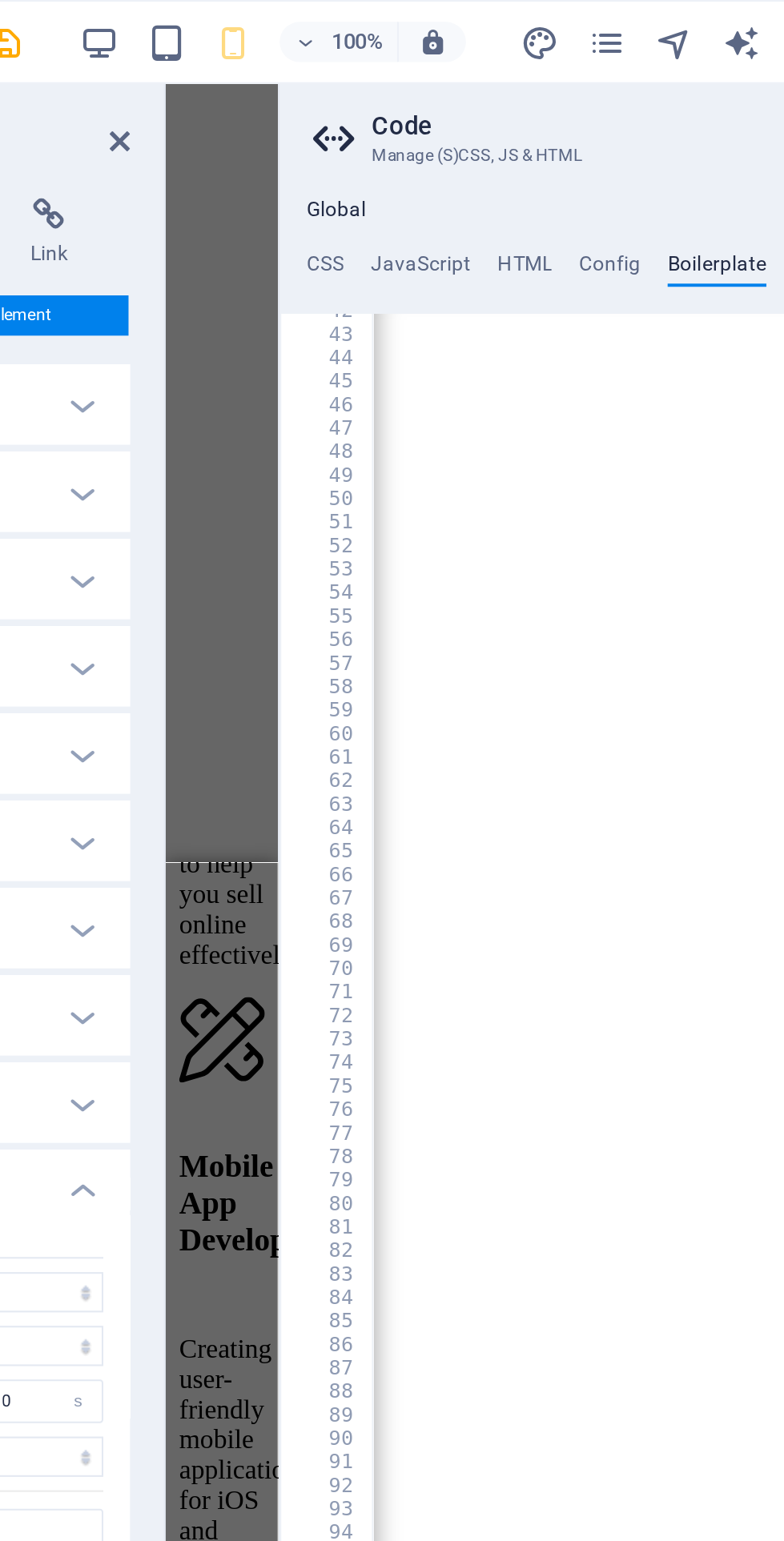
scroll to position [263, 0]
click at [320, 72] on icon at bounding box center [324, 67] width 10 height 13
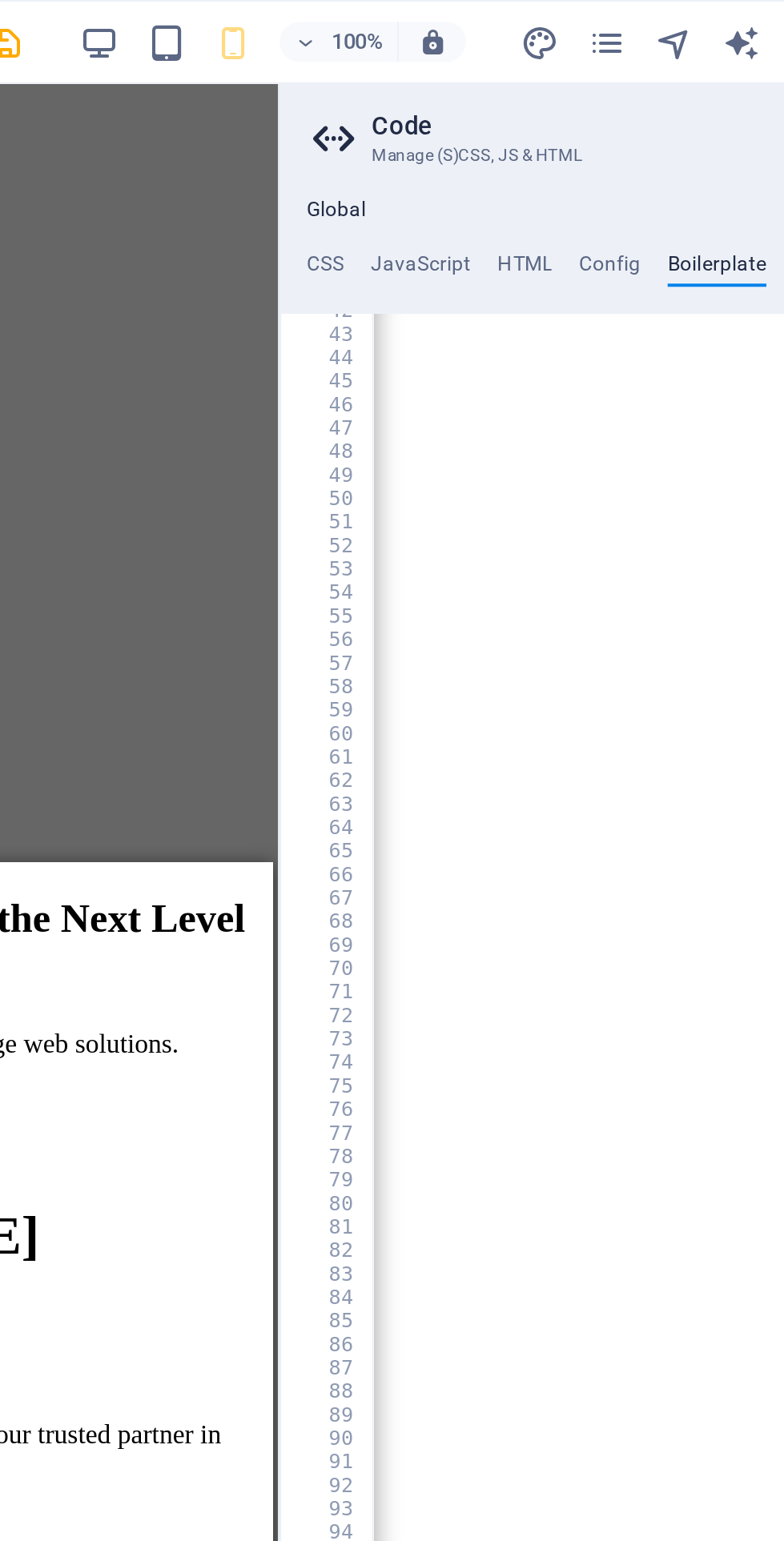
scroll to position [2119, 0]
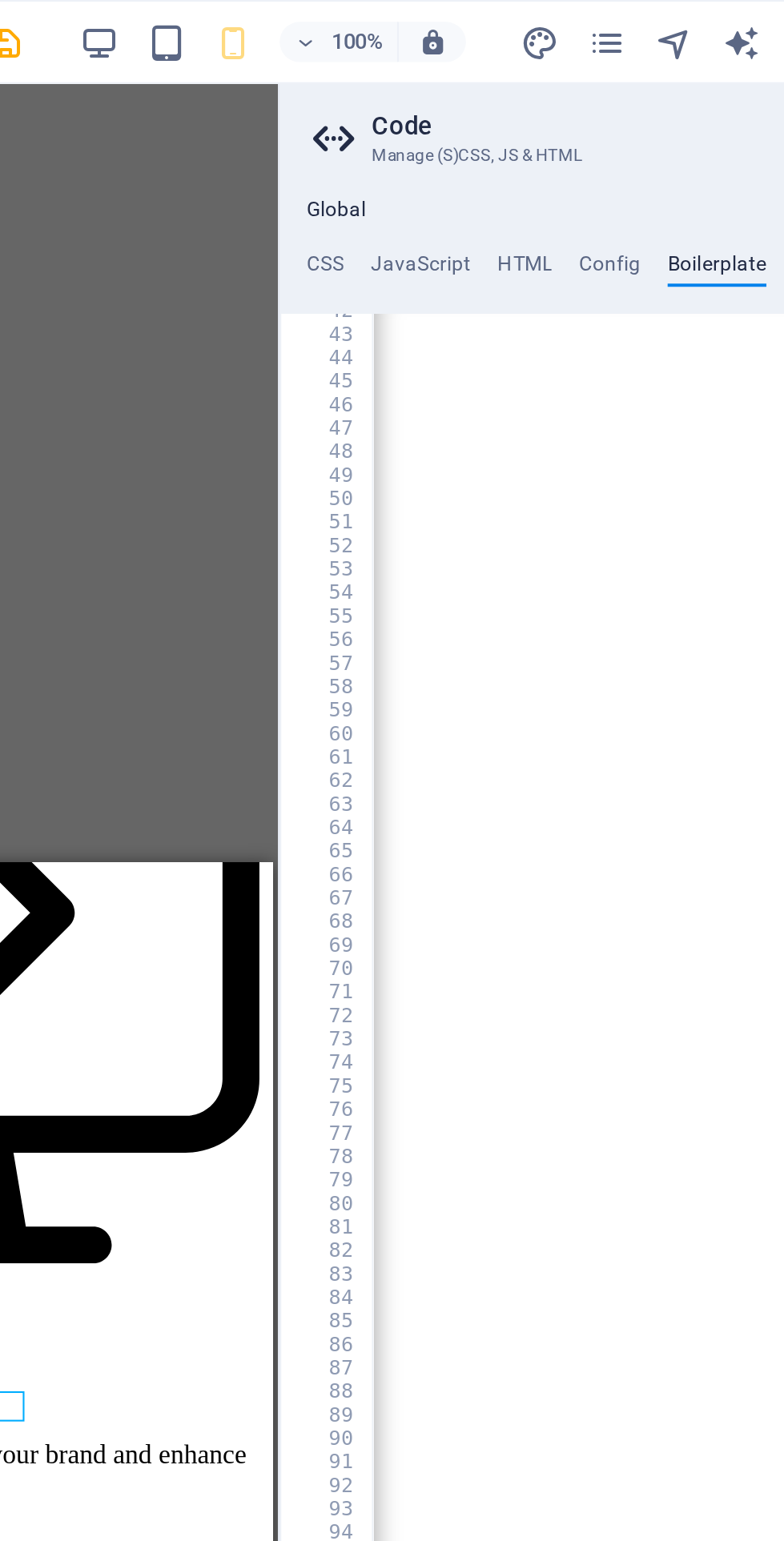
click at [318, 116] on div "H2 Text on background Container Footer Saga Logo Container Container Spacer Con…" at bounding box center [231, 778] width 335 height 1476
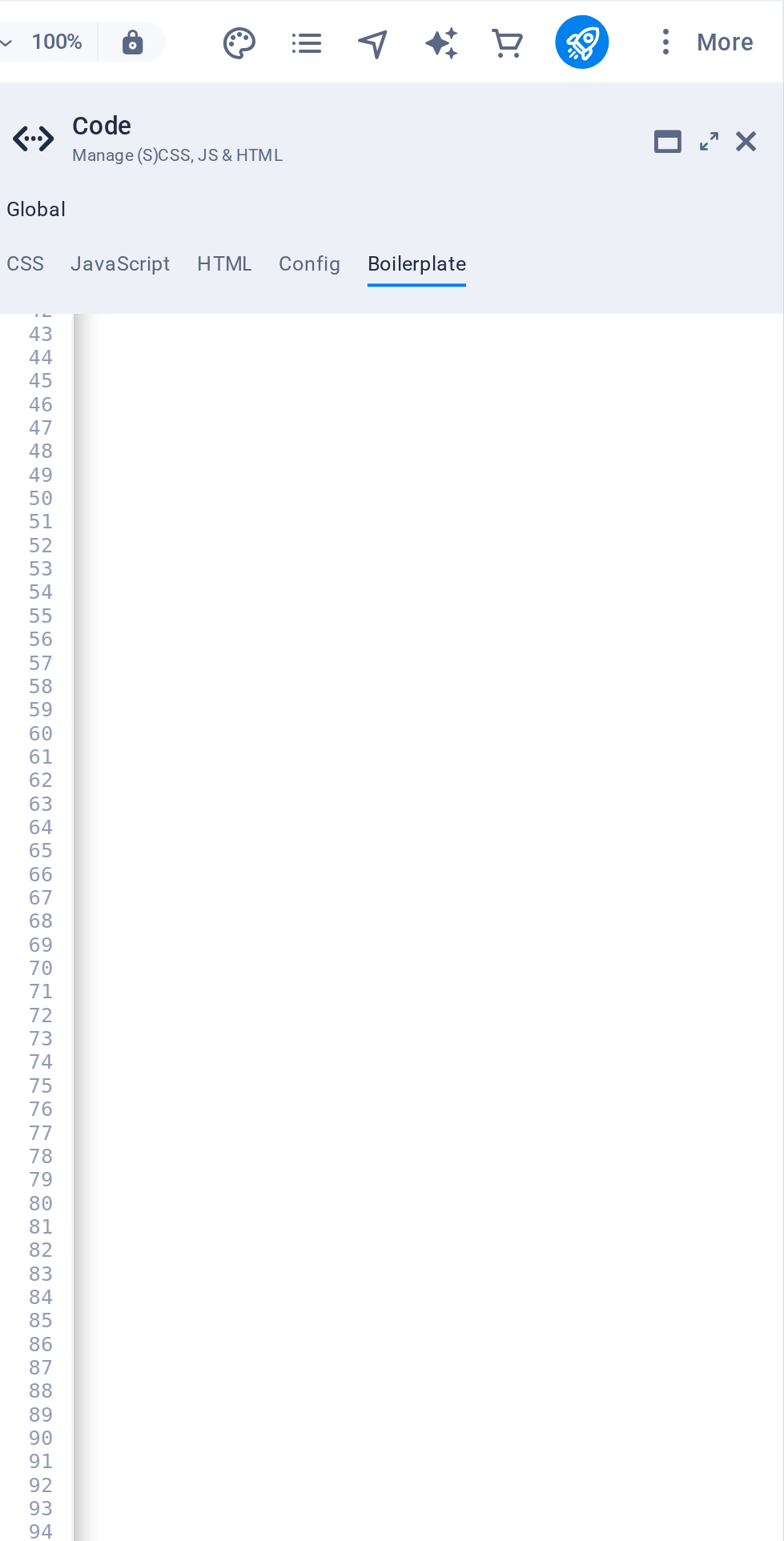
click at [766, 72] on icon at bounding box center [766, 67] width 10 height 13
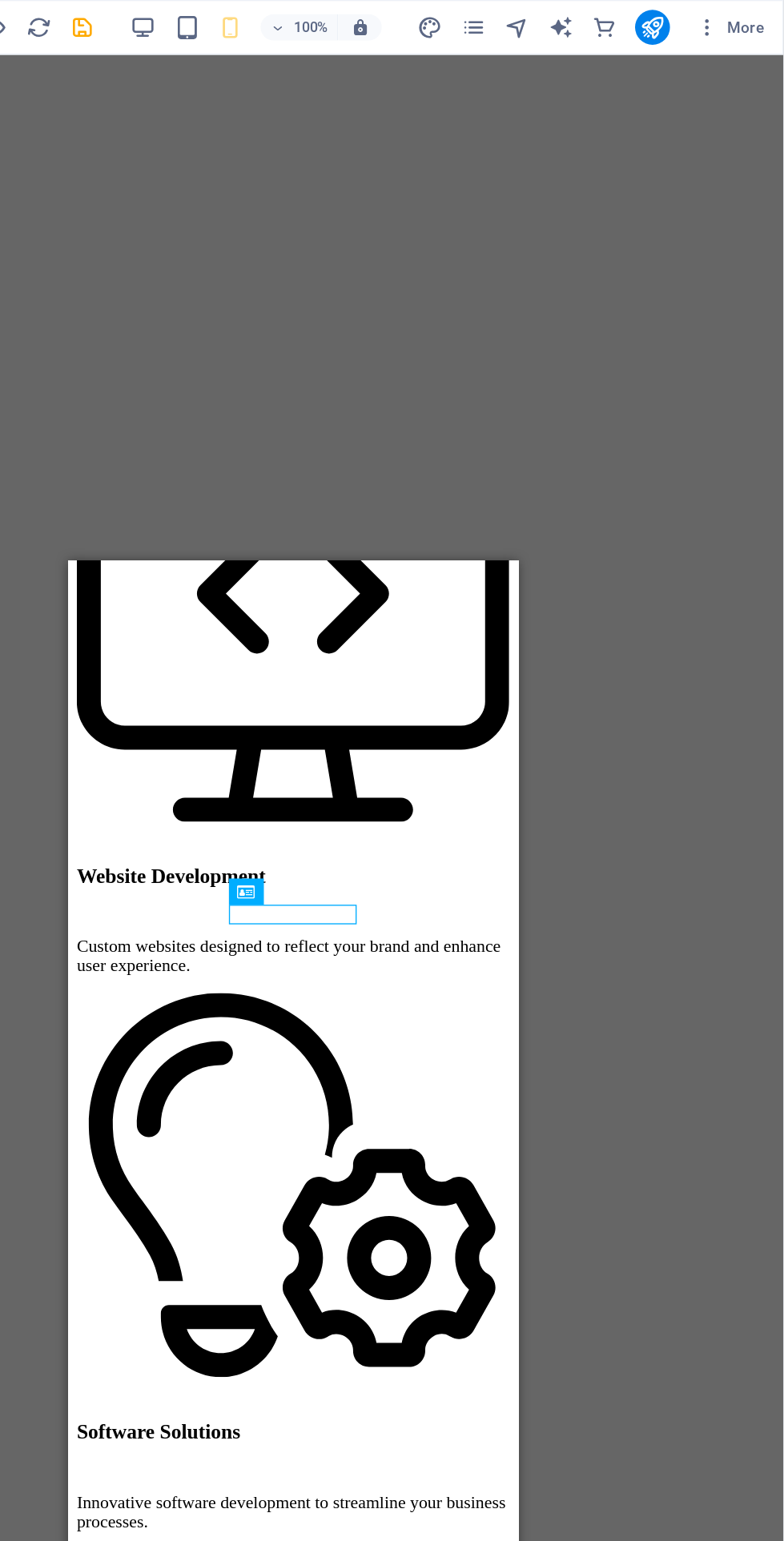
scroll to position [0, 0]
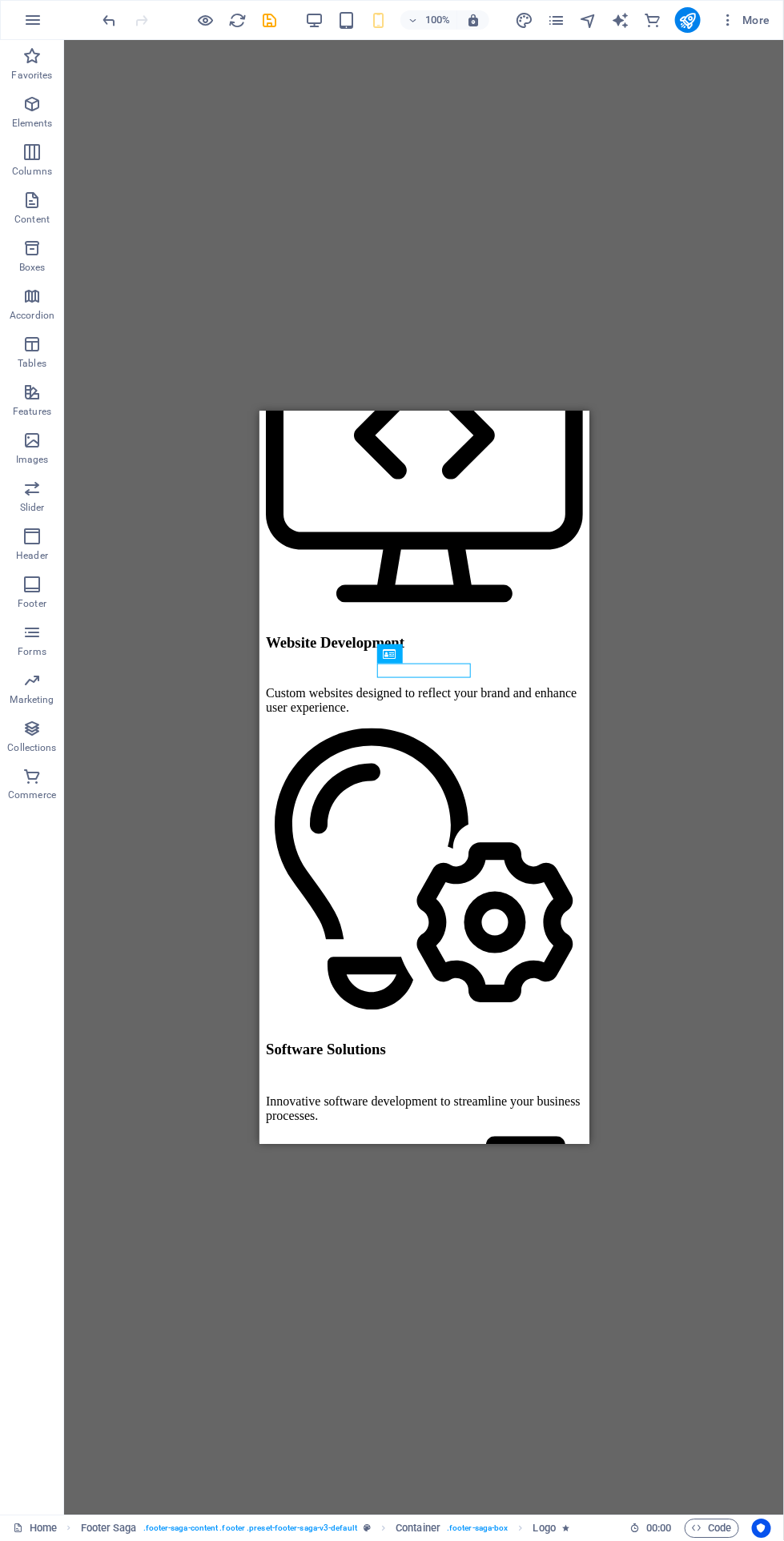
click at [400, 648] on div "Logo" at bounding box center [389, 654] width 25 height 19
click at [389, 654] on icon at bounding box center [389, 654] width 13 height 19
click at [401, 645] on div "Logo" at bounding box center [403, 654] width 53 height 19
click at [400, 645] on div "Logo" at bounding box center [403, 654] width 53 height 19
click at [411, 650] on span "Logo" at bounding box center [413, 654] width 22 height 10
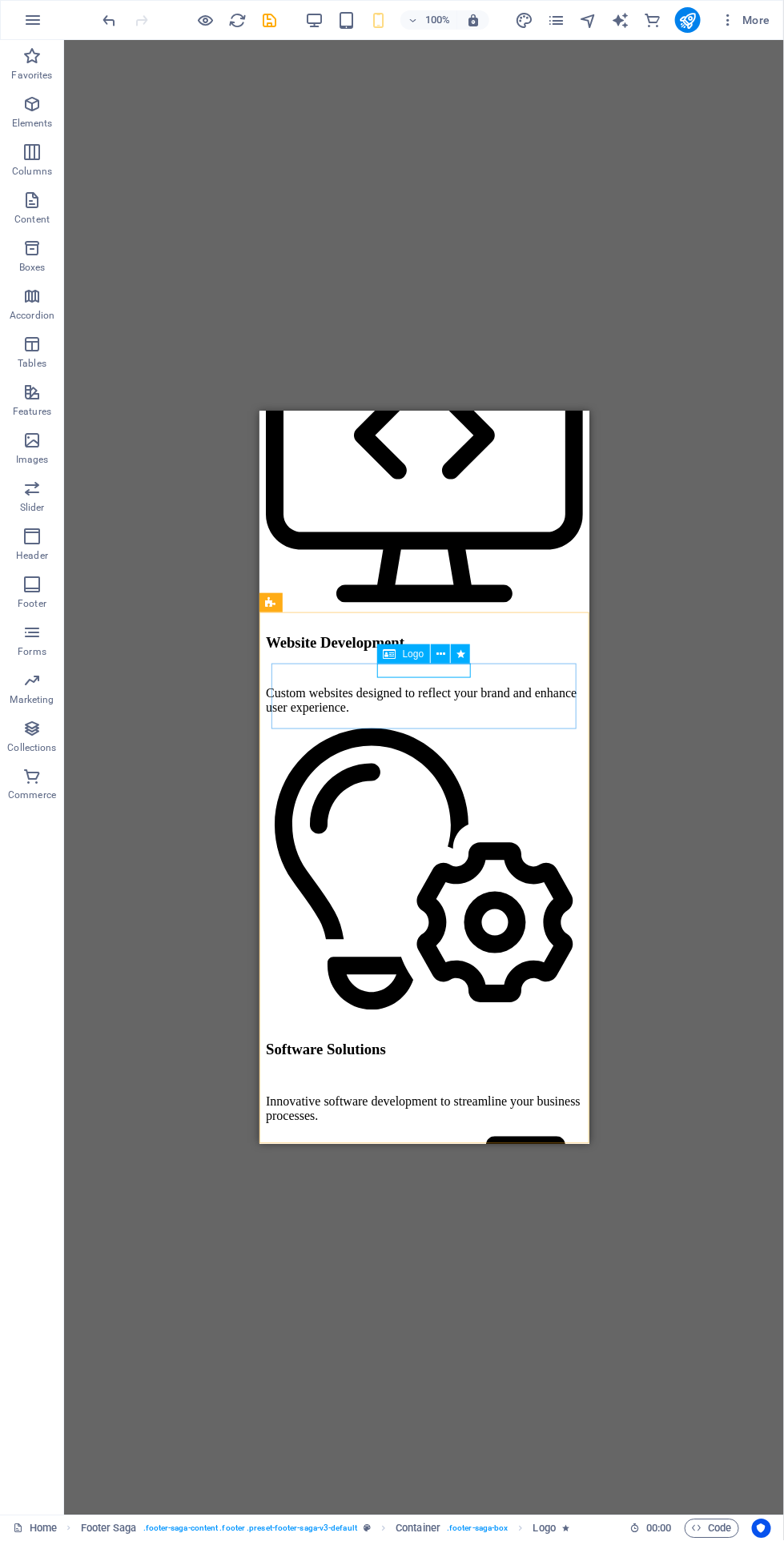
scroll to position [2113, 0]
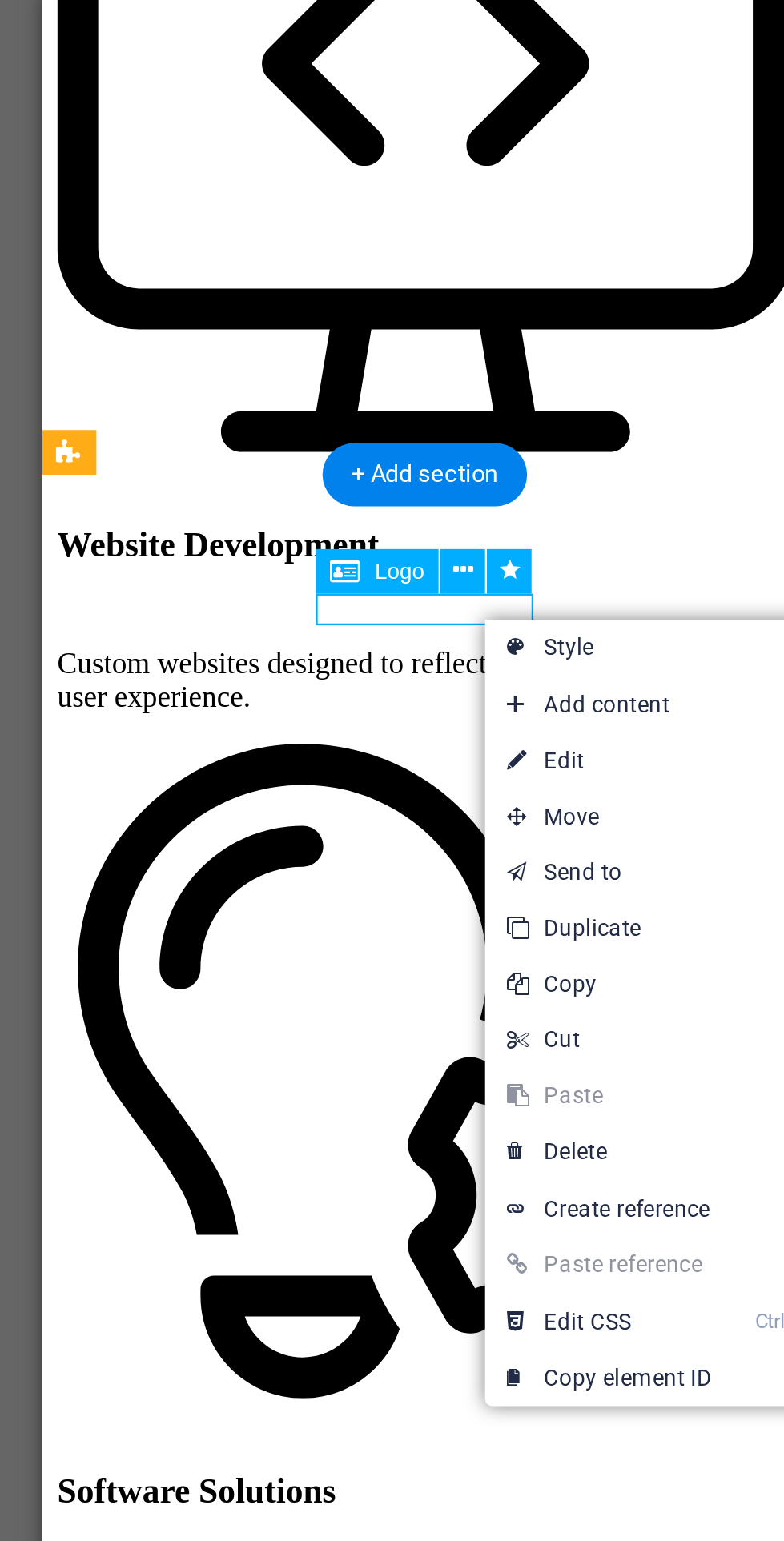
click at [538, 719] on span "Add content" at bounding box center [521, 719] width 143 height 24
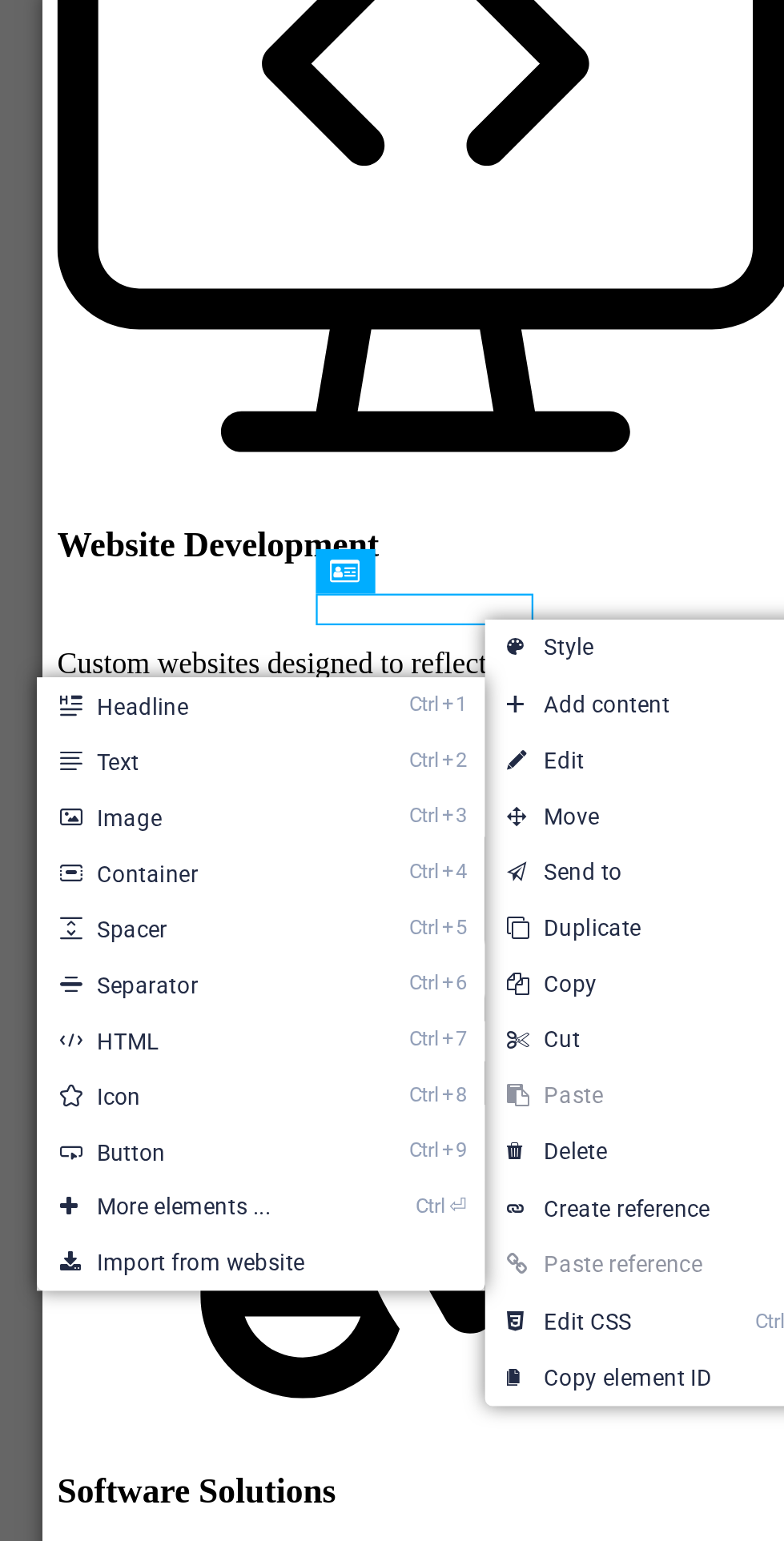
click at [374, 734] on link "Ctrl 2 Text" at bounding box center [322, 742] width 132 height 24
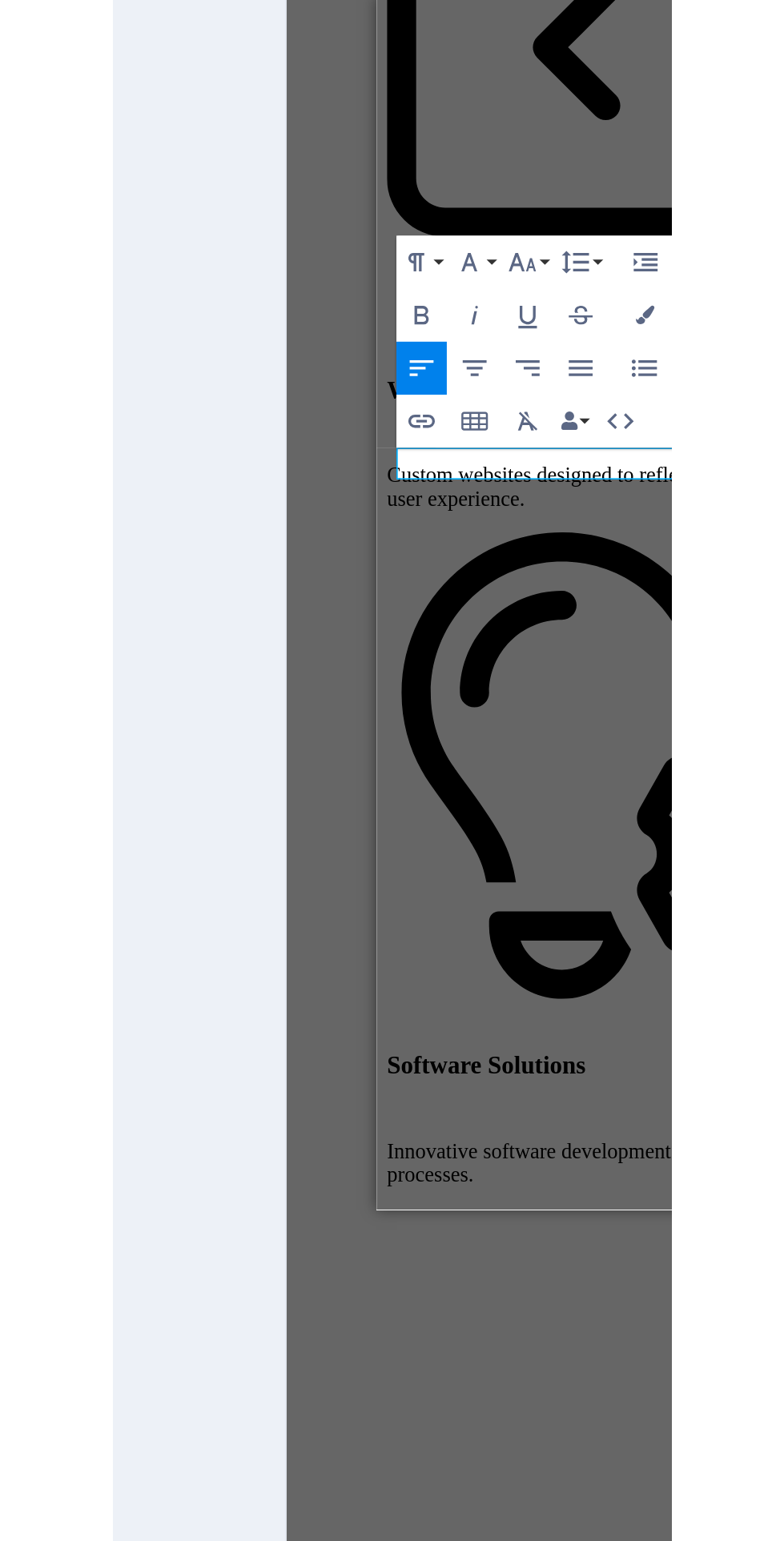
scroll to position [0, 0]
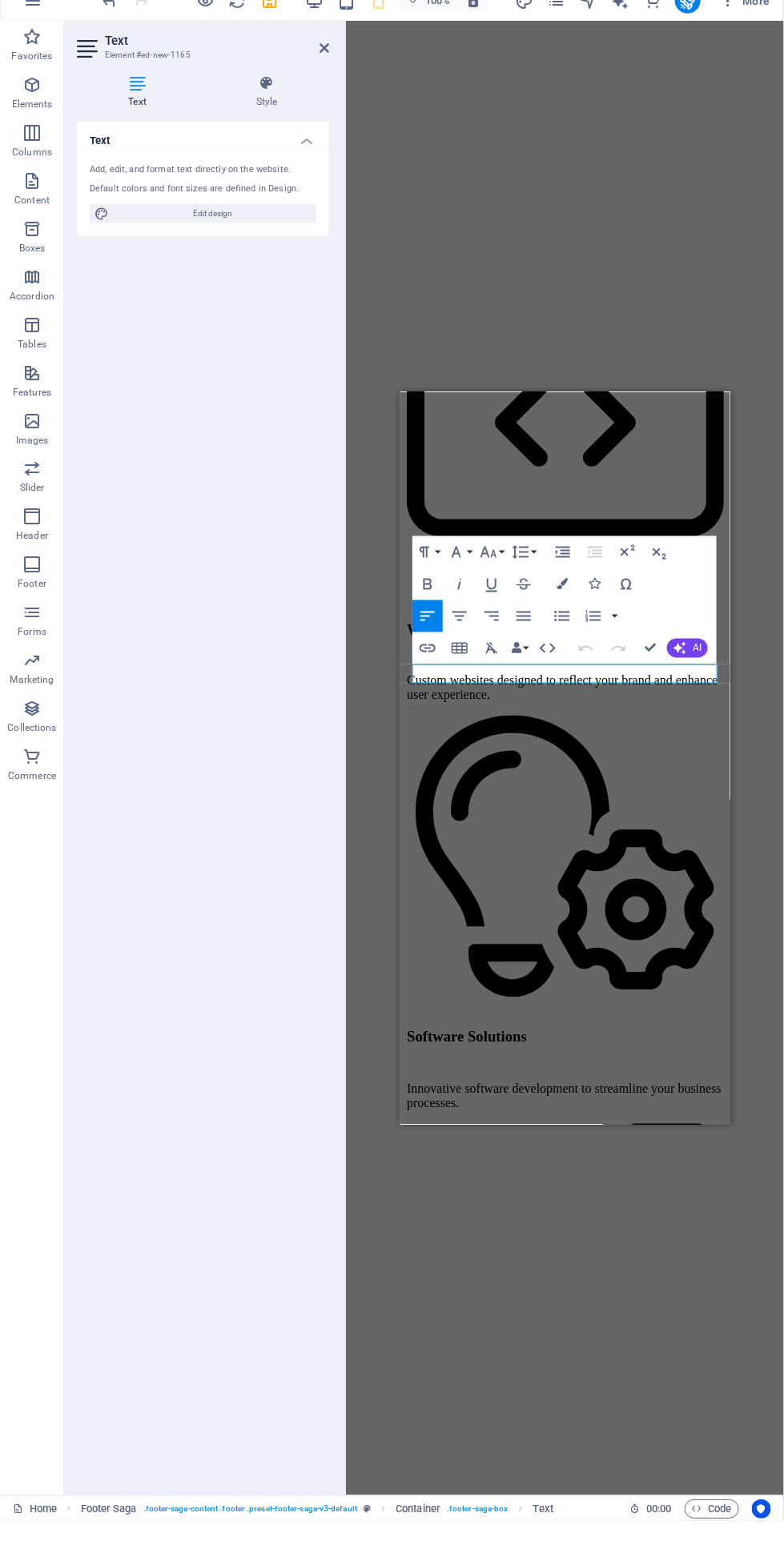
click at [279, 478] on div "Text Add, edit, and format text directly on the website. Default colors and fon…" at bounding box center [203, 822] width 252 height 1362
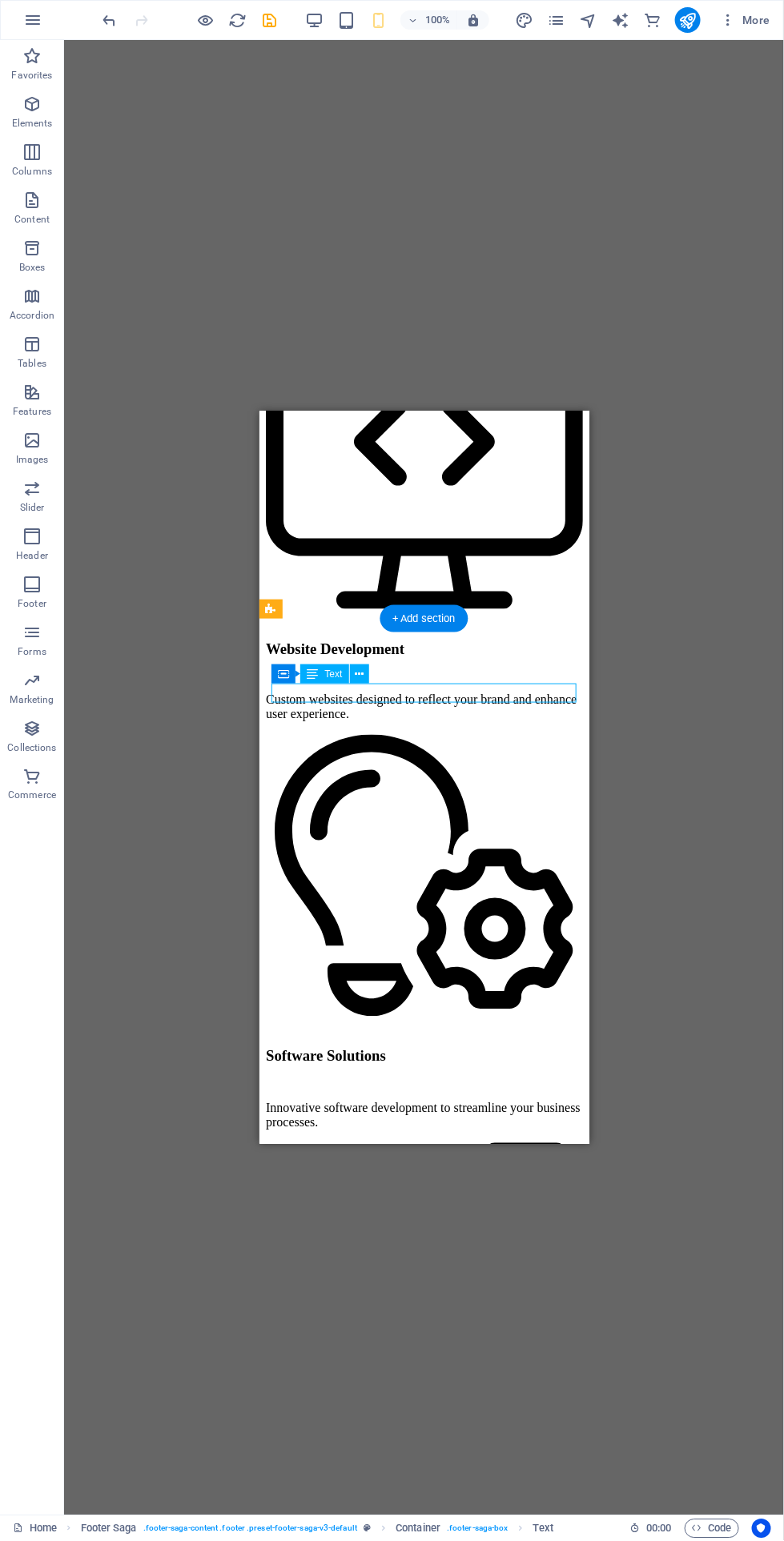
click at [355, 682] on icon at bounding box center [359, 674] width 9 height 17
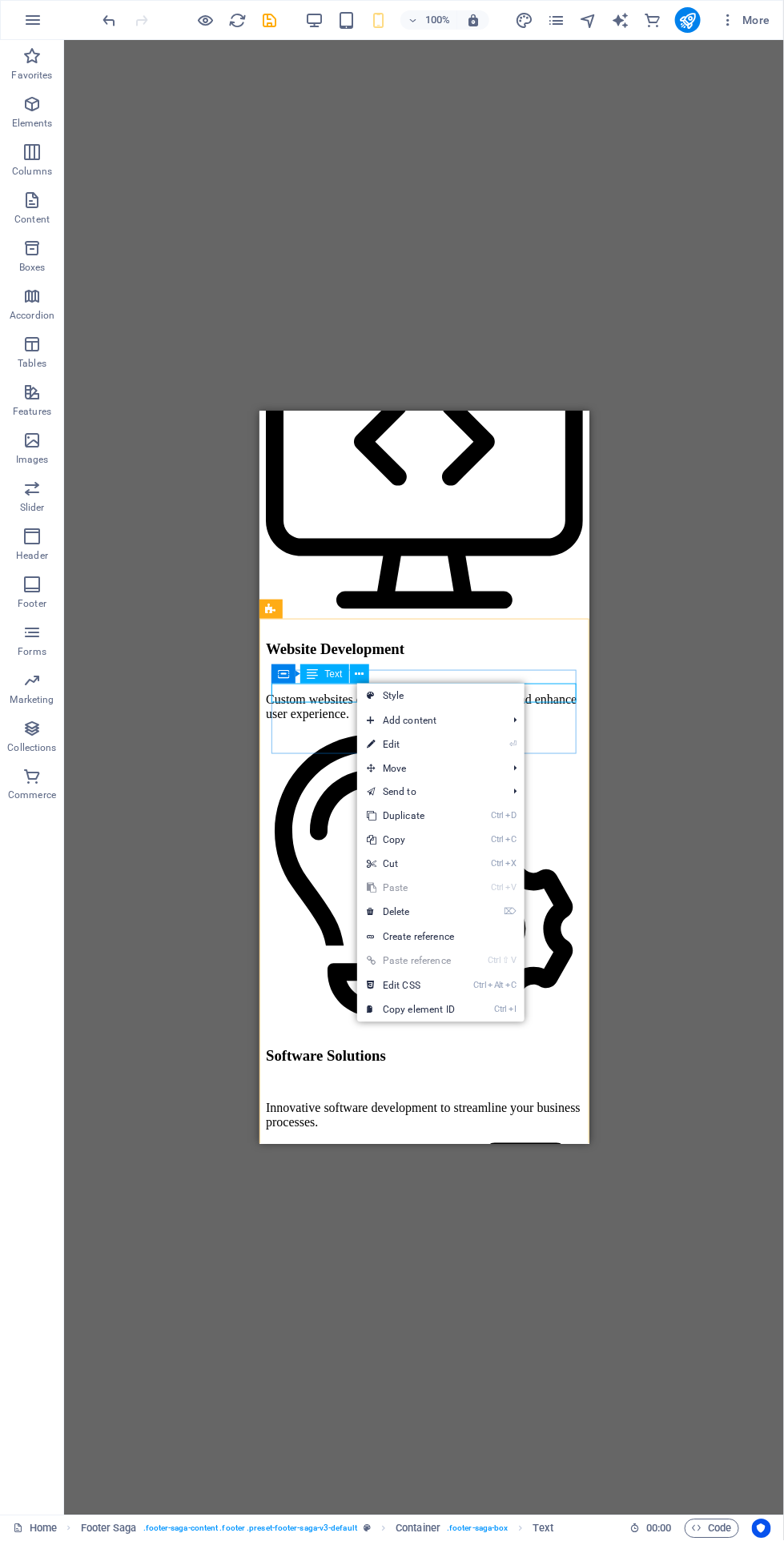
click at [488, 911] on li "⌦ Delete" at bounding box center [441, 912] width 168 height 24
click at [489, 911] on li "⌦ Delete" at bounding box center [441, 912] width 168 height 24
click at [588, 1249] on div "H2 Text on background Container Footer Saga Logo Container Container Spacer Con…" at bounding box center [423, 778] width 719 height 1476
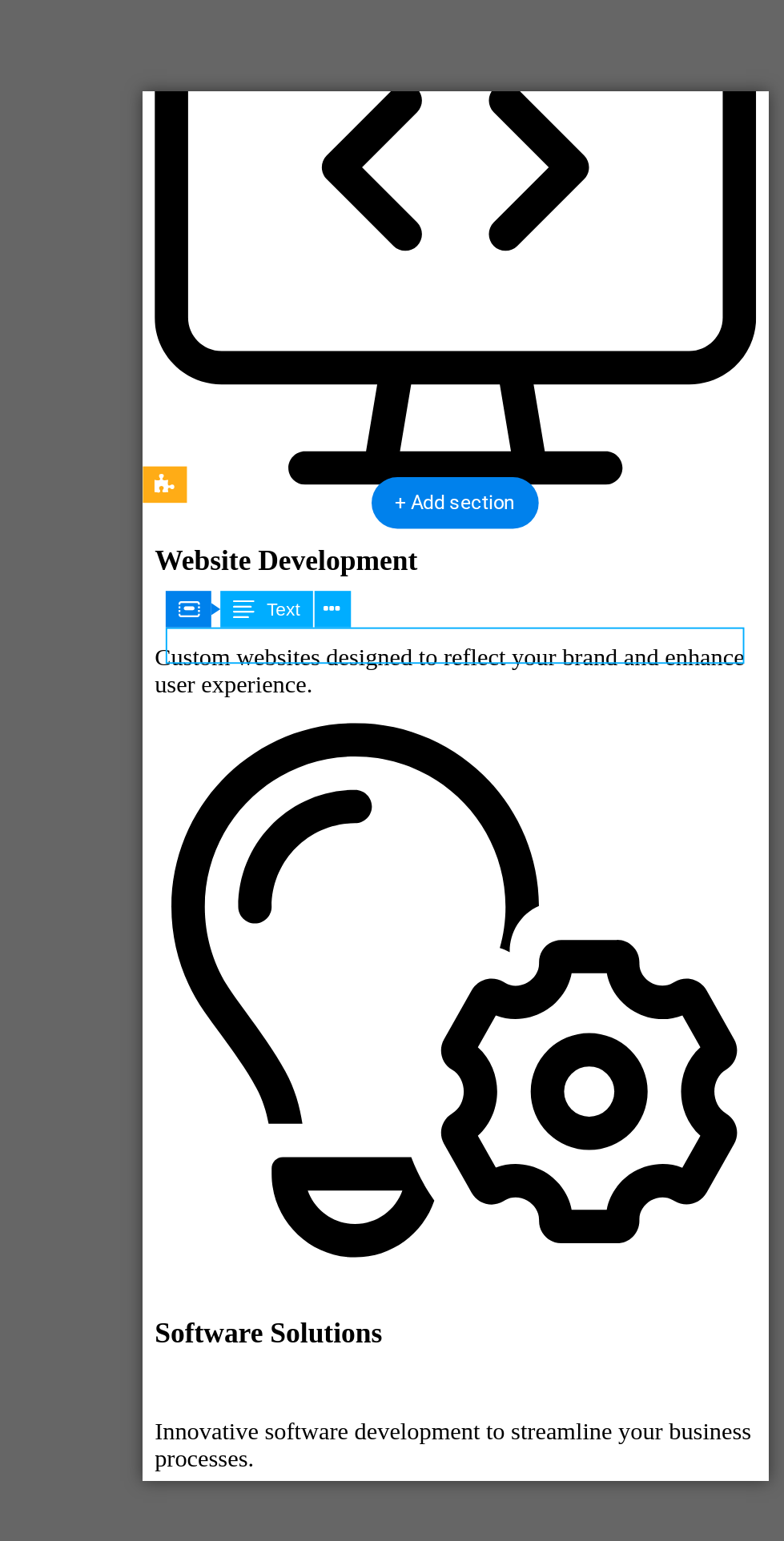
click at [361, 688] on icon at bounding box center [359, 685] width 9 height 17
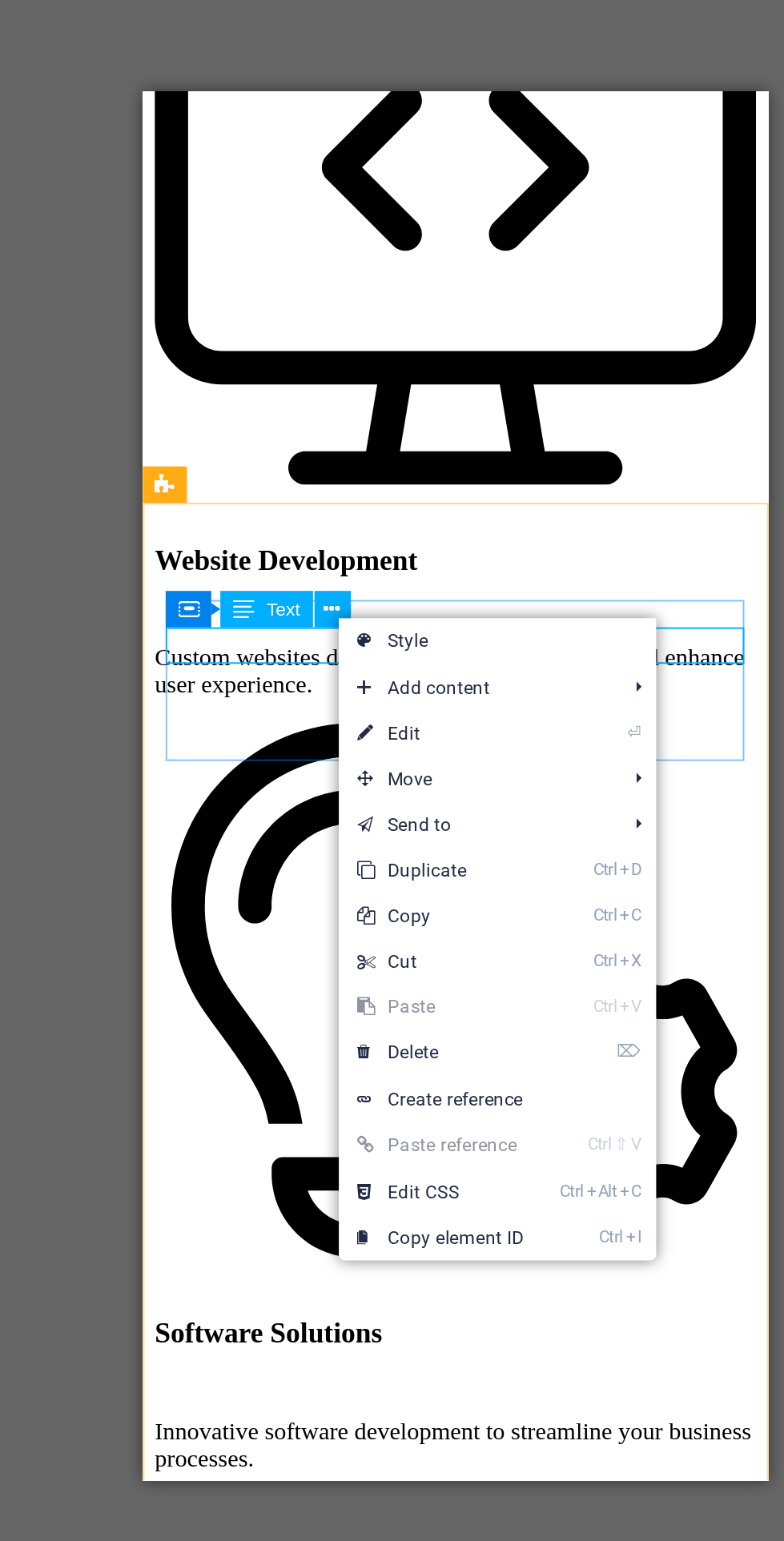
click at [461, 916] on link "⌦ Delete" at bounding box center [416, 918] width 107 height 24
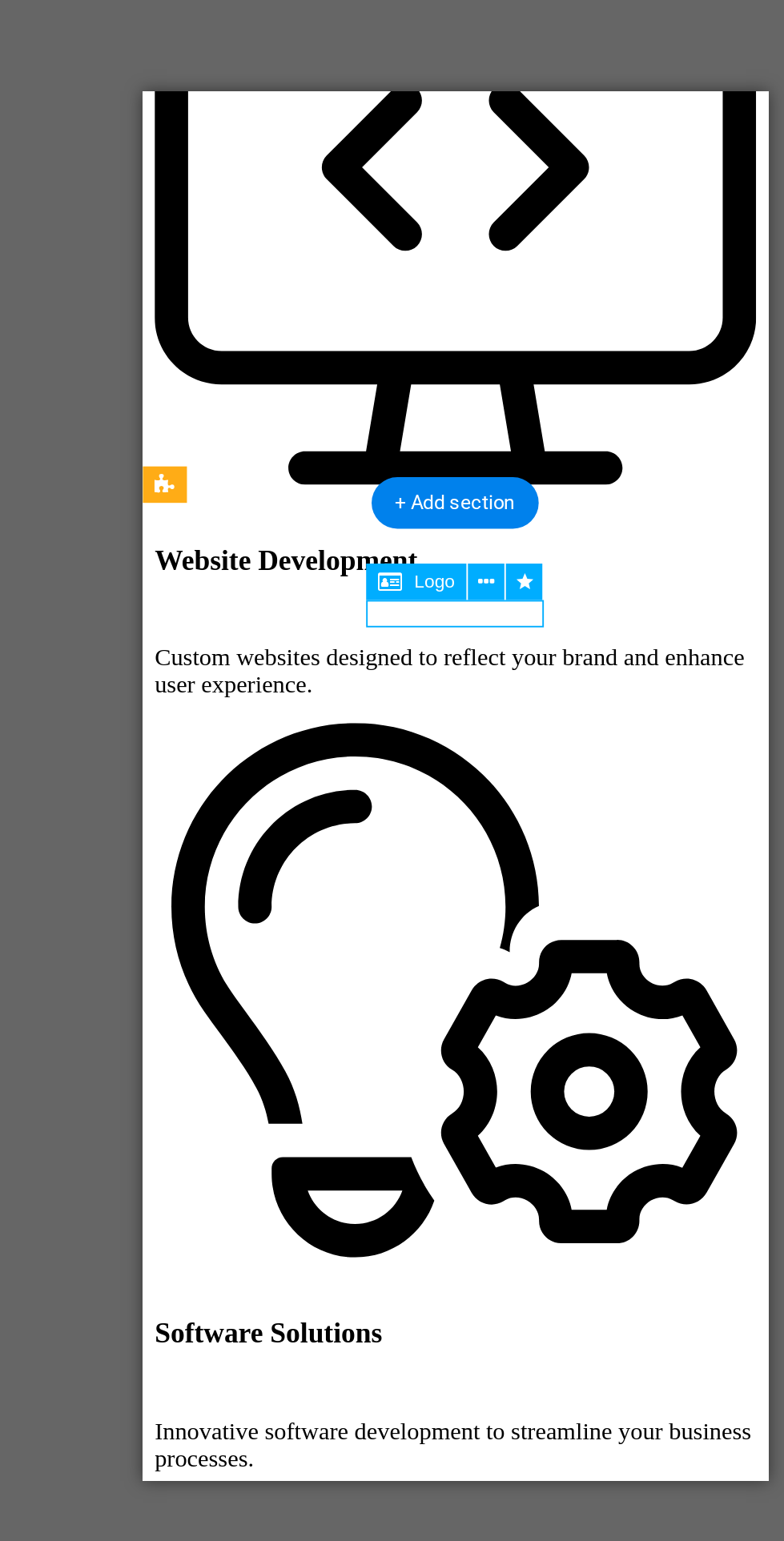
click at [439, 675] on icon at bounding box center [441, 670] width 9 height 17
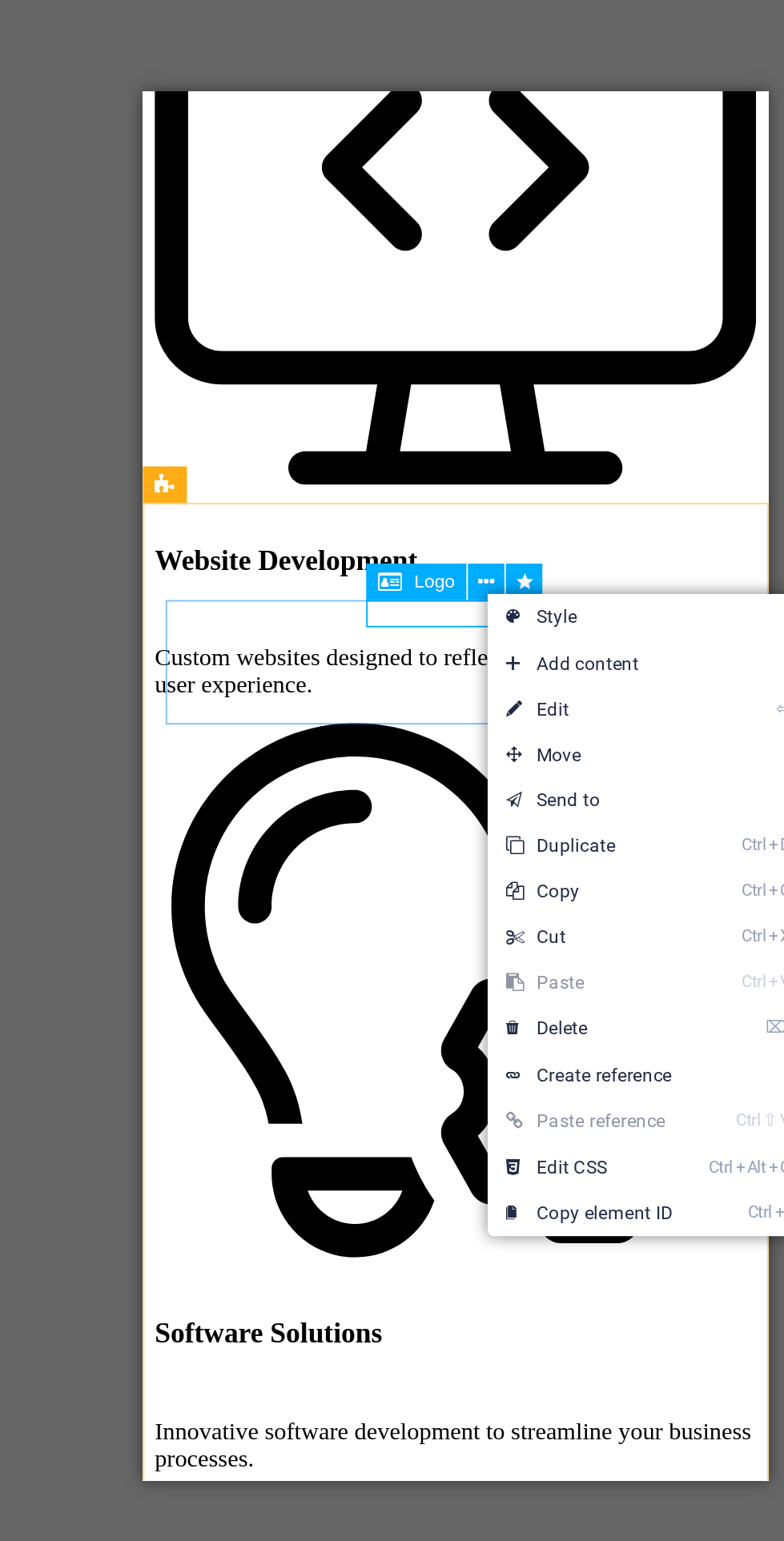
click at [522, 730] on link "⏎ Edit" at bounding box center [494, 738] width 107 height 24
select select "move-right-to-left"
select select "s"
select select "scroll"
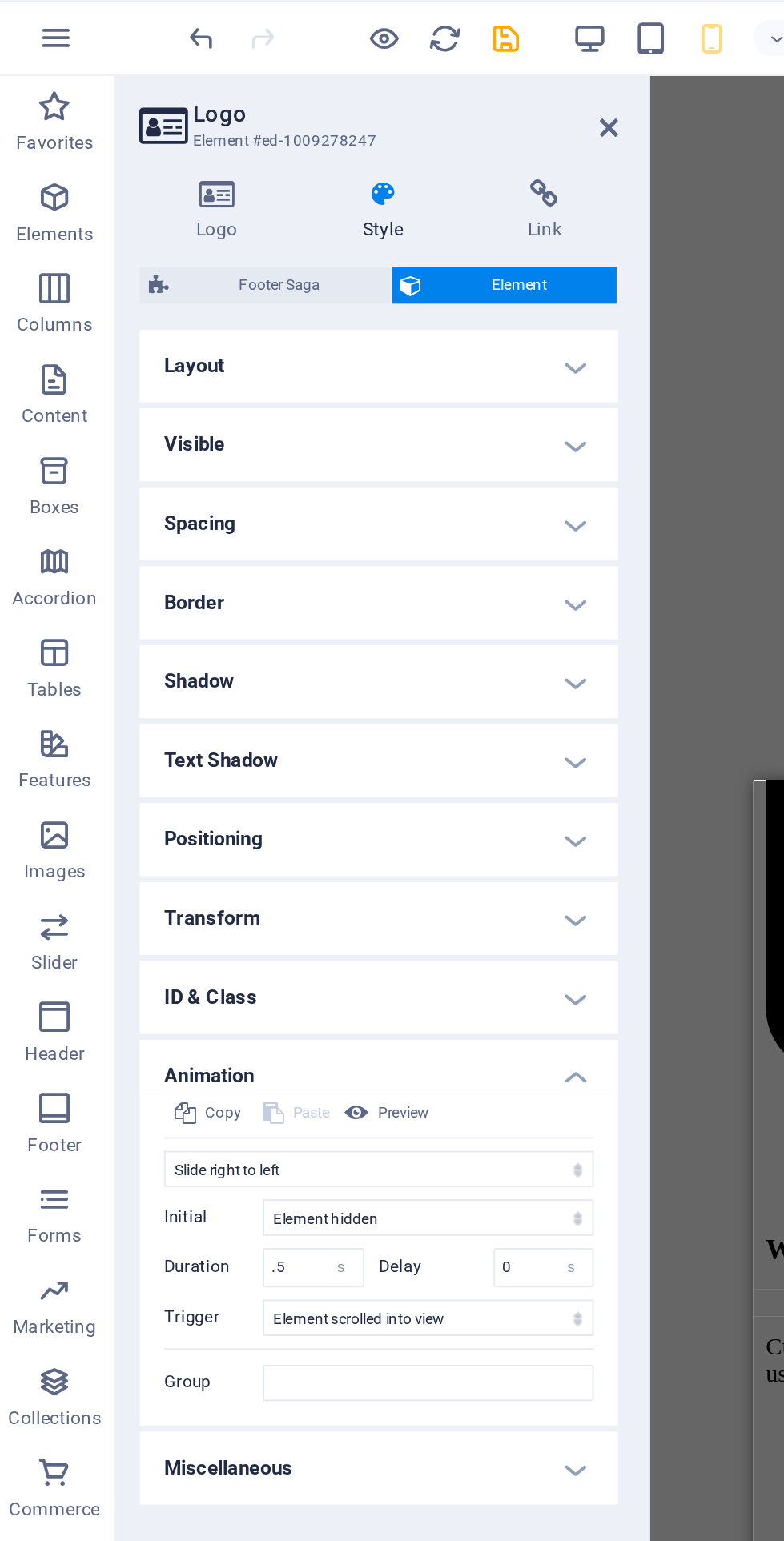
click at [108, 111] on h4 "Logo" at bounding box center [120, 111] width 88 height 34
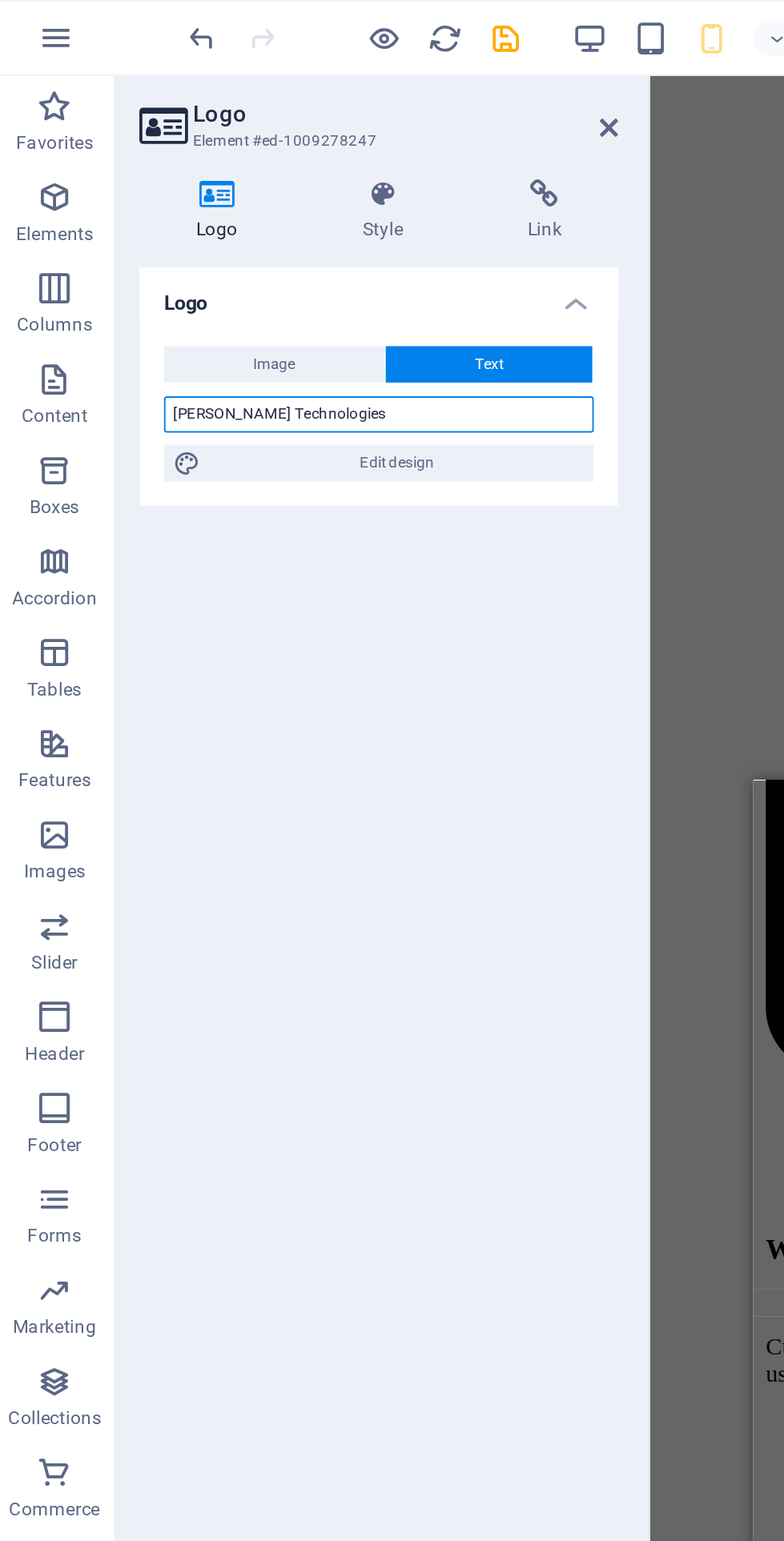
click at [164, 219] on input "Roy Technologies" at bounding box center [203, 218] width 226 height 19
type input "[PERSON_NAME] Technologies Private Limited"
click at [327, 72] on icon at bounding box center [324, 67] width 10 height 13
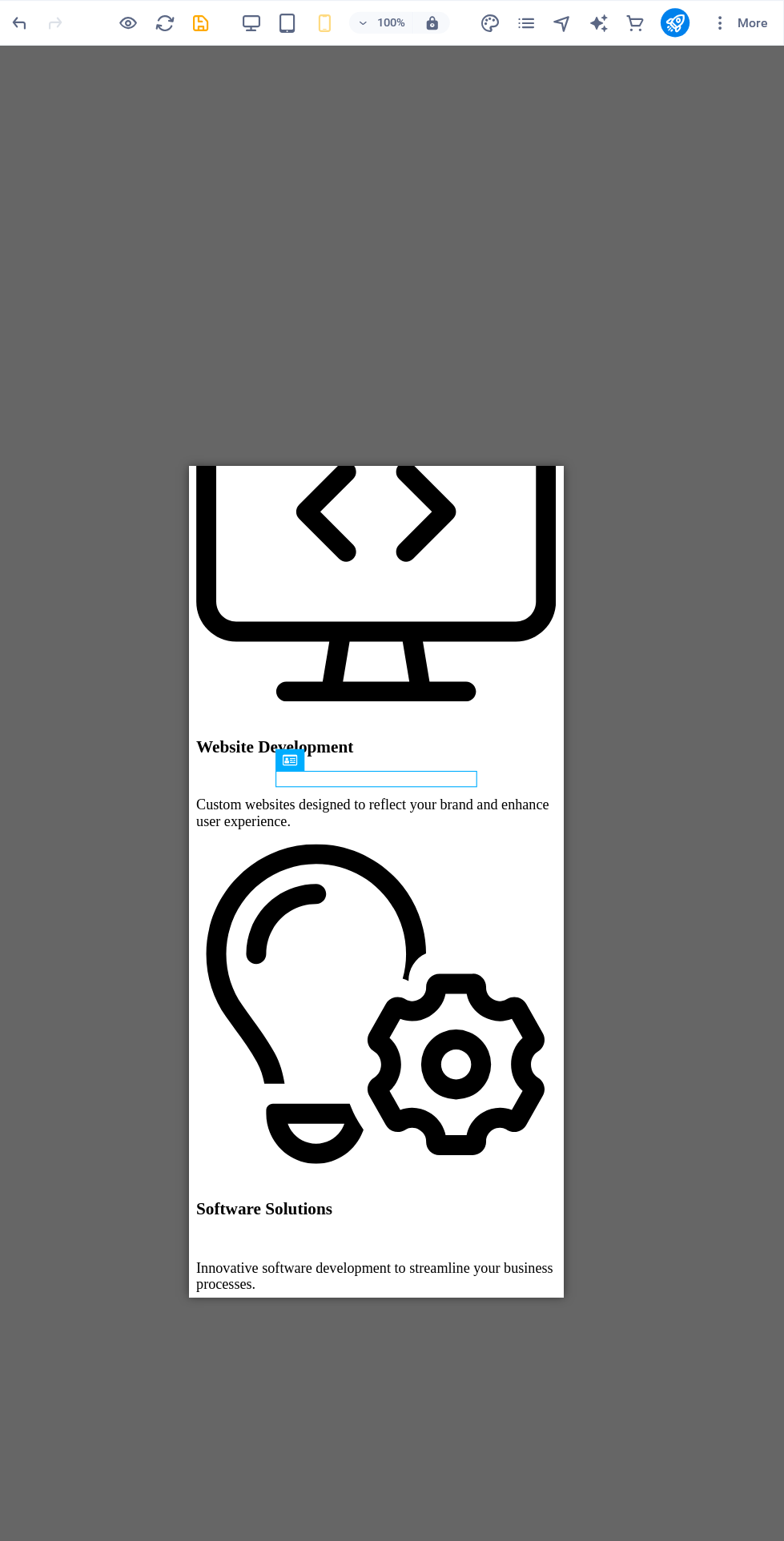
scroll to position [0, 0]
click at [689, 23] on icon "publish" at bounding box center [687, 20] width 18 height 18
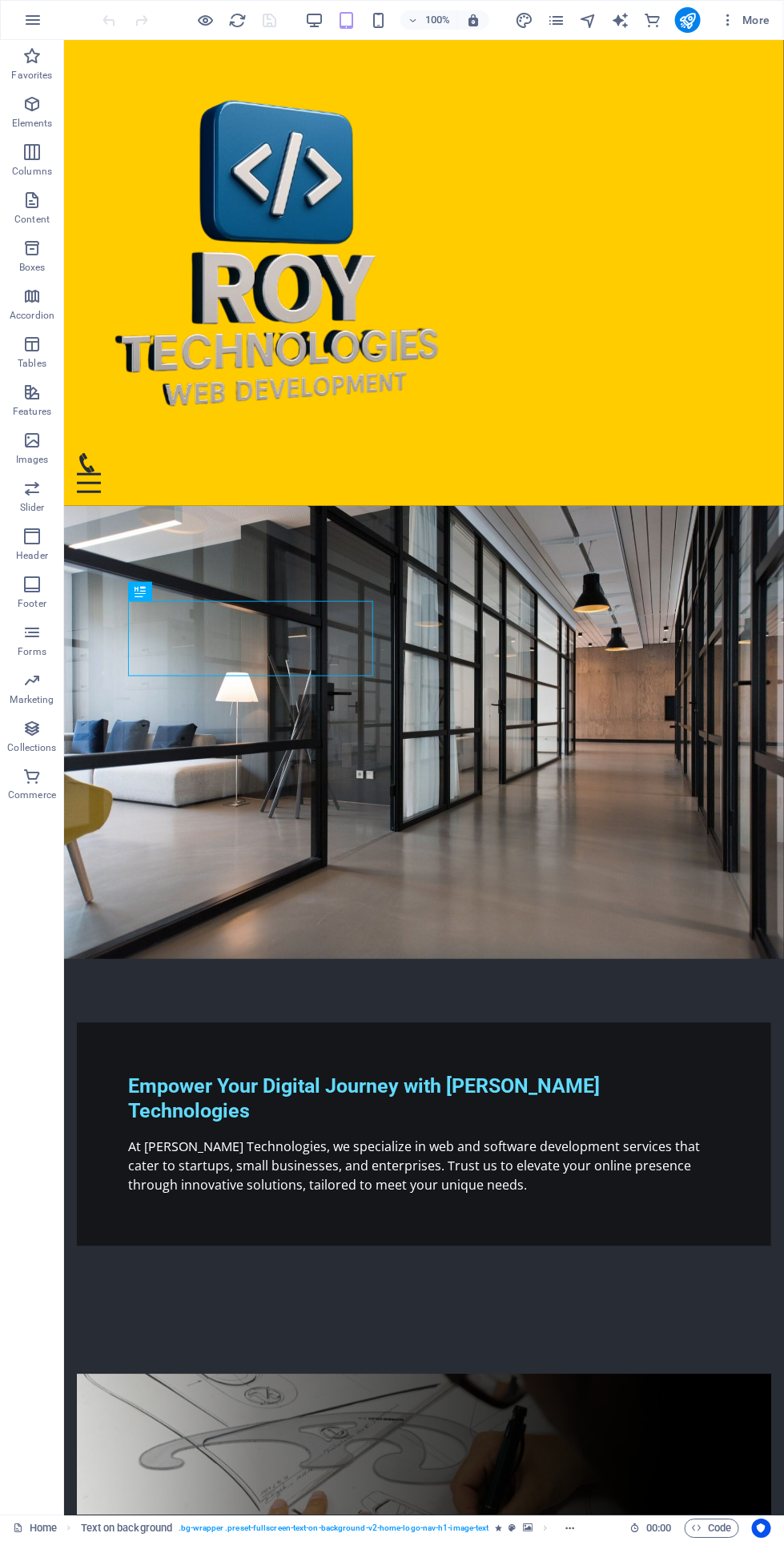
click at [375, 19] on icon "button" at bounding box center [378, 20] width 18 height 18
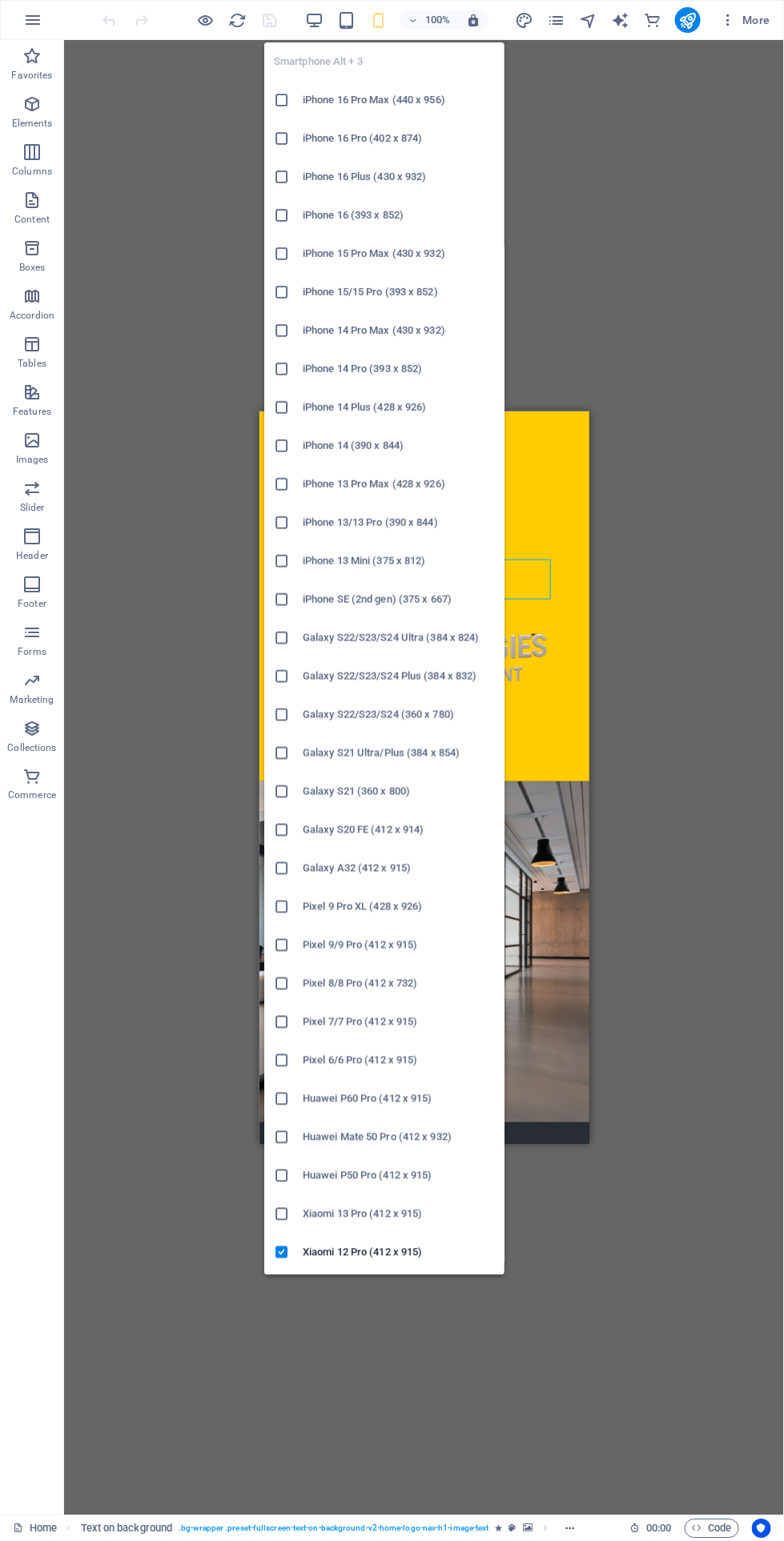
click at [183, 383] on div "Drag here to replace the existing content. Press “Ctrl” if you want to create a…" at bounding box center [423, 778] width 719 height 1476
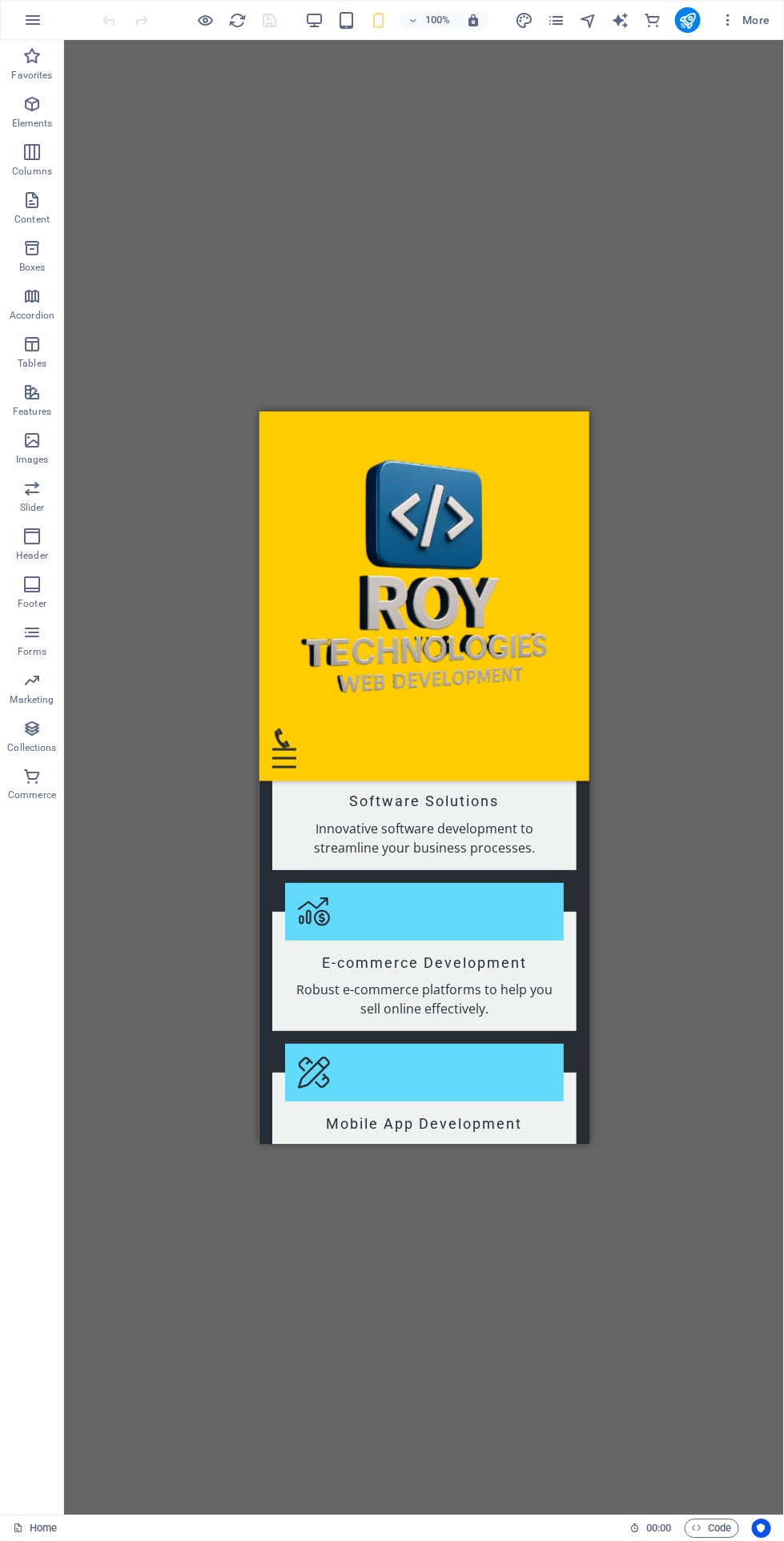
scroll to position [2119, 0]
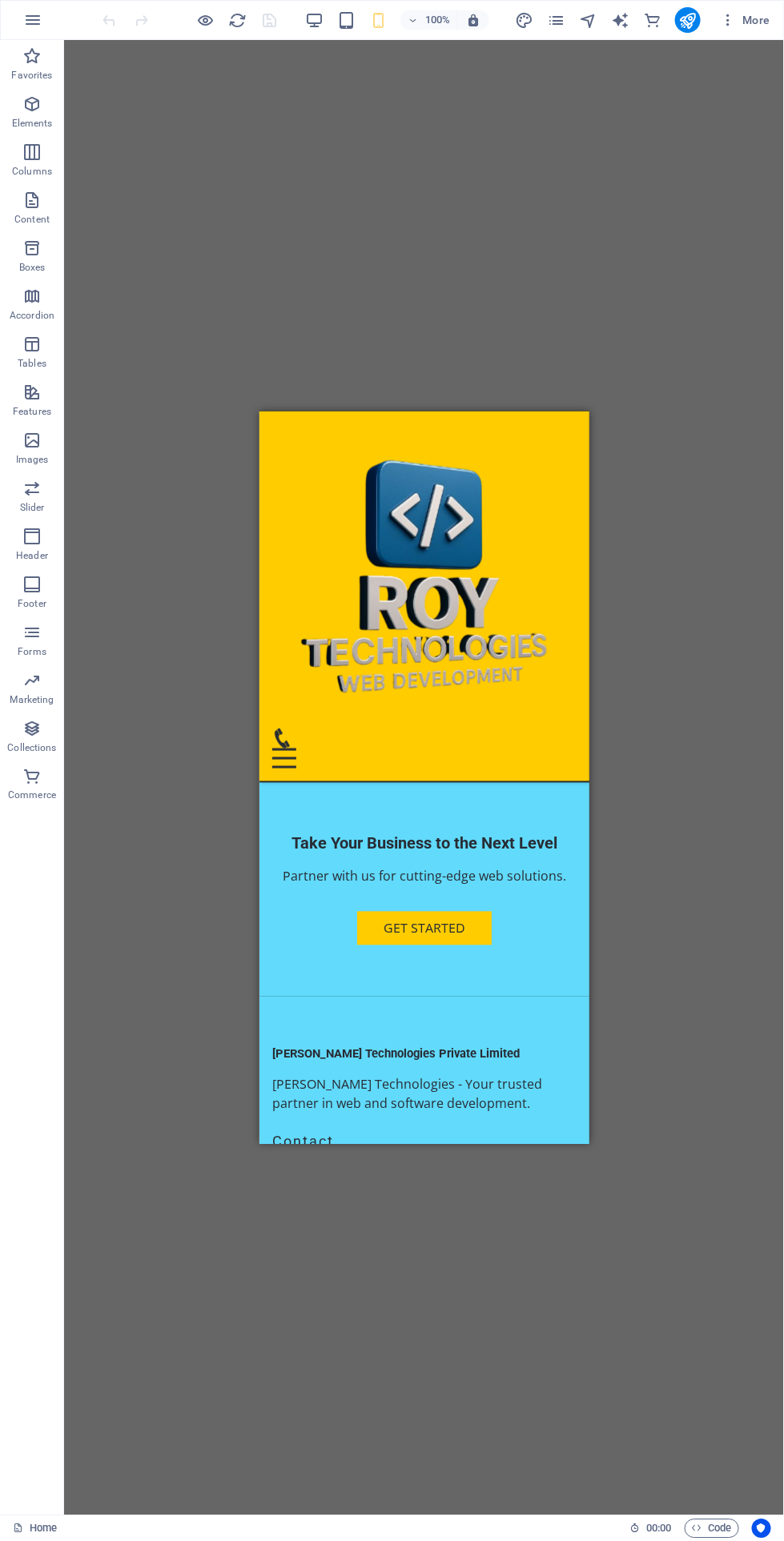
click at [688, 21] on icon "publish" at bounding box center [687, 20] width 18 height 18
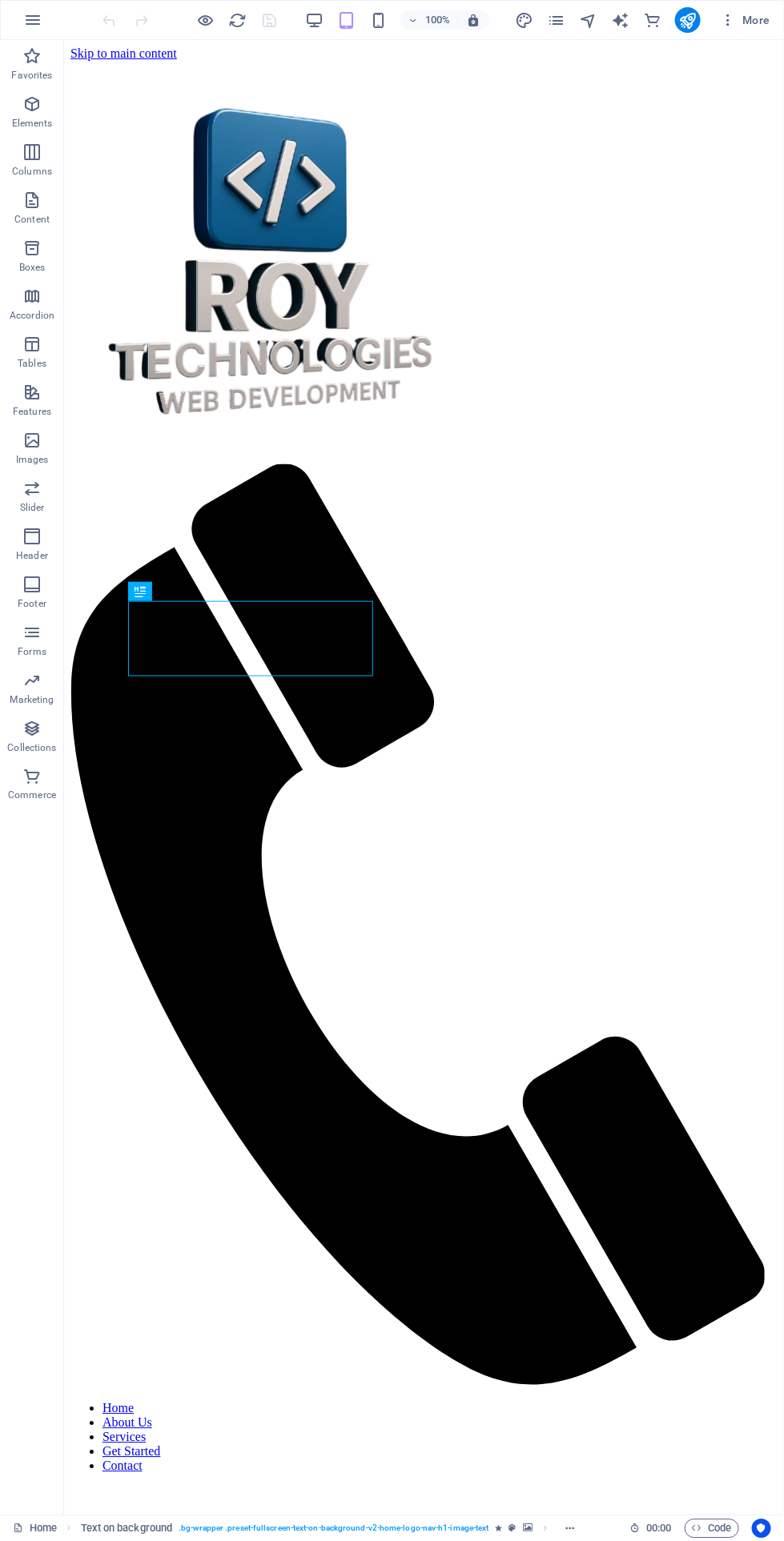
click at [377, 28] on icon "button" at bounding box center [378, 20] width 18 height 18
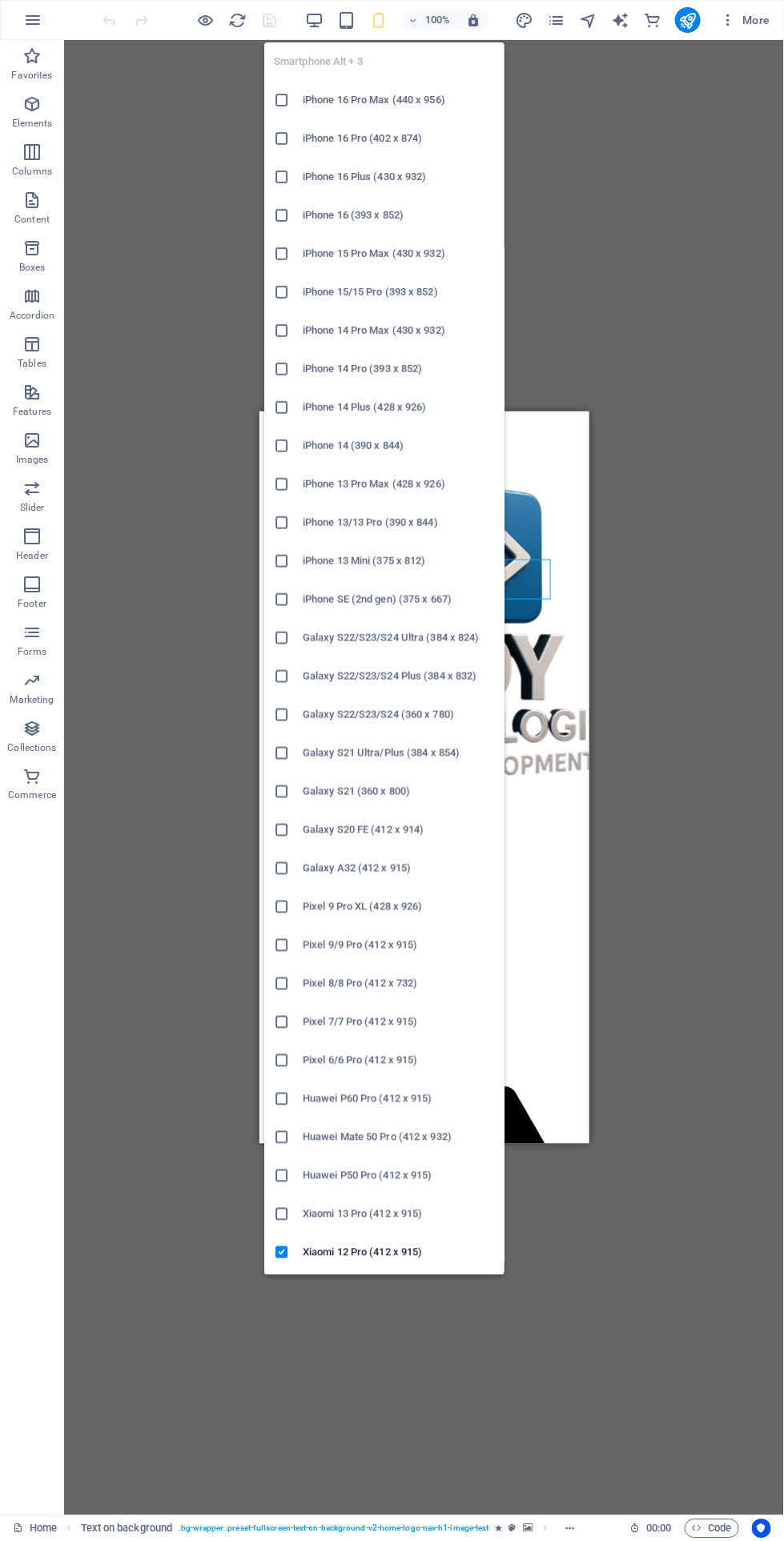
click at [189, 373] on div "Drag here to replace the existing content. Press “Ctrl” if you want to create a…" at bounding box center [423, 778] width 719 height 1476
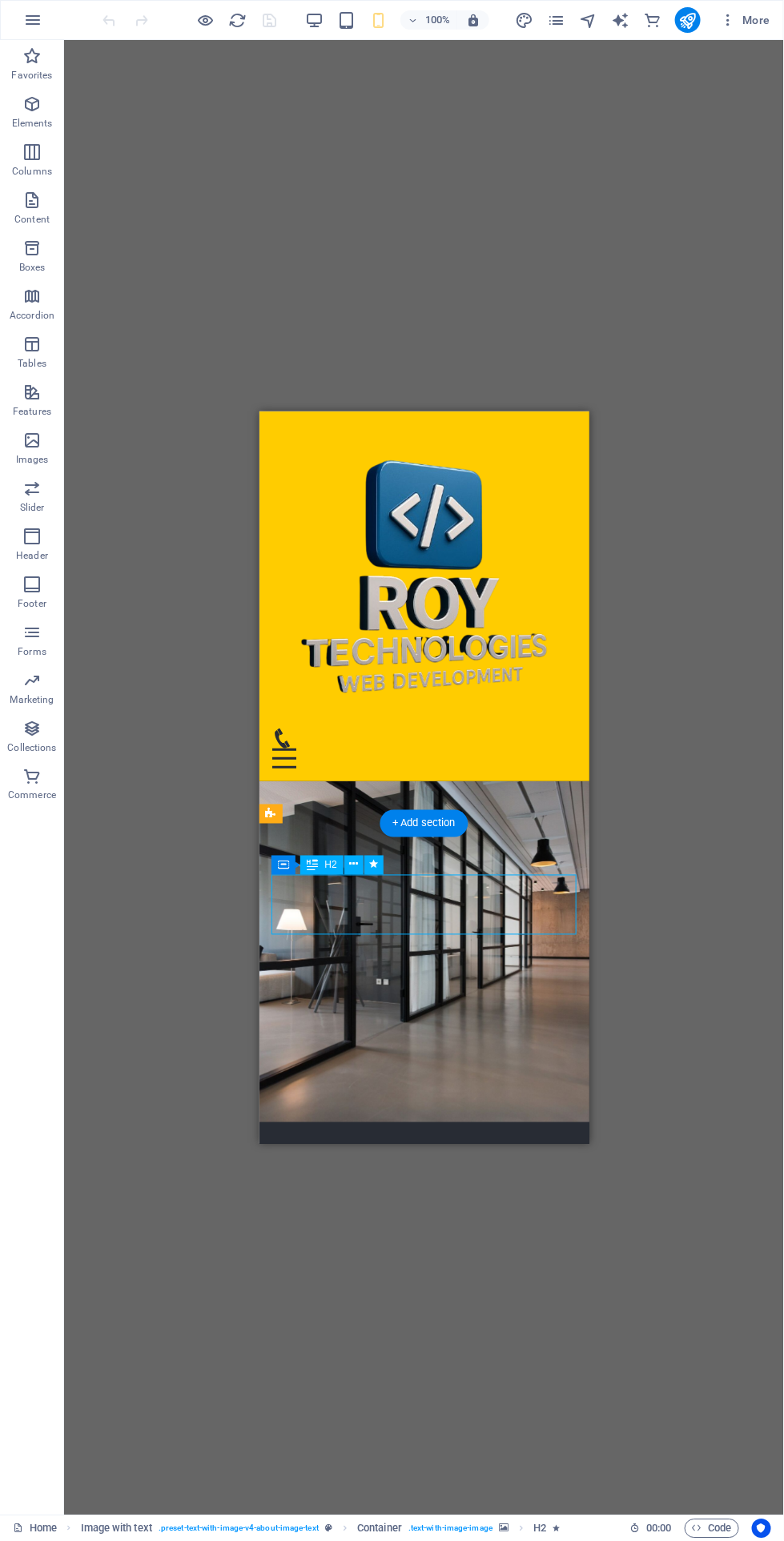
click at [351, 866] on icon at bounding box center [354, 864] width 9 height 17
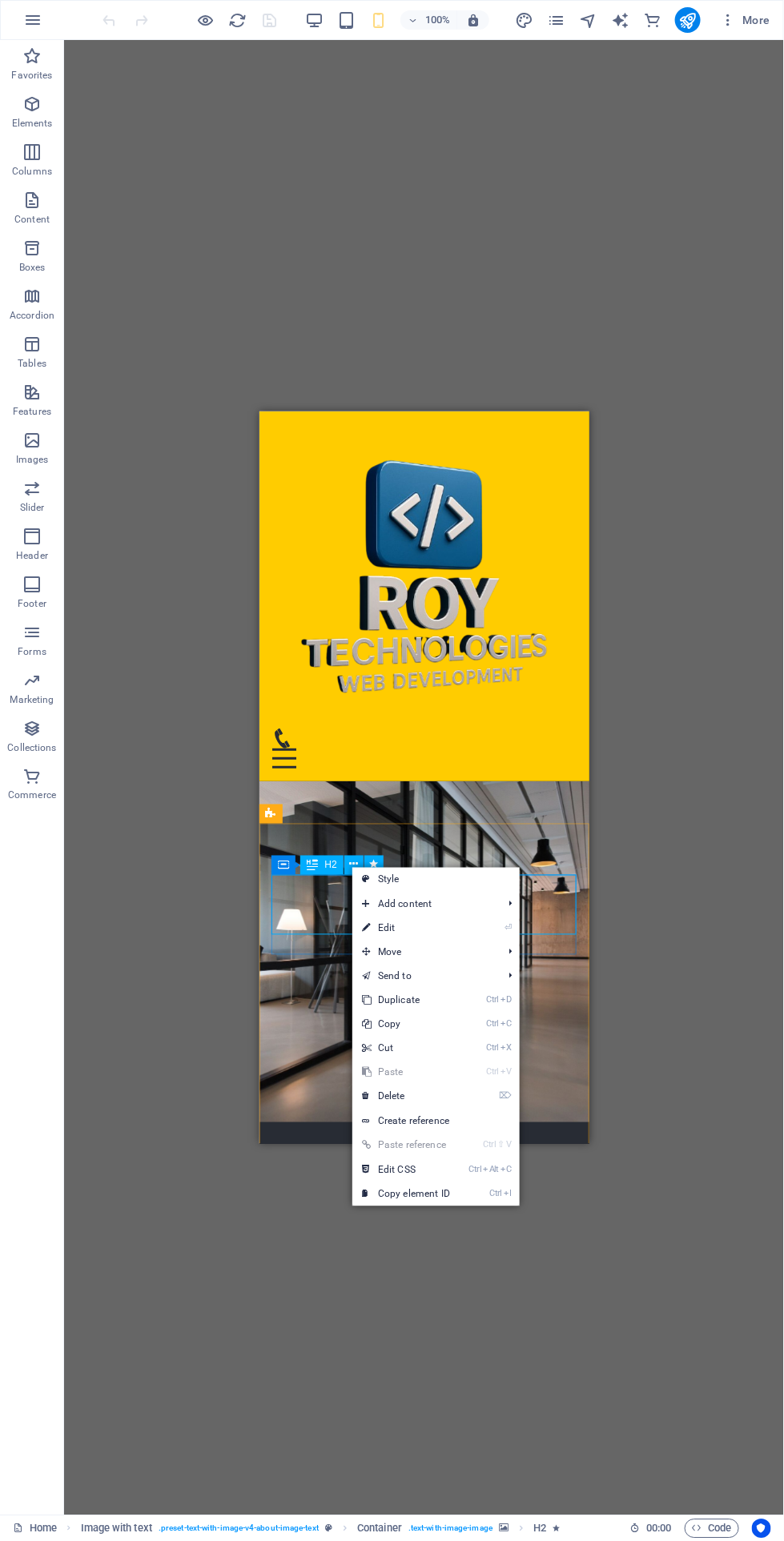
click at [362, 949] on icon at bounding box center [365, 953] width 8 height 24
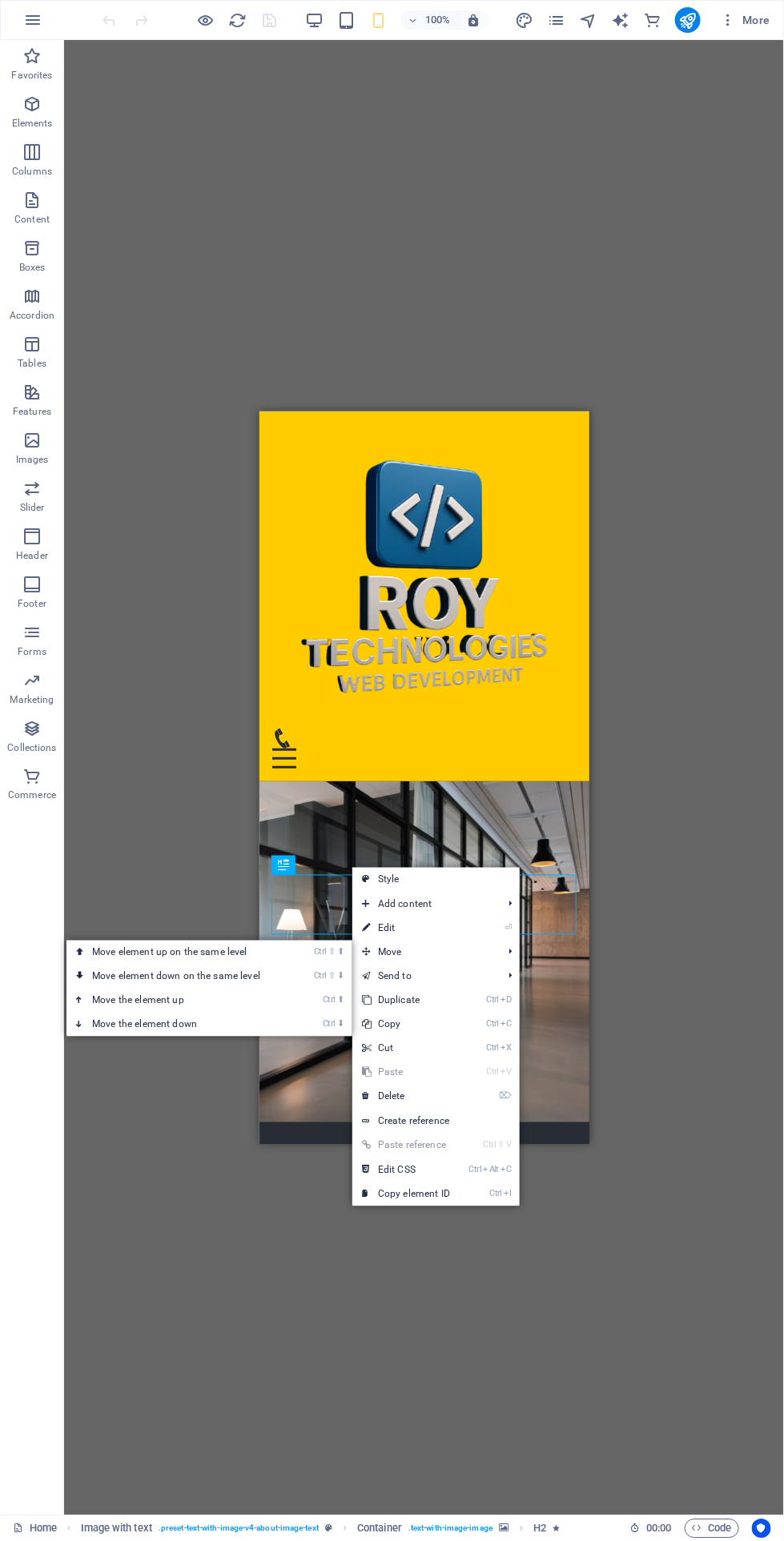
click at [99, 1018] on link "Ctrl ⬇ Move the element down" at bounding box center [179, 1025] width 226 height 24
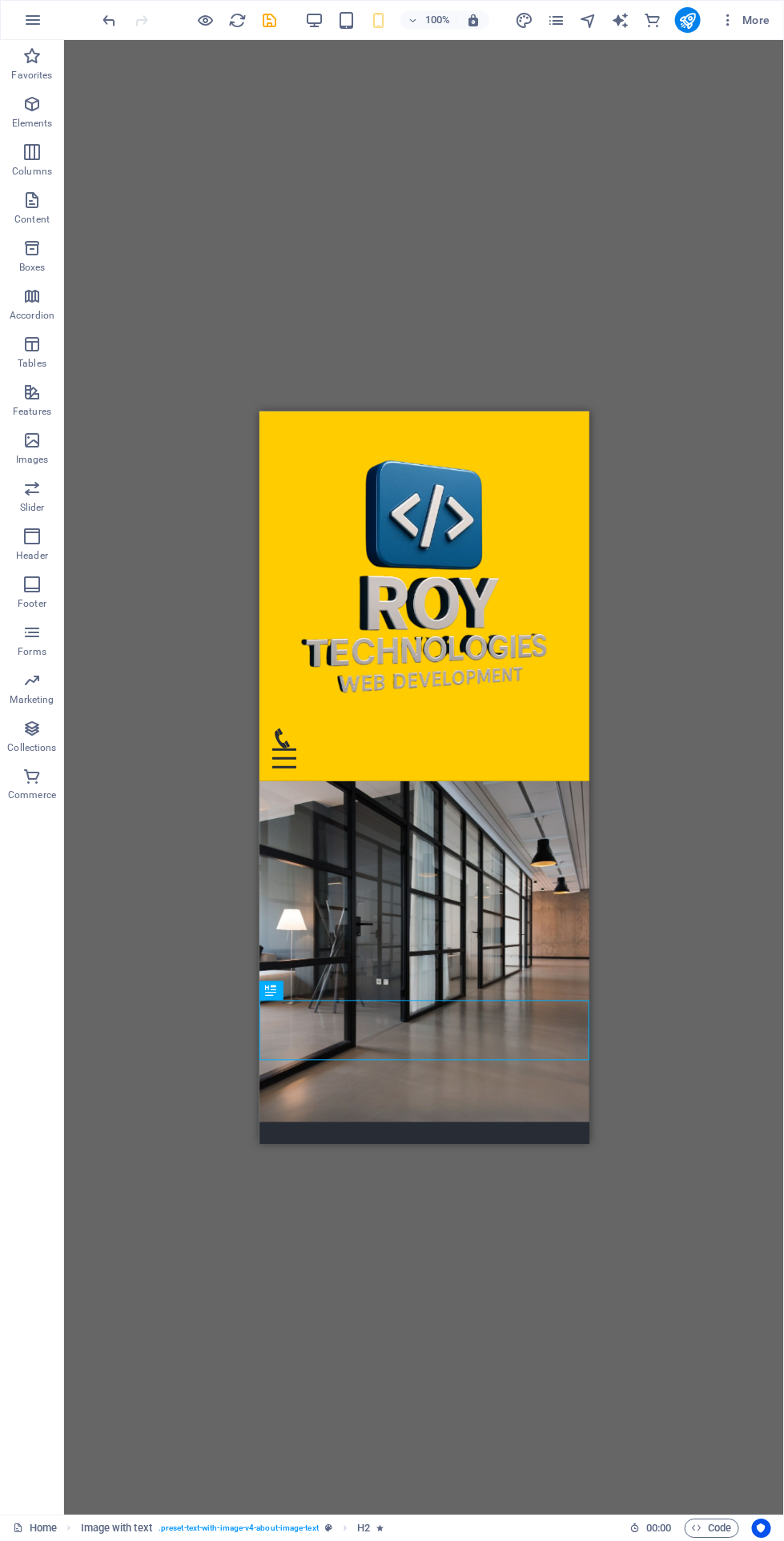
click at [117, 47] on div "Drag here to replace the existing content. Press “Ctrl” if you want to create a…" at bounding box center [423, 778] width 719 height 1476
click at [105, 24] on icon "undo" at bounding box center [110, 20] width 18 height 18
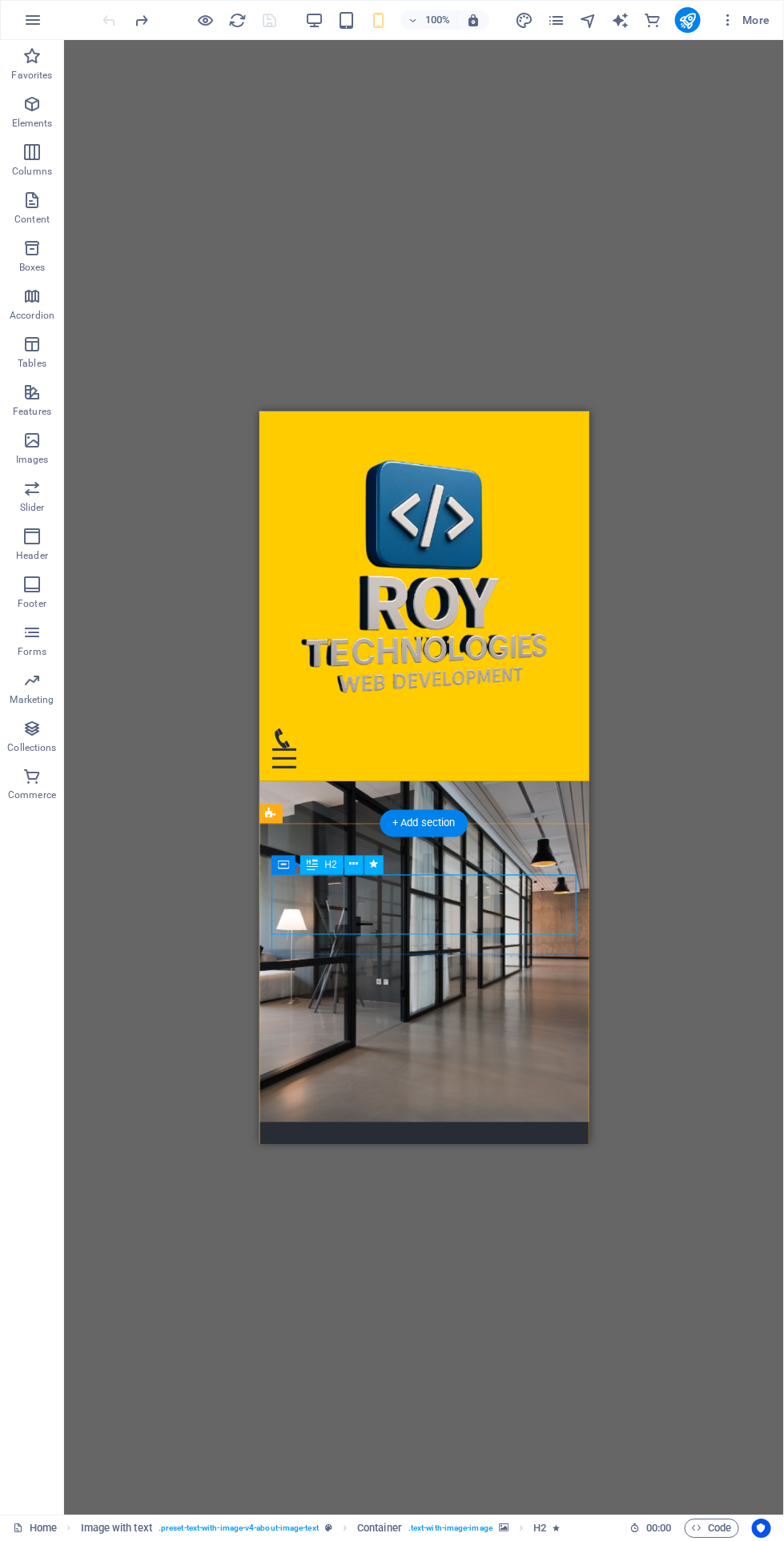
click at [354, 870] on icon at bounding box center [354, 864] width 9 height 17
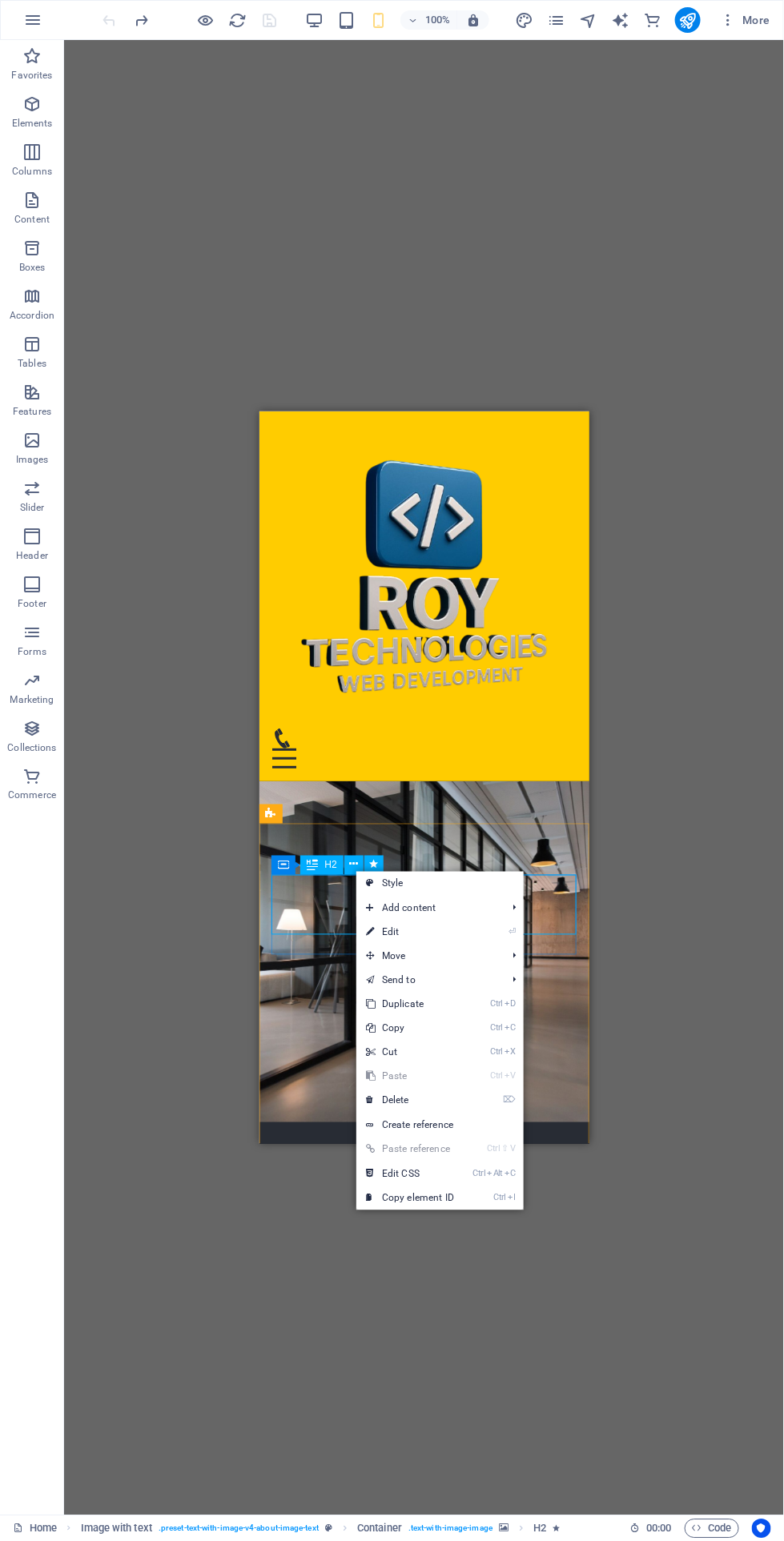
click at [213, 954] on div "Drag here to replace the existing content. Press “Ctrl” if you want to create a…" at bounding box center [423, 778] width 719 height 1476
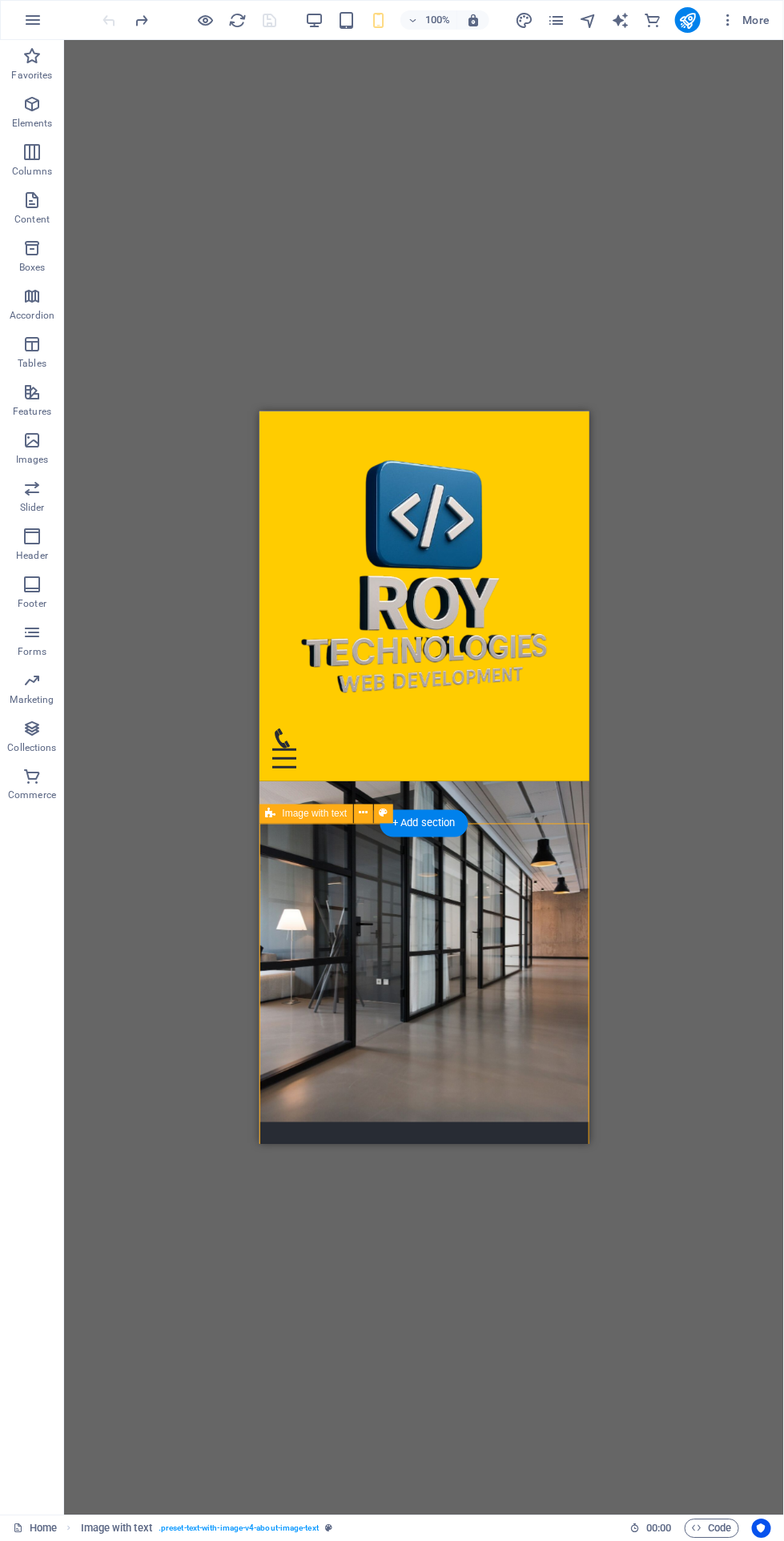
click at [347, 856] on button at bounding box center [354, 865] width 19 height 19
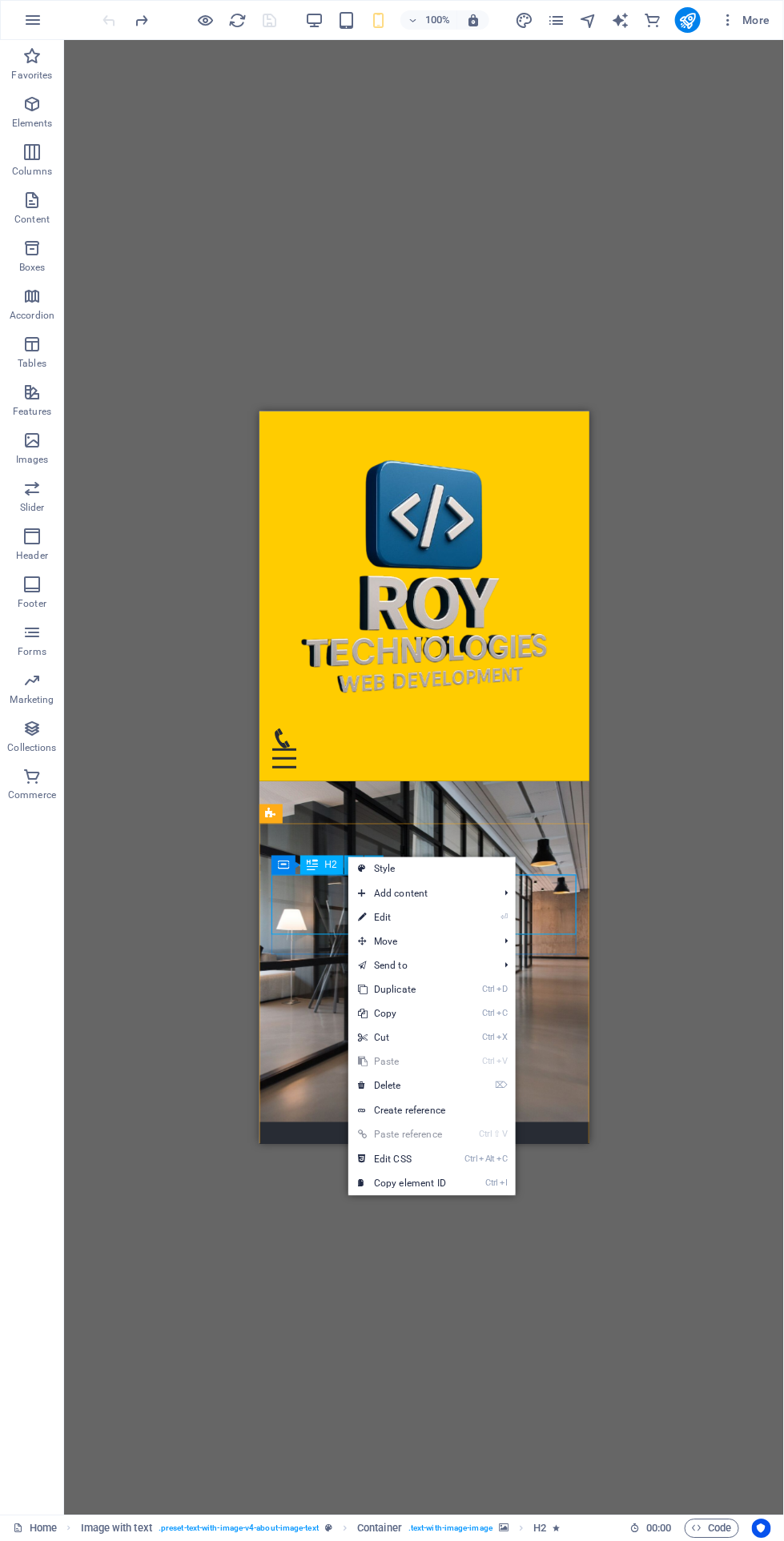
click at [378, 1106] on link "Create reference" at bounding box center [432, 1111] width 168 height 24
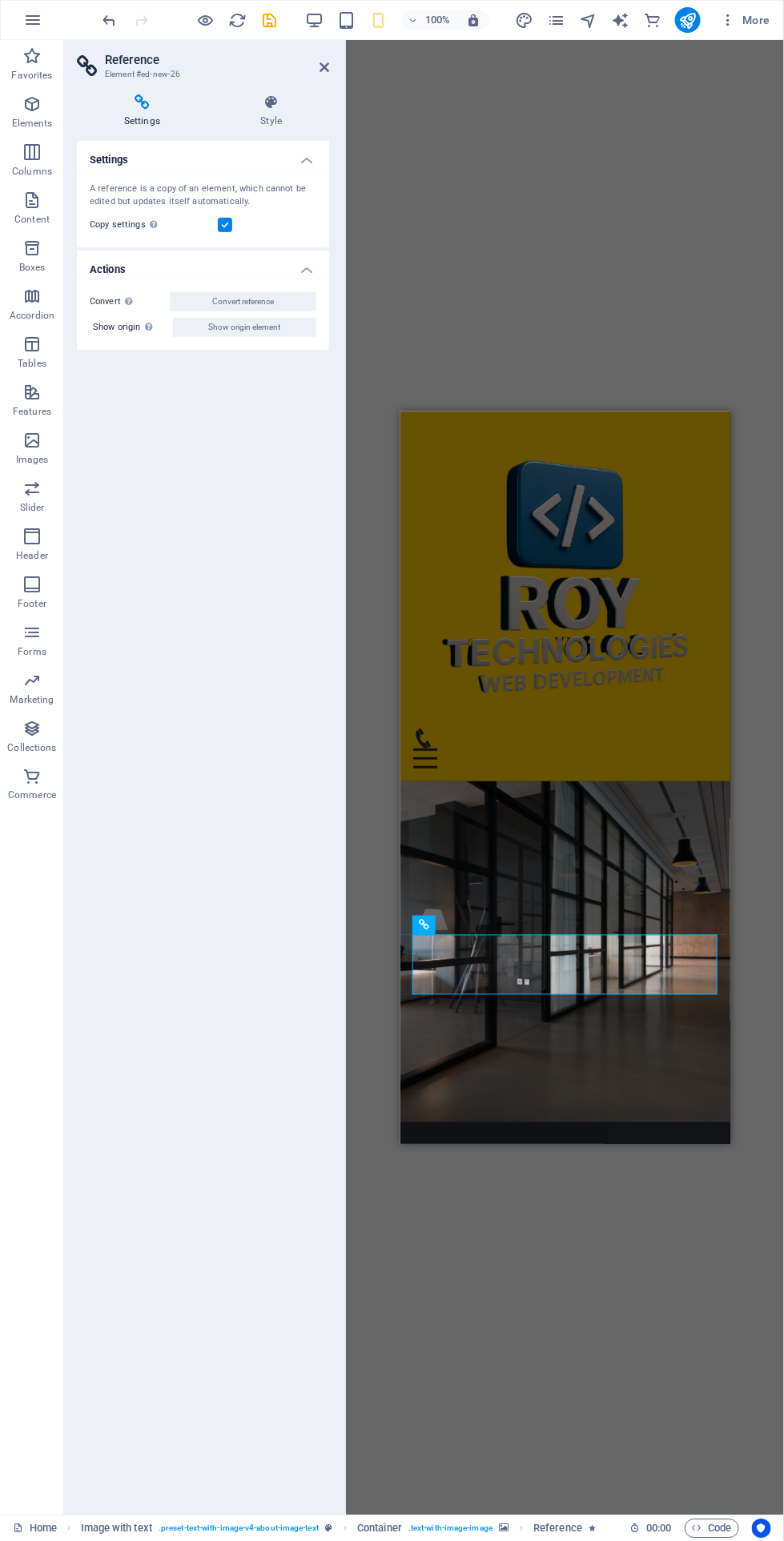
click at [212, 293] on span "Convert reference" at bounding box center [243, 302] width 62 height 19
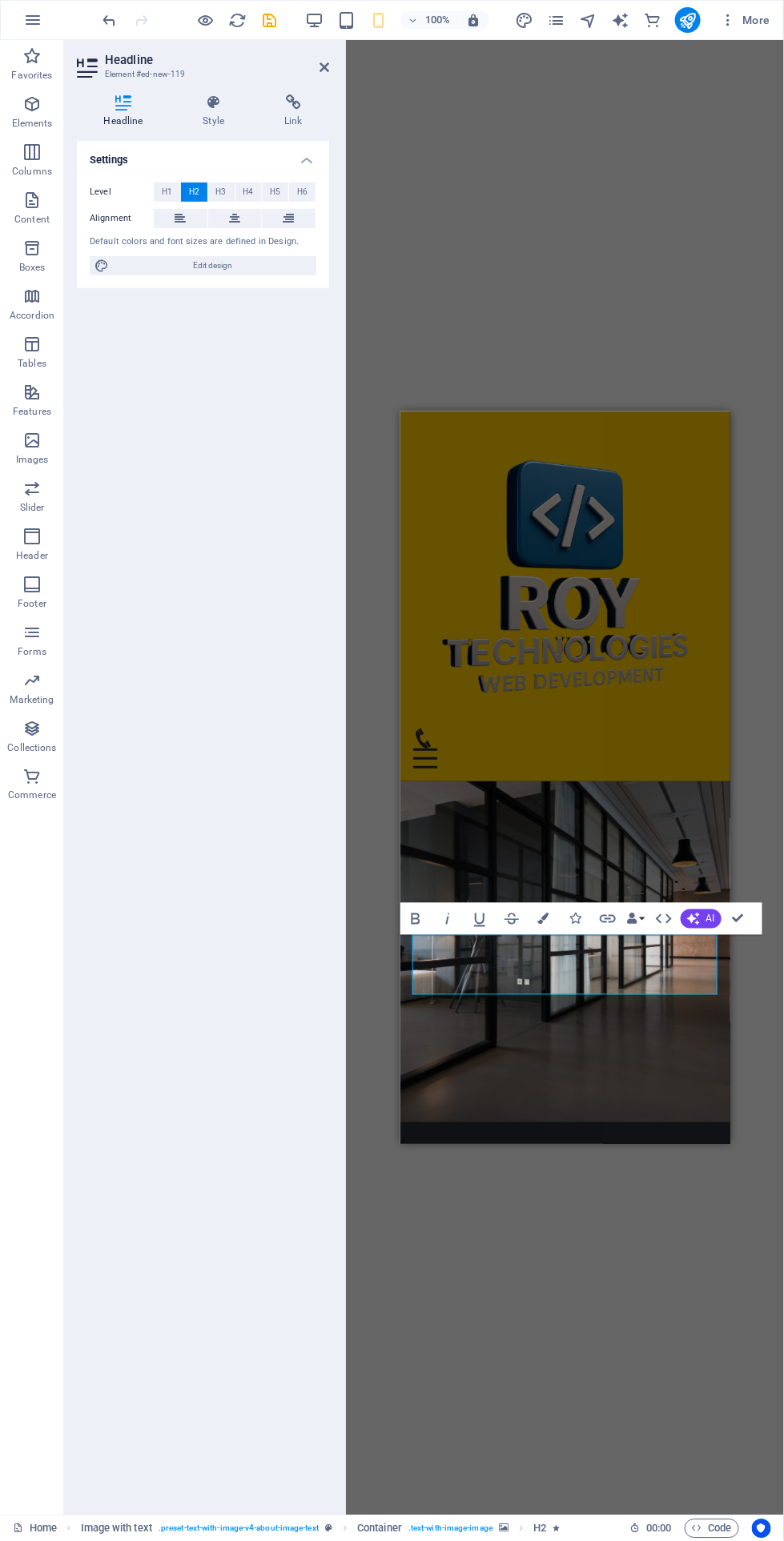
click at [194, 190] on span "H2" at bounding box center [194, 192] width 10 height 19
click at [221, 190] on span "H3" at bounding box center [222, 192] width 10 height 19
click at [247, 190] on span "H4" at bounding box center [248, 192] width 10 height 19
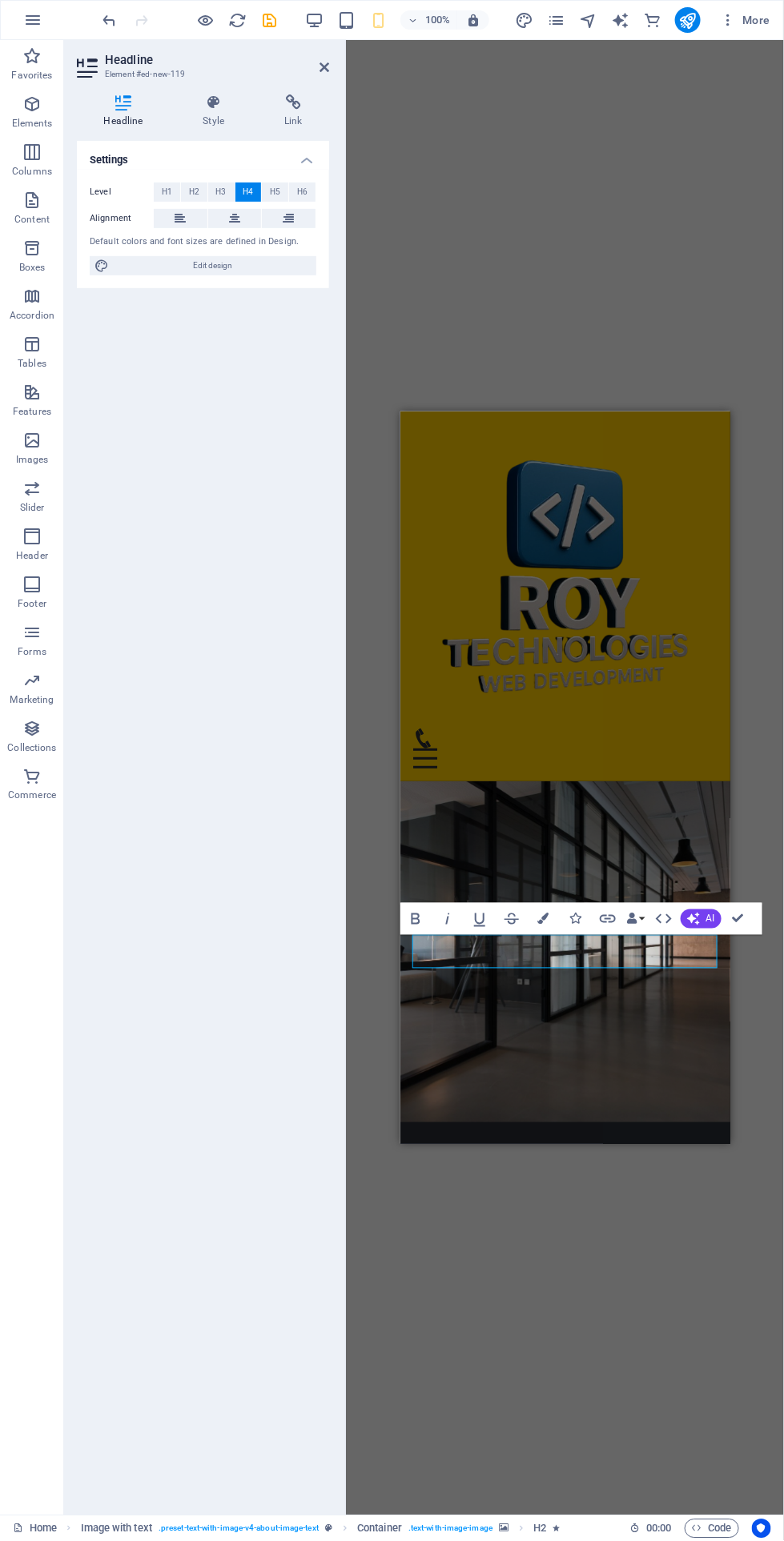
click at [275, 190] on span "H5" at bounding box center [275, 192] width 10 height 19
click at [192, 187] on span "H2" at bounding box center [194, 192] width 10 height 19
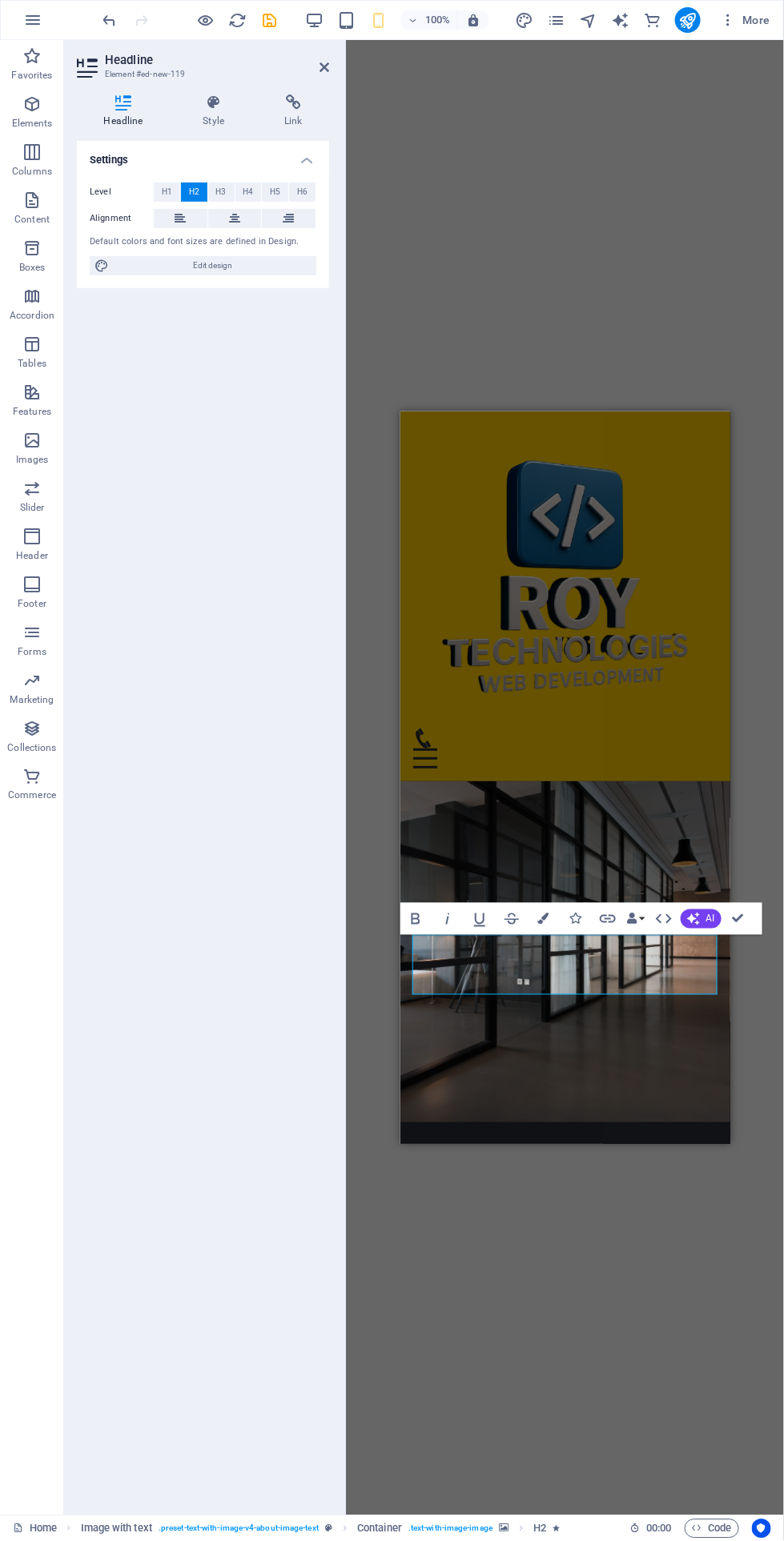
click at [220, 190] on span "H3" at bounding box center [222, 192] width 10 height 19
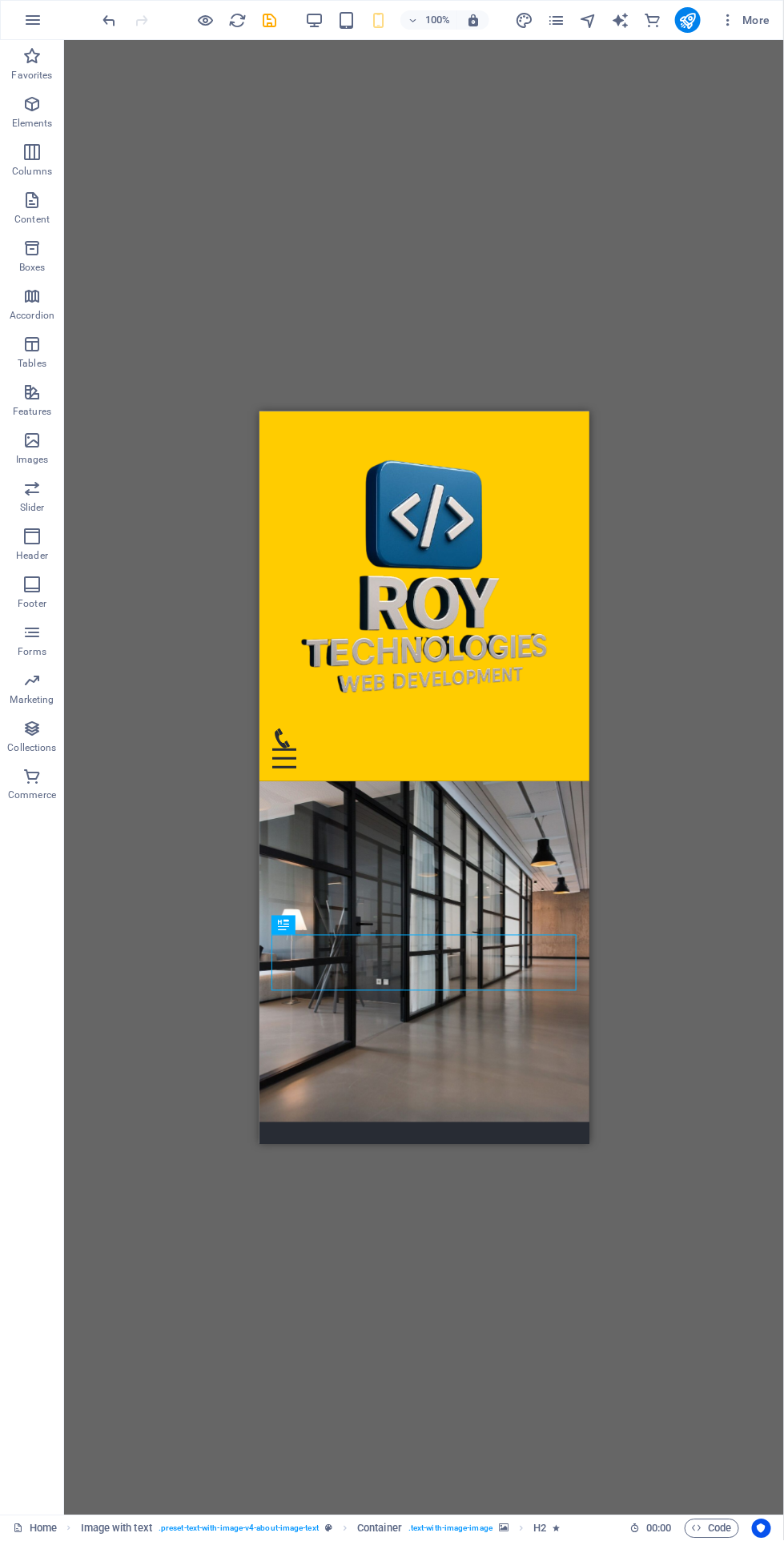
click at [119, 956] on div "H2 Text on background Container Container H2 Image with text Container Referenc…" at bounding box center [423, 778] width 719 height 1476
click at [351, 862] on icon at bounding box center [354, 864] width 9 height 17
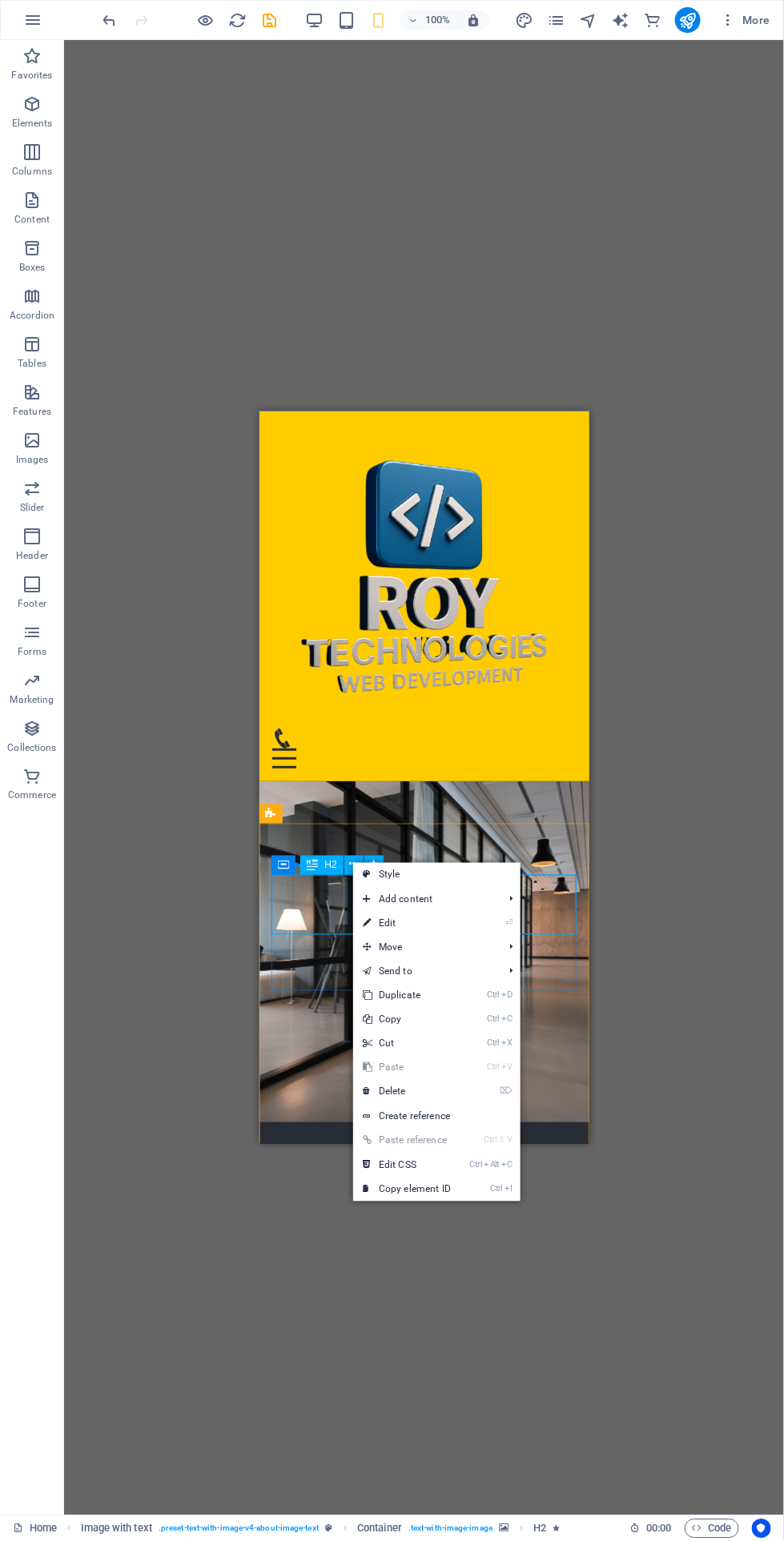
click at [373, 1092] on link "⌦ Delete" at bounding box center [406, 1092] width 107 height 24
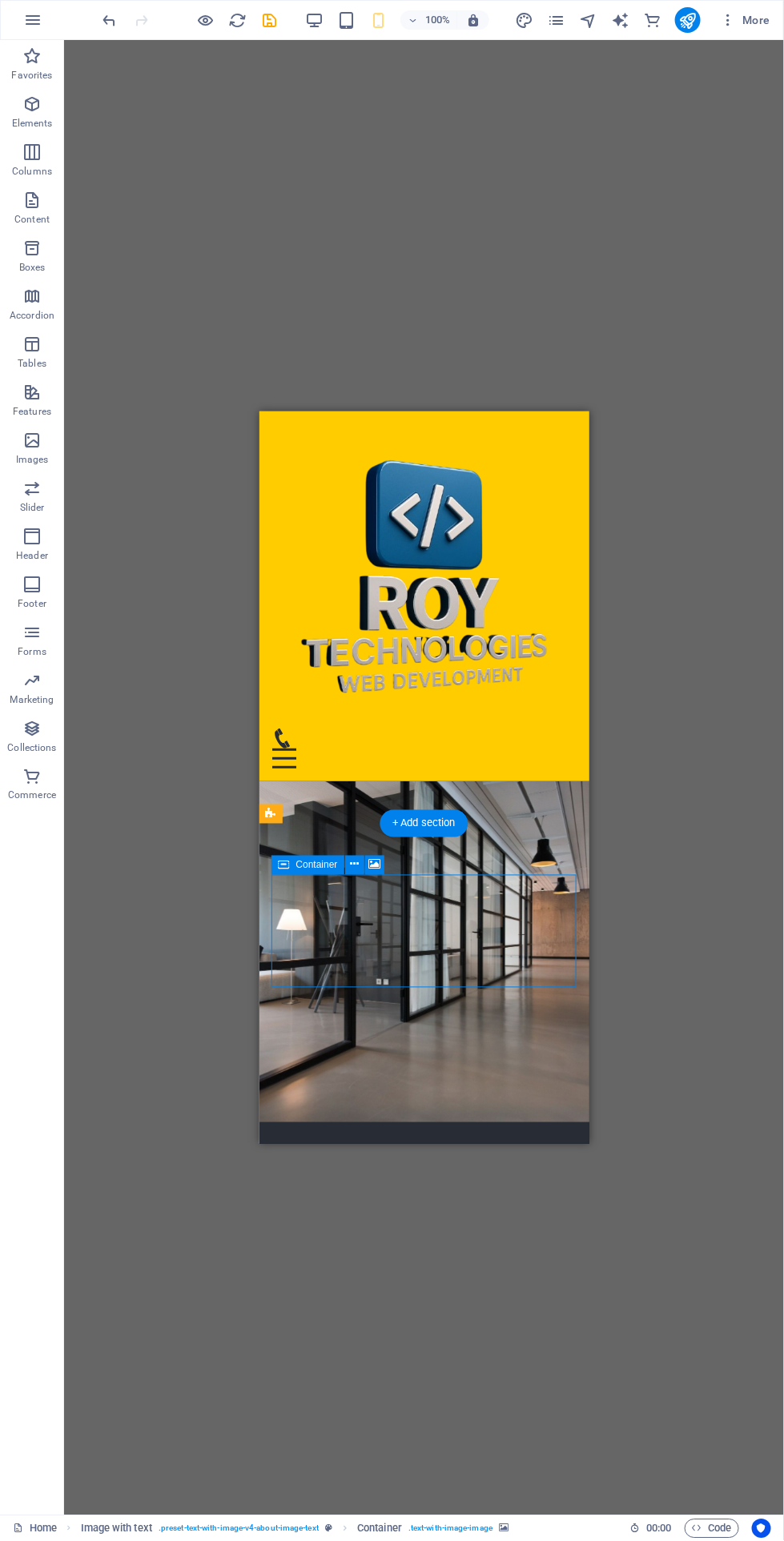
click at [109, 24] on icon "undo" at bounding box center [110, 20] width 18 height 18
click at [157, 1008] on div "H2 Text on background Container H2 Image with text Container Reference H3 Place…" at bounding box center [423, 778] width 719 height 1476
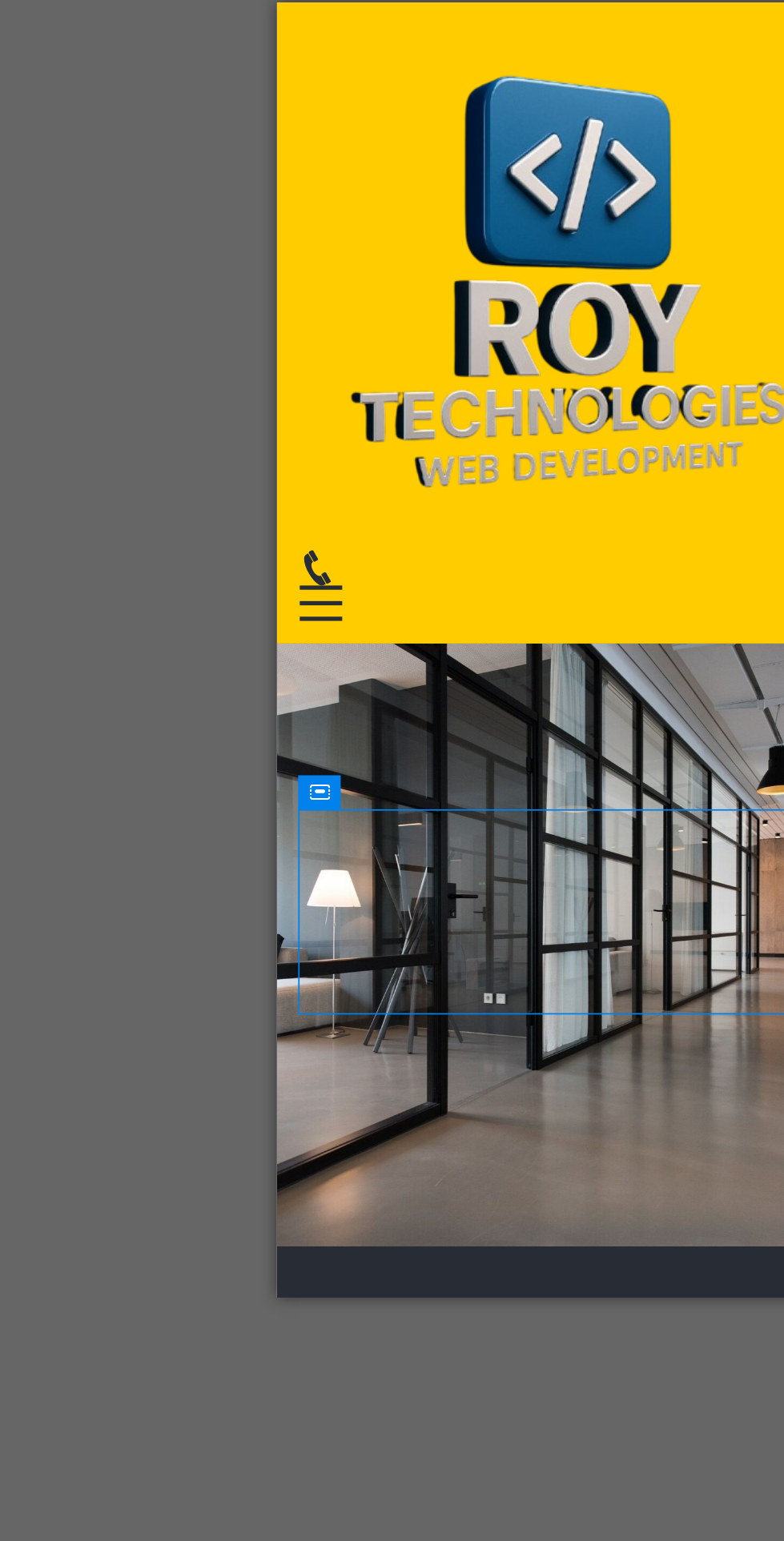
click at [348, 1234] on div "Roy Technologies: A Leading Web and Software Development Company in West Bengal" at bounding box center [440, 1263] width 304 height 60
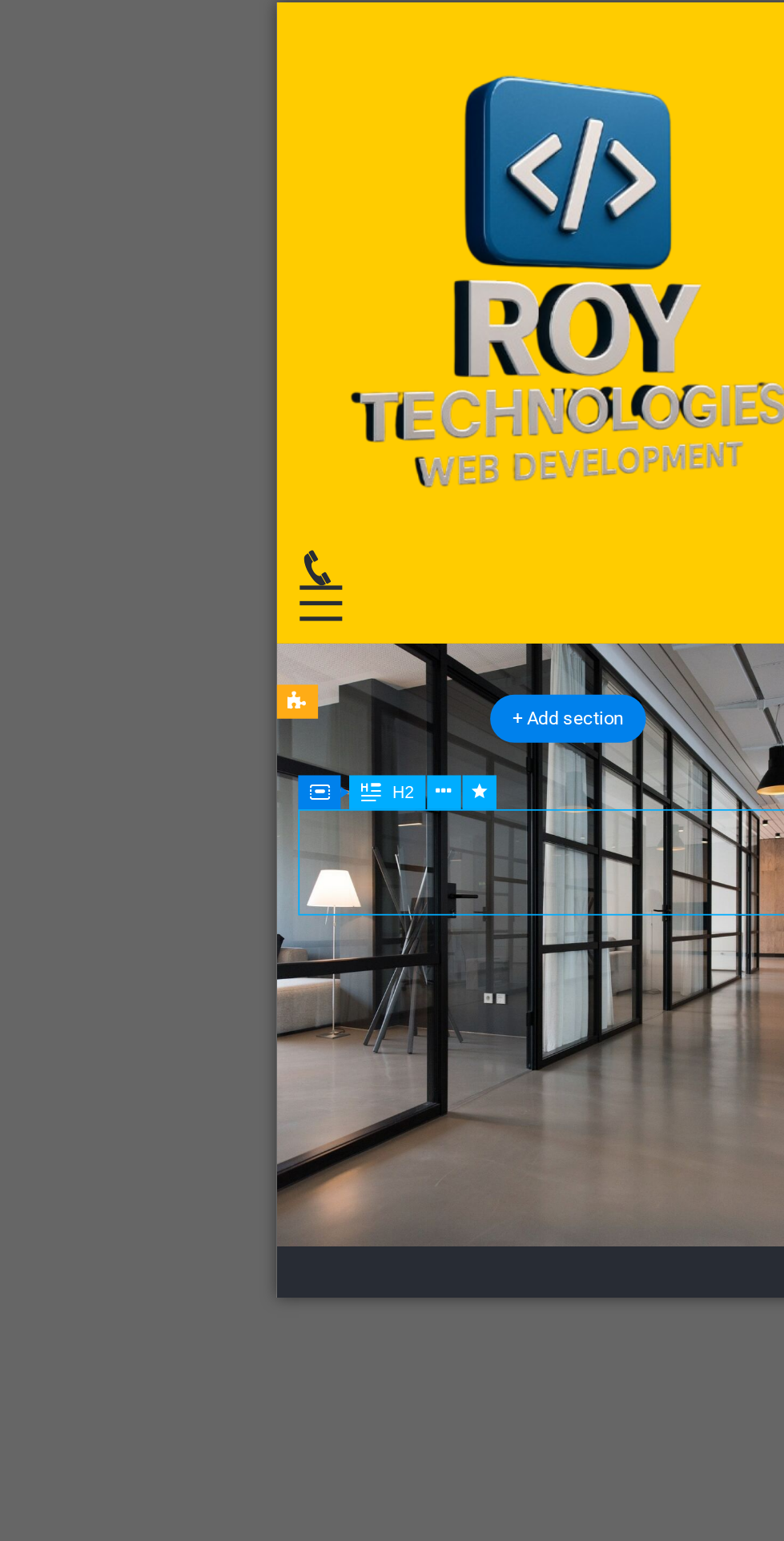
click at [347, 859] on button at bounding box center [354, 858] width 19 height 19
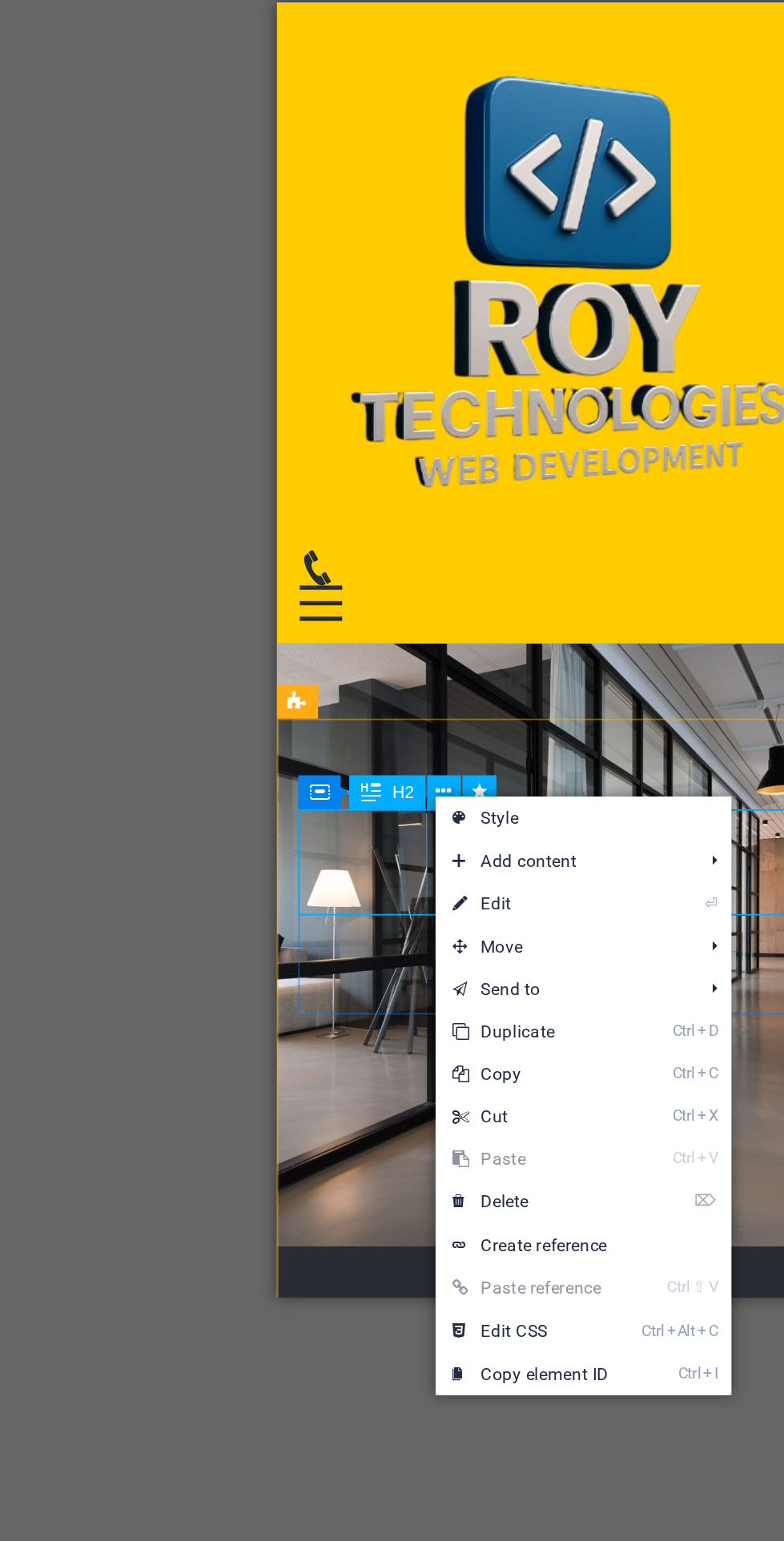
click at [373, 1082] on link "⌦ Delete" at bounding box center [402, 1090] width 107 height 24
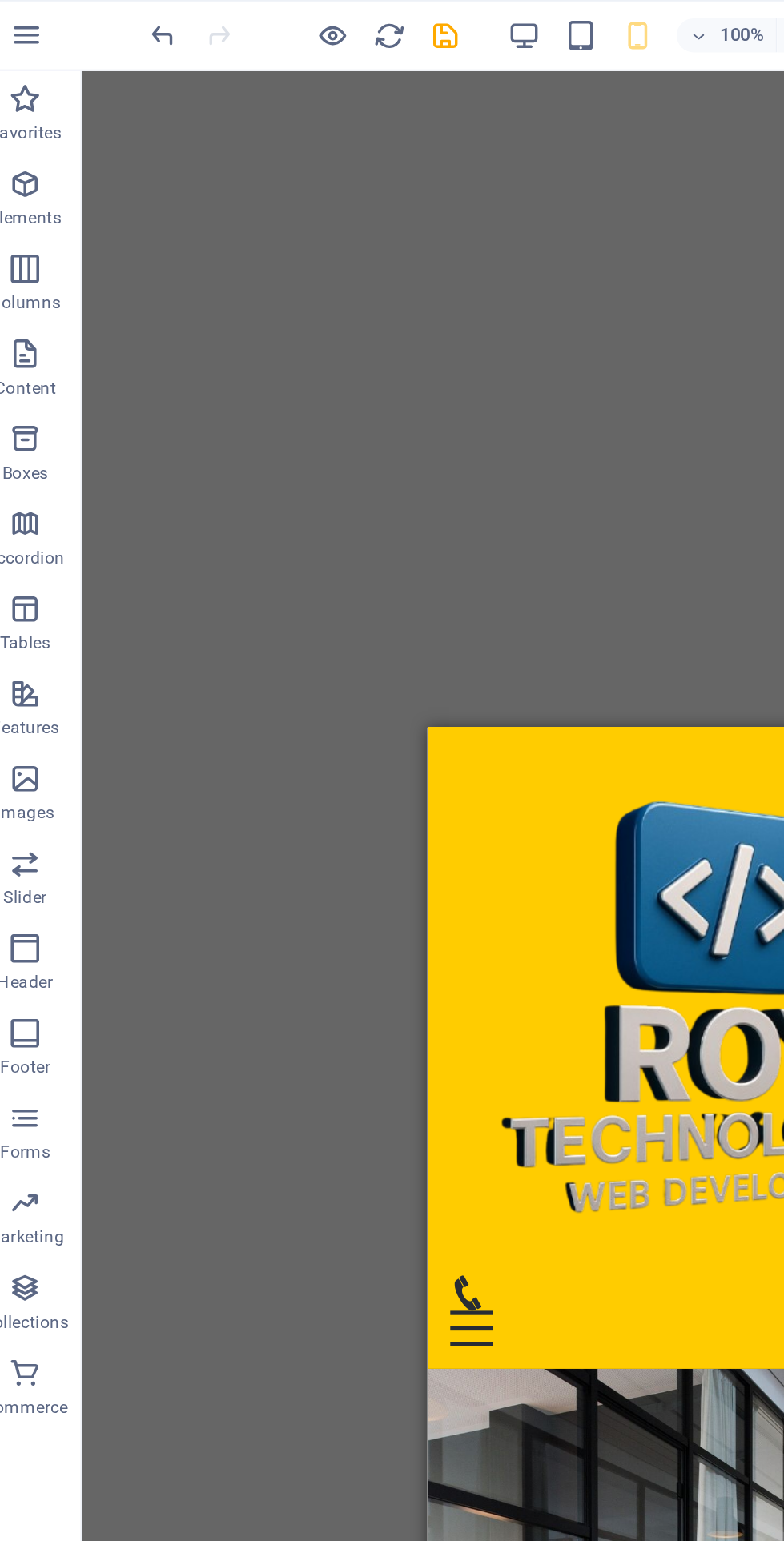
click at [100, 24] on span "undo" at bounding box center [110, 20] width 19 height 18
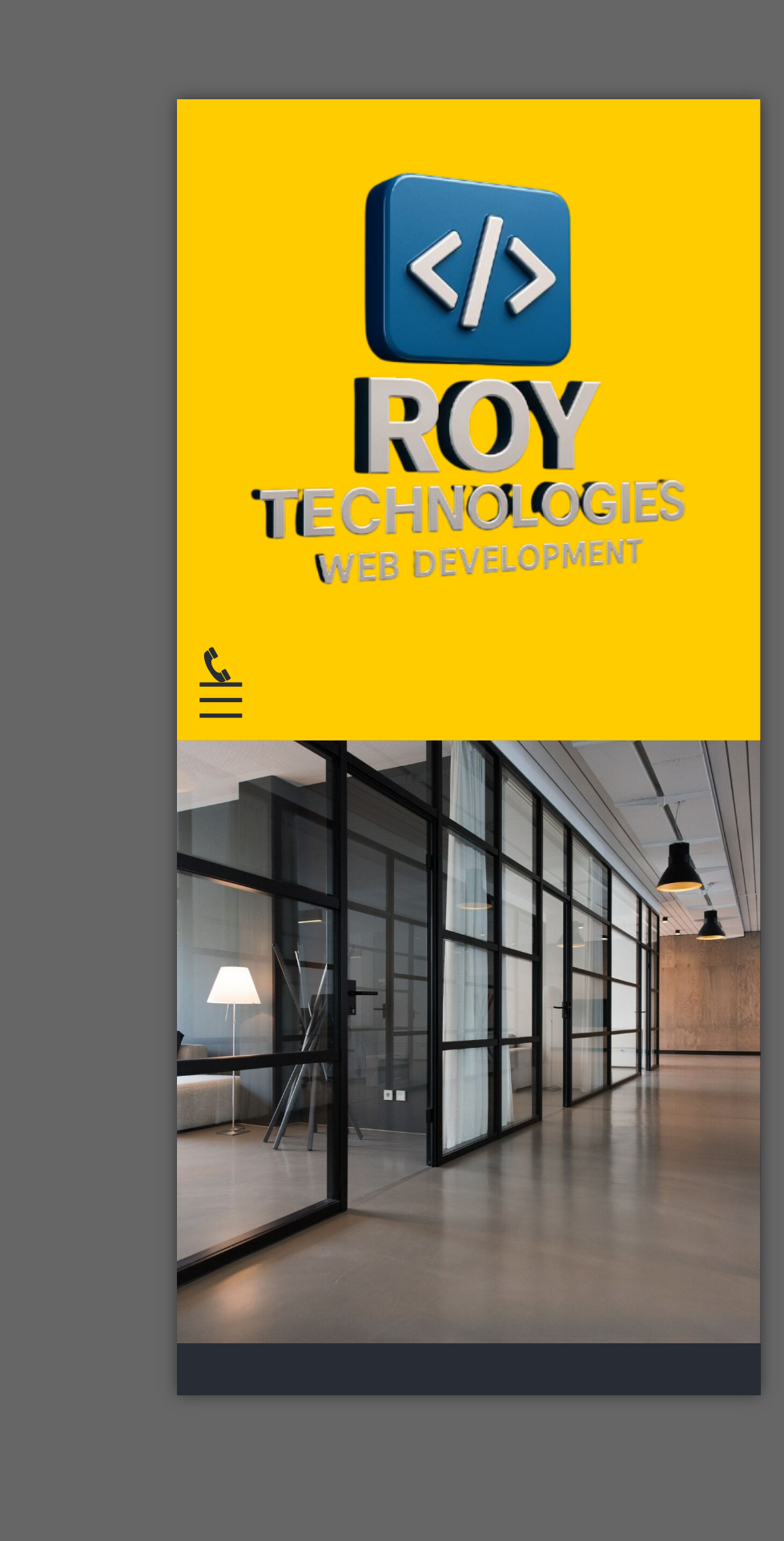
click at [252, 1391] on div "Roy Technologies: A Leading Web and Software Development Company in West Bengal" at bounding box center [340, 1428] width 304 height 75
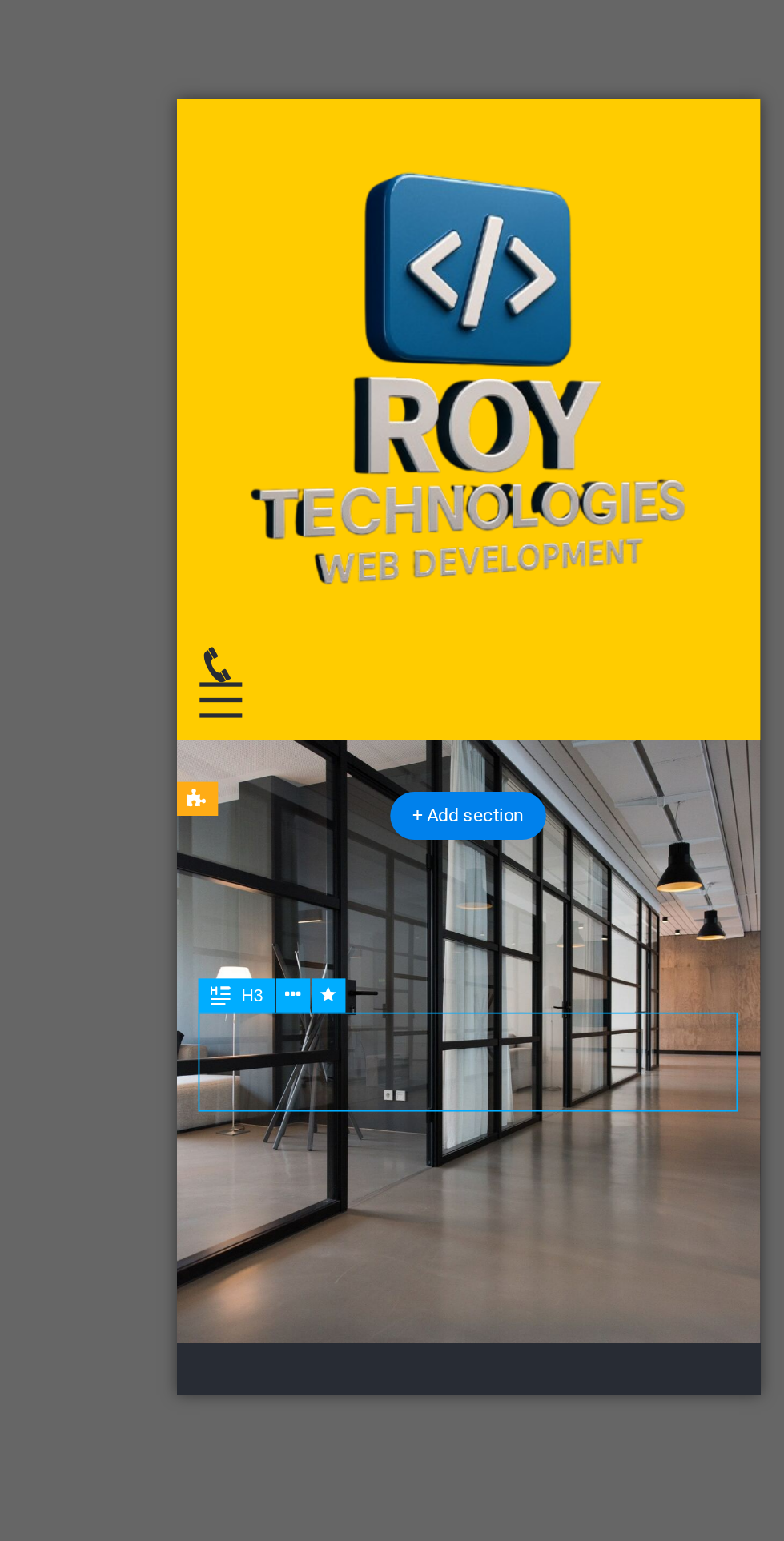
click at [326, 923] on icon at bounding box center [325, 918] width 9 height 17
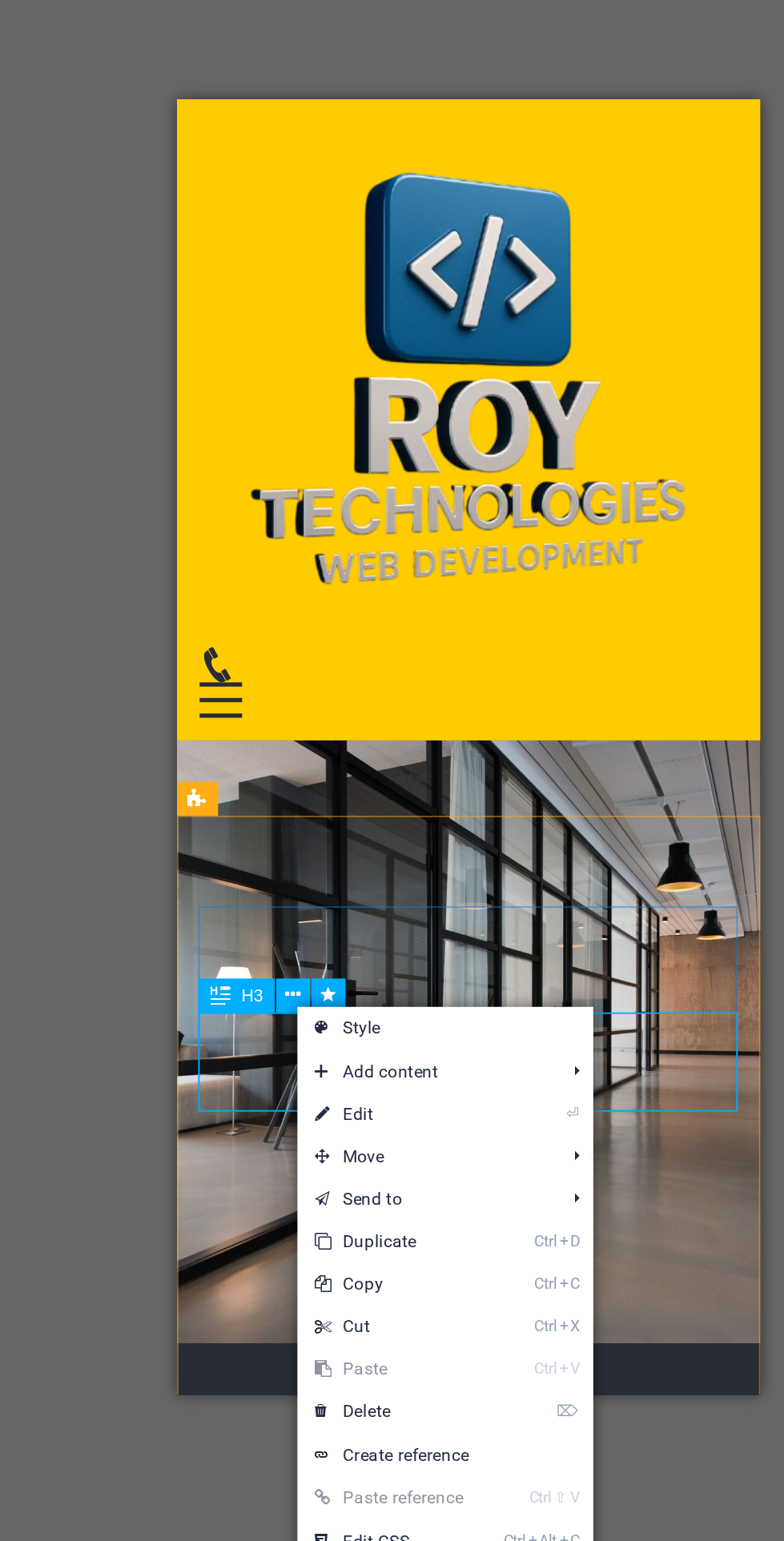
click at [351, 981] on link "⏎ Edit" at bounding box center [381, 986] width 107 height 24
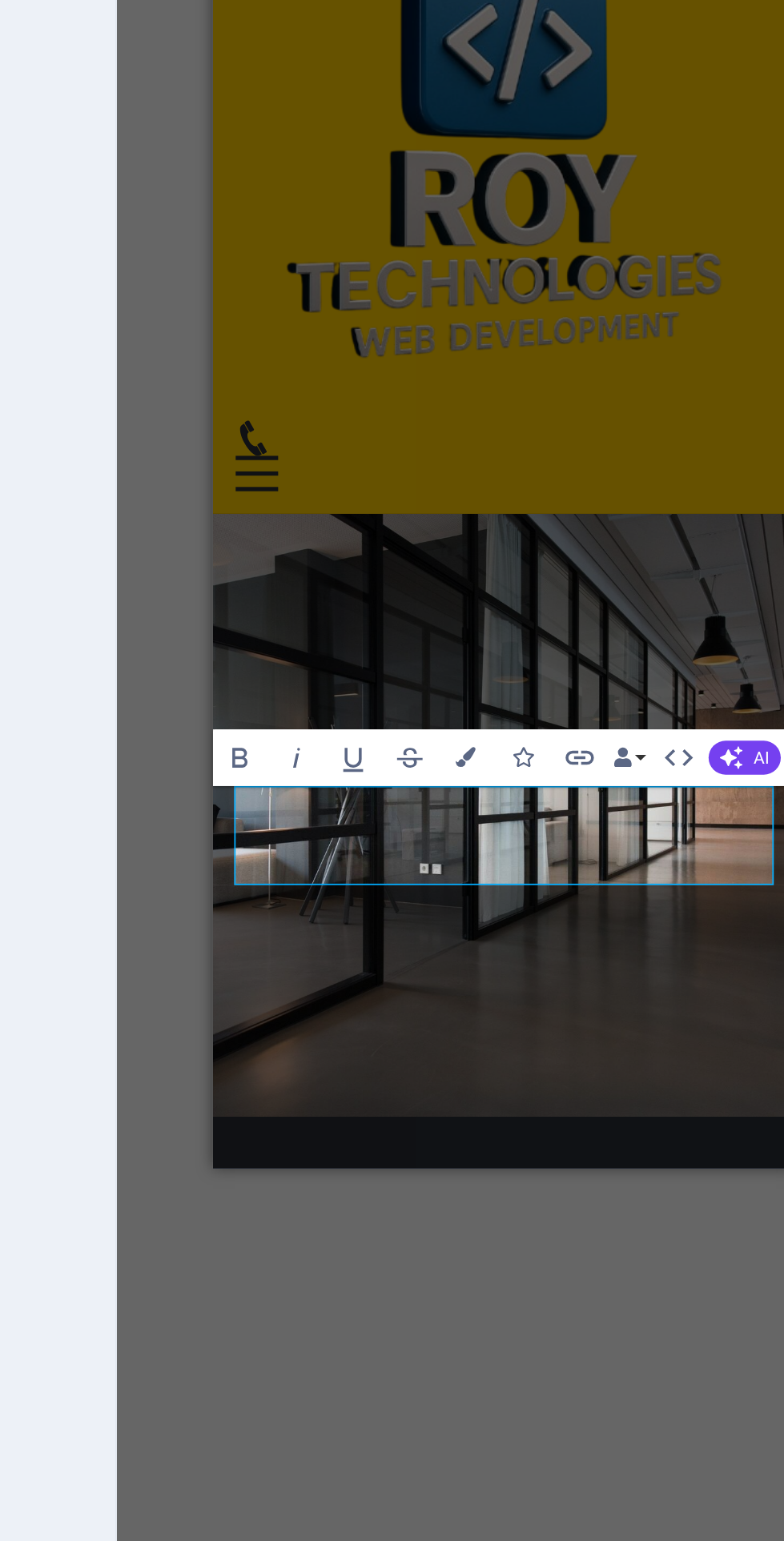
click at [254, 1165] on h3 "Roy Technologies: A Leading Web and Software Development Company in West Bengal" at bounding box center [377, 1202] width 304 height 75
click at [417, 919] on icon "button" at bounding box center [416, 912] width 19 height 19
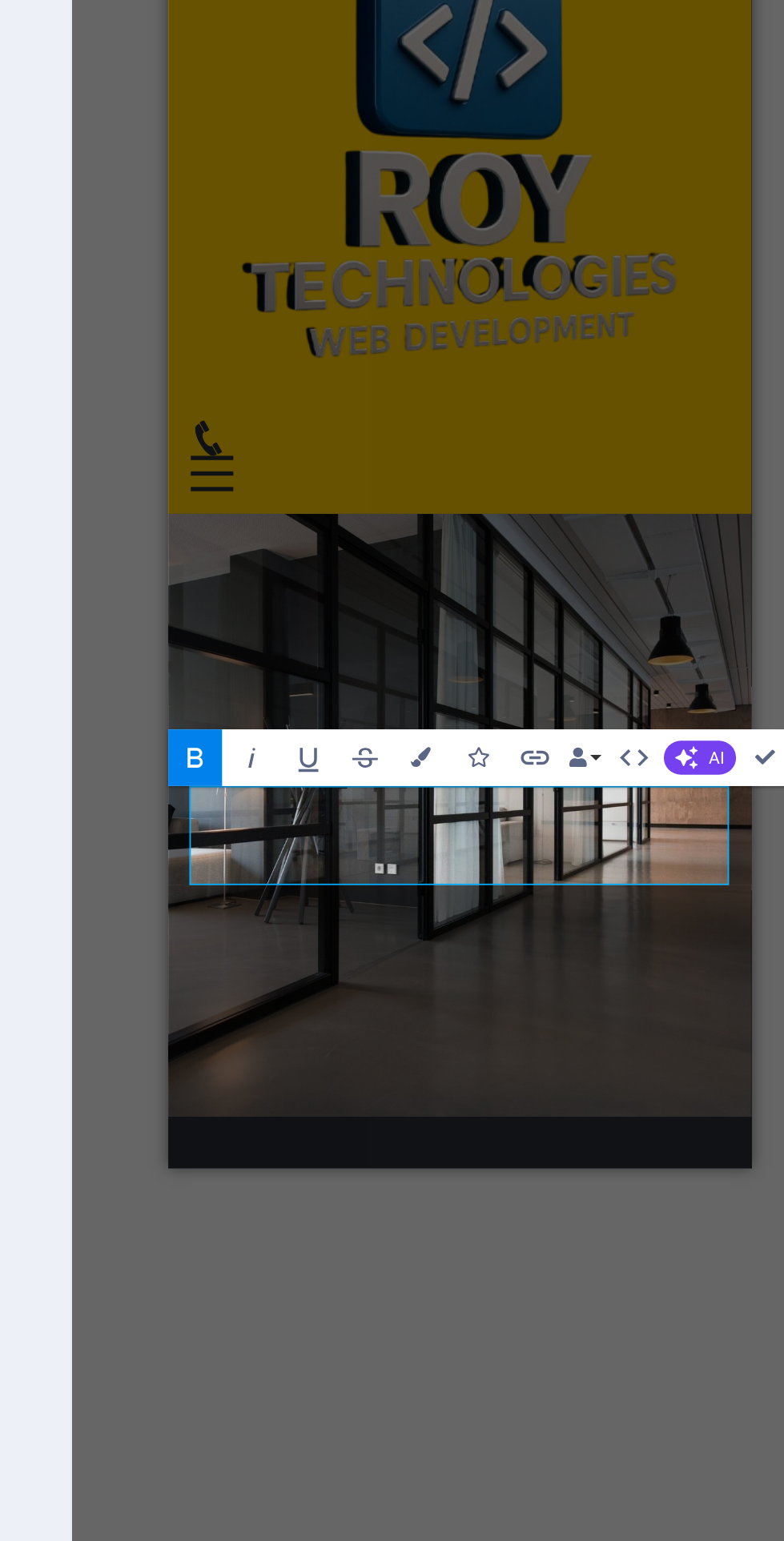
scroll to position [0, 0]
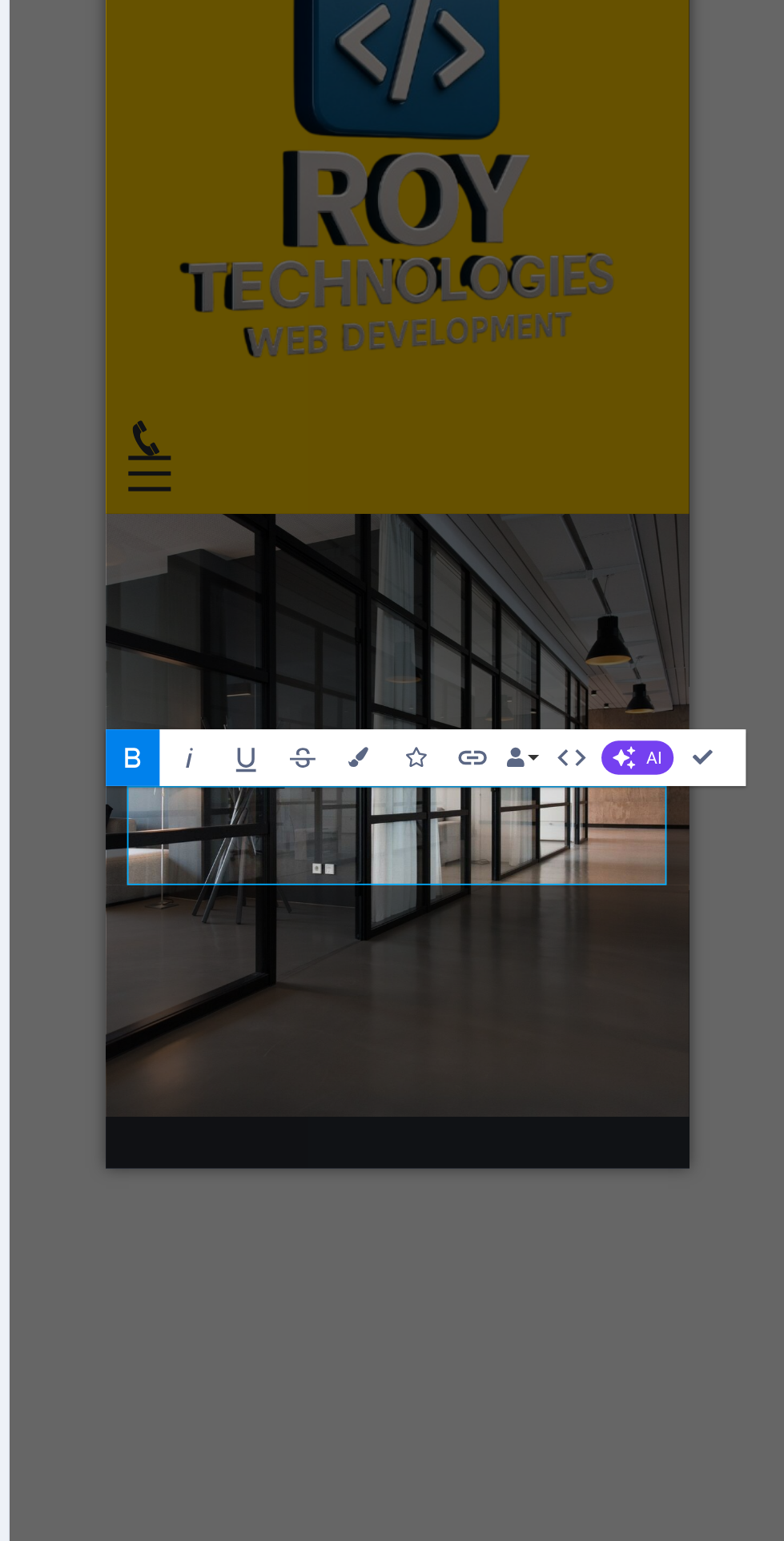
click at [692, 912] on icon "button" at bounding box center [693, 912] width 13 height 13
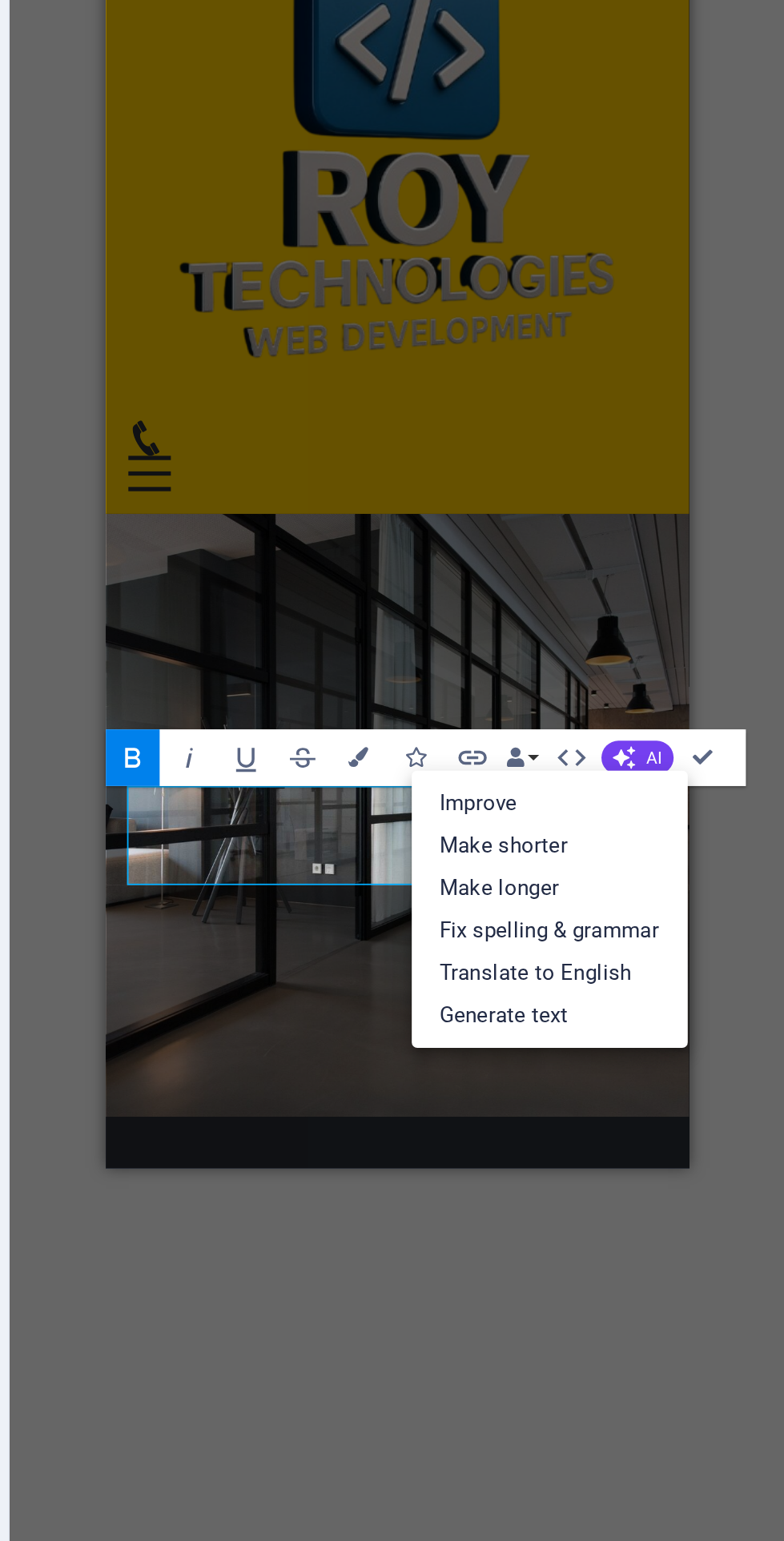
click at [617, 939] on link "Improve" at bounding box center [650, 938] width 156 height 24
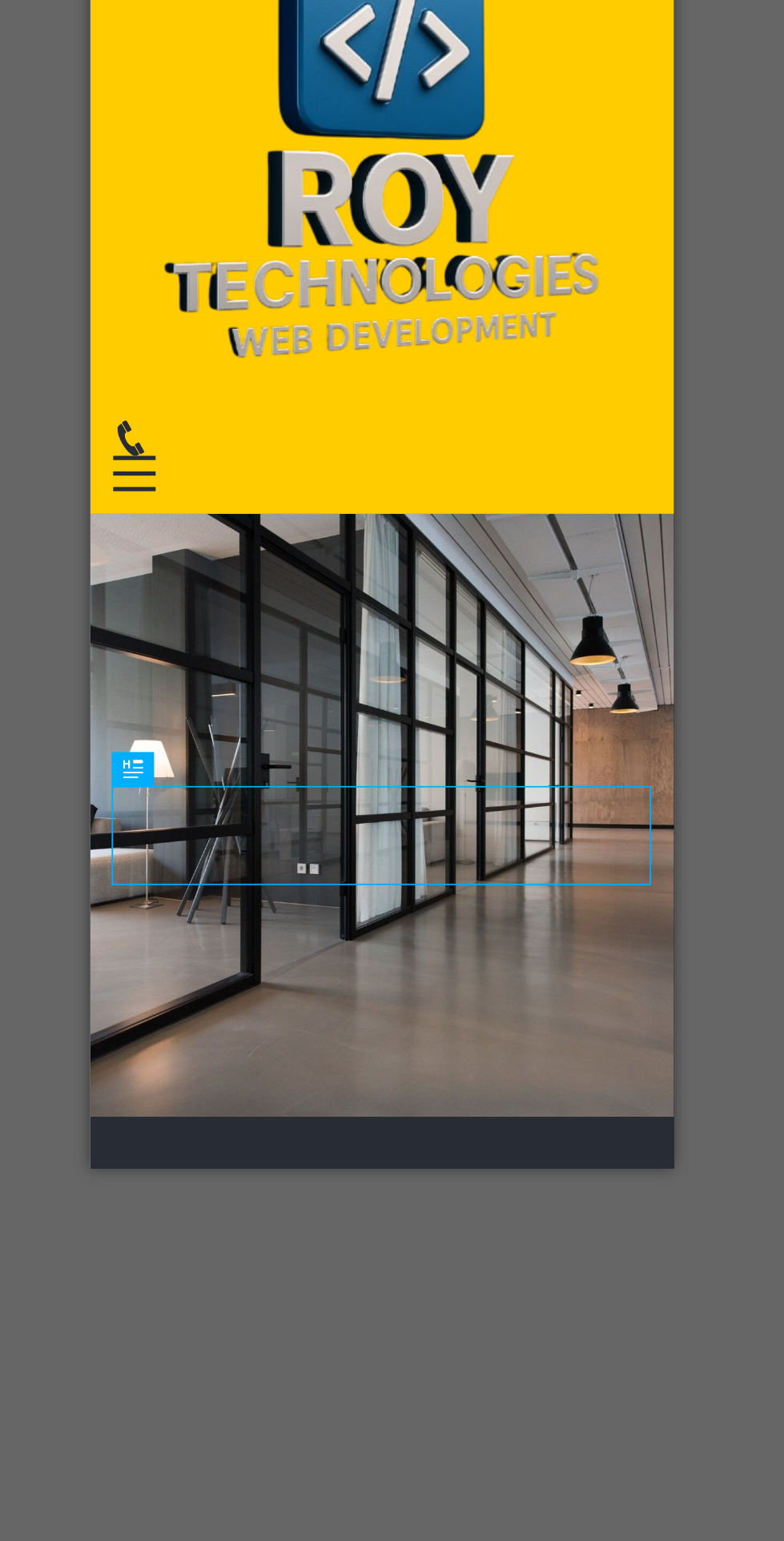
click at [182, 1104] on div "Roy Technologies: A Leading Web and Software Development Company in West Bengal" at bounding box center [253, 1134] width 304 height 60
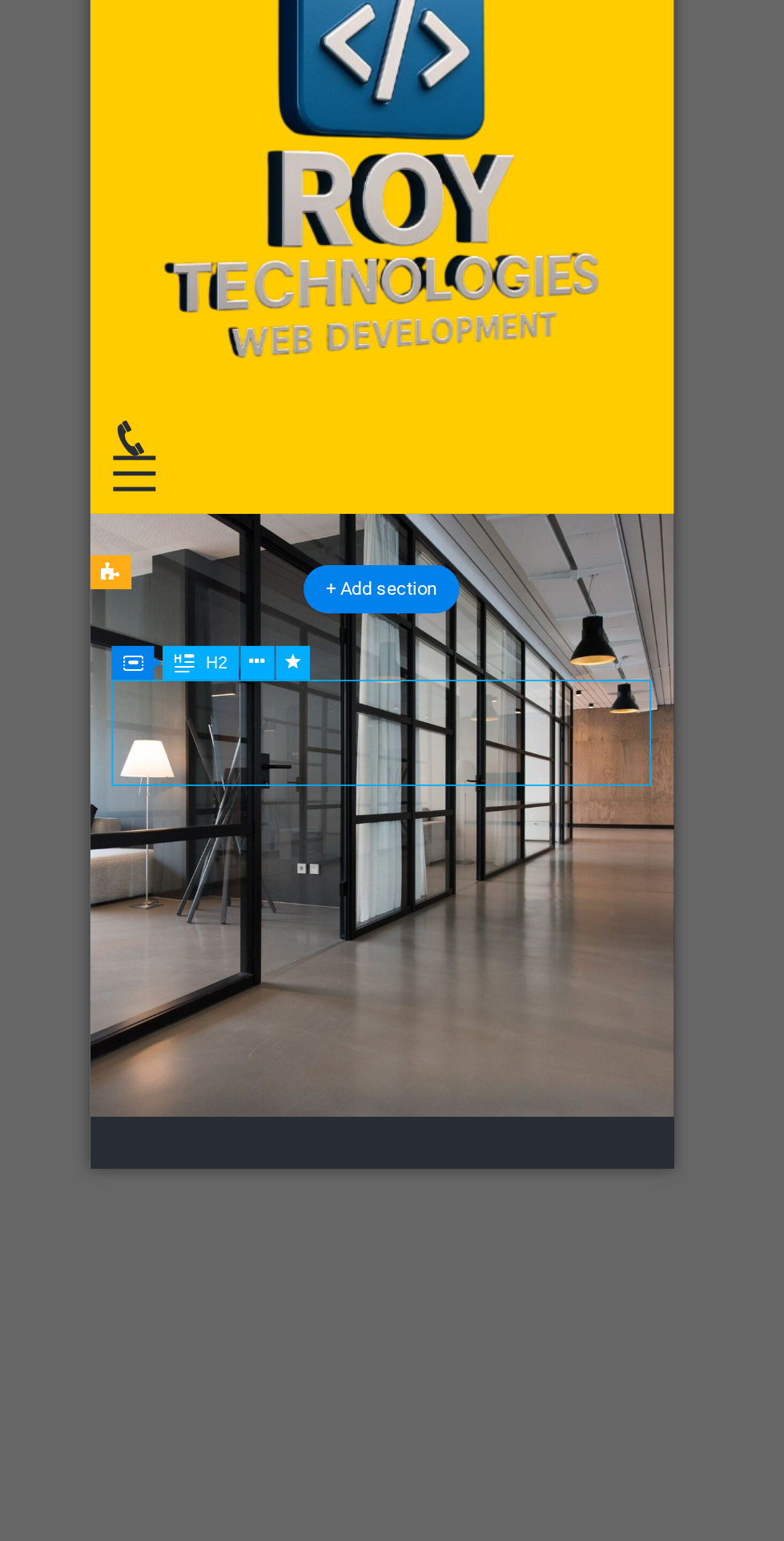
click at [354, 863] on icon at bounding box center [354, 857] width 9 height 17
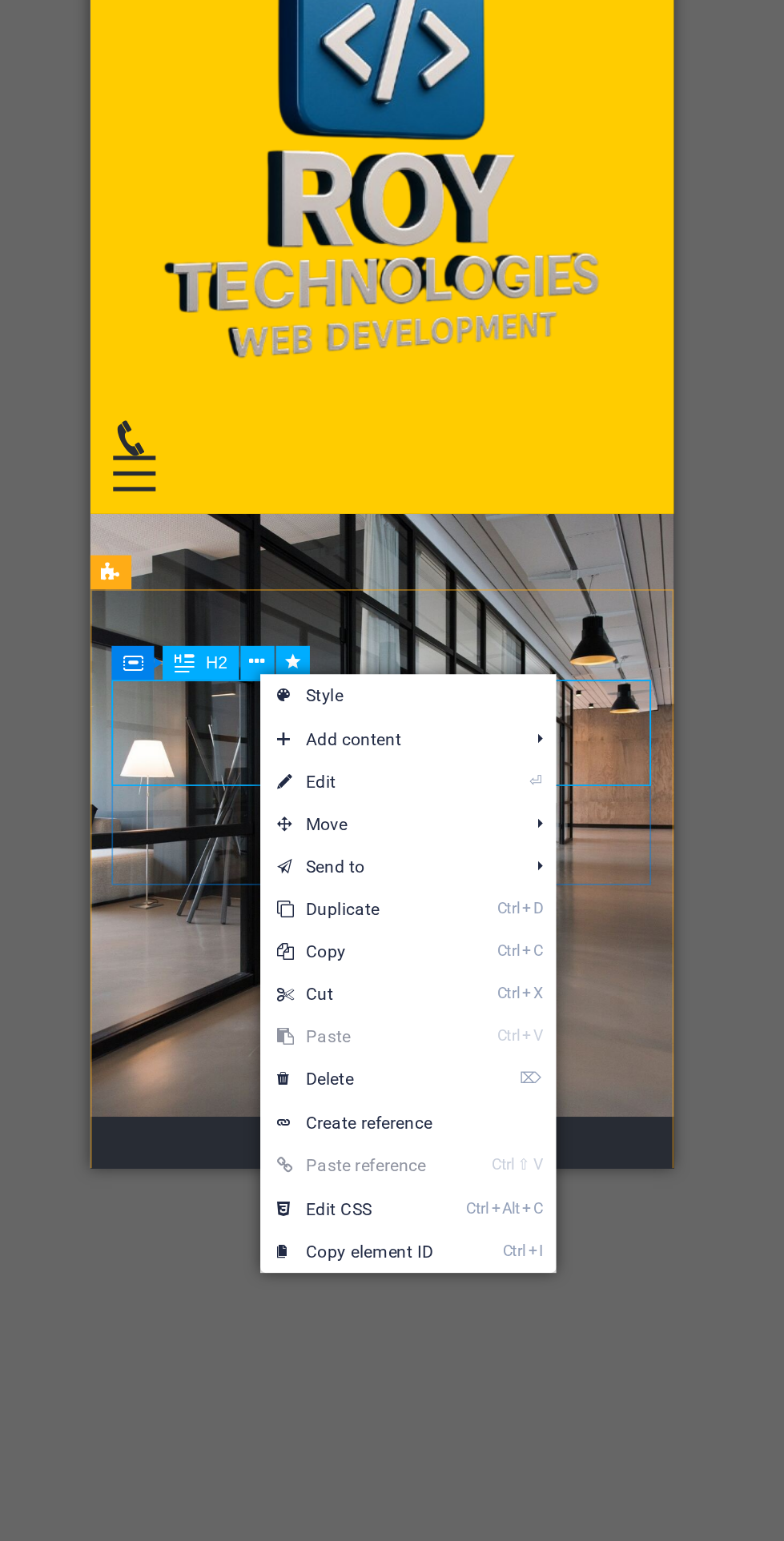
click at [375, 928] on link "⏎ Edit" at bounding box center [409, 925] width 107 height 24
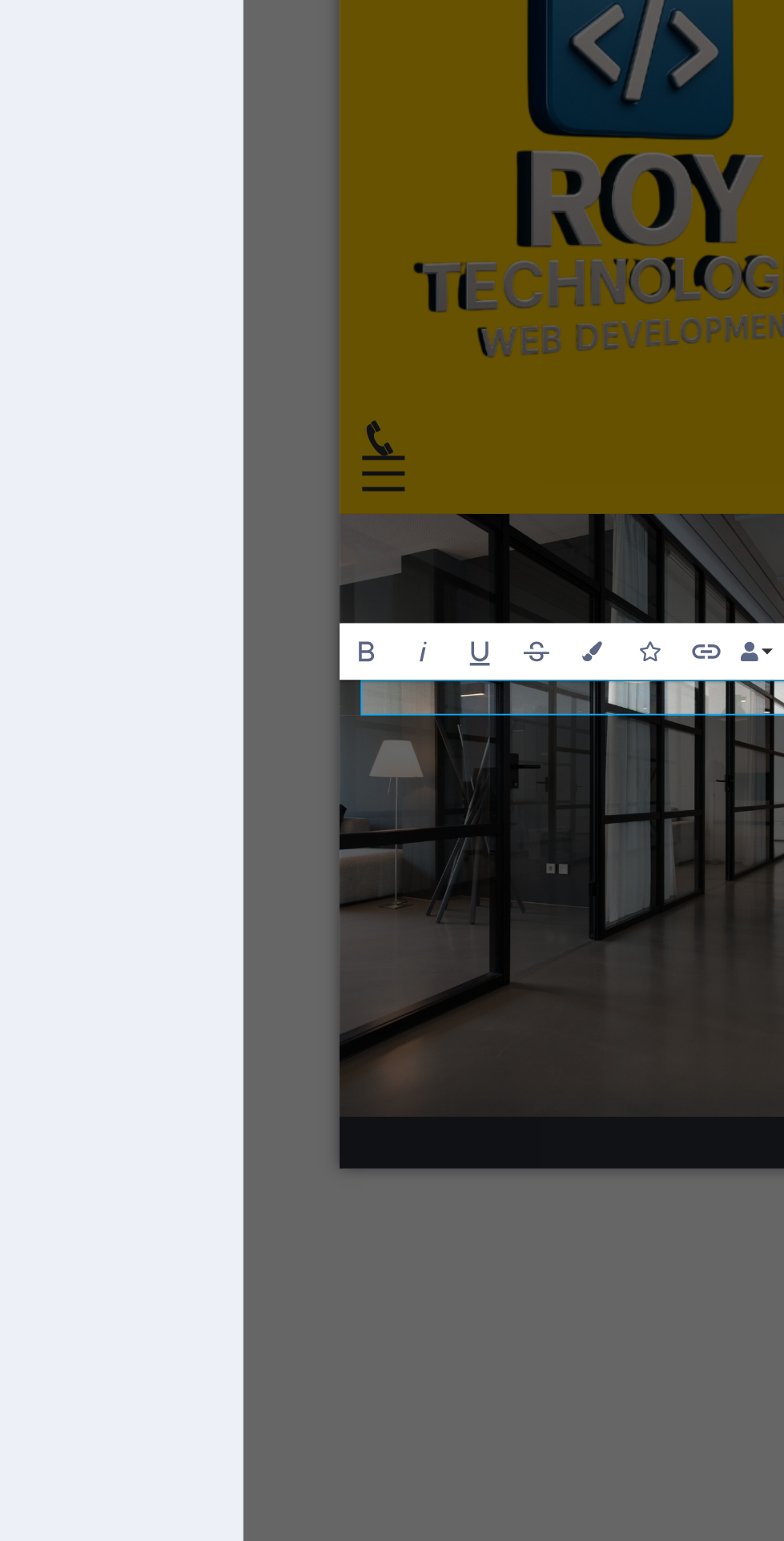
click at [342, 923] on div at bounding box center [343, 778] width 3 height 1476
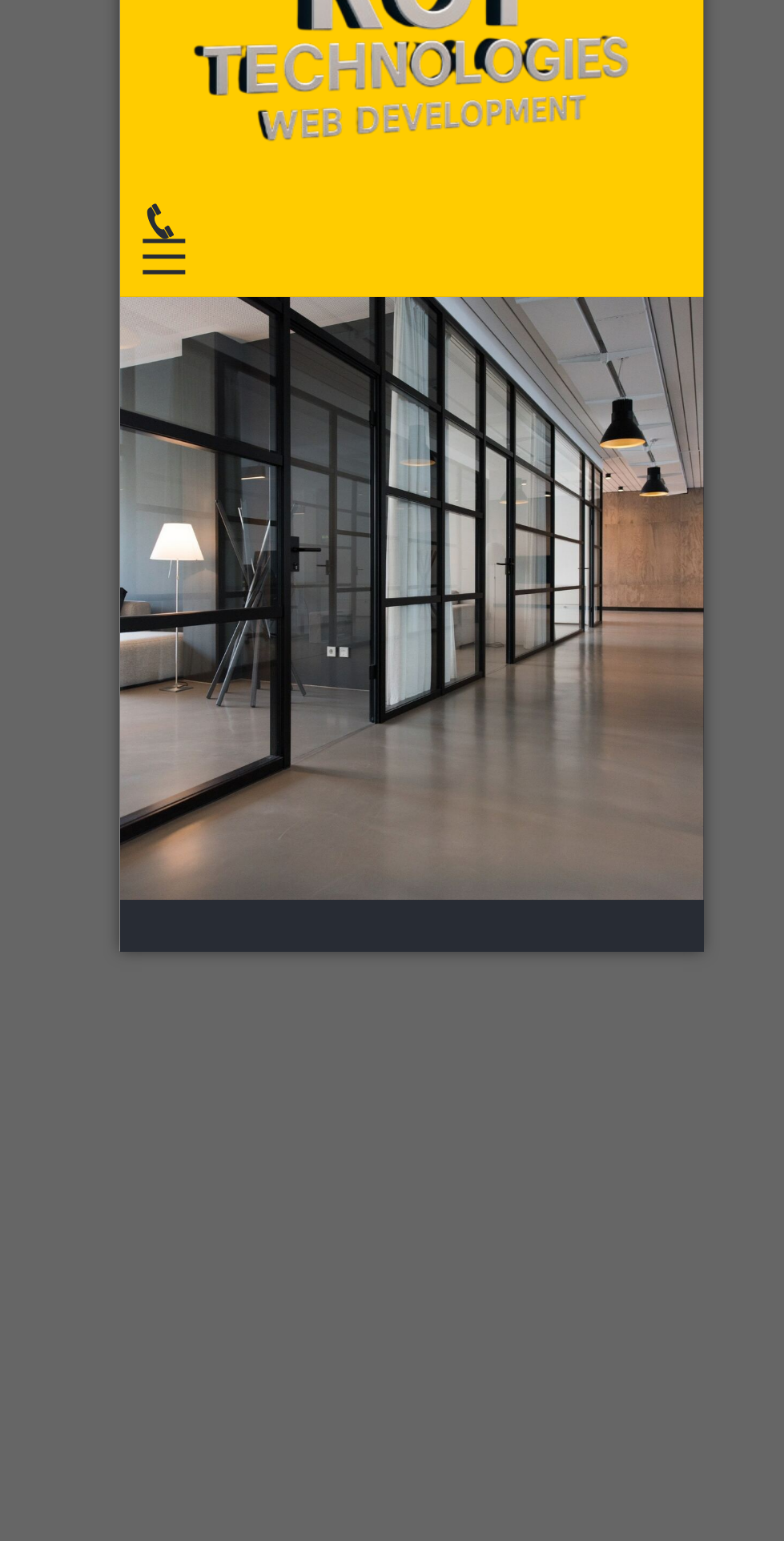
click at [223, 954] on span "Add elements" at bounding box center [237, 966] width 79 height 23
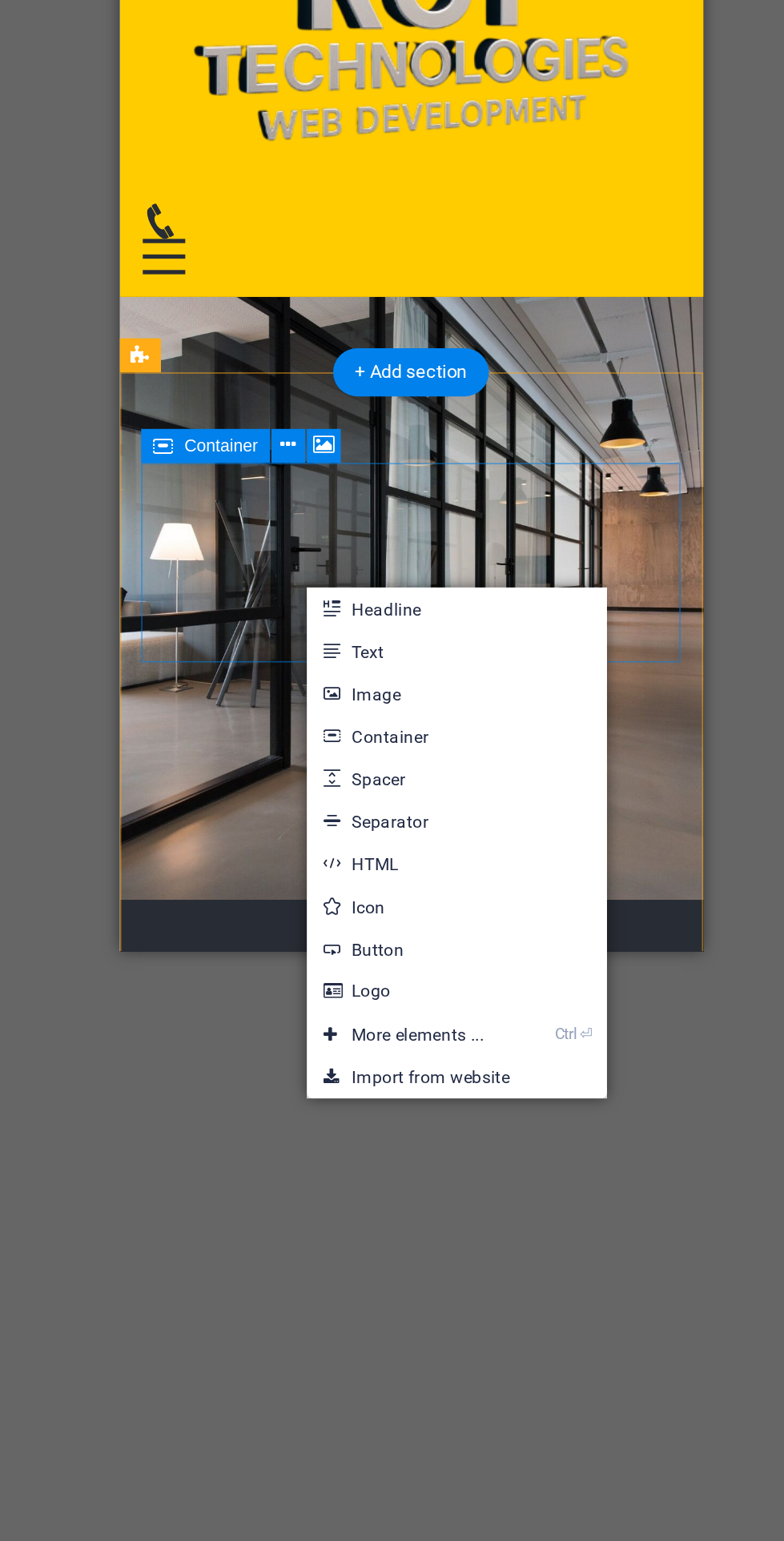
click at [386, 947] on link "Headline" at bounding box center [450, 951] width 169 height 24
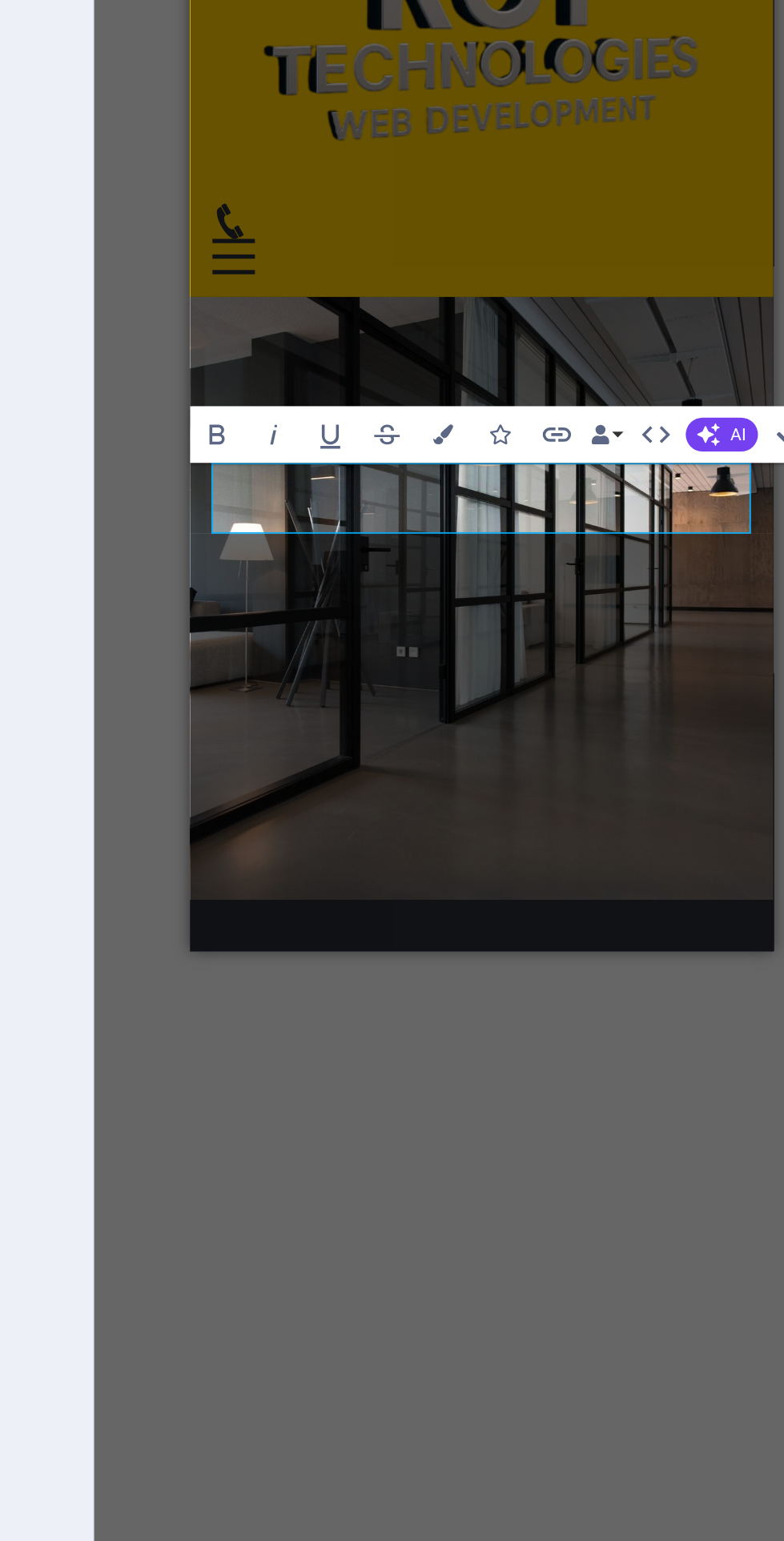
click at [698, 847] on icon "button" at bounding box center [693, 851] width 13 height 13
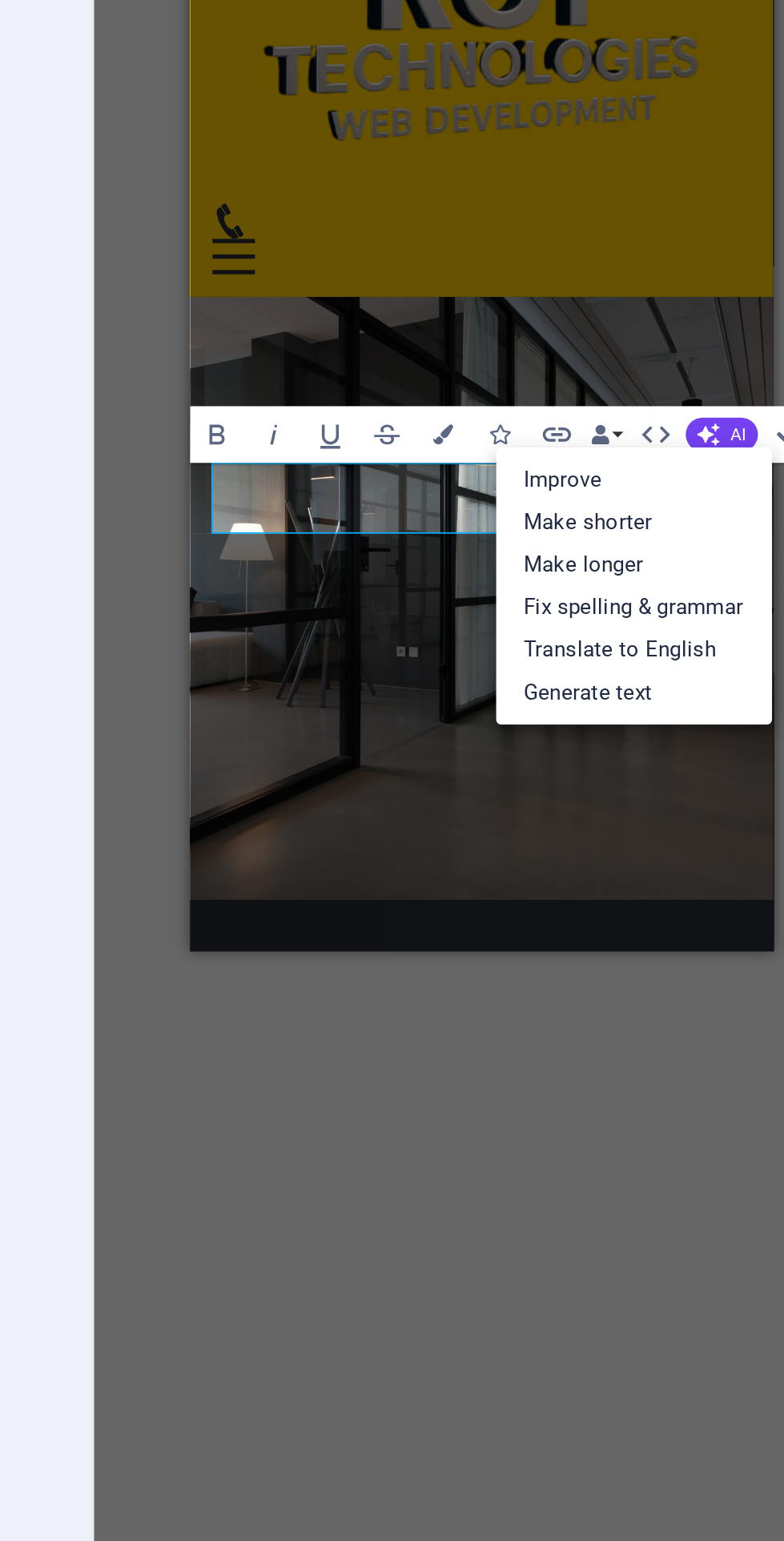
click at [609, 878] on link "Improve" at bounding box center [650, 877] width 156 height 24
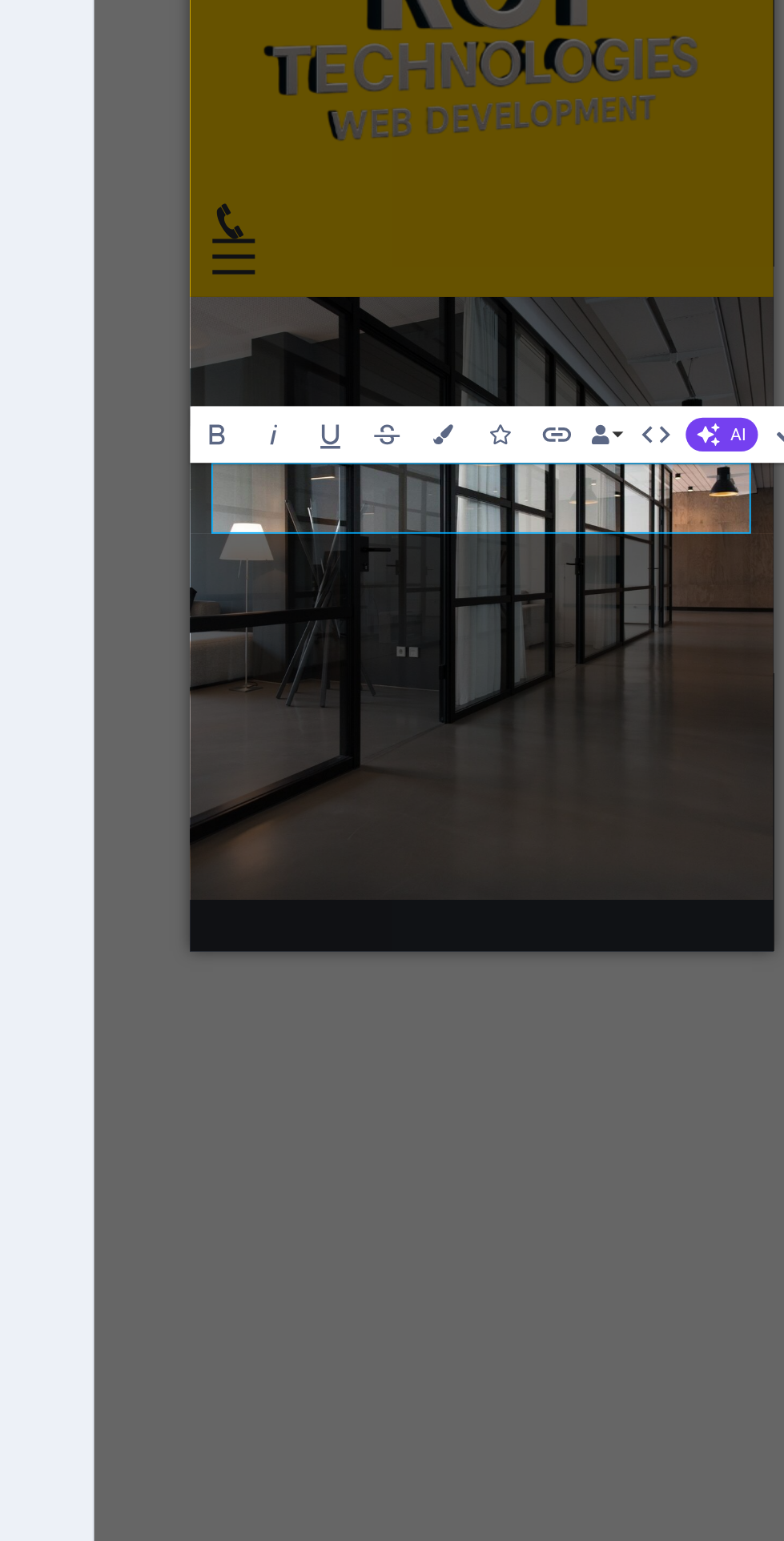
click at [450, 852] on h2 "Roy Technologies: A Leading Web Development Company in West Bengal" at bounding box center [354, 882] width 304 height 60
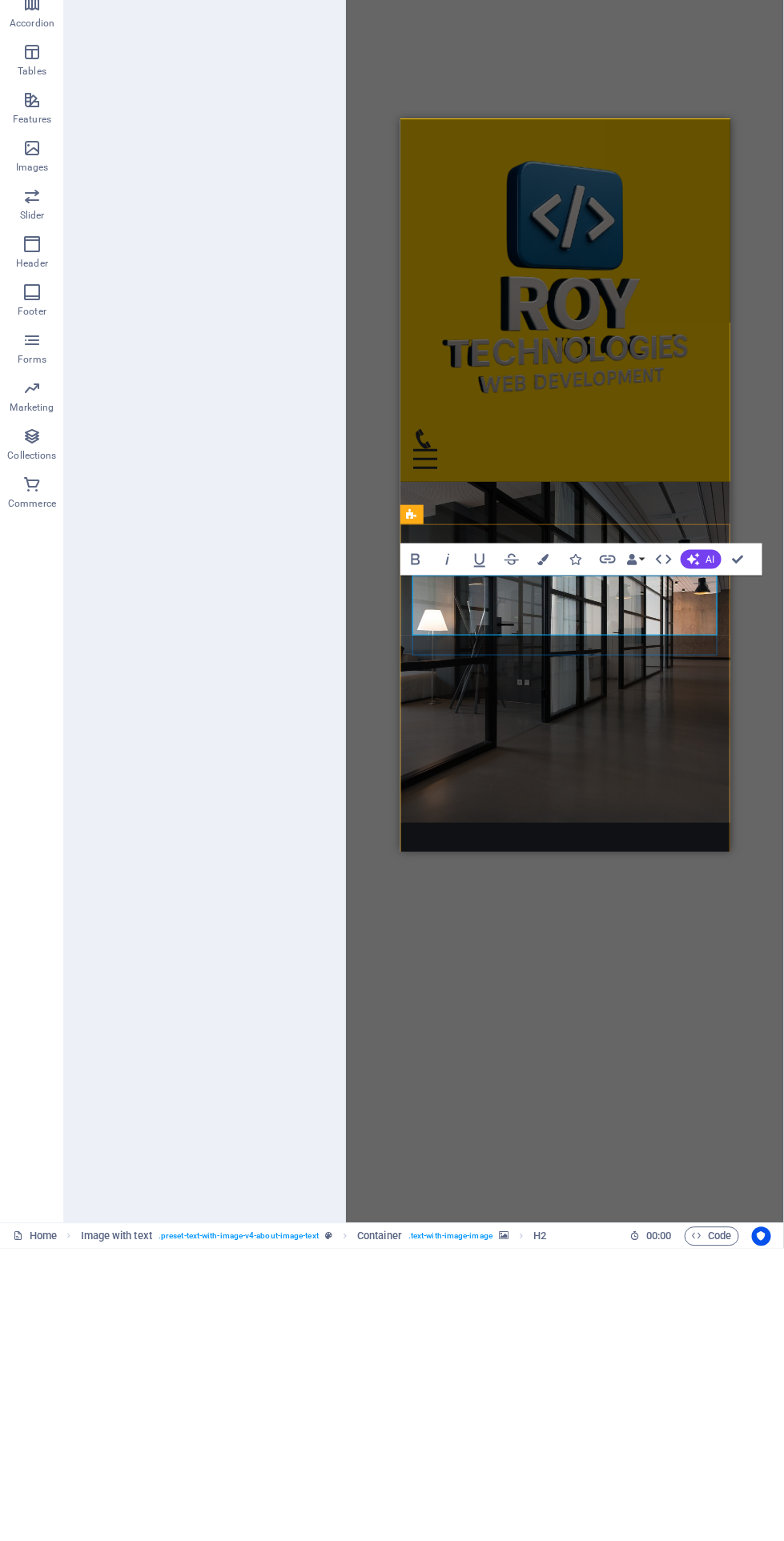
click at [672, 1465] on div "Roy Technologies is committed to helping businesses thrive in the digital lands…" at bounding box center [565, 1571] width 253 height 211
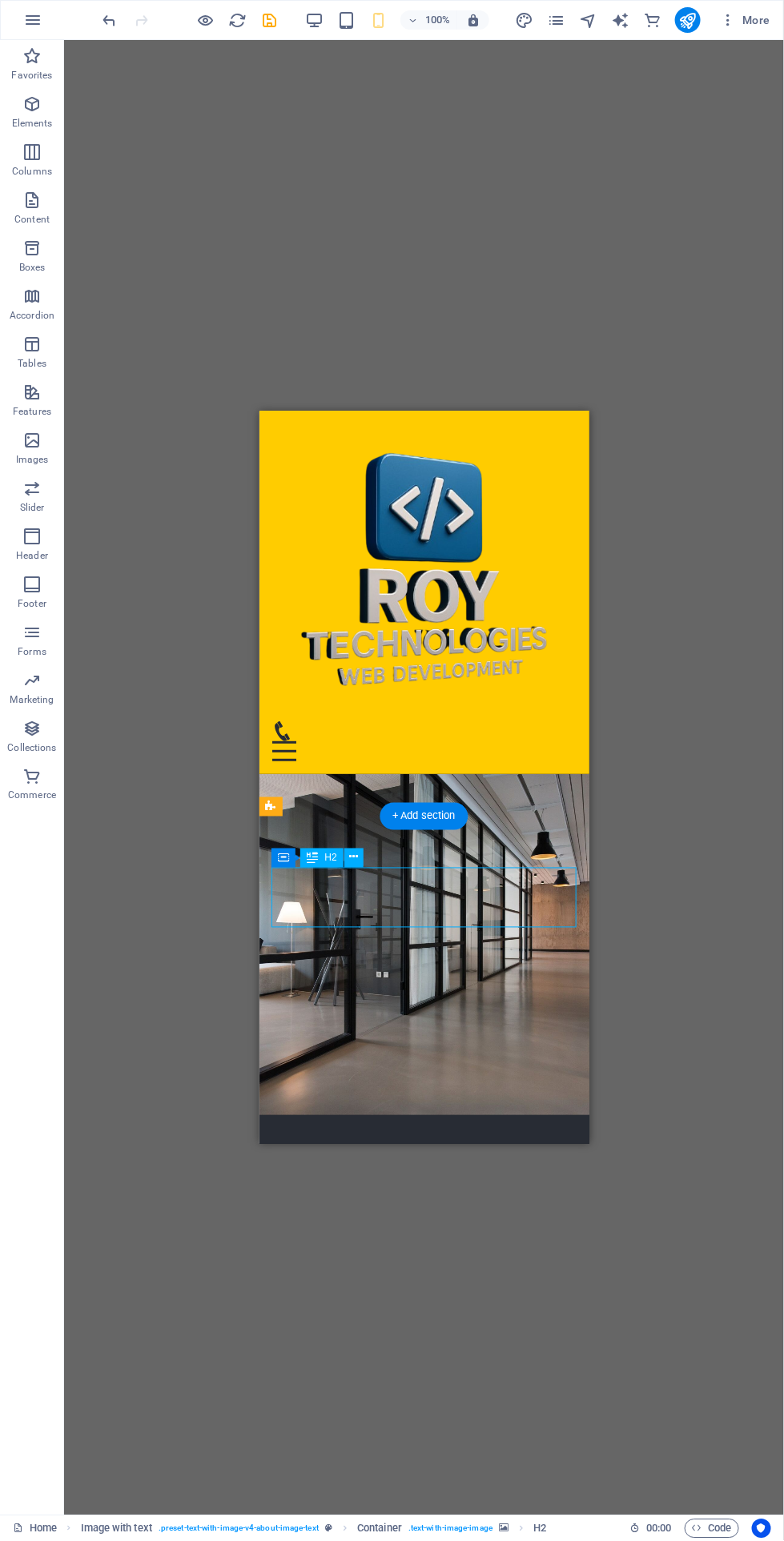
click at [353, 857] on icon at bounding box center [354, 857] width 9 height 17
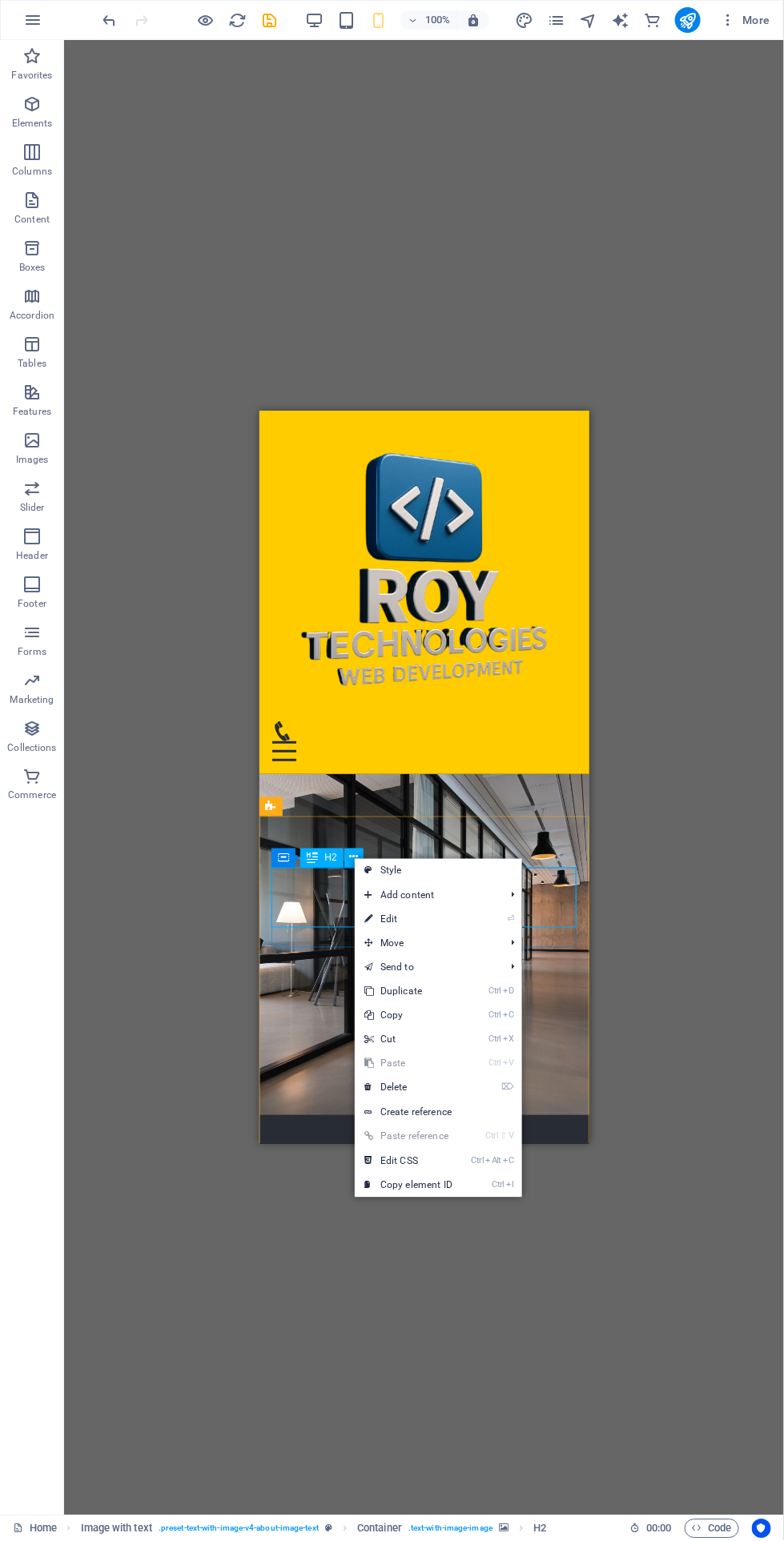
click at [366, 920] on icon at bounding box center [368, 920] width 8 height 24
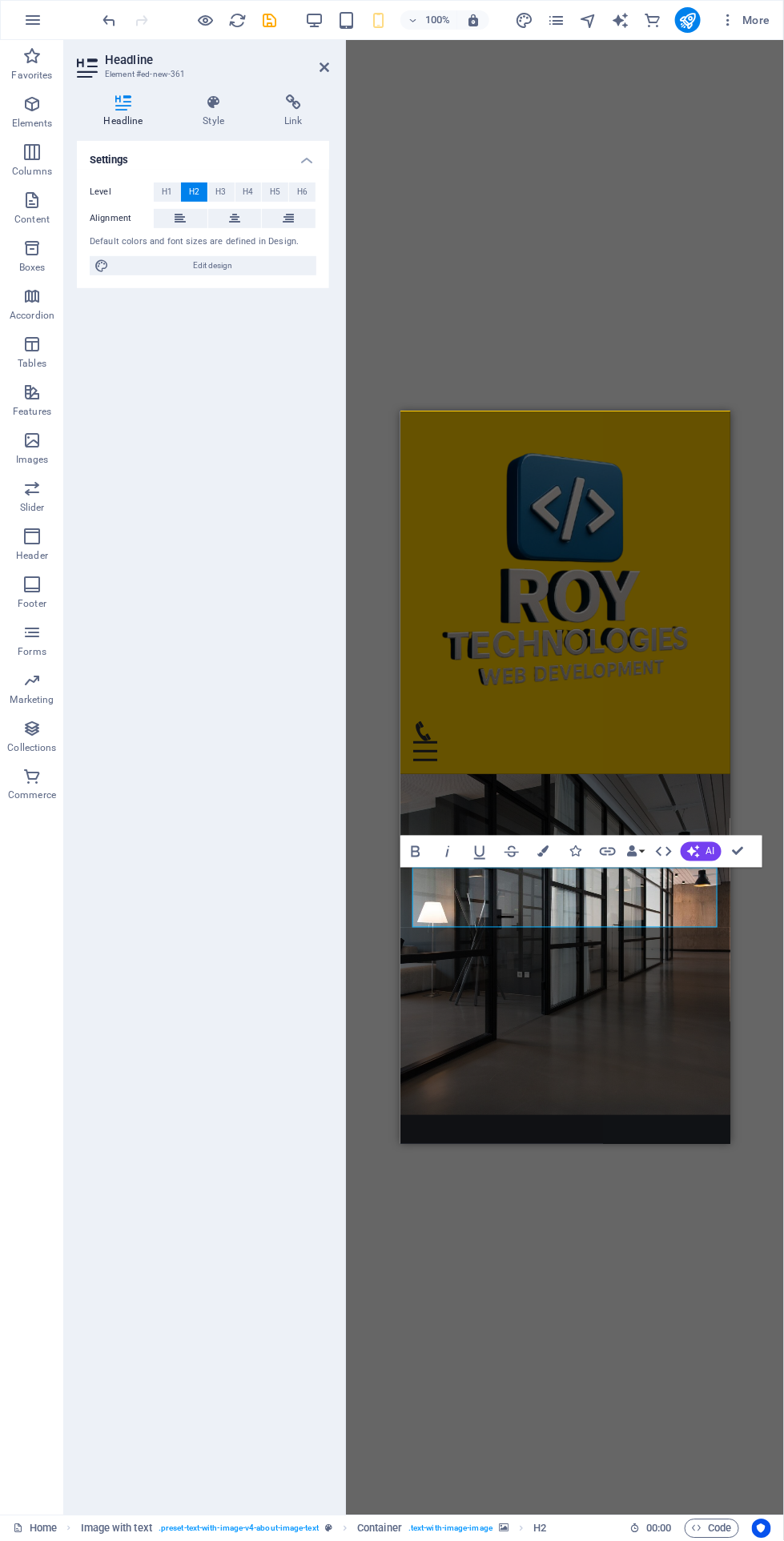
click at [698, 856] on icon "button" at bounding box center [693, 851] width 13 height 13
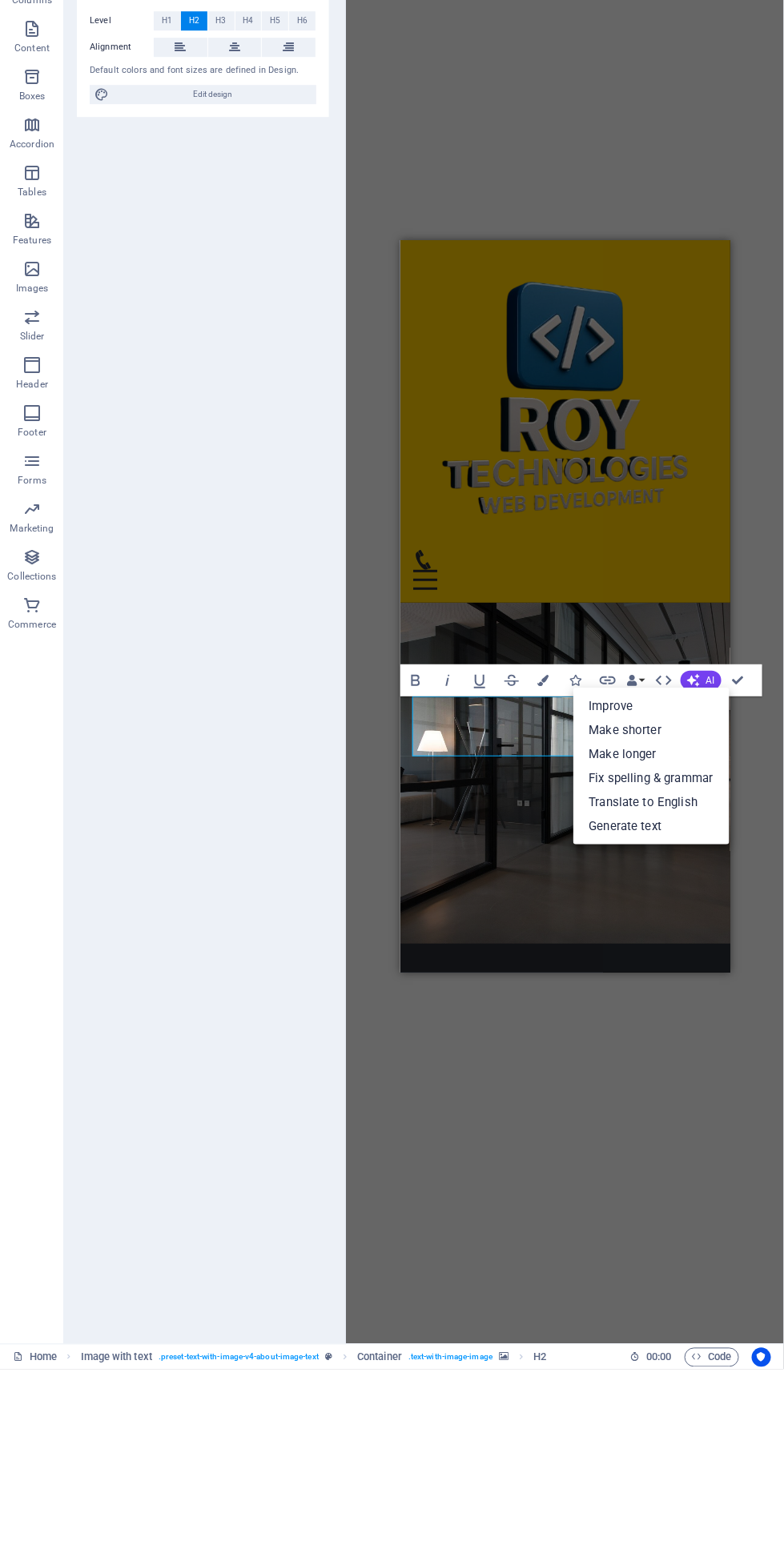
click at [607, 896] on link "Make shorter" at bounding box center [650, 902] width 156 height 24
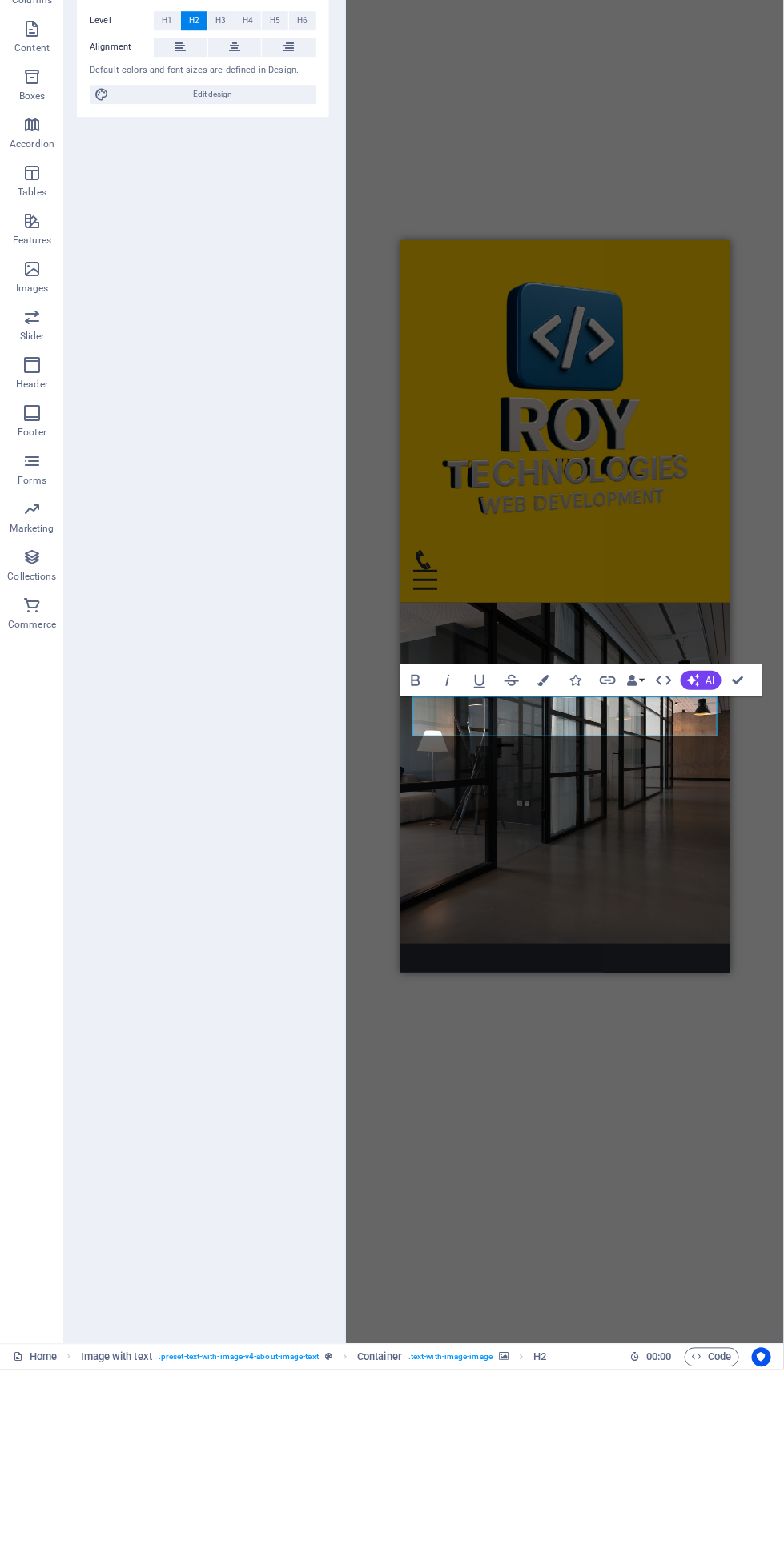
click at [687, 854] on icon "button" at bounding box center [692, 850] width 15 height 15
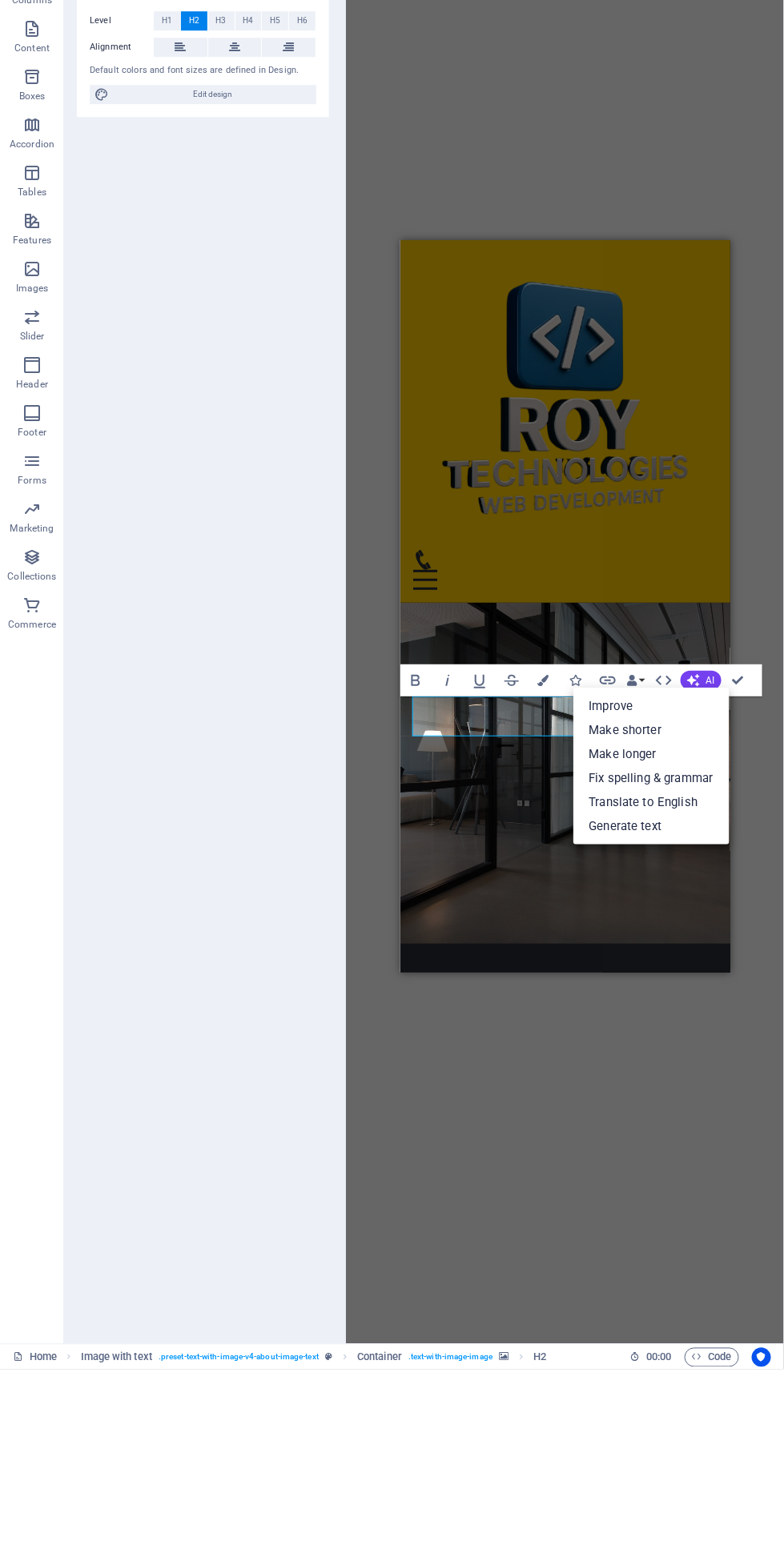
click at [603, 919] on link "Make longer" at bounding box center [650, 925] width 156 height 24
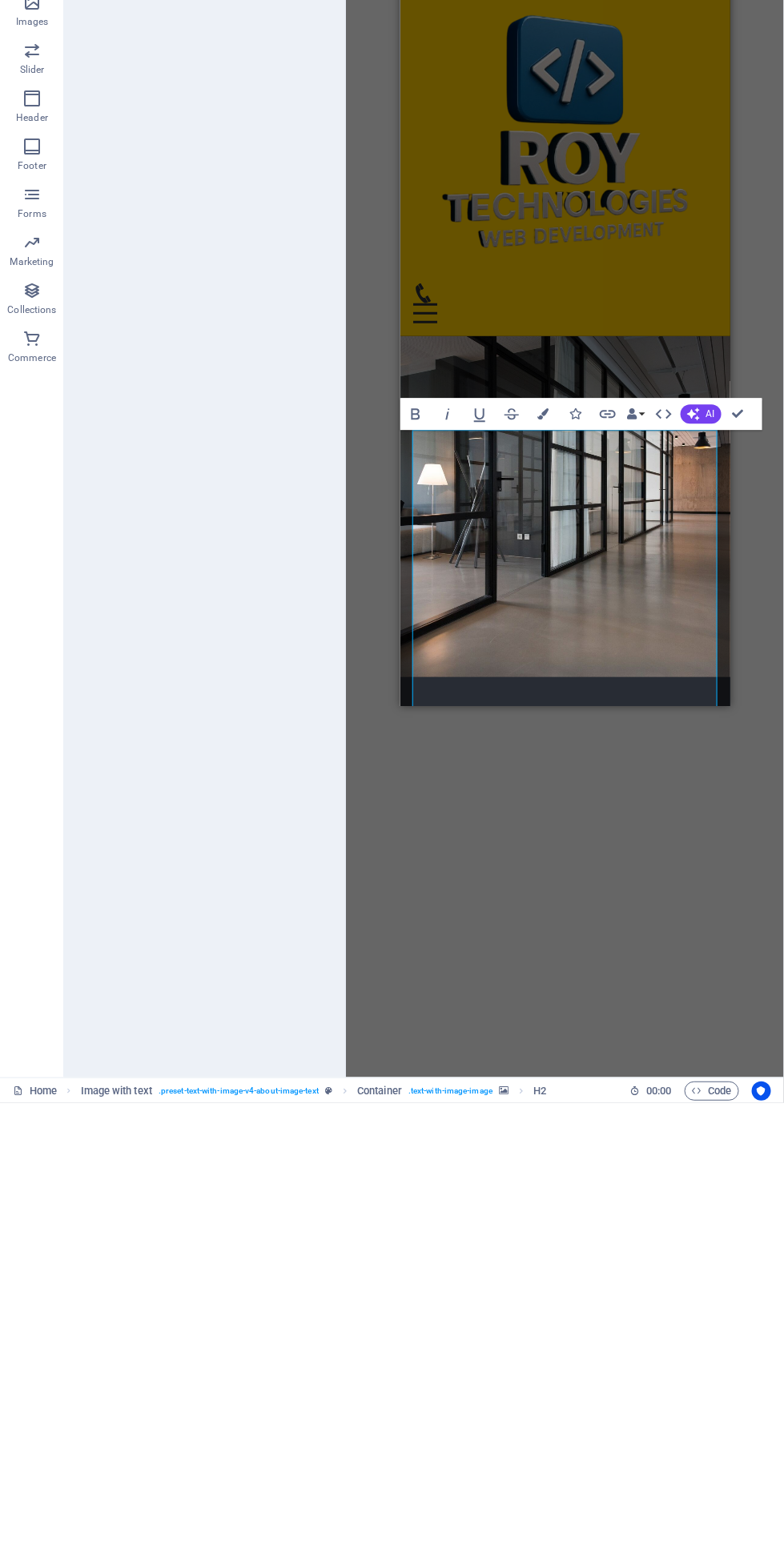
click at [665, 851] on icon "button" at bounding box center [664, 852] width 19 height 19
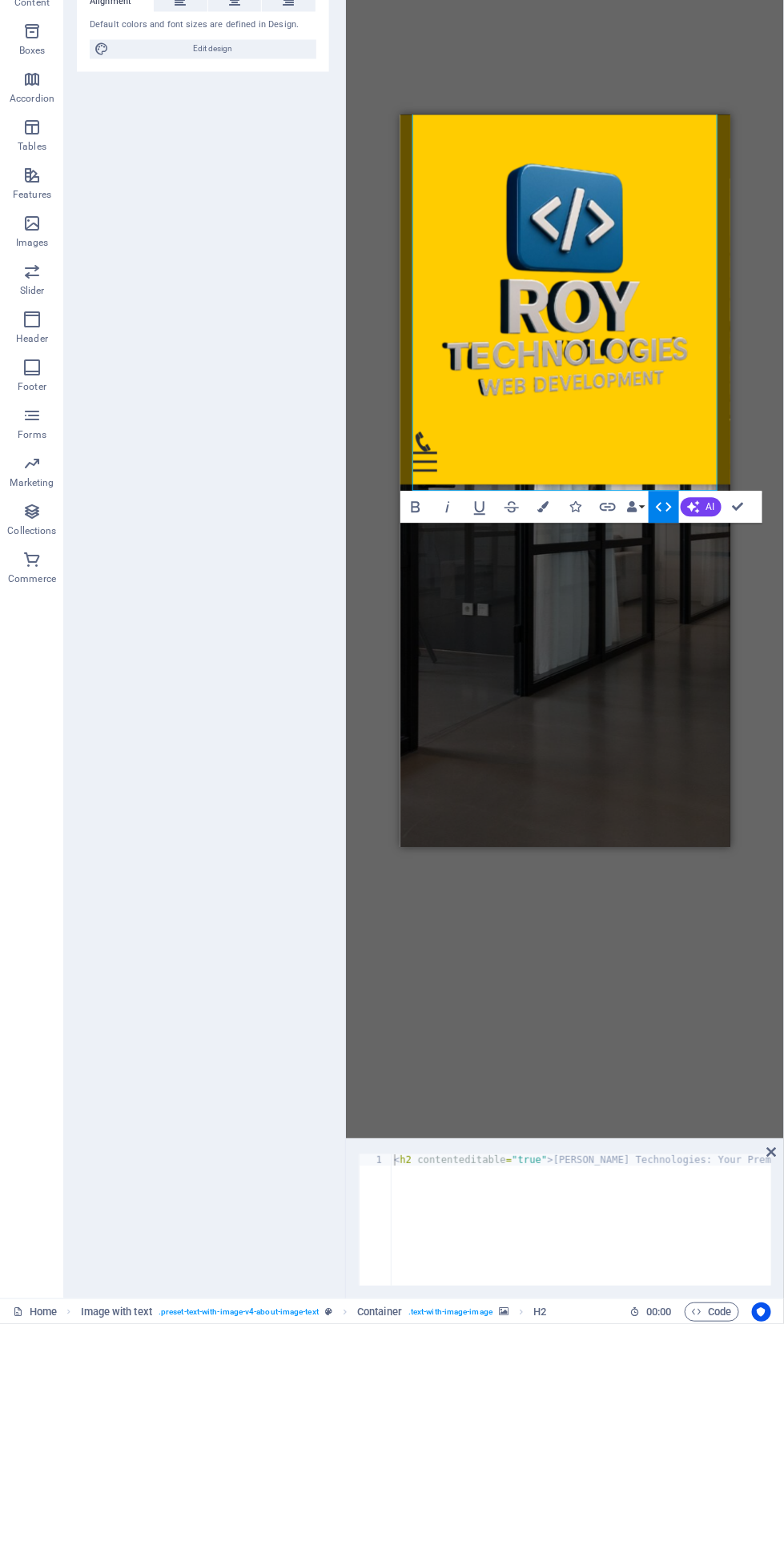
scroll to position [487, 0]
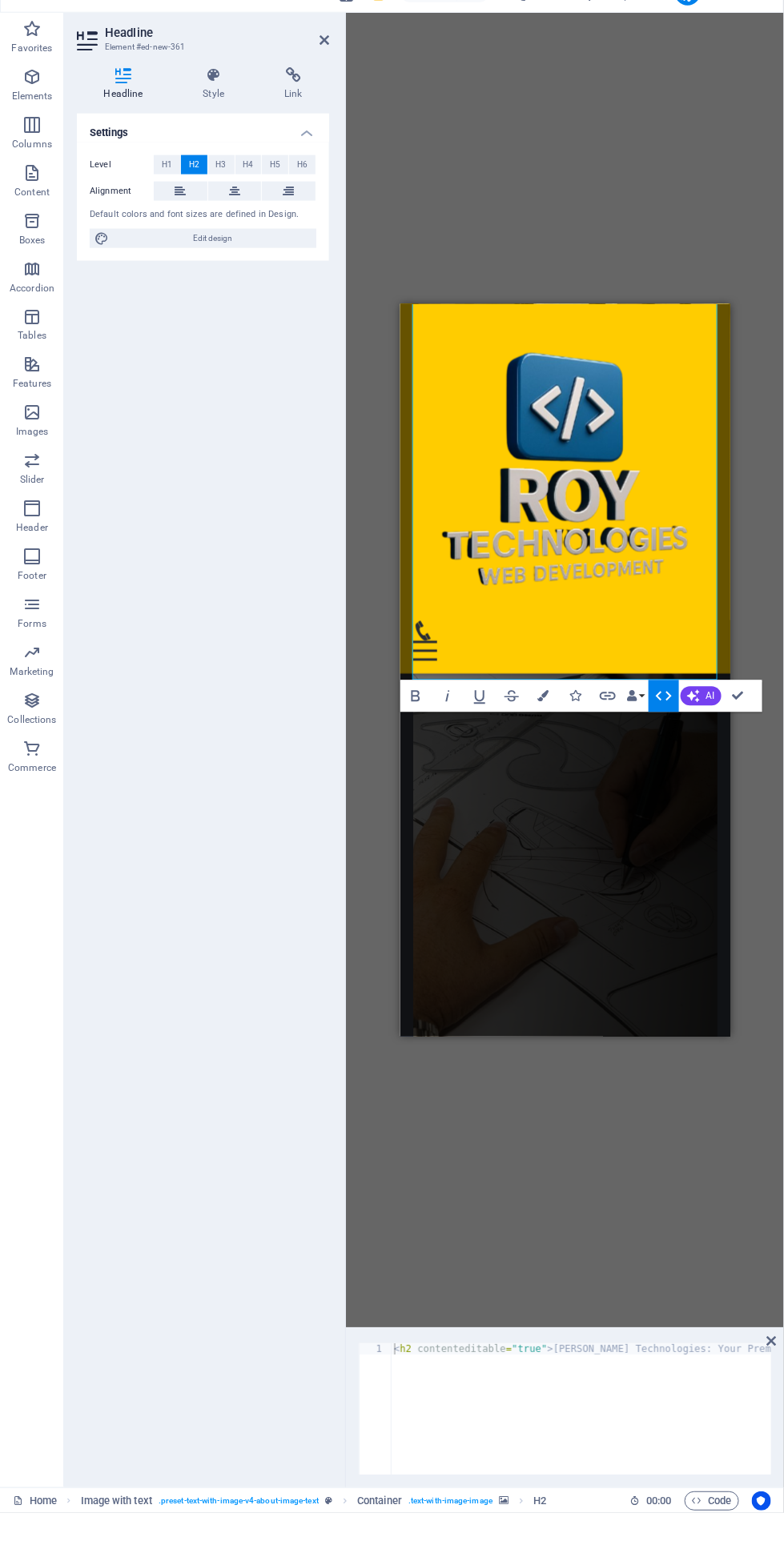
click at [706, 719] on span "AI" at bounding box center [711, 723] width 9 height 10
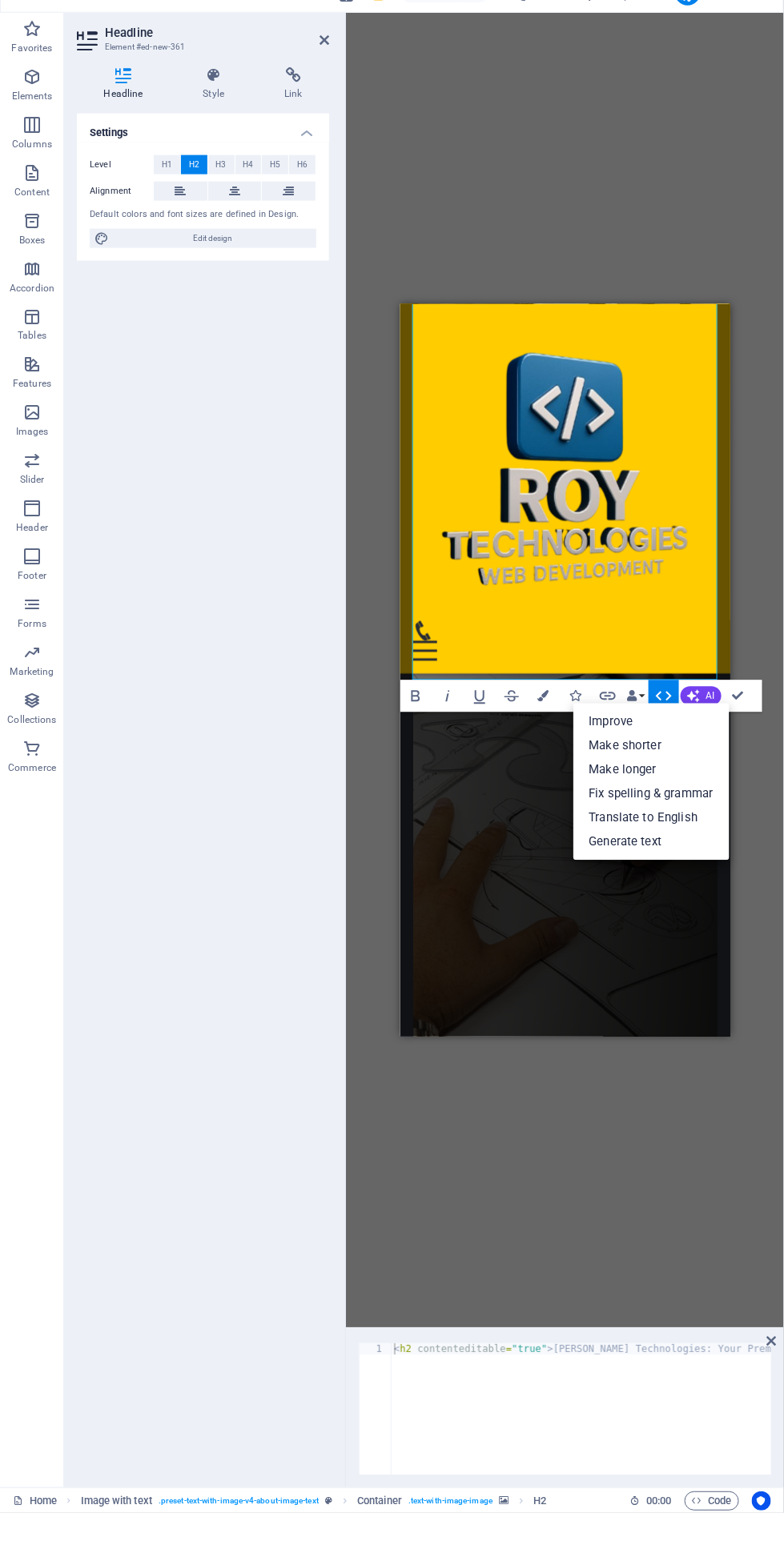
click at [611, 814] on link "Fix spelling & grammar" at bounding box center [650, 822] width 156 height 24
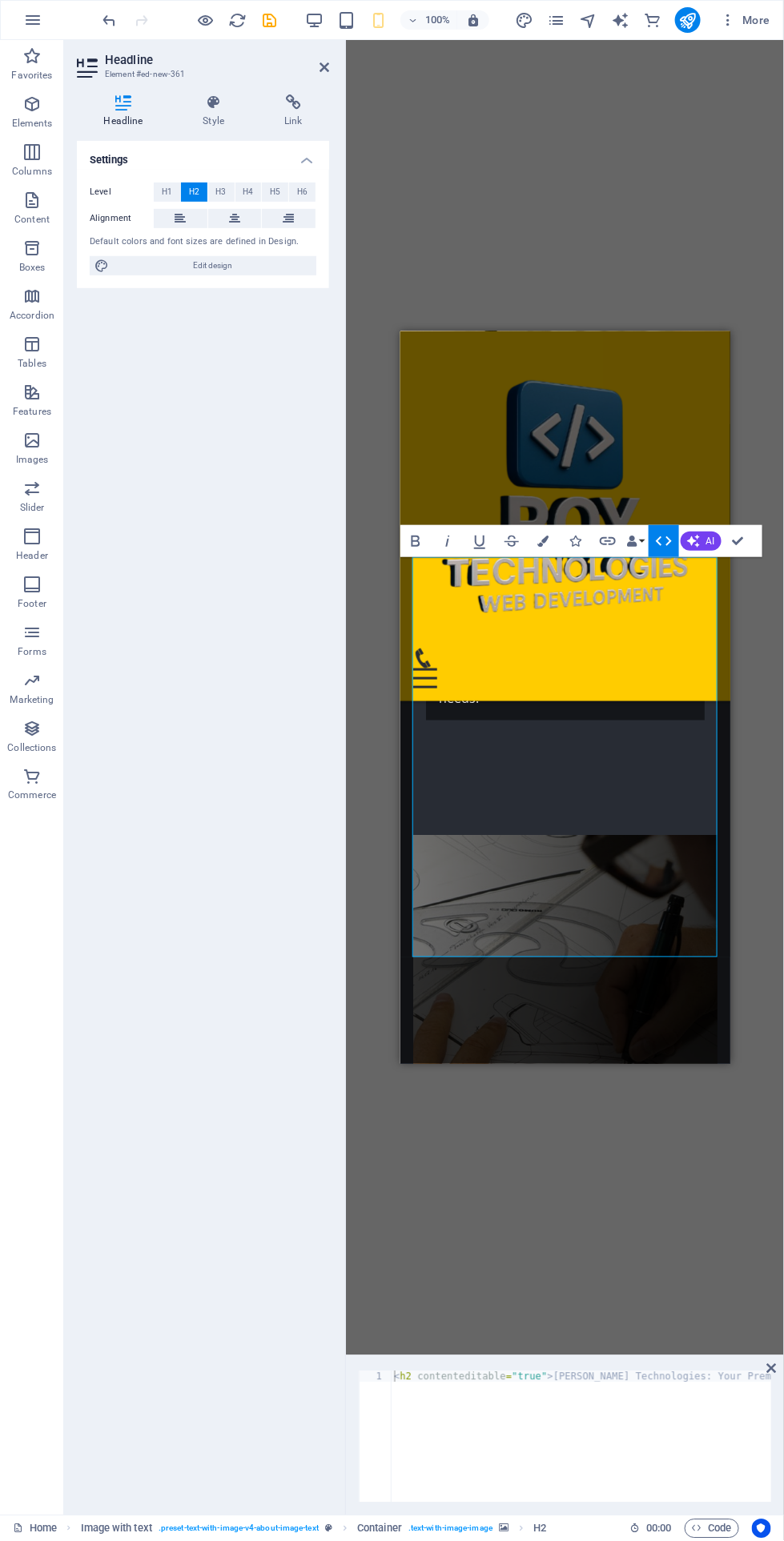
scroll to position [323, 0]
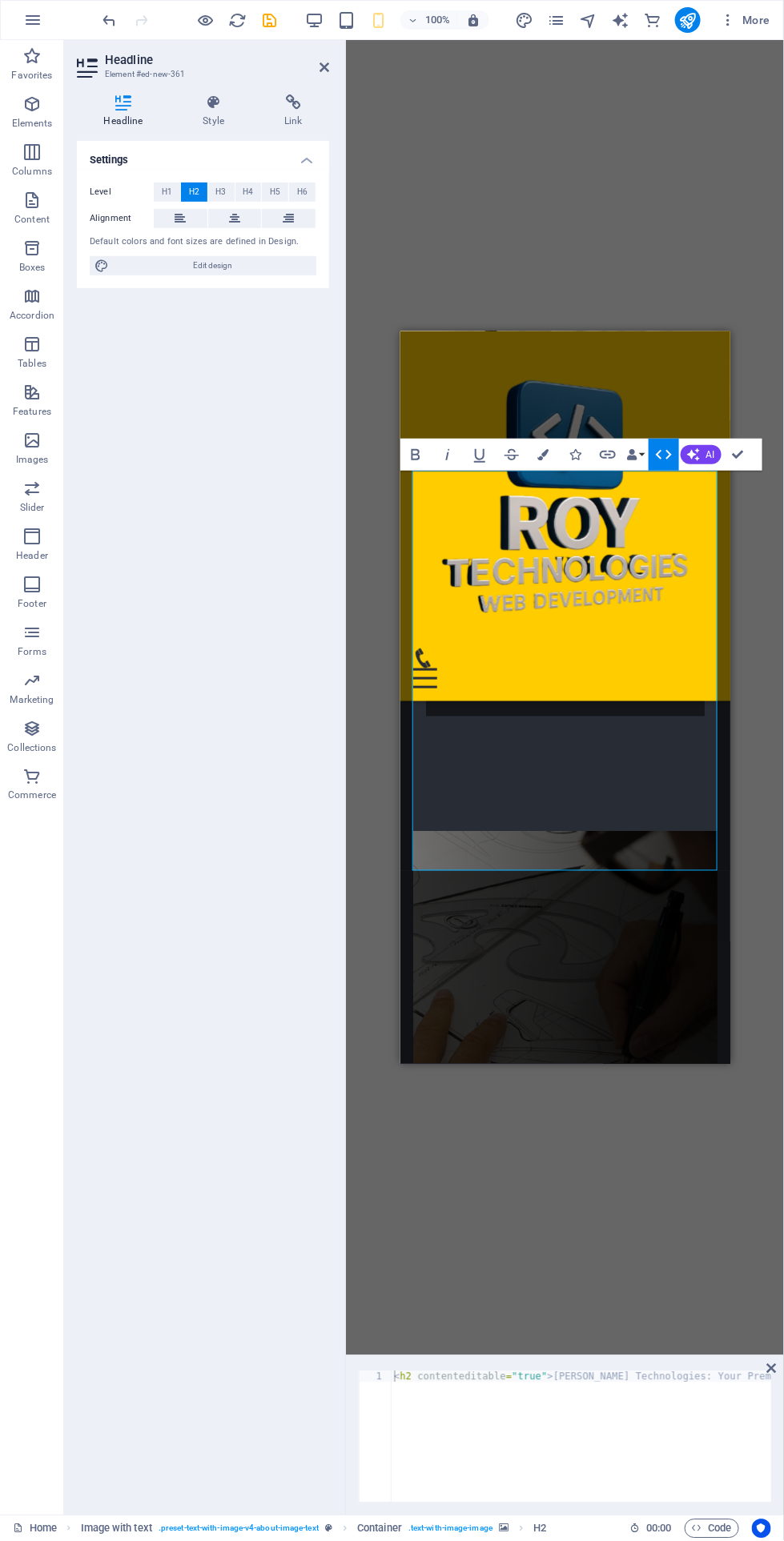
click at [696, 451] on icon "button" at bounding box center [693, 455] width 15 height 15
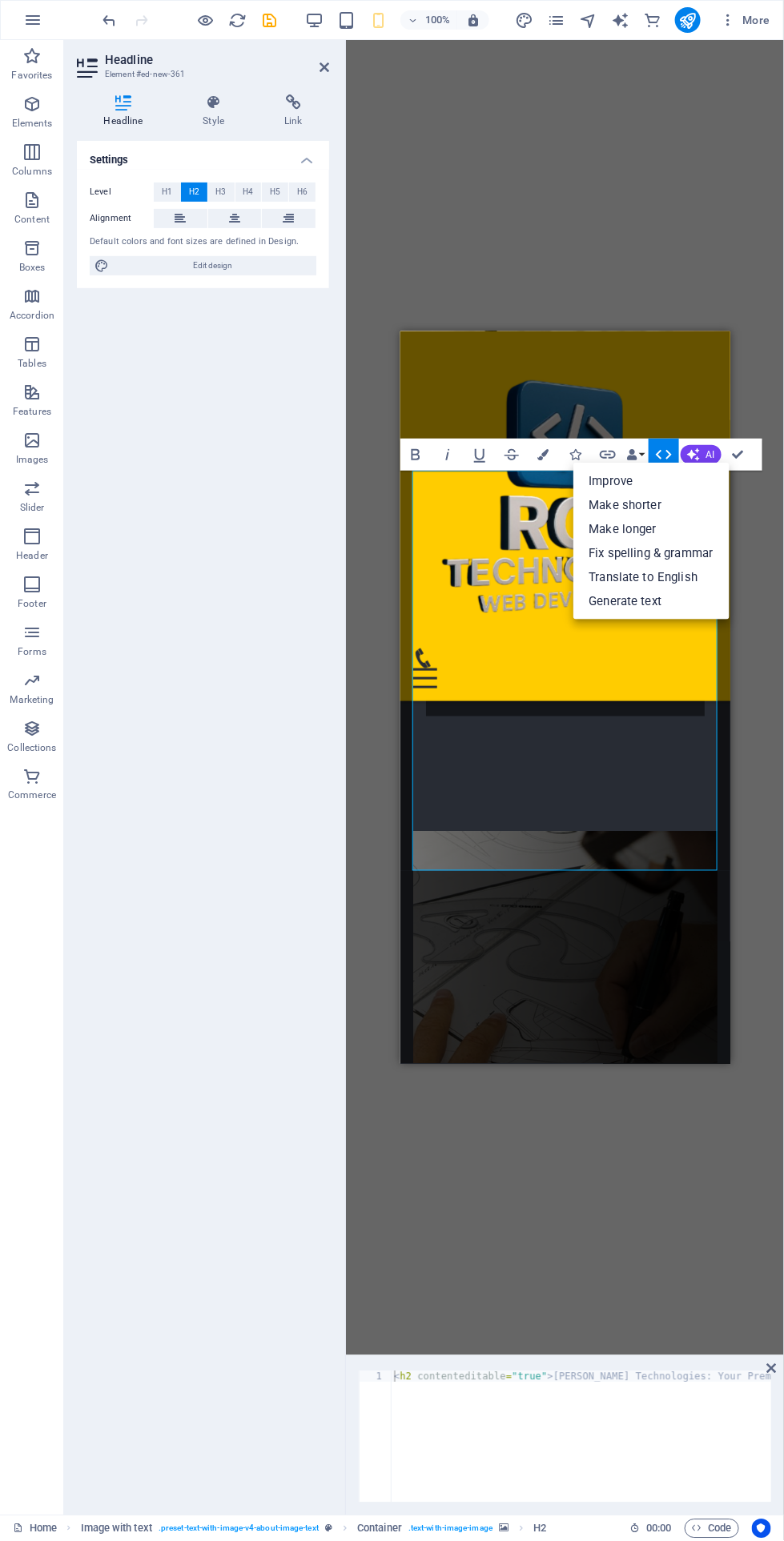
click at [599, 481] on link "Improve" at bounding box center [650, 481] width 156 height 24
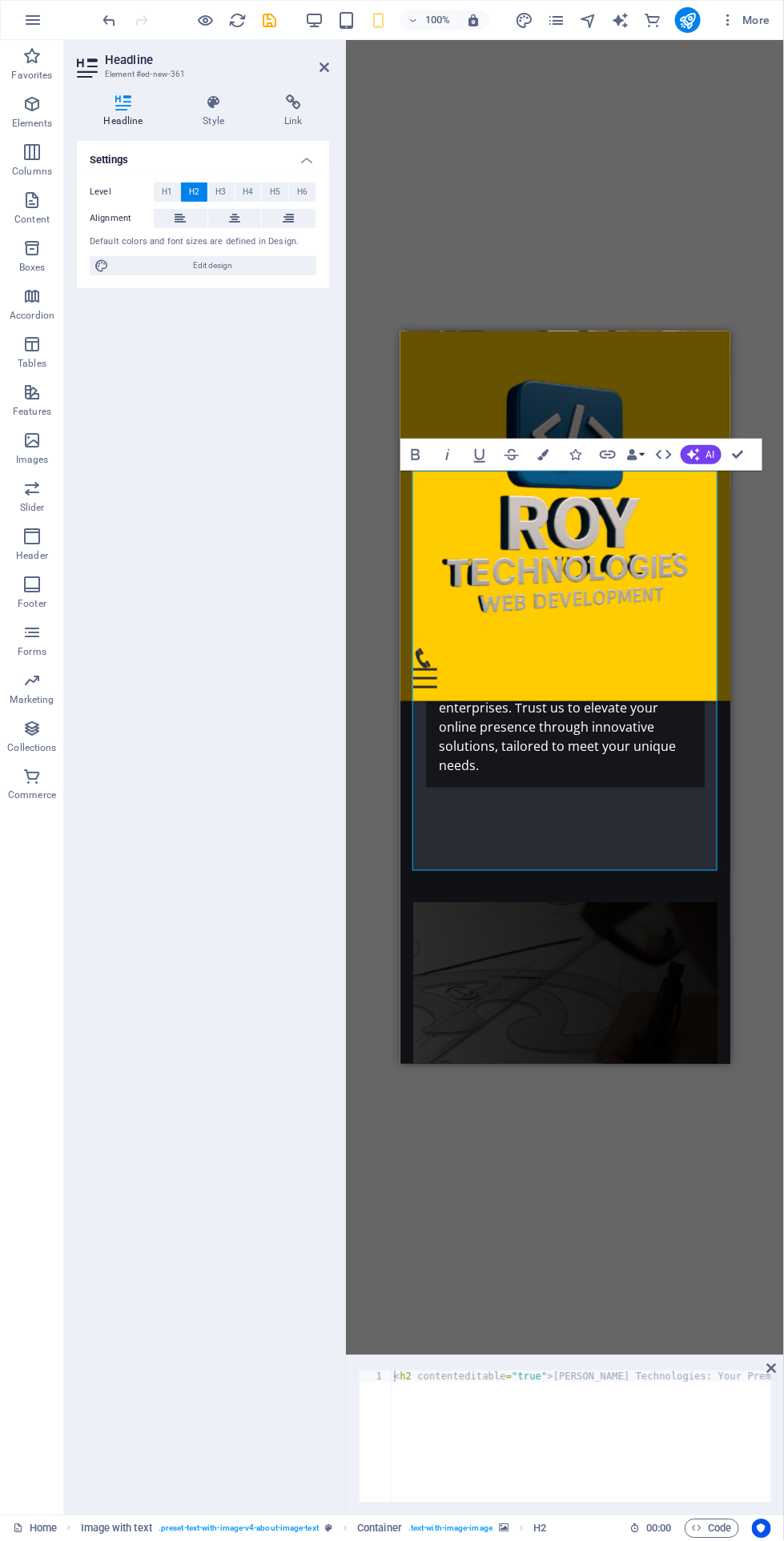
click at [695, 448] on icon "button" at bounding box center [693, 455] width 15 height 15
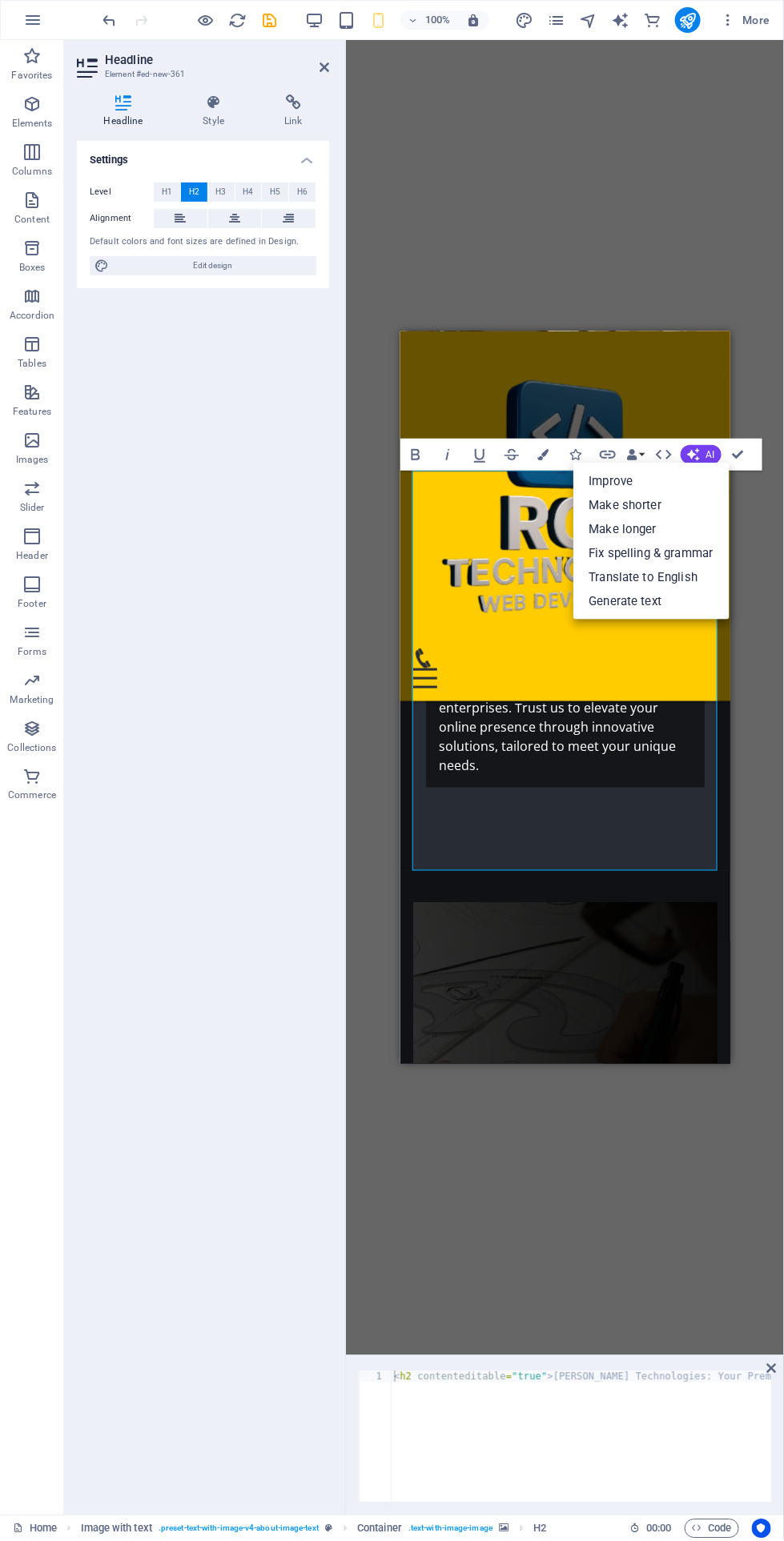
click at [602, 510] on link "Make shorter" at bounding box center [650, 506] width 156 height 24
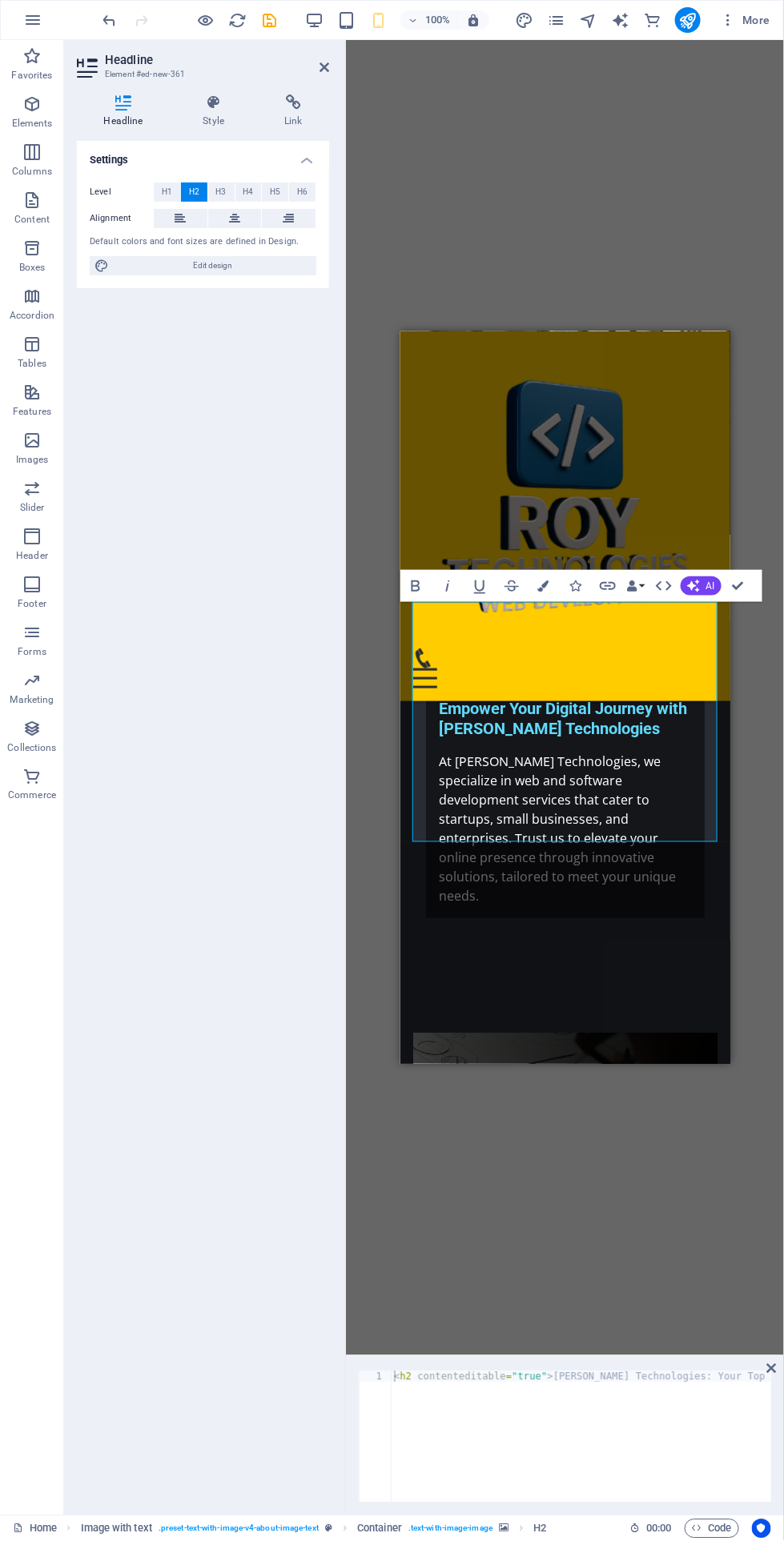
scroll to position [175, 0]
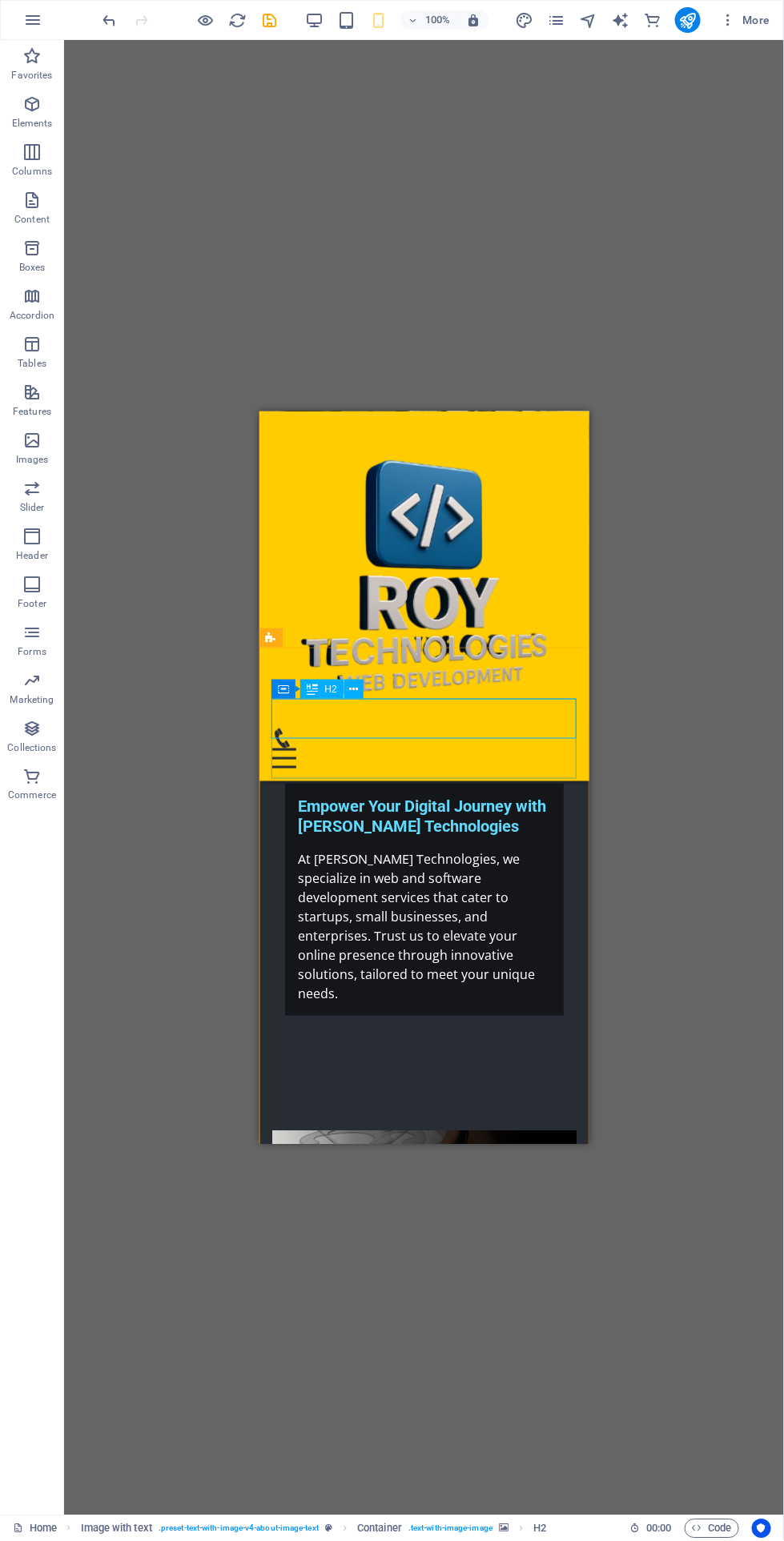
click at [380, 1210] on div "Roy Technologies, Web & Software Development Company in West Bengal" at bounding box center [423, 1240] width 304 height 60
click at [457, 1210] on div "Roy Technologies, Web & Software Development Company in West Bengal" at bounding box center [423, 1240] width 304 height 60
click at [437, 1210] on div "Roy Technologies, Web & Software Development Company in West Bengal" at bounding box center [423, 1240] width 304 height 60
click at [147, 1018] on div "H2 Text on background Container H2 Image with text Container Reference H3 Conta…" at bounding box center [423, 778] width 719 height 1476
click at [415, 1210] on div "Roy Technologies, Web & Software Development Company in West Bengal" at bounding box center [423, 1240] width 304 height 60
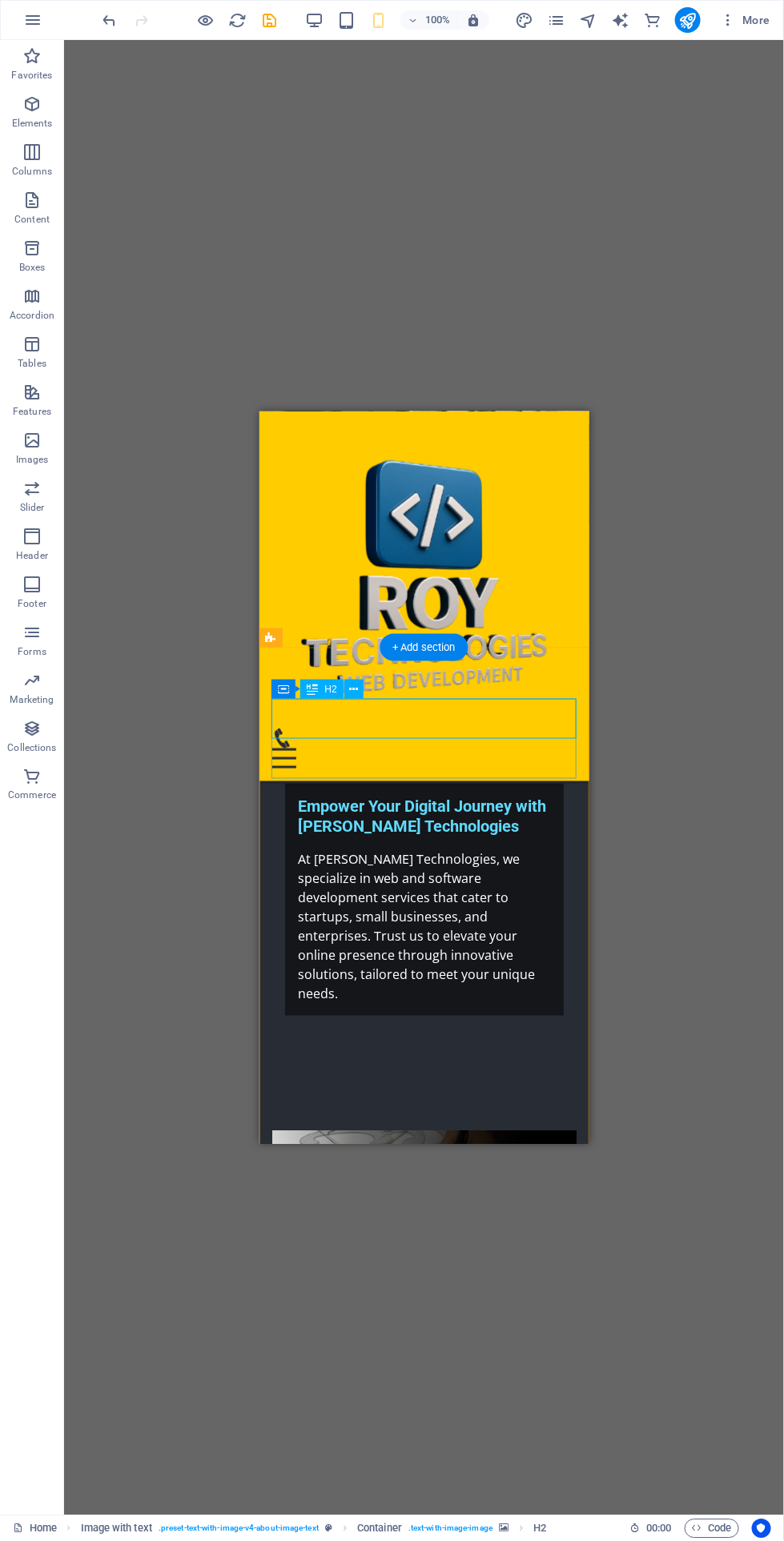
click at [353, 689] on icon at bounding box center [354, 689] width 9 height 17
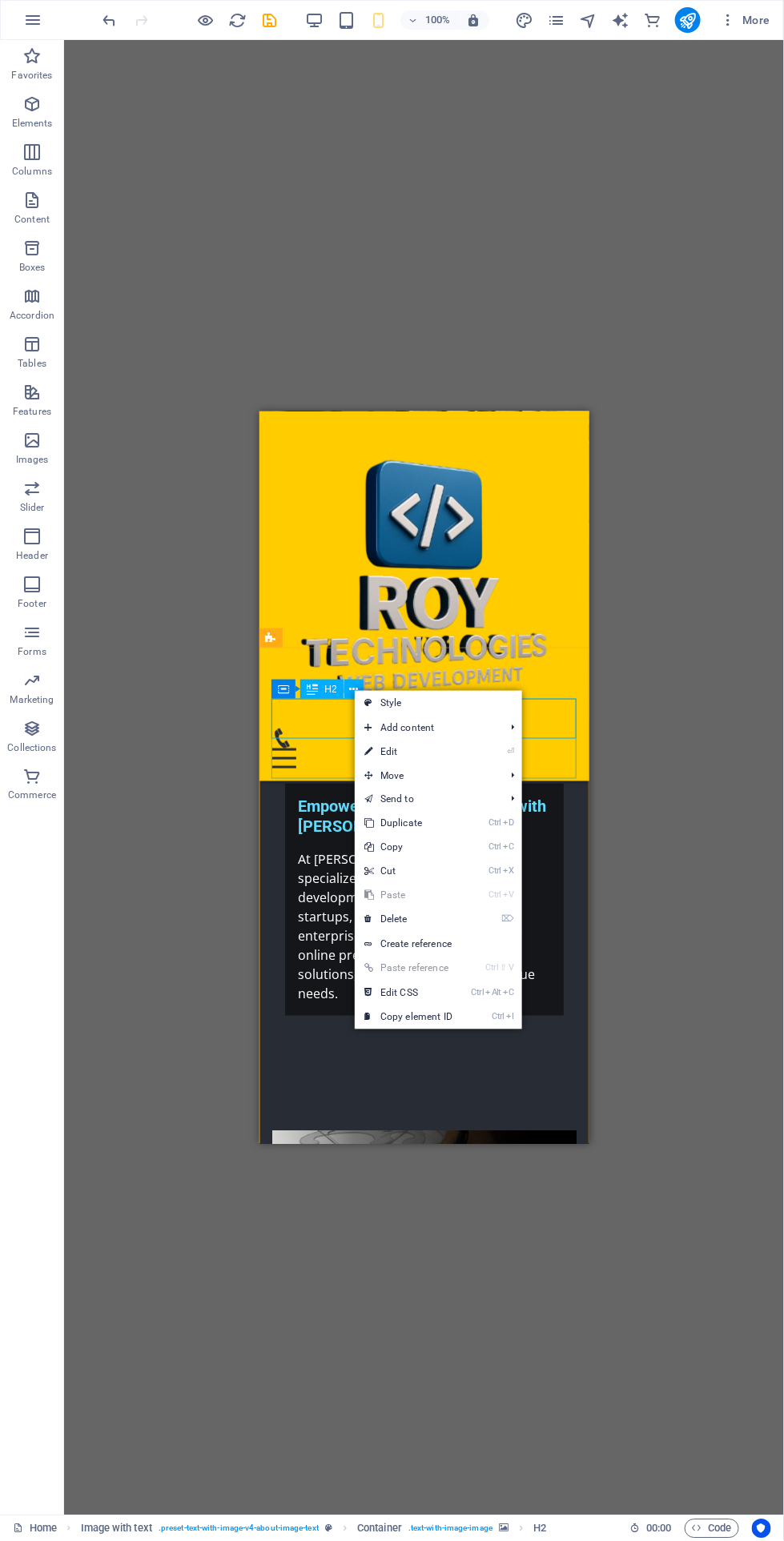
click at [368, 750] on icon at bounding box center [368, 752] width 8 height 24
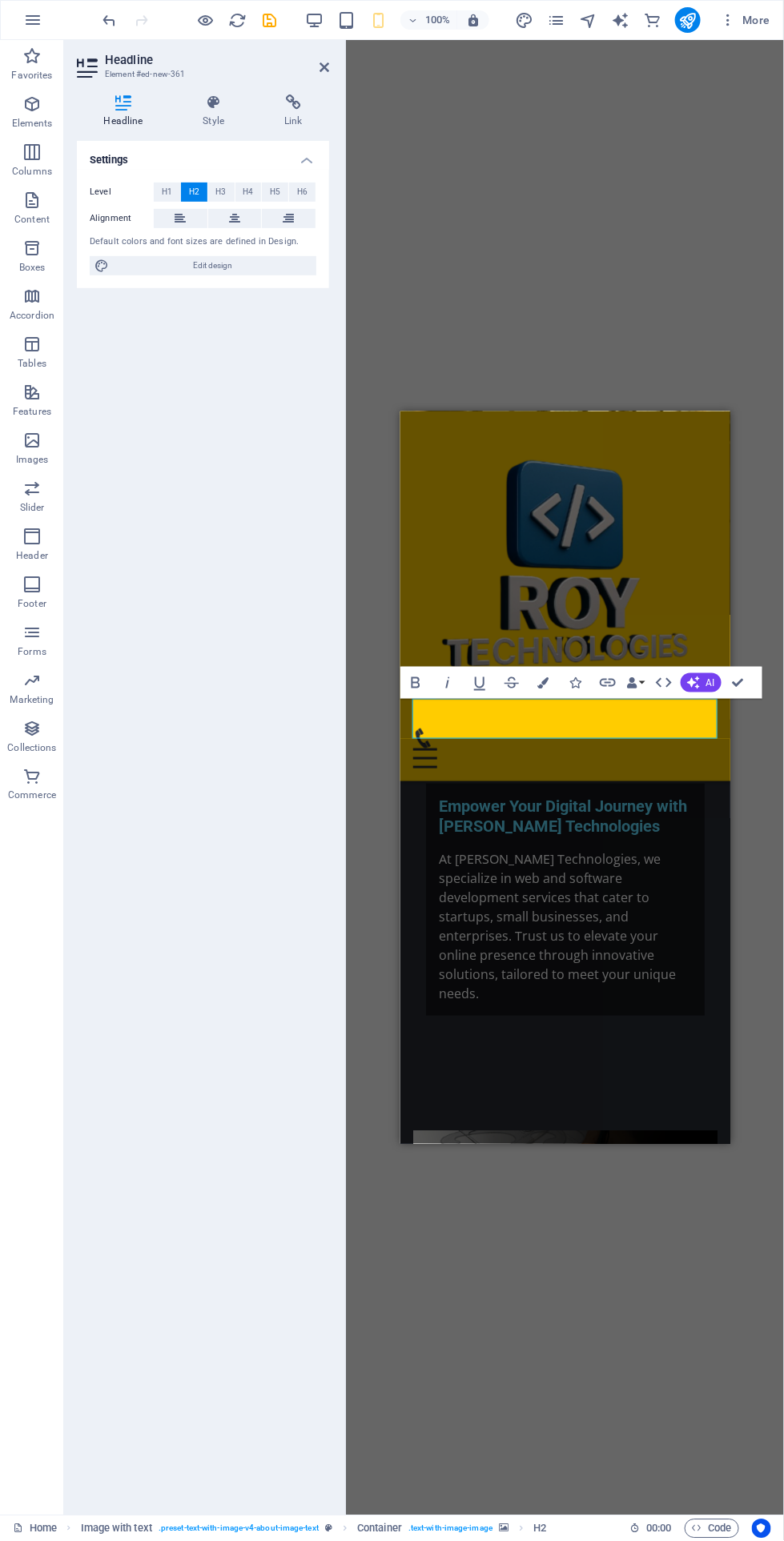
click at [709, 683] on span "AI" at bounding box center [711, 683] width 9 height 10
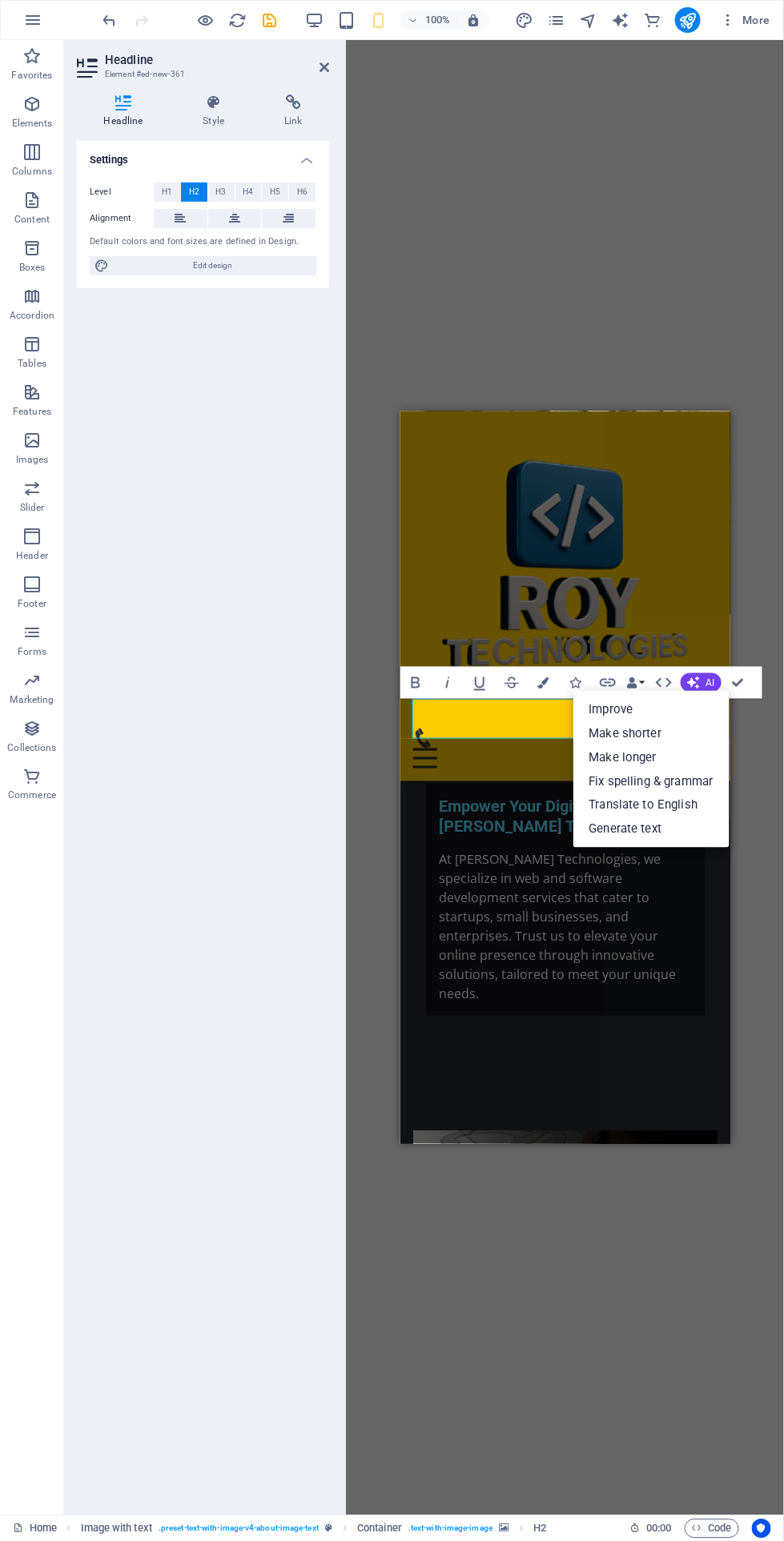
click at [623, 707] on link "Improve" at bounding box center [650, 710] width 156 height 24
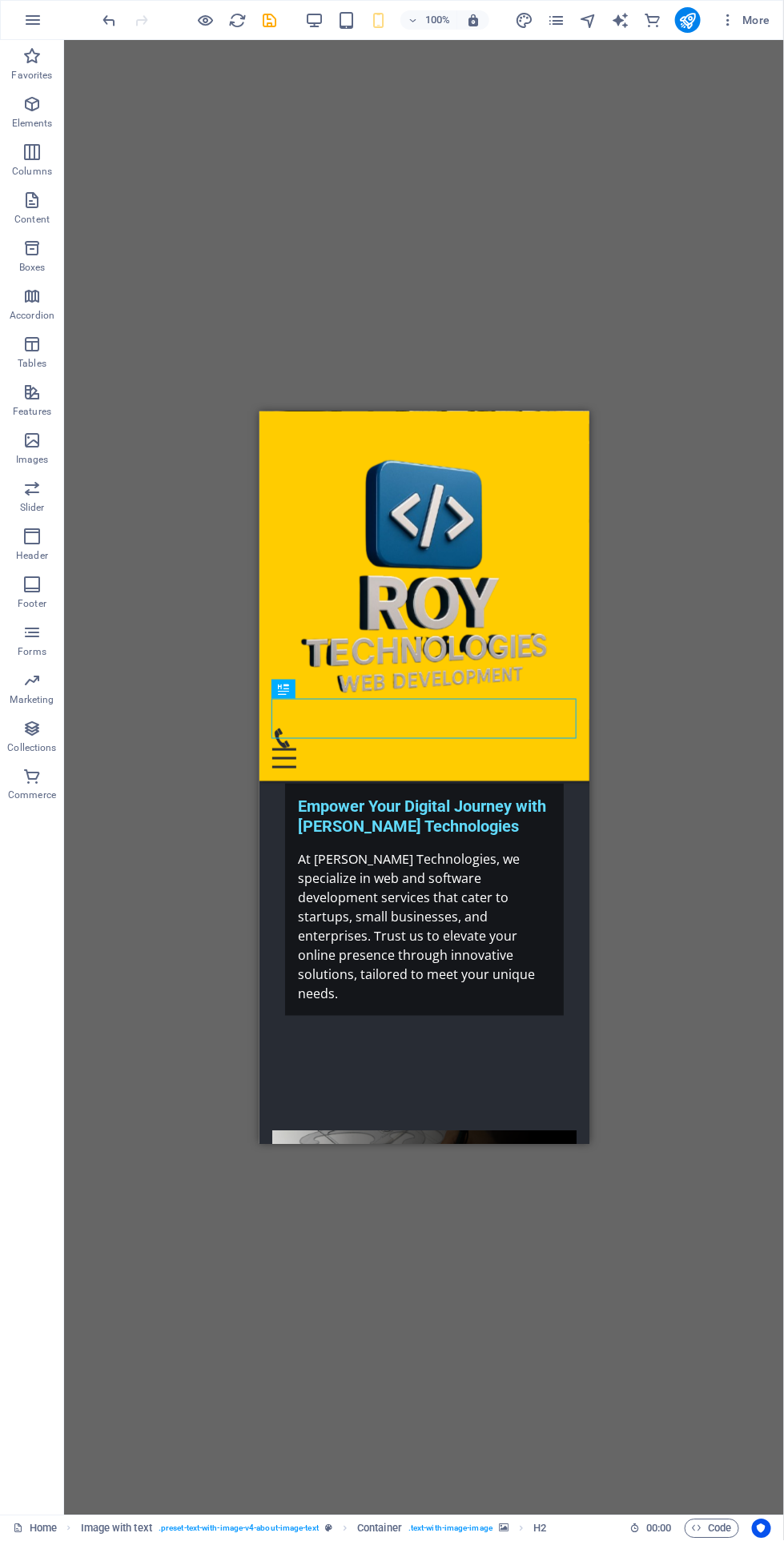
click at [321, 1131] on figure at bounding box center [423, 1171] width 304 height 80
click at [346, 1131] on figure at bounding box center [423, 1171] width 304 height 80
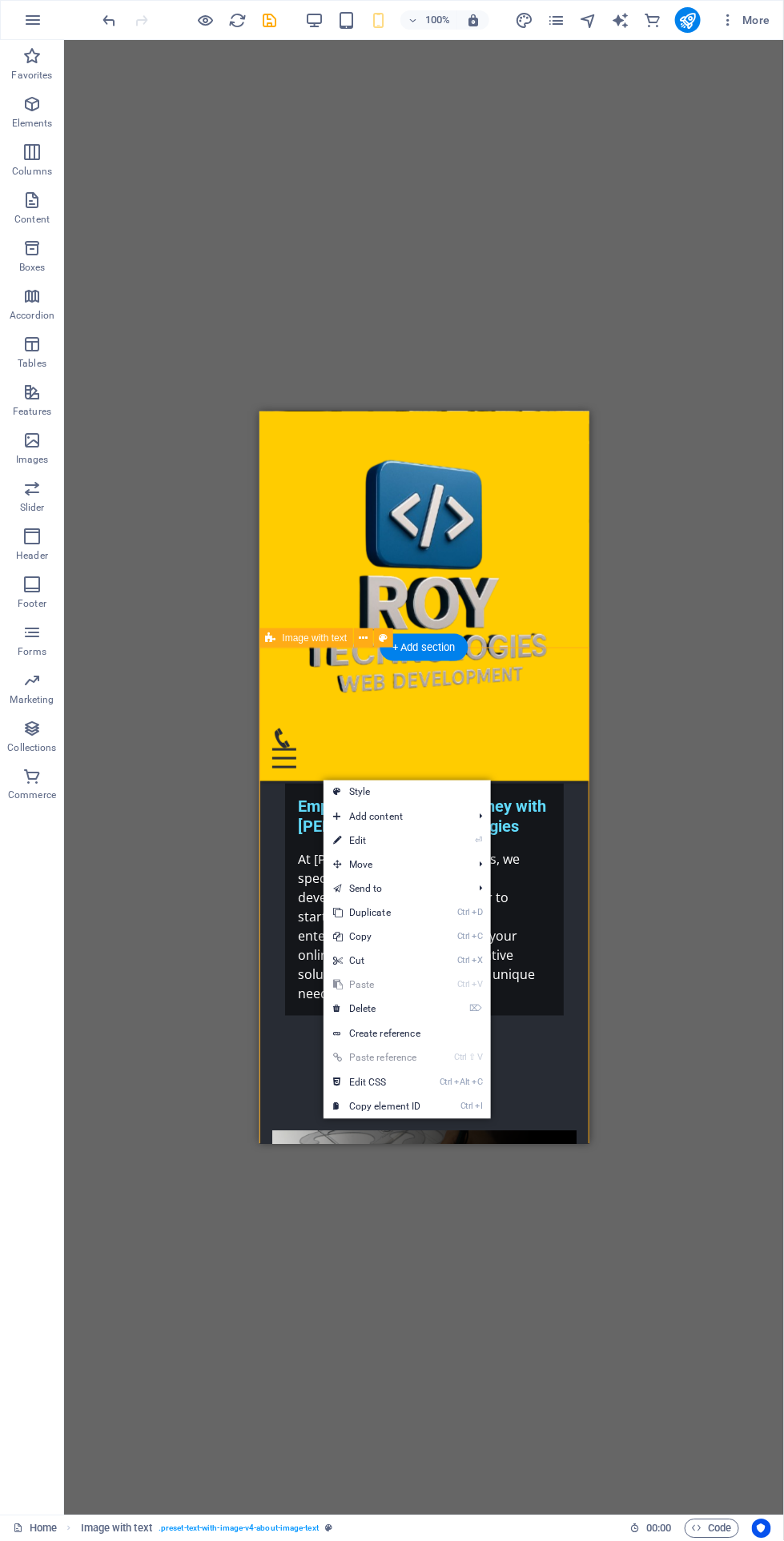
click at [323, 1001] on link "⌦ Delete" at bounding box center [376, 1009] width 107 height 24
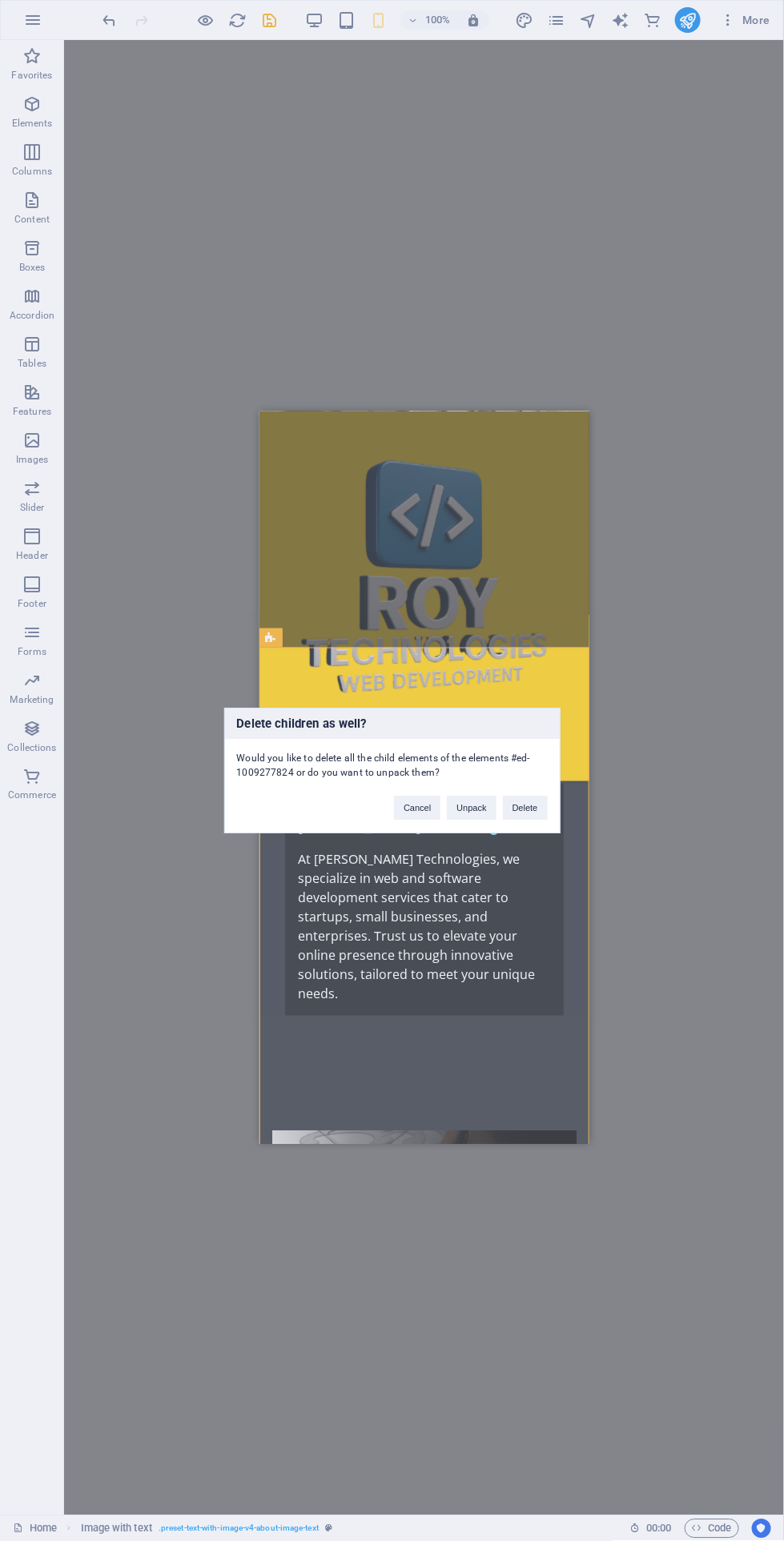
click at [525, 807] on button "Delete" at bounding box center [525, 808] width 45 height 24
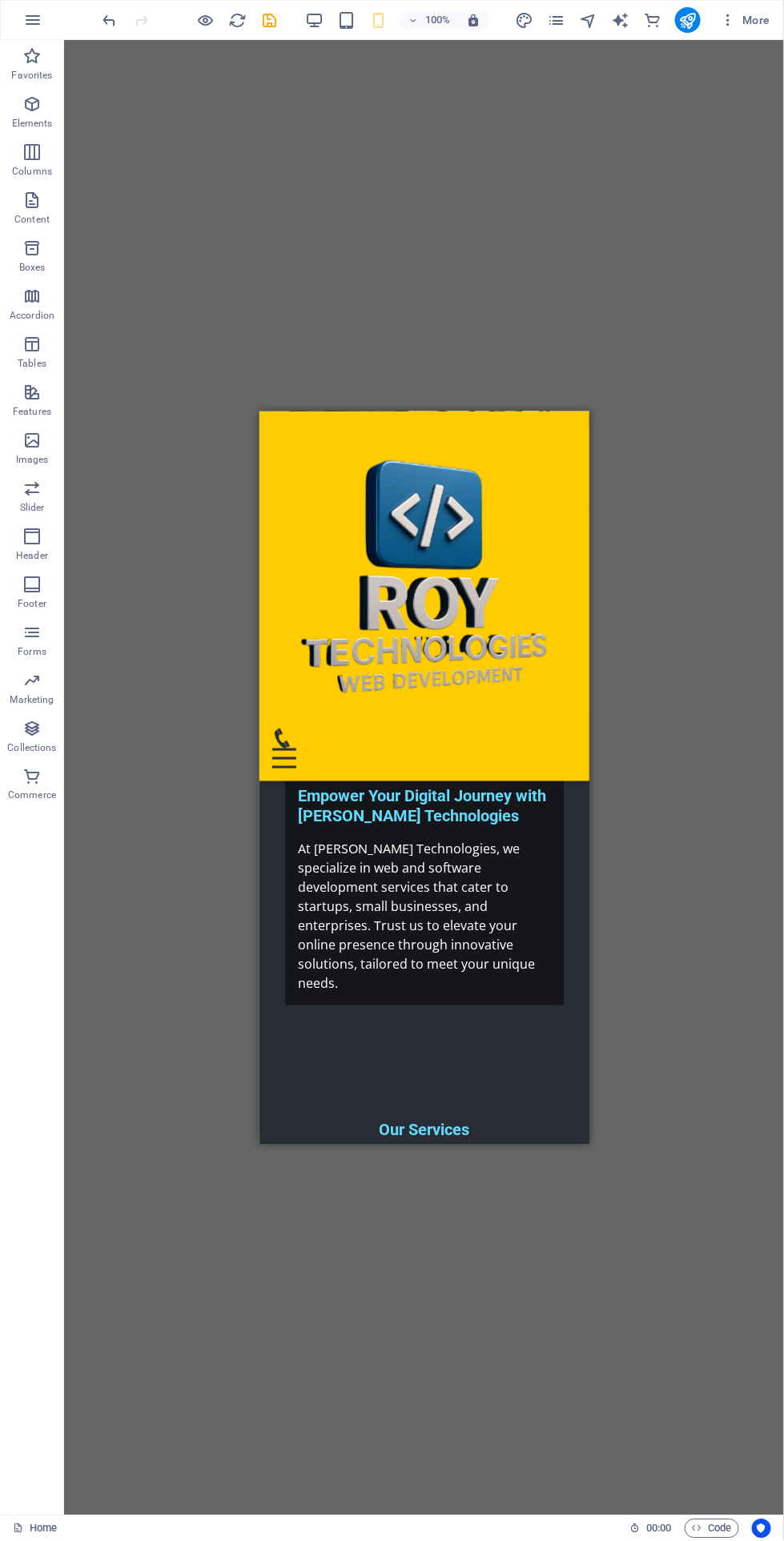
scroll to position [0, 0]
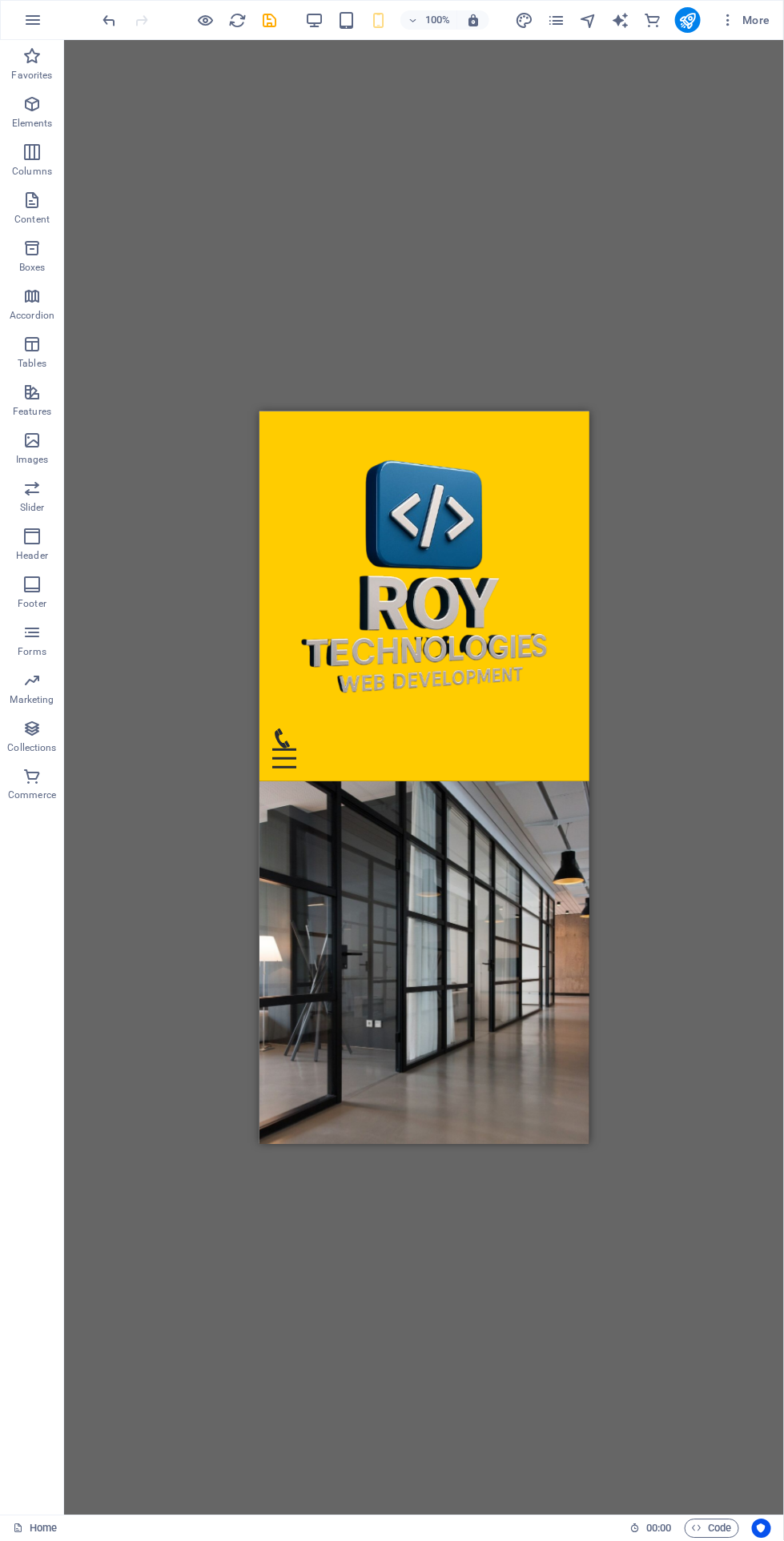
click at [697, 24] on icon "publish" at bounding box center [687, 20] width 18 height 18
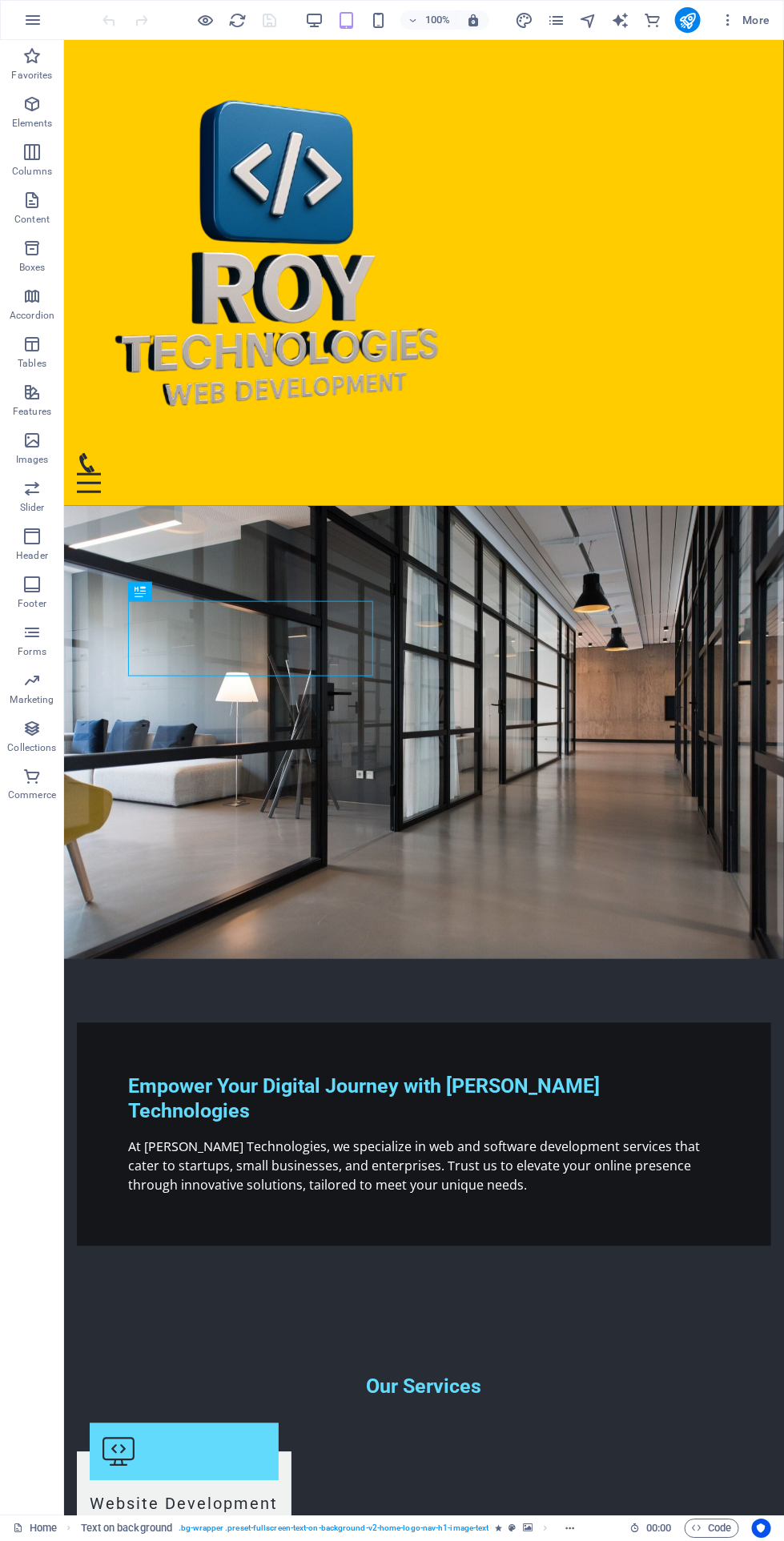
click at [388, 24] on span "button" at bounding box center [378, 20] width 19 height 18
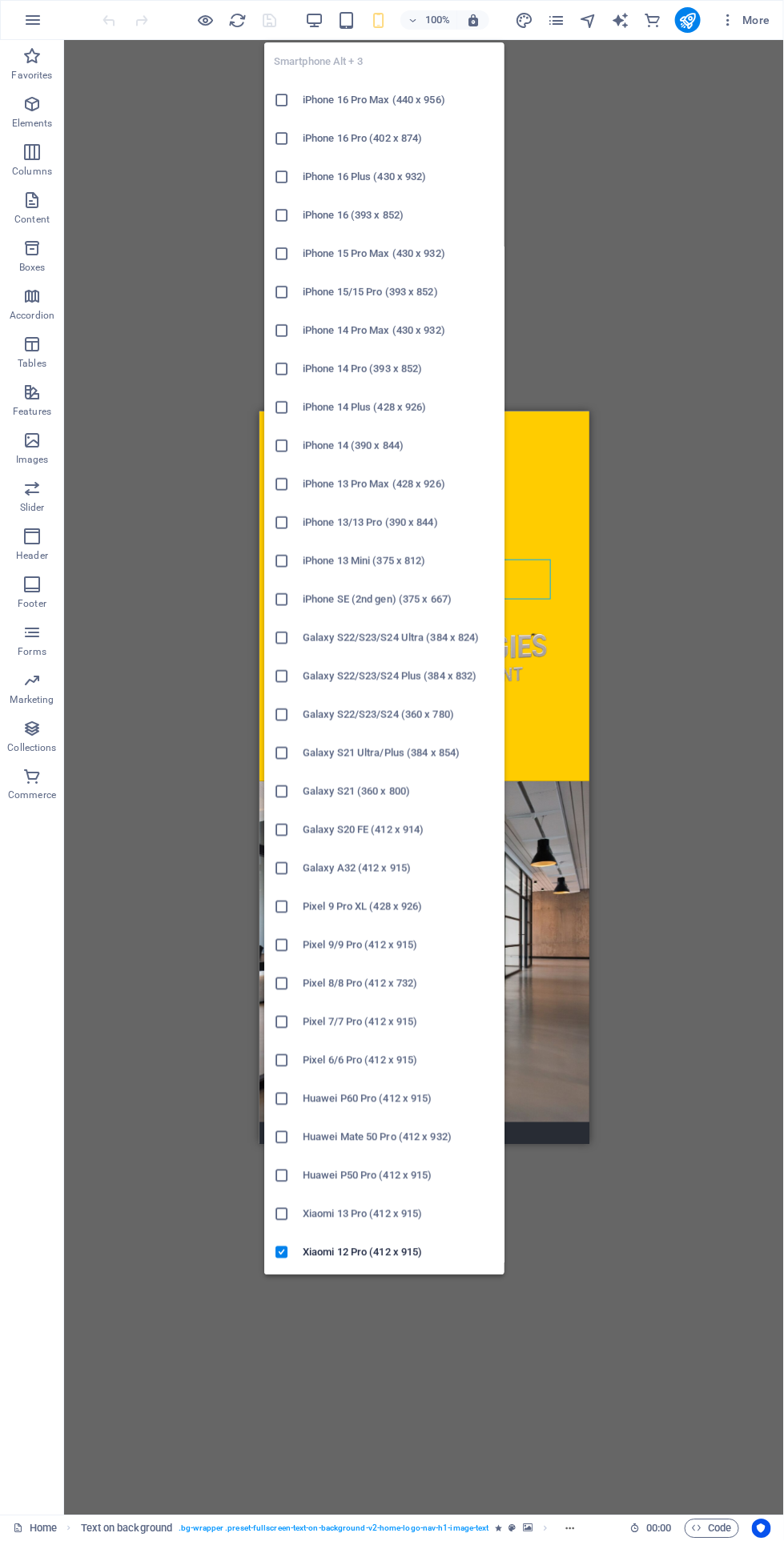
click at [691, 1077] on div "Drag here to replace the existing content. Press “Ctrl” if you want to create a…" at bounding box center [423, 778] width 719 height 1476
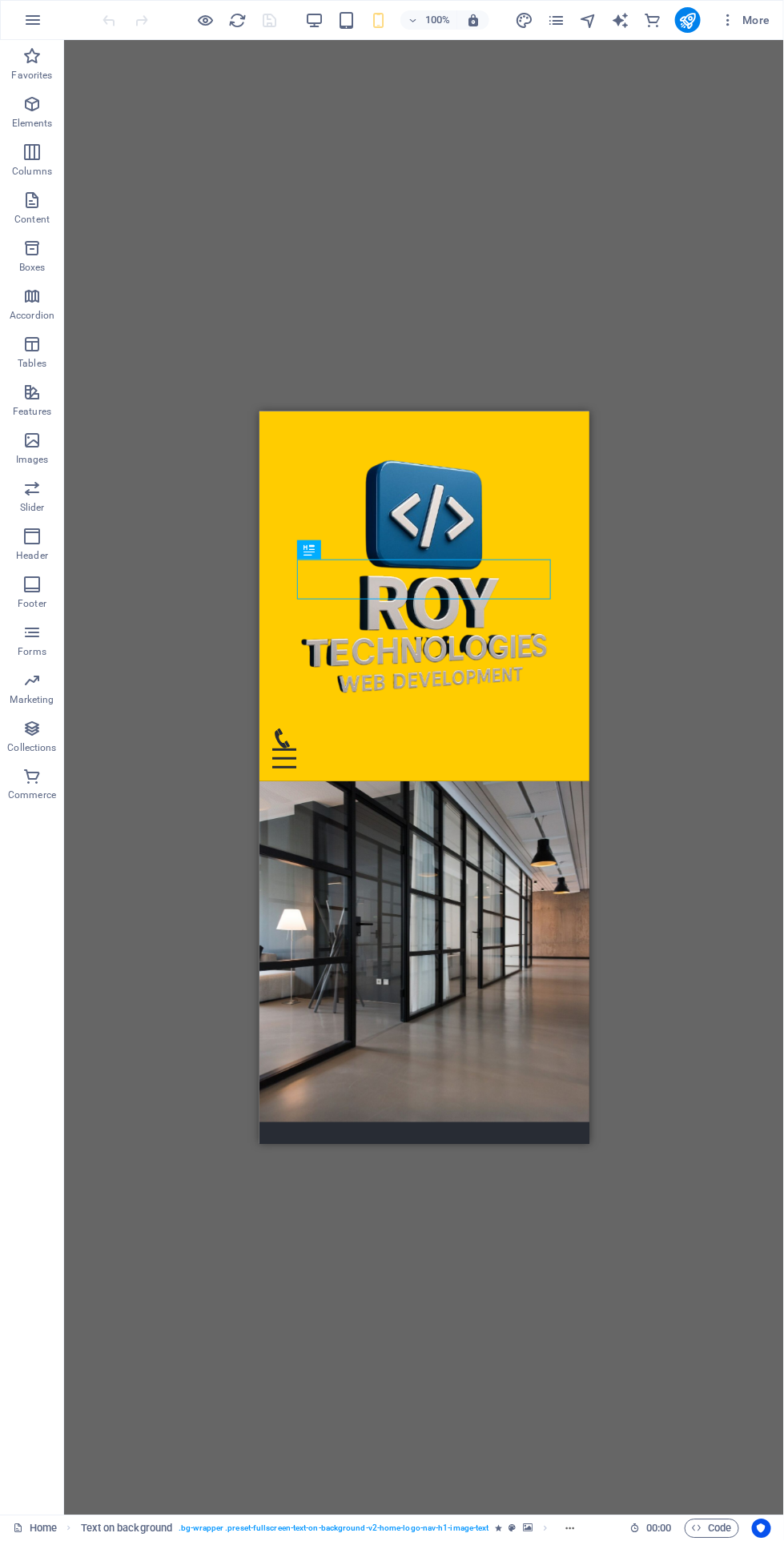
click at [684, 20] on icon "publish" at bounding box center [687, 20] width 18 height 18
